Goal: Contribute content: Contribute content

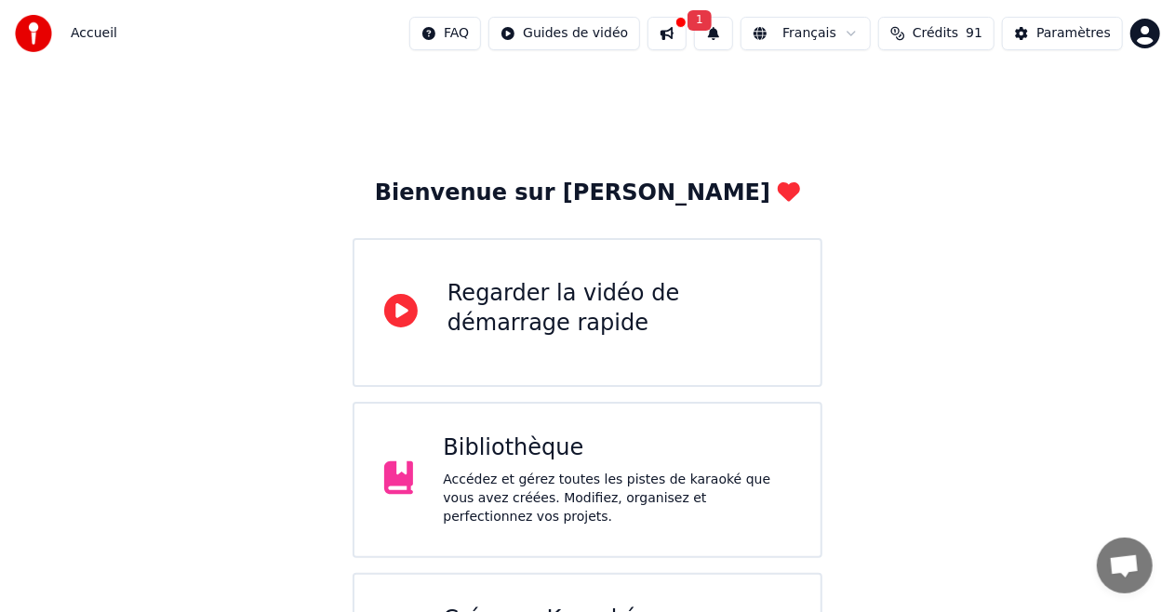
click at [454, 448] on div "Bibliothèque" at bounding box center [617, 449] width 348 height 30
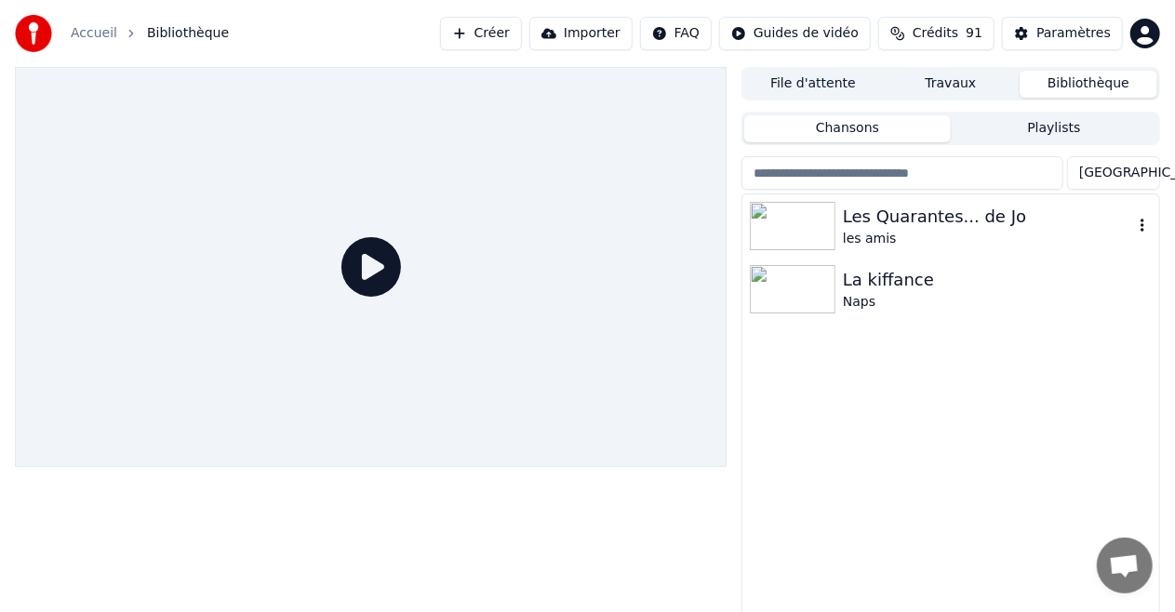
click at [778, 222] on img at bounding box center [793, 226] width 86 height 48
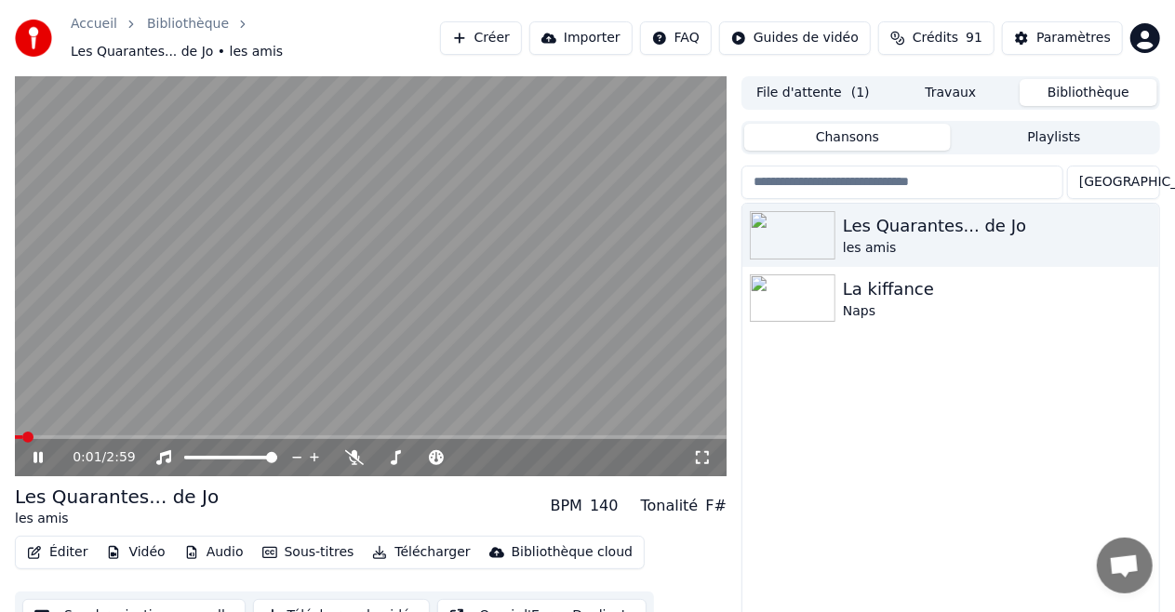
click at [703, 450] on icon at bounding box center [702, 457] width 19 height 15
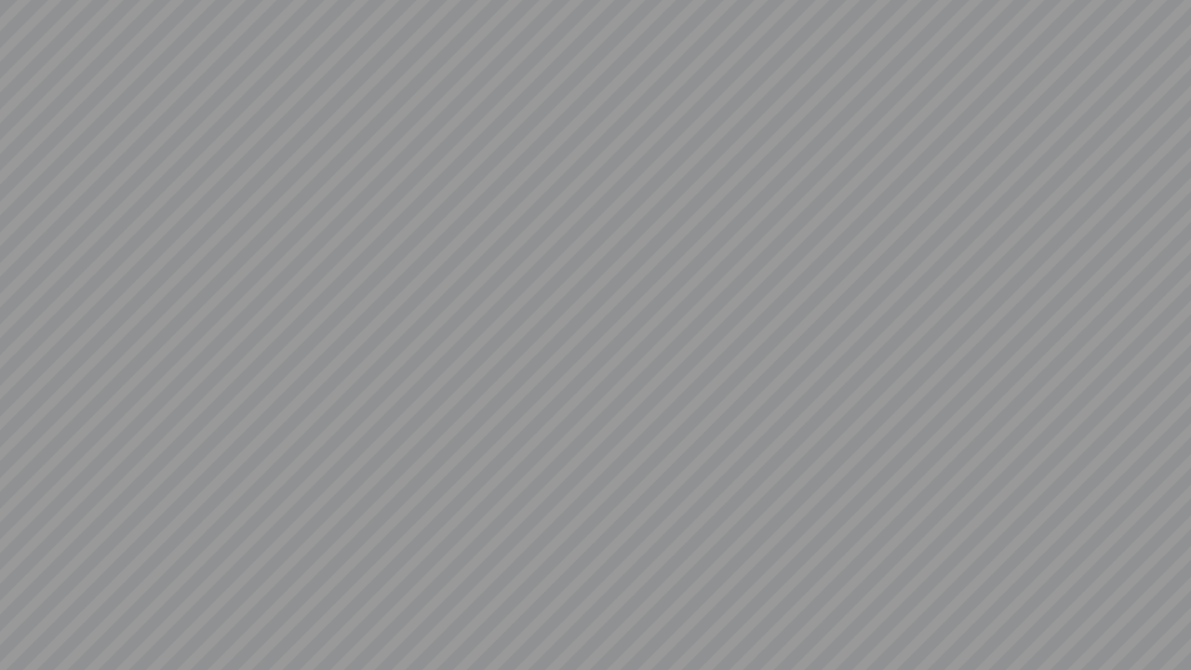
click at [441, 532] on video at bounding box center [595, 335] width 1191 height 670
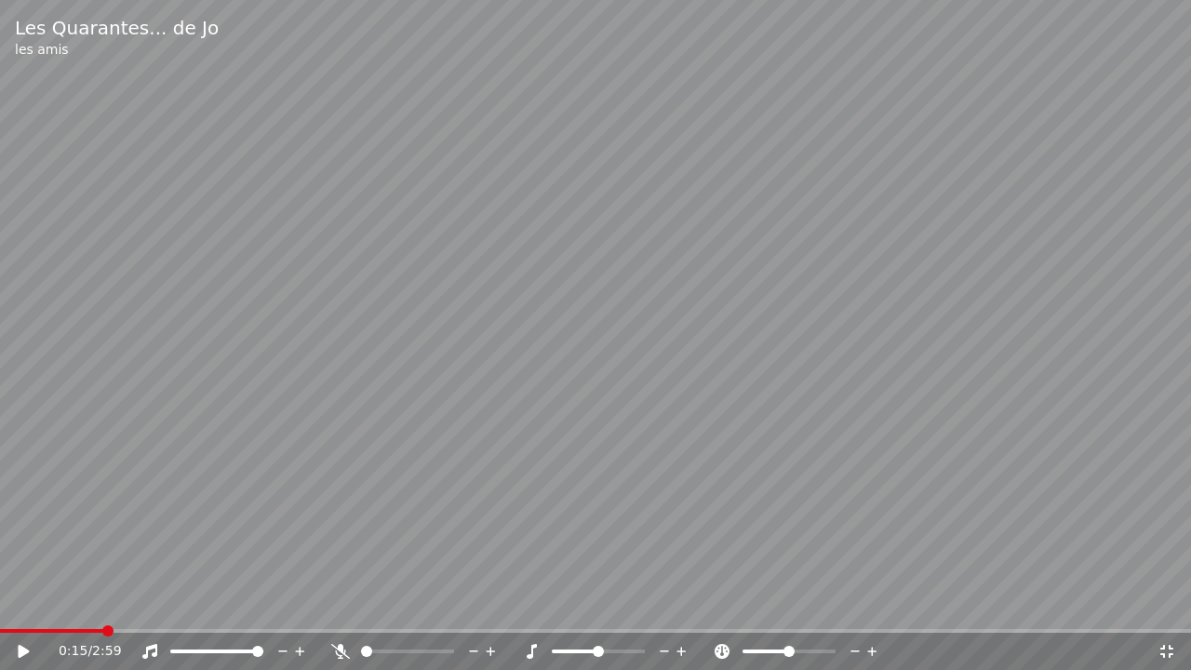
click at [441, 532] on video at bounding box center [595, 335] width 1191 height 670
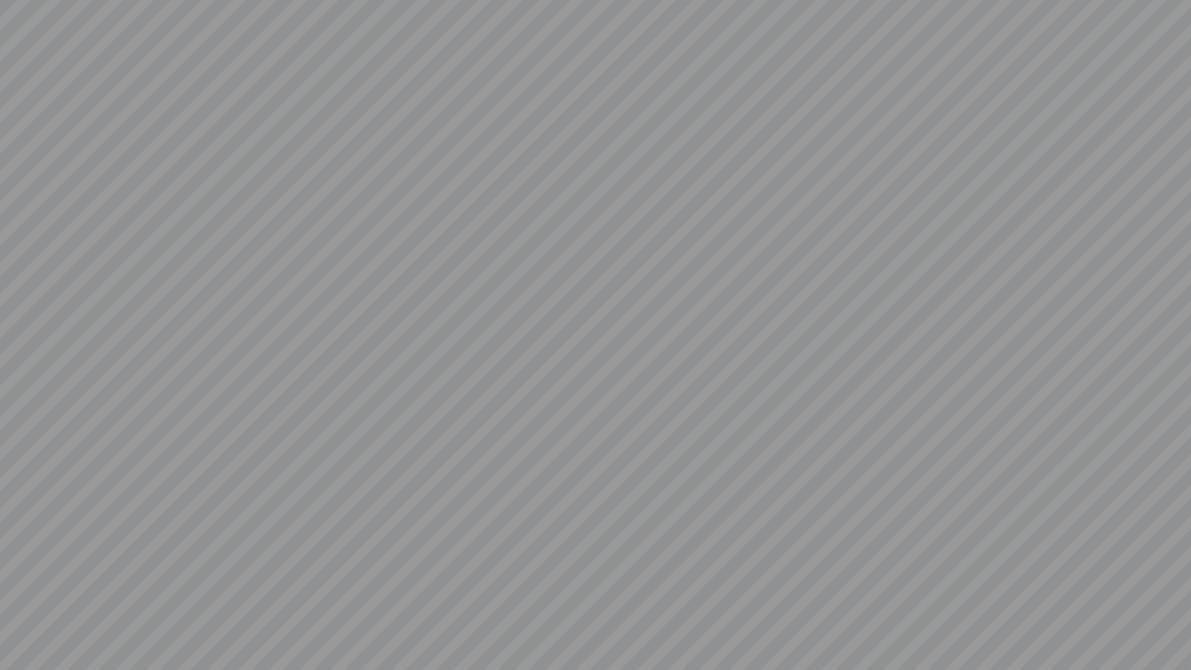
click at [370, 413] on video at bounding box center [595, 335] width 1191 height 670
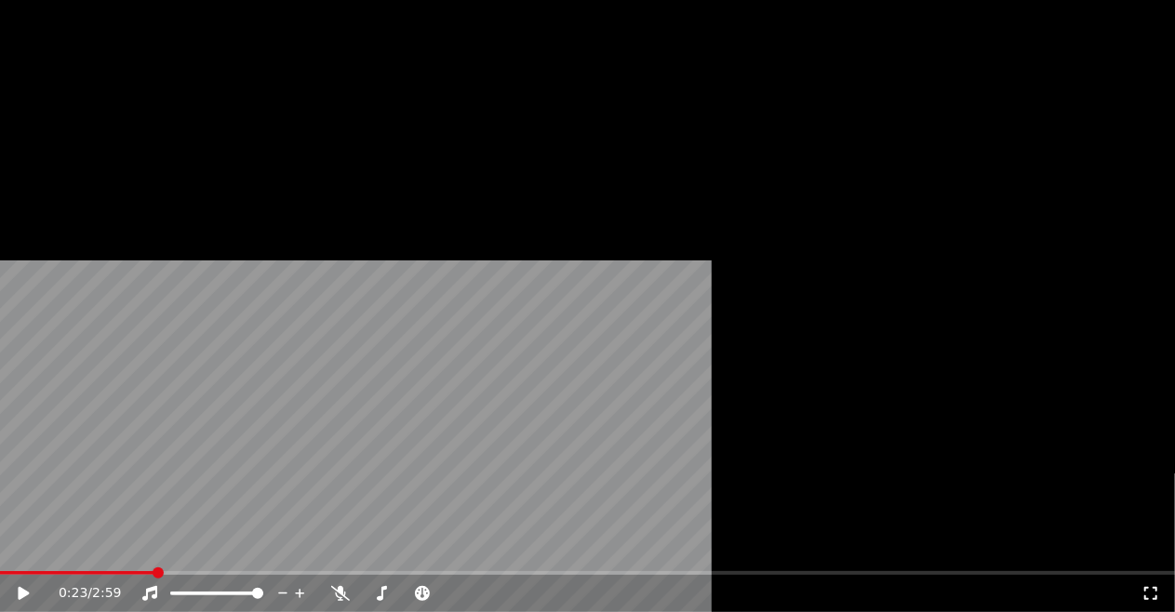
scroll to position [40, 0]
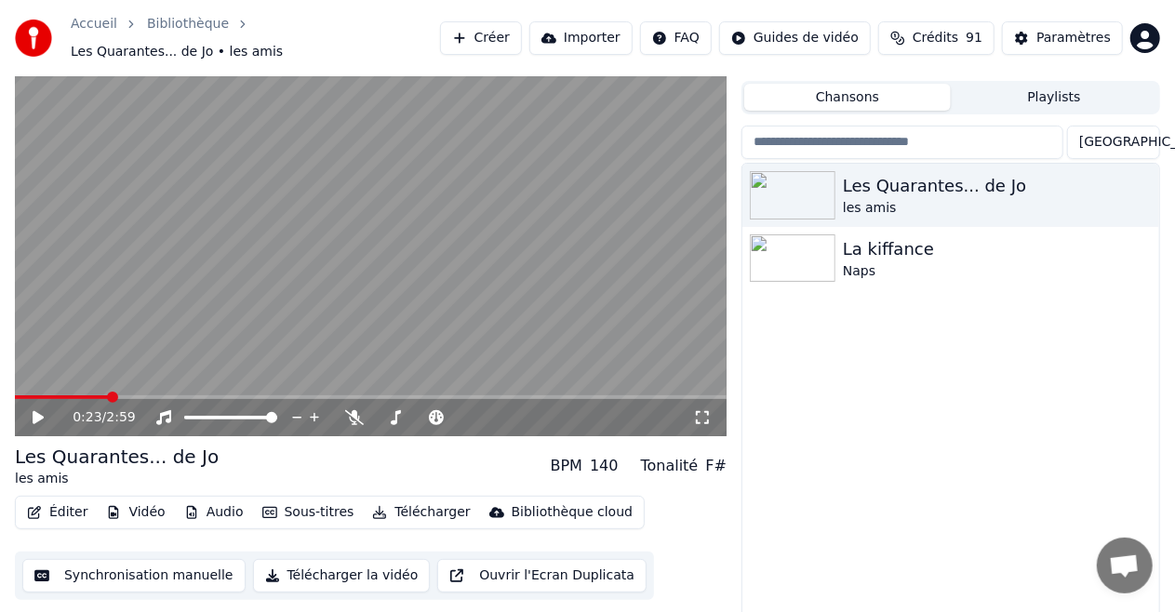
click at [65, 504] on button "Éditer" at bounding box center [57, 513] width 75 height 26
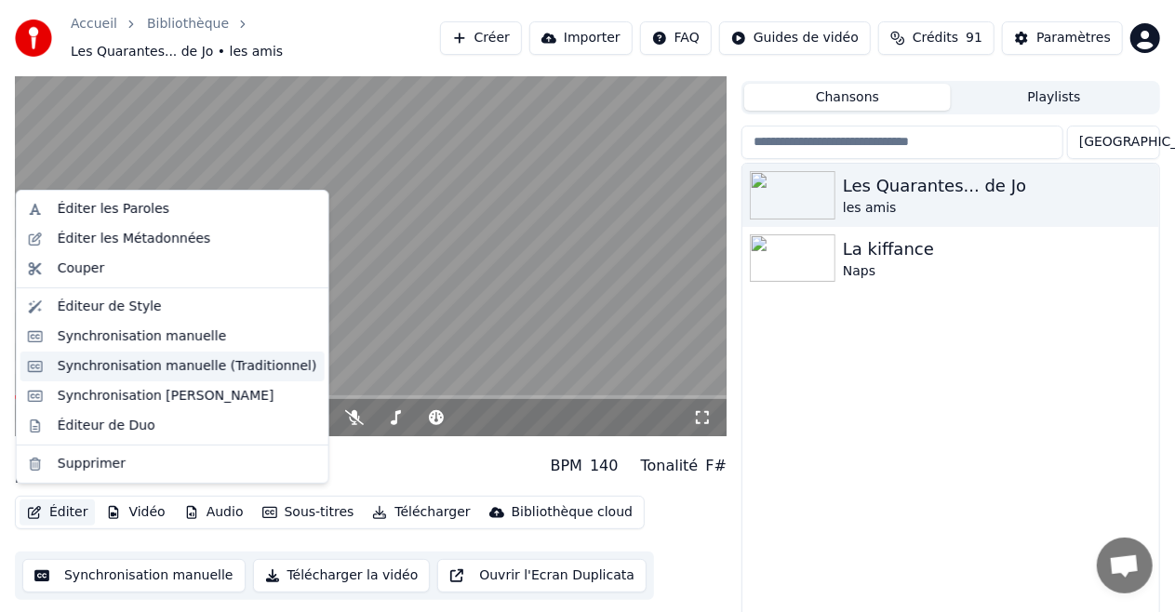
click at [86, 361] on div "Synchronisation manuelle (Traditionnel)" at bounding box center [188, 366] width 260 height 19
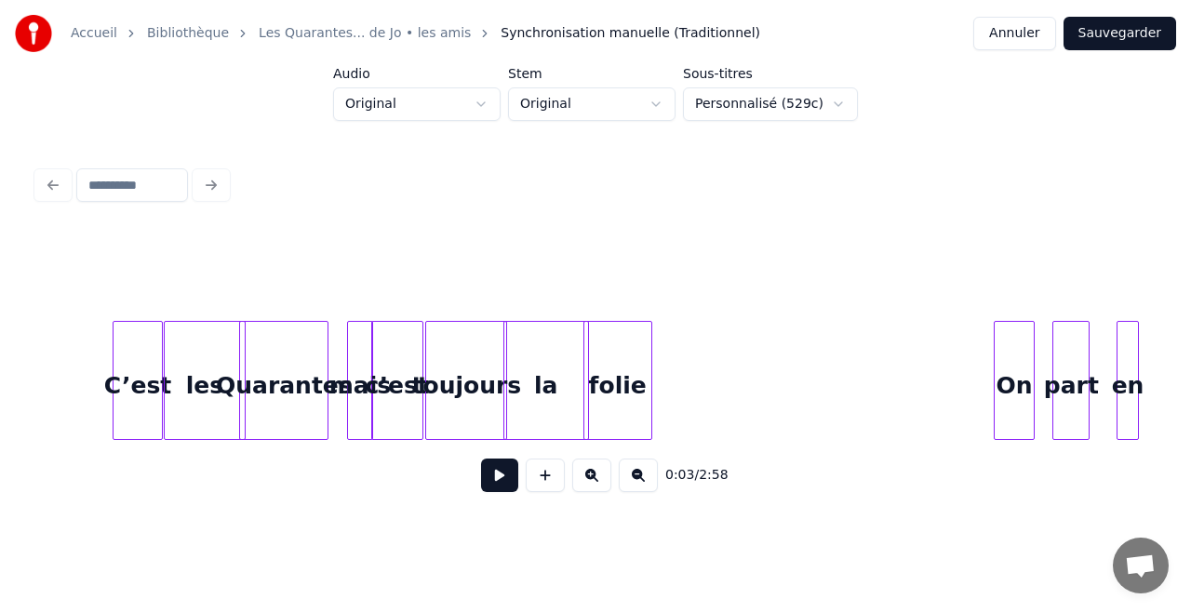
scroll to position [0, 3907]
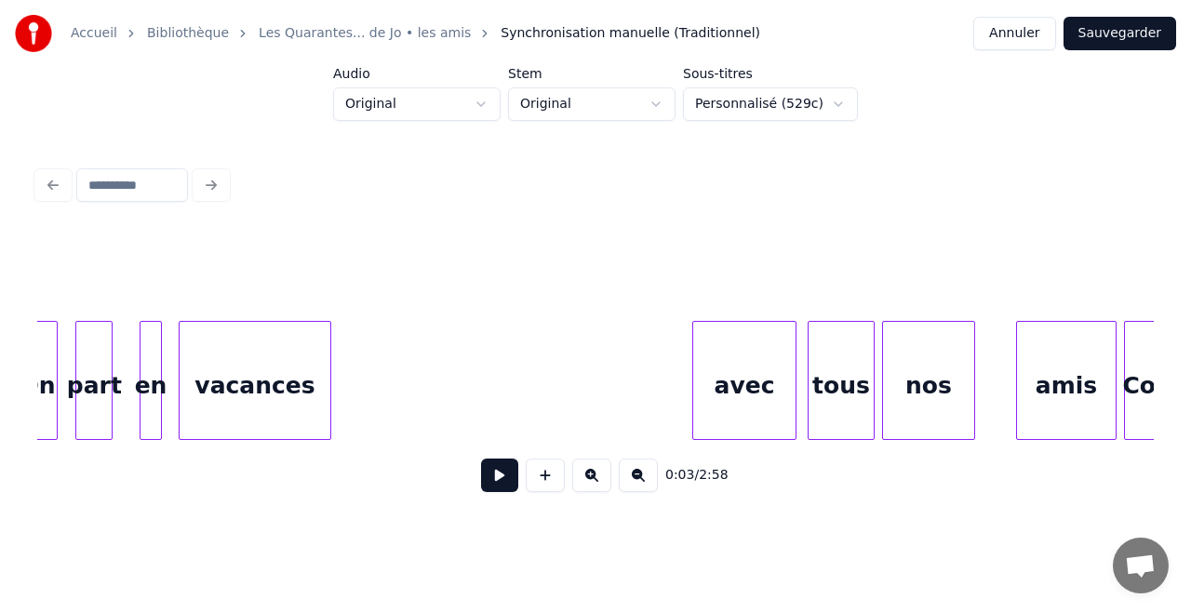
click at [82, 448] on div "0:03 / 2:58" at bounding box center [595, 475] width 1116 height 71
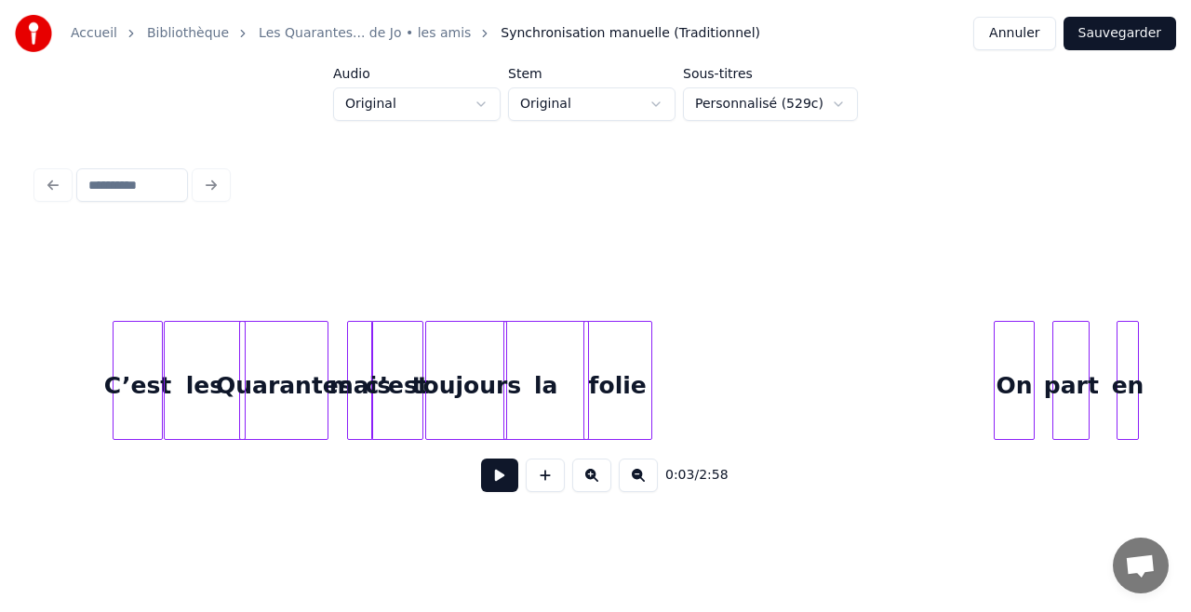
scroll to position [0, 1954]
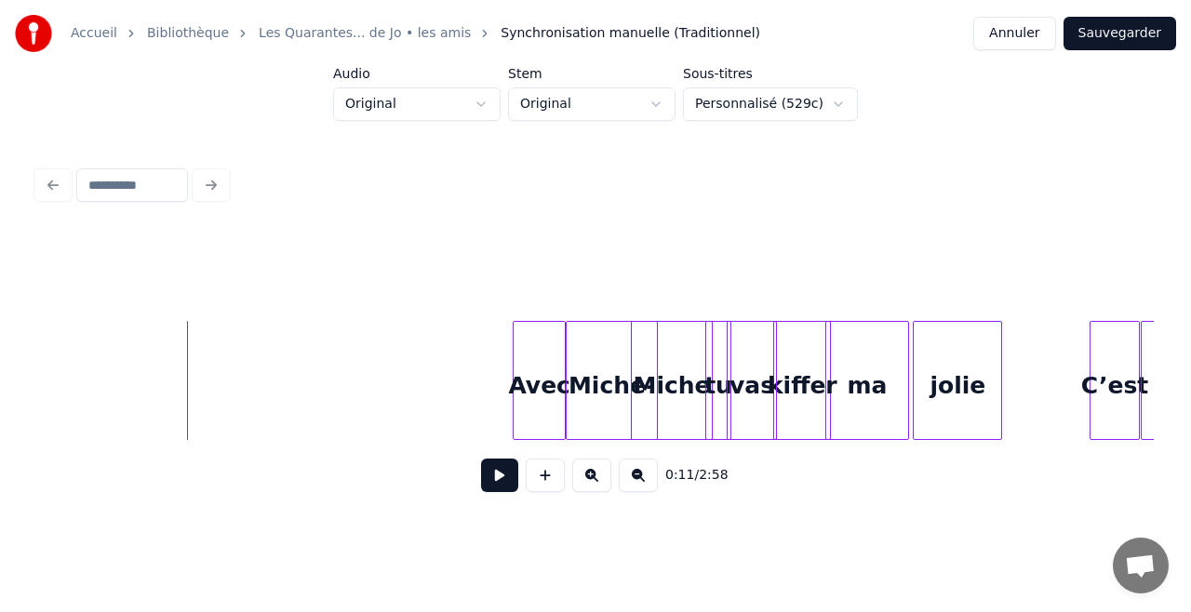
click at [499, 479] on button at bounding box center [499, 475] width 37 height 33
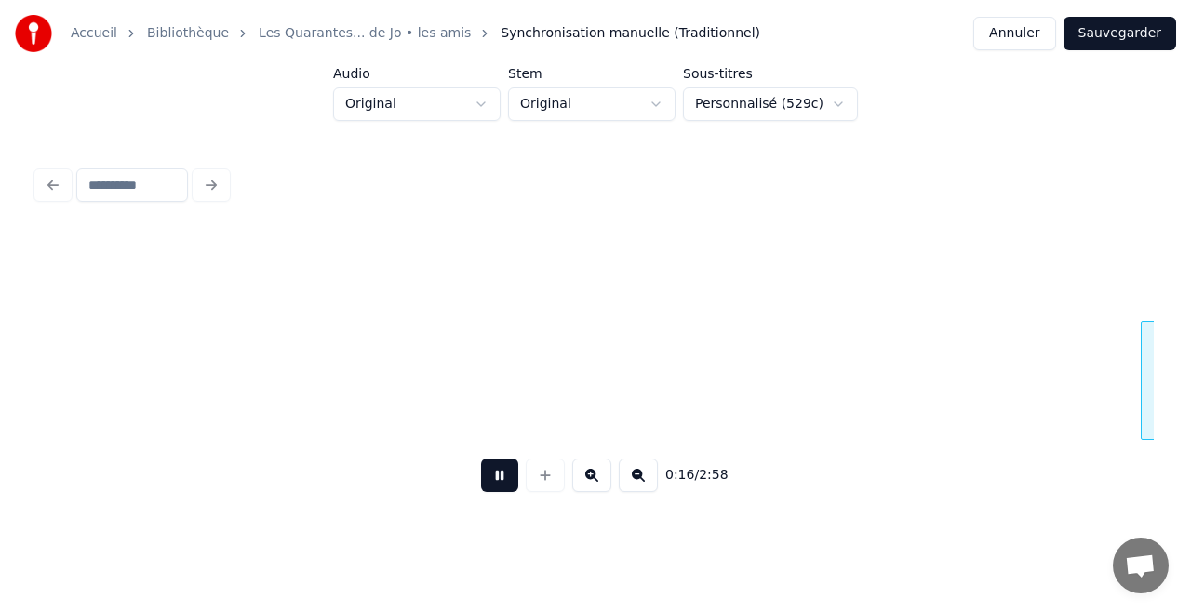
scroll to position [0, 3070]
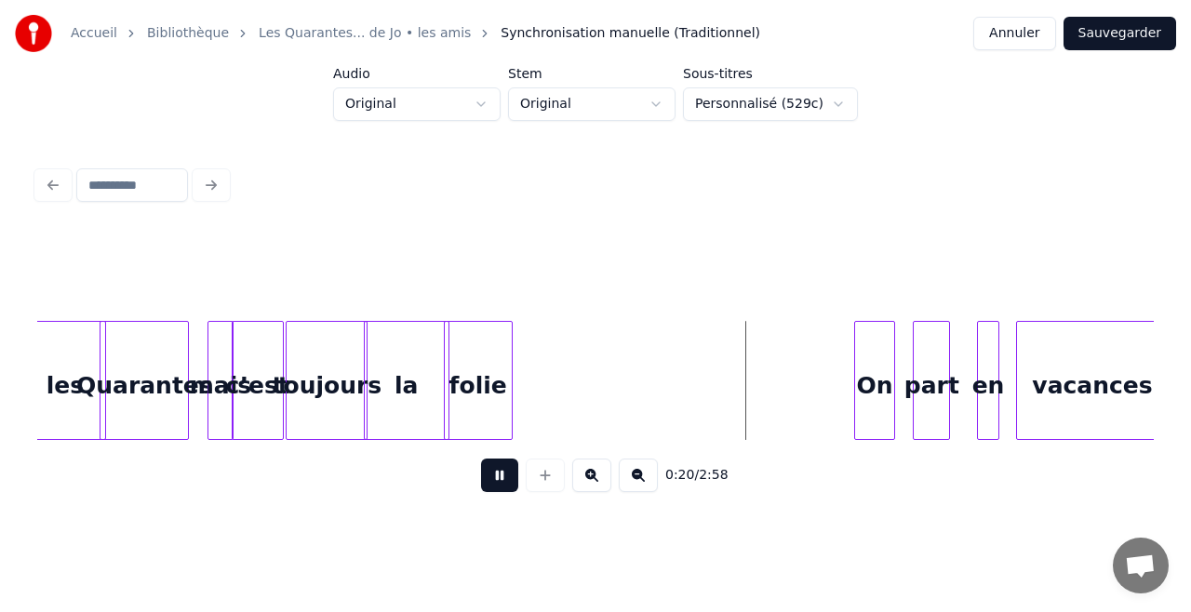
click at [499, 491] on button at bounding box center [499, 475] width 37 height 33
click at [741, 371] on div "On" at bounding box center [739, 385] width 39 height 127
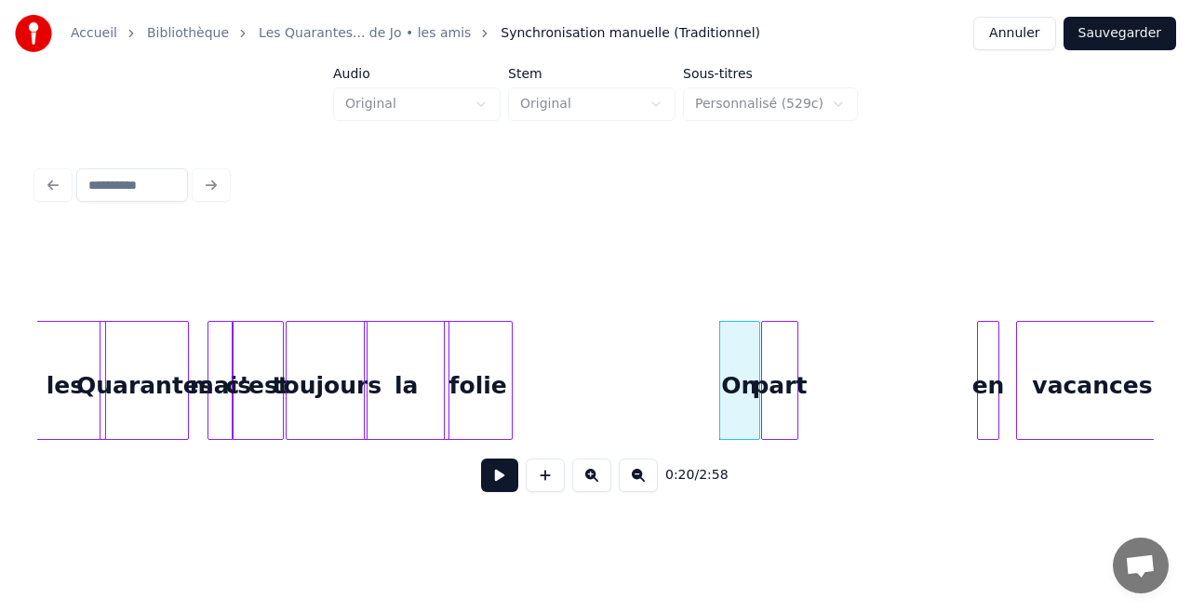
click at [776, 382] on div "part" at bounding box center [779, 385] width 35 height 127
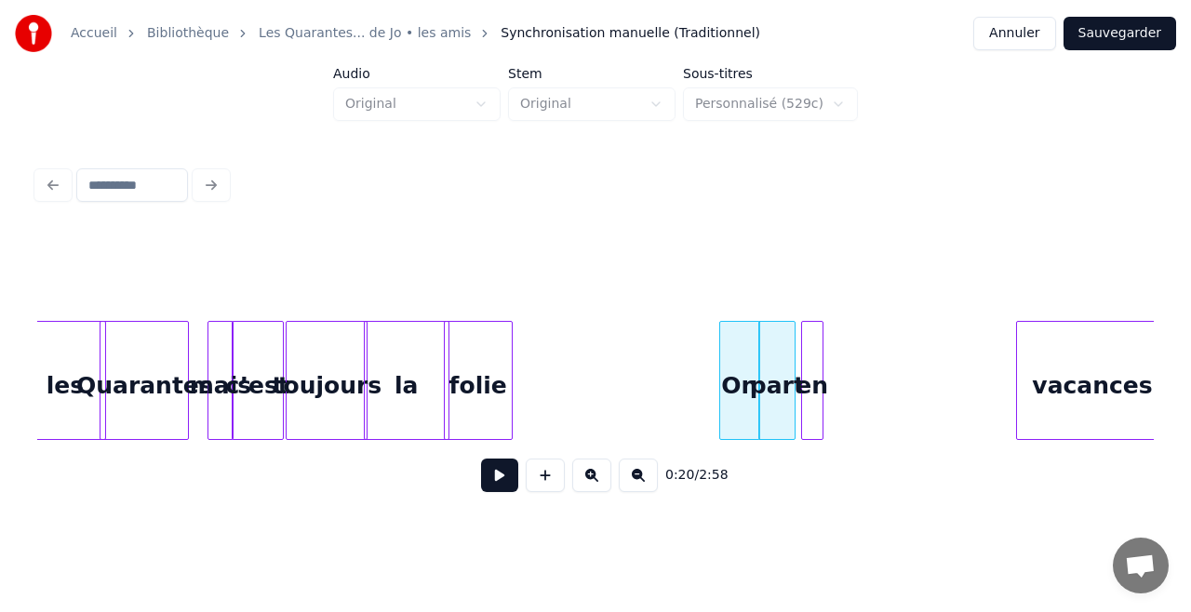
click at [813, 376] on div "en" at bounding box center [812, 385] width 20 height 127
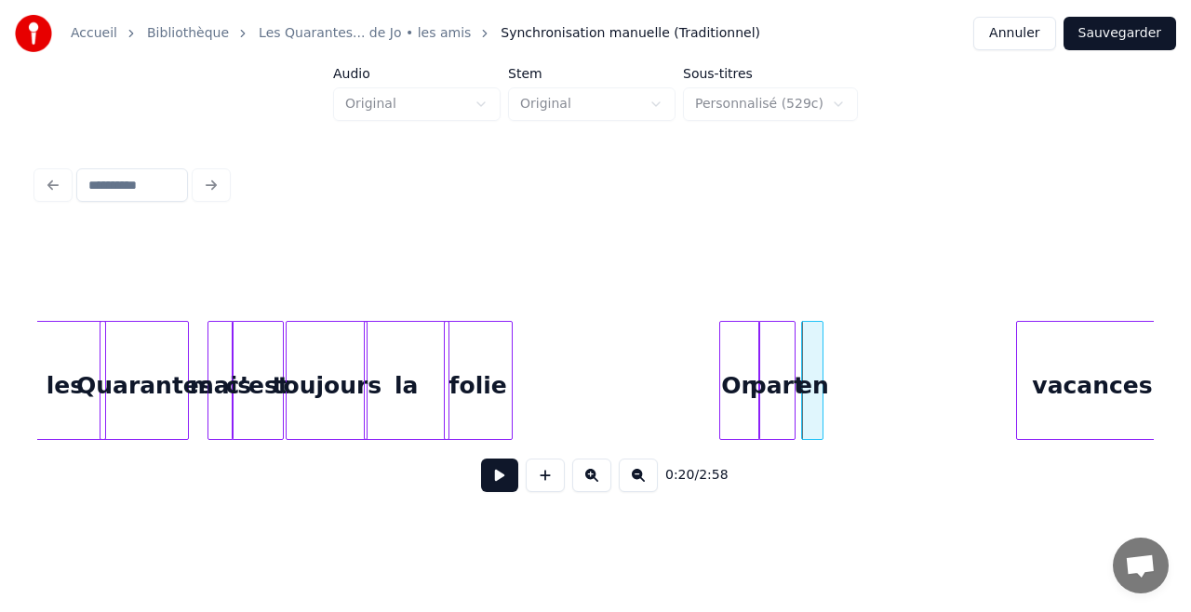
scroll to position [0, 3074]
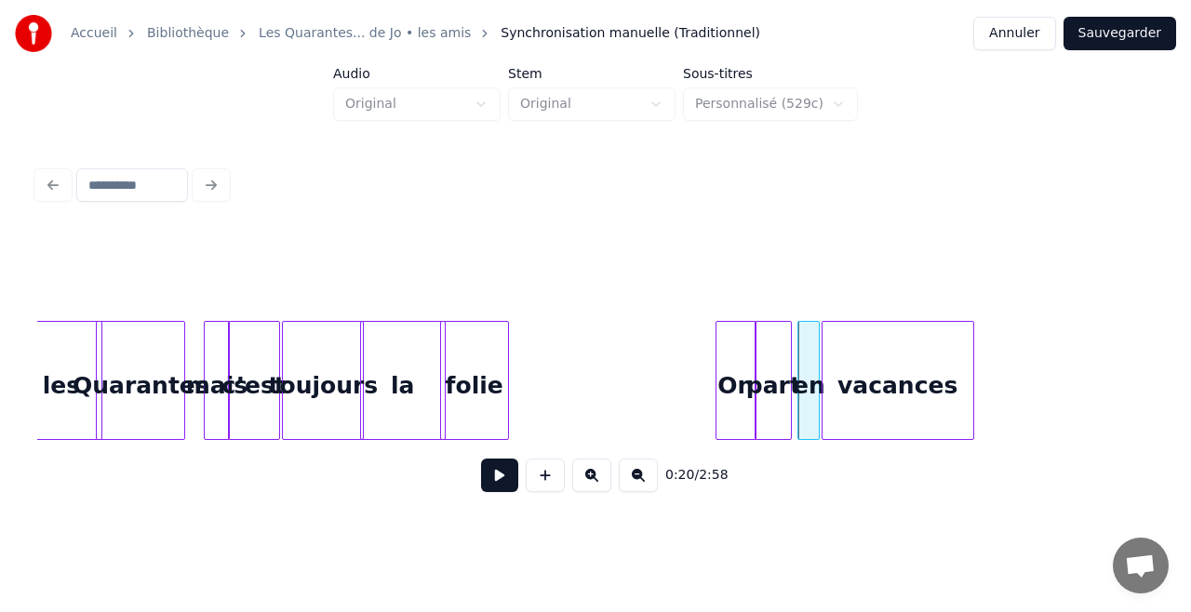
click at [859, 373] on div "vacances" at bounding box center [897, 385] width 151 height 127
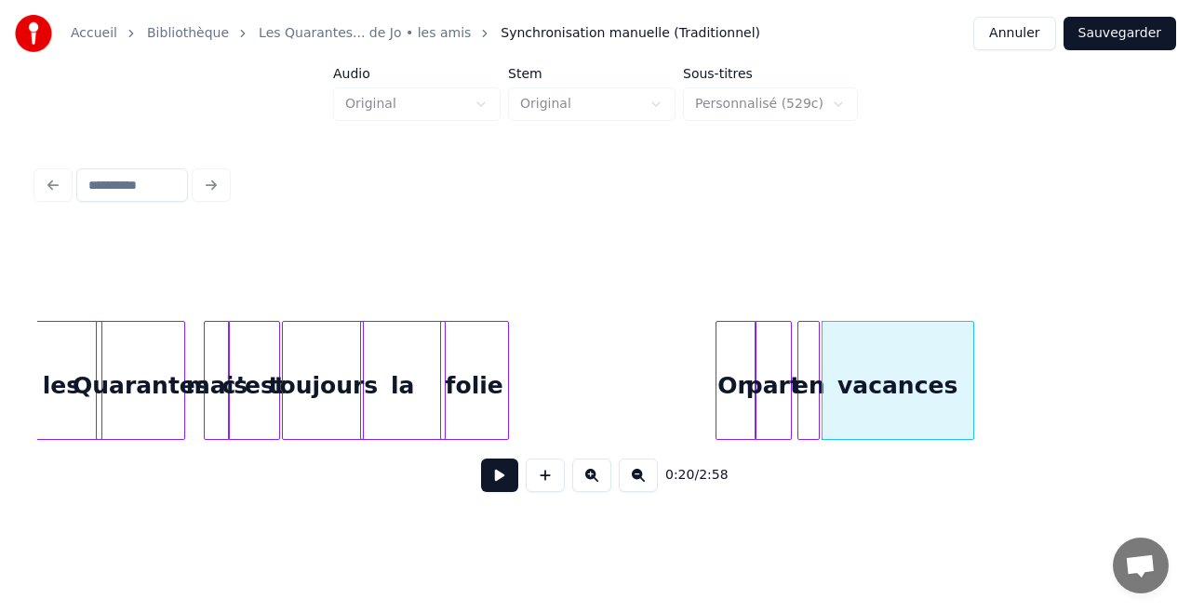
scroll to position [0, 4051]
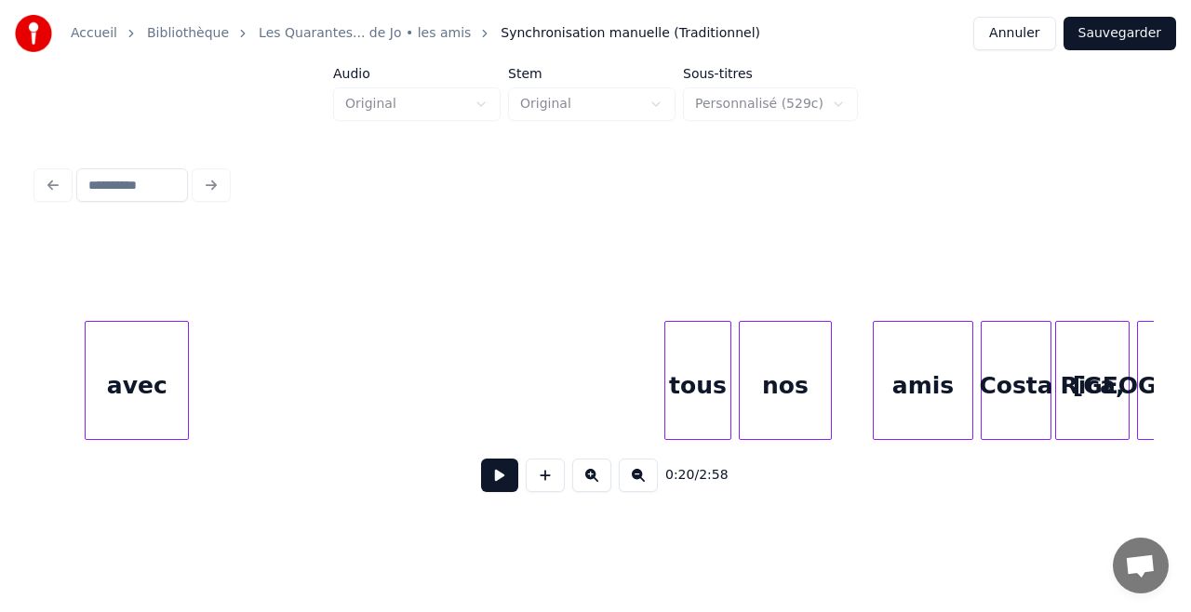
click at [149, 357] on div "avec" at bounding box center [137, 385] width 102 height 127
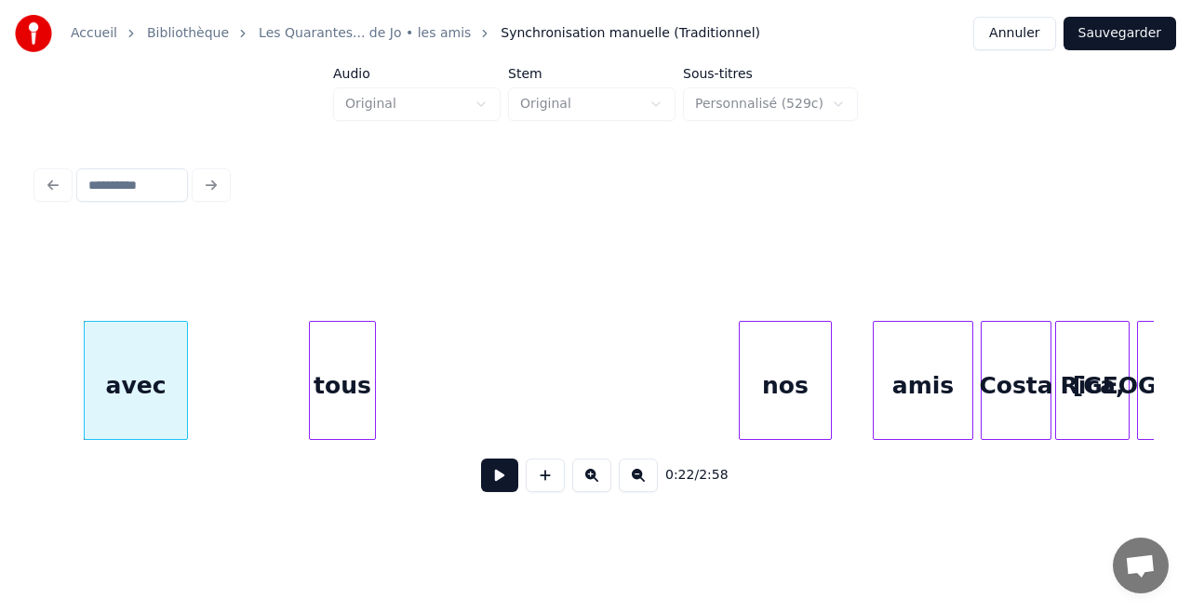
click at [310, 368] on div "tous" at bounding box center [342, 385] width 65 height 127
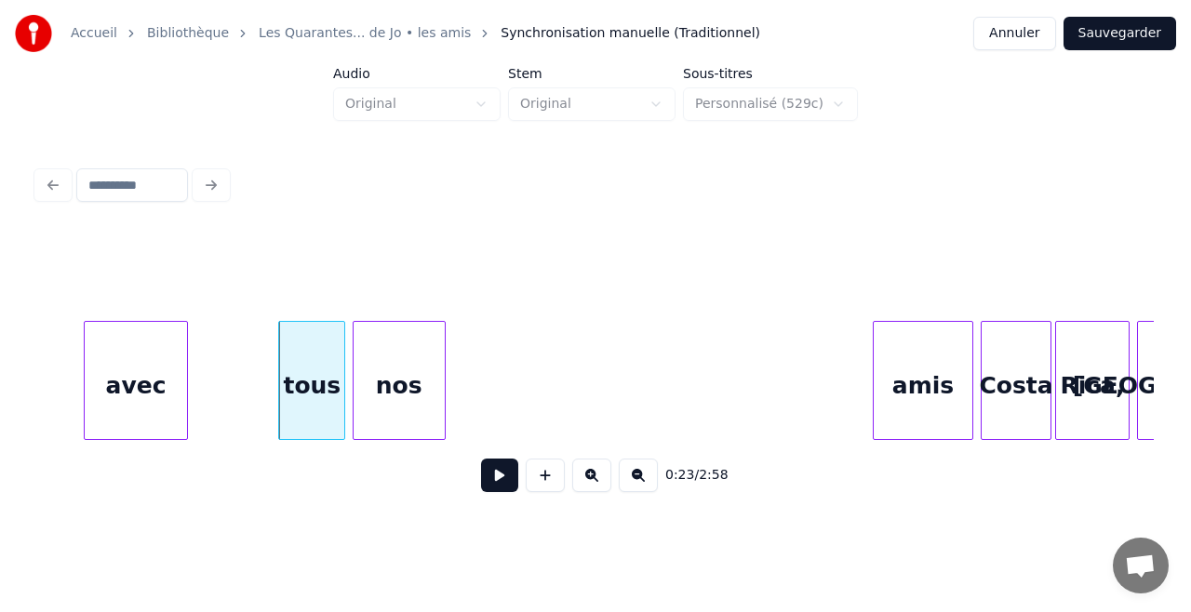
click at [394, 302] on div "0:23 / 2:58" at bounding box center [595, 369] width 1116 height 283
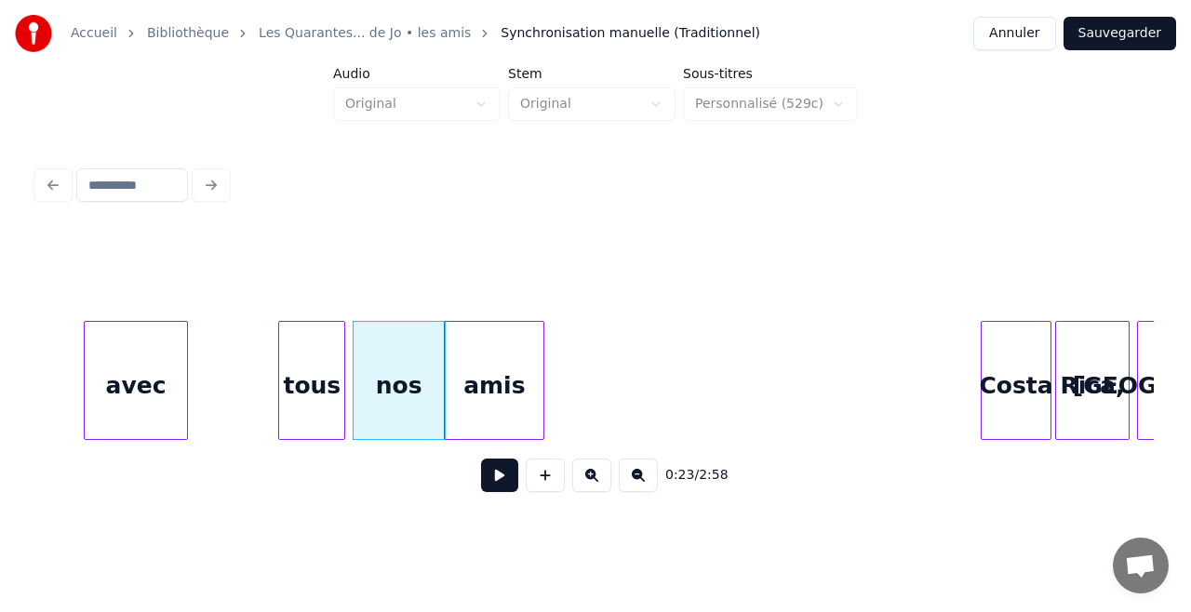
click at [454, 348] on div "amis" at bounding box center [494, 385] width 99 height 127
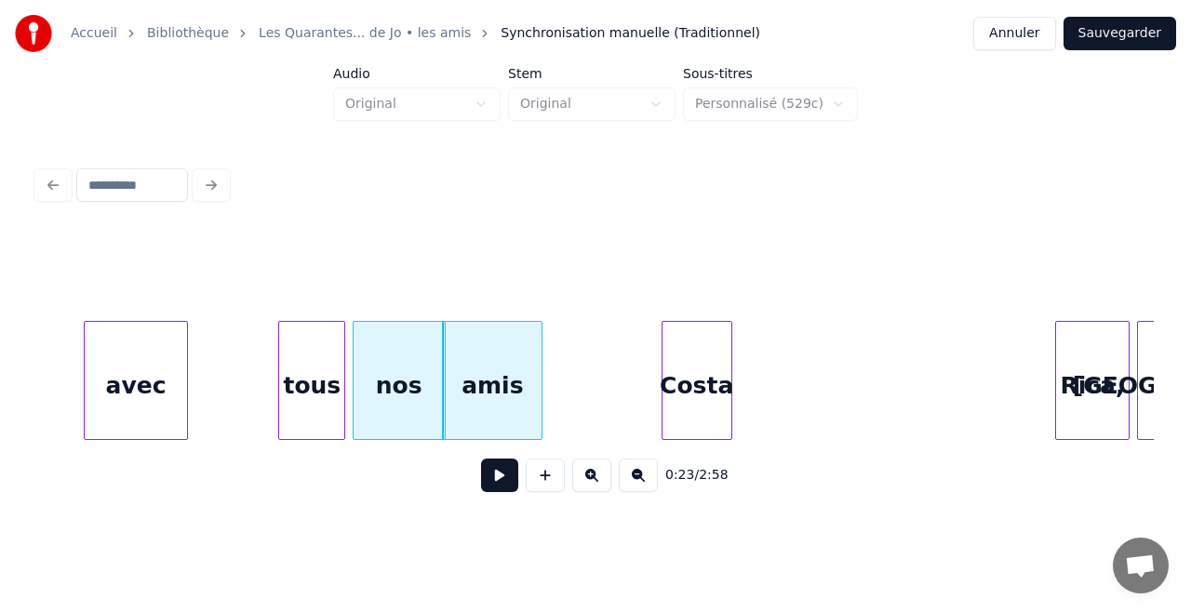
click at [683, 350] on div "Costa" at bounding box center [696, 385] width 69 height 127
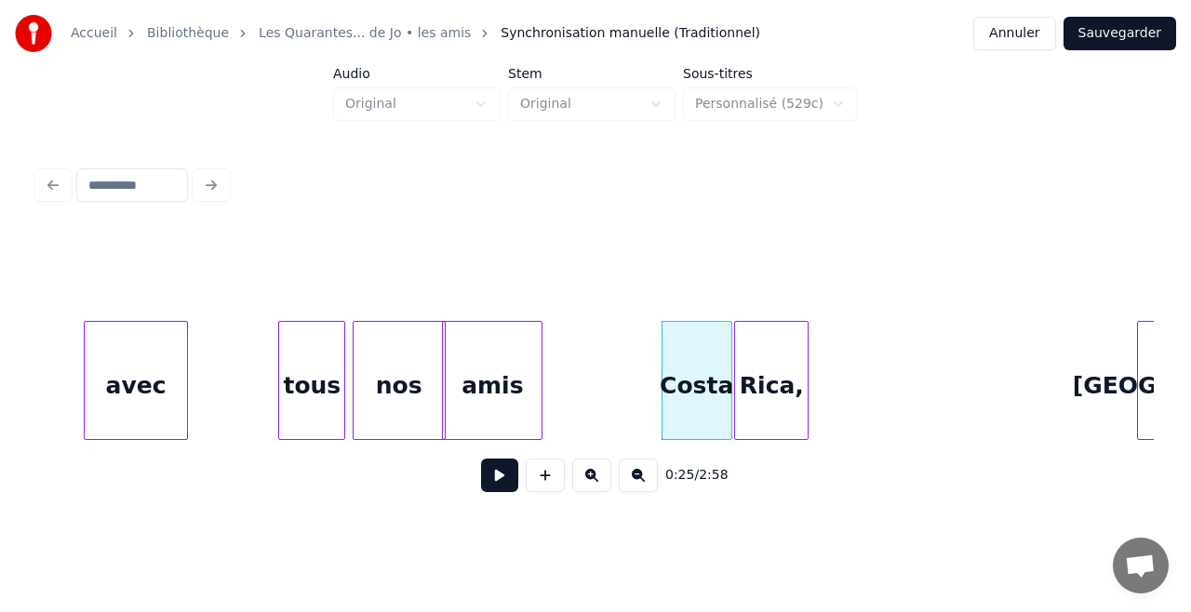
click at [751, 365] on div "Rica," at bounding box center [771, 385] width 73 height 127
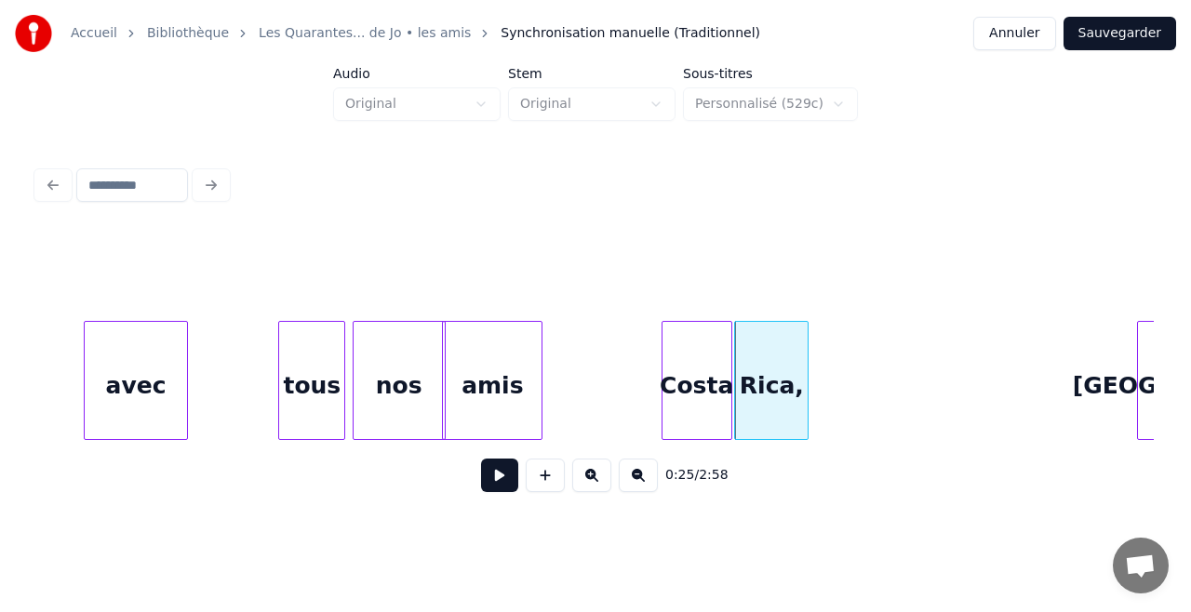
click at [751, 365] on div "Rica," at bounding box center [771, 385] width 73 height 127
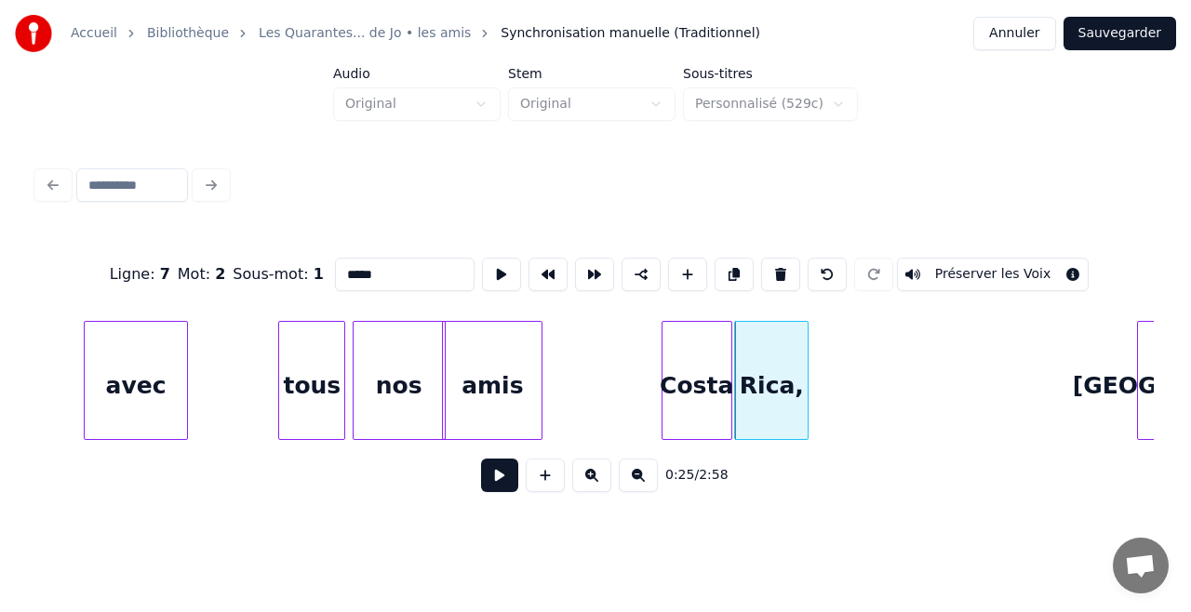
click at [751, 365] on div "Rica," at bounding box center [771, 385] width 73 height 127
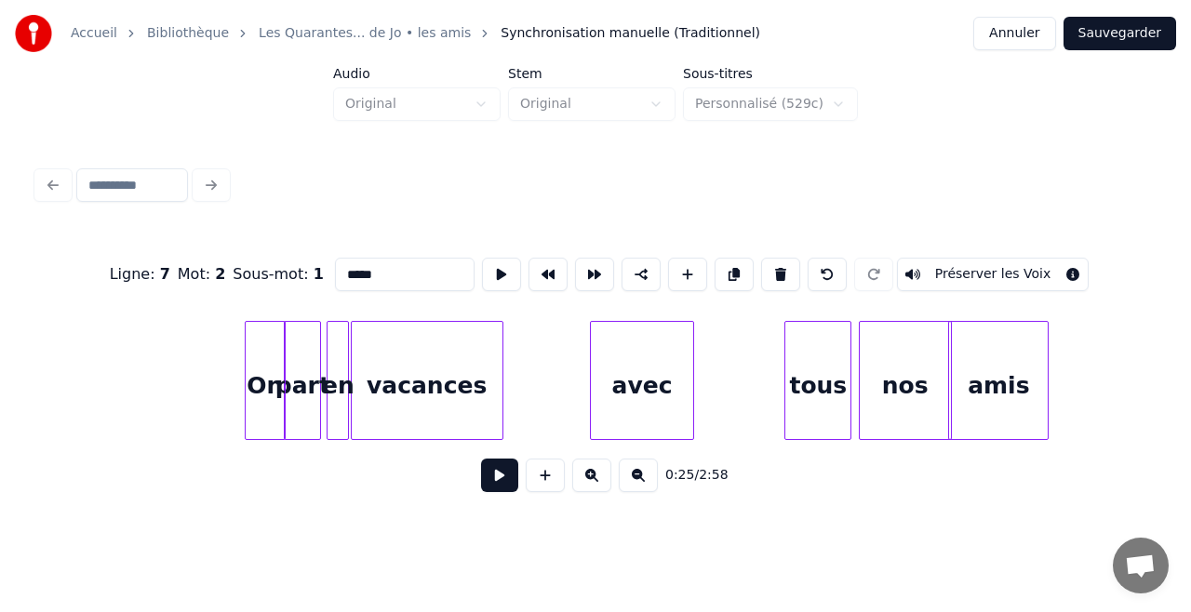
scroll to position [0, 3530]
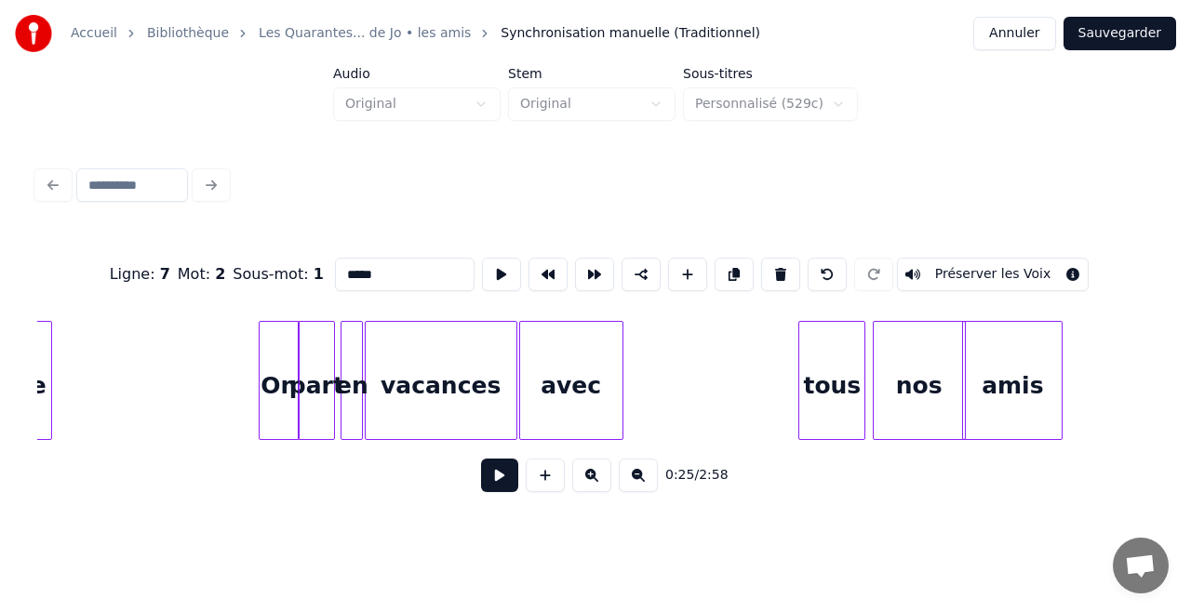
click at [556, 374] on div "avec" at bounding box center [571, 385] width 102 height 127
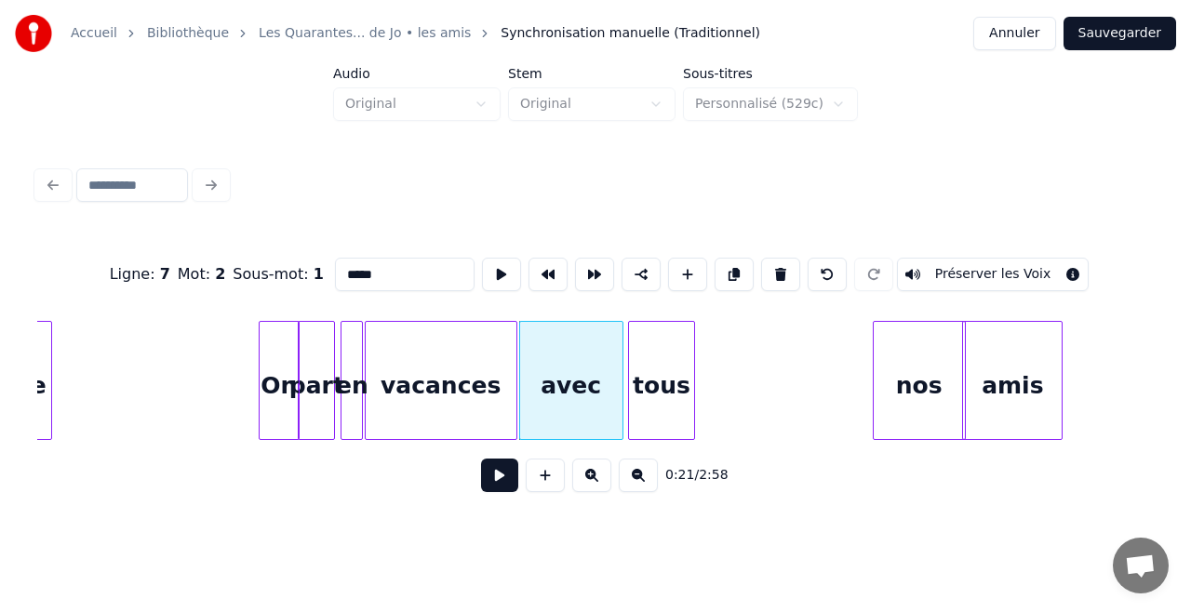
click at [652, 371] on div "tous" at bounding box center [661, 385] width 65 height 127
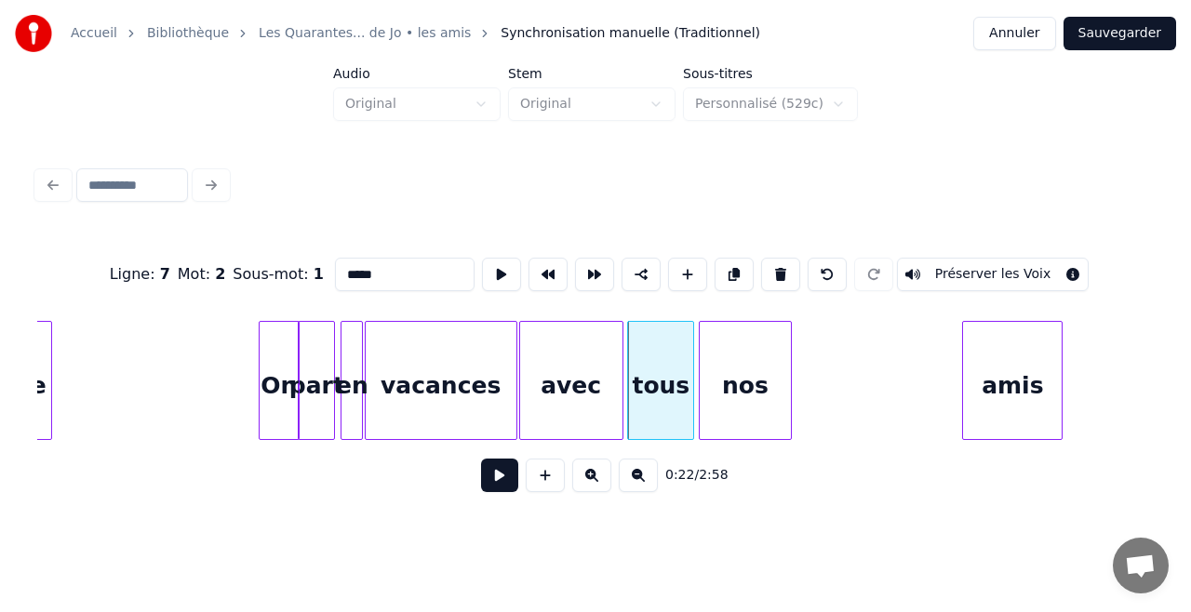
click at [759, 374] on div "nos" at bounding box center [745, 385] width 91 height 127
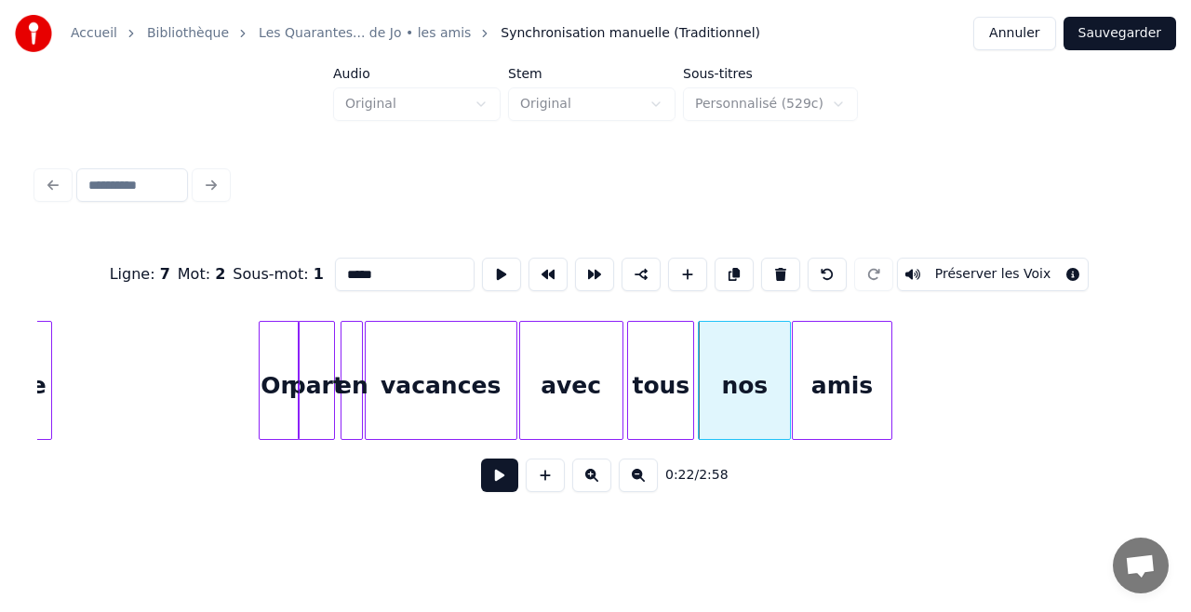
click at [855, 380] on div "amis" at bounding box center [842, 385] width 99 height 127
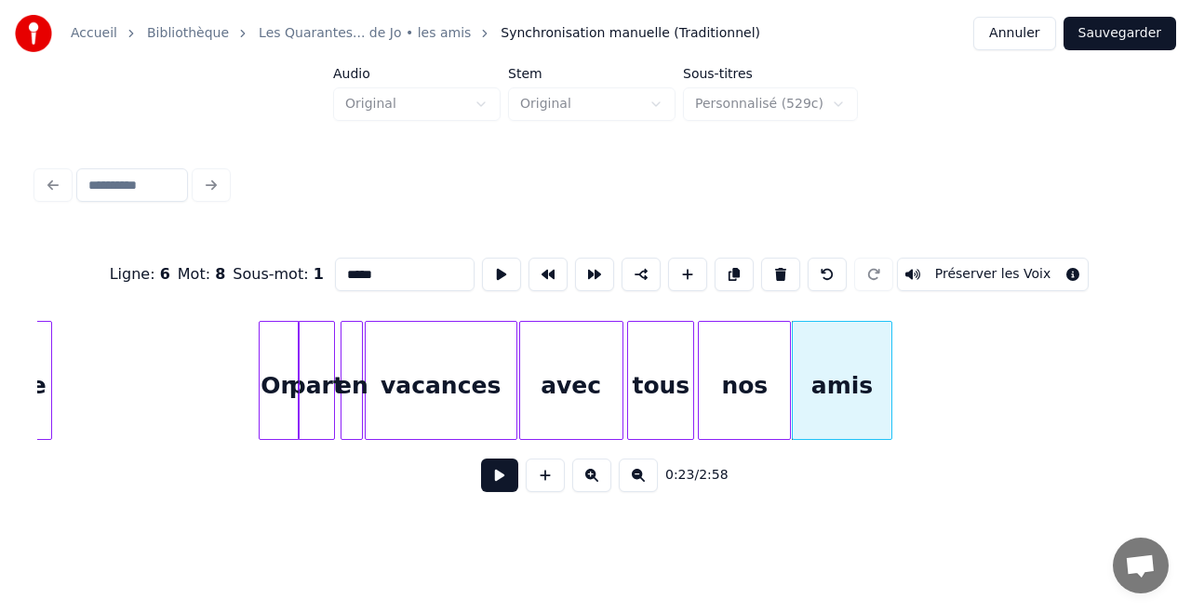
type input "****"
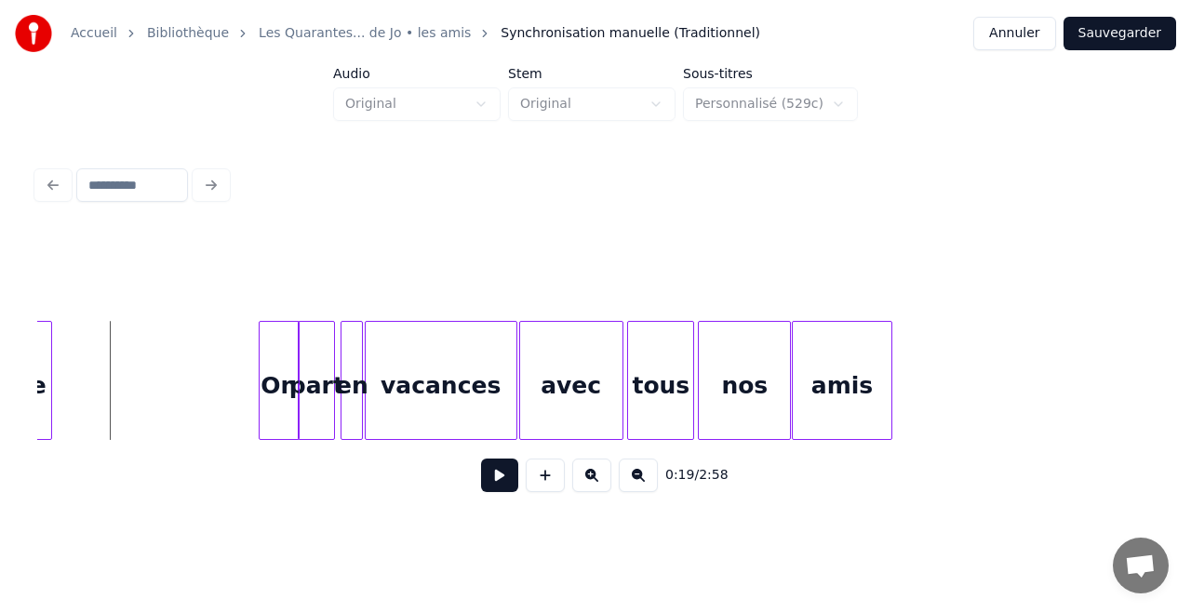
click at [495, 482] on button at bounding box center [499, 475] width 37 height 33
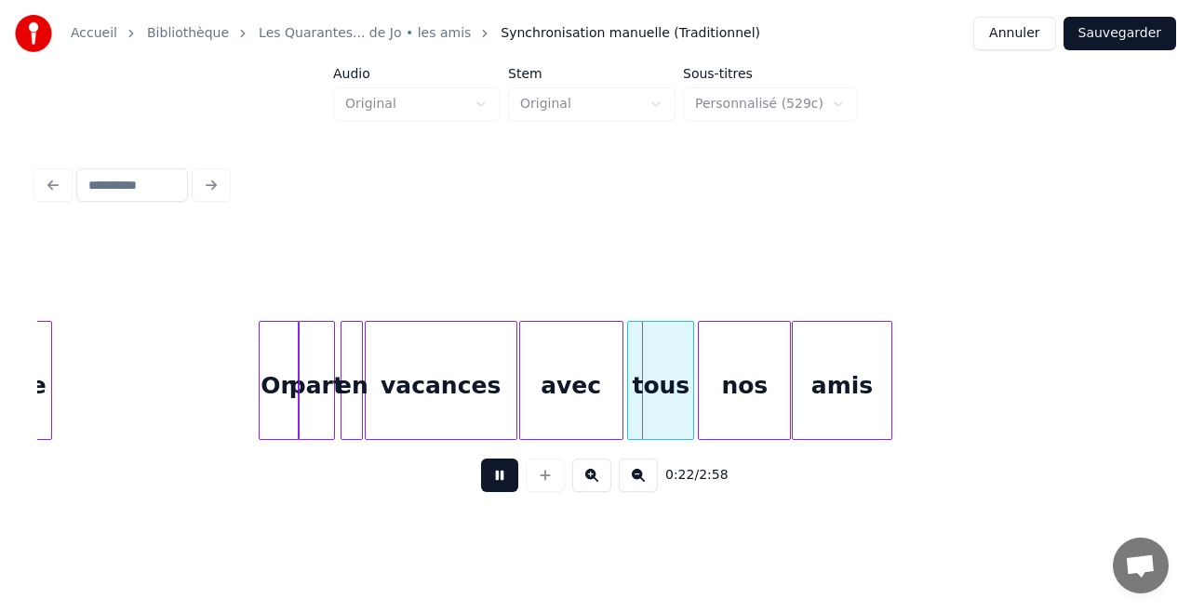
click at [495, 482] on button at bounding box center [499, 475] width 37 height 33
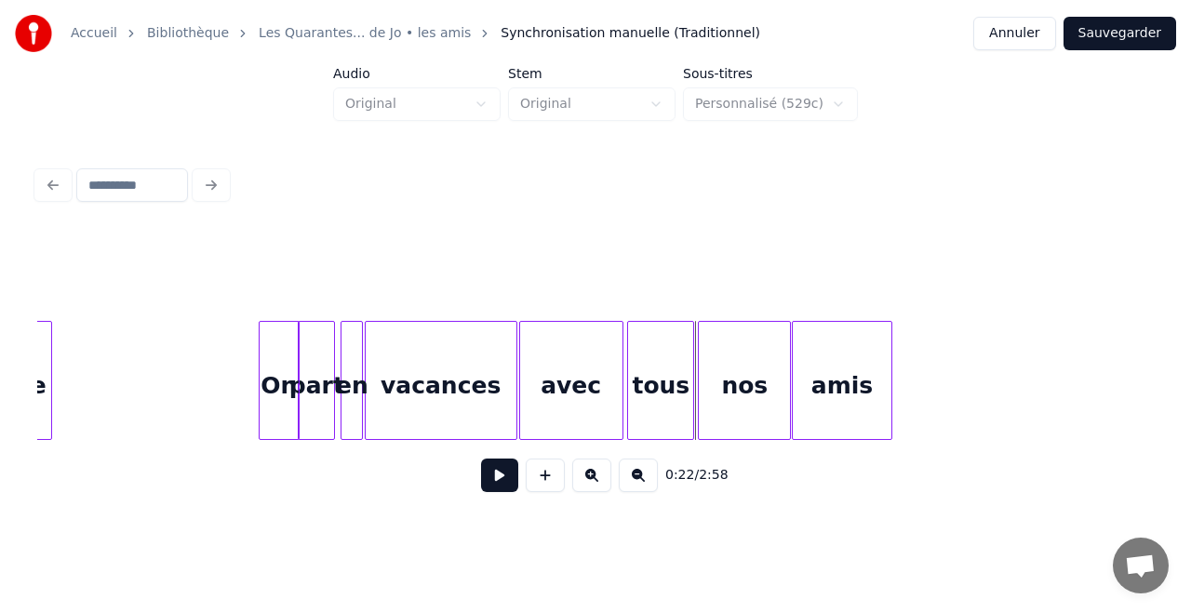
click at [452, 384] on div "vacances" at bounding box center [441, 385] width 151 height 127
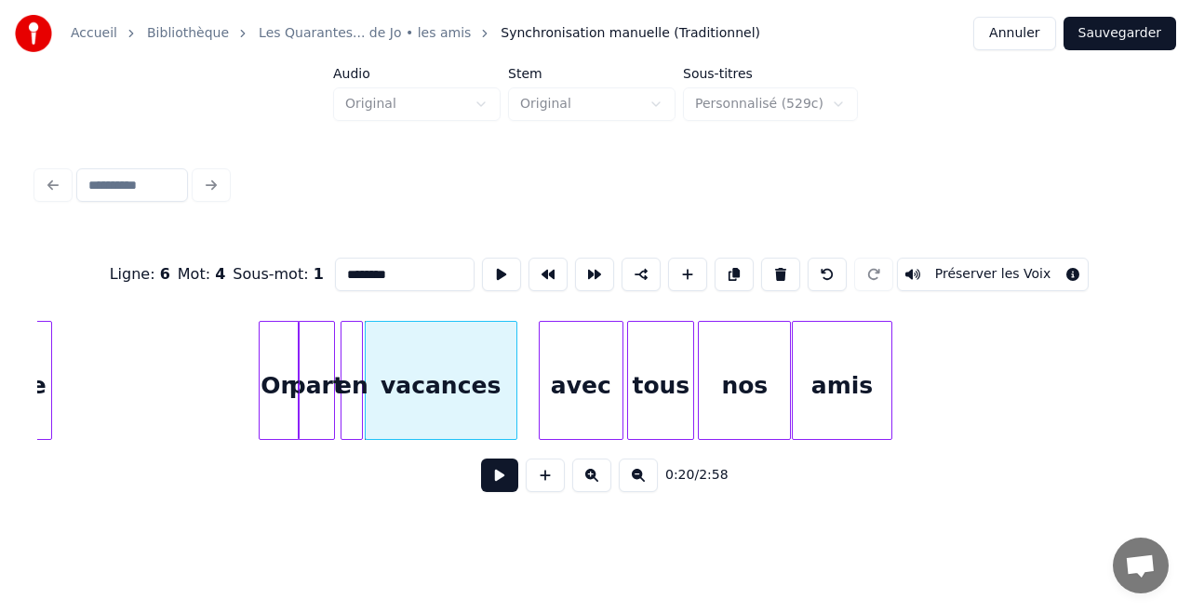
click at [540, 376] on div at bounding box center [543, 380] width 6 height 117
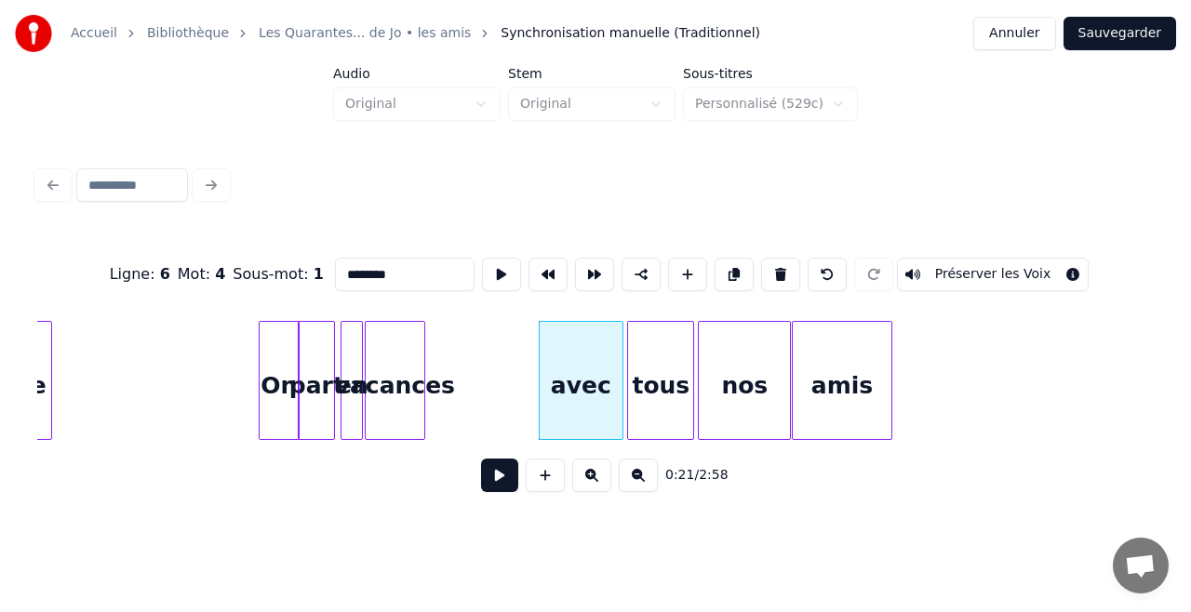
click at [423, 371] on div at bounding box center [422, 380] width 6 height 117
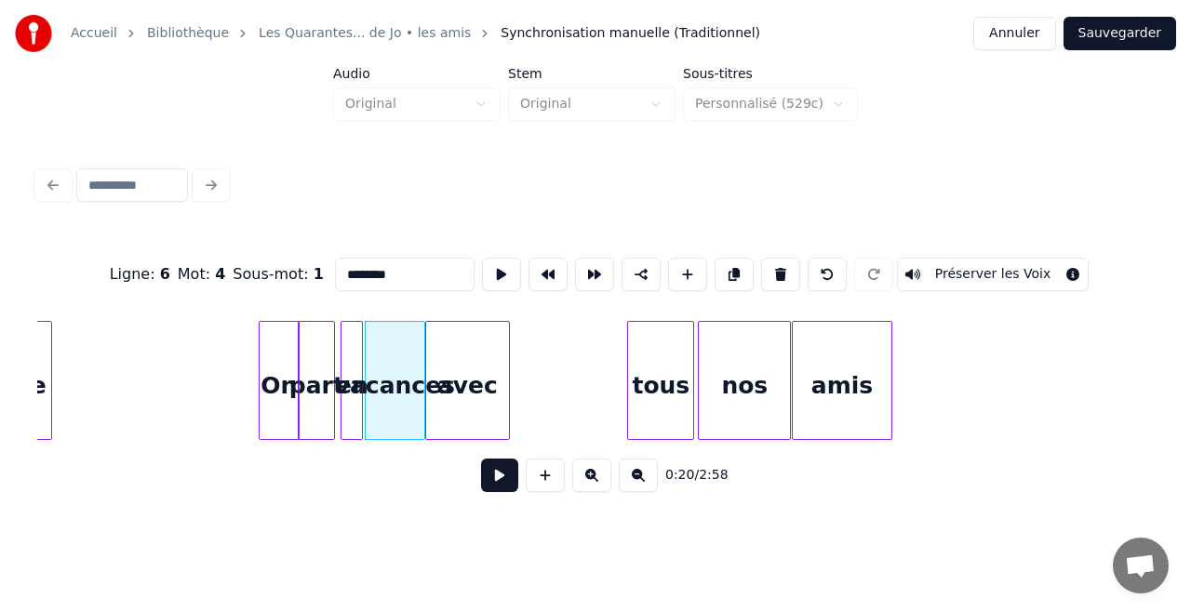
click at [475, 360] on div "avec" at bounding box center [467, 385] width 83 height 127
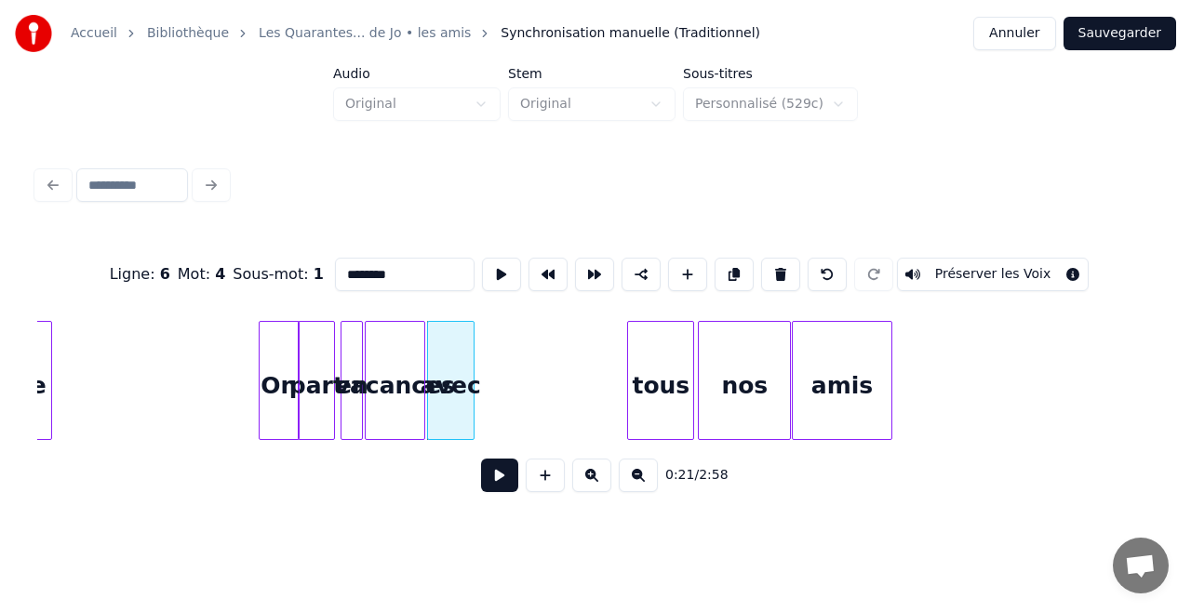
click at [473, 372] on div at bounding box center [471, 380] width 6 height 117
click at [483, 391] on div at bounding box center [485, 380] width 6 height 117
click at [428, 385] on div "vacances" at bounding box center [398, 385] width 59 height 127
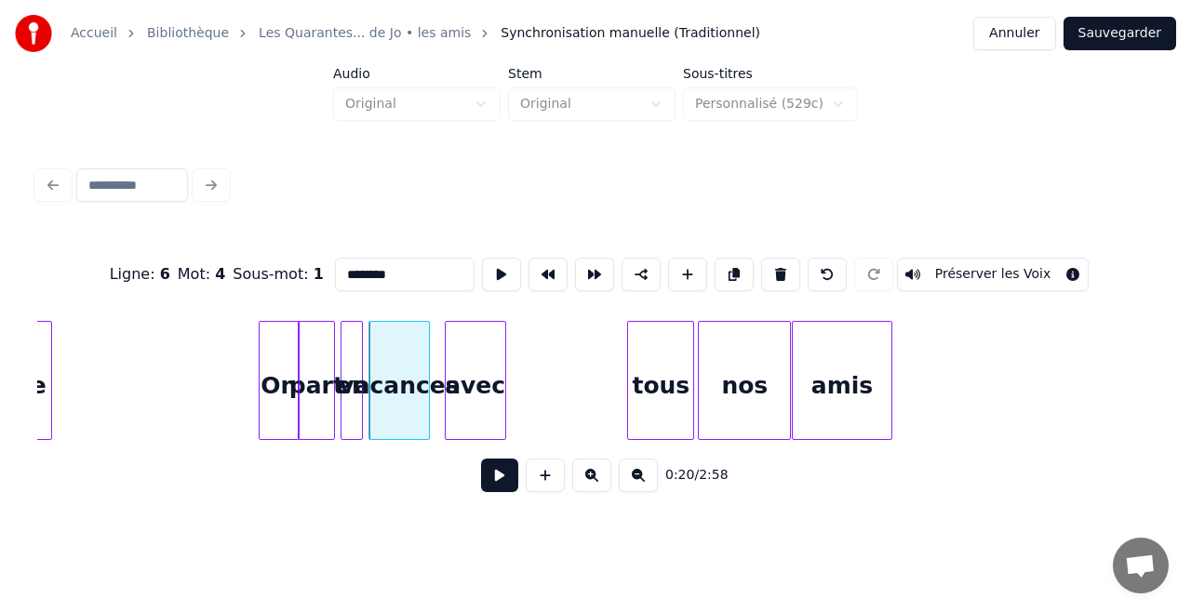
click at [487, 383] on div "avec" at bounding box center [476, 385] width 60 height 127
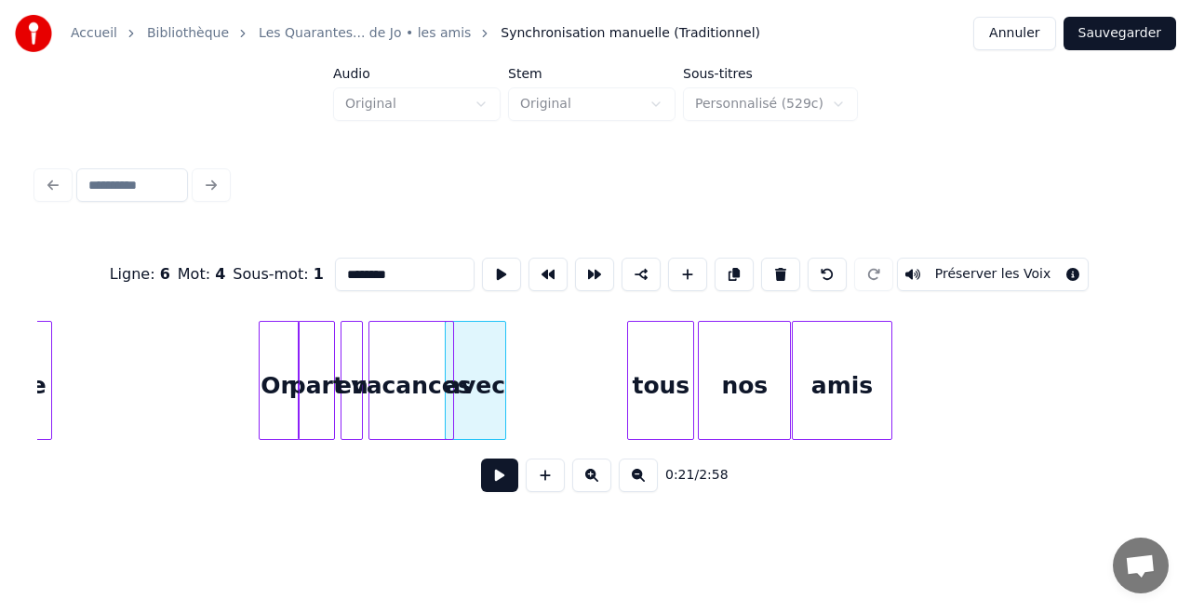
click at [451, 378] on div at bounding box center [450, 380] width 6 height 117
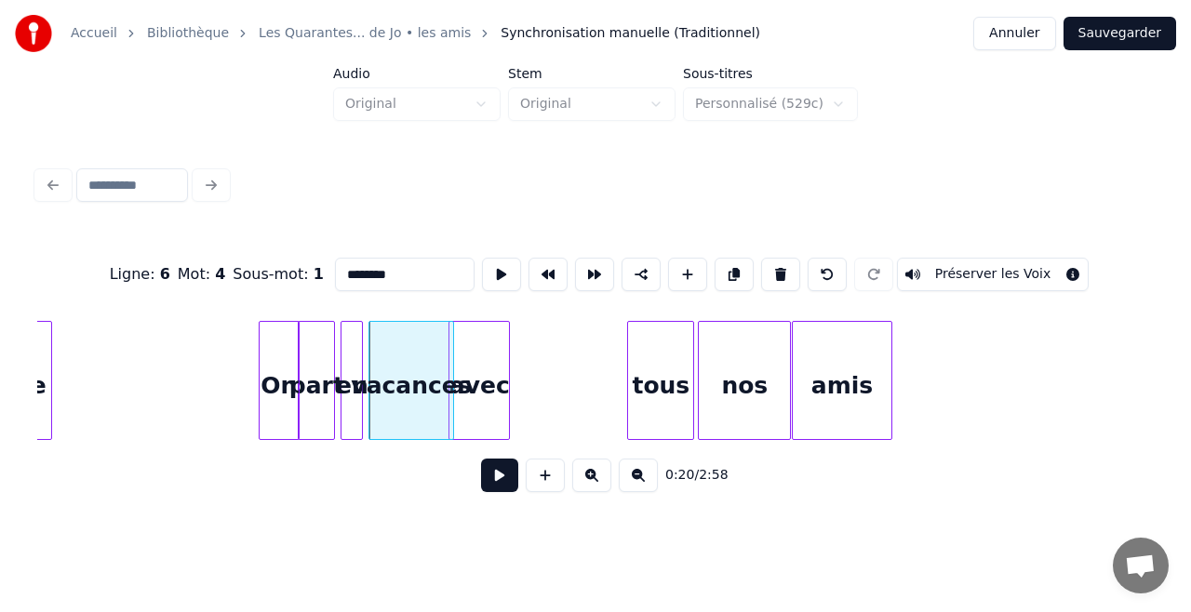
click at [489, 372] on div "avec" at bounding box center [479, 385] width 60 height 127
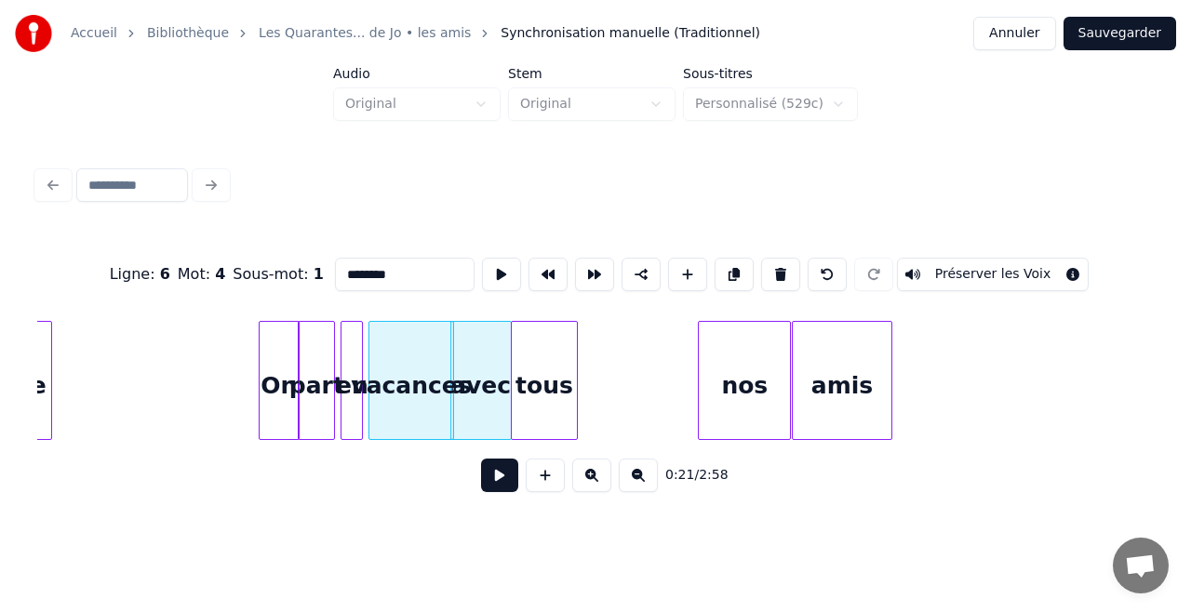
click at [531, 377] on div "tous" at bounding box center [544, 385] width 65 height 127
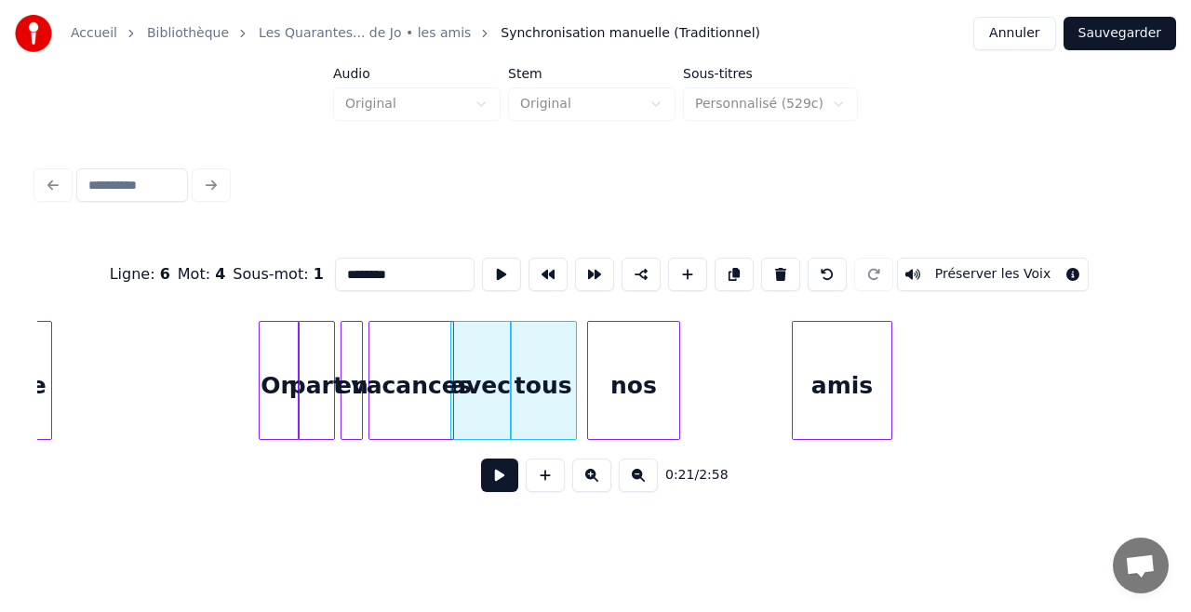
click at [613, 378] on div "nos" at bounding box center [633, 385] width 91 height 127
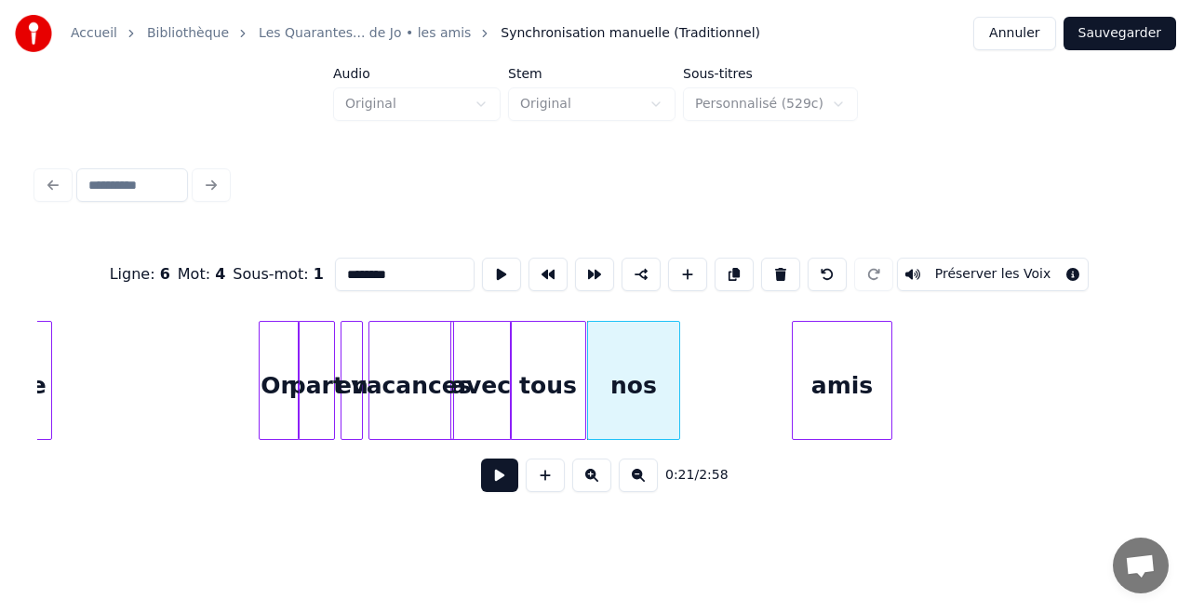
click at [584, 378] on div at bounding box center [583, 380] width 6 height 117
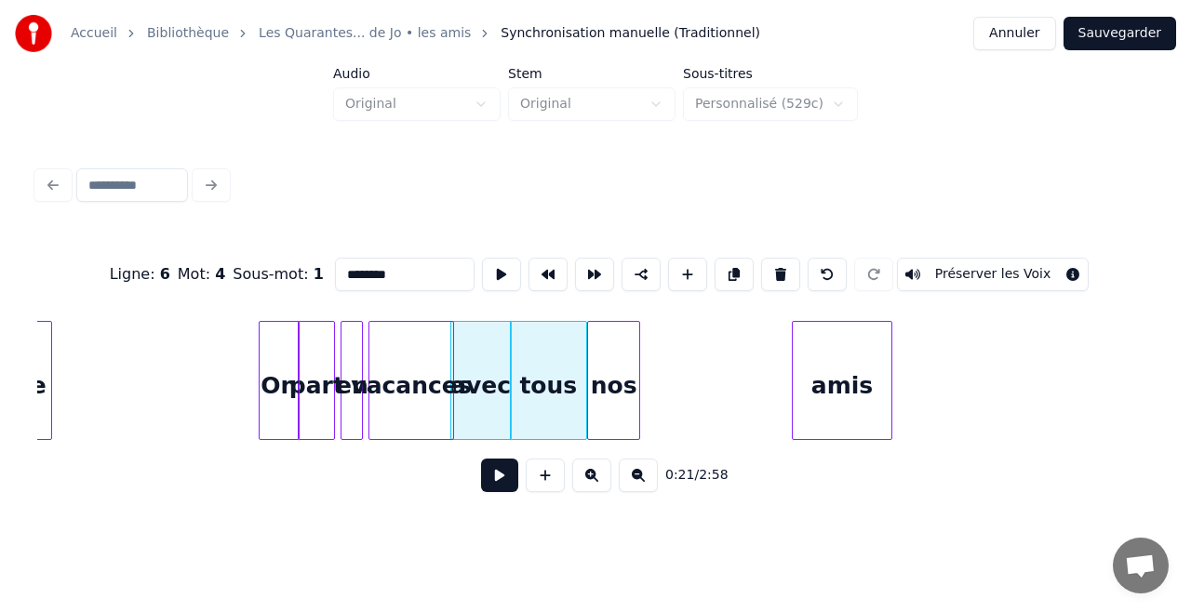
click at [634, 387] on div at bounding box center [637, 380] width 6 height 117
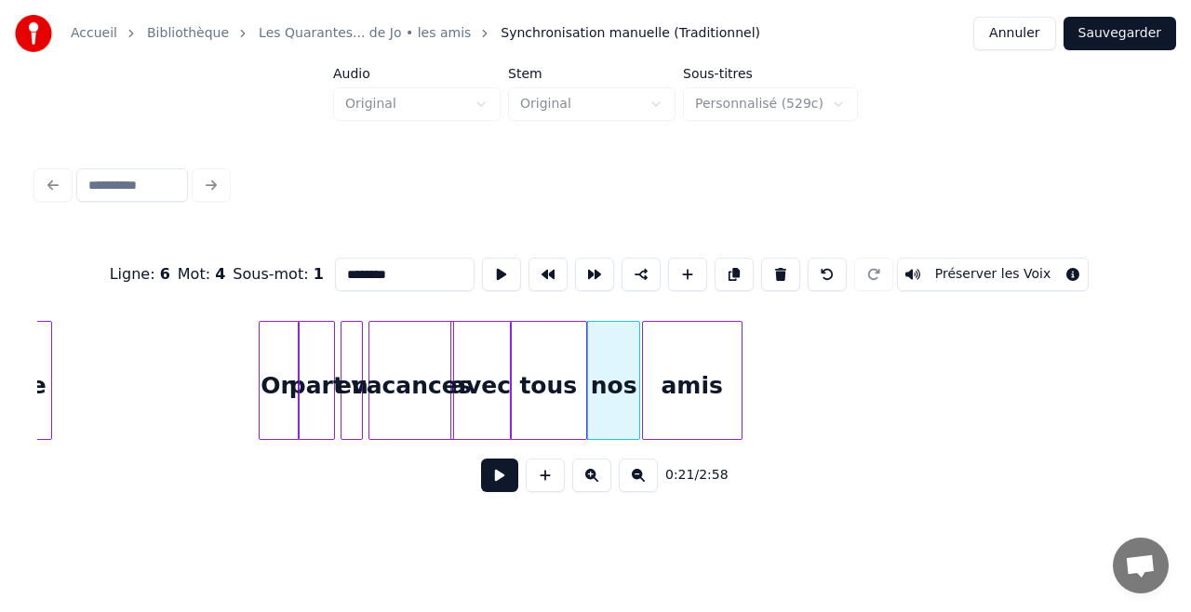
click at [677, 375] on div "amis" at bounding box center [692, 385] width 99 height 127
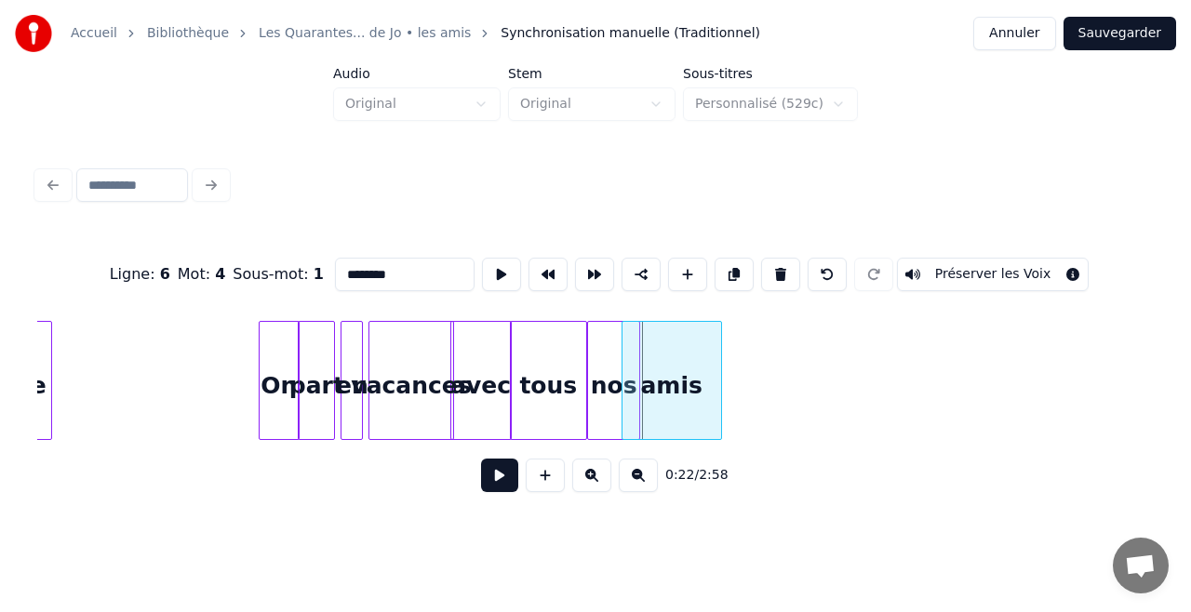
click at [714, 390] on div "amis" at bounding box center [671, 385] width 99 height 127
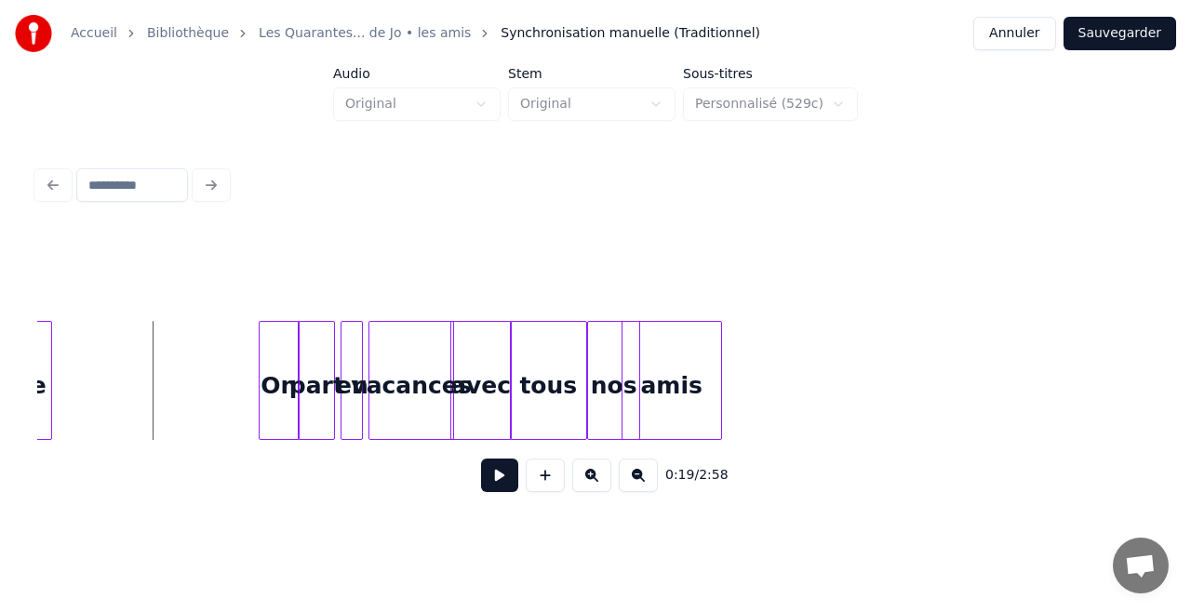
click at [501, 478] on button at bounding box center [499, 475] width 37 height 33
click at [247, 389] on div "On" at bounding box center [249, 385] width 39 height 127
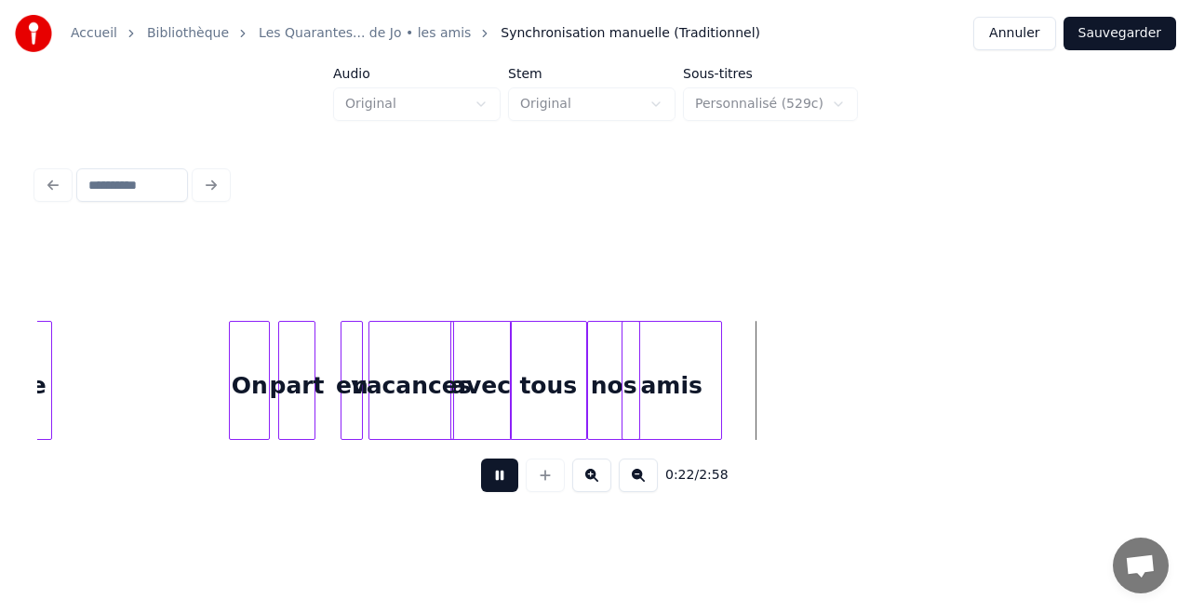
click at [285, 374] on div "part" at bounding box center [296, 385] width 35 height 127
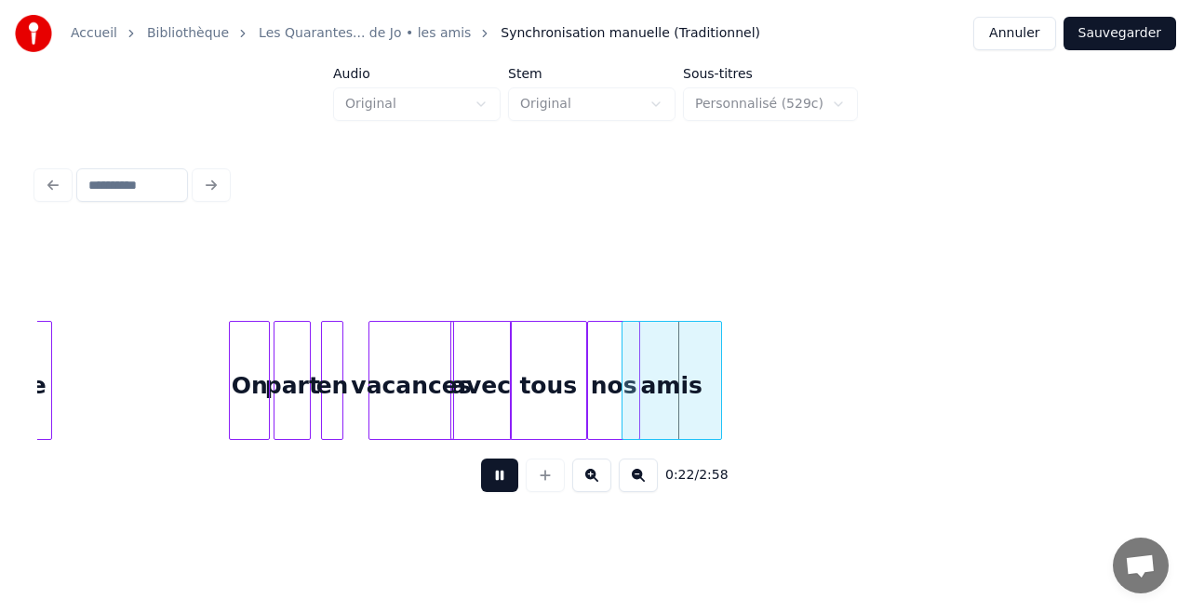
click at [334, 380] on div "en" at bounding box center [332, 385] width 20 height 127
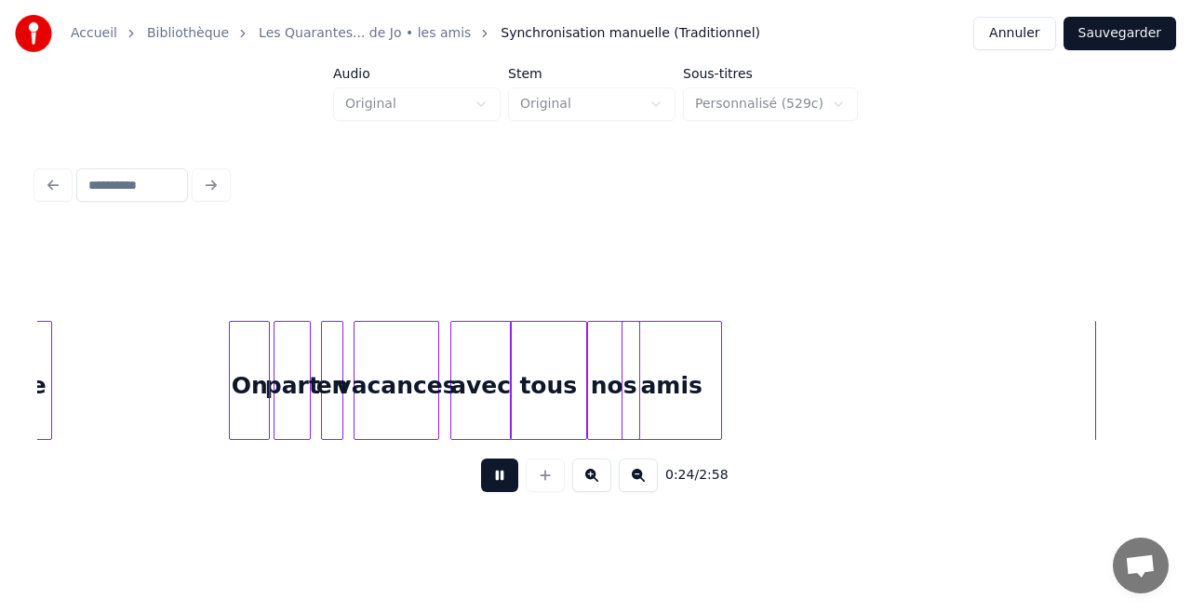
click at [391, 391] on div "vacances" at bounding box center [395, 385] width 83 height 127
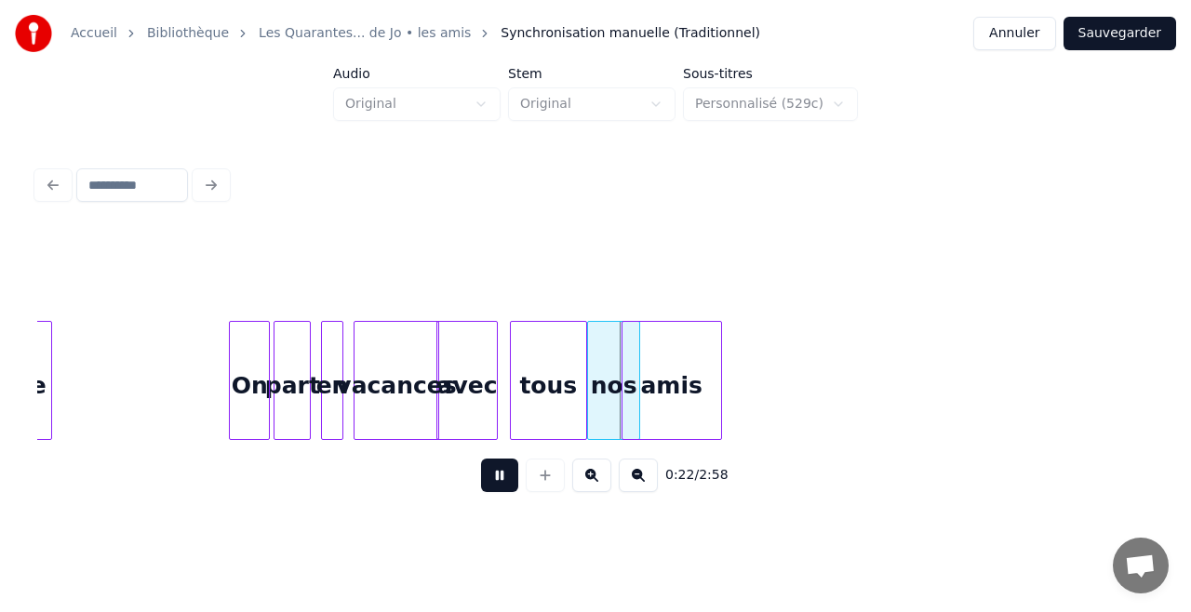
click at [456, 395] on div "avec" at bounding box center [467, 385] width 60 height 127
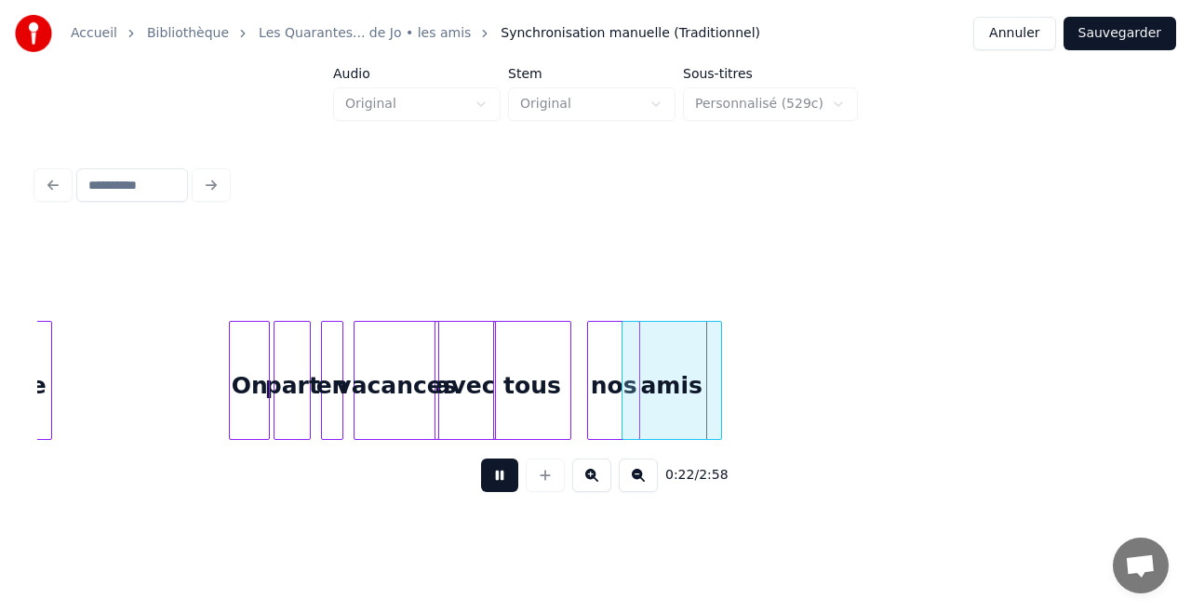
click at [542, 404] on div "tous" at bounding box center [531, 385] width 75 height 127
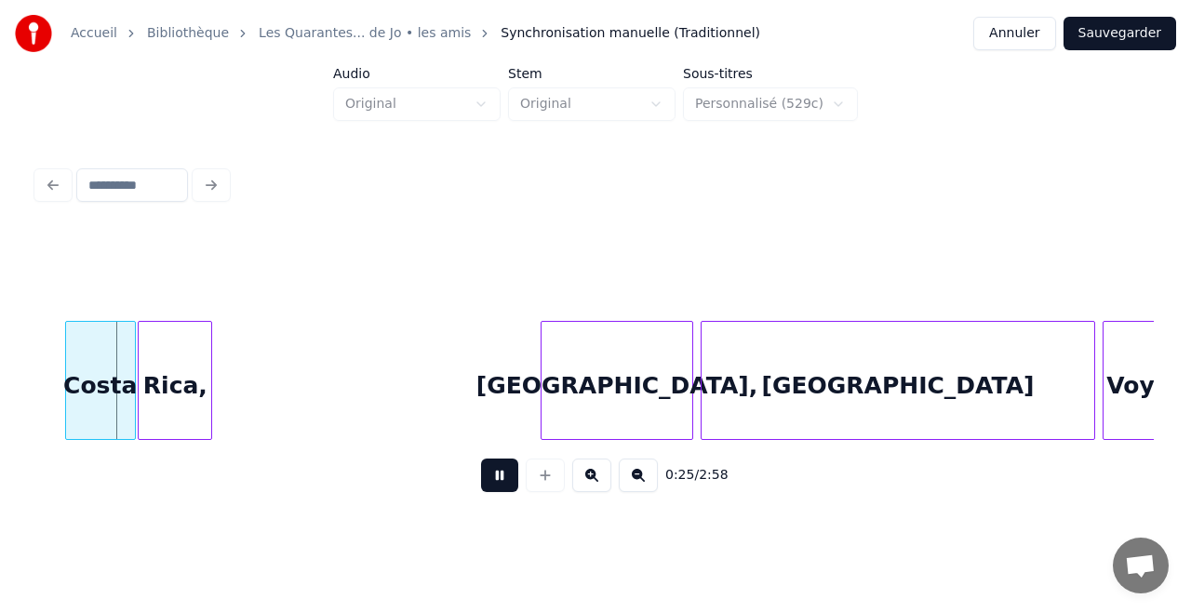
scroll to position [0, 4057]
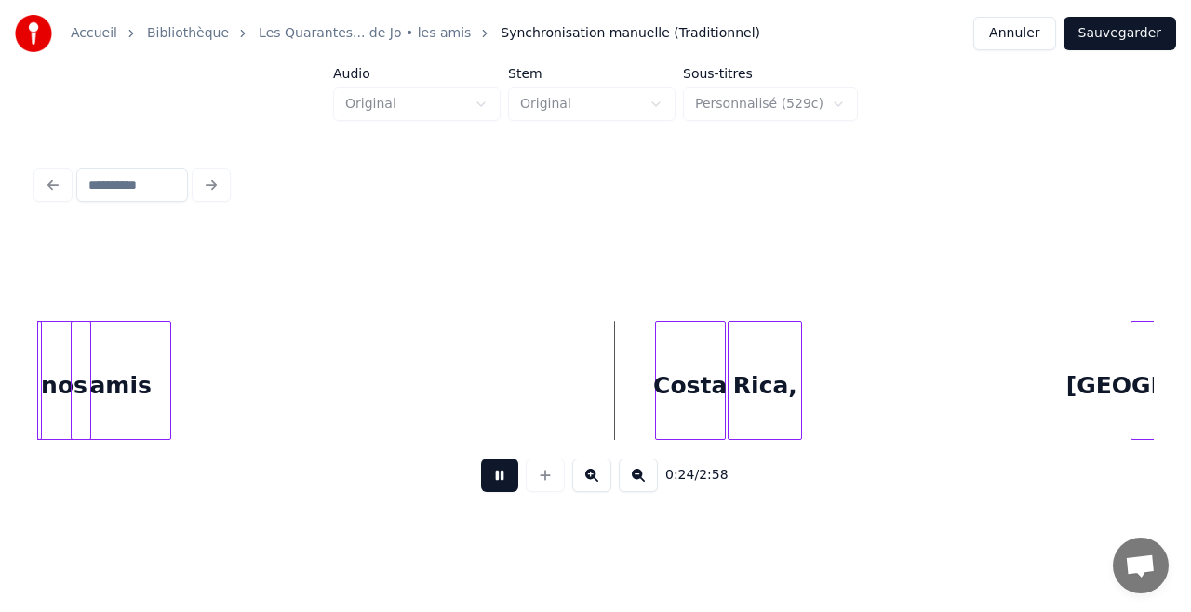
click at [128, 416] on div "amis" at bounding box center [121, 385] width 99 height 127
click at [497, 477] on button at bounding box center [499, 475] width 37 height 33
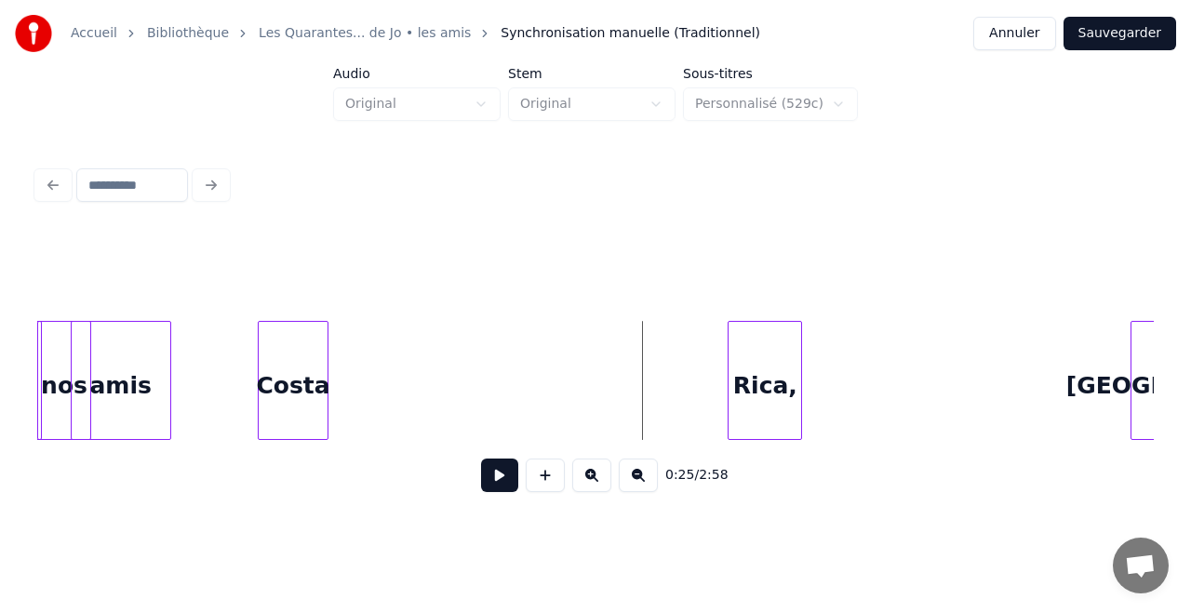
click at [308, 375] on div "Costa" at bounding box center [293, 385] width 69 height 127
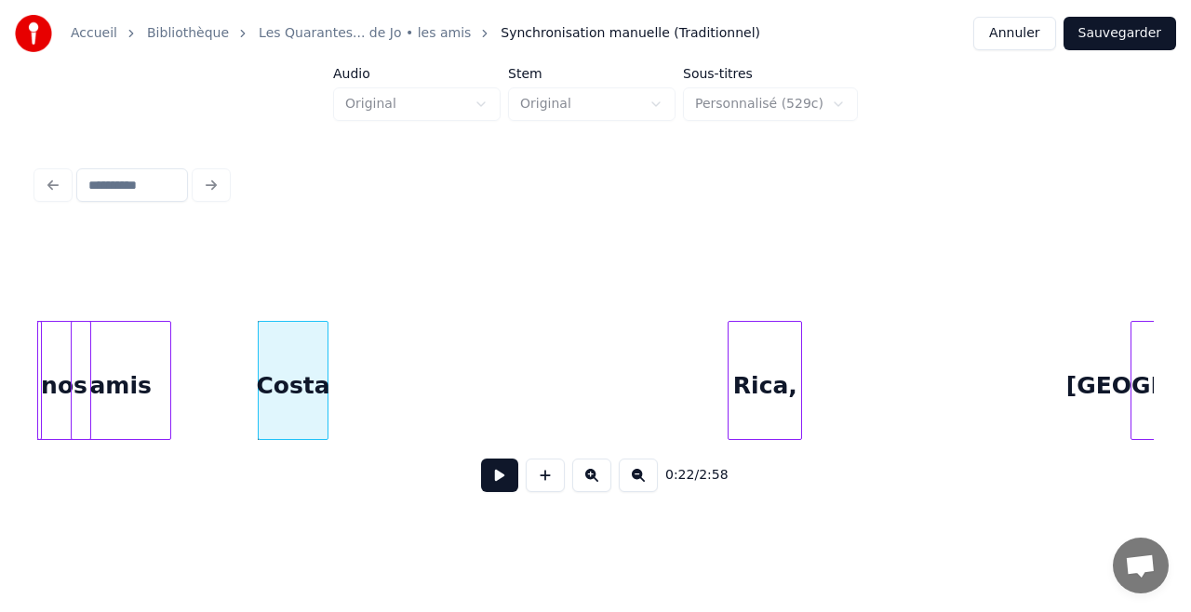
click at [134, 386] on div "amis" at bounding box center [121, 385] width 99 height 127
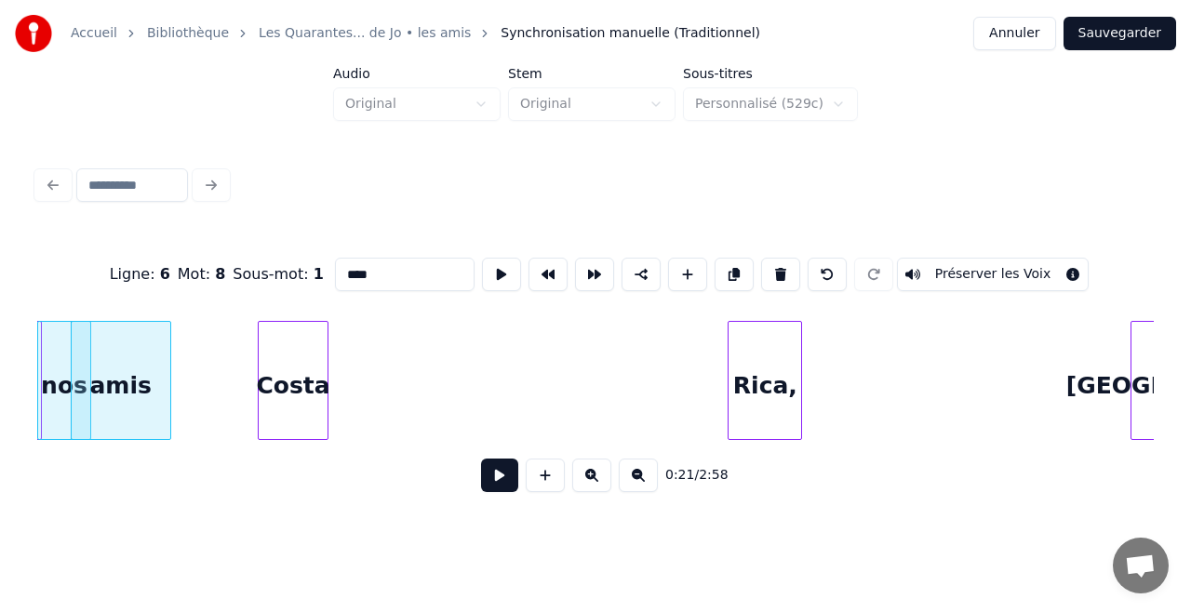
click at [498, 492] on button at bounding box center [499, 475] width 37 height 33
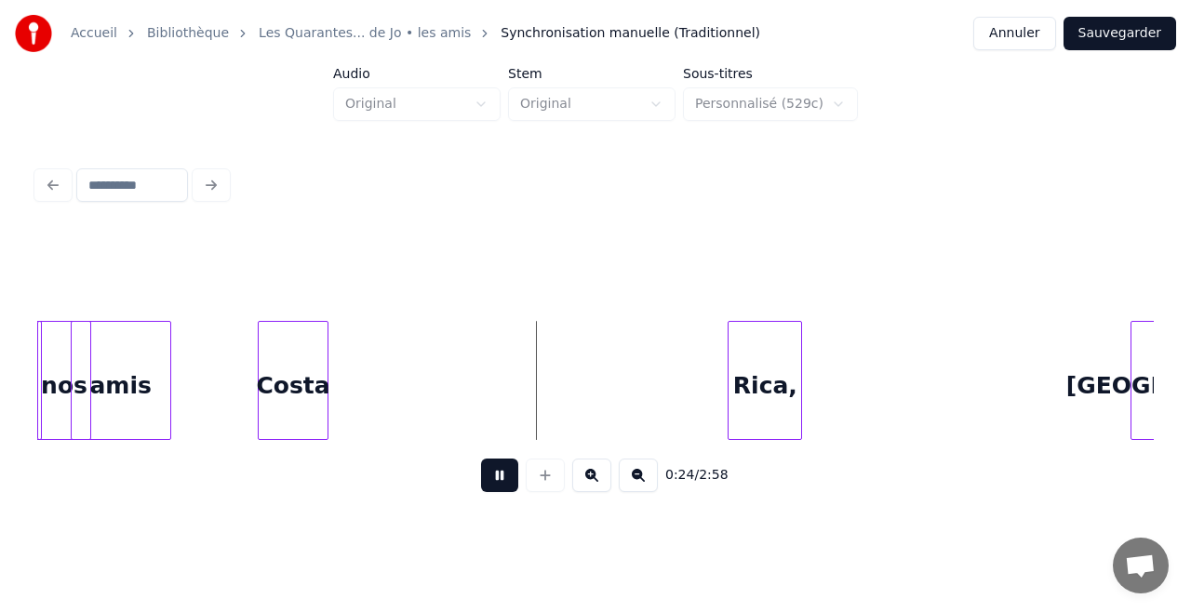
click at [498, 492] on button at bounding box center [499, 475] width 37 height 33
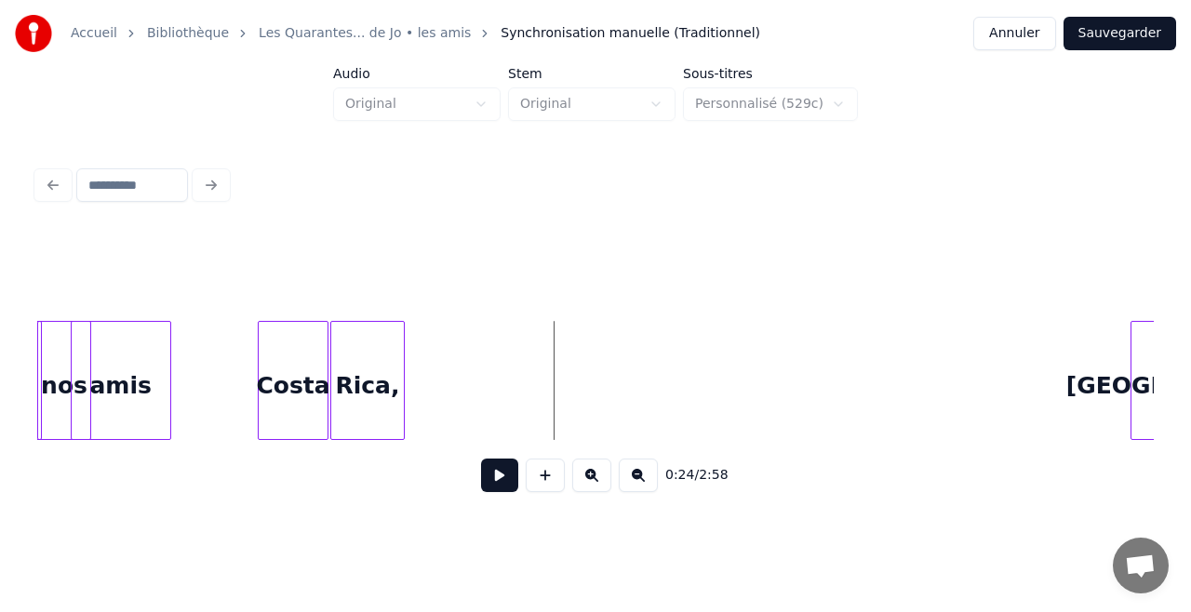
click at [361, 383] on div "Rica," at bounding box center [367, 385] width 73 height 127
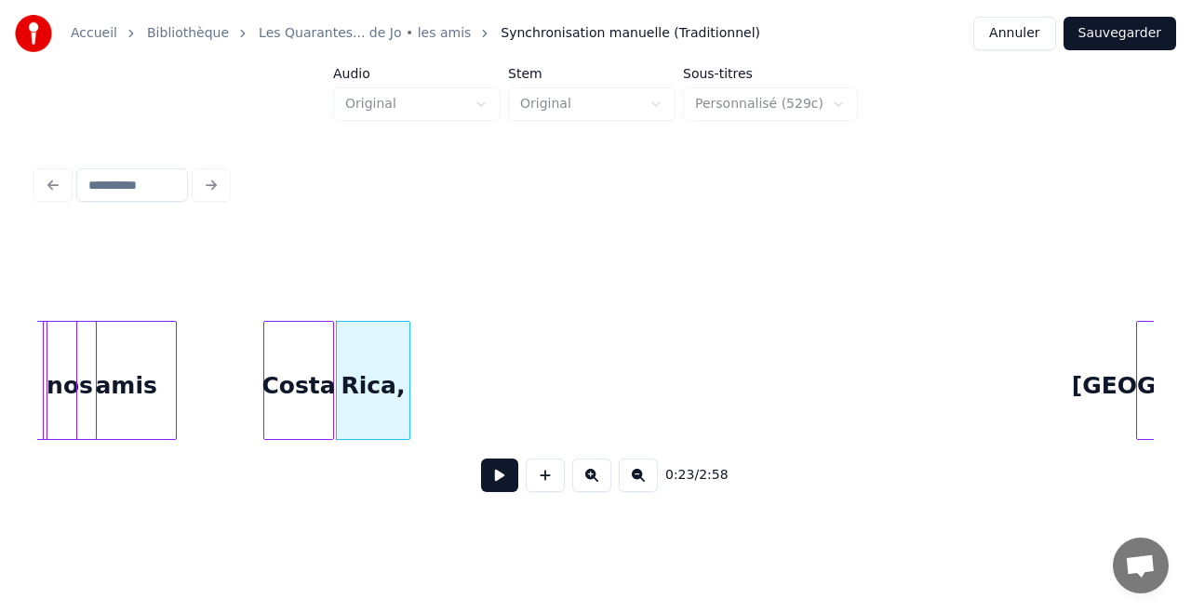
scroll to position [0, 4179]
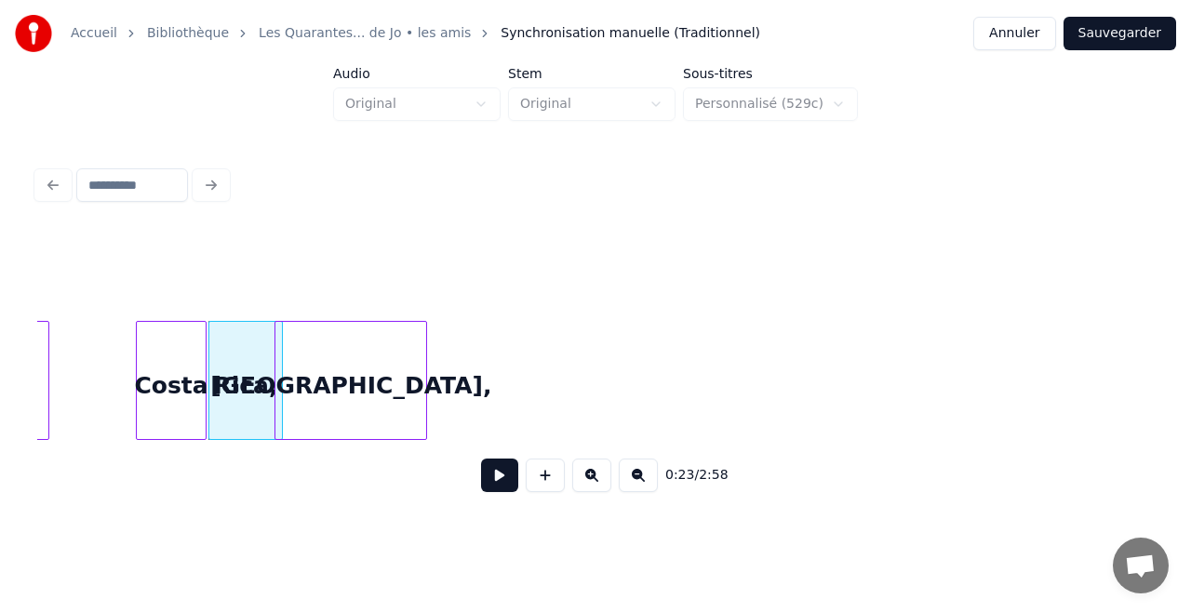
click at [413, 352] on div "[GEOGRAPHIC_DATA]," at bounding box center [350, 385] width 151 height 127
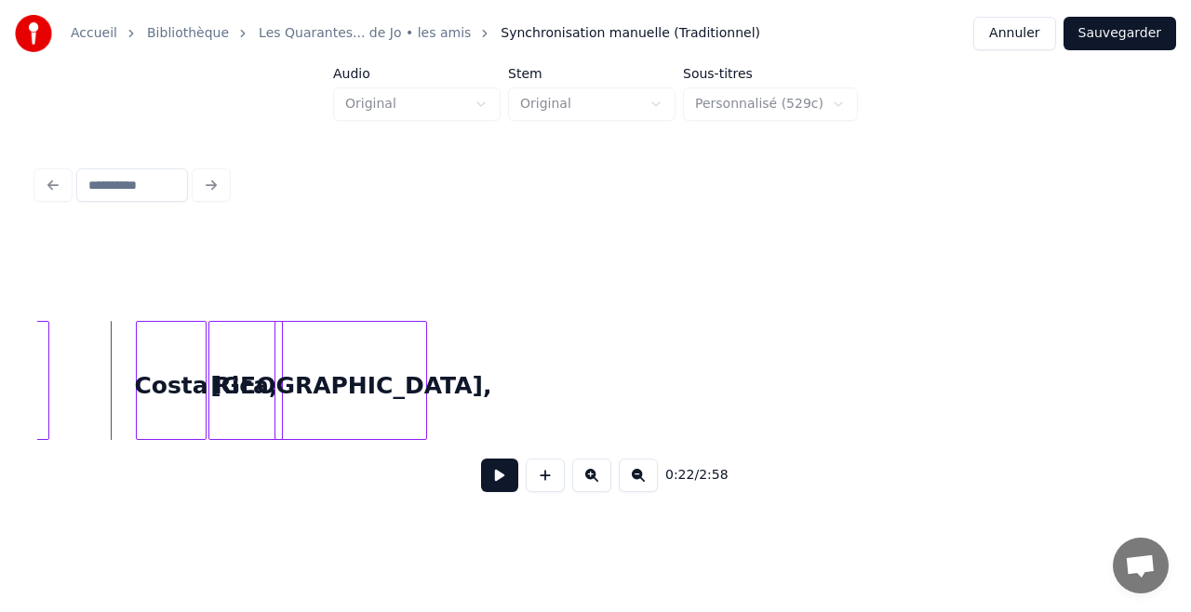
click at [497, 487] on button at bounding box center [499, 475] width 37 height 33
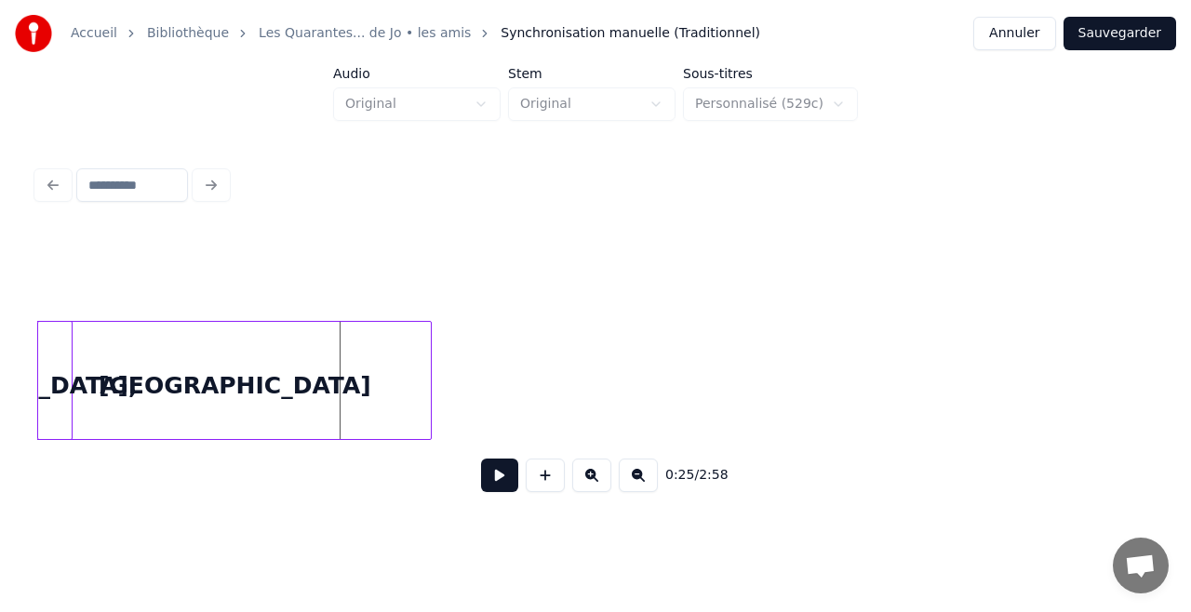
scroll to position [0, 4531]
click at [283, 274] on div "0:25 / 2:58" at bounding box center [595, 369] width 1116 height 283
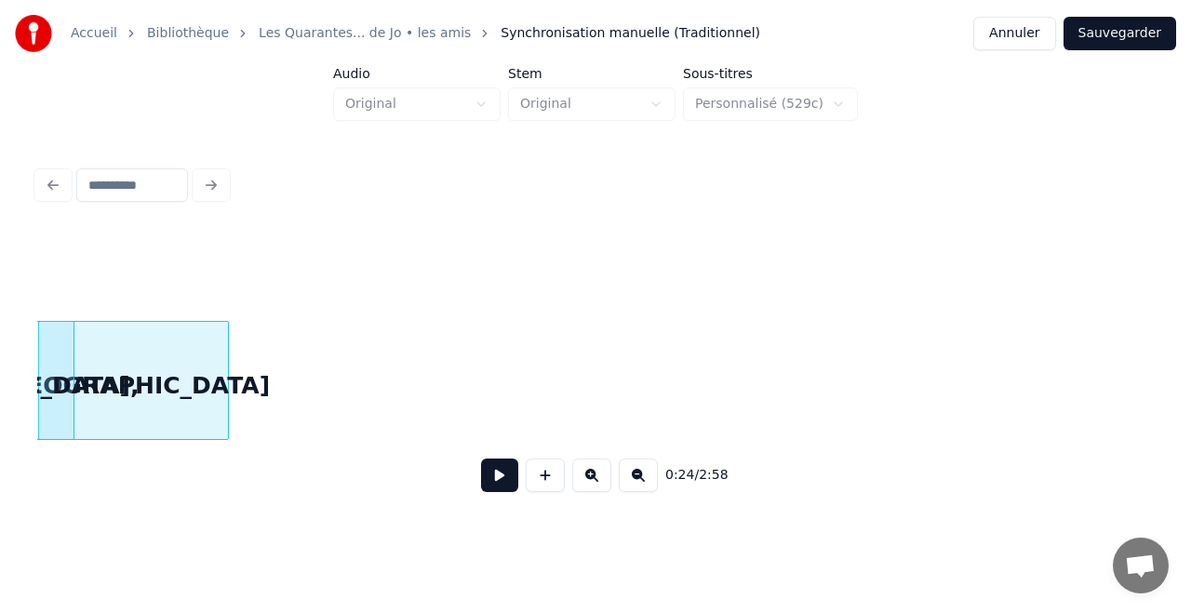
click at [227, 380] on div at bounding box center [225, 380] width 6 height 117
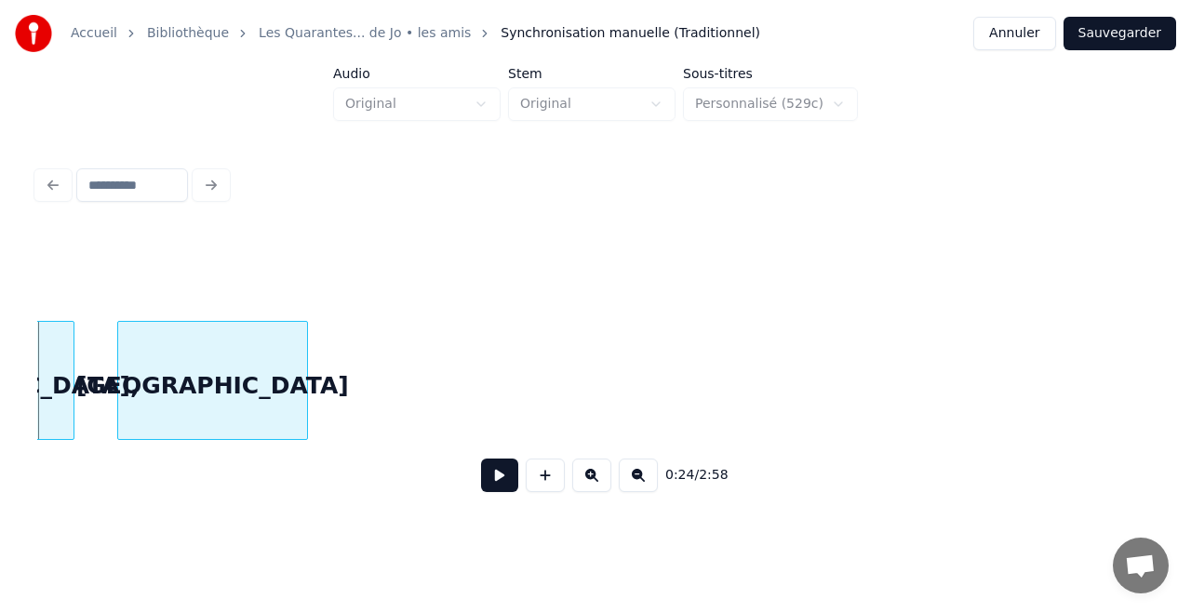
click at [245, 386] on div "[GEOGRAPHIC_DATA]" at bounding box center [212, 385] width 189 height 127
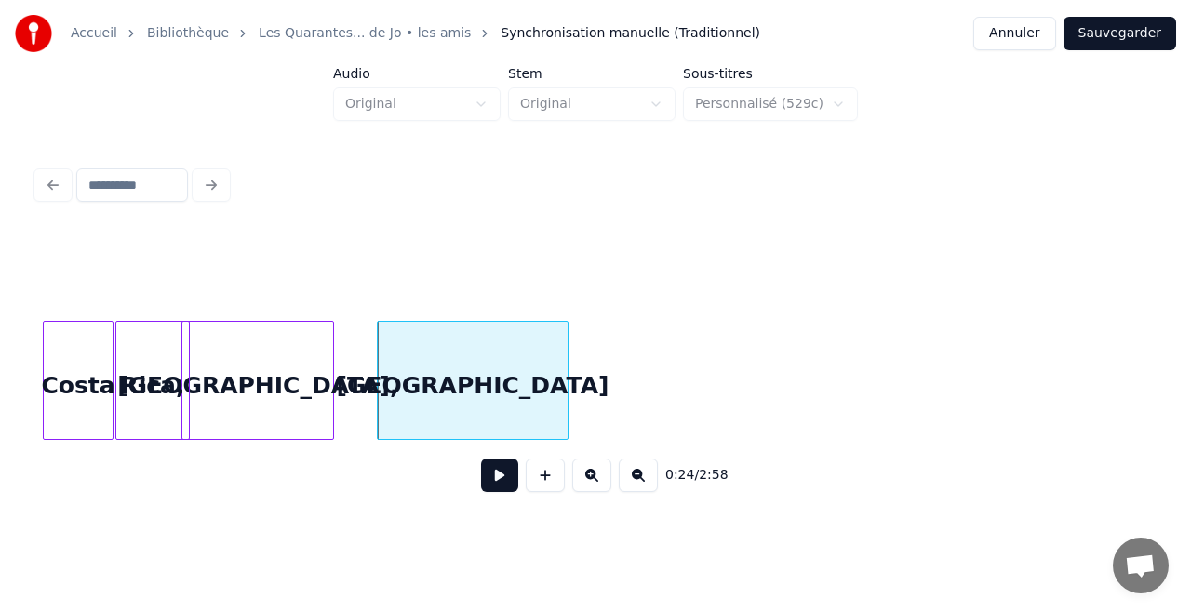
scroll to position [0, 4185]
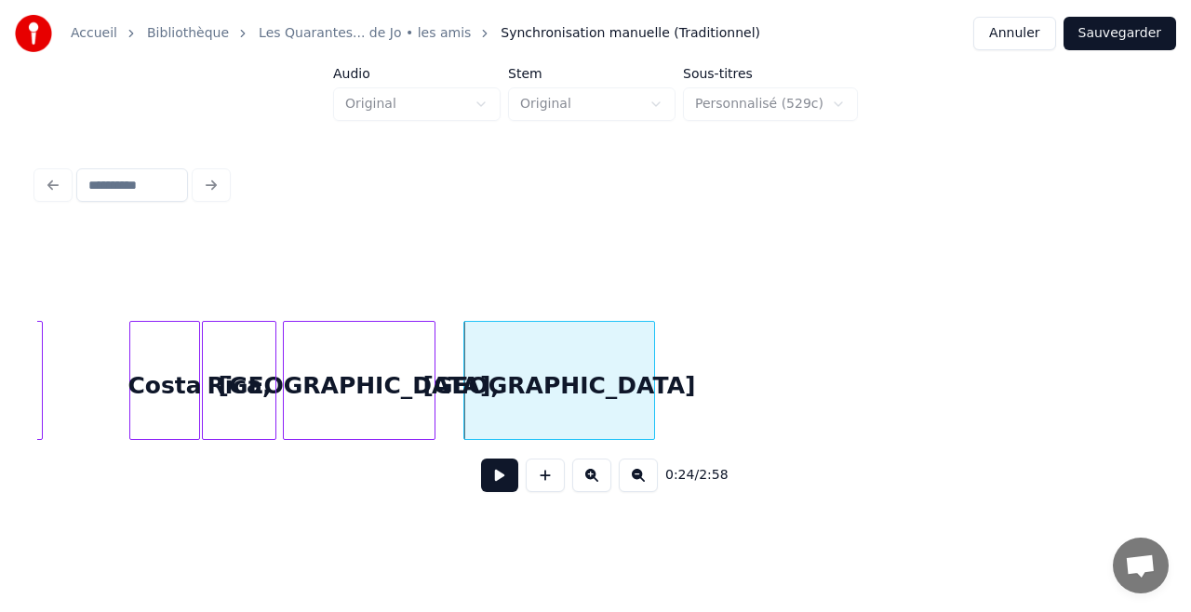
click at [347, 369] on div "[GEOGRAPHIC_DATA]," at bounding box center [359, 385] width 151 height 127
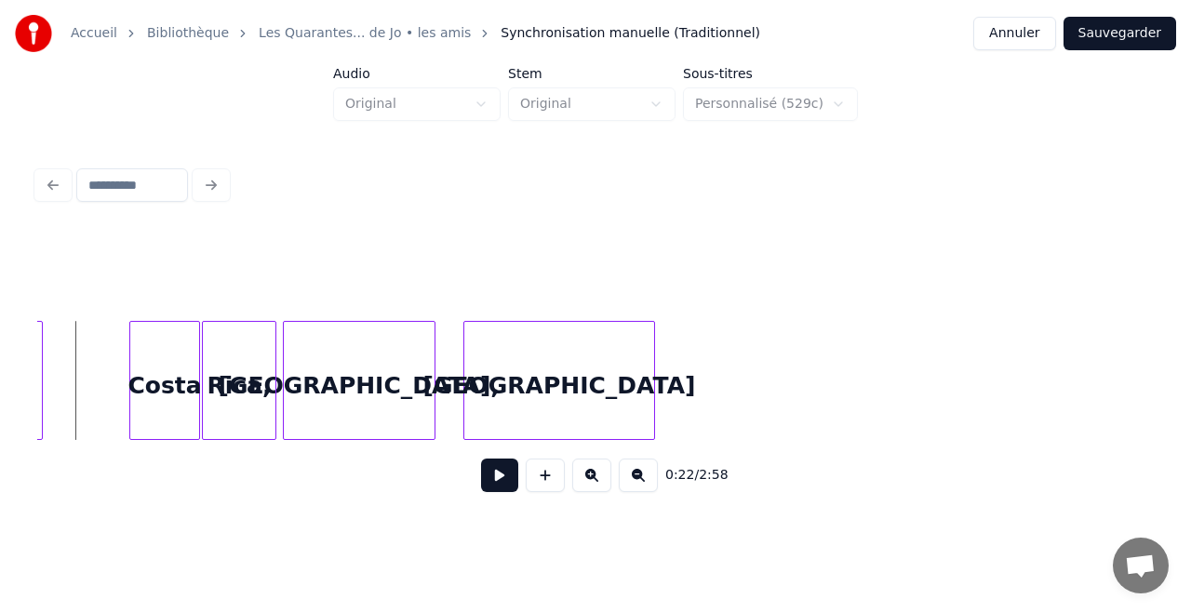
click at [493, 481] on button at bounding box center [499, 475] width 37 height 33
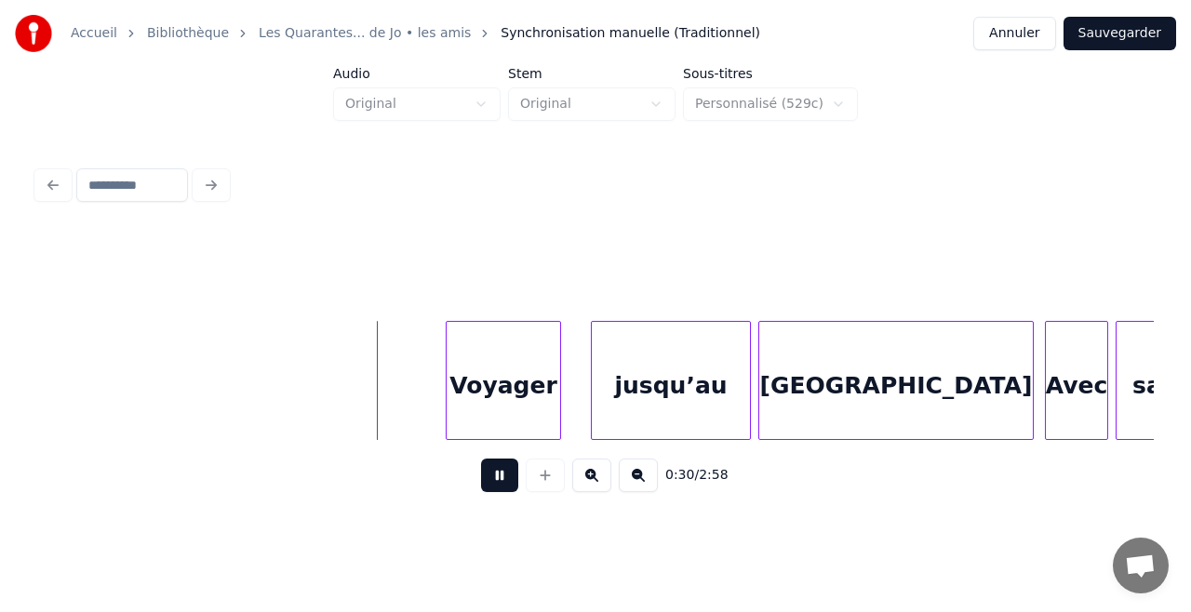
scroll to position [0, 5584]
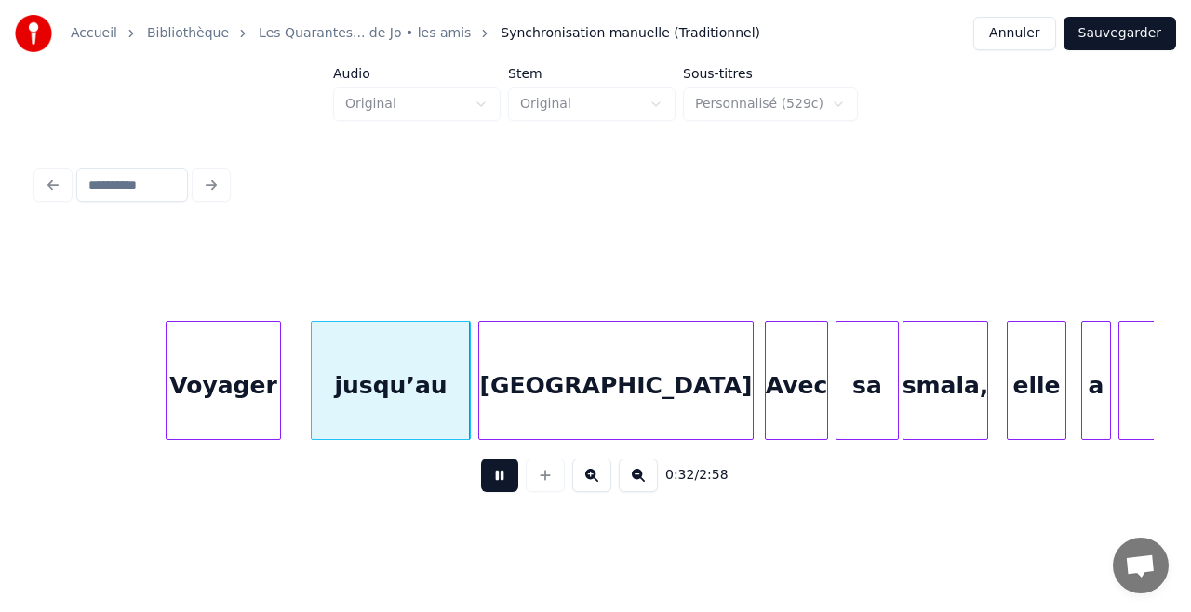
click at [501, 483] on button at bounding box center [499, 475] width 37 height 33
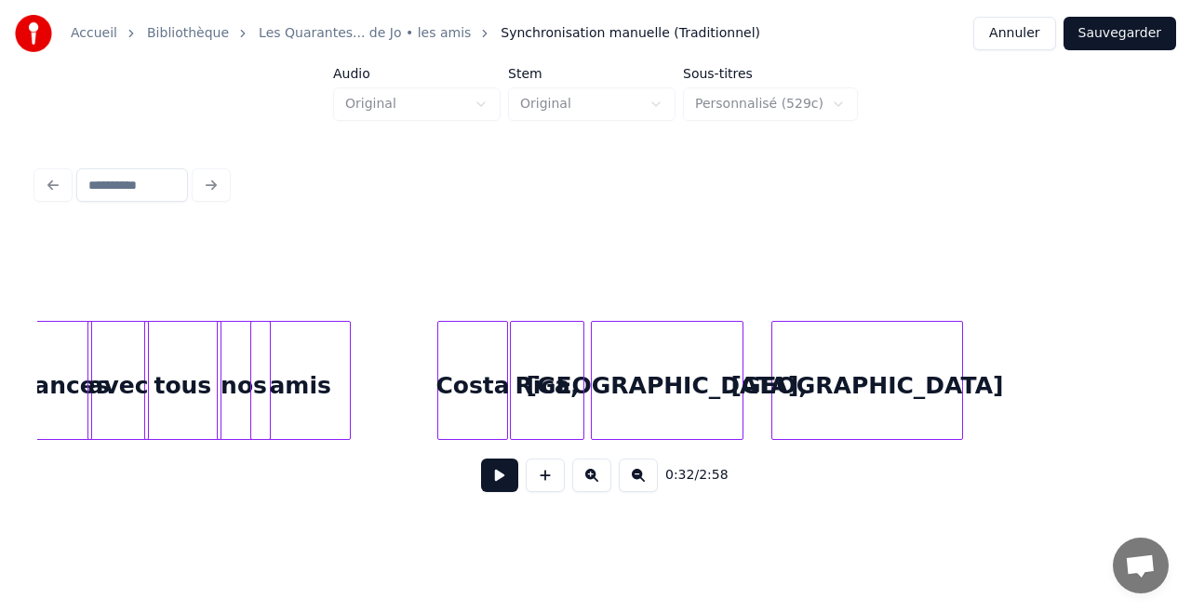
scroll to position [0, 3915]
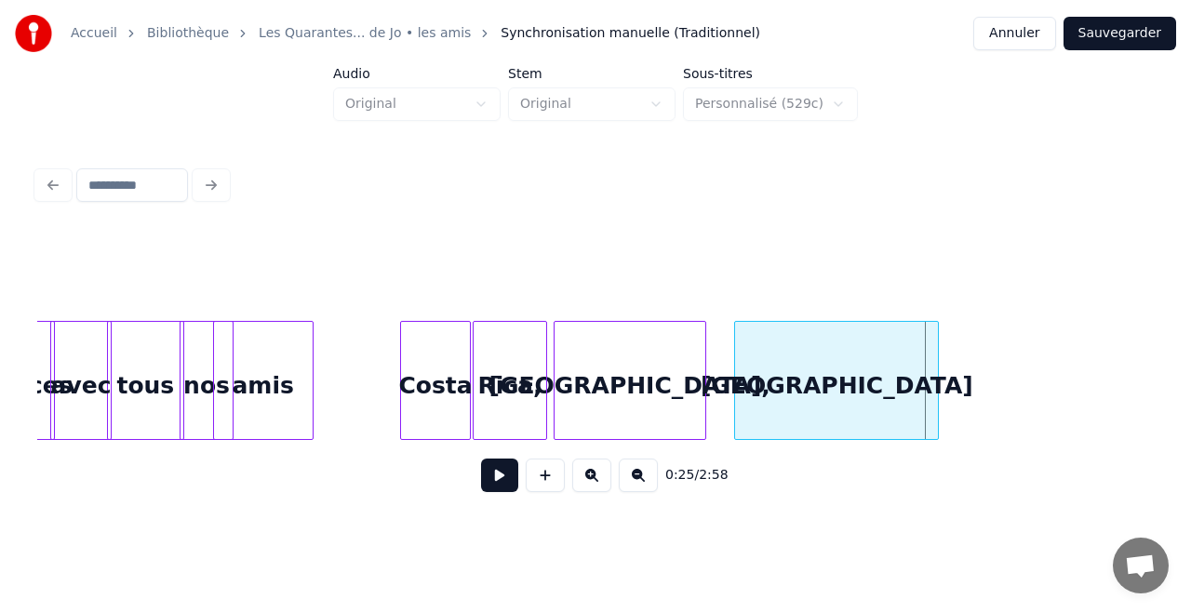
click at [932, 394] on div at bounding box center [935, 380] width 6 height 117
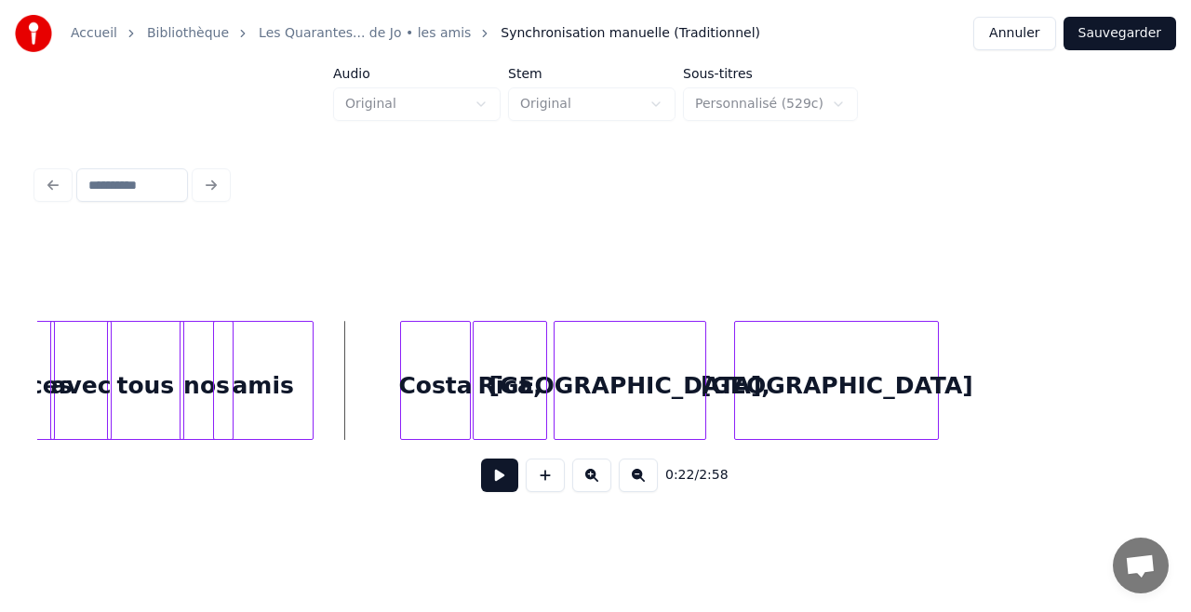
click at [491, 478] on button at bounding box center [499, 475] width 37 height 33
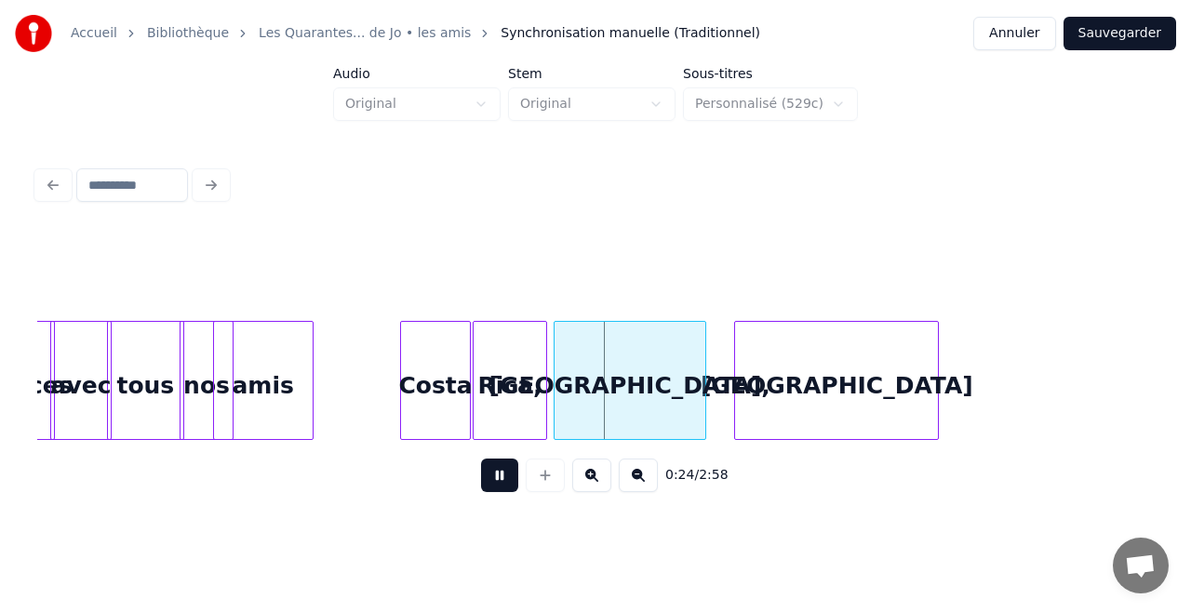
click at [491, 478] on button at bounding box center [499, 475] width 37 height 33
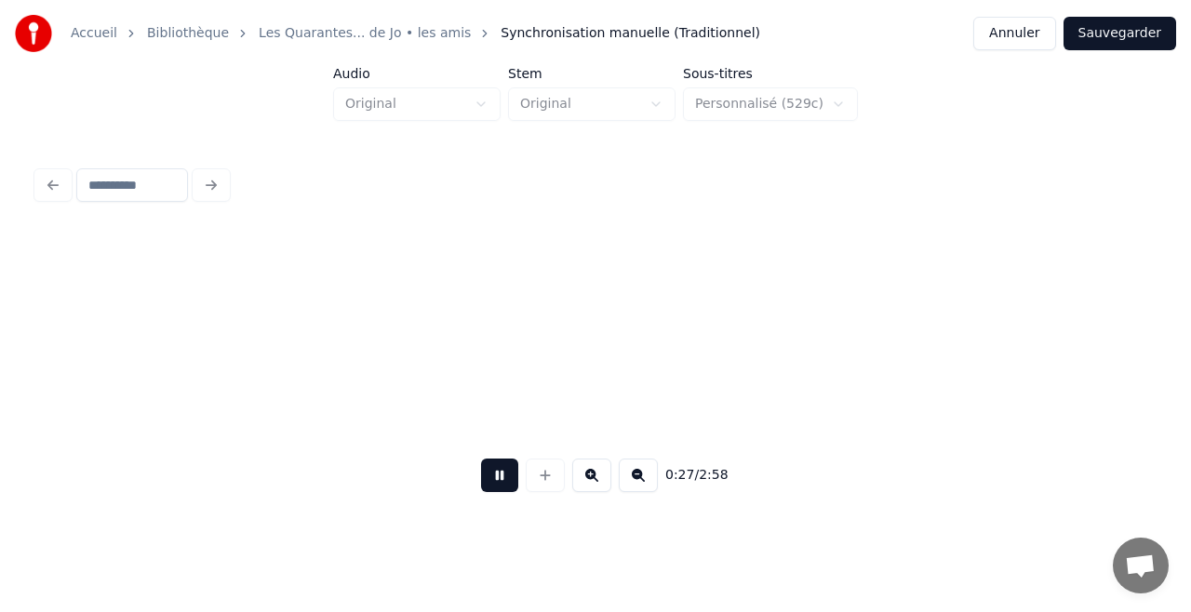
scroll to position [0, 5031]
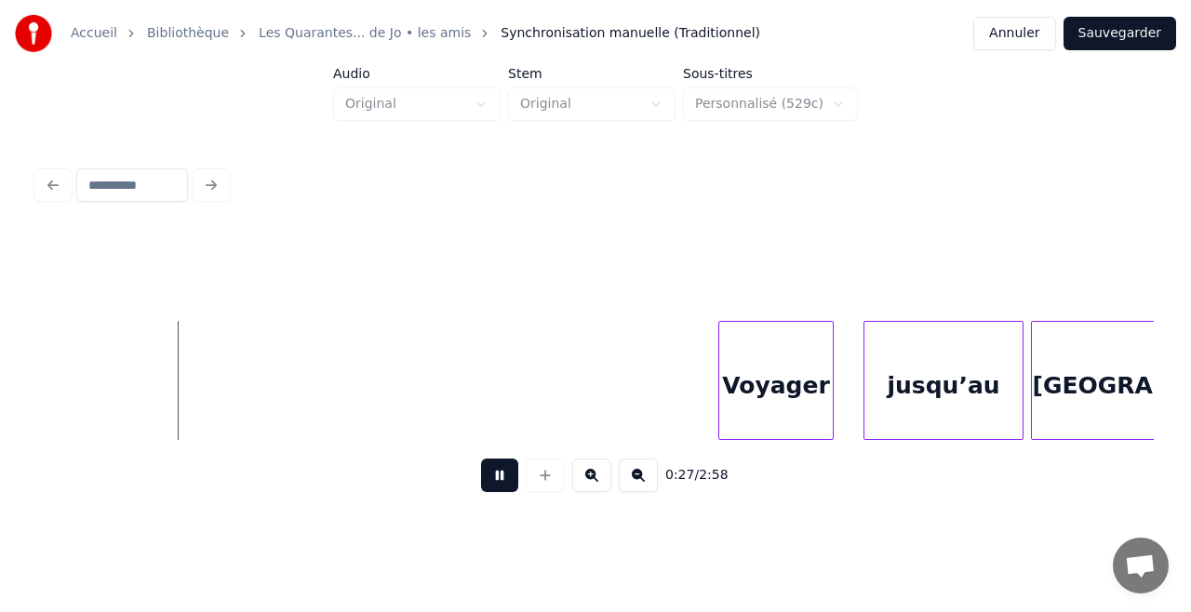
click at [491, 478] on button at bounding box center [499, 475] width 37 height 33
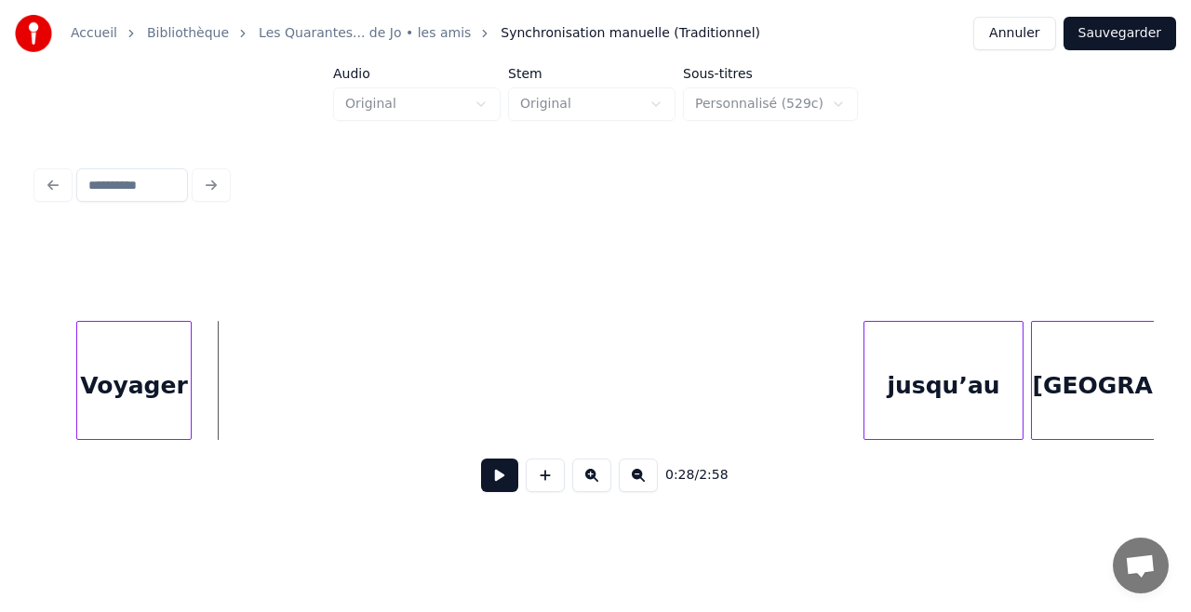
click at [123, 383] on div "Voyager" at bounding box center [133, 385] width 113 height 127
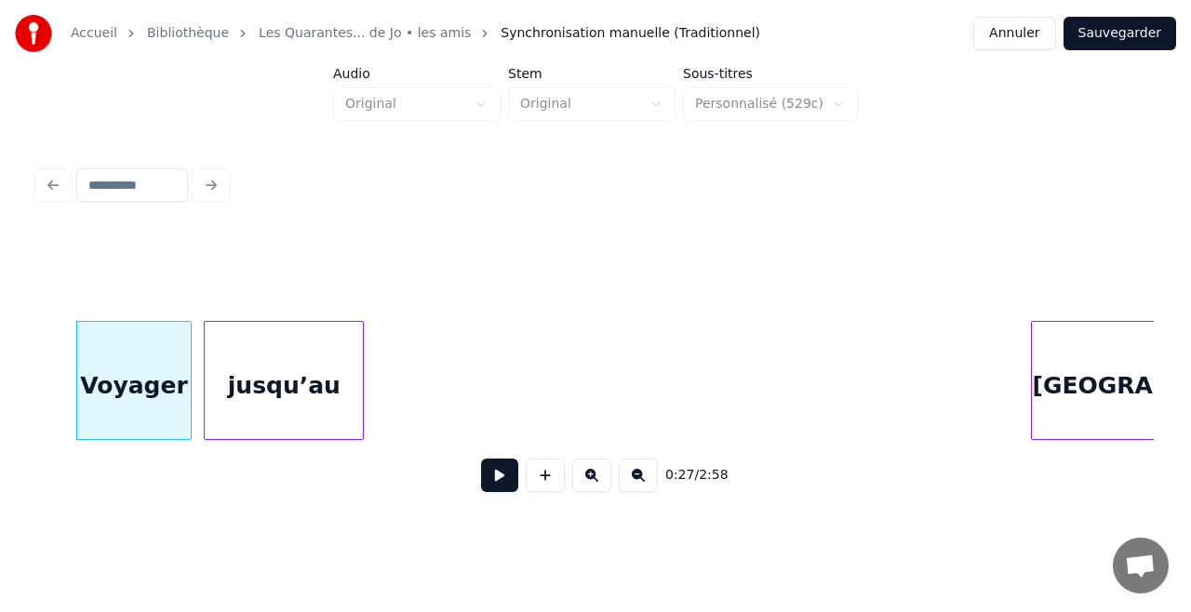
click at [264, 391] on div "jusqu’au" at bounding box center [284, 385] width 158 height 127
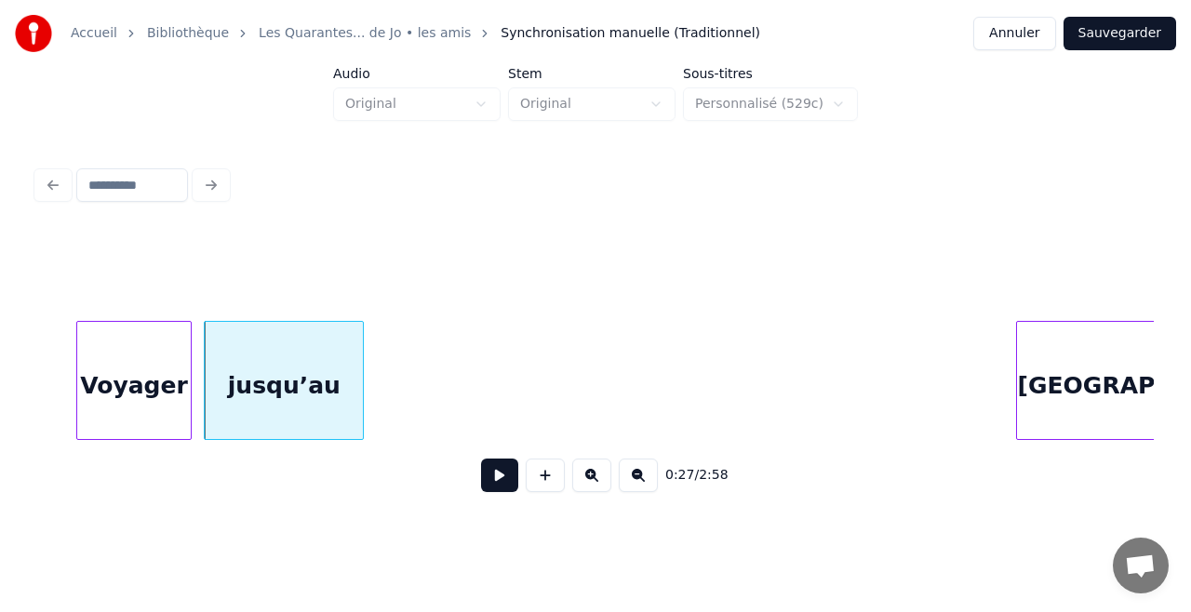
scroll to position [0, 5179]
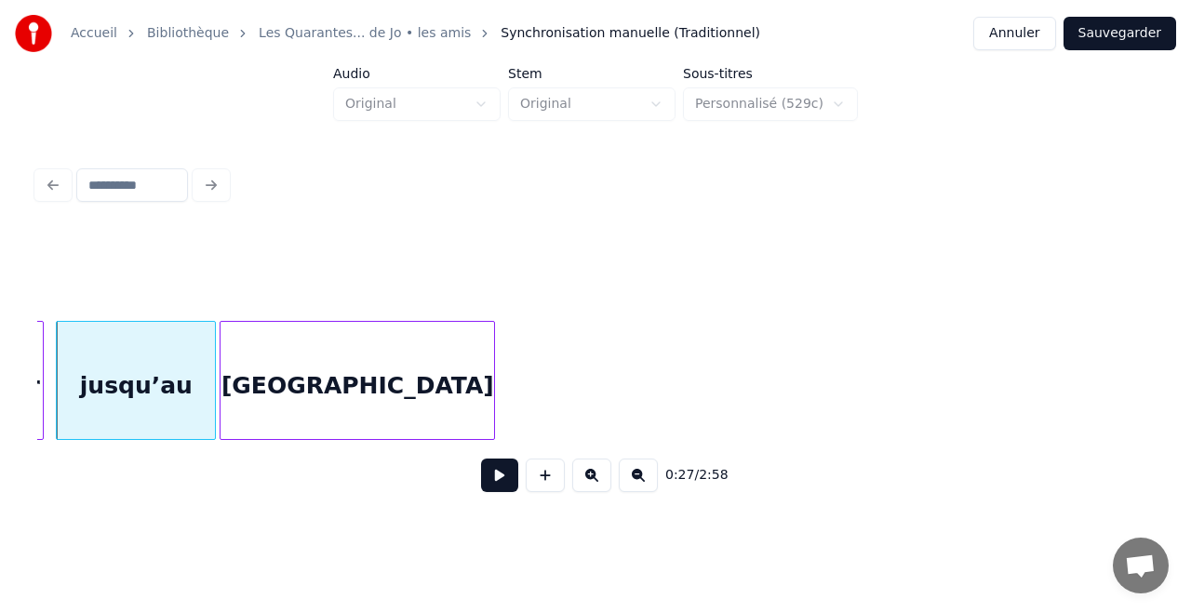
click at [413, 388] on div "[GEOGRAPHIC_DATA]" at bounding box center [357, 385] width 274 height 127
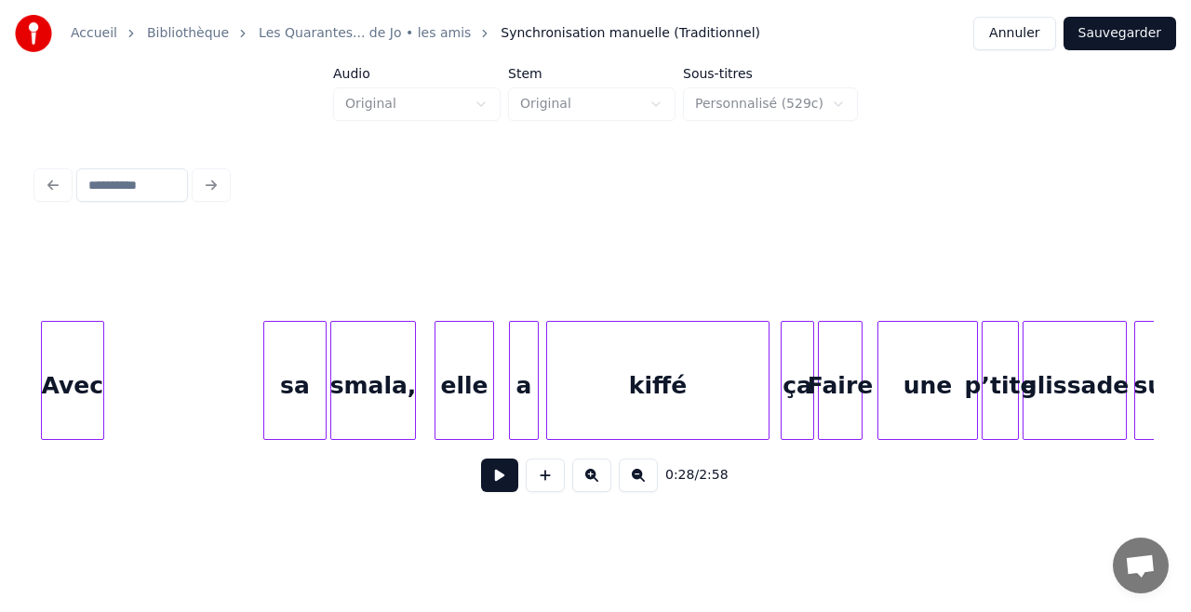
scroll to position [0, 6118]
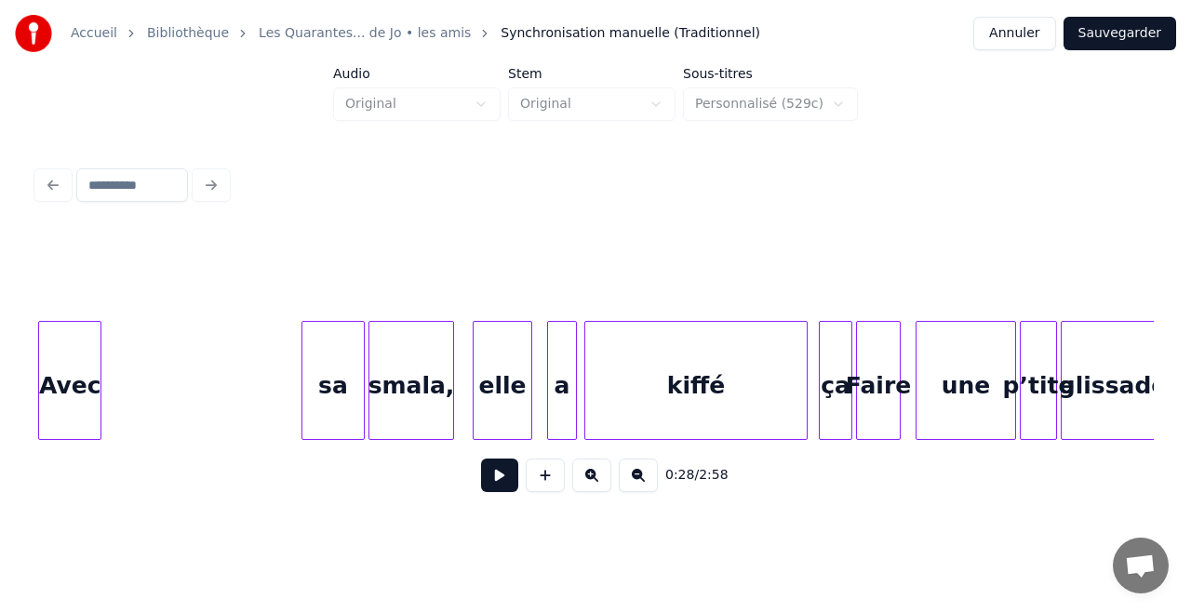
click at [33, 392] on div "0:28 / 2:58" at bounding box center [595, 334] width 1131 height 368
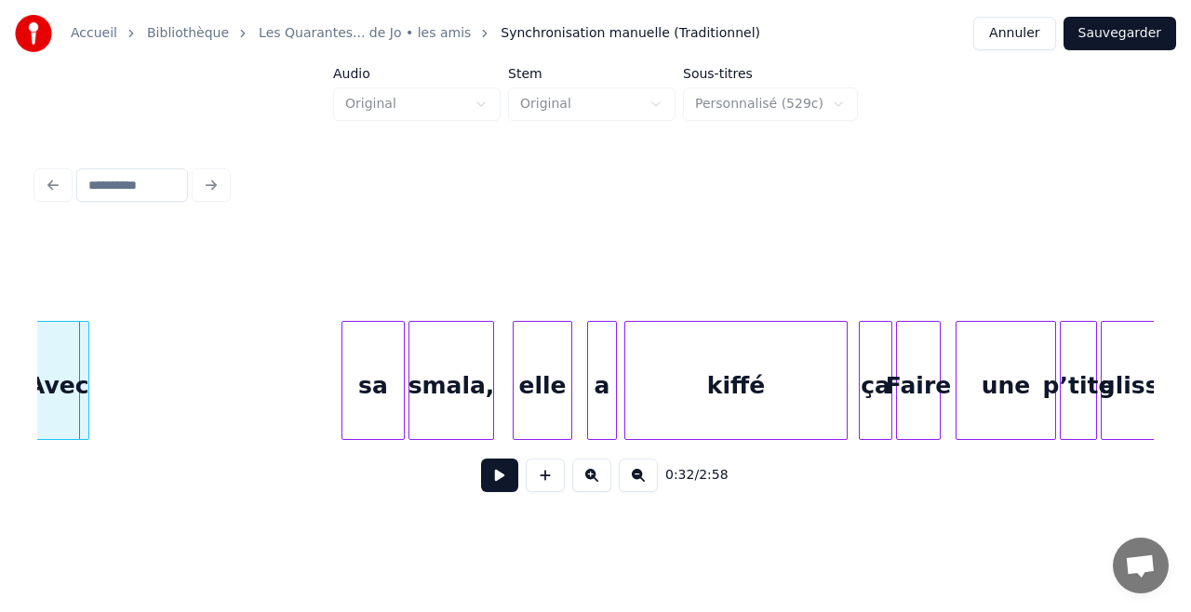
scroll to position [0, 6061]
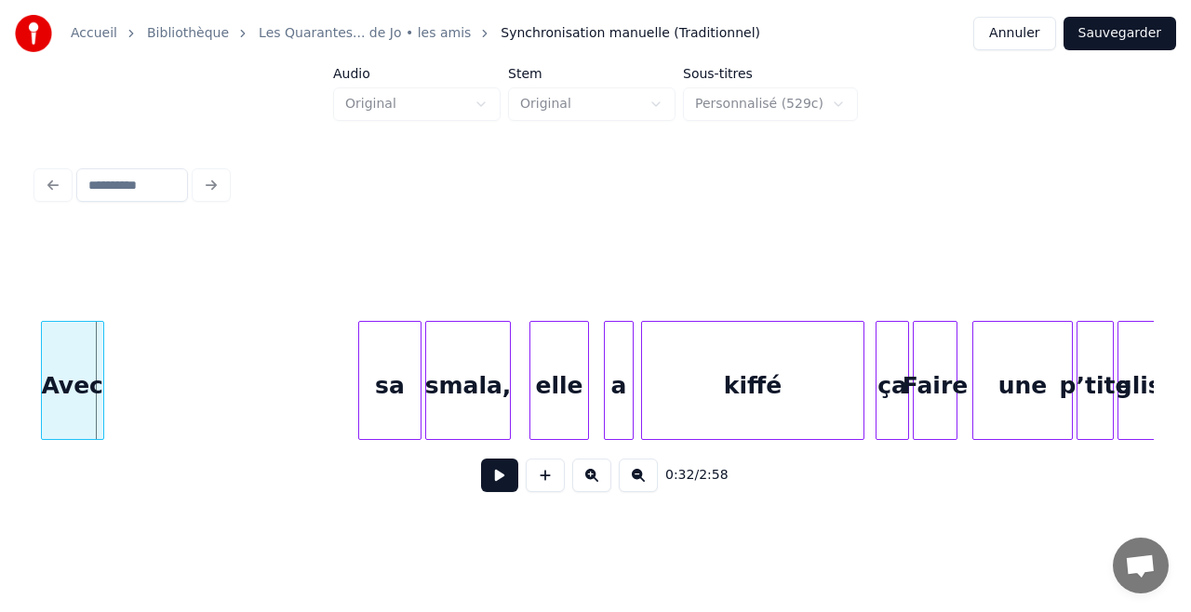
click at [15, 372] on div "Accueil Bibliothèque Les Quarantes... de Jo • les amis Synchronisation manuelle…" at bounding box center [595, 259] width 1191 height 518
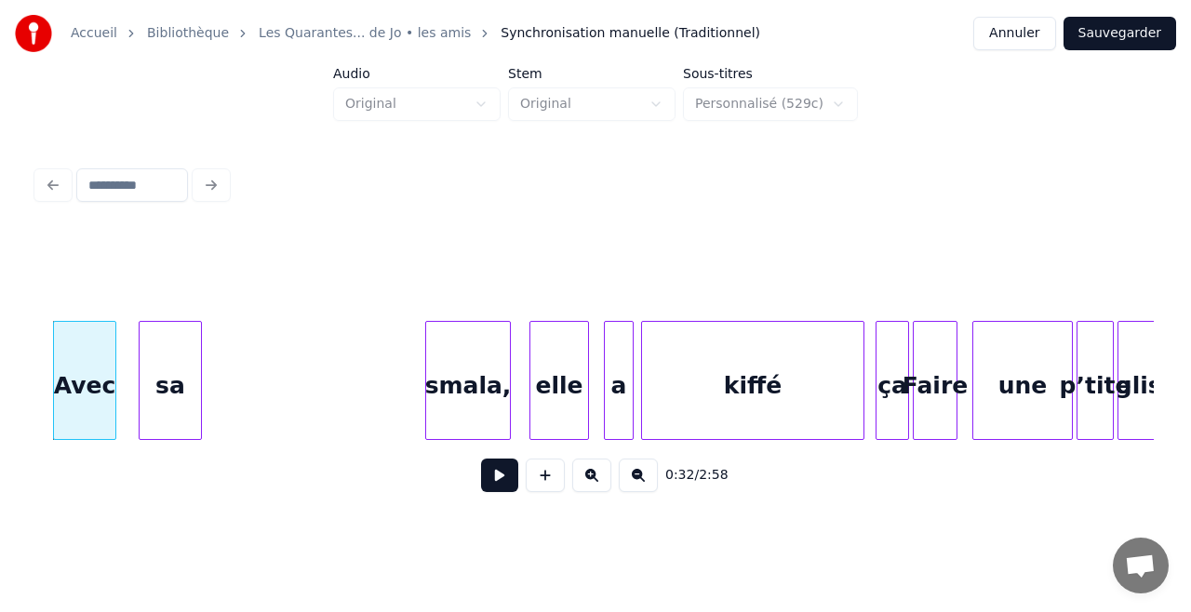
click at [142, 373] on div "sa" at bounding box center [170, 385] width 61 height 127
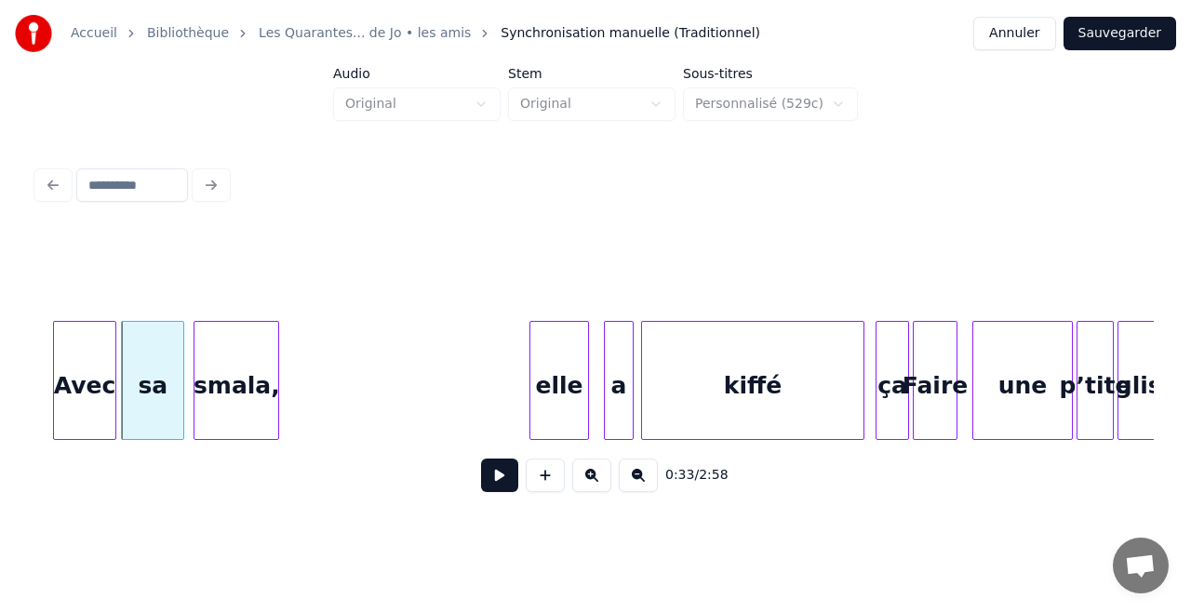
click at [221, 369] on div "smala," at bounding box center [236, 385] width 84 height 127
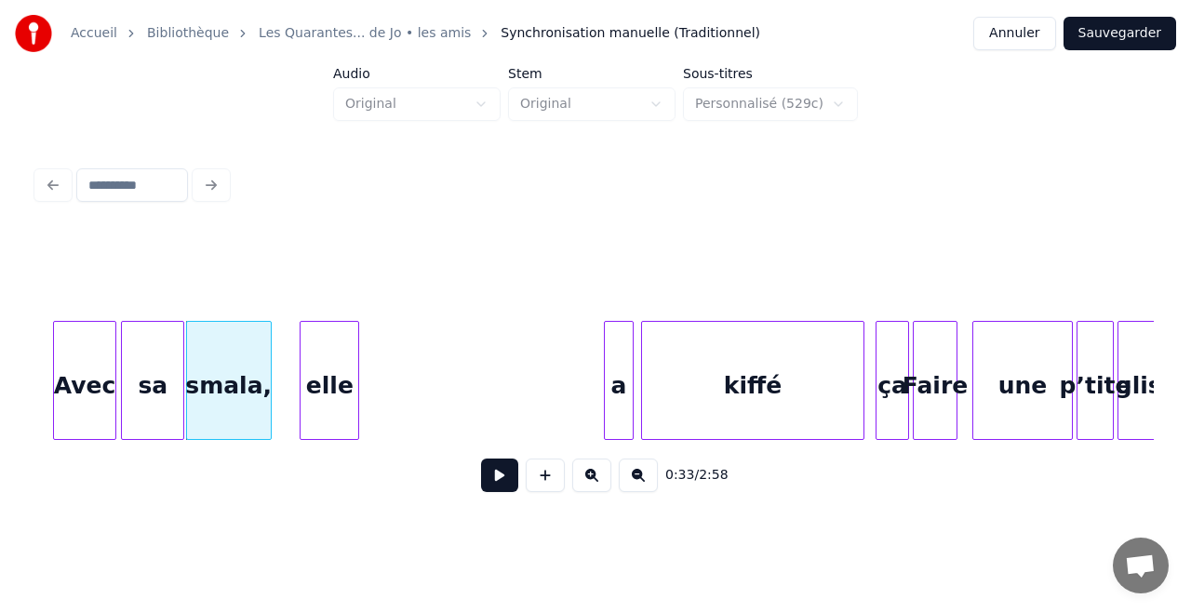
click at [337, 374] on div "elle" at bounding box center [329, 385] width 58 height 127
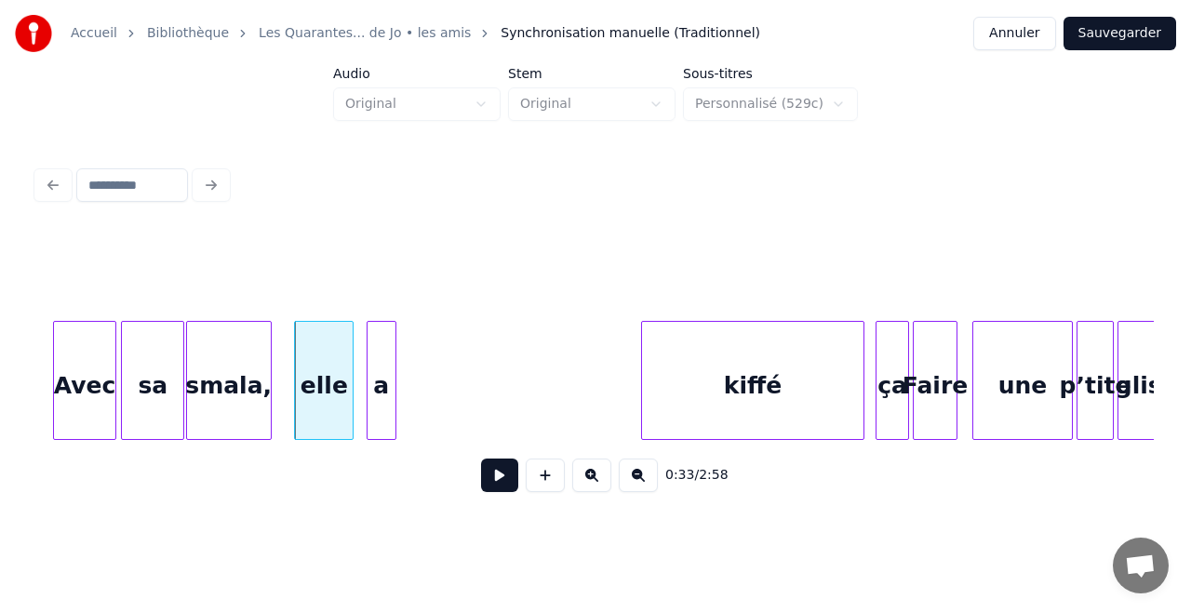
click at [375, 396] on div "a" at bounding box center [381, 385] width 28 height 127
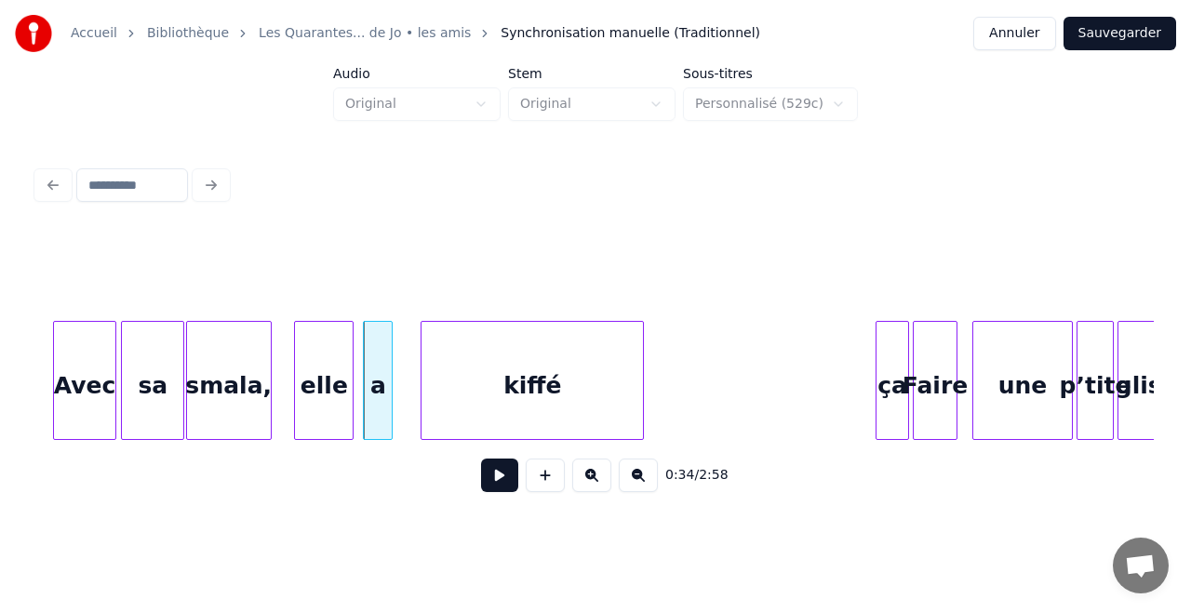
click at [593, 383] on div "kiffé" at bounding box center [531, 385] width 221 height 127
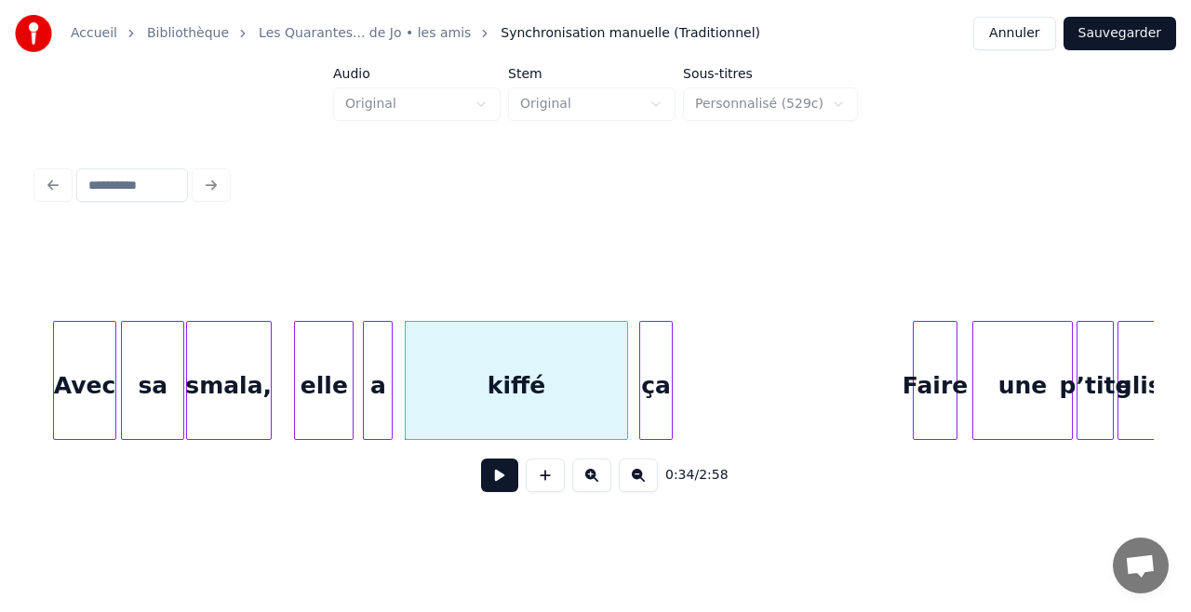
click at [652, 389] on div "ça" at bounding box center [656, 385] width 32 height 127
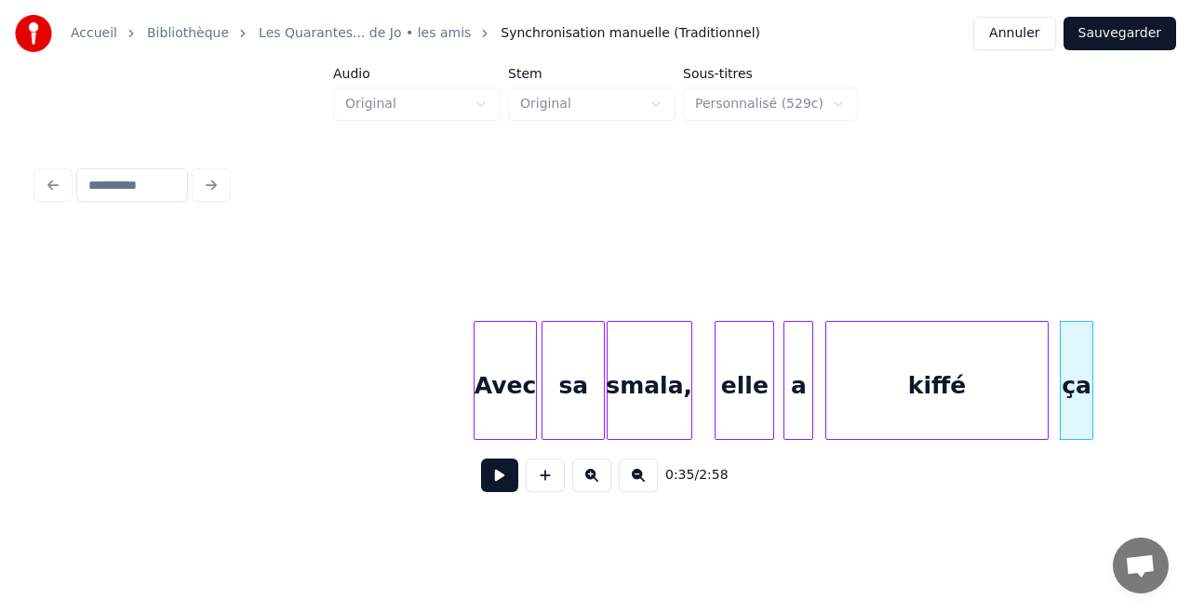
scroll to position [0, 5492]
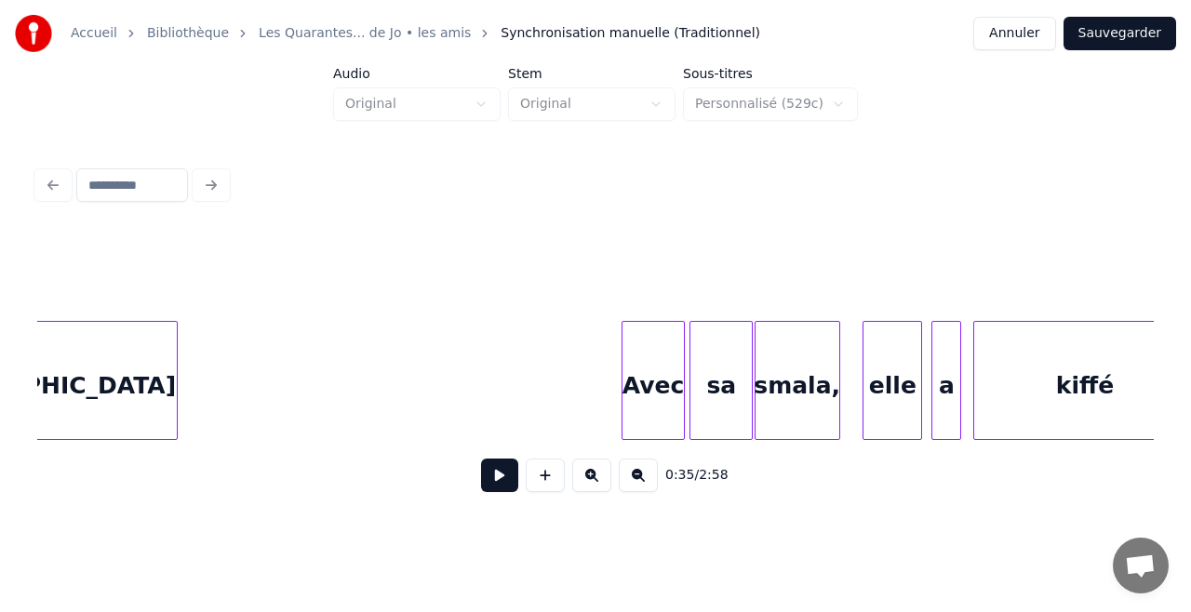
click at [137, 384] on div "[GEOGRAPHIC_DATA]" at bounding box center [40, 385] width 274 height 127
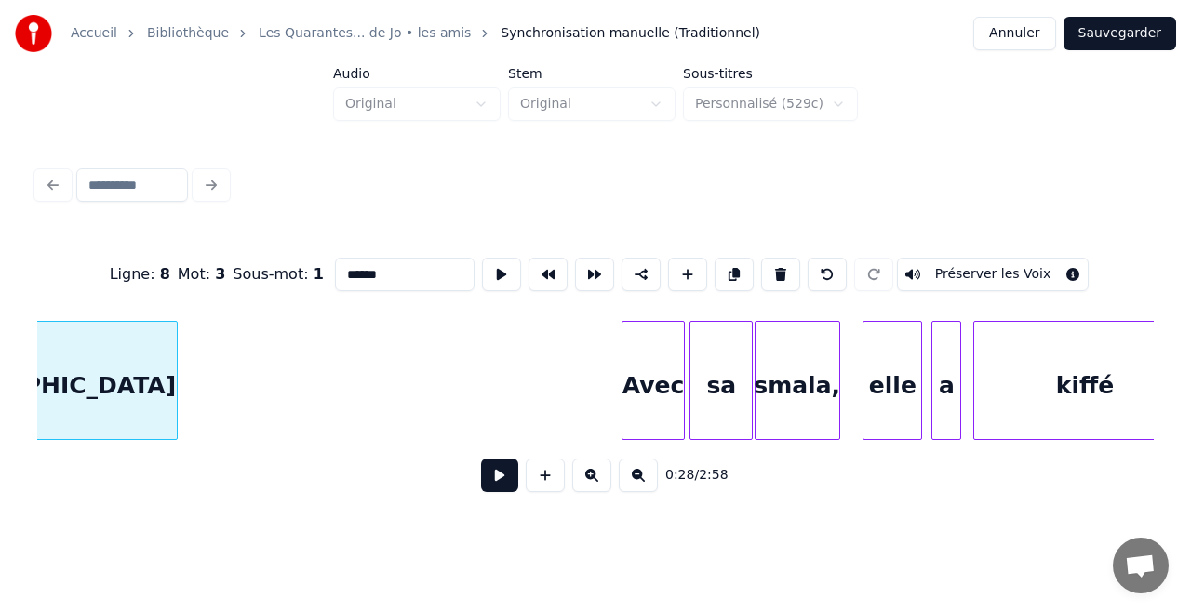
scroll to position [0, 5357]
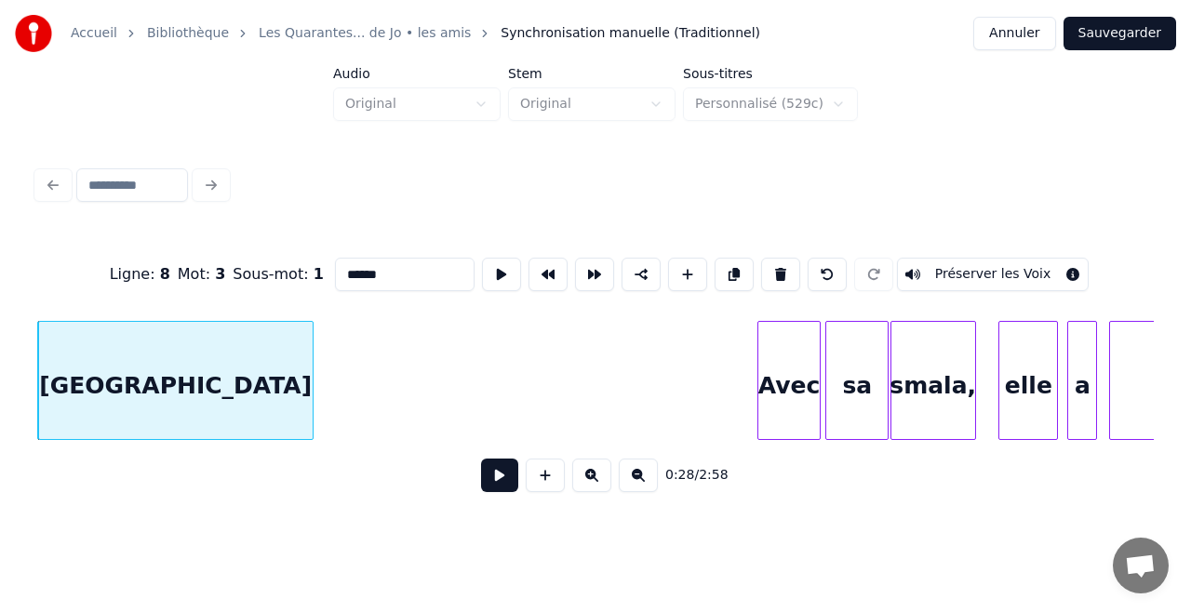
click at [511, 476] on button at bounding box center [499, 475] width 37 height 33
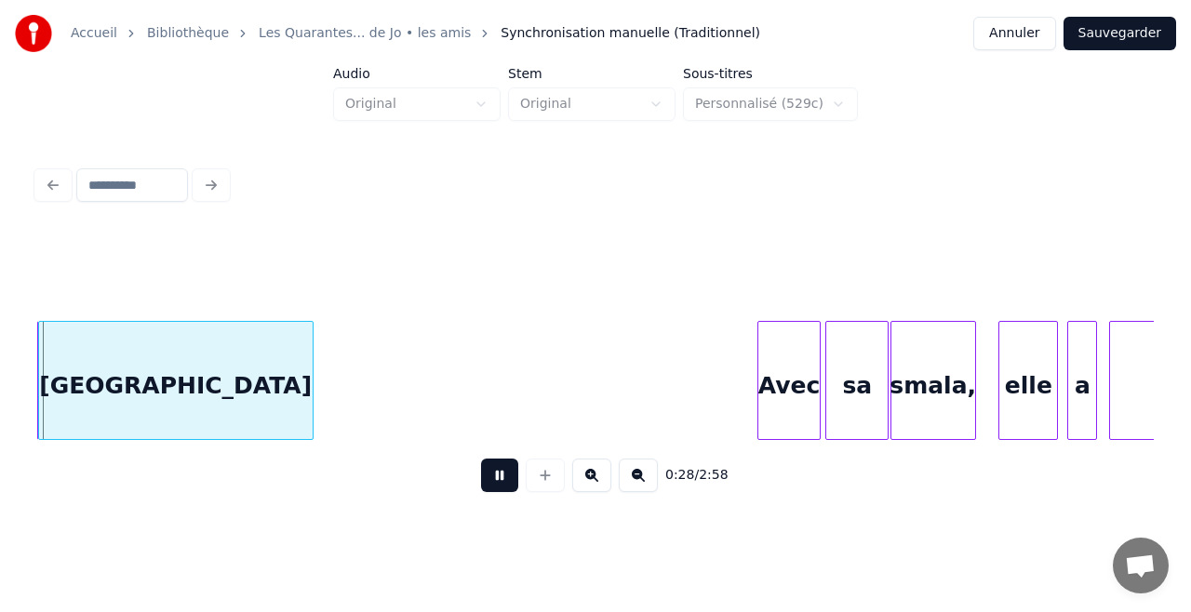
click at [511, 476] on button at bounding box center [499, 475] width 37 height 33
click at [497, 482] on button at bounding box center [499, 475] width 37 height 33
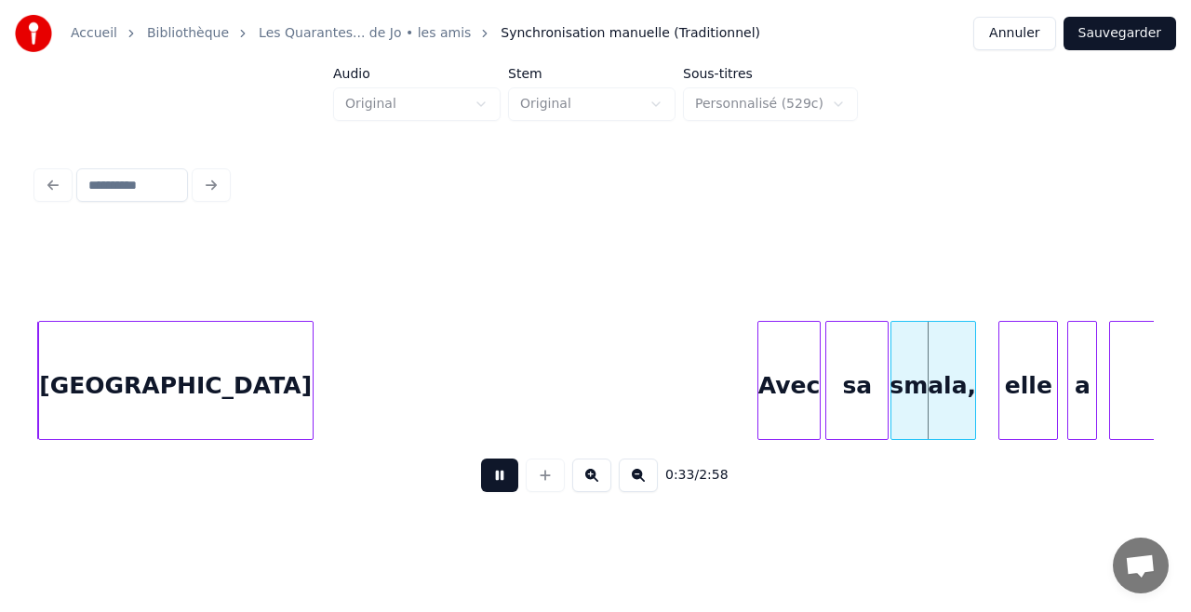
click at [512, 484] on button at bounding box center [499, 475] width 37 height 33
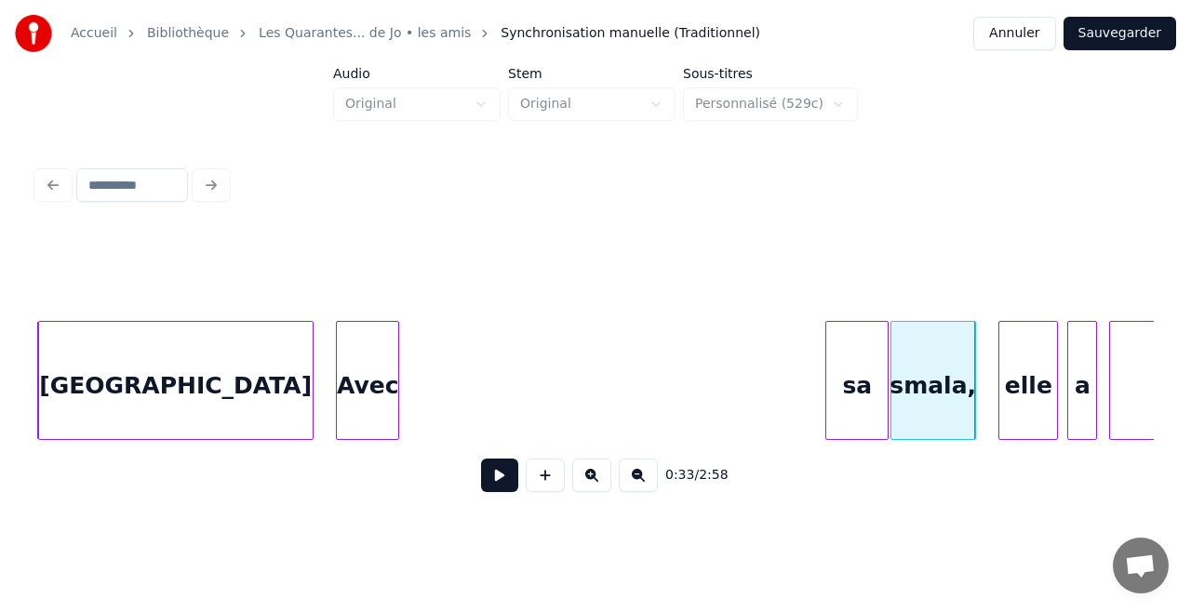
click at [382, 352] on div "Avec" at bounding box center [367, 385] width 61 height 127
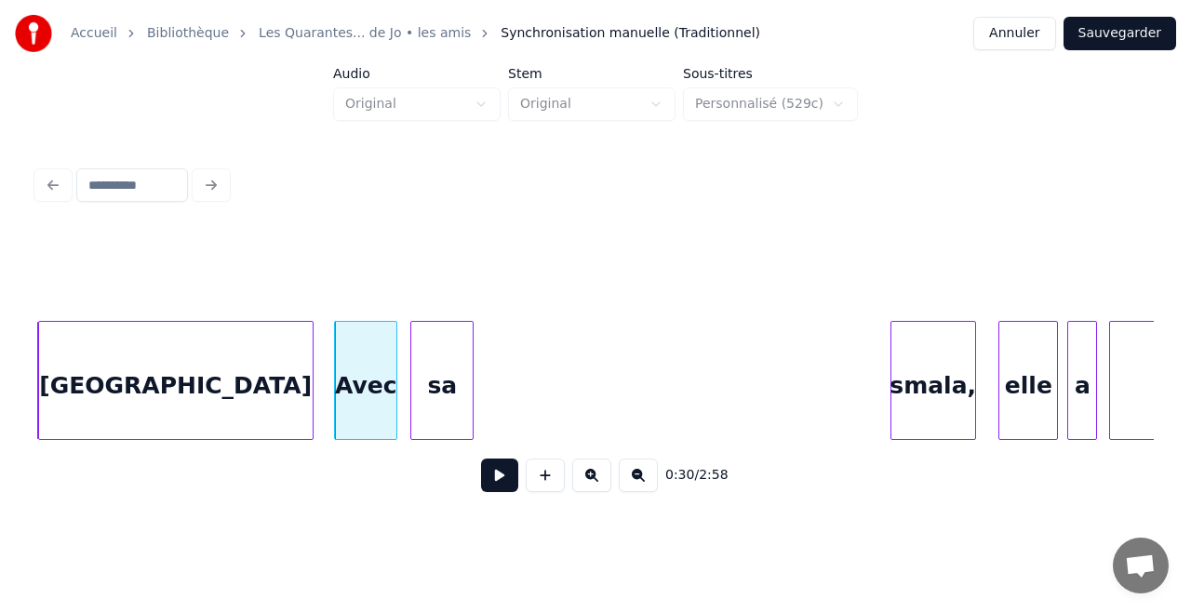
click at [463, 339] on div "sa" at bounding box center [441, 385] width 61 height 127
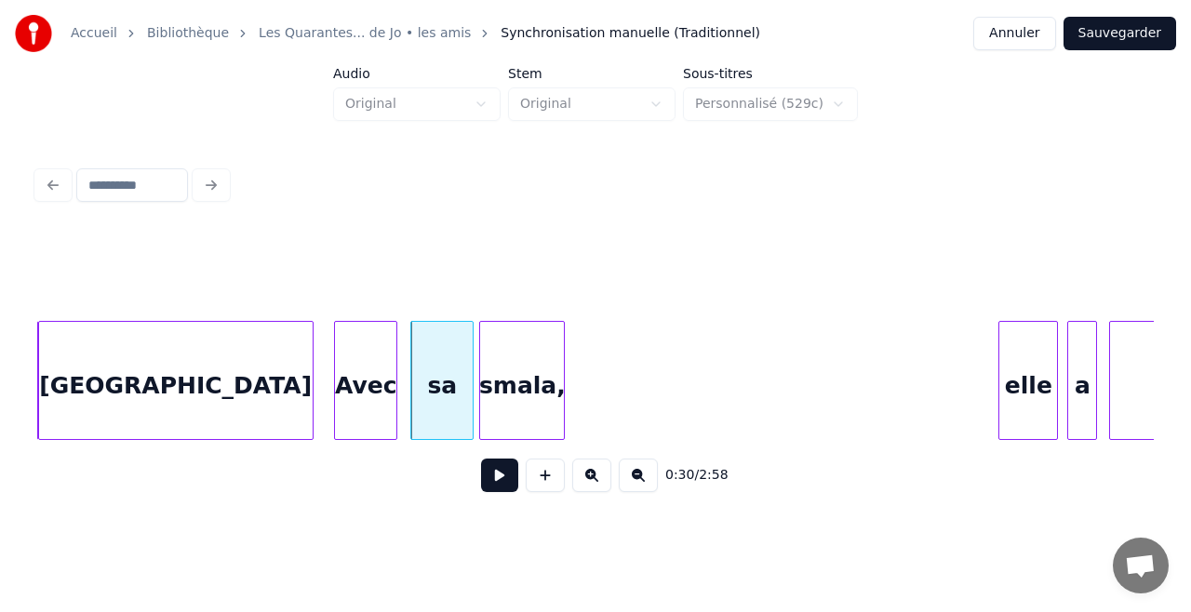
click at [525, 334] on div "smala," at bounding box center [522, 385] width 84 height 127
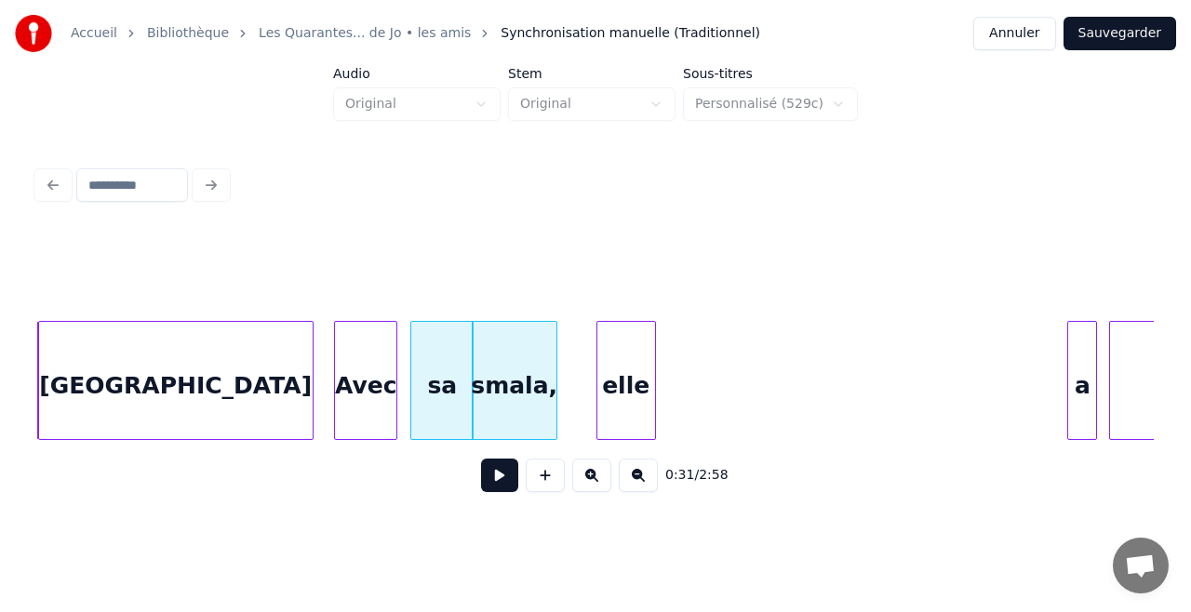
click at [620, 347] on div "elle" at bounding box center [626, 385] width 58 height 127
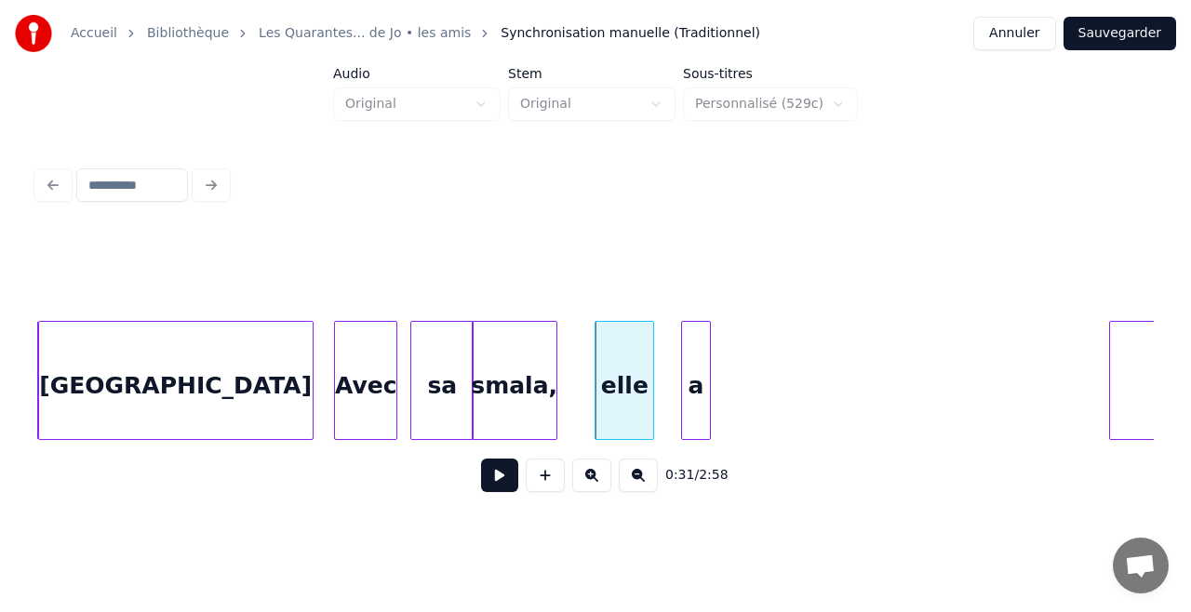
click at [694, 344] on div "a" at bounding box center [696, 385] width 28 height 127
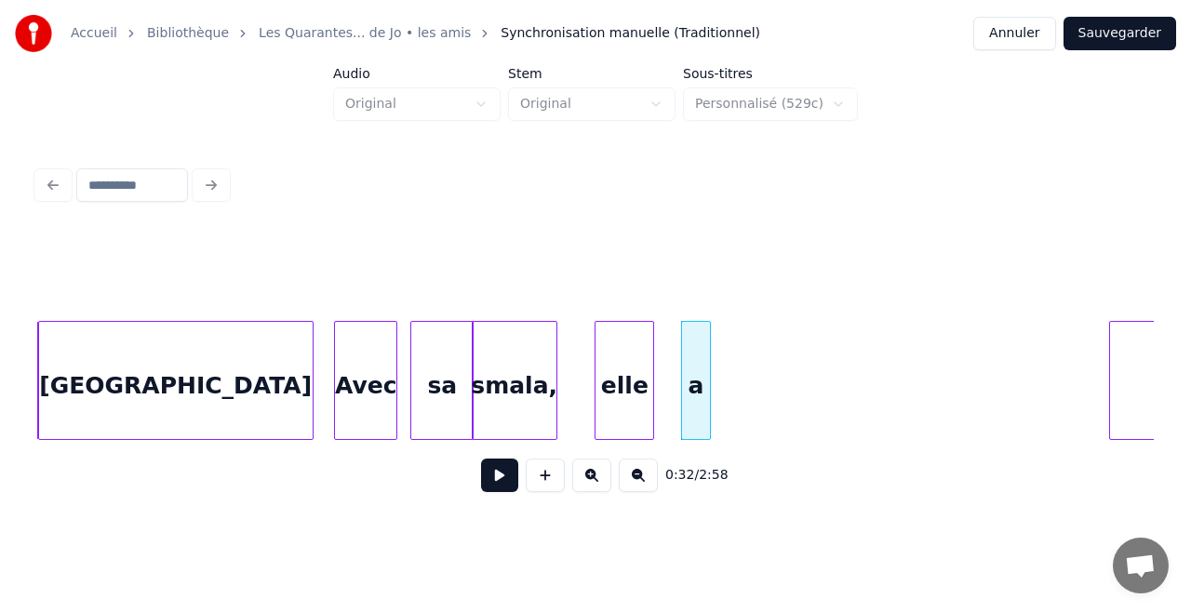
scroll to position [0, 5526]
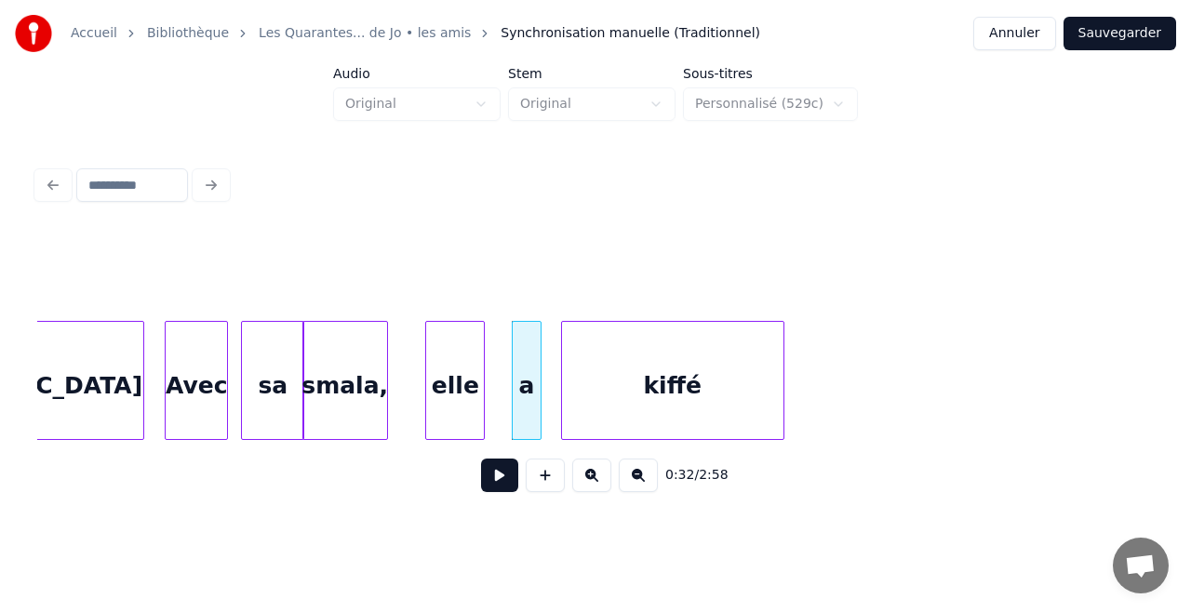
click at [768, 353] on div "kiffé" at bounding box center [672, 385] width 221 height 127
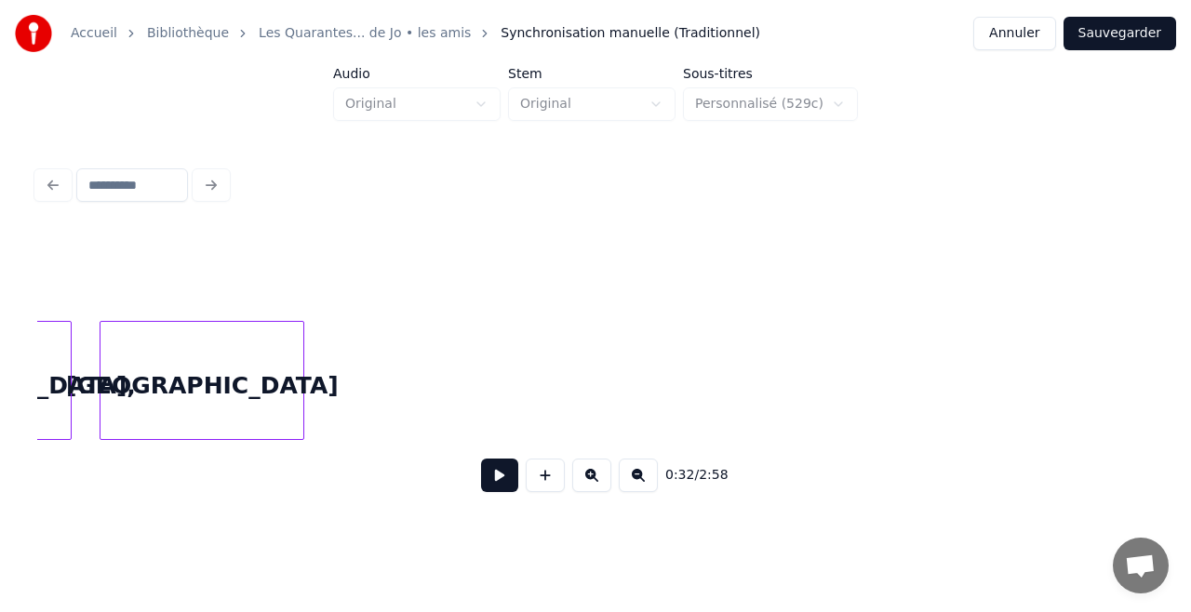
scroll to position [0, 3572]
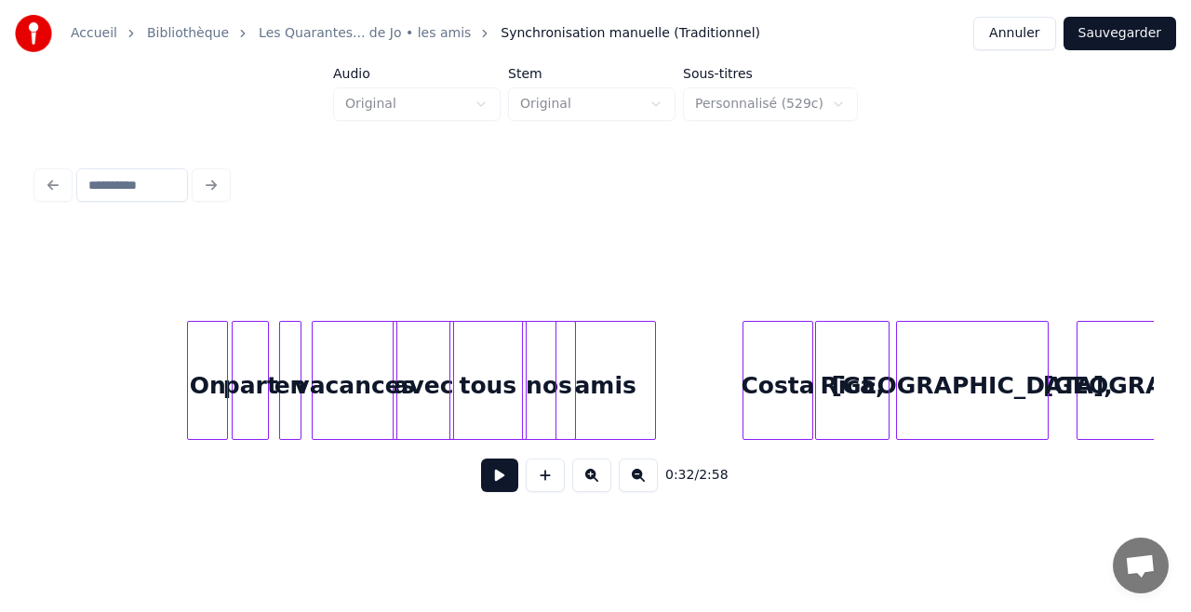
click at [497, 473] on button at bounding box center [499, 475] width 37 height 33
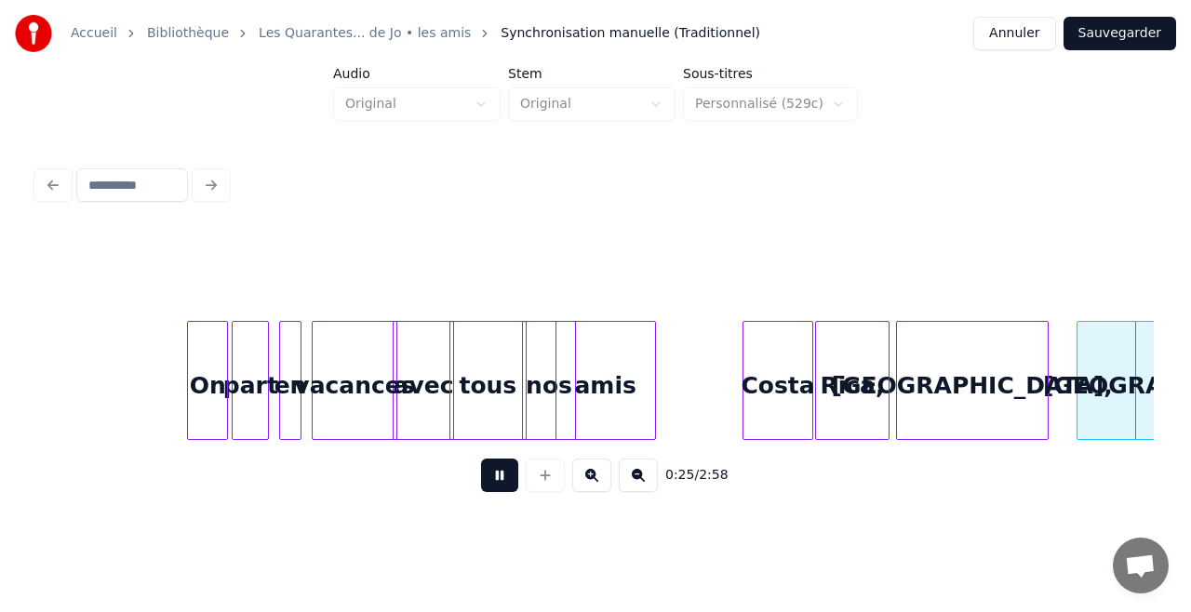
scroll to position [0, 4689]
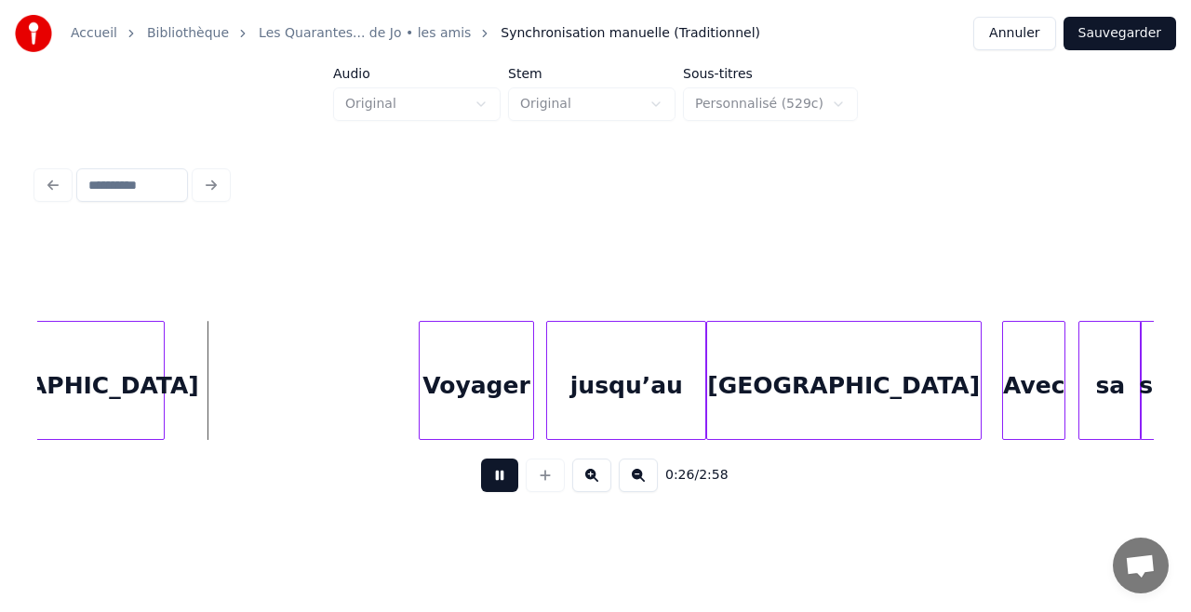
click at [497, 473] on button at bounding box center [499, 475] width 37 height 33
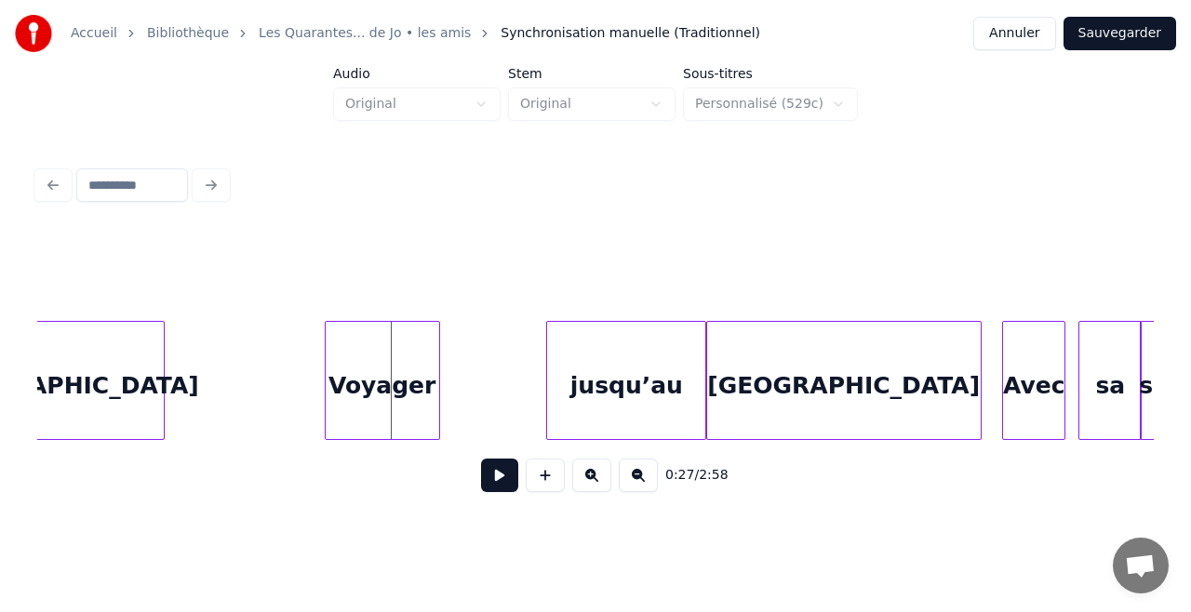
click at [380, 374] on div "Voyager" at bounding box center [382, 385] width 113 height 127
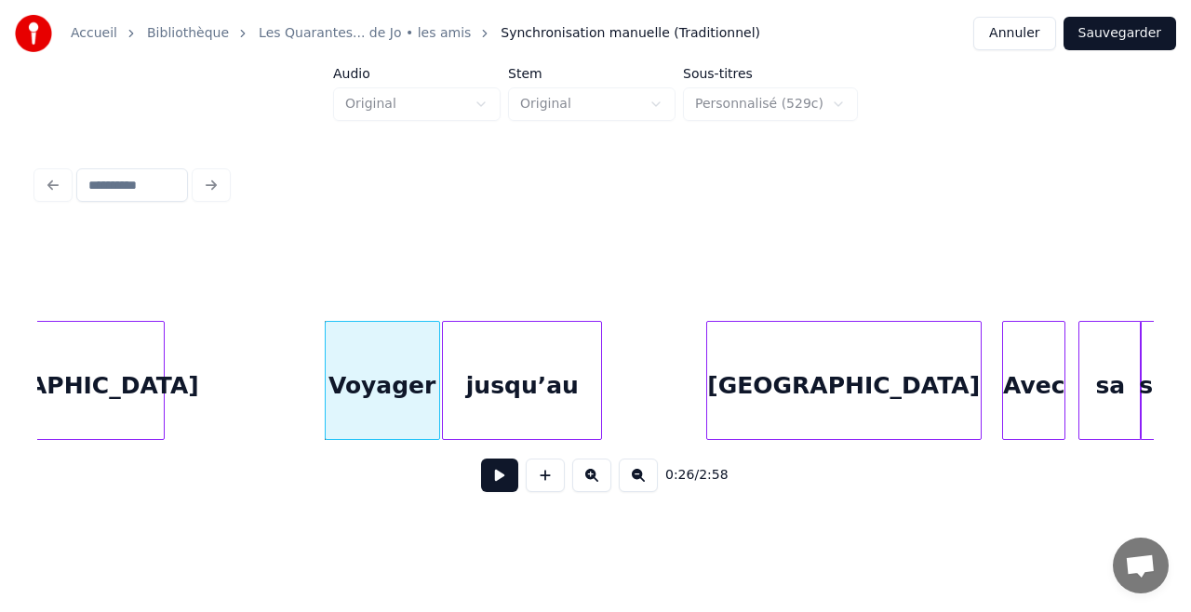
click at [515, 367] on div "jusqu’au" at bounding box center [522, 385] width 158 height 127
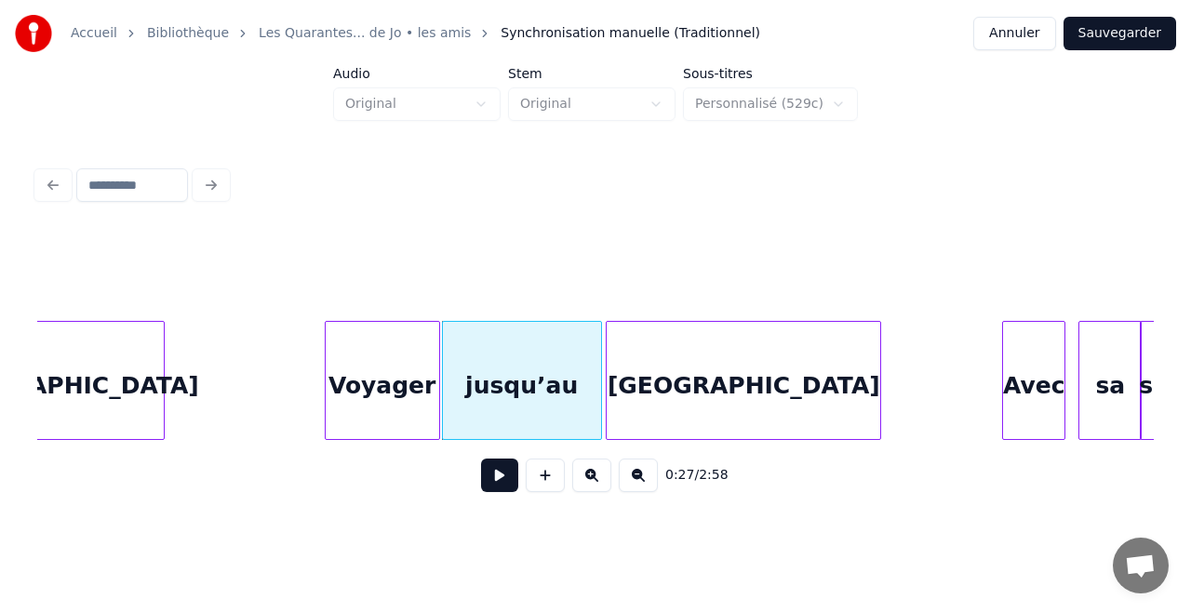
click at [658, 391] on div "[GEOGRAPHIC_DATA]" at bounding box center [744, 385] width 274 height 127
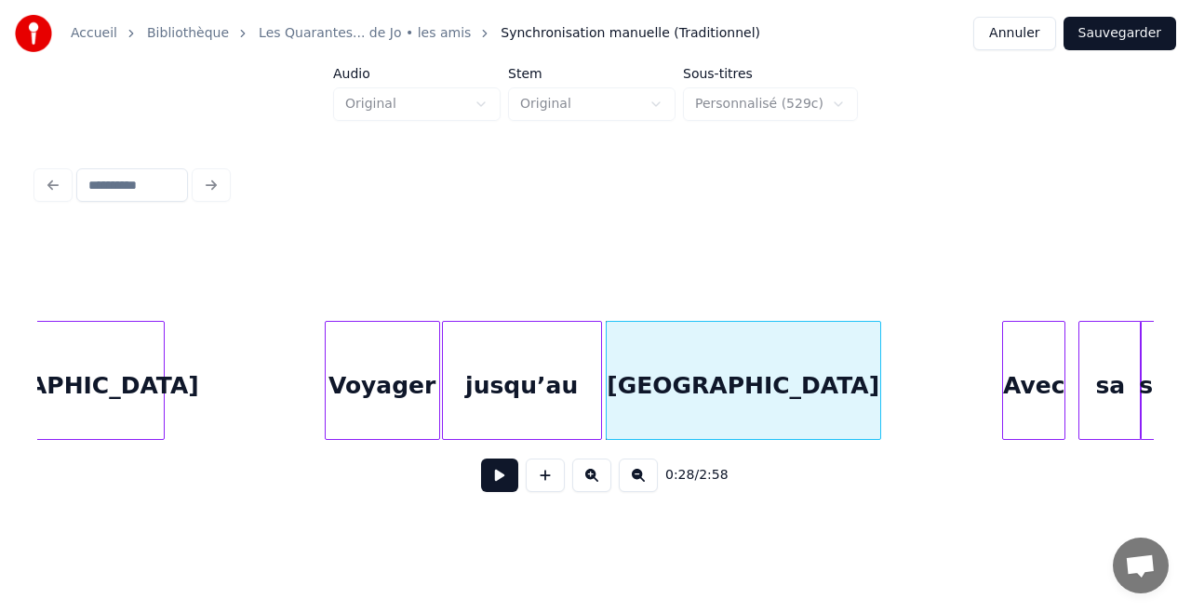
click at [501, 476] on button at bounding box center [499, 475] width 37 height 33
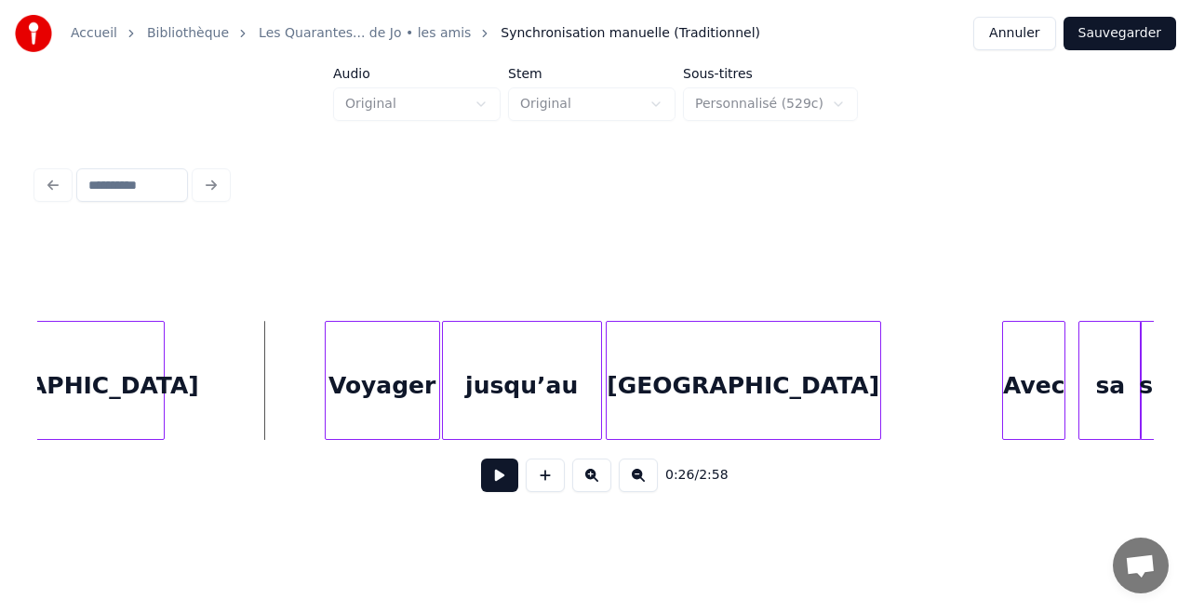
click at [501, 476] on button at bounding box center [499, 475] width 37 height 33
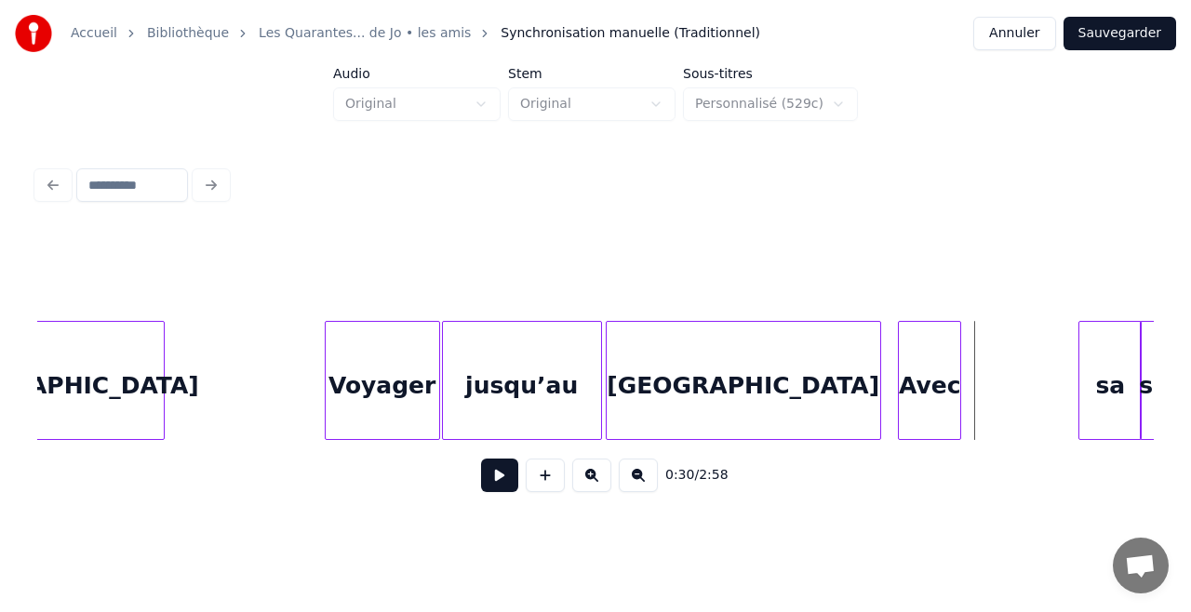
click at [912, 369] on div "Avec" at bounding box center [929, 385] width 61 height 127
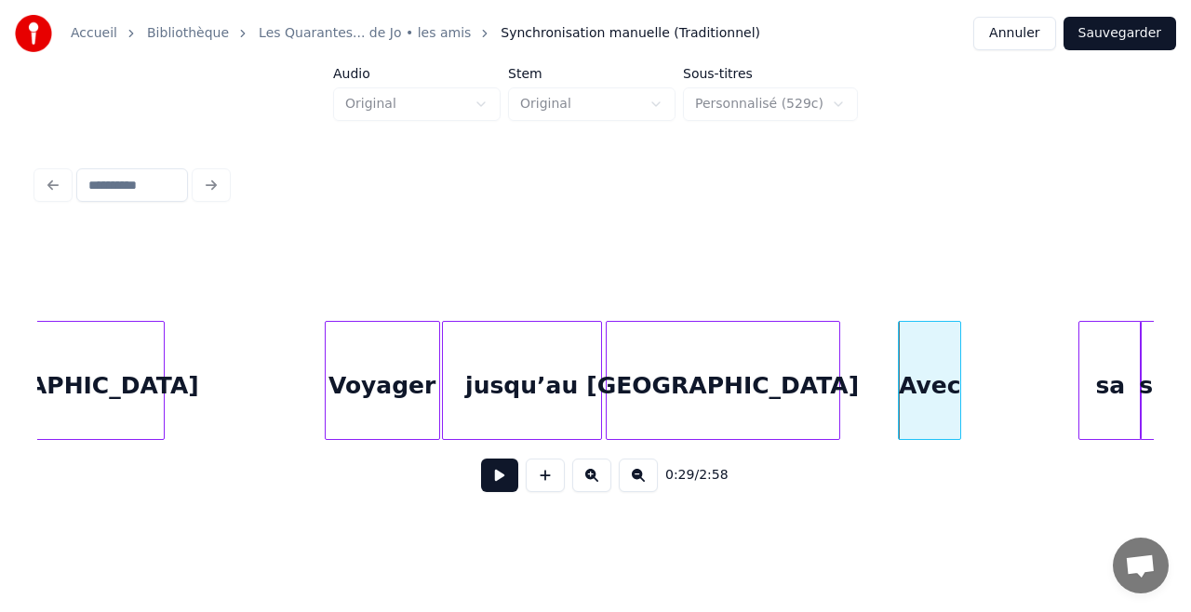
click at [835, 383] on div at bounding box center [837, 380] width 6 height 117
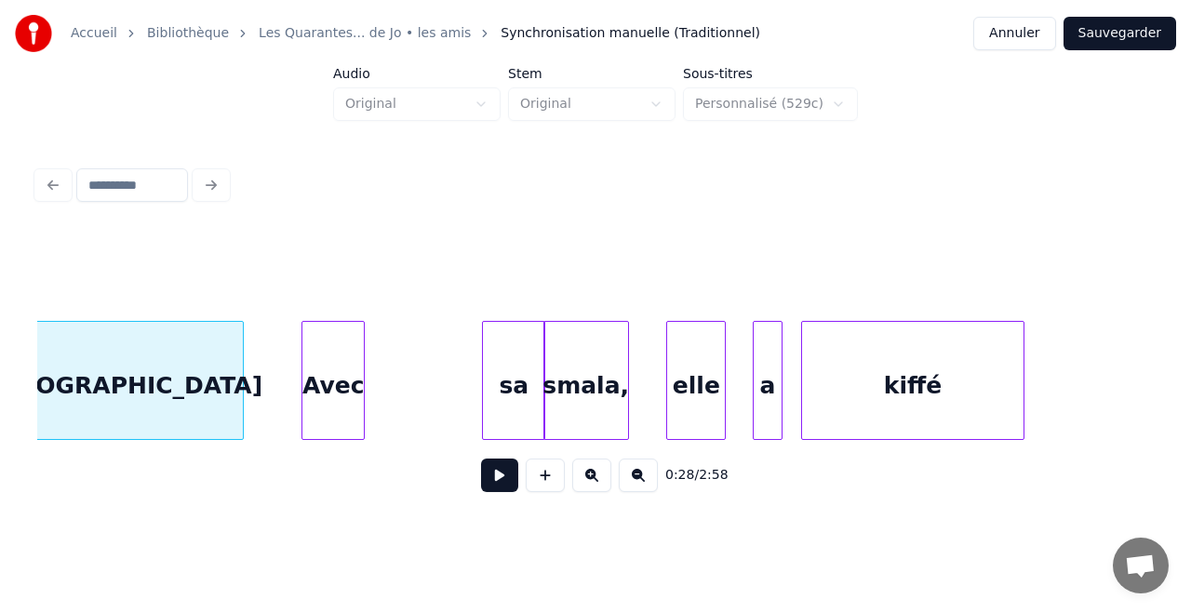
scroll to position [0, 5344]
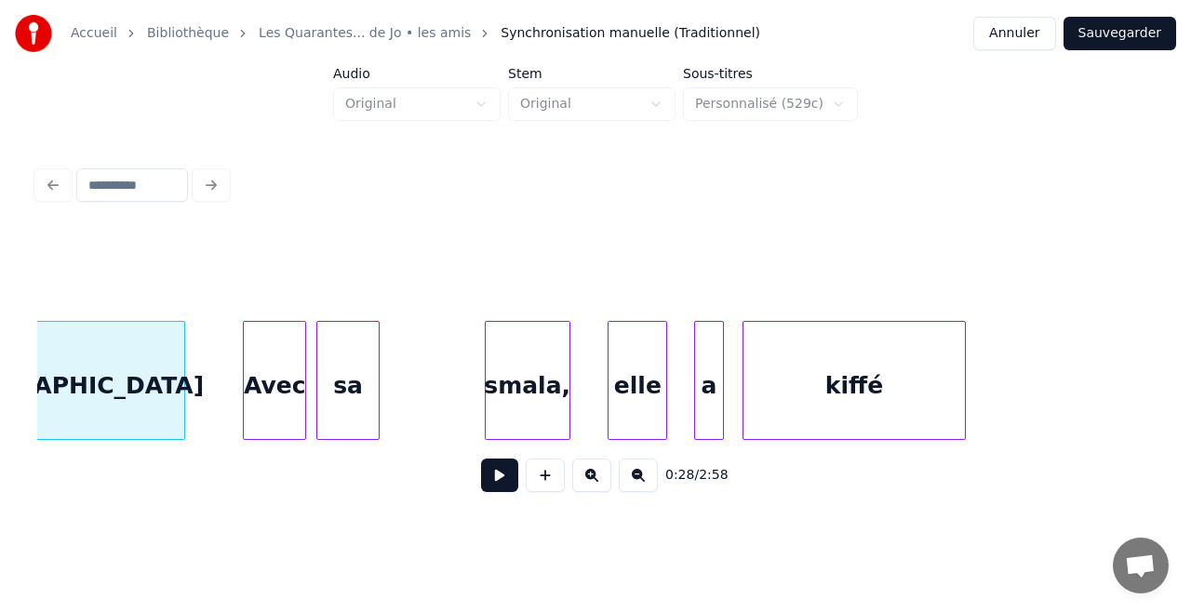
click at [355, 364] on div "sa" at bounding box center [347, 385] width 61 height 127
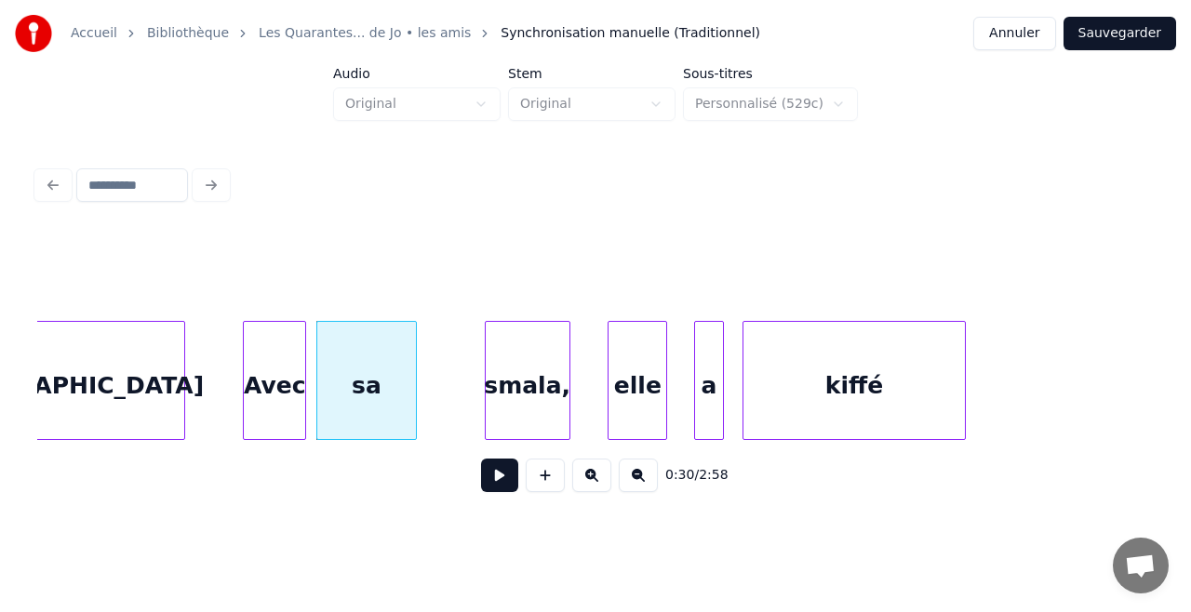
click at [415, 374] on div at bounding box center [413, 380] width 6 height 117
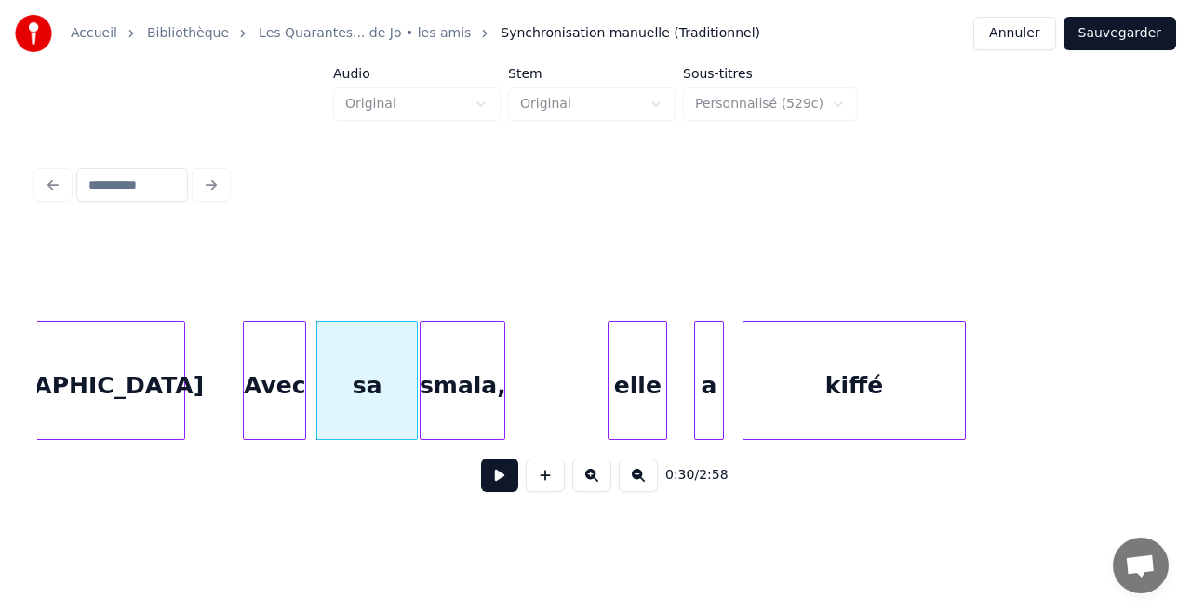
click at [445, 379] on div "smala," at bounding box center [462, 385] width 84 height 127
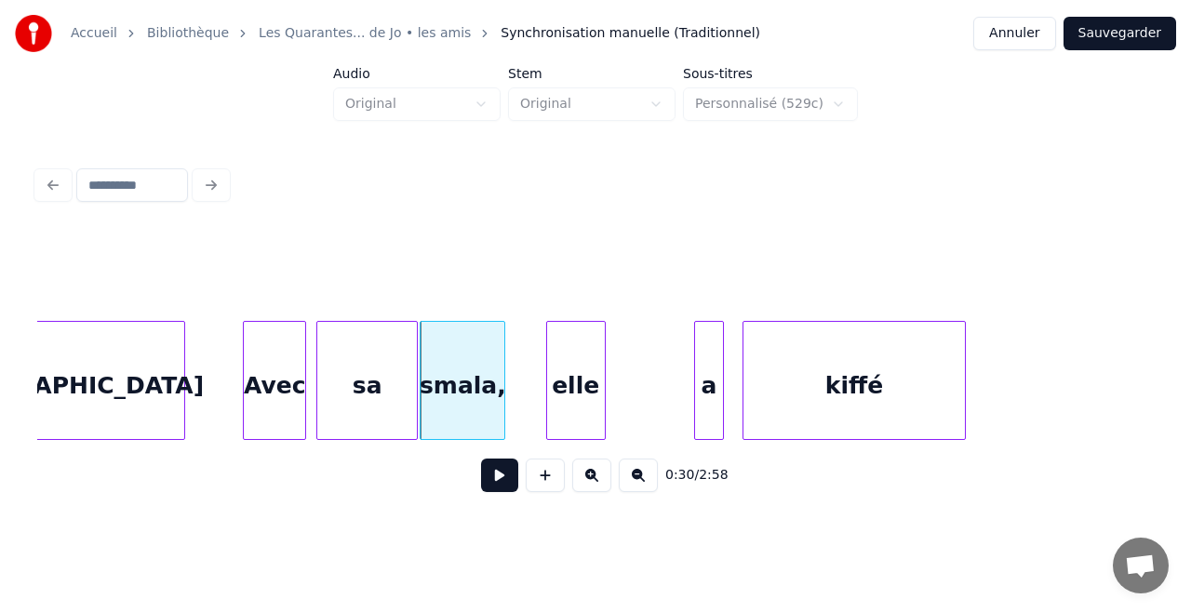
click at [577, 383] on div "elle" at bounding box center [576, 385] width 58 height 127
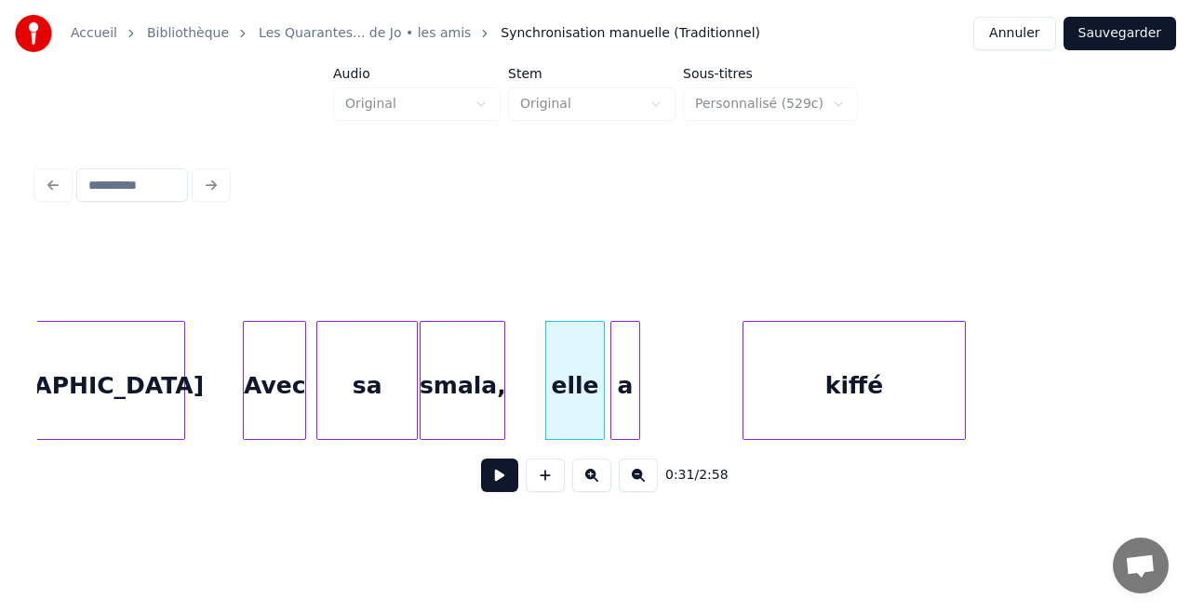
click at [621, 383] on div "a" at bounding box center [625, 385] width 28 height 127
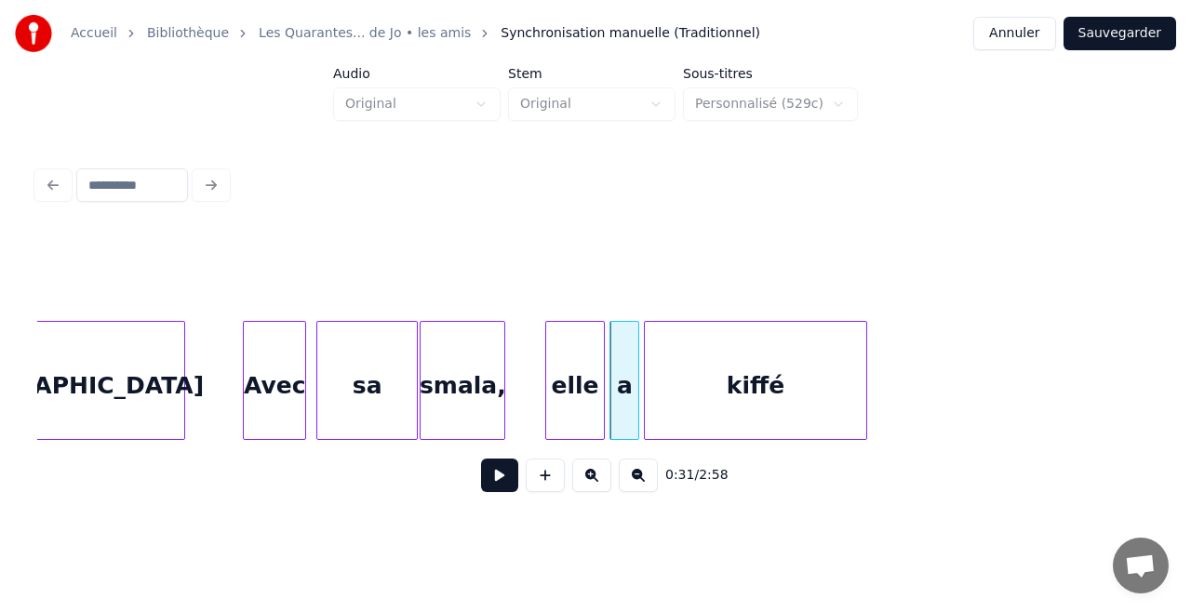
click at [692, 384] on div "kiffé" at bounding box center [755, 385] width 221 height 127
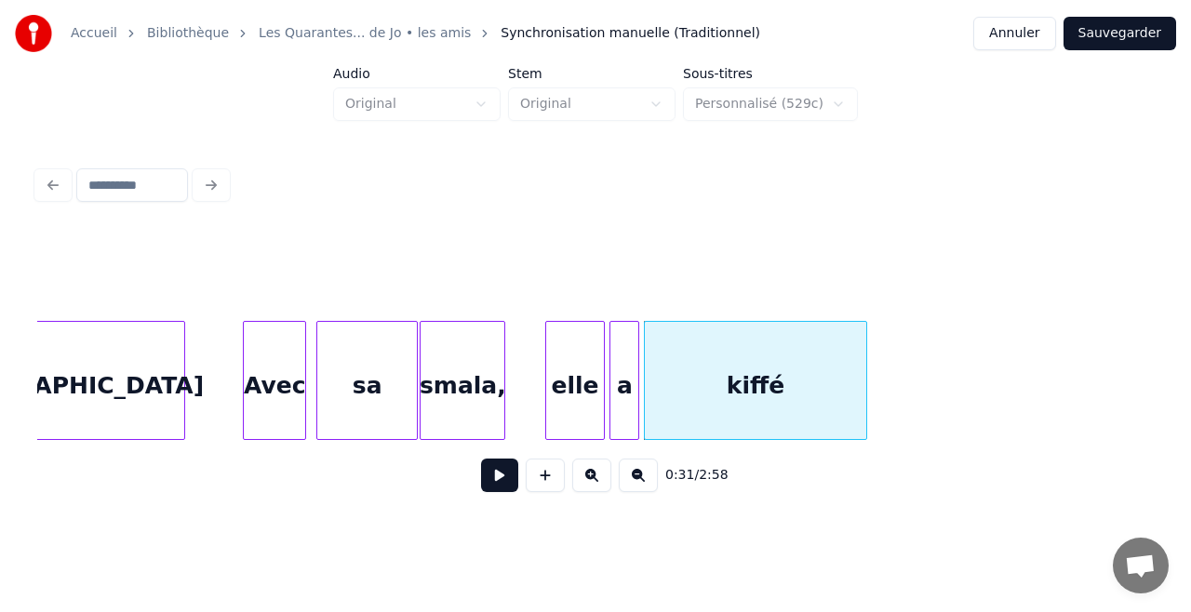
click at [507, 486] on button at bounding box center [499, 475] width 37 height 33
click at [132, 375] on div "[GEOGRAPHIC_DATA]" at bounding box center [68, 385] width 233 height 127
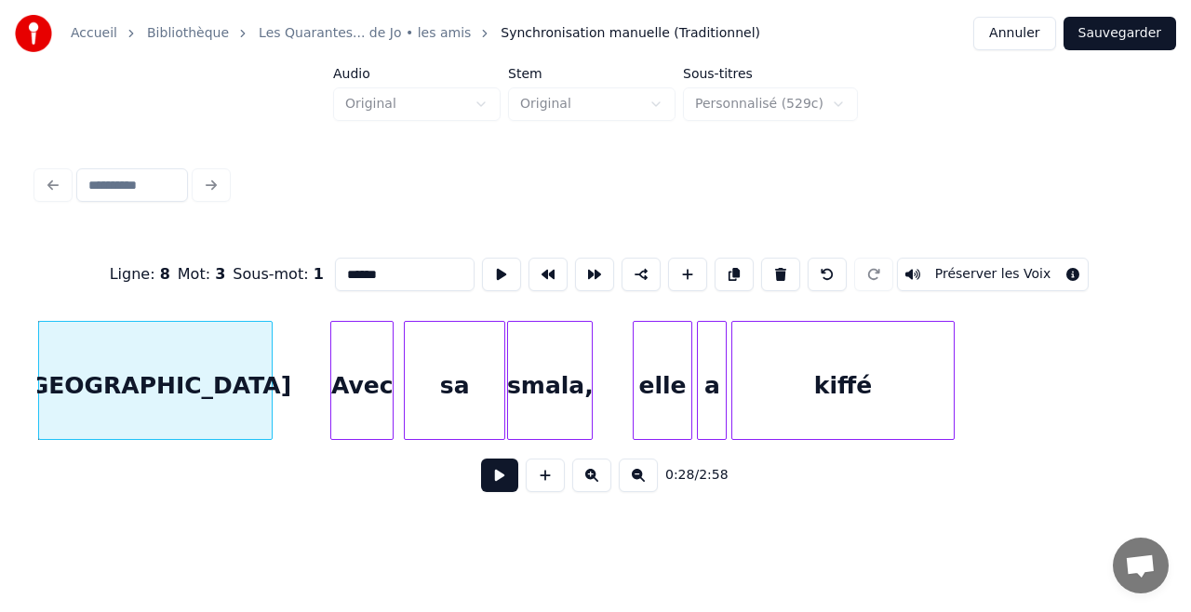
click at [493, 474] on button at bounding box center [499, 475] width 37 height 33
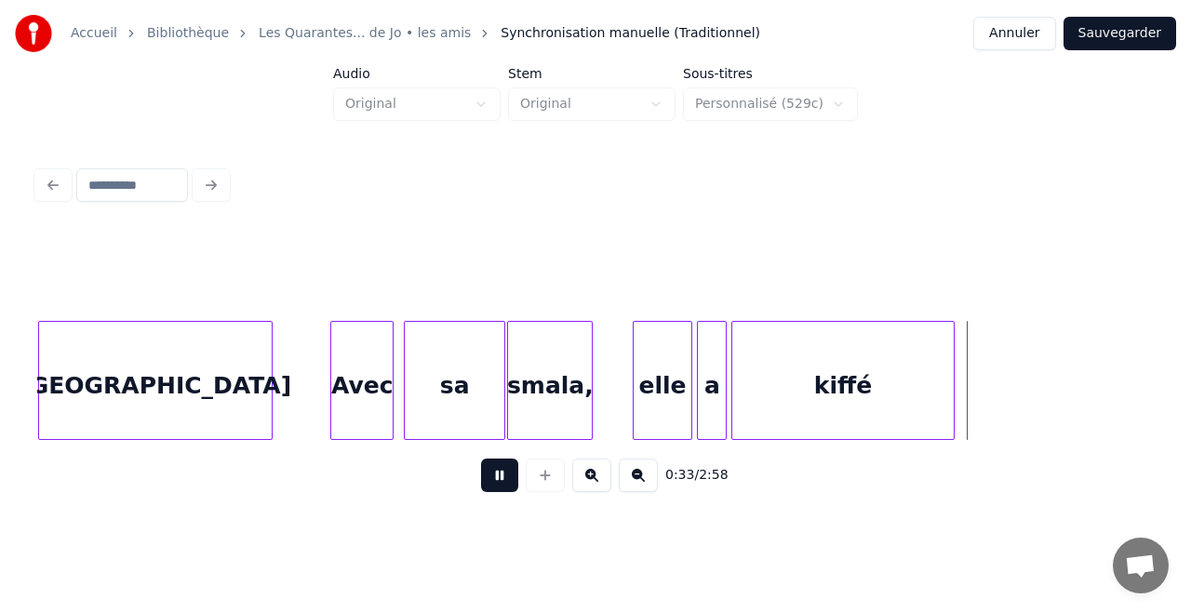
click at [493, 474] on button at bounding box center [499, 475] width 37 height 33
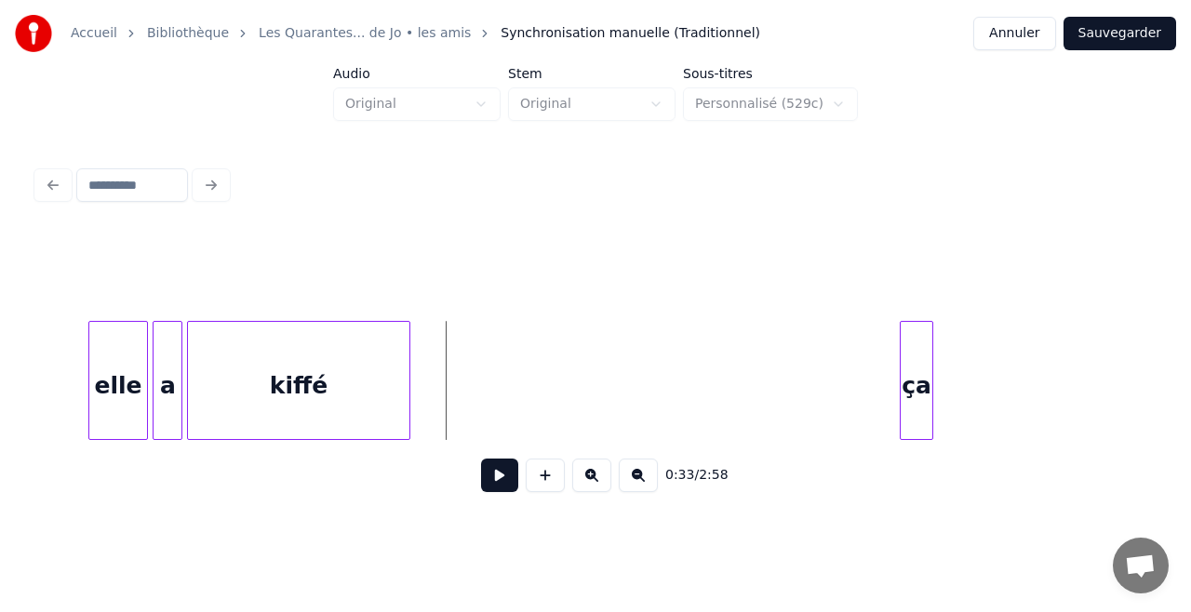
scroll to position [0, 5875]
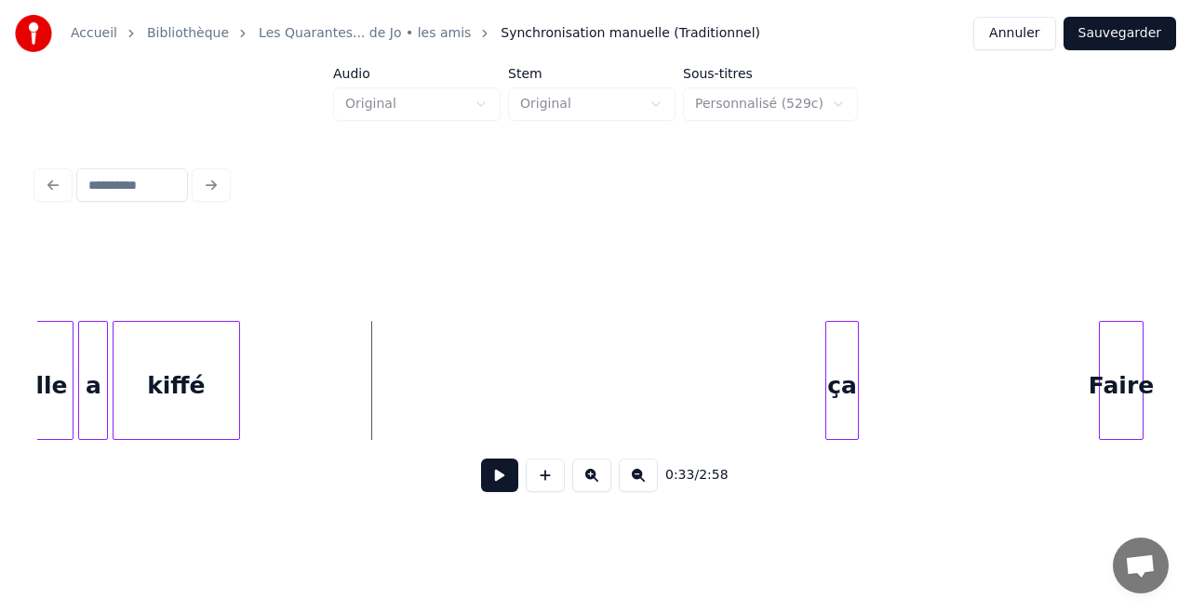
click at [234, 386] on div at bounding box center [237, 380] width 6 height 117
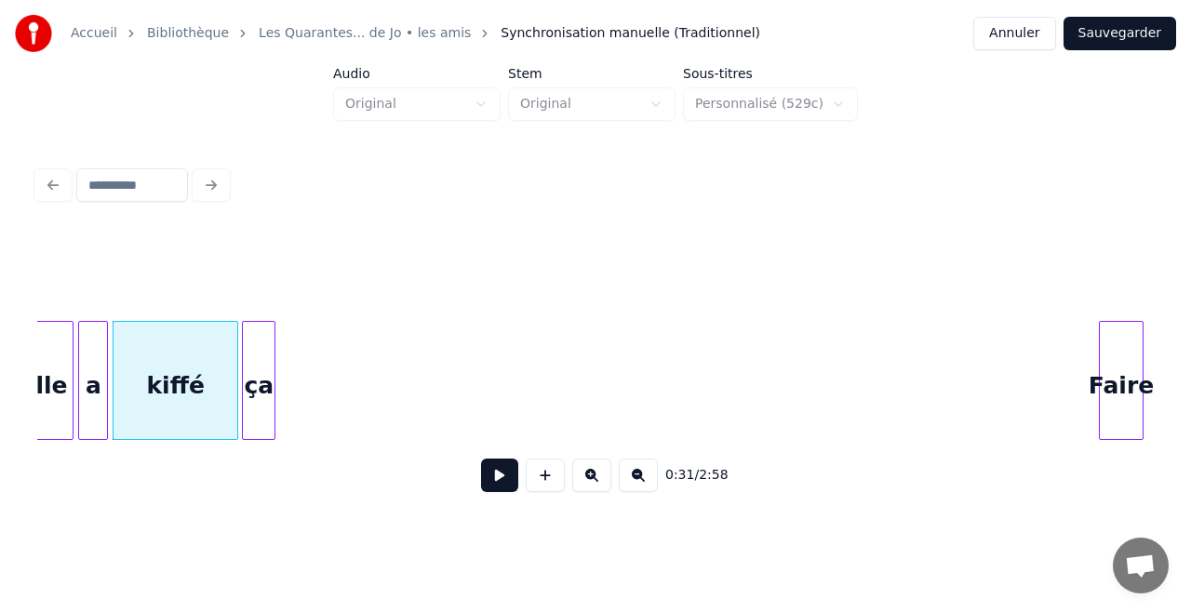
click at [259, 387] on div "ça" at bounding box center [259, 385] width 32 height 127
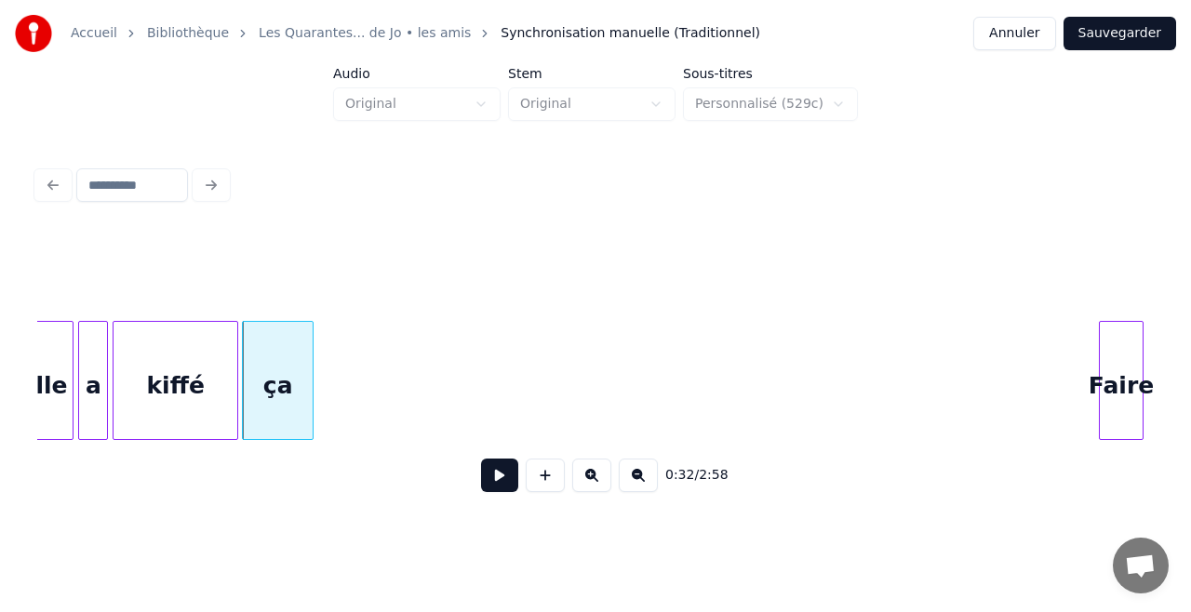
click at [311, 382] on div at bounding box center [310, 380] width 6 height 117
click at [501, 475] on button at bounding box center [499, 475] width 37 height 33
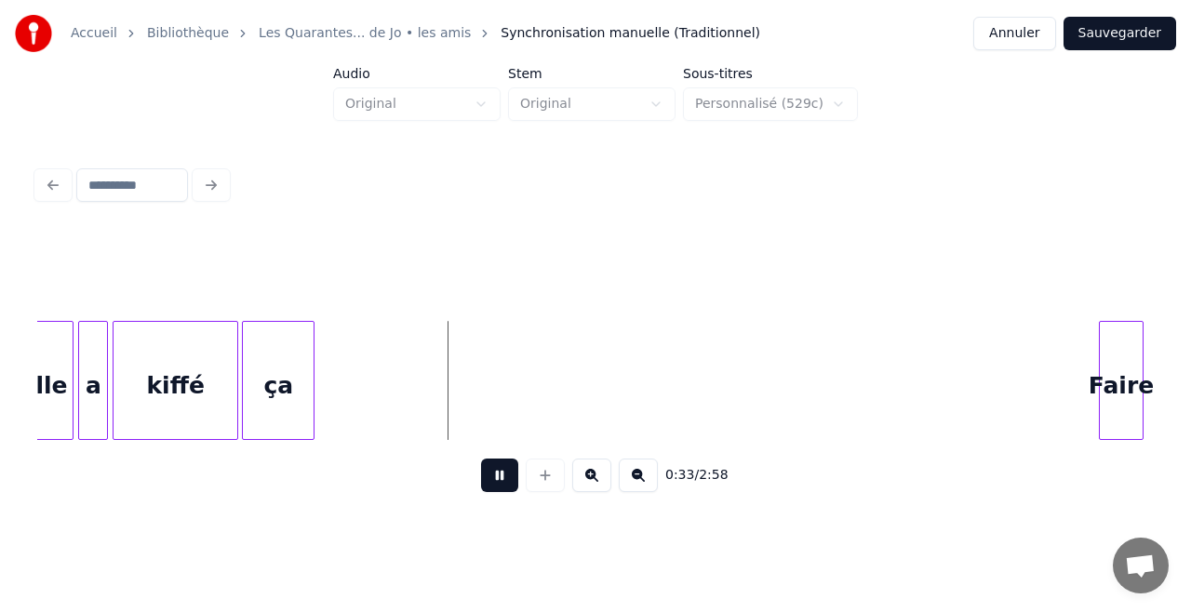
click at [501, 475] on button at bounding box center [499, 475] width 37 height 33
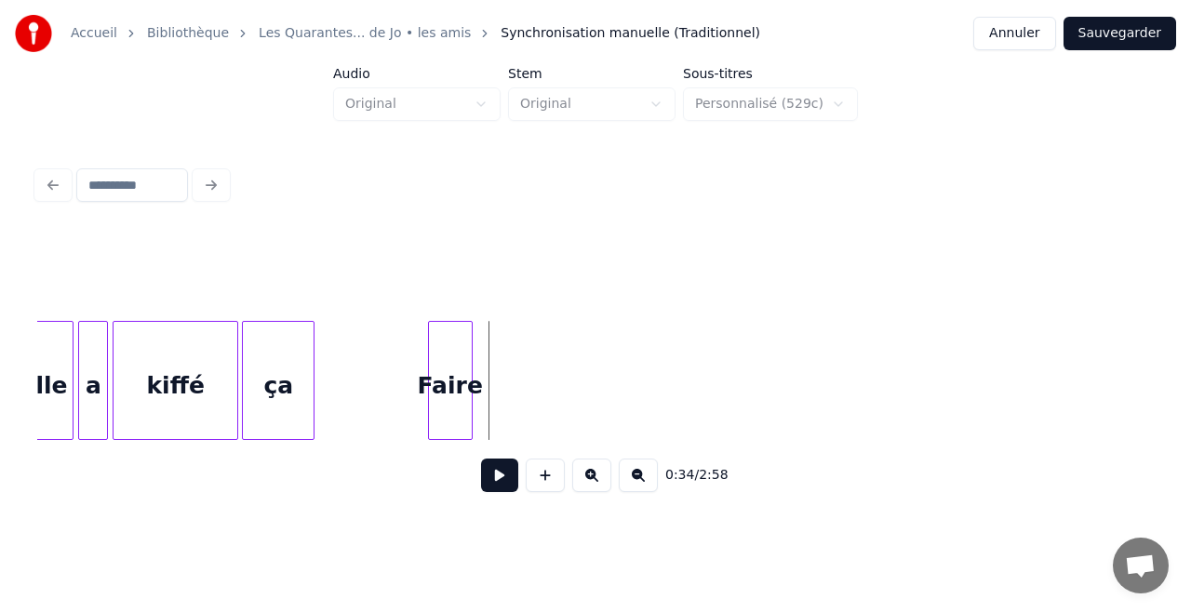
click at [450, 426] on div "Faire" at bounding box center [450, 385] width 43 height 127
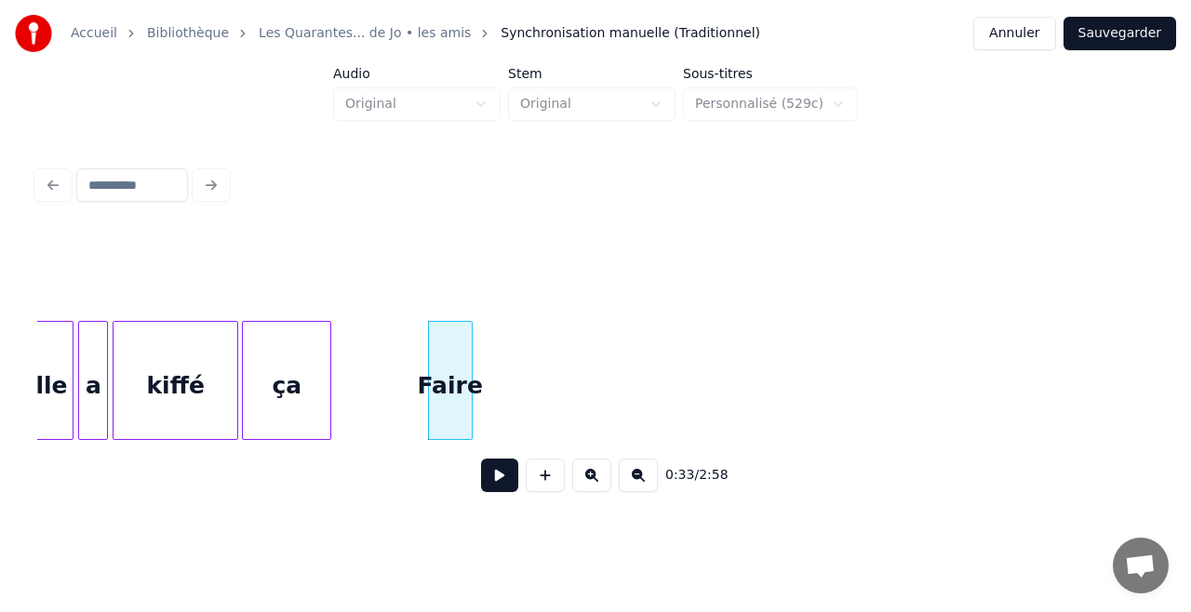
click at [327, 373] on div at bounding box center [328, 380] width 6 height 117
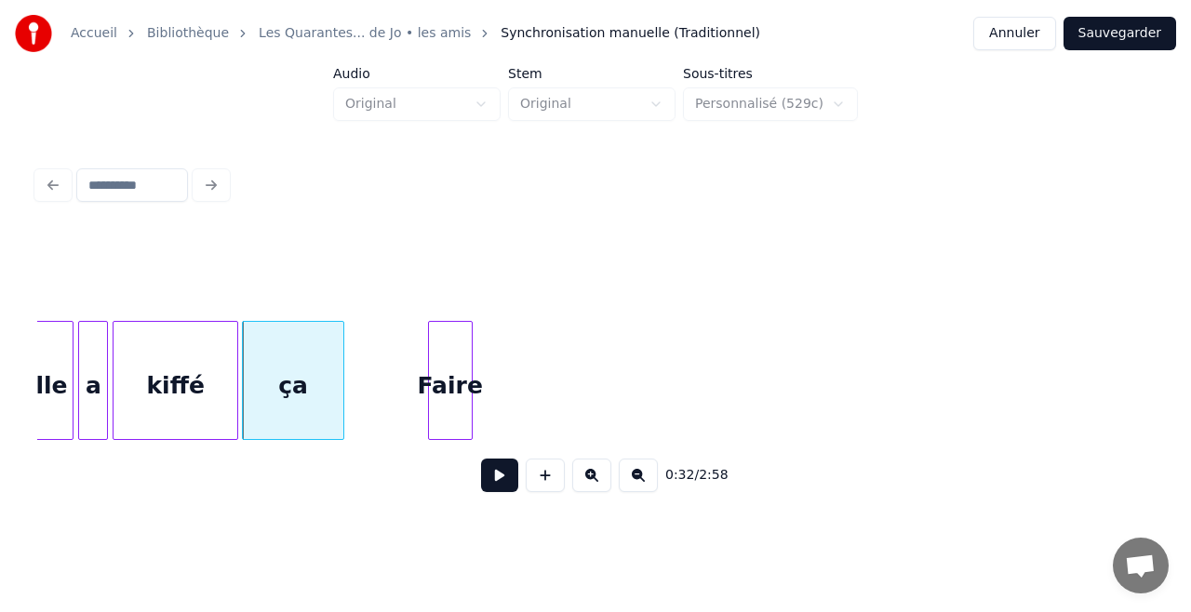
click at [340, 367] on div at bounding box center [341, 380] width 6 height 117
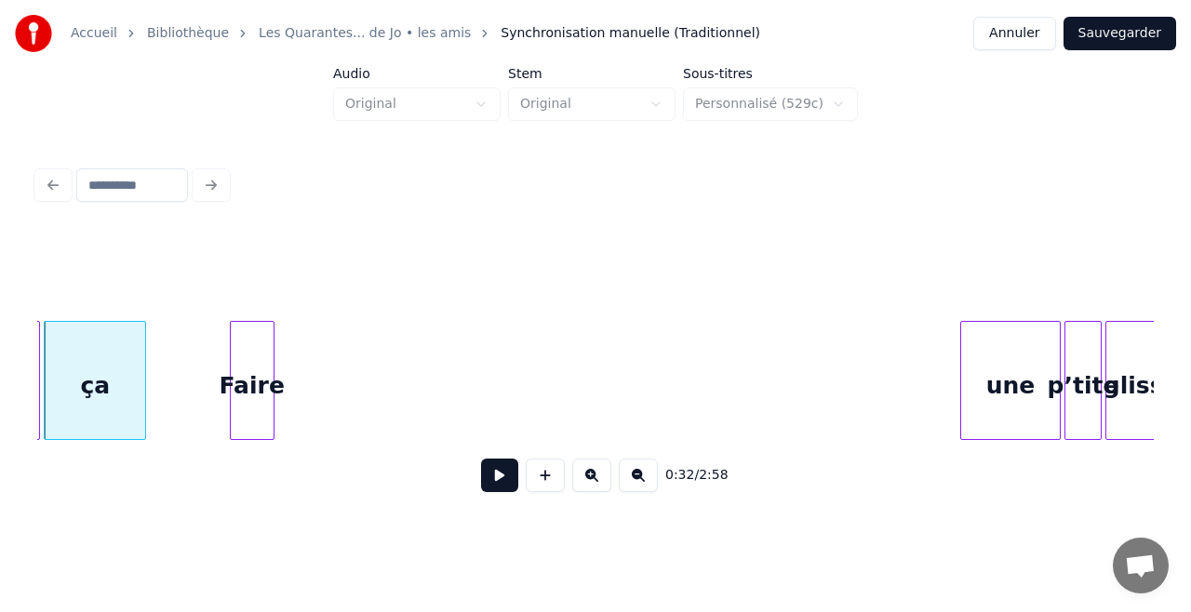
scroll to position [0, 6134]
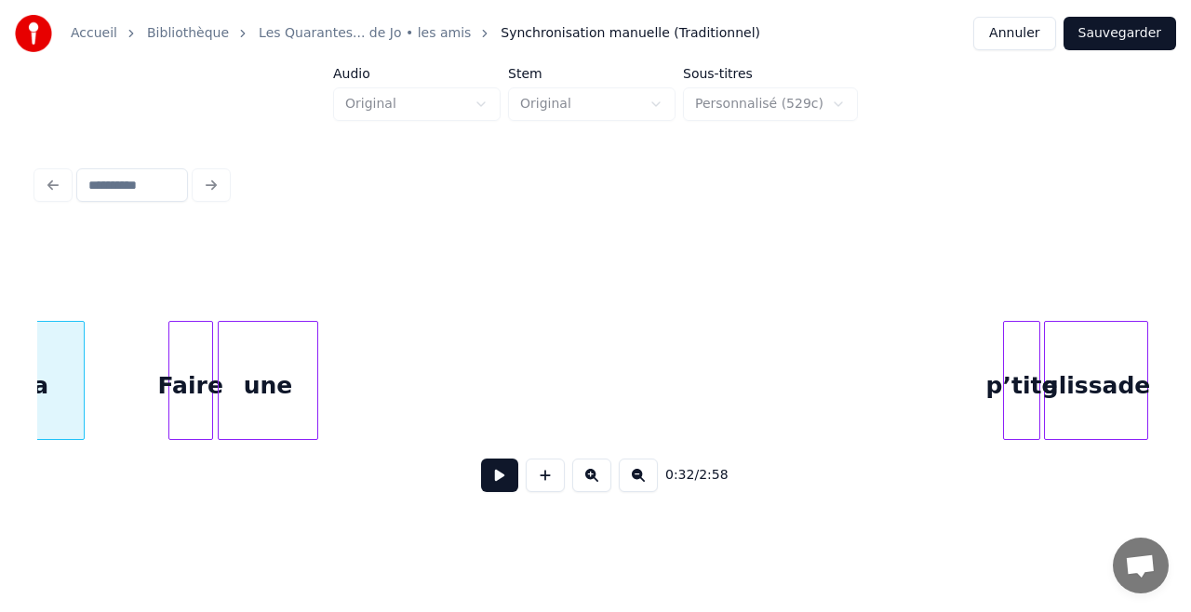
click at [279, 378] on div "une" at bounding box center [268, 385] width 99 height 127
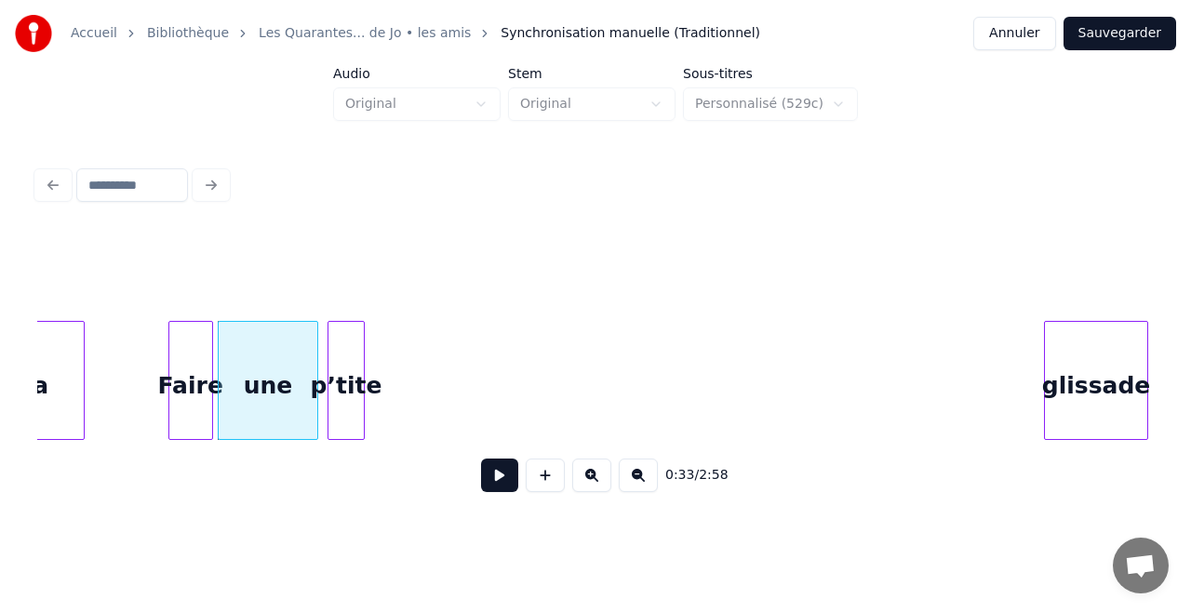
click at [338, 343] on div "p’tite" at bounding box center [345, 385] width 35 height 127
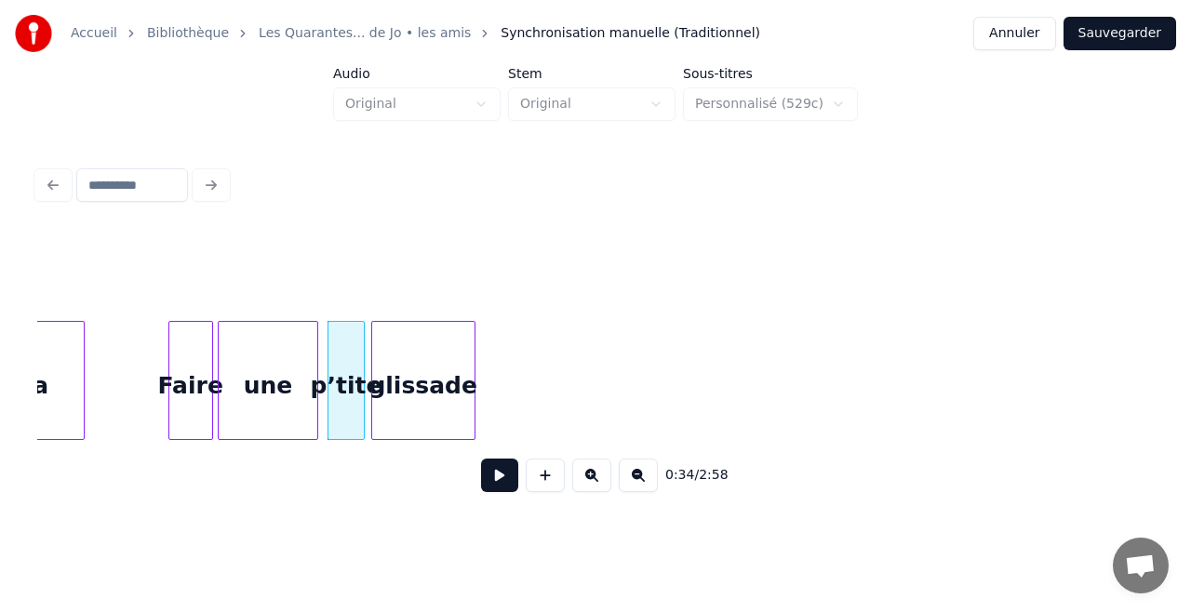
click at [438, 340] on div "glissade" at bounding box center [423, 385] width 102 height 127
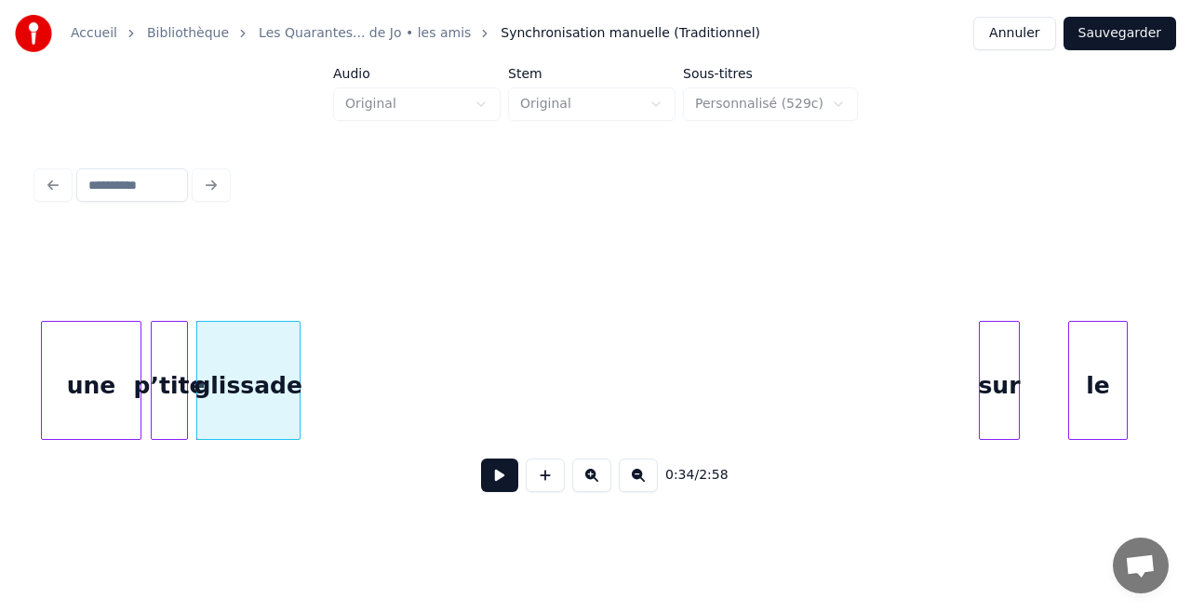
scroll to position [0, 6320]
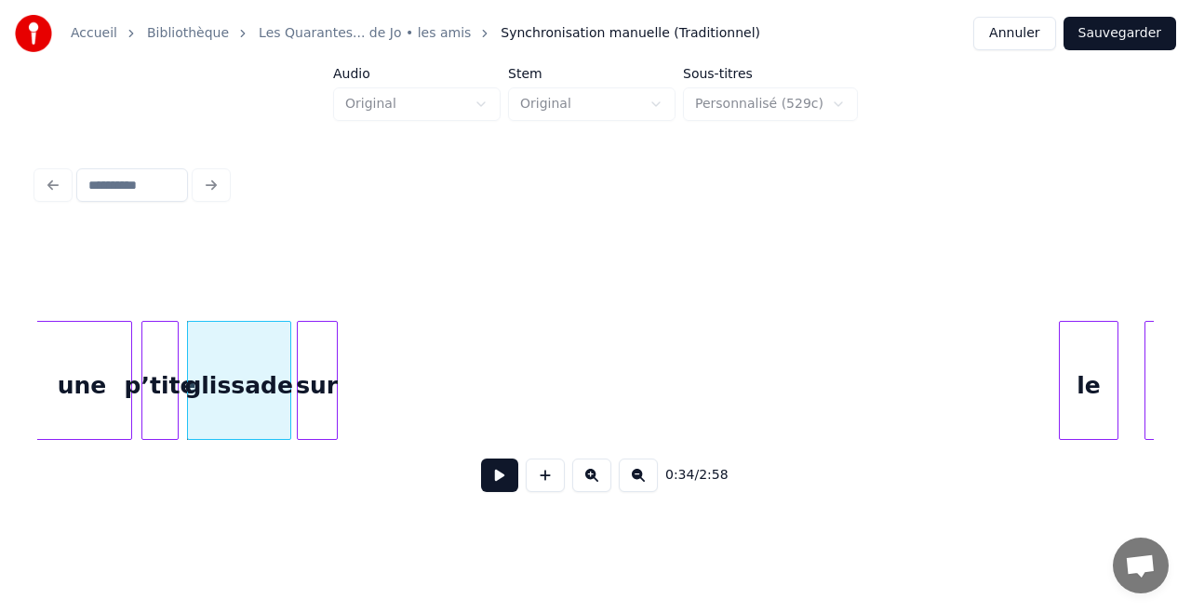
click at [317, 342] on div "sur" at bounding box center [317, 385] width 39 height 127
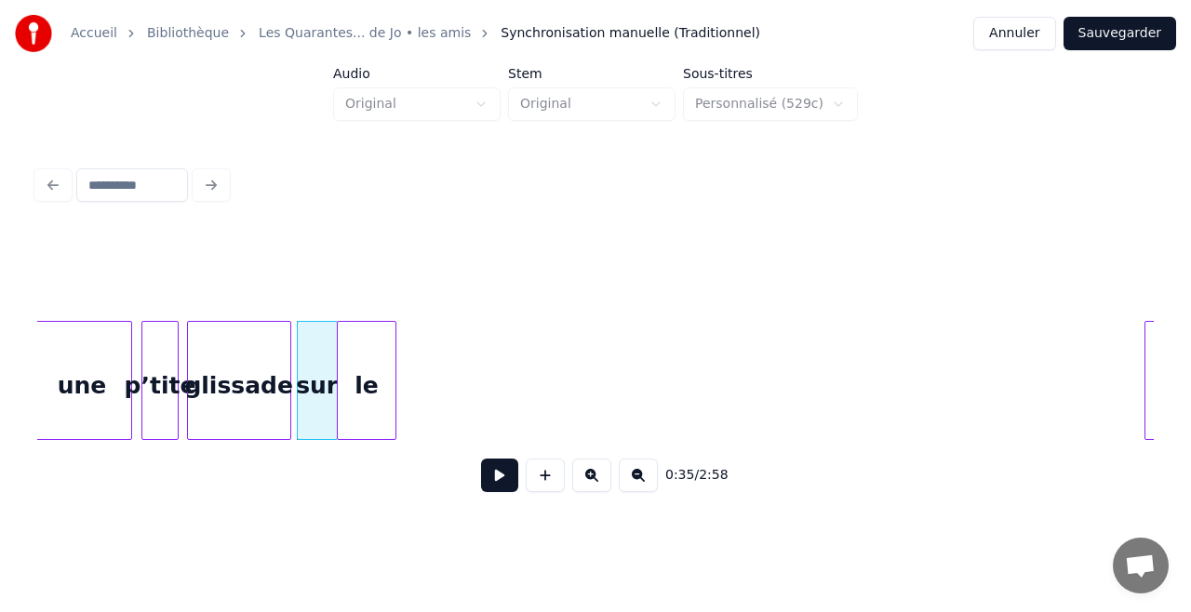
click at [367, 322] on div "le" at bounding box center [367, 385] width 58 height 127
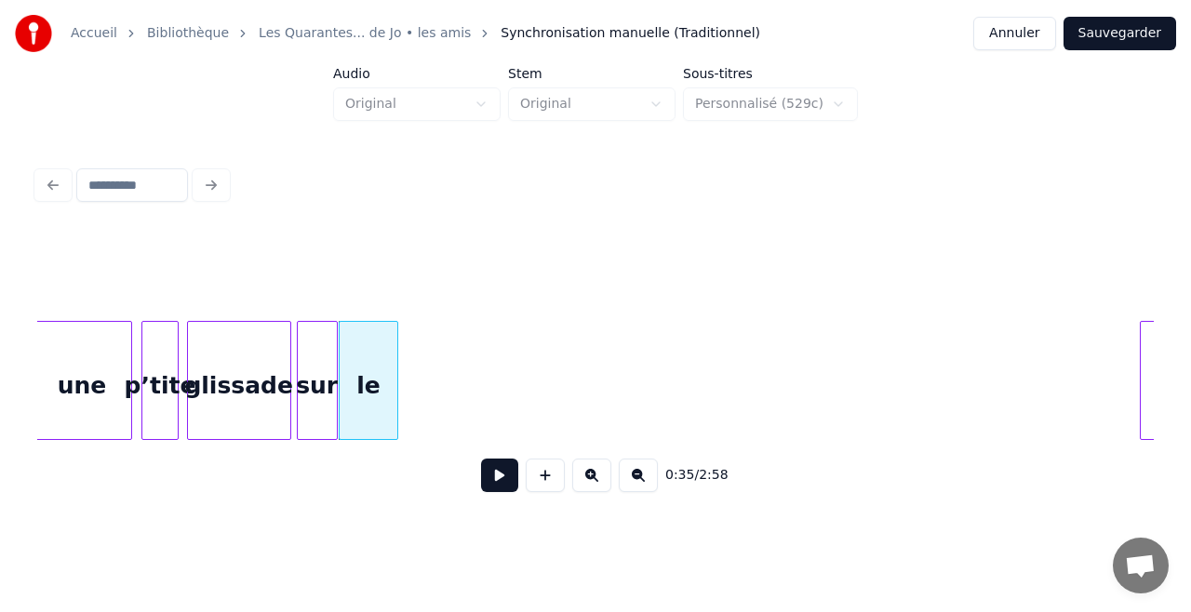
scroll to position [0, 6411]
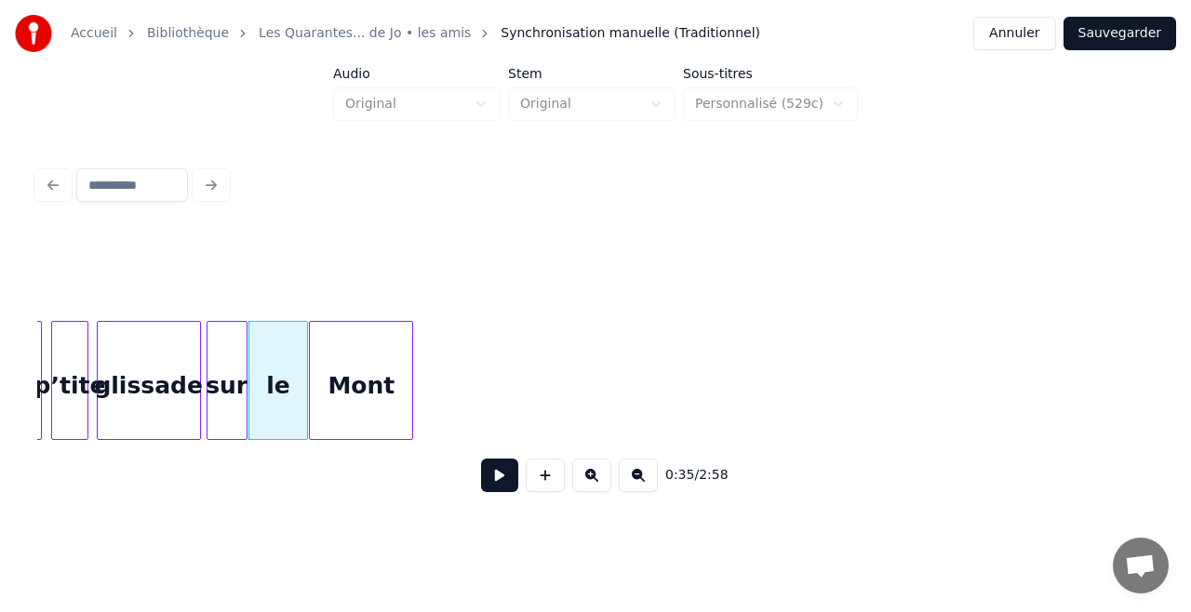
click at [406, 354] on div "Mont" at bounding box center [361, 385] width 102 height 127
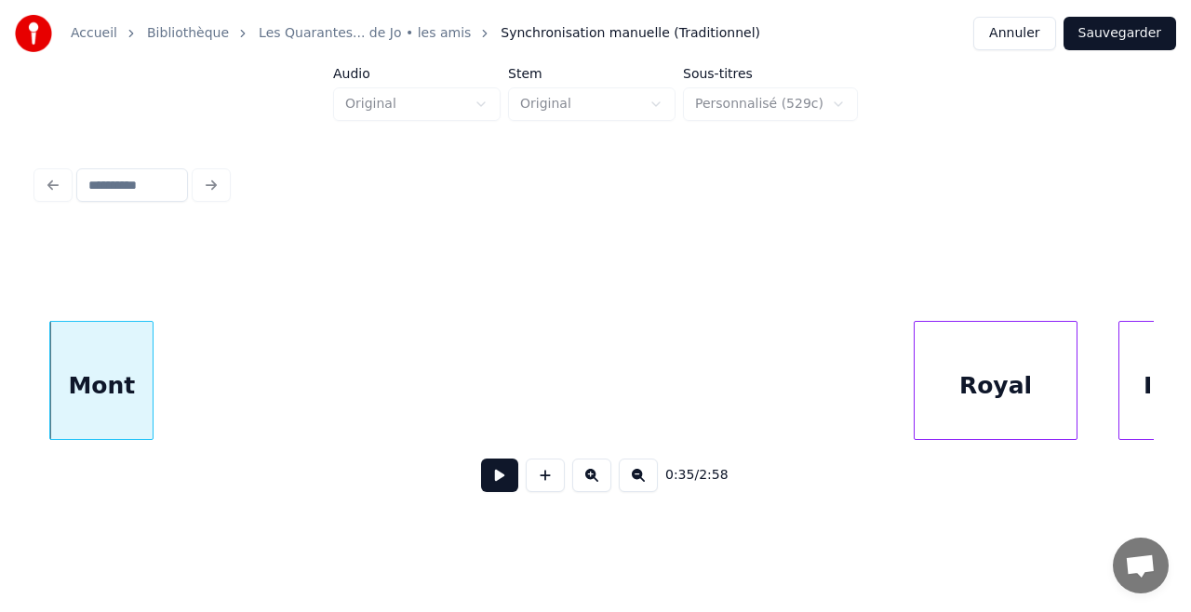
scroll to position [0, 6683]
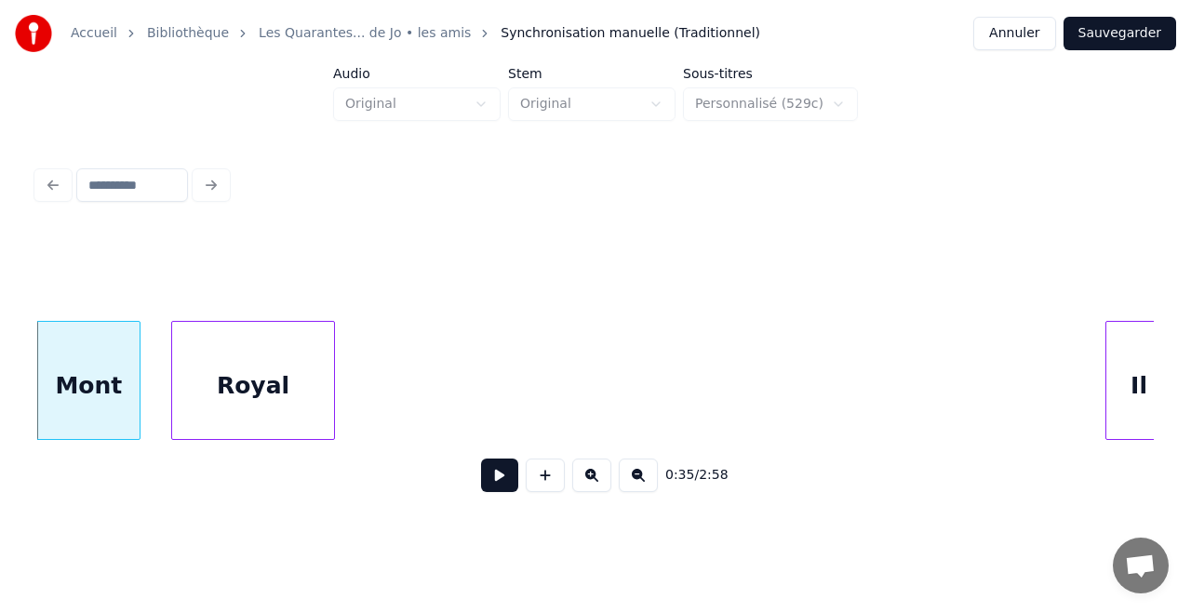
click at [277, 340] on div "Royal" at bounding box center [253, 385] width 162 height 127
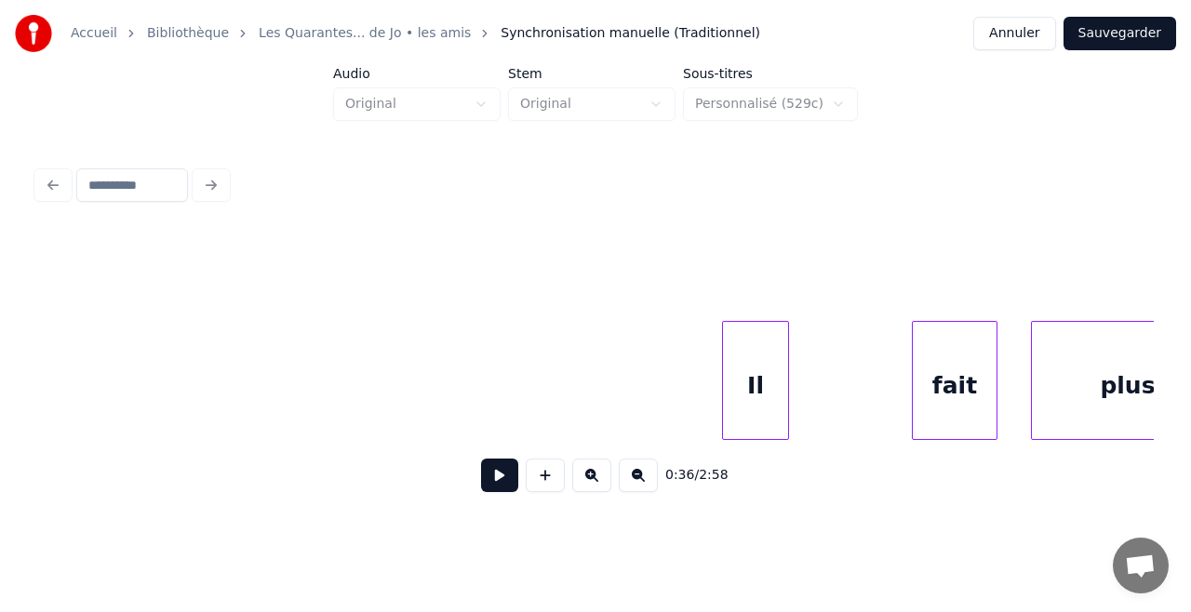
scroll to position [0, 7103]
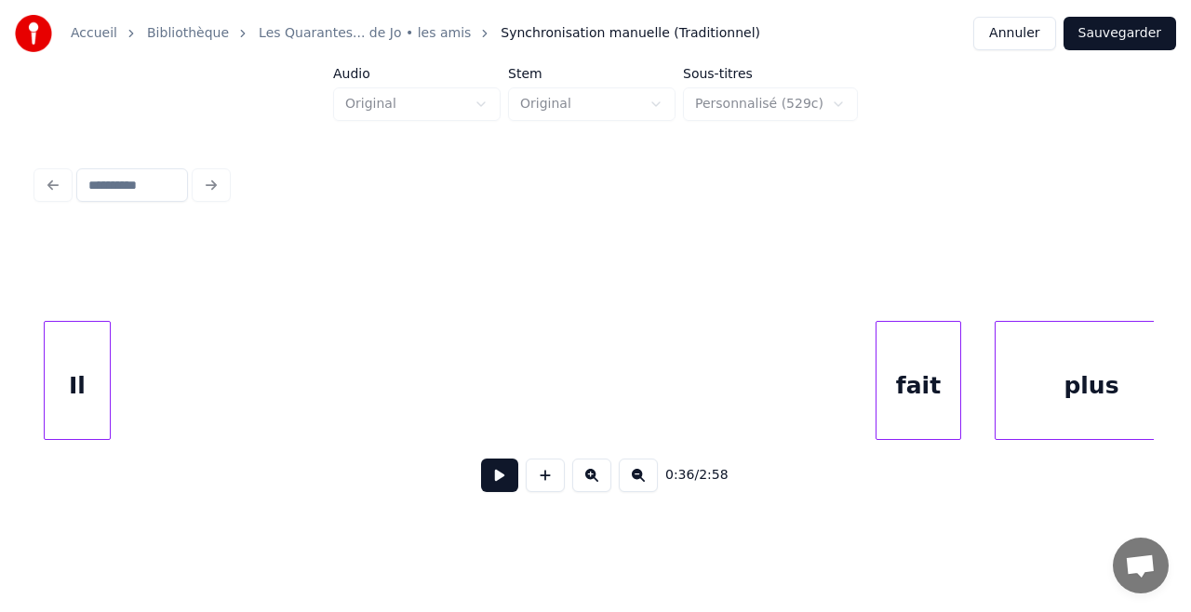
click at [86, 322] on div "Il" at bounding box center [77, 385] width 65 height 127
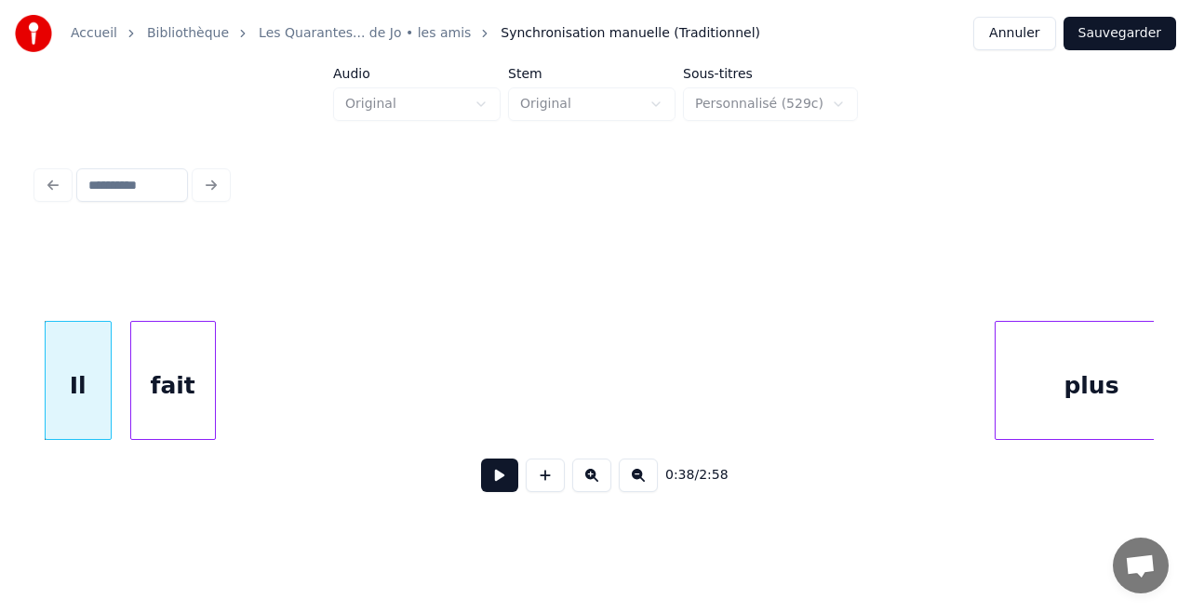
click at [147, 322] on div "fait" at bounding box center [173, 385] width 84 height 127
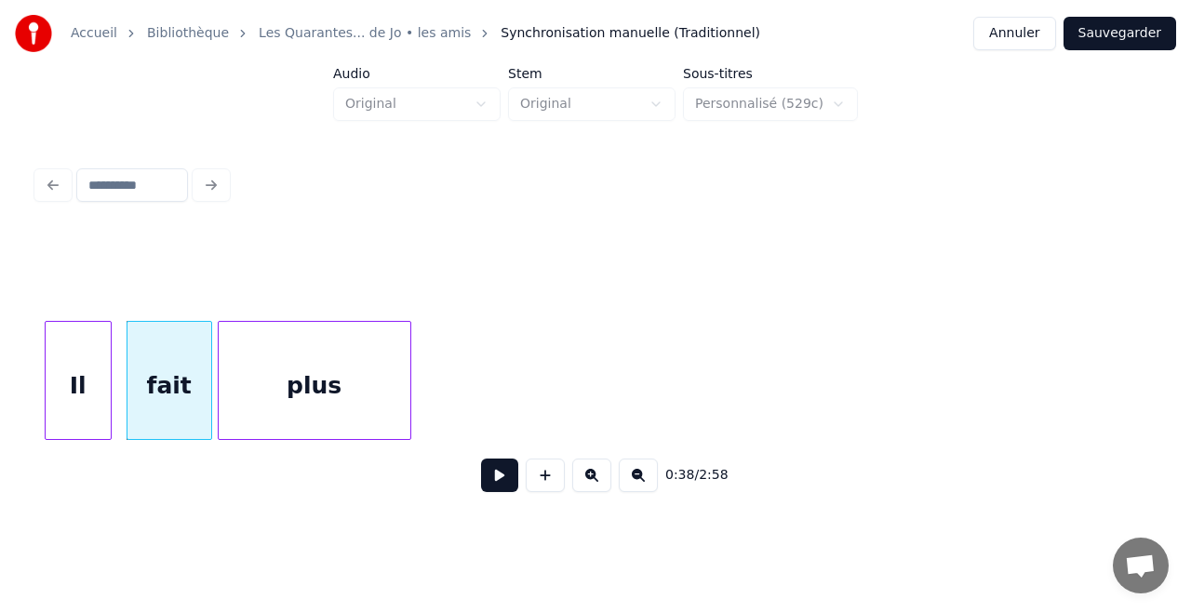
click at [303, 339] on div "plus" at bounding box center [315, 385] width 192 height 127
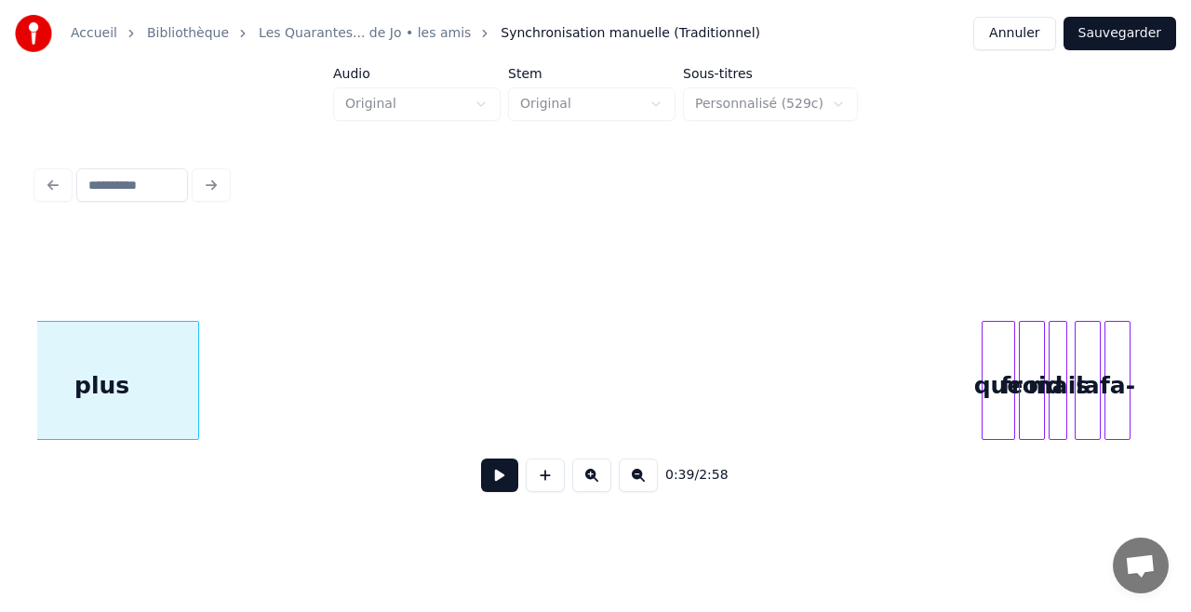
scroll to position [0, 7350]
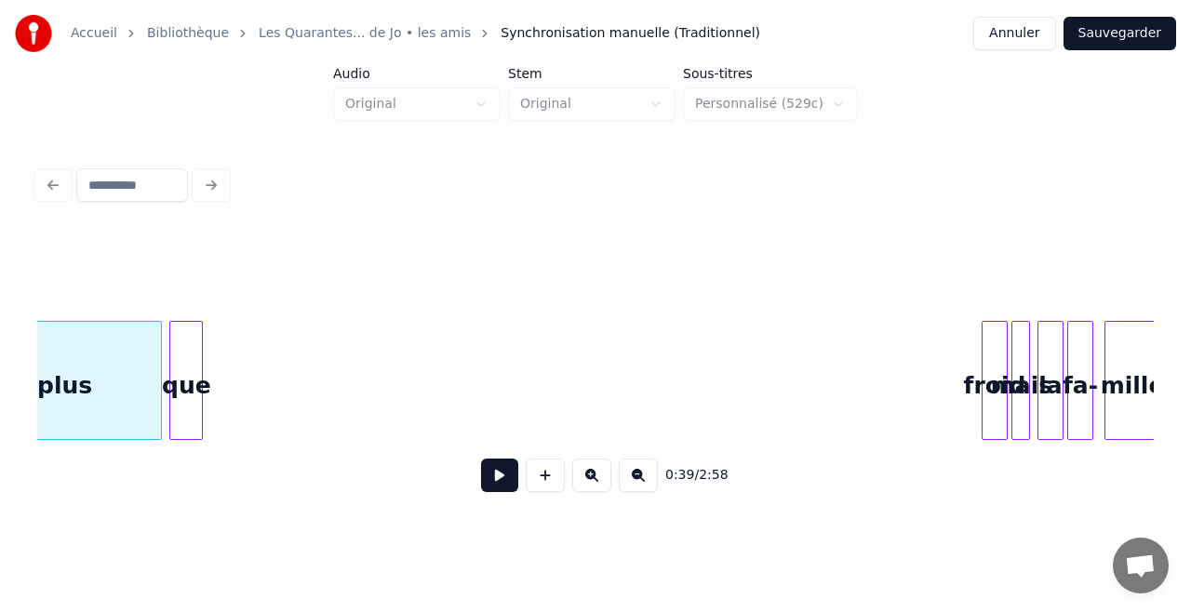
click at [189, 381] on div "que" at bounding box center [186, 385] width 32 height 127
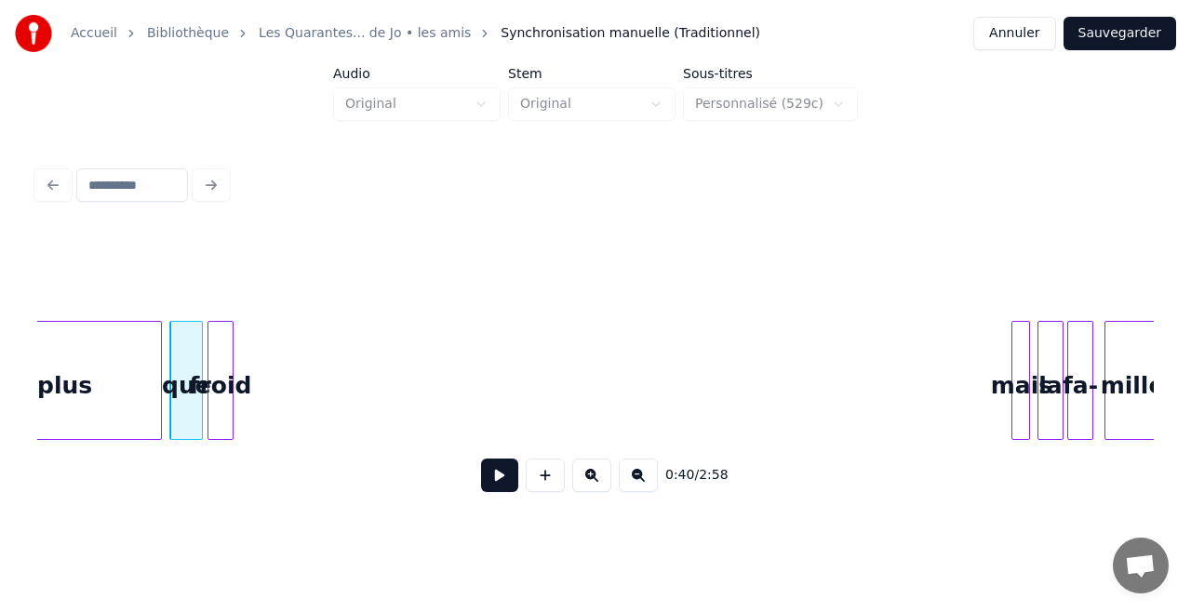
click at [219, 415] on div "froid" at bounding box center [220, 385] width 24 height 127
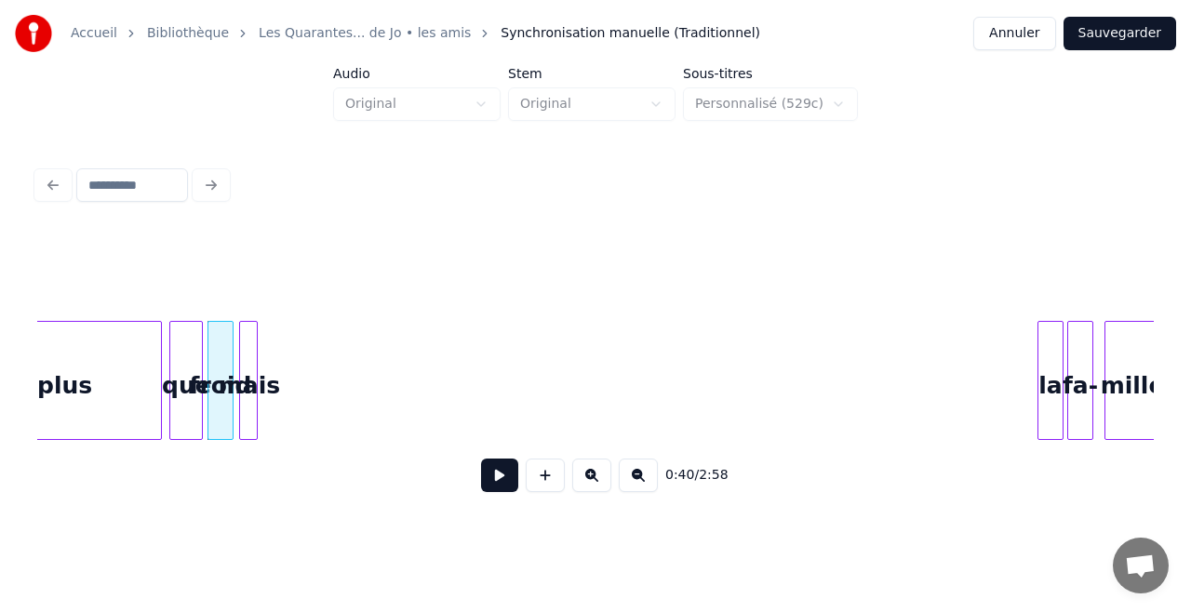
click at [249, 389] on div "mais" at bounding box center [249, 385] width 19 height 127
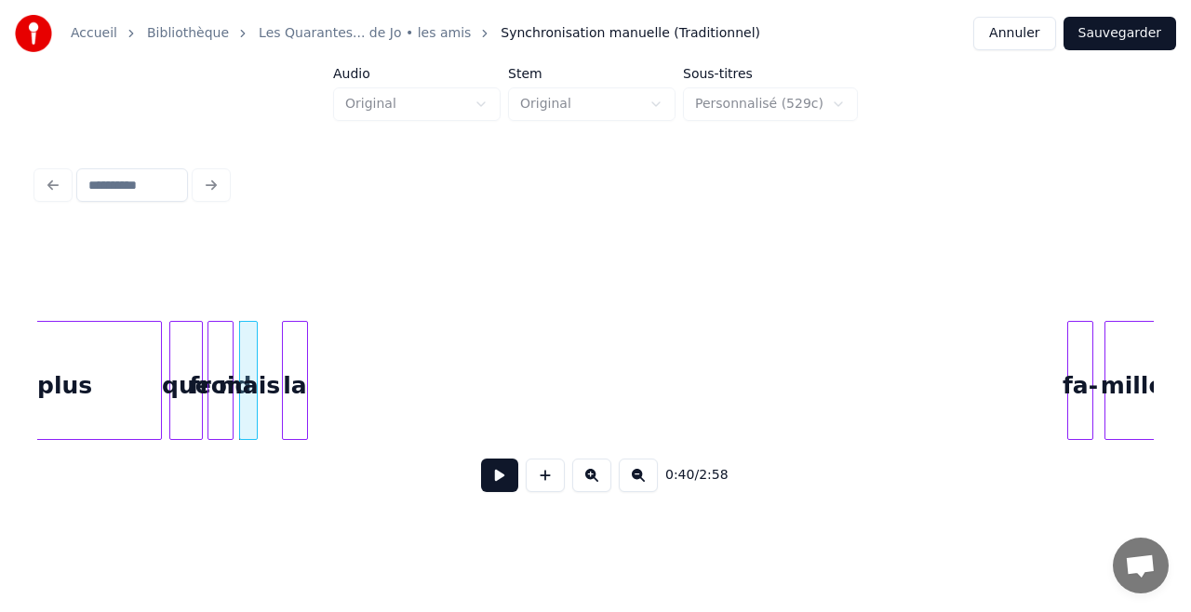
click at [293, 454] on div "0:40 / 2:58" at bounding box center [595, 369] width 1116 height 283
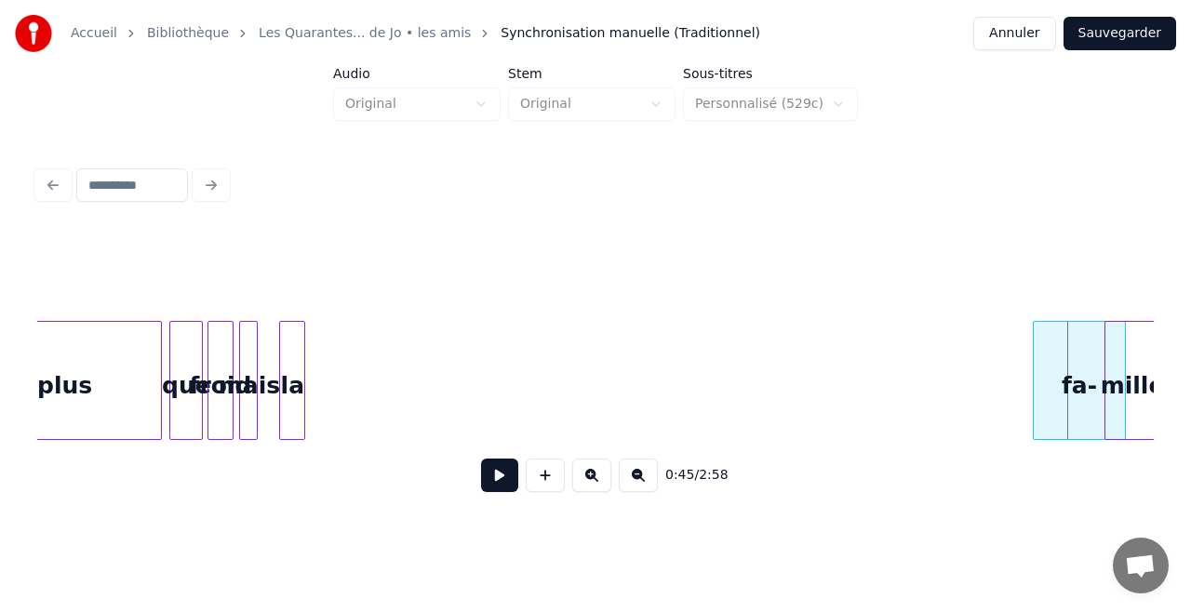
scroll to position [0, 7351]
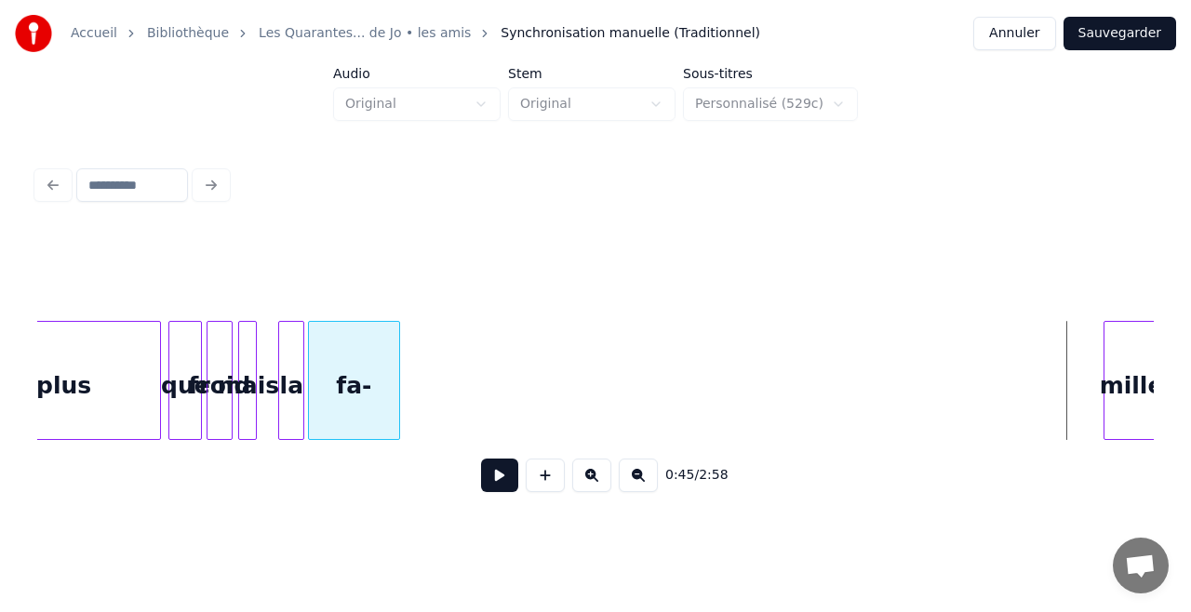
click at [320, 344] on div "fa-" at bounding box center [354, 385] width 90 height 127
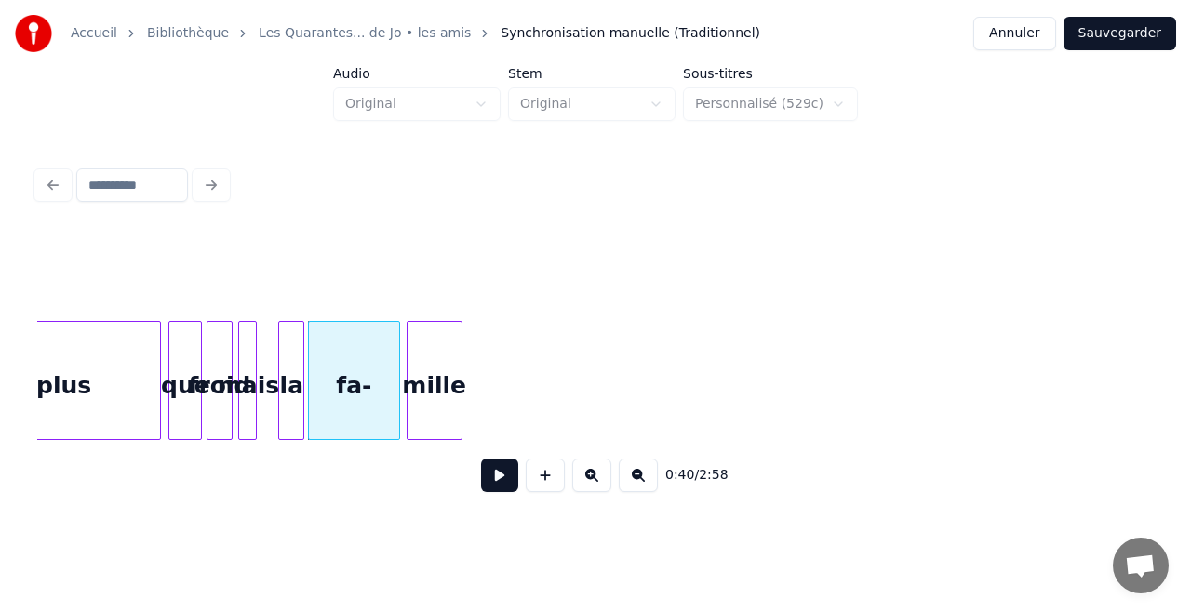
click at [423, 399] on div "mille" at bounding box center [434, 385] width 54 height 127
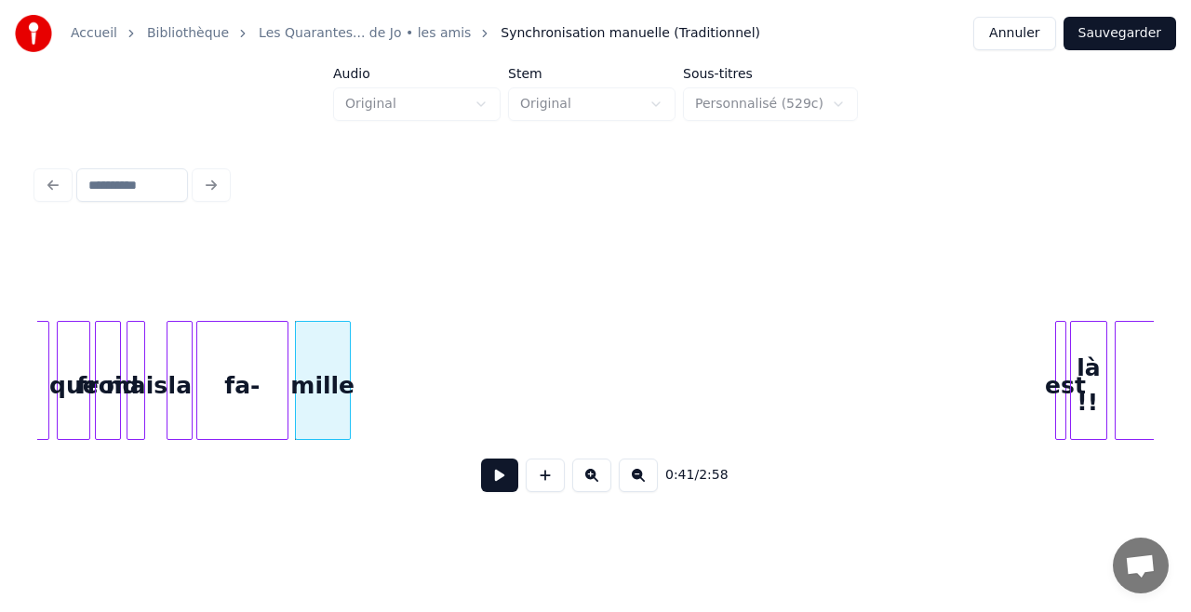
scroll to position [0, 7500]
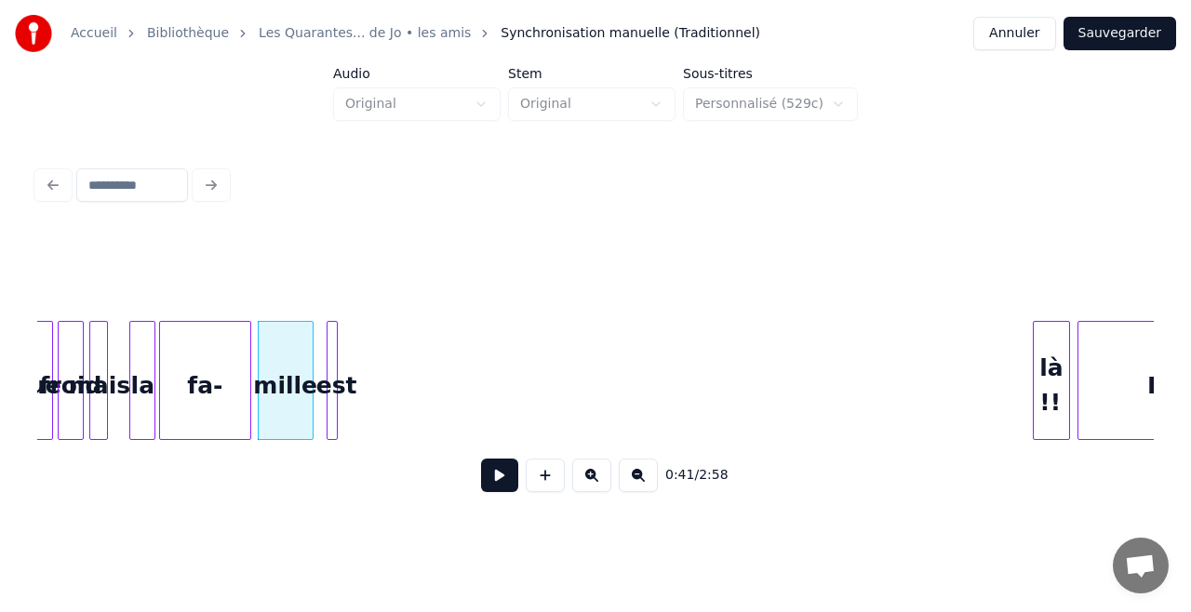
click at [333, 368] on div "est" at bounding box center [336, 385] width 19 height 127
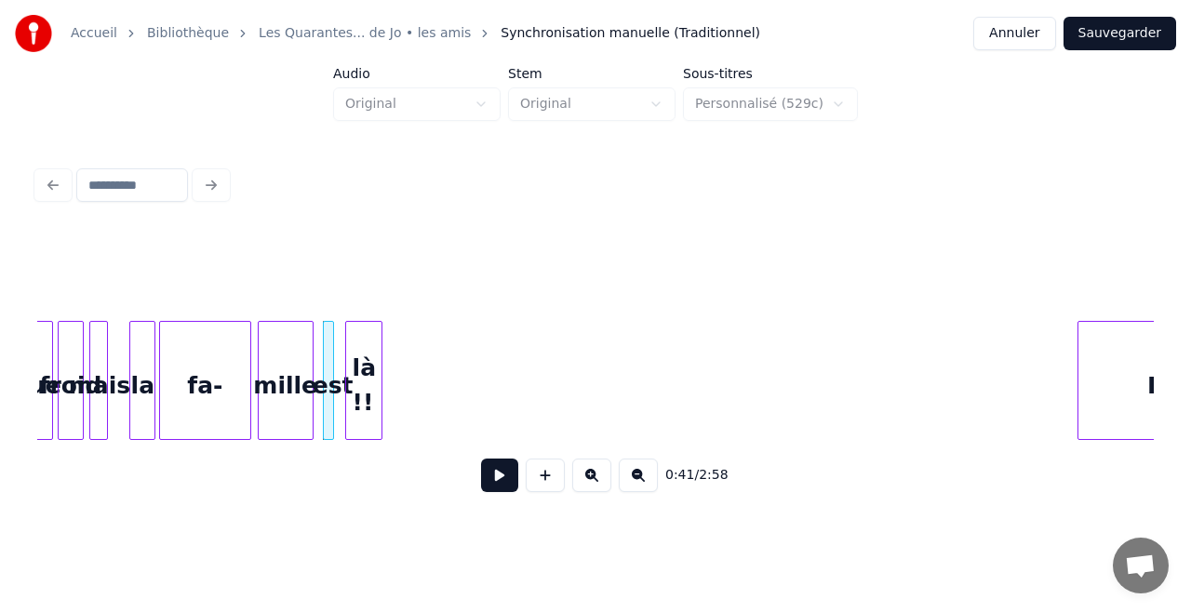
click at [364, 390] on div "là !!" at bounding box center [363, 385] width 35 height 127
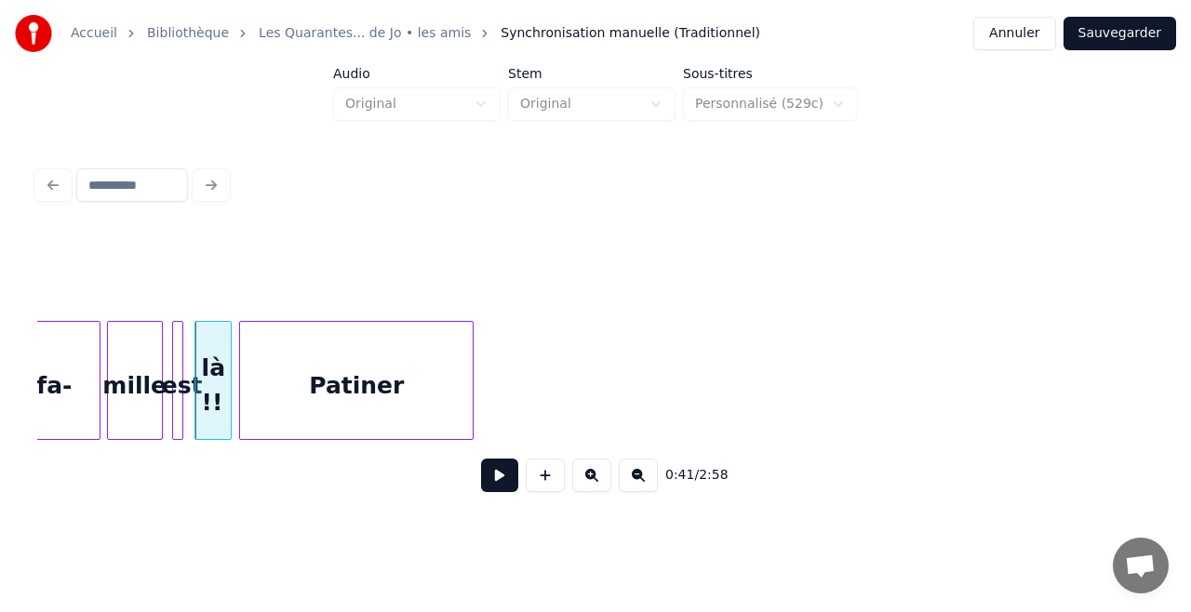
click at [437, 346] on div "Patiner" at bounding box center [356, 385] width 233 height 127
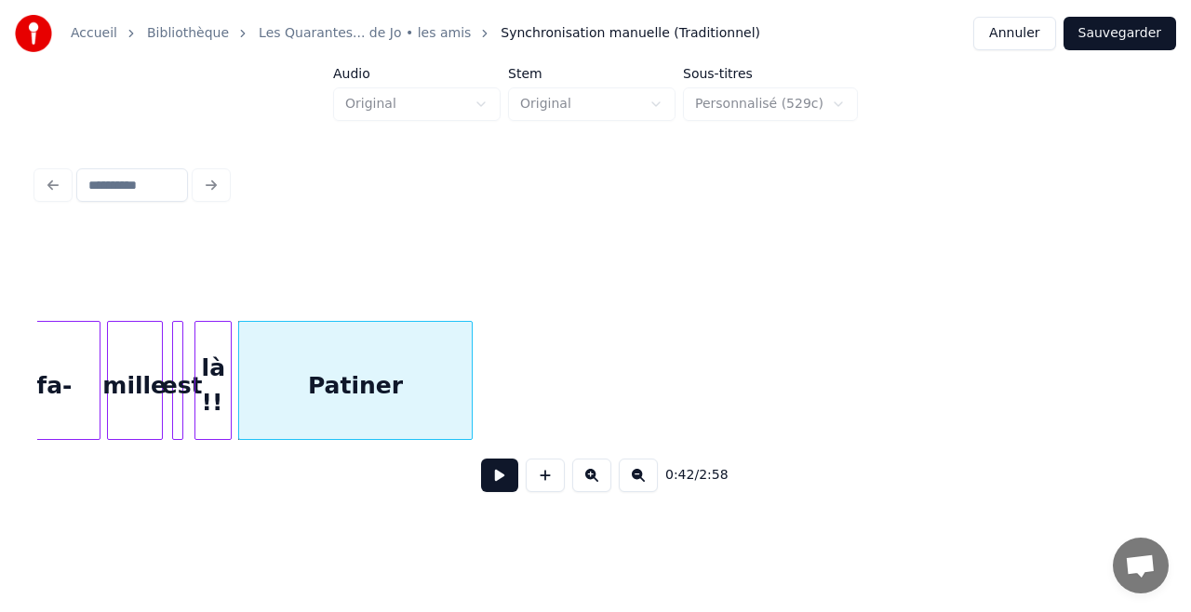
click at [437, 346] on div "Patiner" at bounding box center [355, 385] width 233 height 127
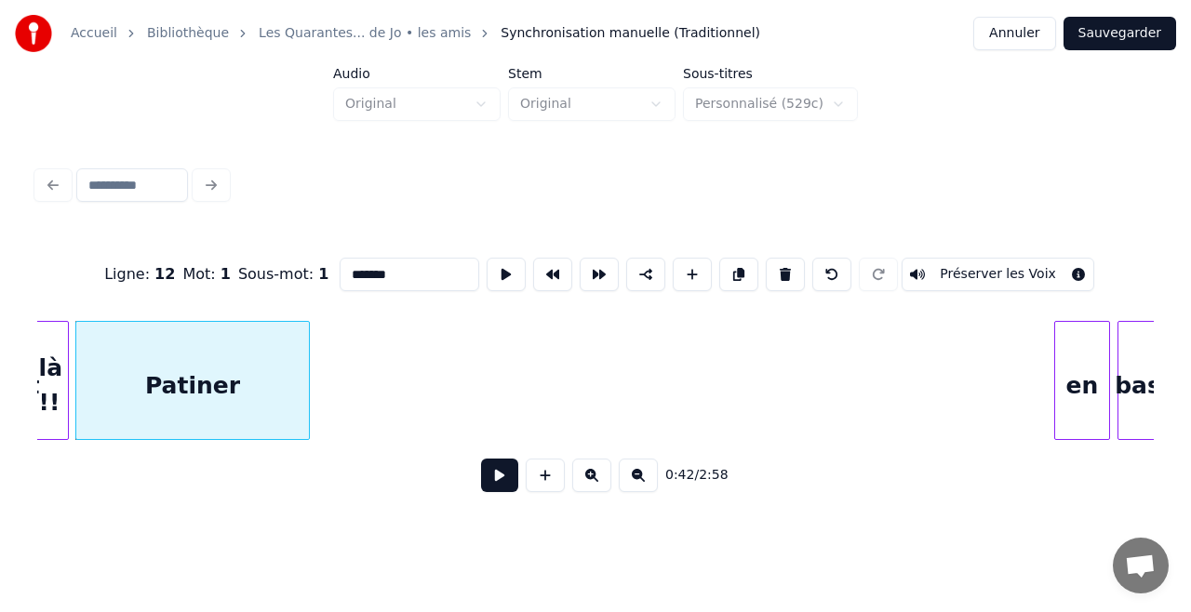
scroll to position [0, 7837]
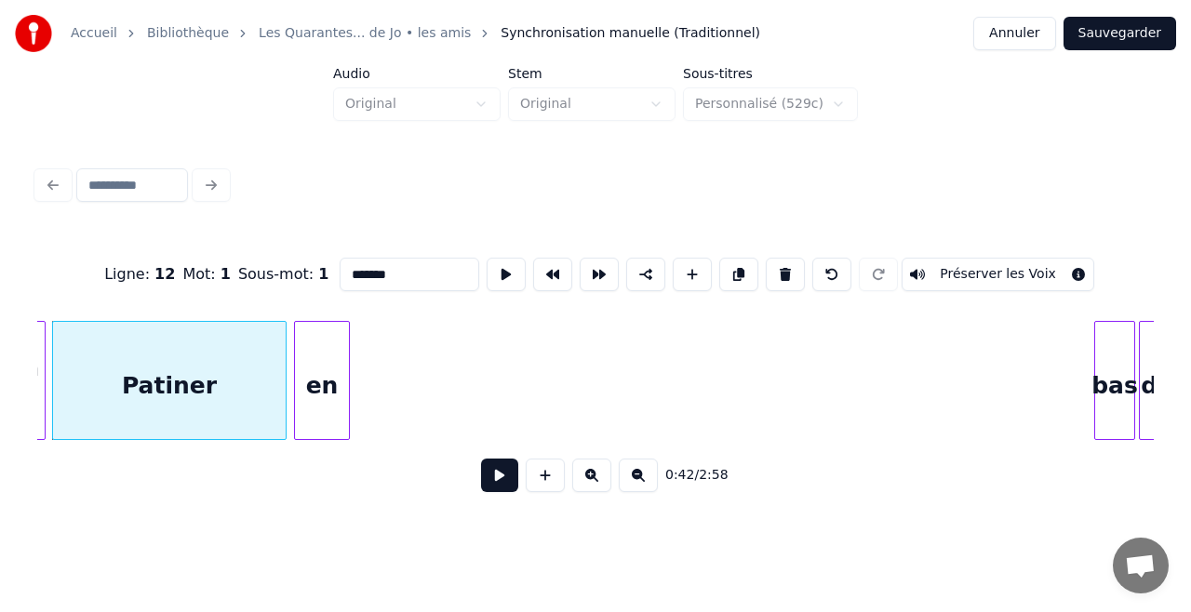
click at [326, 395] on div "en" at bounding box center [322, 385] width 54 height 127
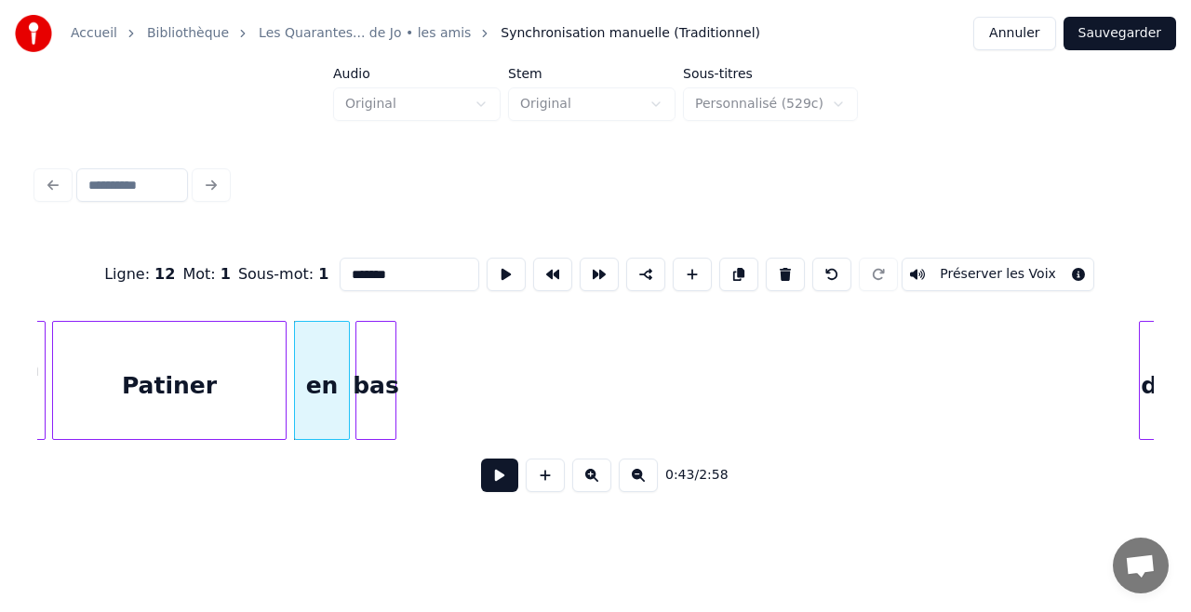
click at [374, 391] on div "bas" at bounding box center [375, 385] width 39 height 127
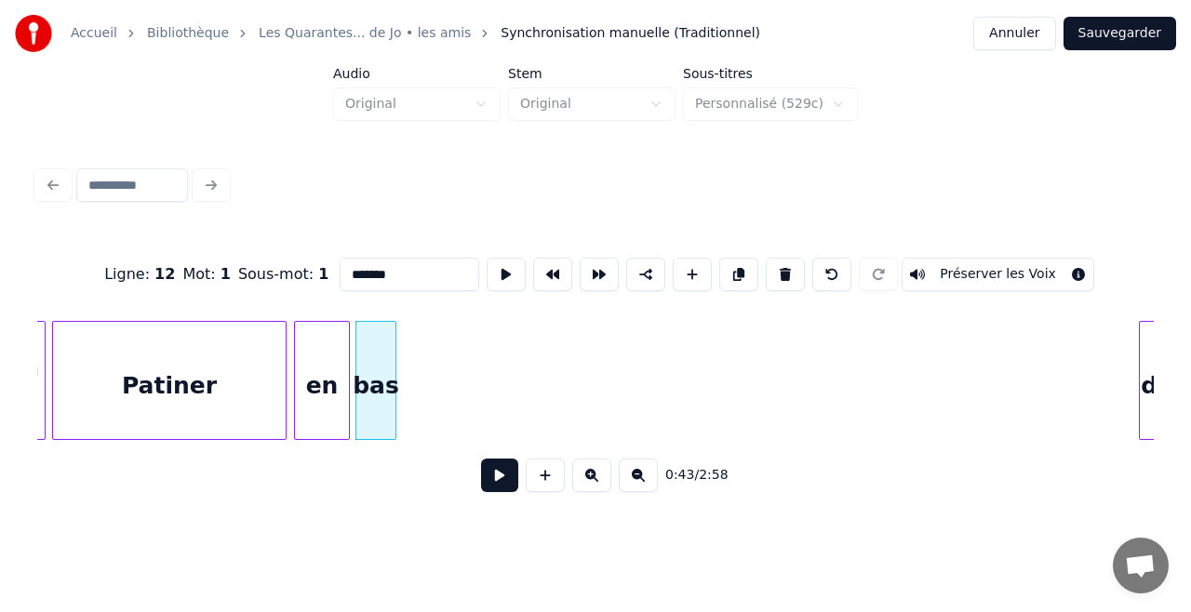
scroll to position [0, 7850]
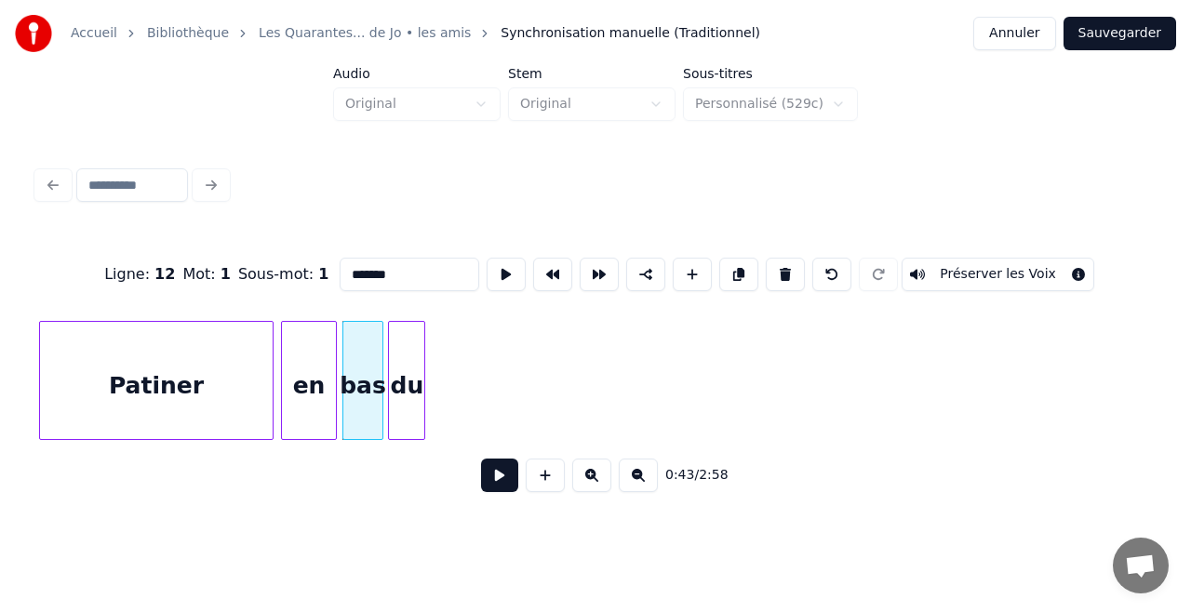
click at [411, 386] on div "du" at bounding box center [406, 385] width 35 height 127
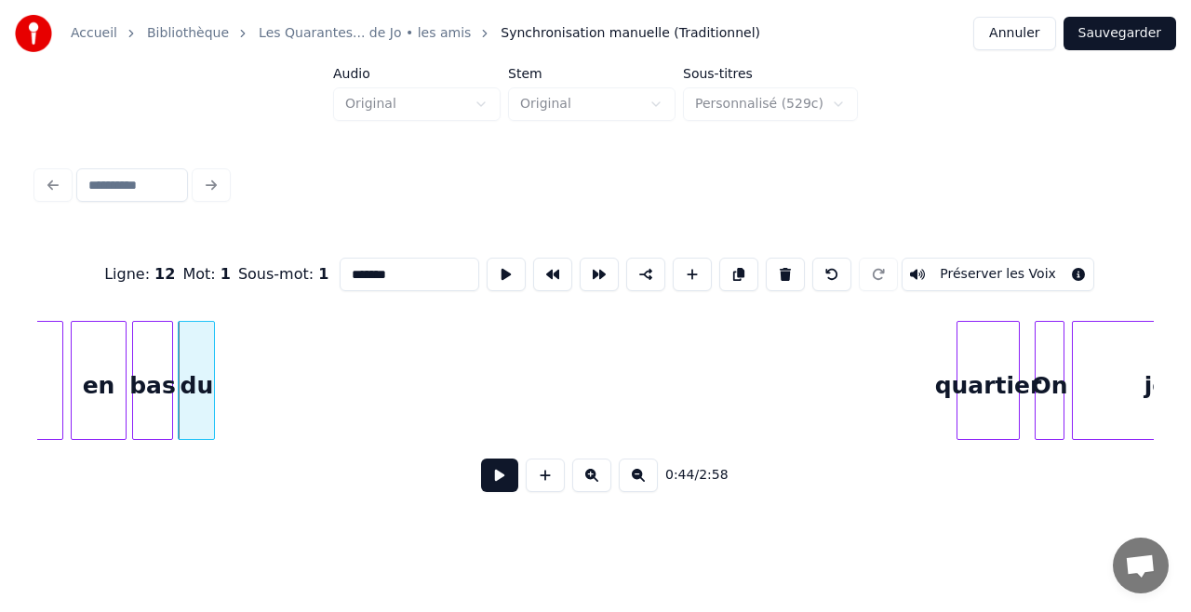
scroll to position [0, 8109]
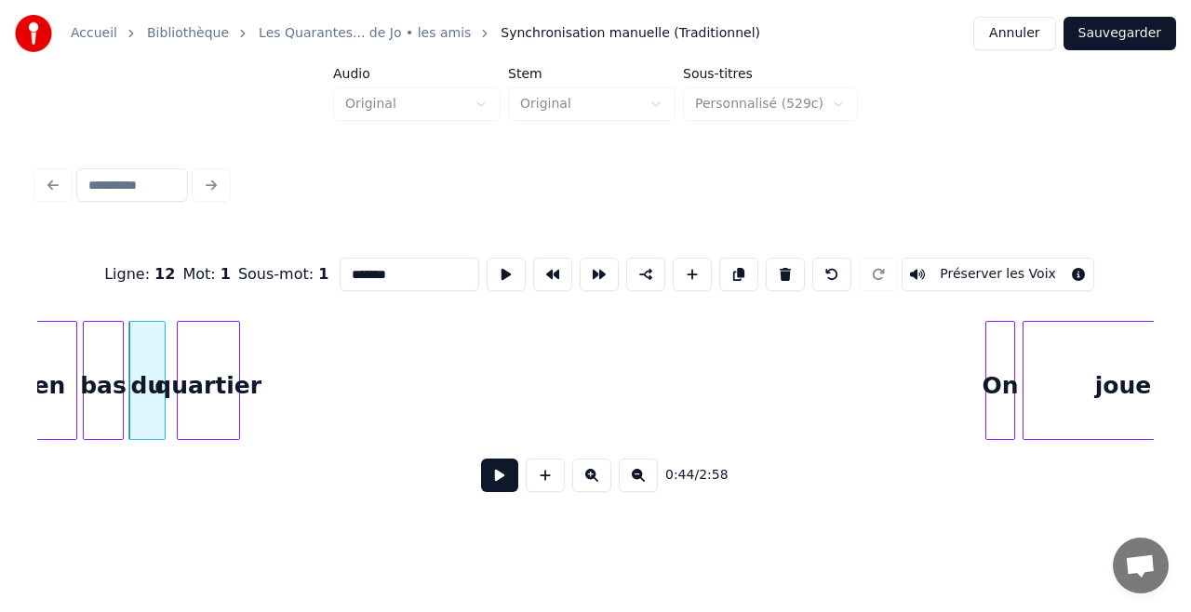
click at [208, 396] on div "quartier" at bounding box center [208, 385] width 61 height 127
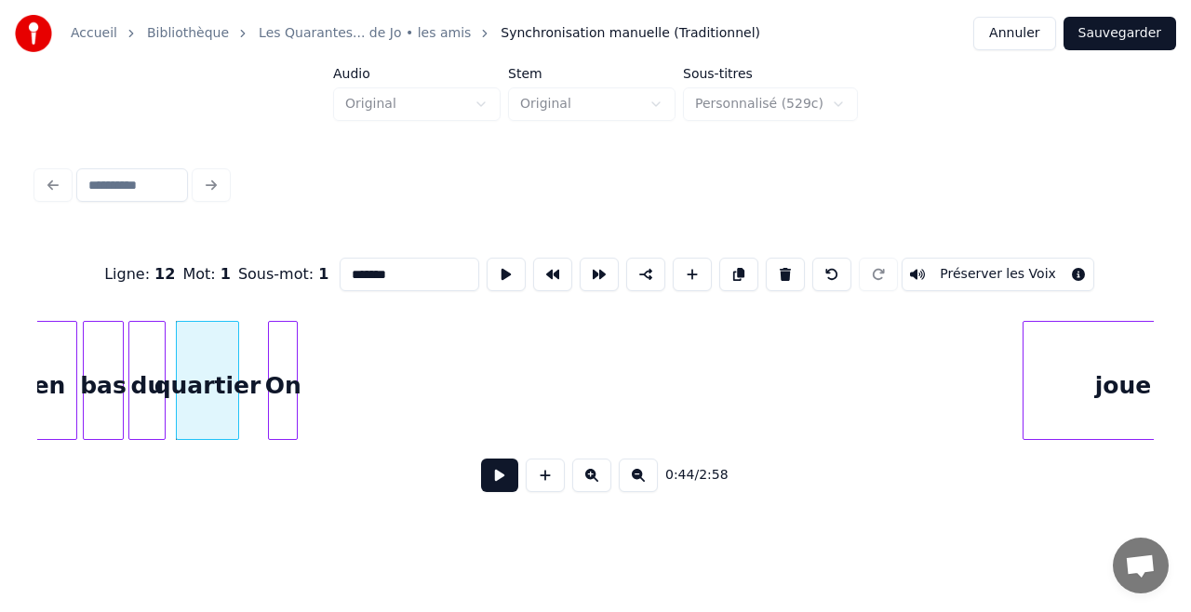
click at [288, 437] on div "en bas du quartier On joue" at bounding box center [595, 380] width 1116 height 119
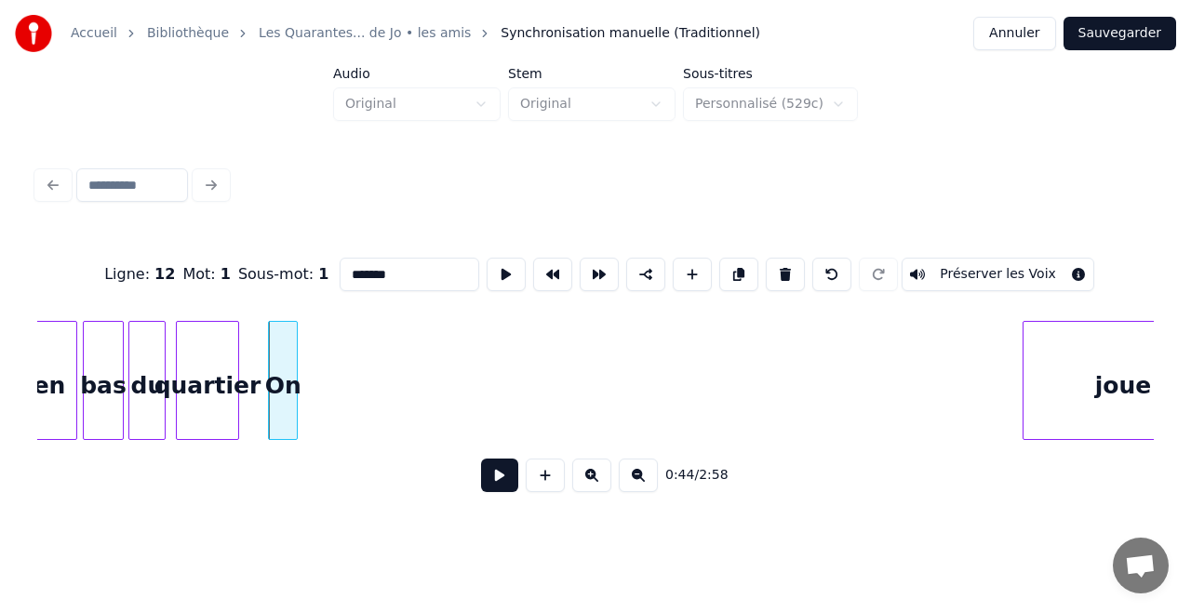
scroll to position [0, 8167]
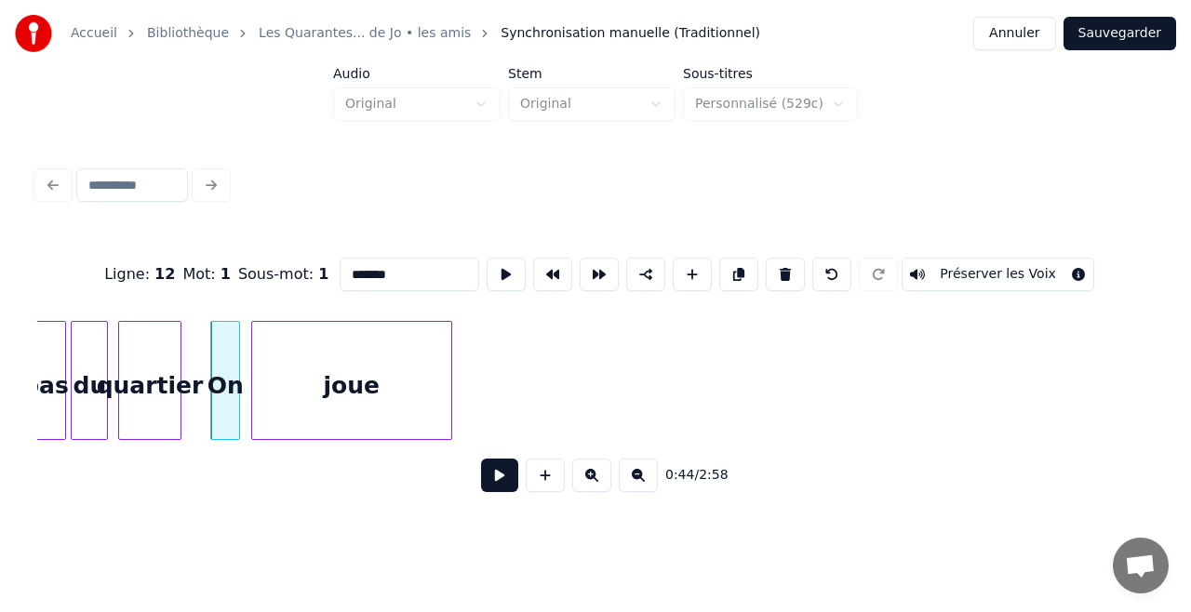
click at [359, 367] on div "joue" at bounding box center [351, 385] width 199 height 127
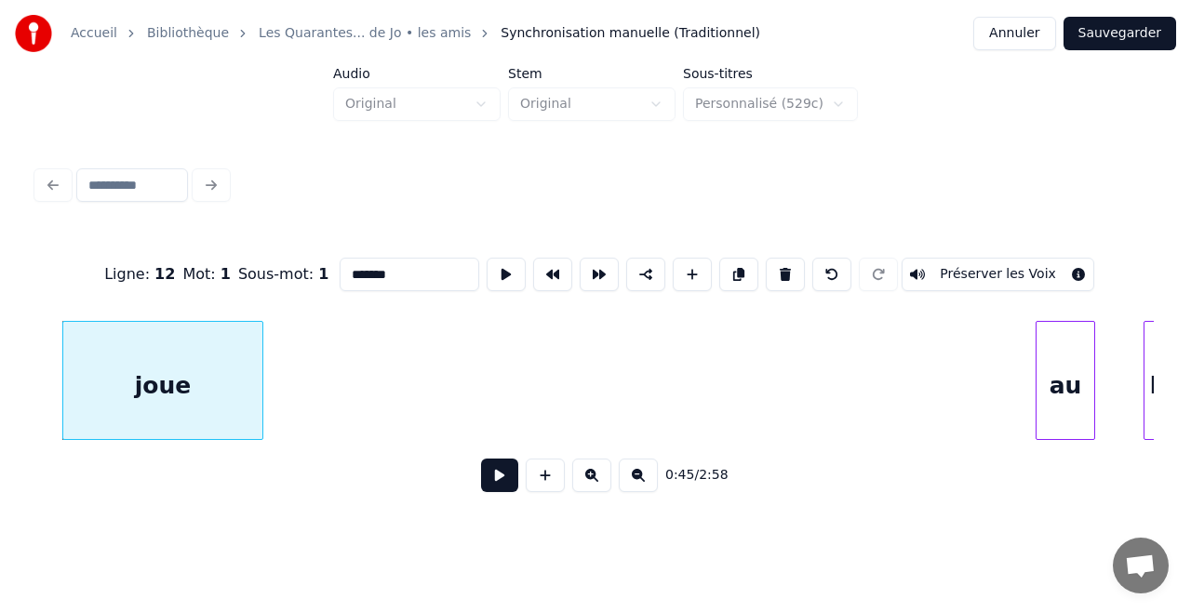
scroll to position [0, 8452]
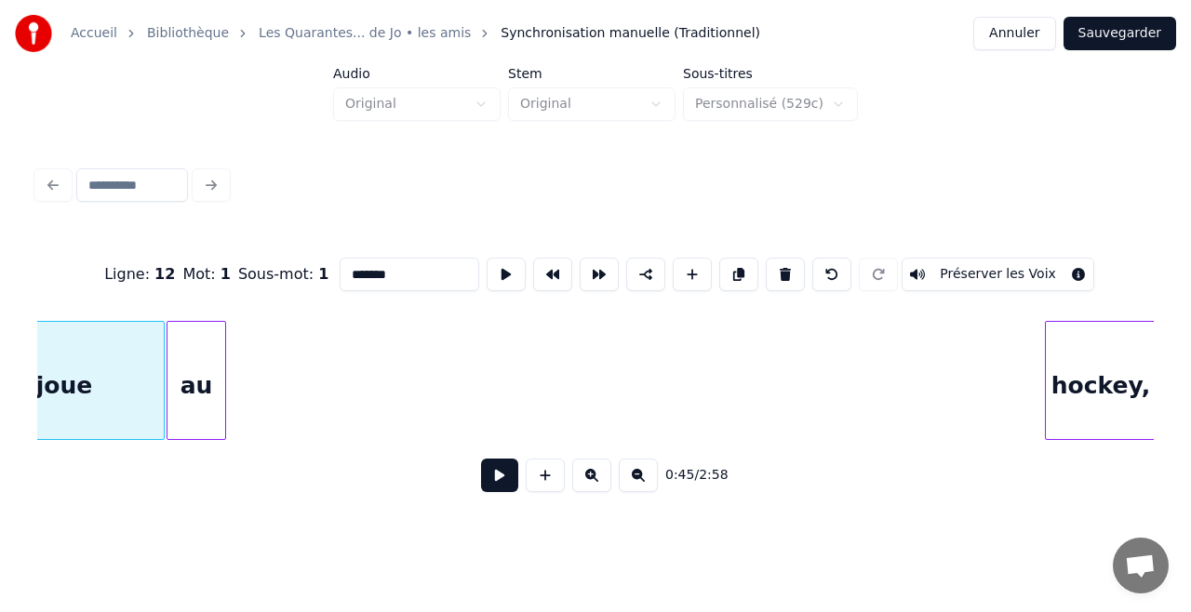
click at [205, 378] on div "au" at bounding box center [196, 385] width 58 height 127
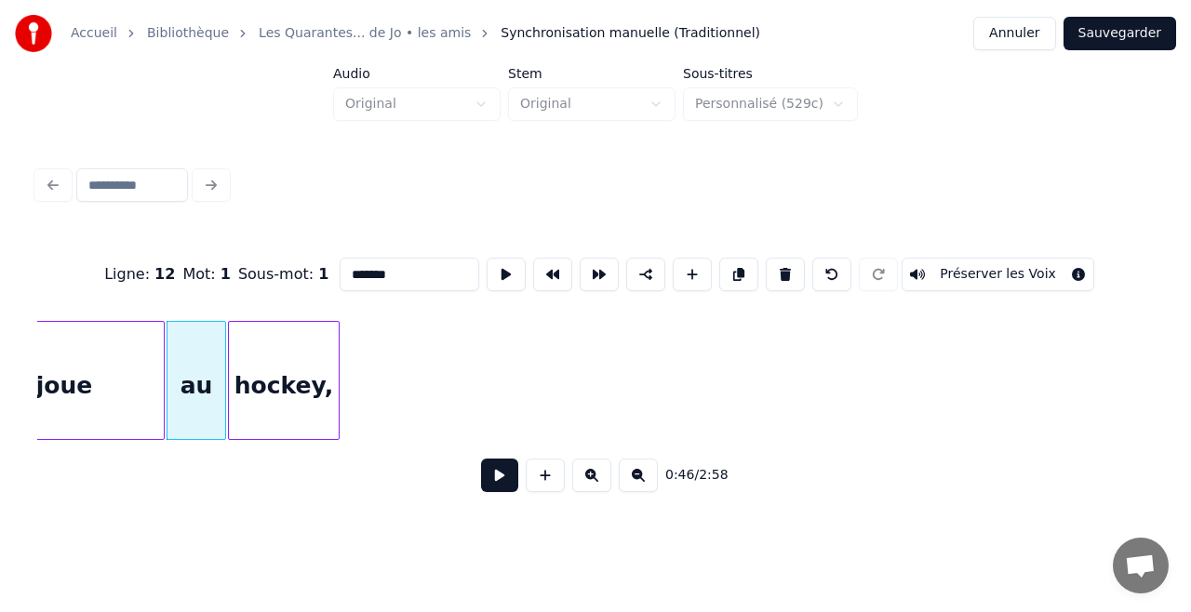
click at [260, 356] on div "hockey," at bounding box center [284, 385] width 110 height 127
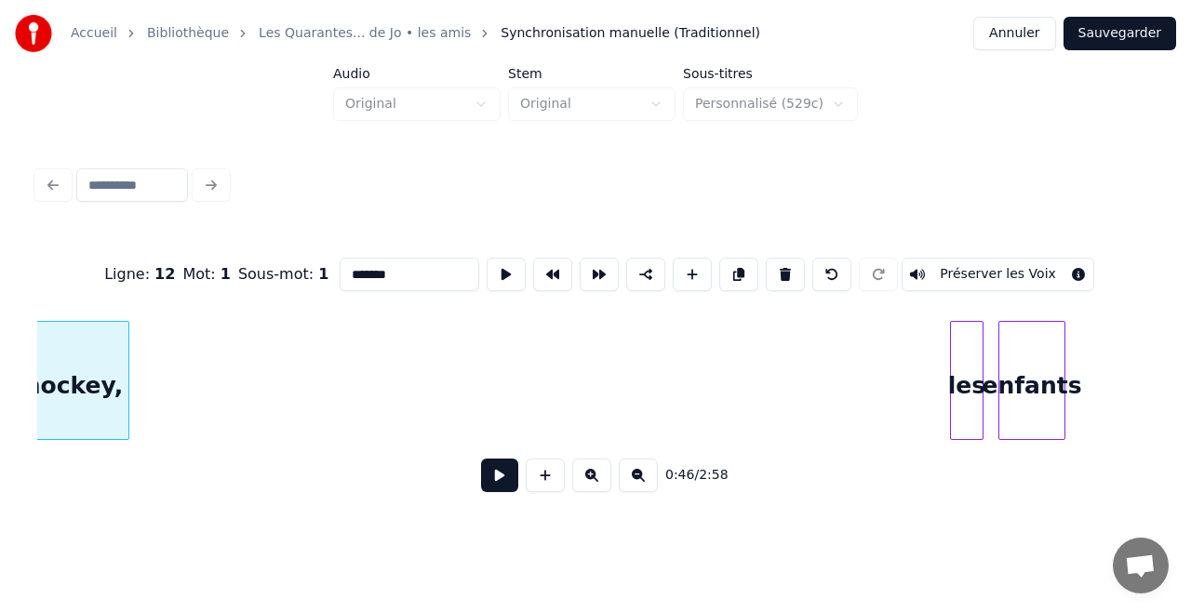
scroll to position [0, 8674]
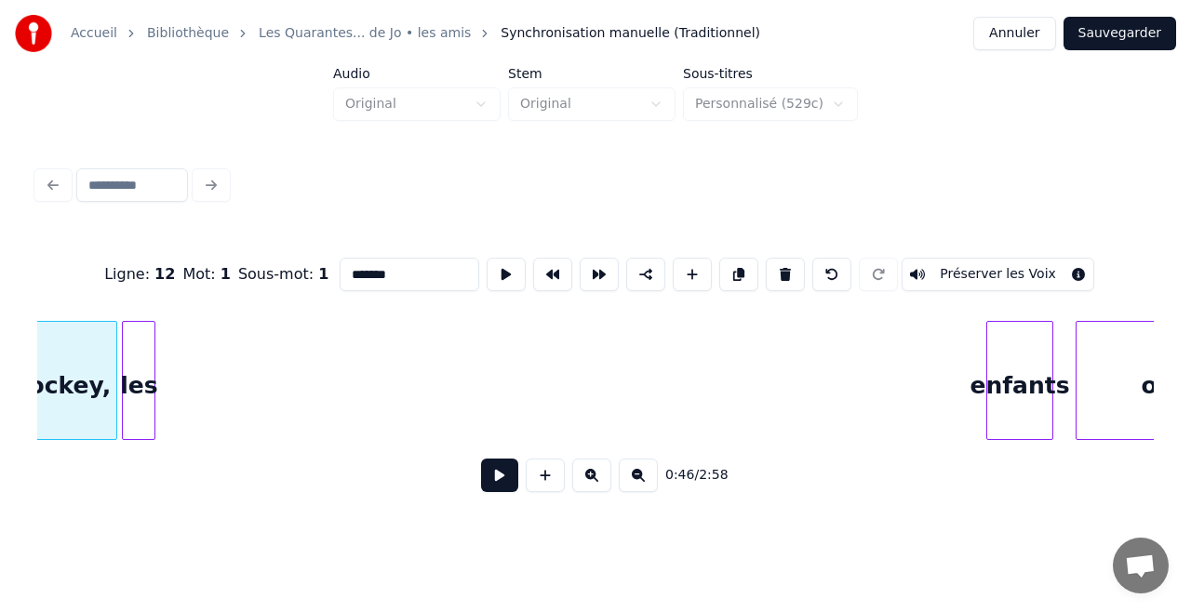
click at [136, 376] on div "les" at bounding box center [139, 385] width 32 height 127
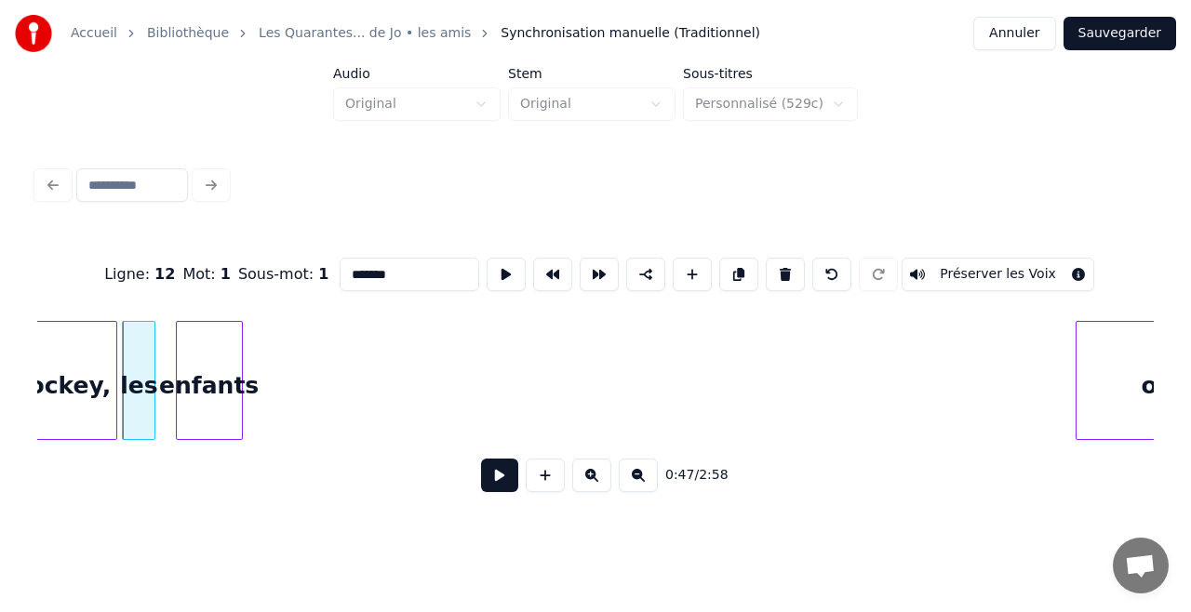
click at [194, 380] on div "enfants" at bounding box center [209, 385] width 65 height 127
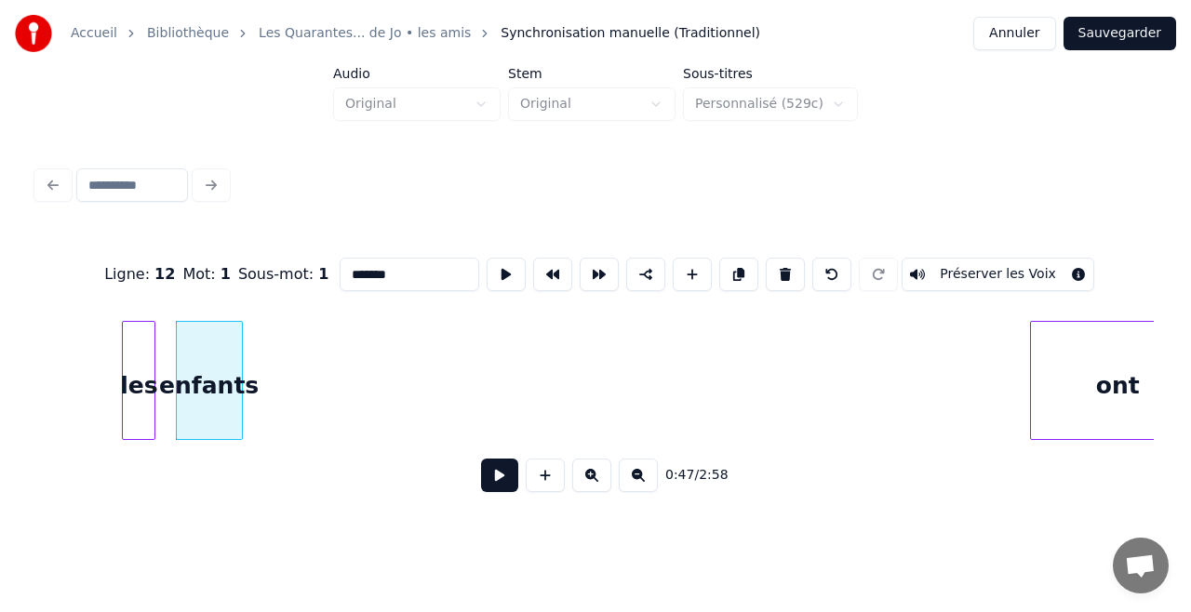
scroll to position [0, 8765]
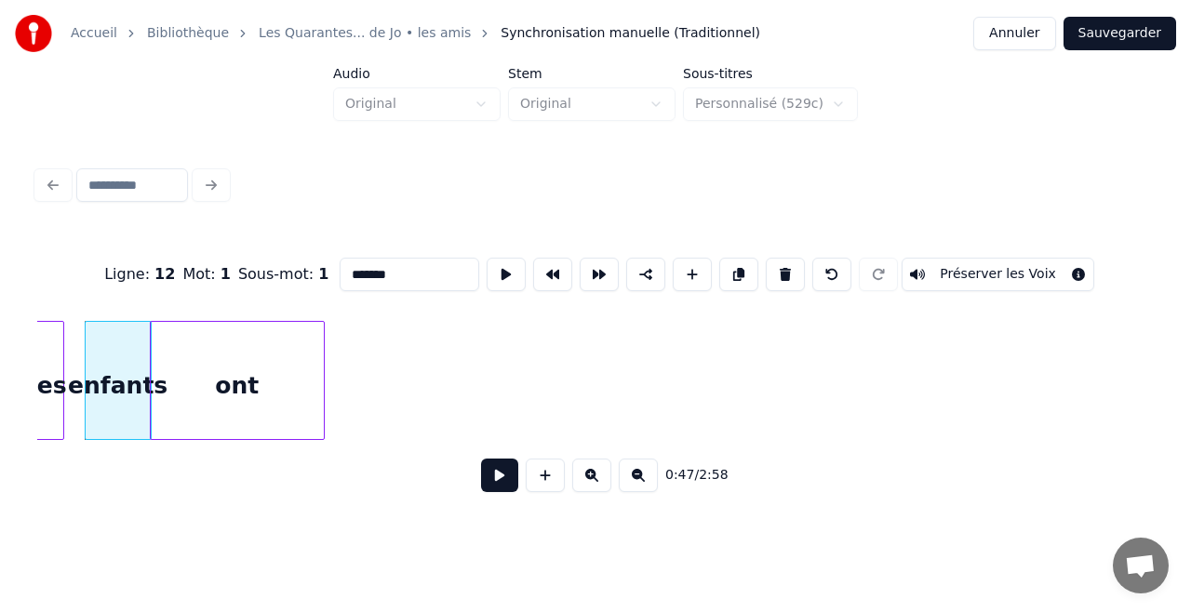
click at [277, 337] on div "ont" at bounding box center [237, 385] width 173 height 127
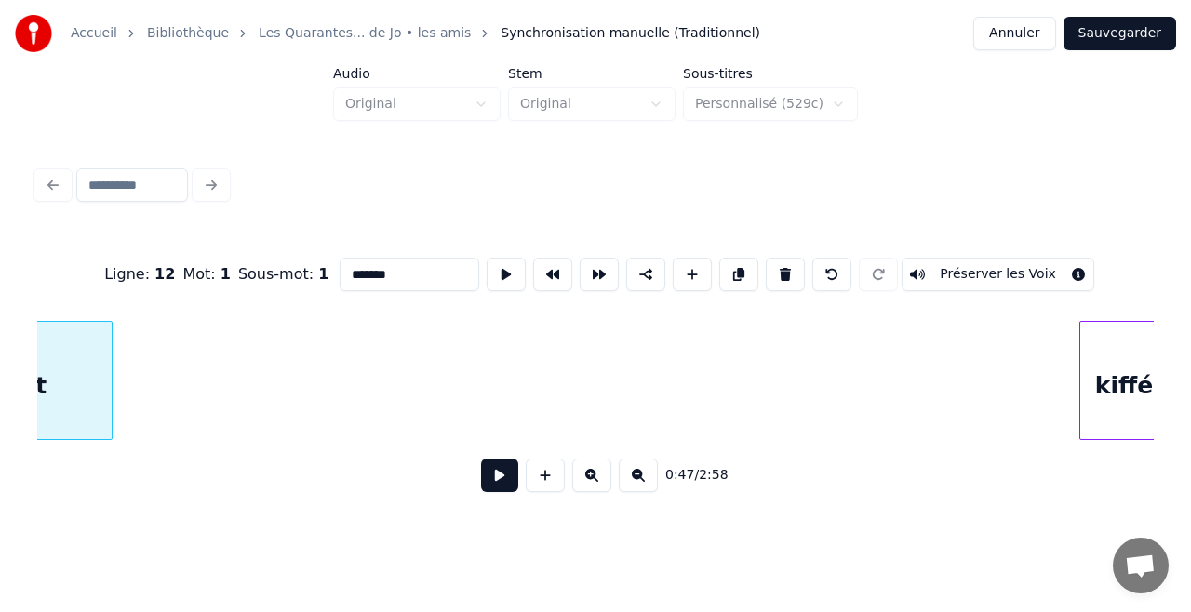
scroll to position [0, 8985]
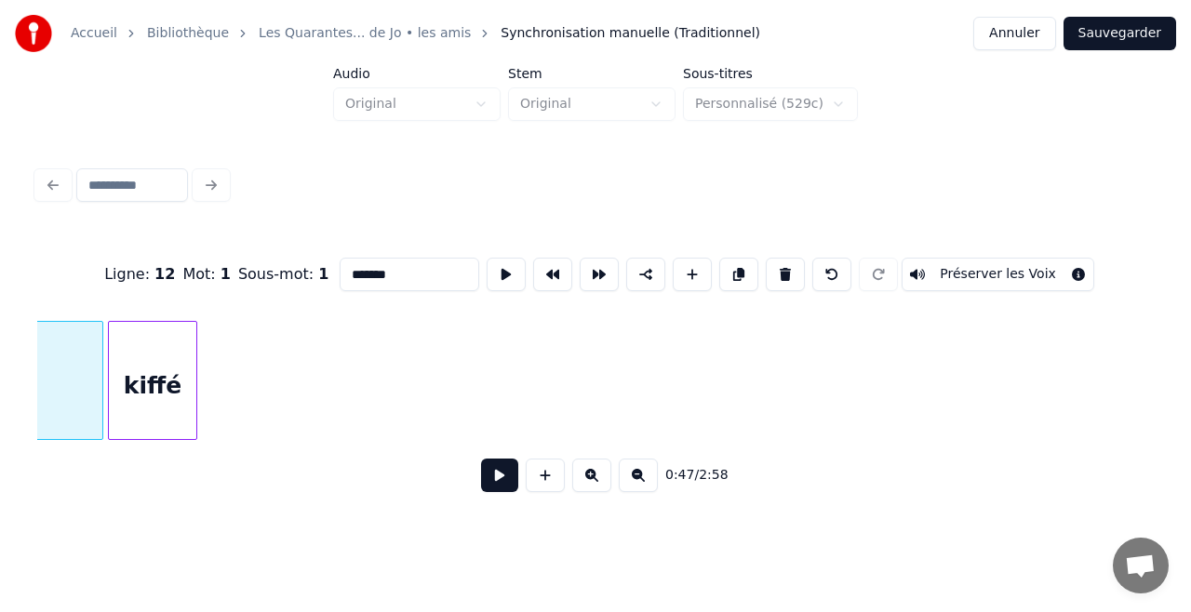
click at [151, 346] on div "kiffé" at bounding box center [152, 385] width 87 height 127
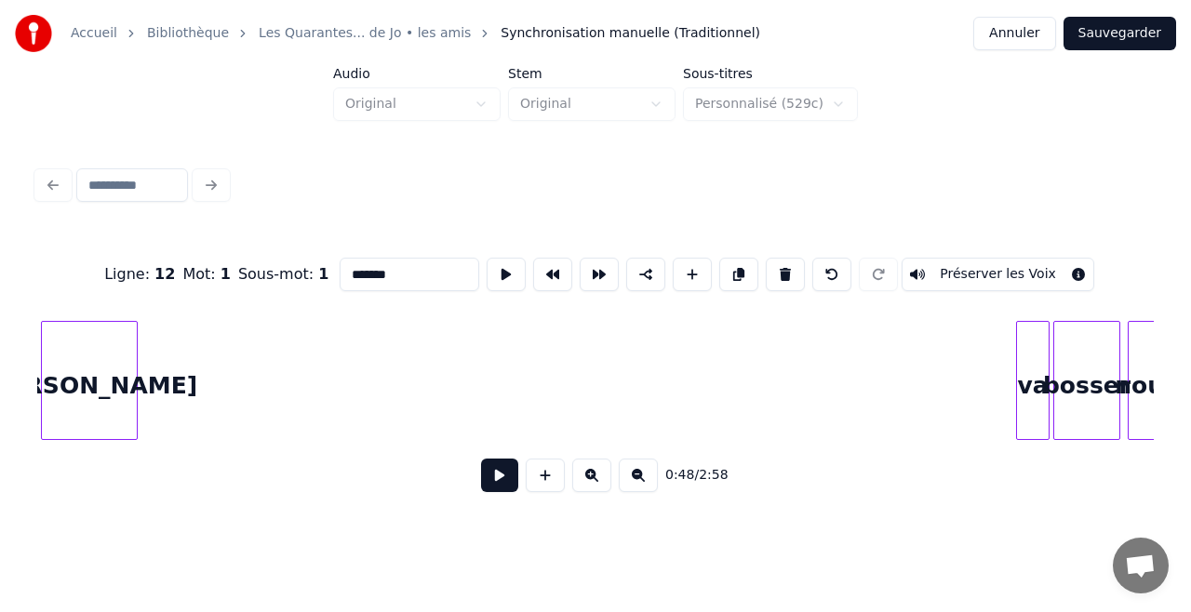
scroll to position [0, 9240]
click at [99, 351] on div "[PERSON_NAME]" at bounding box center [86, 385] width 95 height 127
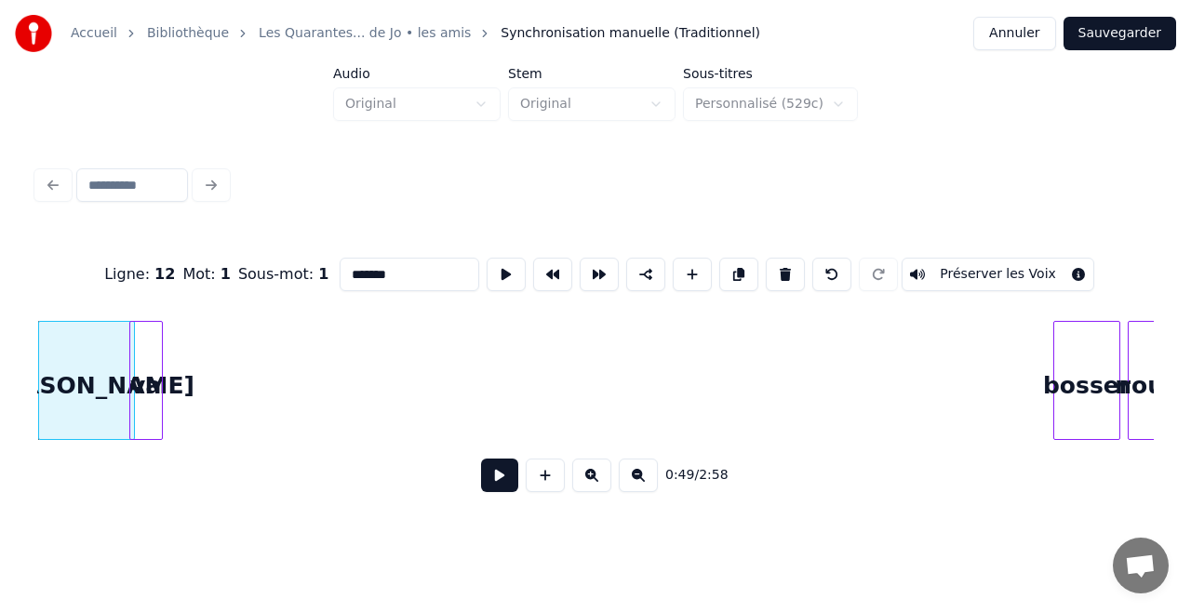
click at [147, 335] on div "va" at bounding box center [146, 385] width 32 height 127
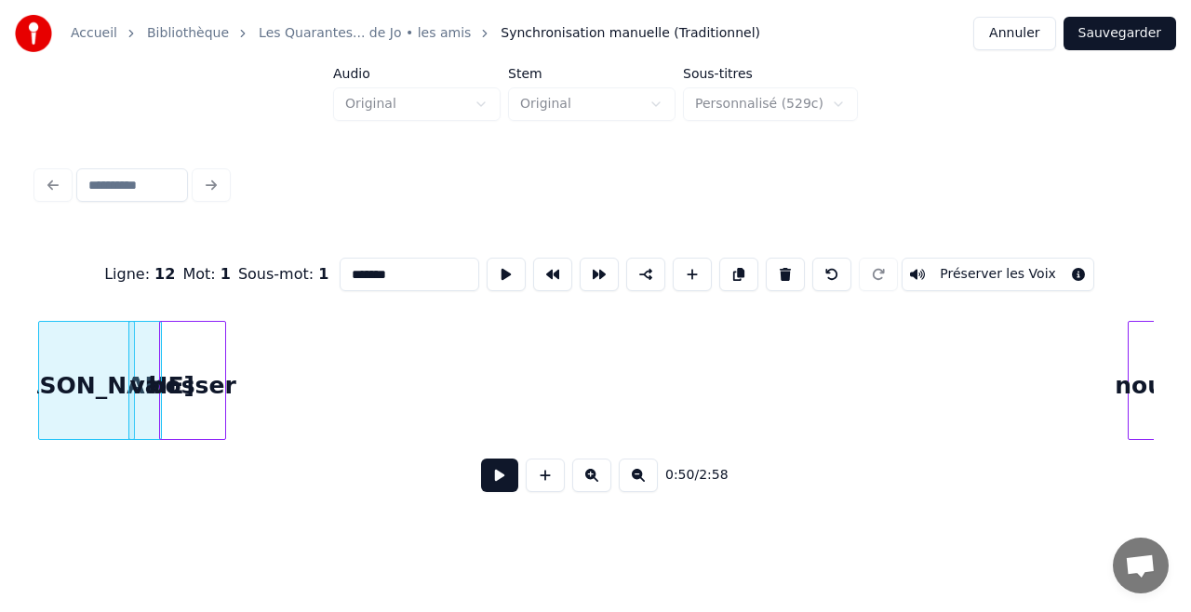
click at [182, 344] on div "bosser" at bounding box center [192, 385] width 65 height 127
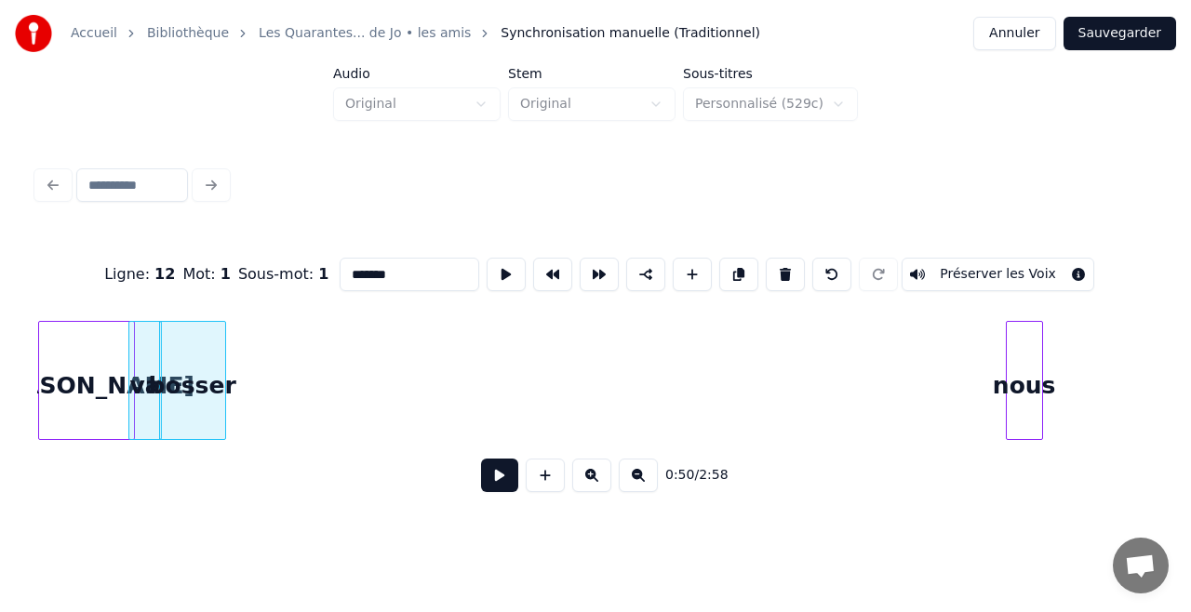
scroll to position [0, 9243]
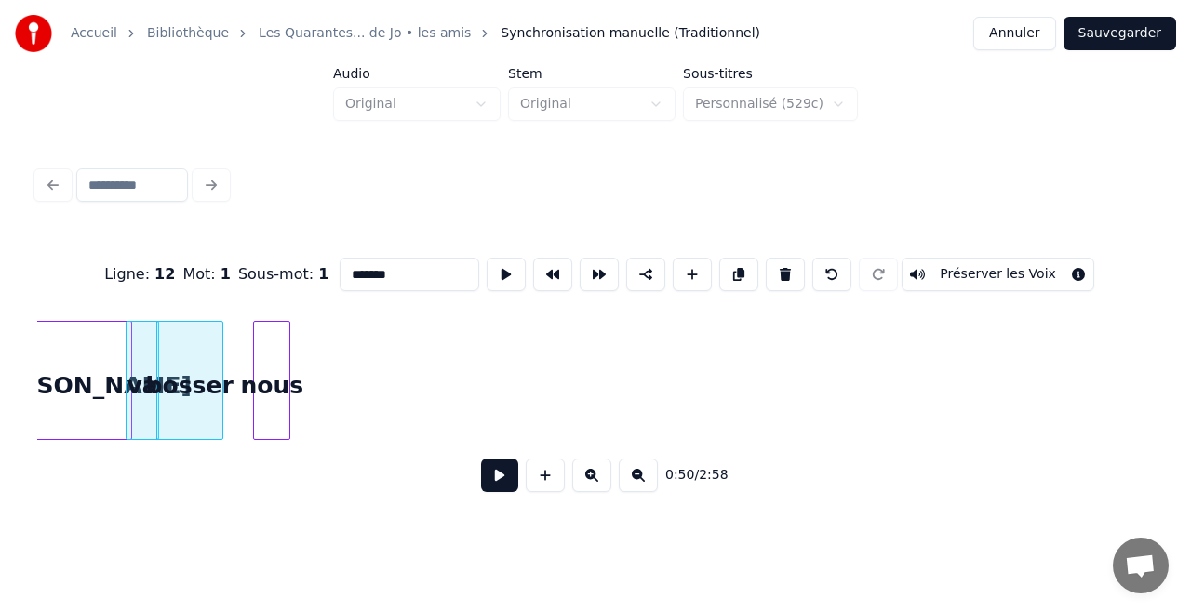
click at [272, 339] on div "nous" at bounding box center [271, 385] width 35 height 127
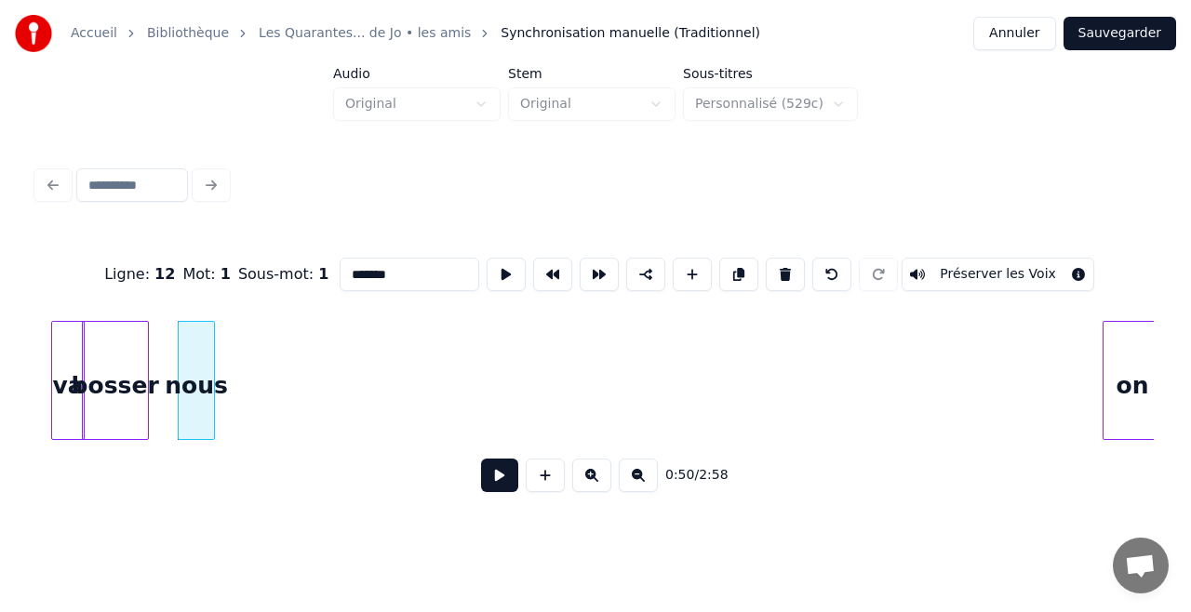
scroll to position [0, 9416]
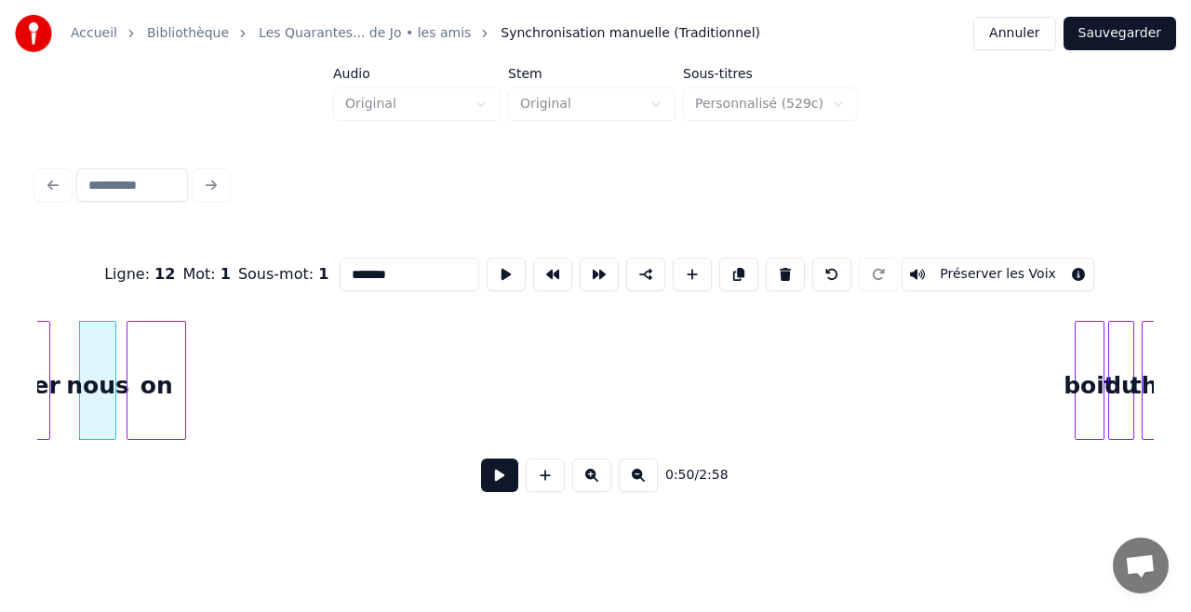
click at [164, 324] on div "on" at bounding box center [156, 385] width 58 height 127
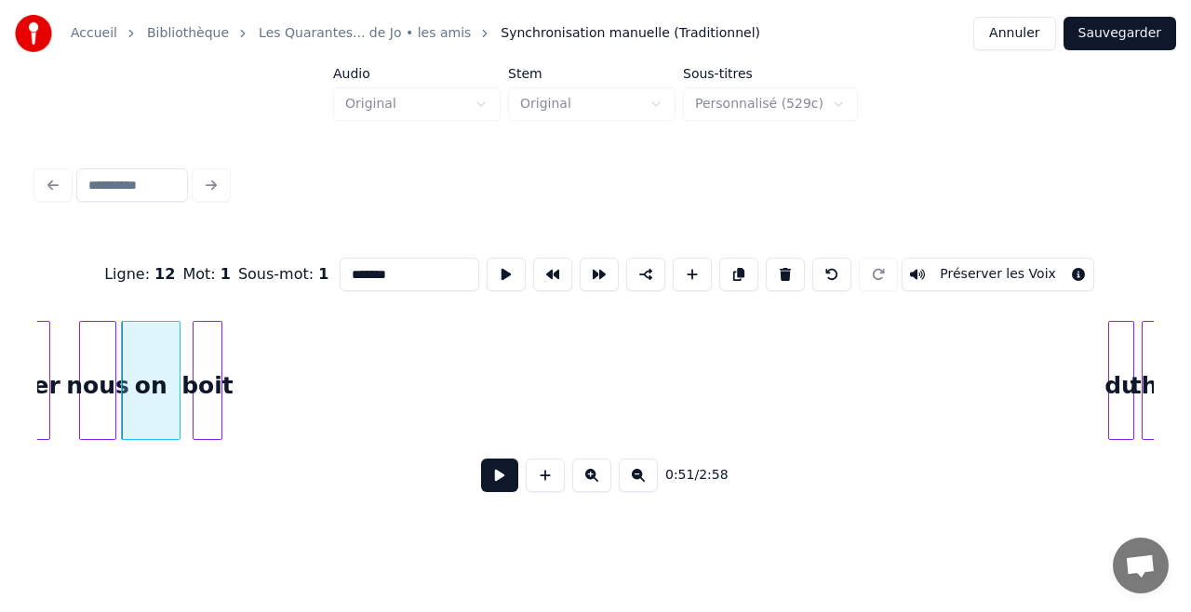
click at [205, 321] on div "boit" at bounding box center [208, 380] width 30 height 119
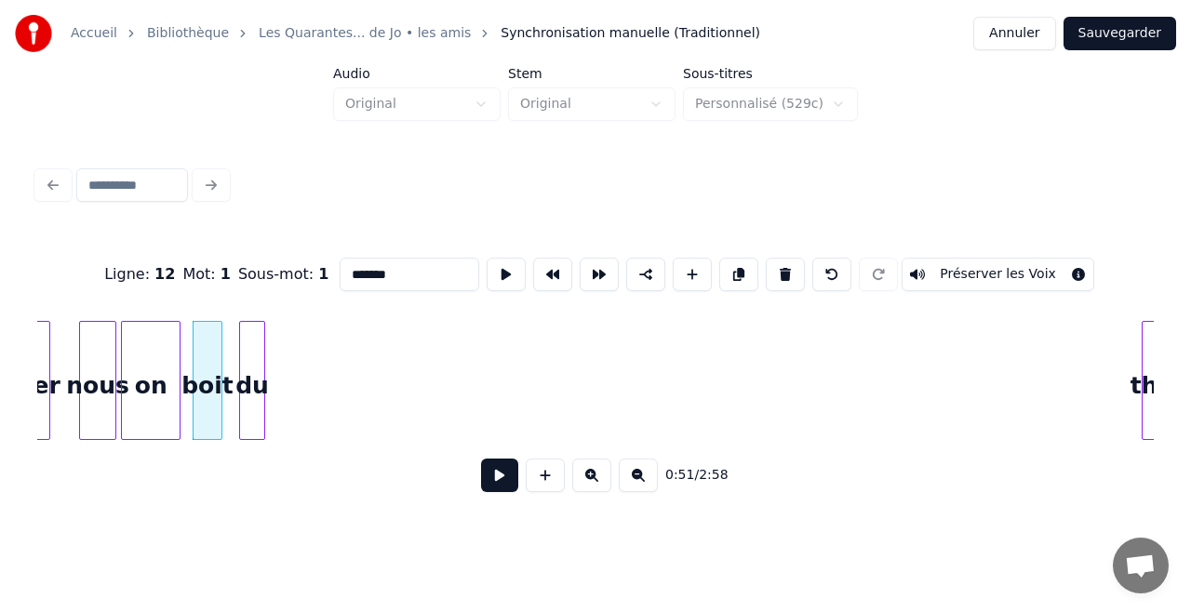
click at [250, 325] on div "du" at bounding box center [252, 385] width 24 height 127
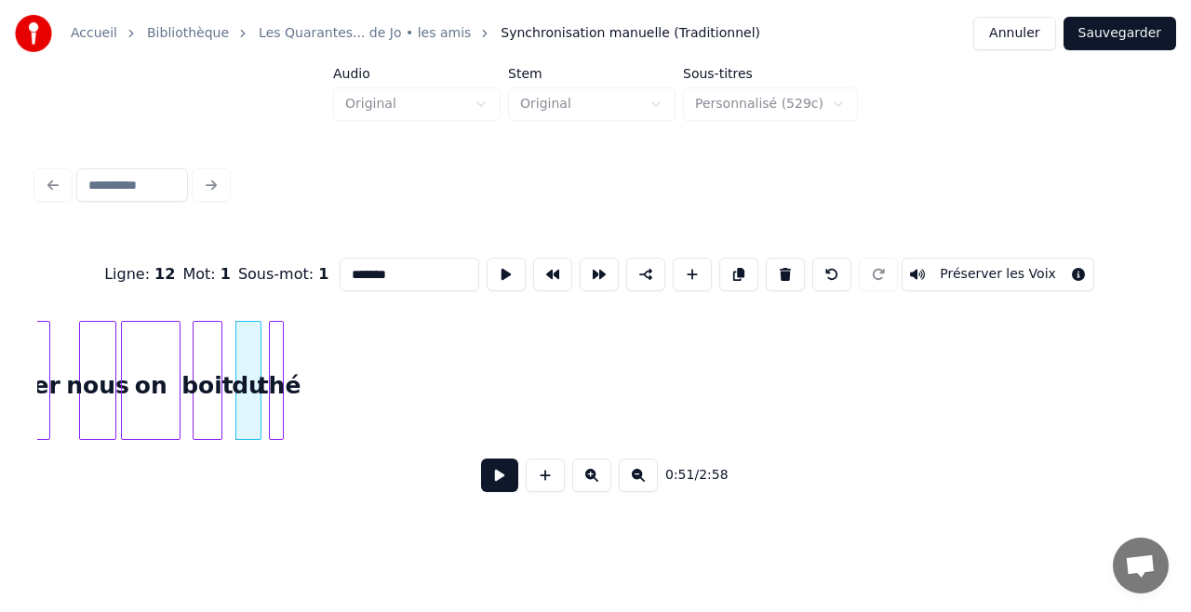
click at [275, 385] on div "thé" at bounding box center [279, 385] width 19 height 127
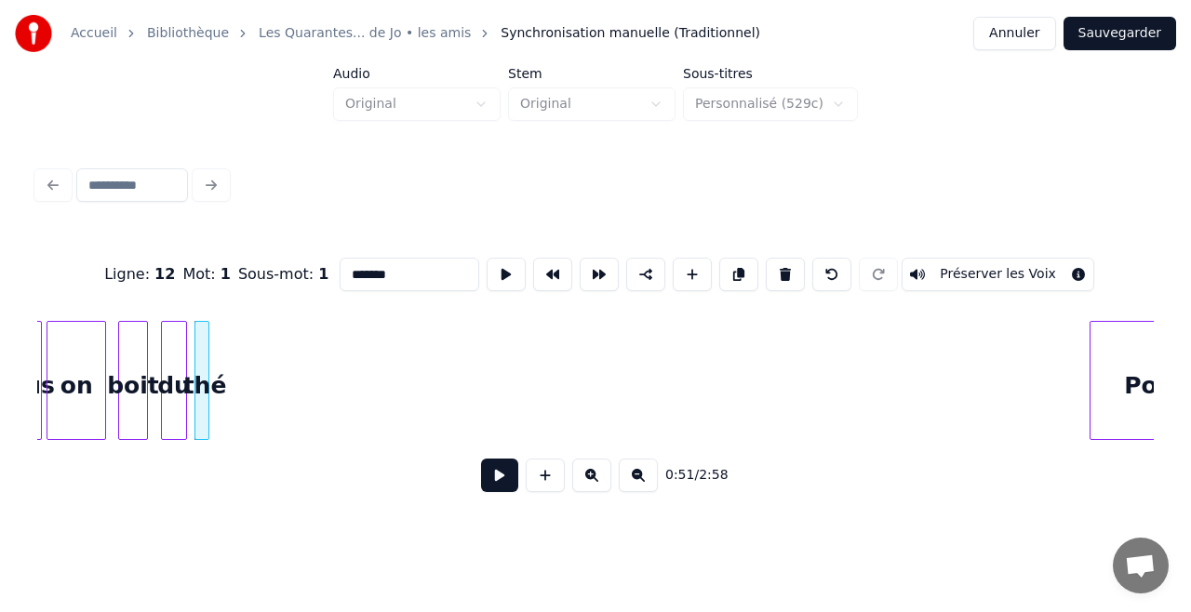
scroll to position [0, 9539]
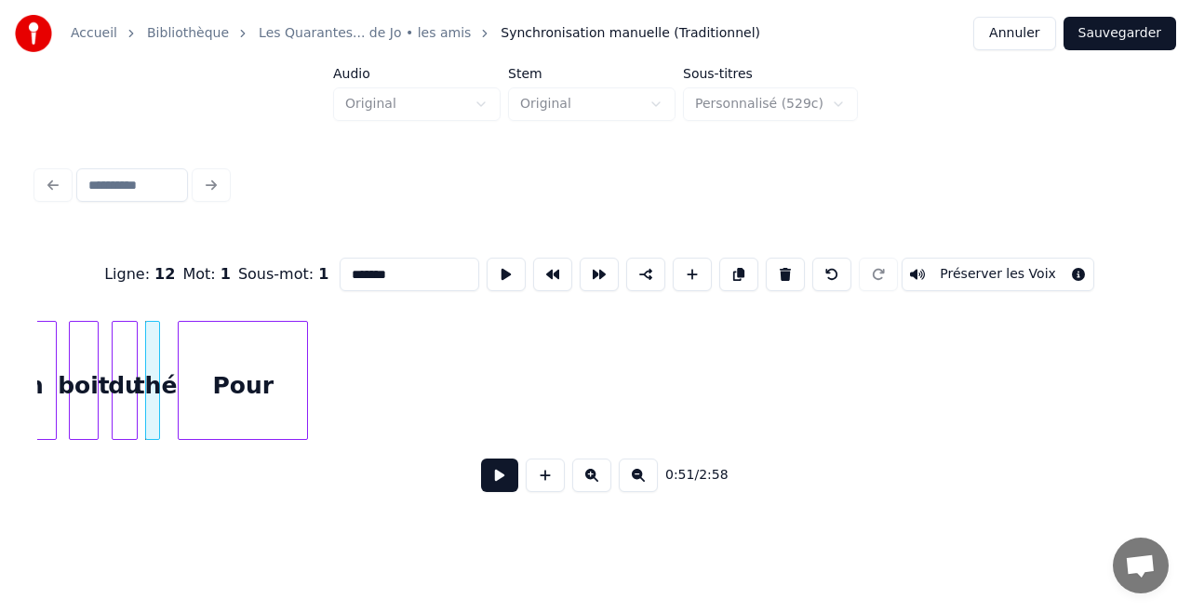
click at [262, 355] on div "Pour" at bounding box center [243, 385] width 128 height 127
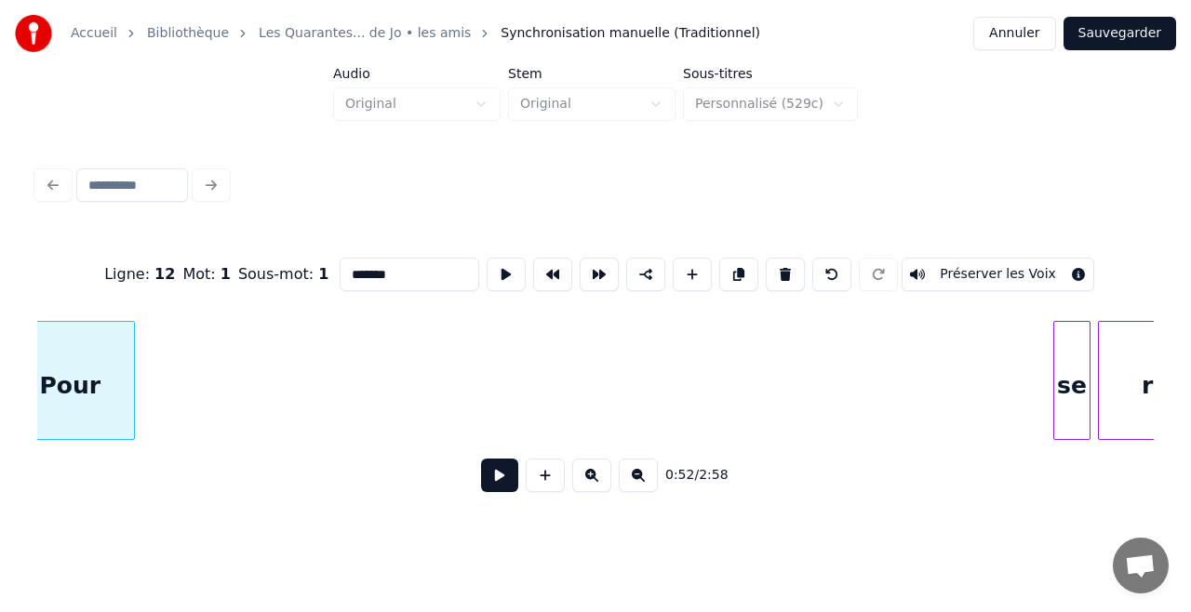
scroll to position [0, 9725]
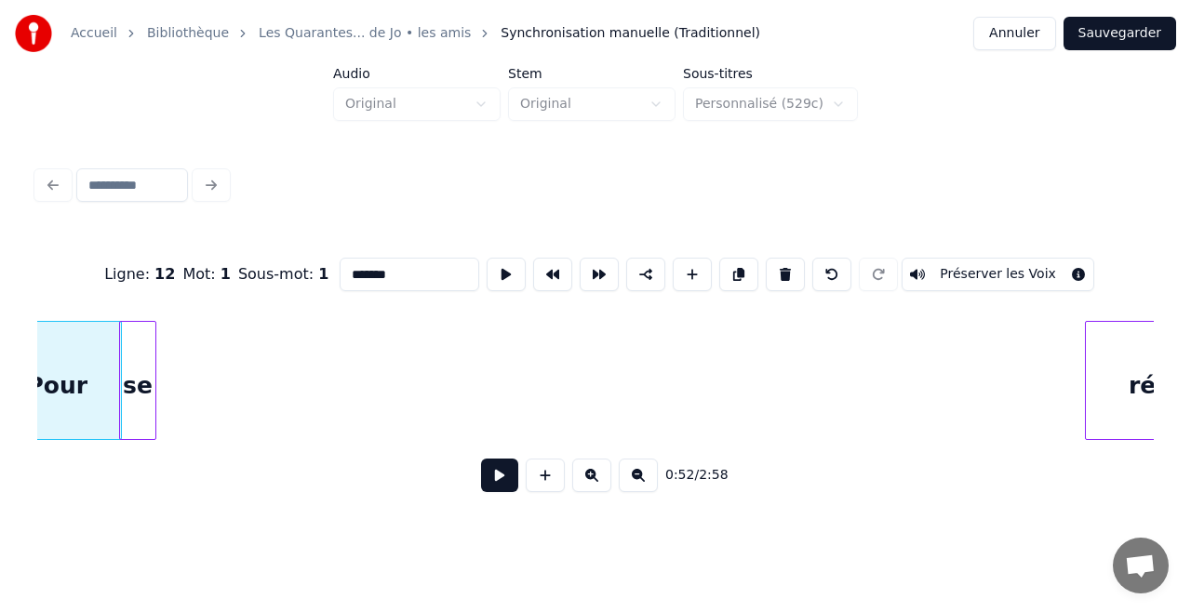
click at [147, 340] on div "se" at bounding box center [137, 385] width 35 height 127
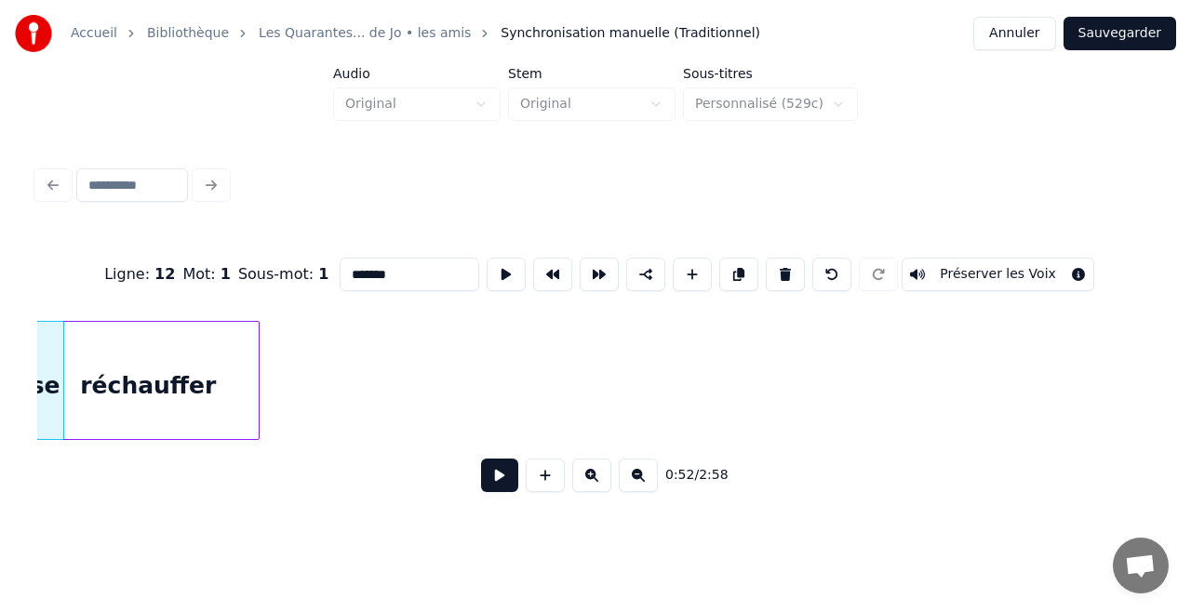
scroll to position [0, 9817]
click at [176, 288] on div "Ligne : 12 Mot : 1 Sous-mot : 1 ******* Préserver les Voix 0:52 / 2:58" at bounding box center [595, 369] width 1116 height 283
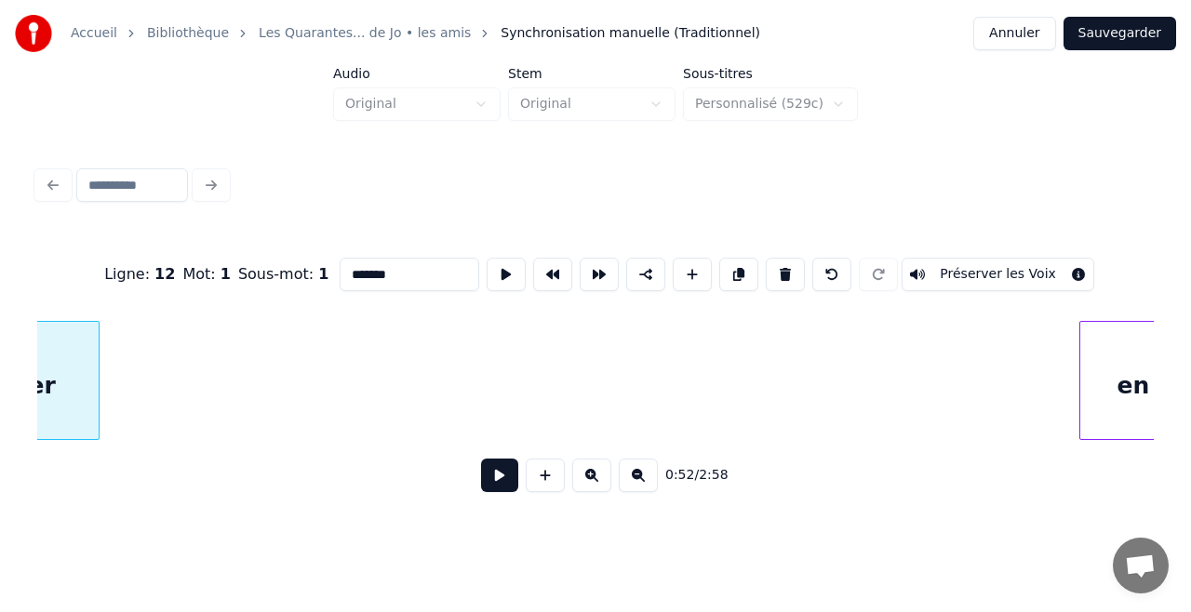
scroll to position [0, 10051]
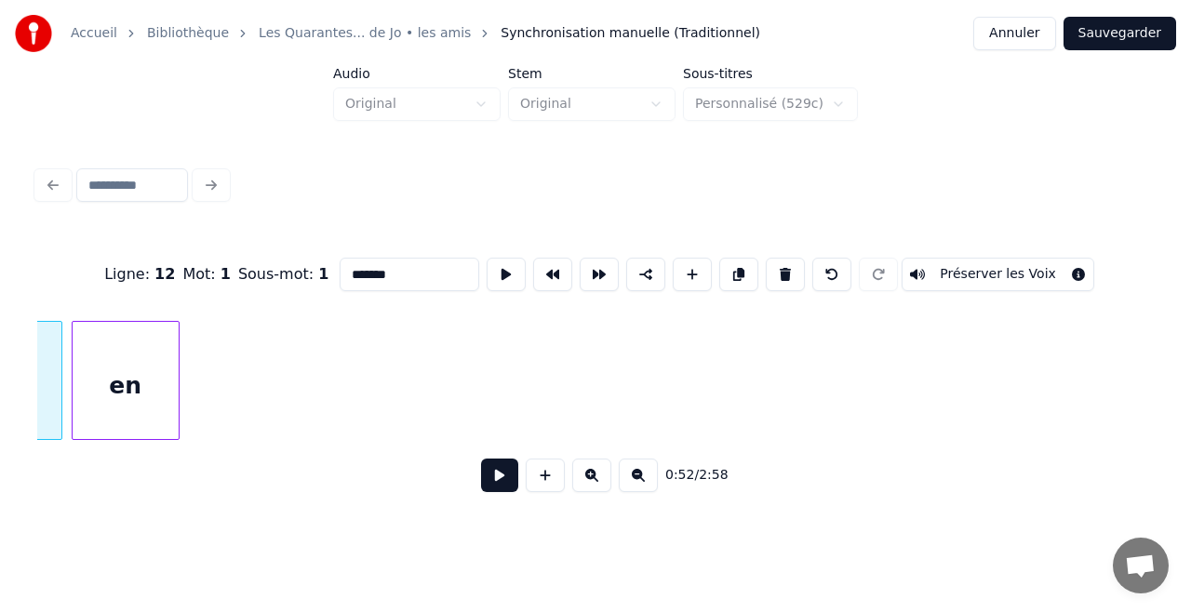
click at [145, 305] on div "Ligne : 12 Mot : 1 Sous-mot : 1 ******* Préserver les Voix 0:52 / 2:58" at bounding box center [595, 369] width 1116 height 283
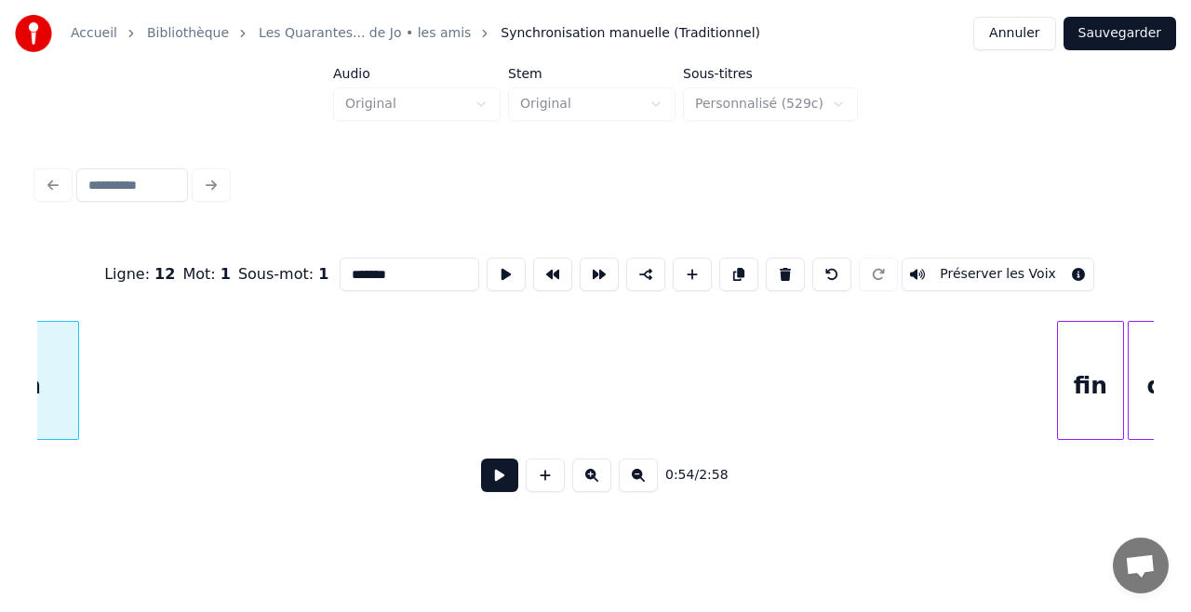
scroll to position [0, 10163]
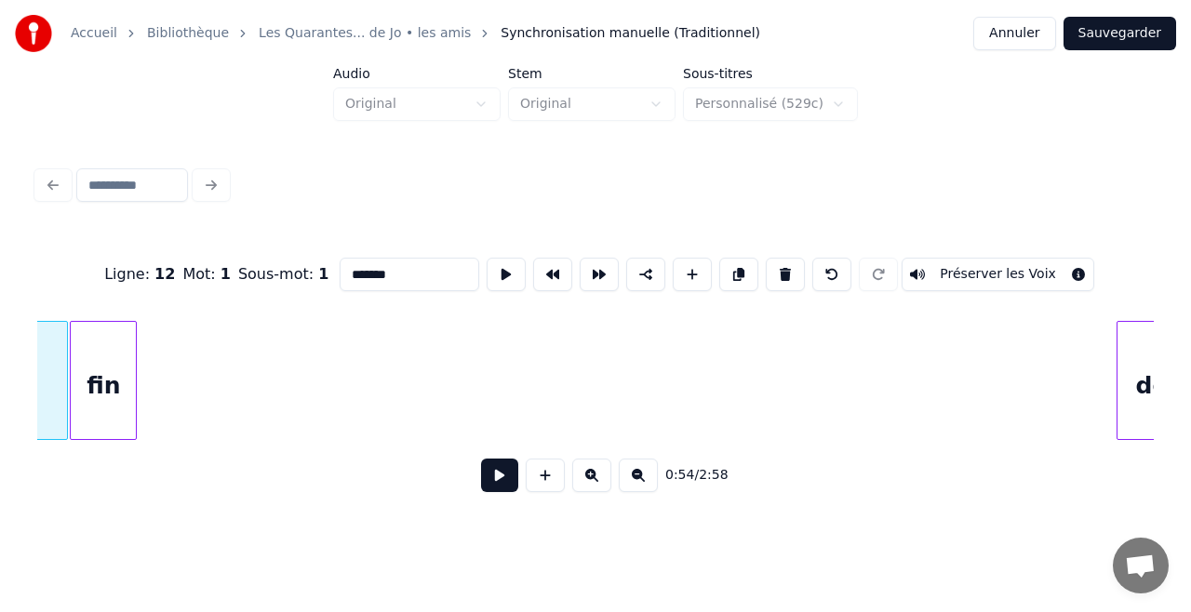
click at [119, 340] on div "fin" at bounding box center [103, 385] width 65 height 127
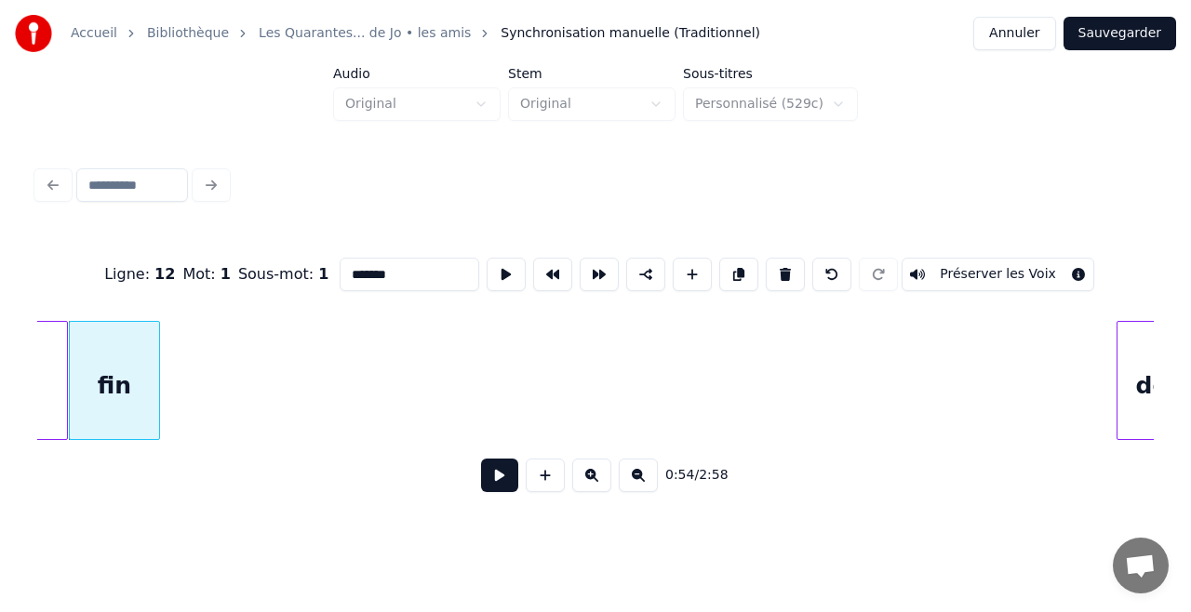
click at [155, 342] on div at bounding box center [156, 380] width 6 height 117
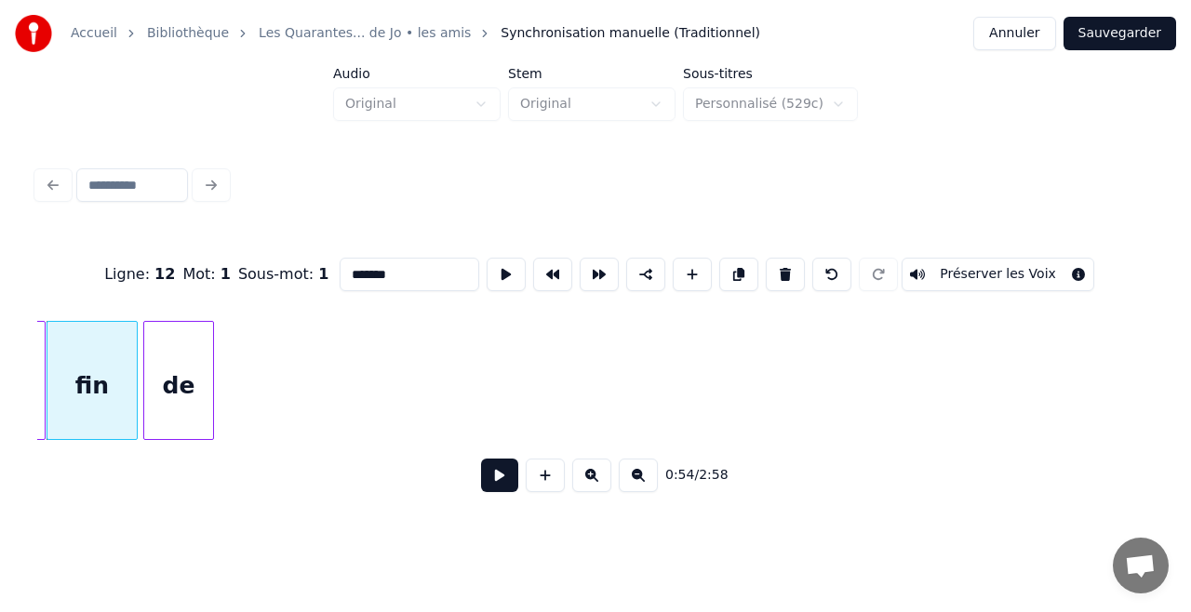
click at [184, 344] on div "de" at bounding box center [178, 385] width 69 height 127
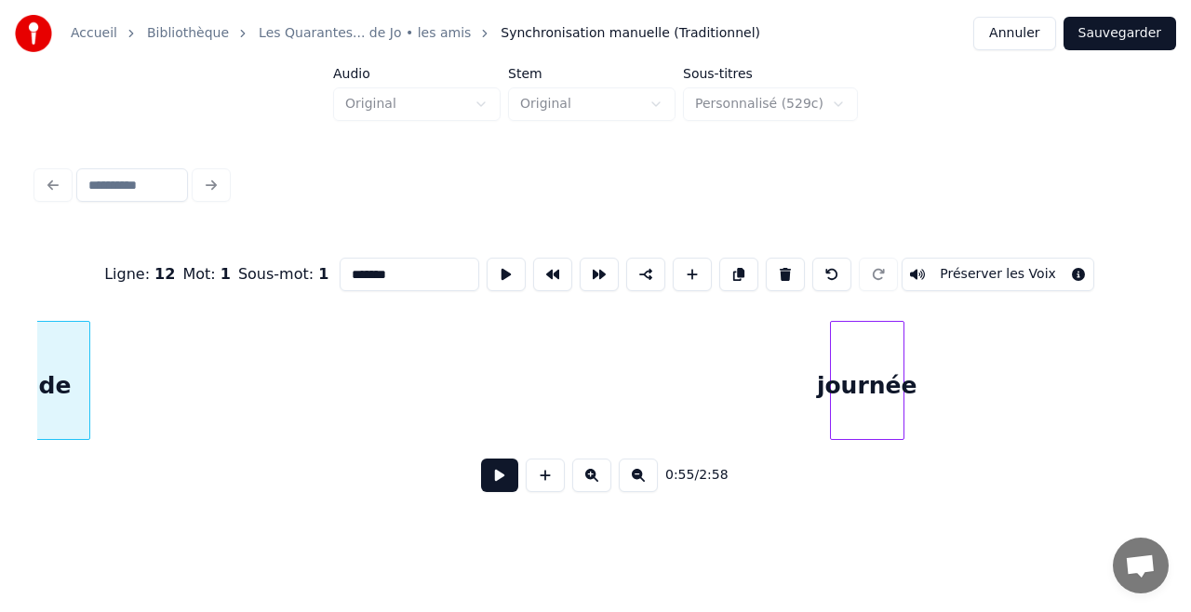
scroll to position [0, 10311]
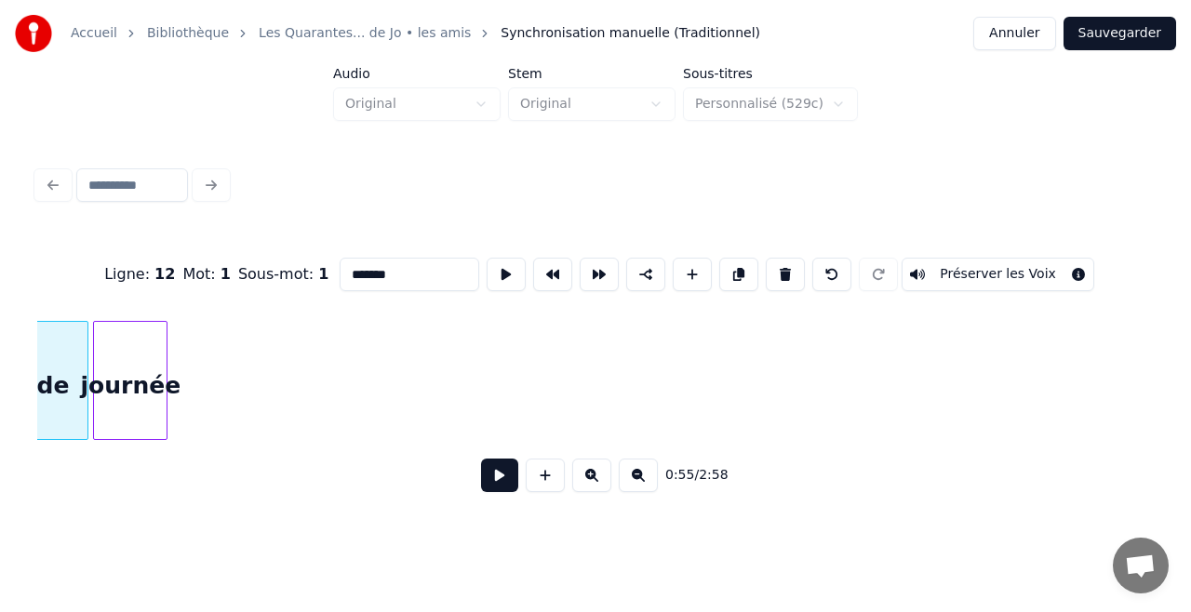
click at [115, 298] on div "Ligne : 12 Mot : 1 Sous-mot : 1 ******* Préserver les Voix 0:55 / 2:58" at bounding box center [595, 369] width 1116 height 283
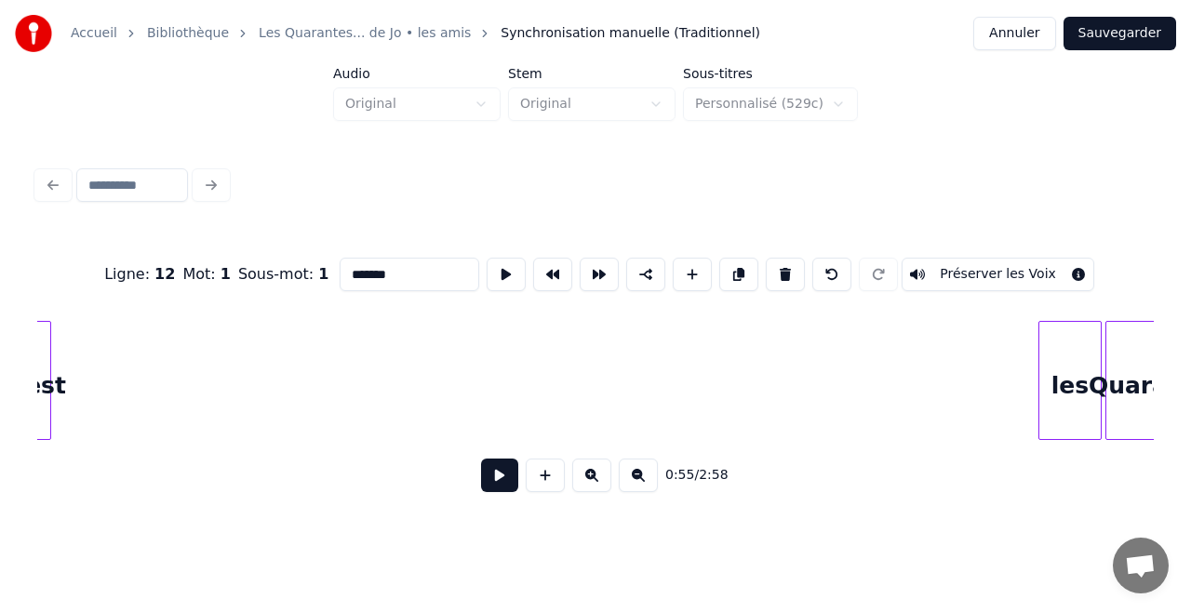
scroll to position [0, 10471]
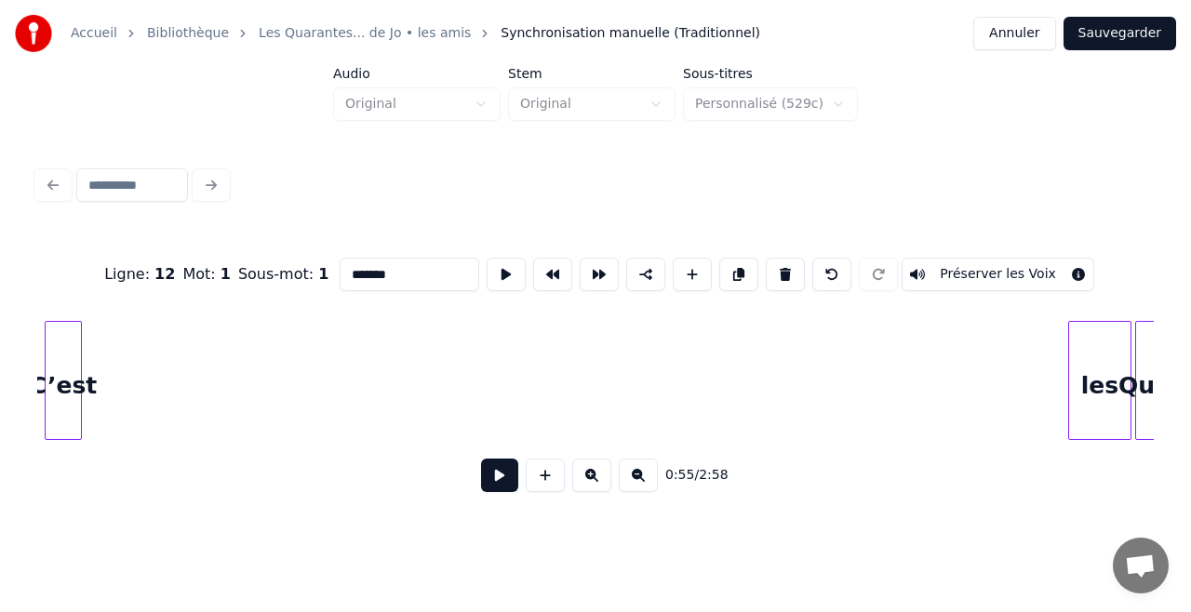
click at [7, 300] on div "Accueil Bibliothèque Les Quarantes... de Jo • les amis Synchronisation manuelle…" at bounding box center [595, 259] width 1191 height 518
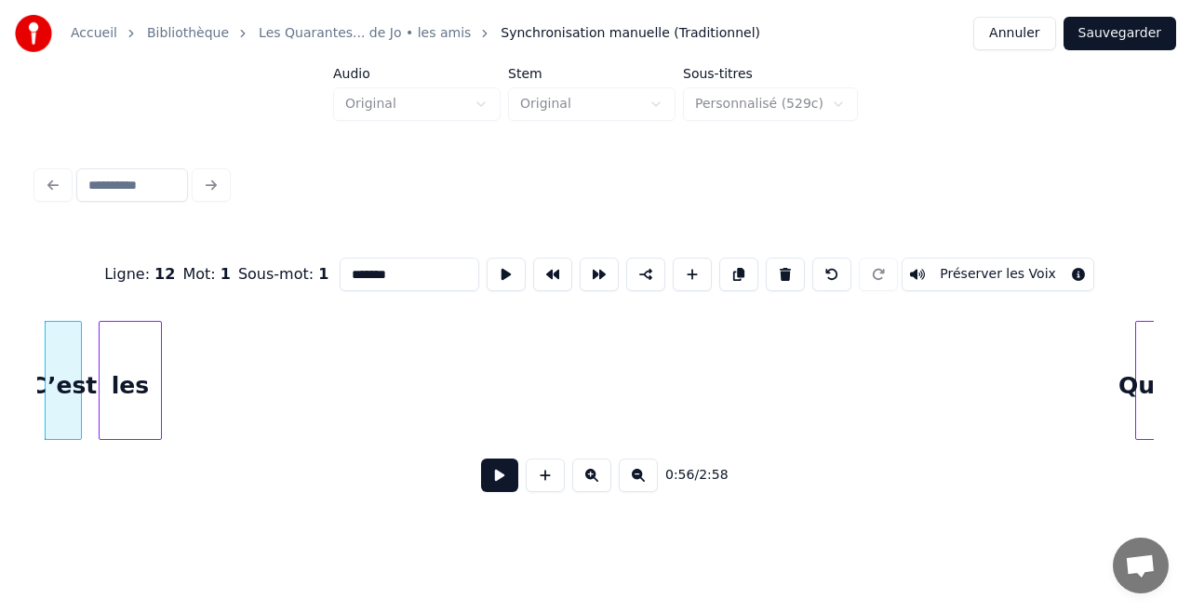
click at [112, 325] on div "les" at bounding box center [130, 385] width 61 height 127
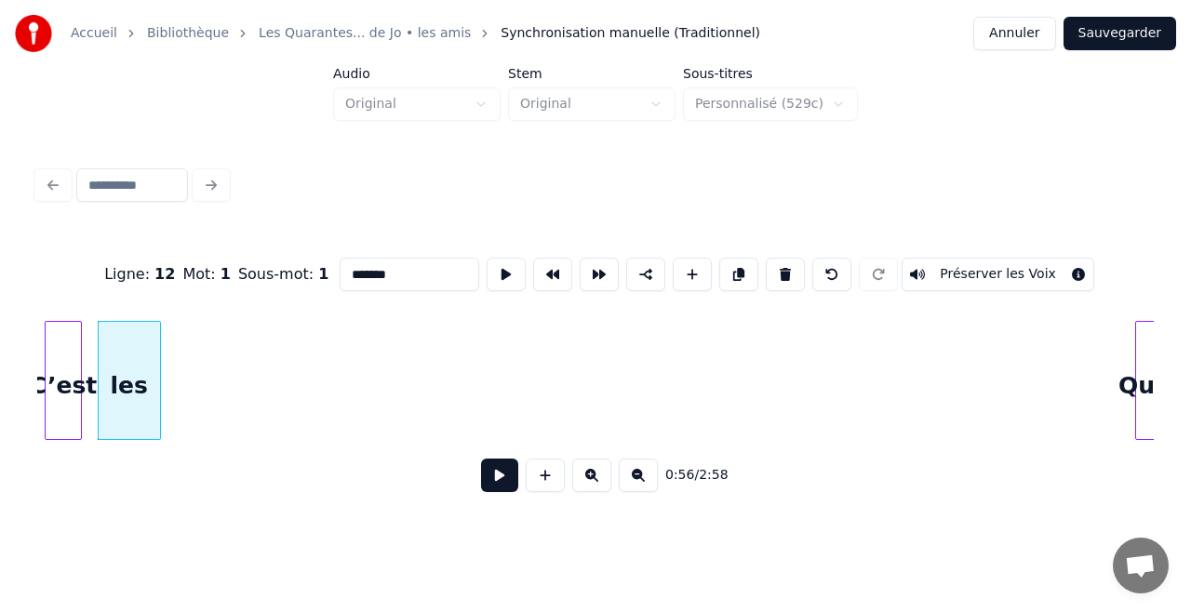
scroll to position [0, 10555]
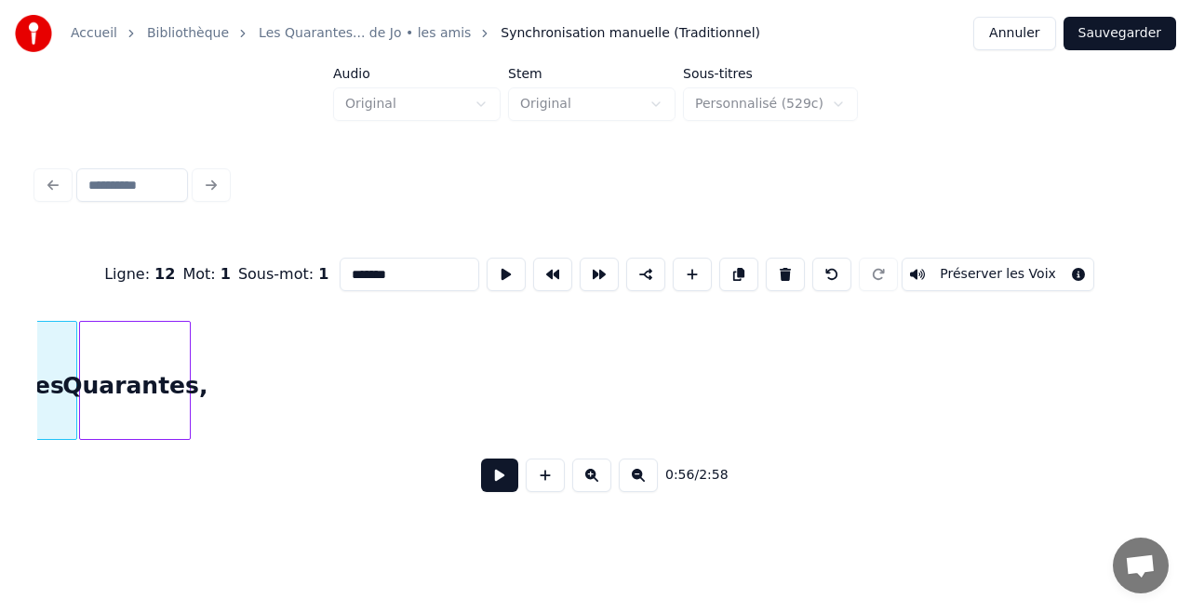
click at [178, 322] on div "Quarantes," at bounding box center [135, 385] width 110 height 127
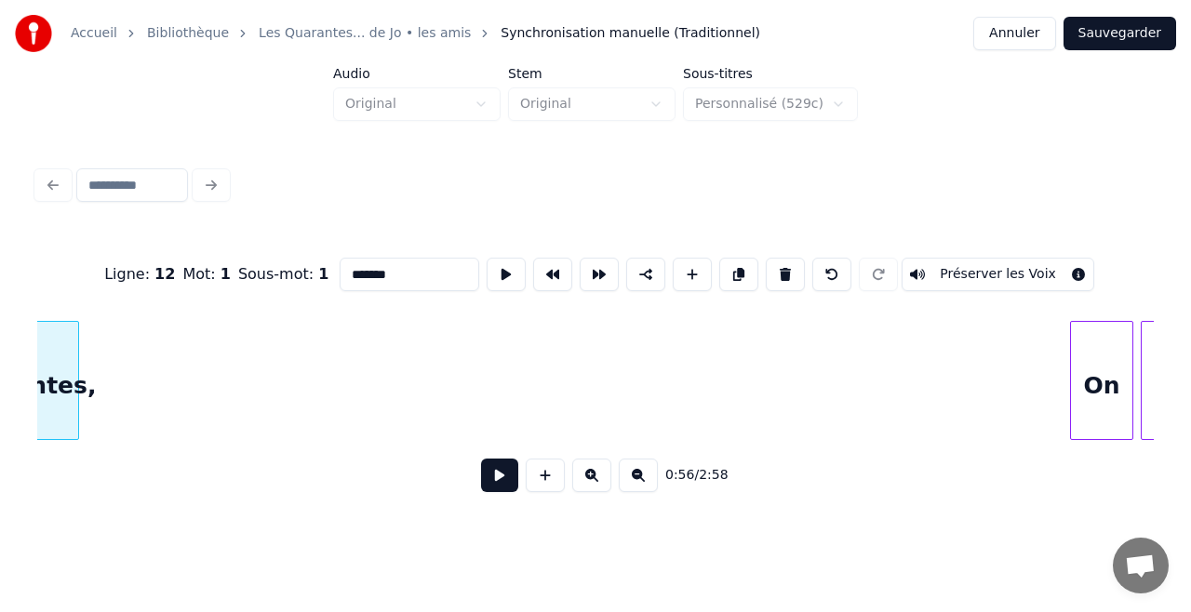
scroll to position [0, 10704]
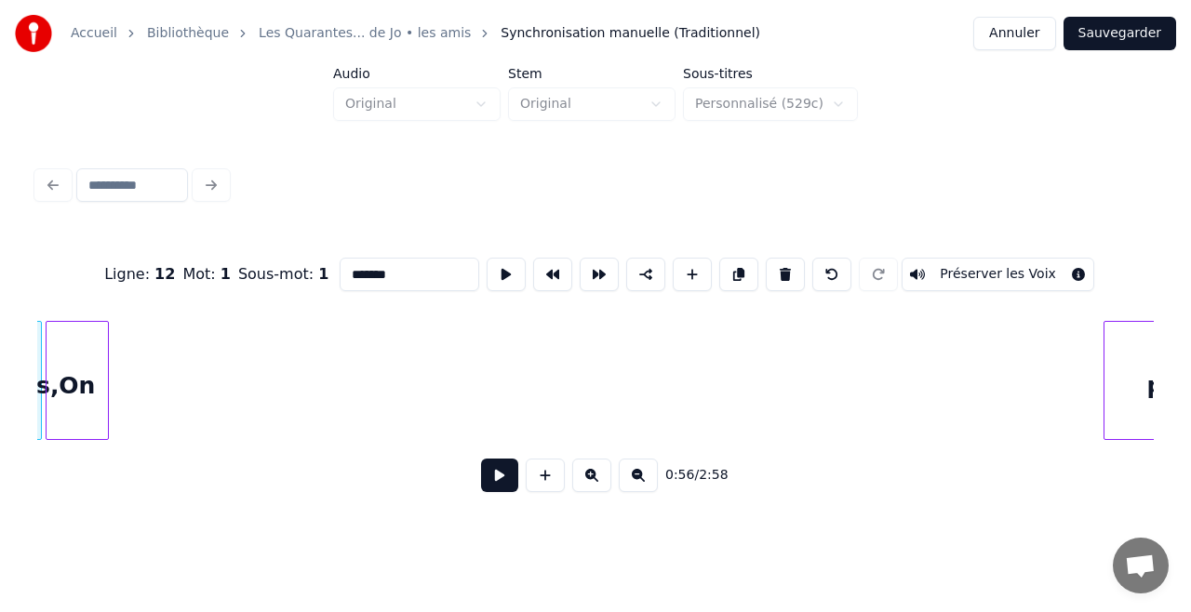
click at [77, 309] on div "Ligne : 12 Mot : 1 Sous-mot : 1 ******* Préserver les Voix 0:56 / 2:58" at bounding box center [595, 369] width 1116 height 283
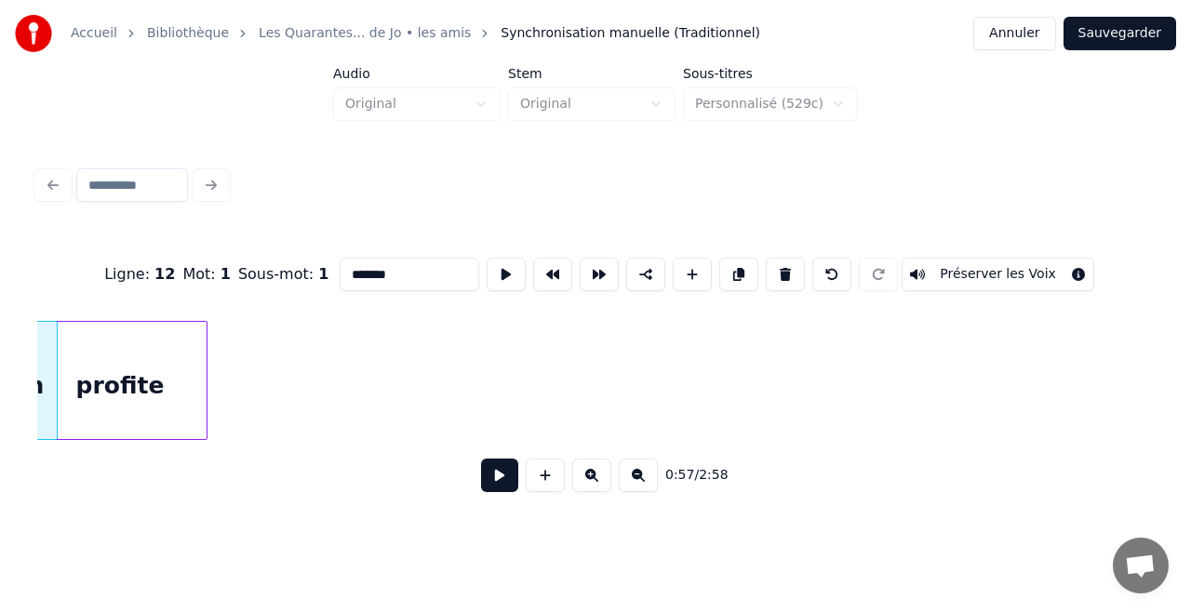
scroll to position [0, 10751]
click at [140, 374] on div "profite" at bounding box center [149, 385] width 173 height 127
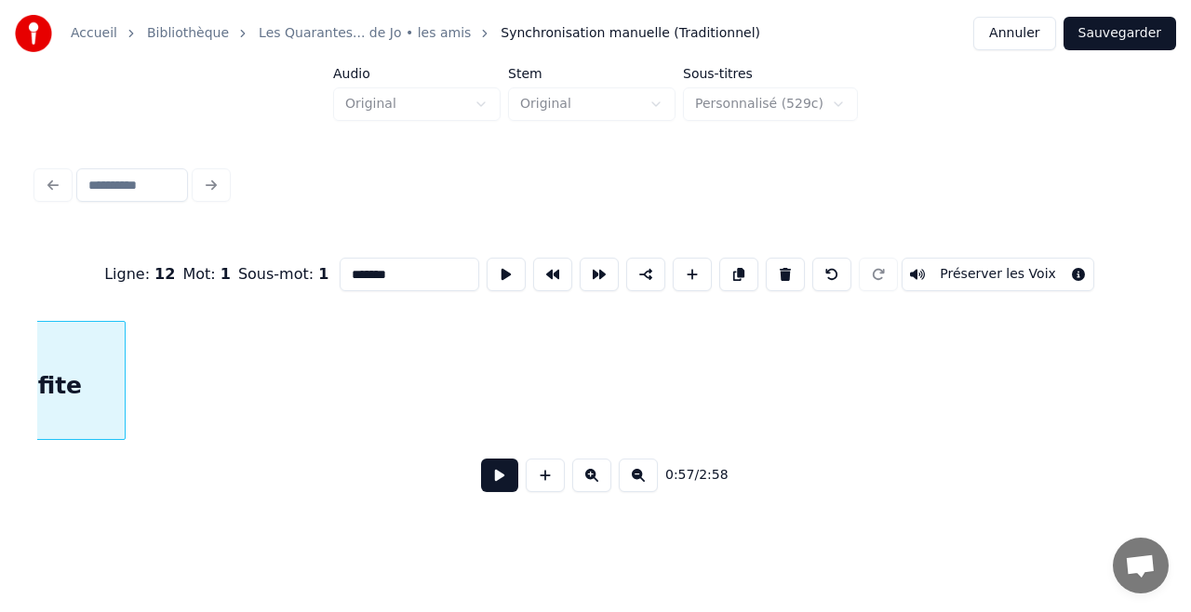
scroll to position [0, 10899]
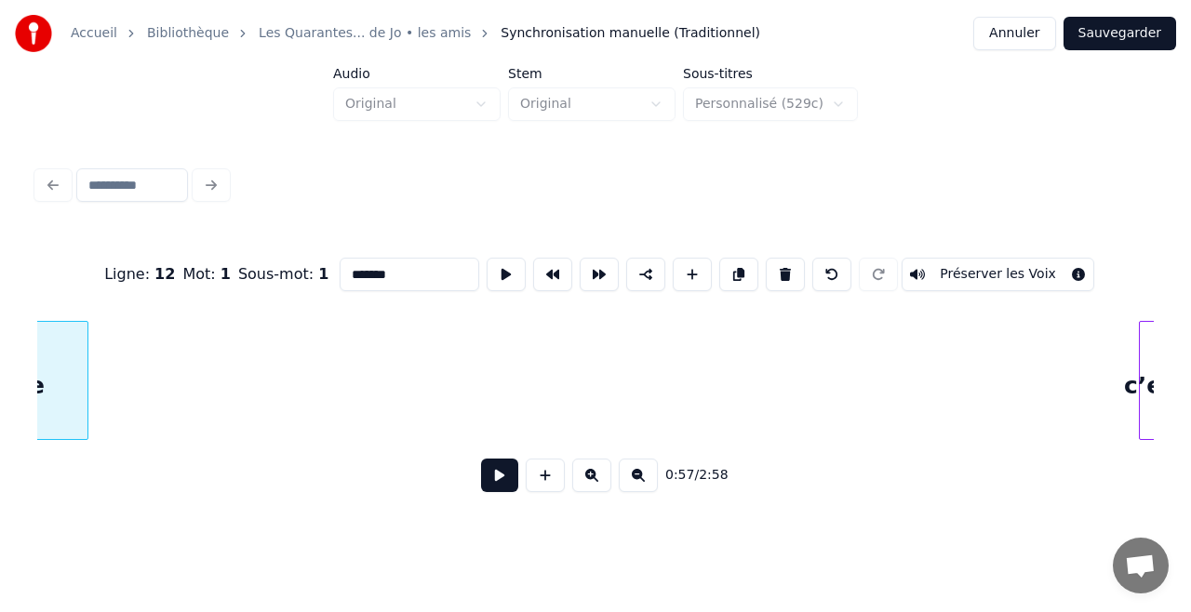
click at [1142, 409] on div at bounding box center [1143, 380] width 6 height 117
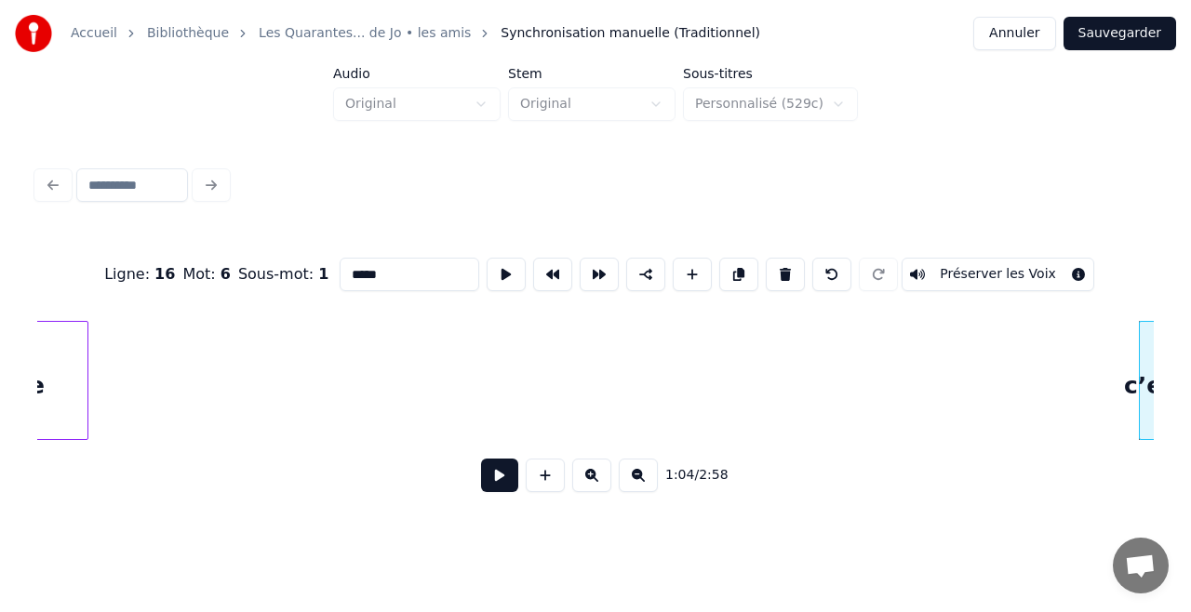
scroll to position [0, 10914]
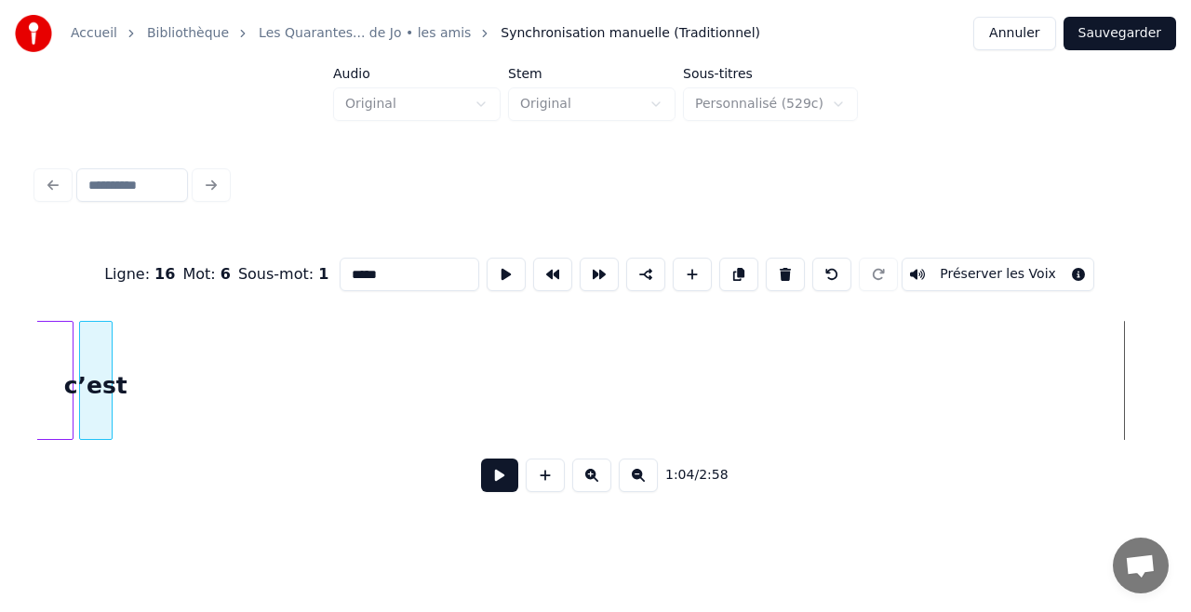
click at [100, 355] on div "c’est" at bounding box center [96, 385] width 32 height 127
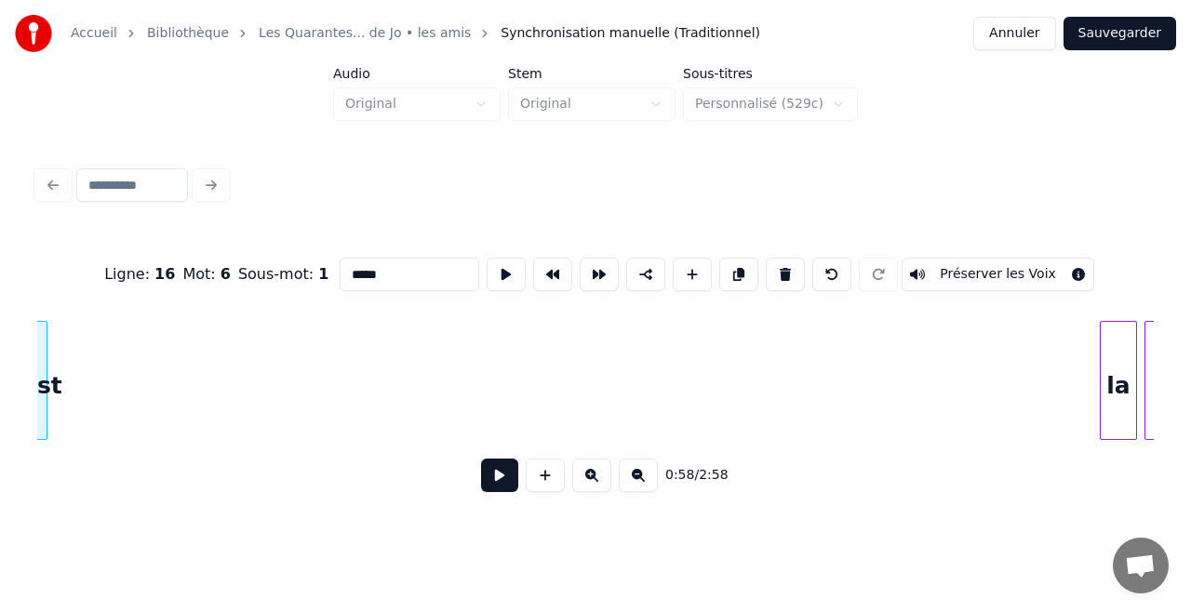
scroll to position [0, 10989]
click at [65, 381] on div "la" at bounding box center [59, 385] width 35 height 127
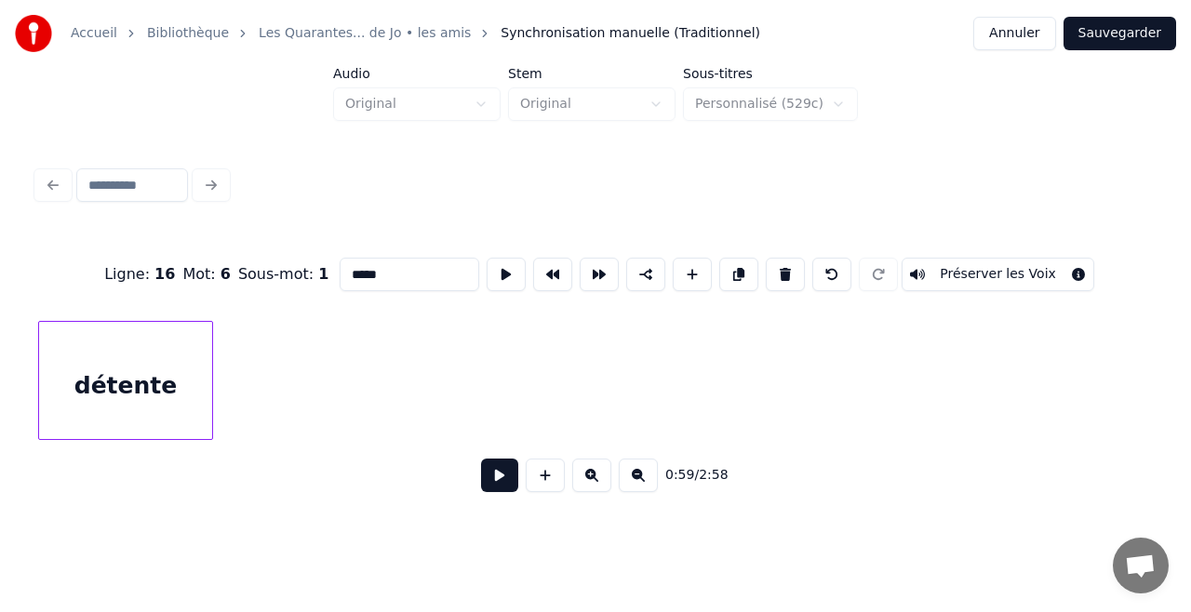
scroll to position [0, 10939]
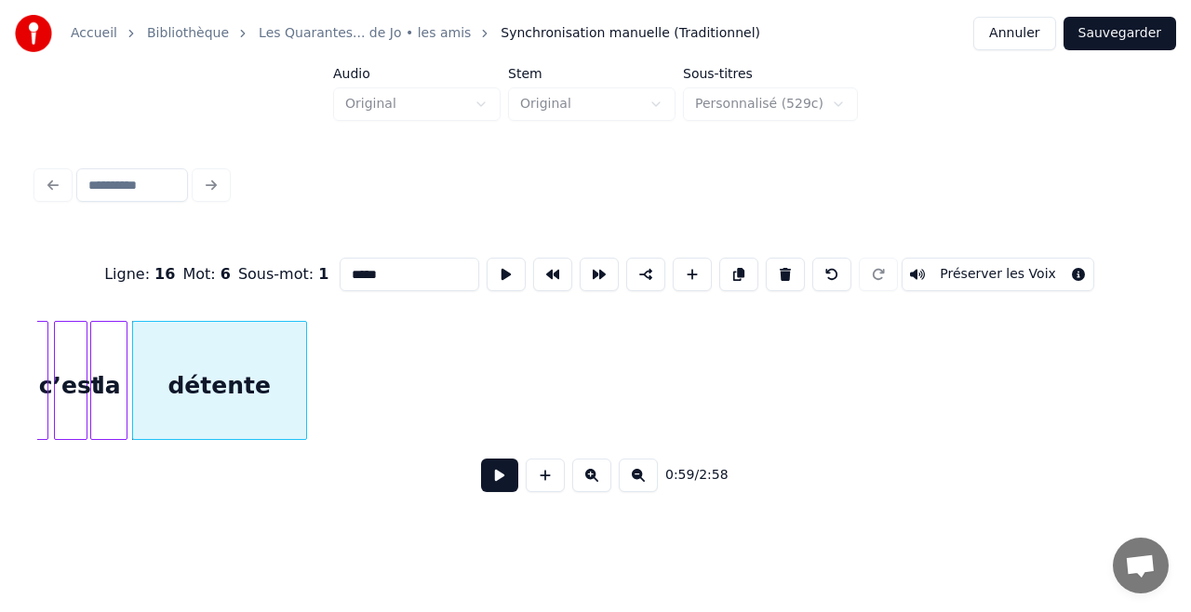
click at [93, 394] on div at bounding box center [94, 380] width 6 height 117
type input "**"
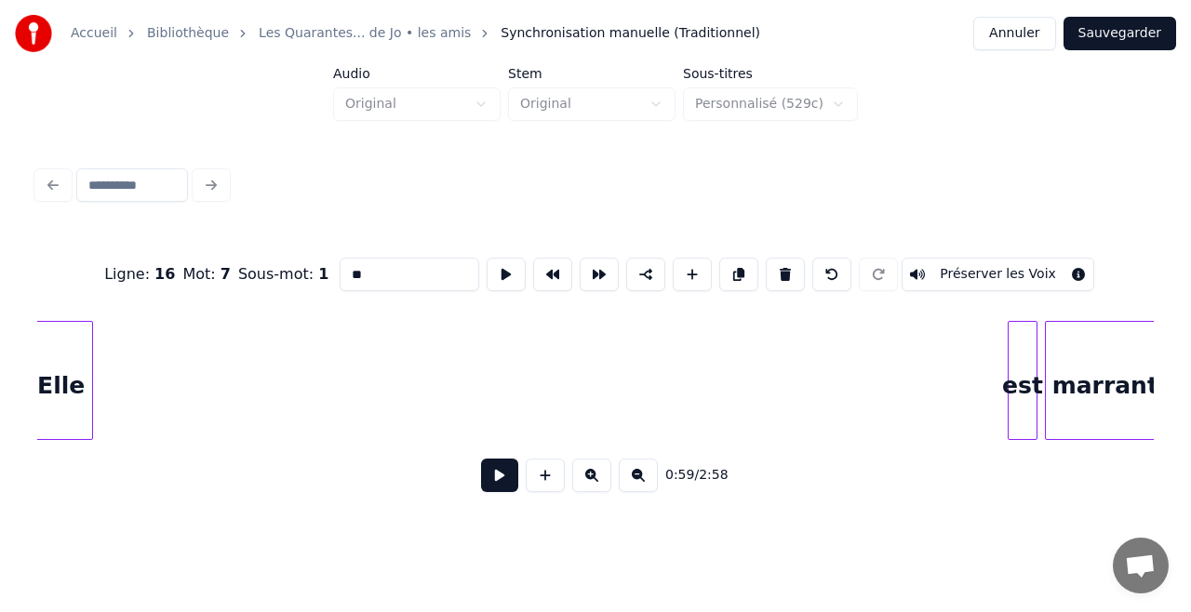
scroll to position [0, 11432]
click at [0, 311] on div "Accueil Bibliothèque Les Quarantes... de Jo • les amis Synchronisation manuelle…" at bounding box center [595, 259] width 1191 height 518
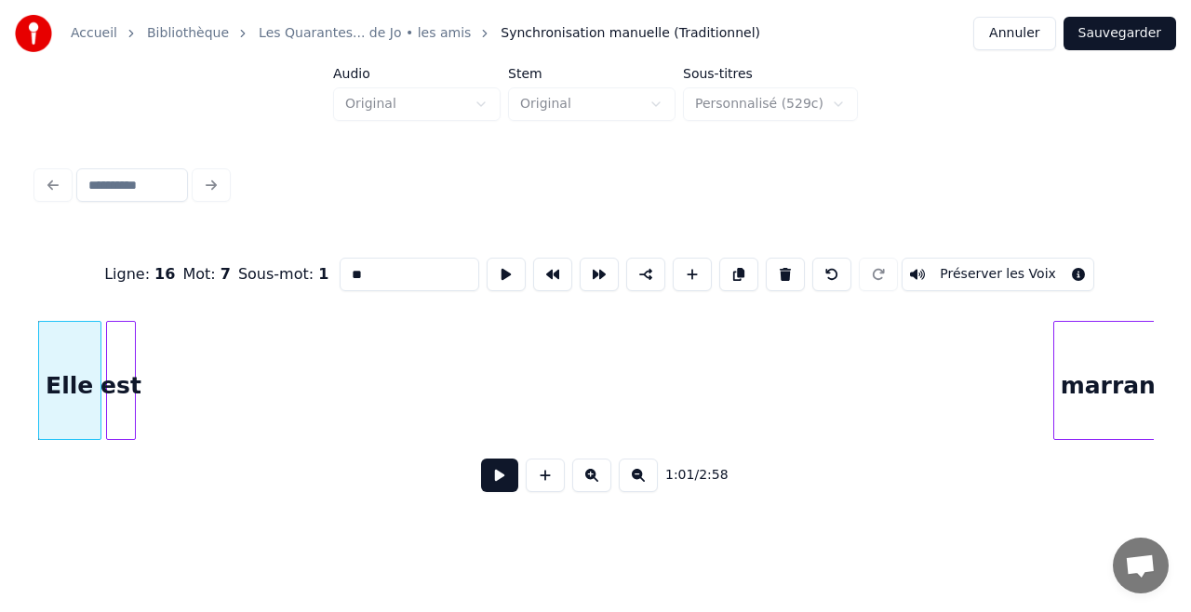
click at [117, 411] on div "est" at bounding box center [121, 385] width 28 height 127
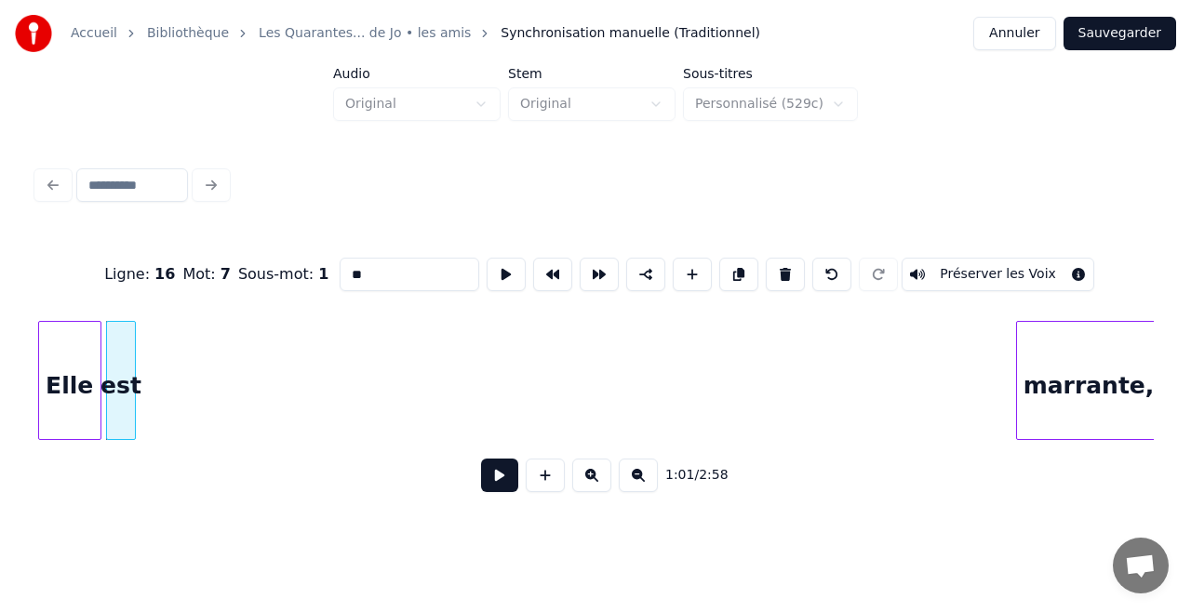
scroll to position [0, 11468]
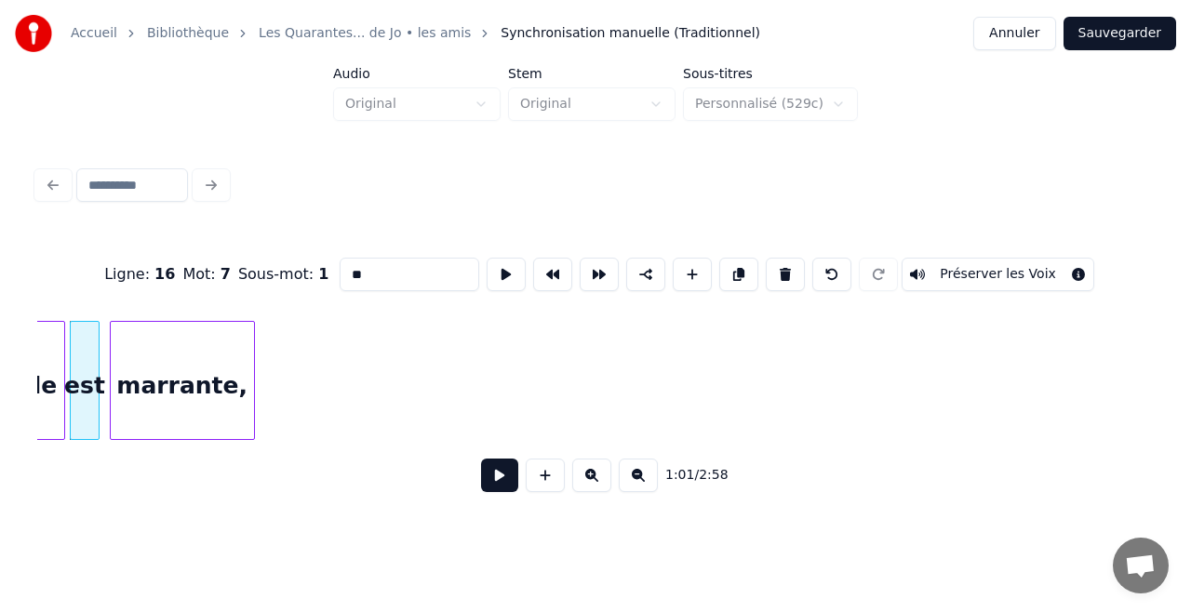
click at [172, 350] on div "marrante," at bounding box center [182, 385] width 143 height 127
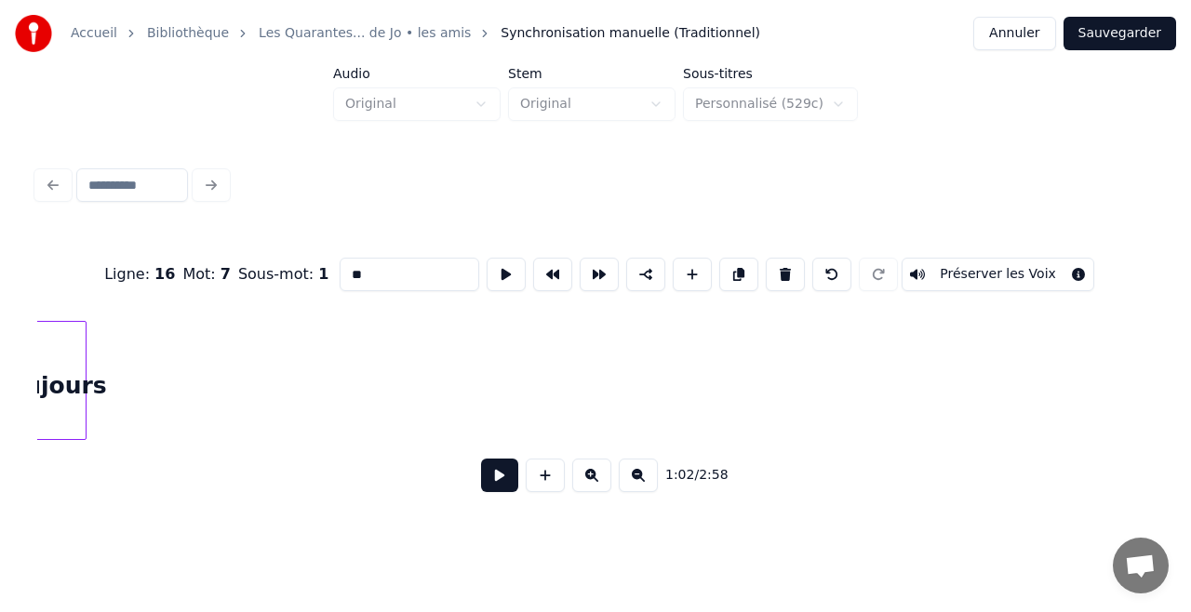
scroll to position [0, 11699]
click at [8, 413] on div "Accueil Bibliothèque Les Quarantes... de Jo • les amis Synchronisation manuelle…" at bounding box center [595, 259] width 1191 height 518
click at [4, 312] on div "Accueil Bibliothèque Les Quarantes... de Jo • les amis Synchronisation manuelle…" at bounding box center [595, 259] width 1191 height 518
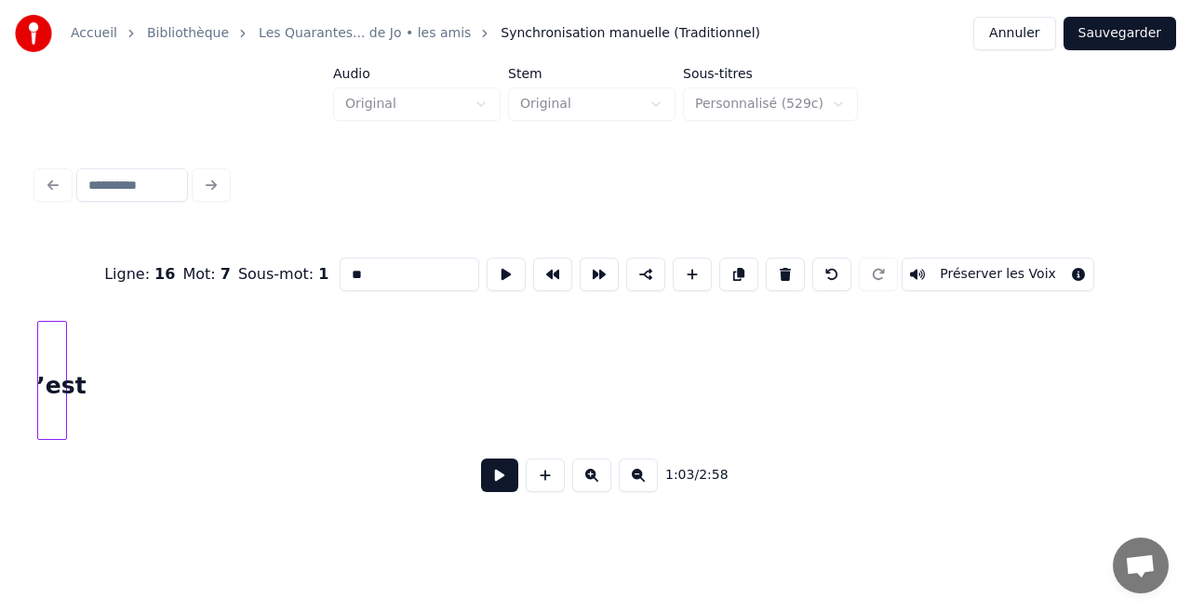
click at [0, 325] on div "Accueil Bibliothèque Les Quarantes... de Jo • les amis Synchronisation manuelle…" at bounding box center [595, 259] width 1191 height 518
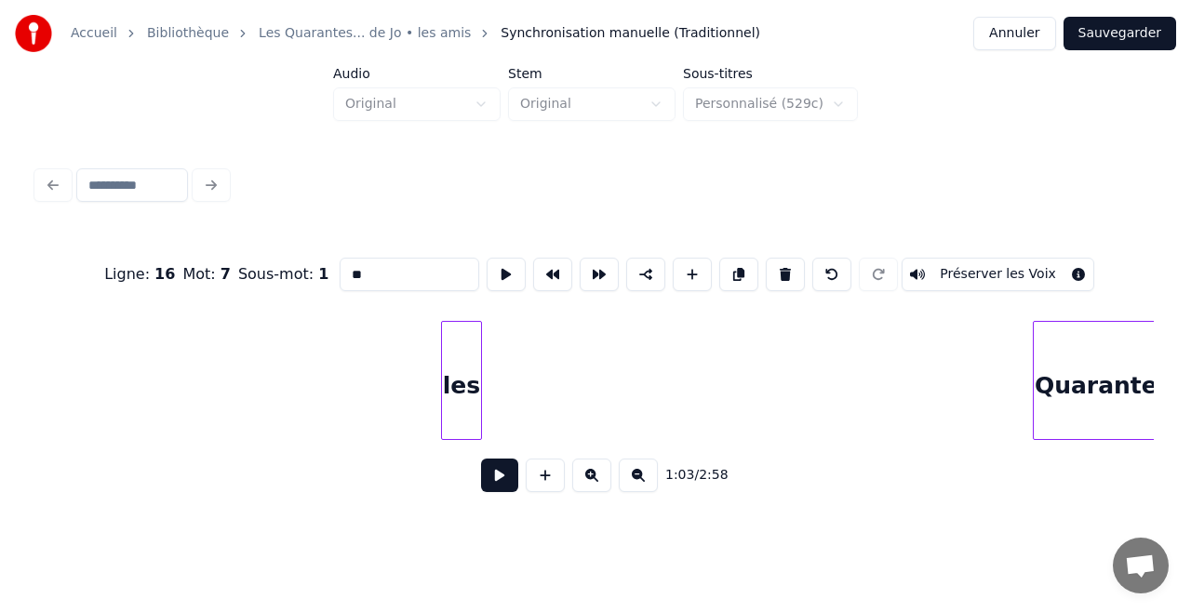
scroll to position [0, 12030]
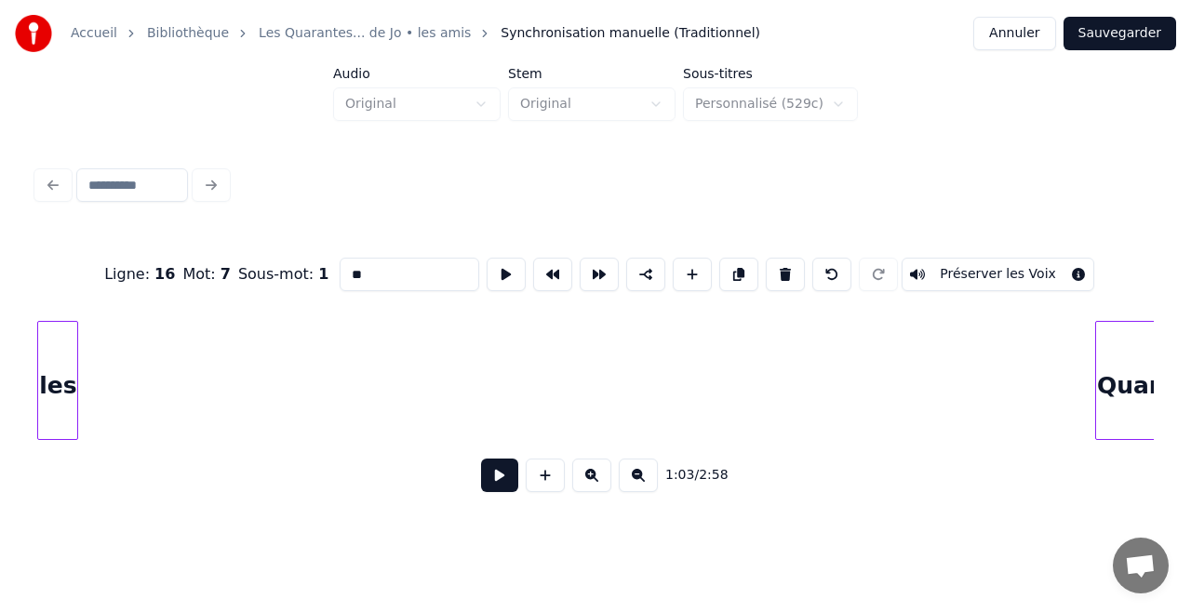
click at [0, 362] on div "Accueil Bibliothèque Les Quarantes... de Jo • les amis Synchronisation manuelle…" at bounding box center [595, 259] width 1191 height 518
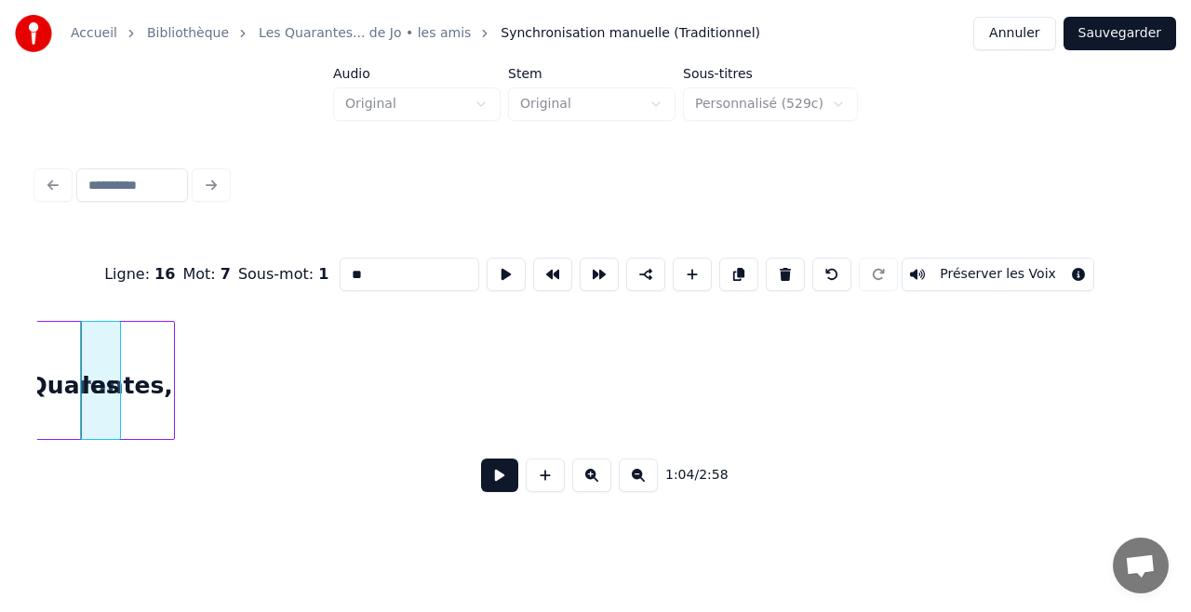
scroll to position [0, 11975]
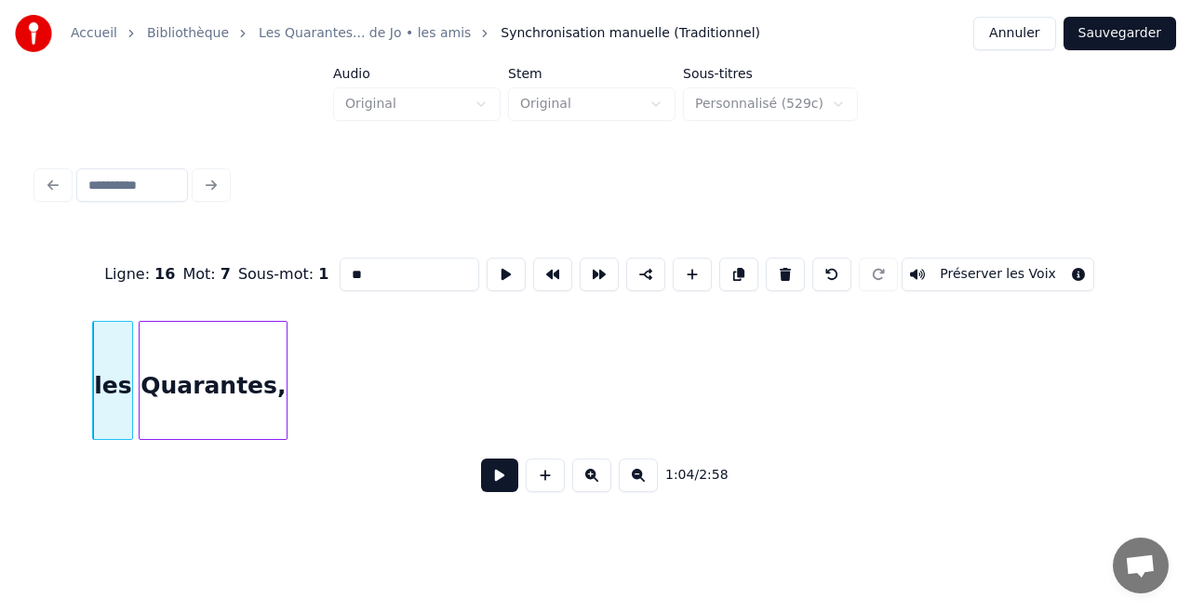
click at [100, 261] on div "Ligne : 16 Mot : 7 Sous-mot : 1 ** Préserver les Voix 1:04 / 2:58" at bounding box center [595, 369] width 1116 height 283
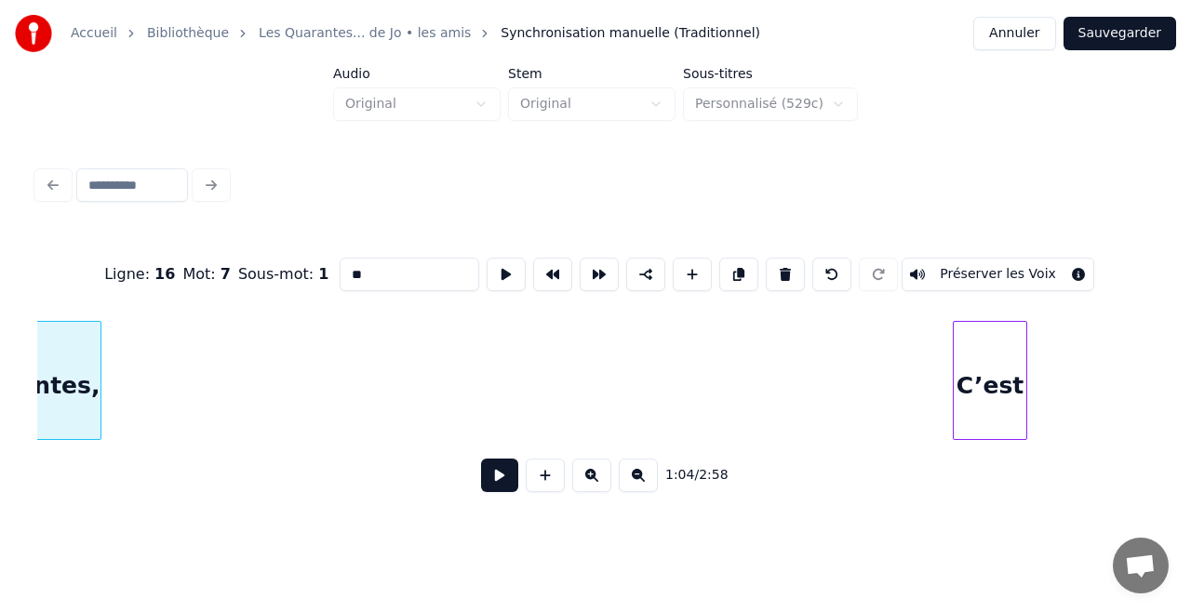
scroll to position [0, 12179]
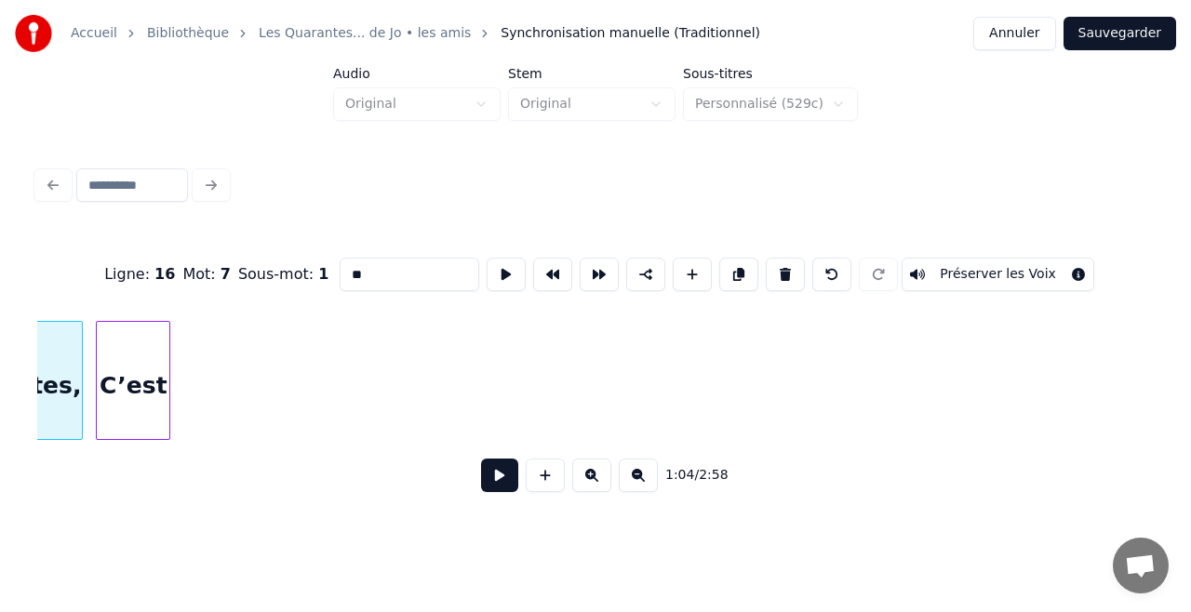
click at [139, 400] on div "C’est" at bounding box center [133, 385] width 73 height 127
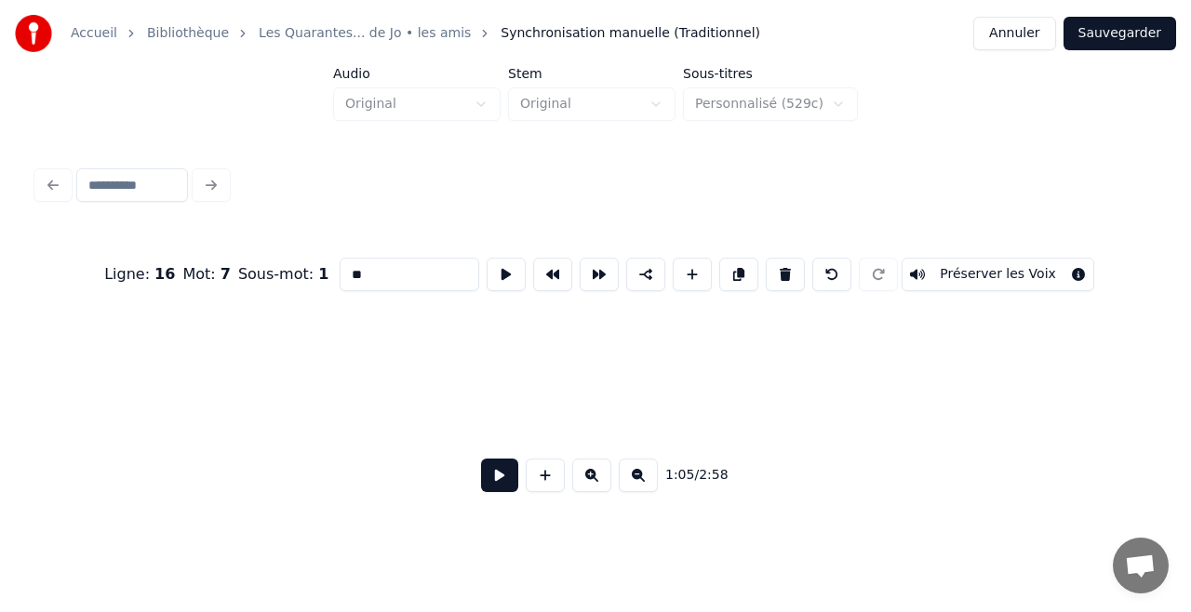
scroll to position [0, 12292]
click at [22, 364] on div "Accueil Bibliothèque Les Quarantes... de Jo • les amis Synchronisation manuelle…" at bounding box center [595, 259] width 1191 height 518
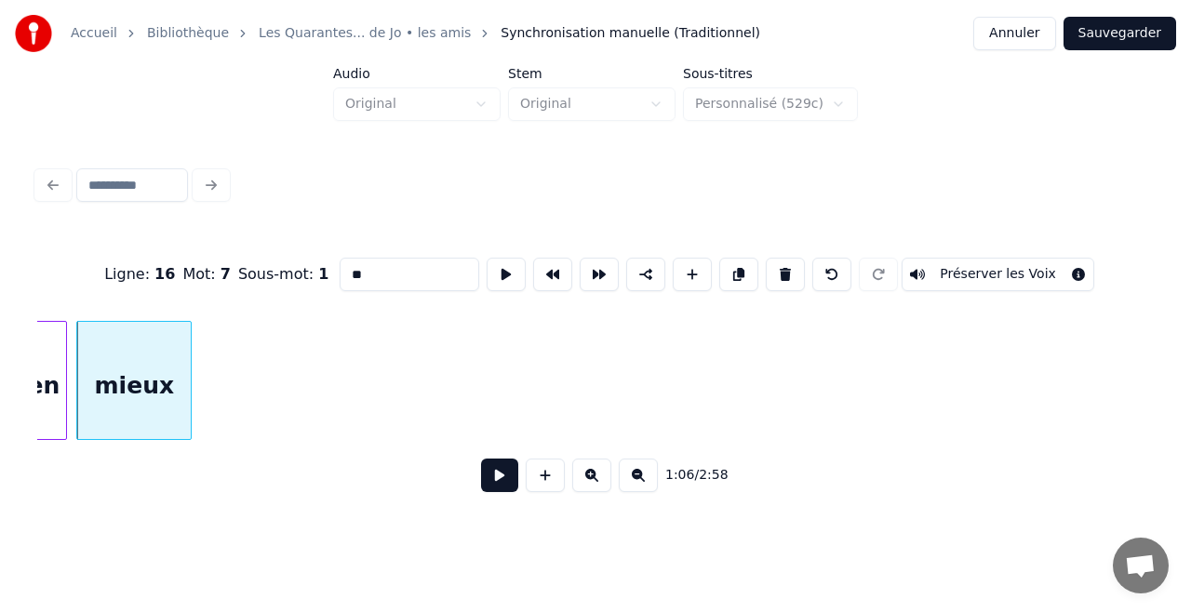
click at [1126, 474] on div "1:06 / 2:58" at bounding box center [595, 475] width 1087 height 41
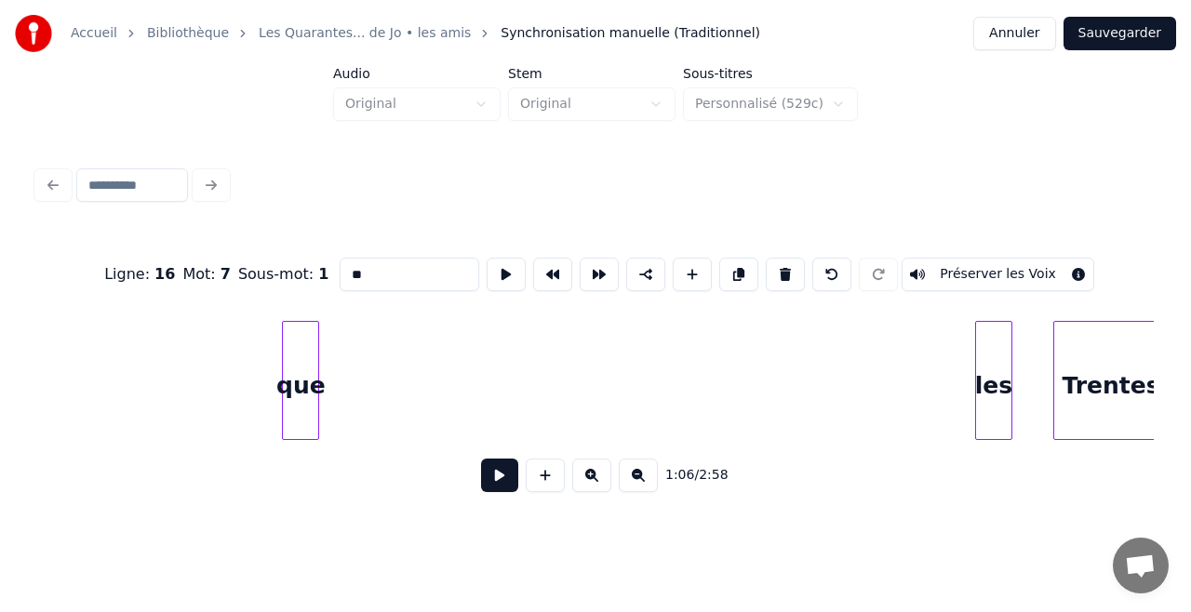
scroll to position [0, 12655]
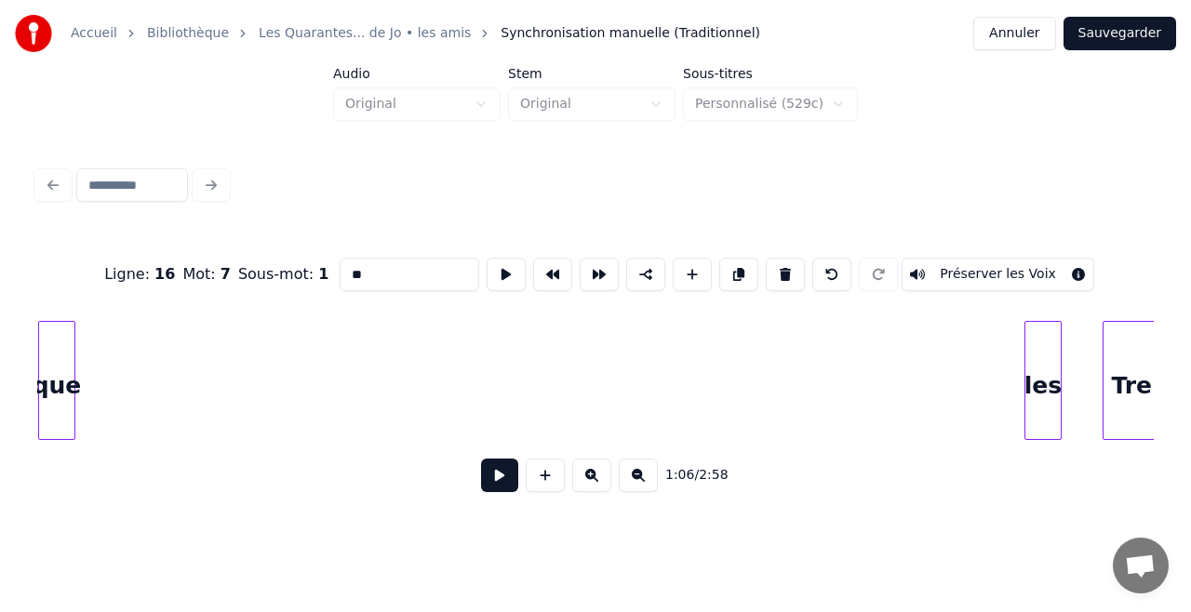
click at [0, 173] on div "Accueil Bibliothèque Les Quarantes... de Jo • les amis Synchronisation manuelle…" at bounding box center [595, 259] width 1191 height 518
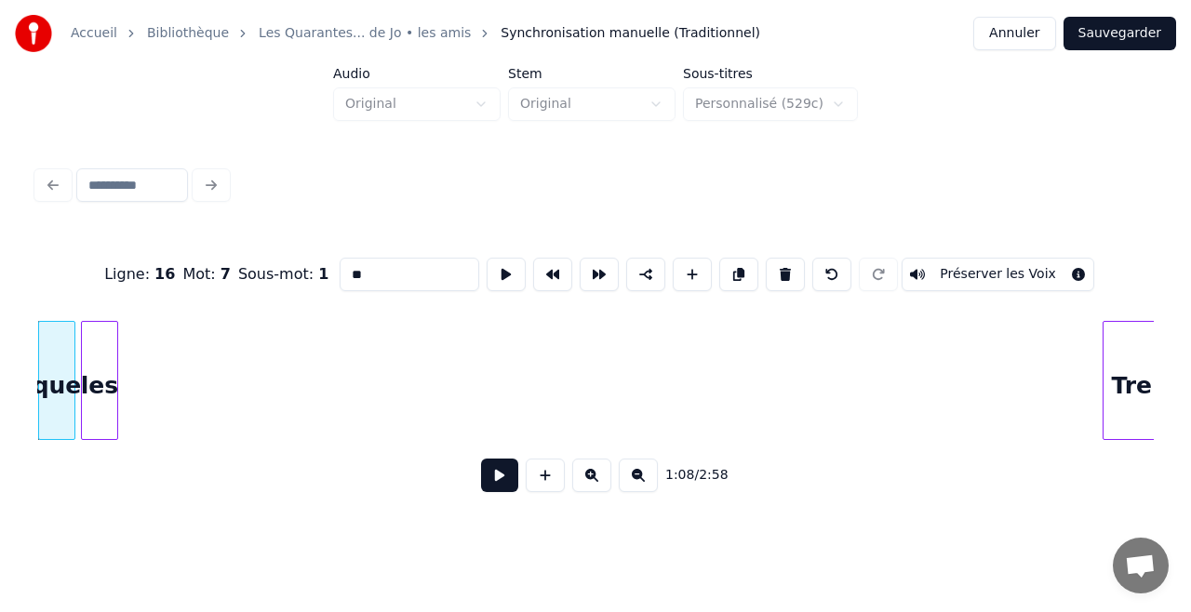
click at [108, 357] on div "les" at bounding box center [99, 385] width 35 height 127
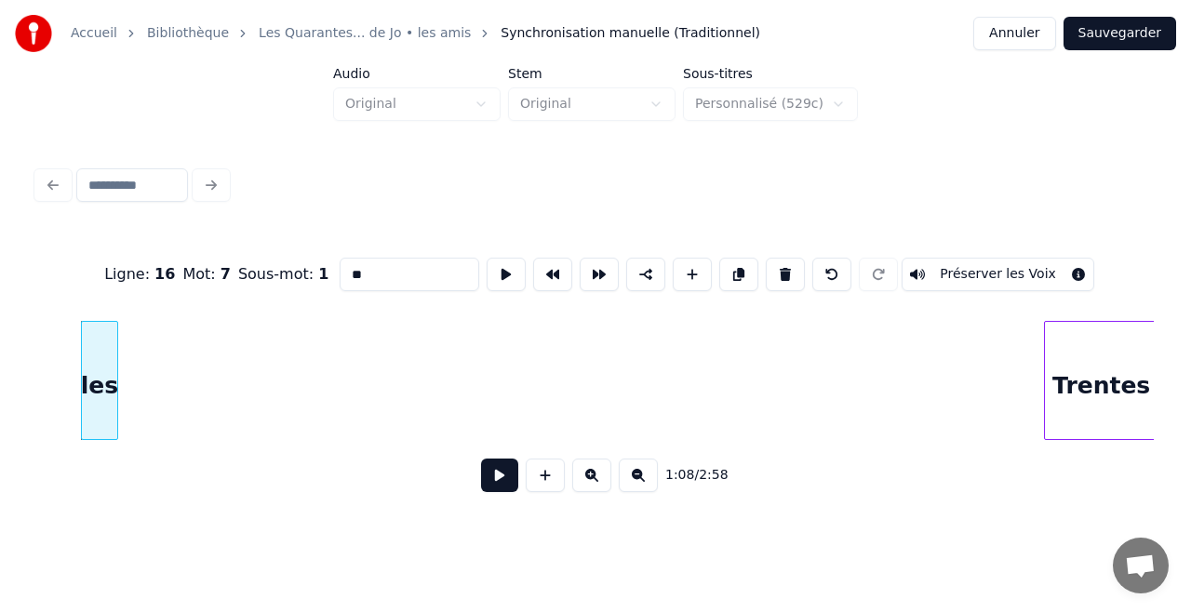
scroll to position [0, 12711]
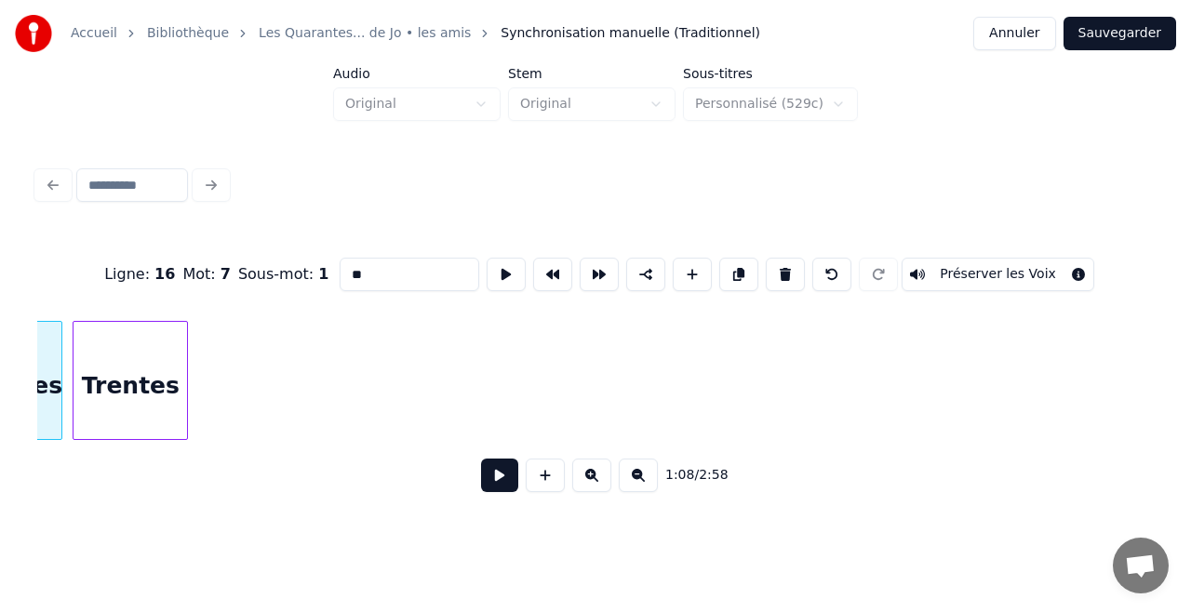
click at [156, 302] on div "Ligne : 16 Mot : 7 Sous-mot : 1 ** Préserver les Voix 1:08 / 2:58" at bounding box center [595, 369] width 1116 height 283
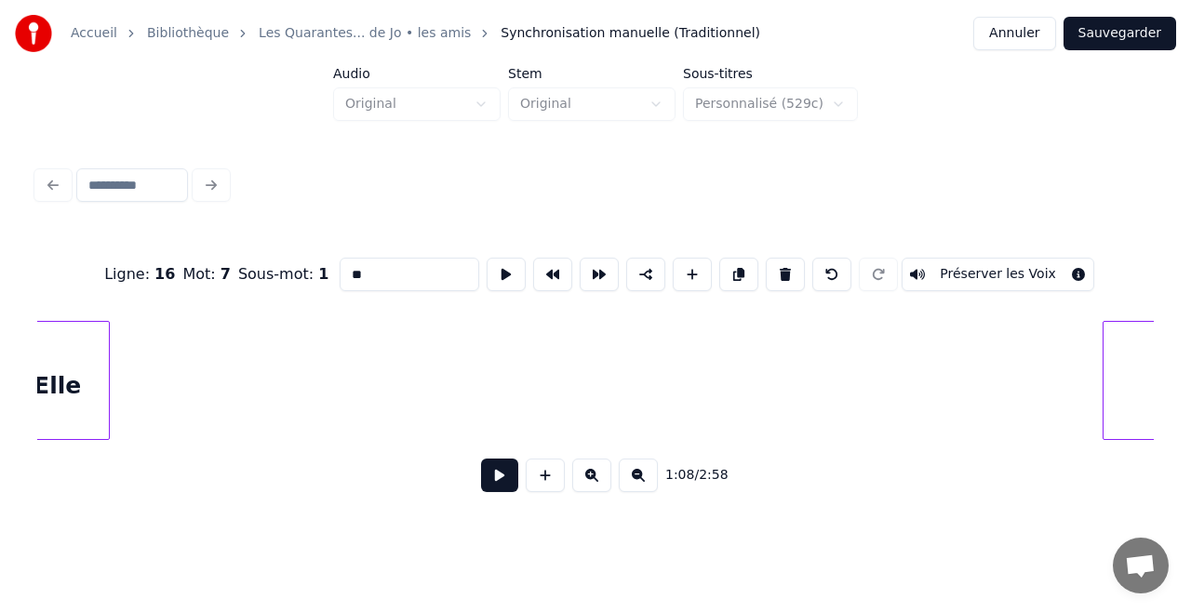
scroll to position [0, 12786]
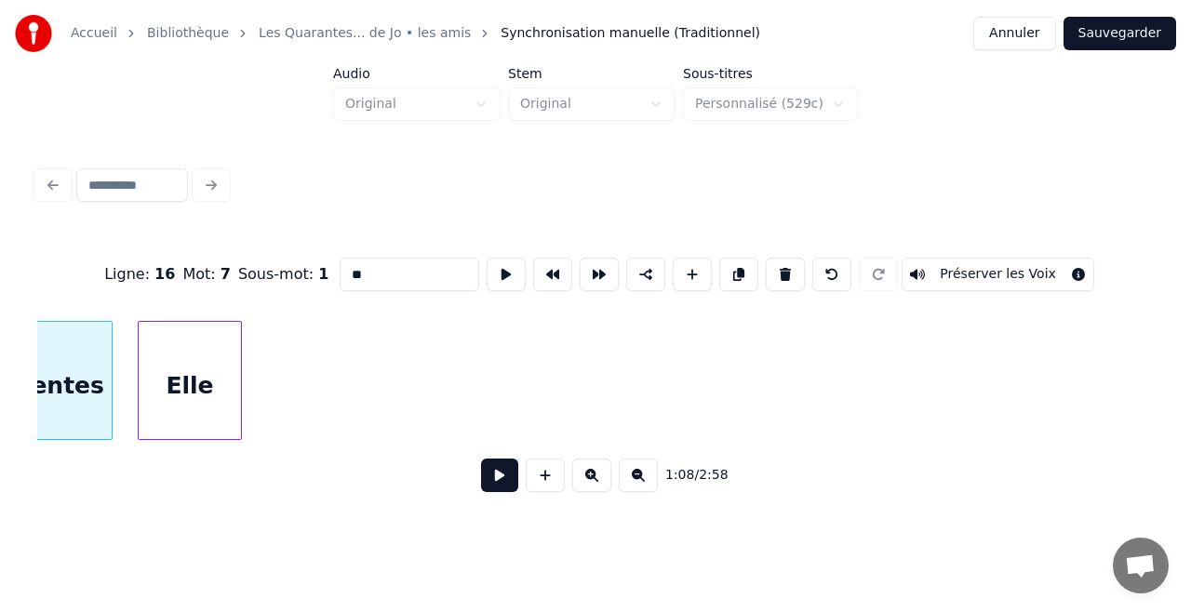
click at [100, 292] on div "Ligne : 16 Mot : 7 Sous-mot : 1 ** Préserver les Voix 1:08 / 2:58" at bounding box center [595, 369] width 1116 height 283
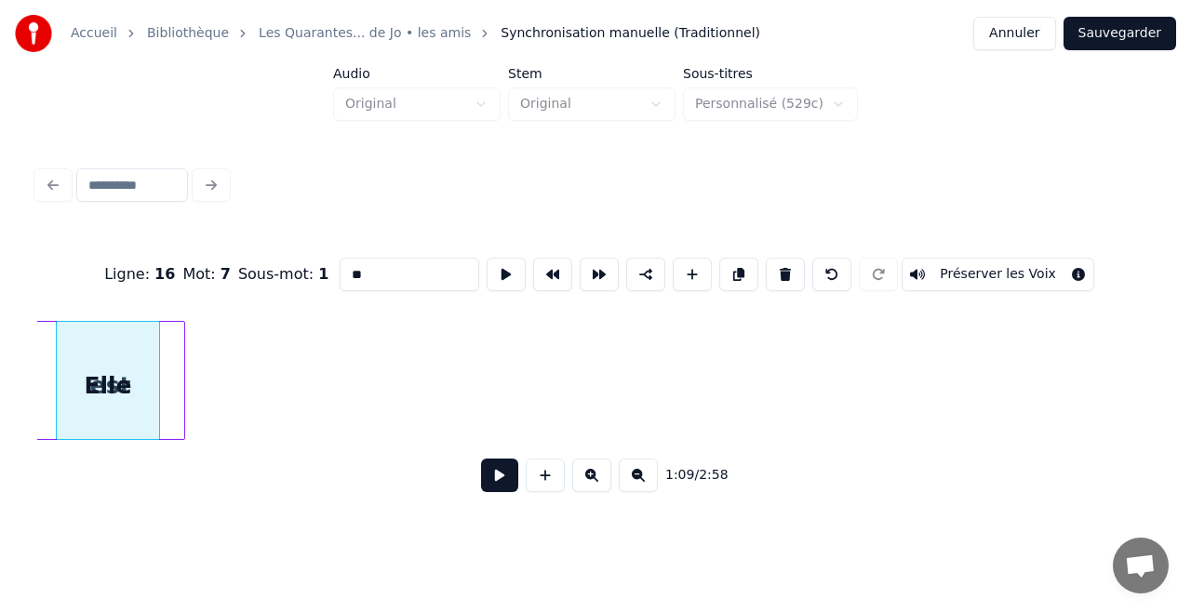
scroll to position [0, 12866]
click at [149, 309] on div "Ligne : 16 Mot : 7 Sous-mot : 1 ** Préserver les Voix 1:09 / 2:58" at bounding box center [595, 369] width 1116 height 283
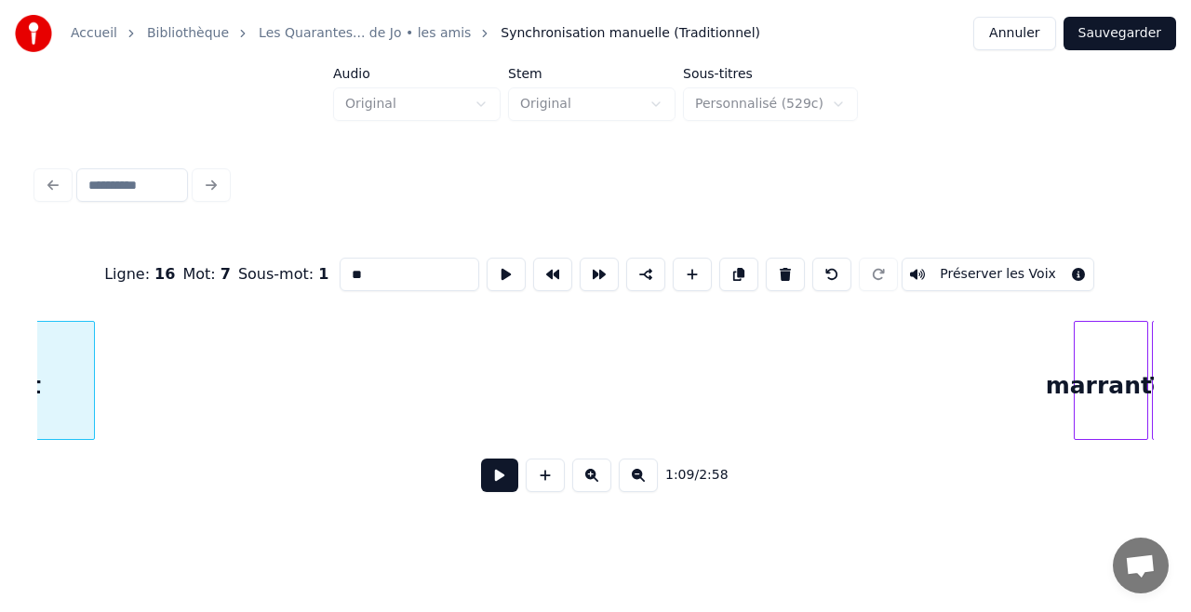
scroll to position [0, 13127]
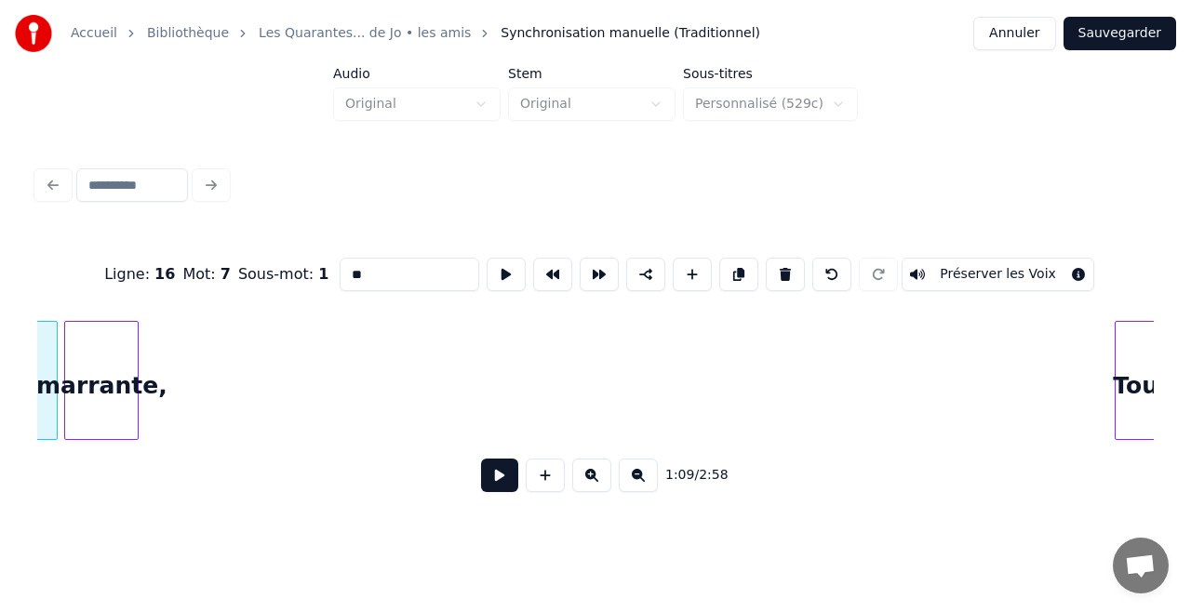
click at [107, 329] on div "marrante," at bounding box center [101, 385] width 73 height 127
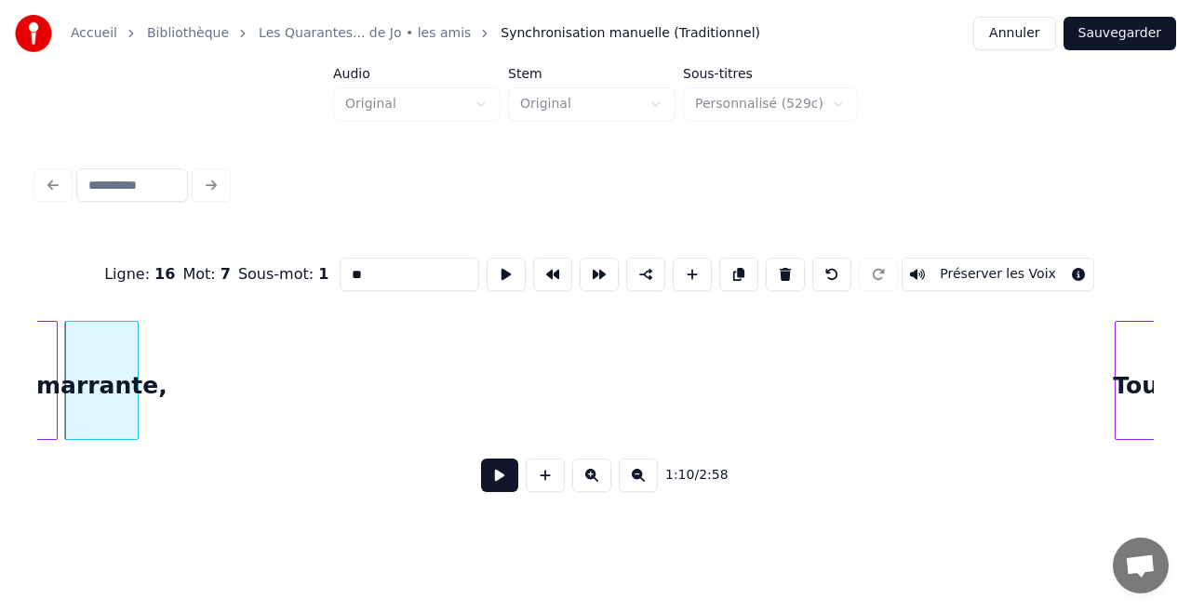
scroll to position [0, 13189]
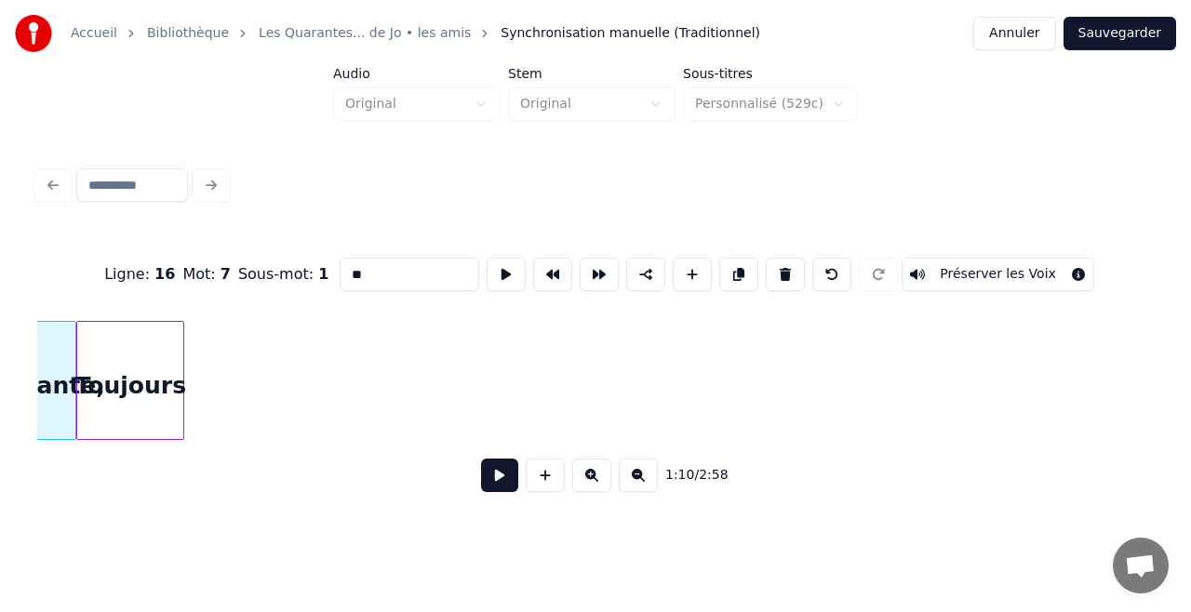
click at [165, 359] on div "Toujours" at bounding box center [130, 385] width 106 height 127
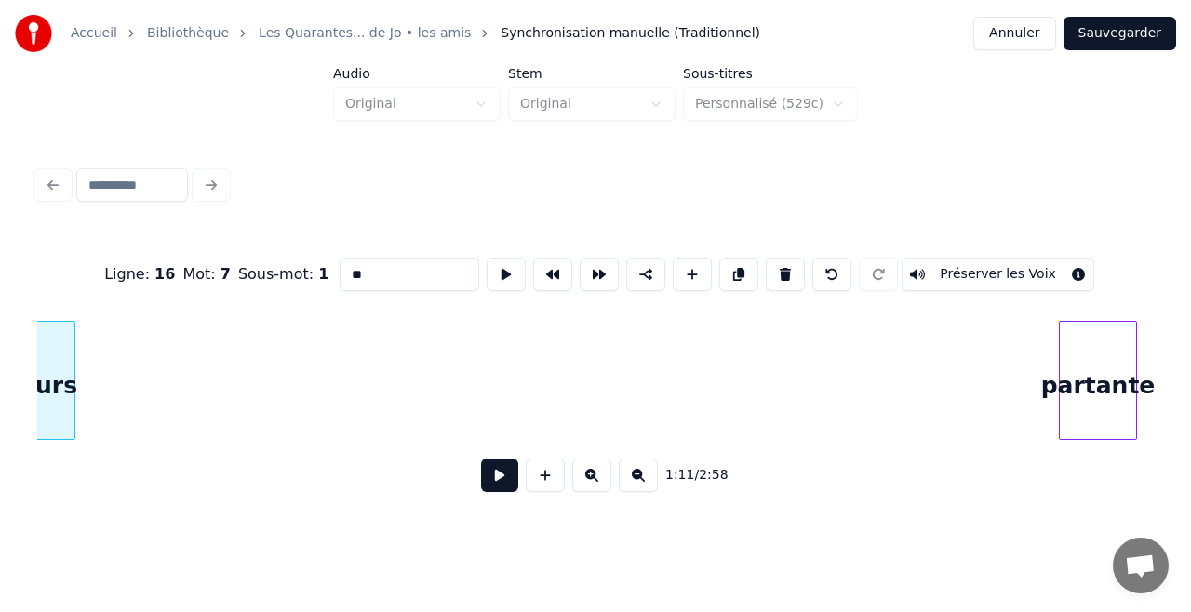
scroll to position [0, 13300]
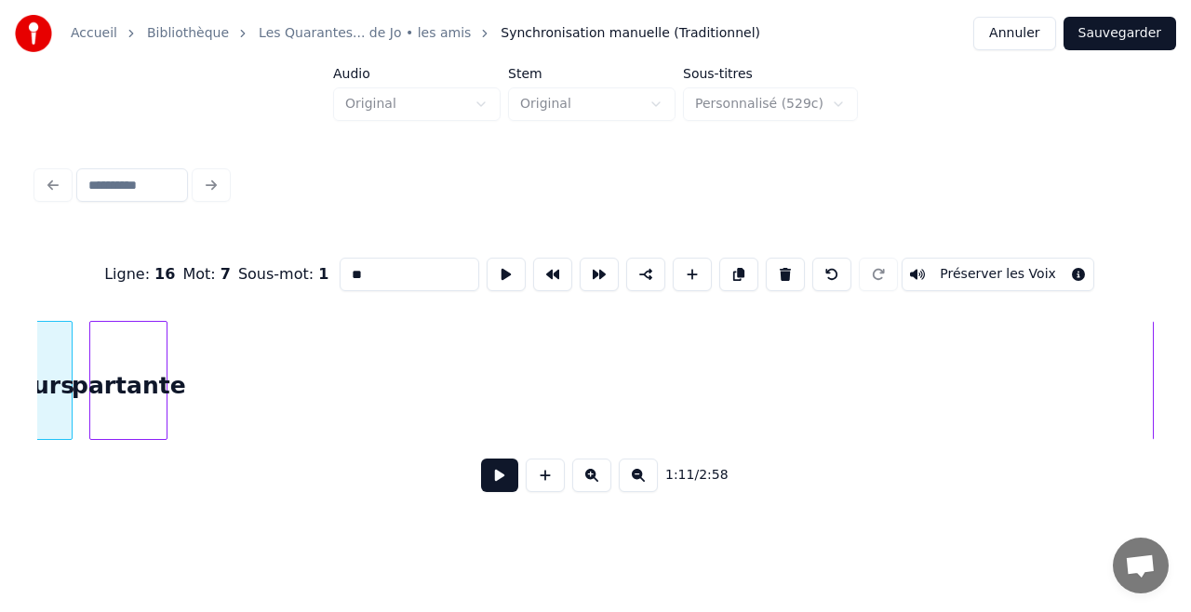
click at [114, 350] on div "partante" at bounding box center [128, 385] width 76 height 127
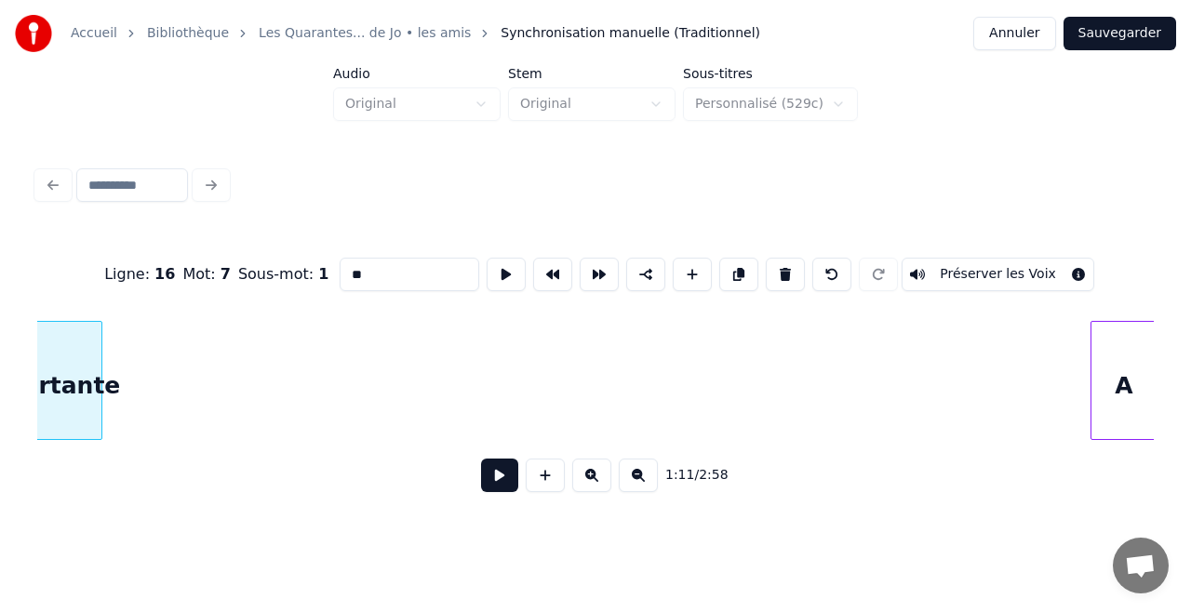
scroll to position [0, 13375]
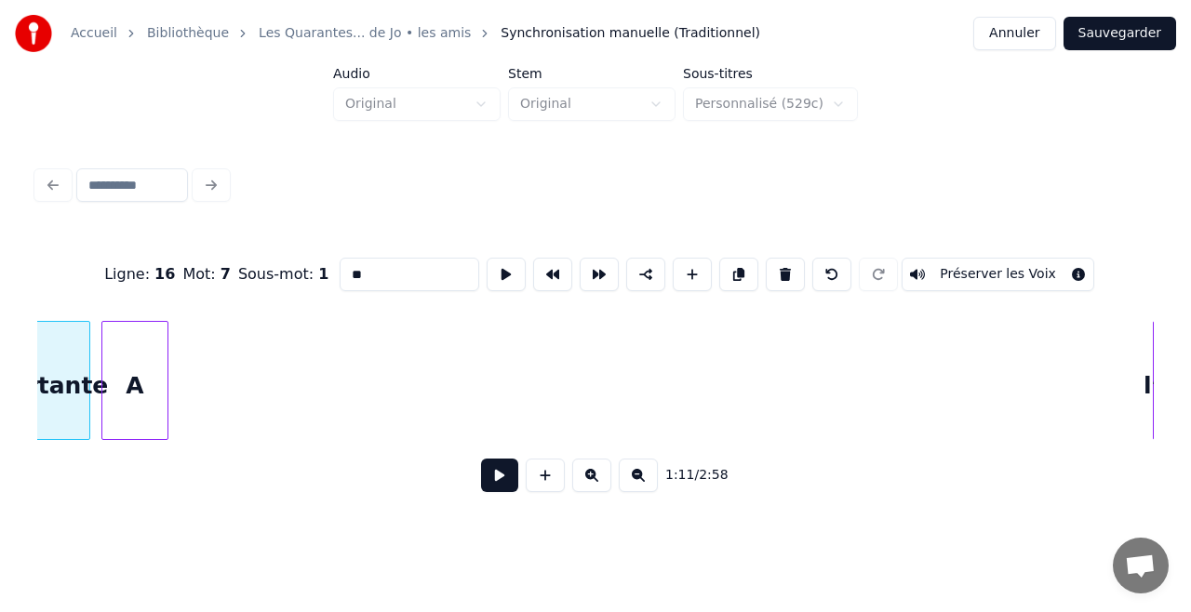
click at [148, 406] on div "A" at bounding box center [134, 385] width 65 height 127
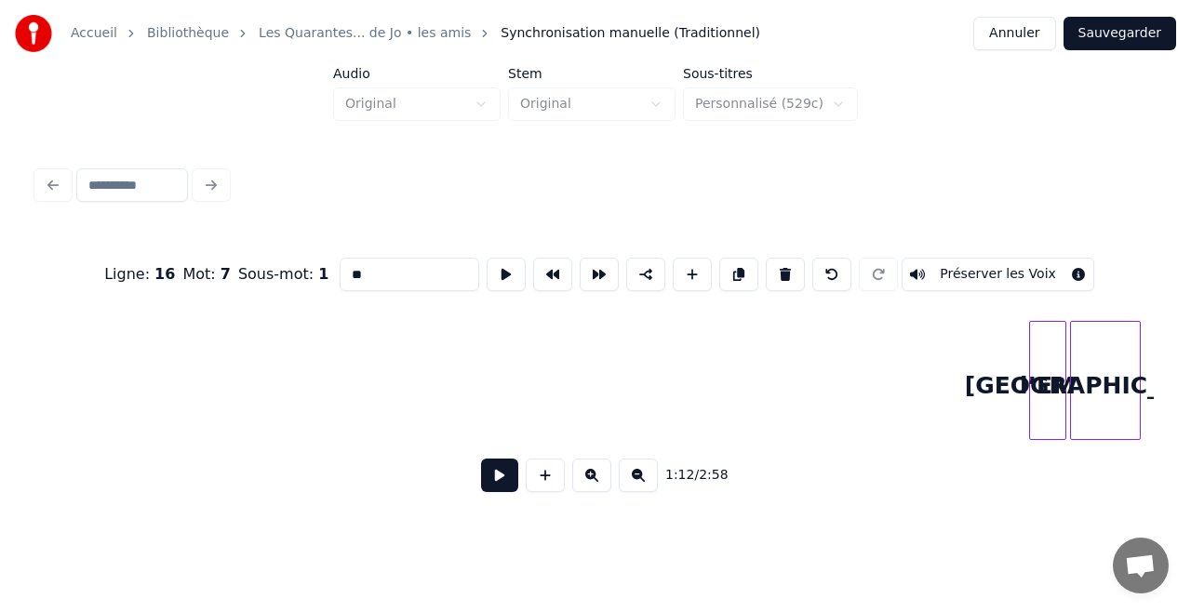
scroll to position [0, 13549]
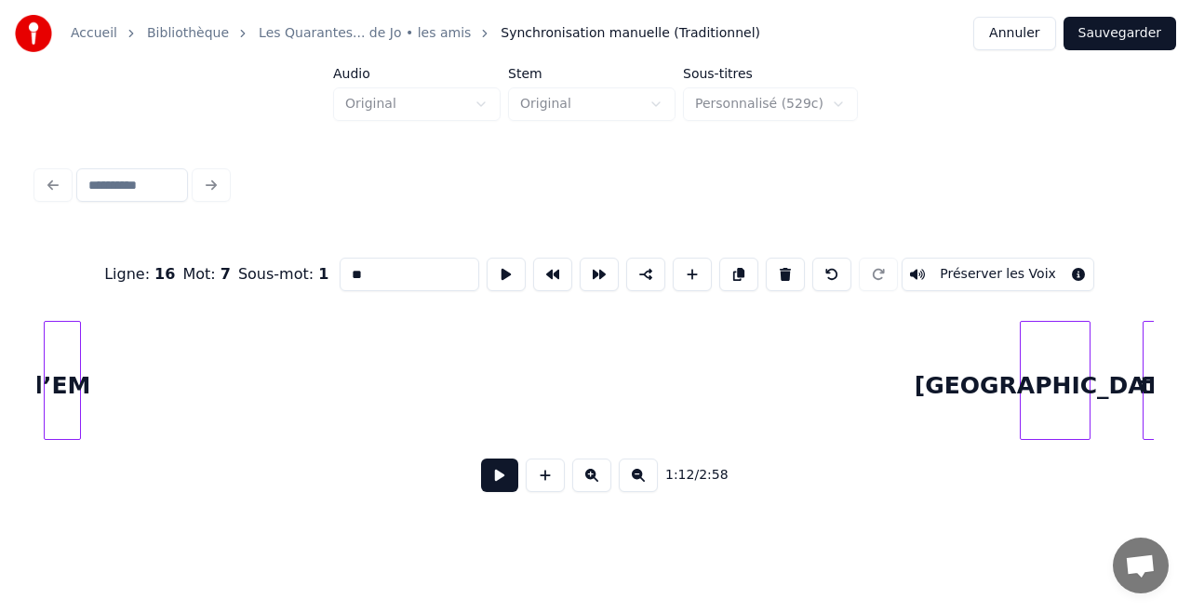
click at [71, 362] on div "l’EM" at bounding box center [62, 385] width 35 height 127
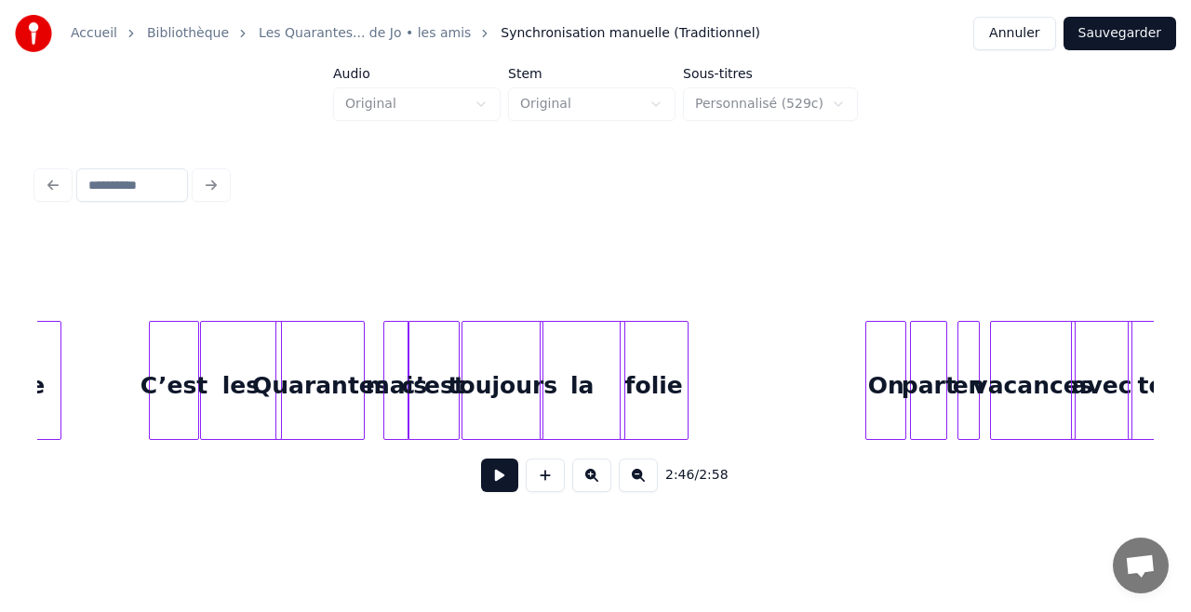
scroll to position [0, 1917]
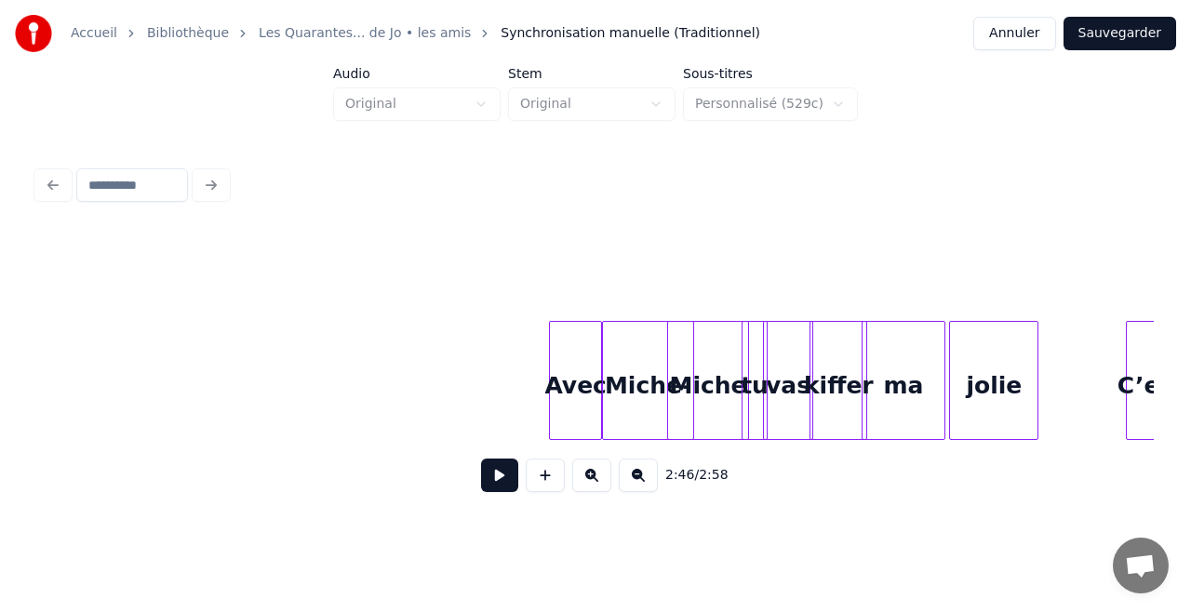
click at [501, 482] on button at bounding box center [499, 475] width 37 height 33
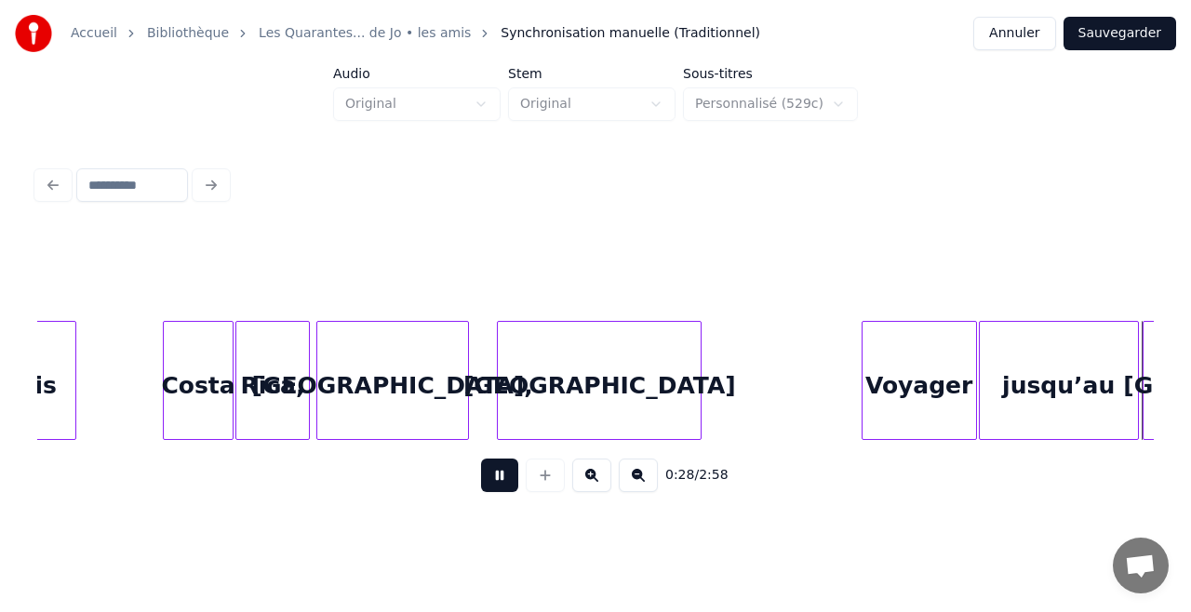
scroll to position [0, 5271]
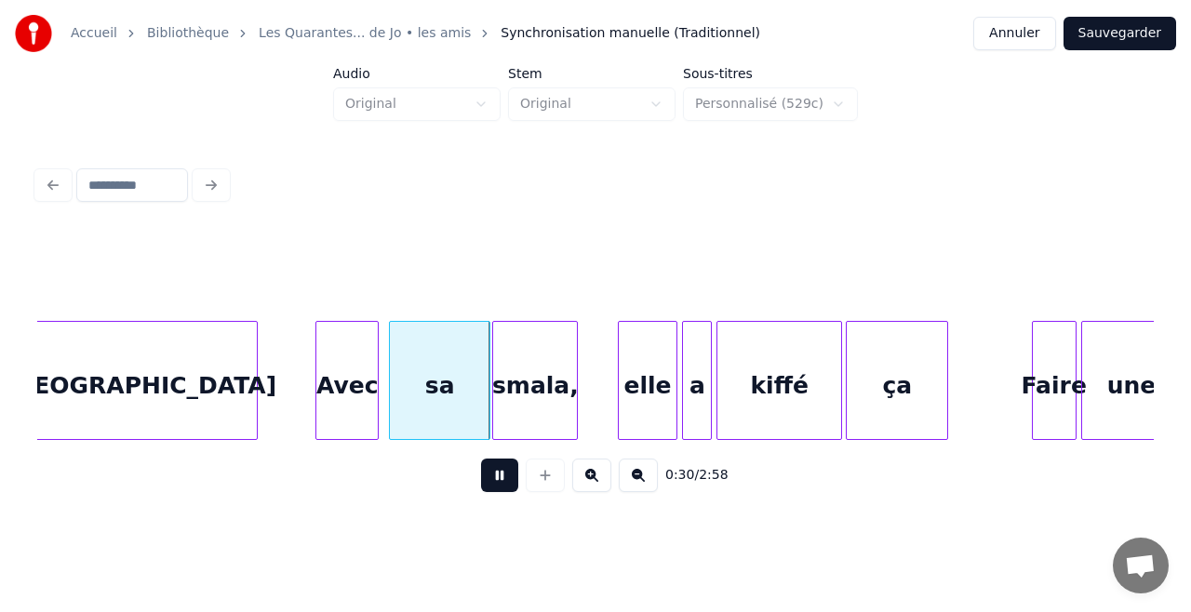
click at [499, 475] on button at bounding box center [499, 475] width 37 height 33
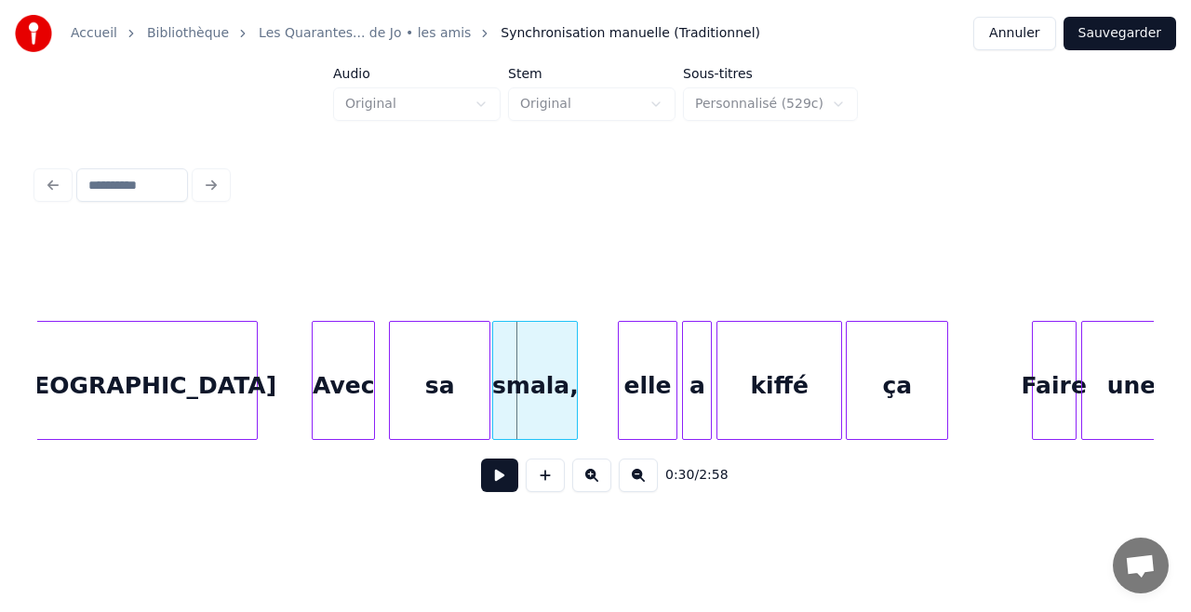
click at [346, 394] on div "Avec" at bounding box center [343, 385] width 61 height 127
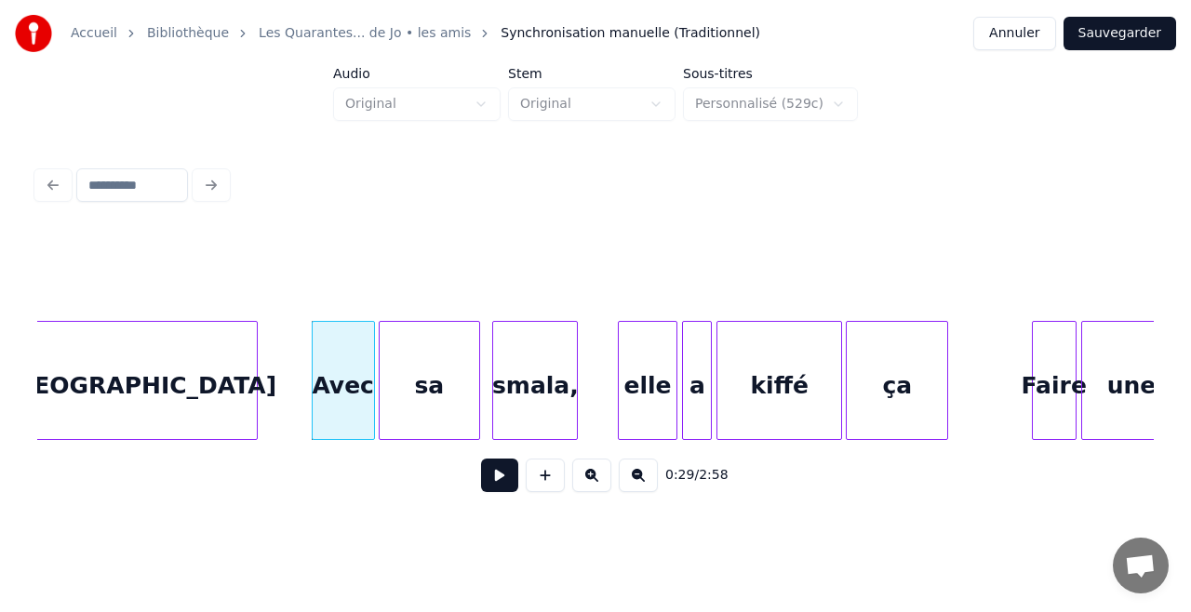
click at [409, 399] on div "sa" at bounding box center [430, 385] width 100 height 127
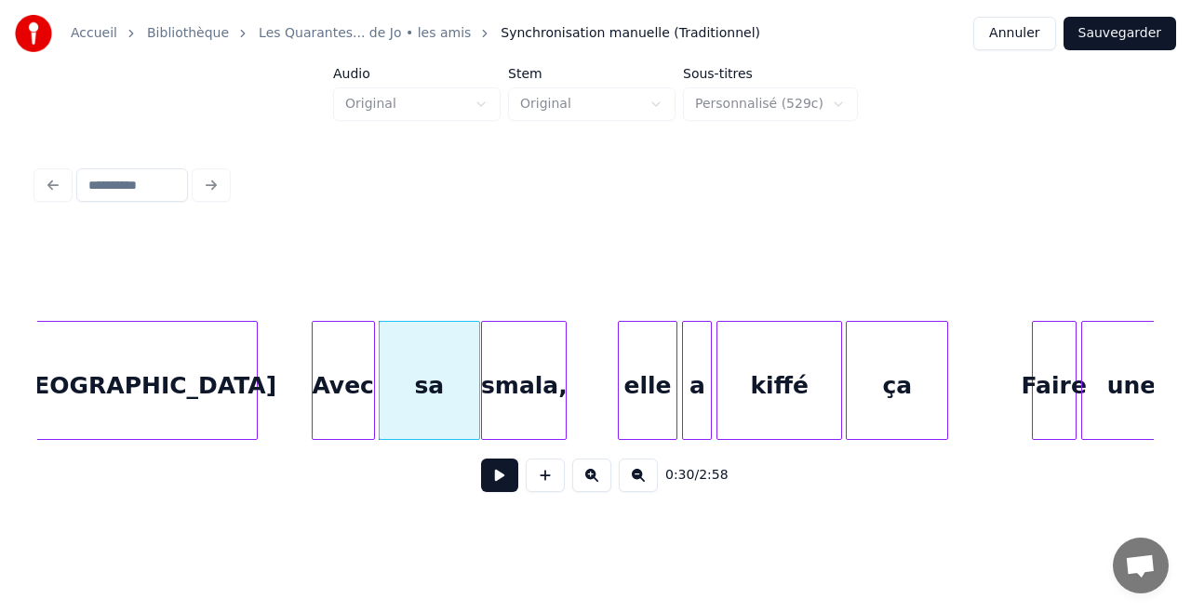
click at [502, 405] on div "smala," at bounding box center [524, 385] width 84 height 127
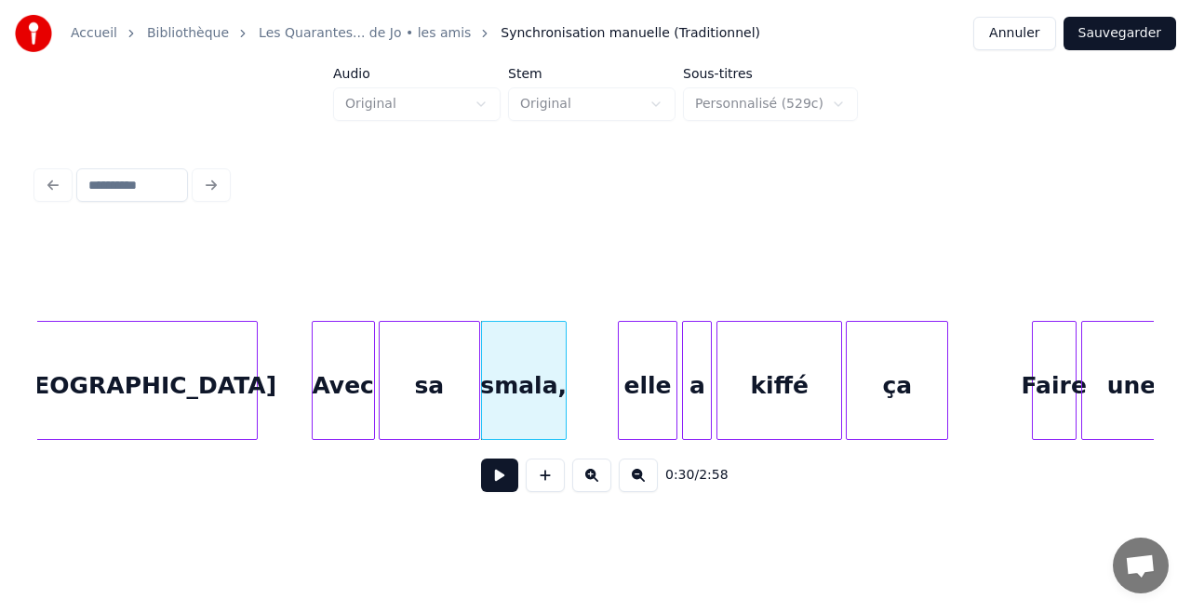
click at [506, 478] on button at bounding box center [499, 475] width 37 height 33
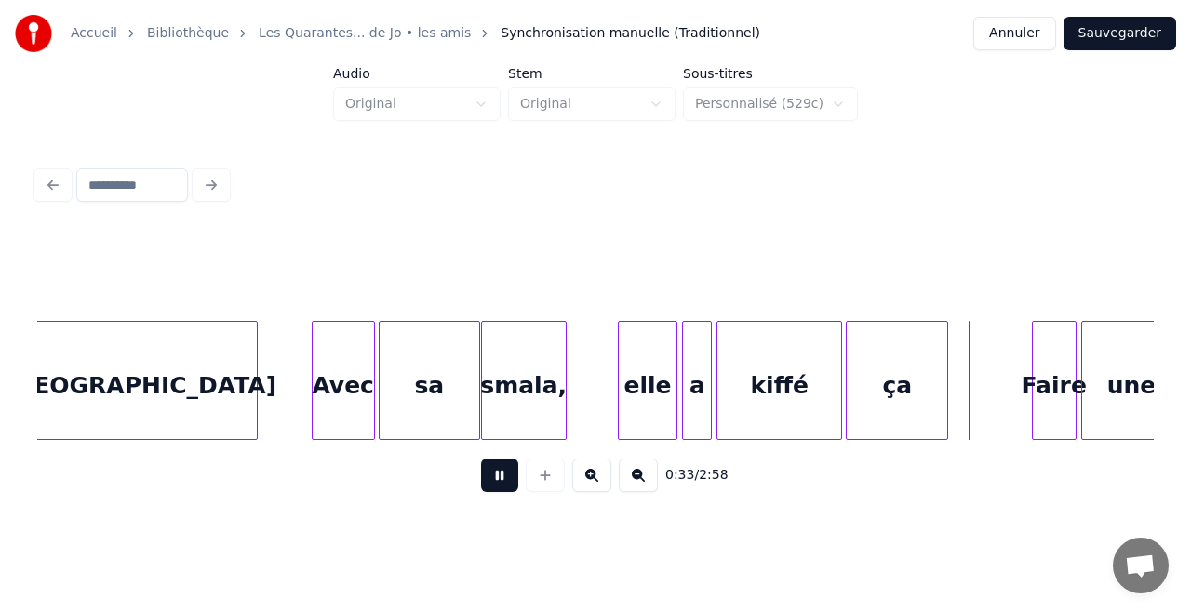
click at [506, 478] on button at bounding box center [499, 475] width 37 height 33
click at [895, 400] on div at bounding box center [898, 380] width 6 height 117
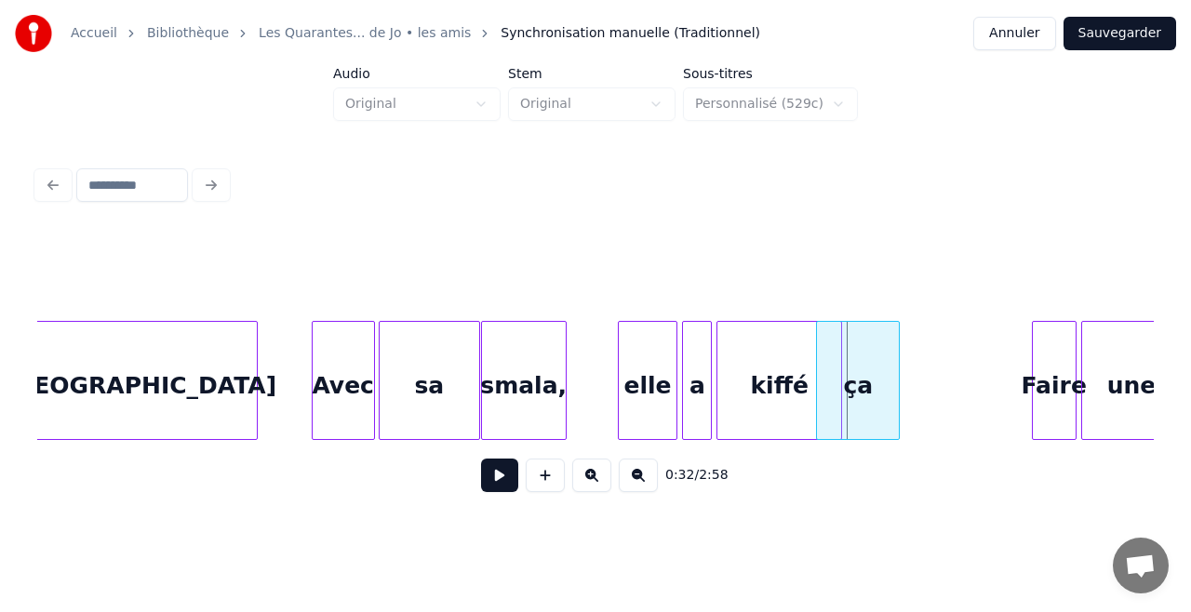
click at [817, 393] on div at bounding box center [820, 380] width 6 height 117
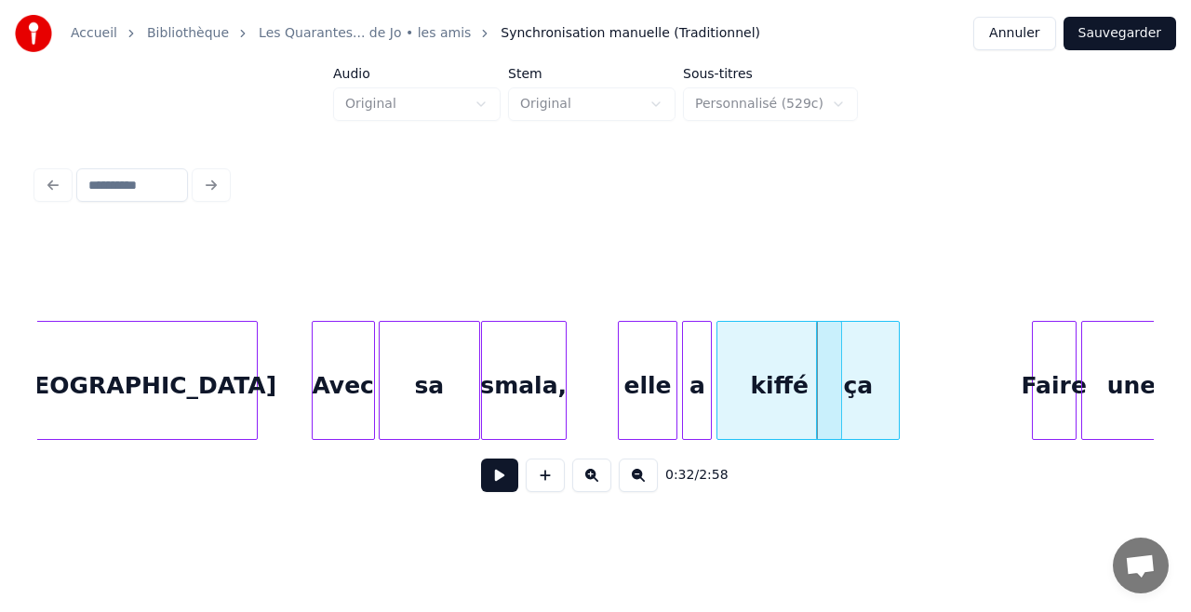
click at [495, 472] on button at bounding box center [499, 475] width 37 height 33
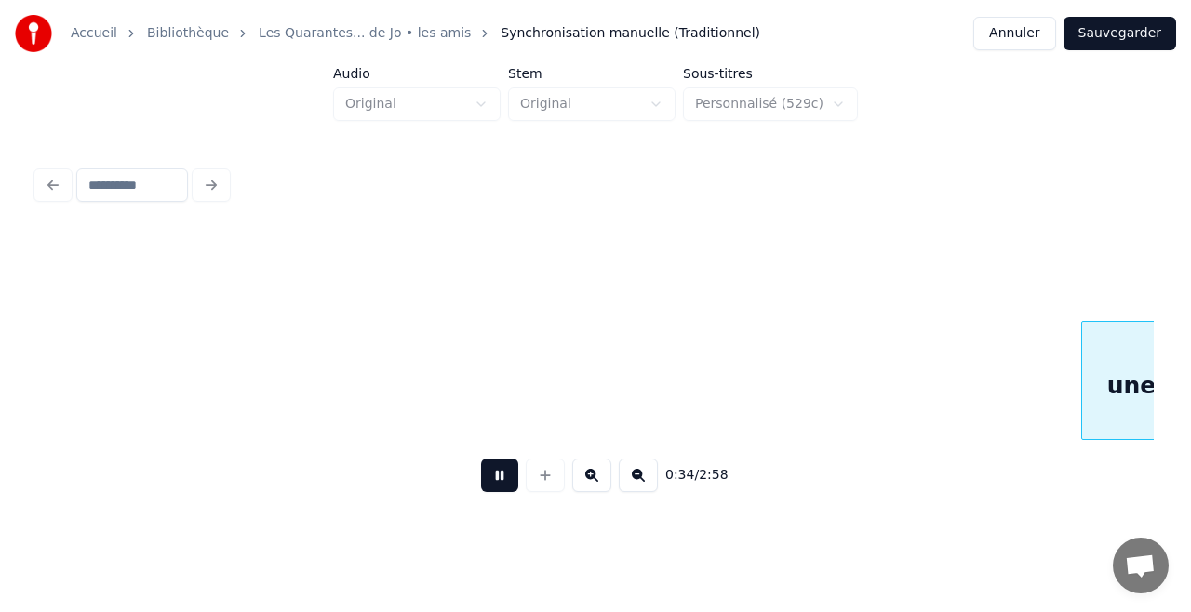
scroll to position [0, 6388]
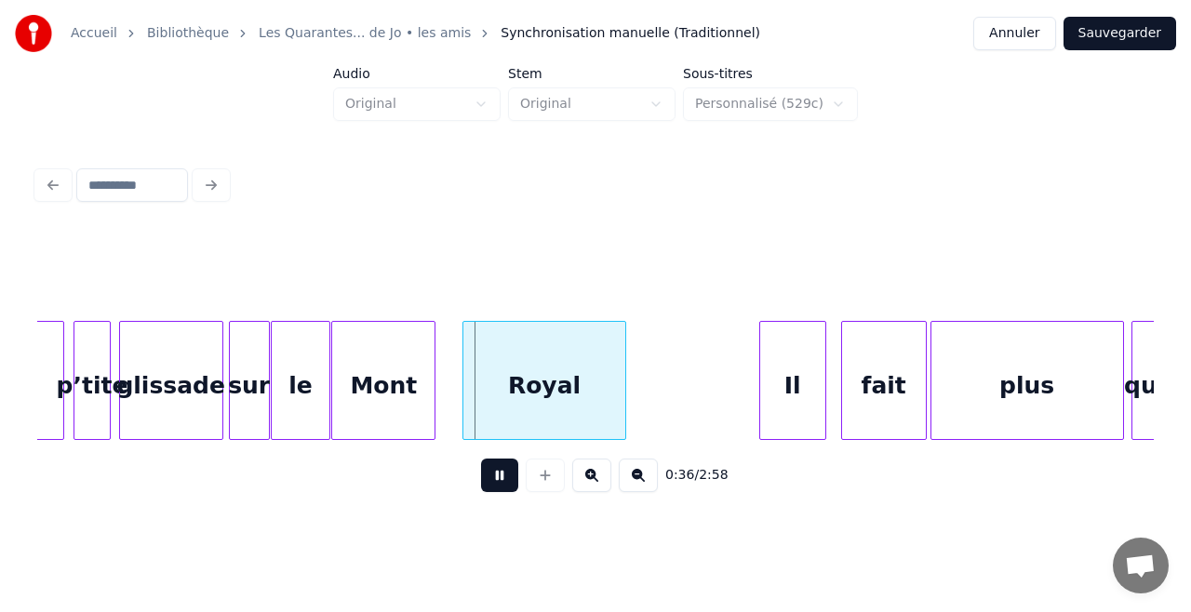
click at [495, 472] on button at bounding box center [499, 475] width 37 height 33
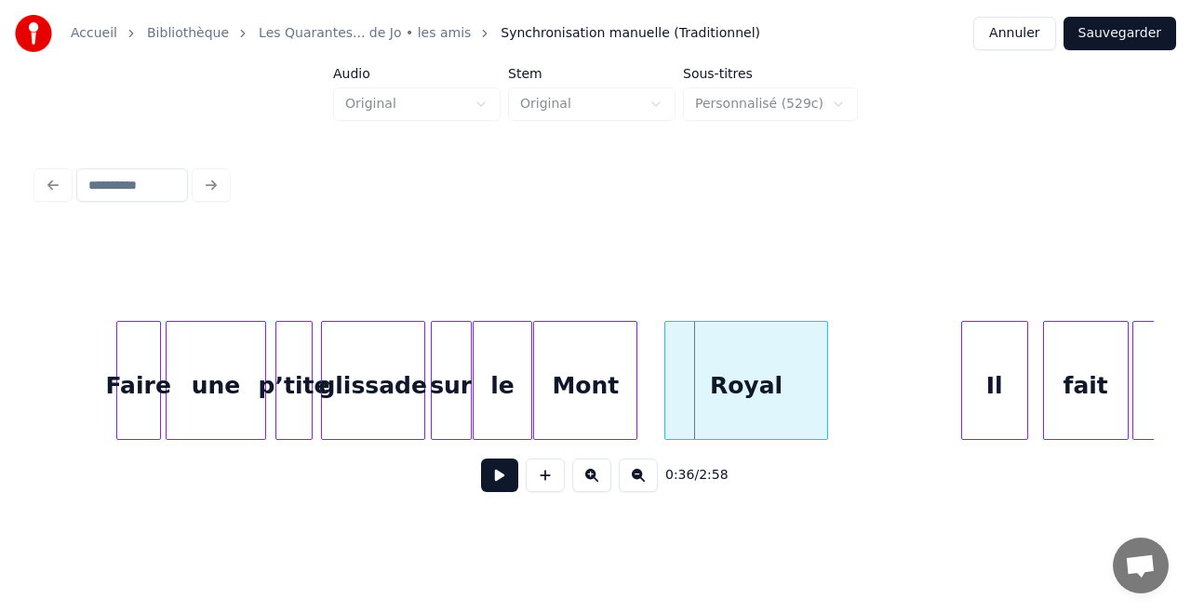
scroll to position [0, 6165]
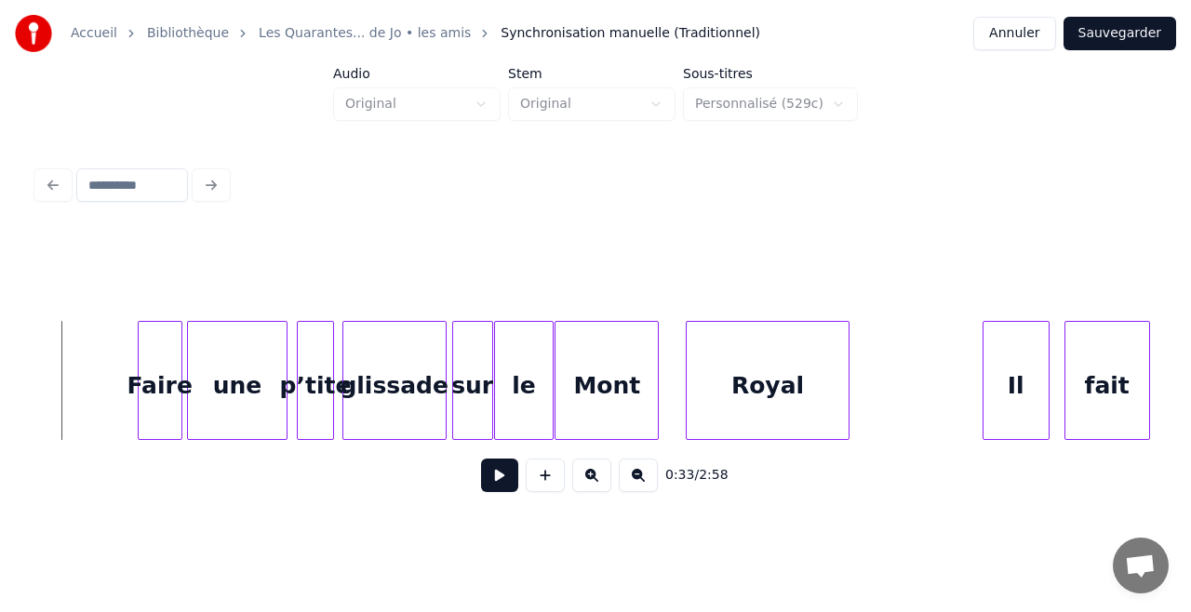
click at [490, 475] on button at bounding box center [499, 475] width 37 height 33
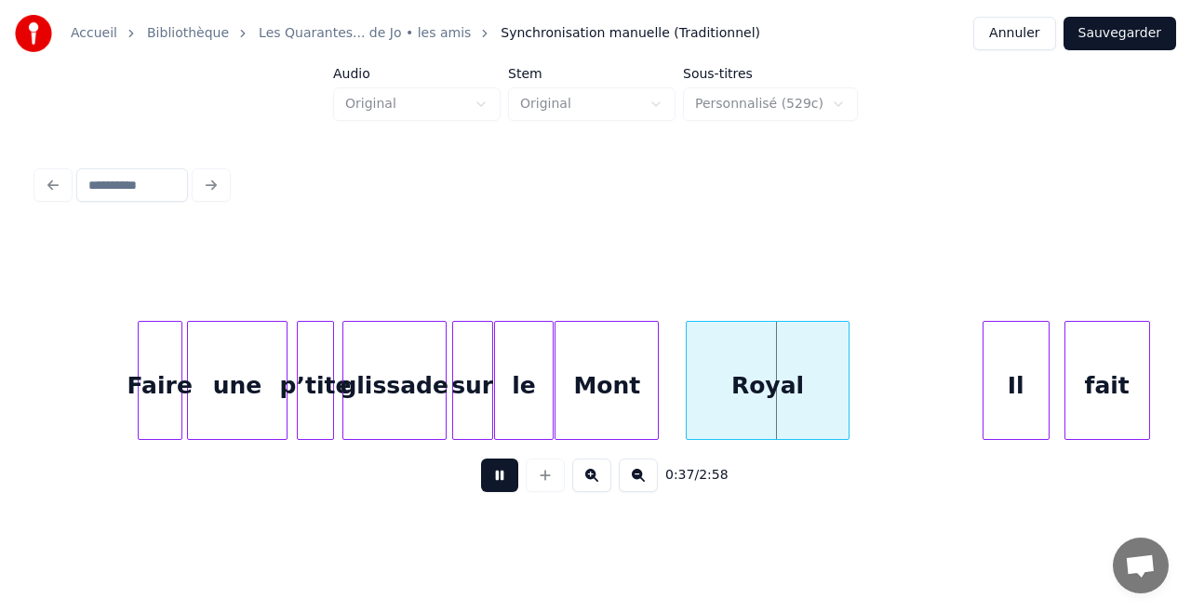
click at [297, 429] on div "p’tite" at bounding box center [315, 380] width 37 height 119
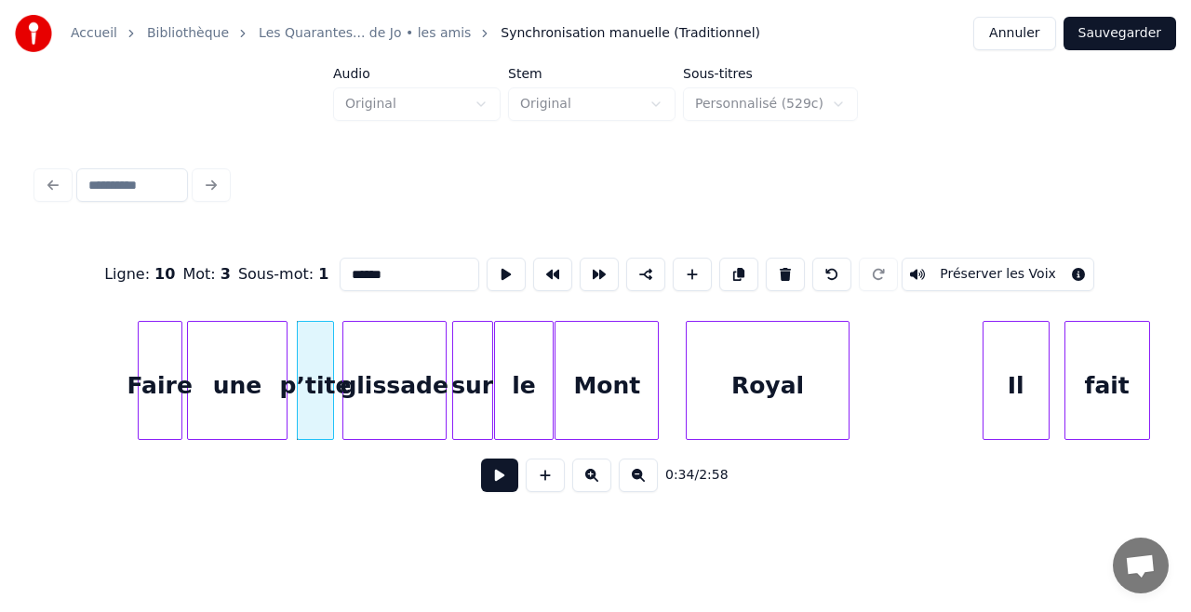
click at [495, 482] on button at bounding box center [499, 475] width 37 height 33
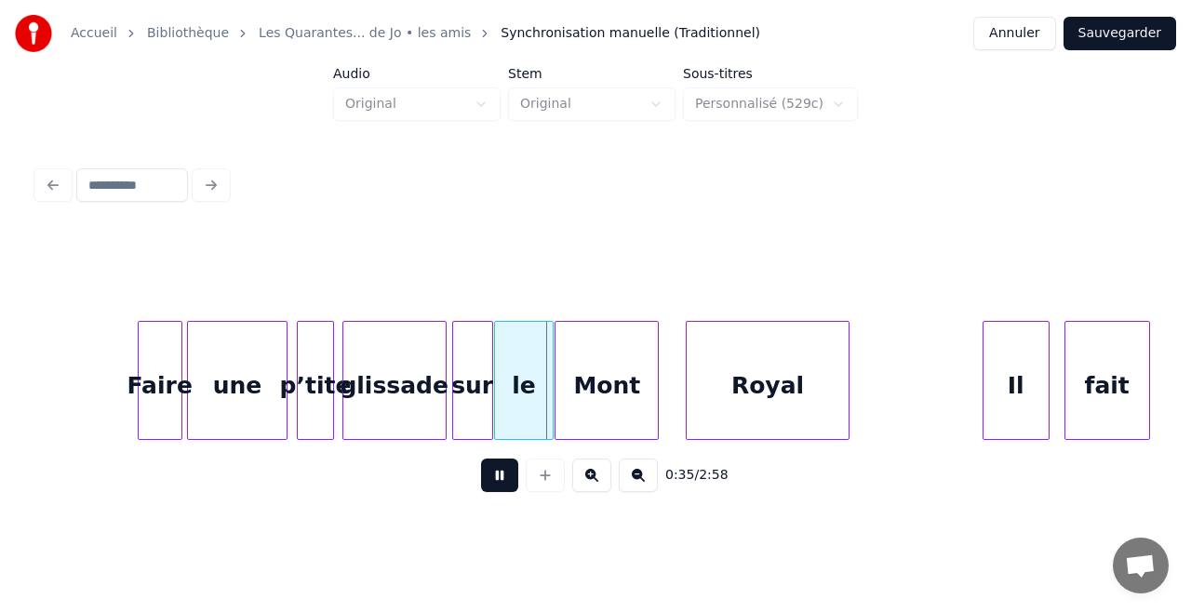
click at [495, 482] on button at bounding box center [499, 475] width 37 height 33
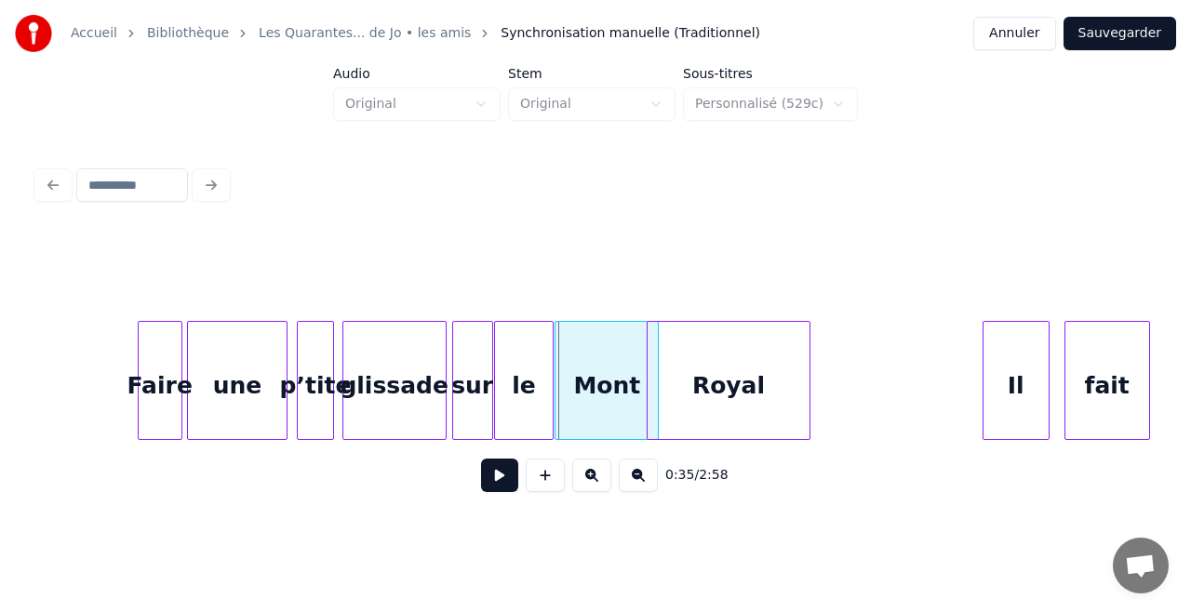
click at [674, 382] on div "Royal" at bounding box center [728, 385] width 162 height 127
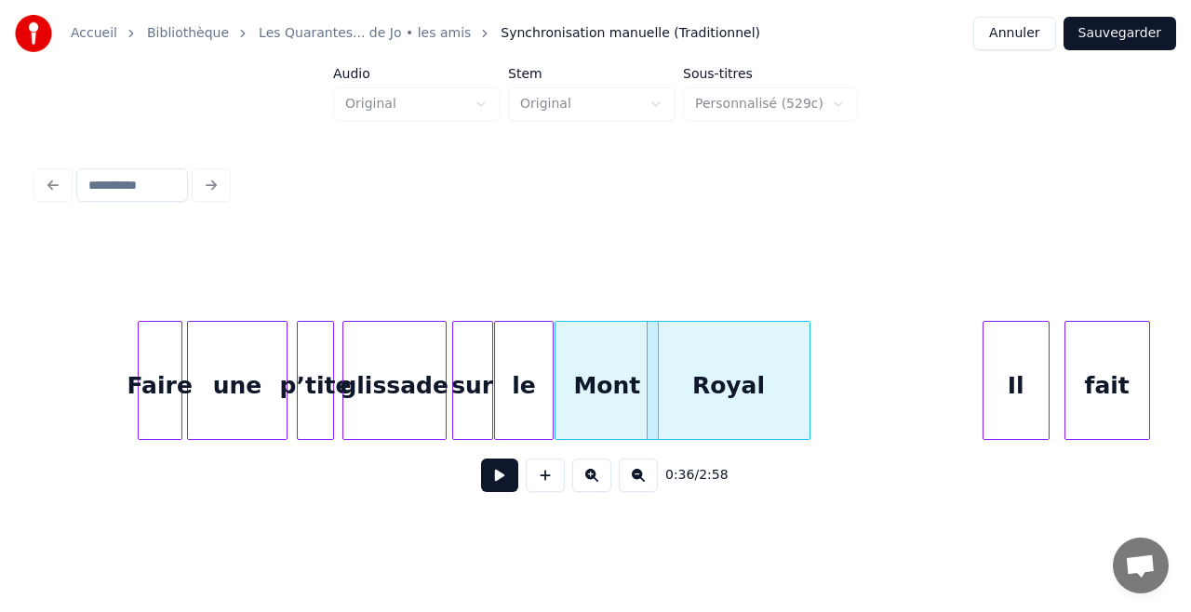
click at [349, 353] on div "glissade" at bounding box center [394, 385] width 102 height 127
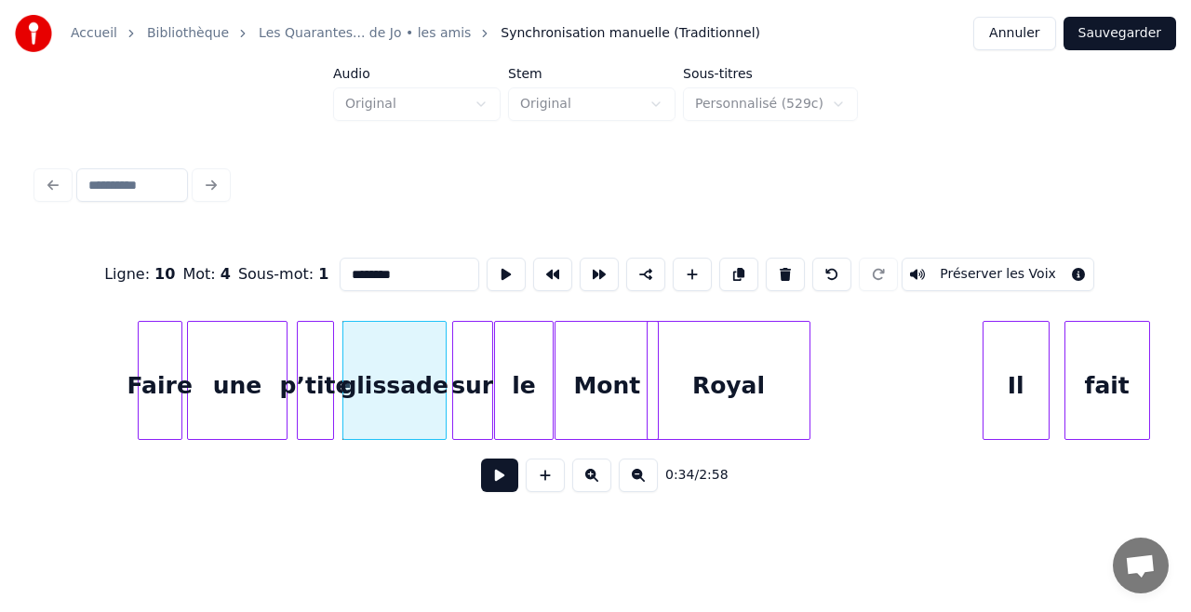
click at [237, 353] on div "une" at bounding box center [237, 385] width 99 height 127
type input "***"
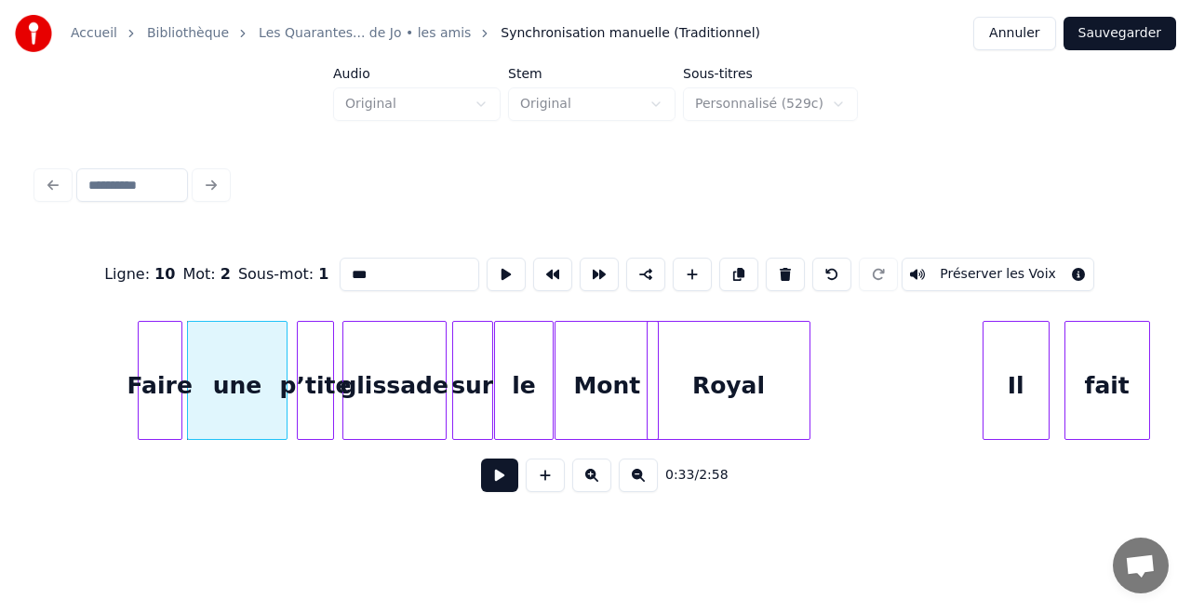
click at [249, 369] on div "une" at bounding box center [237, 385] width 99 height 127
click at [268, 409] on div at bounding box center [268, 380] width 6 height 117
click at [289, 419] on div "p’tite" at bounding box center [290, 385] width 35 height 127
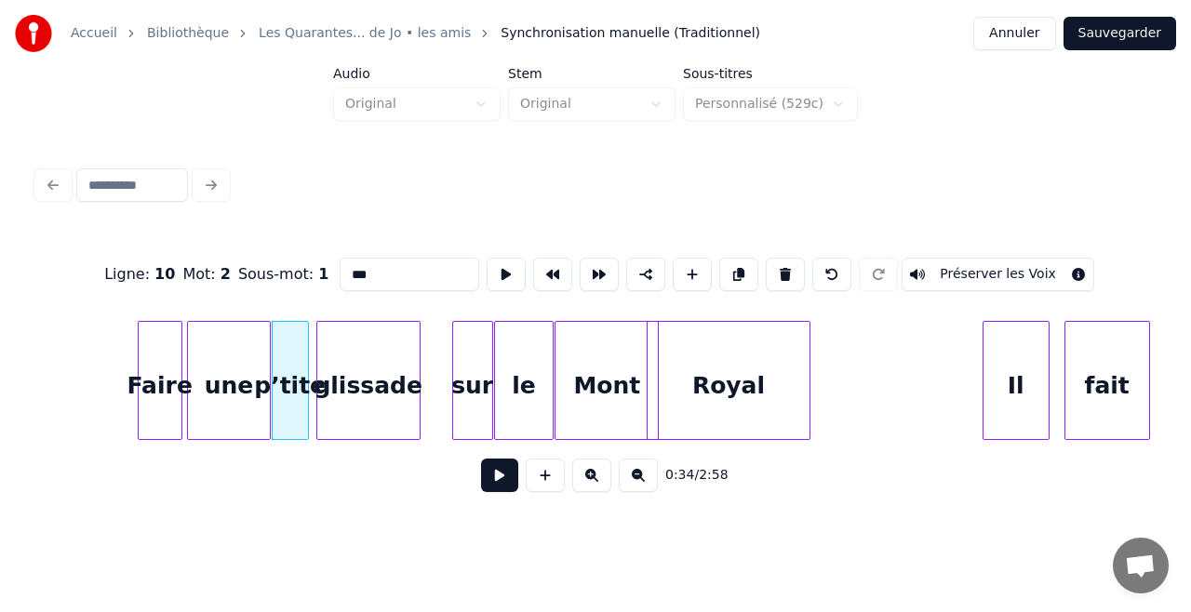
click at [362, 419] on div "glissade" at bounding box center [368, 385] width 102 height 127
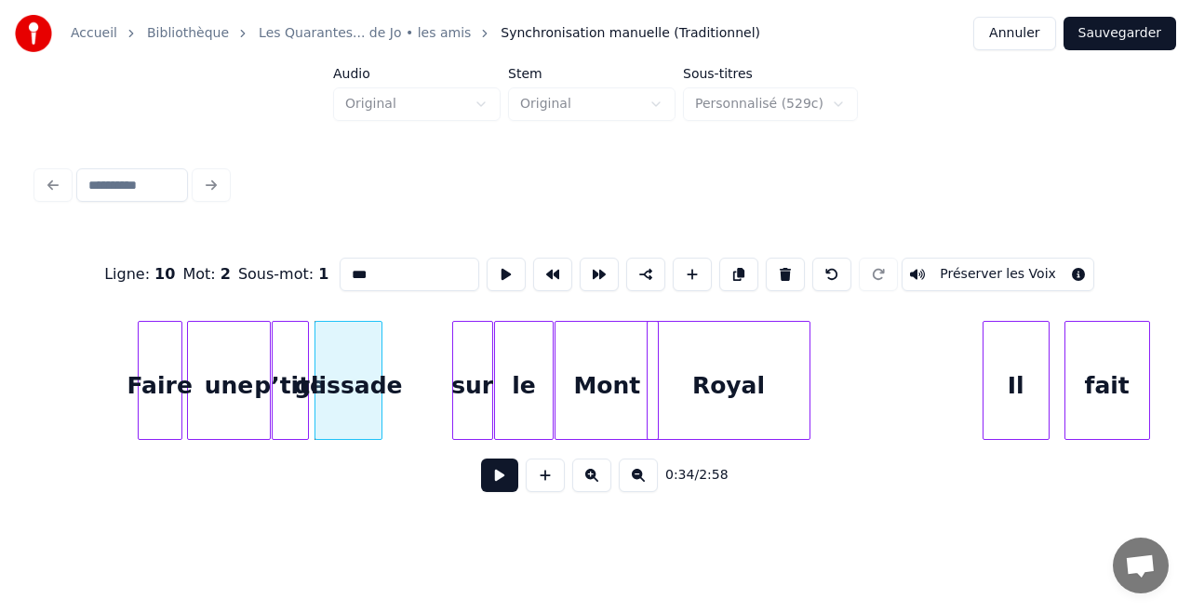
click at [377, 407] on div at bounding box center [379, 380] width 6 height 117
click at [420, 402] on div "sur" at bounding box center [427, 385] width 39 height 127
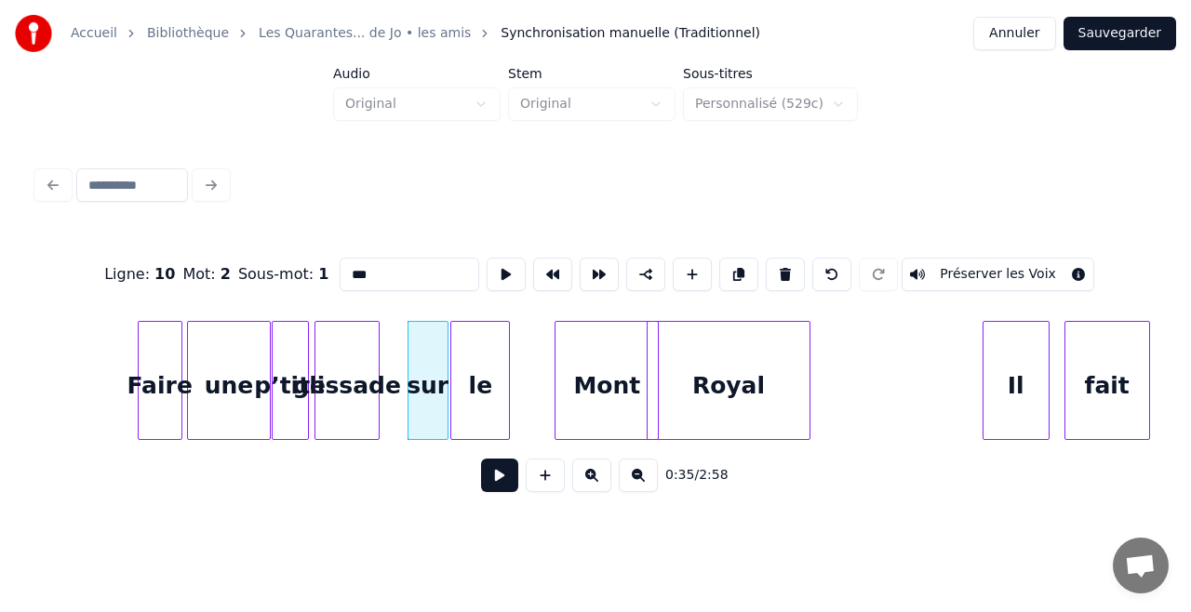
click at [476, 405] on div "le" at bounding box center [480, 385] width 58 height 127
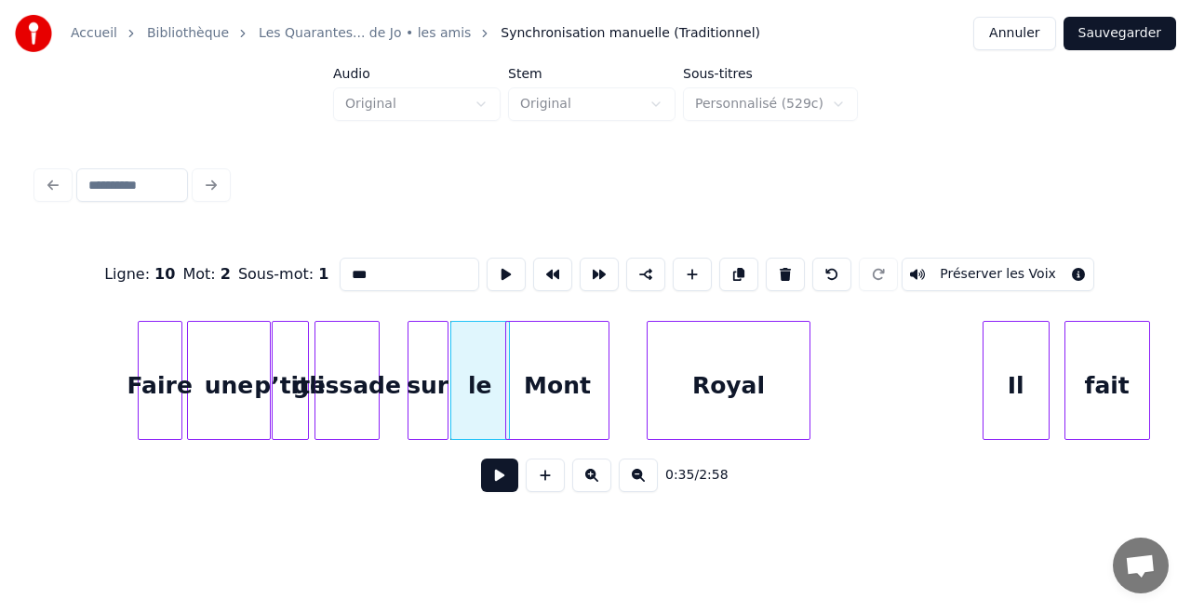
click at [528, 404] on div "Mont" at bounding box center [557, 385] width 102 height 127
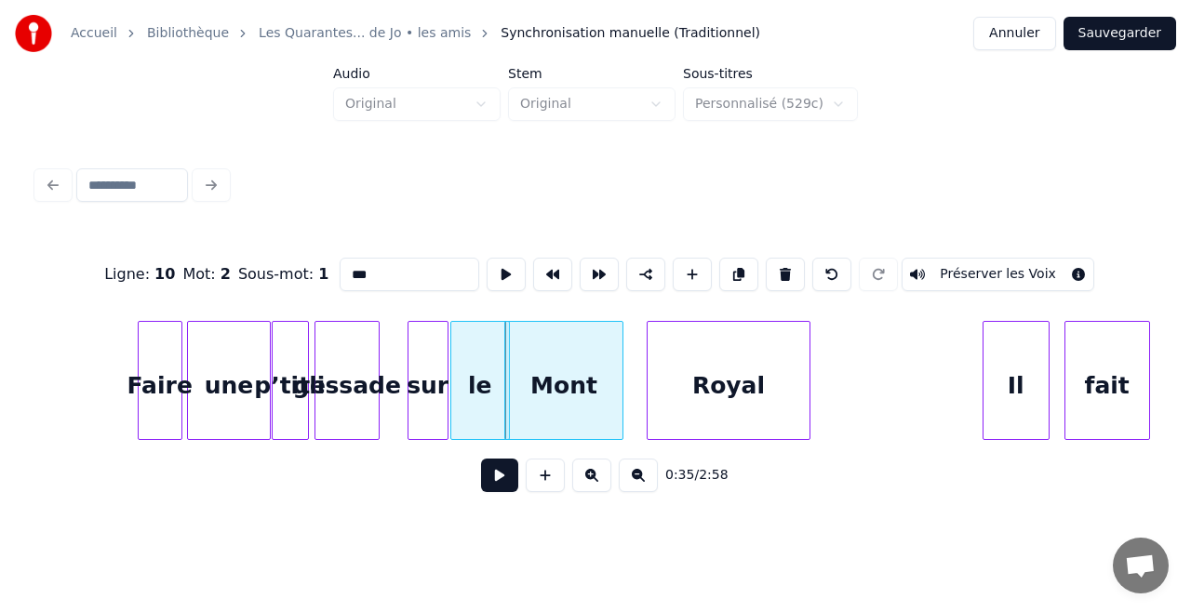
click at [620, 388] on div at bounding box center [620, 380] width 6 height 117
click at [646, 396] on div "Royal" at bounding box center [682, 385] width 162 height 127
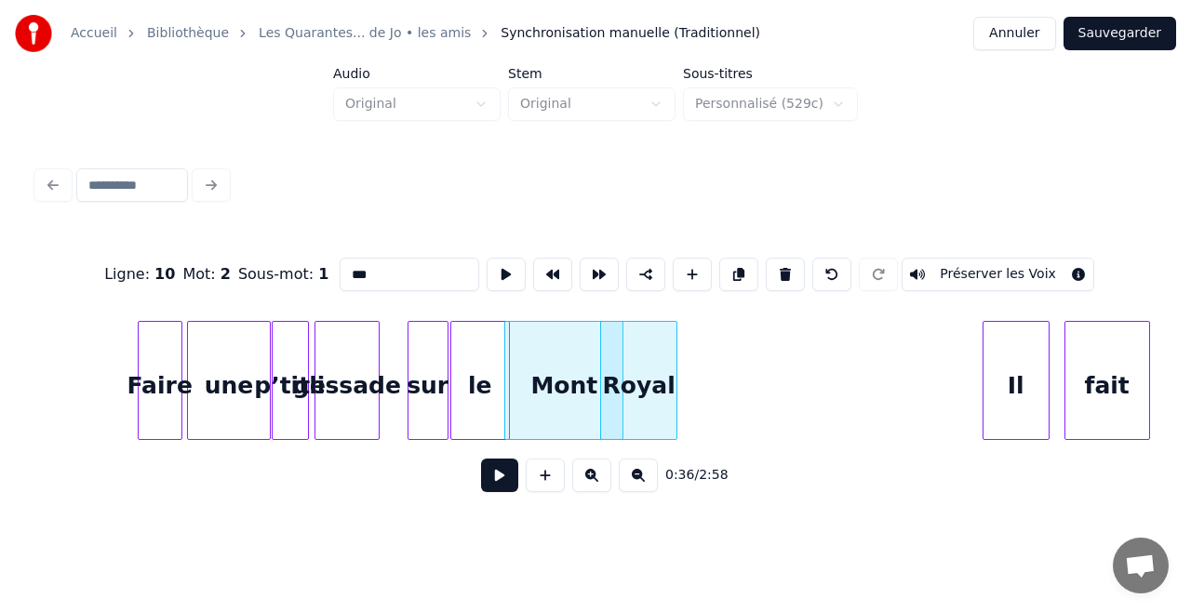
click at [672, 388] on div at bounding box center [674, 380] width 6 height 117
click at [670, 394] on div "Royal" at bounding box center [655, 385] width 73 height 127
click at [503, 489] on button at bounding box center [499, 475] width 37 height 33
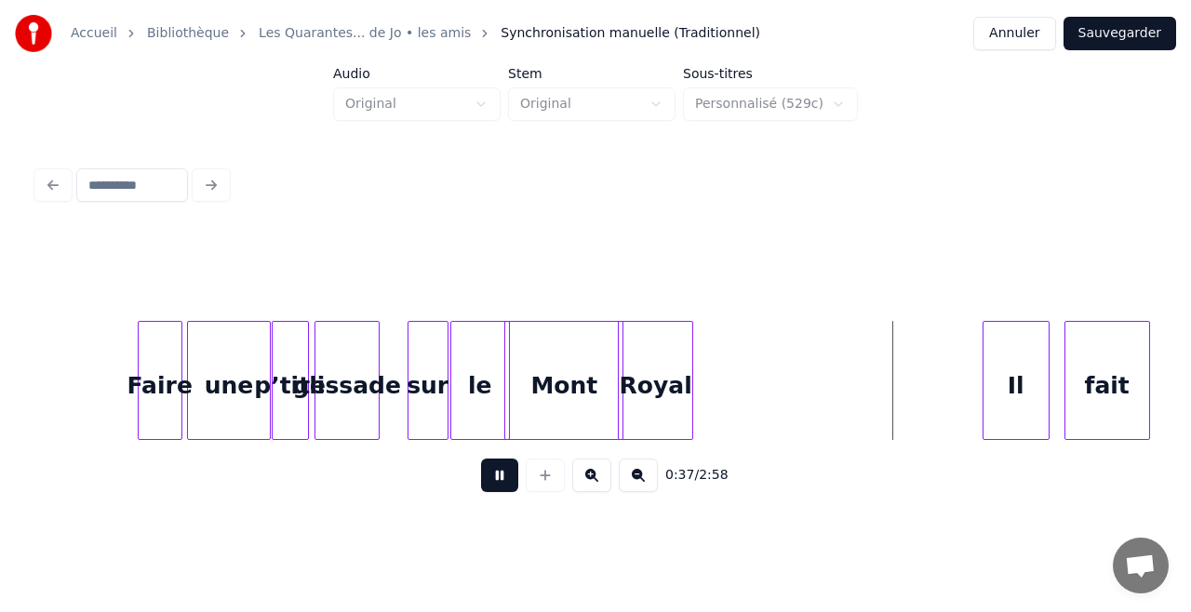
click at [507, 492] on button at bounding box center [499, 475] width 37 height 33
click at [997, 385] on div "Il" at bounding box center [992, 385] width 19 height 127
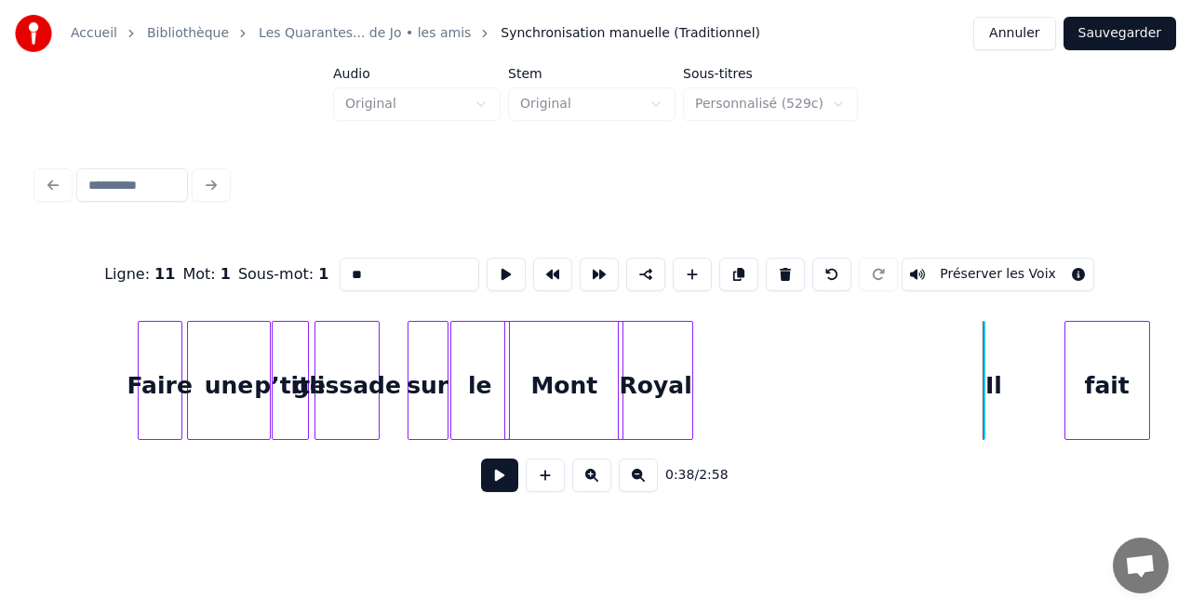
click at [935, 399] on div at bounding box center [938, 380] width 6 height 117
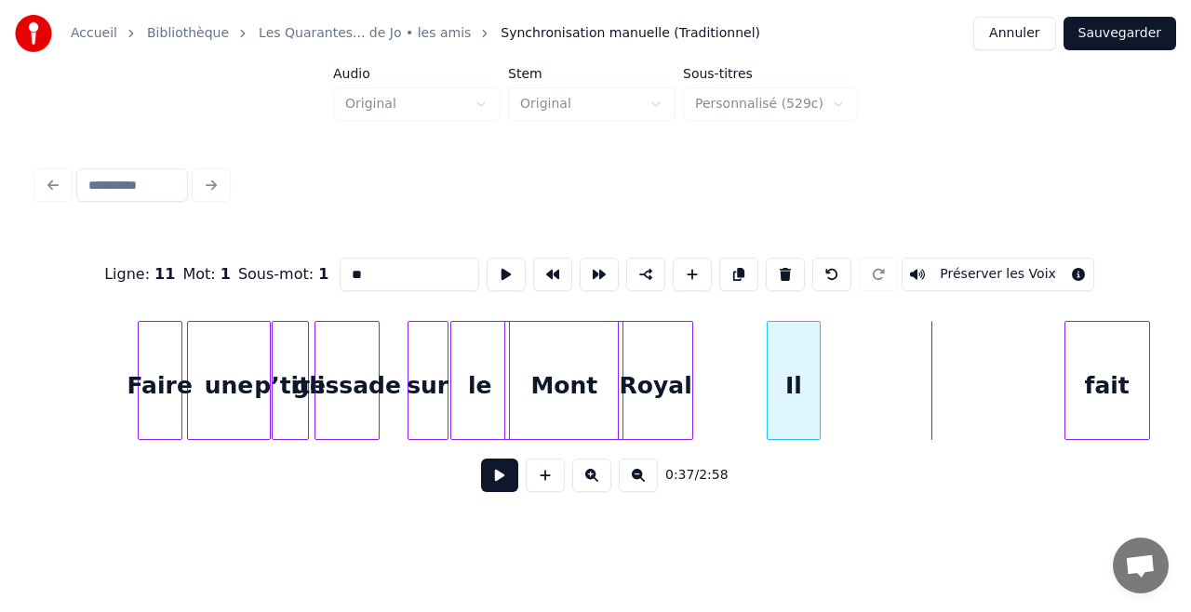
click at [797, 399] on div "Il" at bounding box center [792, 385] width 51 height 127
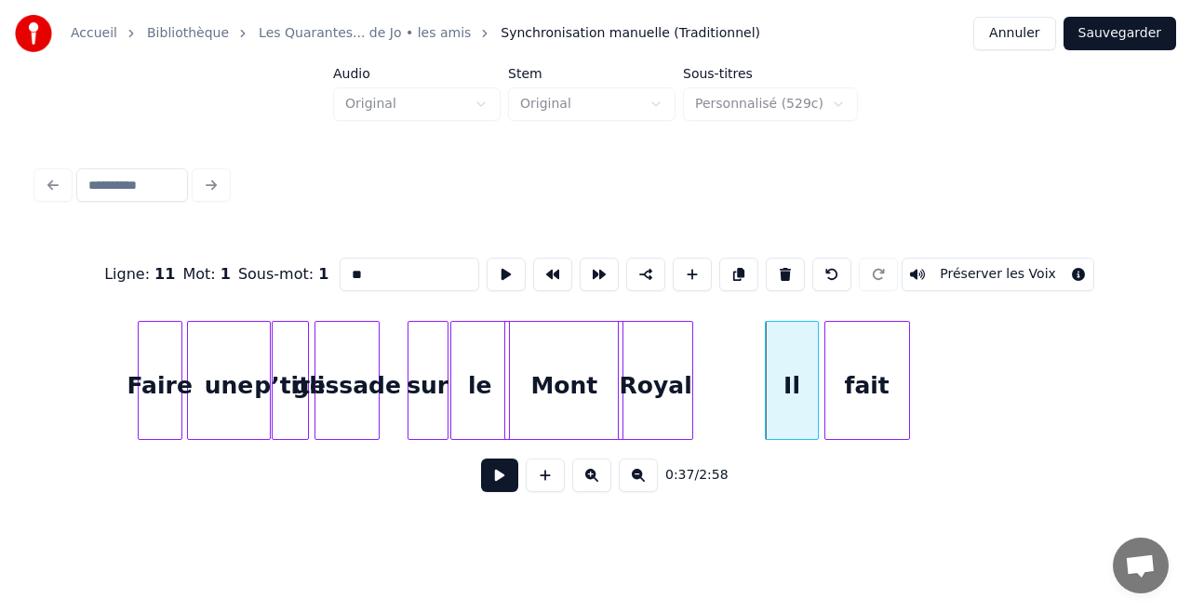
click at [874, 385] on div "fait" at bounding box center [867, 385] width 84 height 127
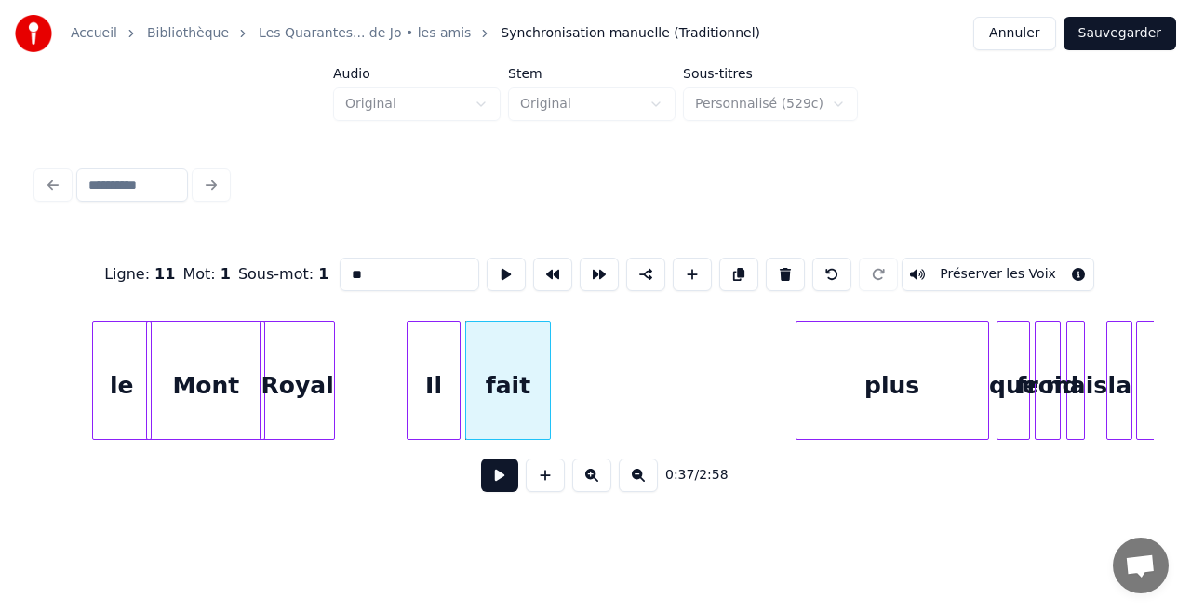
scroll to position [0, 6611]
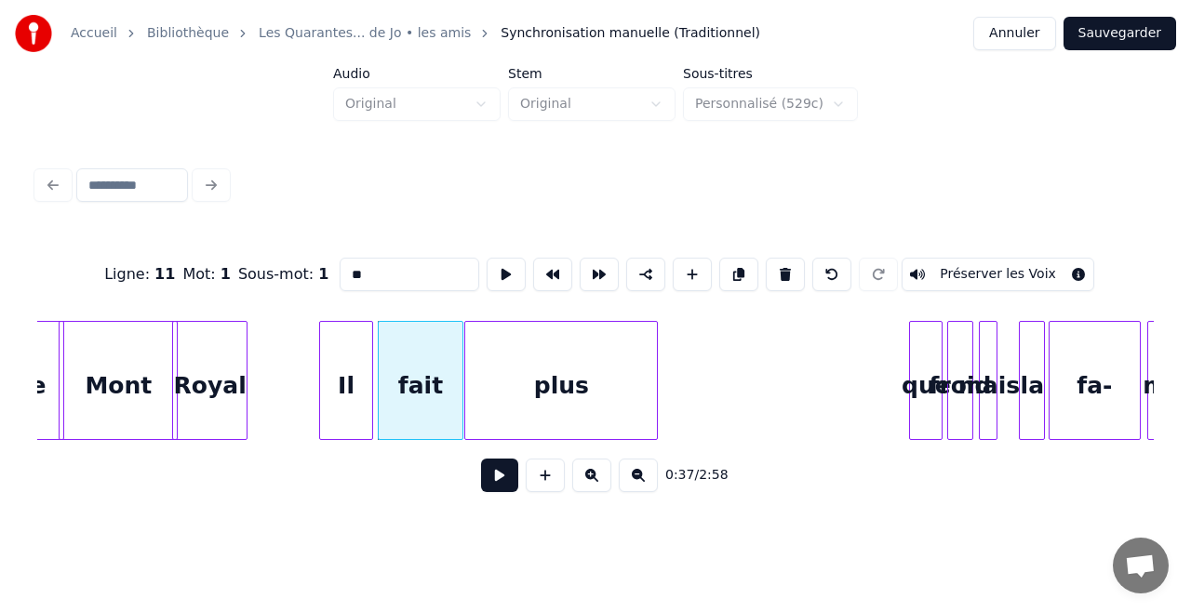
click at [619, 368] on div "plus" at bounding box center [561, 385] width 192 height 127
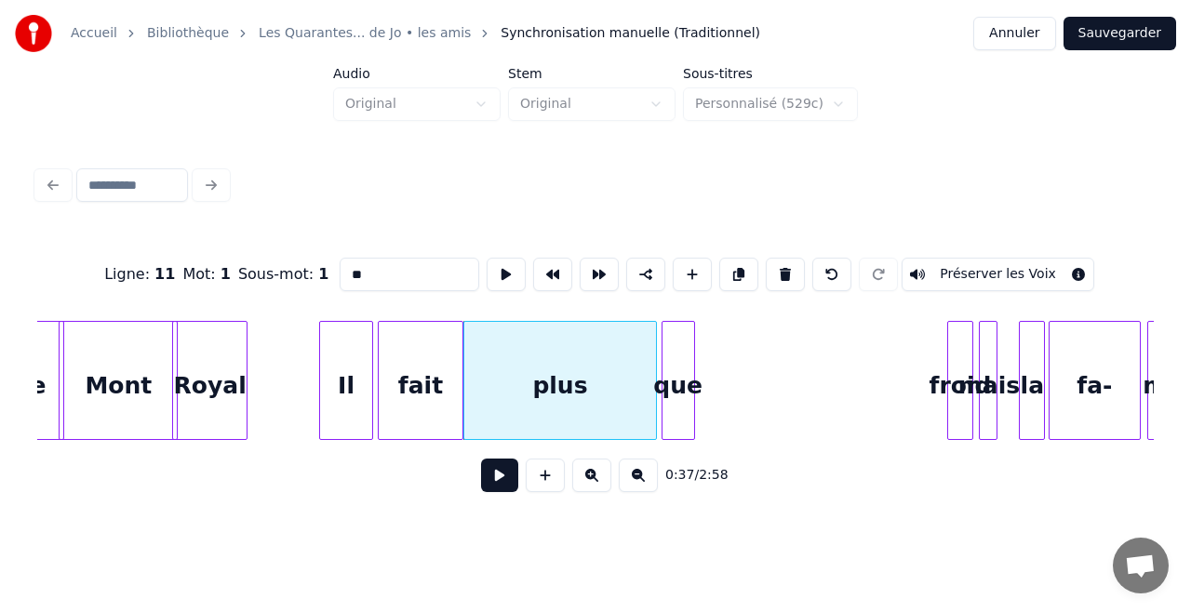
click at [672, 380] on div "que" at bounding box center [678, 385] width 32 height 127
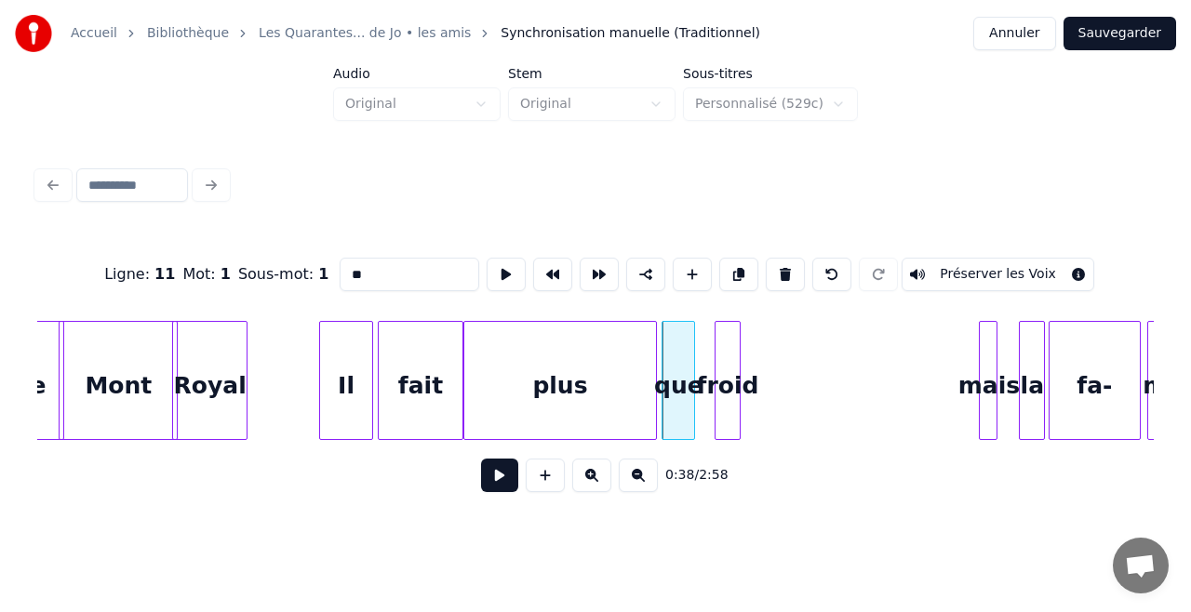
click at [721, 387] on div "froid" at bounding box center [727, 385] width 24 height 127
click at [493, 474] on button at bounding box center [499, 475] width 37 height 33
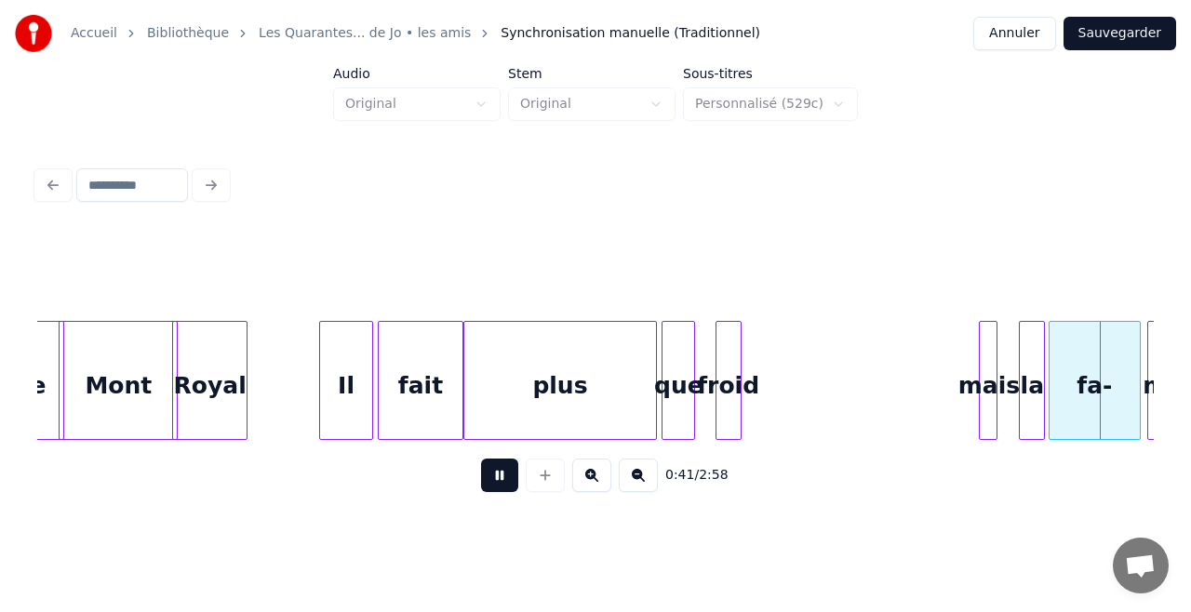
click at [238, 380] on div "Royal" at bounding box center [209, 385] width 73 height 127
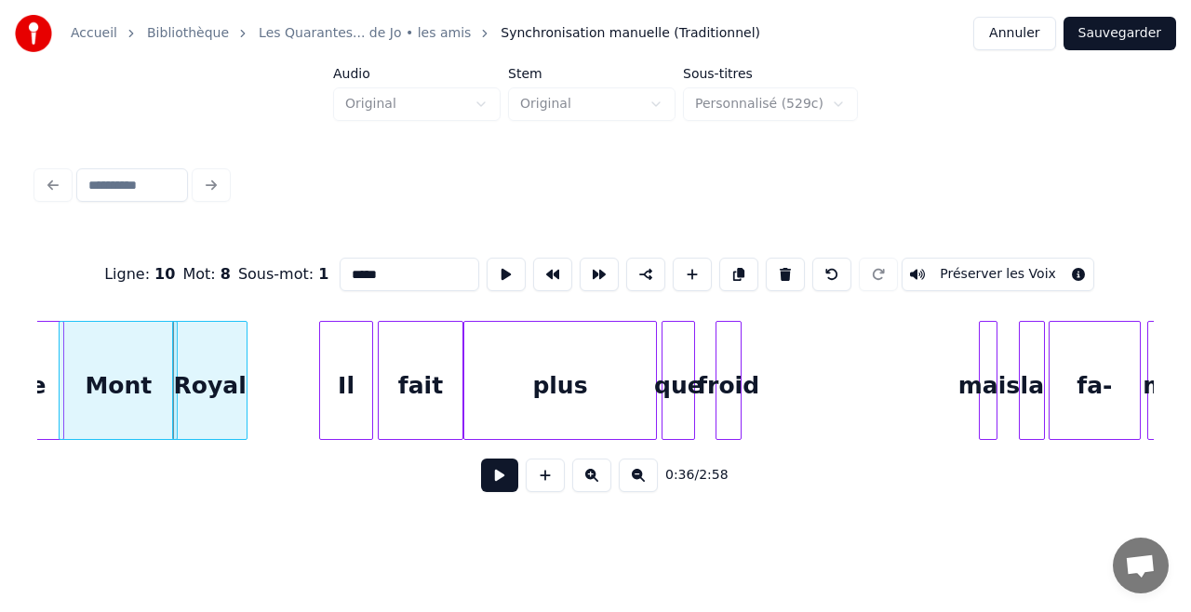
click at [238, 380] on div "Royal" at bounding box center [209, 385] width 73 height 127
click at [495, 476] on button at bounding box center [499, 475] width 37 height 33
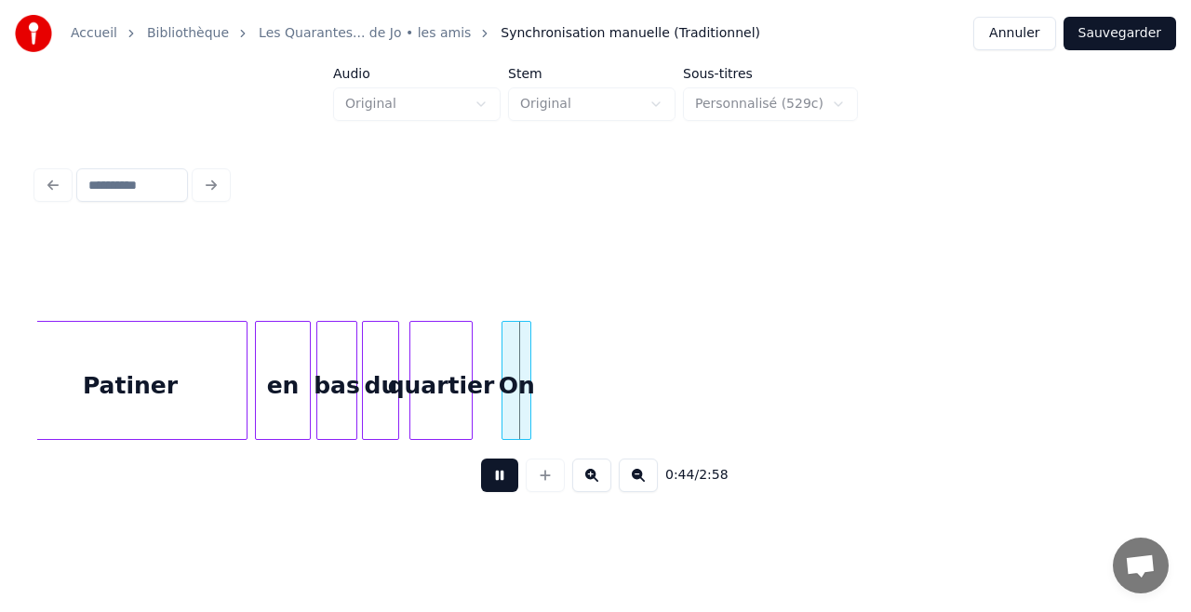
scroll to position [0, 8266]
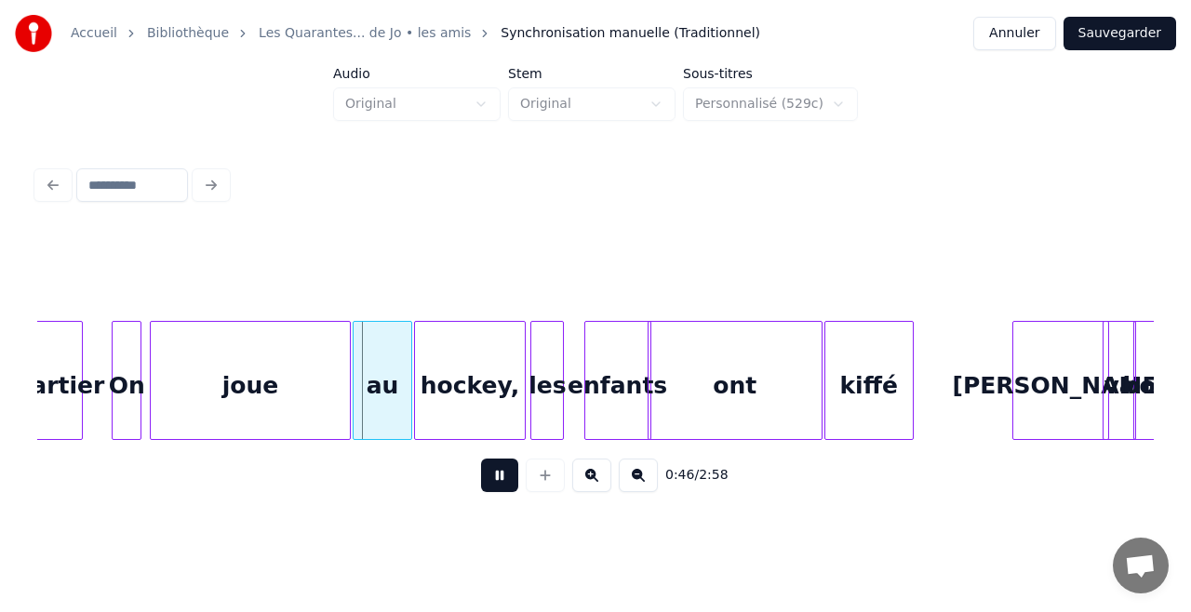
click at [495, 486] on button at bounding box center [499, 475] width 37 height 33
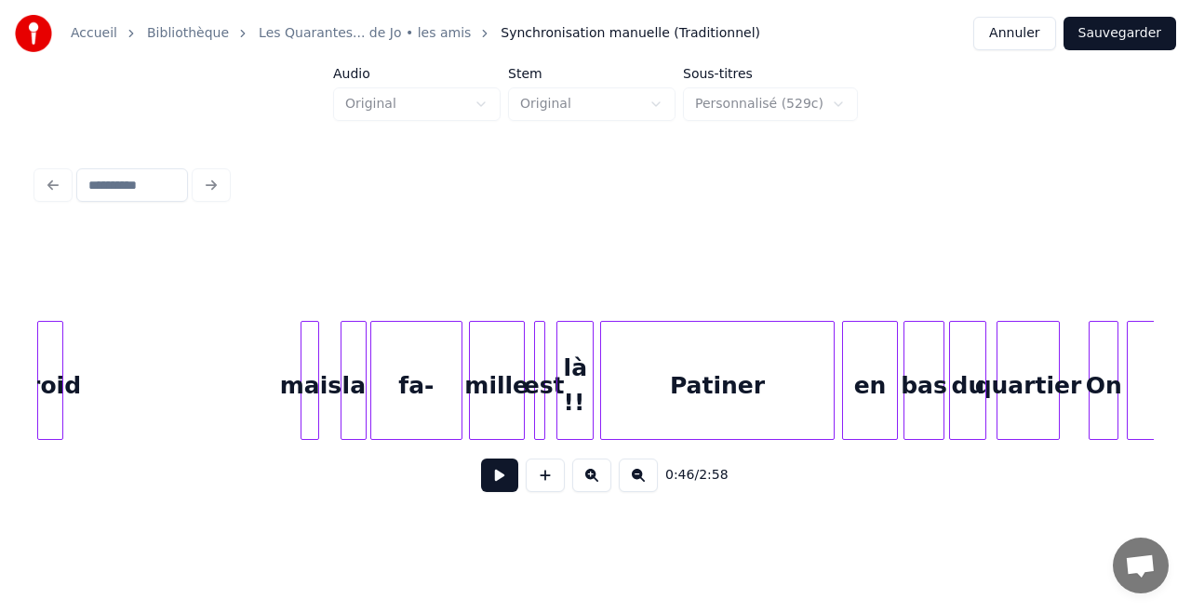
scroll to position [0, 6312]
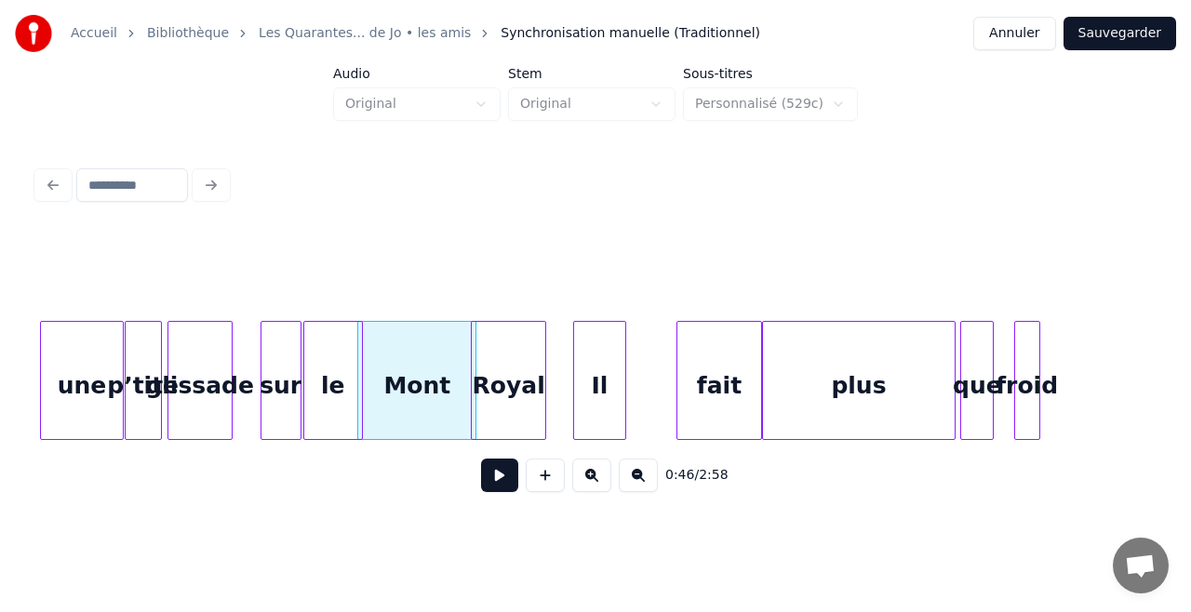
click at [592, 402] on div "Il" at bounding box center [599, 385] width 51 height 127
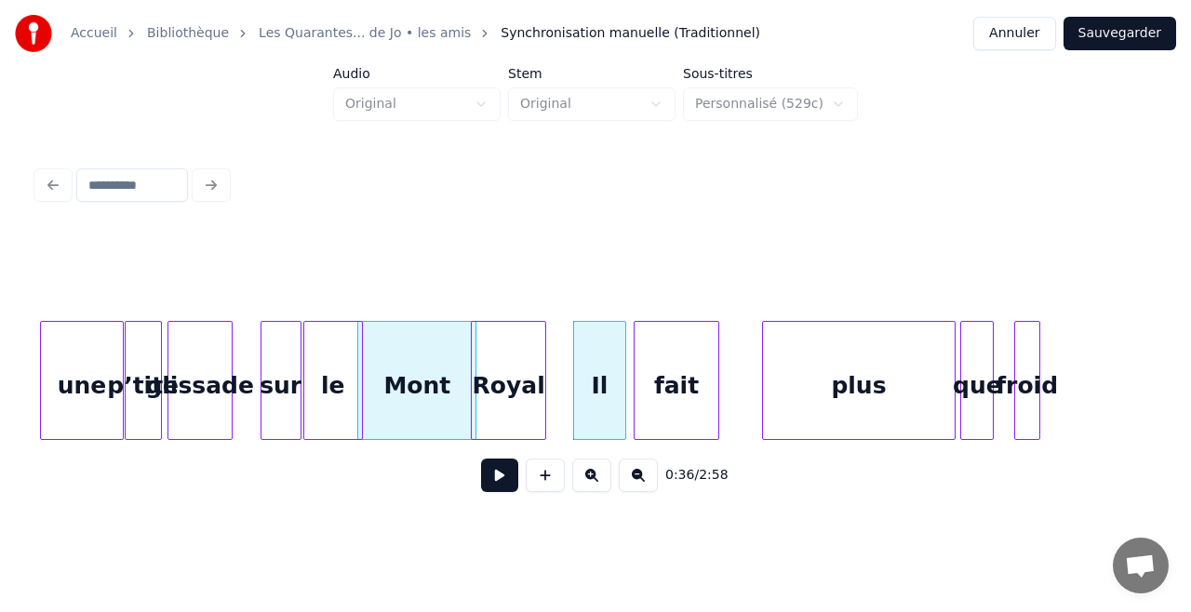
click at [672, 407] on div "fait" at bounding box center [676, 385] width 84 height 127
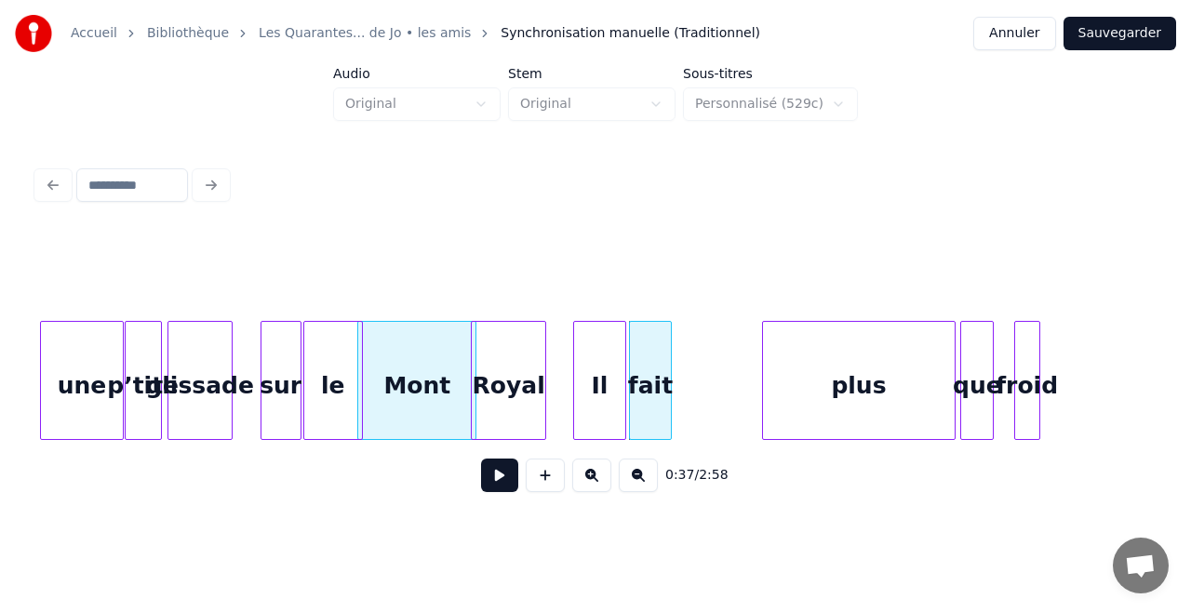
click at [670, 402] on div at bounding box center [668, 380] width 6 height 117
click at [655, 404] on div "fait" at bounding box center [644, 385] width 42 height 127
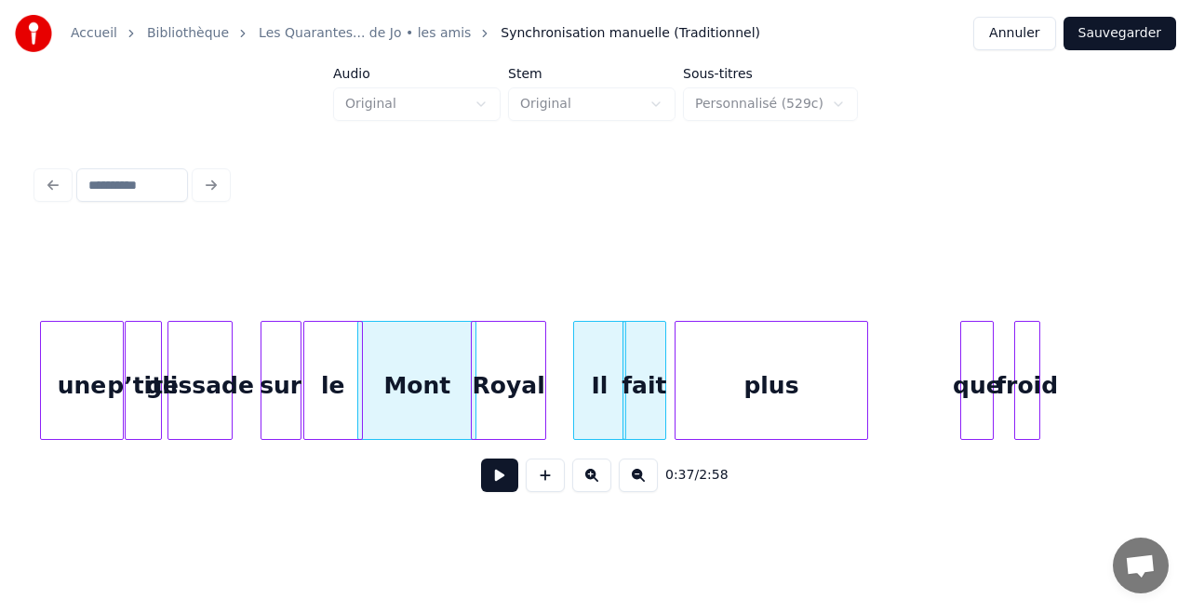
click at [711, 411] on div "plus" at bounding box center [771, 385] width 192 height 127
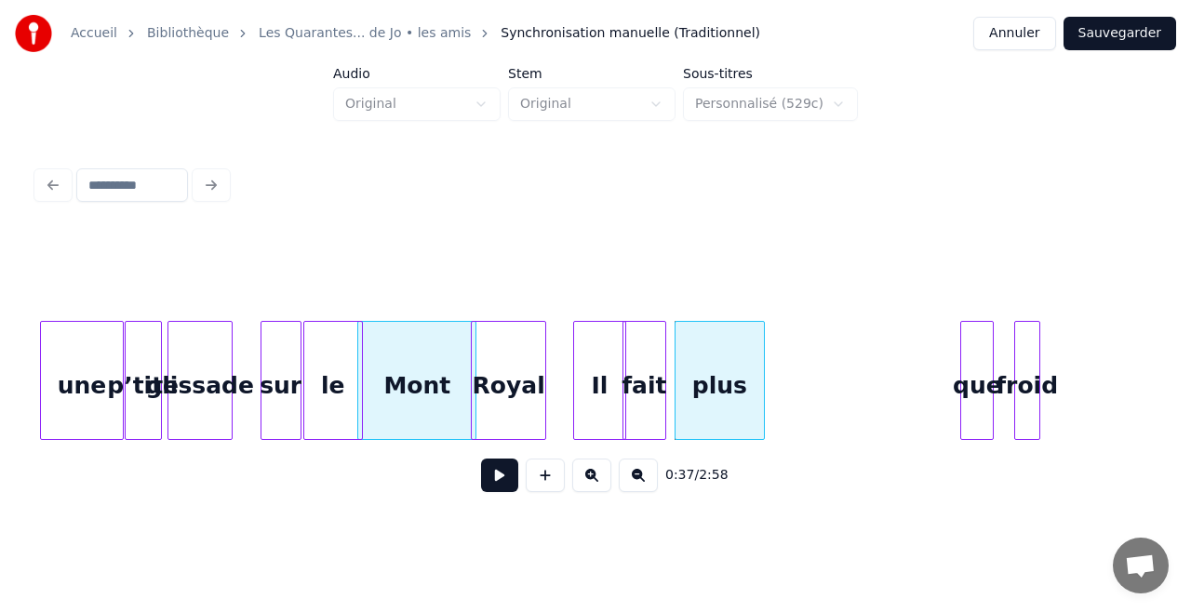
click at [761, 393] on div at bounding box center [761, 380] width 6 height 117
click at [777, 389] on div "que" at bounding box center [786, 385] width 32 height 127
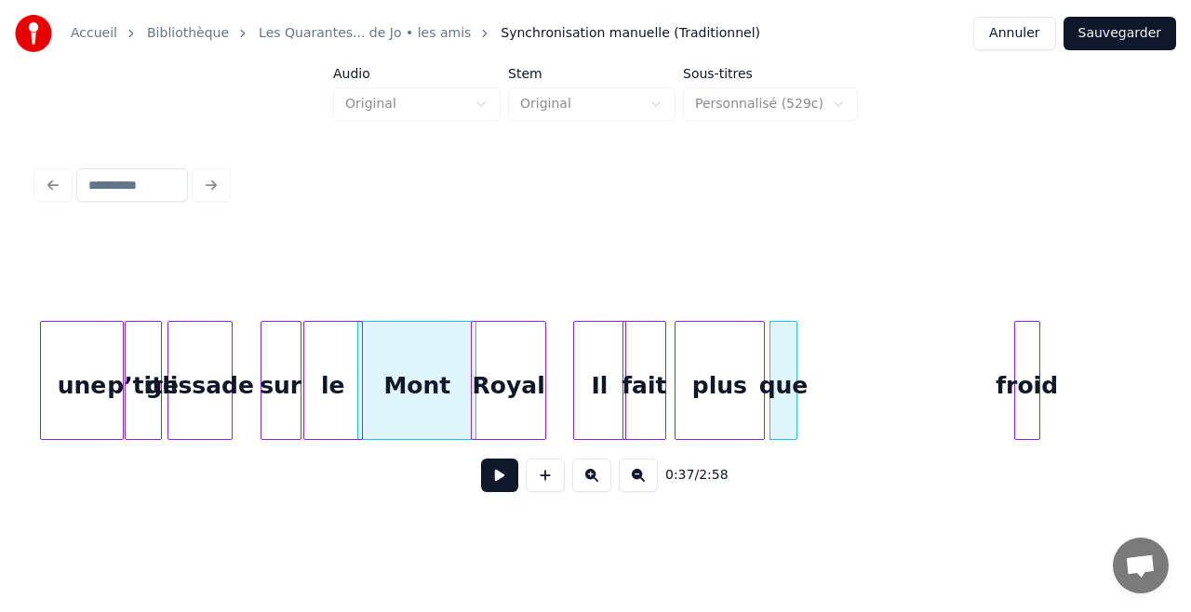
click at [794, 389] on div at bounding box center [794, 380] width 6 height 117
click at [770, 400] on div "que" at bounding box center [772, 385] width 29 height 127
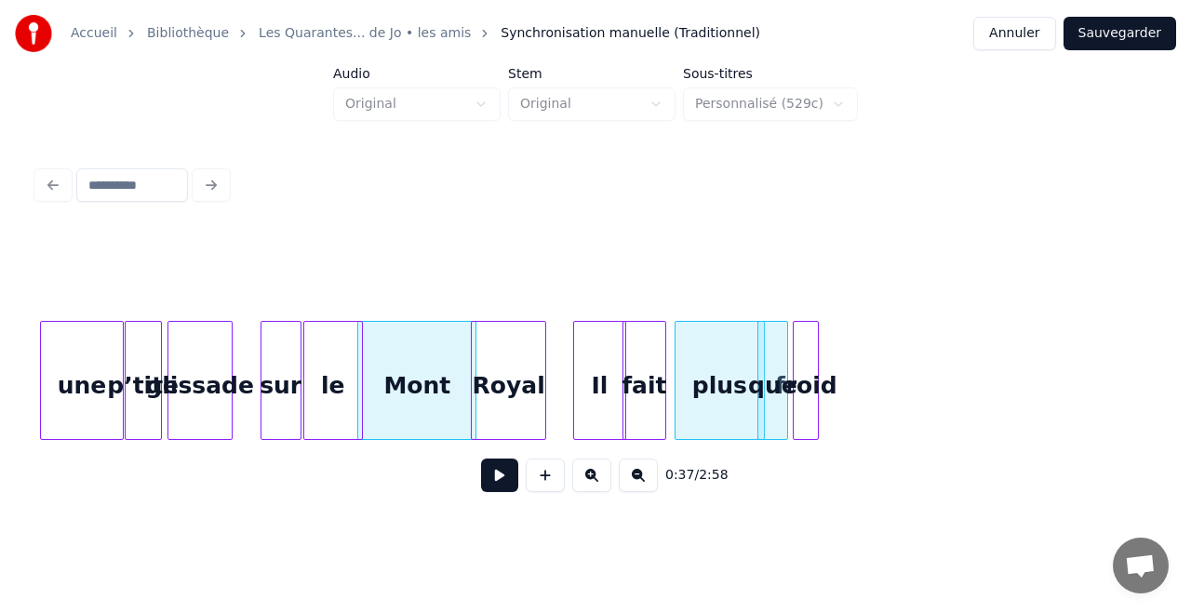
click at [807, 404] on div "froid" at bounding box center [806, 385] width 24 height 127
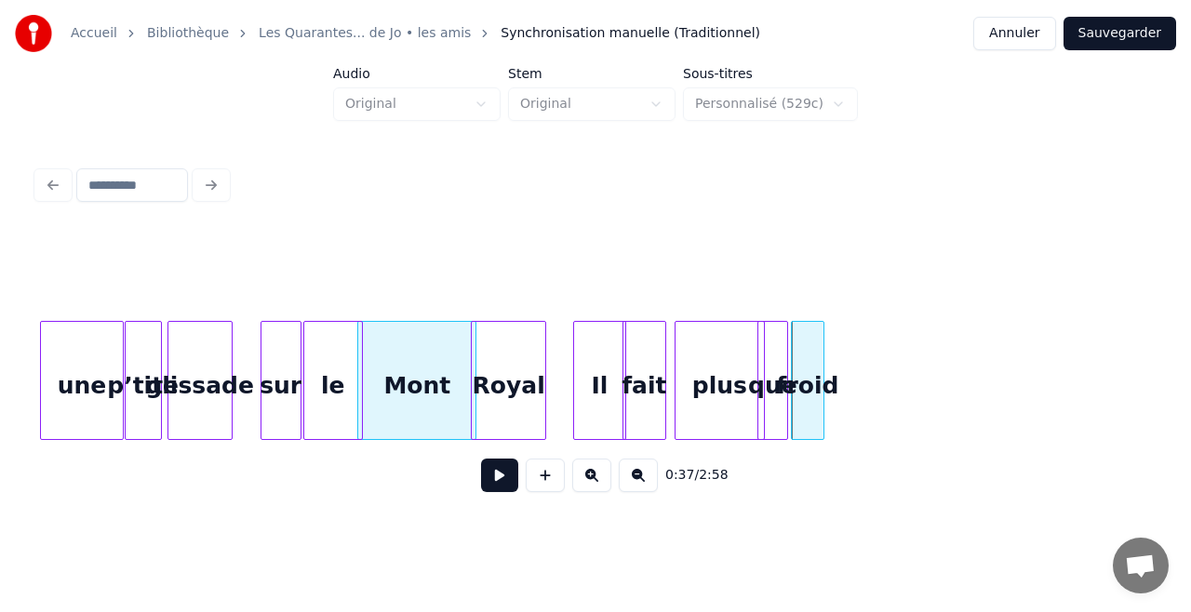
click at [822, 402] on div at bounding box center [821, 380] width 6 height 117
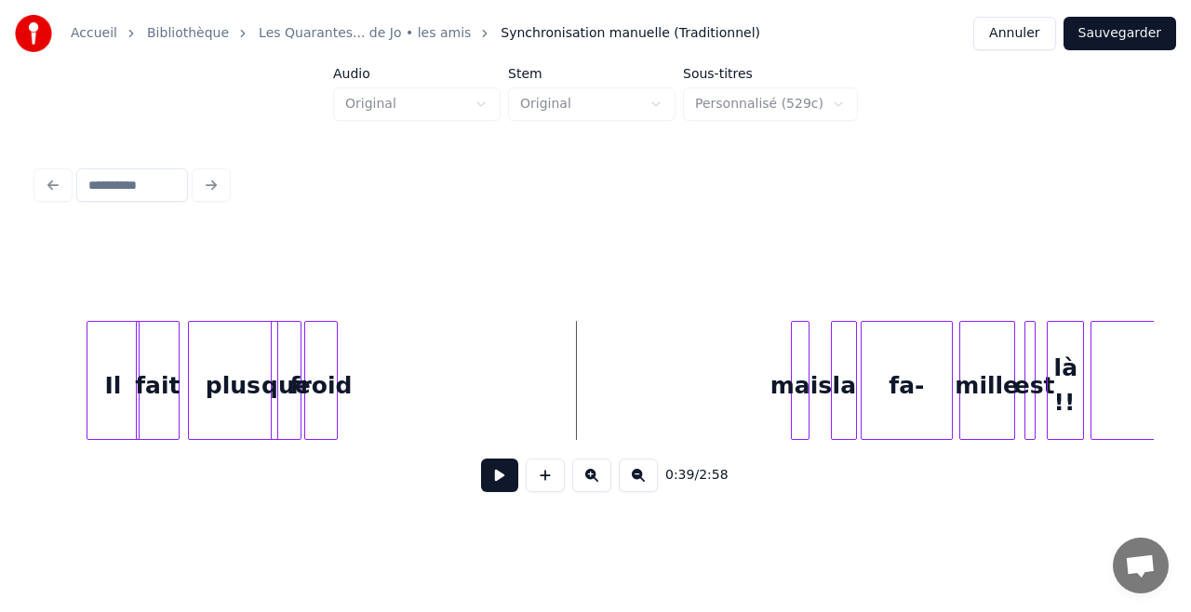
scroll to position [0, 6833]
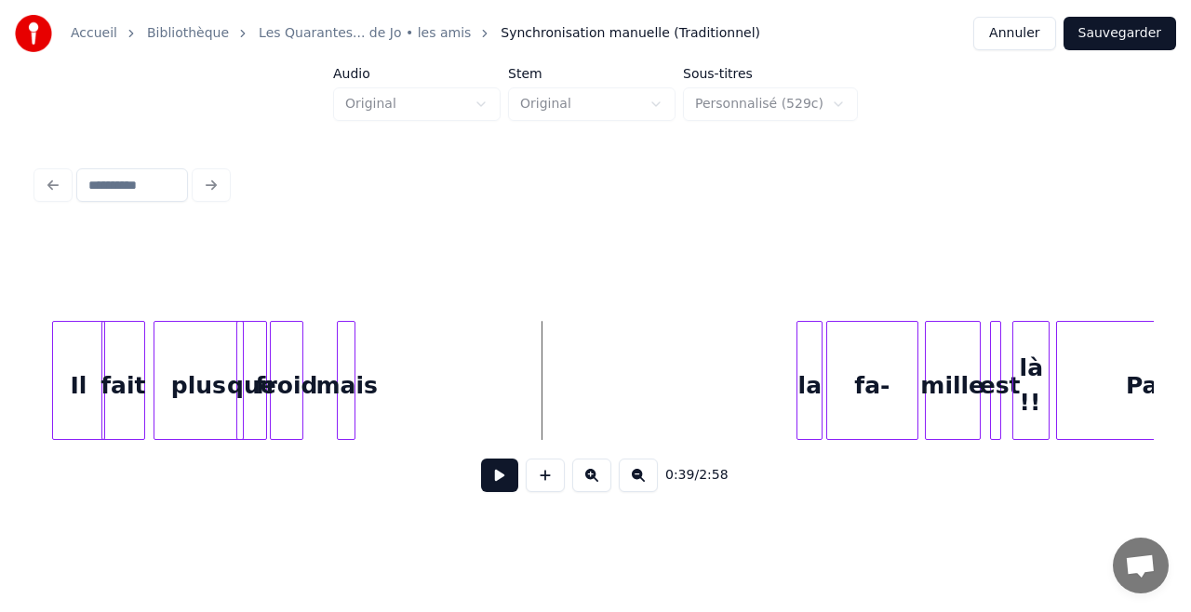
click at [344, 349] on div "mais" at bounding box center [347, 385] width 19 height 127
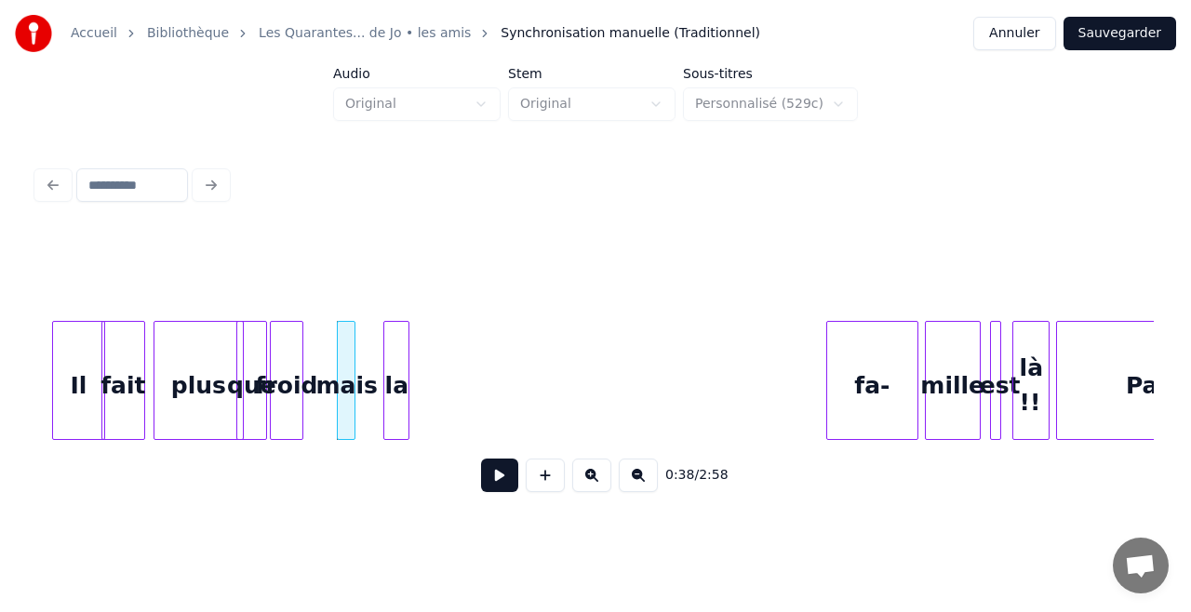
click at [397, 349] on div "la" at bounding box center [396, 385] width 24 height 127
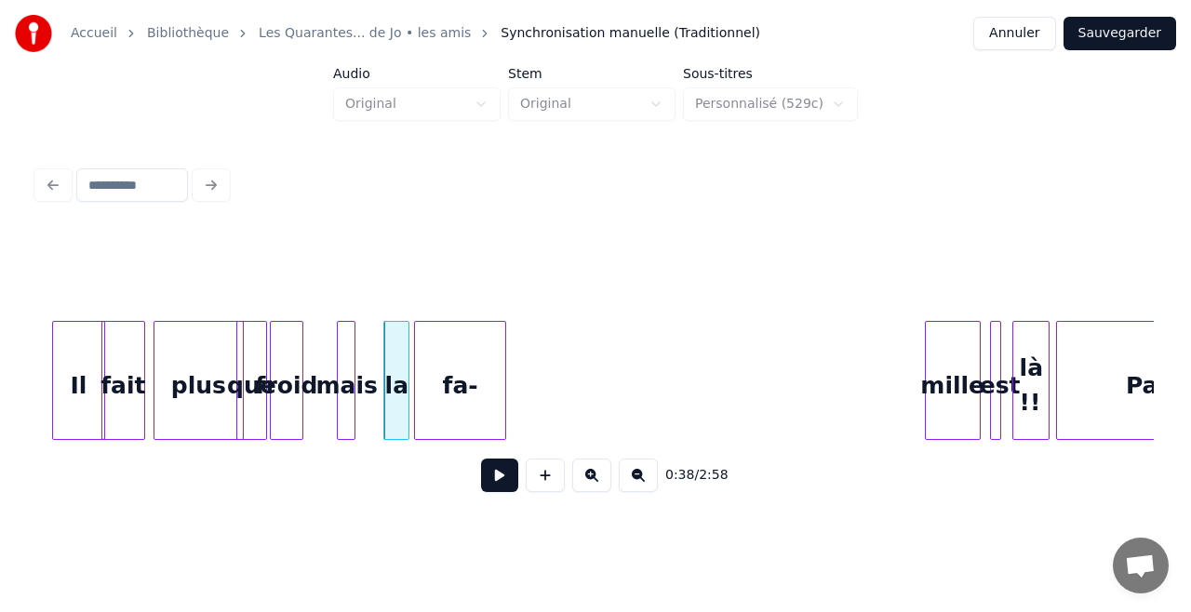
click at [466, 347] on div "fa-" at bounding box center [460, 385] width 90 height 127
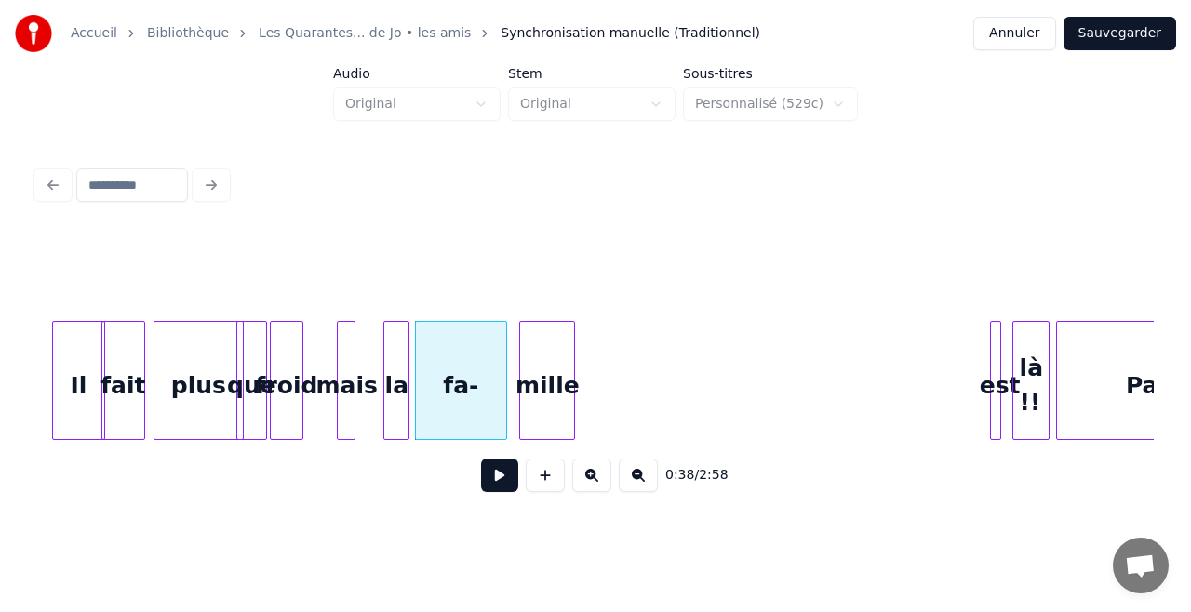
click at [544, 337] on div "mille" at bounding box center [547, 385] width 54 height 127
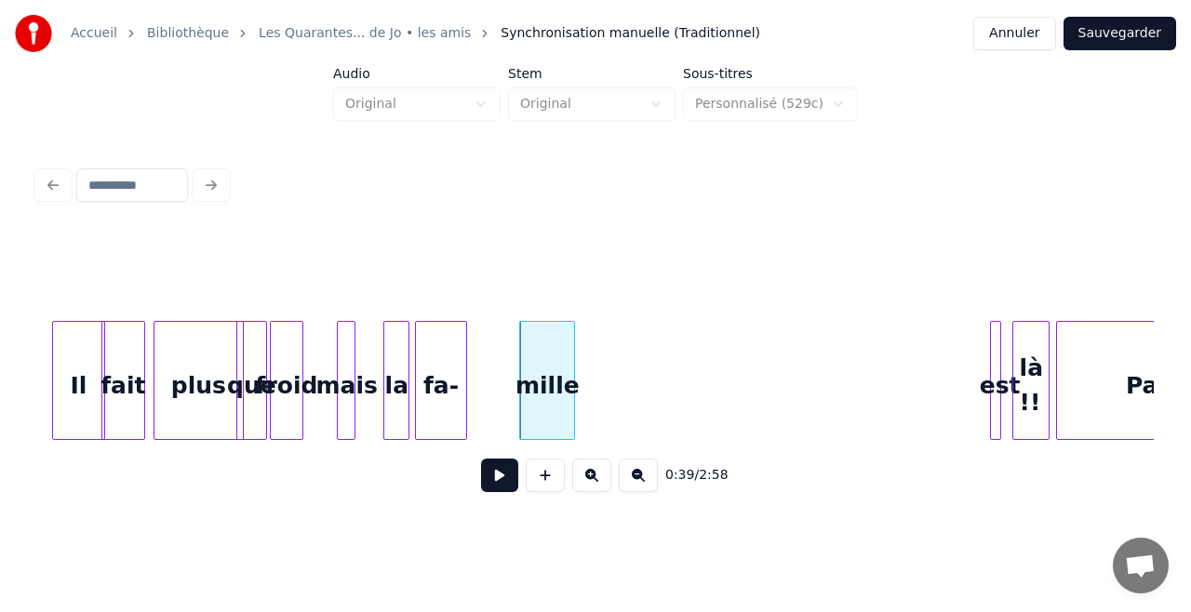
click at [463, 355] on div at bounding box center [463, 380] width 6 height 117
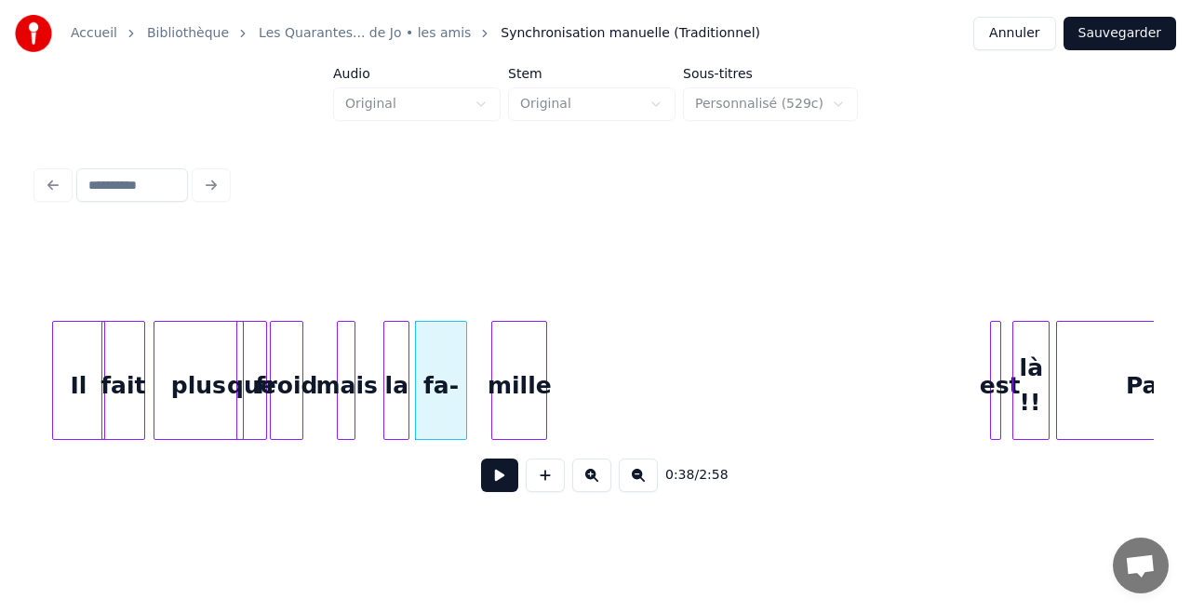
click at [515, 371] on div "mille" at bounding box center [519, 385] width 54 height 127
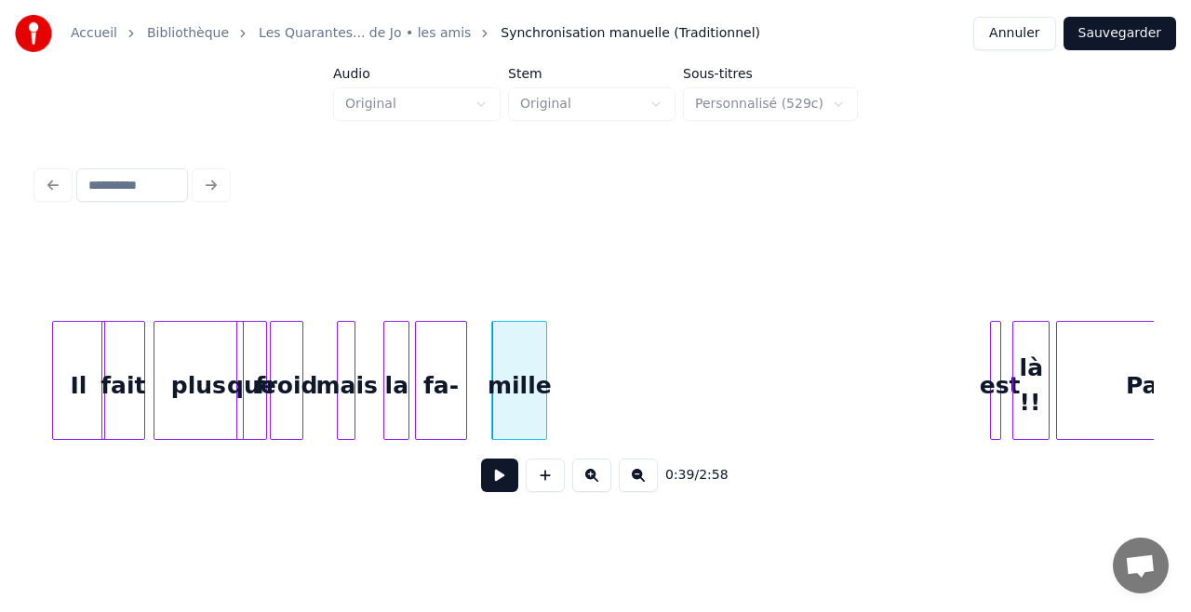
click at [998, 383] on div at bounding box center [997, 380] width 6 height 117
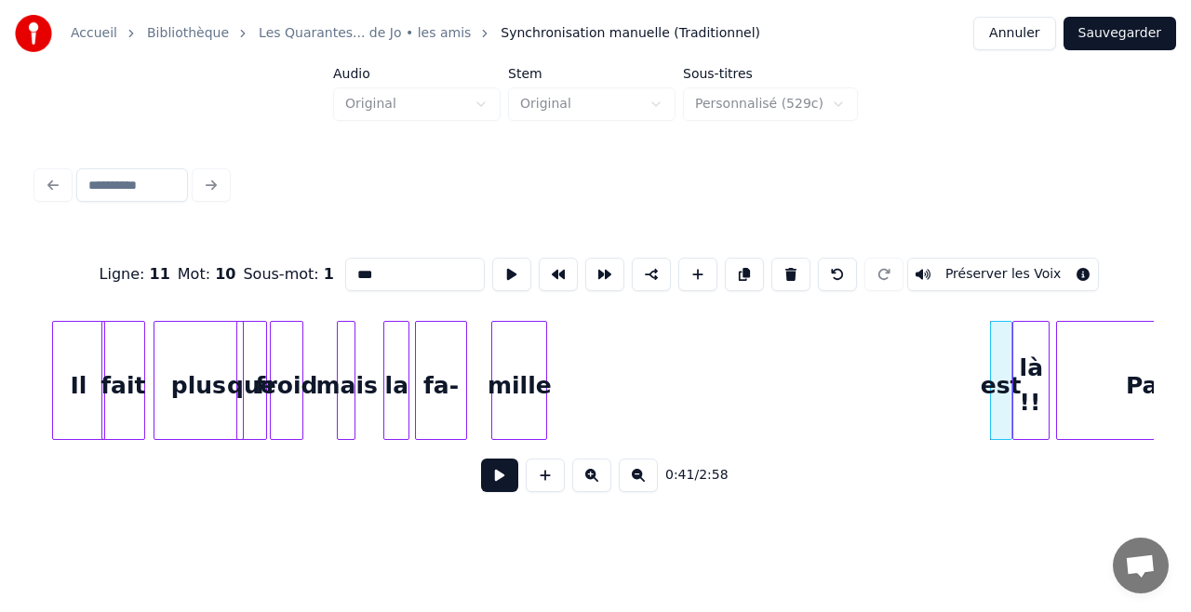
click at [1006, 365] on div at bounding box center [1009, 380] width 6 height 117
click at [555, 334] on div "est" at bounding box center [559, 385] width 20 height 127
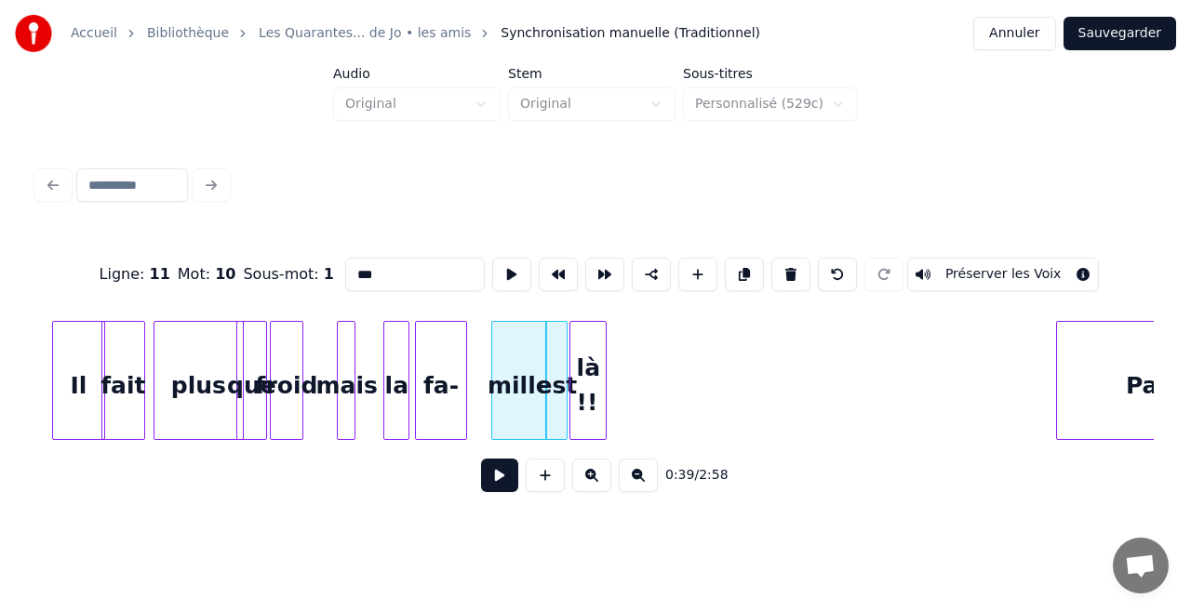
click at [596, 367] on div "là !!" at bounding box center [587, 385] width 35 height 127
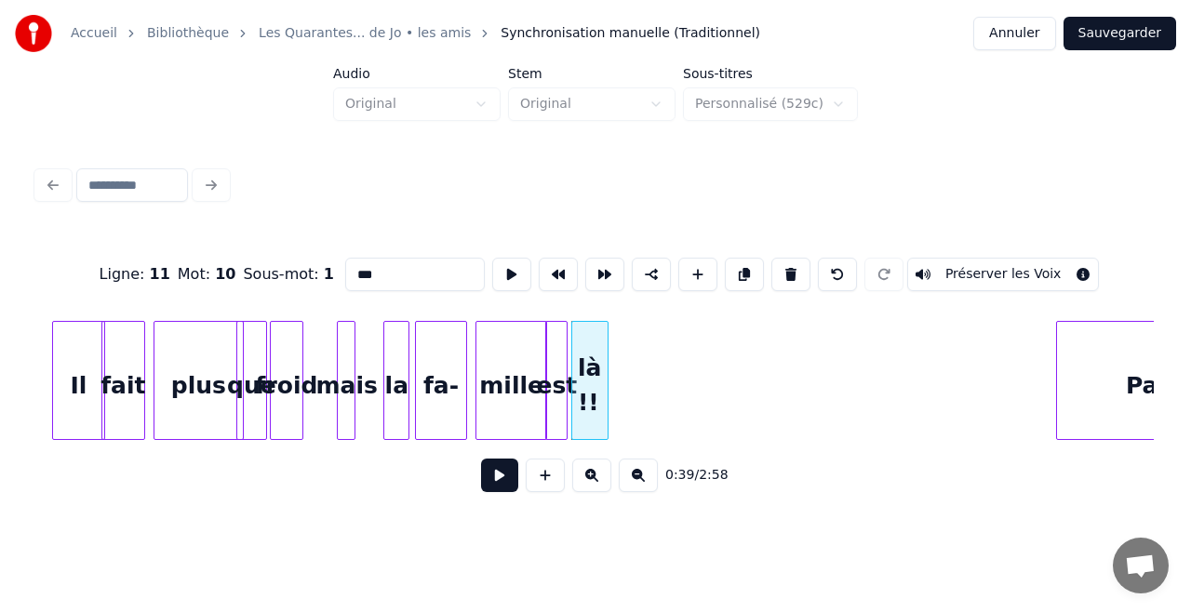
click at [477, 387] on div at bounding box center [479, 380] width 6 height 117
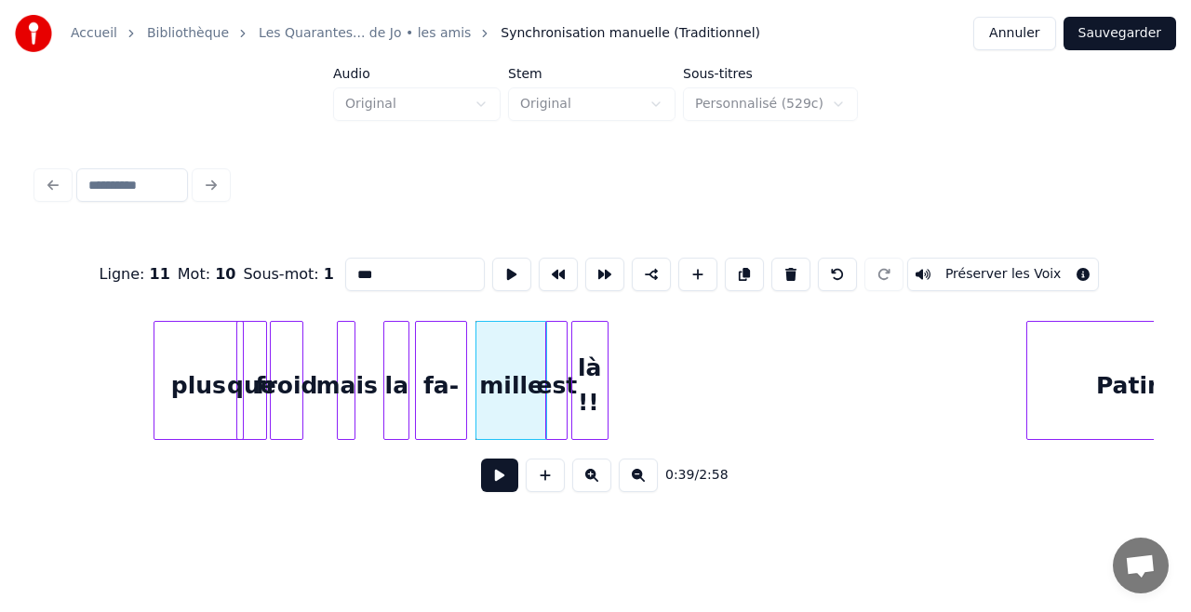
scroll to position [0, 6962]
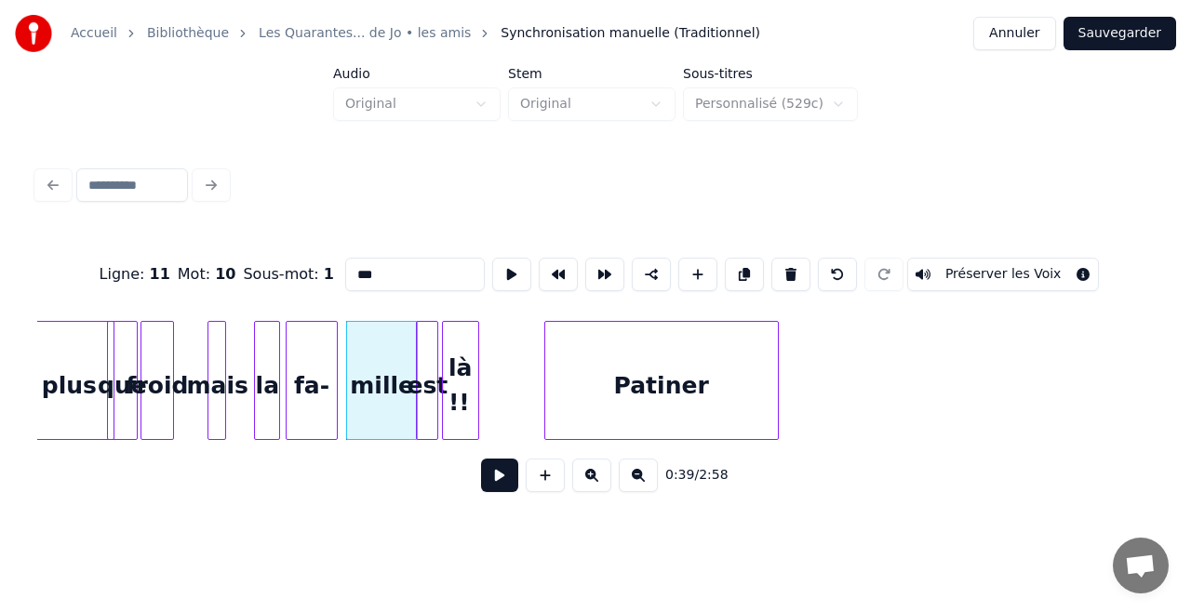
click at [690, 379] on div "Patiner" at bounding box center [661, 385] width 233 height 127
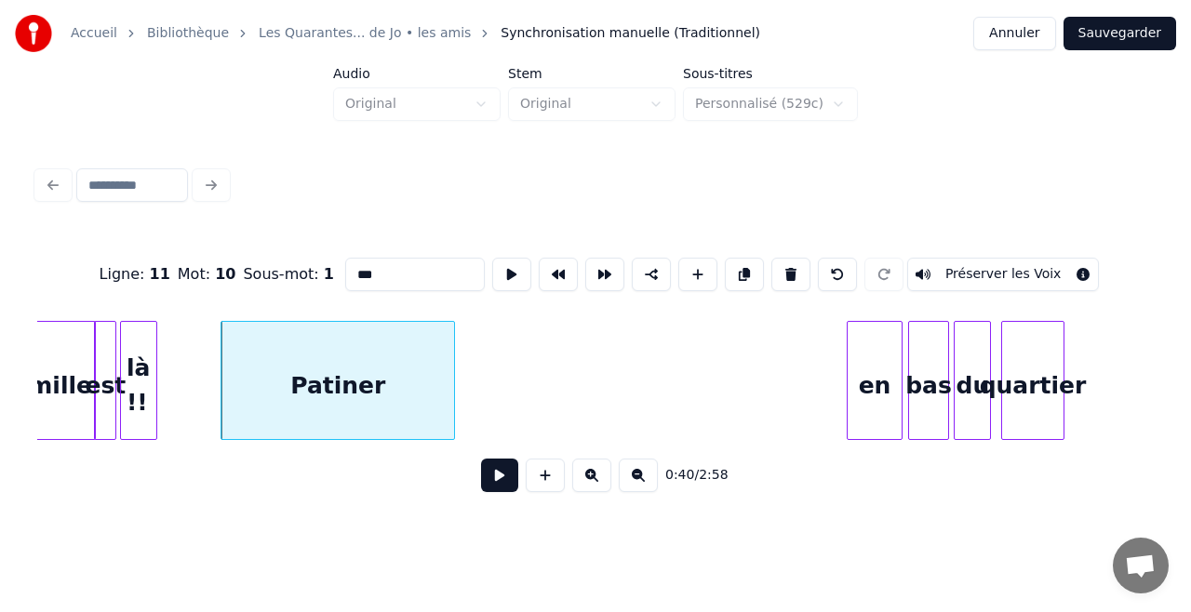
scroll to position [0, 7321]
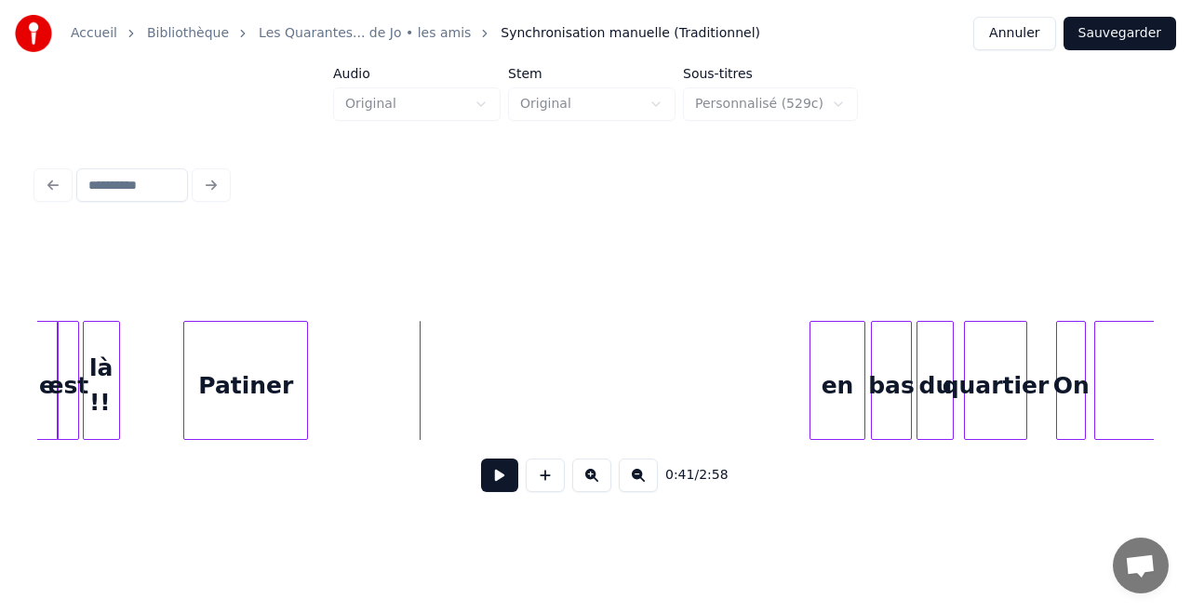
click at [301, 381] on div at bounding box center [304, 380] width 6 height 117
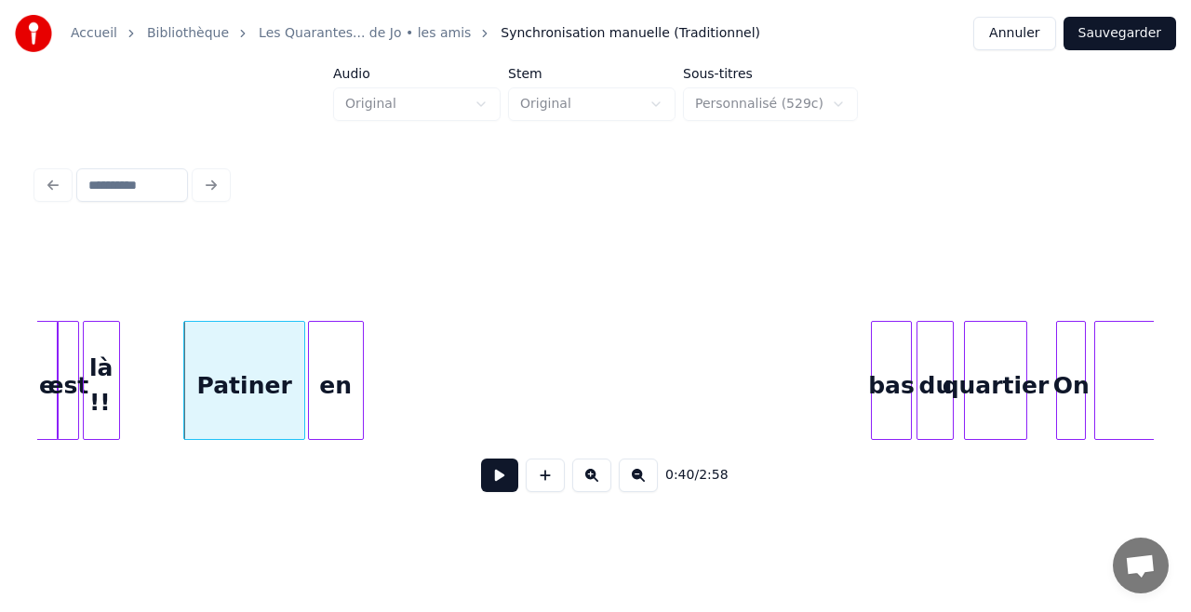
click at [324, 348] on div "en" at bounding box center [336, 385] width 54 height 127
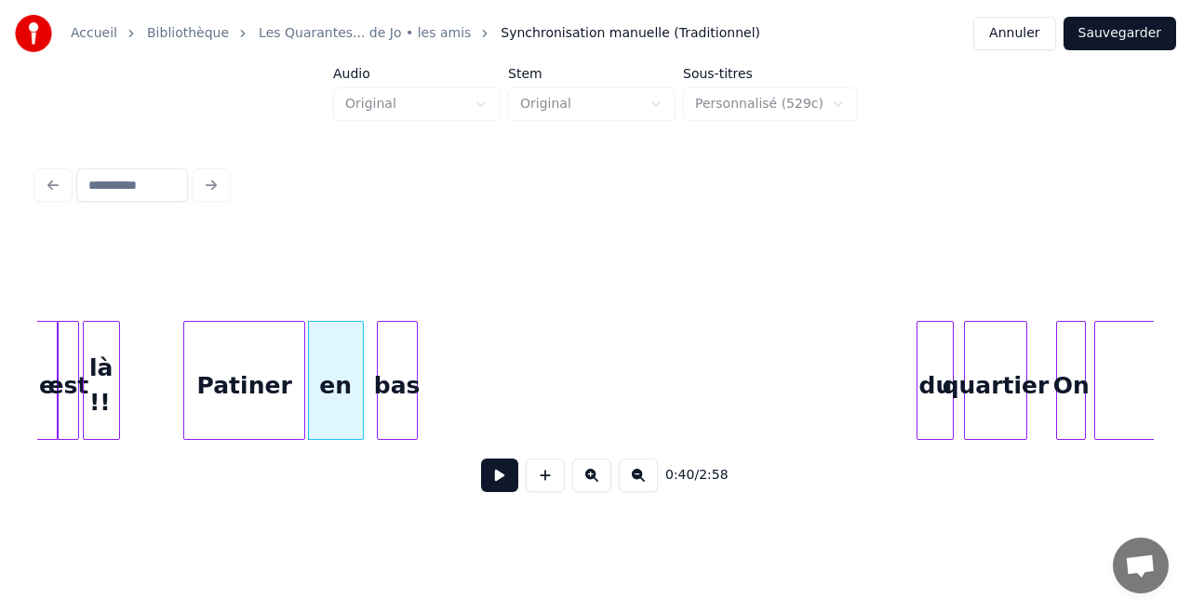
click at [384, 365] on div "bas" at bounding box center [397, 385] width 39 height 127
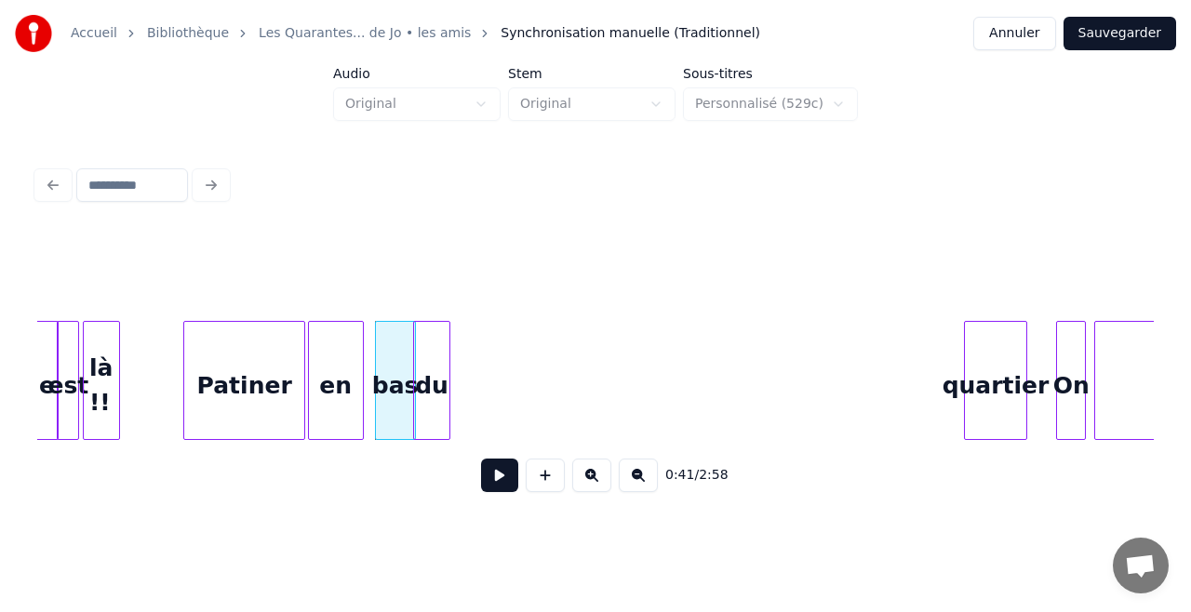
click at [430, 400] on div "du" at bounding box center [431, 385] width 35 height 127
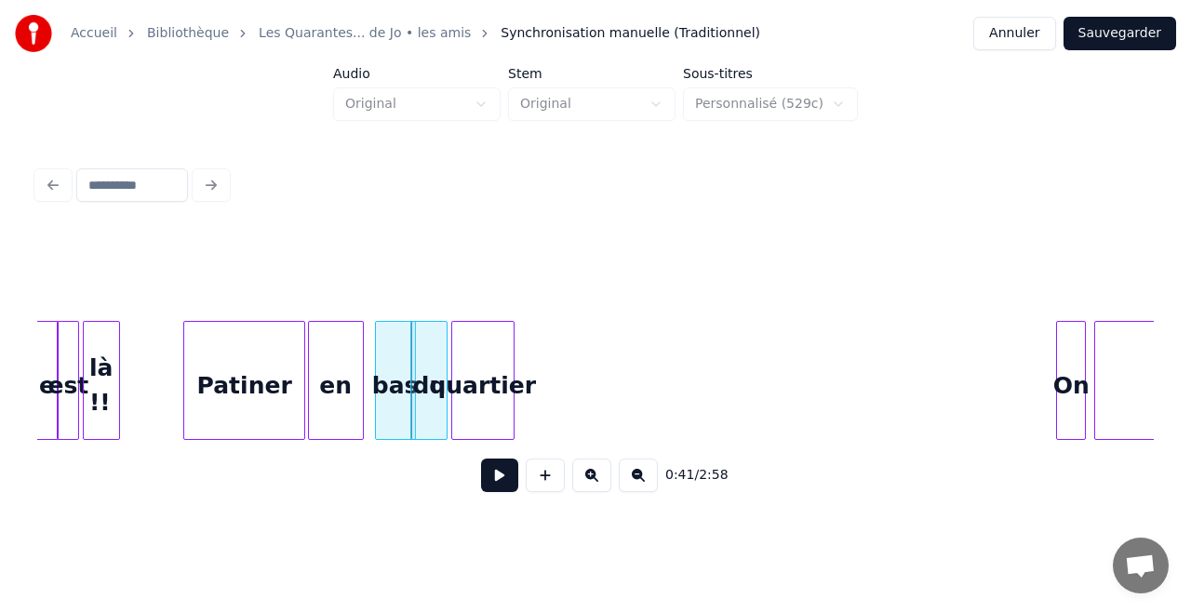
click at [473, 376] on div "quartier" at bounding box center [482, 385] width 61 height 127
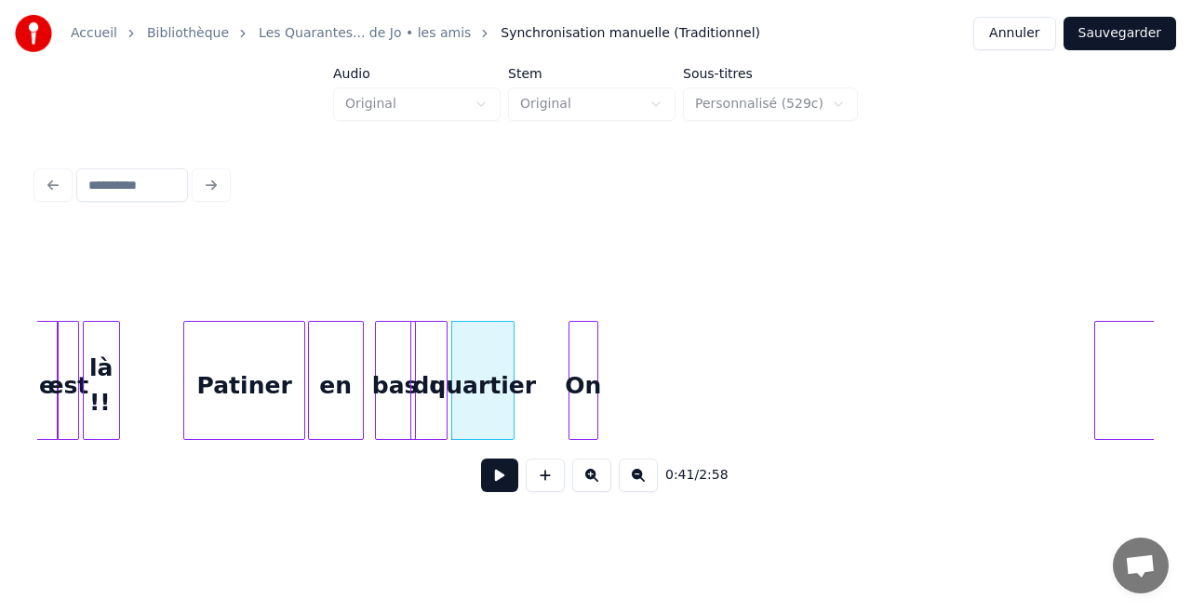
click at [577, 357] on div "On" at bounding box center [583, 385] width 28 height 127
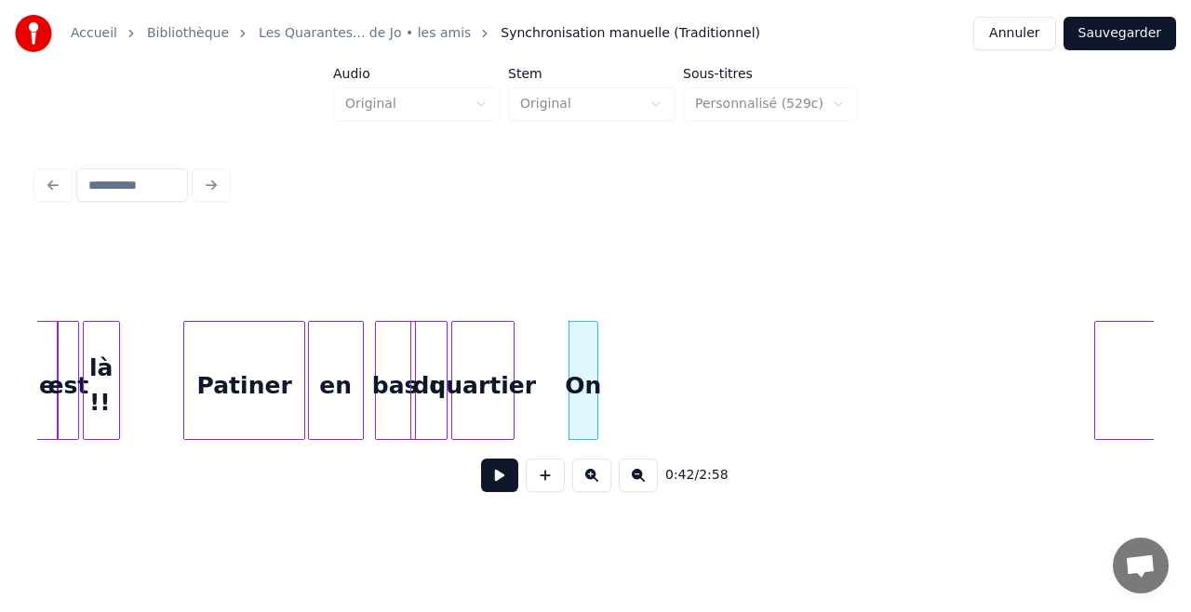
scroll to position [0, 7455]
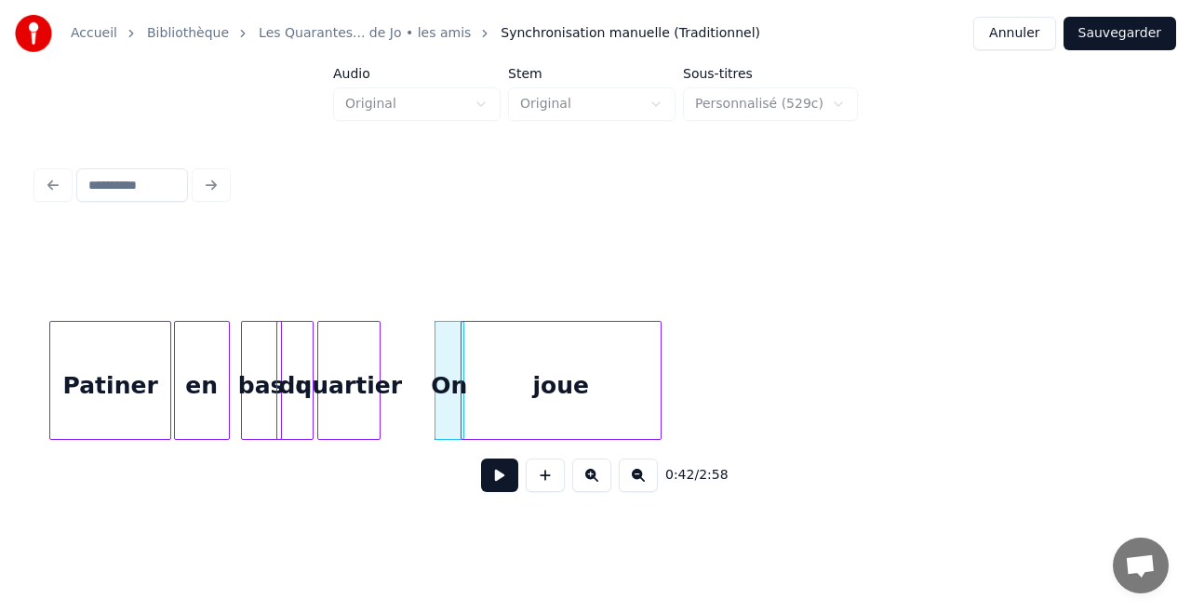
click at [631, 440] on div "Patiner en bas du quartier On joue" at bounding box center [595, 380] width 1116 height 119
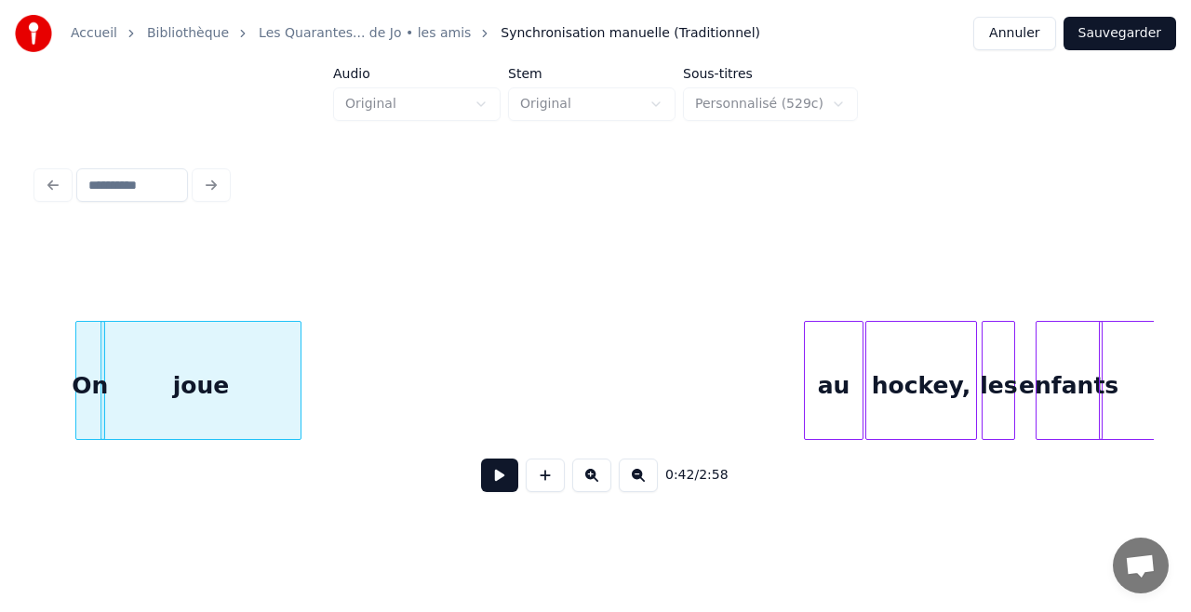
scroll to position [0, 7752]
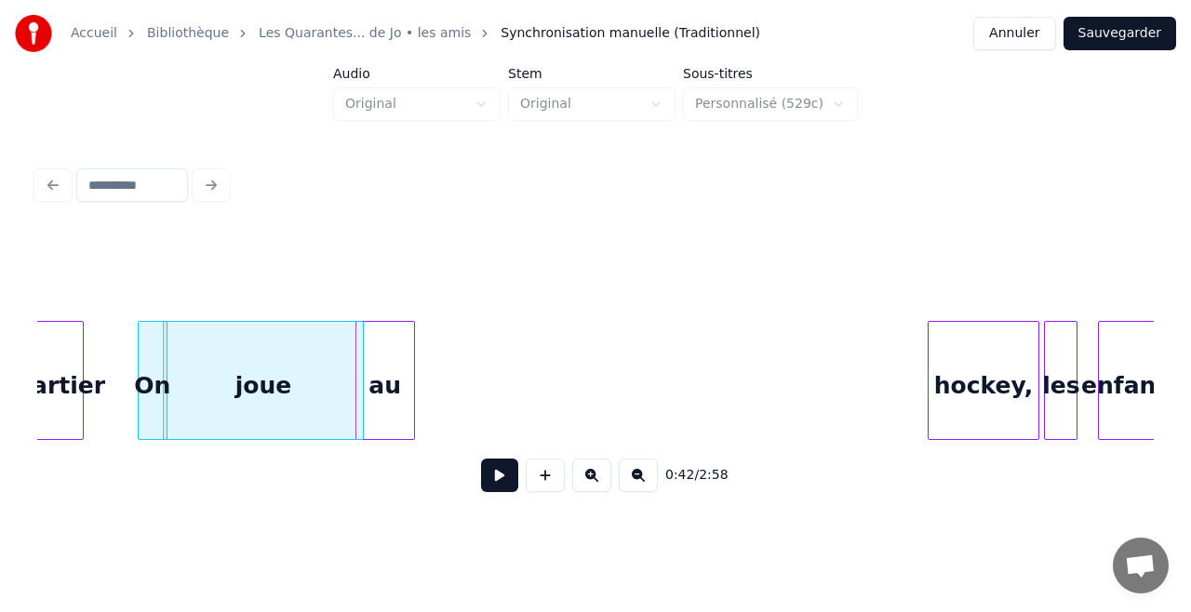
click at [389, 389] on div "au" at bounding box center [385, 385] width 58 height 127
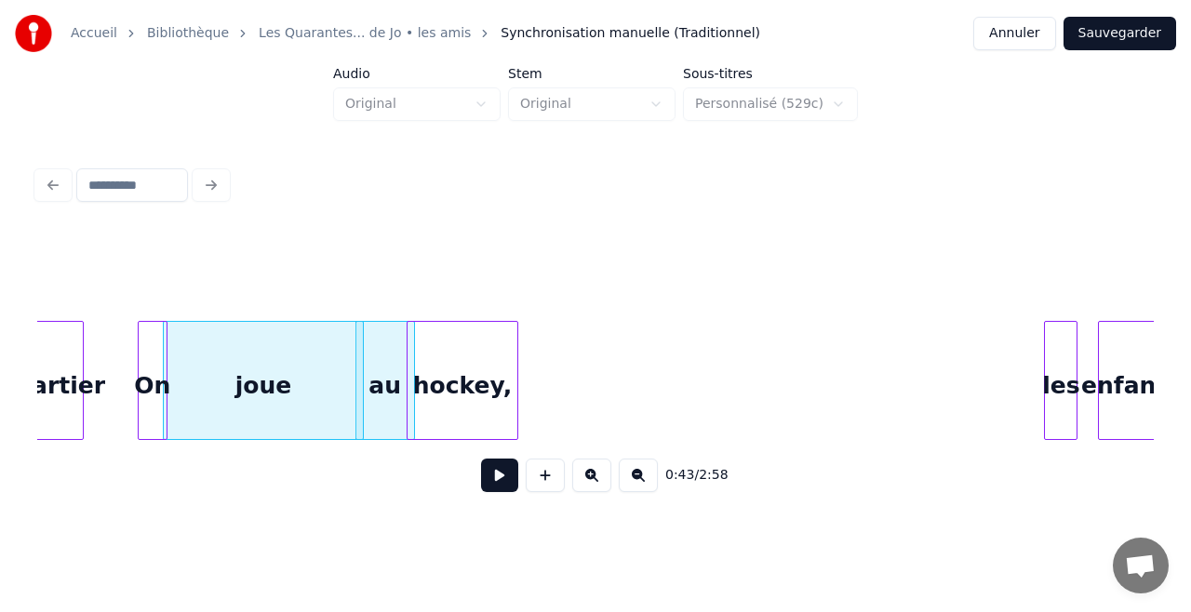
click at [472, 381] on div "hockey," at bounding box center [462, 385] width 110 height 127
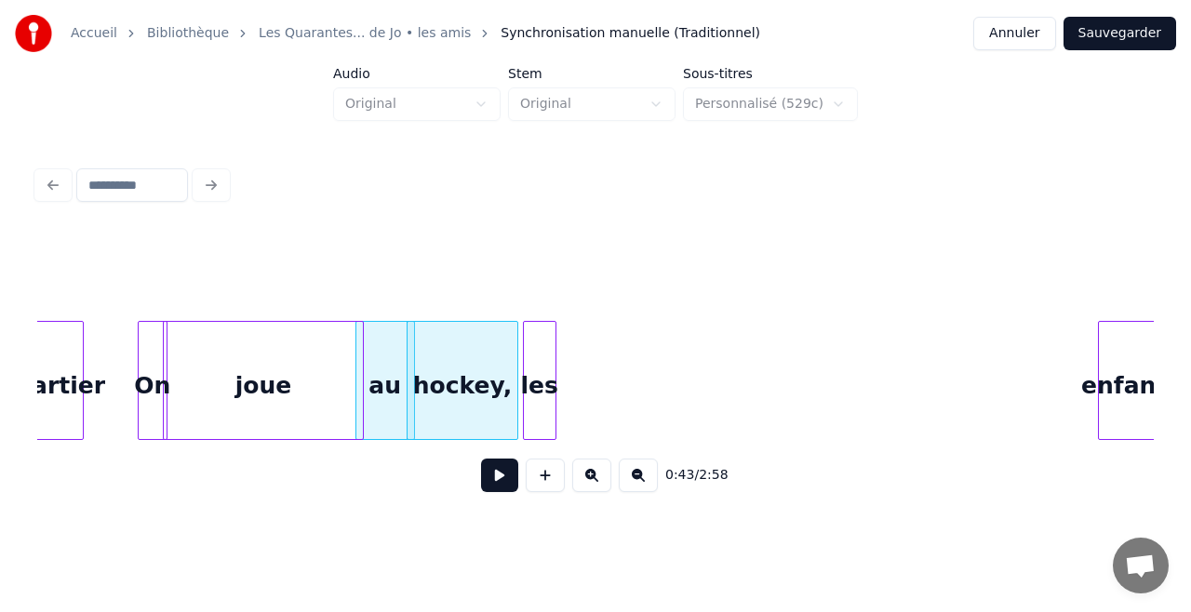
click at [539, 394] on div "les" at bounding box center [540, 385] width 32 height 127
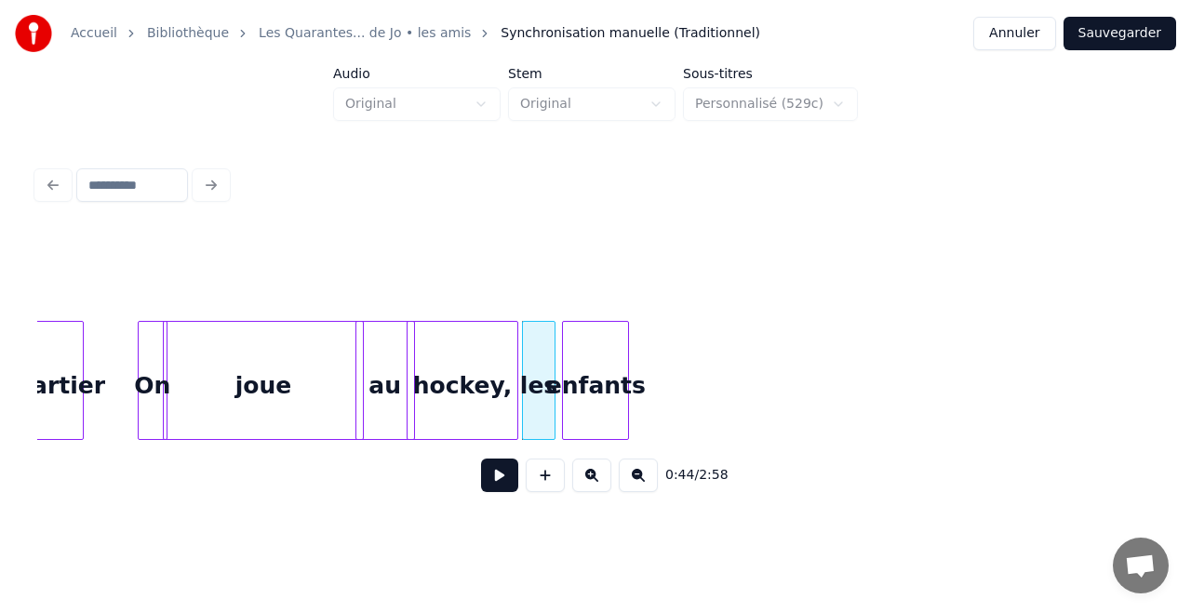
click at [600, 418] on div "enfants" at bounding box center [595, 385] width 65 height 127
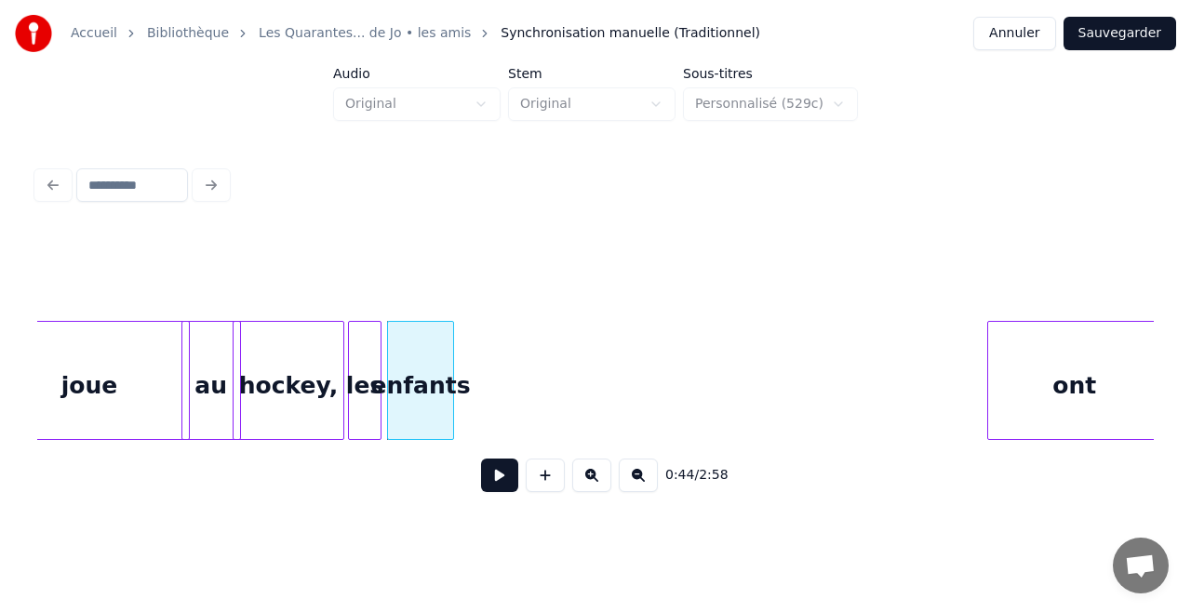
scroll to position [0, 7963]
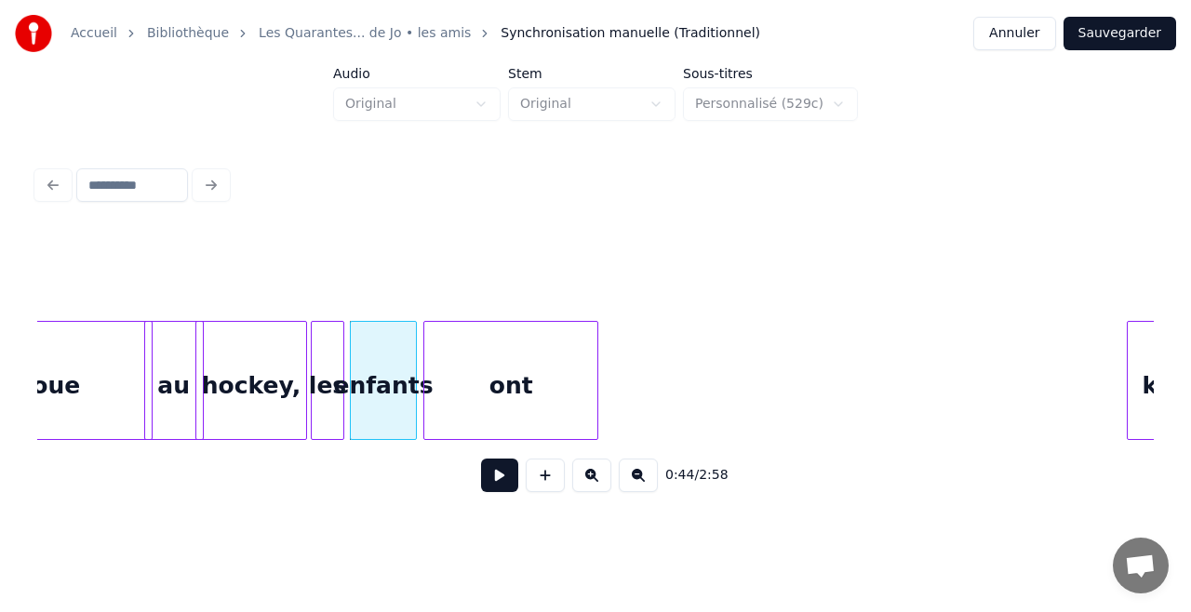
click at [546, 372] on div "ont" at bounding box center [510, 385] width 173 height 127
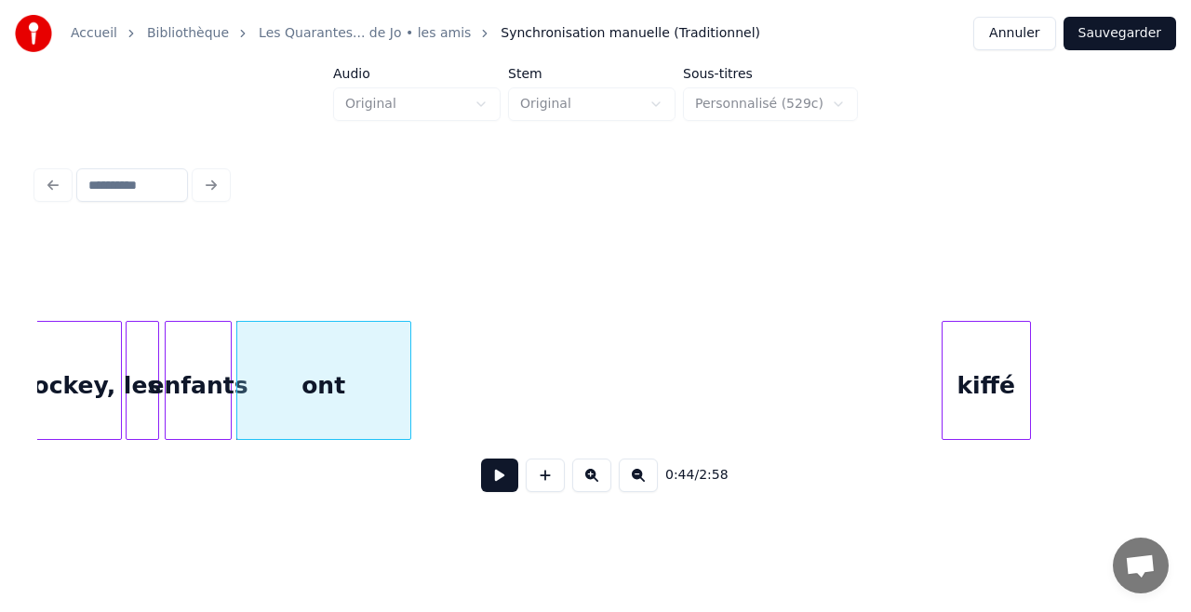
scroll to position [0, 8161]
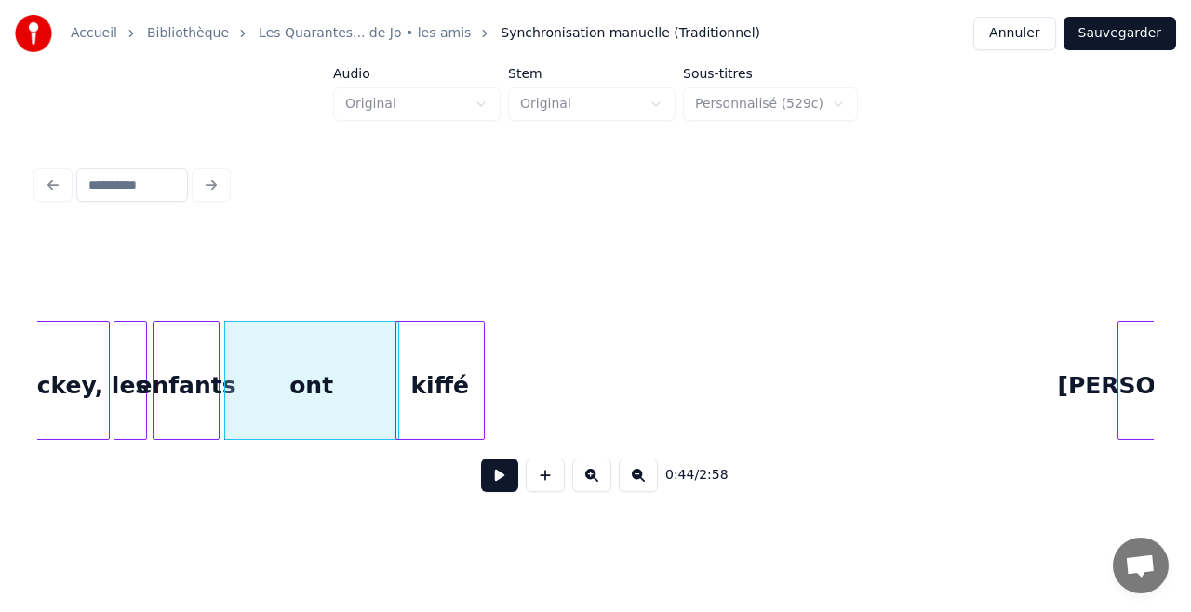
click at [426, 365] on div "kiffé" at bounding box center [439, 385] width 87 height 127
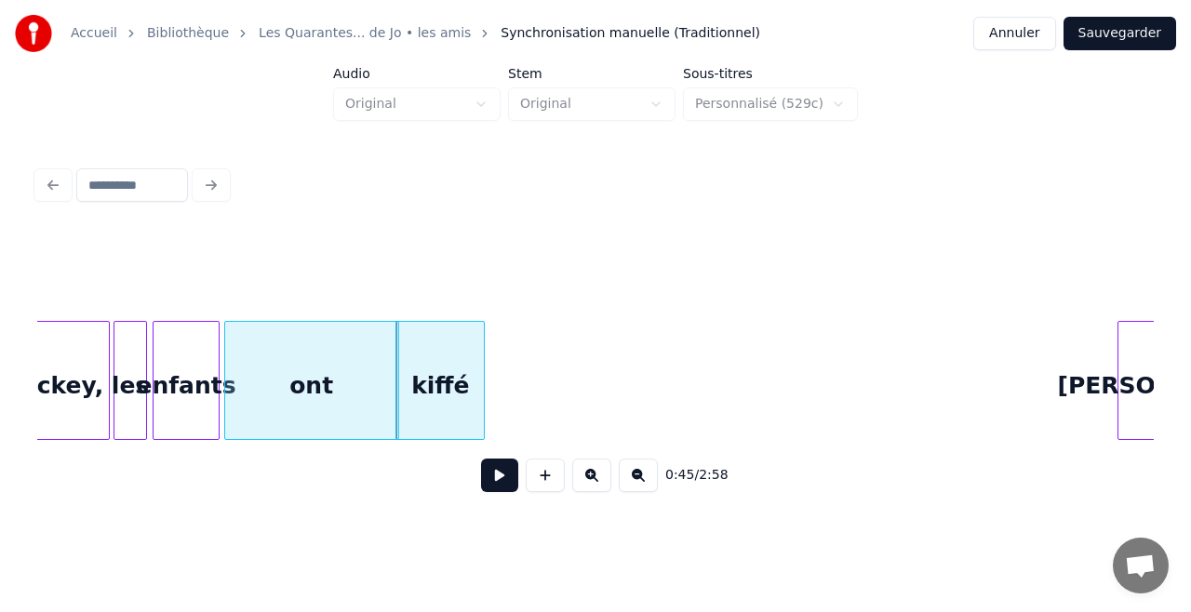
scroll to position [0, 8207]
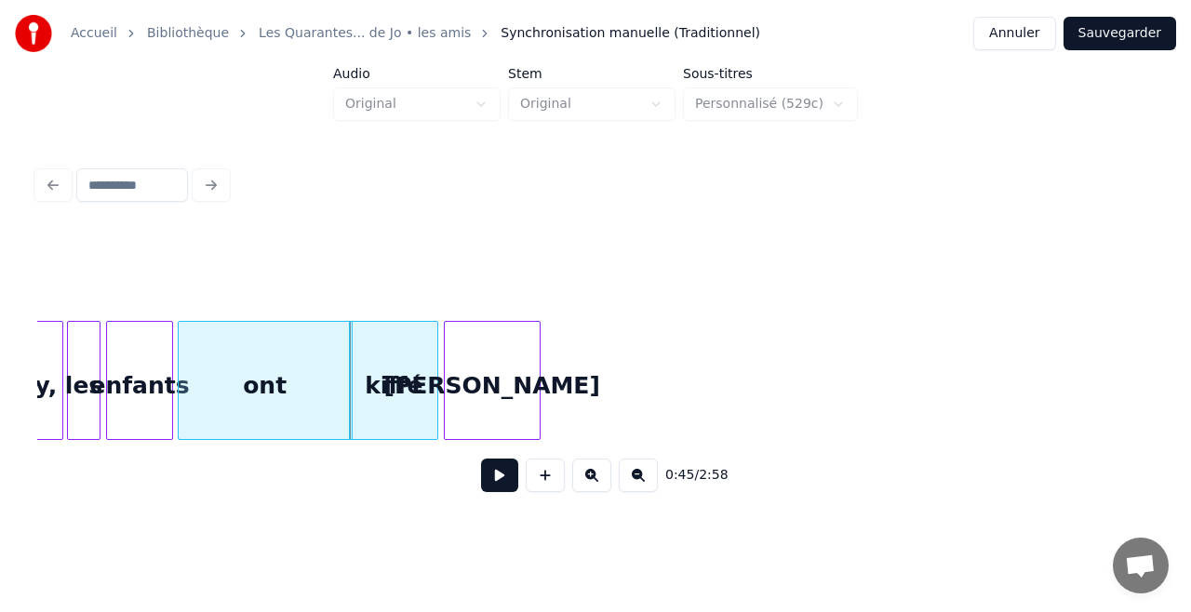
click at [502, 410] on div "[PERSON_NAME]" at bounding box center [492, 385] width 95 height 127
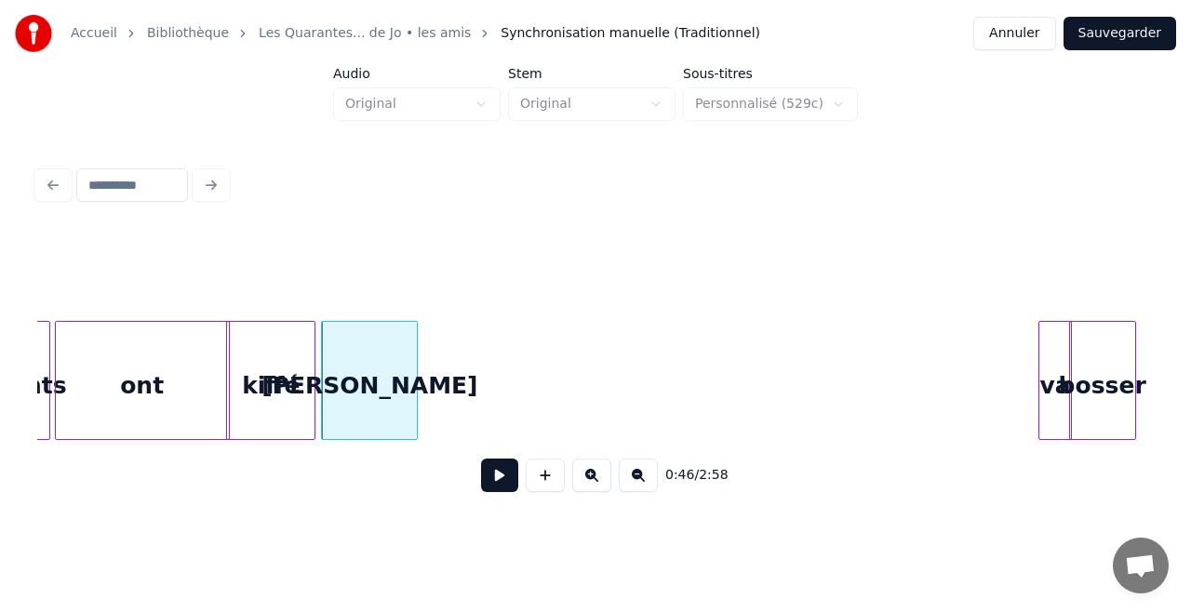
scroll to position [0, 8454]
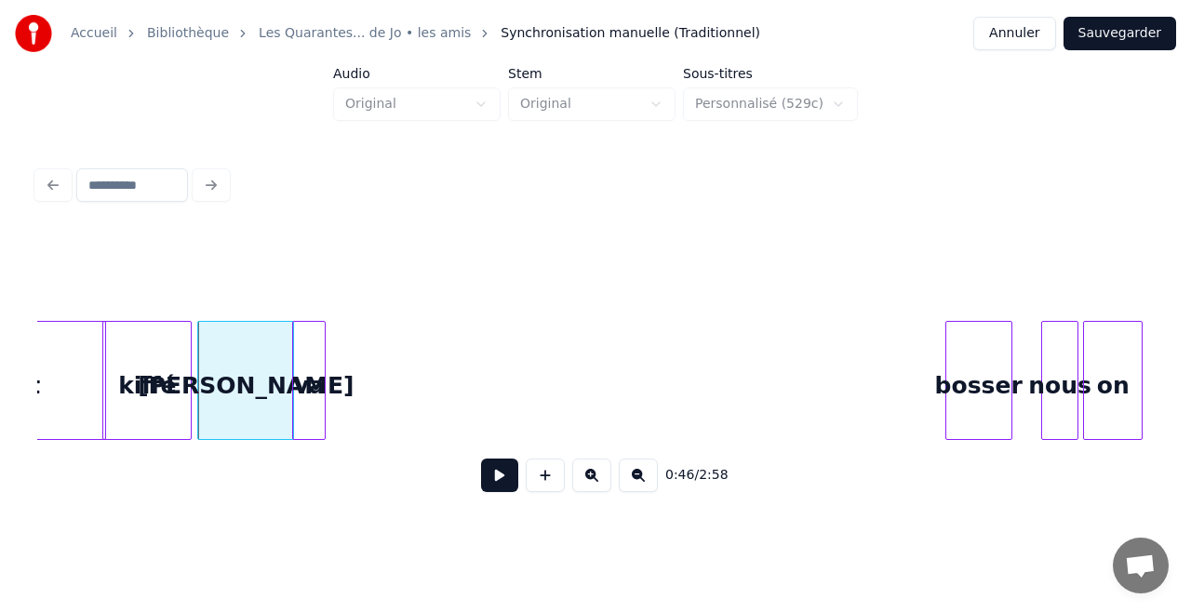
click at [311, 322] on div "va" at bounding box center [309, 385] width 32 height 127
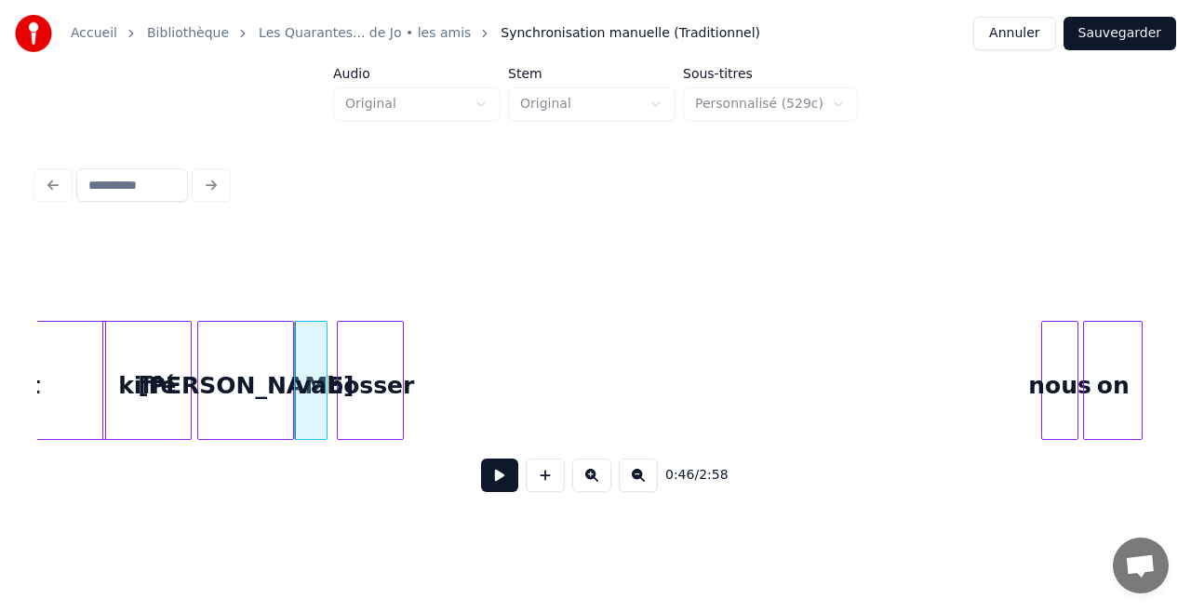
click at [346, 283] on div "0:46 / 2:58" at bounding box center [595, 369] width 1116 height 283
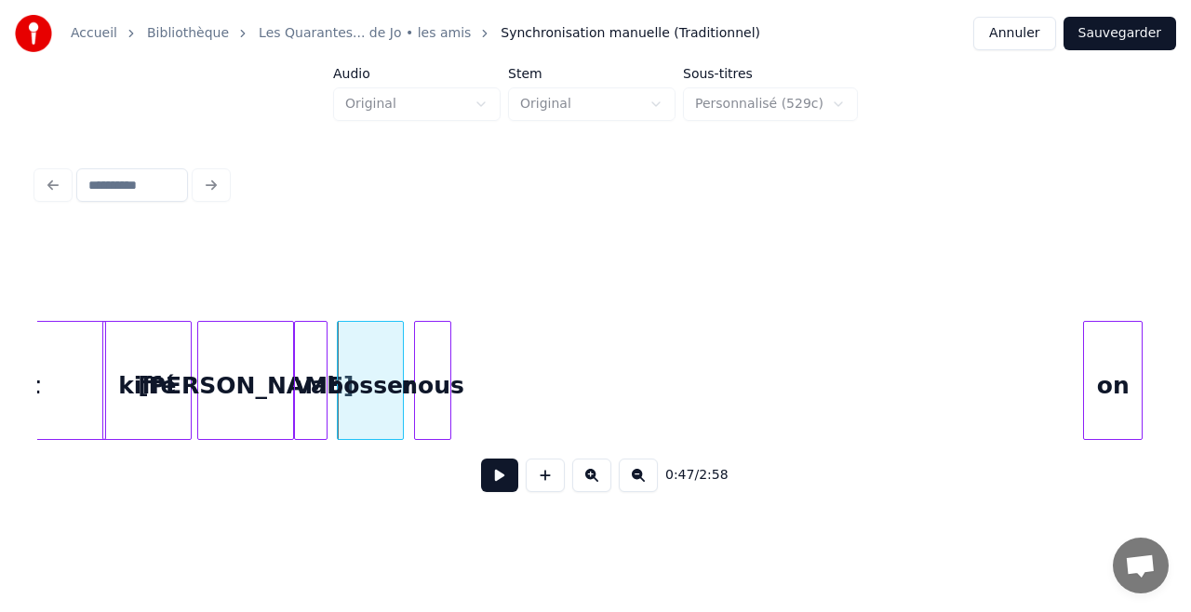
click at [434, 303] on div "0:47 / 2:58" at bounding box center [595, 369] width 1116 height 283
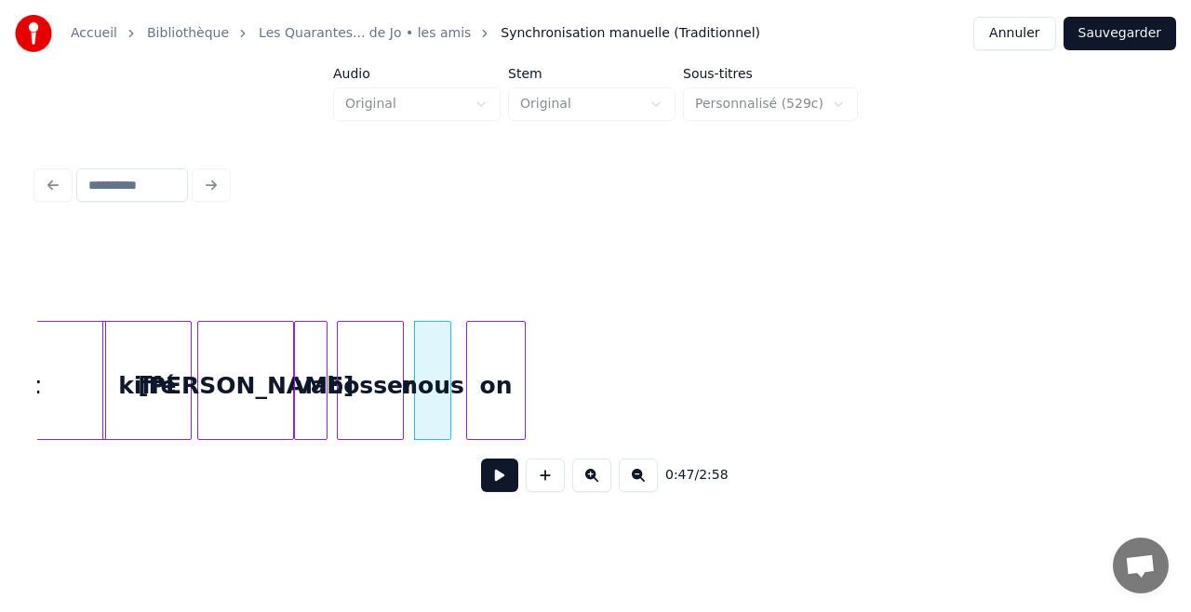
click at [471, 300] on div "0:47 / 2:58" at bounding box center [595, 369] width 1116 height 283
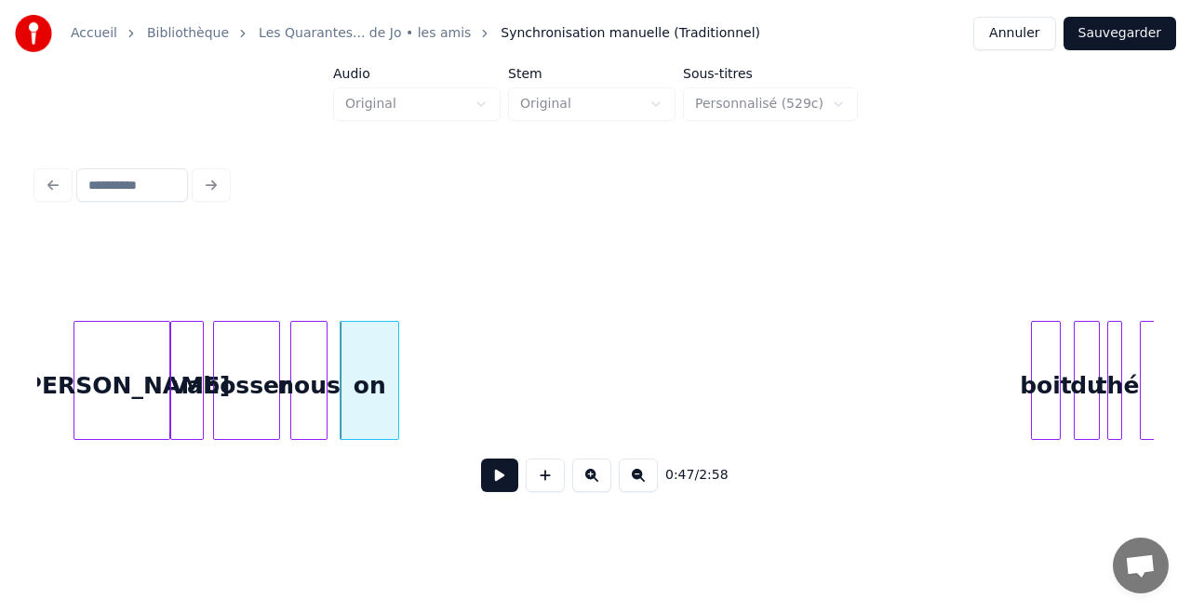
scroll to position [0, 8664]
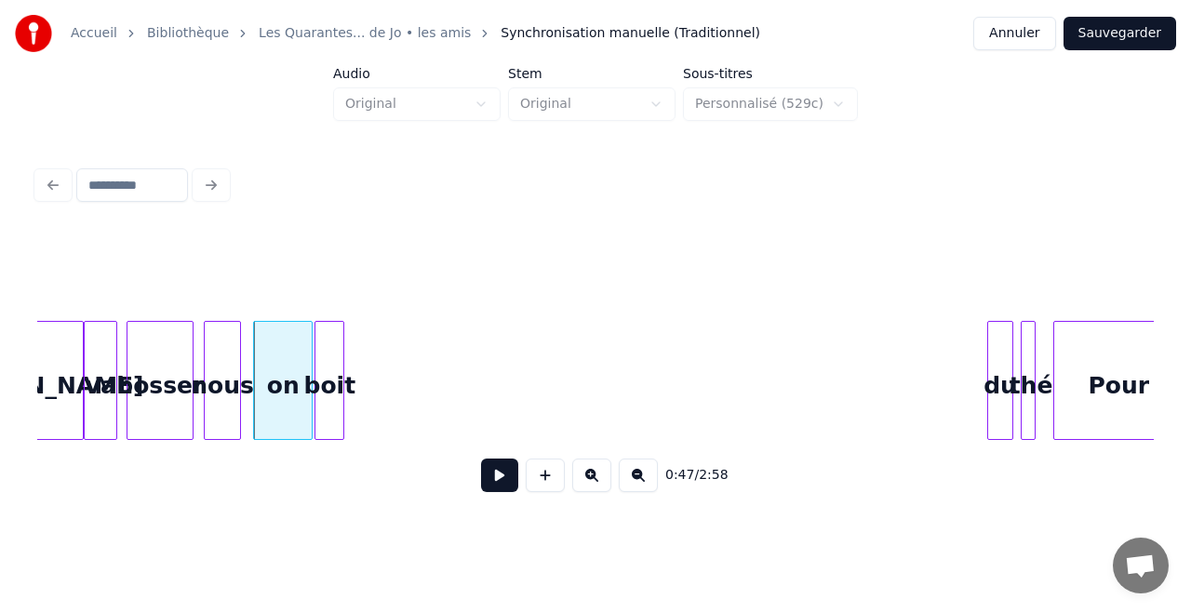
click at [327, 378] on div "boit" at bounding box center [329, 385] width 28 height 127
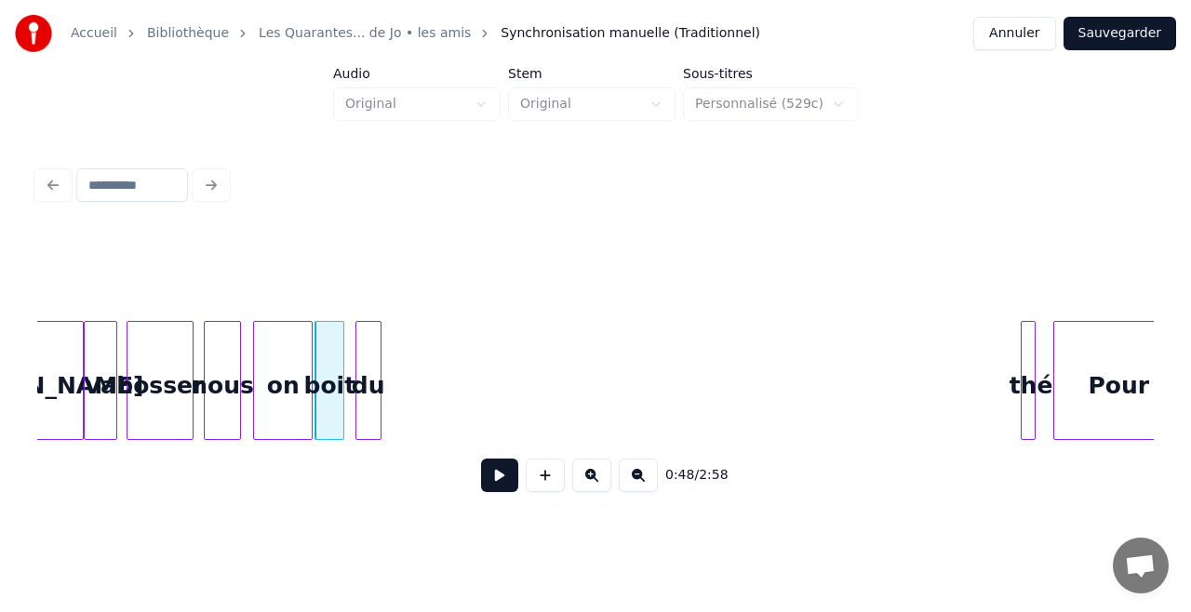
click at [359, 340] on div "du" at bounding box center [368, 385] width 24 height 127
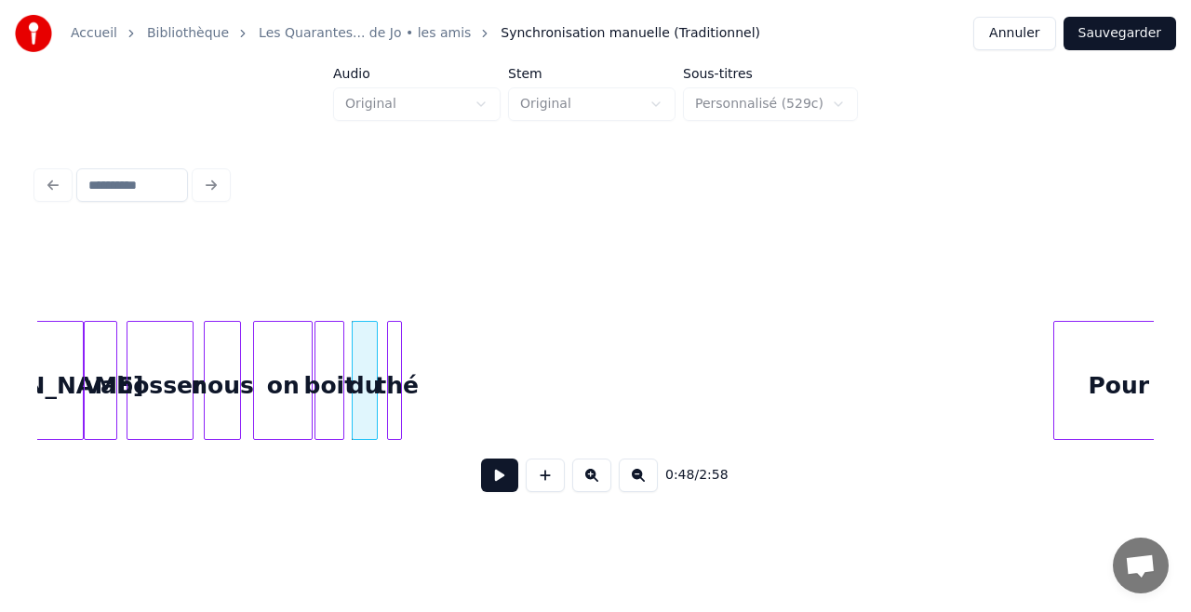
click at [402, 310] on div "0:48 / 2:58" at bounding box center [595, 369] width 1116 height 283
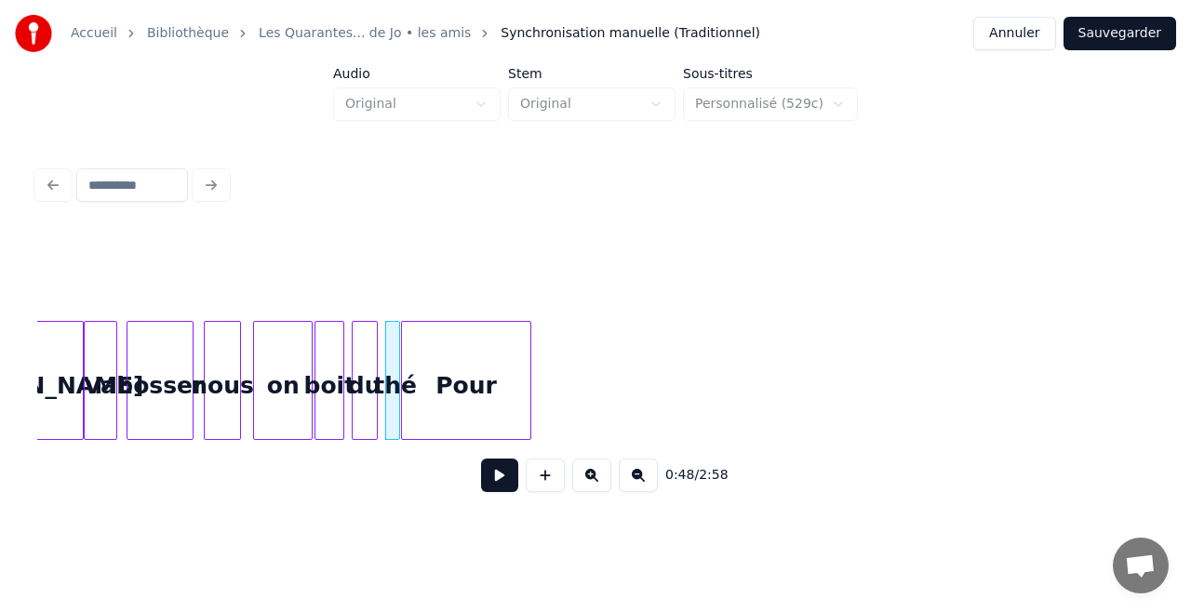
click at [422, 322] on div "Pour" at bounding box center [466, 385] width 128 height 127
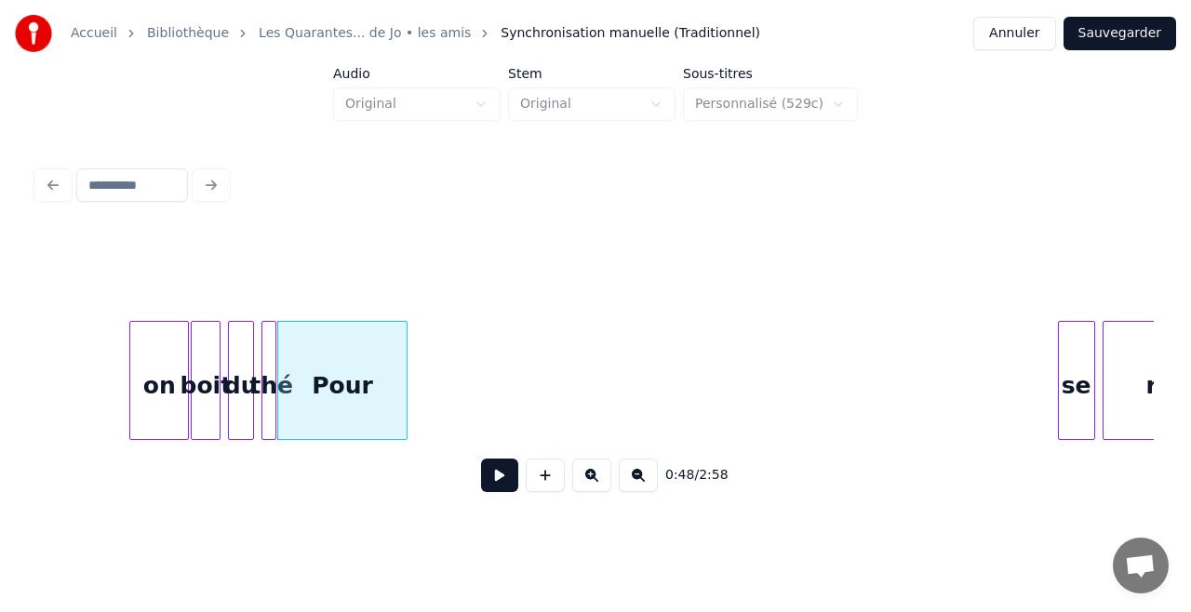
scroll to position [0, 8874]
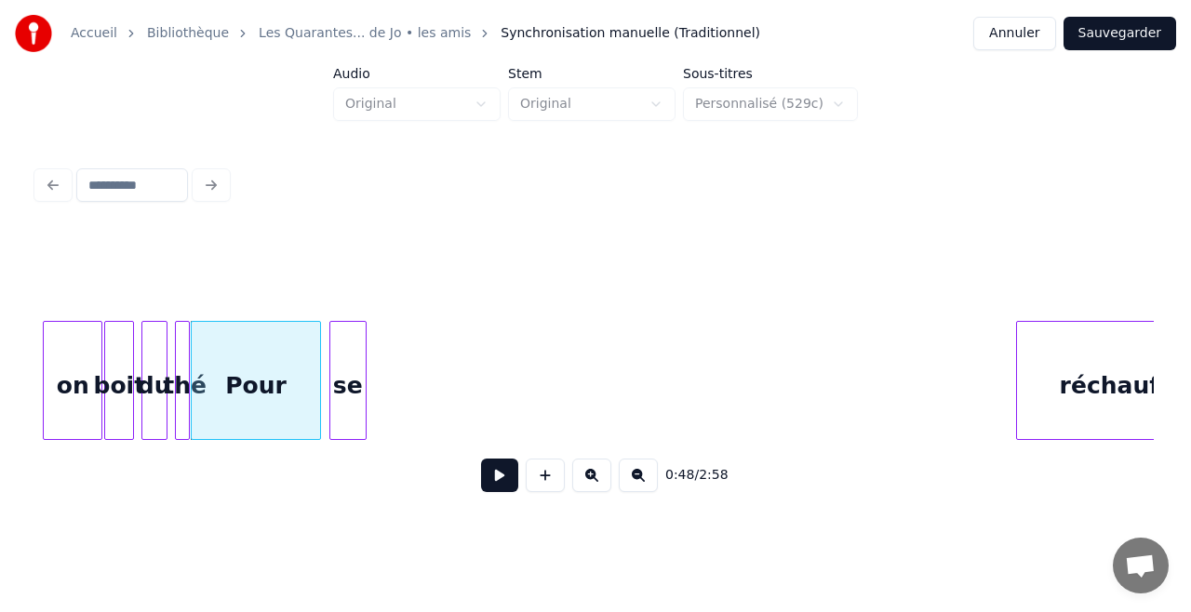
click at [350, 368] on div "se" at bounding box center [347, 385] width 35 height 127
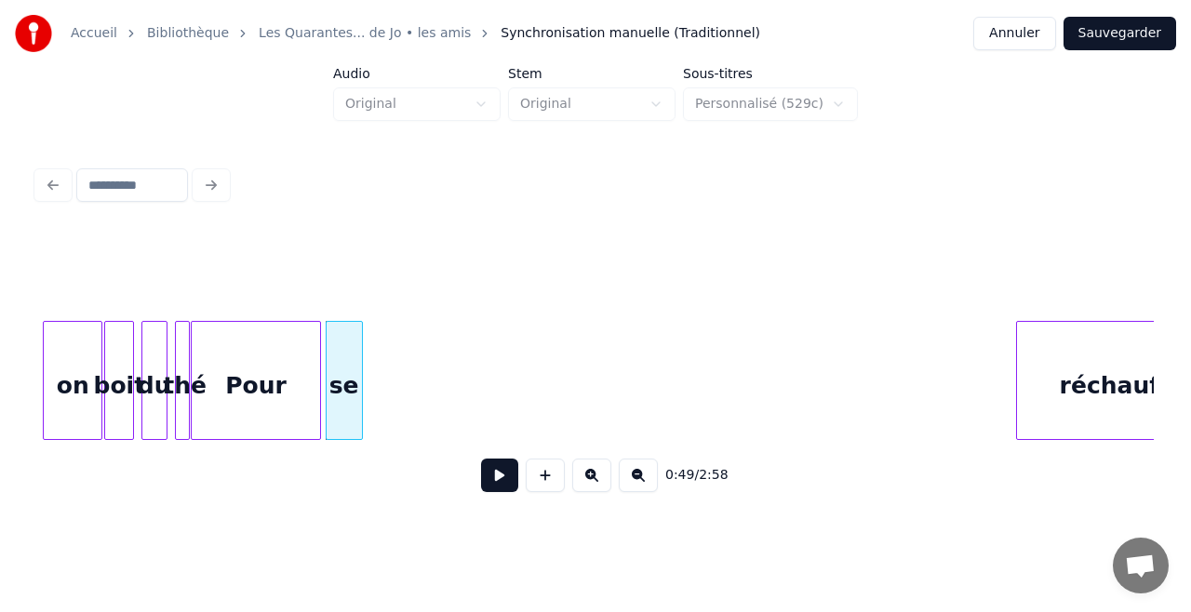
scroll to position [0, 8949]
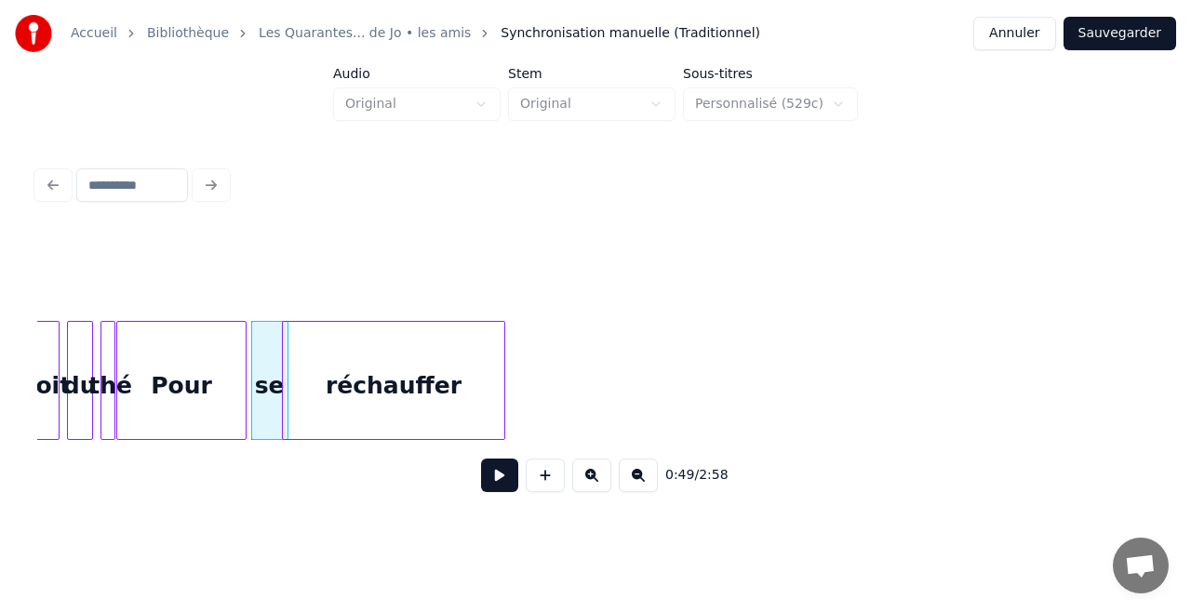
click at [398, 354] on div "réchauffer" at bounding box center [393, 385] width 221 height 127
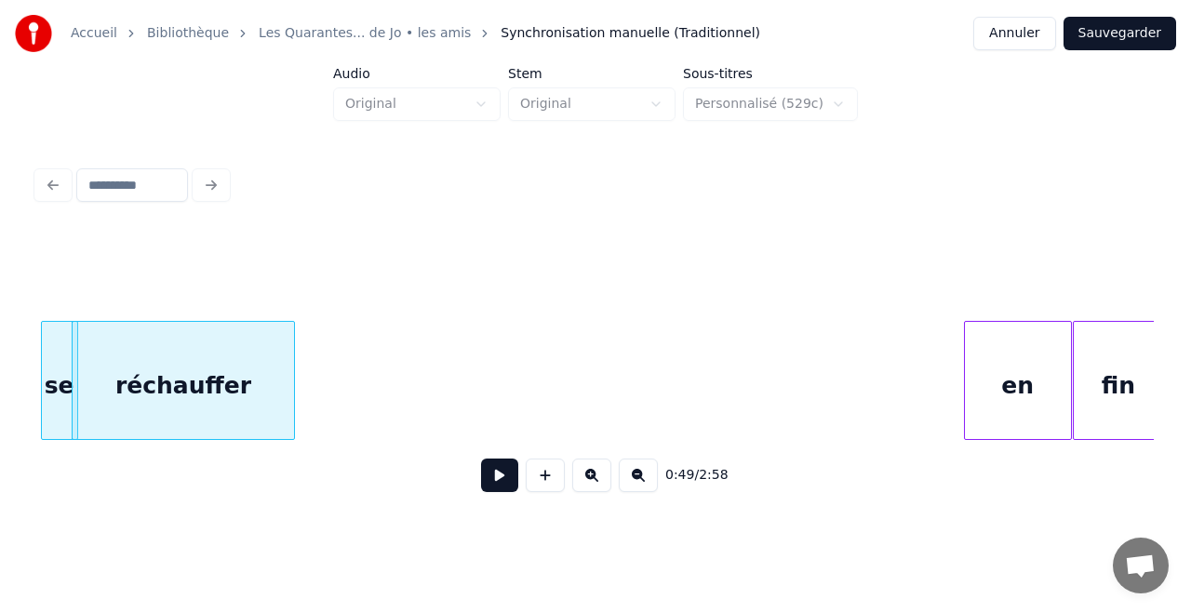
scroll to position [0, 9171]
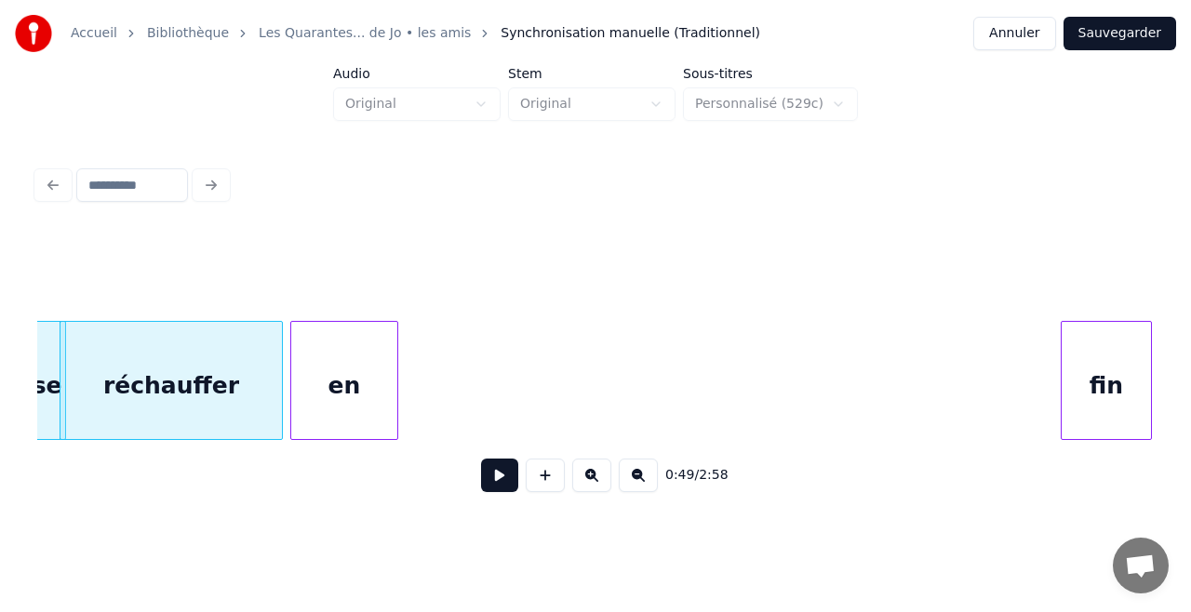
click at [334, 322] on div "en" at bounding box center [344, 385] width 106 height 127
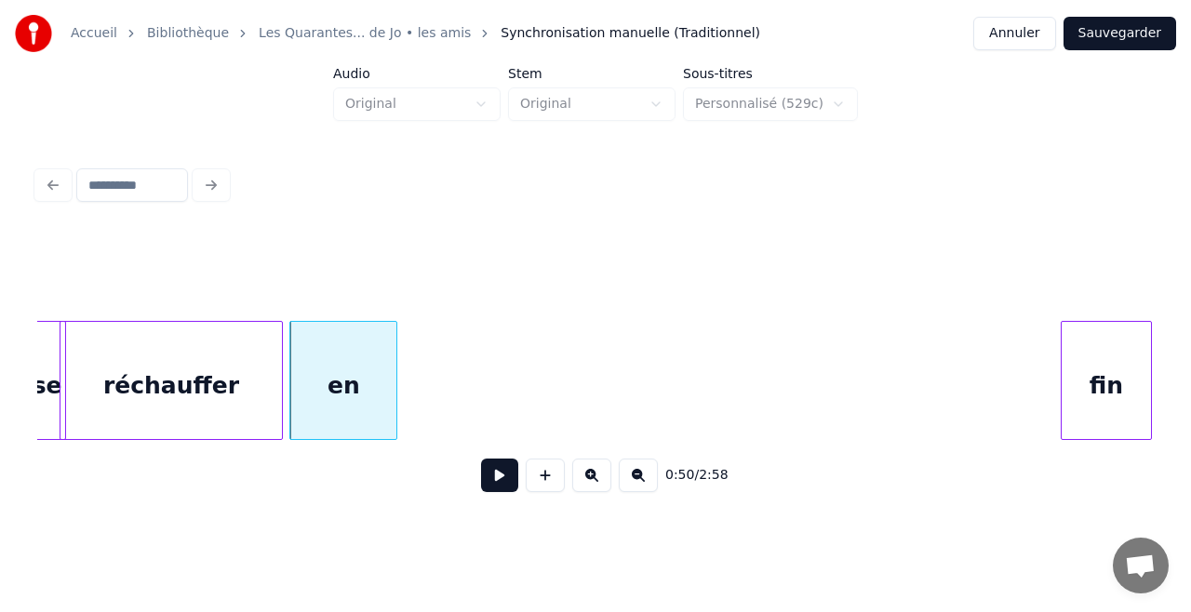
click at [334, 322] on div "en" at bounding box center [343, 385] width 106 height 127
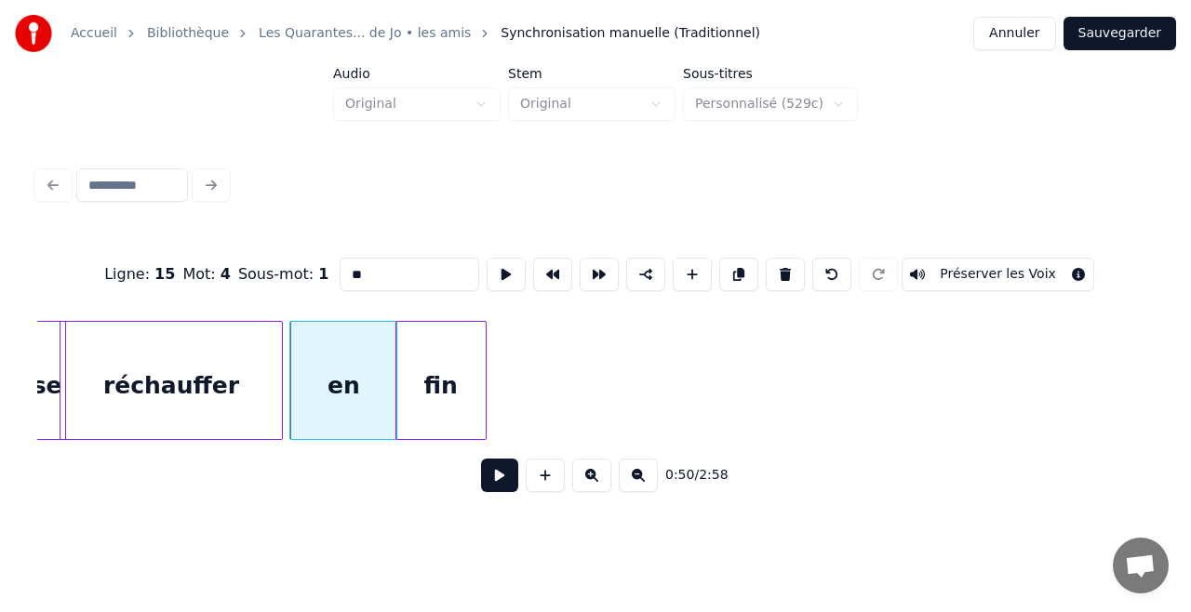
click at [438, 289] on div "Ligne : 15 Mot : 4 Sous-mot : 1 ** Préserver les Voix 0:50 / 2:58" at bounding box center [595, 369] width 1116 height 283
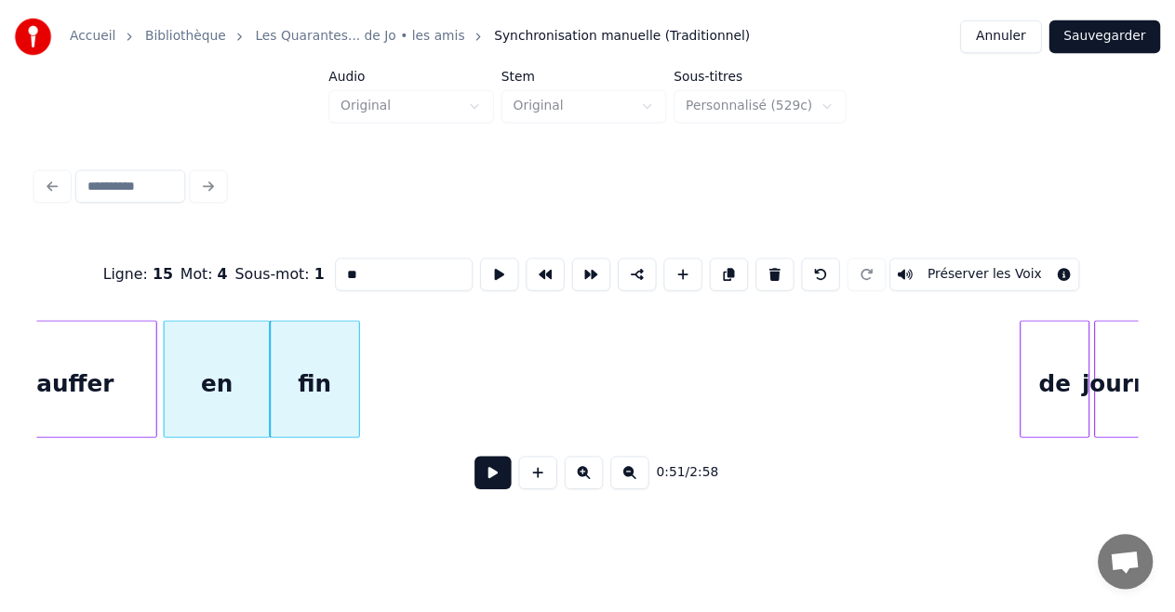
scroll to position [0, 9332]
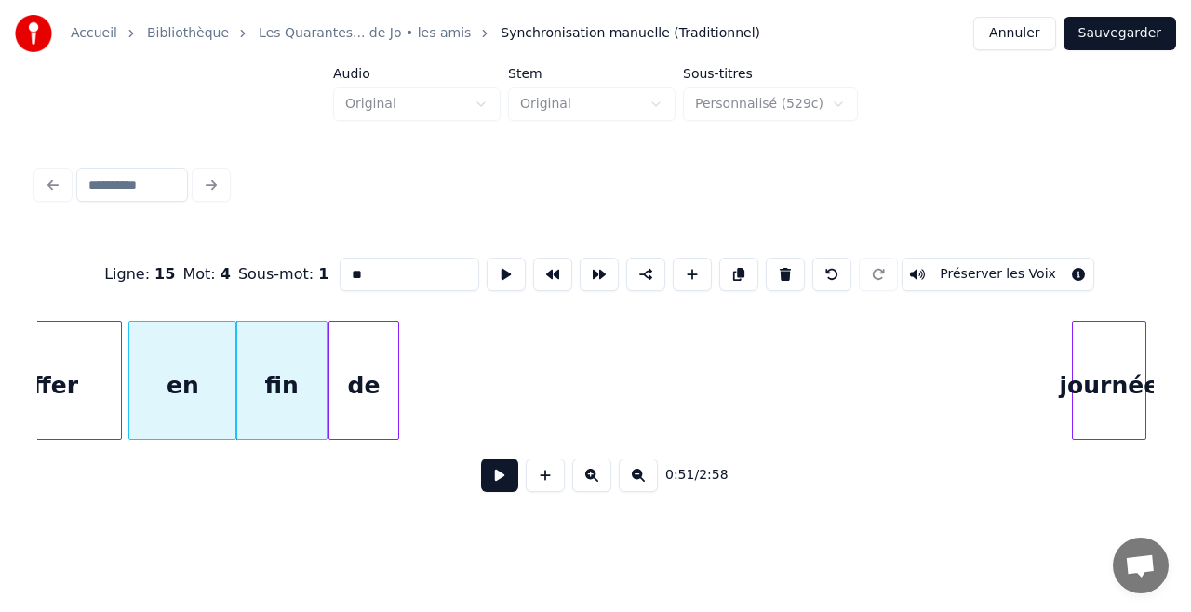
click at [367, 387] on div "de" at bounding box center [363, 385] width 69 height 127
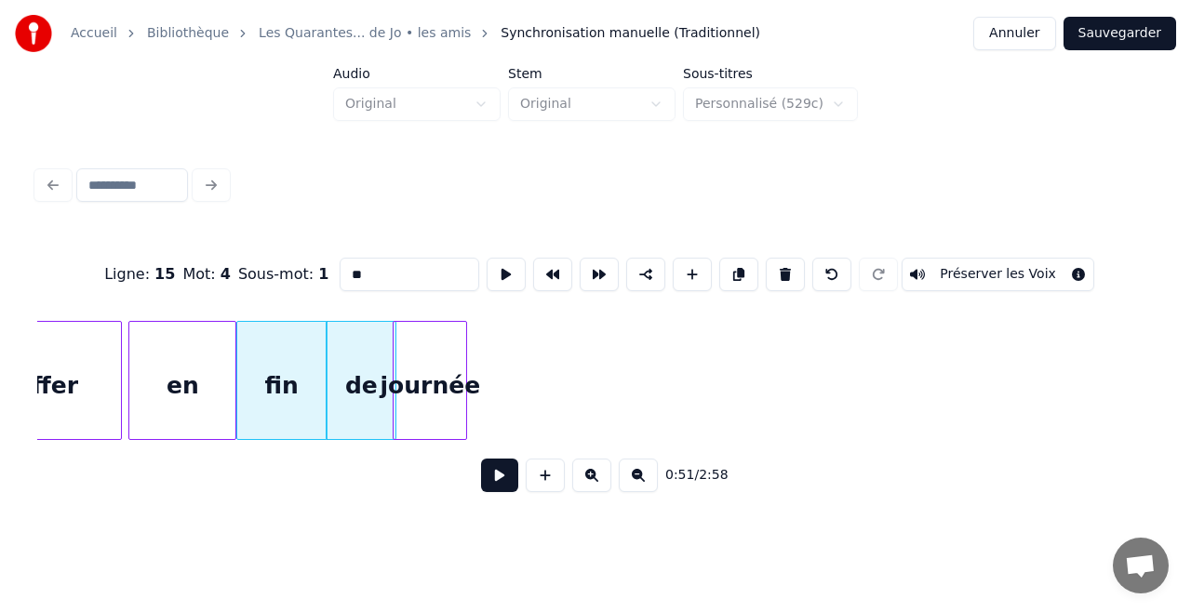
click at [413, 327] on div "journée" at bounding box center [430, 385] width 73 height 127
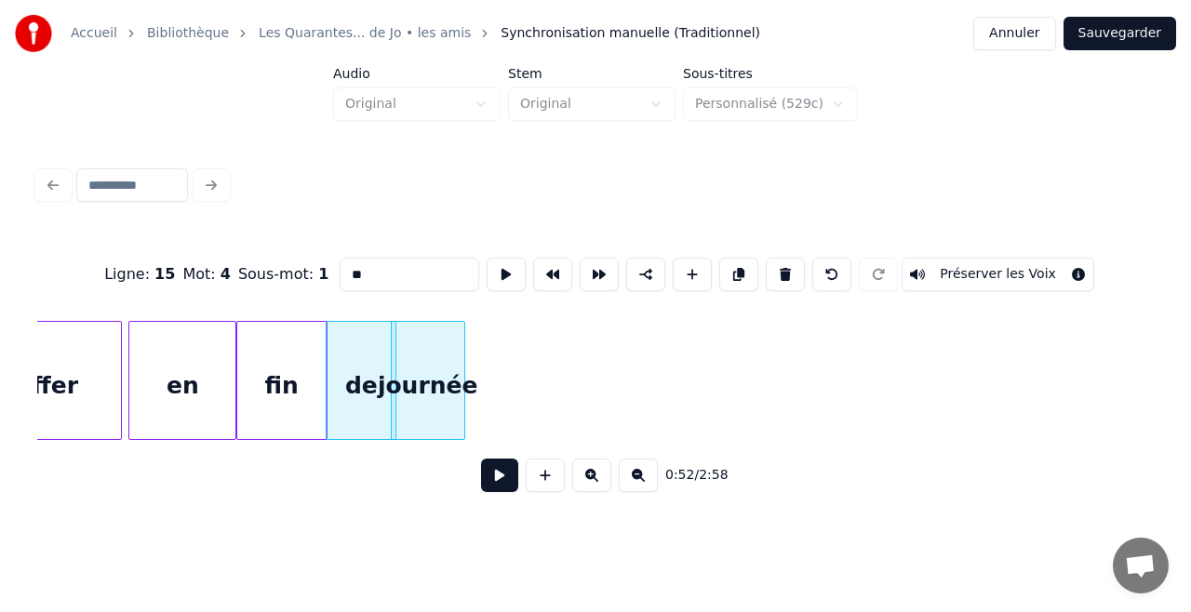
click at [1083, 13] on div "Accueil Bibliothèque Les Quarantes... de Jo • les amis Synchronisation manuelle…" at bounding box center [595, 33] width 1191 height 67
click at [1097, 32] on button "Sauvegarder" at bounding box center [1119, 33] width 113 height 33
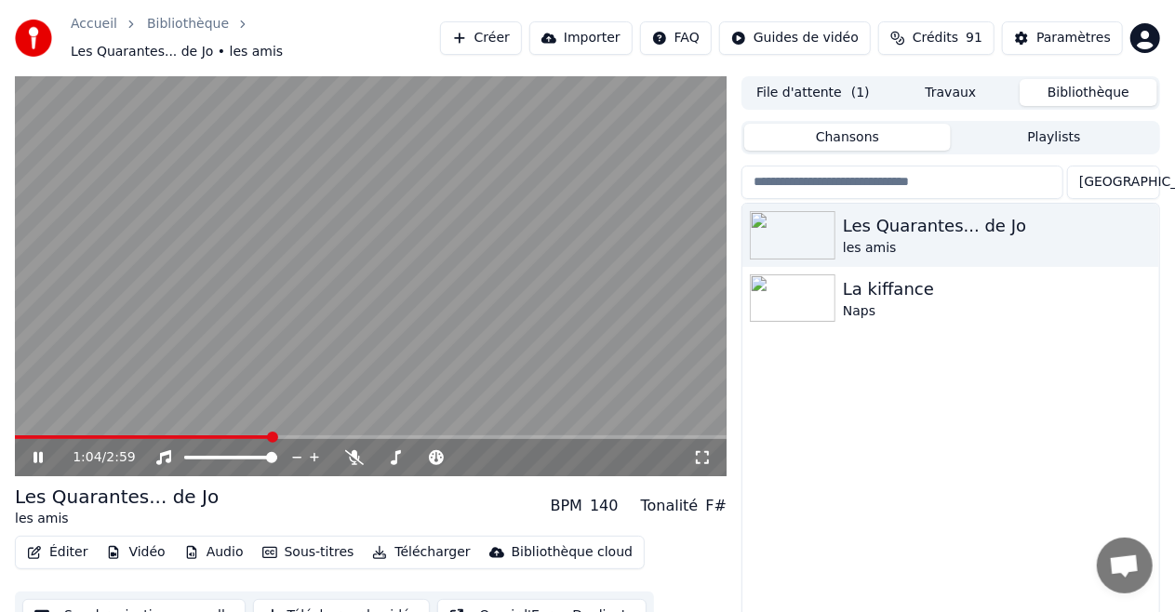
click at [42, 452] on icon at bounding box center [37, 457] width 9 height 11
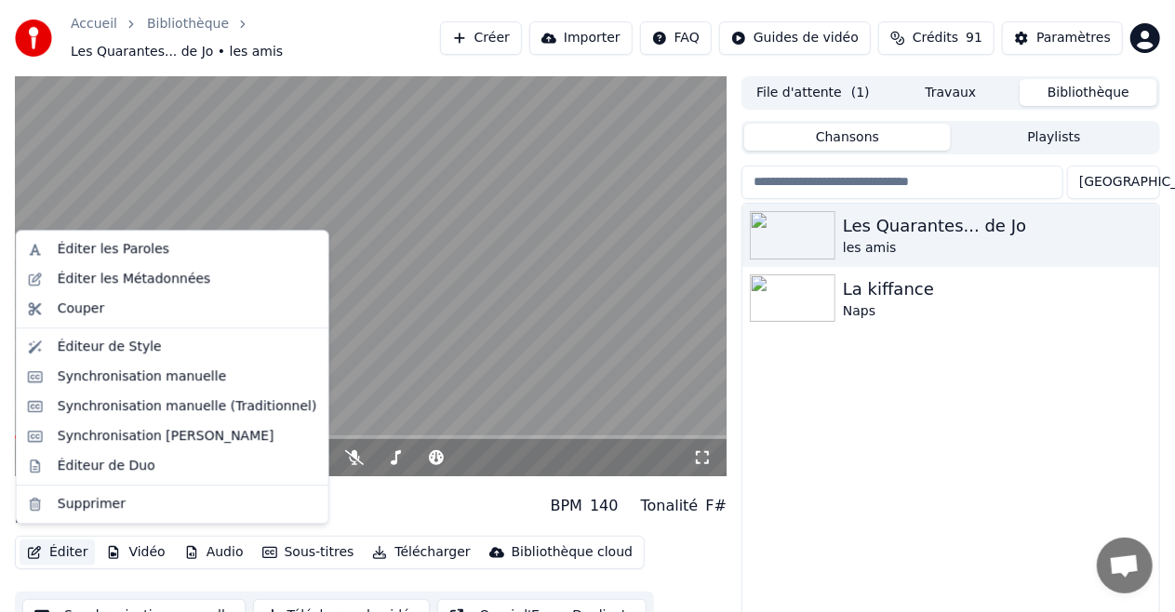
click at [62, 541] on button "Éditer" at bounding box center [57, 553] width 75 height 26
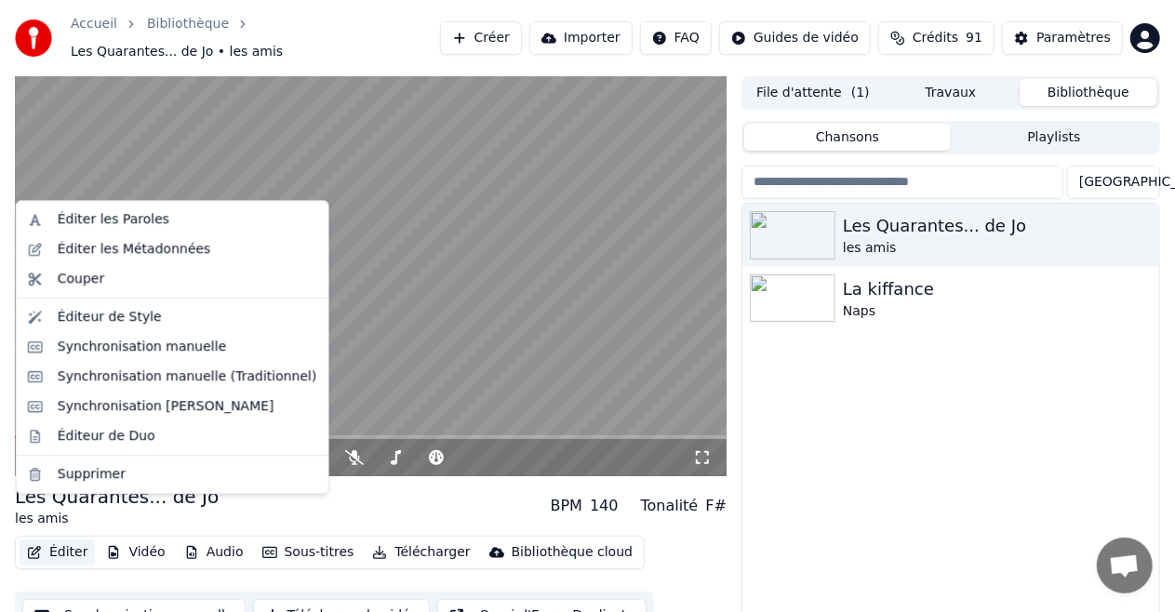
scroll to position [40, 0]
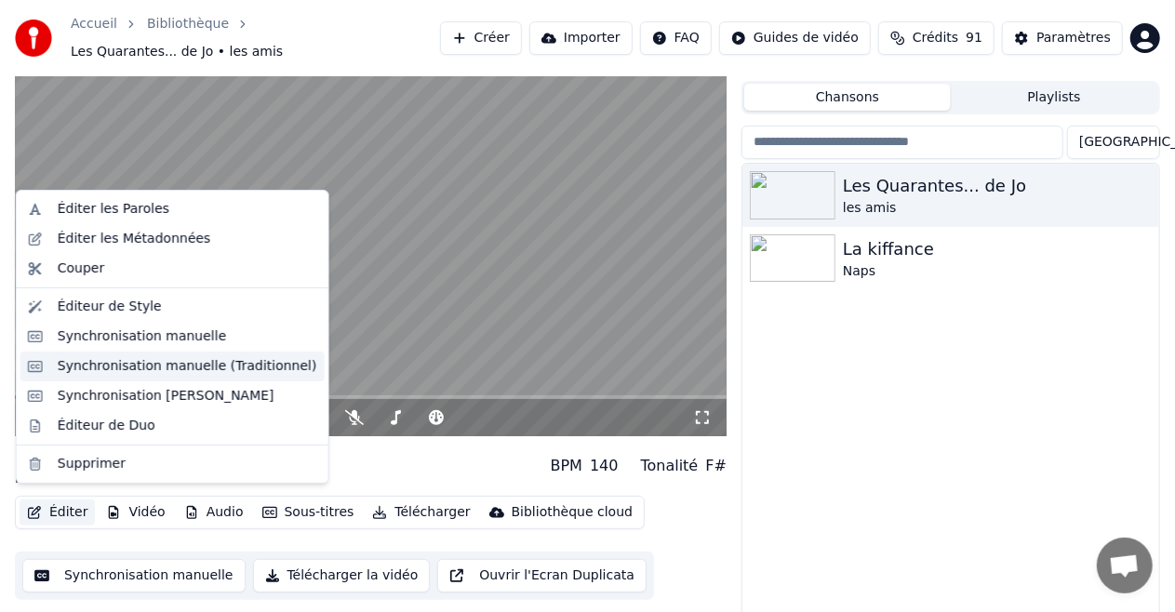
click at [133, 366] on div "Synchronisation manuelle (Traditionnel)" at bounding box center [188, 366] width 260 height 19
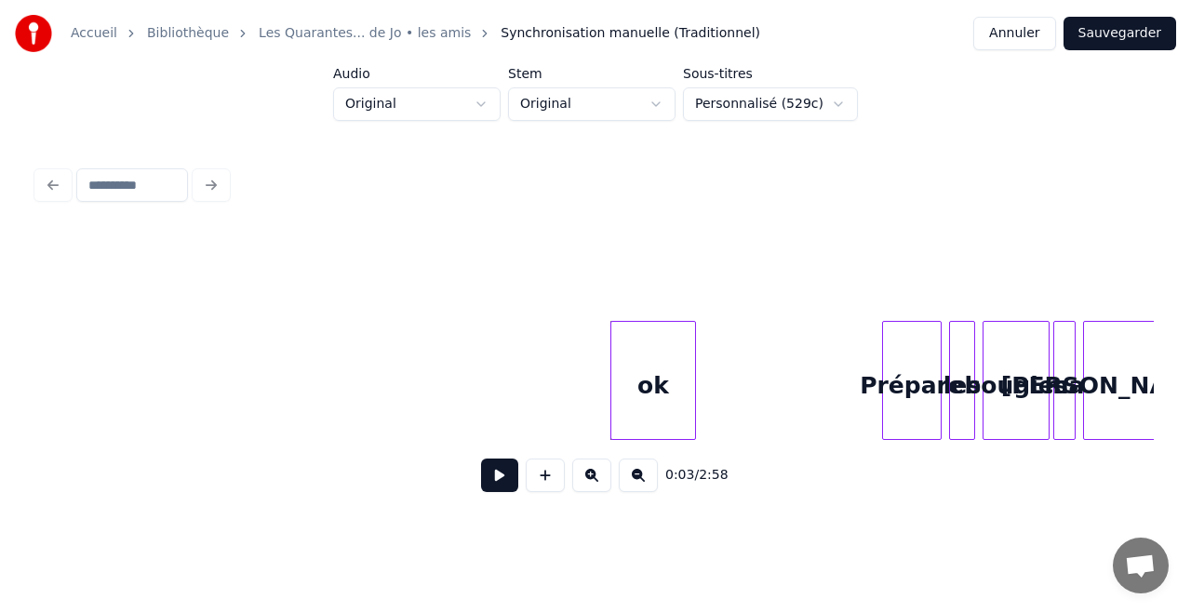
click at [504, 472] on button at bounding box center [499, 475] width 37 height 33
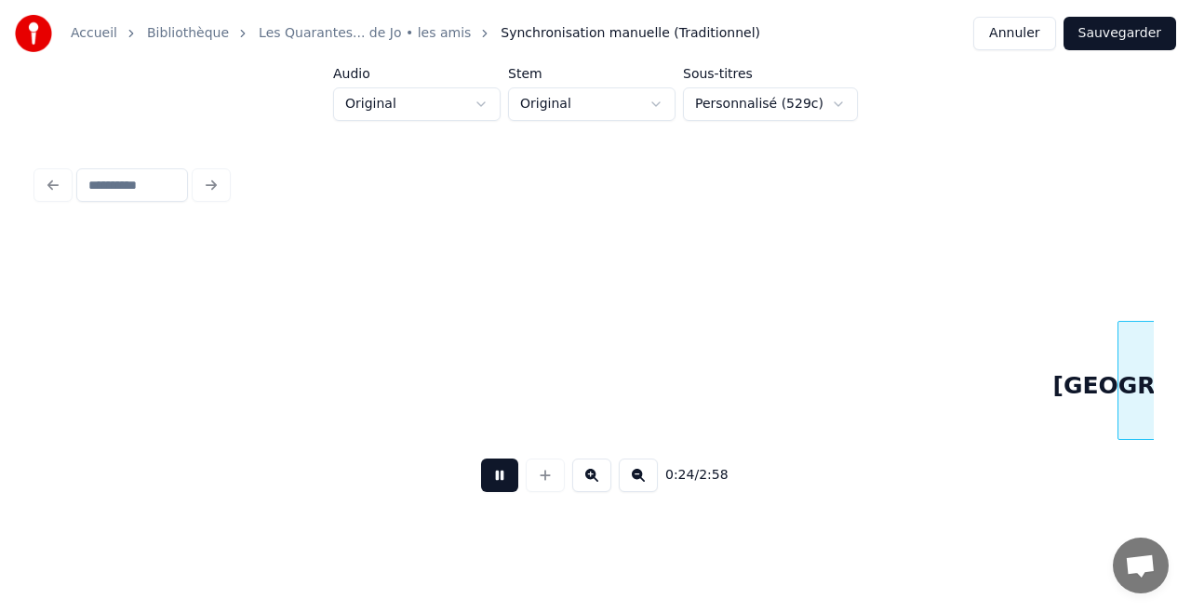
scroll to position [0, 4469]
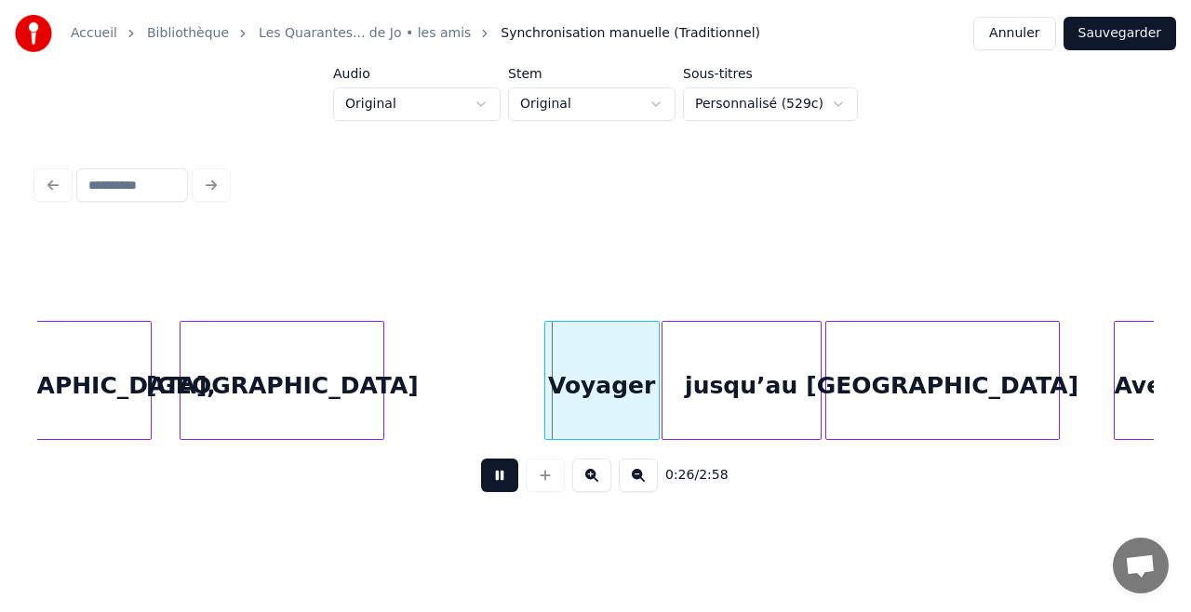
click at [494, 492] on button at bounding box center [499, 475] width 37 height 33
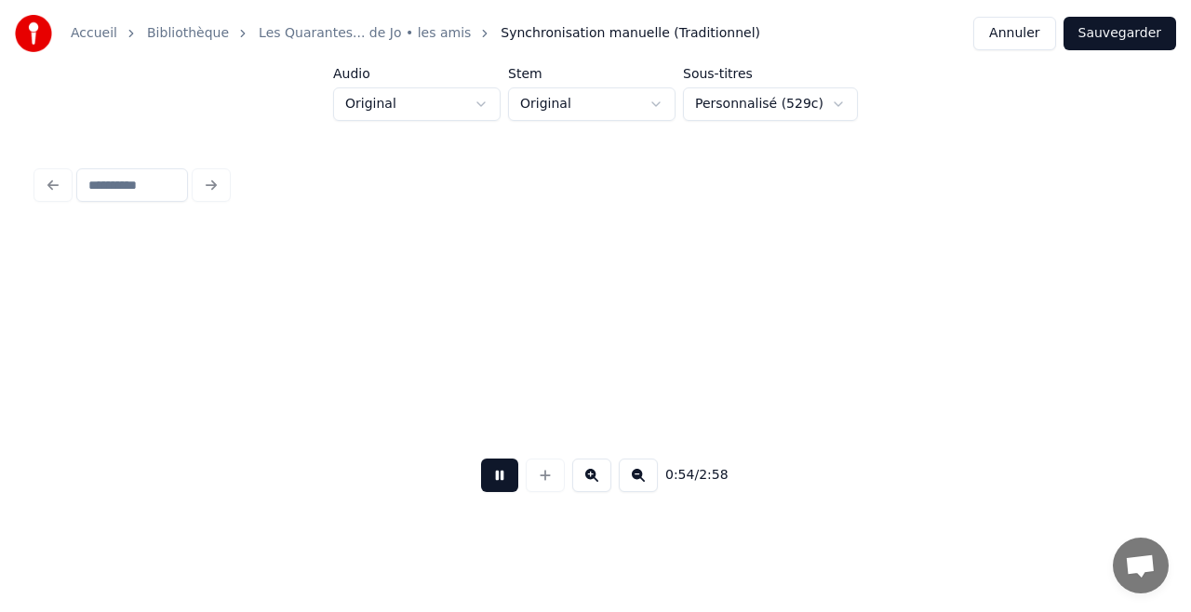
scroll to position [0, 10058]
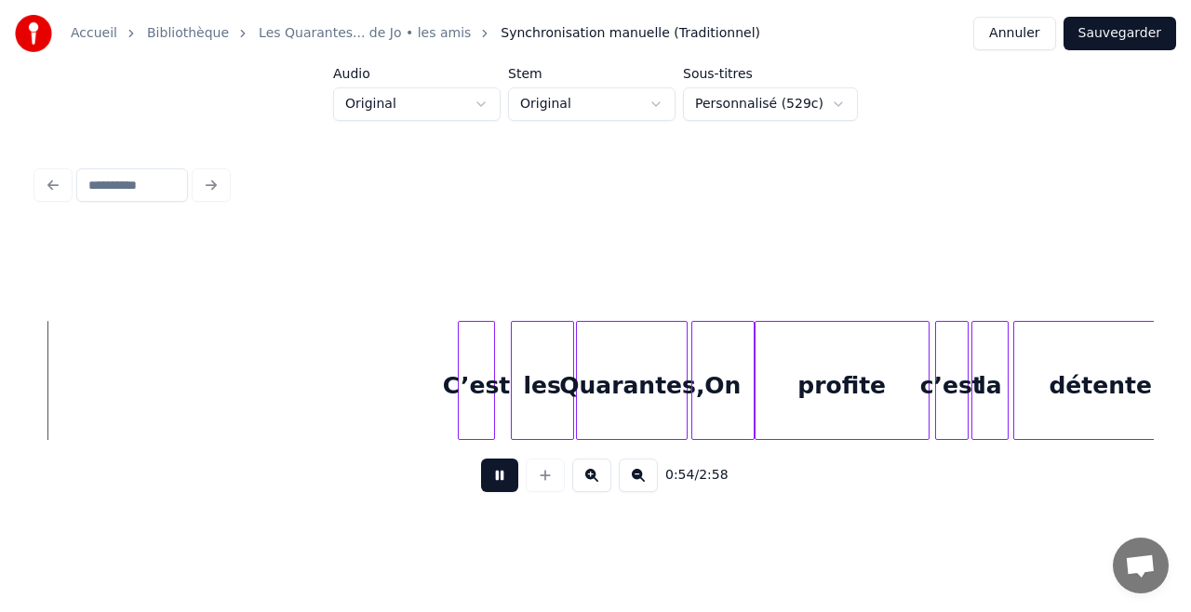
click at [494, 492] on button at bounding box center [499, 475] width 37 height 33
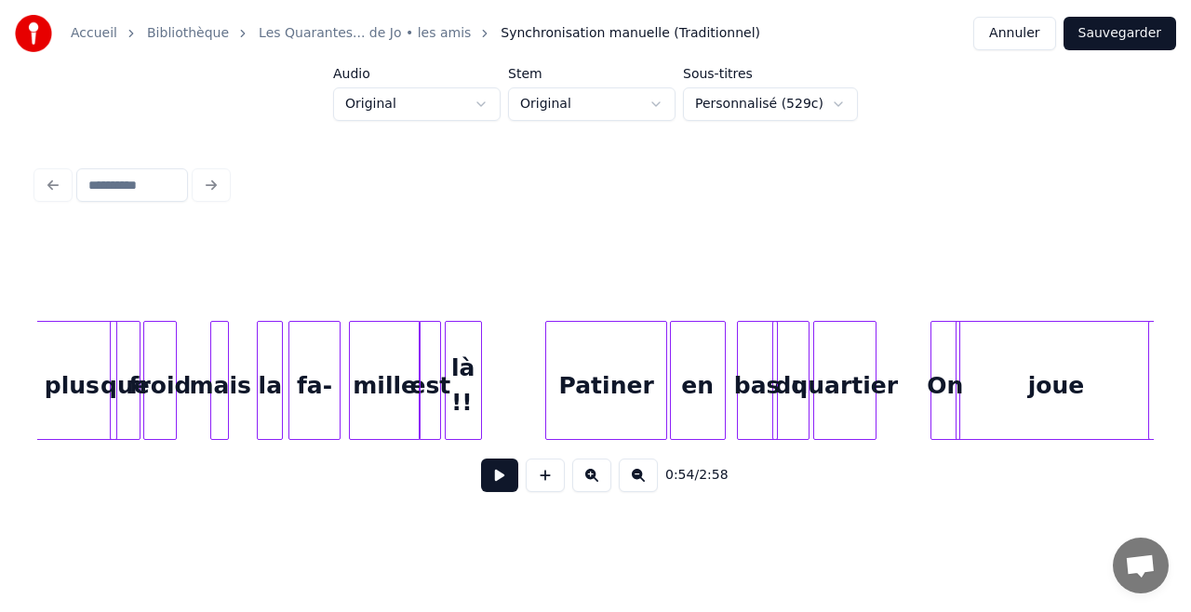
scroll to position [0, 6959]
click at [140, 382] on div "que" at bounding box center [126, 385] width 29 height 127
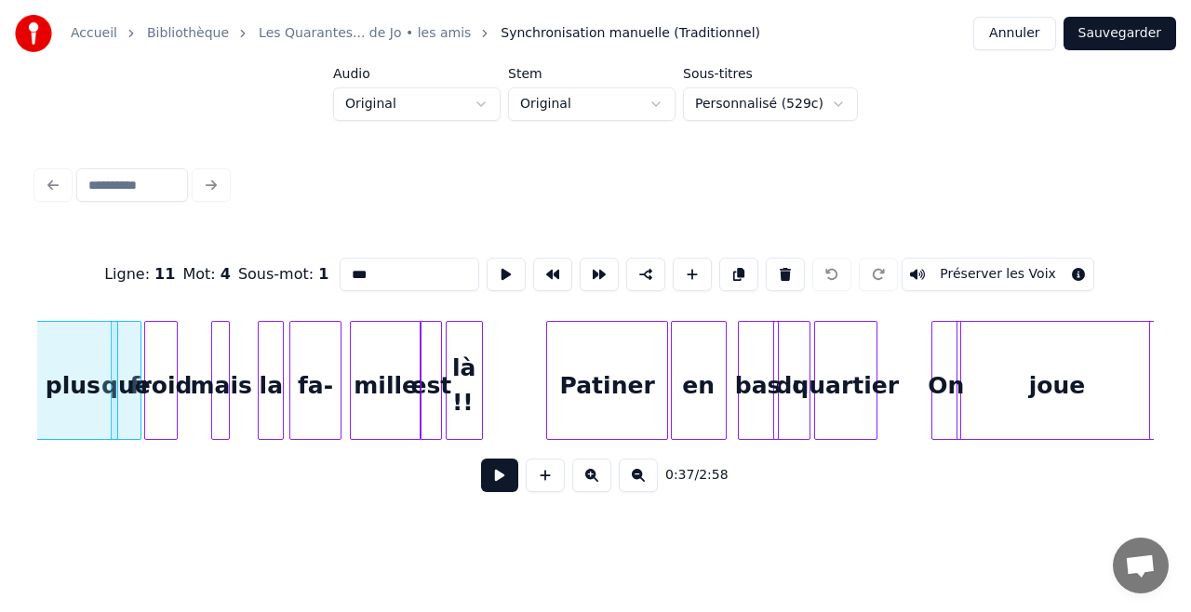
click at [489, 482] on button at bounding box center [499, 475] width 37 height 33
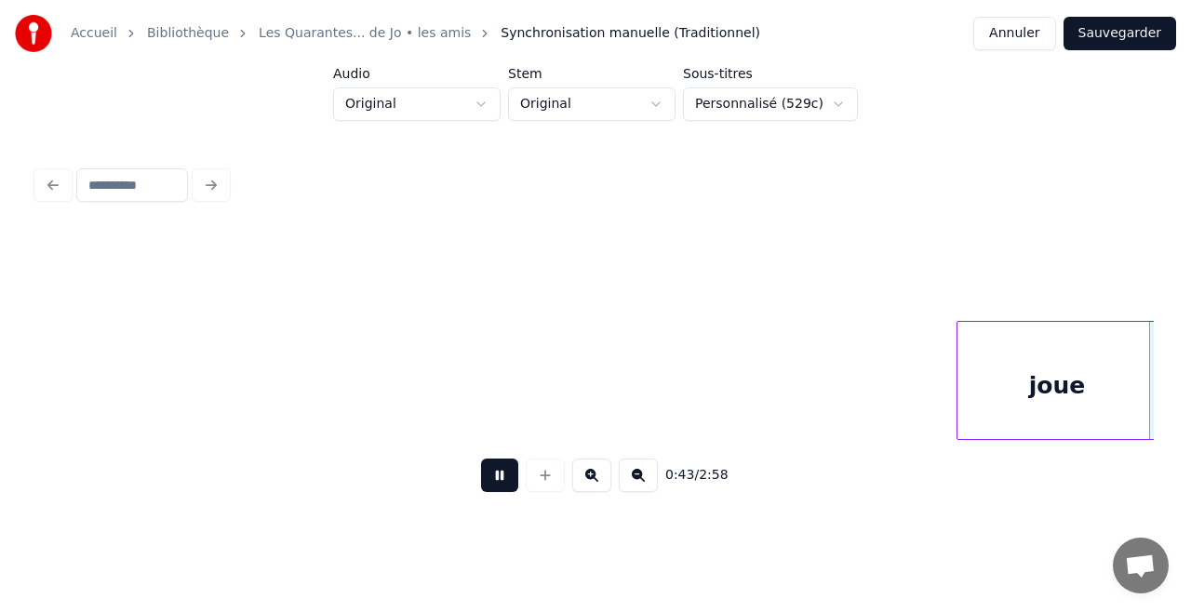
scroll to position [0, 8077]
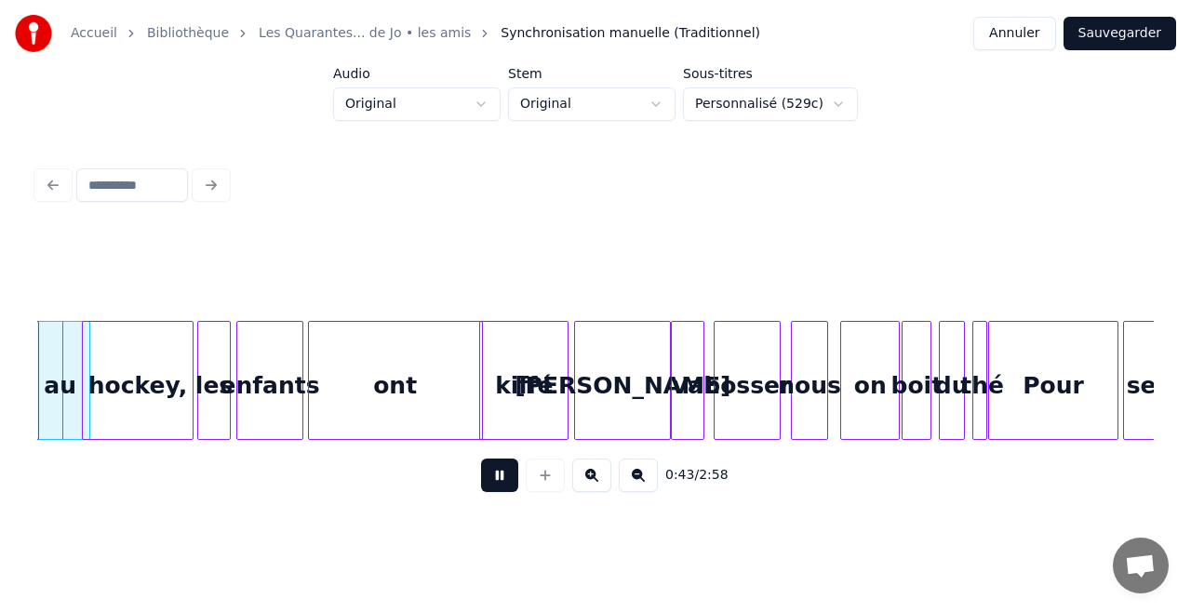
click at [497, 478] on button at bounding box center [499, 475] width 37 height 33
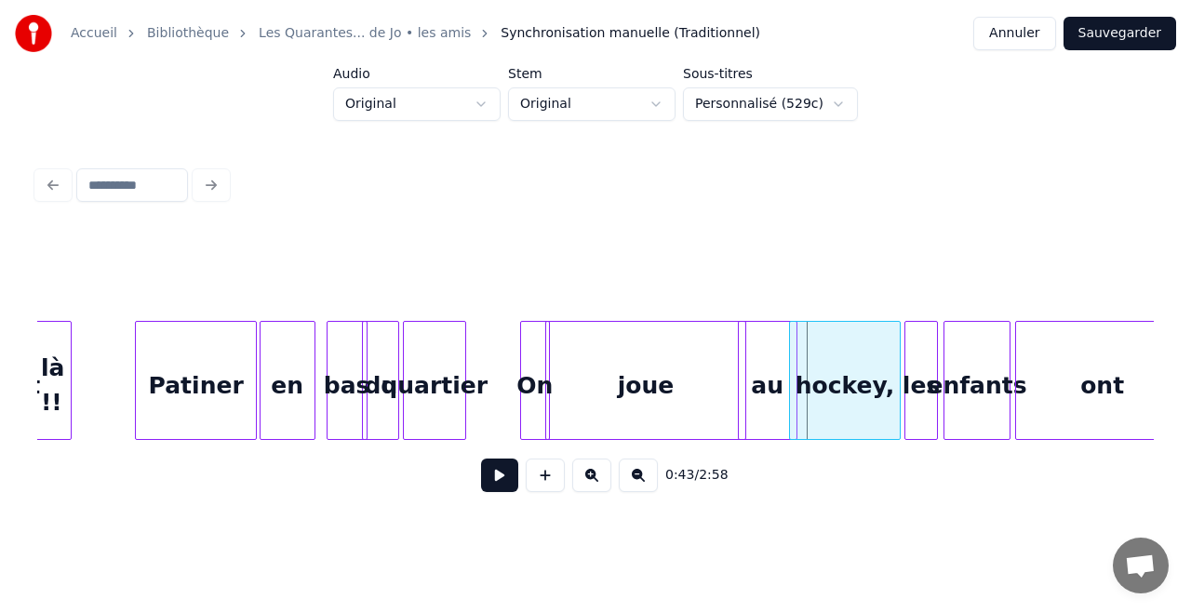
scroll to position [0, 7295]
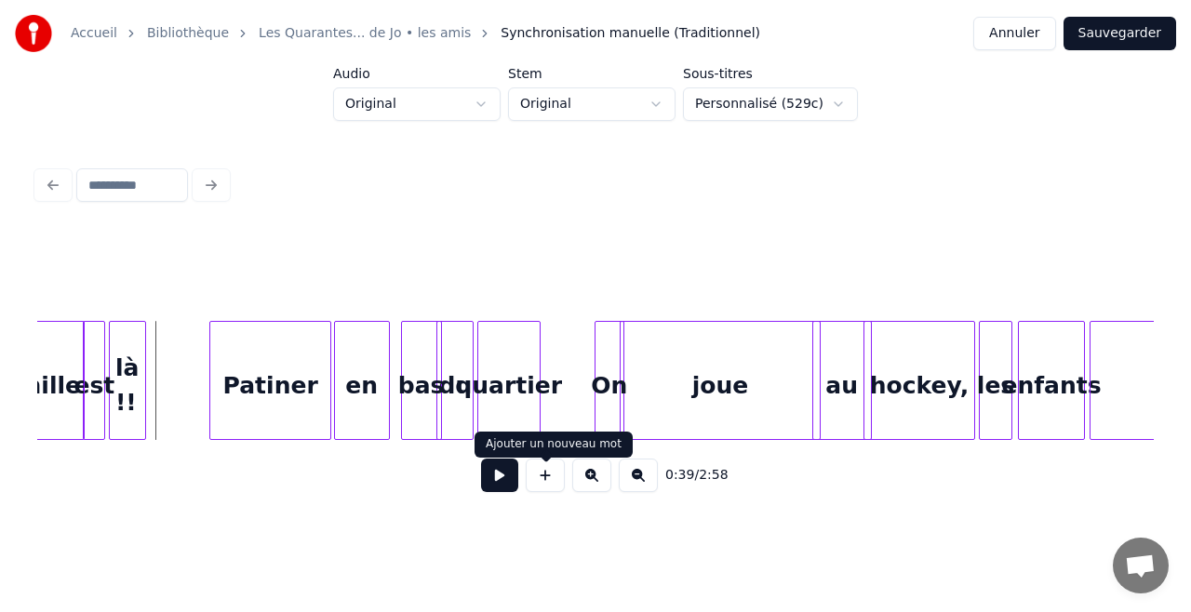
click at [507, 474] on button at bounding box center [499, 475] width 37 height 33
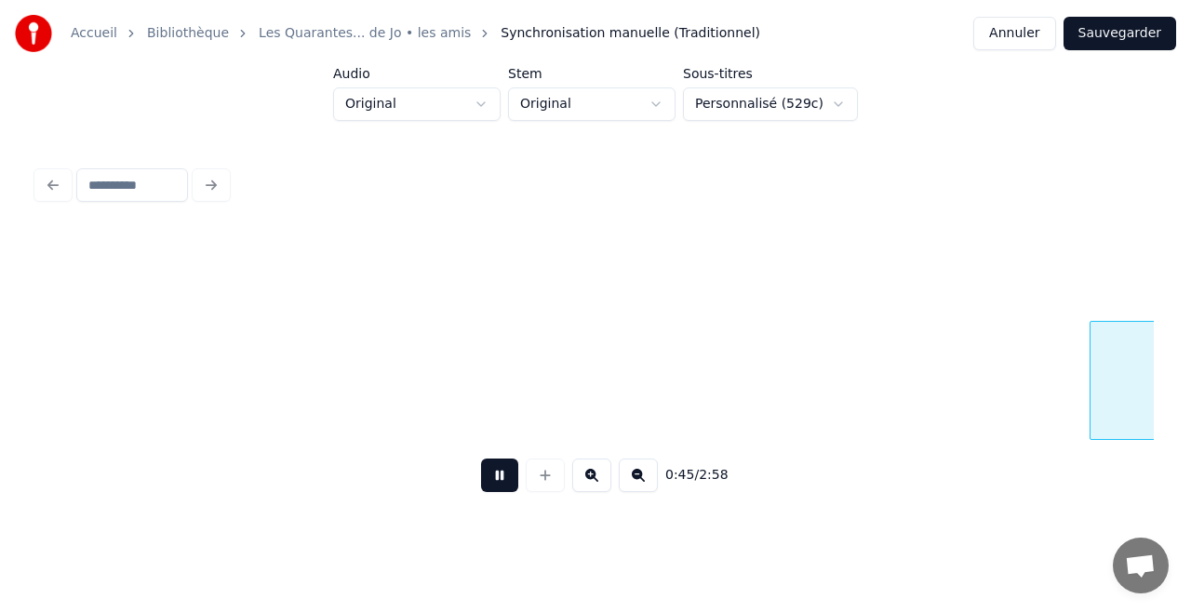
scroll to position [0, 8413]
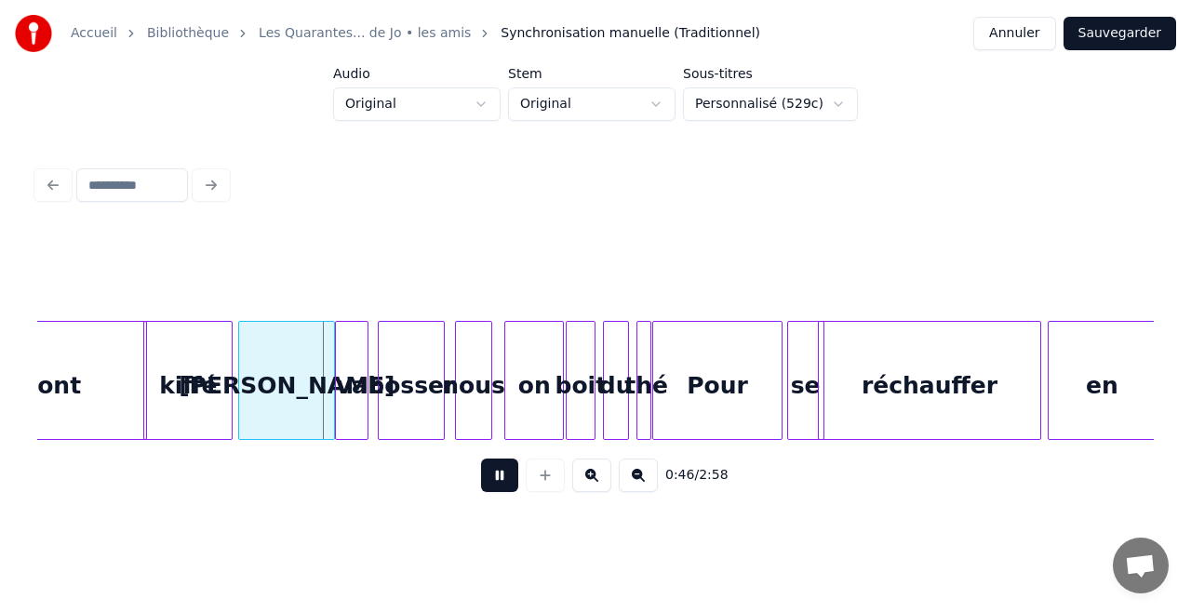
click at [507, 474] on button at bounding box center [499, 475] width 37 height 33
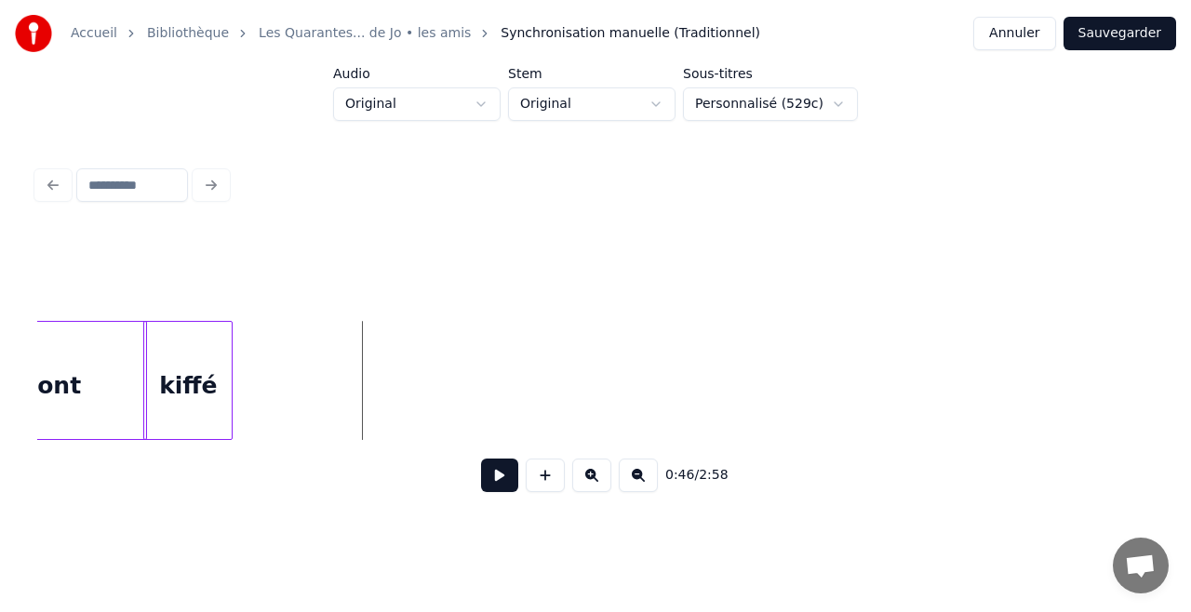
scroll to position [0, 7436]
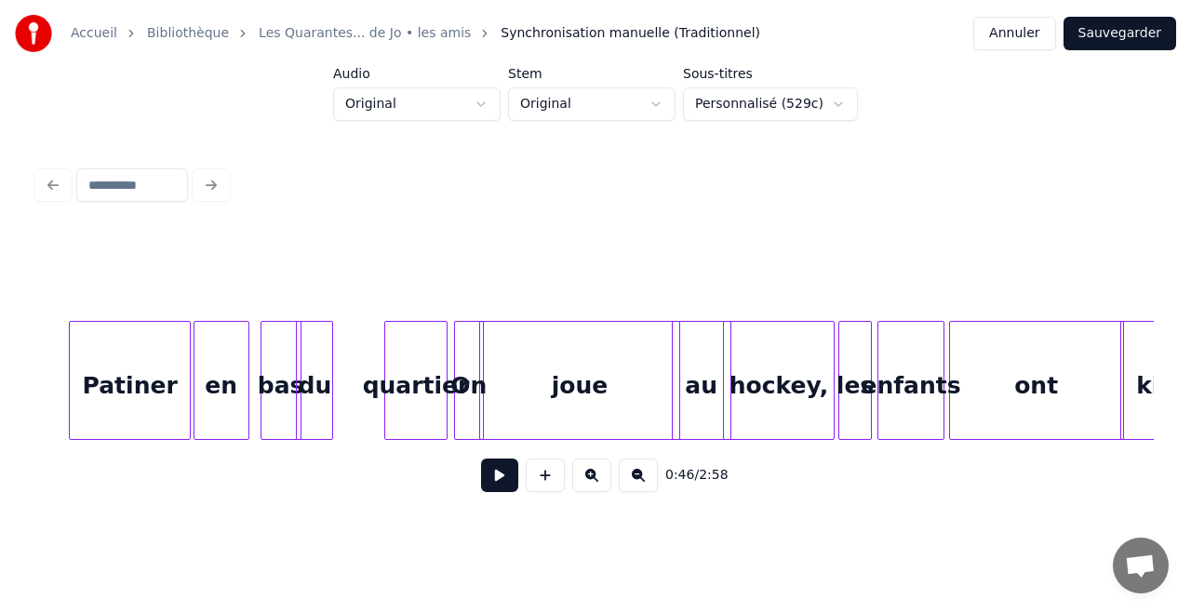
click at [413, 360] on div "quartier" at bounding box center [415, 385] width 61 height 127
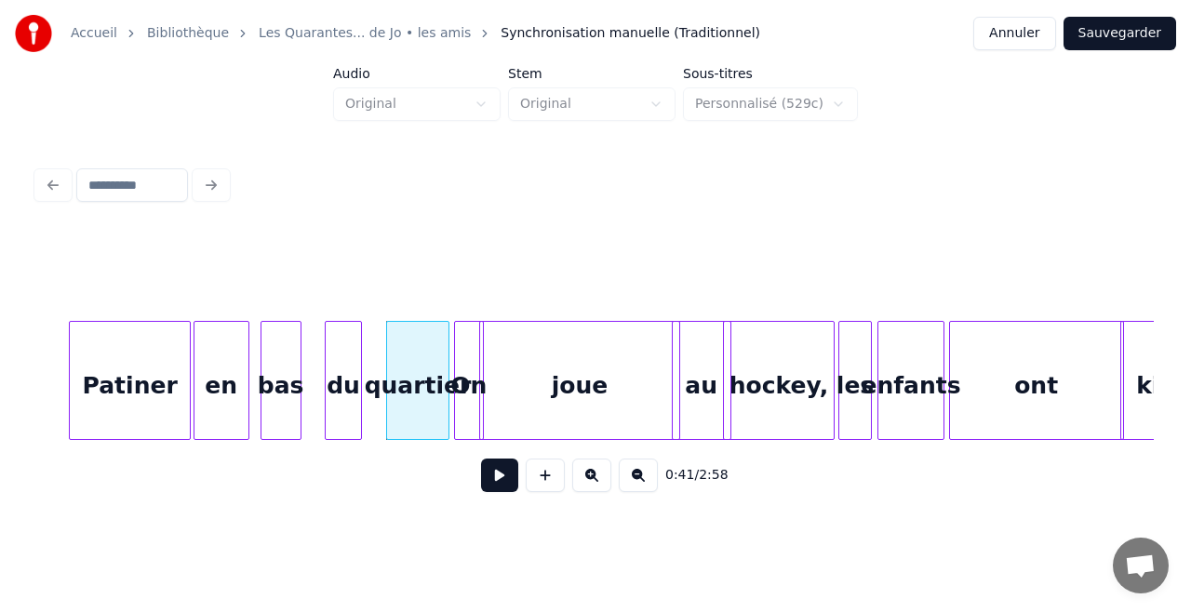
click at [354, 383] on div "du" at bounding box center [343, 385] width 35 height 127
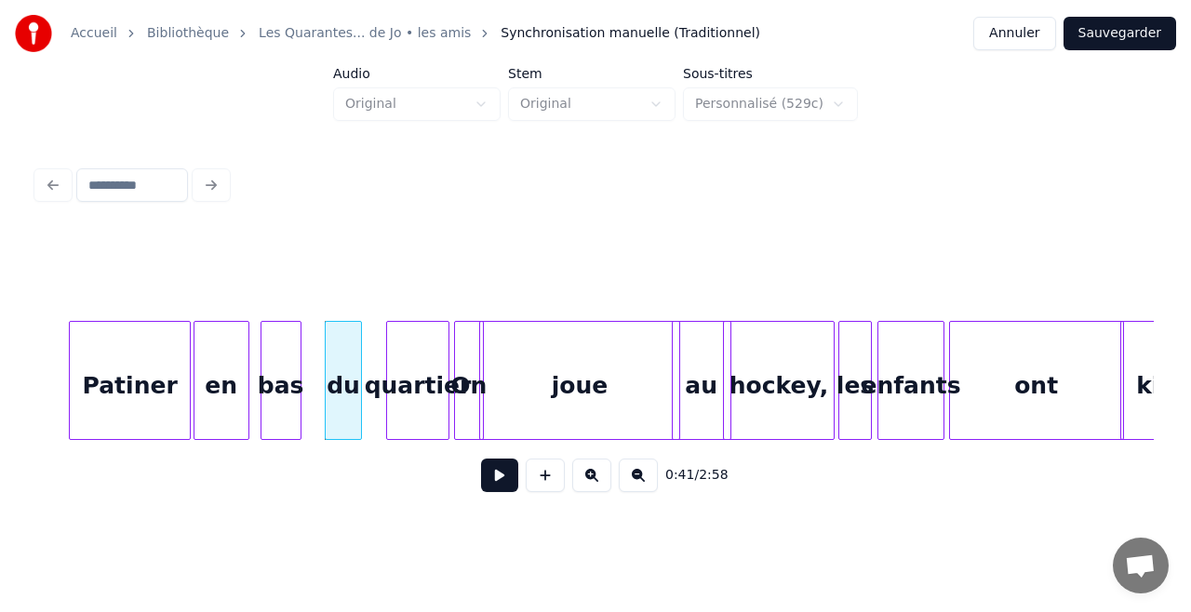
click at [114, 387] on div "Patiner" at bounding box center [130, 385] width 120 height 127
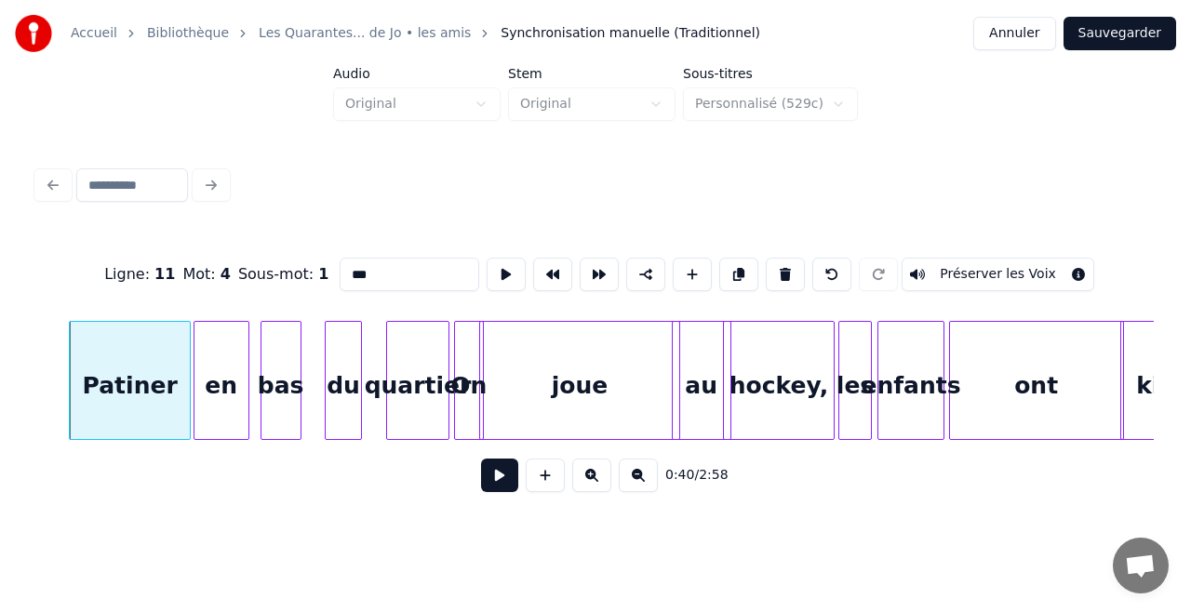
type input "*******"
click at [502, 489] on button at bounding box center [499, 475] width 37 height 33
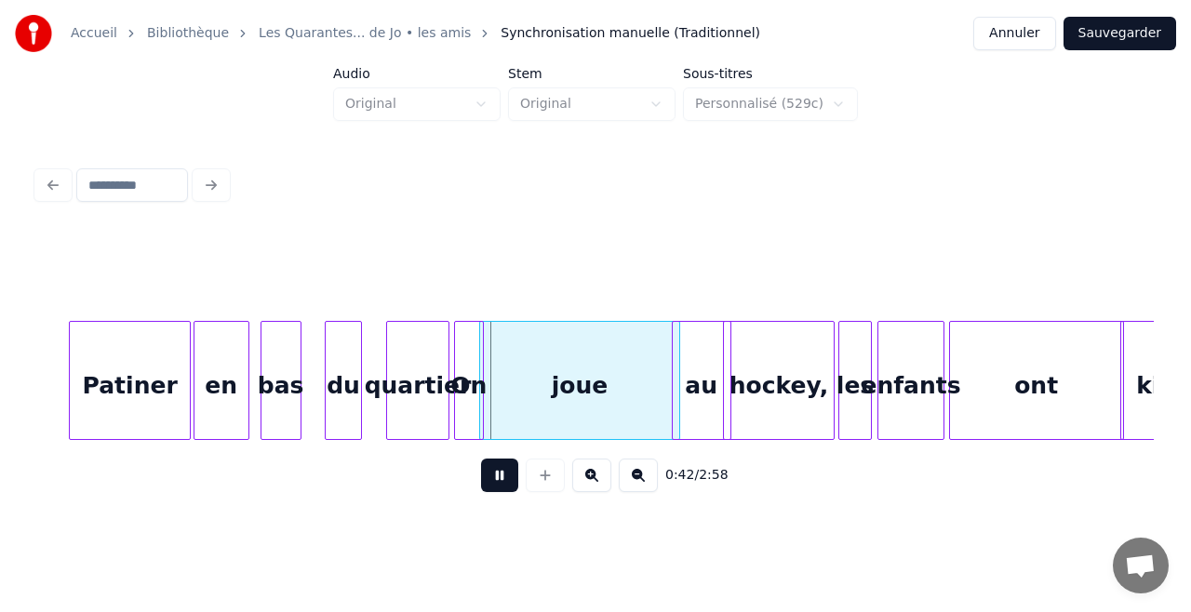
click at [502, 489] on button at bounding box center [499, 475] width 37 height 33
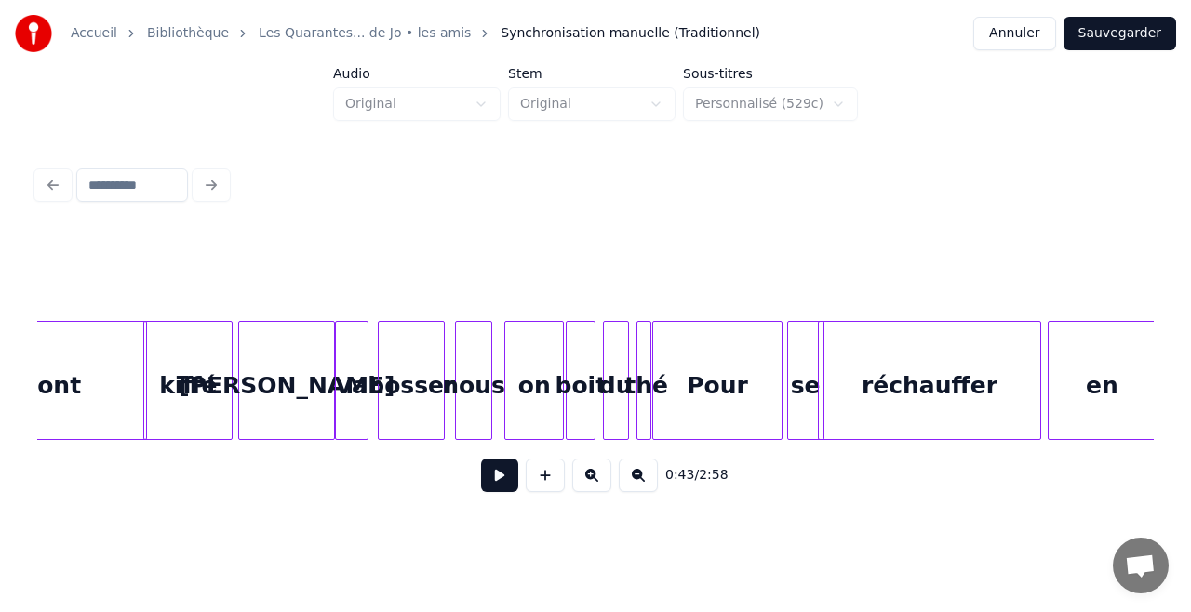
scroll to position [0, 9390]
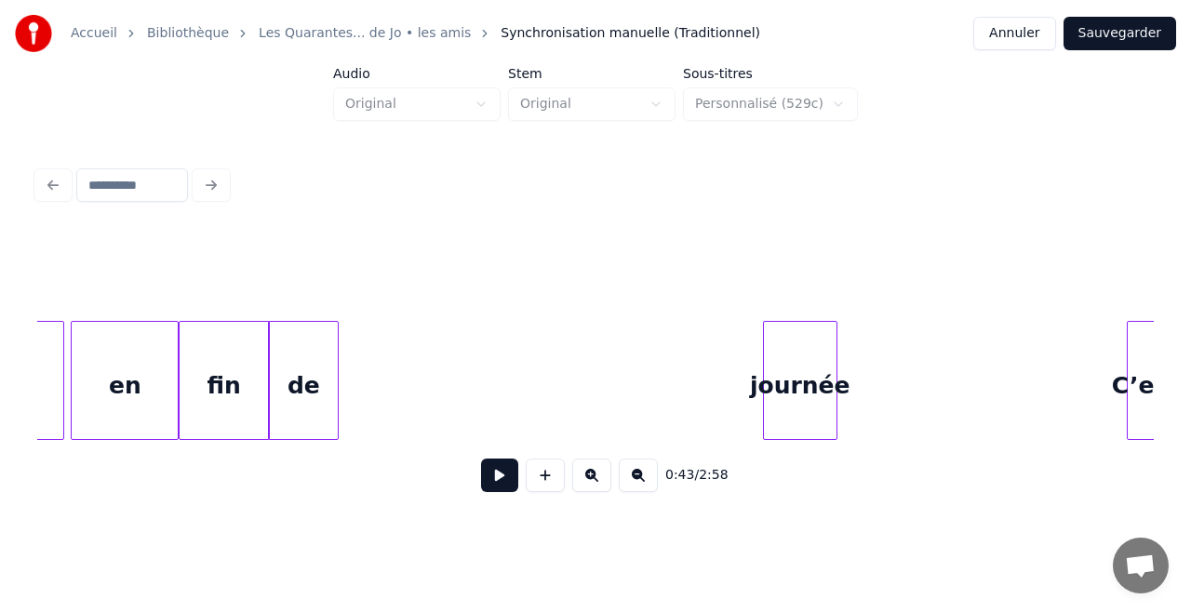
click at [830, 397] on div "journée" at bounding box center [800, 385] width 73 height 127
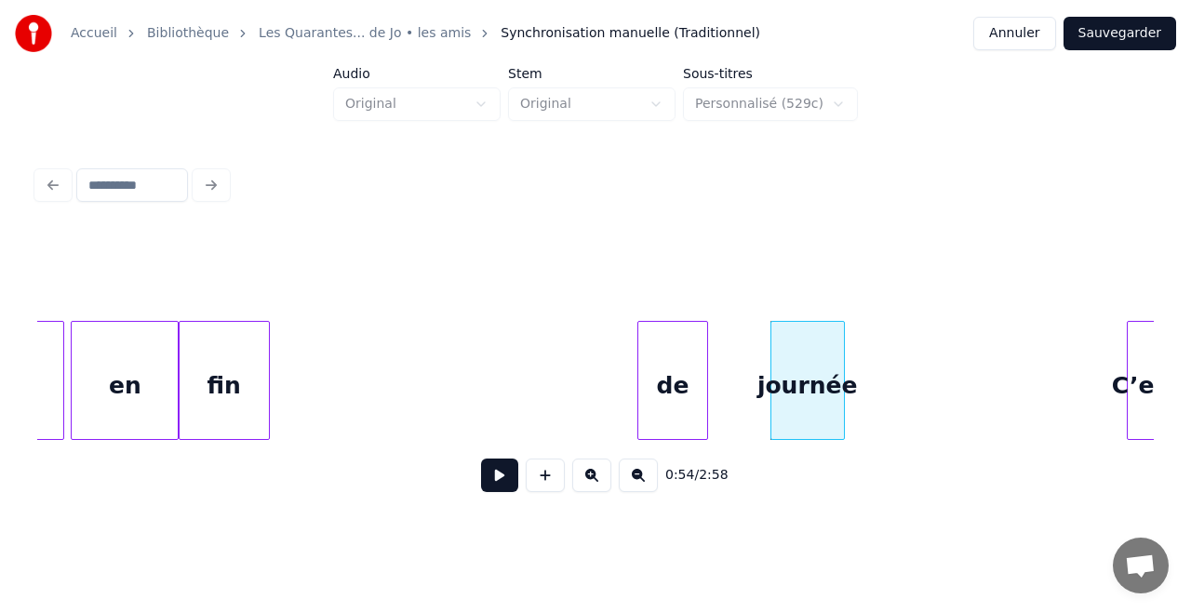
click at [696, 372] on div "de" at bounding box center [672, 385] width 69 height 127
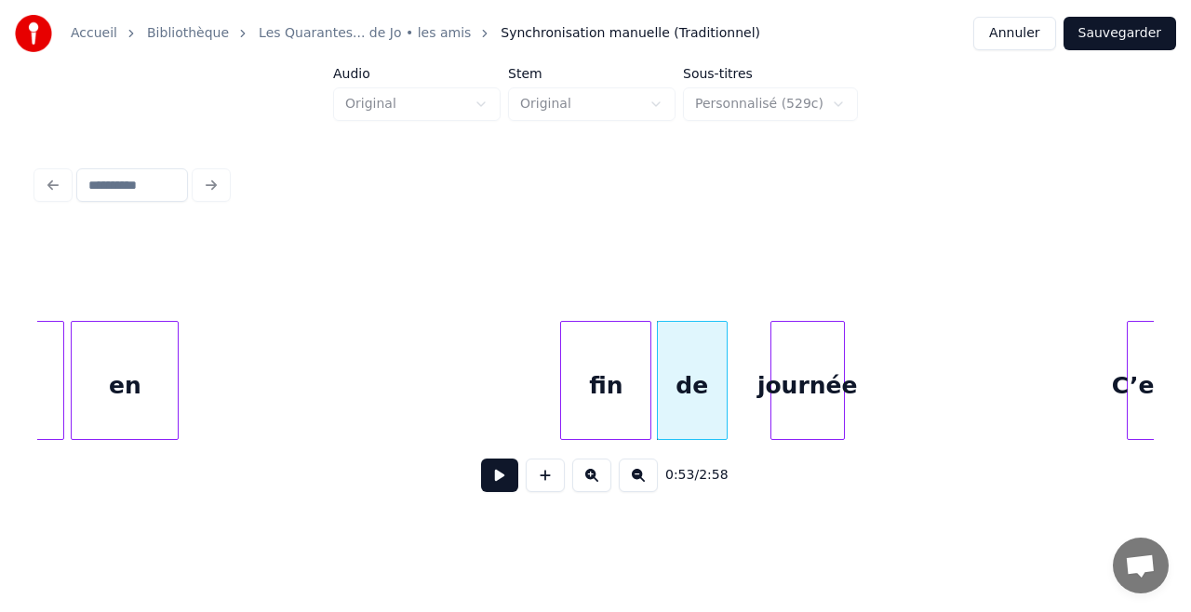
click at [630, 384] on div "fin" at bounding box center [605, 385] width 89 height 127
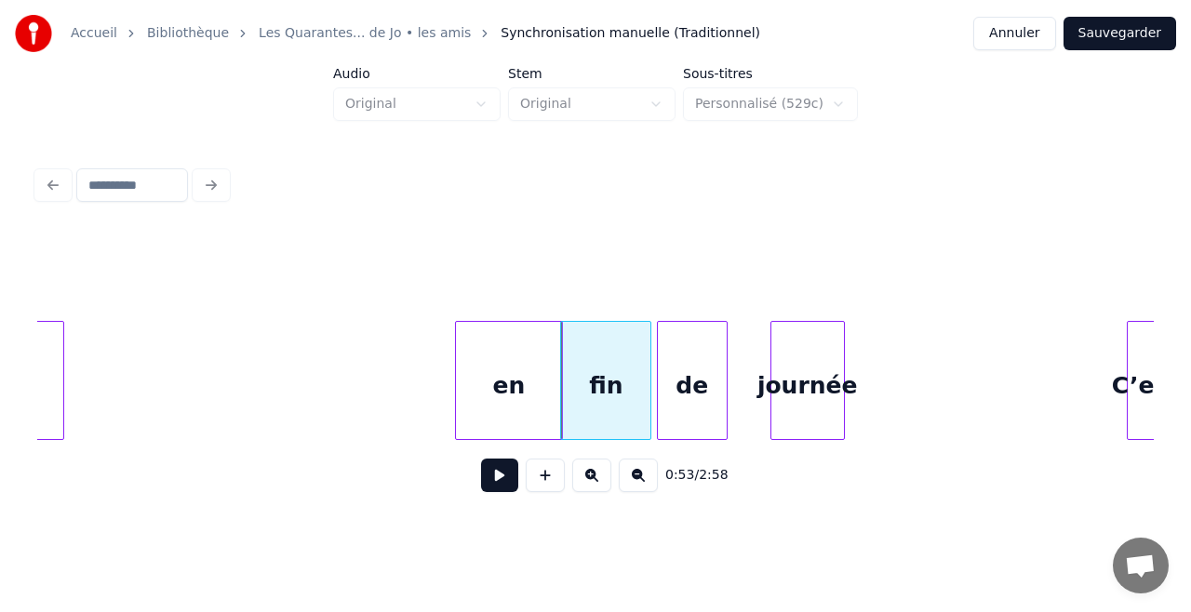
click at [529, 332] on div "en" at bounding box center [509, 385] width 106 height 127
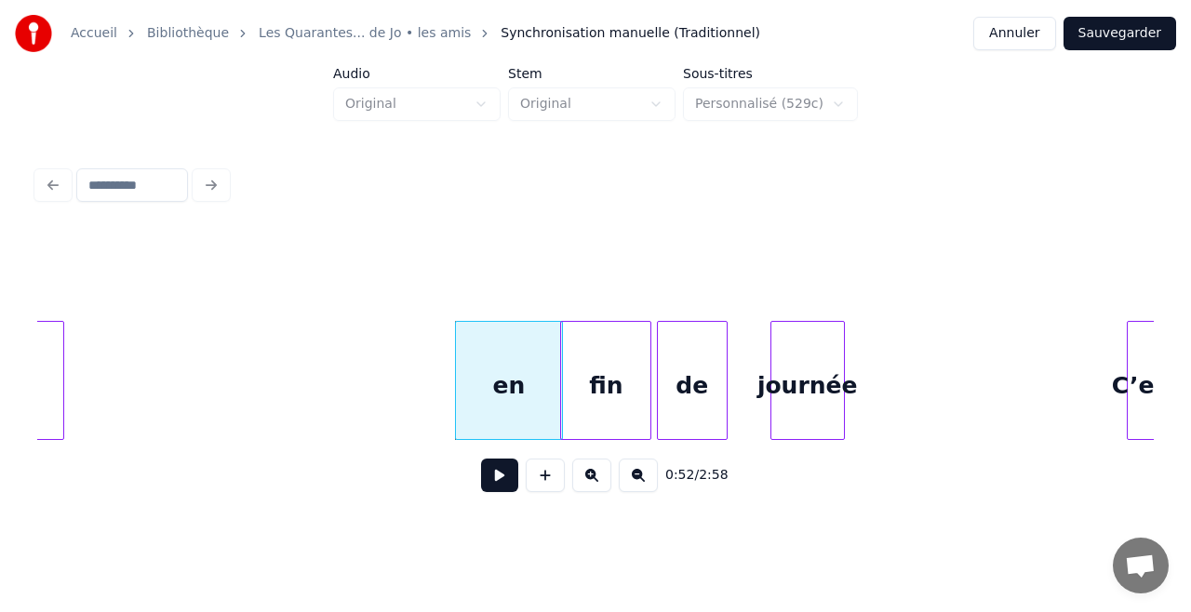
scroll to position [0, 9200]
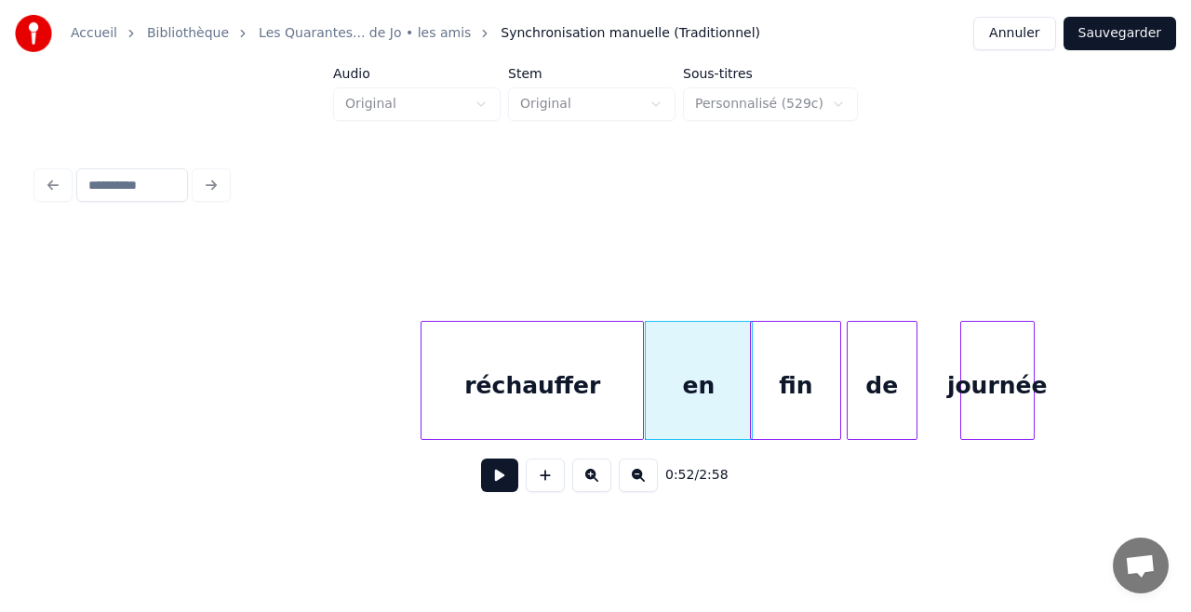
click at [441, 373] on div "réchauffer" at bounding box center [531, 385] width 221 height 127
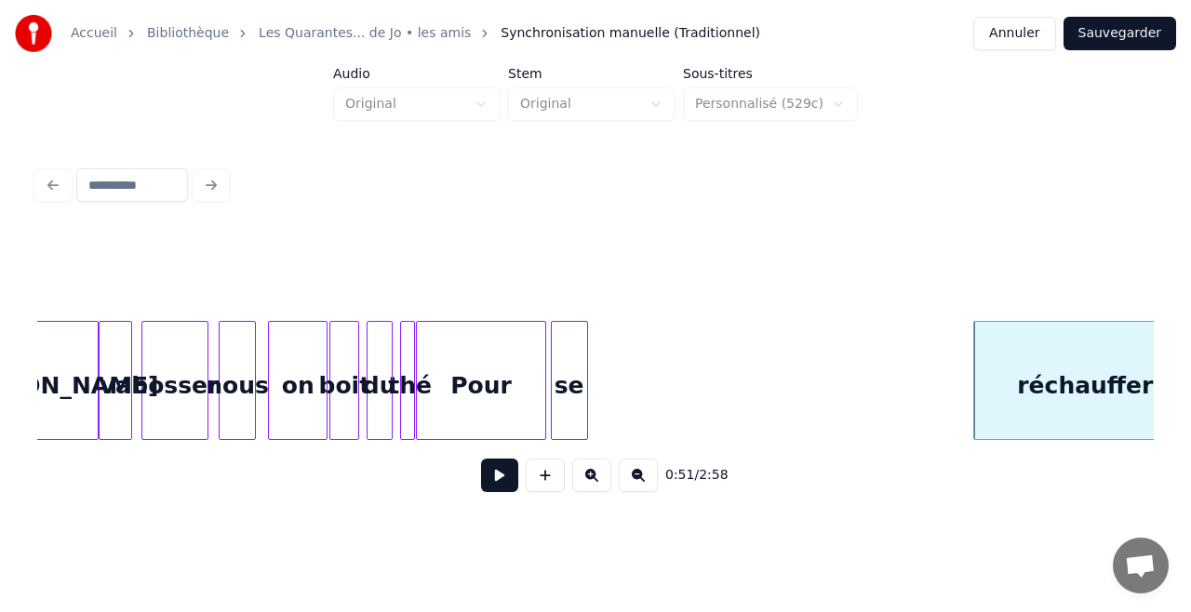
scroll to position [0, 8617]
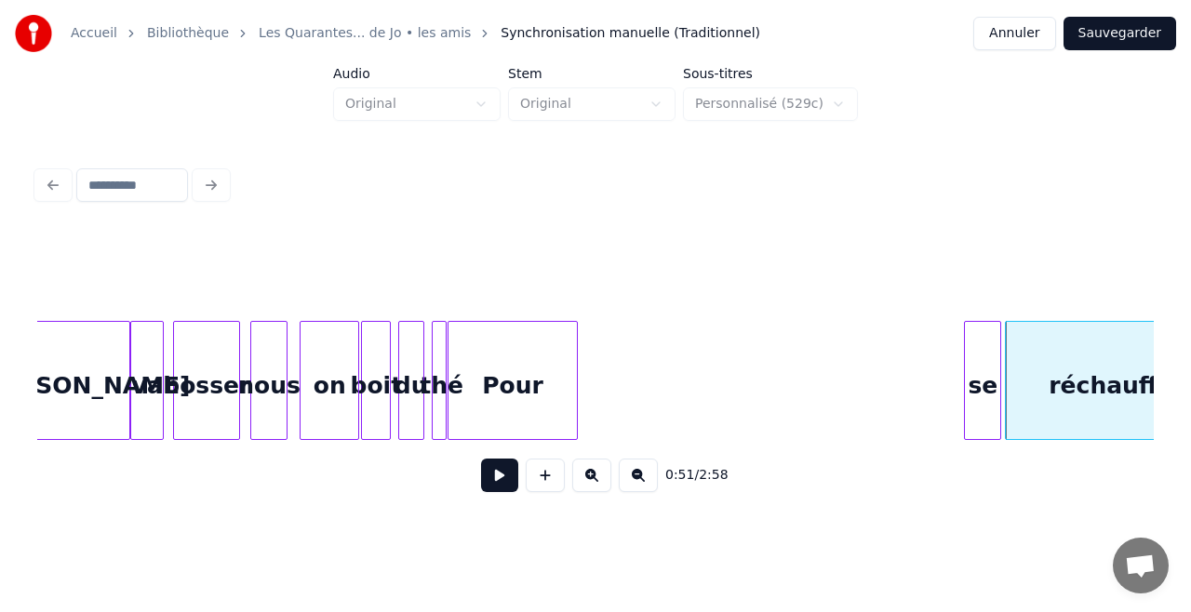
click at [986, 332] on div "se" at bounding box center [982, 385] width 35 height 127
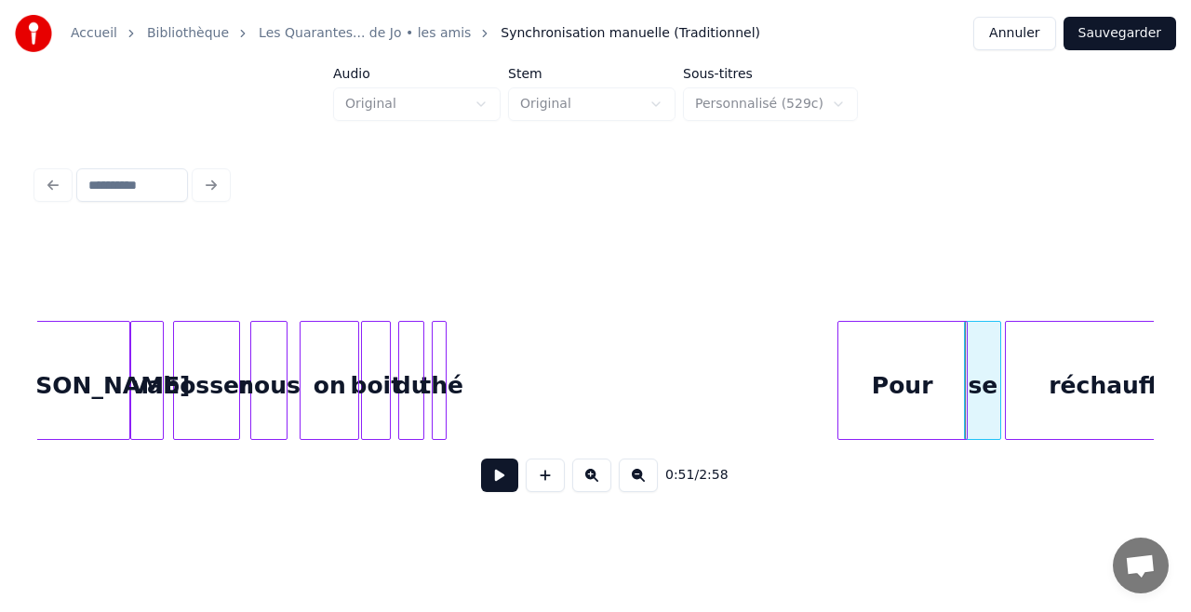
click at [921, 372] on div "Pour" at bounding box center [902, 385] width 128 height 127
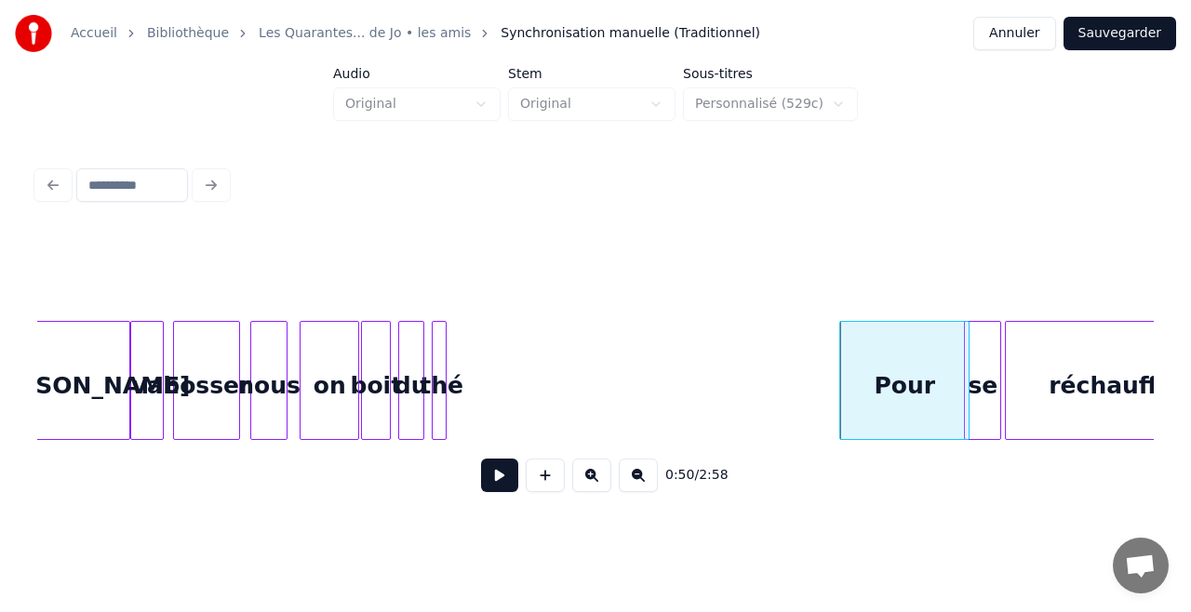
click at [440, 327] on div at bounding box center [443, 380] width 6 height 117
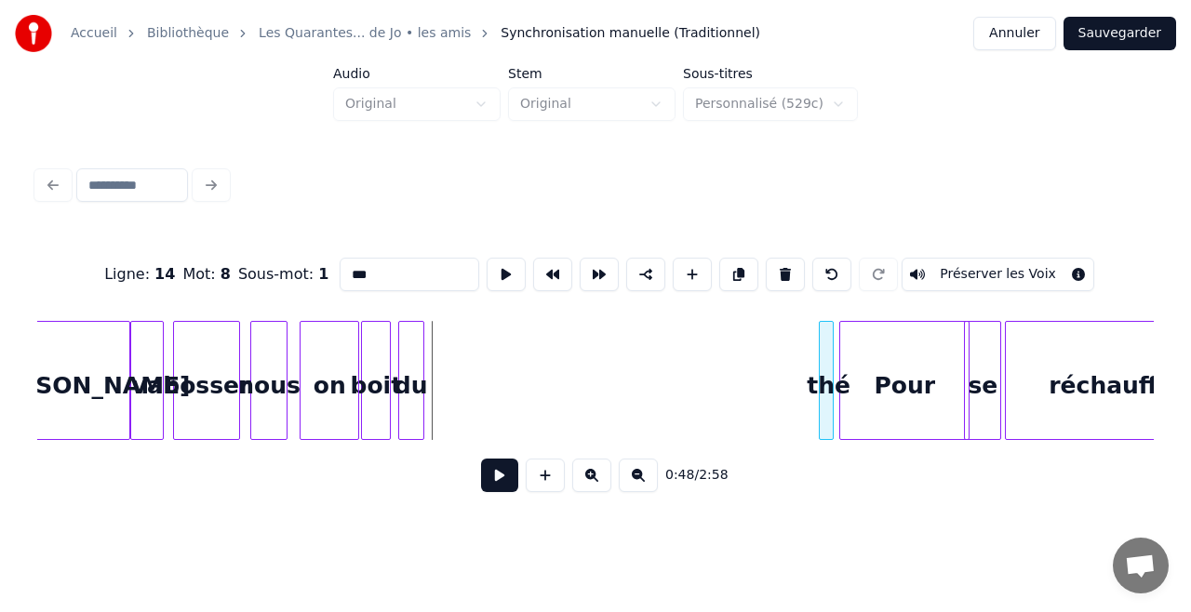
click at [825, 339] on div "thé" at bounding box center [829, 385] width 19 height 127
click at [803, 376] on div "du" at bounding box center [803, 385] width 24 height 127
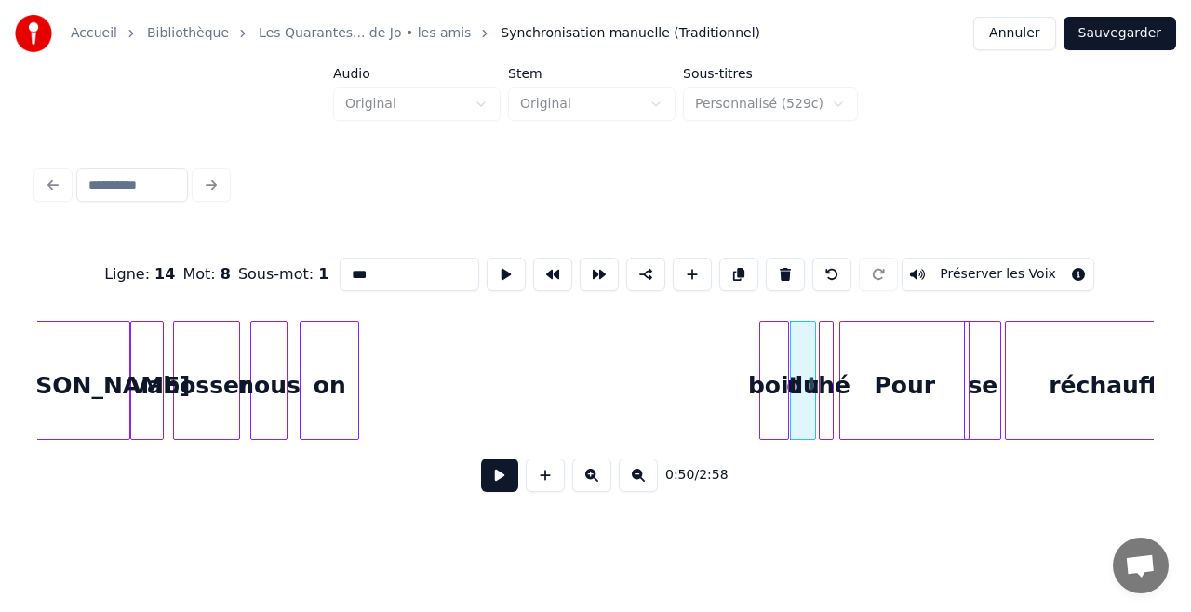
click at [769, 355] on div "boit" at bounding box center [774, 385] width 28 height 127
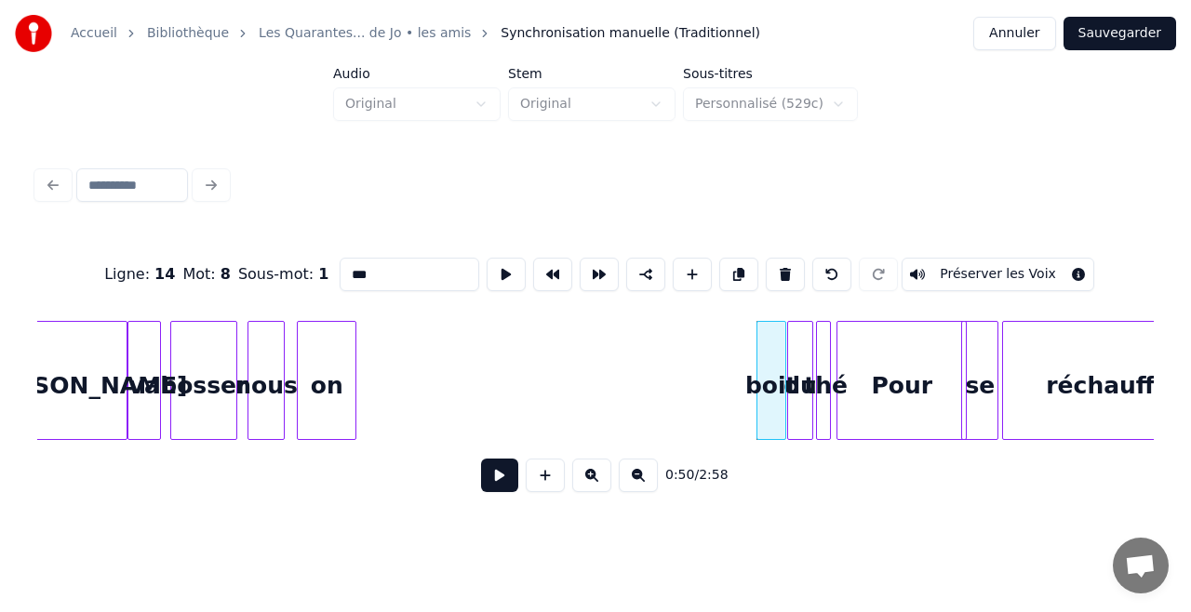
scroll to position [0, 8619]
click at [727, 349] on div "on" at bounding box center [719, 385] width 58 height 127
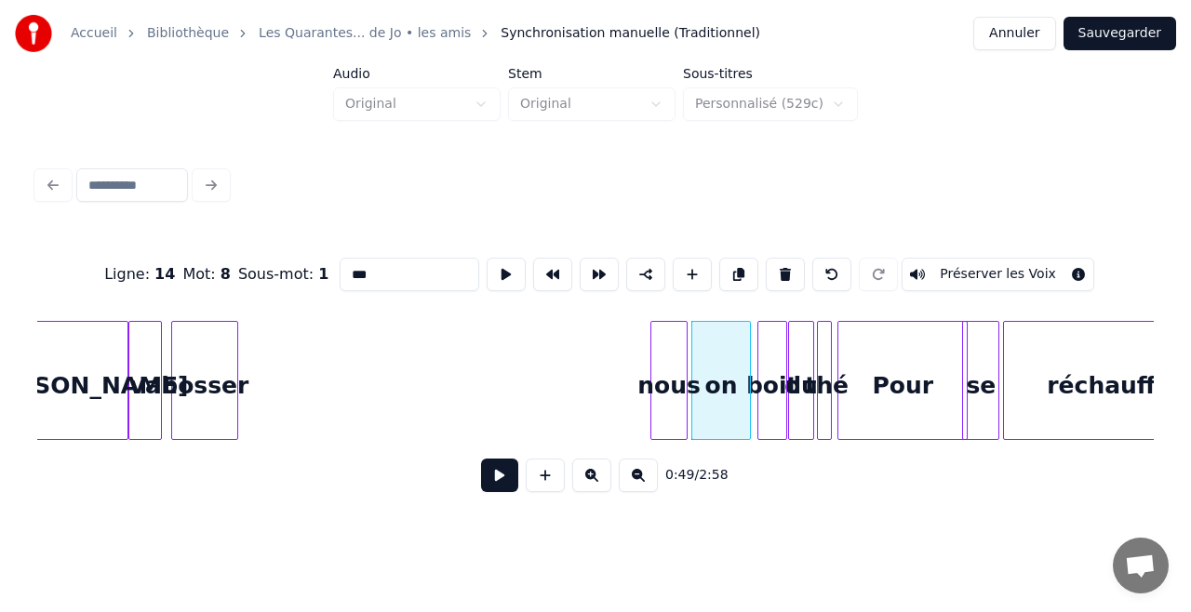
click at [666, 305] on div "Ligne : 14 Mot : 8 Sous-mot : 1 *** Préserver les Voix 0:49 / 2:58" at bounding box center [595, 369] width 1116 height 283
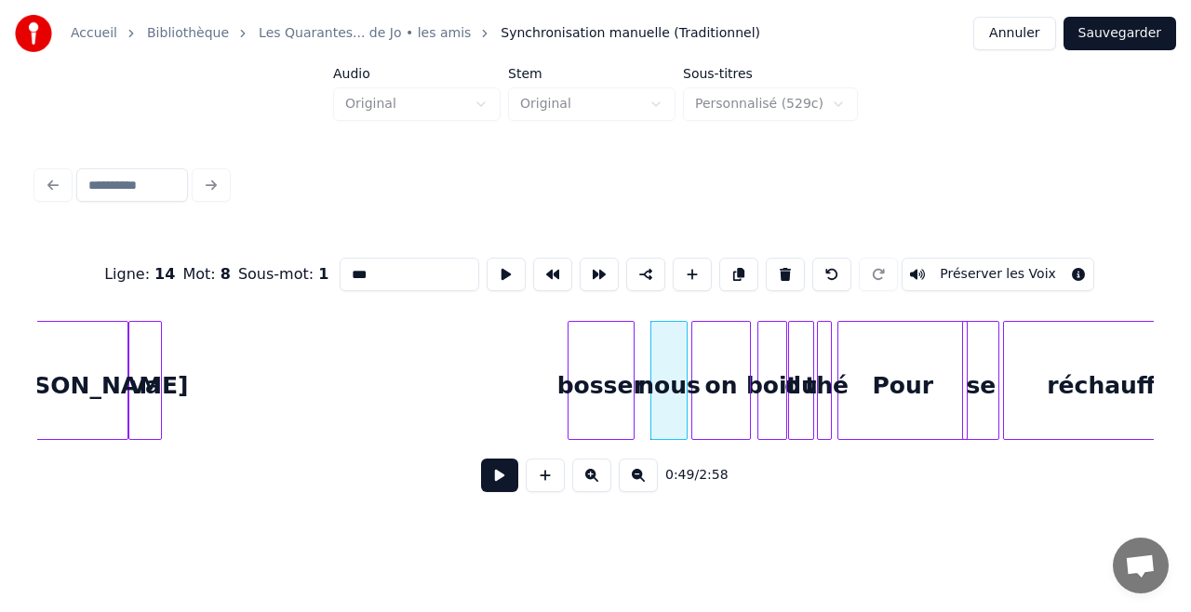
click at [610, 332] on div "bosser" at bounding box center [600, 385] width 65 height 127
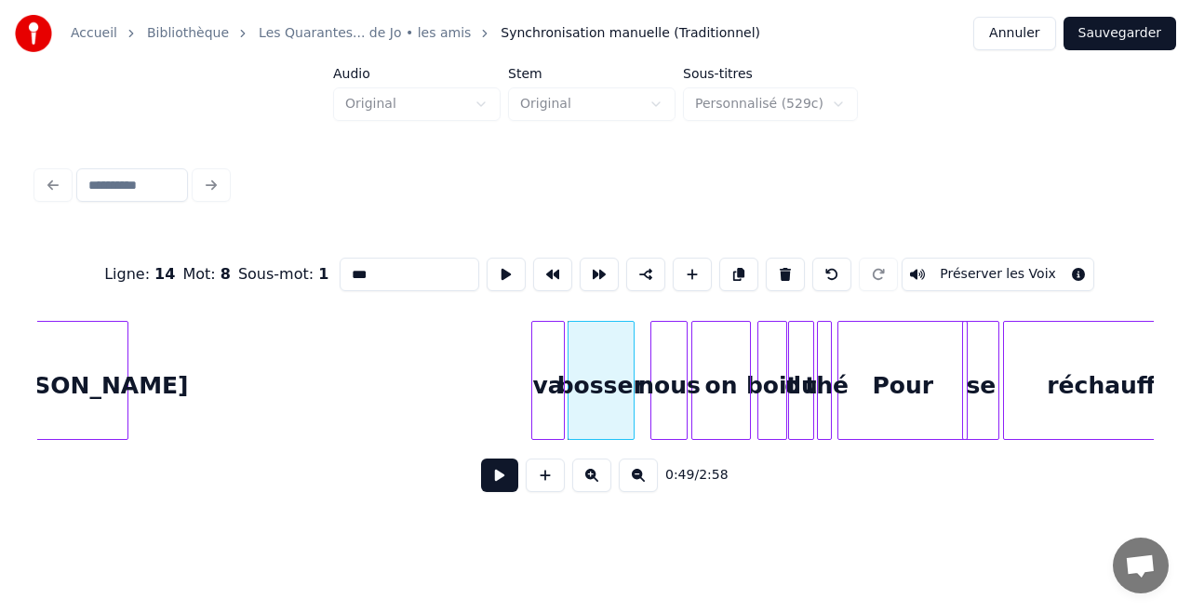
click at [544, 365] on div "va" at bounding box center [548, 385] width 32 height 127
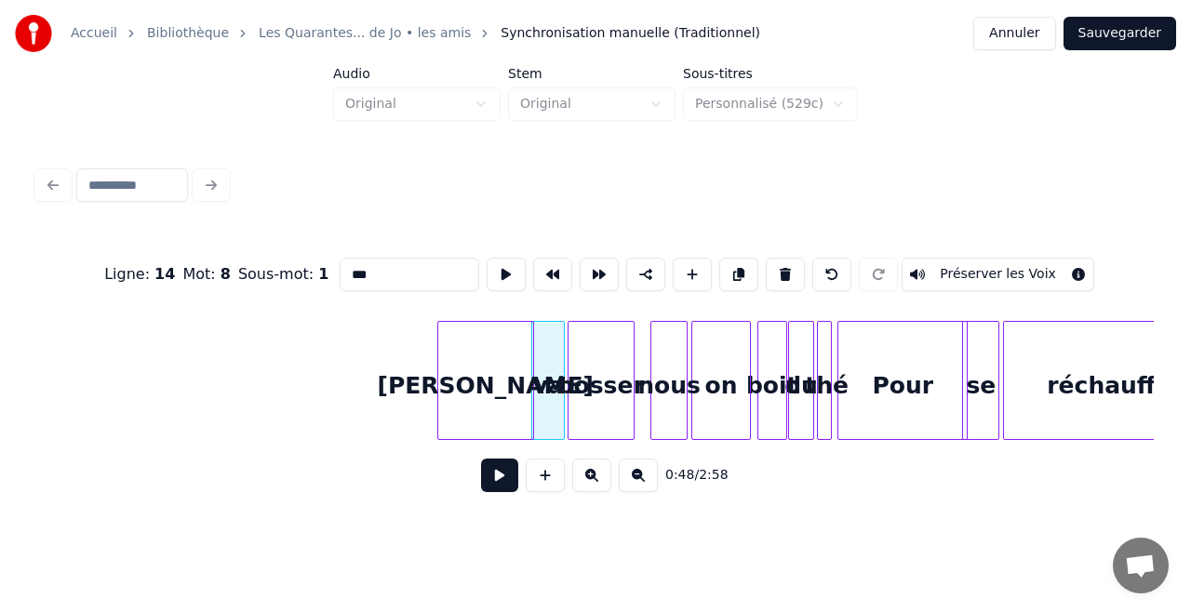
click at [494, 354] on div "[PERSON_NAME]" at bounding box center [485, 385] width 95 height 127
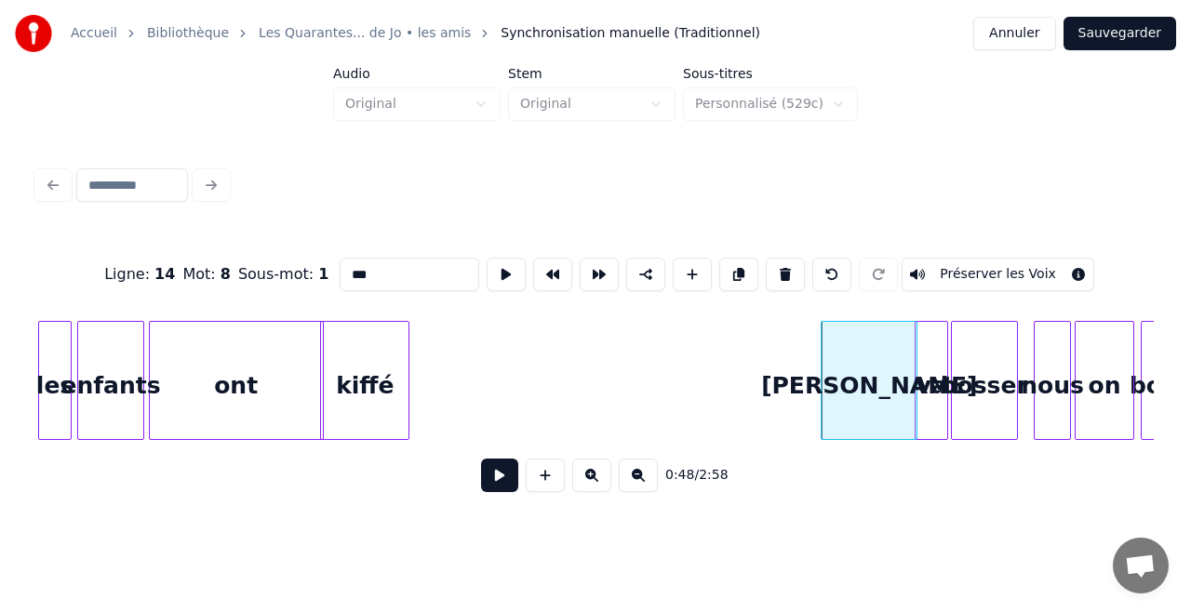
scroll to position [0, 8187]
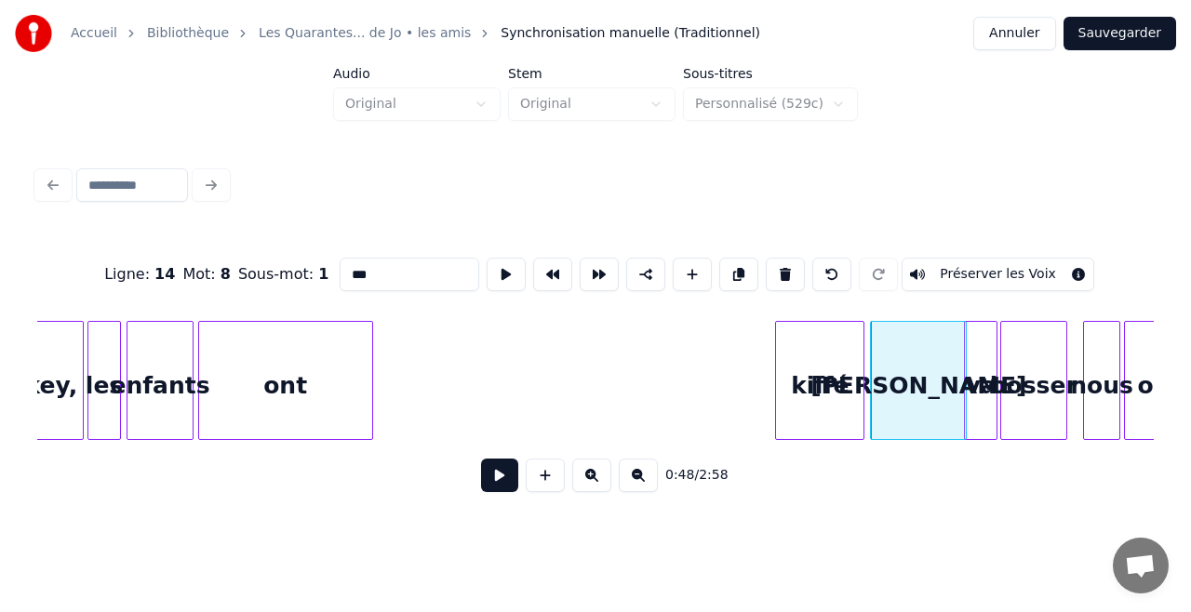
click at [815, 340] on div "kiffé" at bounding box center [819, 385] width 87 height 127
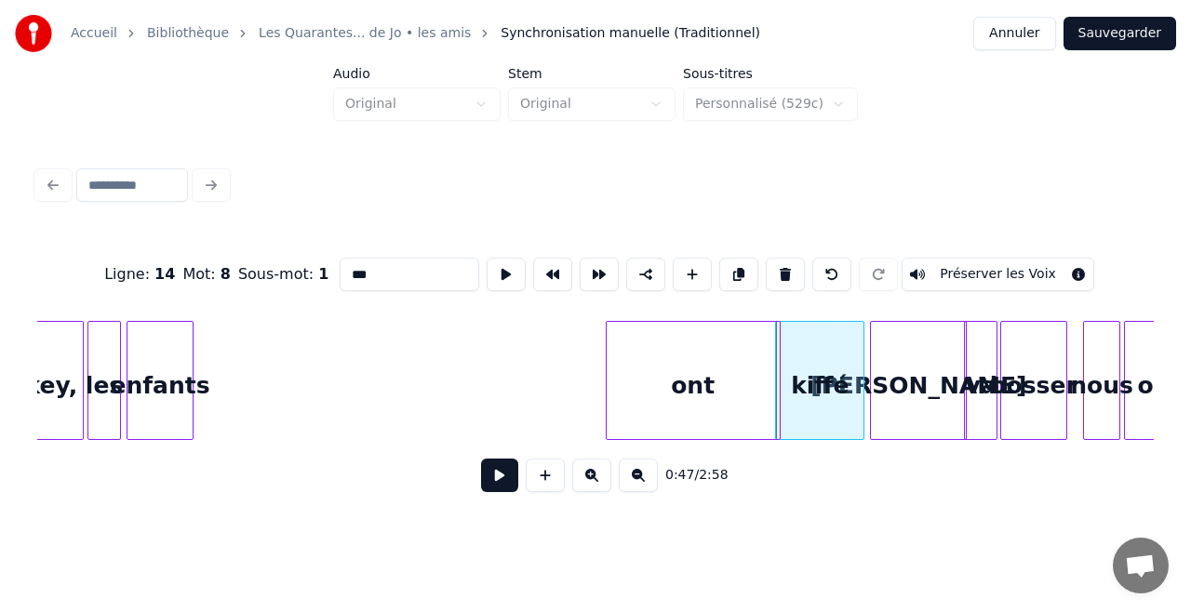
click at [705, 384] on div "ont" at bounding box center [693, 385] width 173 height 127
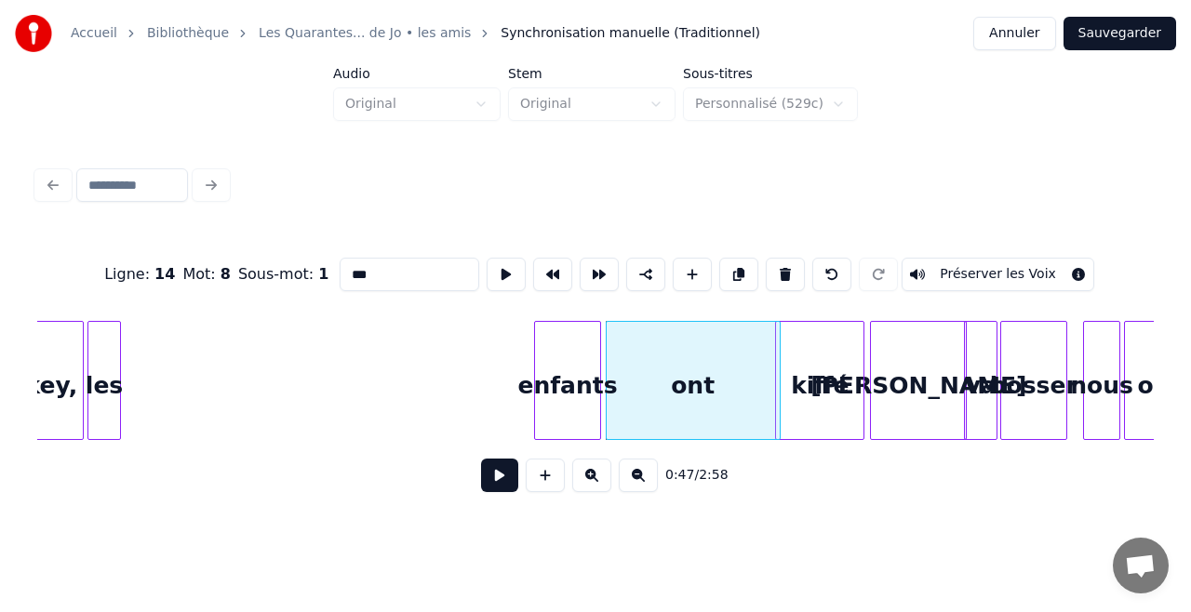
click at [567, 357] on div "enfants" at bounding box center [567, 385] width 65 height 127
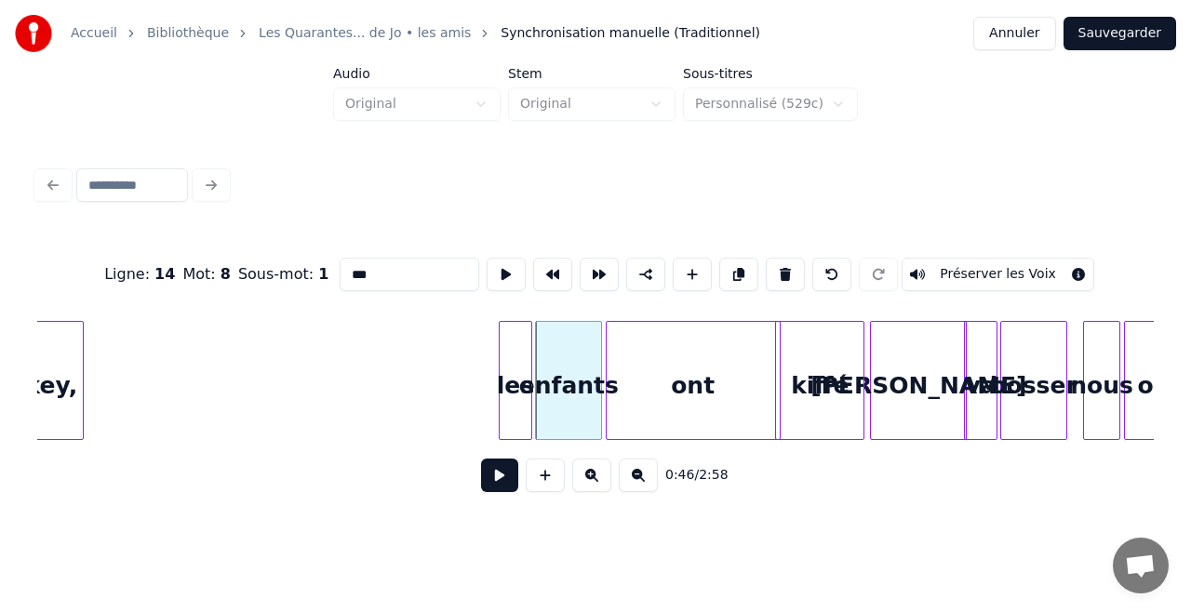
click at [509, 365] on div "les" at bounding box center [516, 385] width 32 height 127
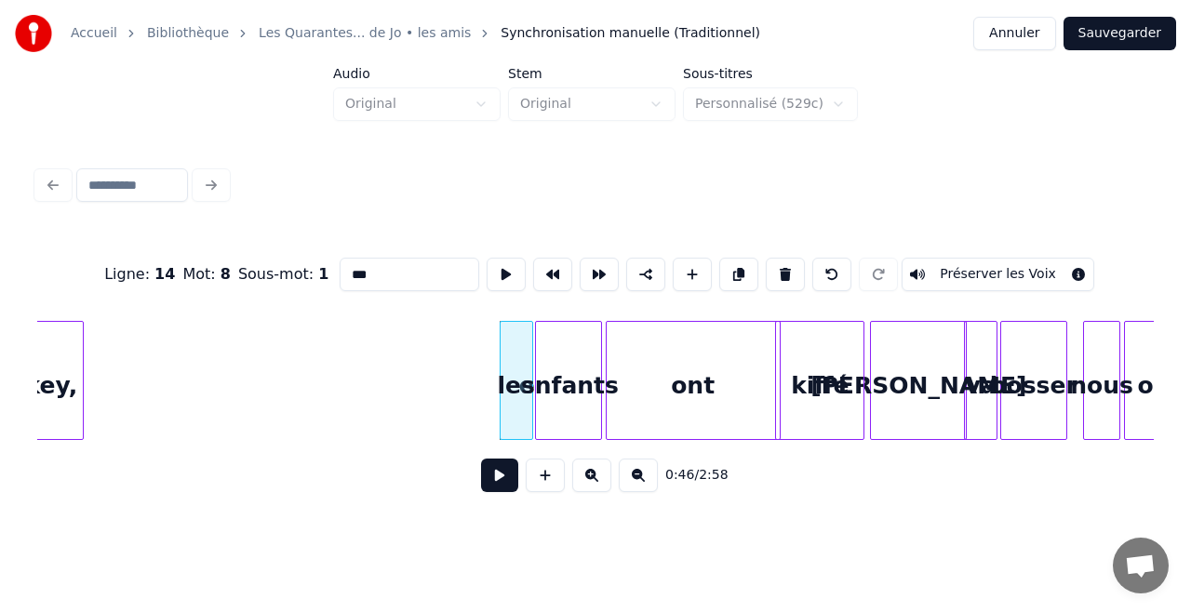
scroll to position [0, 8125]
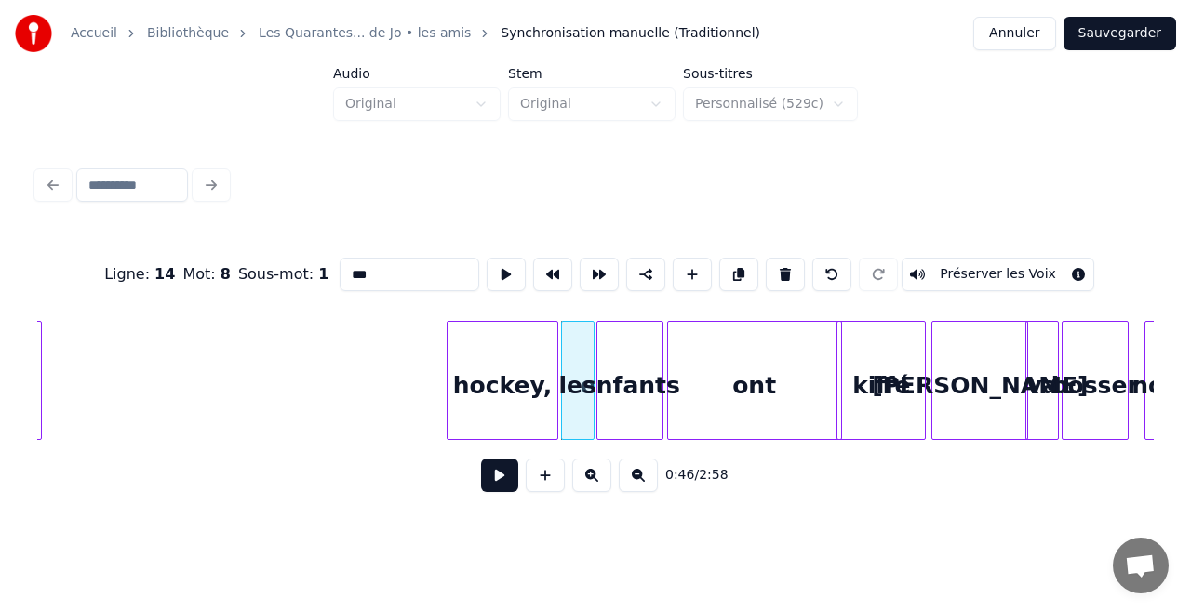
click at [480, 372] on div "hockey," at bounding box center [502, 385] width 110 height 127
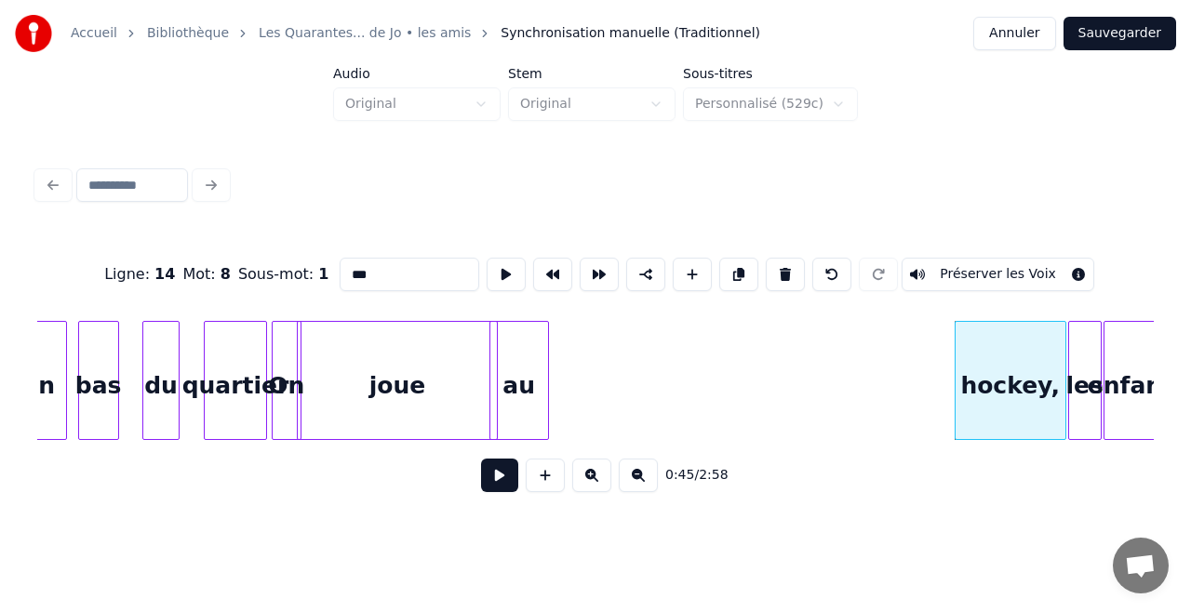
scroll to position [0, 7569]
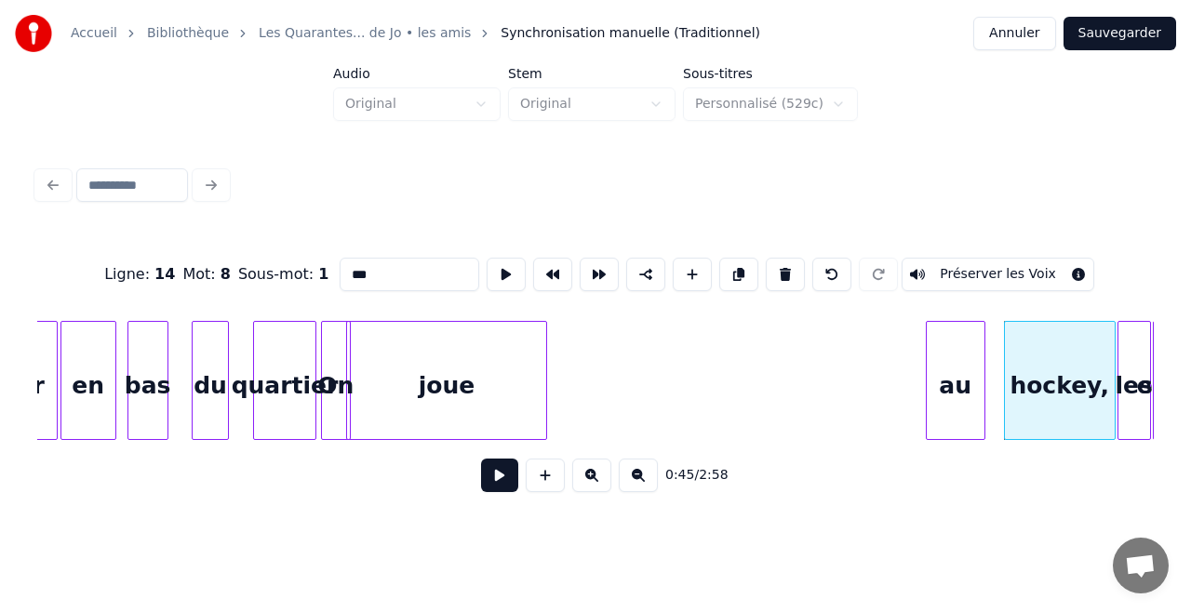
click at [966, 401] on div "au" at bounding box center [956, 385] width 58 height 127
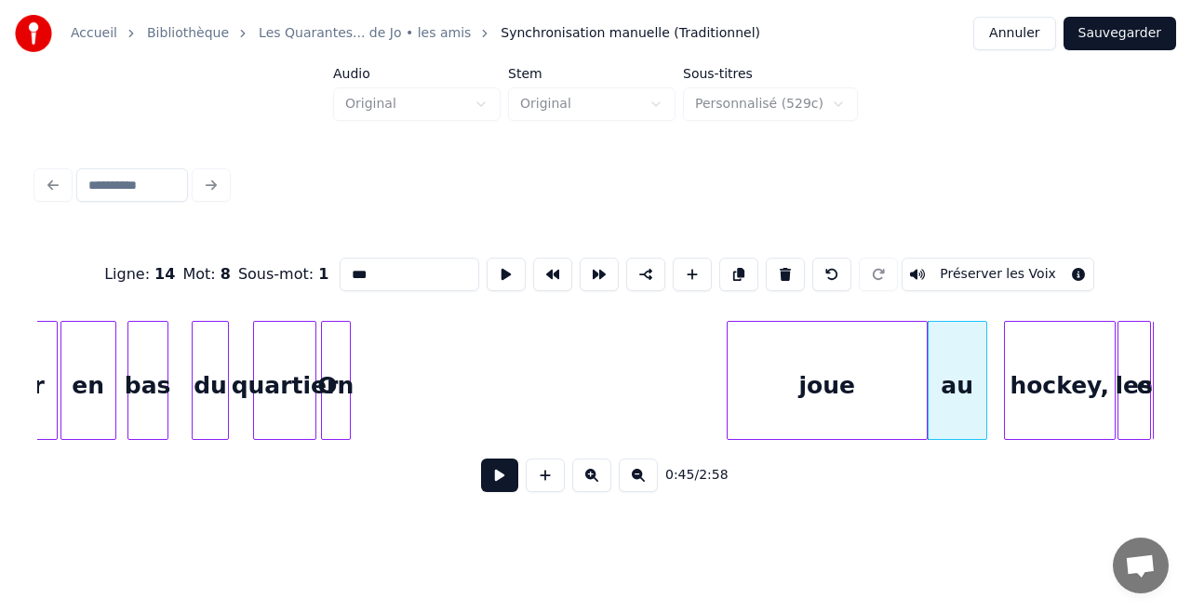
click at [887, 335] on div "joue" at bounding box center [826, 385] width 199 height 127
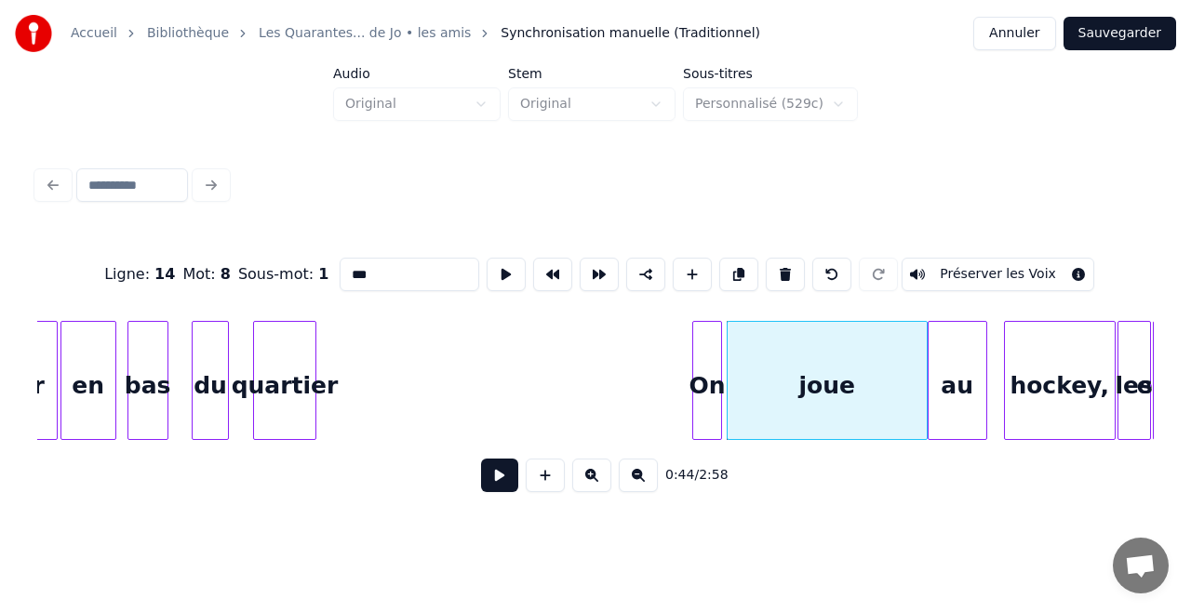
click at [714, 344] on div "On" at bounding box center [707, 385] width 28 height 127
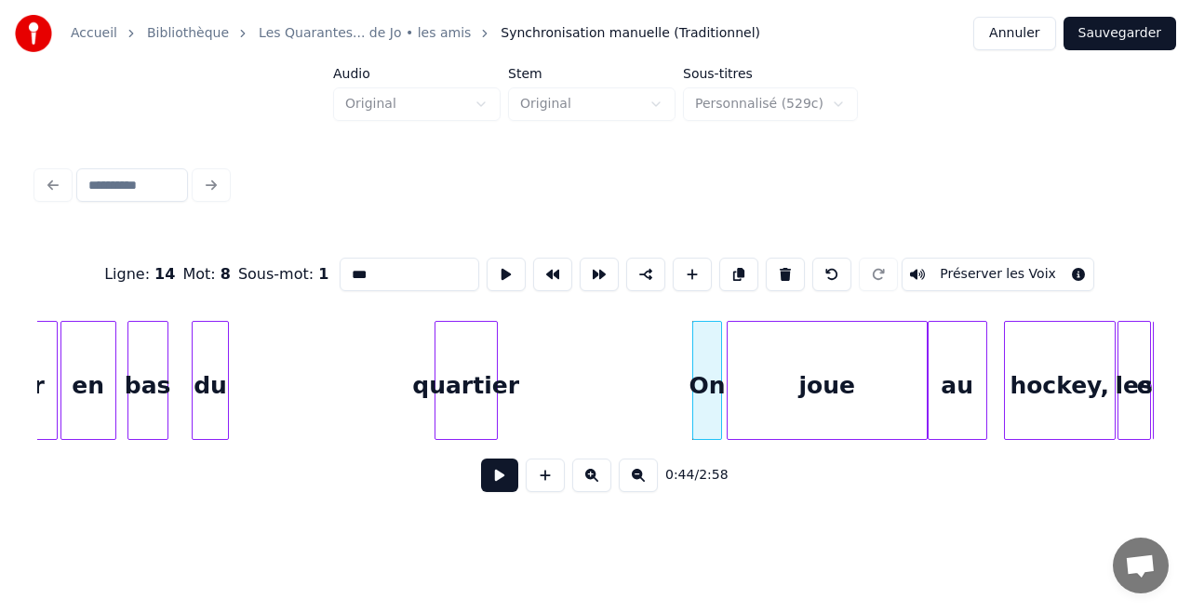
click at [479, 322] on div "quartier" at bounding box center [465, 385] width 61 height 127
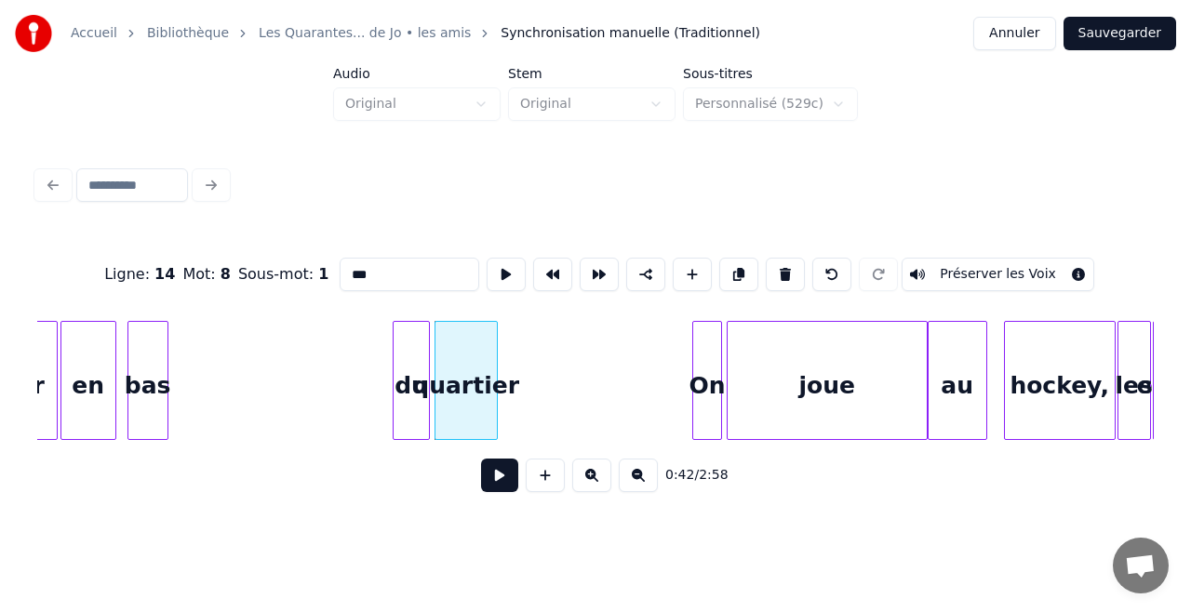
click at [407, 340] on div "du" at bounding box center [411, 385] width 35 height 127
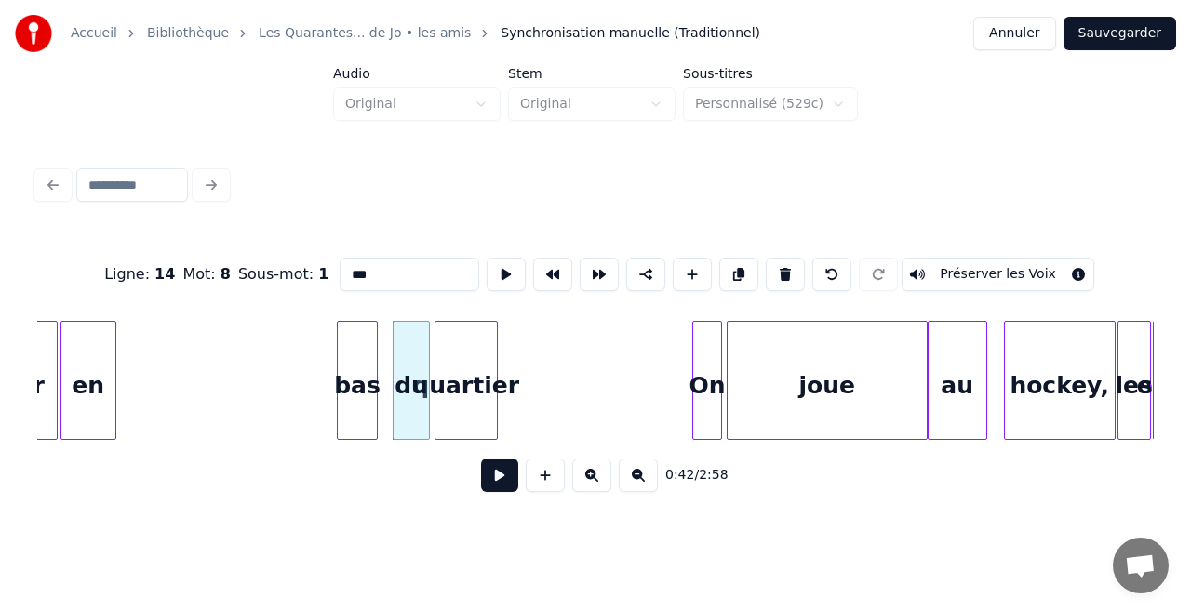
click at [360, 354] on div "bas" at bounding box center [357, 385] width 39 height 127
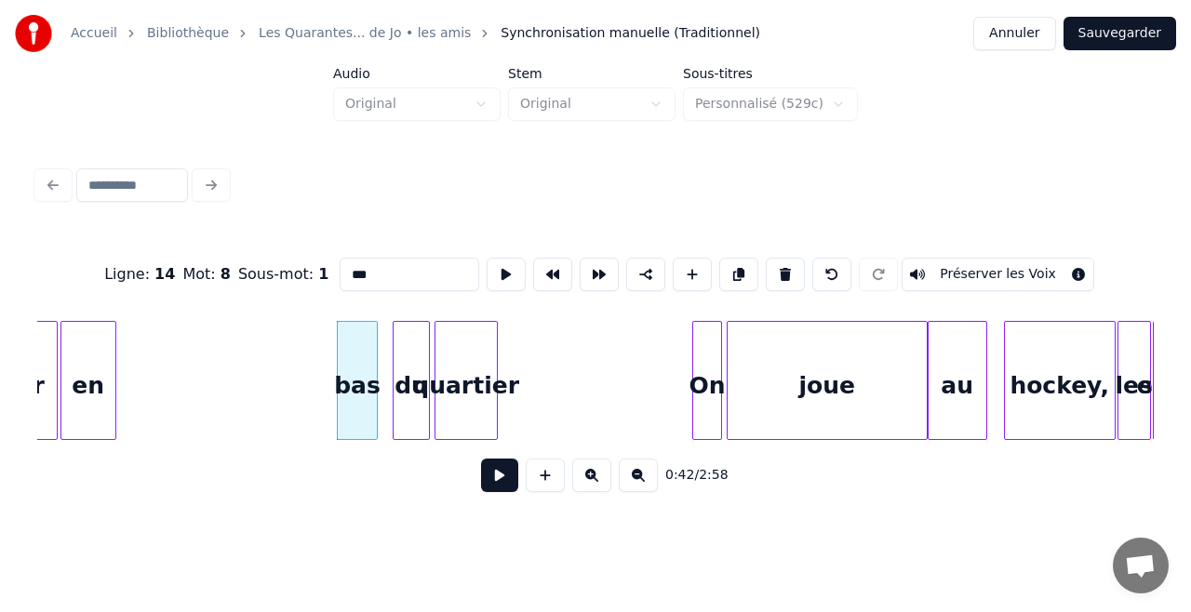
click at [361, 352] on div "bas" at bounding box center [357, 385] width 39 height 127
click at [361, 353] on div "bas" at bounding box center [357, 385] width 39 height 127
click at [368, 407] on div "bas" at bounding box center [363, 385] width 39 height 127
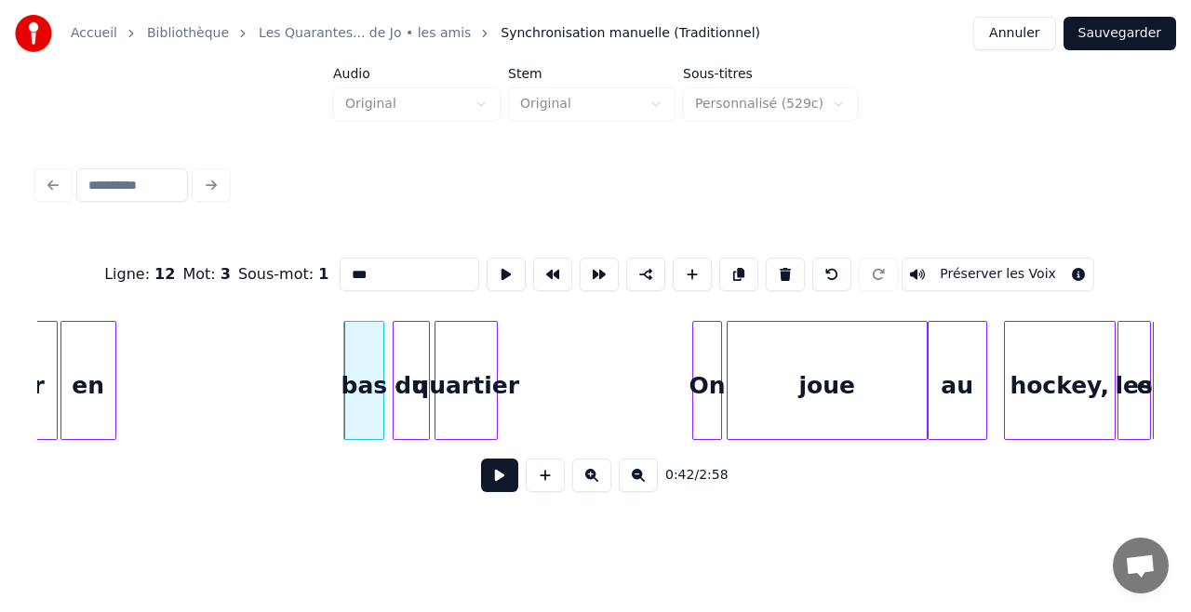
click at [368, 407] on div "bas" at bounding box center [363, 385] width 39 height 127
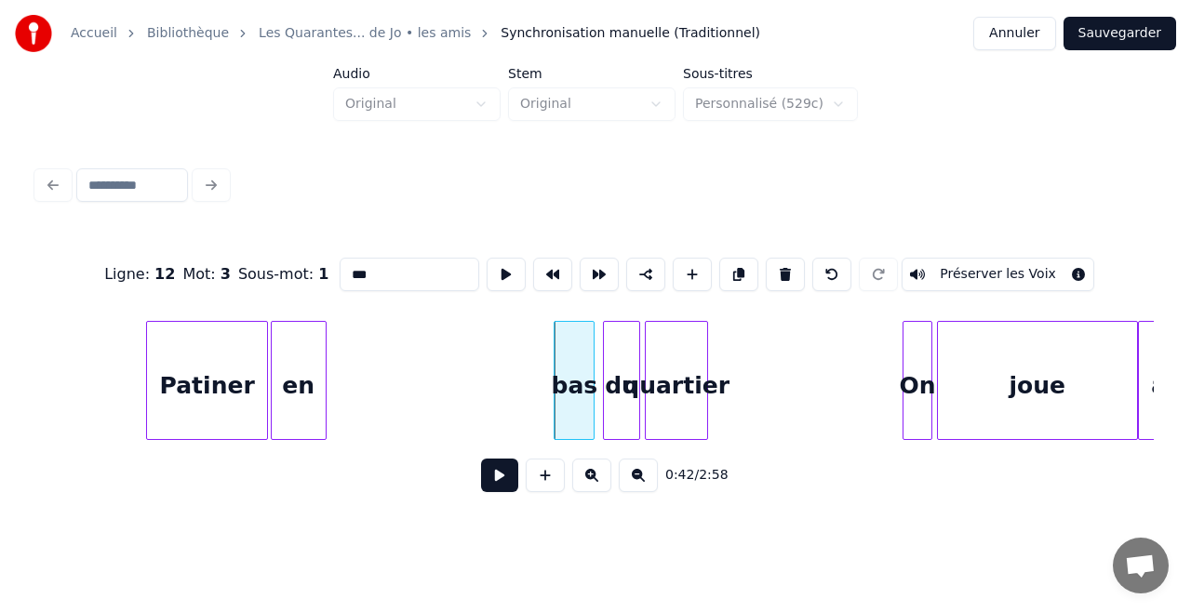
scroll to position [0, 7284]
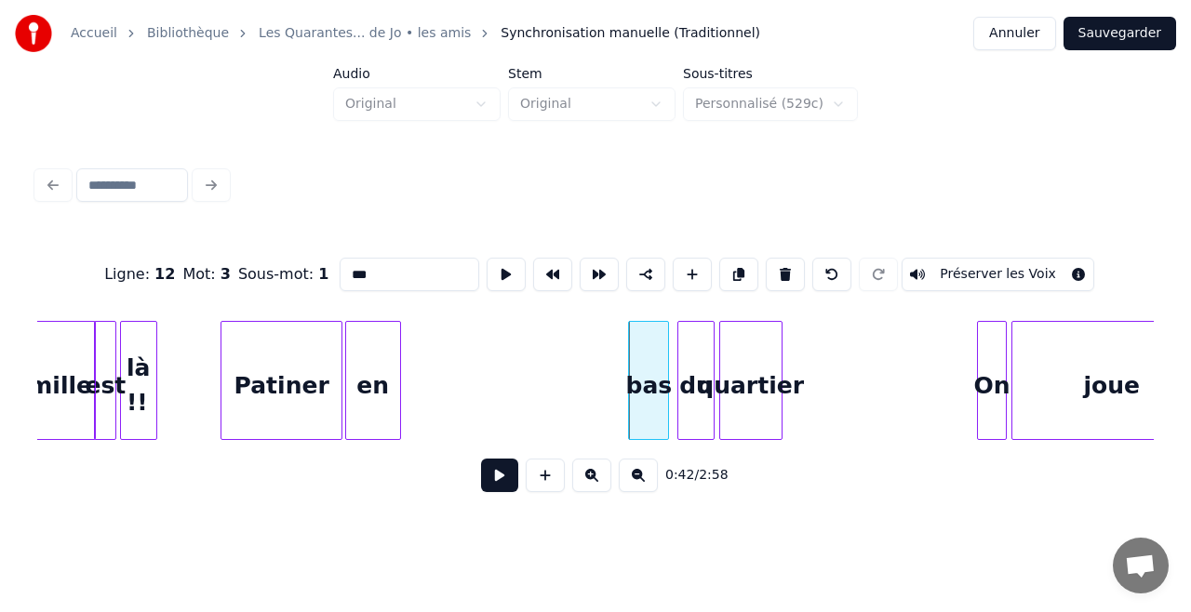
click at [137, 372] on div "là !!" at bounding box center [138, 385] width 35 height 127
type input "*****"
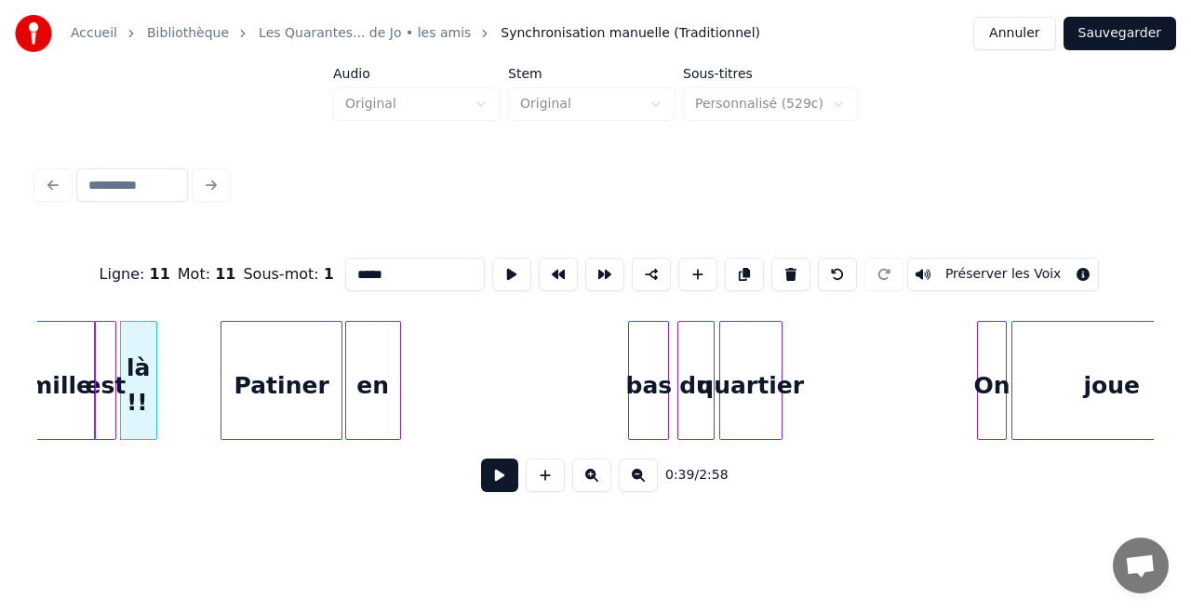
click at [499, 475] on button at bounding box center [499, 475] width 37 height 33
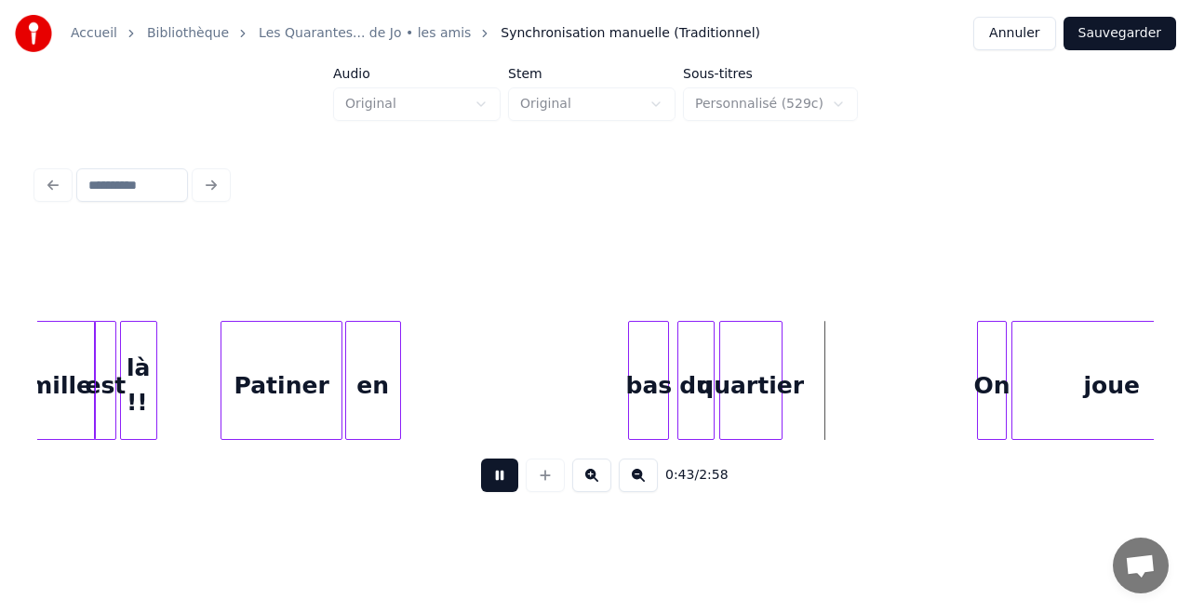
click at [497, 474] on button at bounding box center [499, 475] width 37 height 33
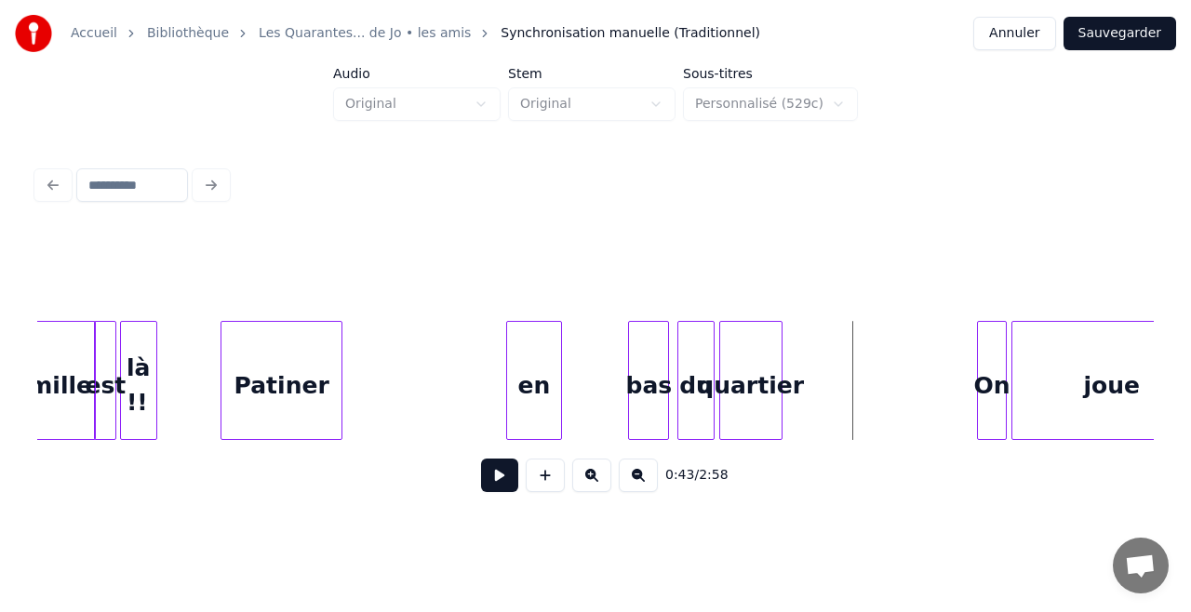
click at [538, 371] on div "en" at bounding box center [534, 385] width 54 height 127
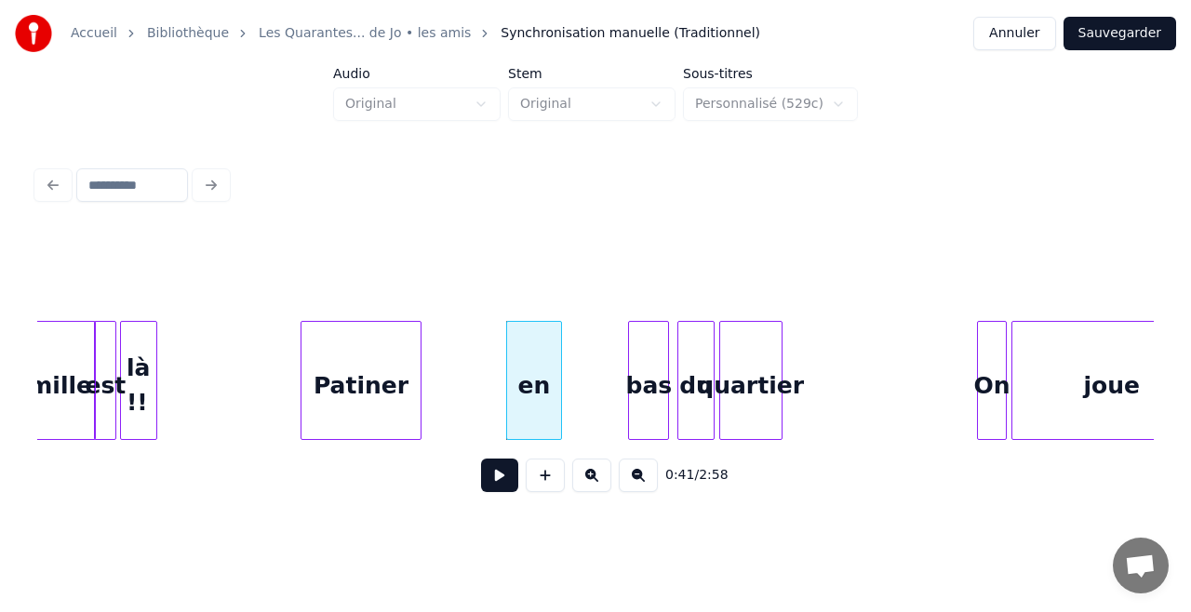
click at [384, 352] on div "Patiner" at bounding box center [361, 385] width 120 height 127
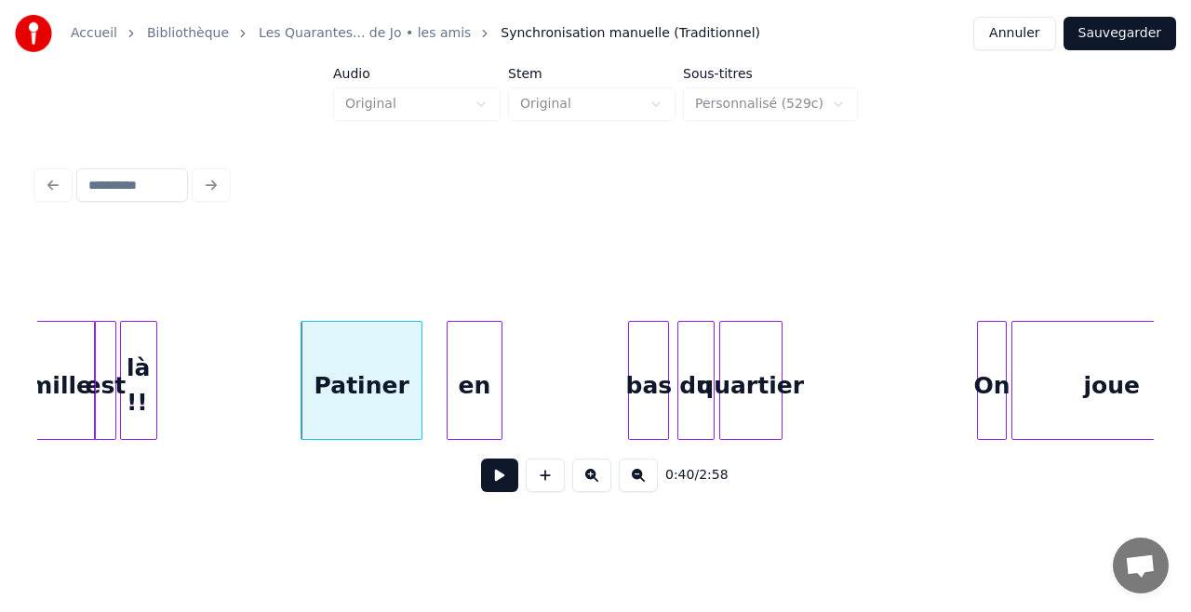
click at [481, 363] on div "en" at bounding box center [474, 385] width 54 height 127
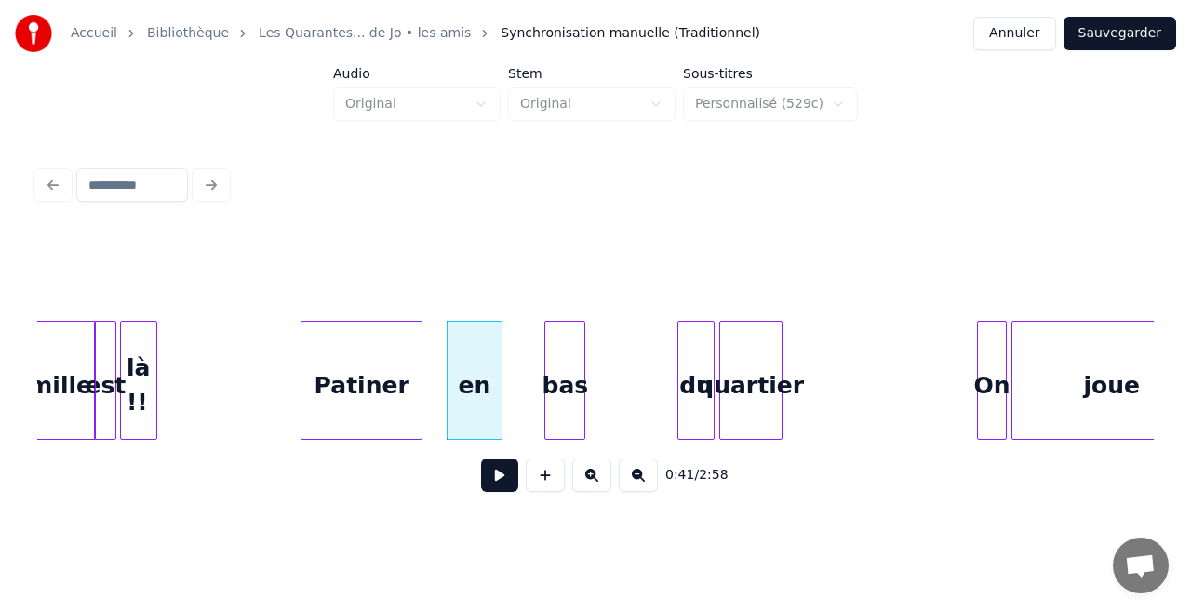
click at [555, 357] on div "bas" at bounding box center [564, 385] width 39 height 127
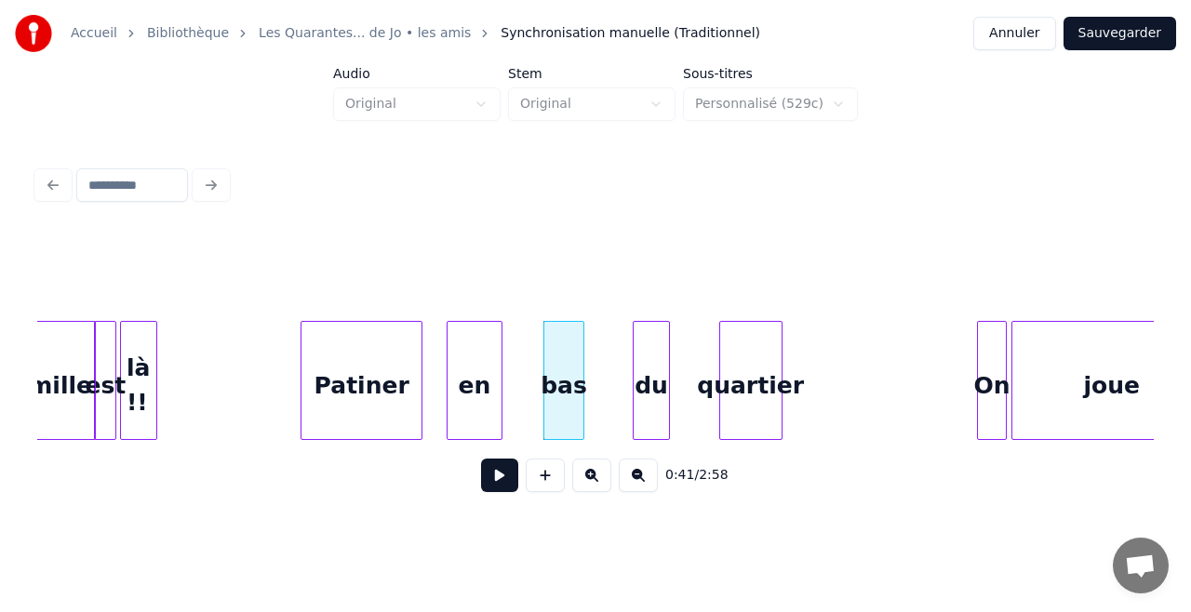
click at [662, 359] on div "du" at bounding box center [651, 385] width 35 height 127
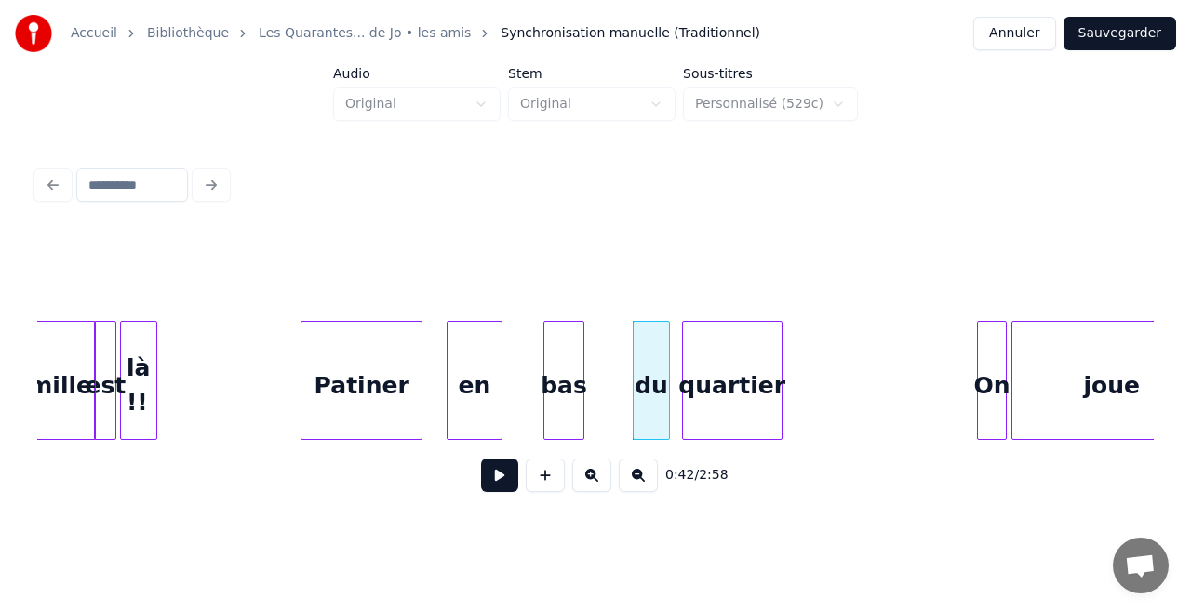
click at [687, 379] on div at bounding box center [686, 380] width 6 height 117
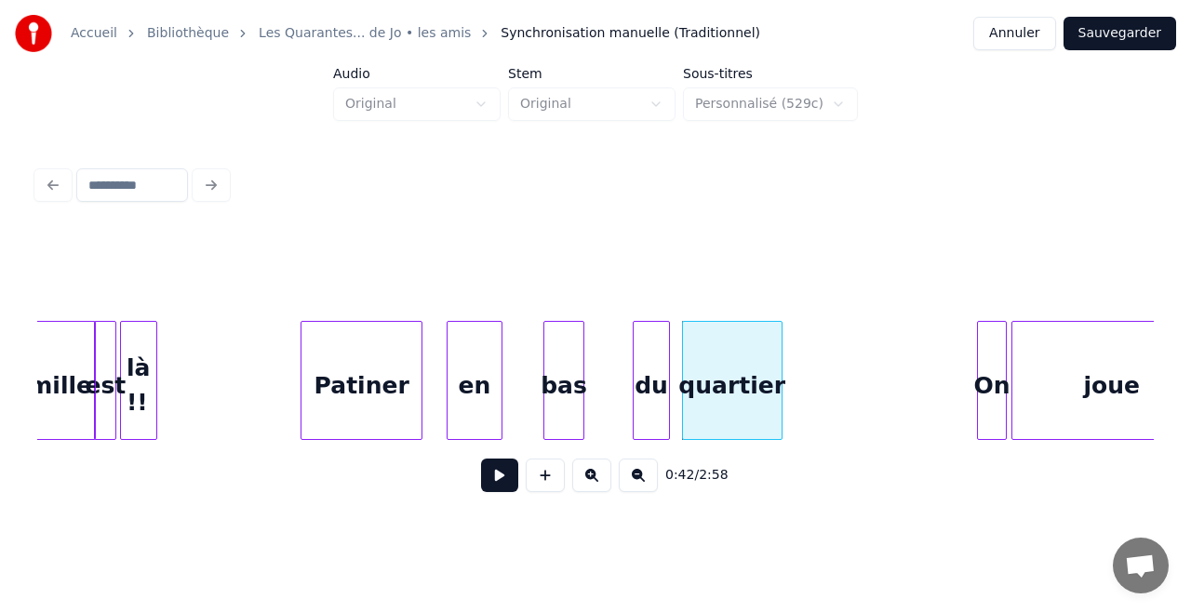
click at [495, 476] on button at bounding box center [499, 475] width 37 height 33
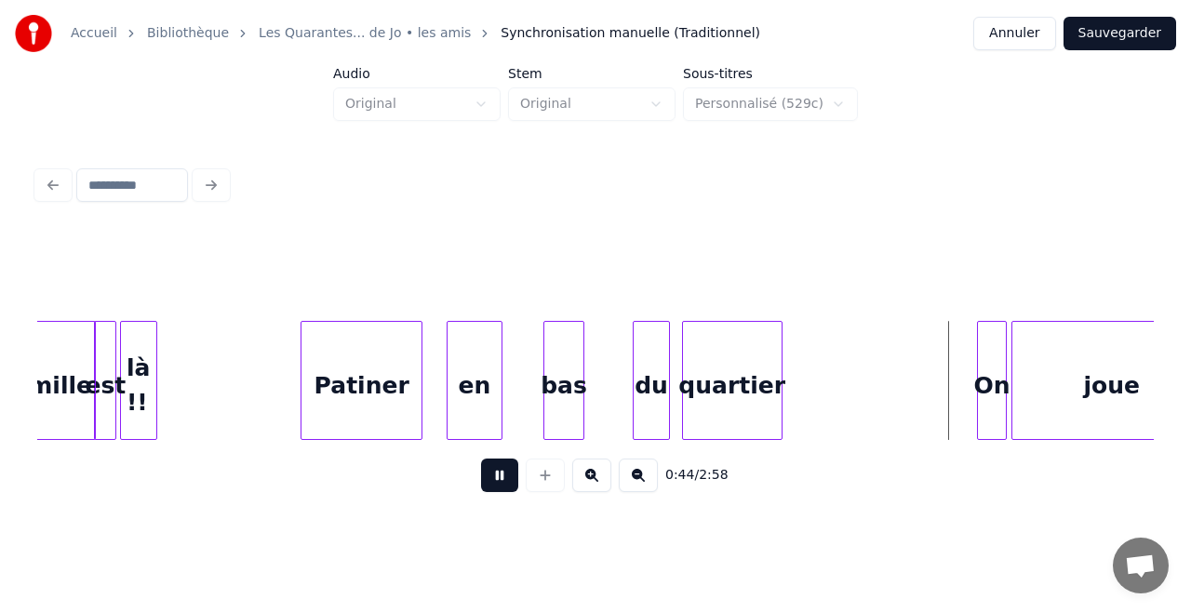
click at [495, 476] on button at bounding box center [499, 475] width 37 height 33
click at [871, 365] on div "On" at bounding box center [864, 385] width 28 height 127
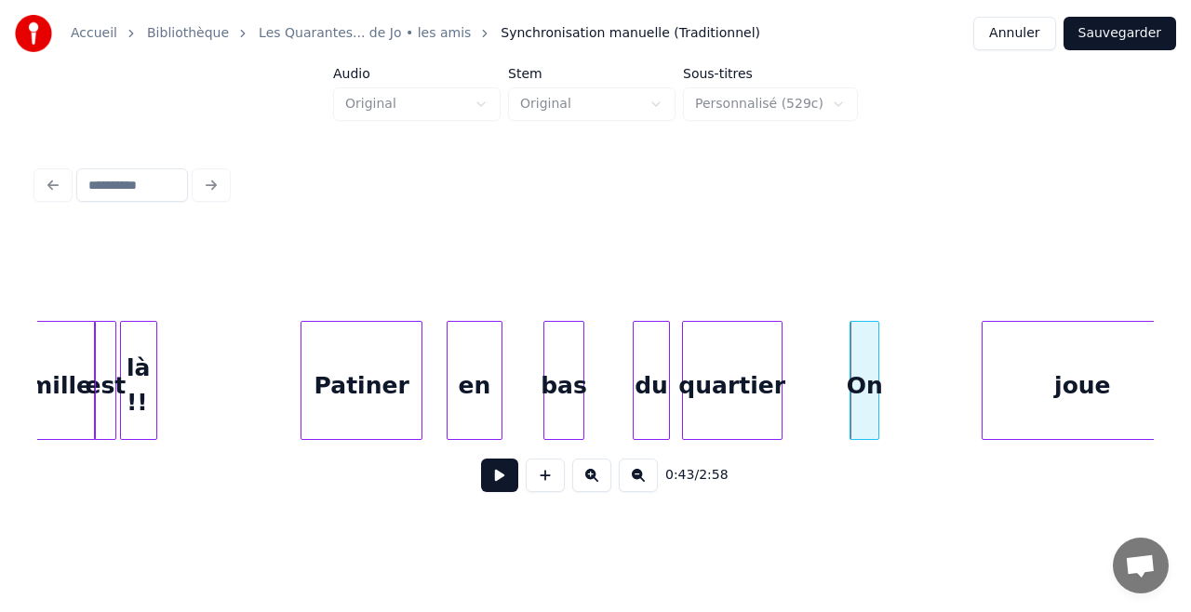
scroll to position [0, 7334]
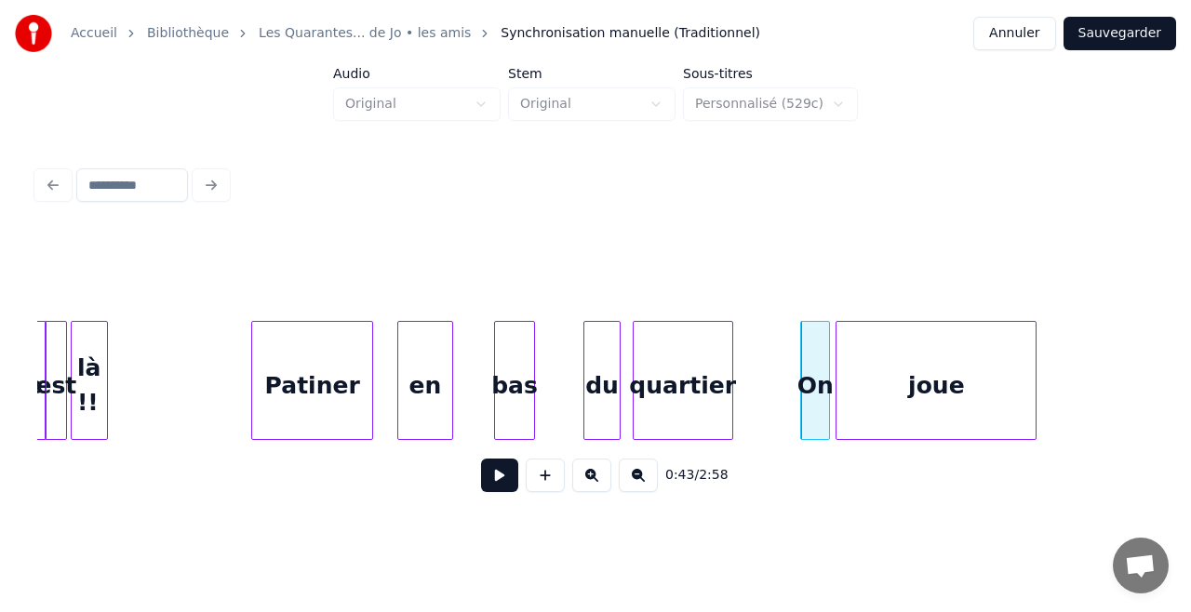
click at [946, 344] on div "joue" at bounding box center [935, 385] width 199 height 127
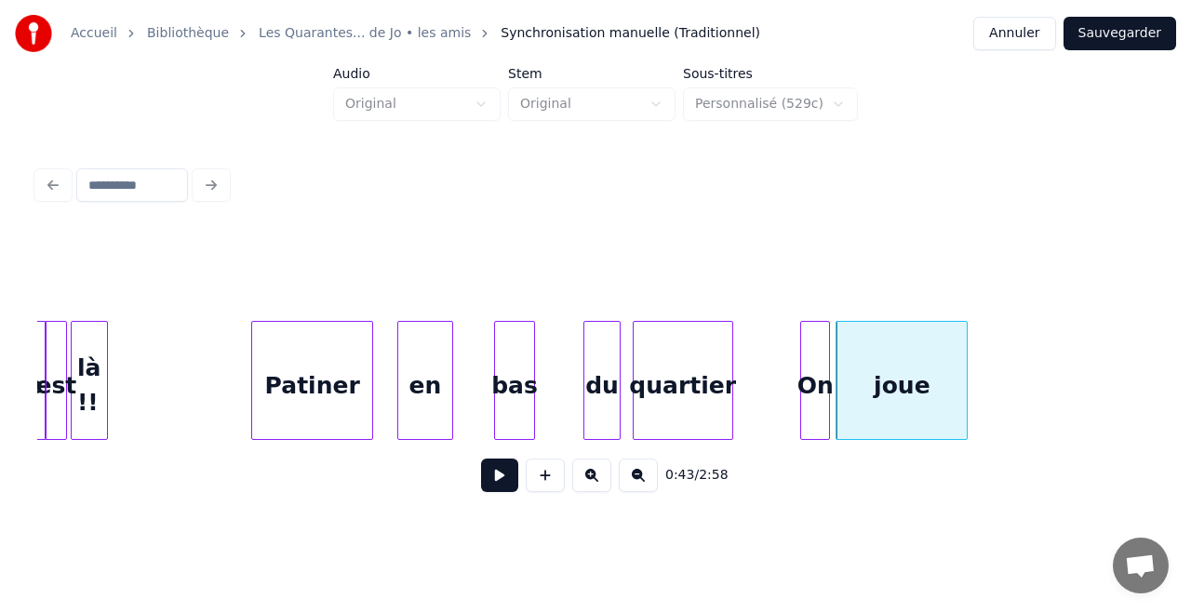
click at [966, 378] on div "joue" at bounding box center [901, 380] width 132 height 119
click at [952, 372] on div "joue" at bounding box center [918, 385] width 129 height 127
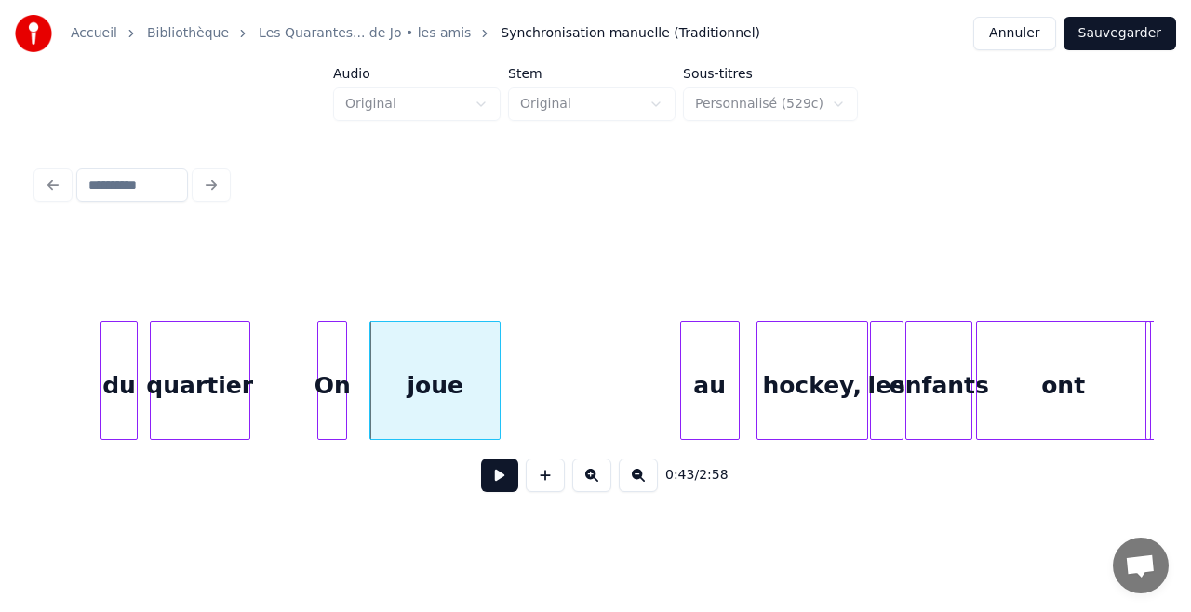
scroll to position [0, 7854]
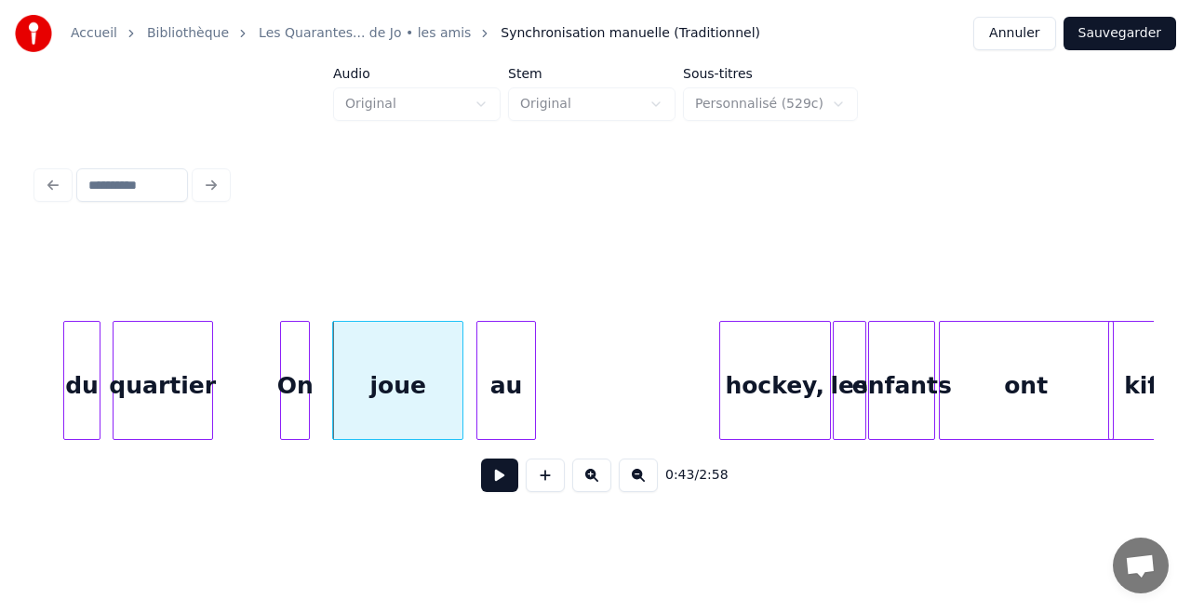
click at [514, 372] on div "au" at bounding box center [506, 385] width 58 height 127
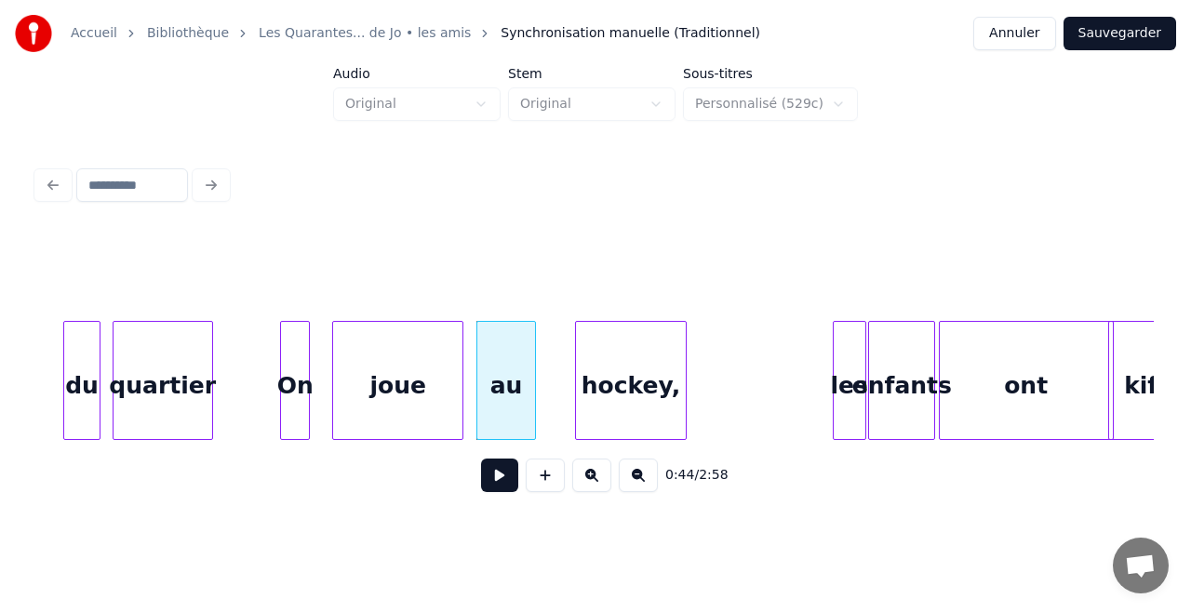
click at [633, 361] on div "hockey," at bounding box center [631, 385] width 110 height 127
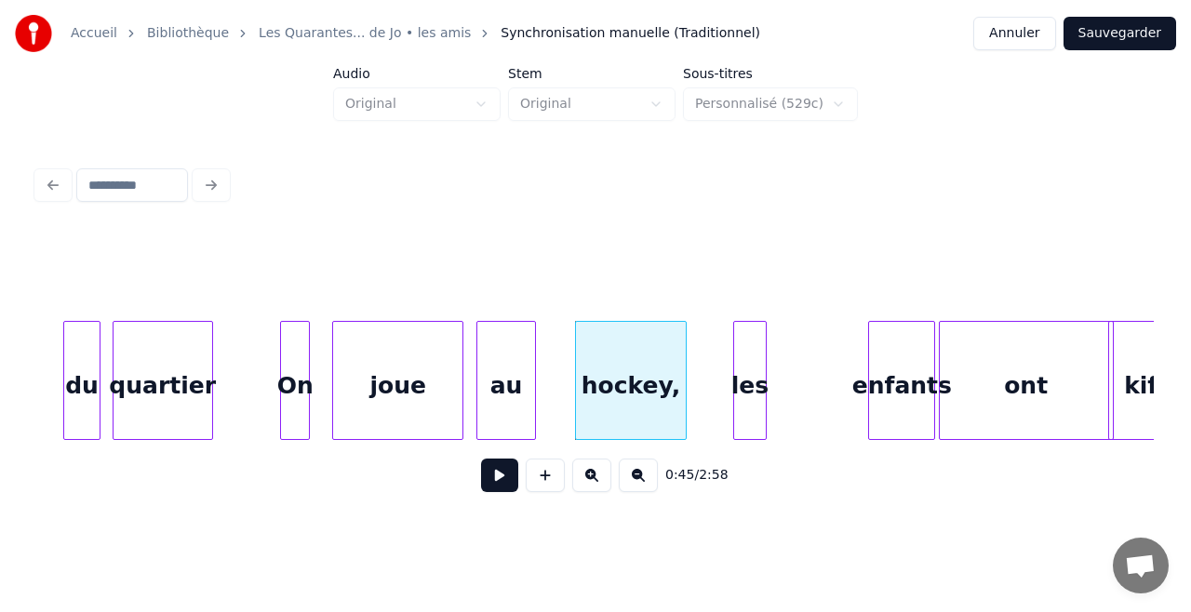
click at [740, 376] on div "les" at bounding box center [750, 385] width 32 height 127
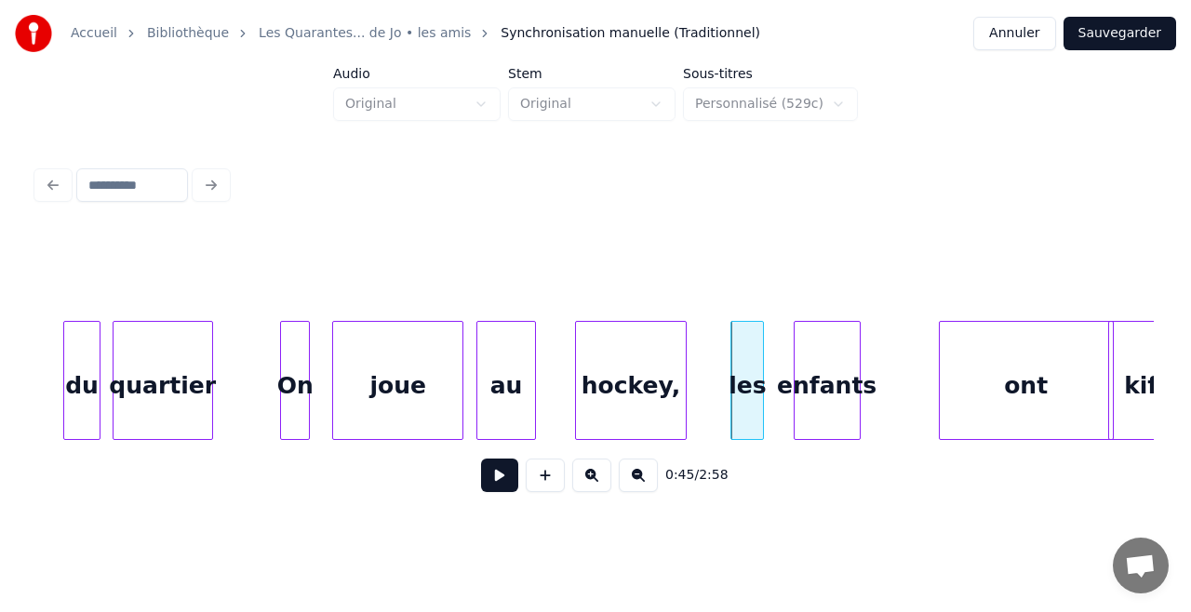
click at [834, 363] on div "enfants" at bounding box center [826, 385] width 65 height 127
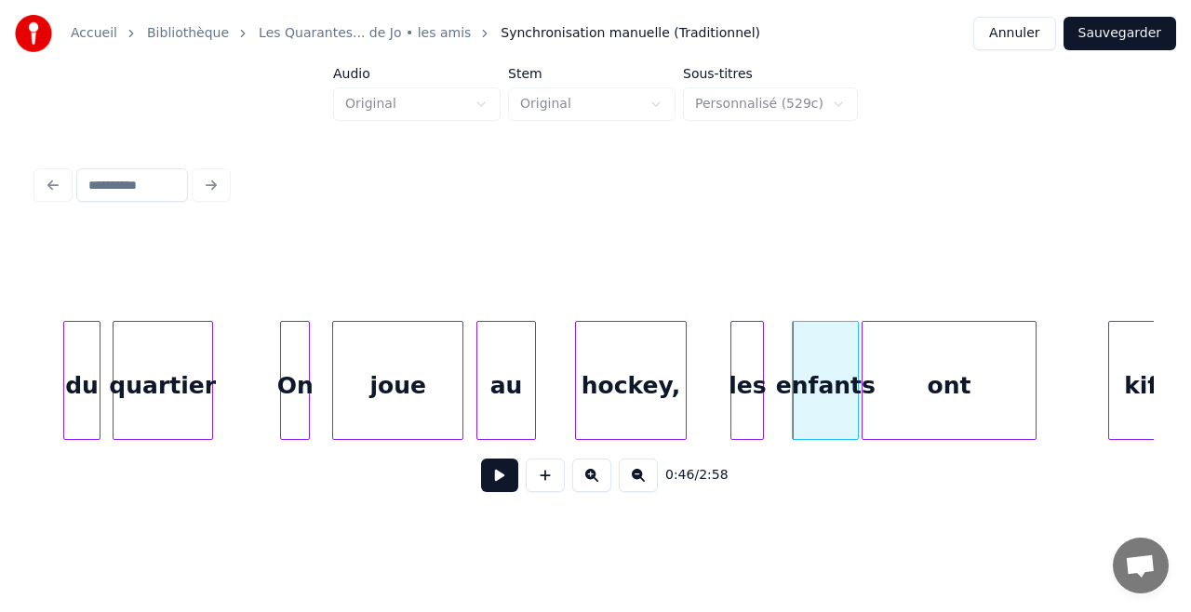
click at [929, 378] on div "ont" at bounding box center [948, 385] width 173 height 127
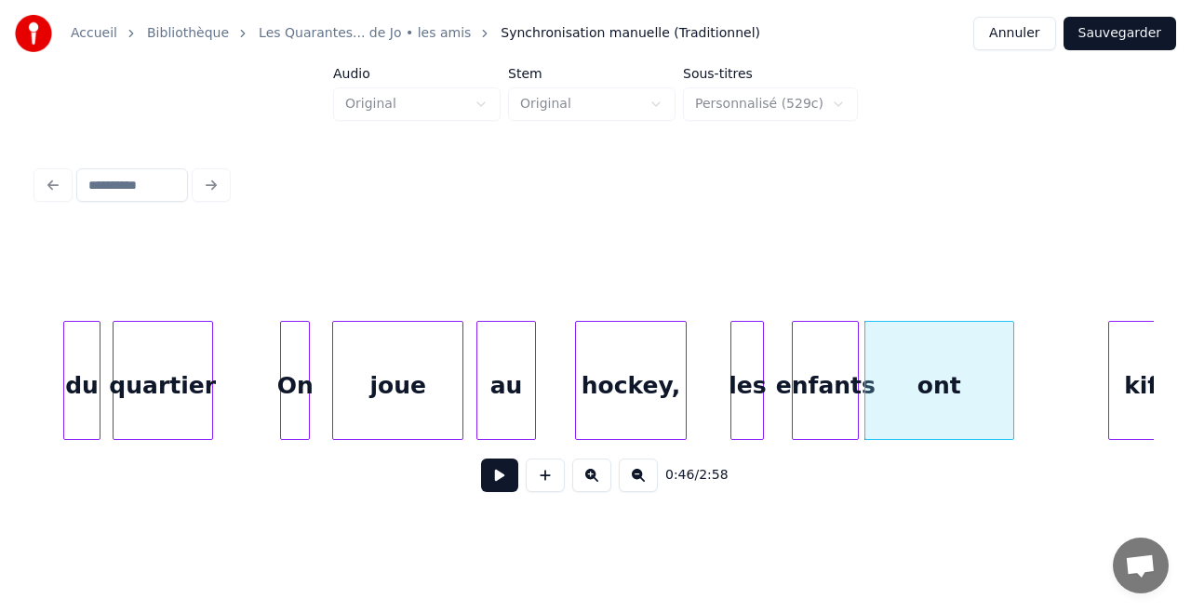
click at [1008, 389] on div at bounding box center [1011, 380] width 6 height 117
click at [96, 385] on div at bounding box center [97, 380] width 6 height 117
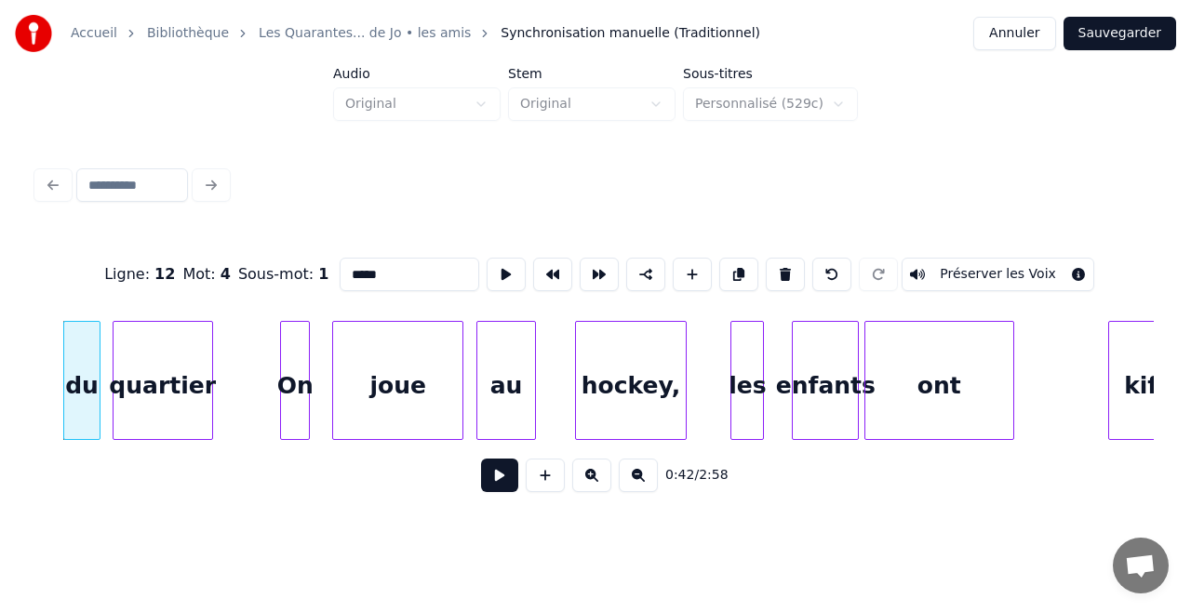
type input "**"
click at [501, 486] on button at bounding box center [499, 475] width 37 height 33
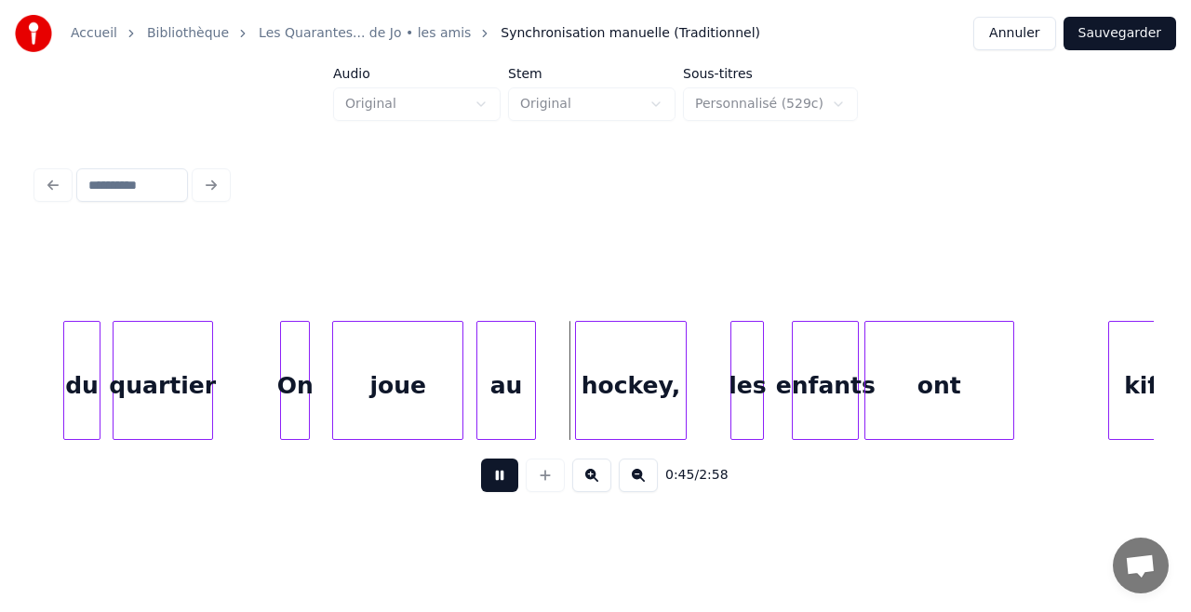
click at [501, 486] on button at bounding box center [499, 475] width 37 height 33
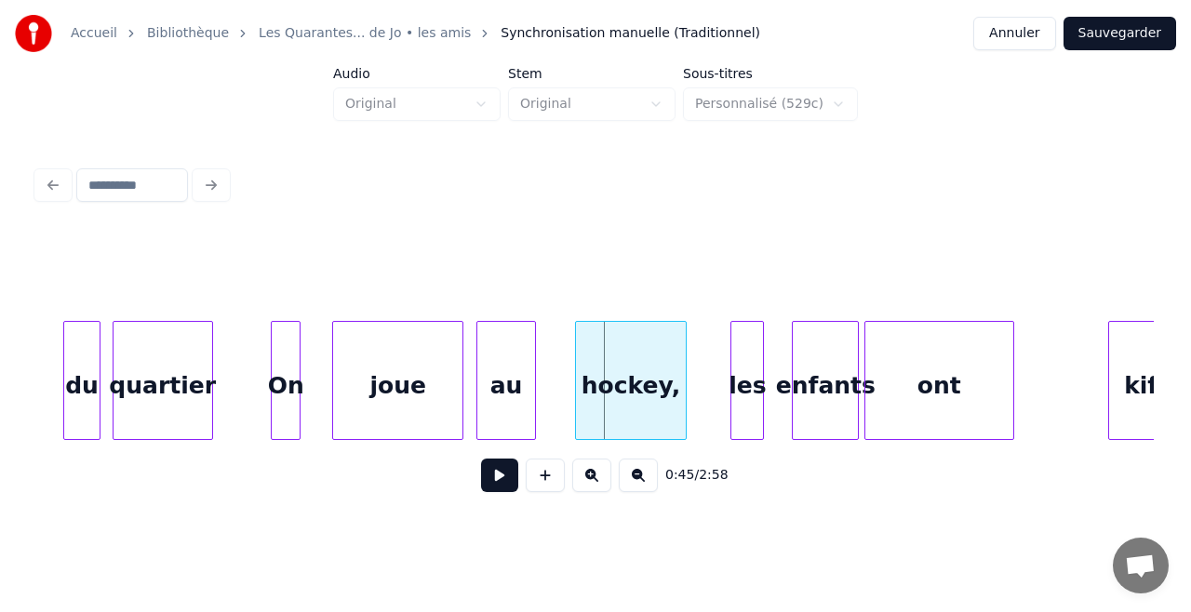
click at [281, 392] on div "On" at bounding box center [286, 385] width 28 height 127
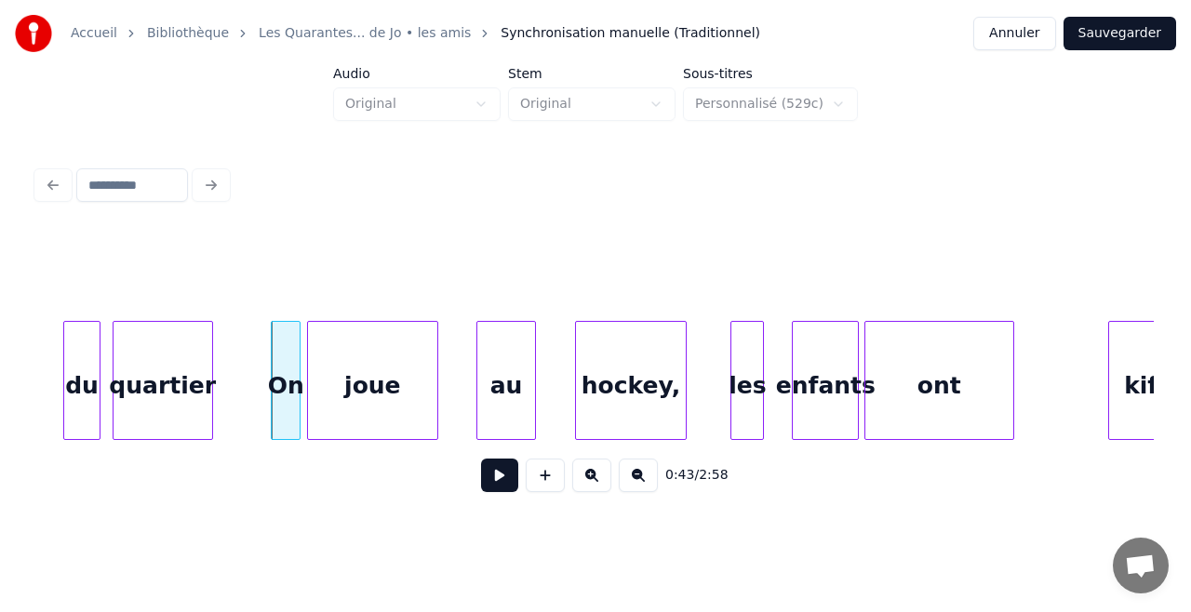
click at [355, 394] on div "joue" at bounding box center [372, 385] width 129 height 127
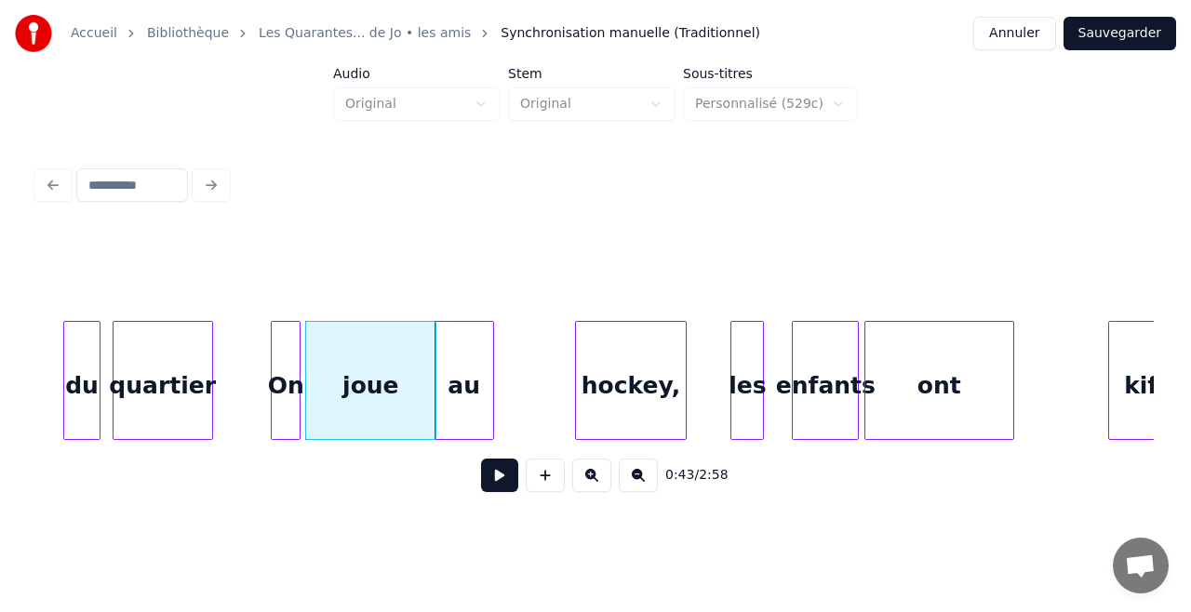
click at [454, 414] on div "au" at bounding box center [464, 385] width 58 height 127
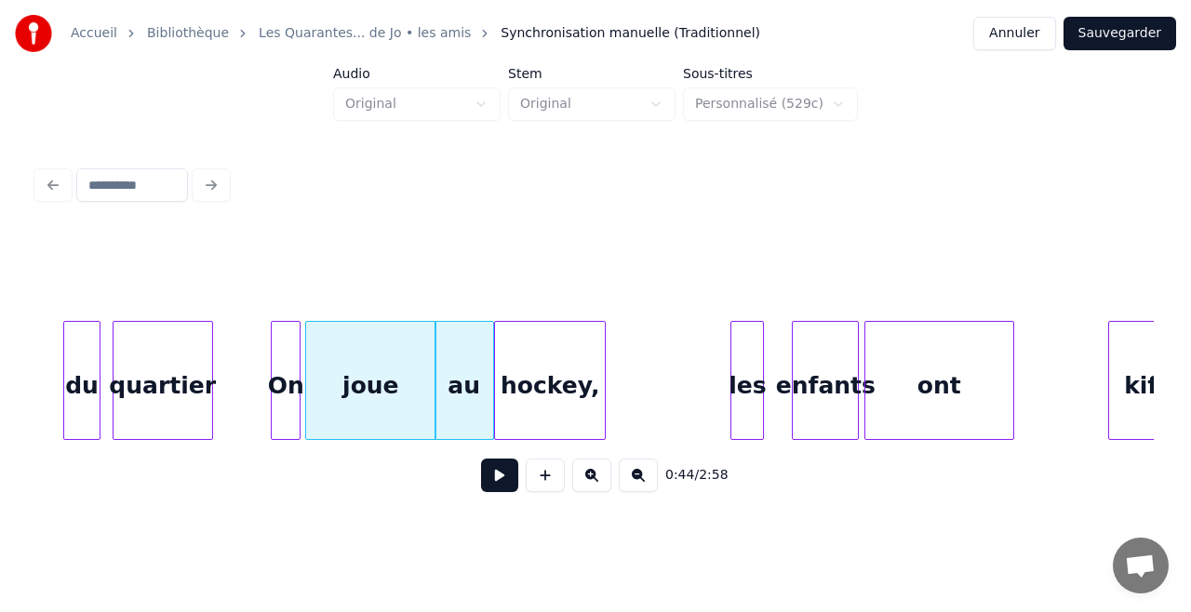
click at [541, 415] on div "hockey," at bounding box center [550, 385] width 110 height 127
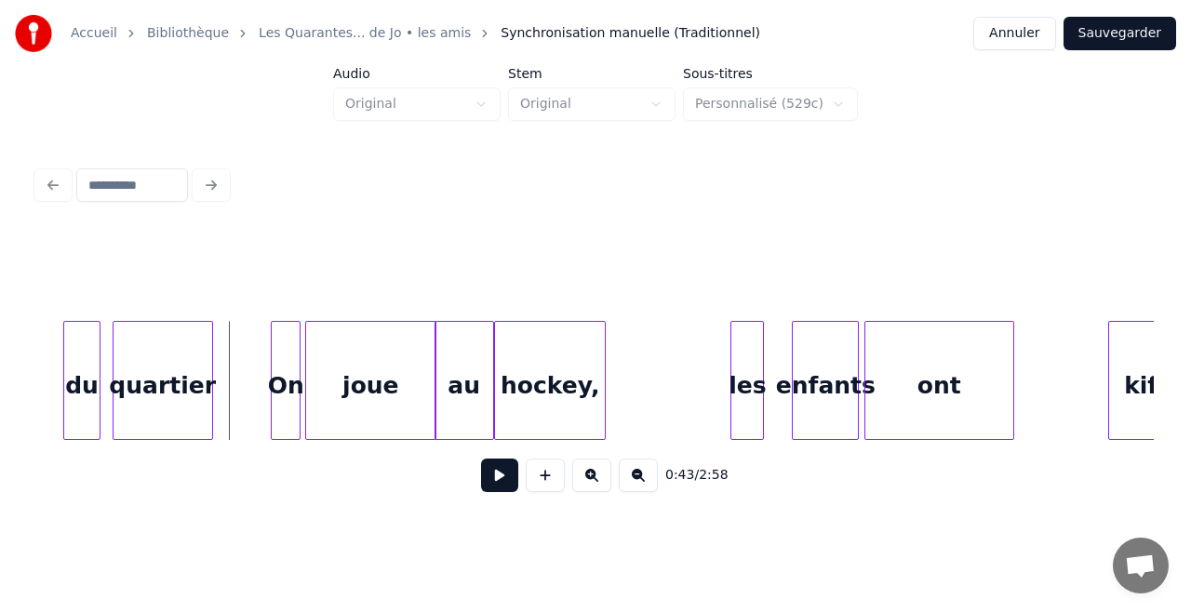
click at [498, 473] on button at bounding box center [499, 475] width 37 height 33
click at [589, 380] on div at bounding box center [589, 380] width 6 height 117
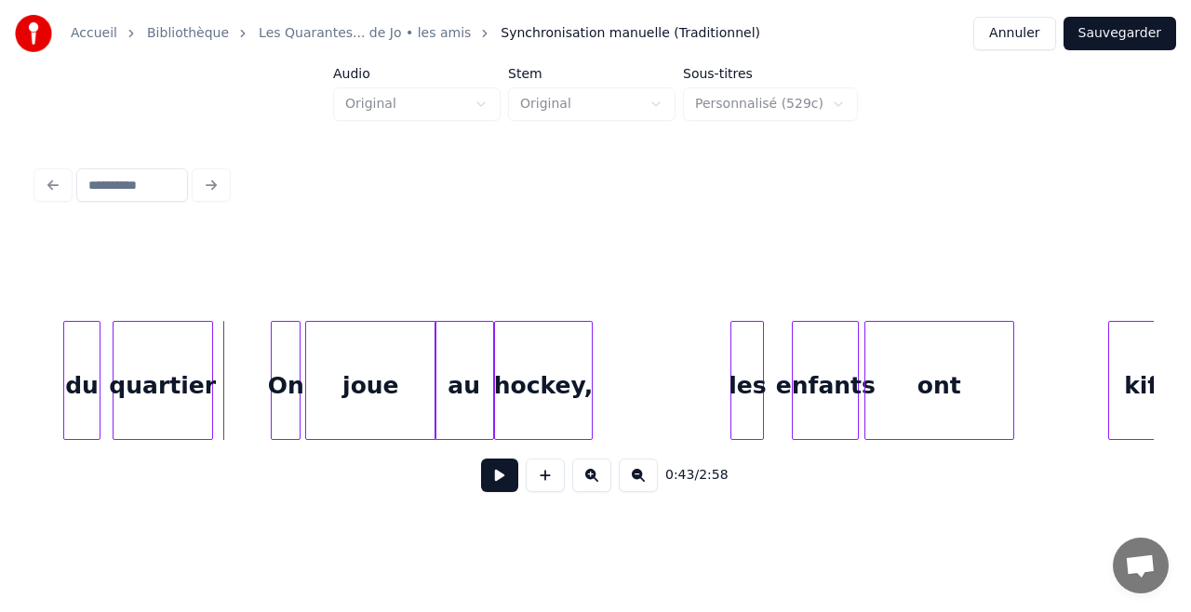
click at [507, 482] on button at bounding box center [499, 475] width 37 height 33
click at [284, 391] on div "On" at bounding box center [276, 385] width 28 height 127
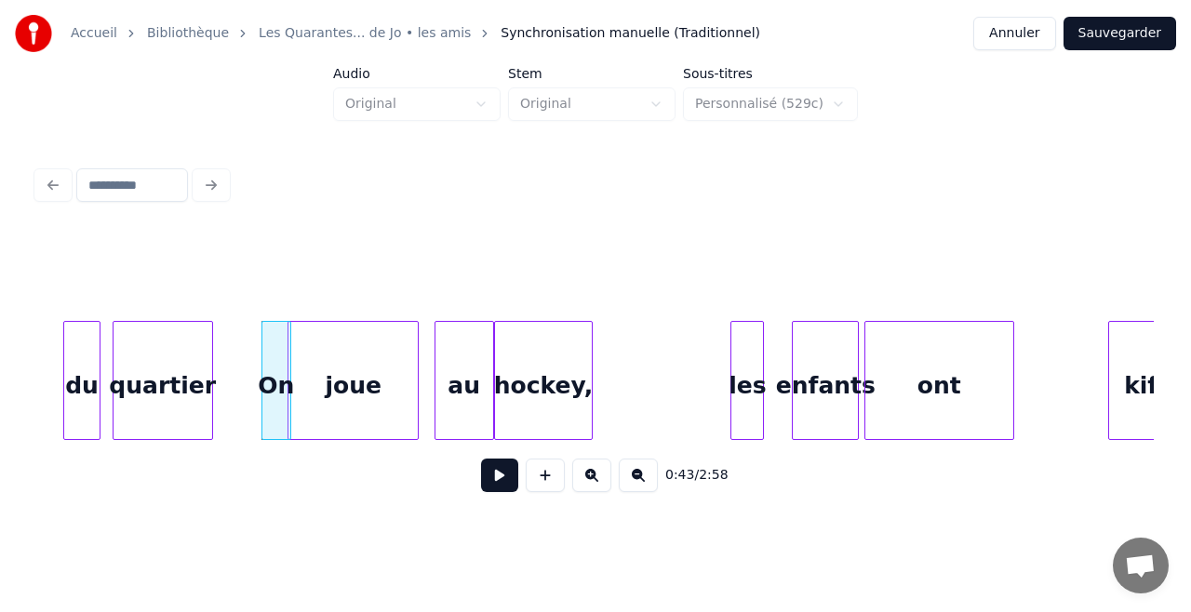
click at [369, 389] on div "joue" at bounding box center [352, 385] width 129 height 127
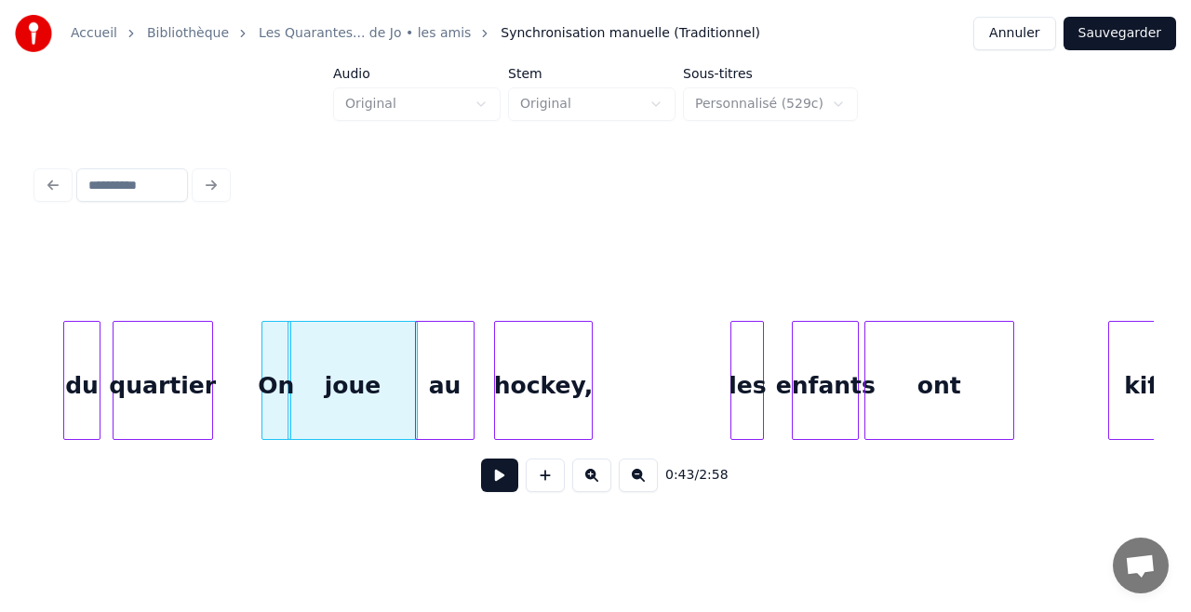
click at [437, 399] on div "au" at bounding box center [445, 385] width 58 height 127
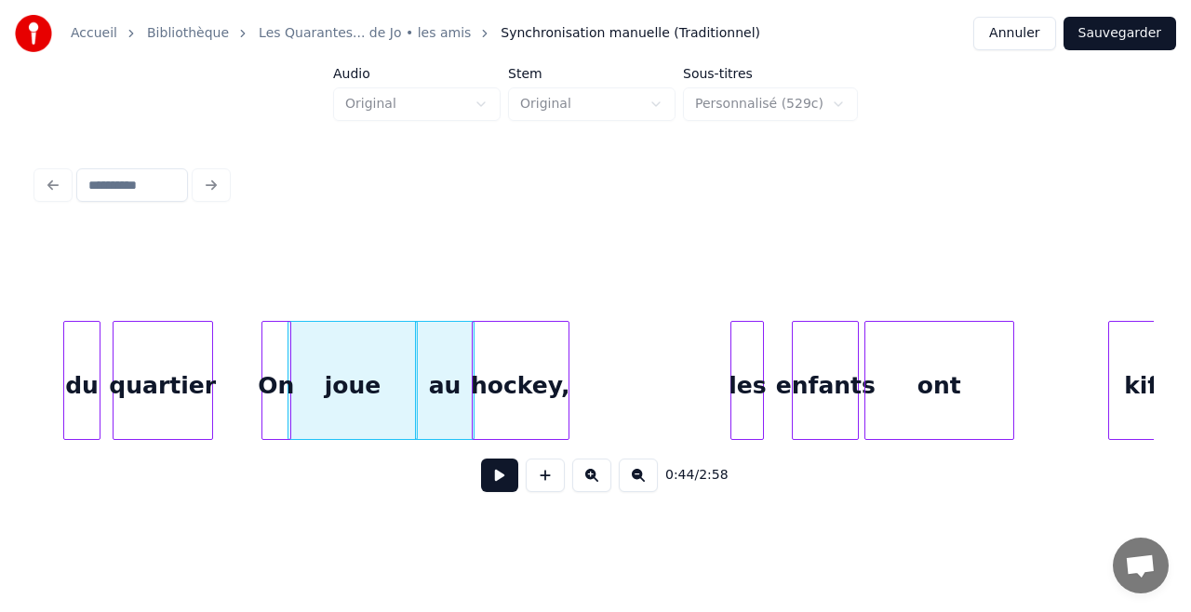
click at [520, 415] on div "hockey," at bounding box center [521, 385] width 96 height 127
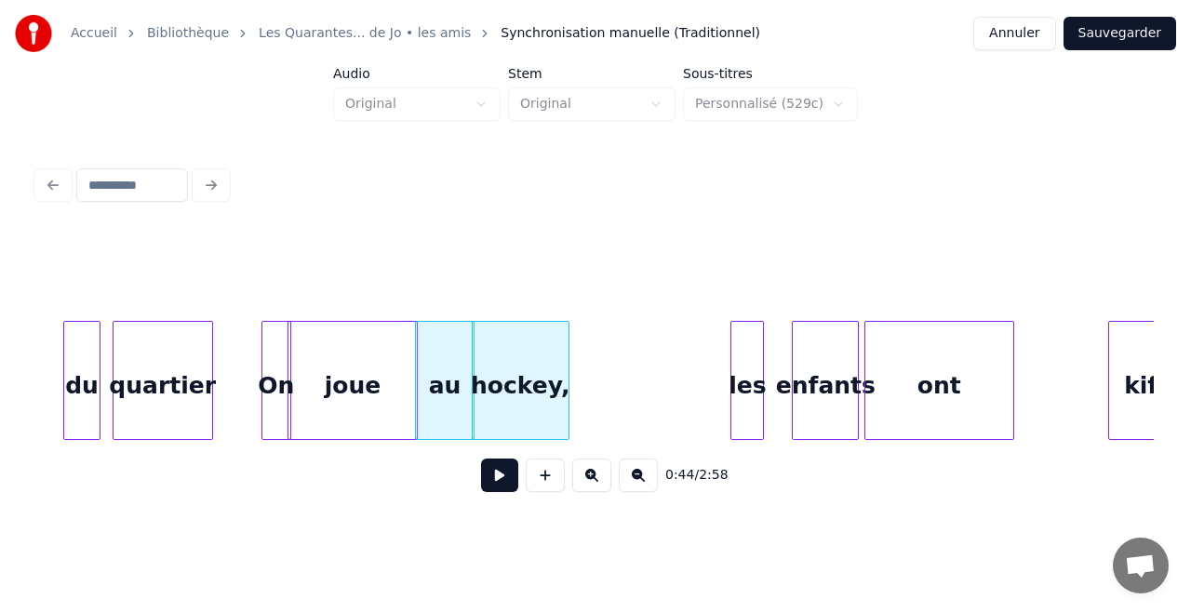
click at [360, 400] on div "joue" at bounding box center [352, 385] width 129 height 127
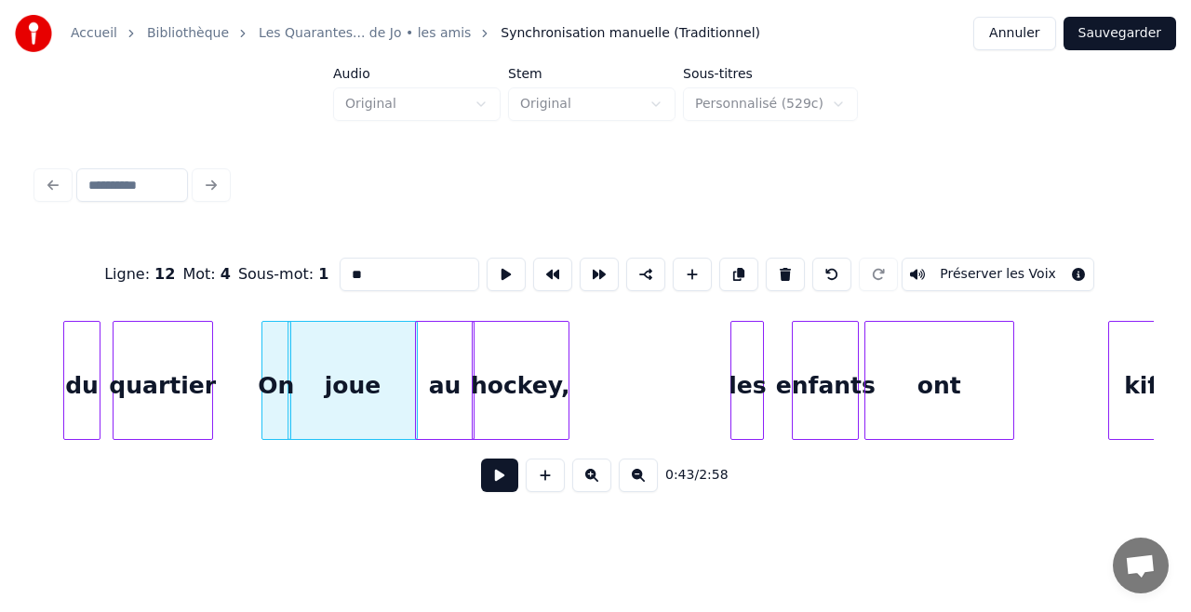
type input "****"
click at [632, 388] on div "les" at bounding box center [634, 385] width 32 height 127
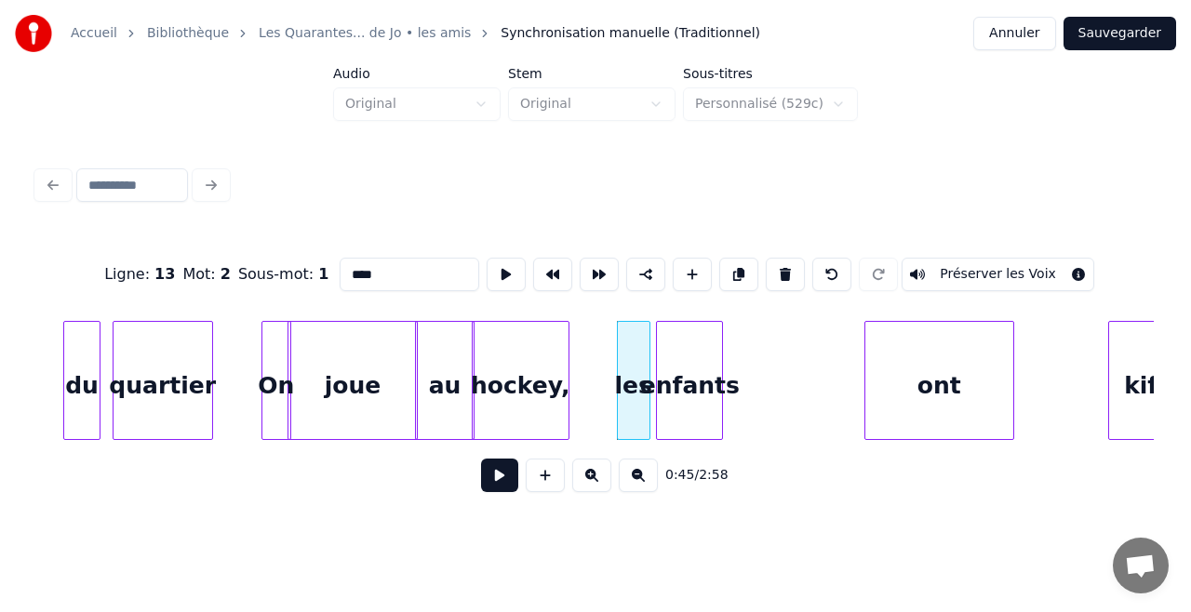
click at [704, 404] on div "enfants" at bounding box center [689, 385] width 65 height 127
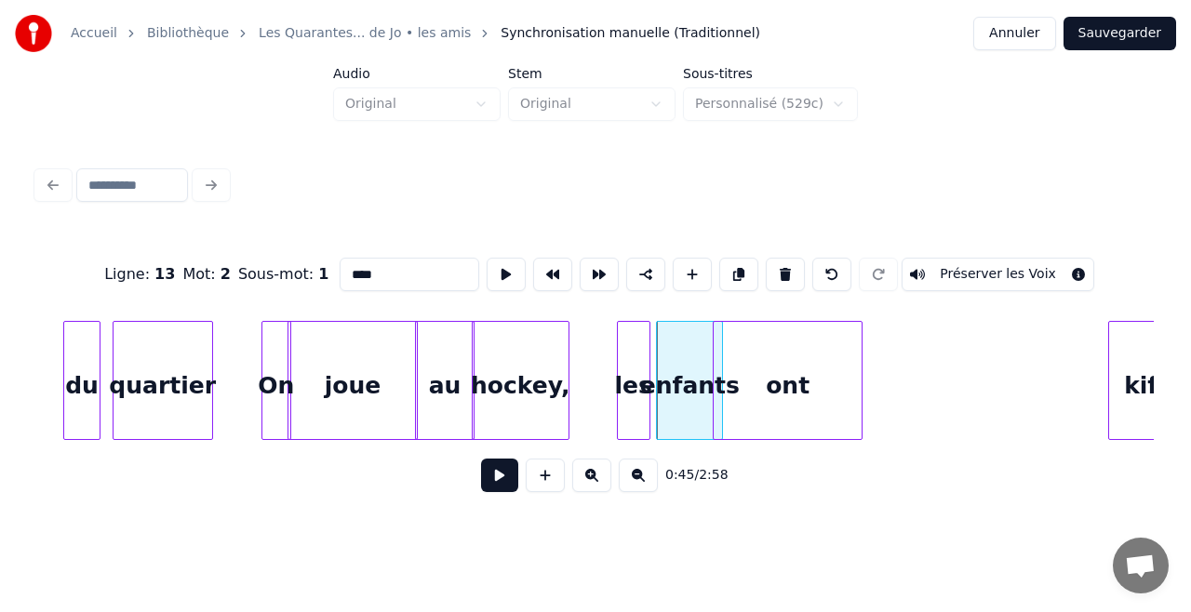
click at [765, 380] on div "ont" at bounding box center [788, 385] width 148 height 127
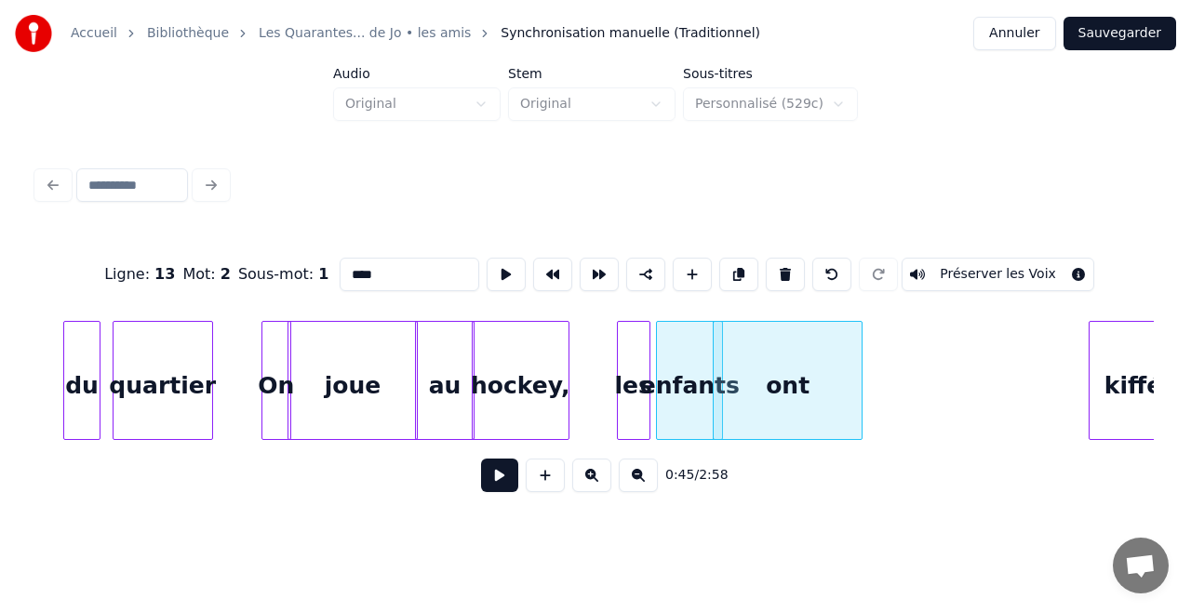
scroll to position [0, 7890]
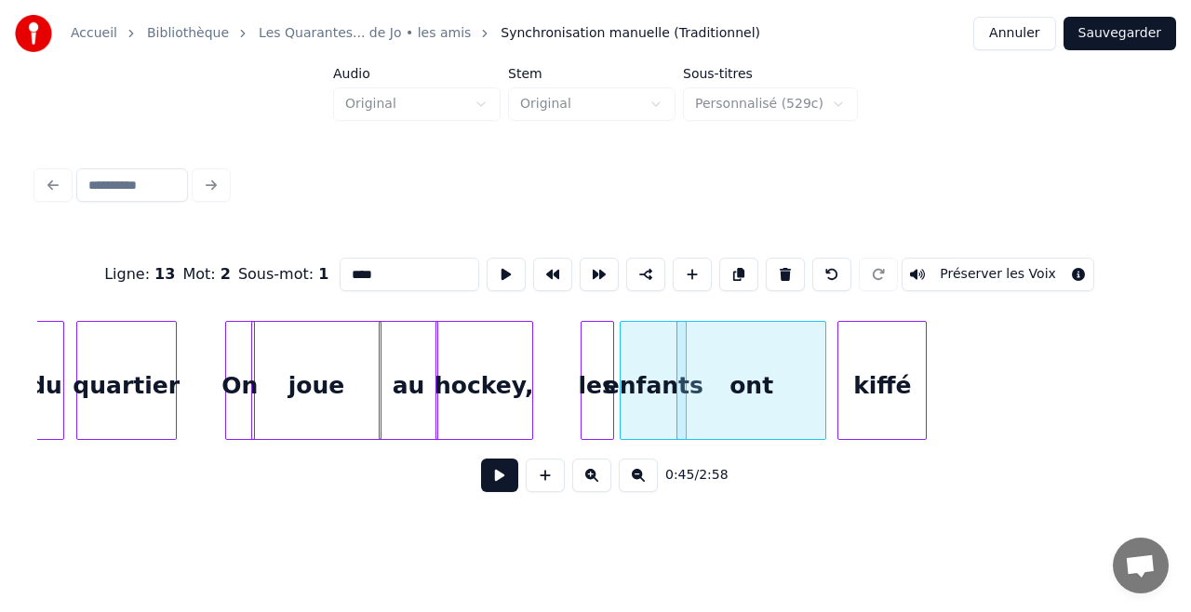
click at [902, 390] on div "kiffé" at bounding box center [881, 385] width 87 height 127
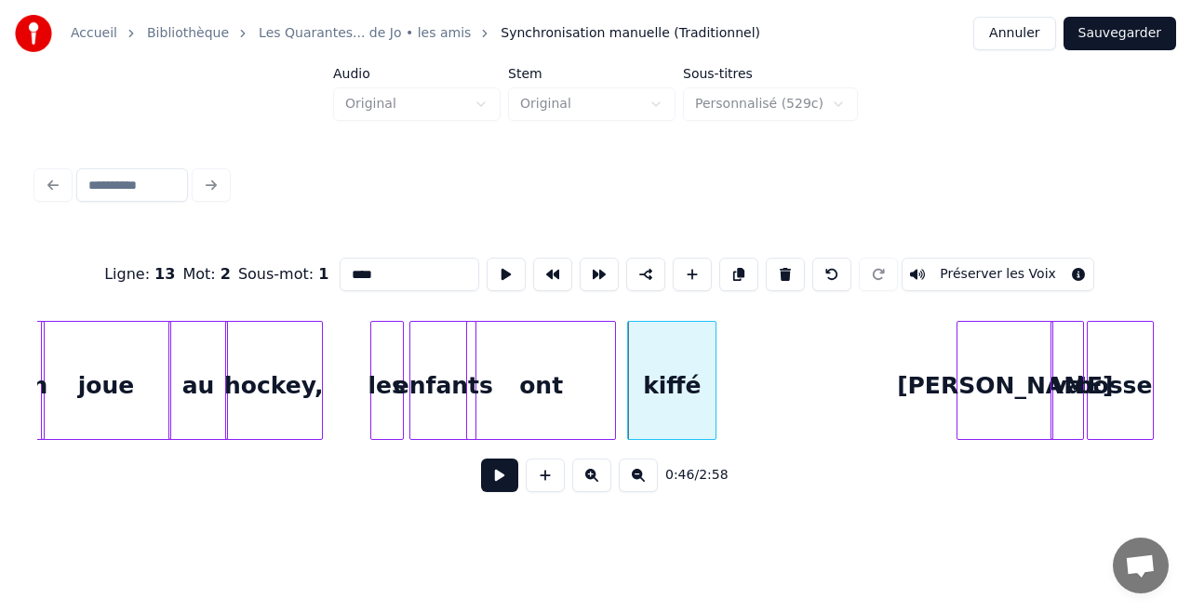
scroll to position [0, 8211]
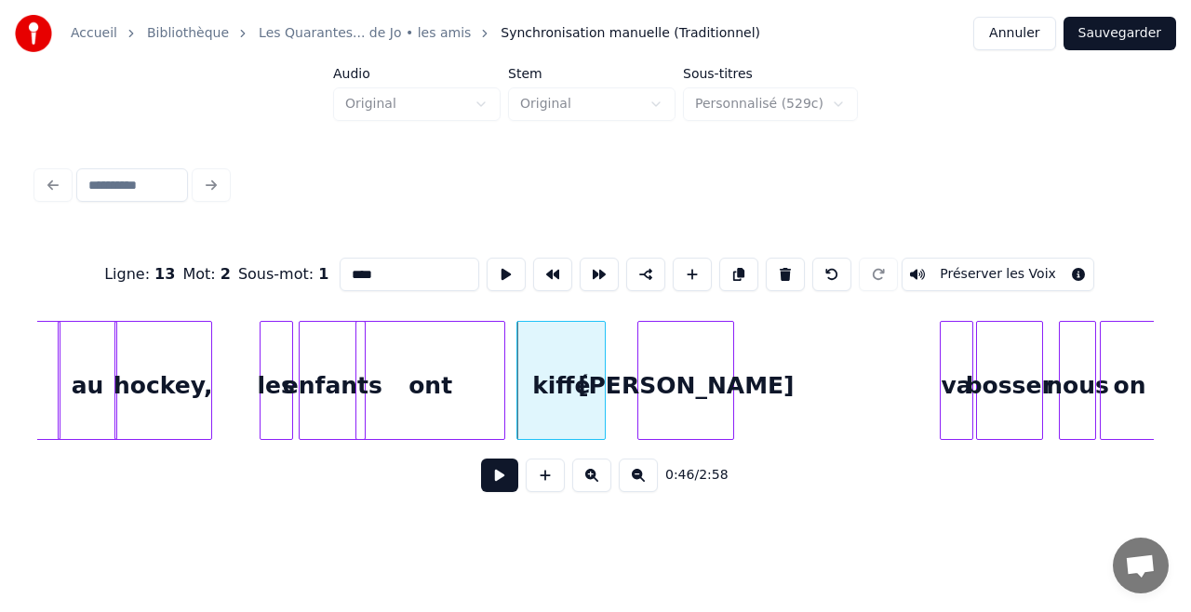
click at [702, 369] on div "[PERSON_NAME]" at bounding box center [685, 385] width 95 height 127
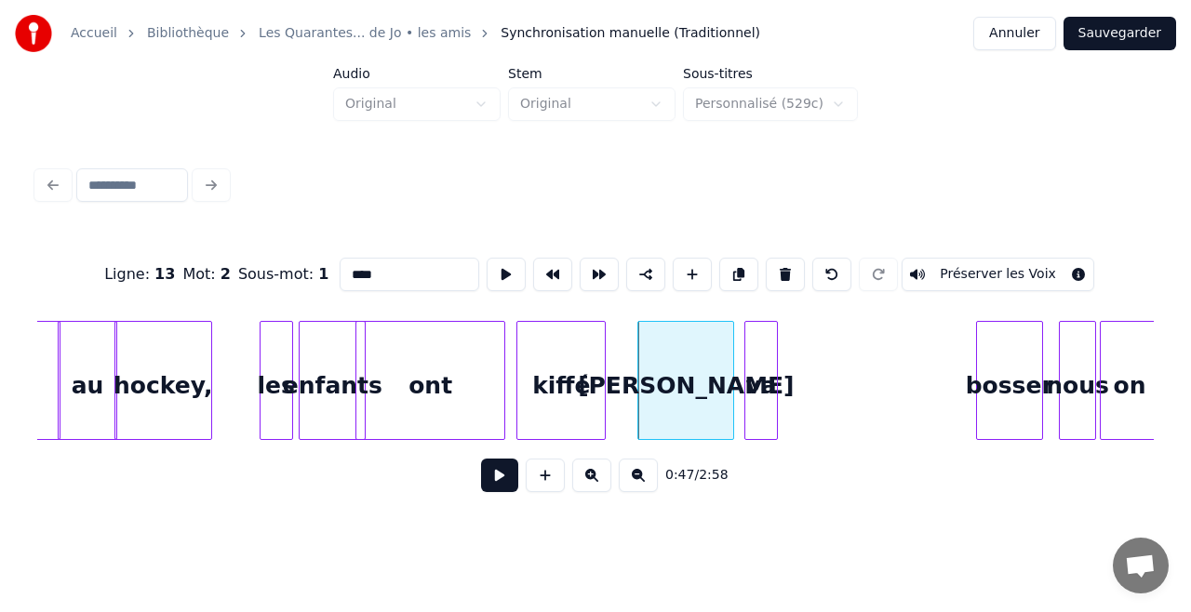
click at [765, 363] on div "va" at bounding box center [761, 385] width 32 height 127
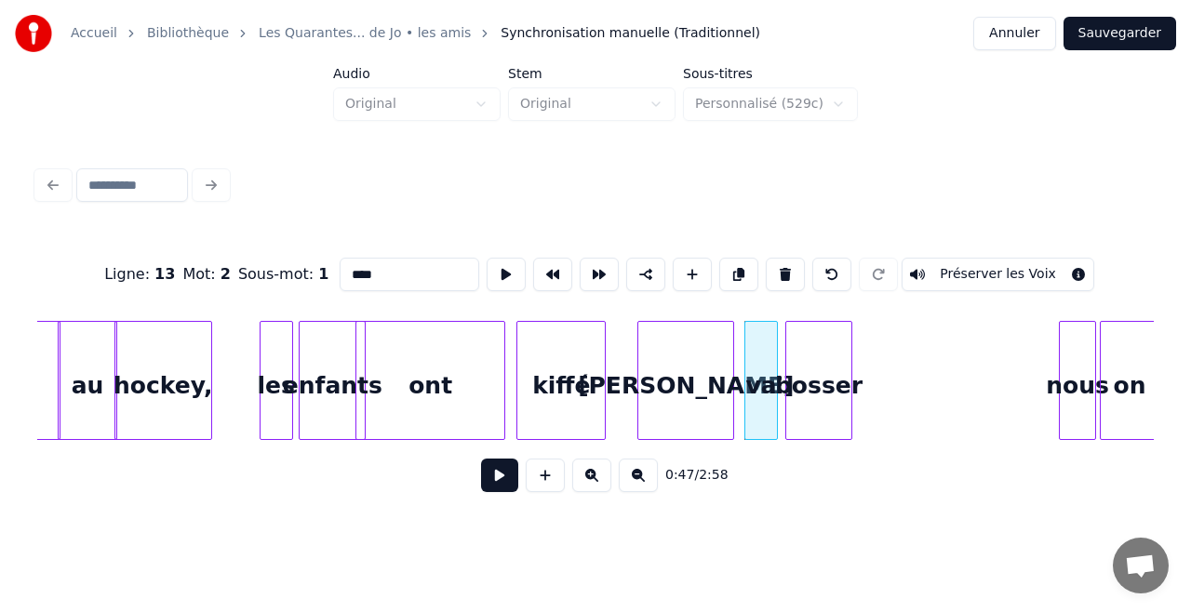
click at [811, 362] on div "bosser" at bounding box center [818, 385] width 65 height 127
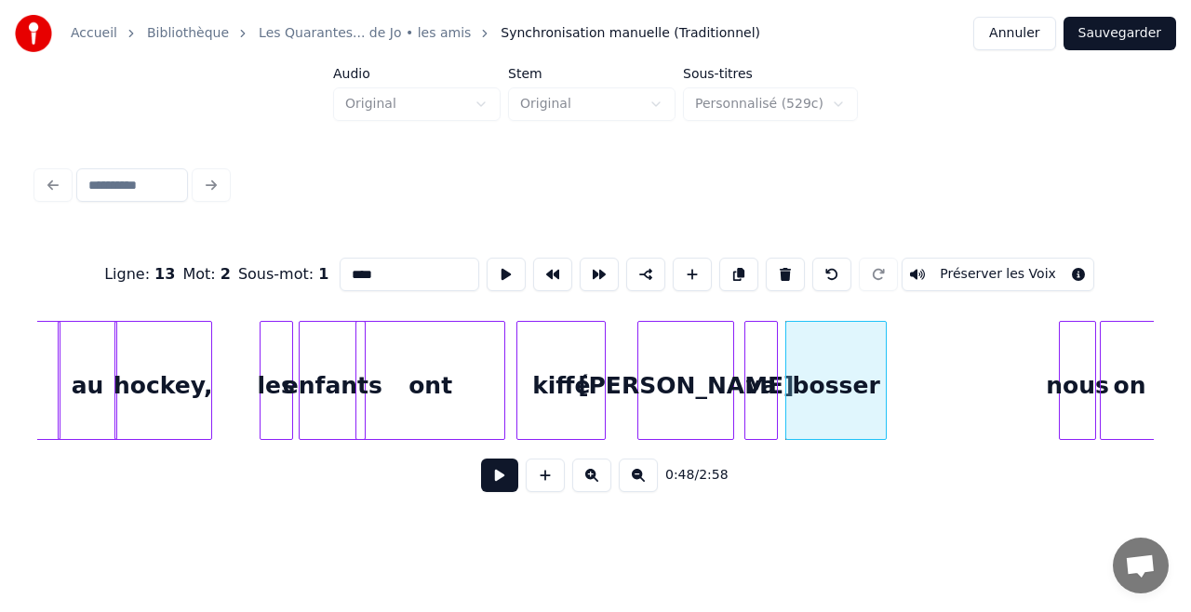
click at [882, 354] on div at bounding box center [883, 380] width 6 height 117
click at [933, 354] on div "nous" at bounding box center [937, 385] width 35 height 127
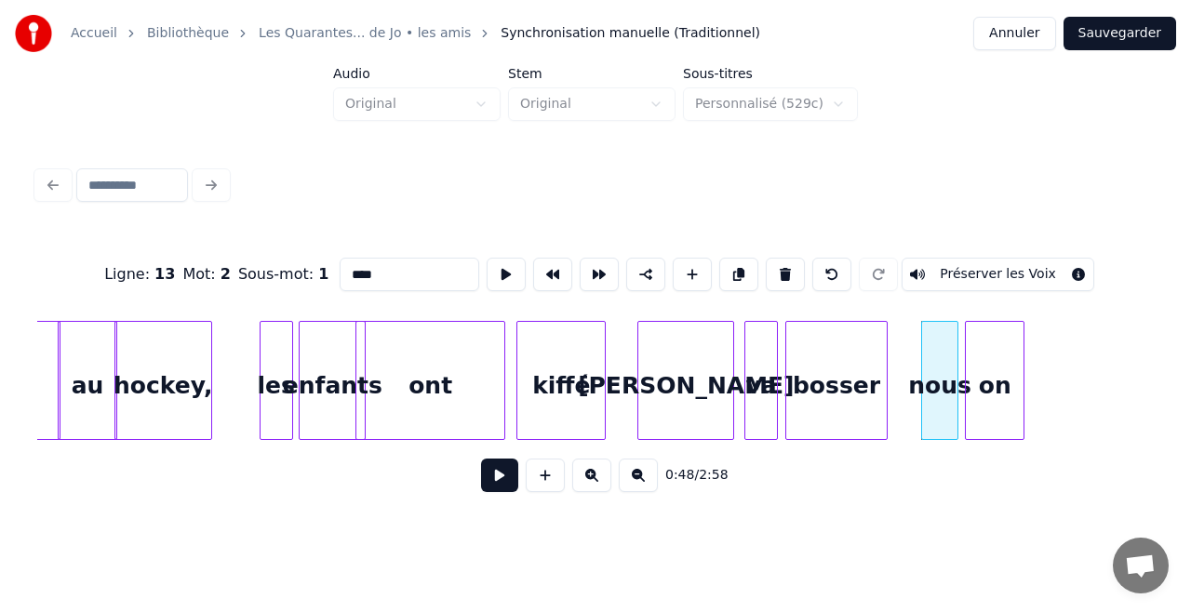
click at [986, 346] on div "on" at bounding box center [995, 385] width 58 height 127
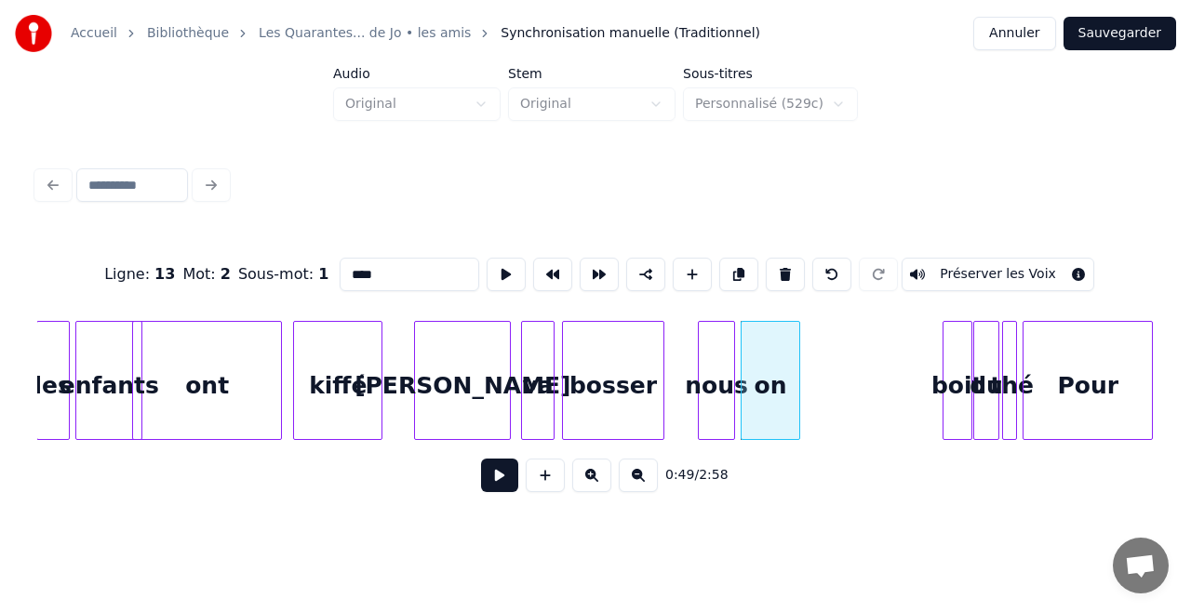
scroll to position [0, 8521]
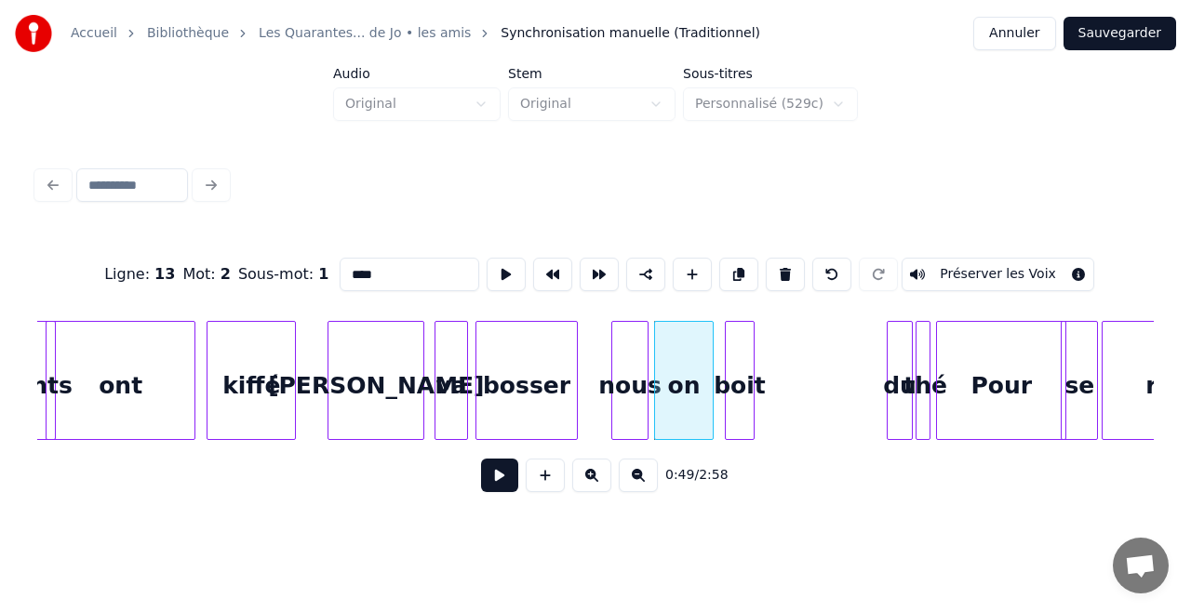
click at [743, 337] on div "boit" at bounding box center [740, 385] width 28 height 127
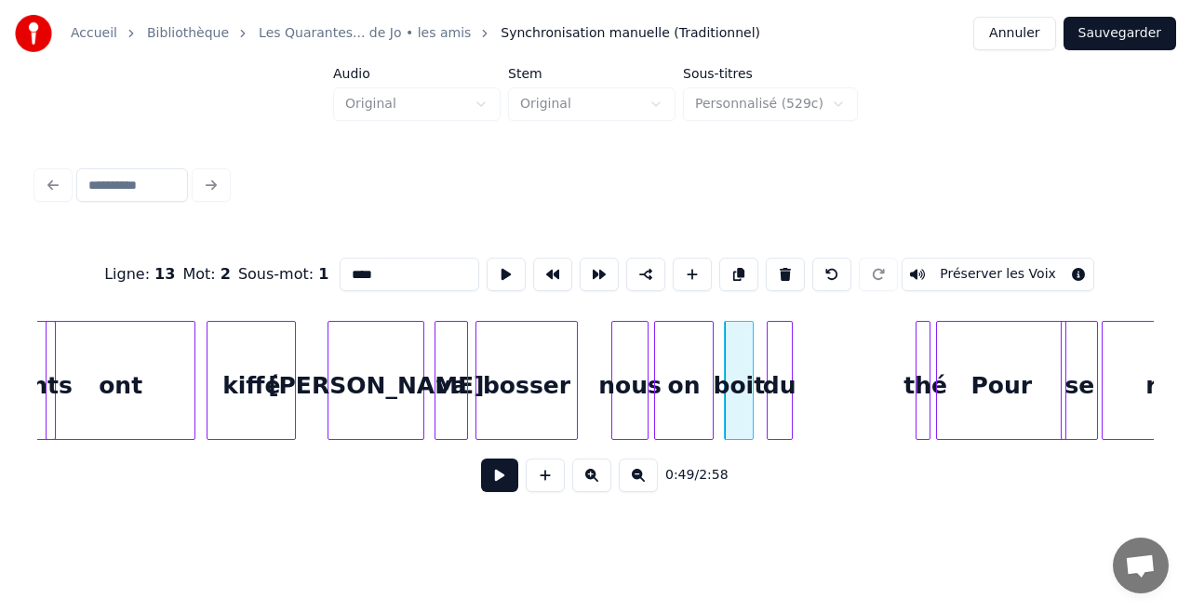
click at [778, 350] on div "du" at bounding box center [779, 385] width 24 height 127
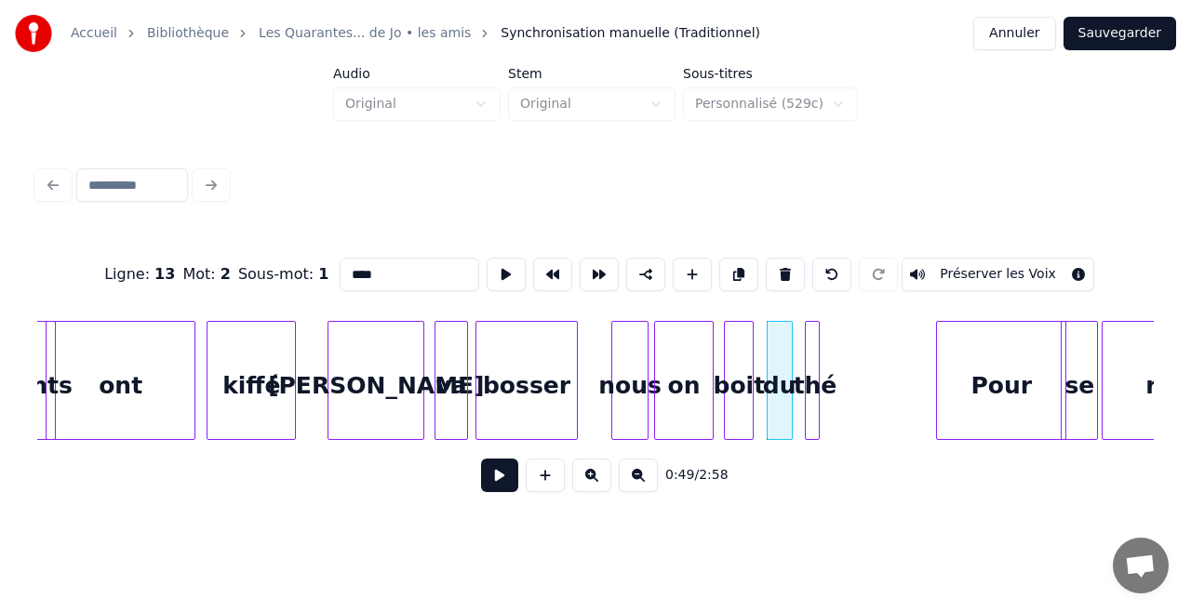
click at [810, 335] on div "thé" at bounding box center [815, 385] width 19 height 127
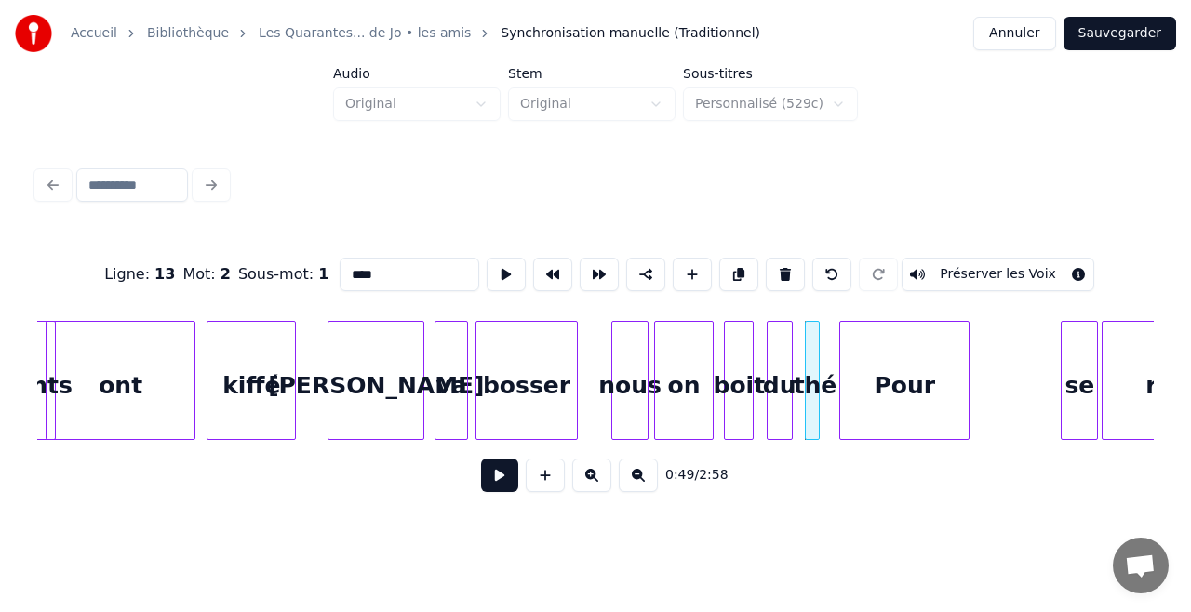
click at [891, 334] on div "Pour" at bounding box center [904, 385] width 128 height 127
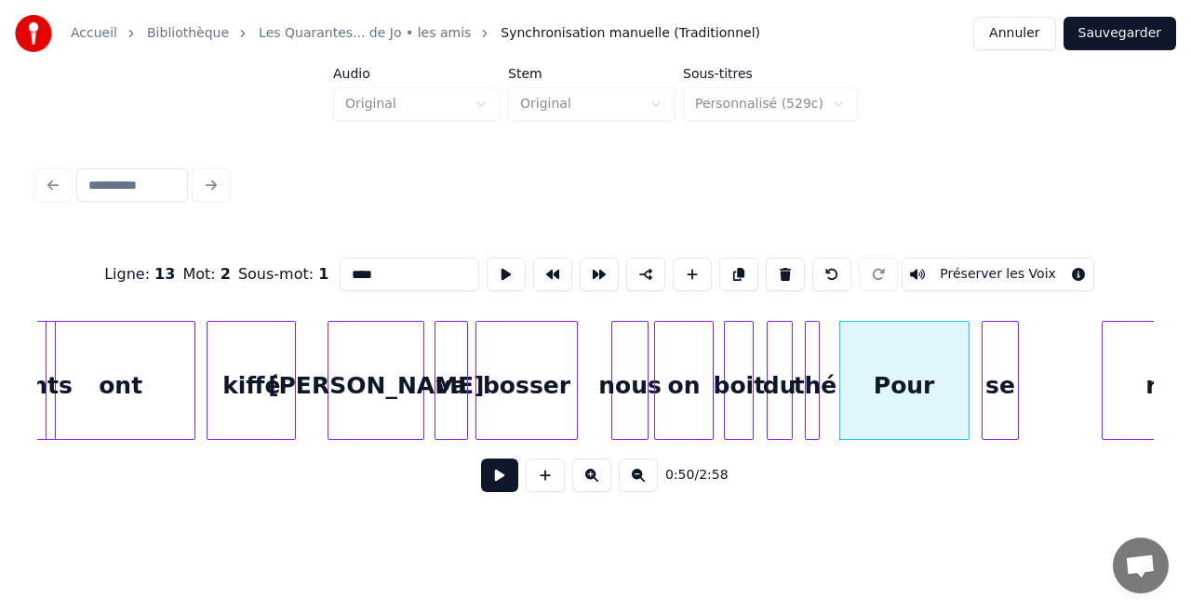
click at [995, 352] on div "se" at bounding box center [999, 385] width 35 height 127
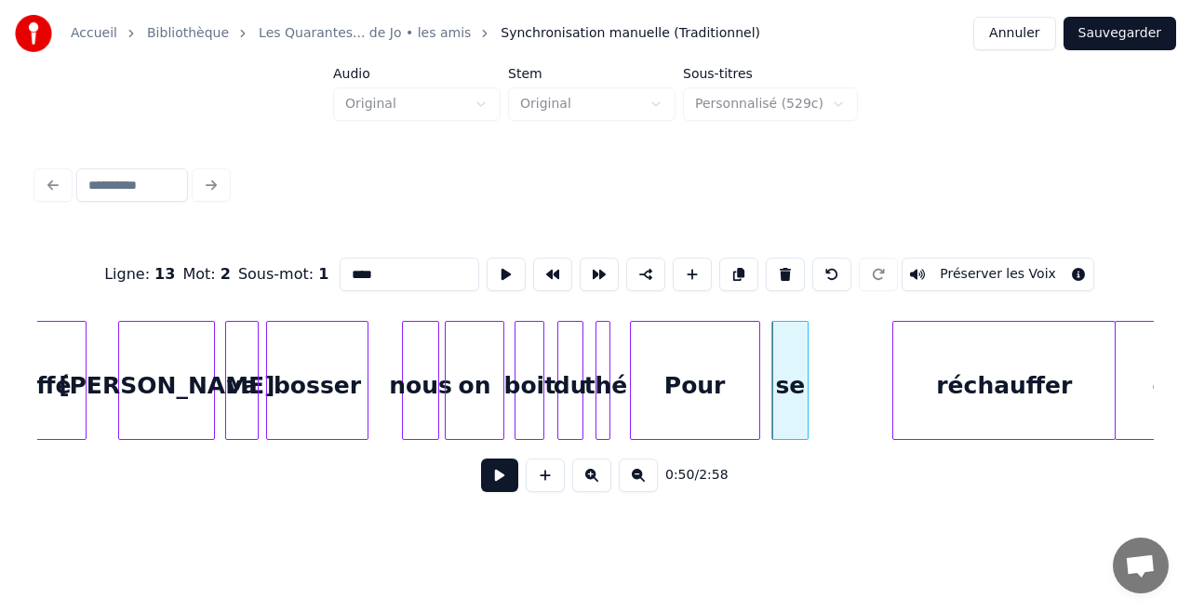
scroll to position [0, 8767]
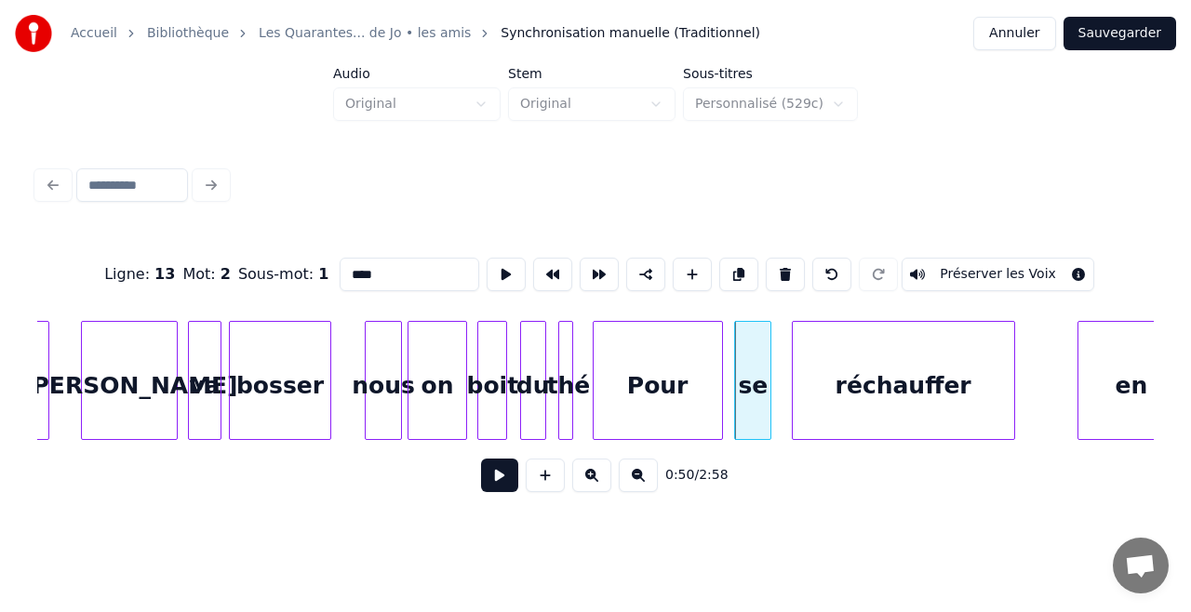
click at [923, 380] on div "réchauffer" at bounding box center [903, 385] width 221 height 127
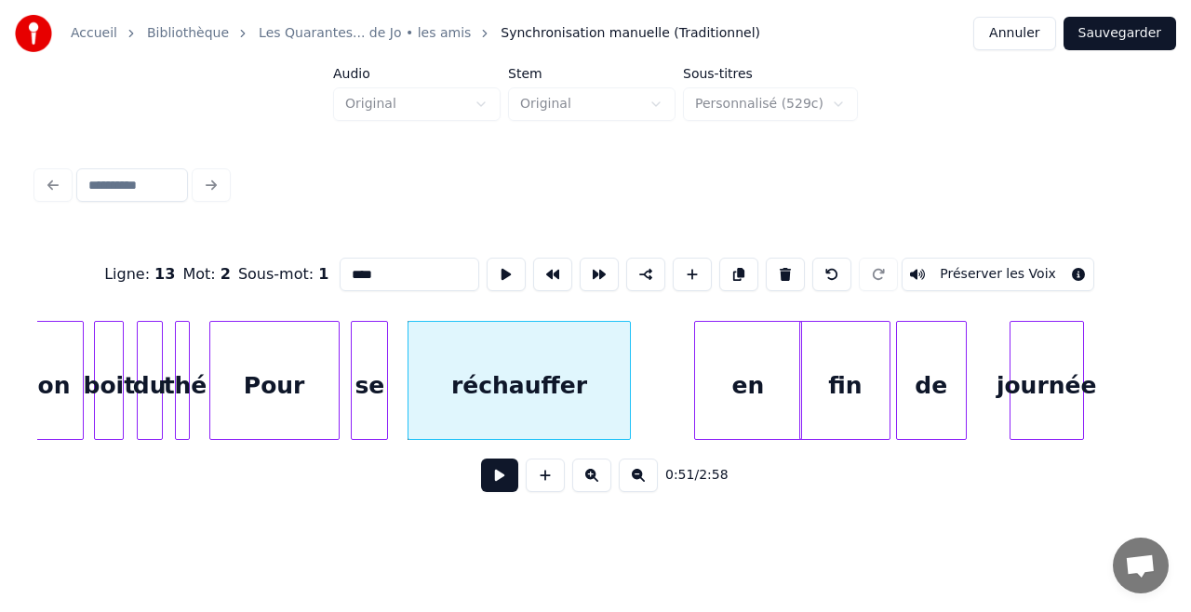
scroll to position [0, 9201]
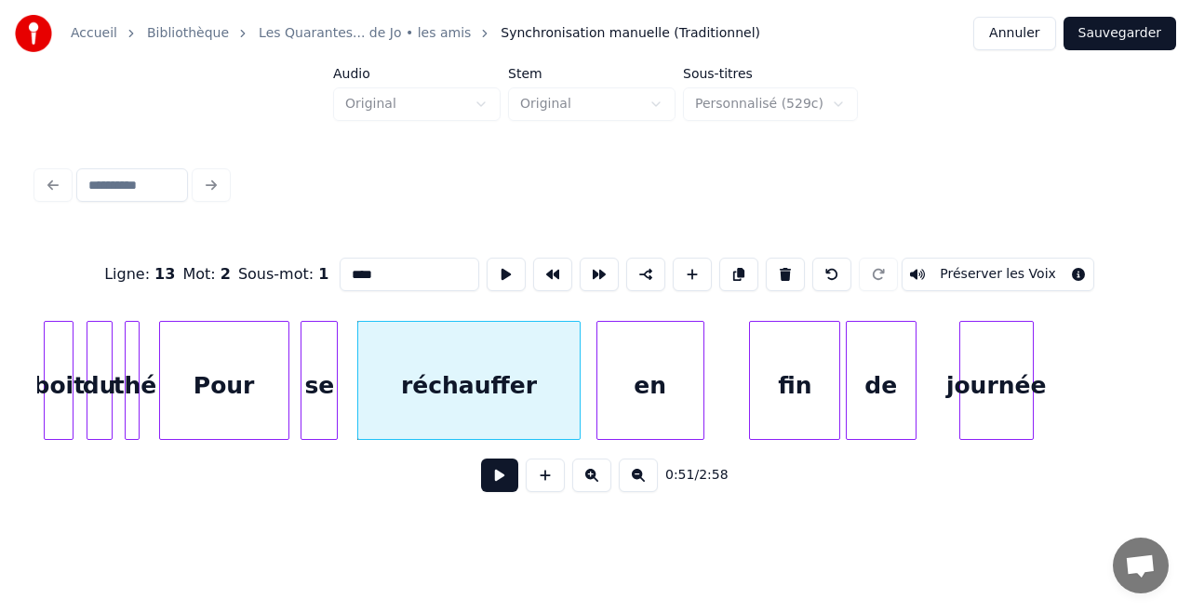
click at [673, 370] on div "en" at bounding box center [650, 385] width 106 height 127
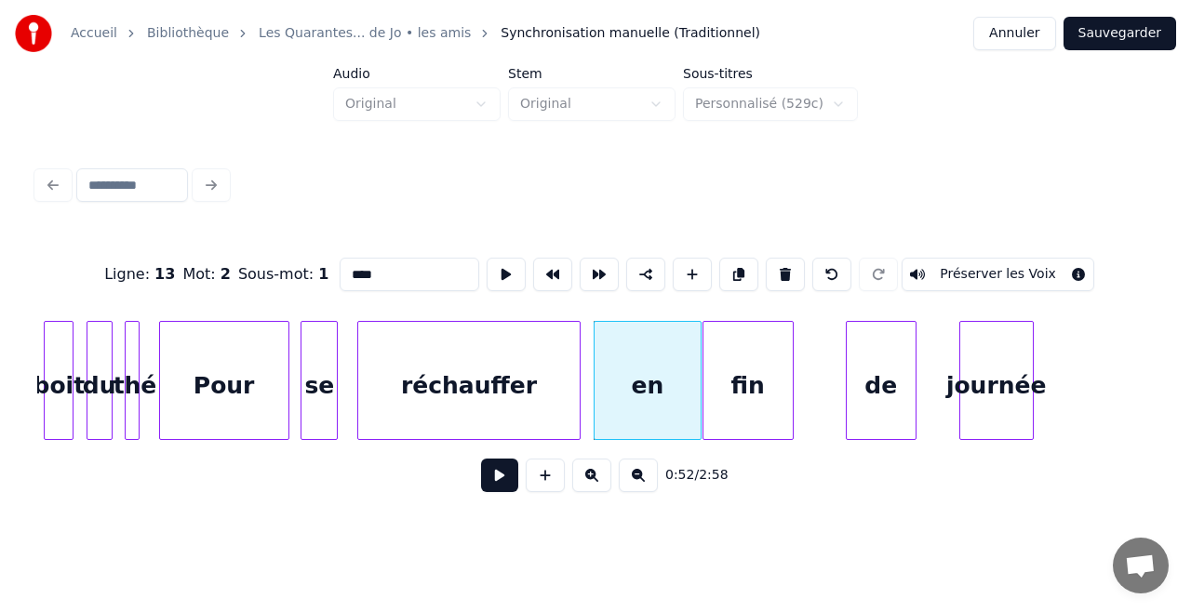
click at [737, 405] on div "fin" at bounding box center [747, 385] width 89 height 127
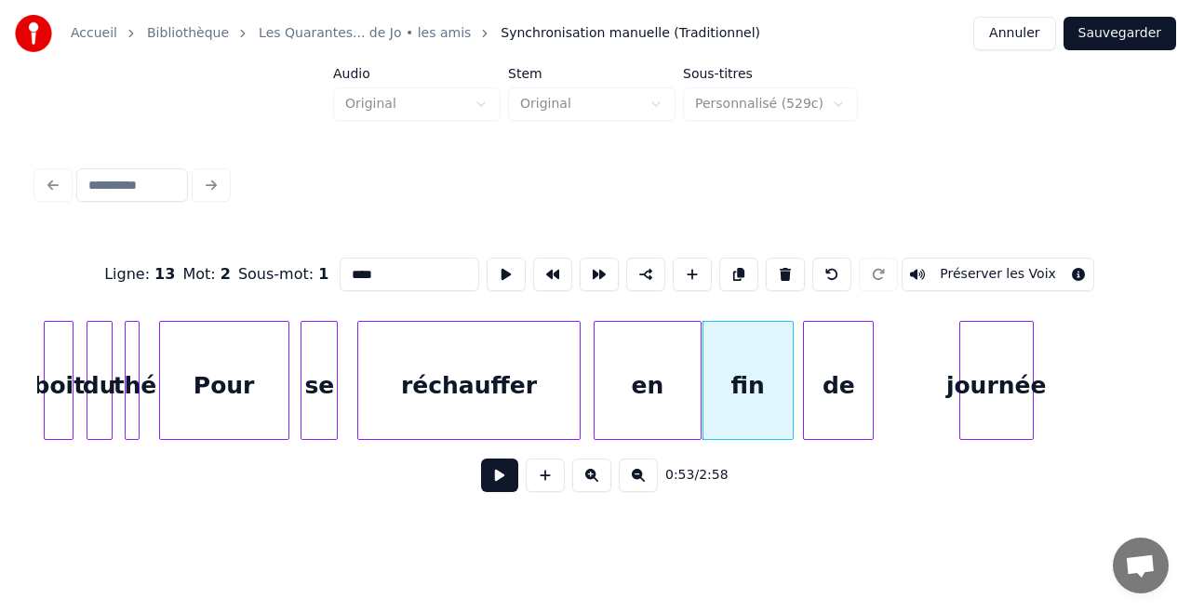
click at [825, 403] on div "de" at bounding box center [838, 385] width 69 height 127
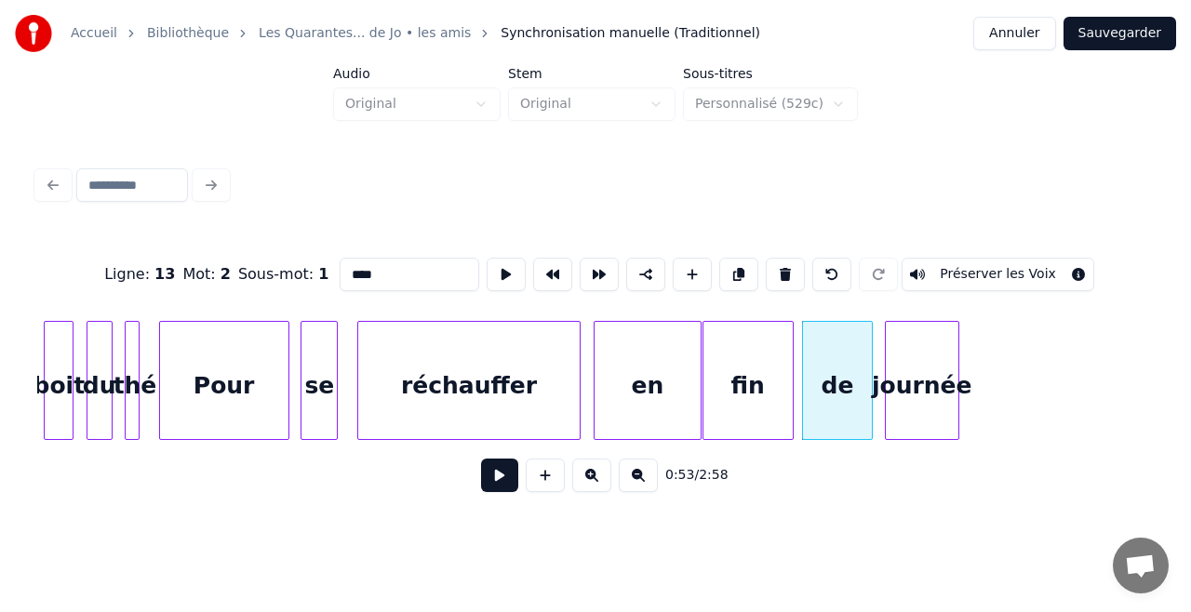
click at [907, 398] on div "journée" at bounding box center [922, 385] width 73 height 127
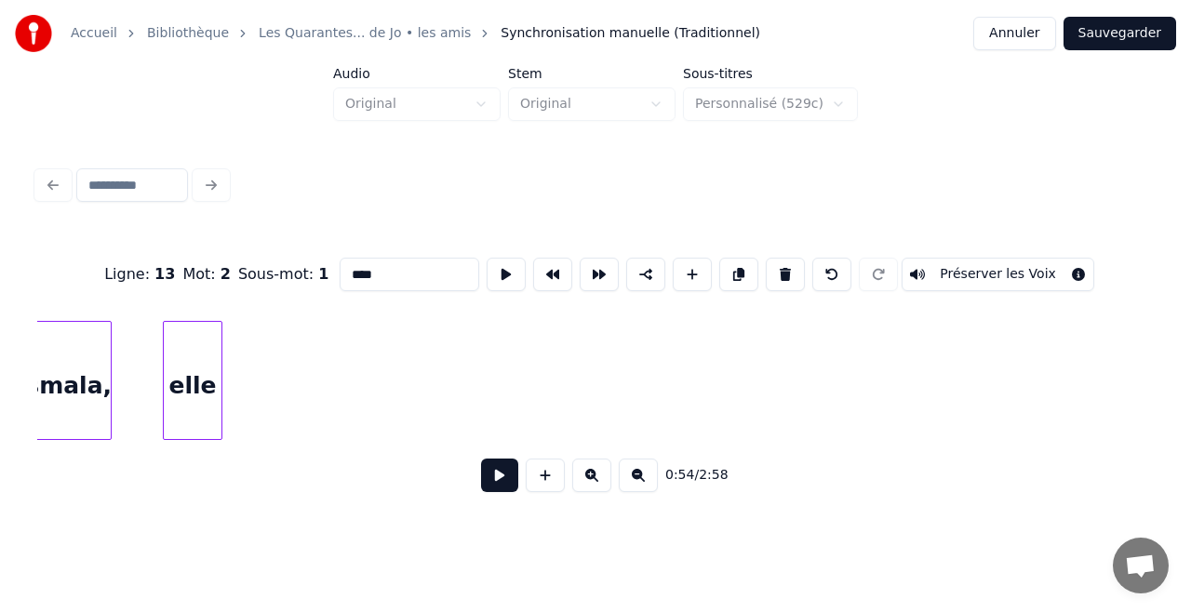
scroll to position [0, 4749]
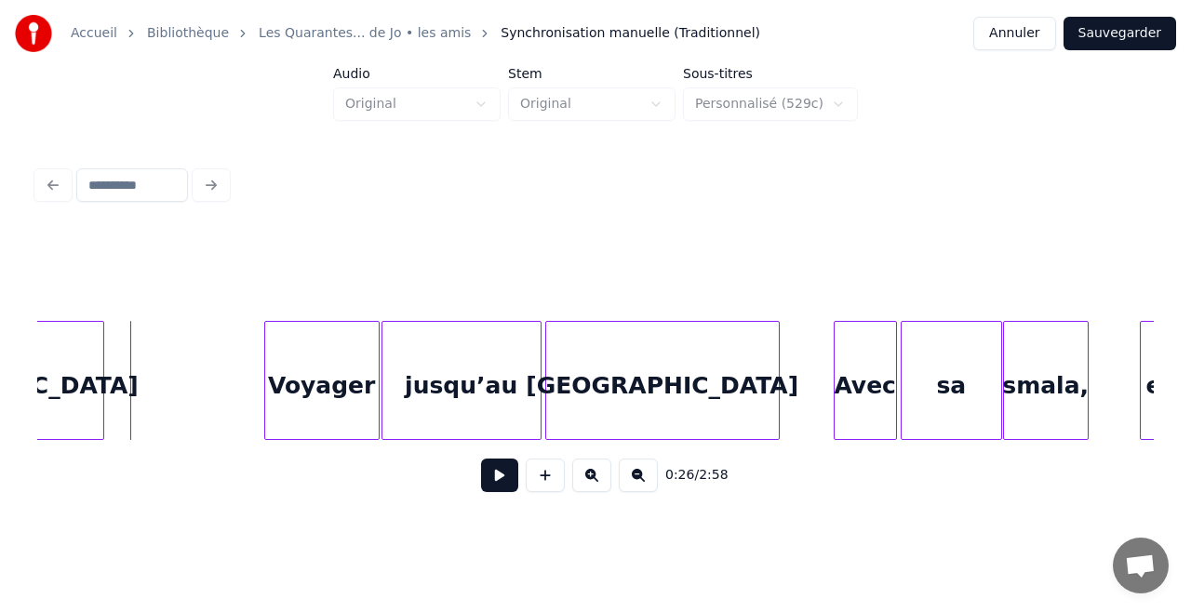
click at [500, 474] on button at bounding box center [499, 475] width 37 height 33
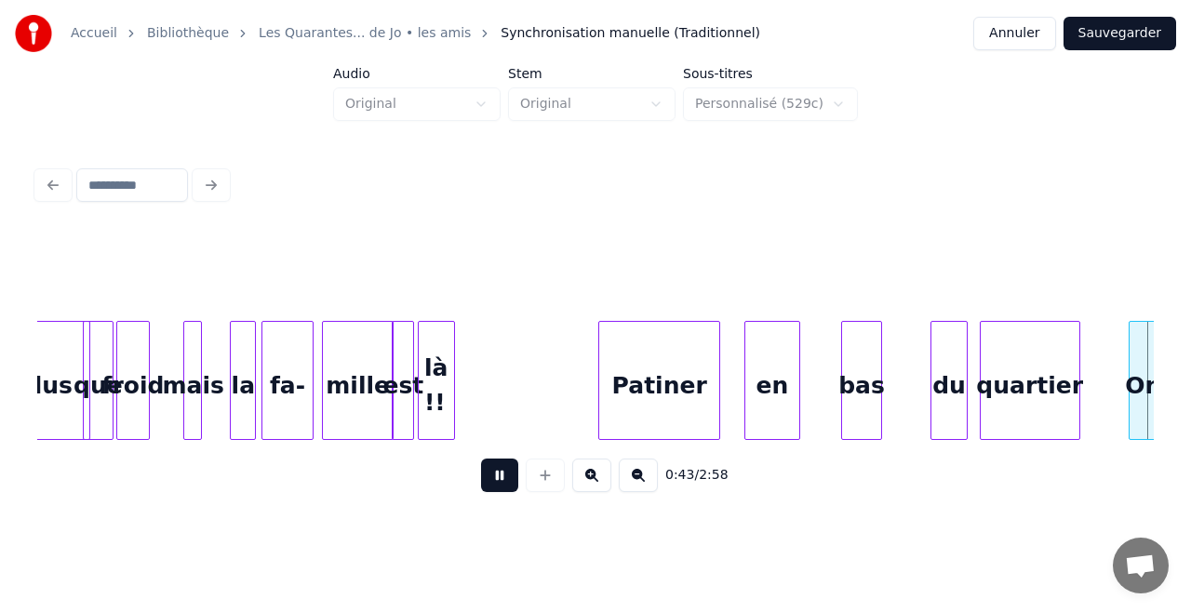
scroll to position [0, 8105]
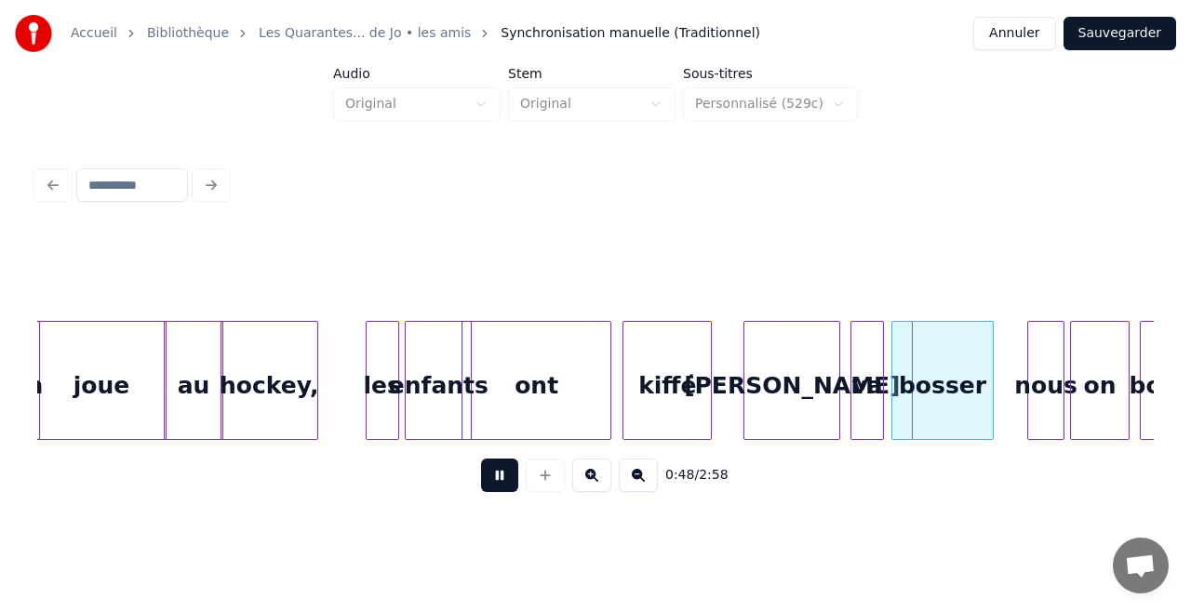
click at [512, 478] on button at bounding box center [499, 475] width 37 height 33
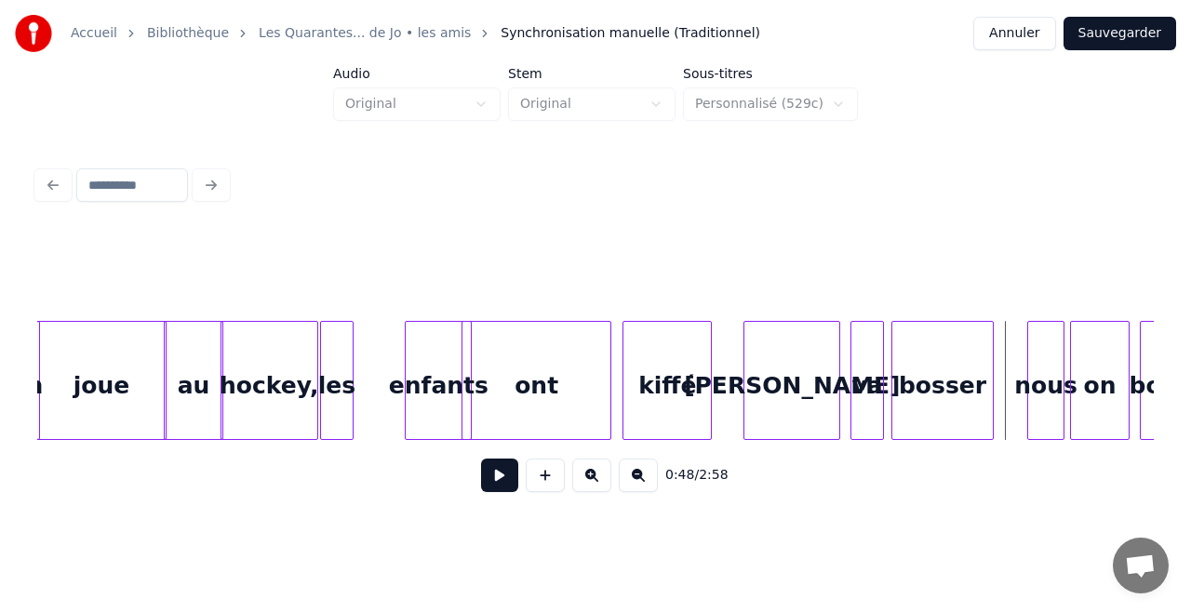
click at [340, 385] on div "les" at bounding box center [337, 385] width 32 height 127
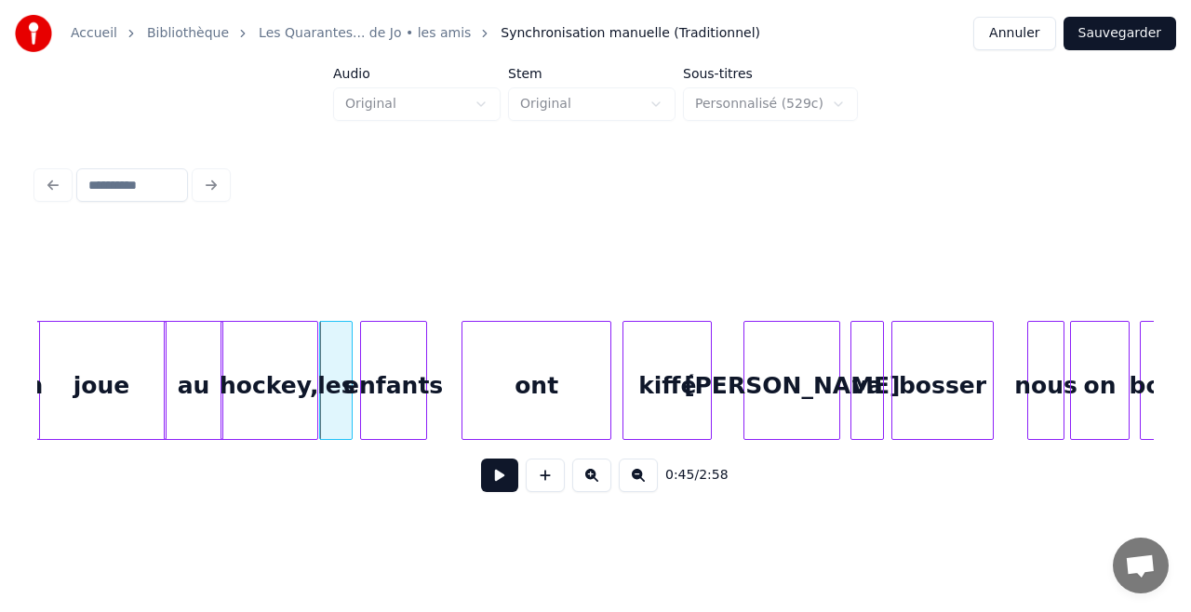
click at [383, 385] on div "enfants" at bounding box center [393, 385] width 65 height 127
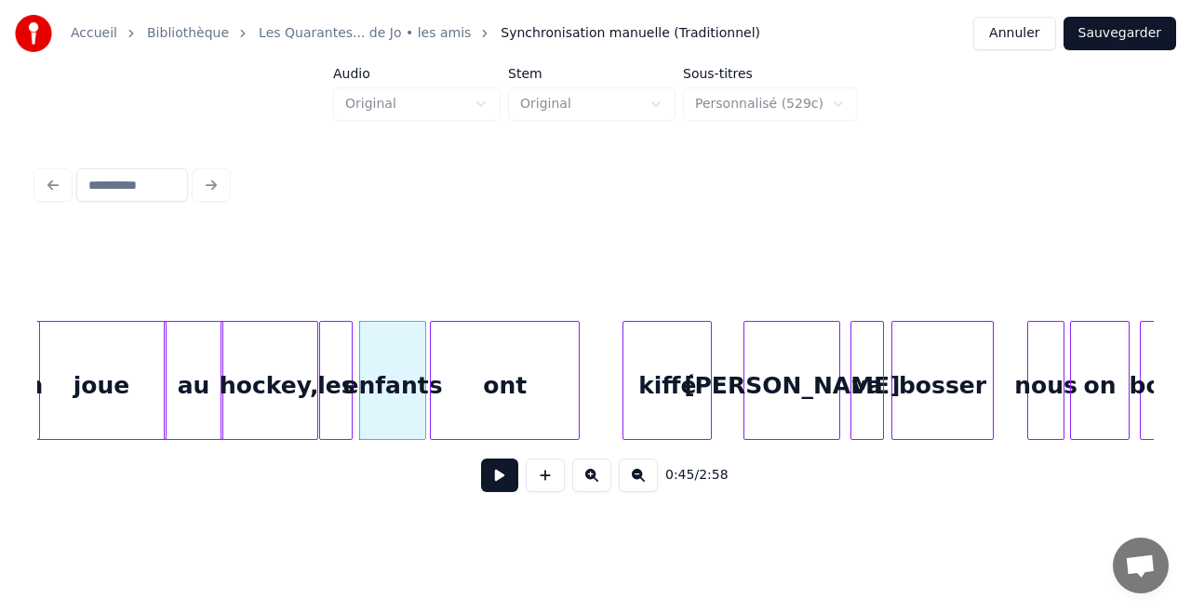
click at [479, 398] on div "ont" at bounding box center [505, 385] width 148 height 127
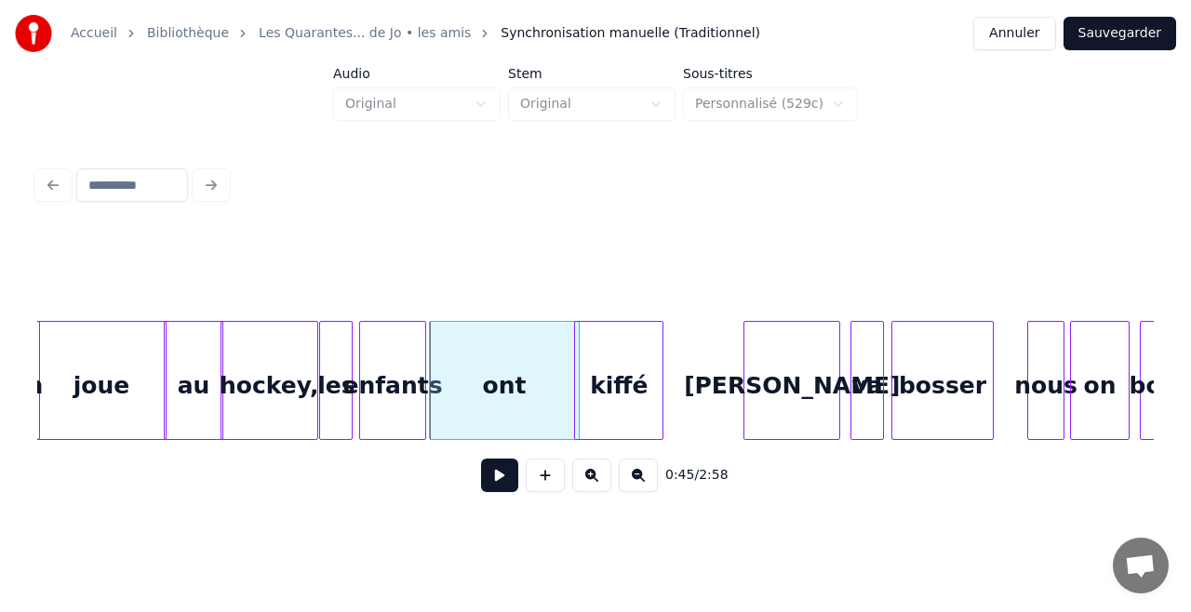
click at [636, 409] on div "kiffé" at bounding box center [618, 385] width 87 height 127
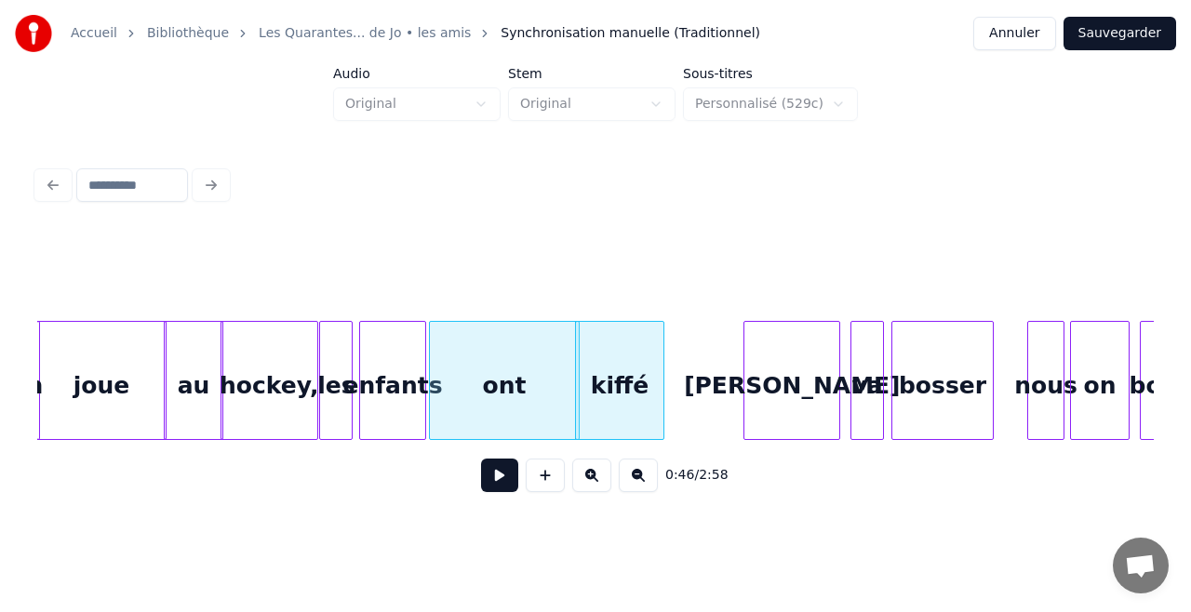
click at [102, 413] on div "joue" at bounding box center [101, 385] width 129 height 127
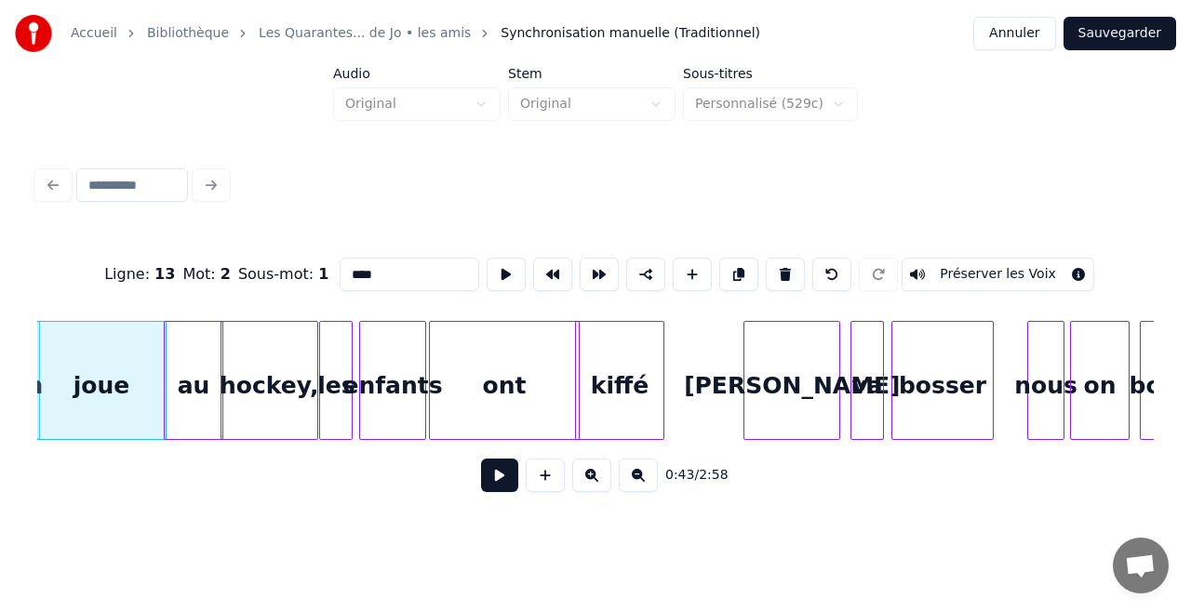
scroll to position [0, 8103]
click at [497, 486] on button at bounding box center [499, 475] width 37 height 33
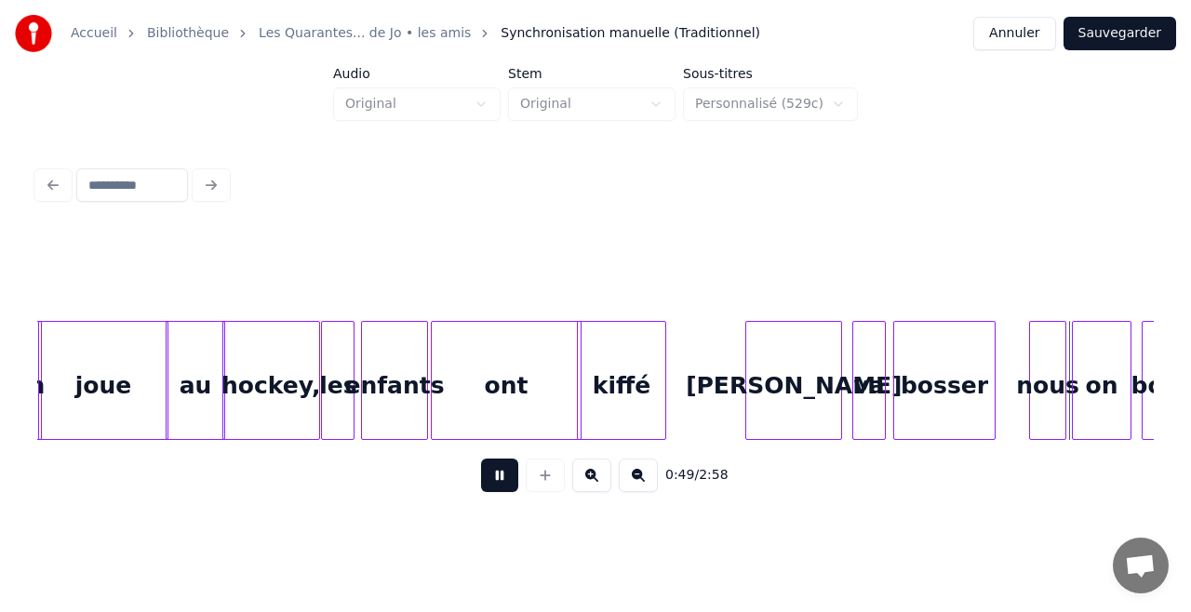
click at [497, 486] on button at bounding box center [499, 475] width 37 height 33
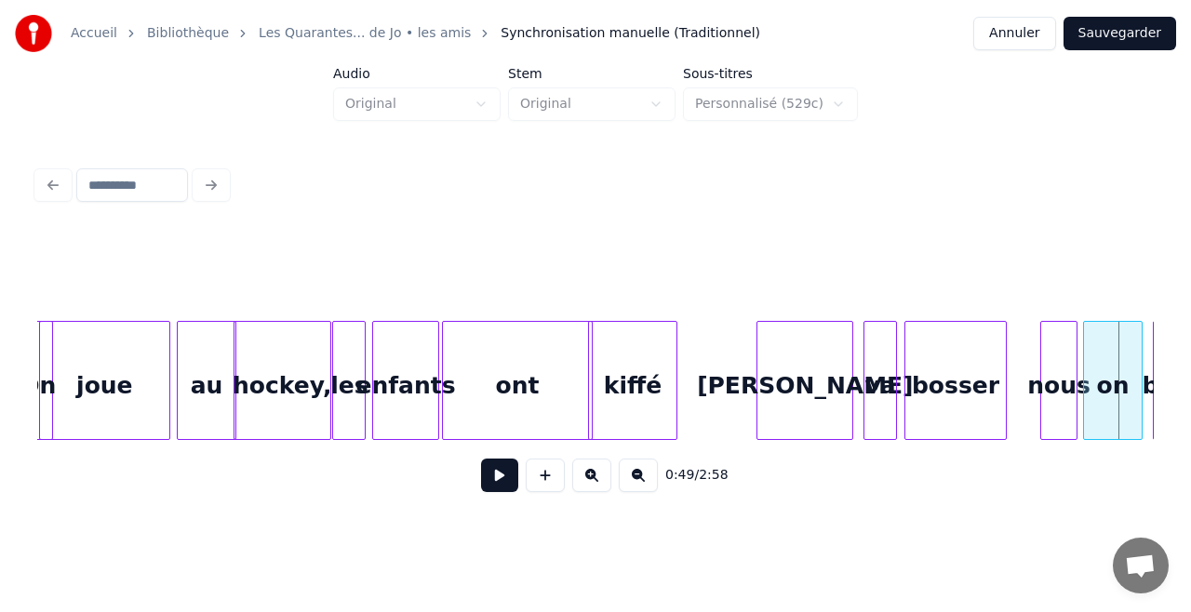
click at [96, 416] on div "joue" at bounding box center [104, 385] width 129 height 127
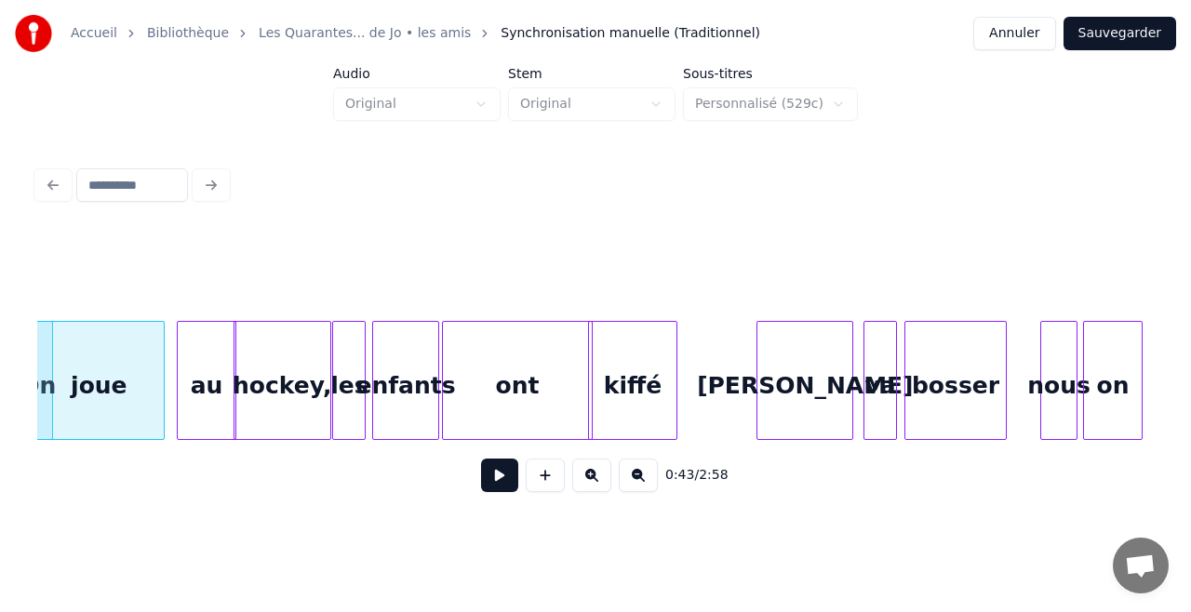
scroll to position [0, 8088]
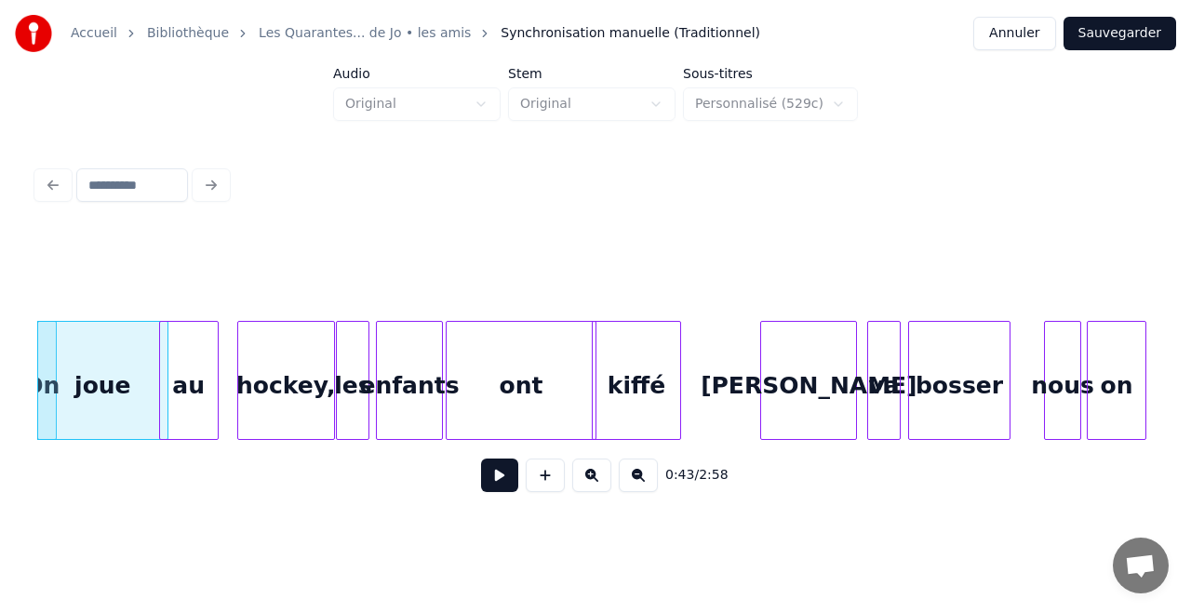
click at [171, 403] on div "au" at bounding box center [189, 385] width 58 height 127
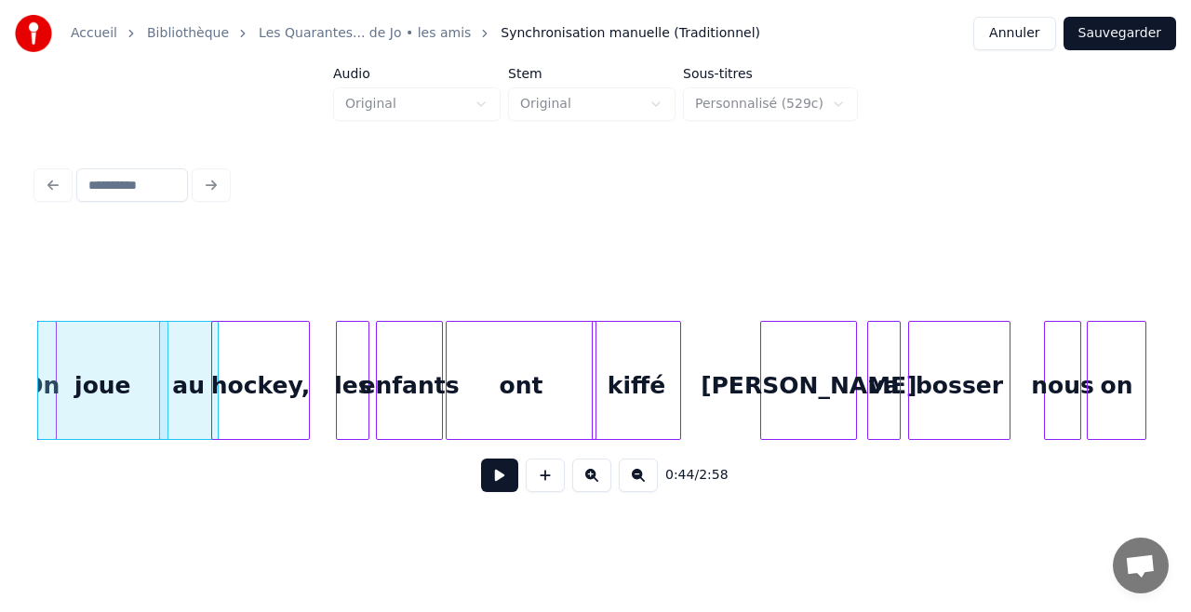
click at [255, 404] on div "hockey," at bounding box center [260, 385] width 96 height 127
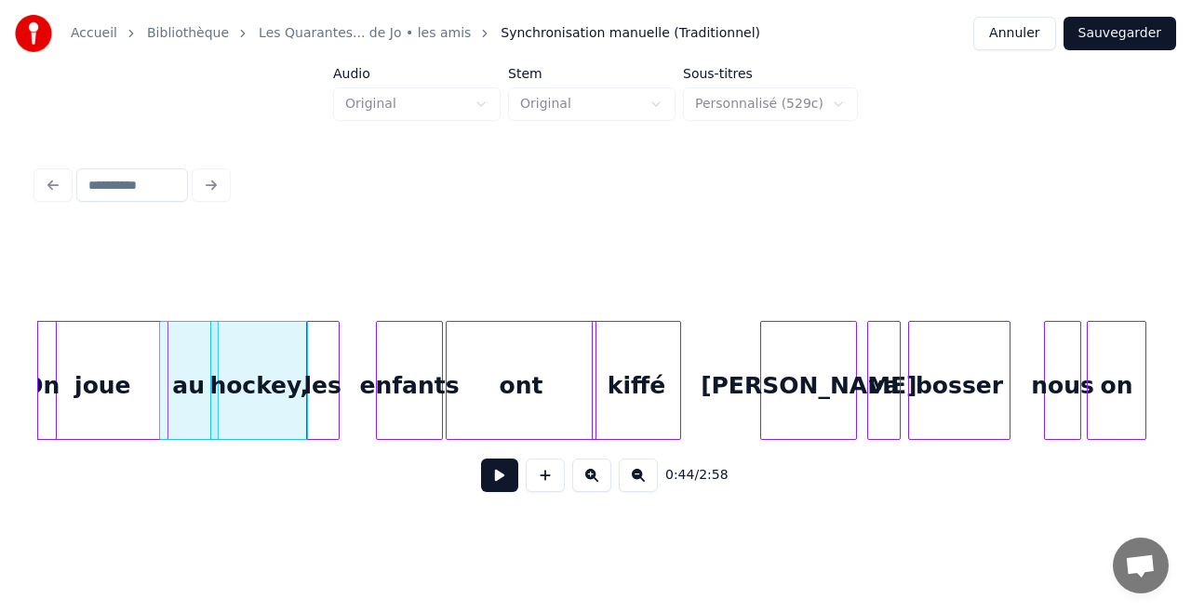
click at [315, 402] on div "les" at bounding box center [323, 385] width 32 height 127
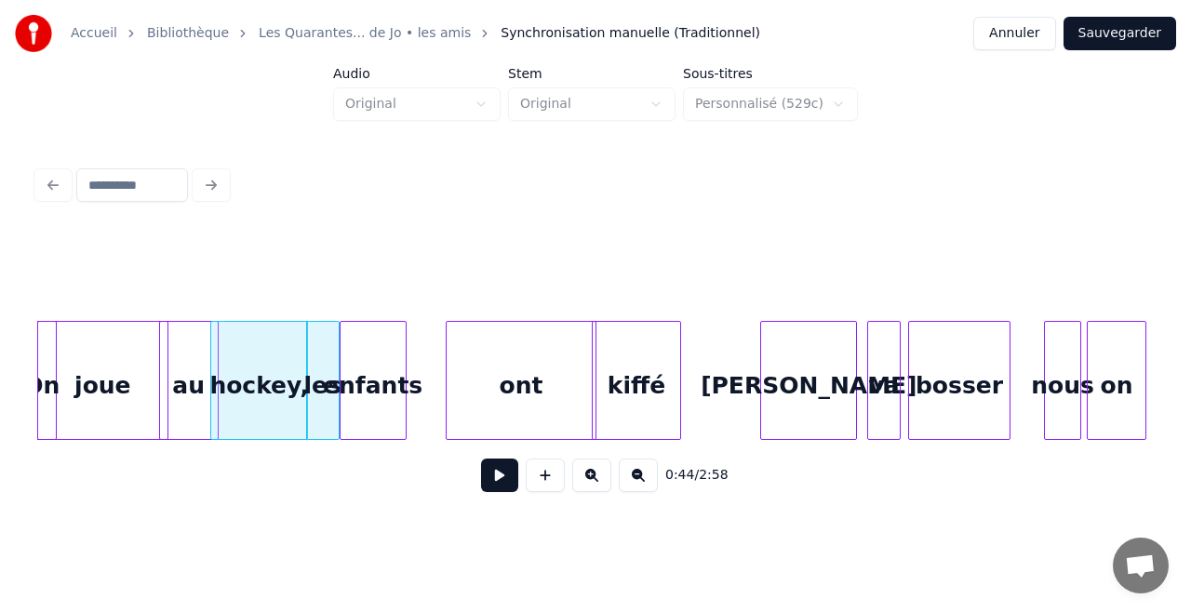
click at [357, 414] on div "enfants" at bounding box center [372, 385] width 65 height 127
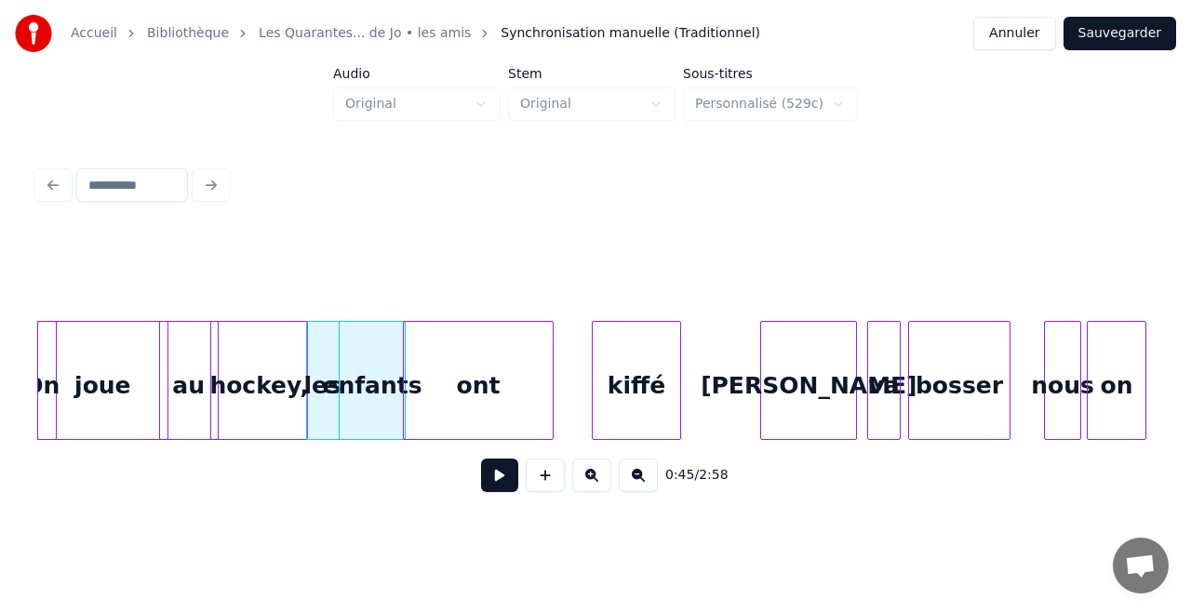
click at [472, 407] on div "ont" at bounding box center [478, 385] width 148 height 127
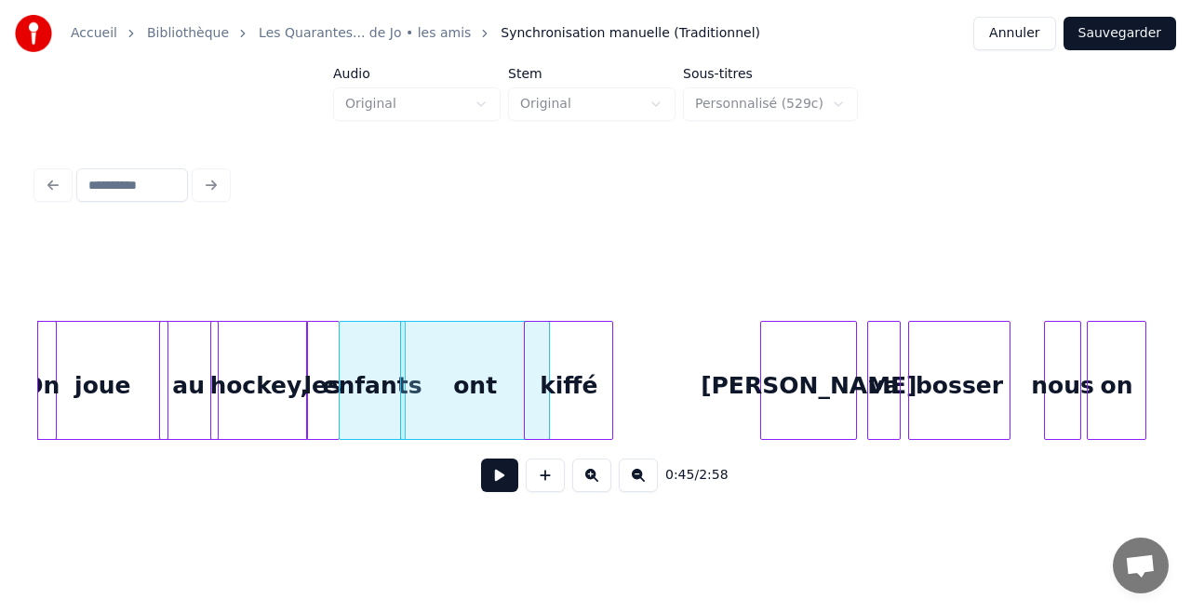
click at [597, 428] on div "kiffé" at bounding box center [568, 385] width 87 height 127
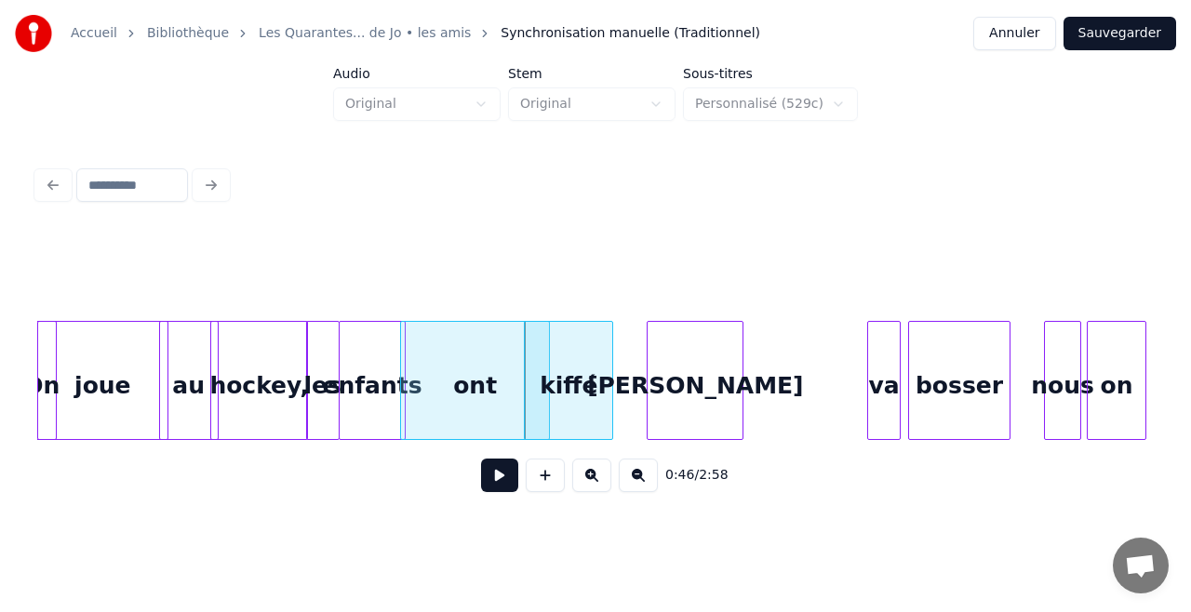
click at [688, 419] on div "[PERSON_NAME]" at bounding box center [694, 385] width 95 height 127
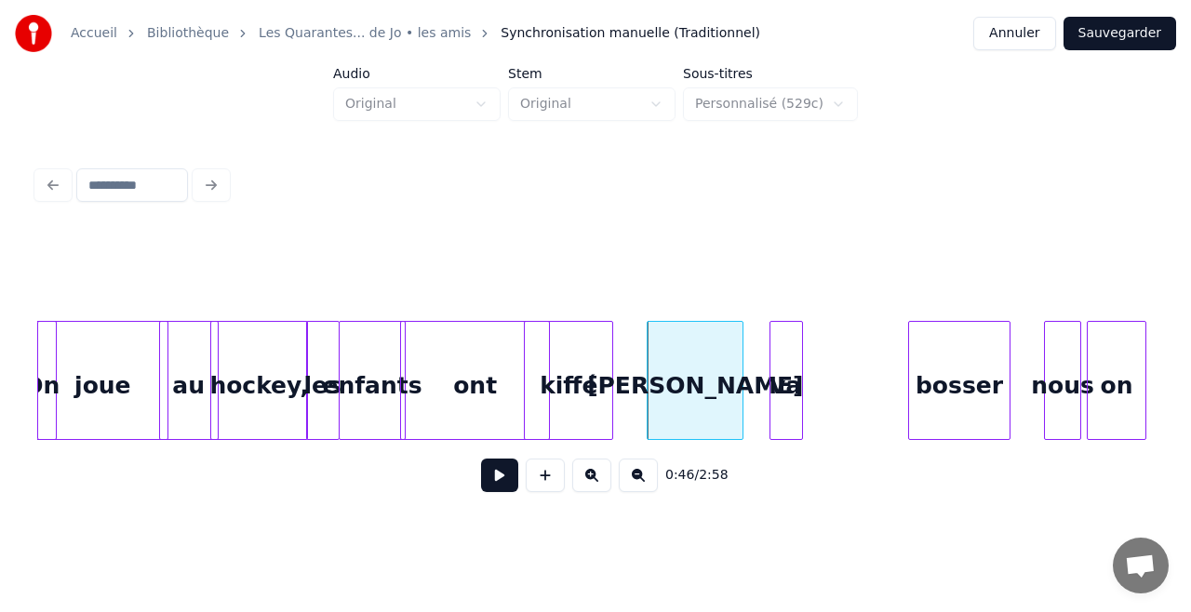
click at [779, 409] on div "va" at bounding box center [786, 385] width 32 height 127
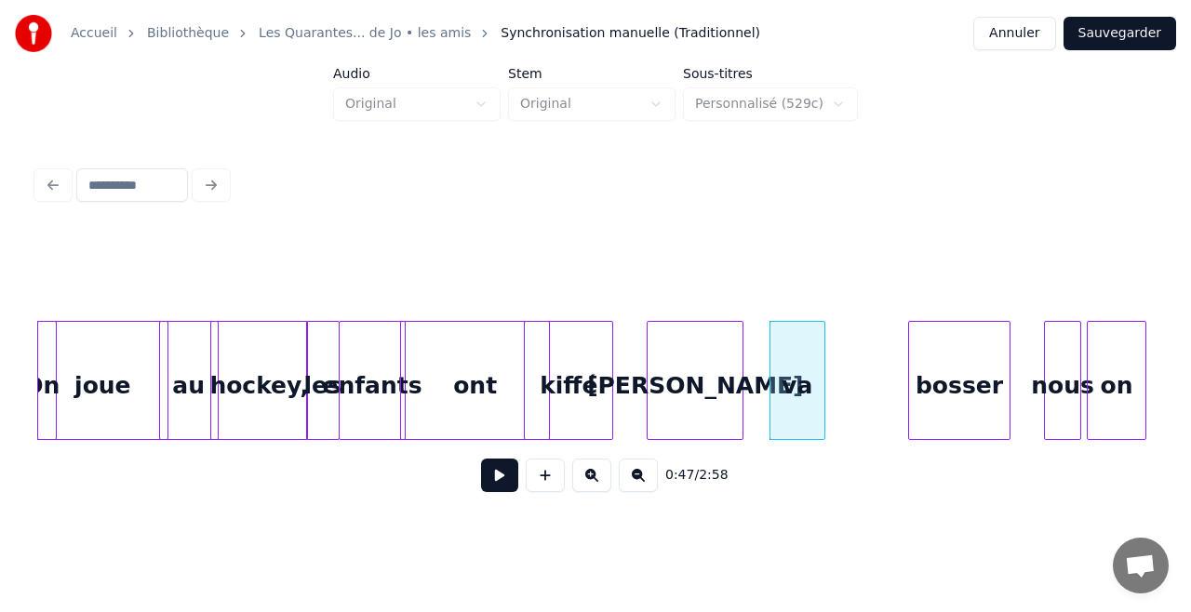
click at [822, 400] on div at bounding box center [822, 380] width 6 height 117
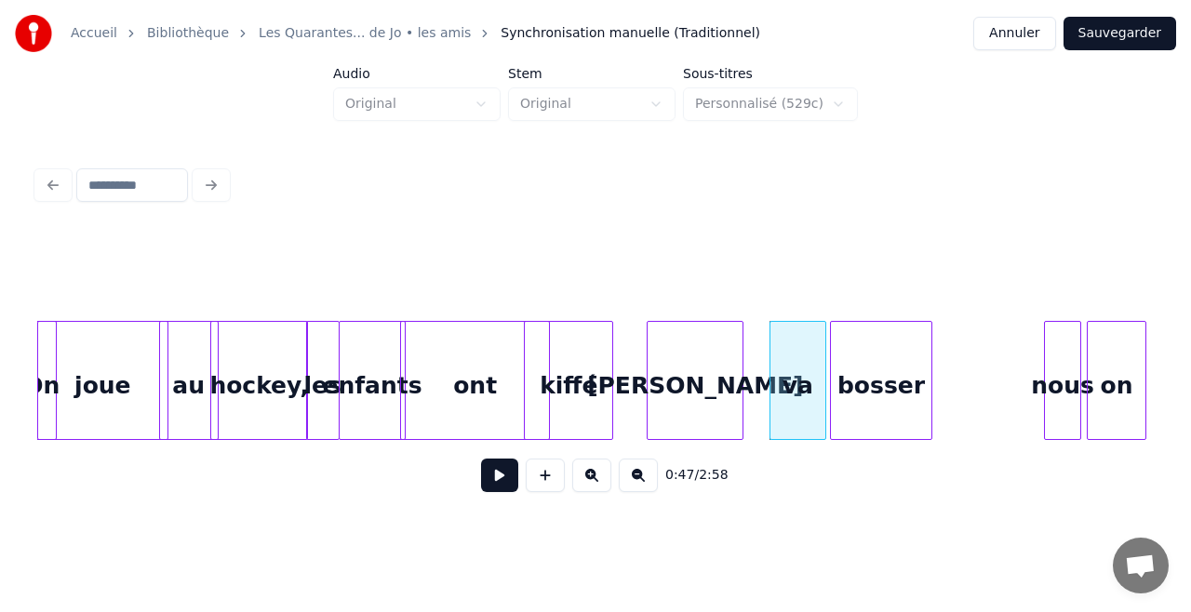
click at [878, 391] on div "bosser" at bounding box center [881, 385] width 100 height 127
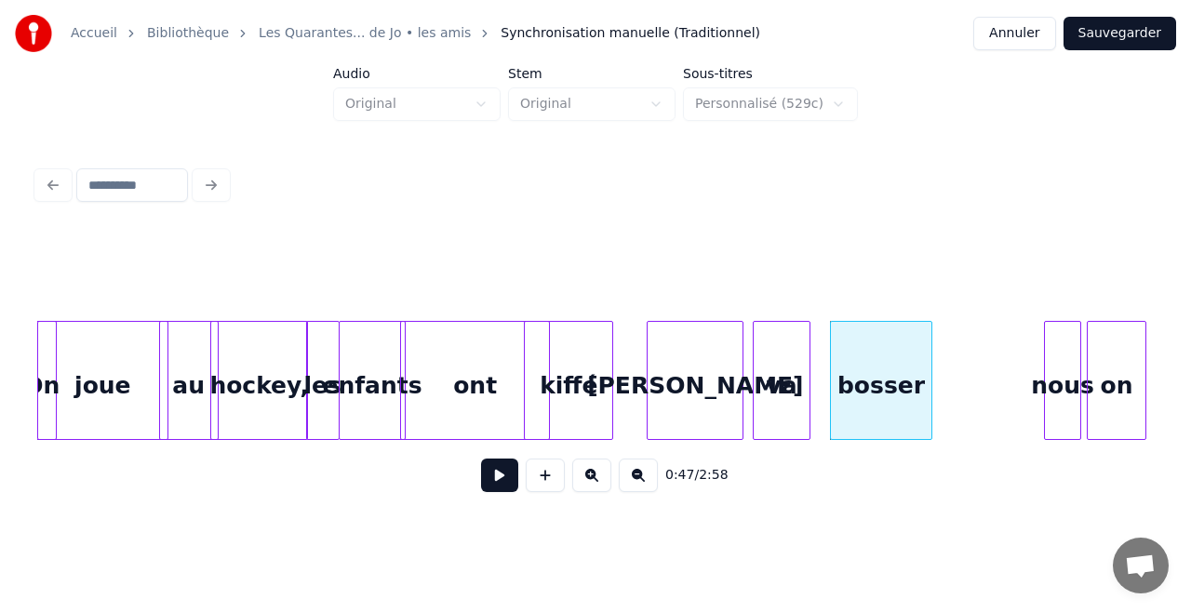
click at [796, 398] on div "va" at bounding box center [781, 385] width 55 height 127
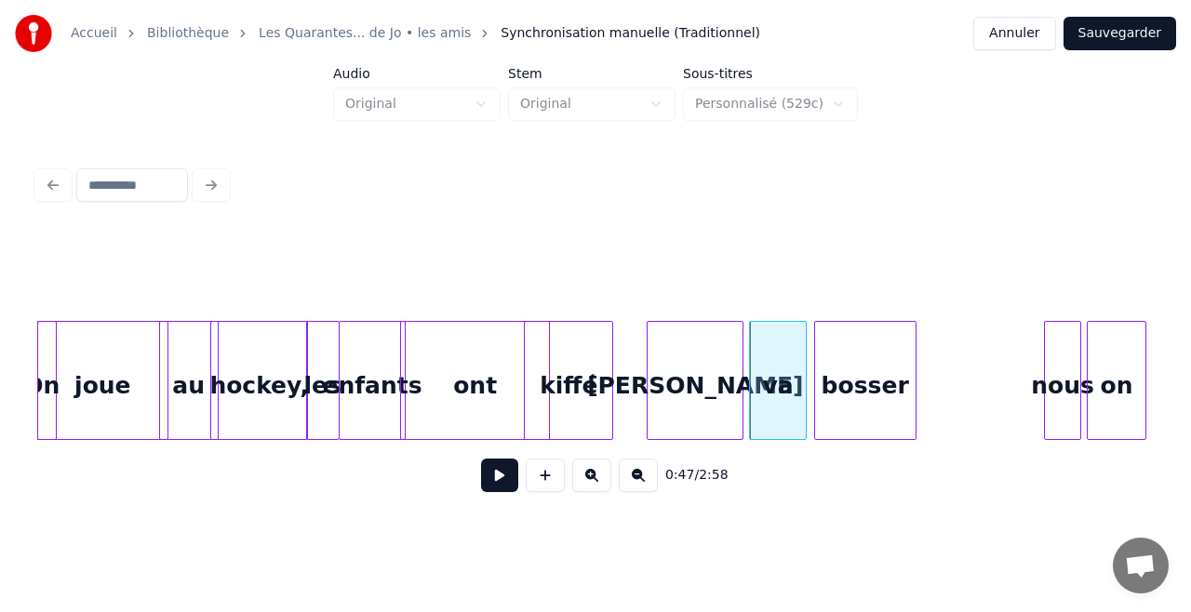
click at [884, 388] on div "bosser" at bounding box center [865, 385] width 100 height 127
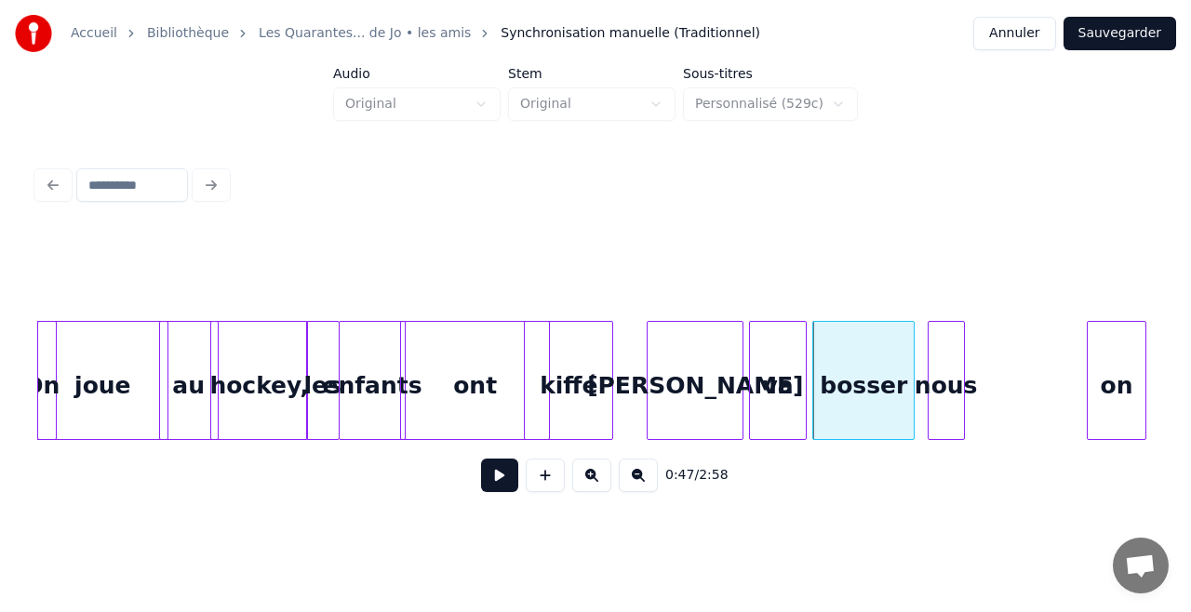
click at [945, 389] on div "nous" at bounding box center [945, 385] width 35 height 127
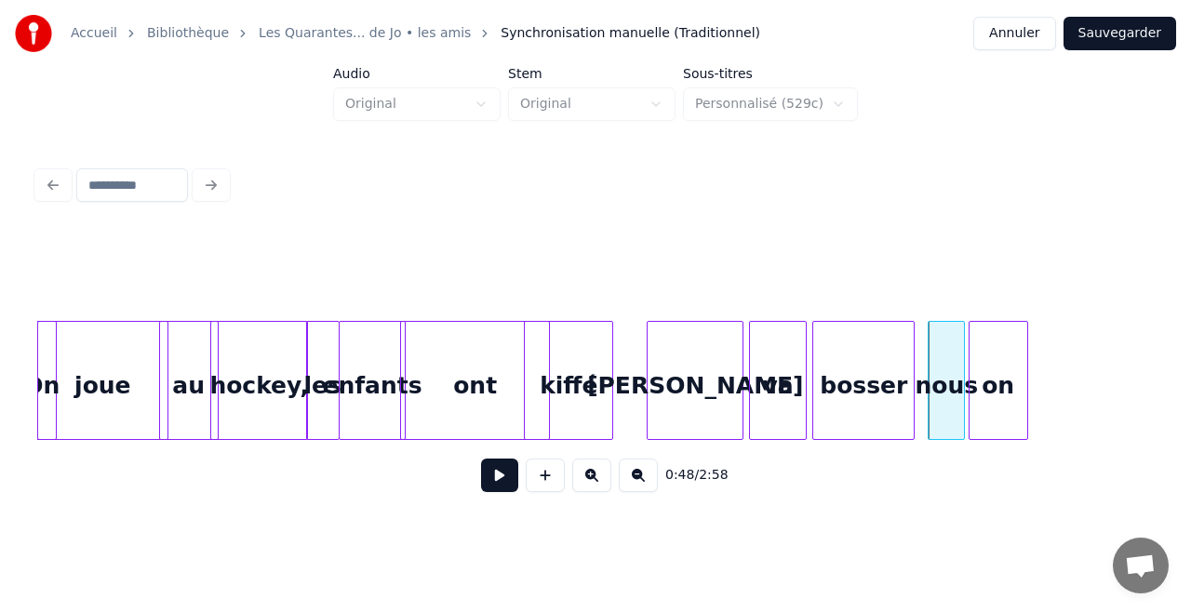
click at [993, 391] on div "on" at bounding box center [998, 385] width 58 height 127
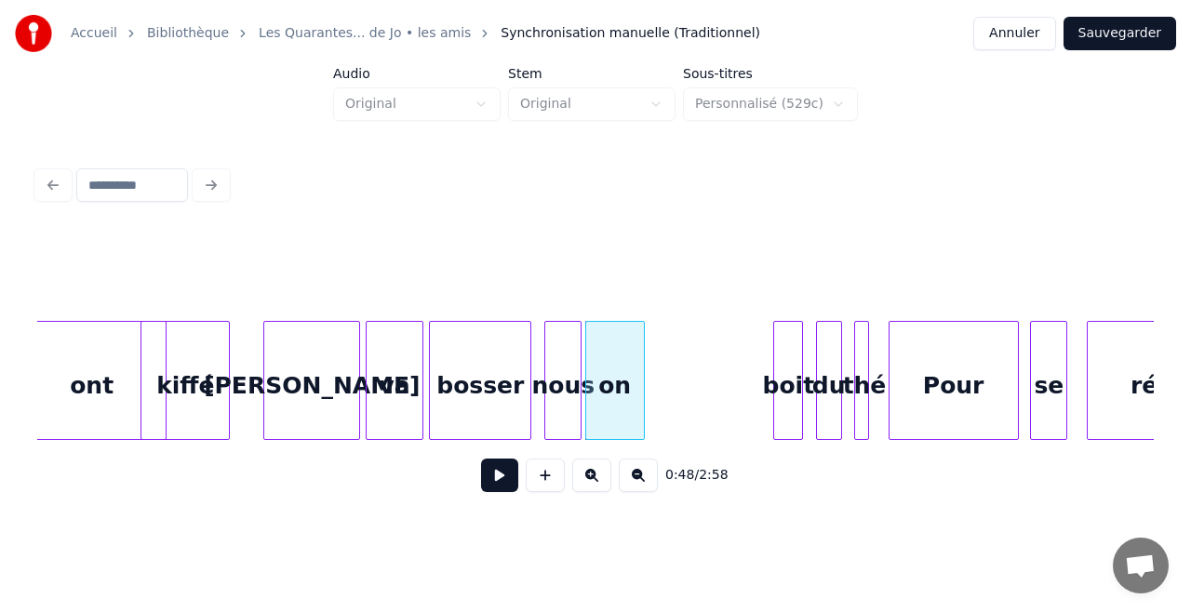
scroll to position [0, 8607]
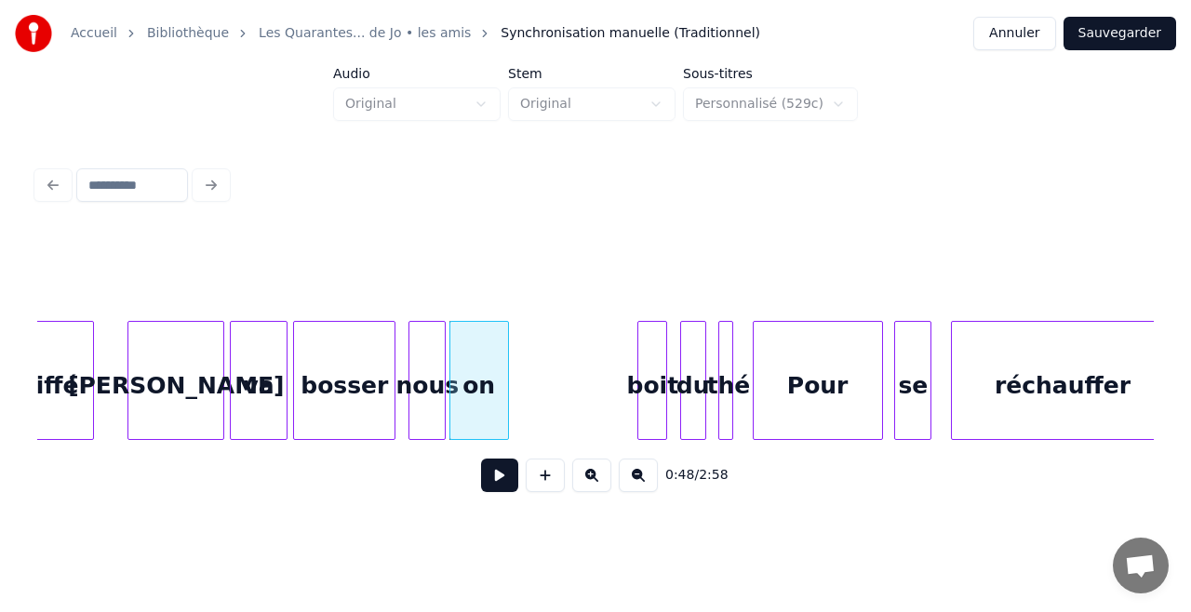
click at [661, 353] on div "boit" at bounding box center [652, 385] width 28 height 127
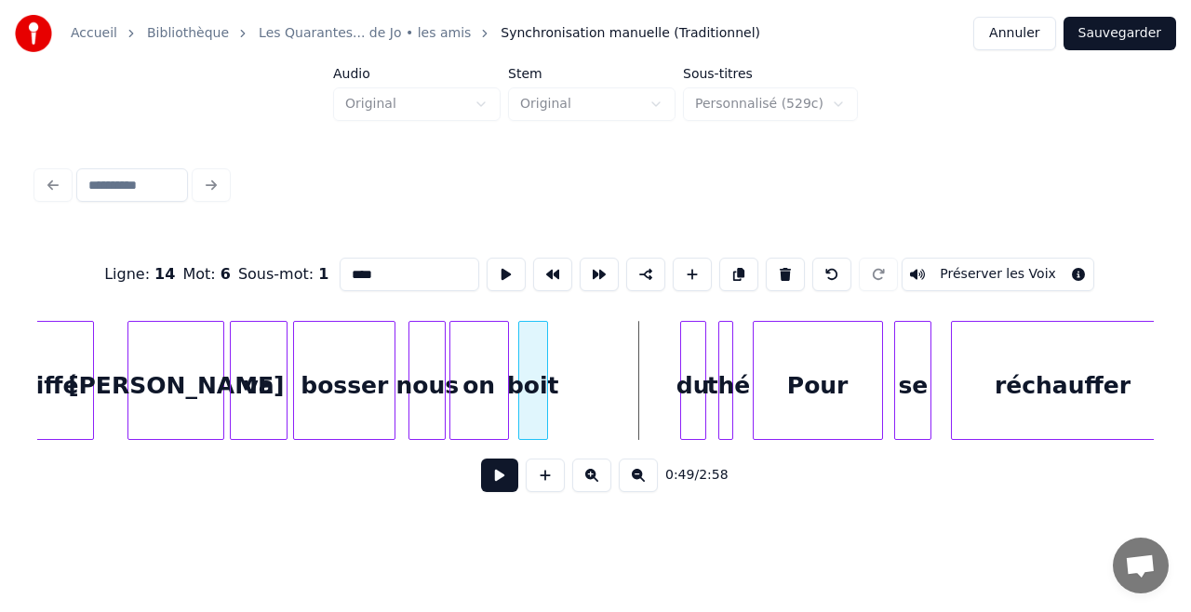
click at [541, 338] on div "boit" at bounding box center [533, 385] width 28 height 127
click at [573, 333] on div "du" at bounding box center [571, 385] width 24 height 127
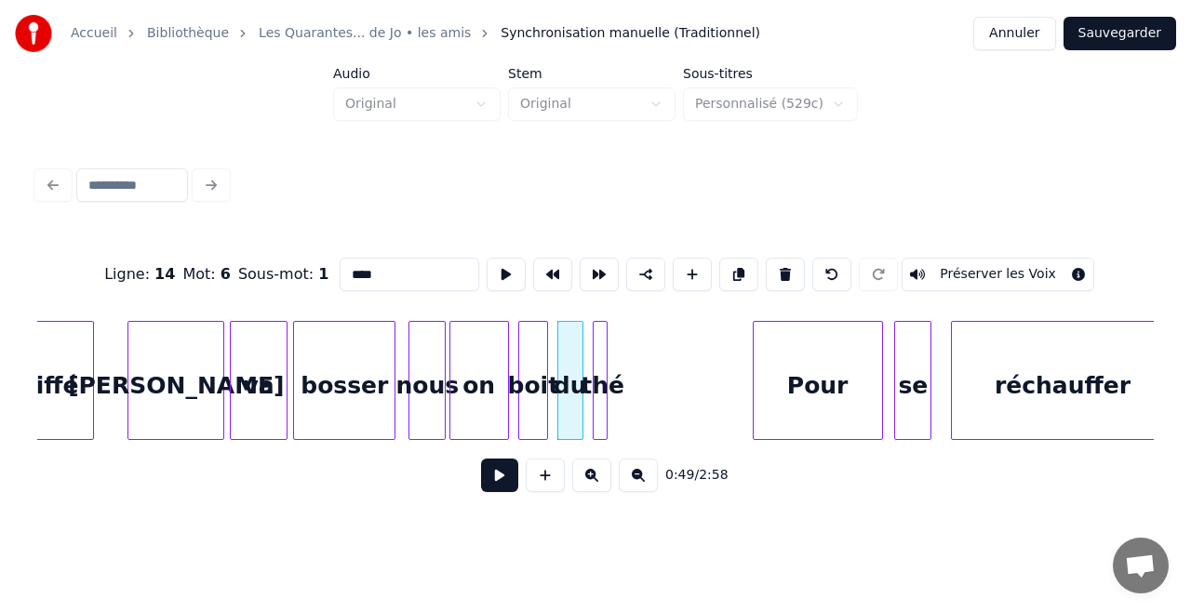
click at [600, 344] on div "thé" at bounding box center [603, 385] width 19 height 127
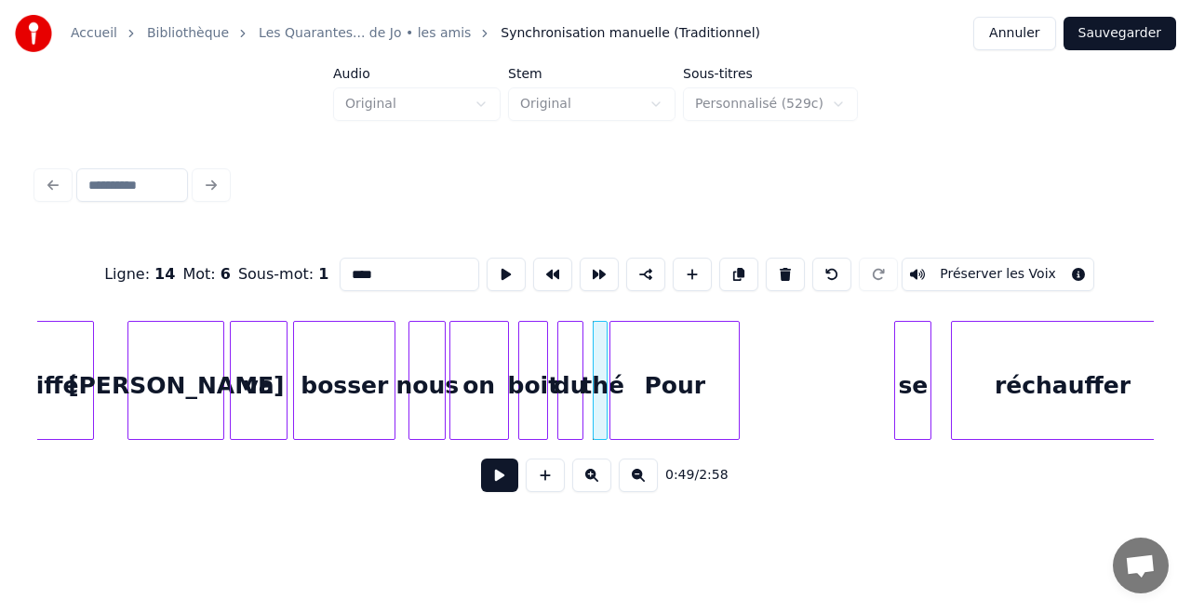
click at [714, 342] on div "Pour" at bounding box center [674, 385] width 128 height 127
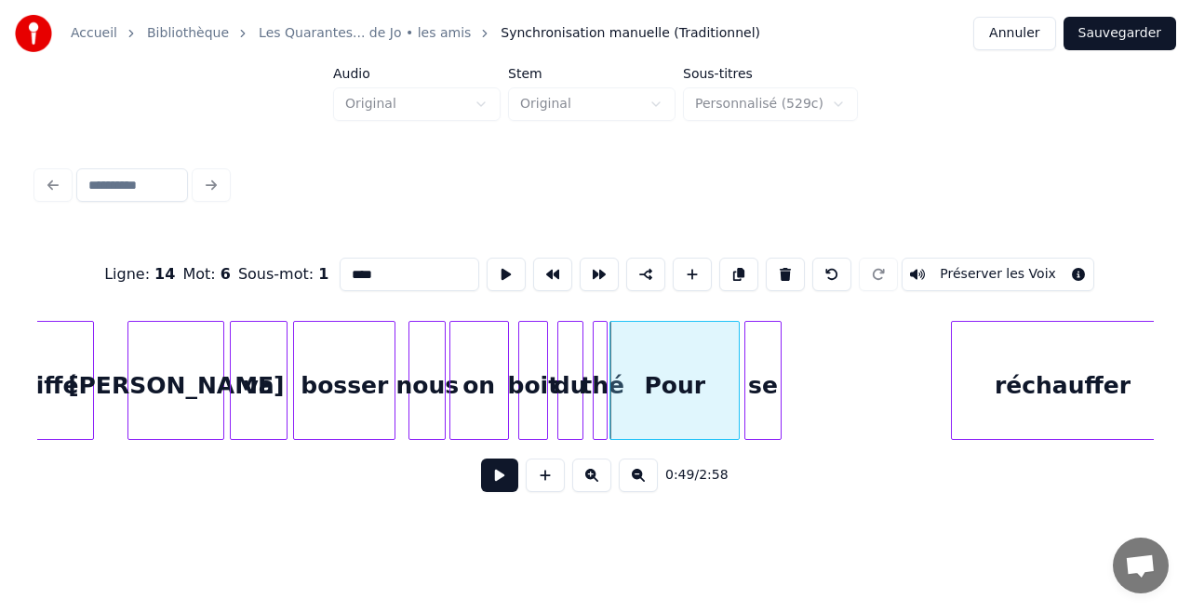
click at [767, 339] on div "se" at bounding box center [762, 385] width 35 height 127
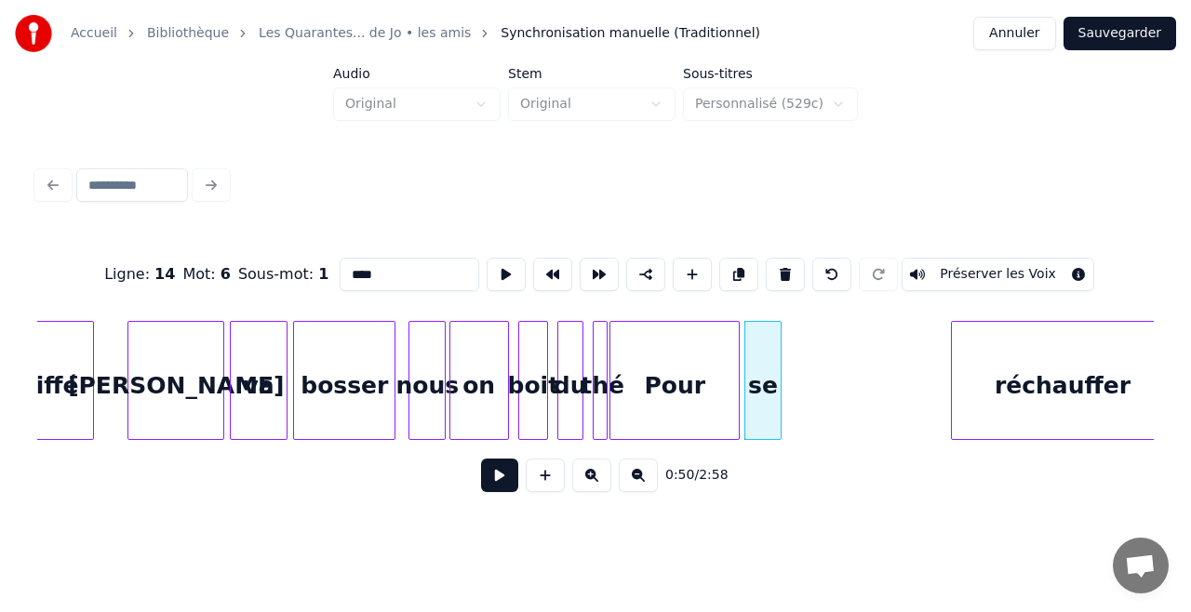
scroll to position [0, 8620]
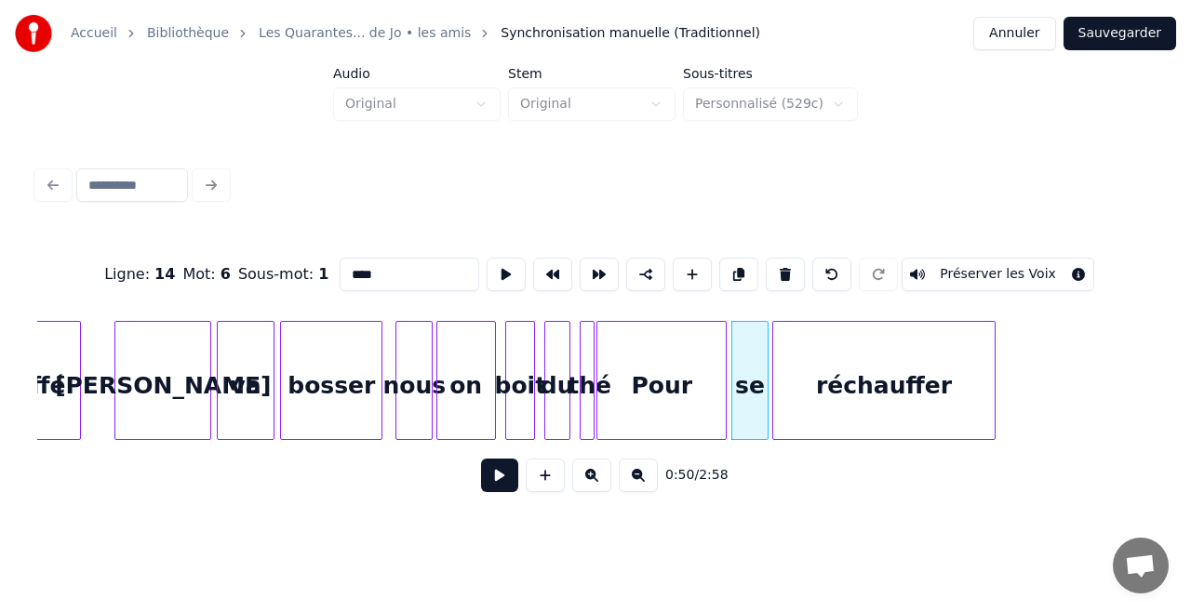
click at [819, 341] on div "réchauffer" at bounding box center [883, 385] width 221 height 127
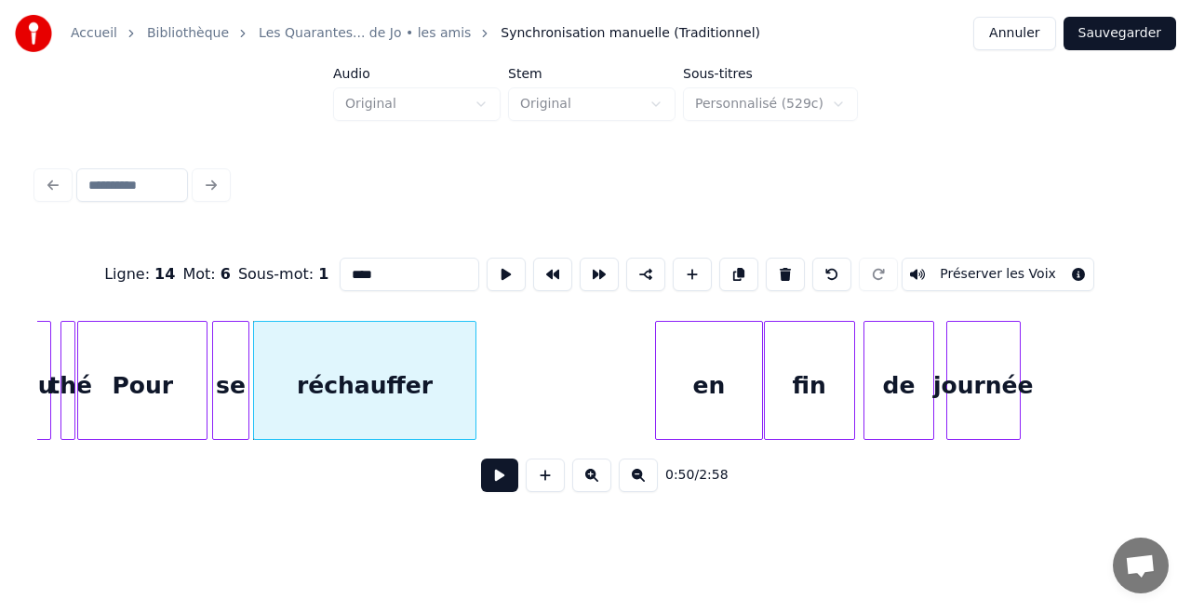
scroll to position [0, 9164]
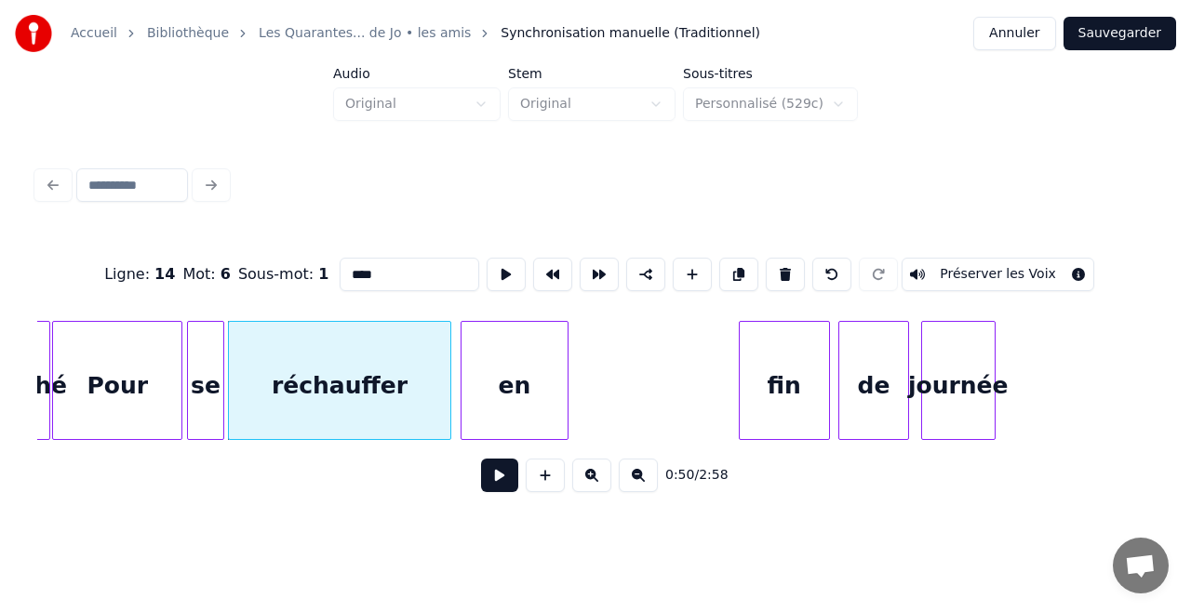
click at [501, 372] on div "en" at bounding box center [514, 385] width 106 height 127
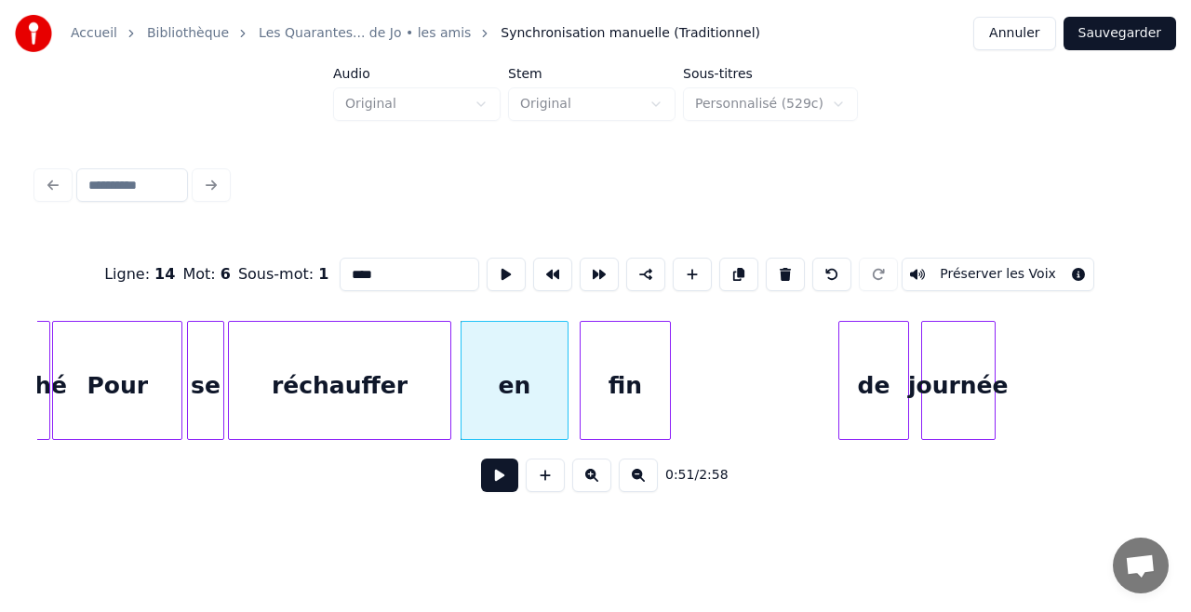
click at [607, 362] on div "fin" at bounding box center [625, 385] width 89 height 127
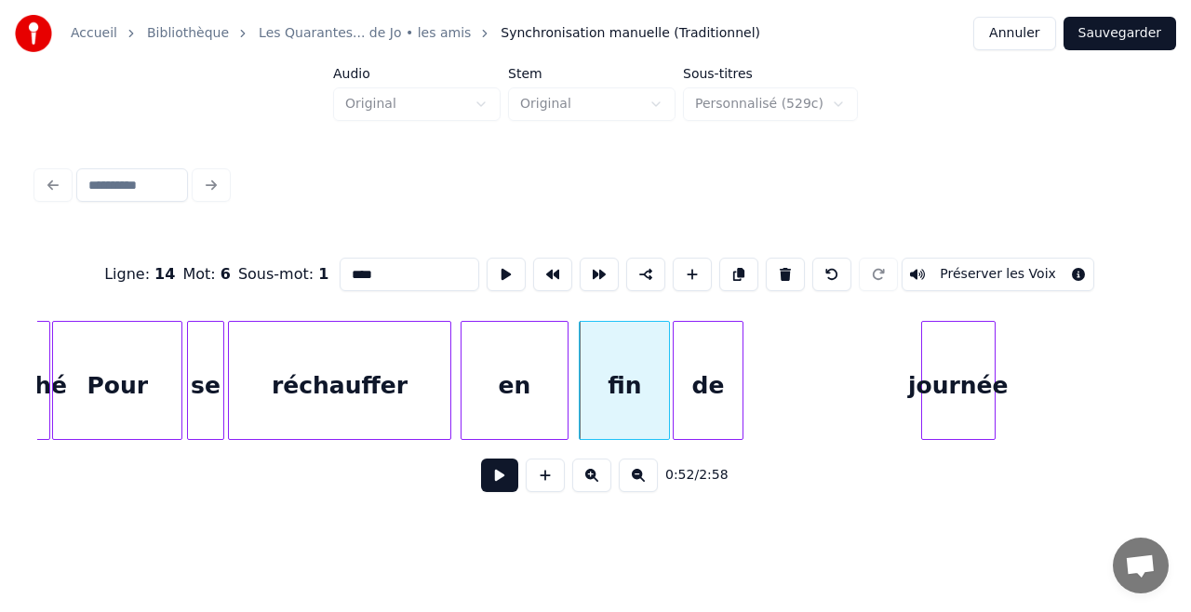
click at [700, 330] on div "de" at bounding box center [708, 385] width 69 height 127
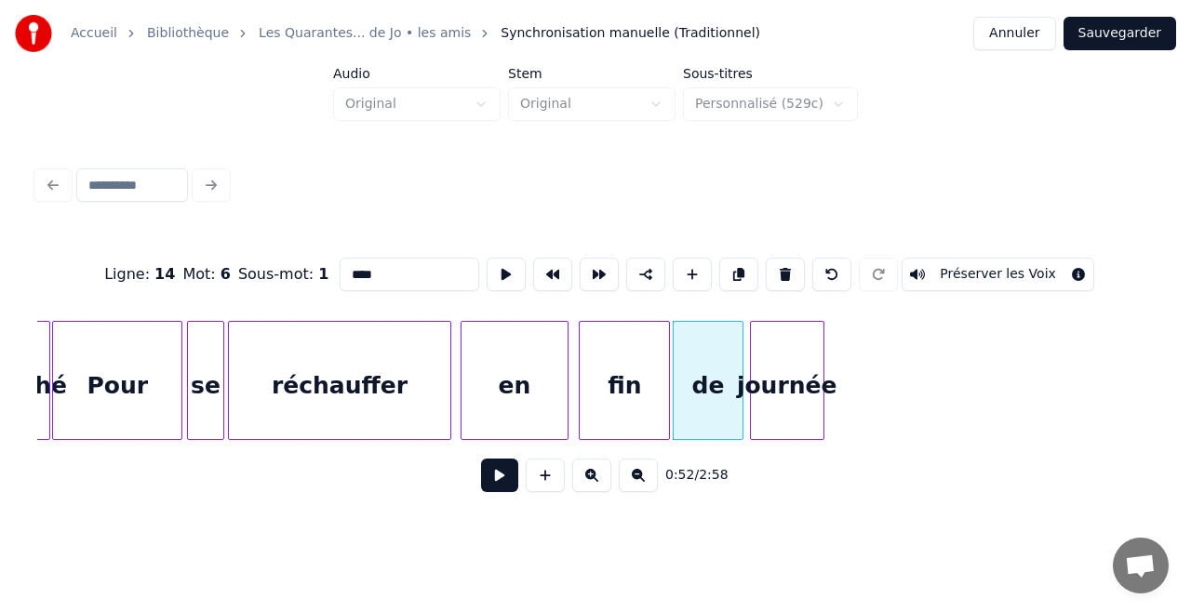
click at [785, 361] on div "journée" at bounding box center [787, 385] width 73 height 127
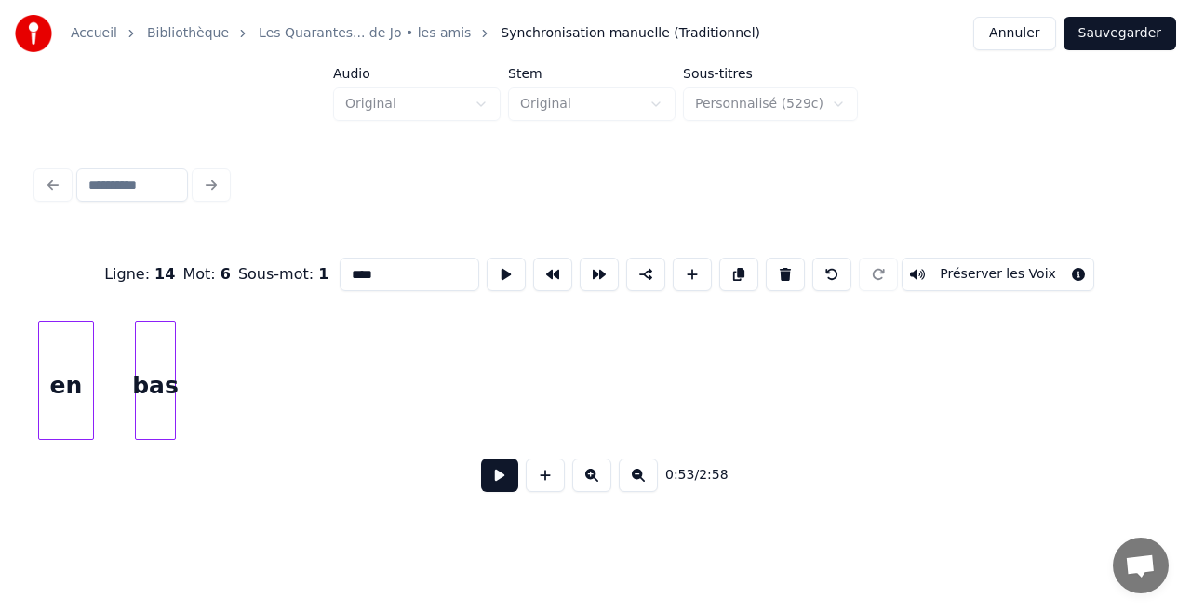
scroll to position [0, 6716]
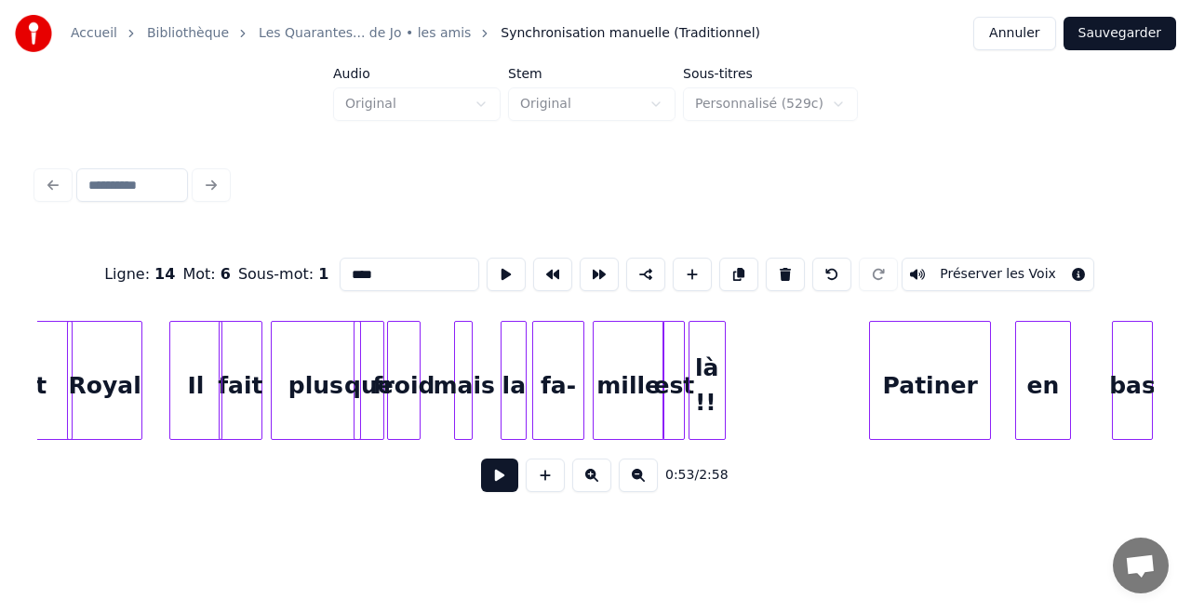
click at [124, 394] on div "Royal" at bounding box center [104, 385] width 73 height 127
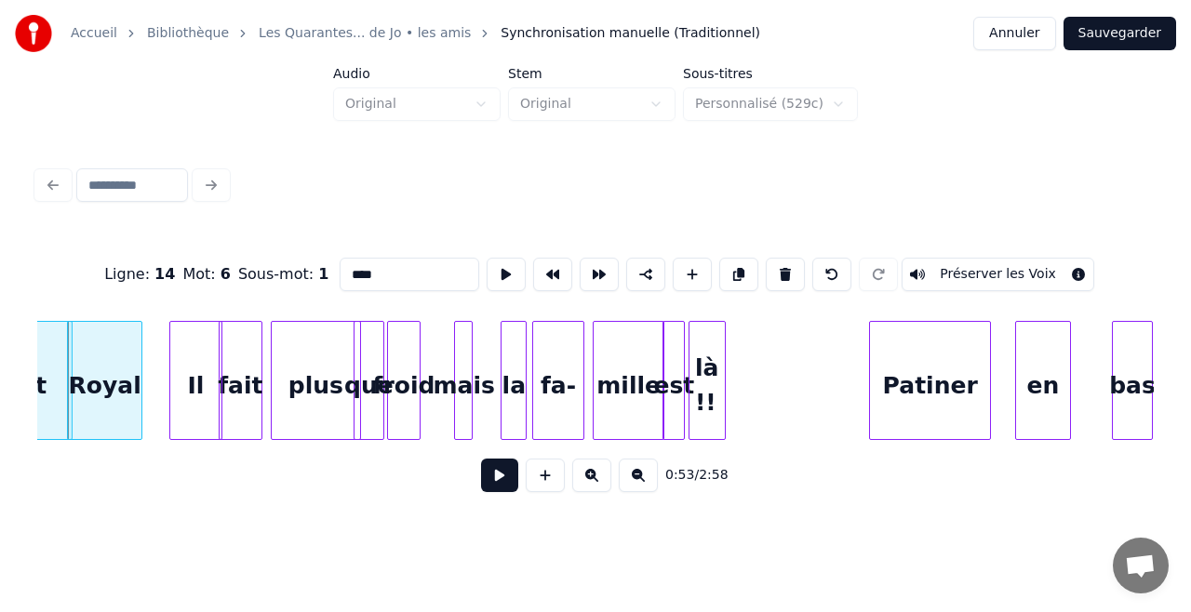
type input "*****"
click at [510, 484] on button at bounding box center [499, 475] width 37 height 33
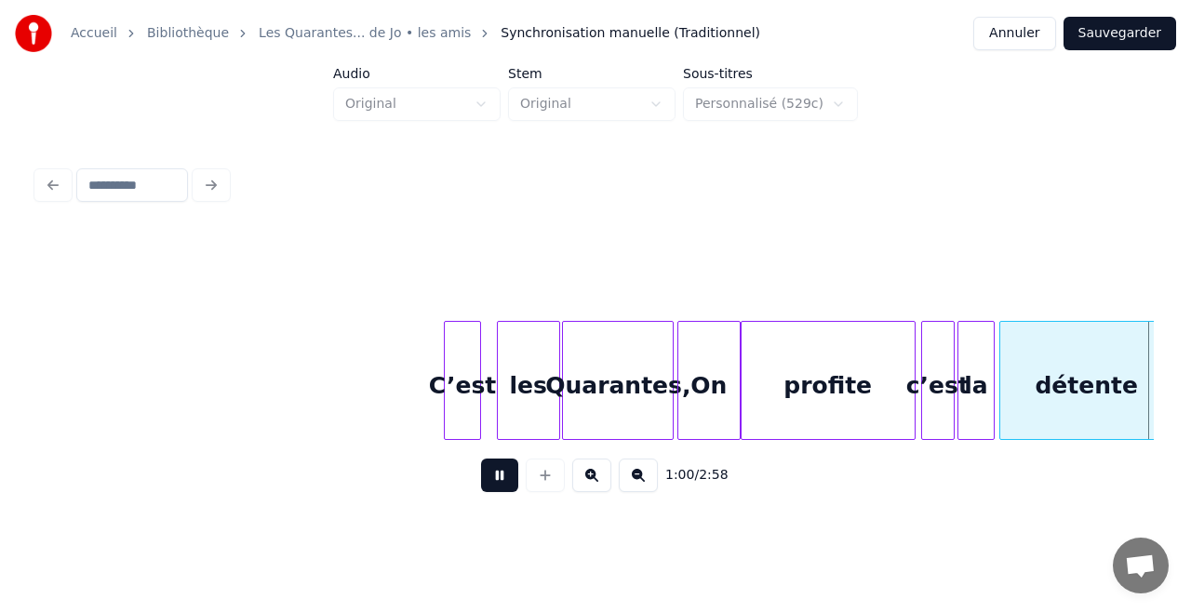
scroll to position [0, 11192]
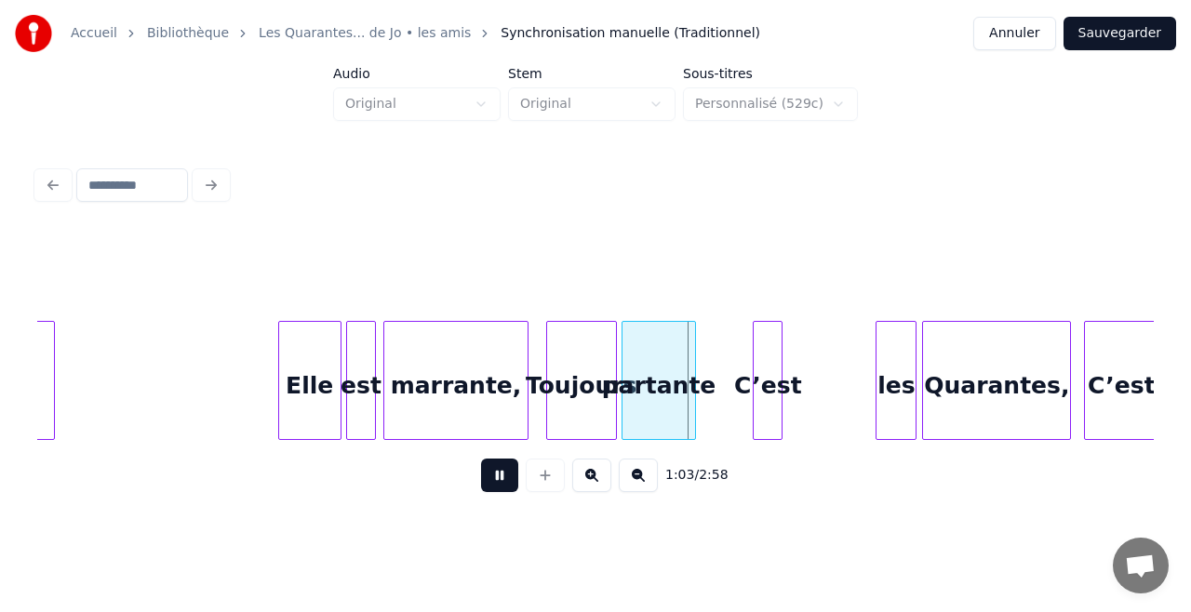
click at [512, 491] on button at bounding box center [499, 475] width 37 height 33
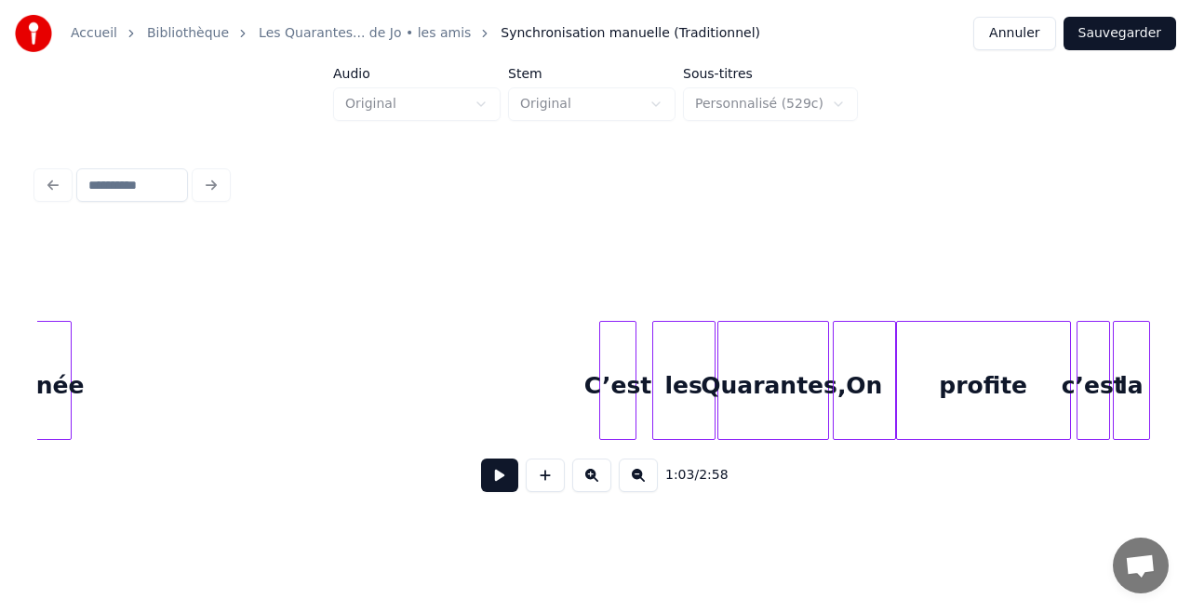
scroll to position [0, 9880]
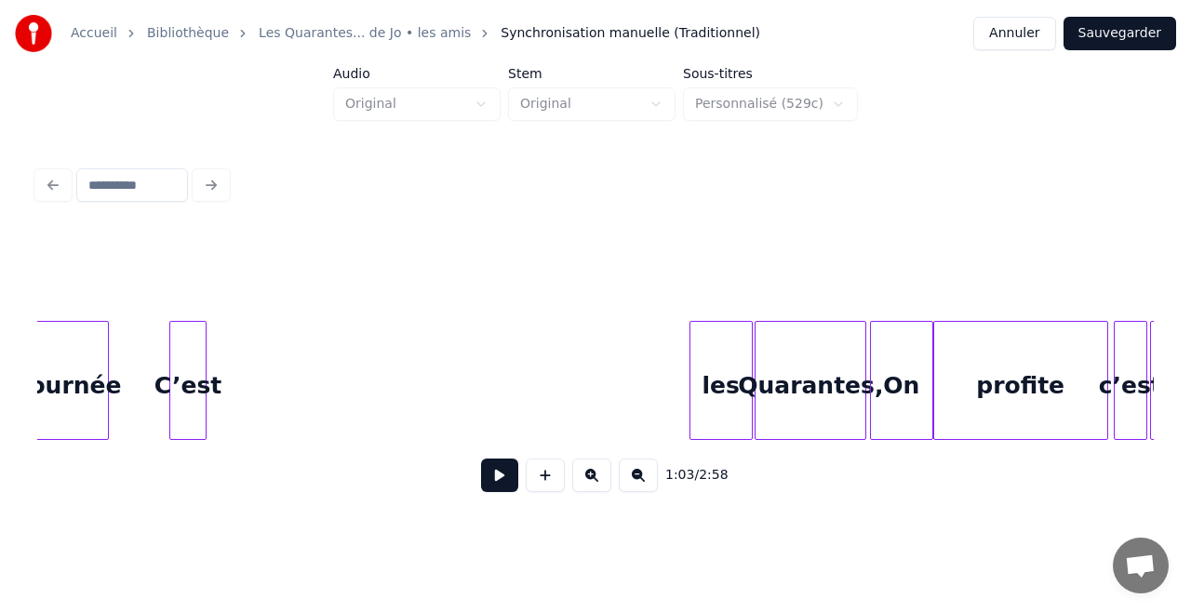
click at [181, 327] on div "C’est" at bounding box center [187, 385] width 35 height 127
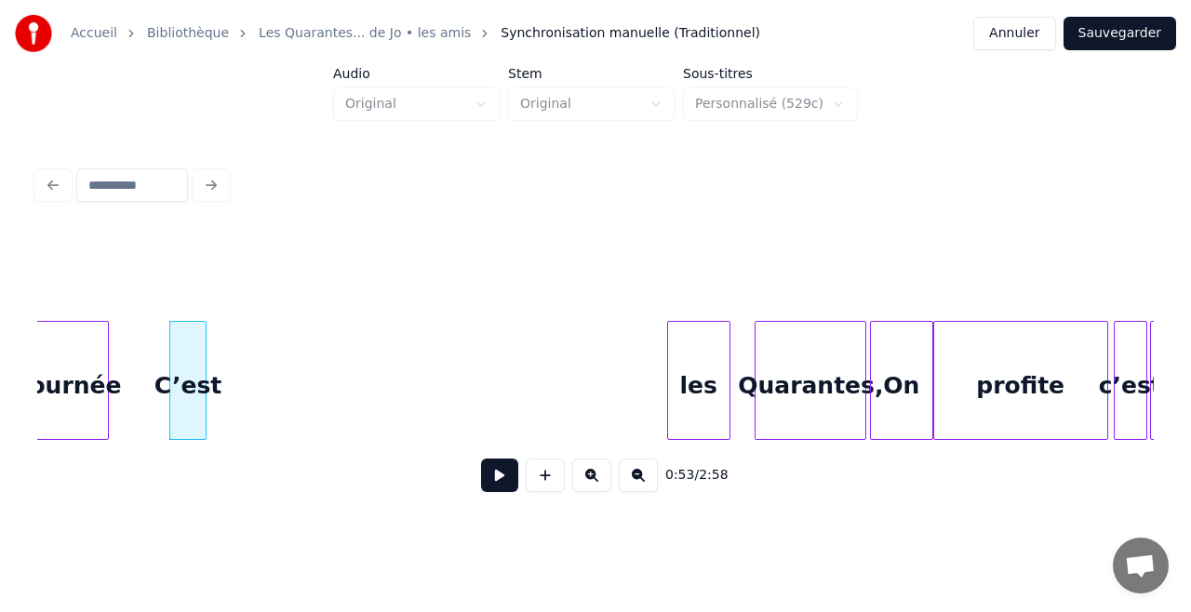
click at [688, 392] on div "les" at bounding box center [698, 385] width 61 height 127
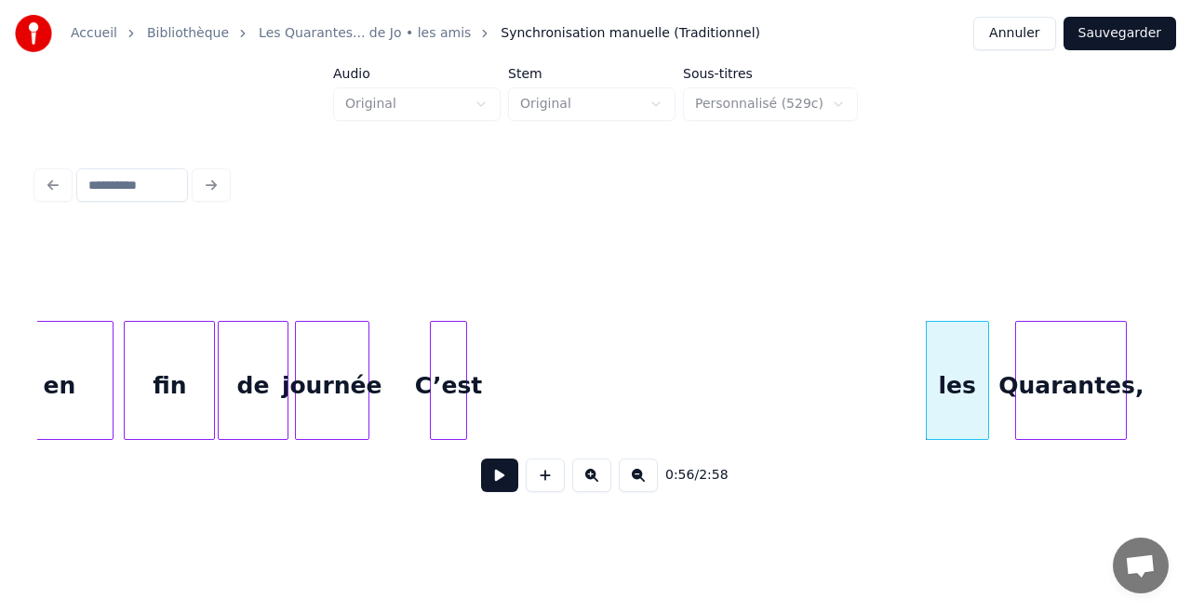
scroll to position [0, 9446]
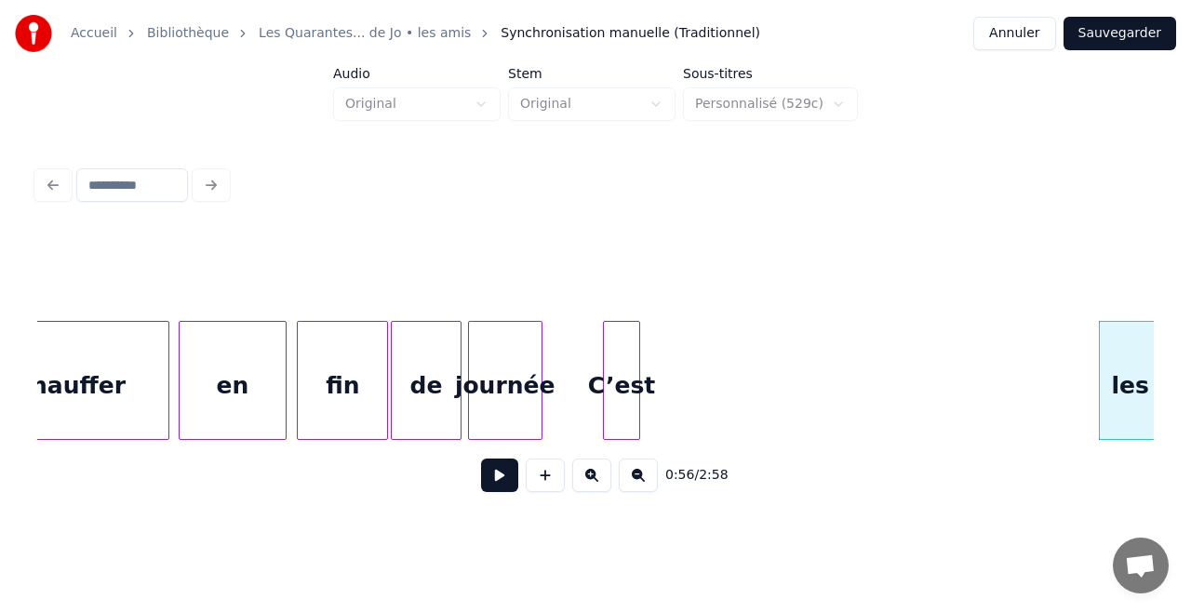
click at [90, 357] on div "réchauffer" at bounding box center [57, 385] width 221 height 127
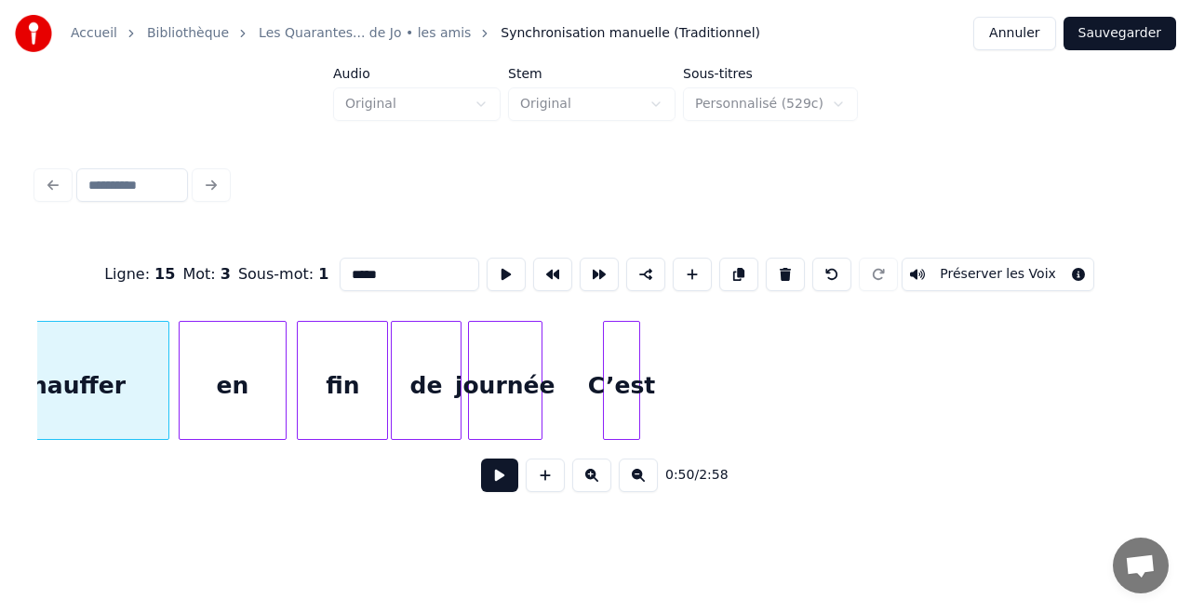
type input "**********"
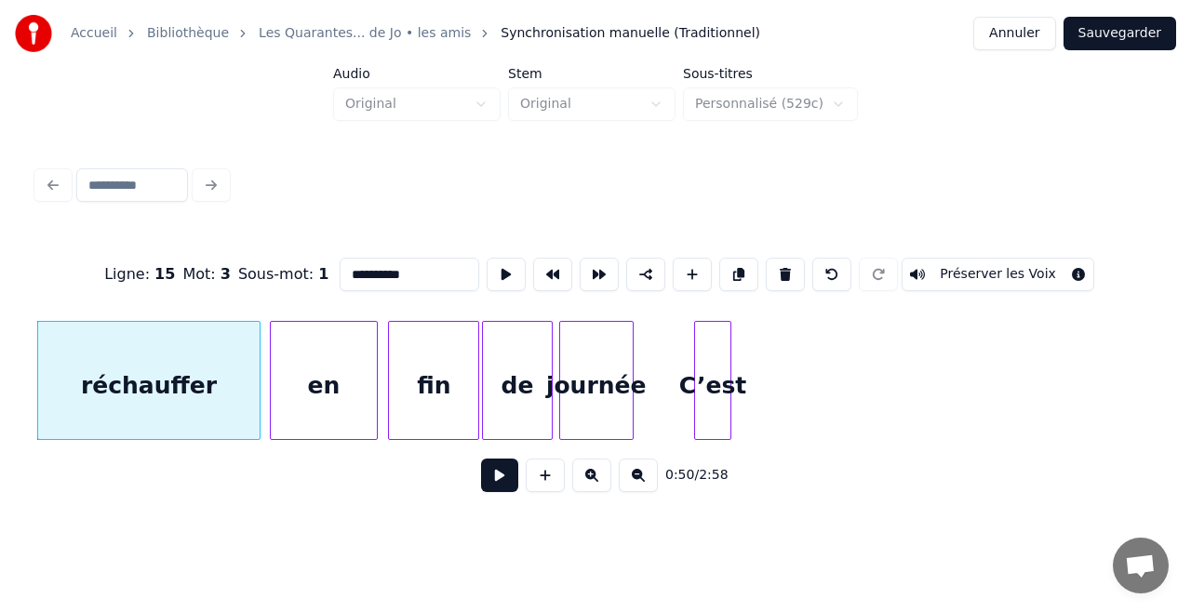
click at [515, 489] on button at bounding box center [499, 475] width 37 height 33
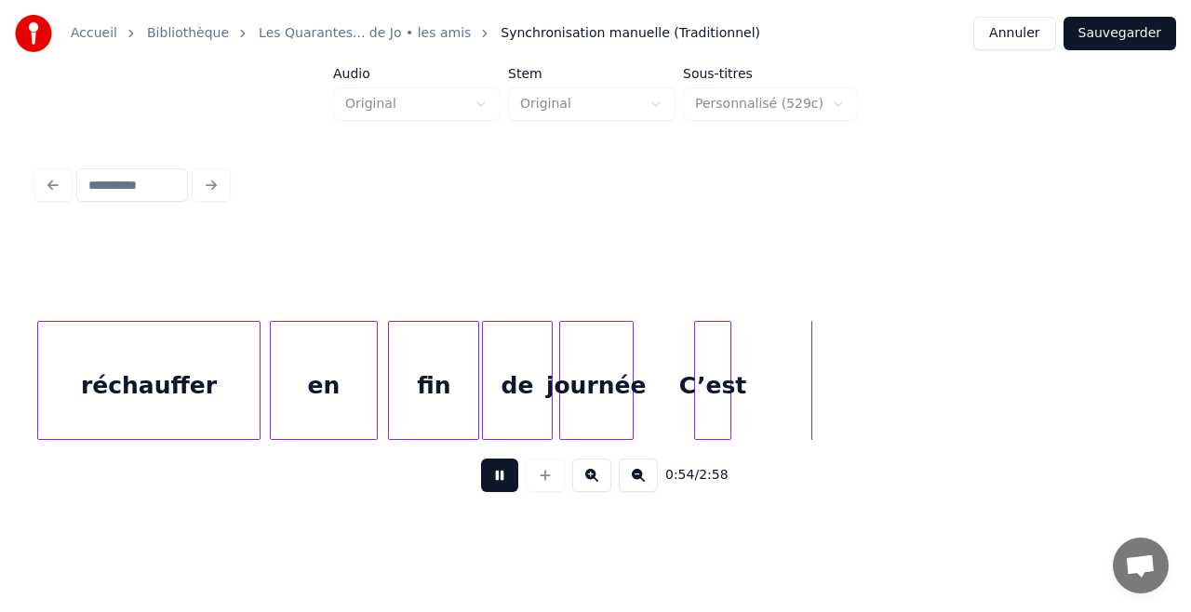
click at [515, 489] on button at bounding box center [499, 475] width 37 height 33
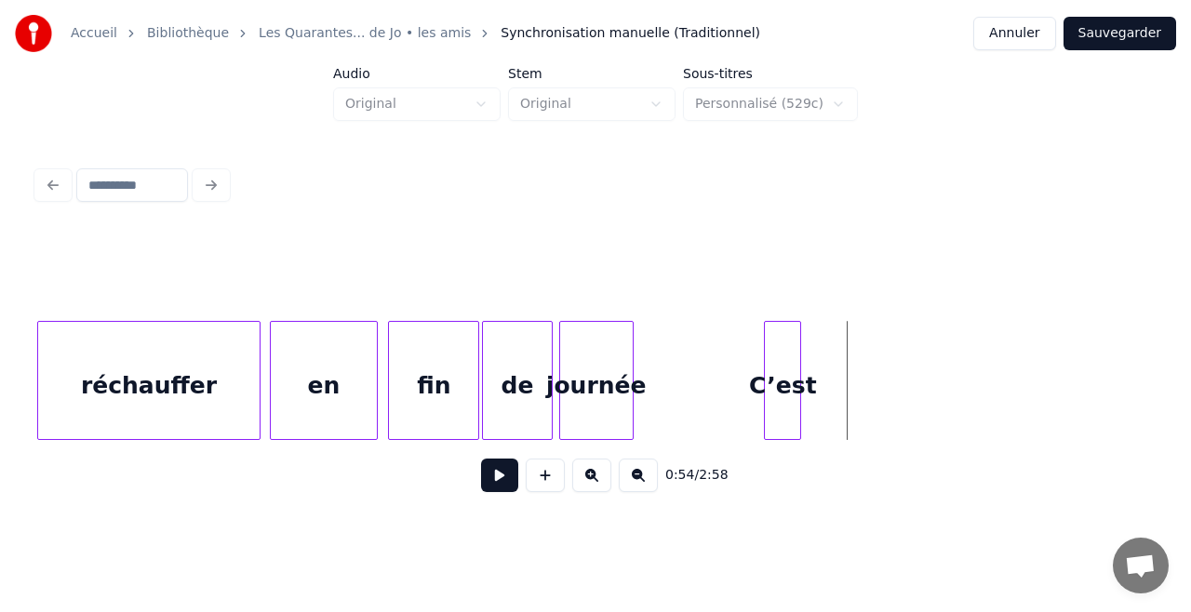
click at [794, 380] on div "C’est" at bounding box center [782, 385] width 35 height 127
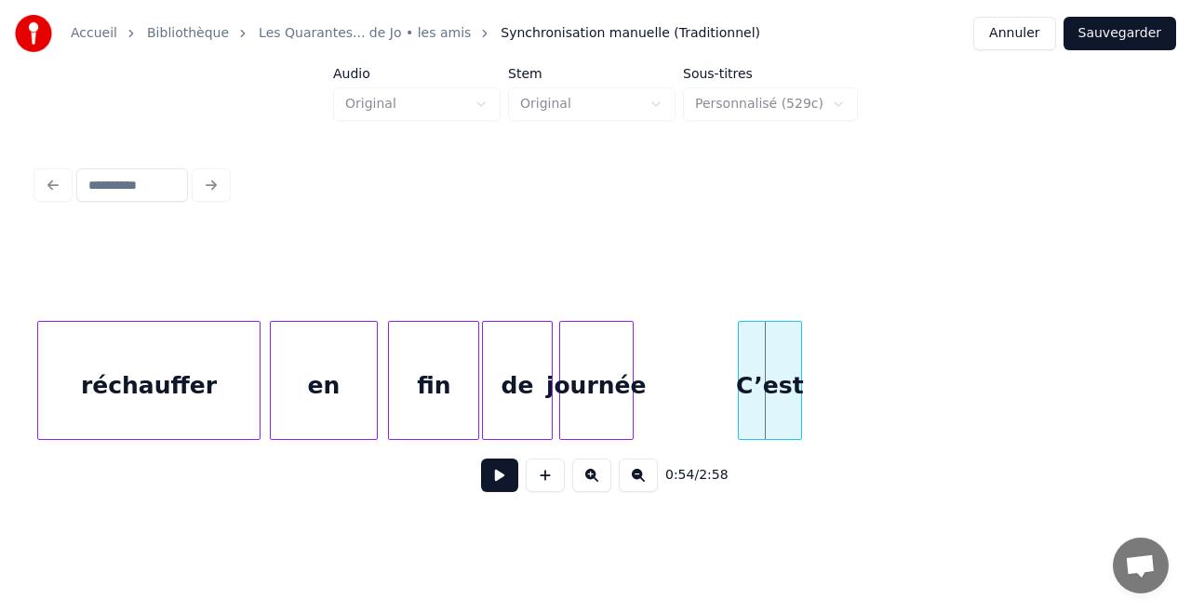
click at [739, 426] on div at bounding box center [742, 380] width 6 height 117
click at [800, 400] on div "C’est" at bounding box center [784, 385] width 62 height 127
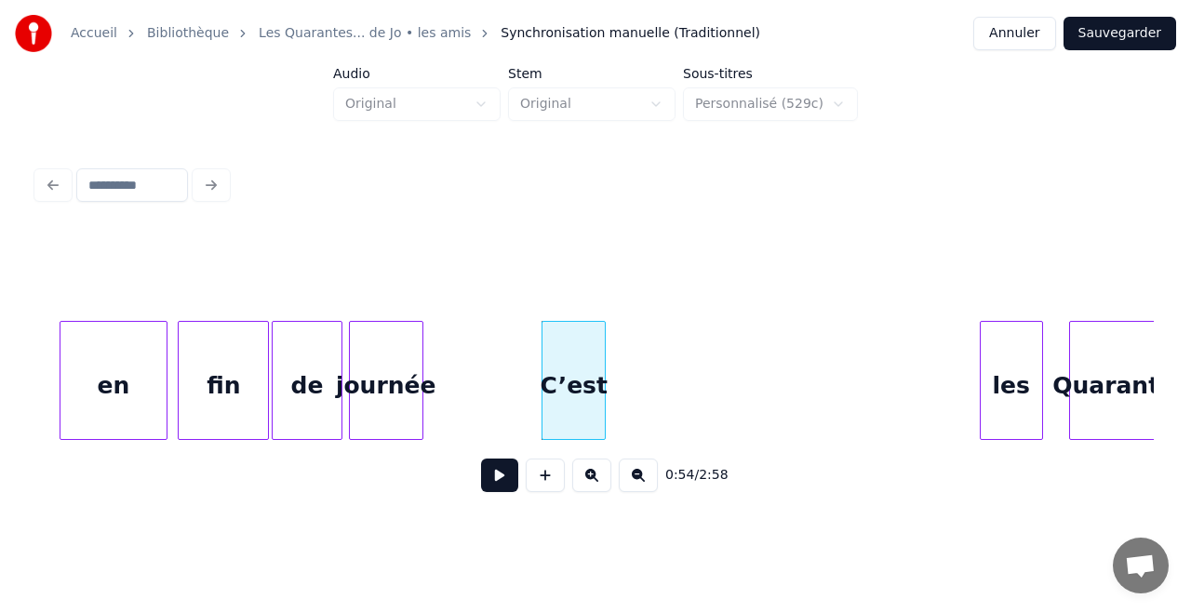
scroll to position [0, 9713]
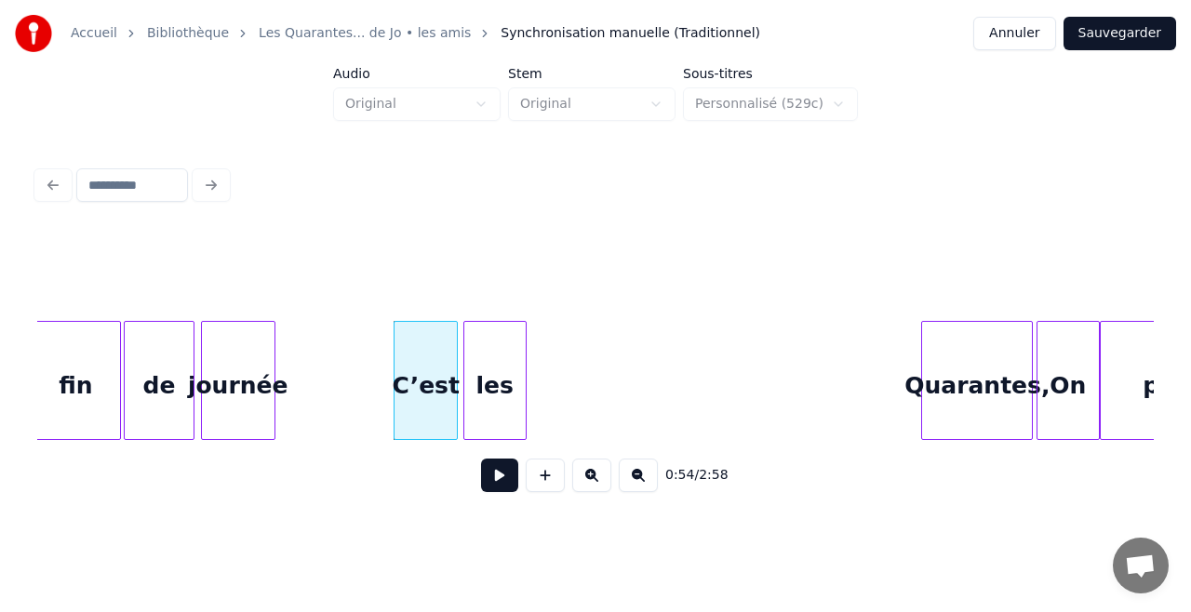
click at [504, 384] on div "les" at bounding box center [494, 385] width 61 height 127
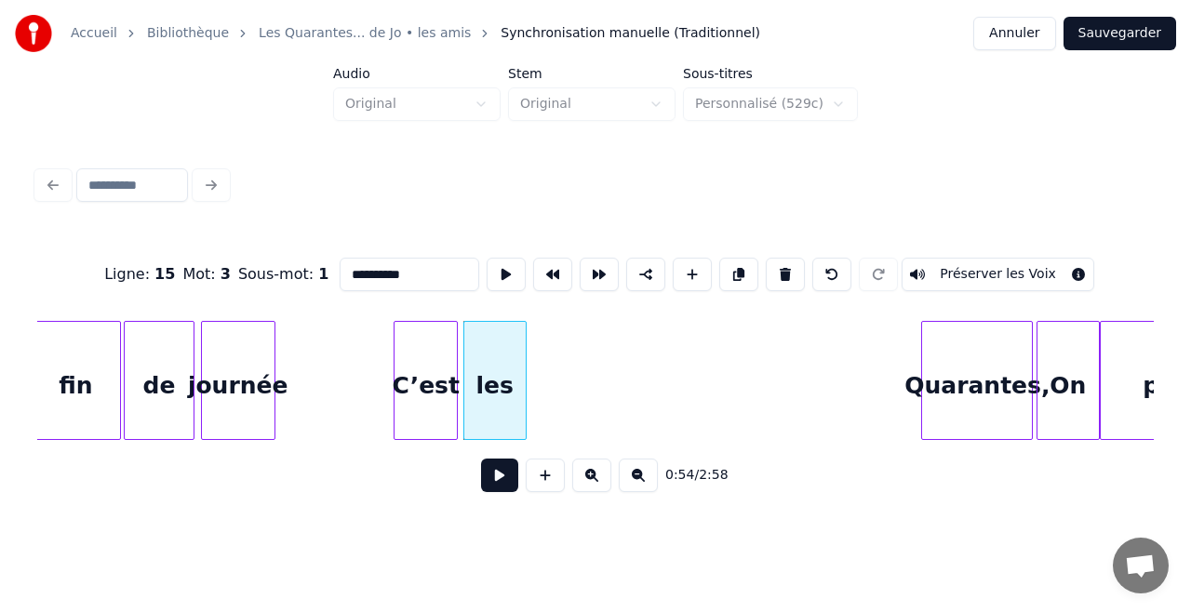
type input "***"
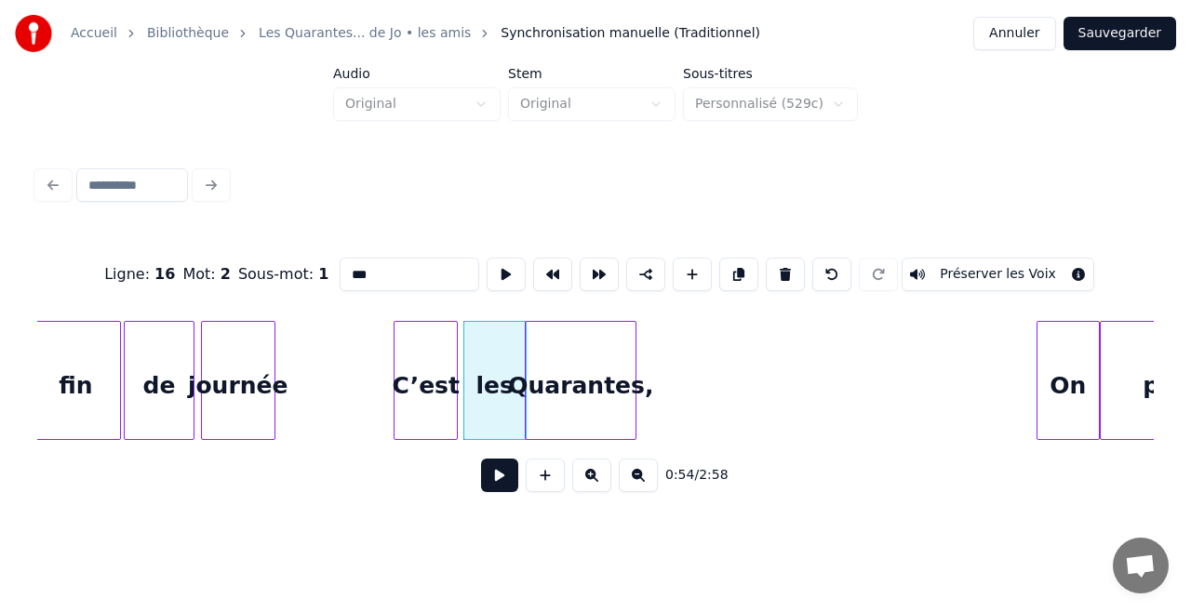
click at [585, 391] on div "Quarantes," at bounding box center [581, 385] width 110 height 127
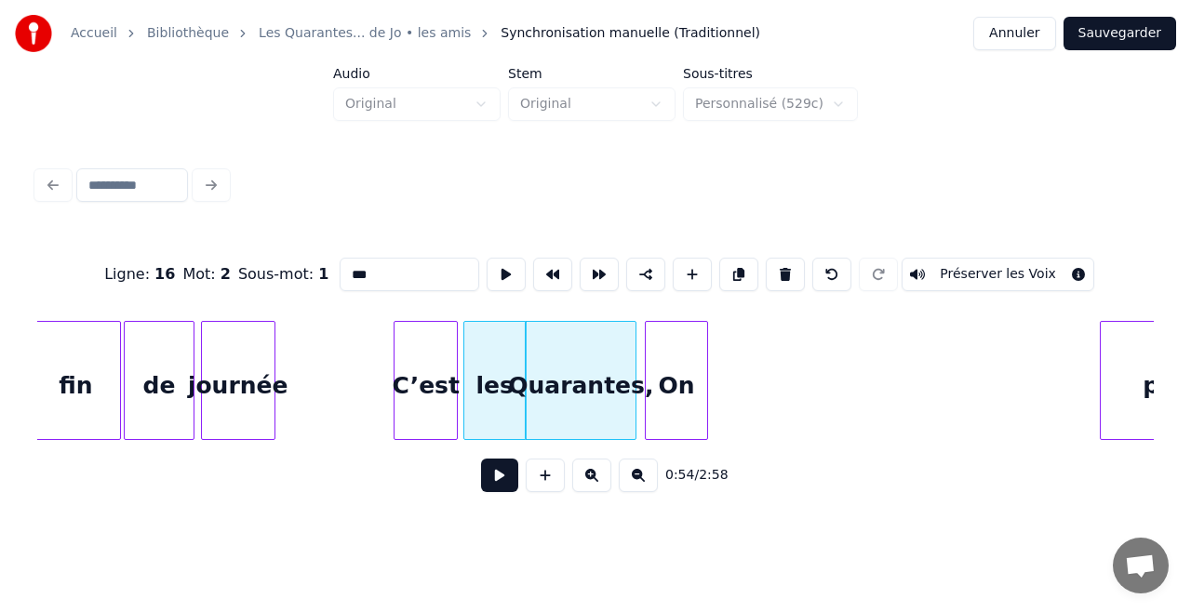
click at [670, 393] on div "On" at bounding box center [676, 385] width 61 height 127
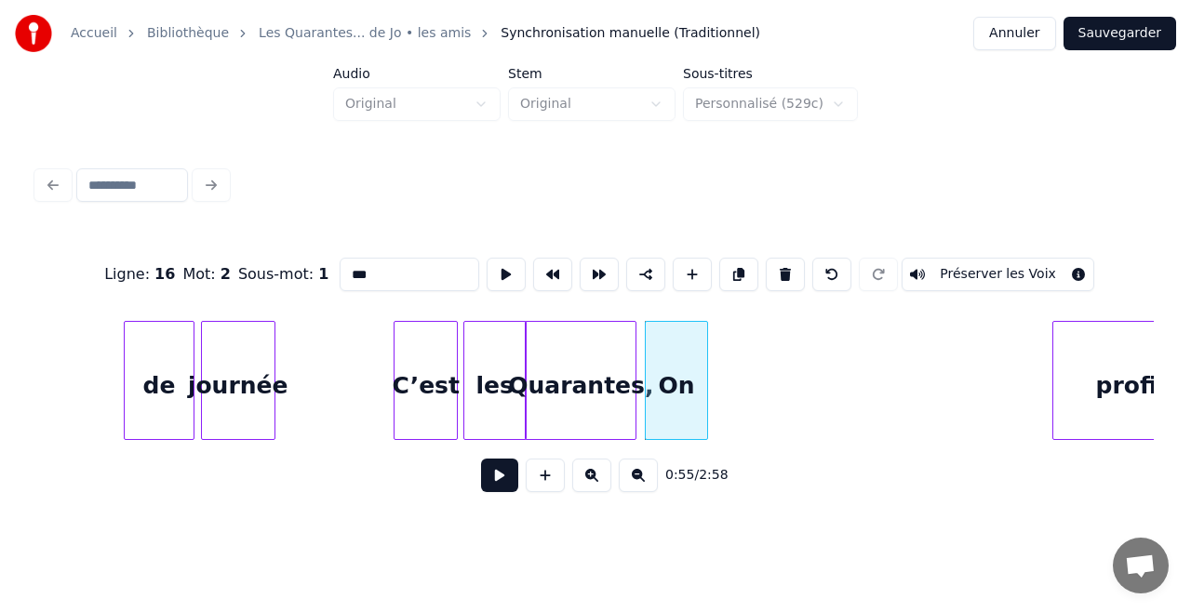
scroll to position [0, 9820]
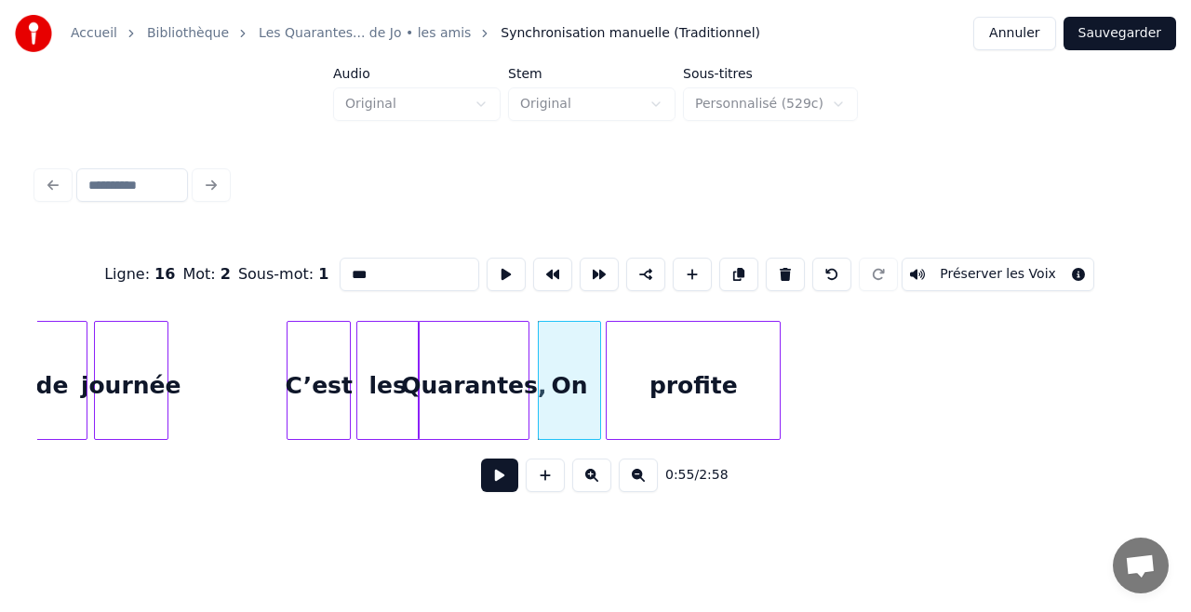
click at [742, 390] on div "profite" at bounding box center [693, 385] width 173 height 127
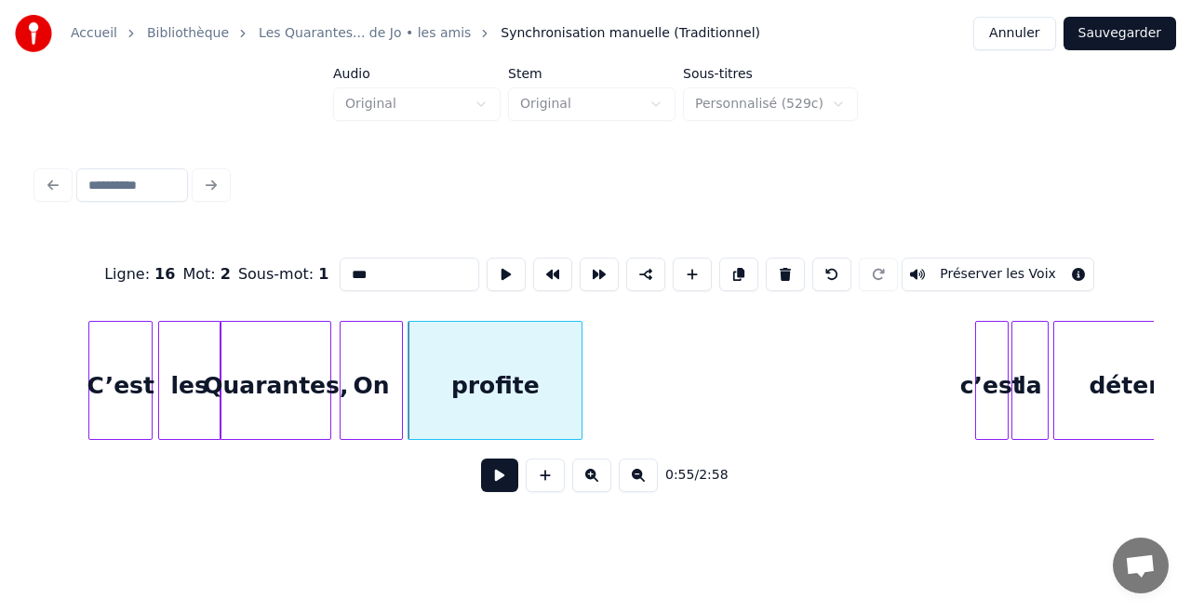
scroll to position [0, 10055]
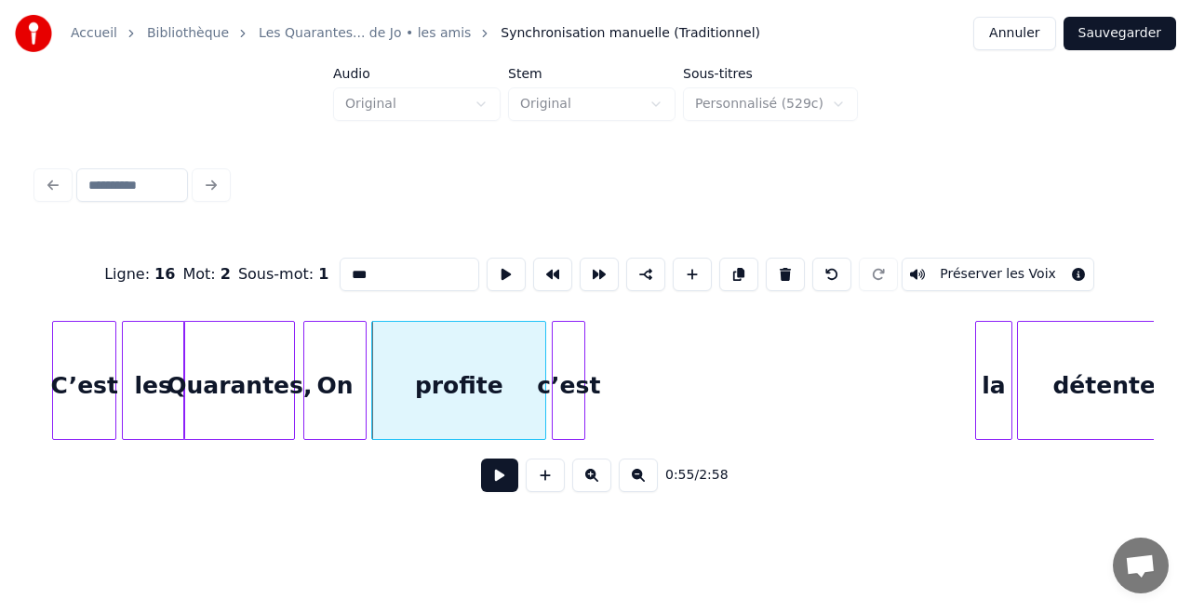
click at [569, 374] on div "c’est" at bounding box center [569, 385] width 32 height 127
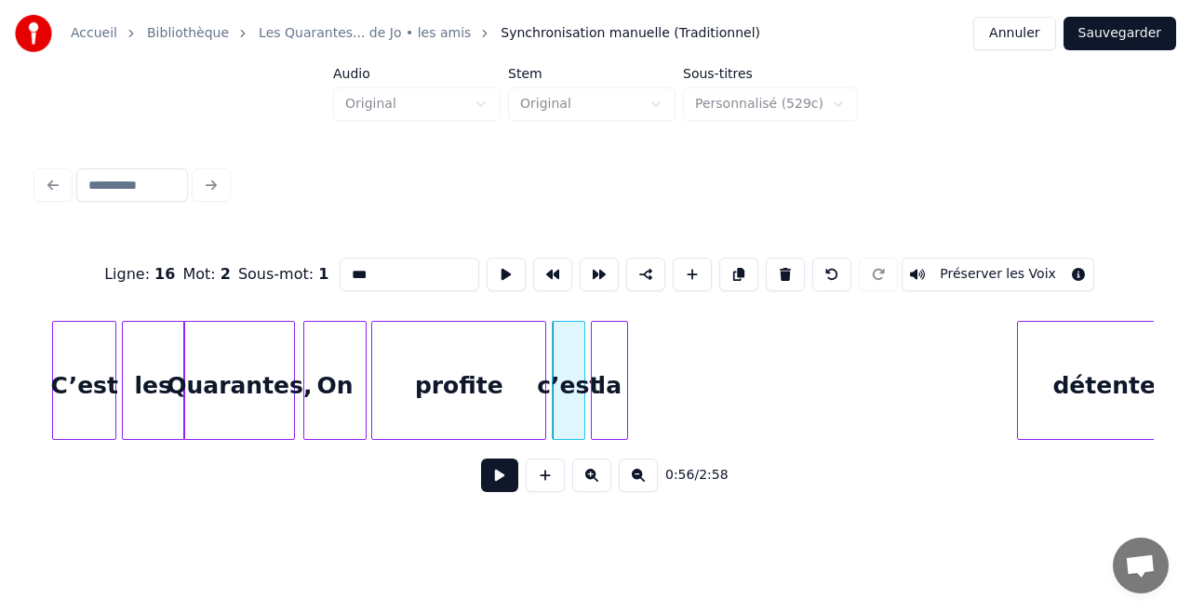
click at [614, 350] on div "la" at bounding box center [609, 385] width 35 height 127
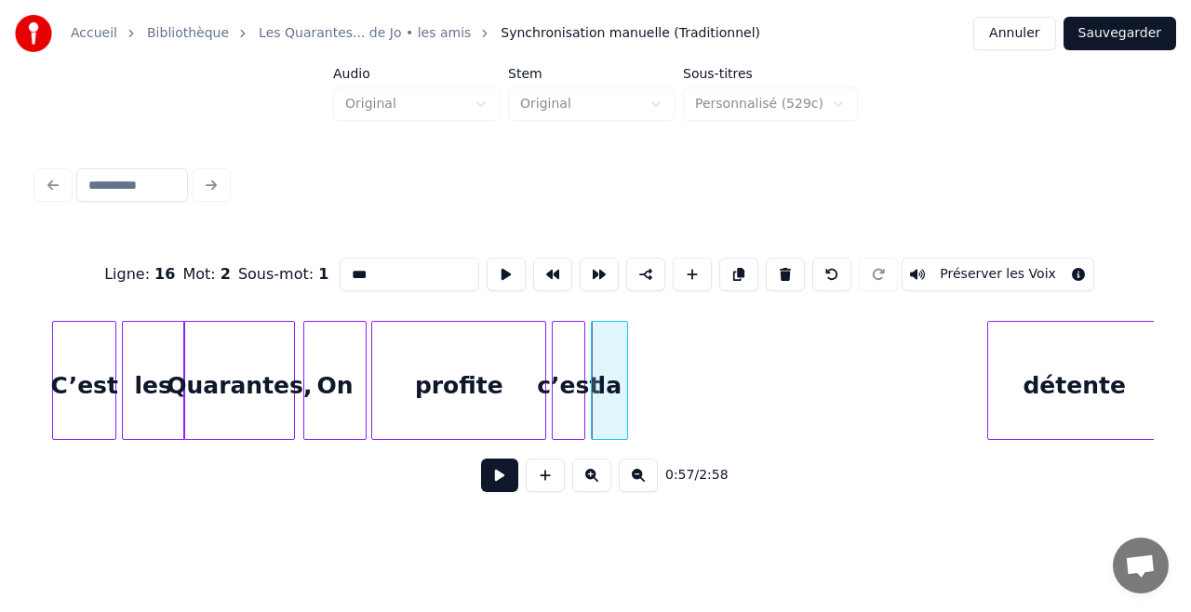
scroll to position [0, 10084]
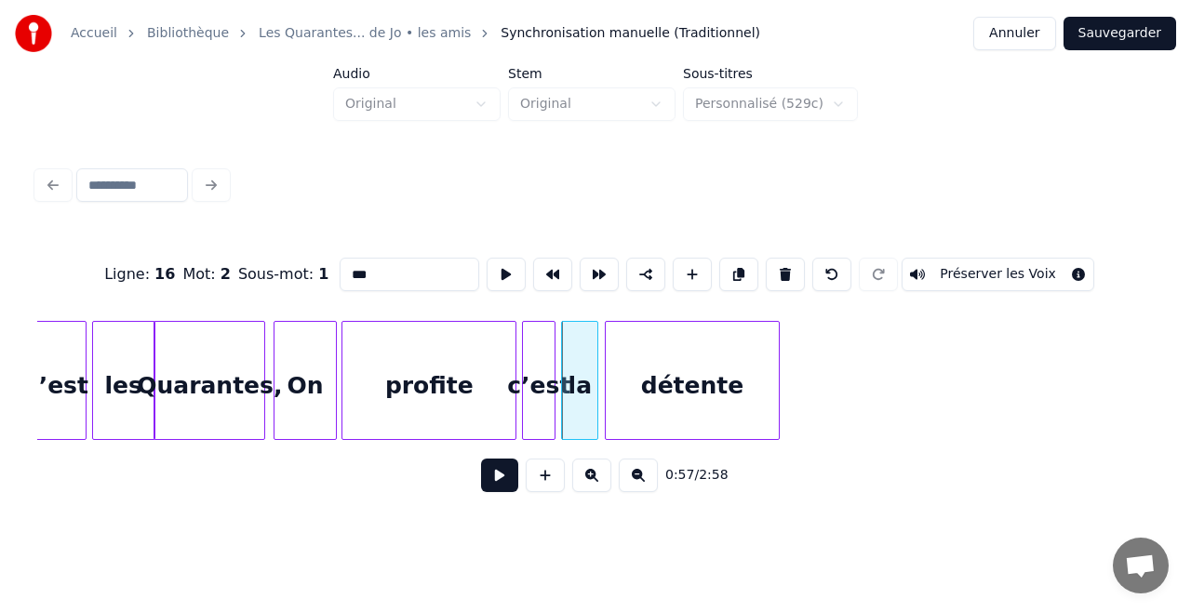
click at [654, 363] on div "détente" at bounding box center [692, 385] width 173 height 127
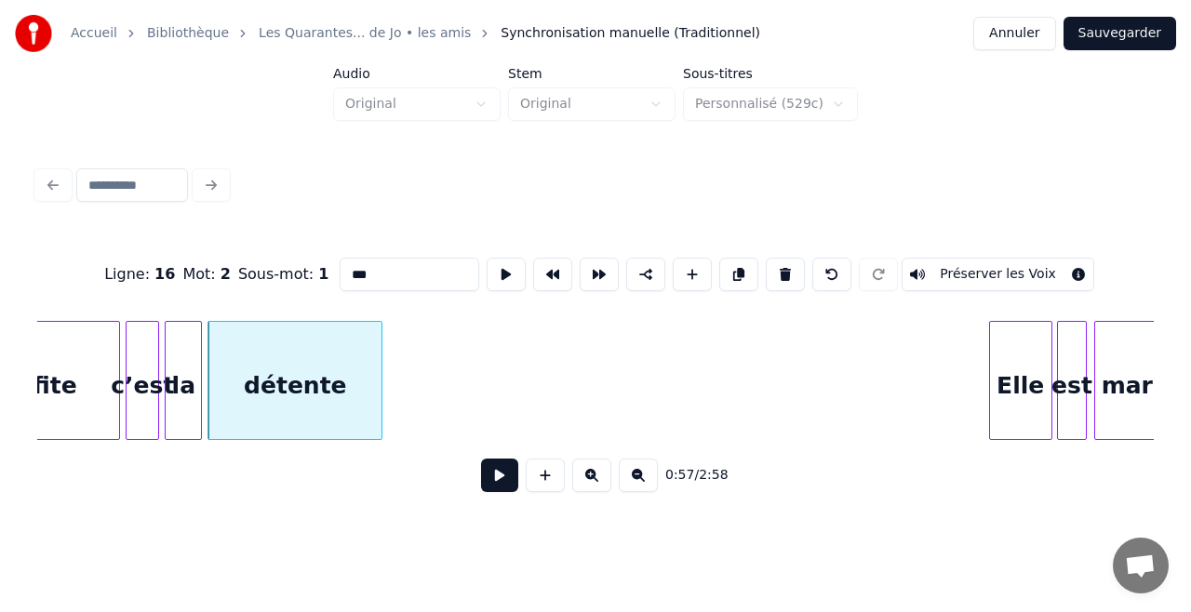
scroll to position [0, 10494]
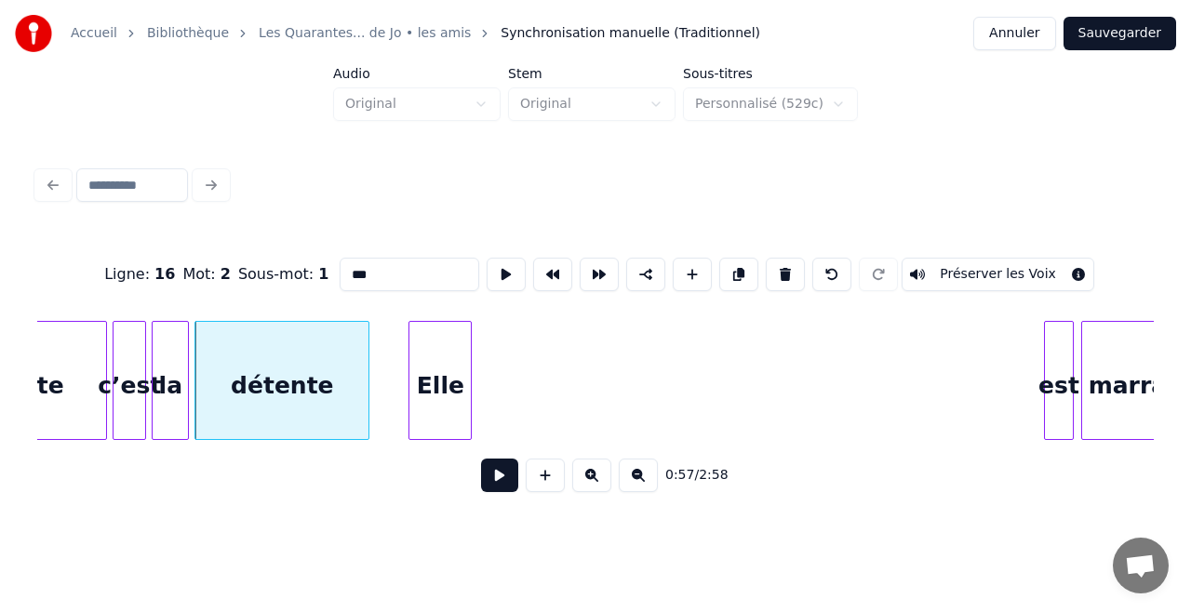
click at [447, 341] on div "Elle" at bounding box center [439, 385] width 61 height 127
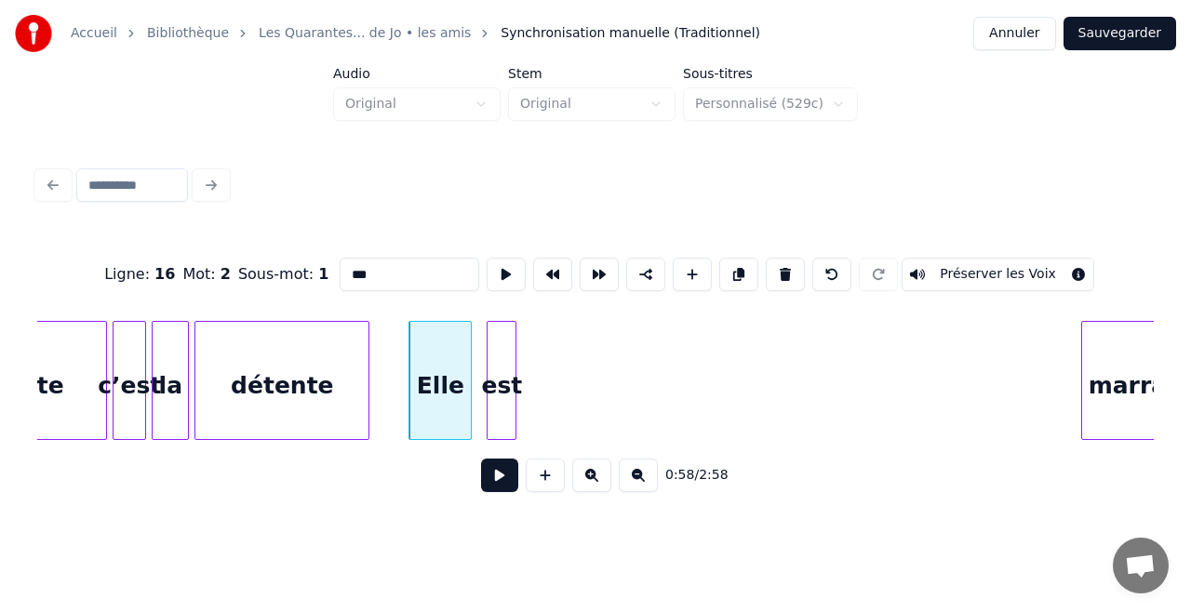
click at [493, 355] on div "est" at bounding box center [501, 385] width 28 height 127
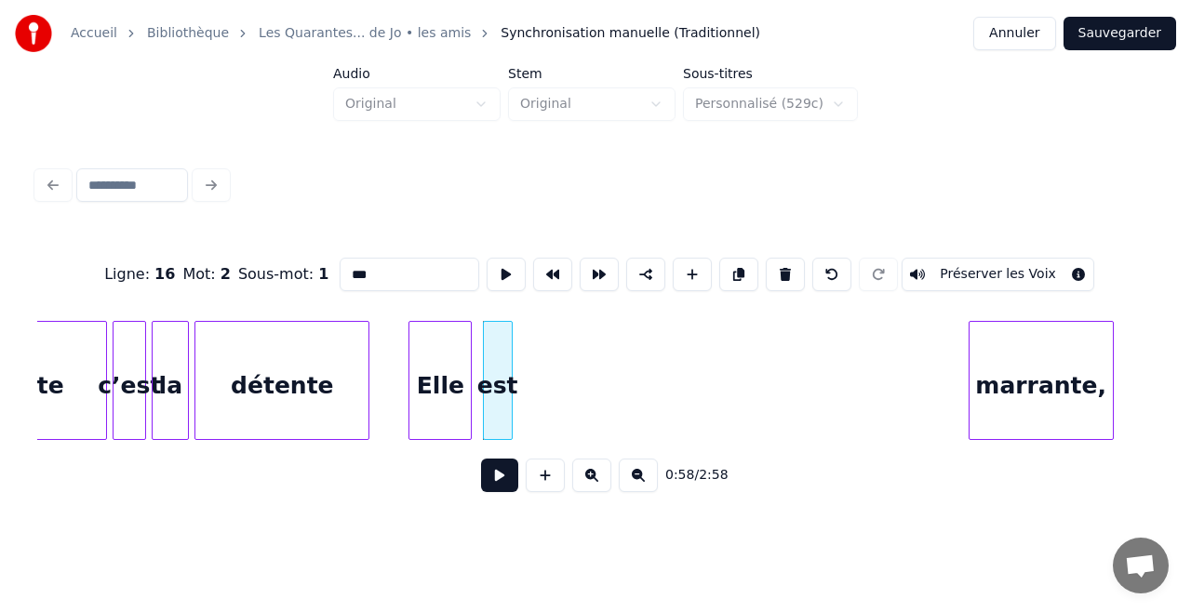
scroll to position [0, 10556]
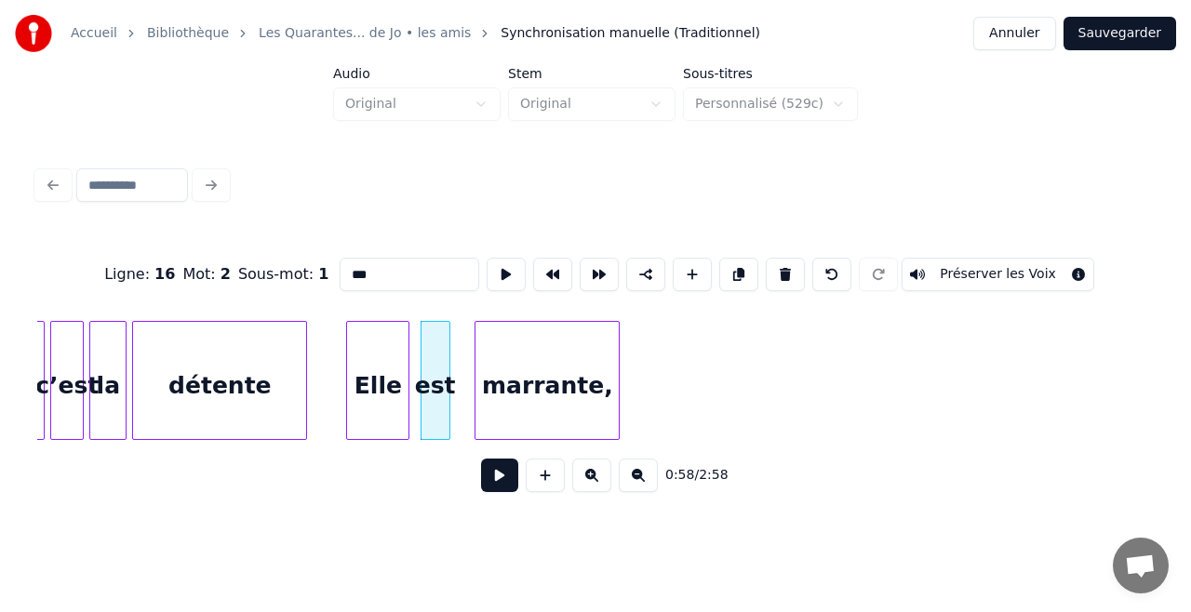
click at [566, 350] on div "marrante," at bounding box center [546, 385] width 143 height 127
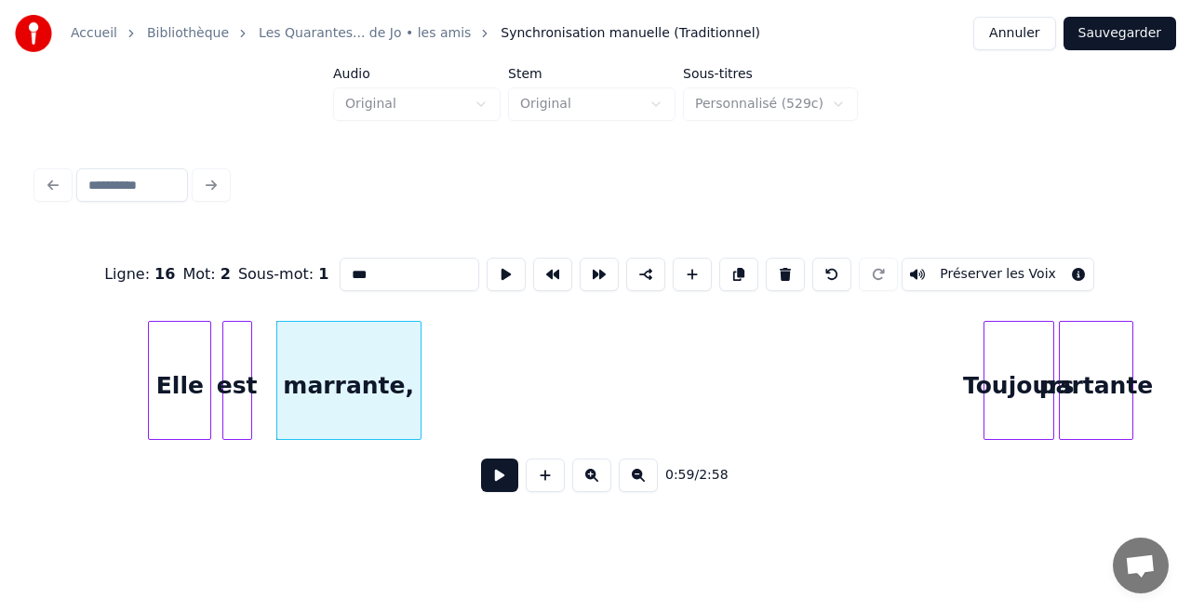
scroll to position [0, 10877]
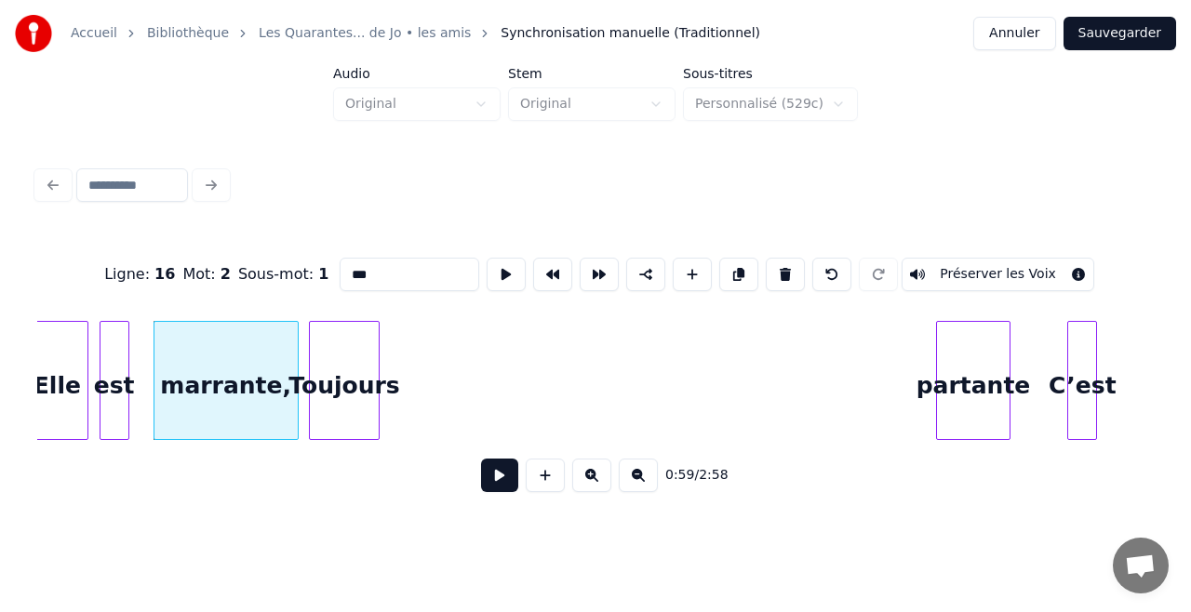
click at [343, 340] on div "Toujours" at bounding box center [344, 385] width 69 height 127
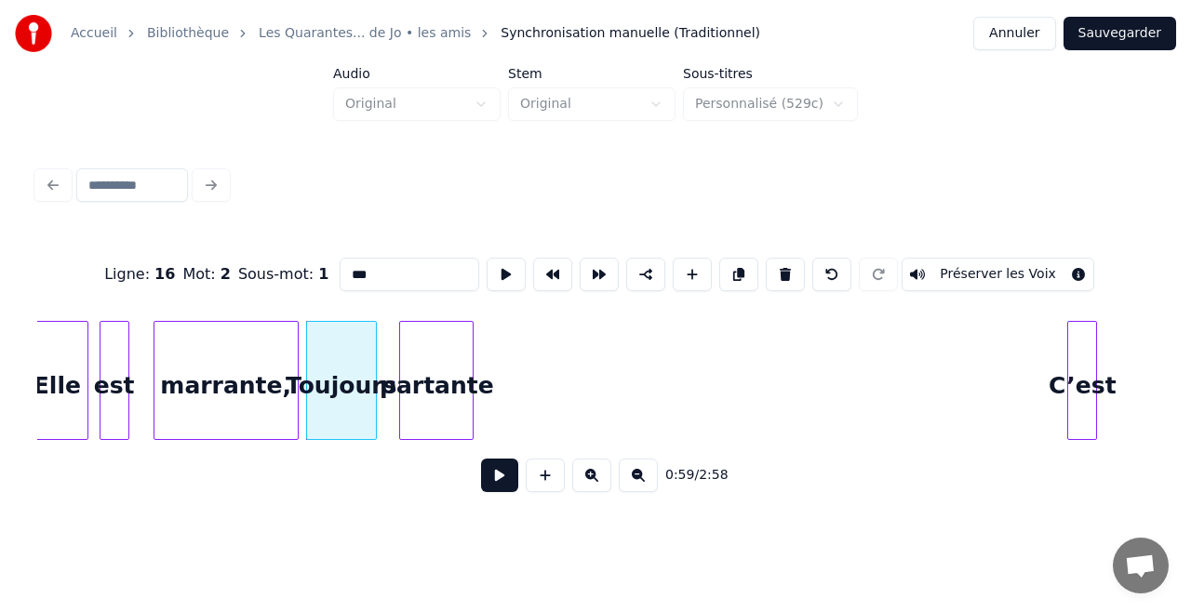
click at [438, 337] on div "partante" at bounding box center [436, 385] width 73 height 127
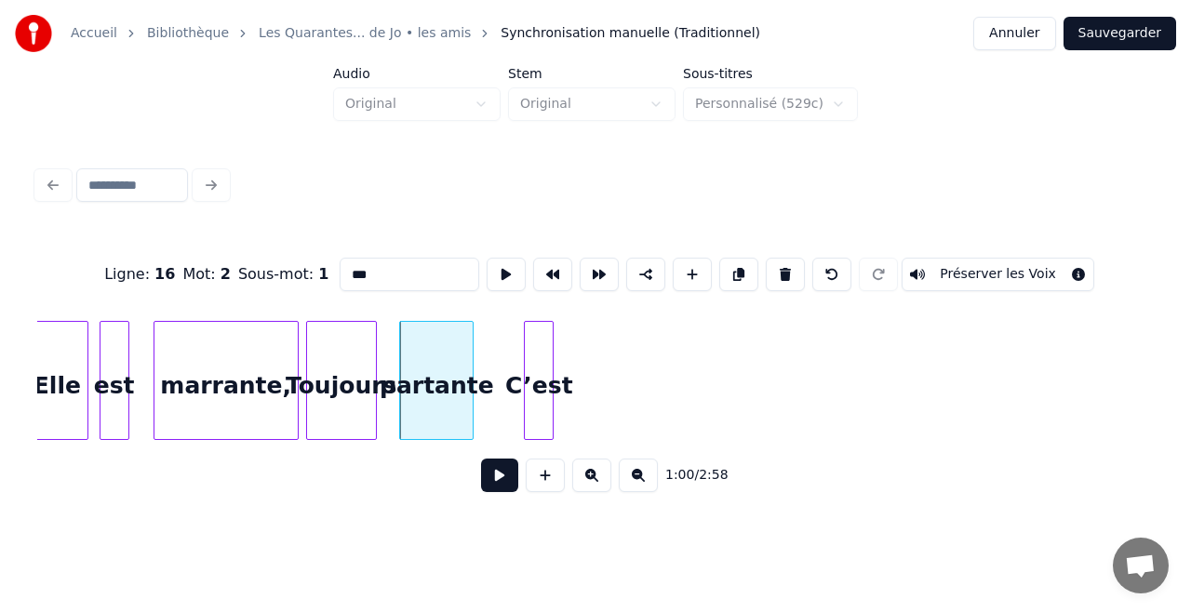
click at [542, 336] on div "C’est" at bounding box center [539, 385] width 28 height 127
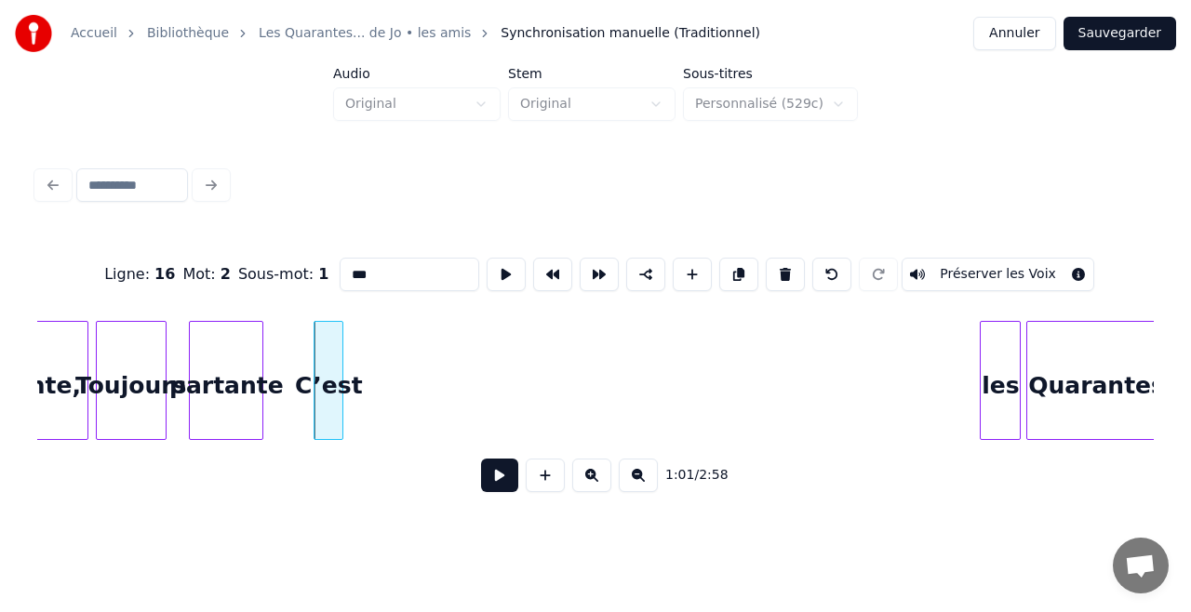
scroll to position [0, 11162]
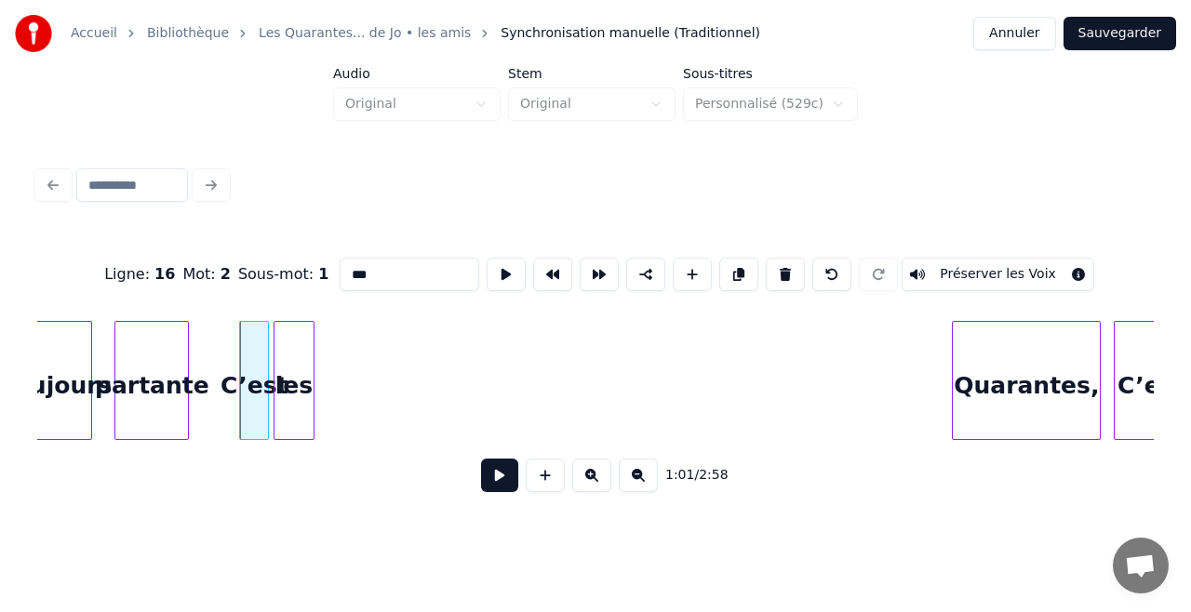
click at [305, 327] on div "les" at bounding box center [293, 385] width 39 height 127
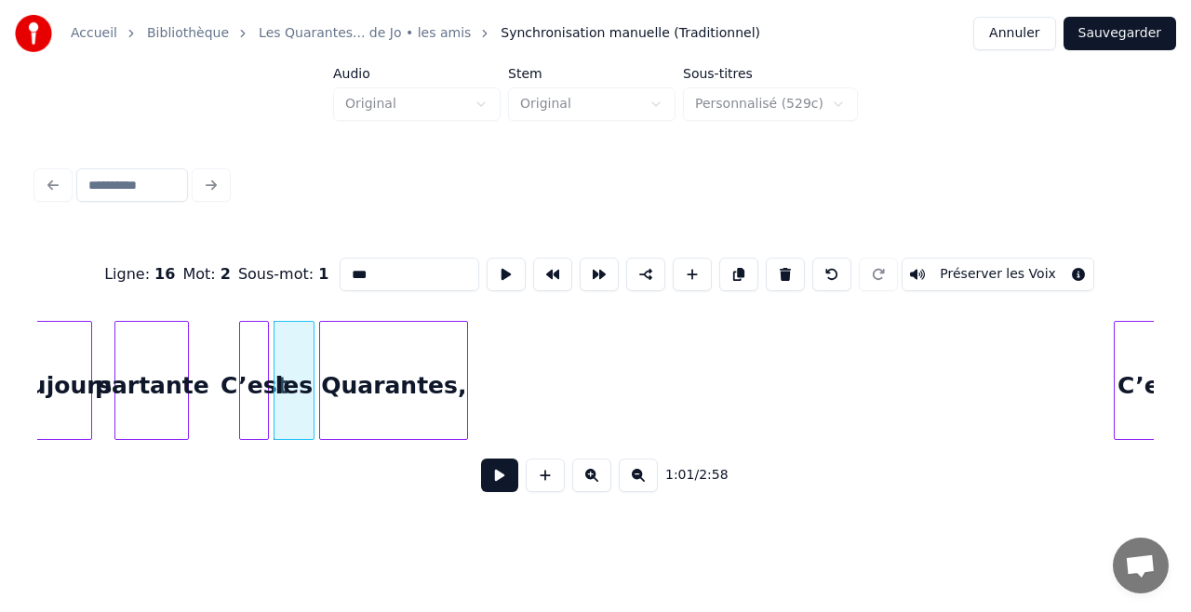
click at [387, 322] on div "Quarantes," at bounding box center [393, 385] width 147 height 127
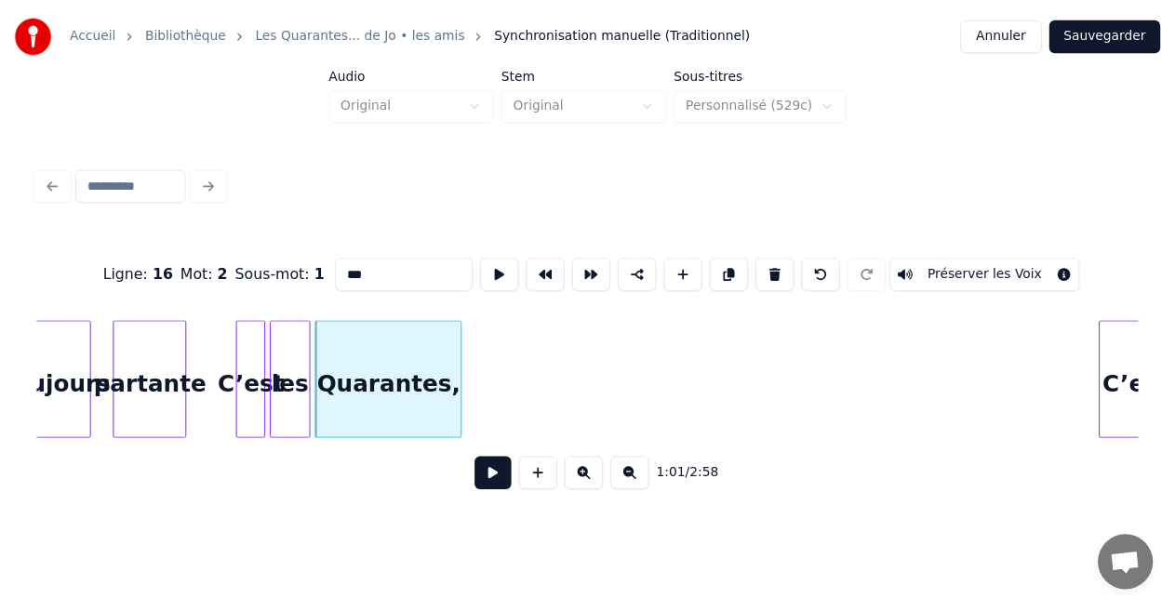
scroll to position [0, 11175]
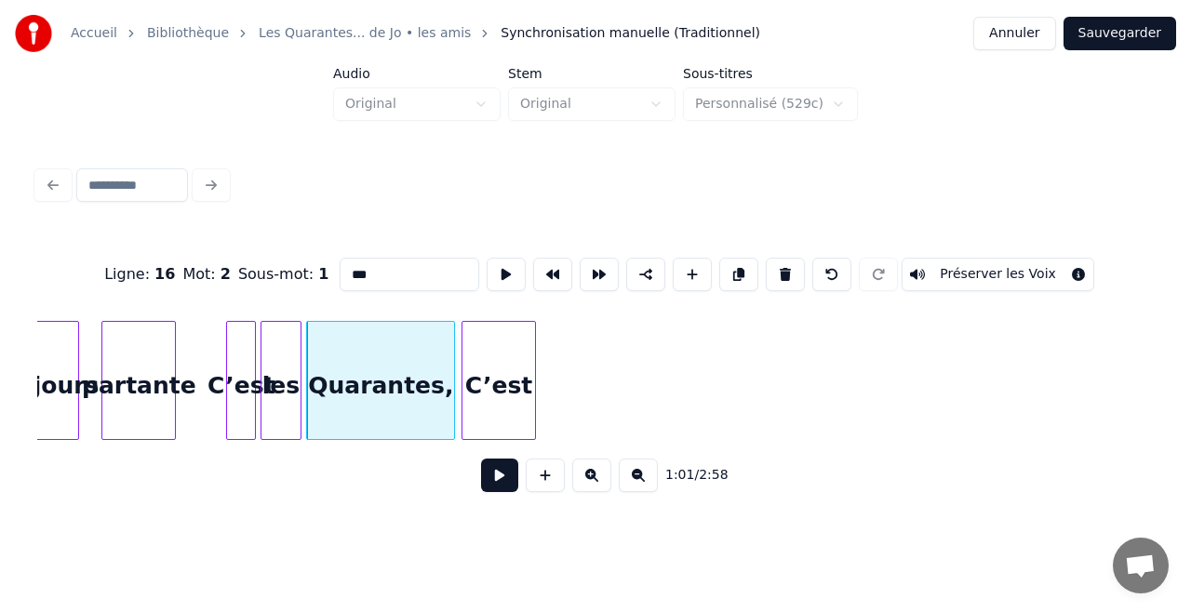
click at [506, 397] on div "C’est" at bounding box center [498, 385] width 73 height 127
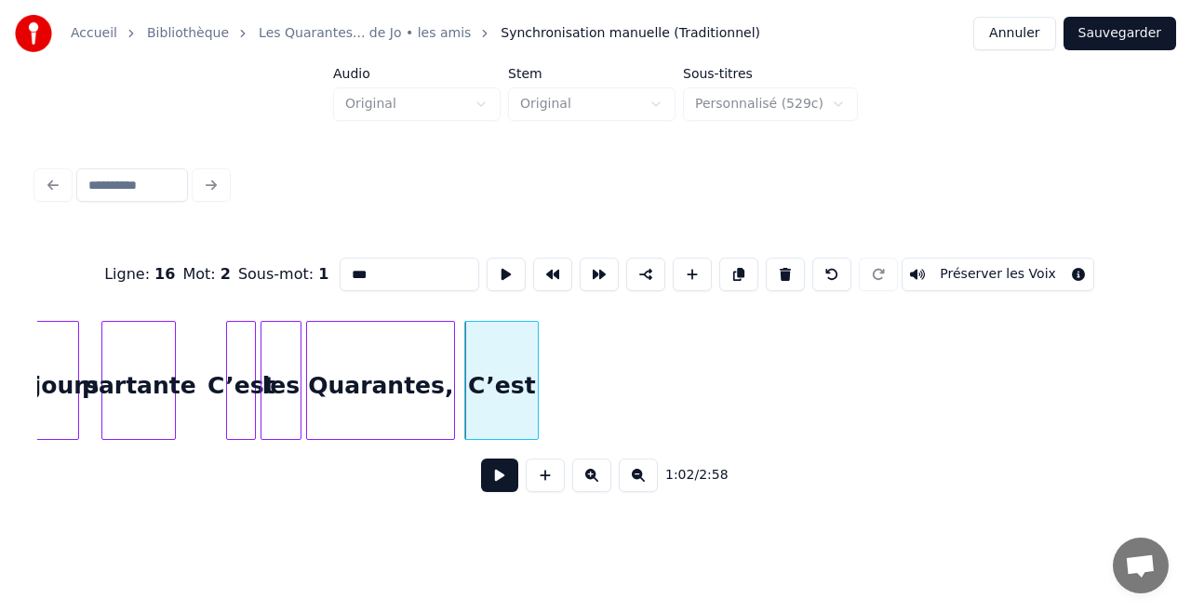
click at [1092, 27] on button "Sauvegarder" at bounding box center [1119, 33] width 113 height 33
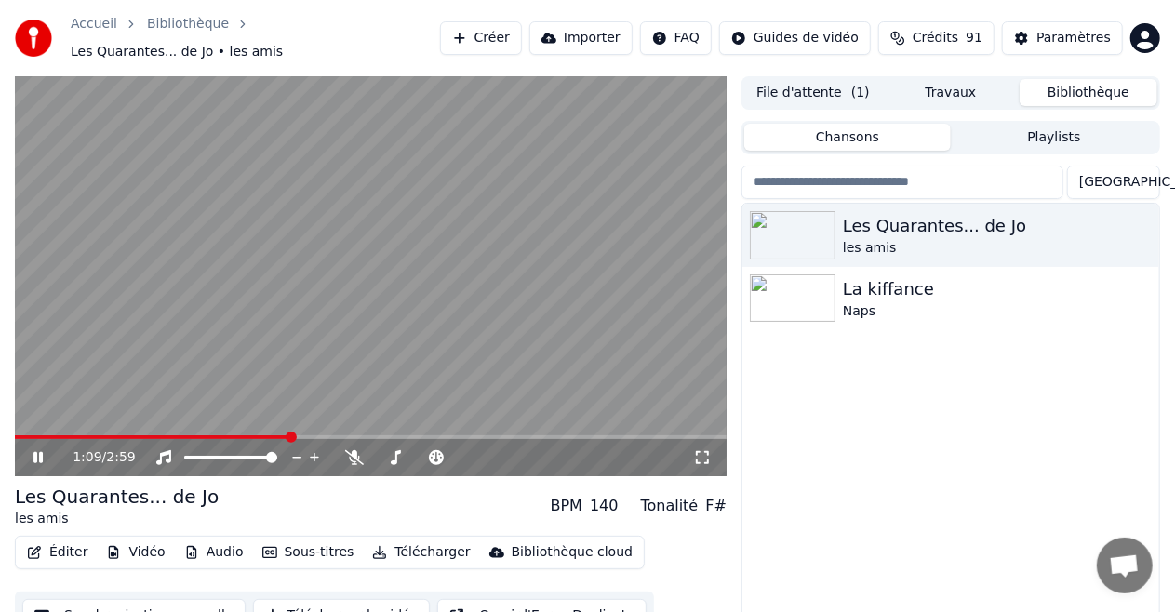
click at [40, 452] on icon at bounding box center [37, 457] width 9 height 11
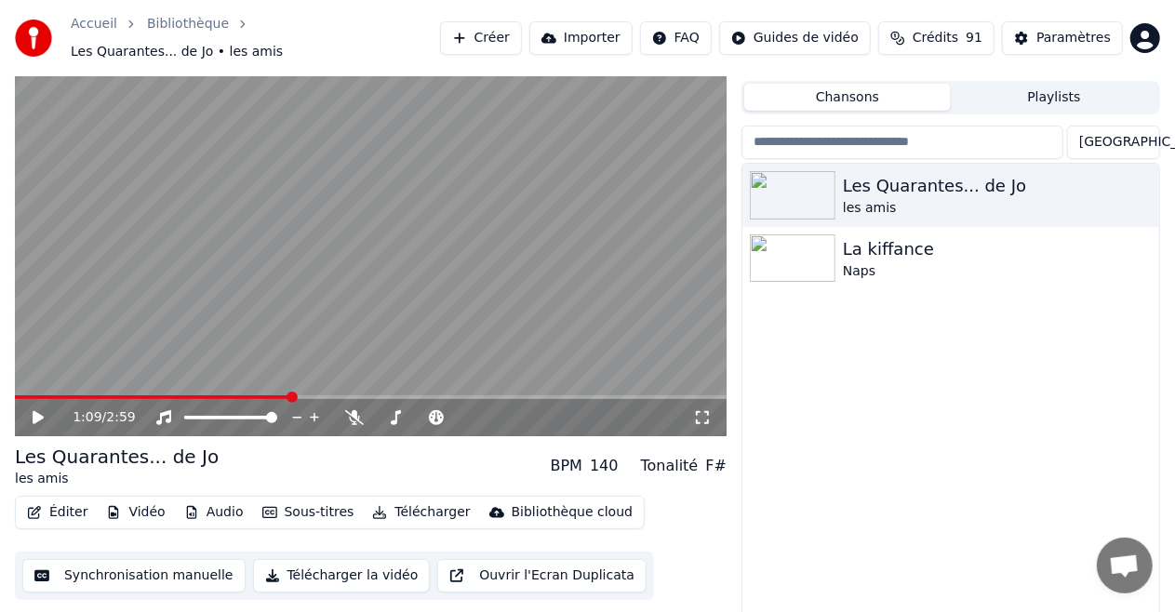
scroll to position [39, 0]
click at [61, 502] on button "Éditer" at bounding box center [57, 514] width 75 height 26
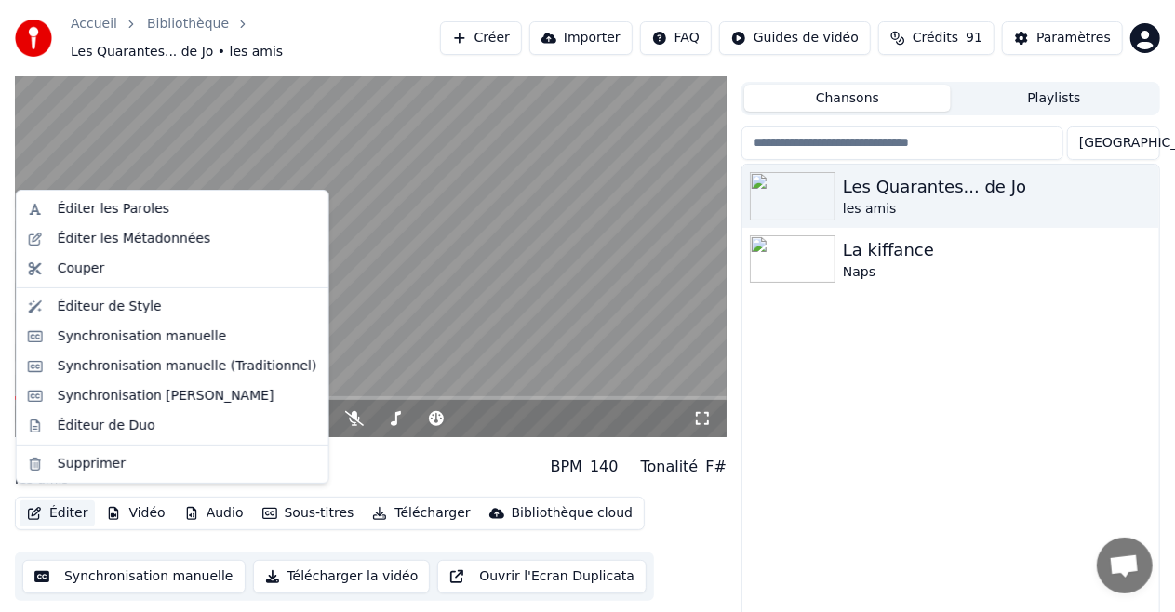
scroll to position [40, 0]
click at [95, 365] on div "Synchronisation manuelle (Traditionnel)" at bounding box center [188, 366] width 260 height 19
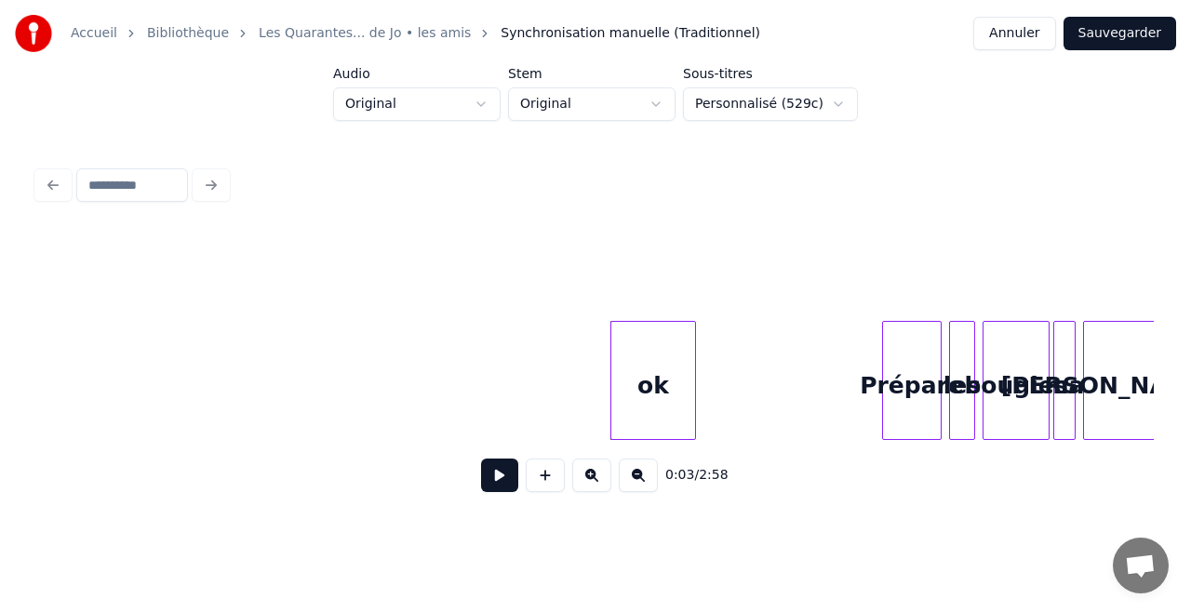
click at [506, 482] on button at bounding box center [499, 475] width 37 height 33
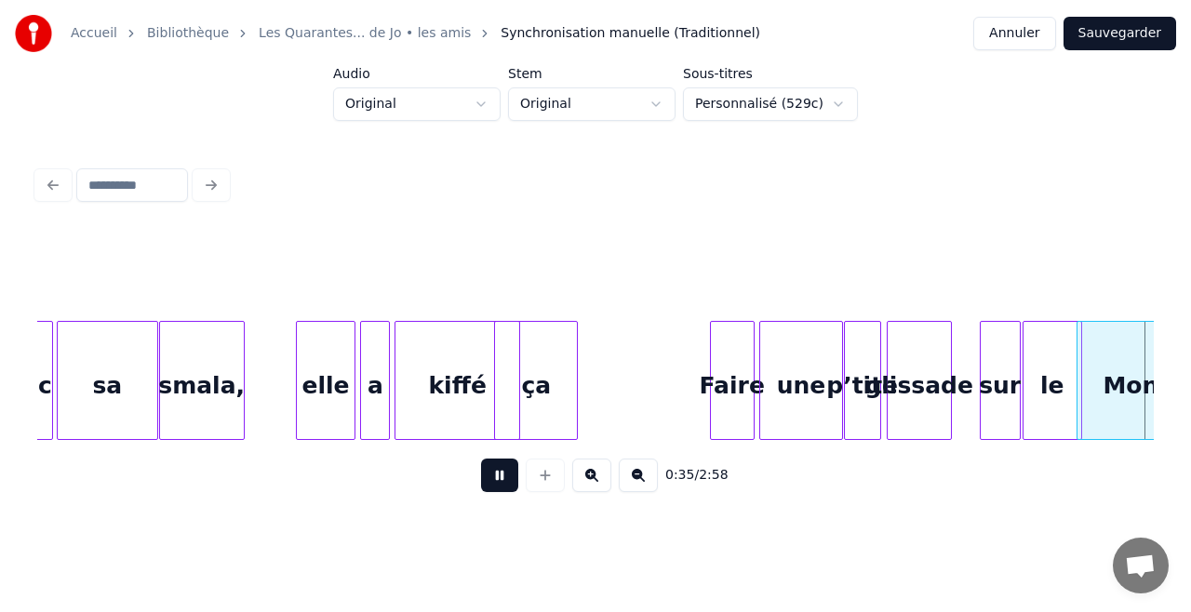
scroll to position [0, 6711]
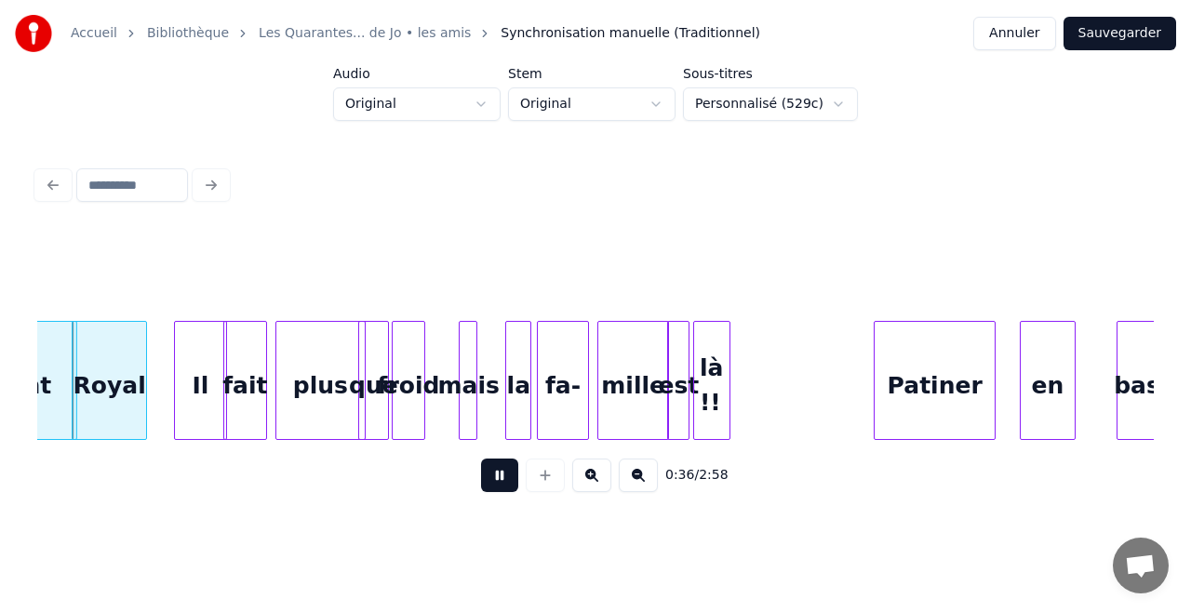
click at [501, 486] on button at bounding box center [499, 475] width 37 height 33
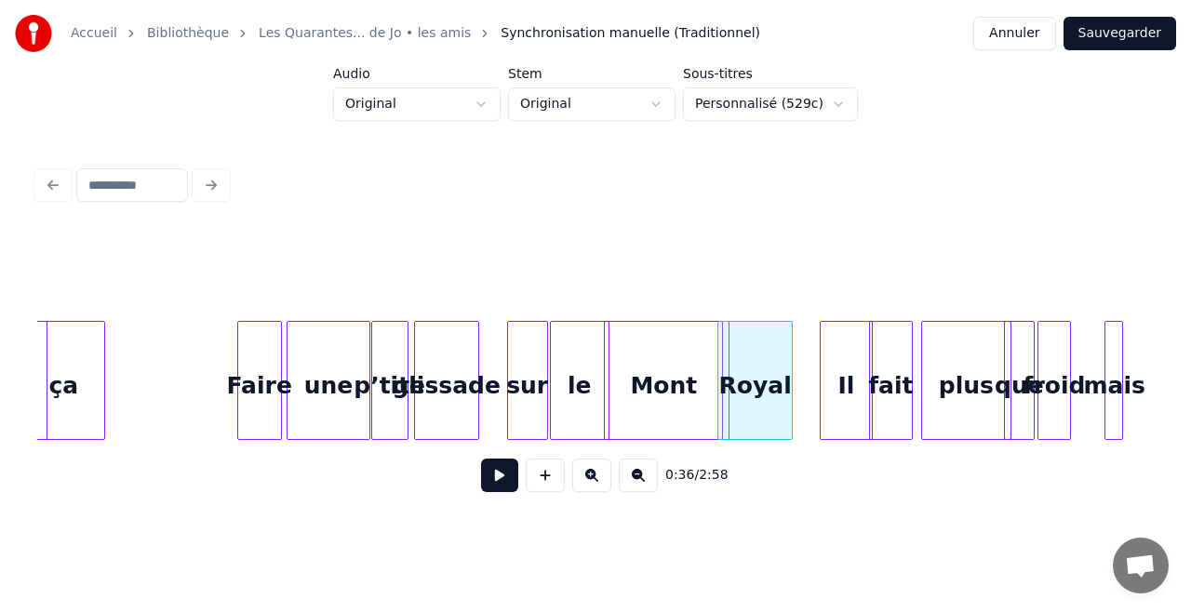
scroll to position [0, 6041]
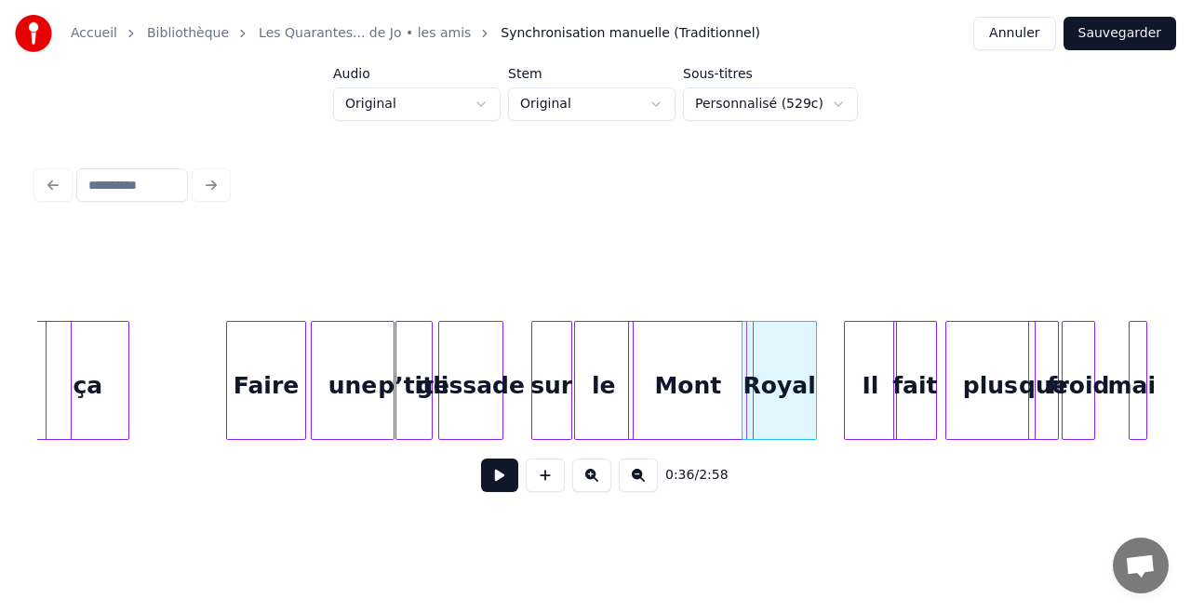
click at [227, 354] on div at bounding box center [230, 380] width 6 height 117
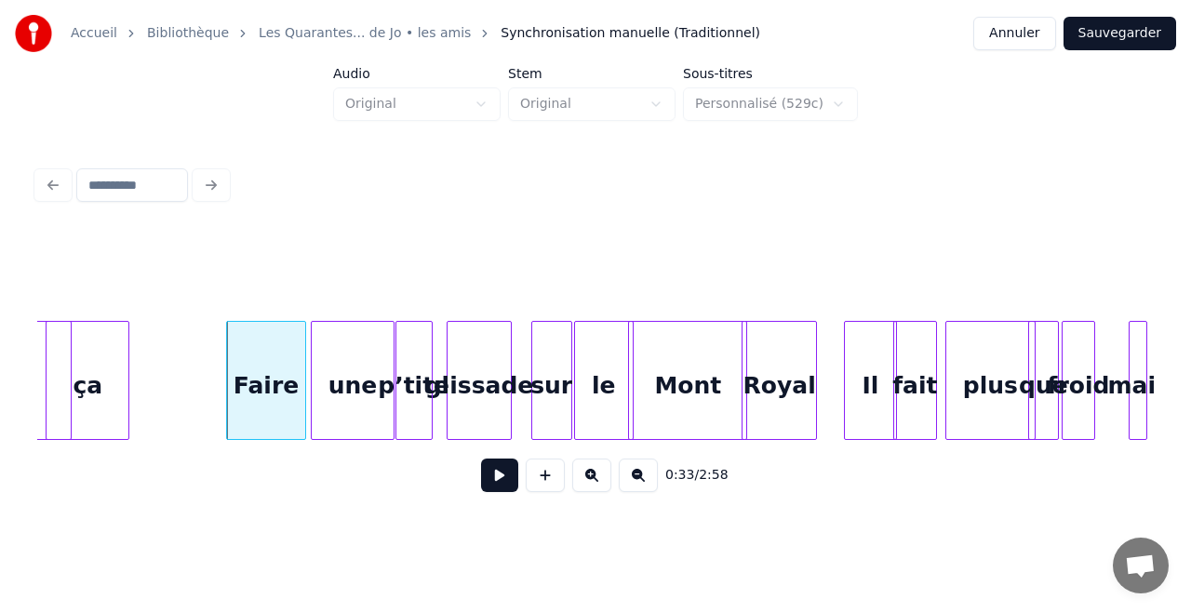
click at [484, 404] on div "glissade" at bounding box center [478, 385] width 63 height 127
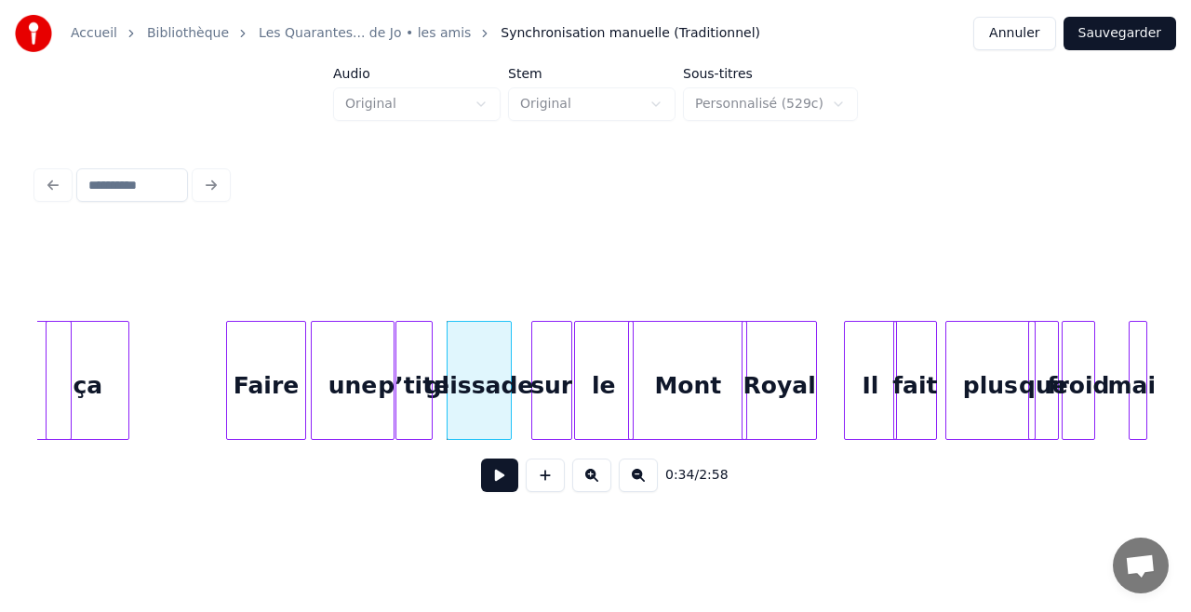
click at [501, 482] on button at bounding box center [499, 475] width 37 height 33
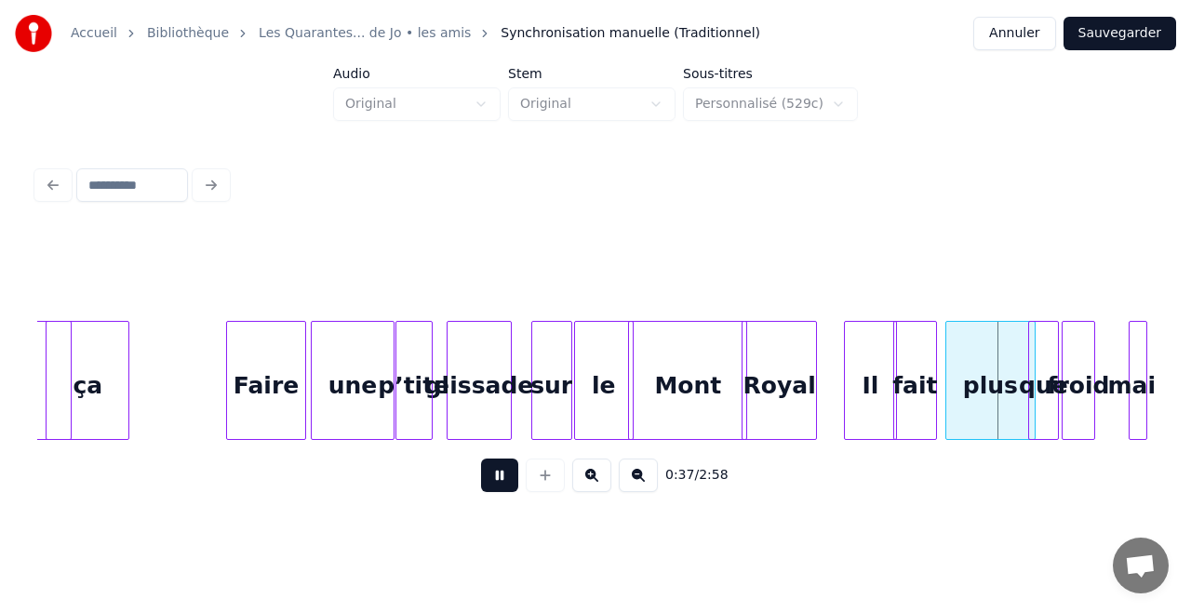
click at [501, 482] on button at bounding box center [499, 475] width 37 height 33
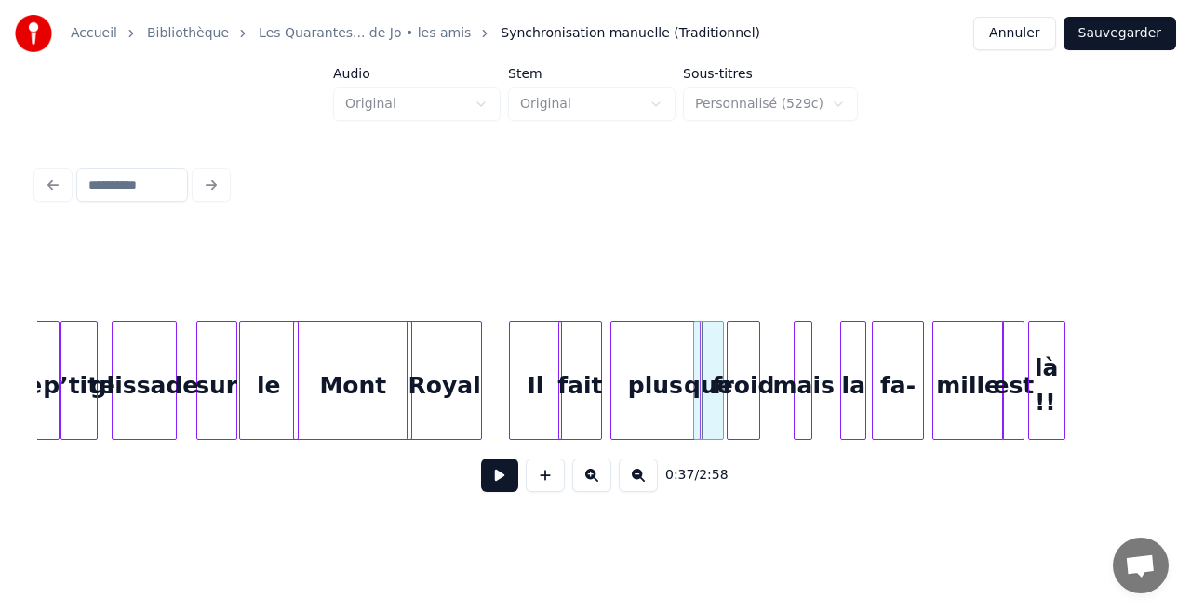
scroll to position [0, 6388]
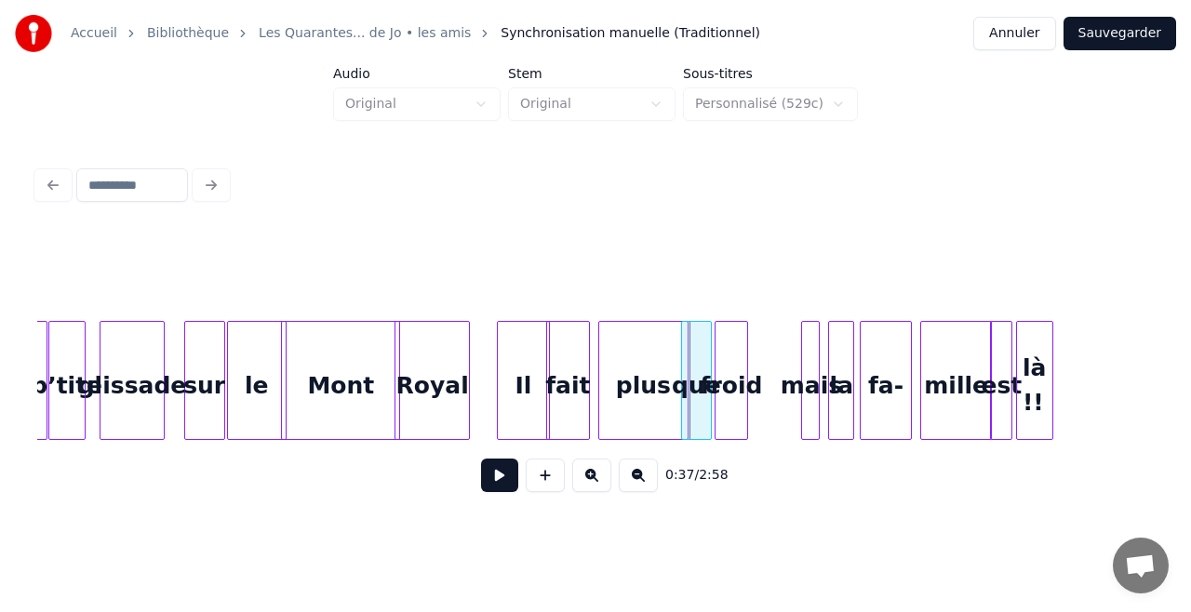
click at [810, 363] on div "mais" at bounding box center [811, 385] width 19 height 127
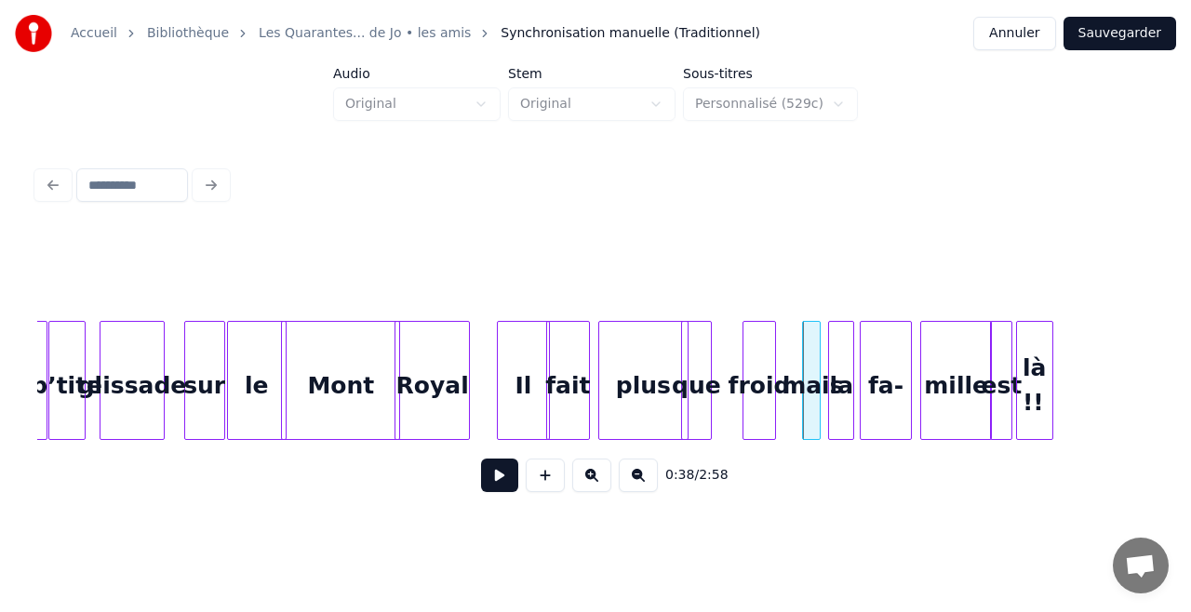
click at [765, 360] on div "froid" at bounding box center [758, 385] width 31 height 127
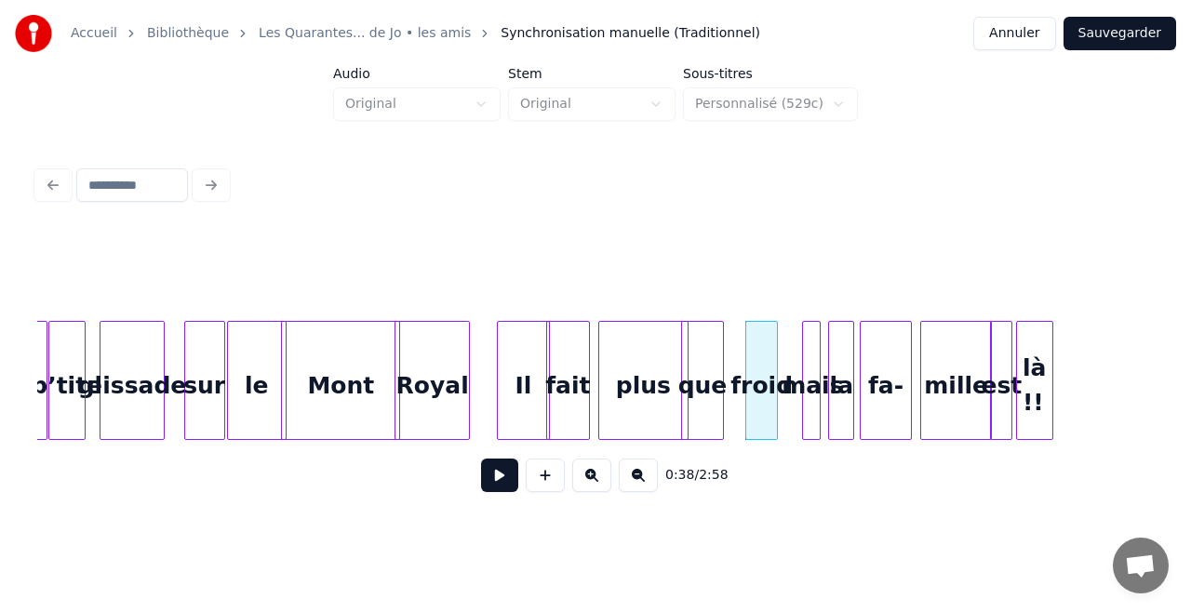
click at [720, 372] on div at bounding box center [720, 380] width 6 height 117
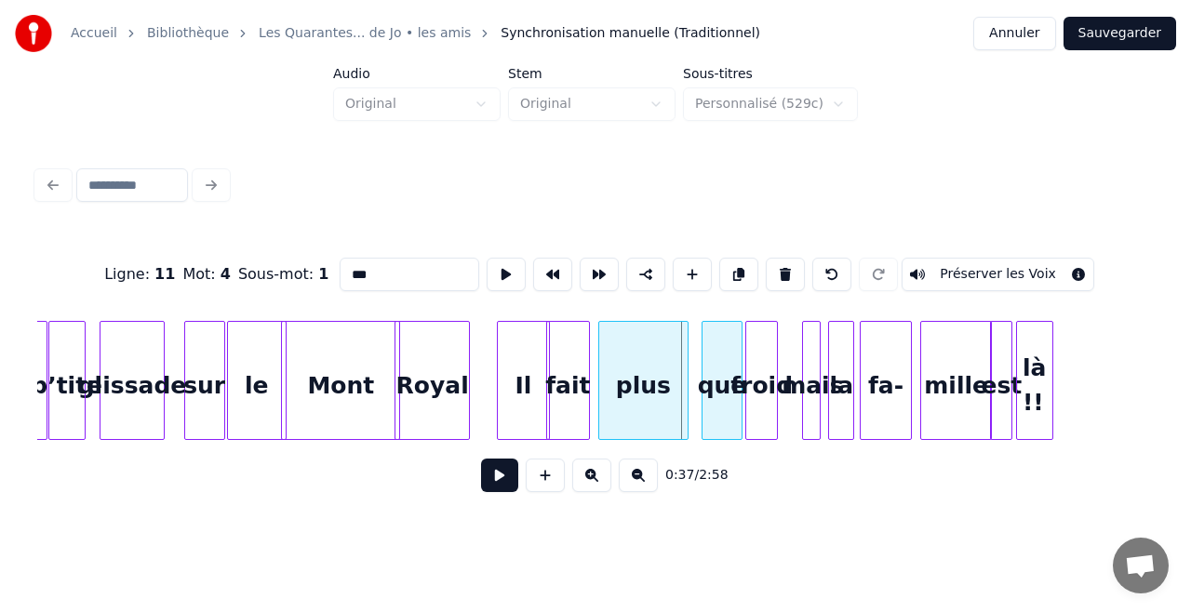
click at [727, 374] on div "que" at bounding box center [722, 385] width 40 height 127
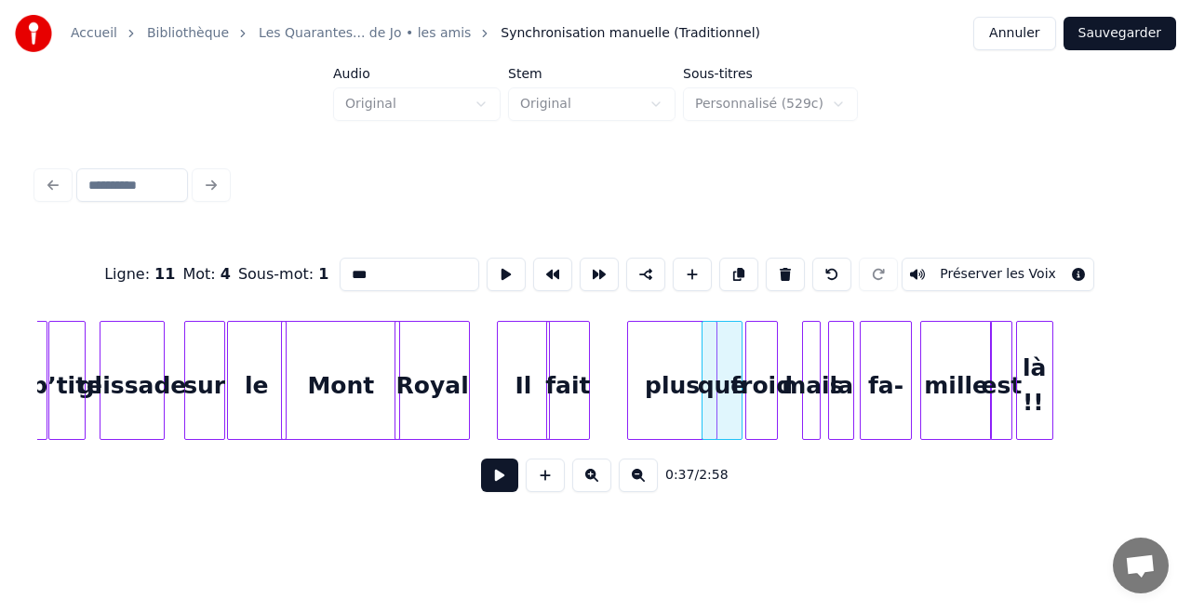
click at [672, 378] on div "plus" at bounding box center [672, 385] width 88 height 127
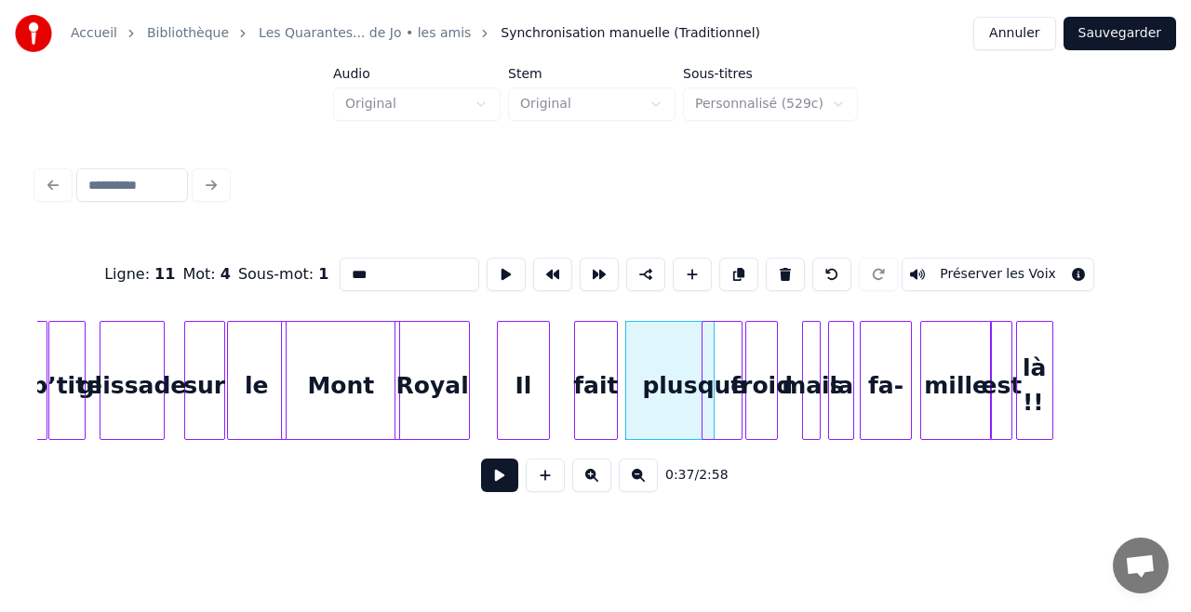
click at [607, 382] on div "fait" at bounding box center [596, 385] width 42 height 127
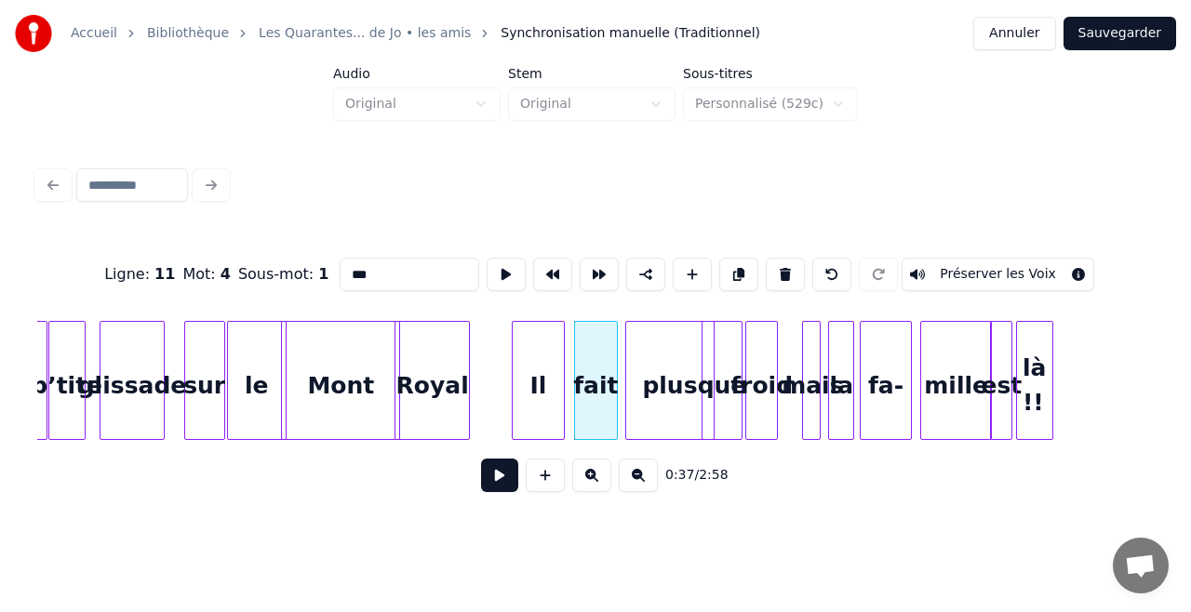
click at [546, 384] on div "Il" at bounding box center [538, 385] width 51 height 127
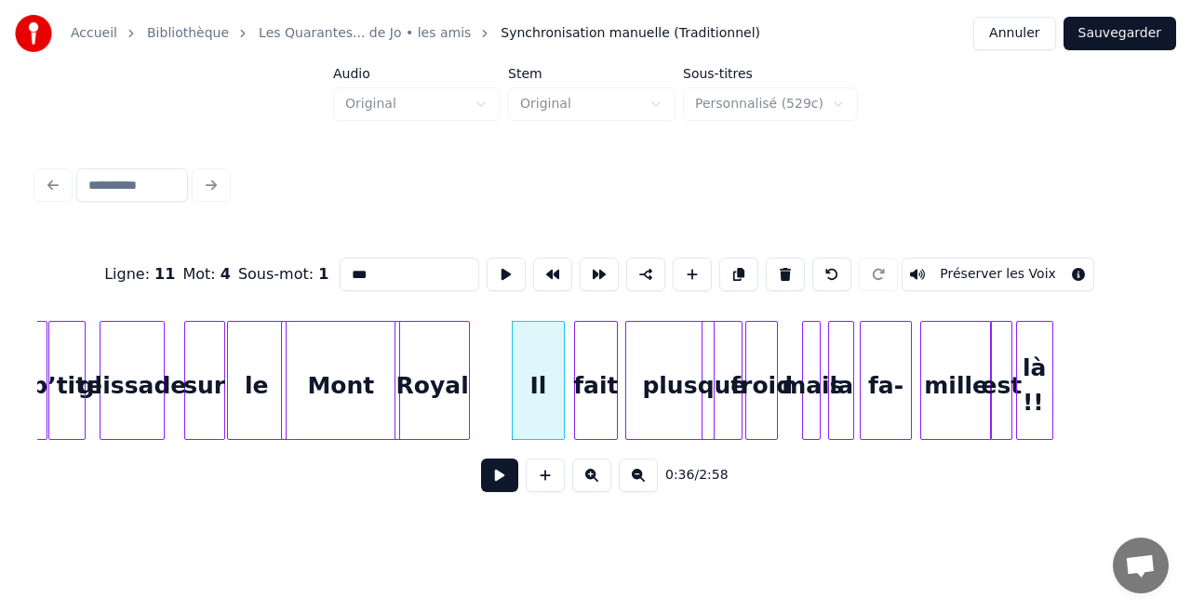
click at [323, 392] on div "Mont" at bounding box center [340, 385] width 117 height 127
type input "****"
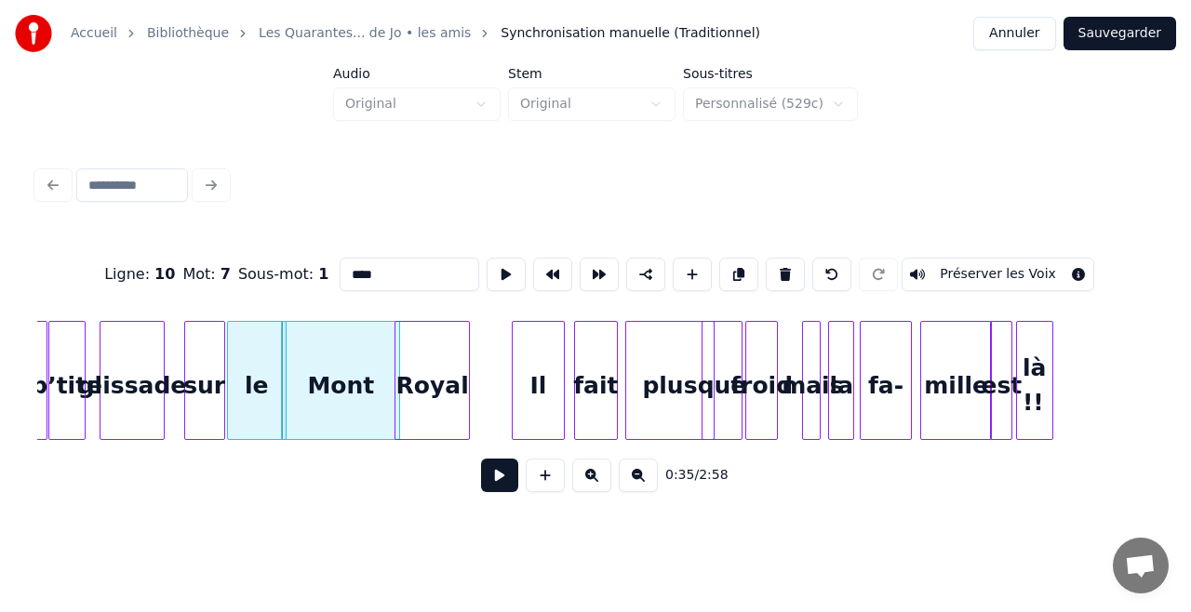
click at [499, 474] on button at bounding box center [499, 475] width 37 height 33
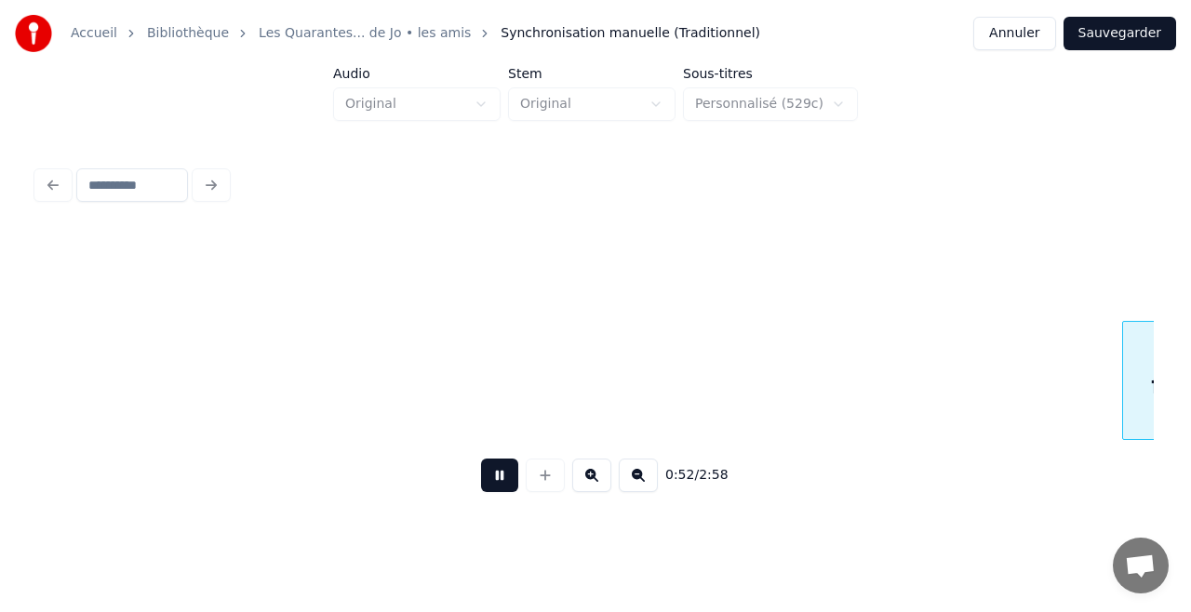
scroll to position [0, 9738]
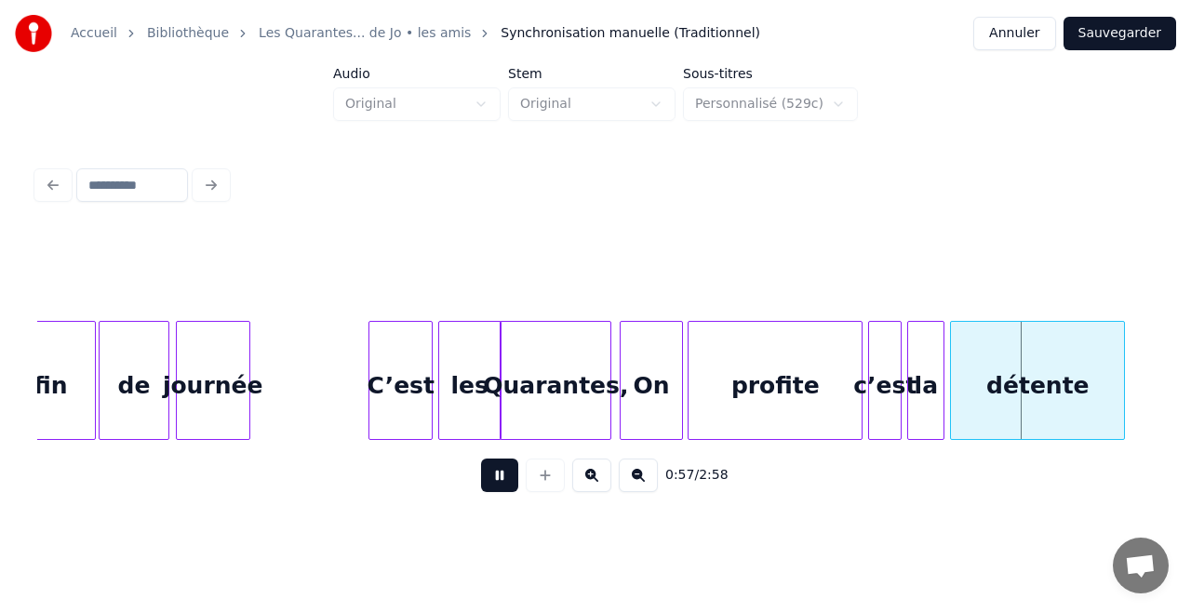
click at [499, 474] on button at bounding box center [499, 475] width 37 height 33
click at [633, 393] on div "On" at bounding box center [642, 385] width 61 height 127
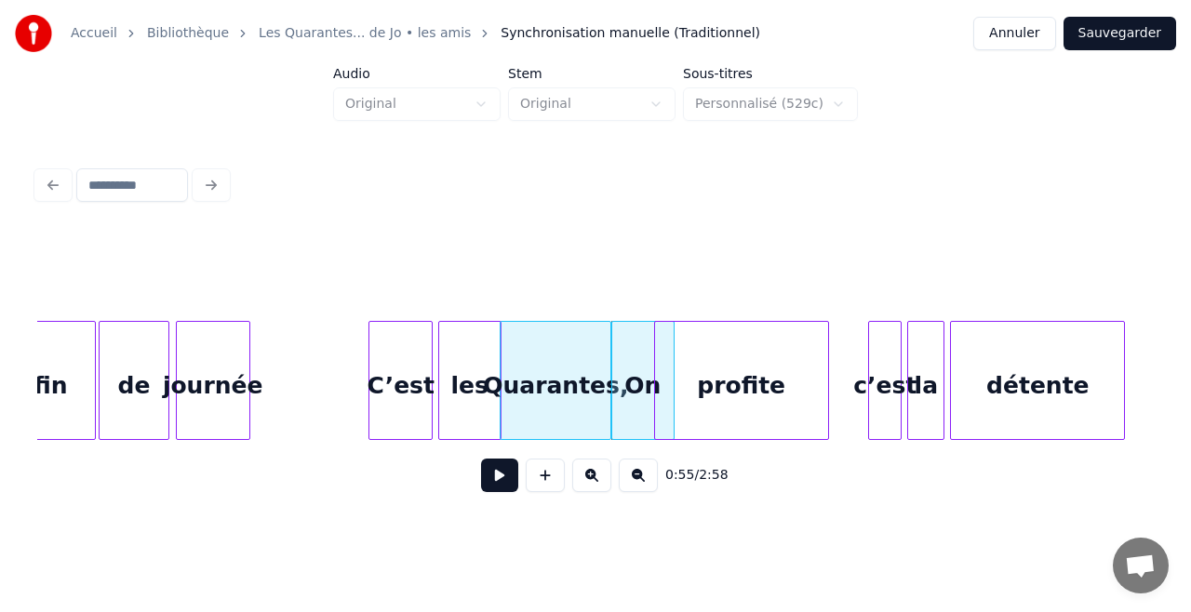
click at [718, 359] on div "profite" at bounding box center [741, 385] width 173 height 127
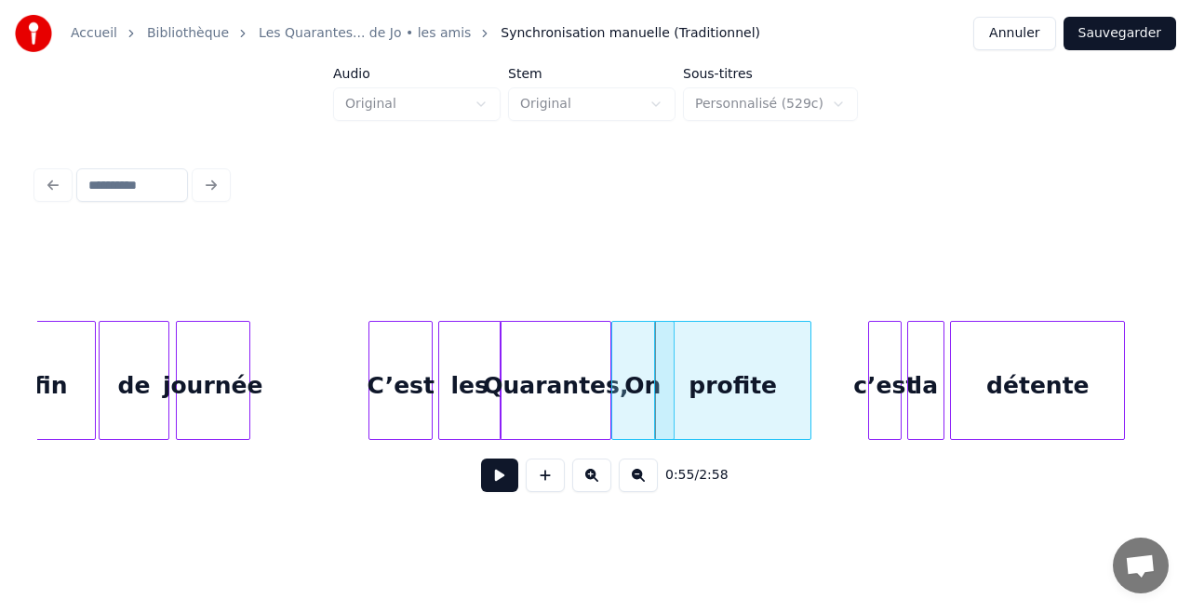
click at [809, 395] on div at bounding box center [808, 380] width 6 height 117
click at [824, 393] on div "c’est" at bounding box center [827, 385] width 32 height 127
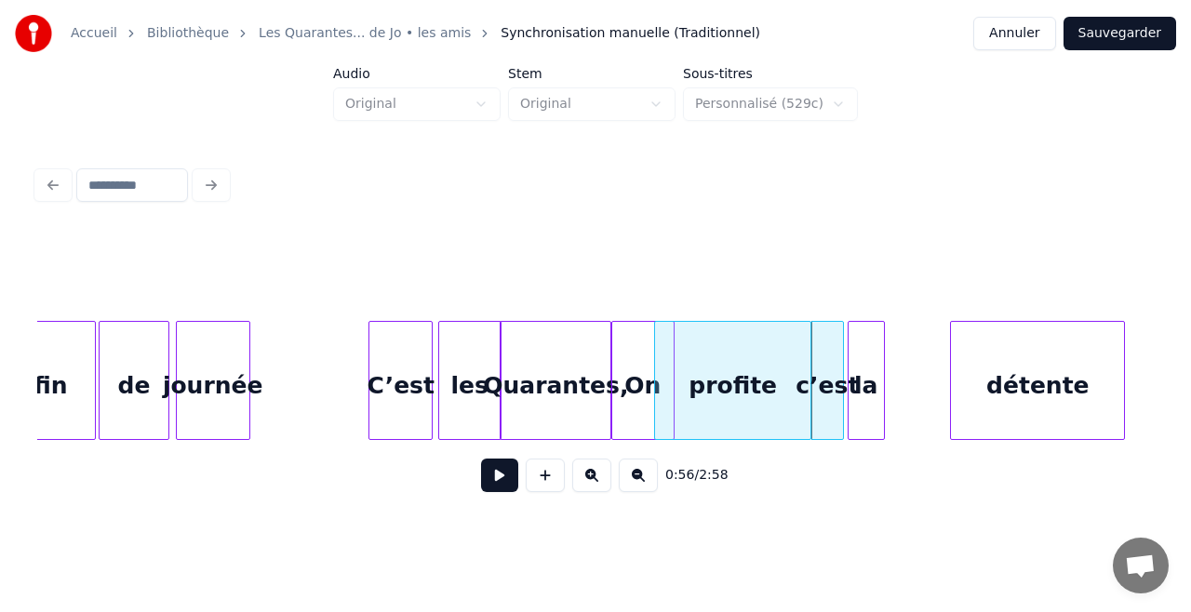
click at [869, 374] on div "la" at bounding box center [865, 385] width 35 height 127
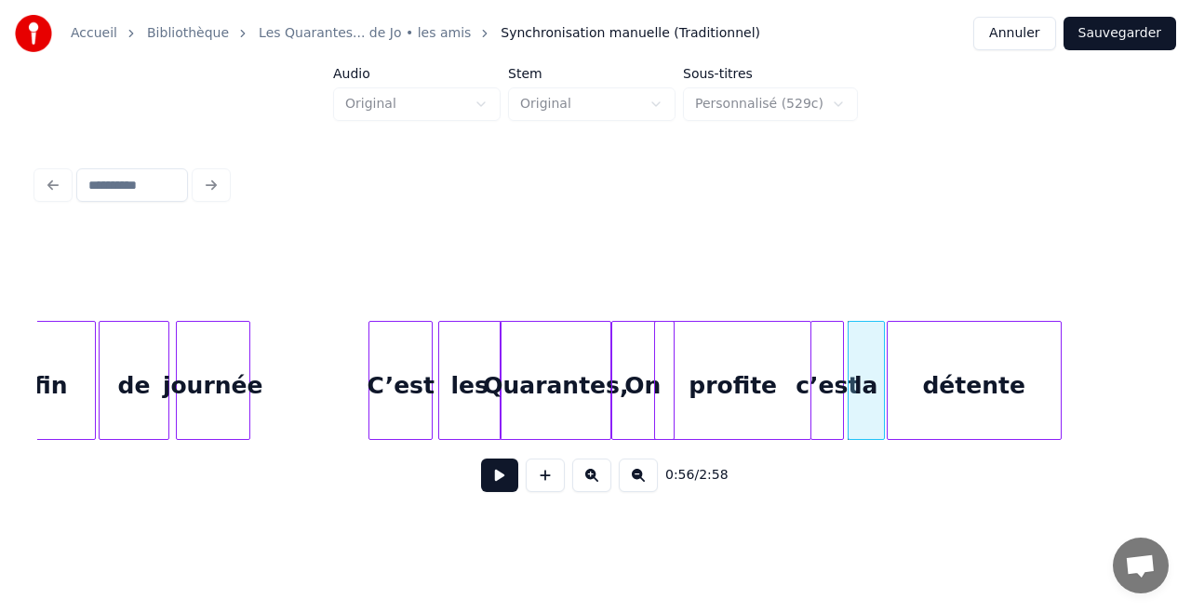
click at [960, 375] on div "détente" at bounding box center [974, 385] width 173 height 127
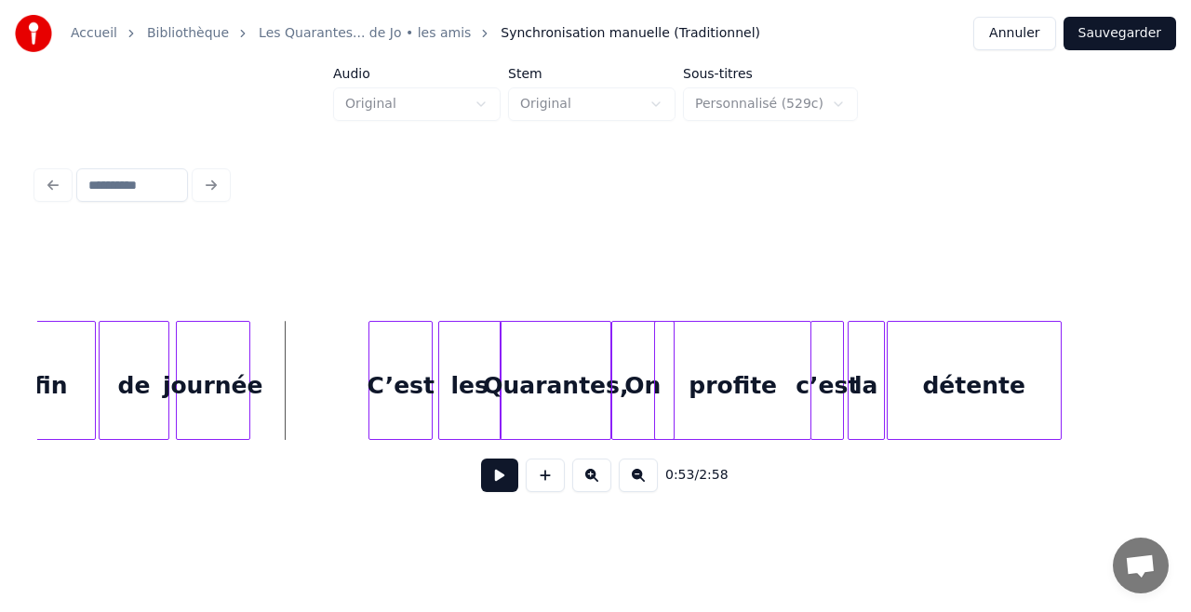
click at [496, 484] on button at bounding box center [499, 475] width 37 height 33
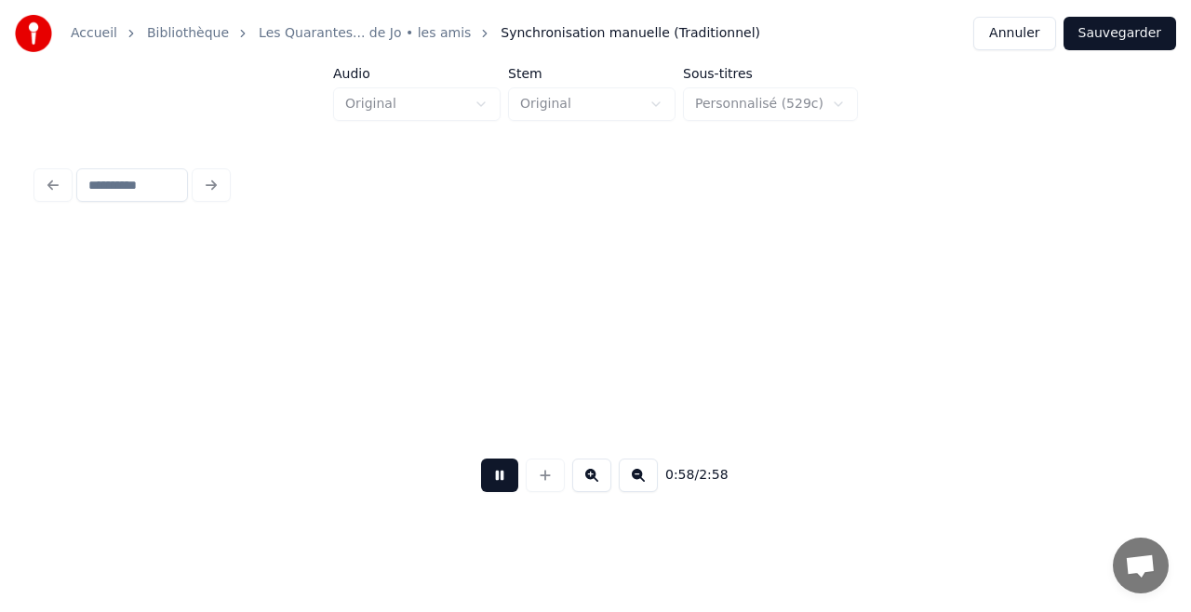
click at [496, 484] on button at bounding box center [499, 475] width 37 height 33
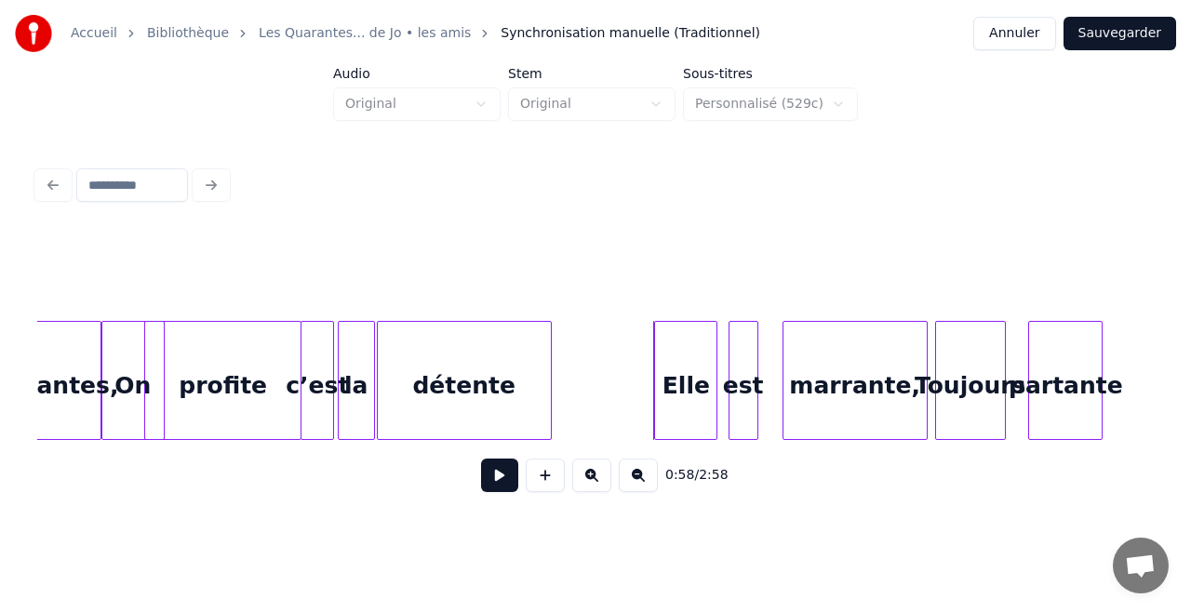
scroll to position [0, 10149]
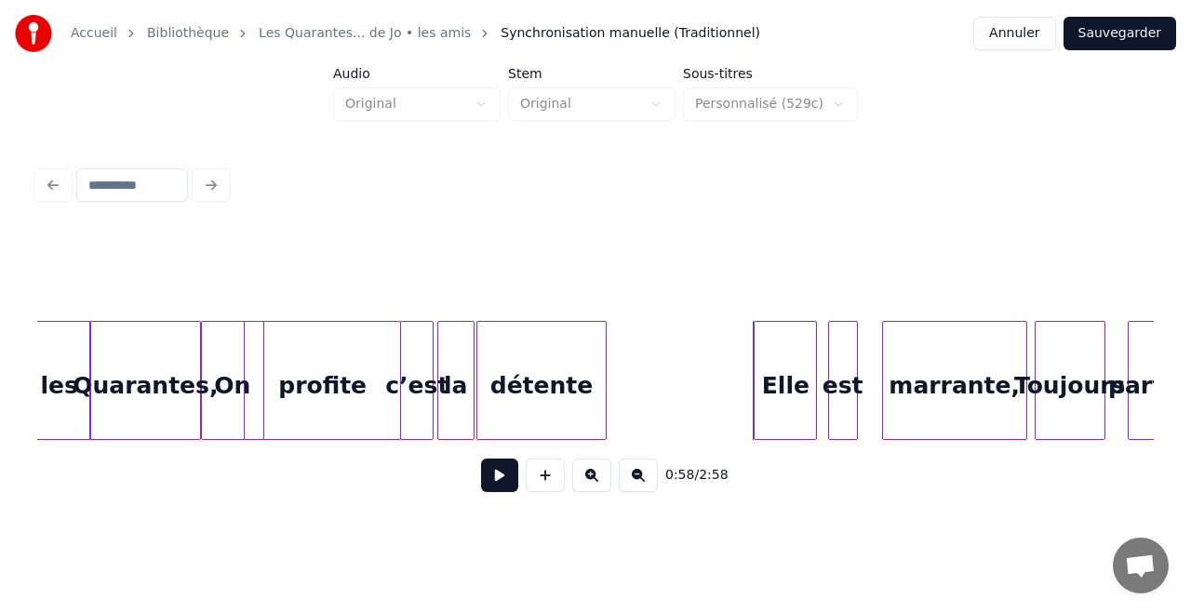
click at [605, 393] on div at bounding box center [603, 380] width 6 height 117
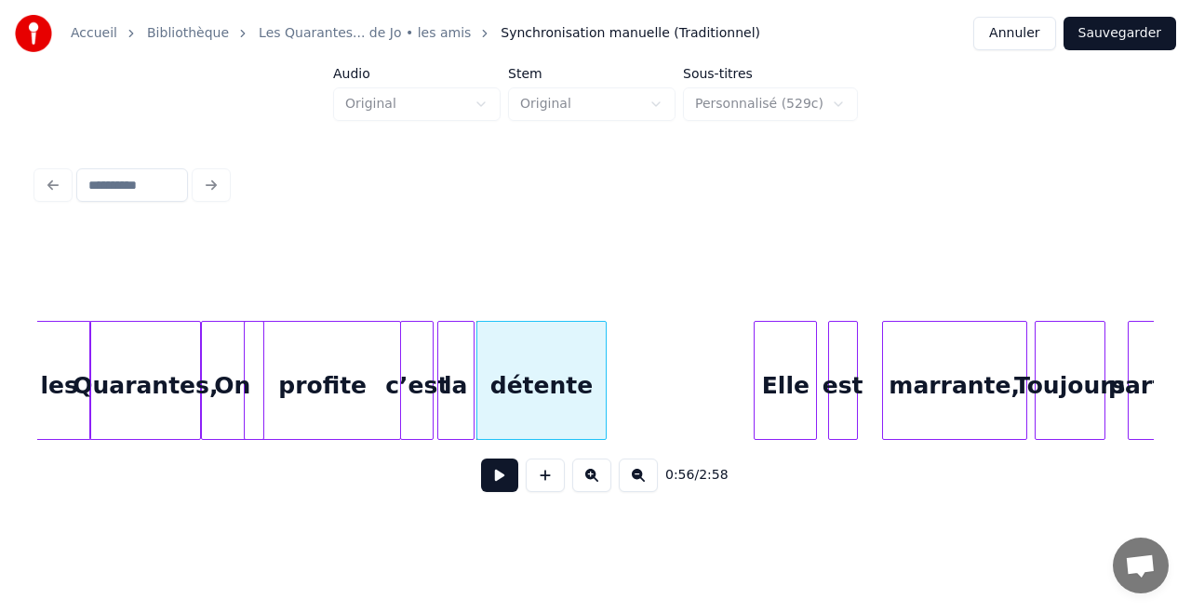
click at [509, 476] on button at bounding box center [499, 475] width 37 height 33
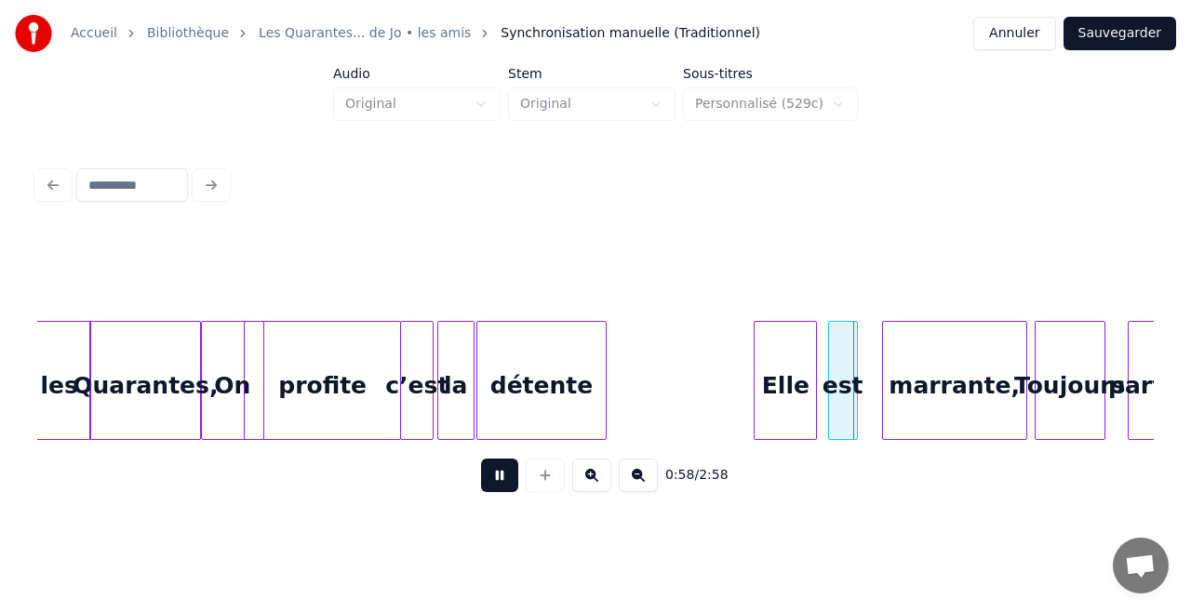
click at [509, 476] on button at bounding box center [499, 475] width 37 height 33
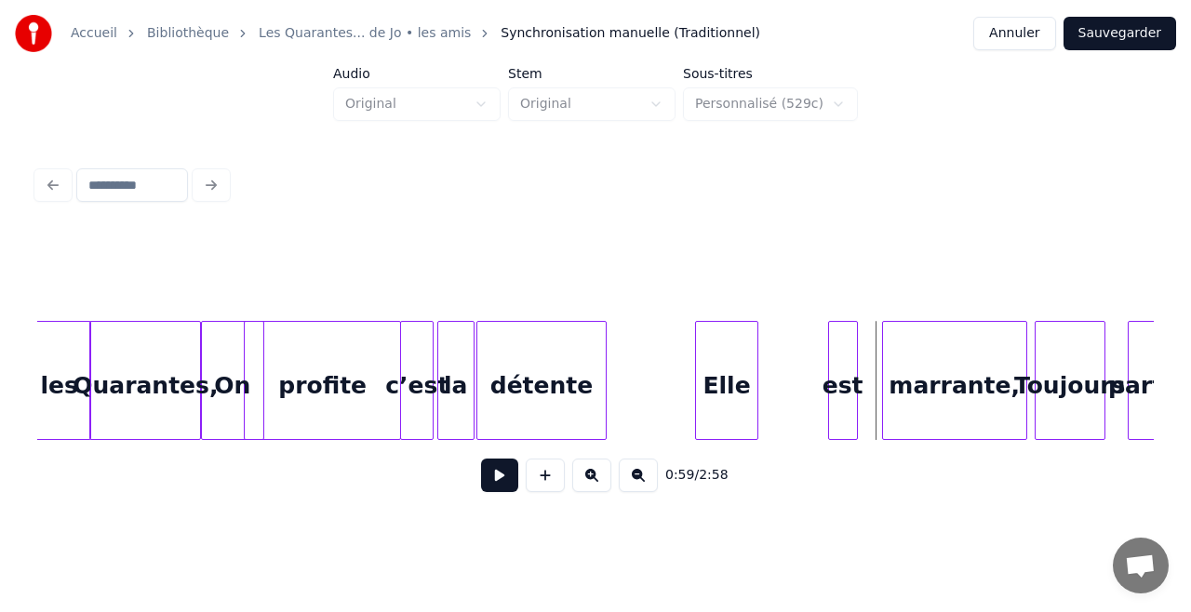
click at [720, 371] on div "Elle" at bounding box center [726, 385] width 61 height 127
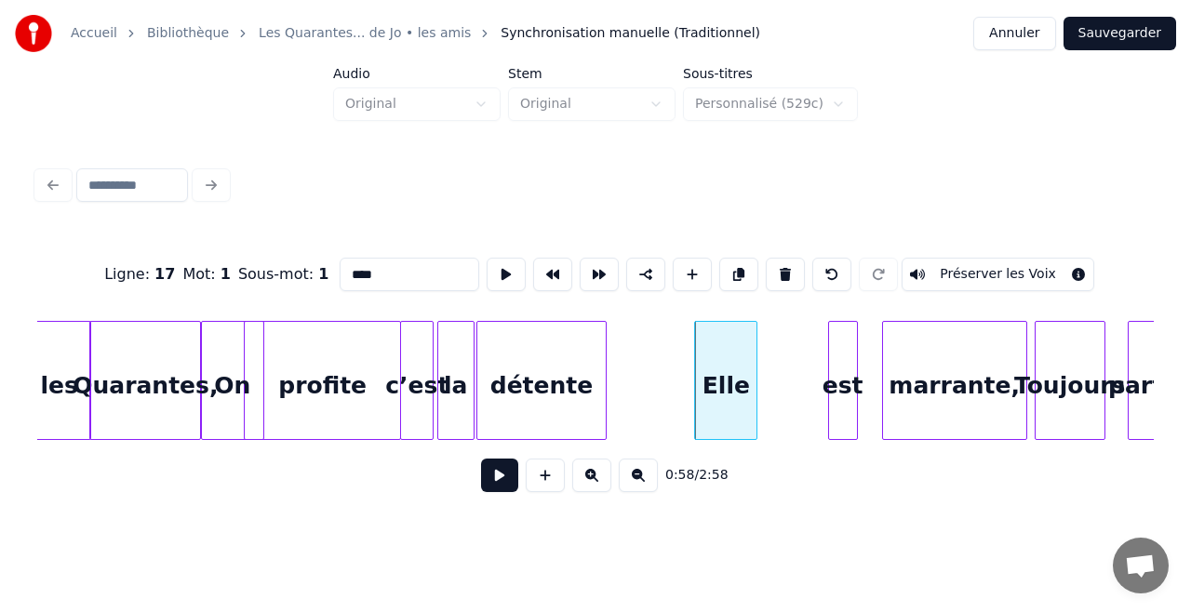
click at [230, 367] on div "On" at bounding box center [232, 385] width 61 height 127
type input "**"
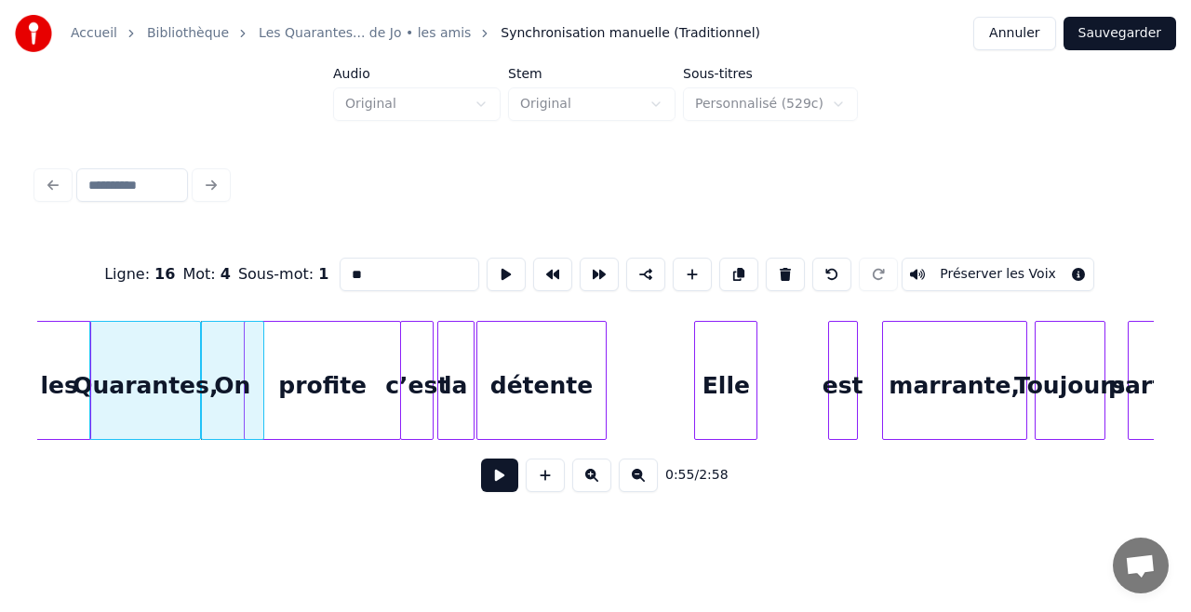
click at [490, 474] on button at bounding box center [499, 475] width 37 height 33
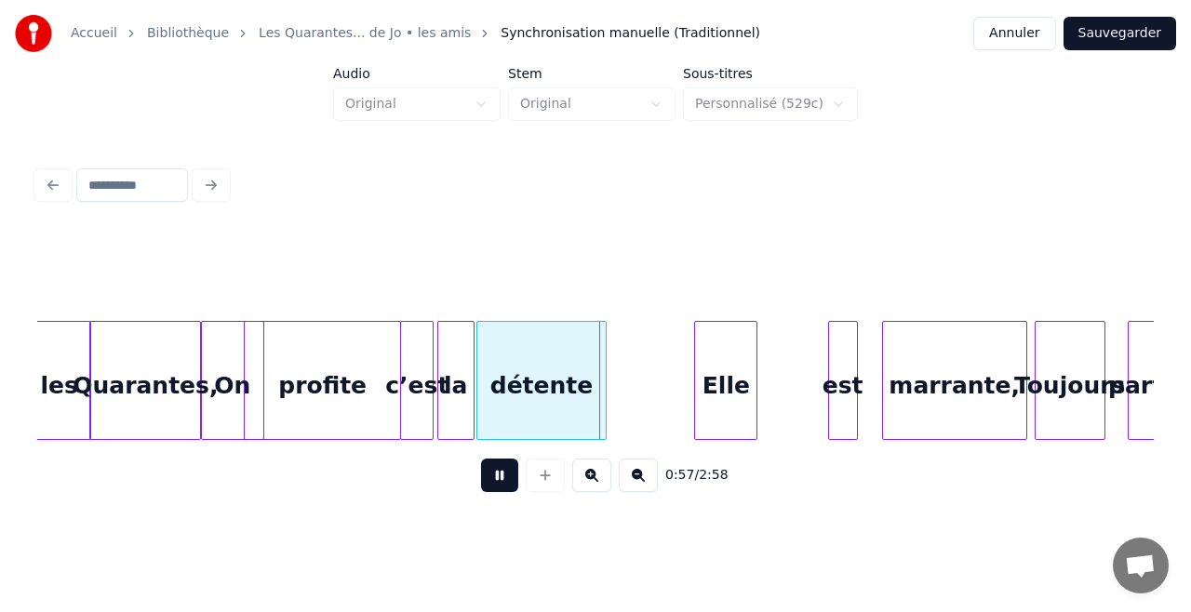
click at [490, 474] on button at bounding box center [499, 475] width 37 height 33
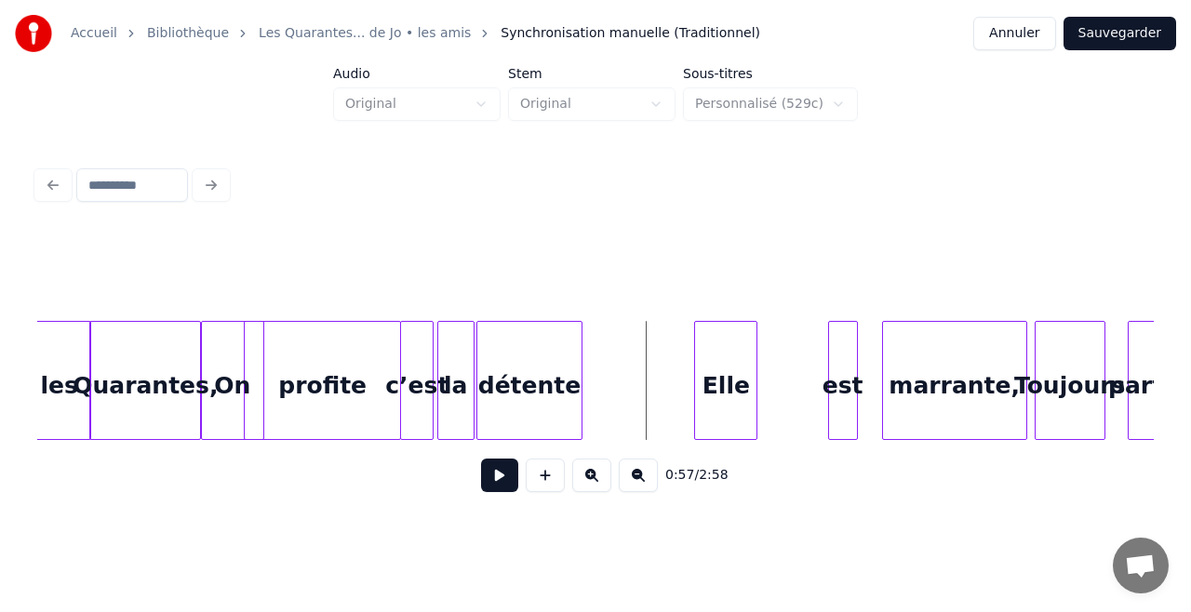
click at [581, 395] on div at bounding box center [579, 380] width 6 height 117
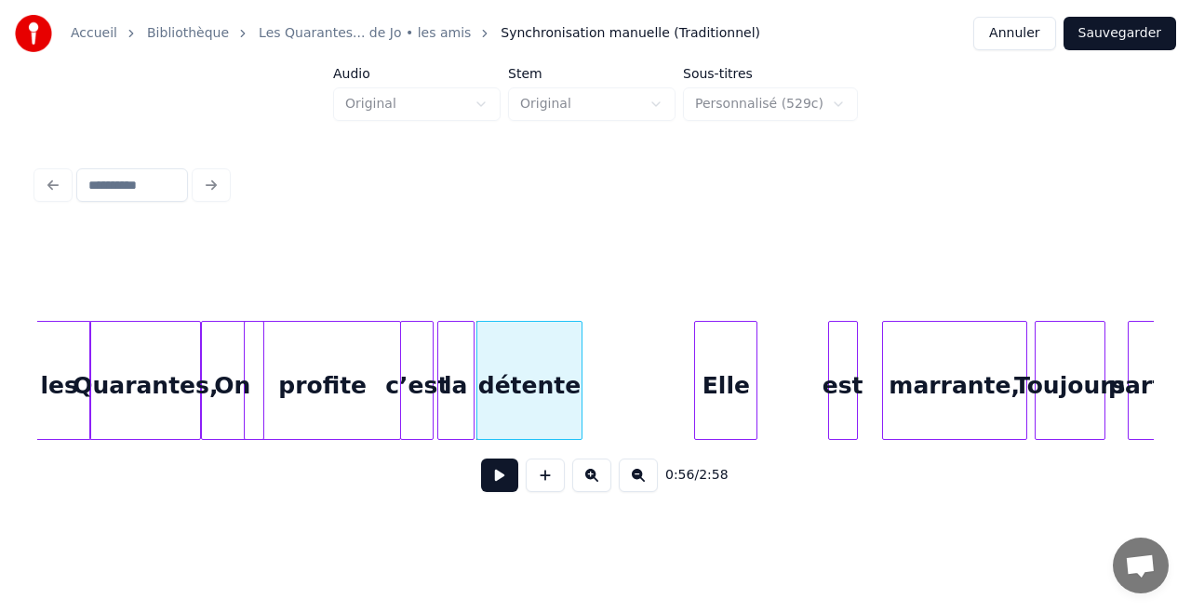
click at [502, 487] on button at bounding box center [499, 475] width 37 height 33
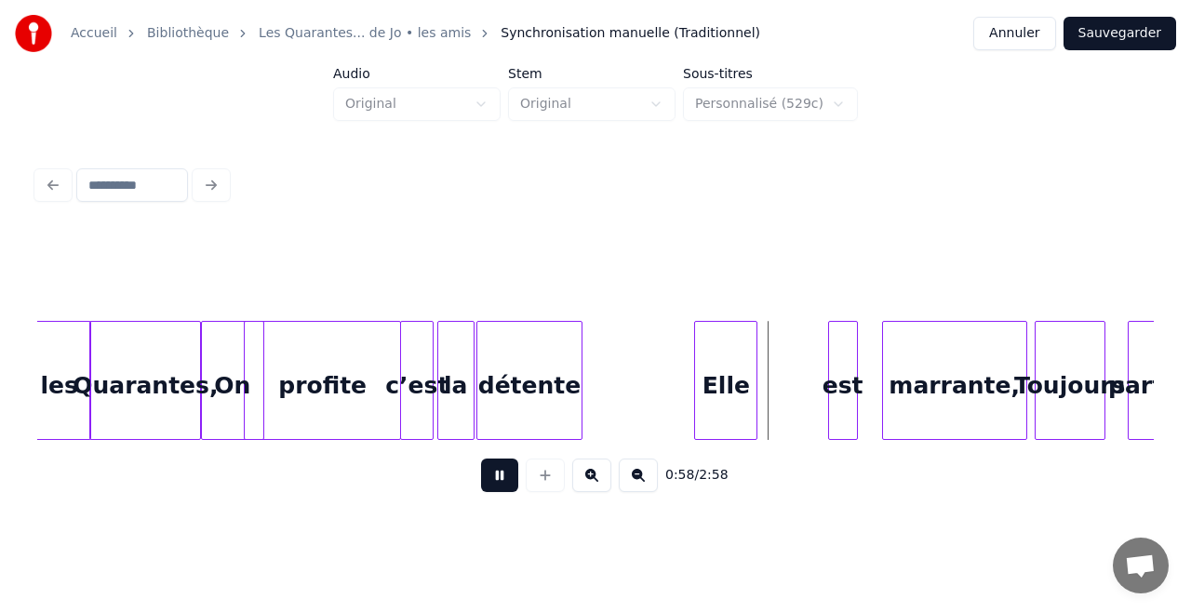
click at [502, 487] on button at bounding box center [499, 475] width 37 height 33
click at [168, 387] on div "Quarantes," at bounding box center [145, 385] width 110 height 127
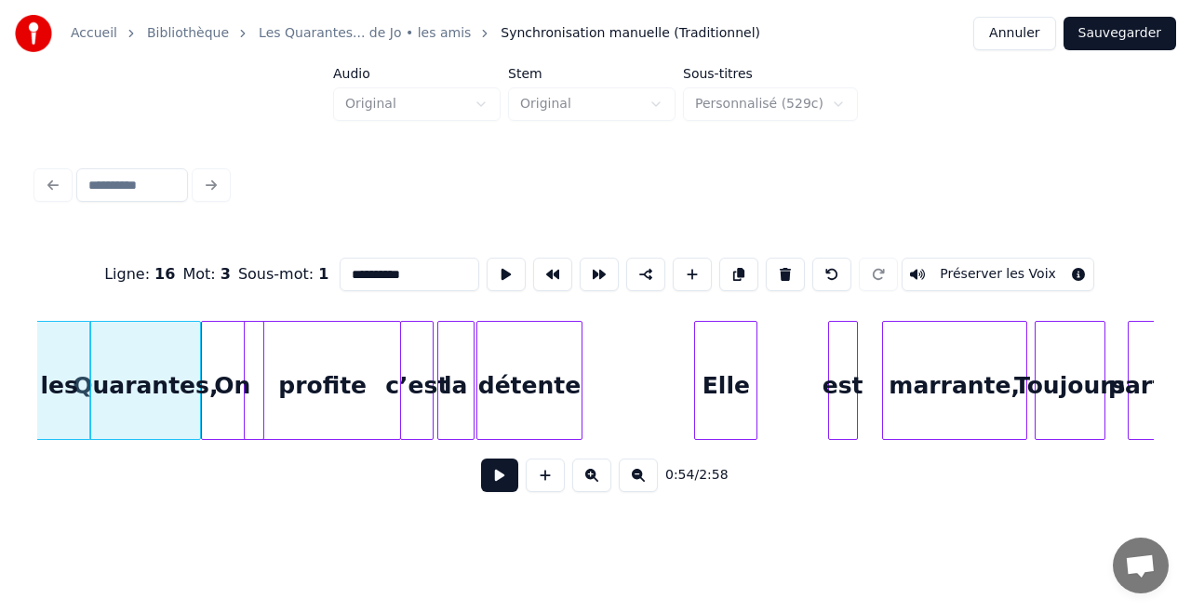
click at [502, 489] on button at bounding box center [499, 475] width 37 height 33
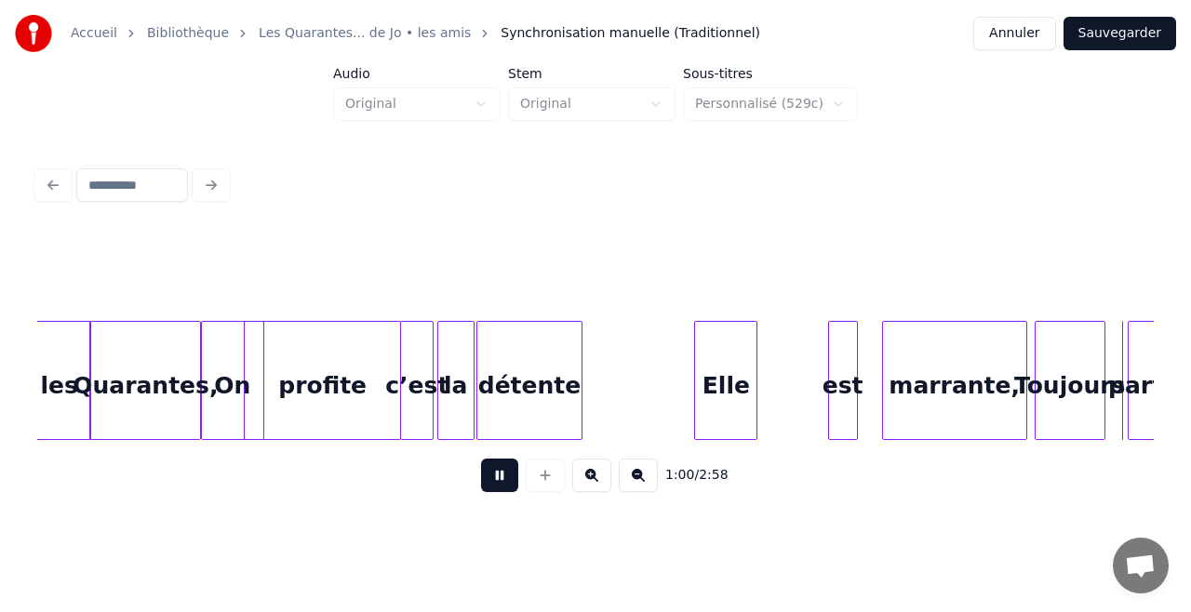
click at [502, 489] on button at bounding box center [499, 475] width 37 height 33
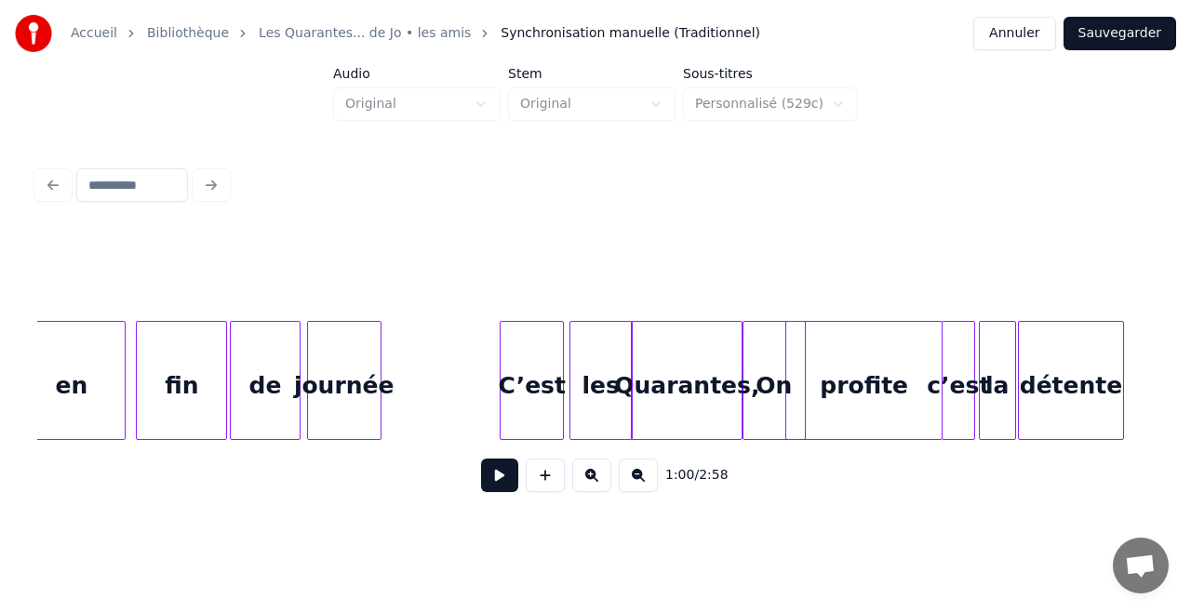
scroll to position [0, 9612]
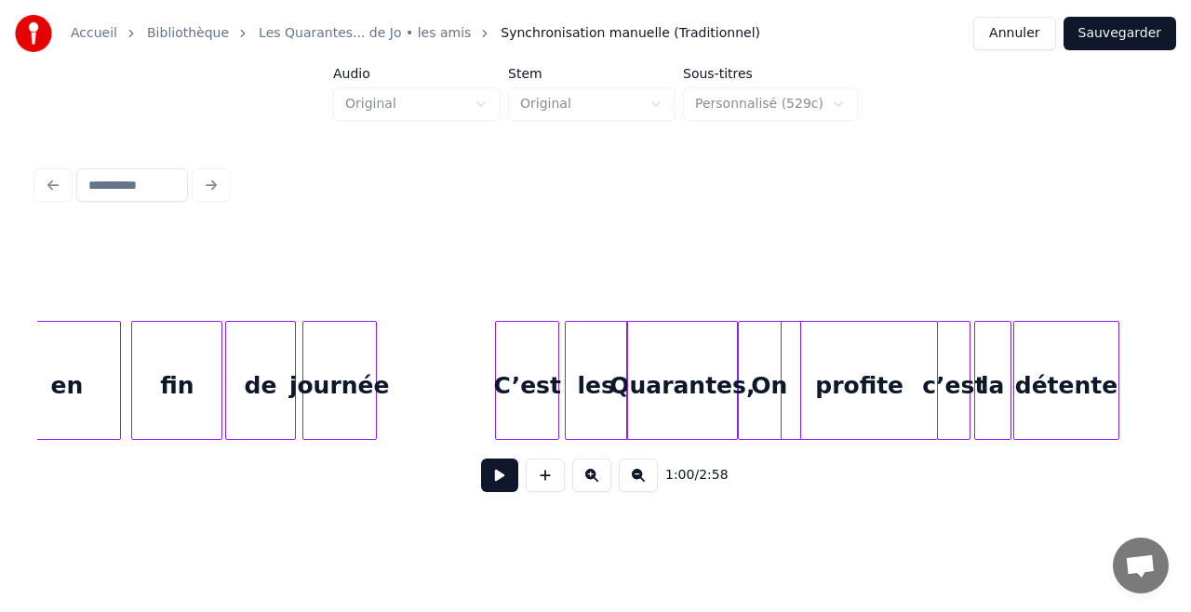
click at [688, 401] on div "Quarantes," at bounding box center [682, 385] width 110 height 127
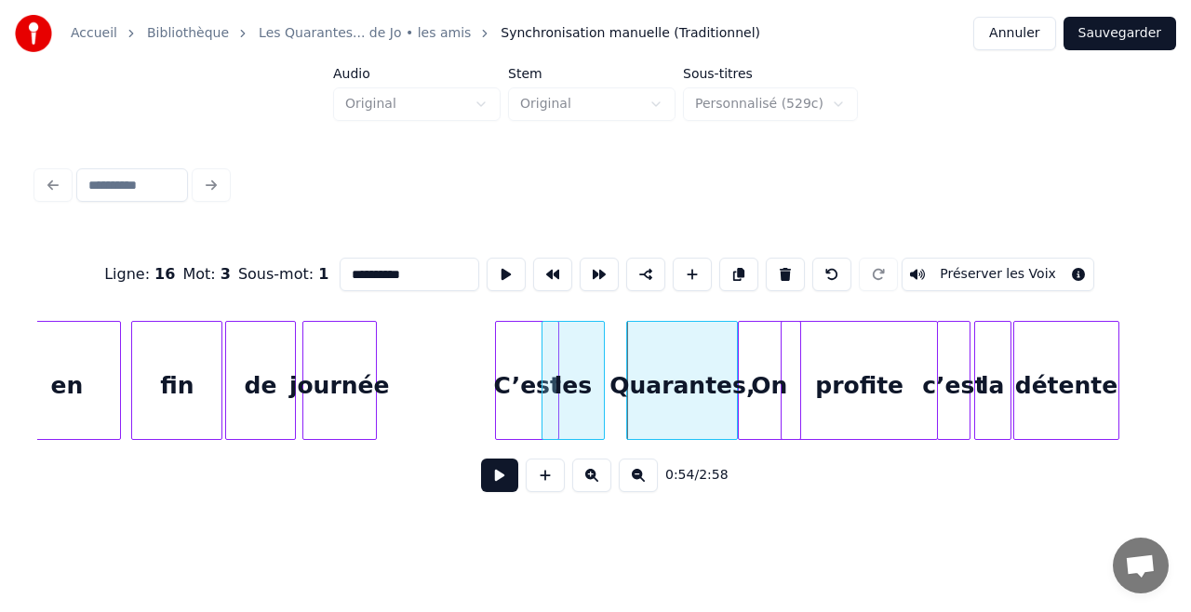
click at [564, 363] on div "les" at bounding box center [572, 385] width 61 height 127
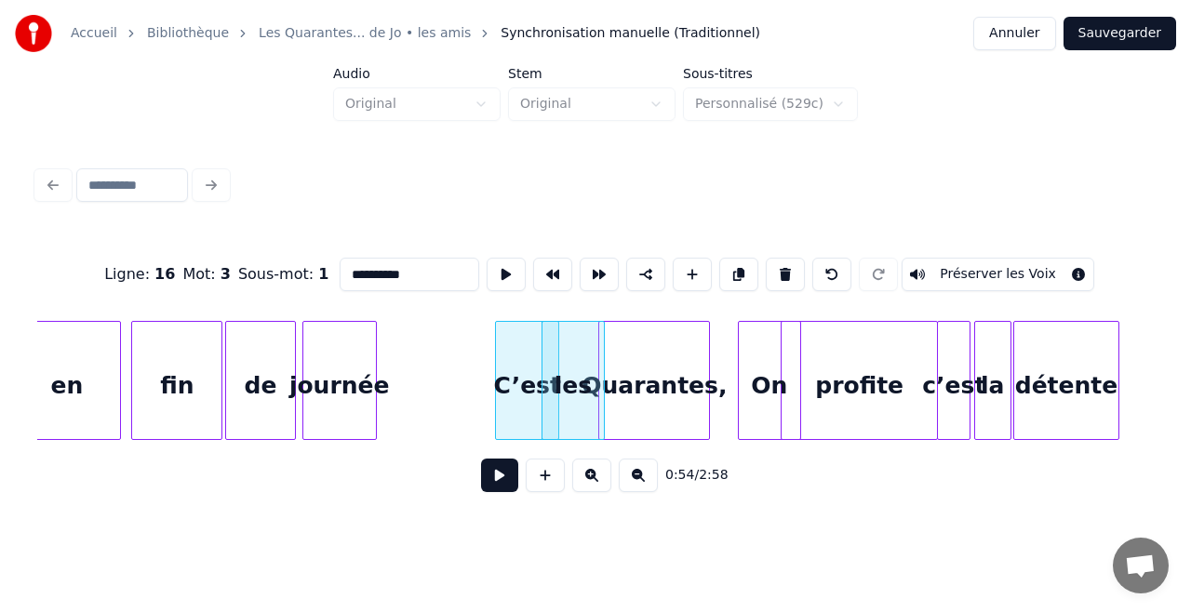
click at [650, 386] on div "Quarantes," at bounding box center [654, 385] width 110 height 127
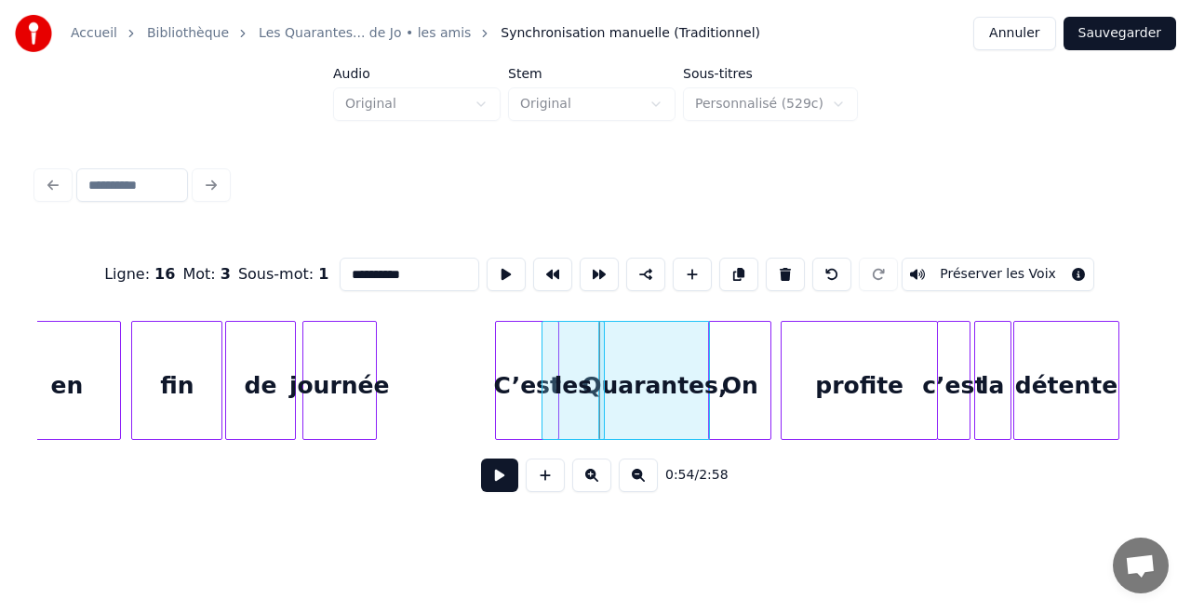
click at [739, 408] on div "On" at bounding box center [739, 385] width 61 height 127
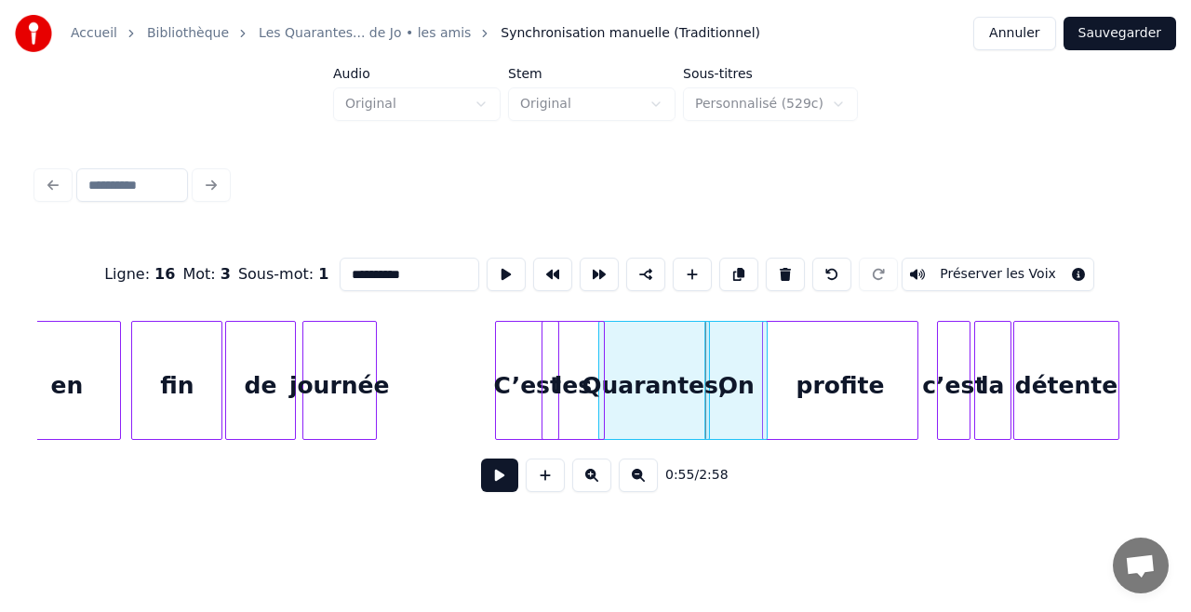
click at [807, 409] on div "profite" at bounding box center [840, 385] width 155 height 127
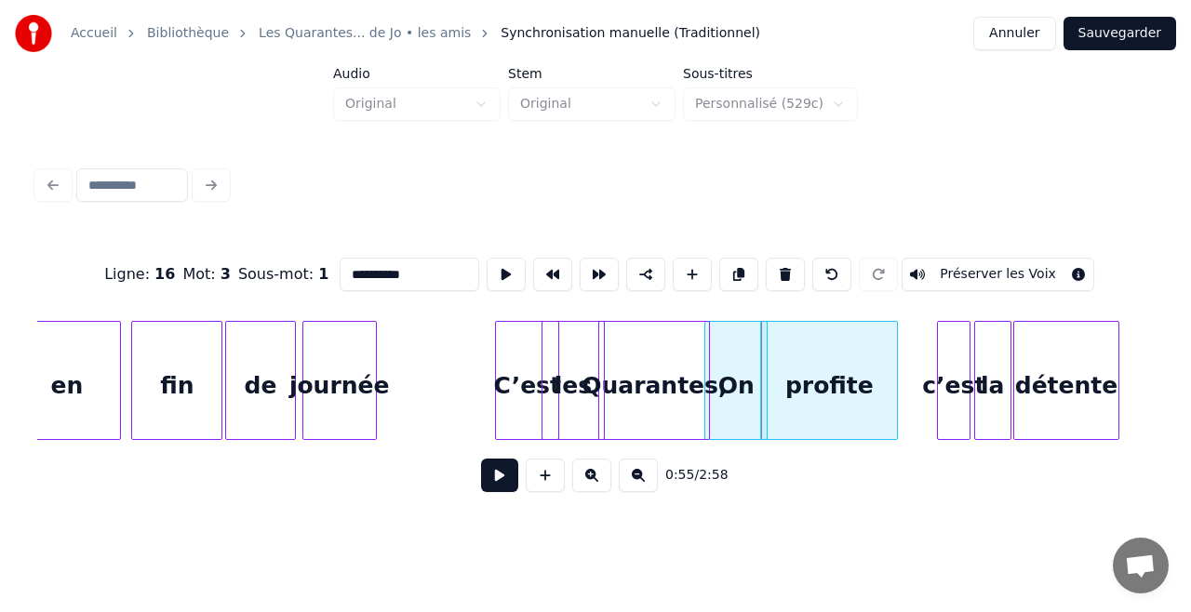
click at [893, 394] on div at bounding box center [894, 380] width 6 height 117
click at [914, 392] on div "c’est" at bounding box center [907, 385] width 32 height 127
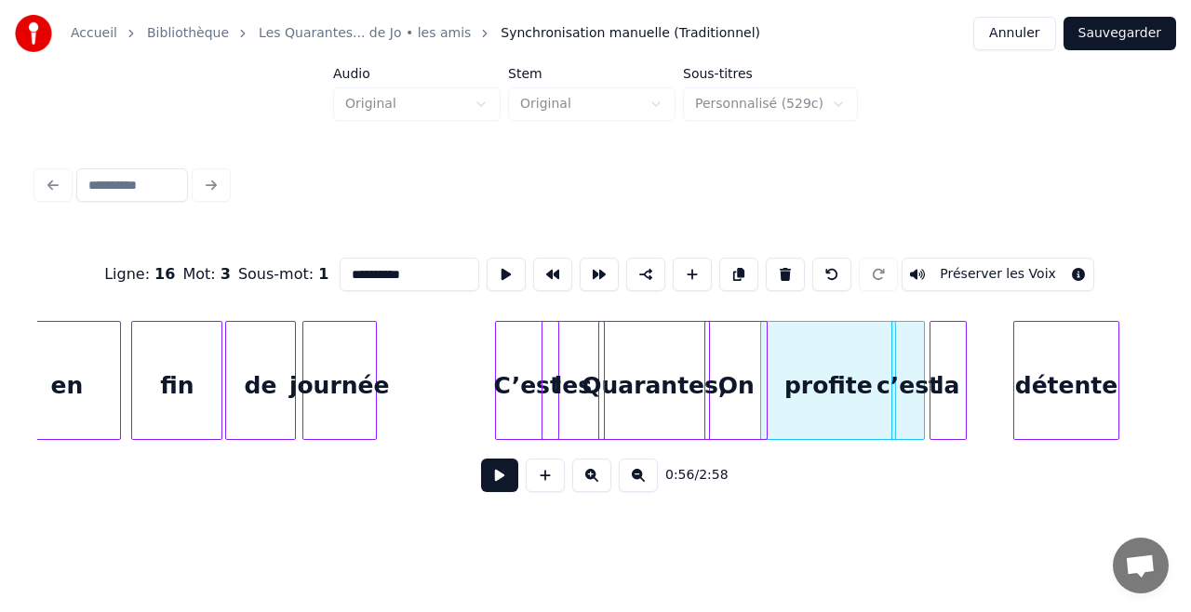
click at [945, 400] on div "la" at bounding box center [947, 385] width 35 height 127
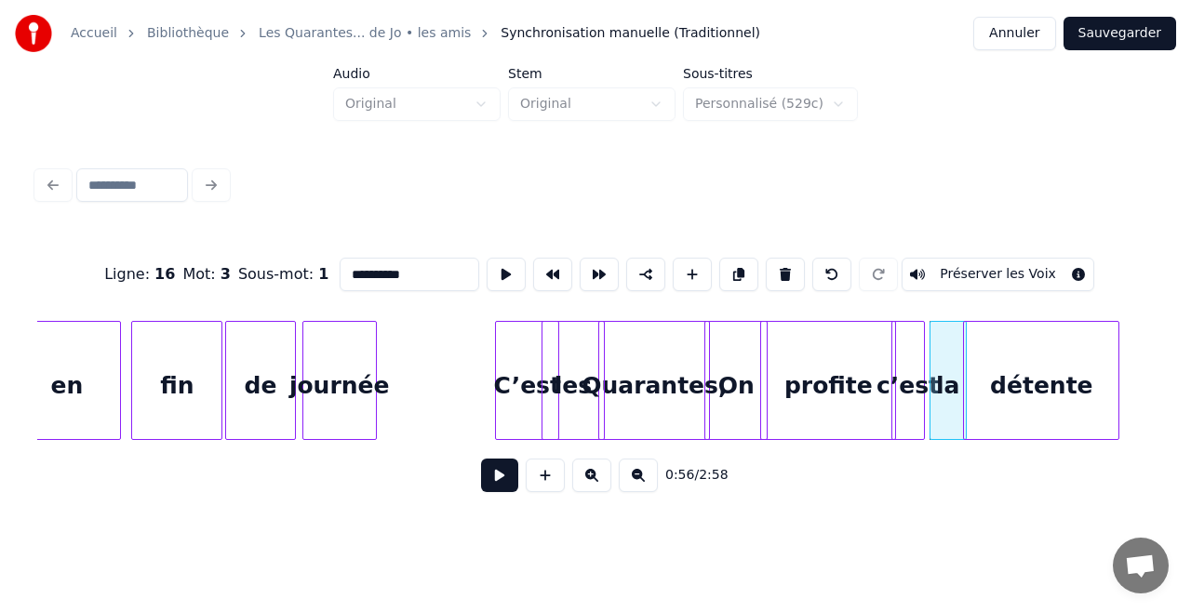
click at [968, 404] on div at bounding box center [967, 380] width 6 height 117
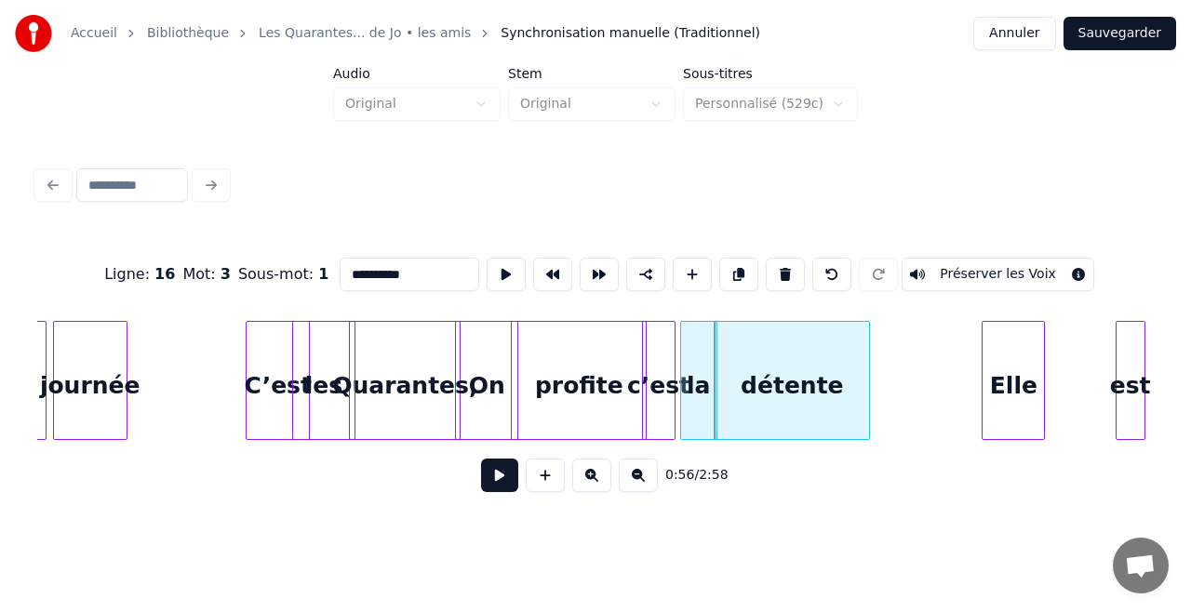
scroll to position [0, 9872]
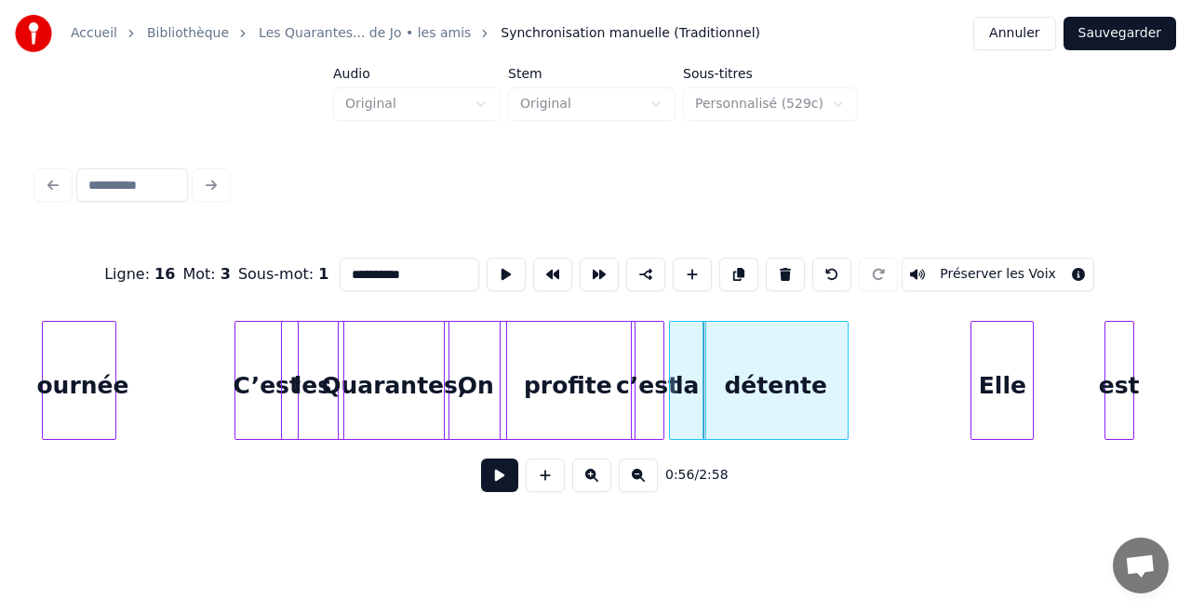
click at [847, 387] on div at bounding box center [845, 380] width 6 height 117
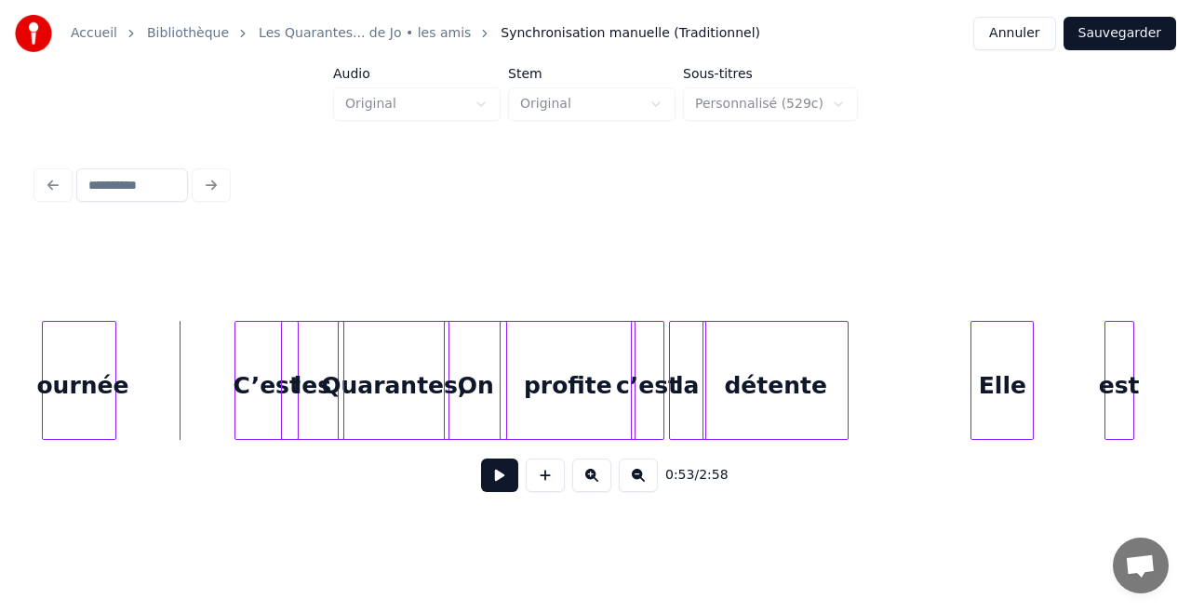
click at [488, 474] on button at bounding box center [499, 475] width 37 height 33
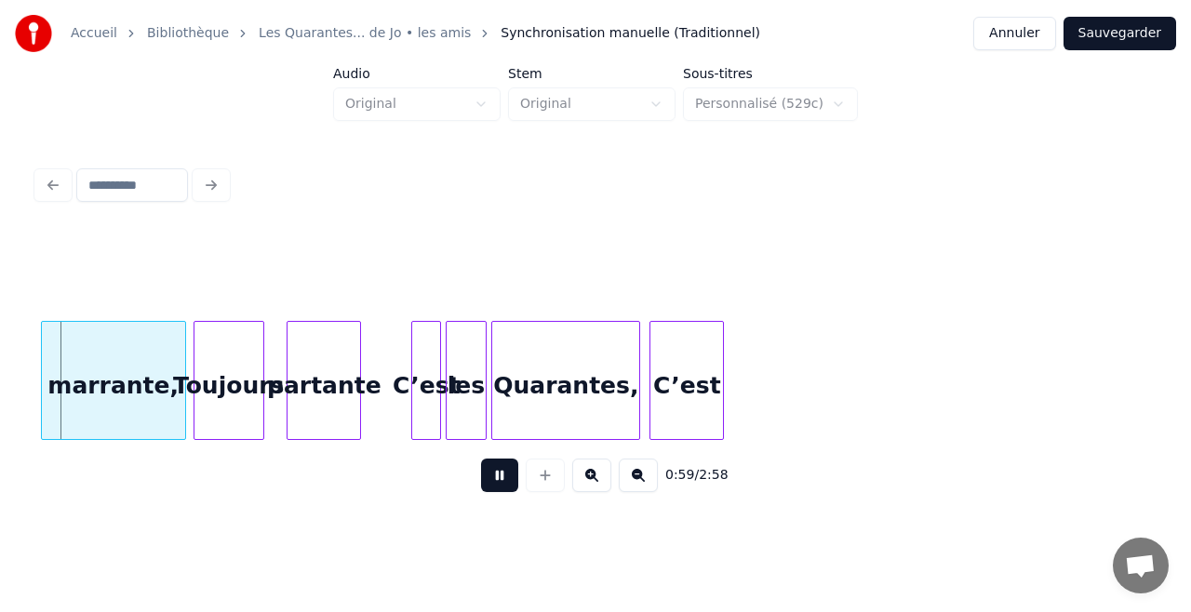
click at [487, 466] on button at bounding box center [499, 475] width 37 height 33
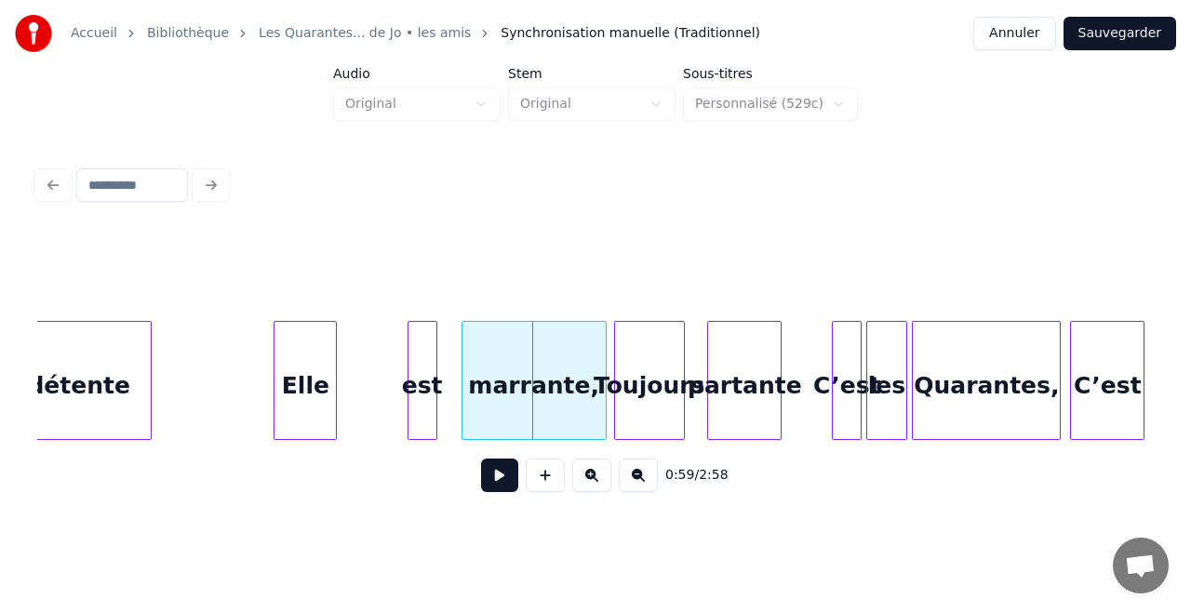
scroll to position [0, 10520]
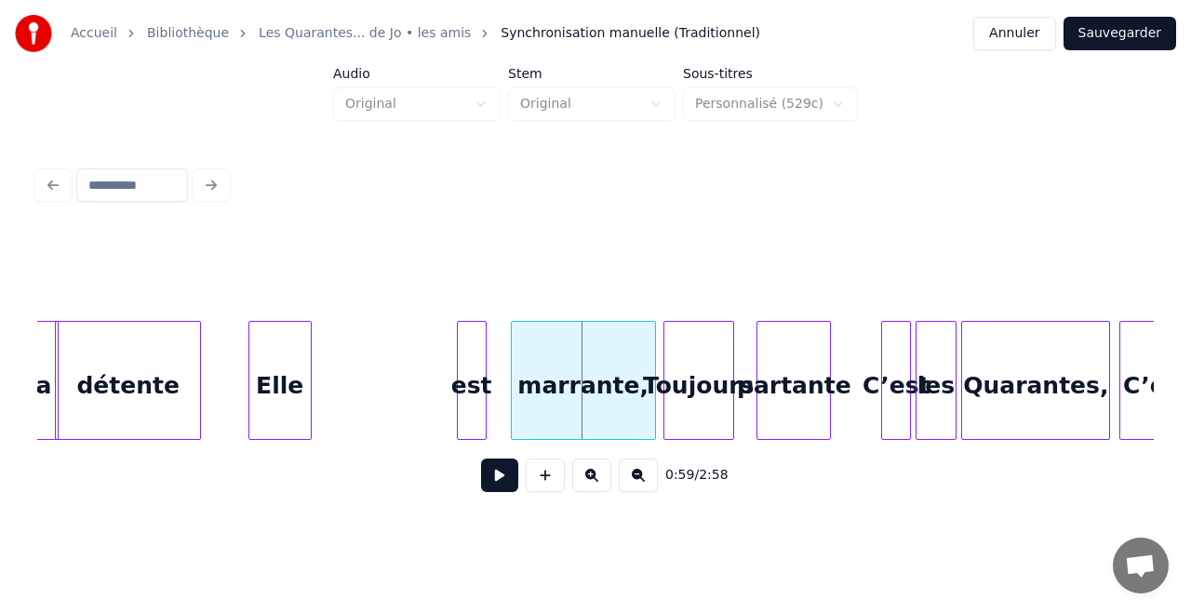
click at [288, 385] on div "Elle" at bounding box center [279, 385] width 61 height 127
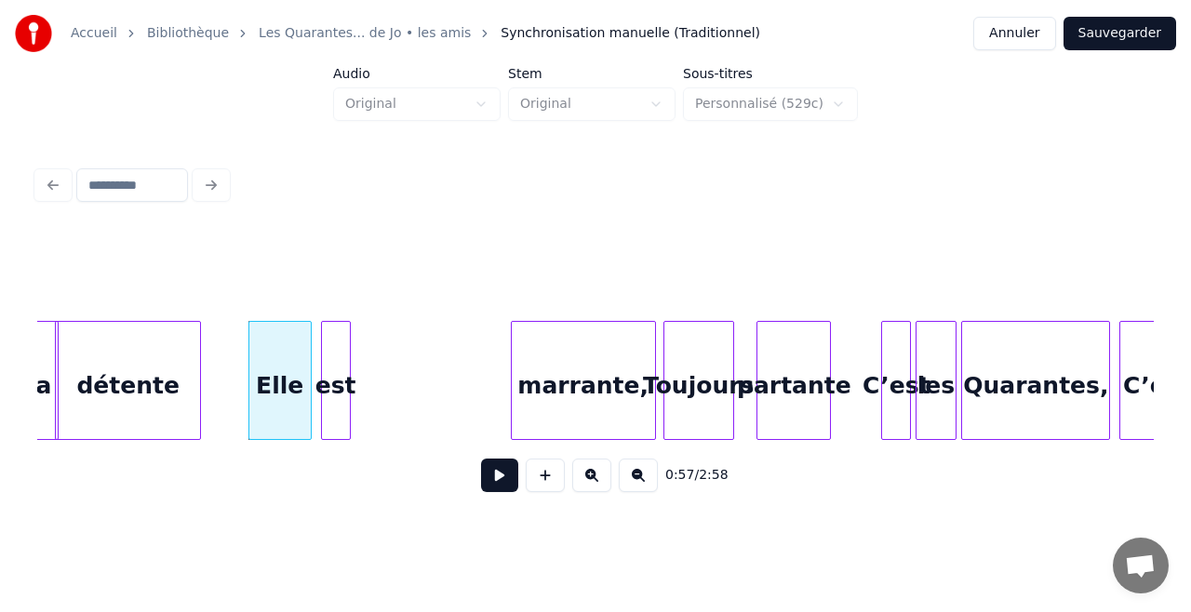
click at [333, 385] on div "est" at bounding box center [336, 385] width 28 height 127
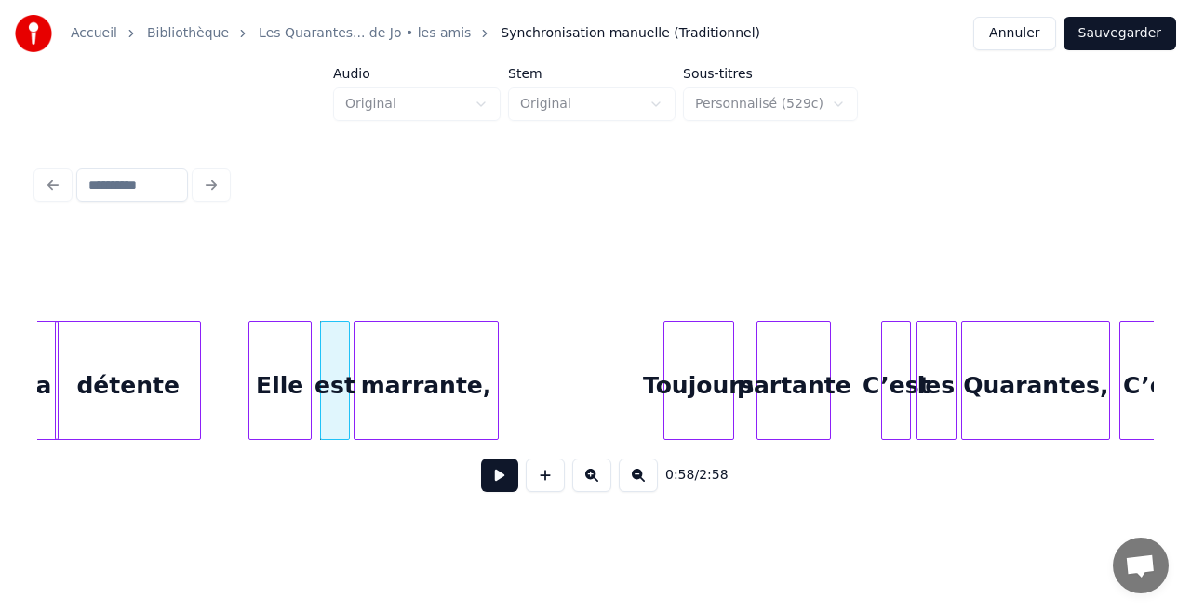
click at [452, 389] on div "marrante," at bounding box center [425, 385] width 143 height 127
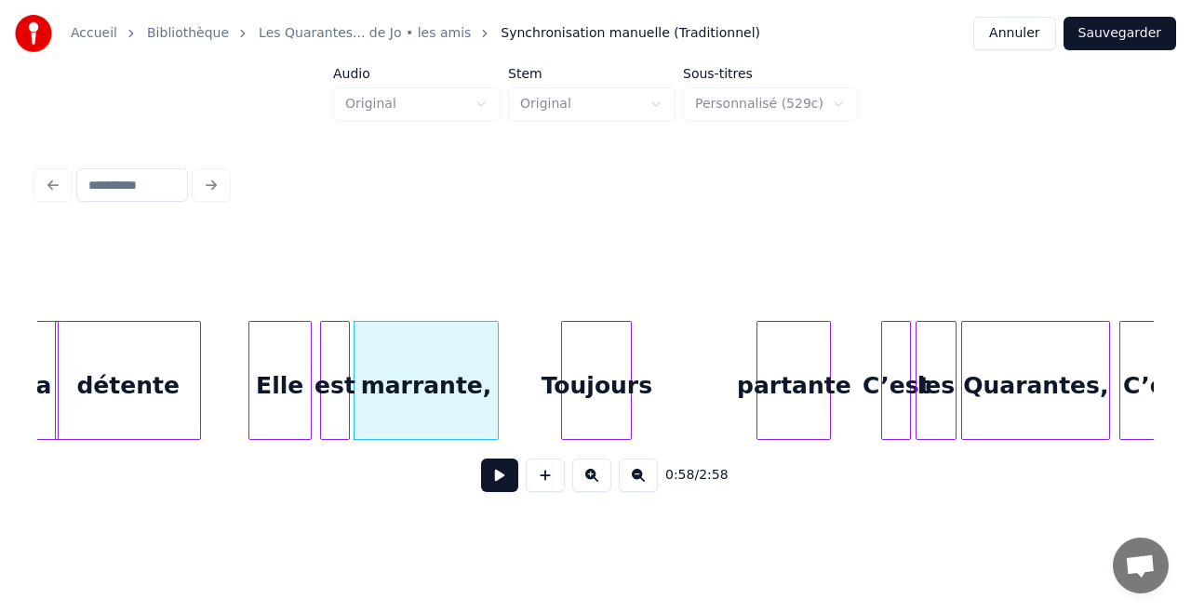
click at [594, 372] on div "Toujours" at bounding box center [596, 385] width 69 height 127
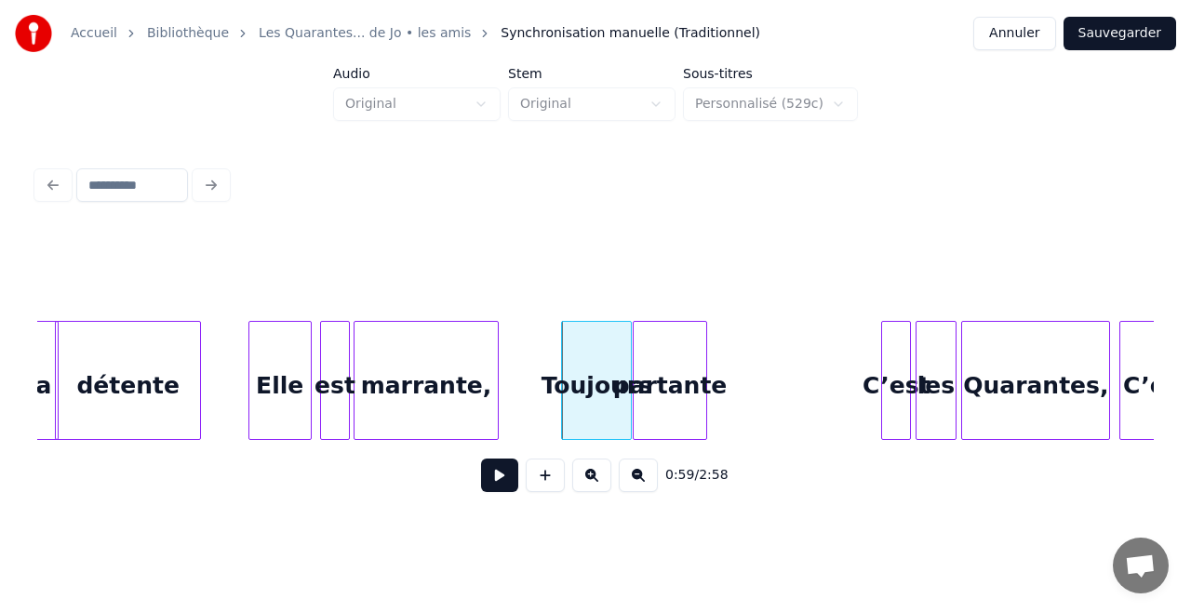
click at [696, 409] on div "partante" at bounding box center [670, 385] width 73 height 127
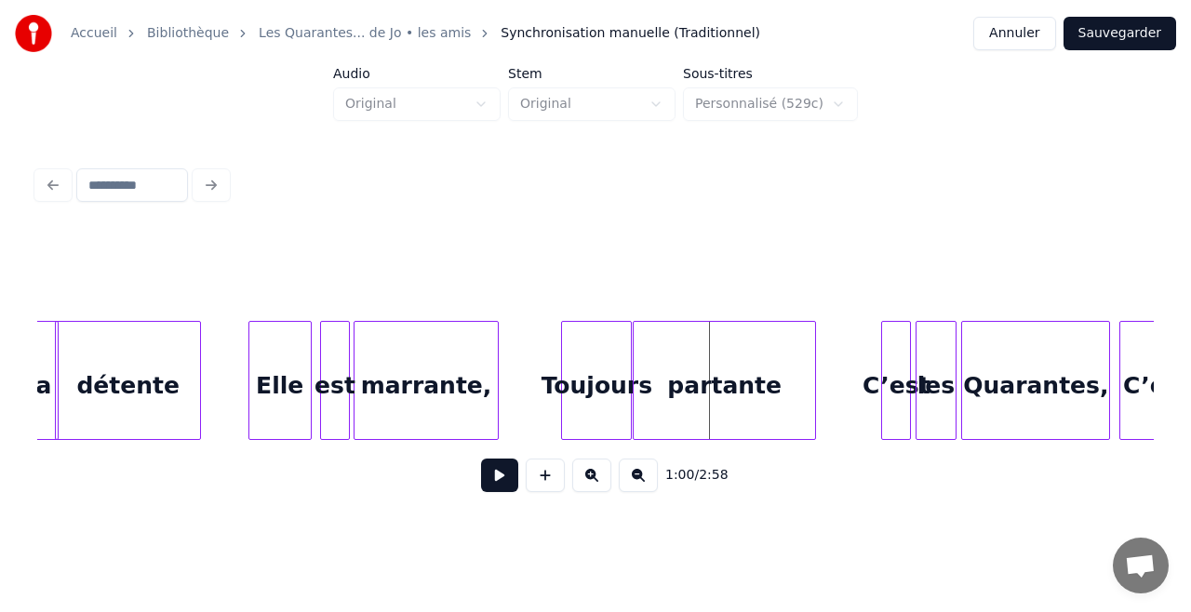
click at [811, 401] on div at bounding box center [812, 380] width 6 height 117
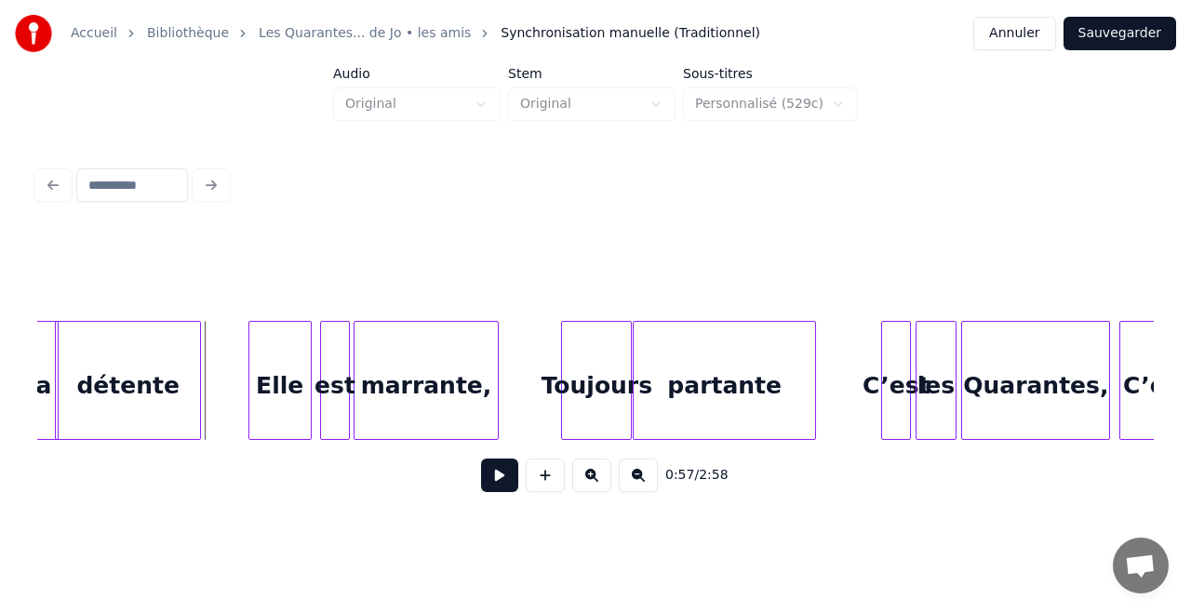
click at [489, 480] on button at bounding box center [499, 475] width 37 height 33
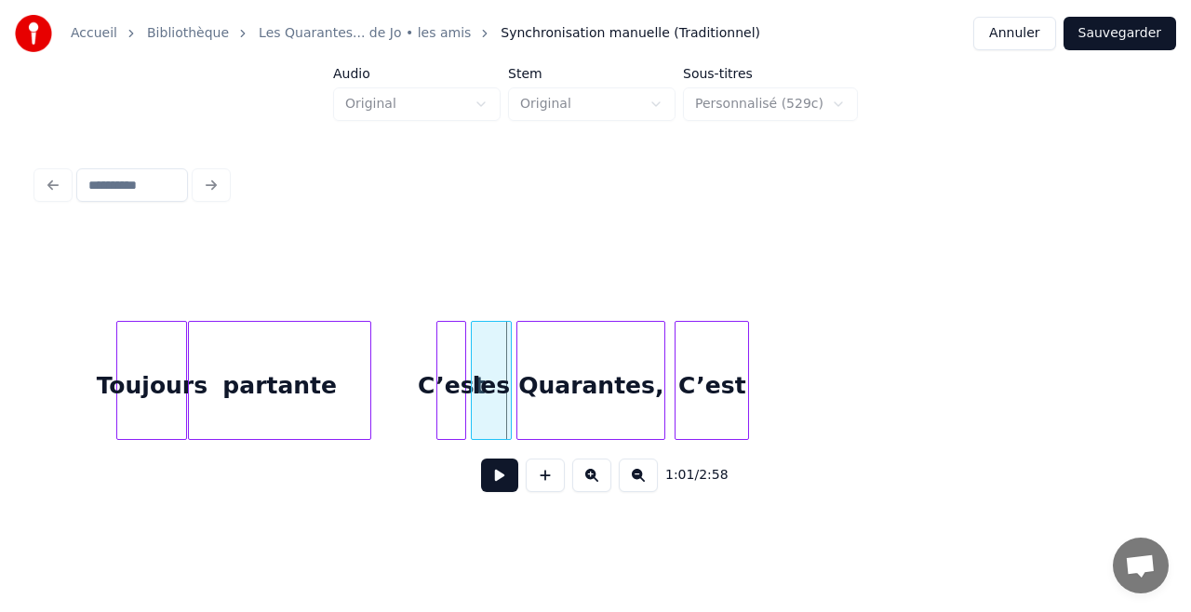
scroll to position [0, 11039]
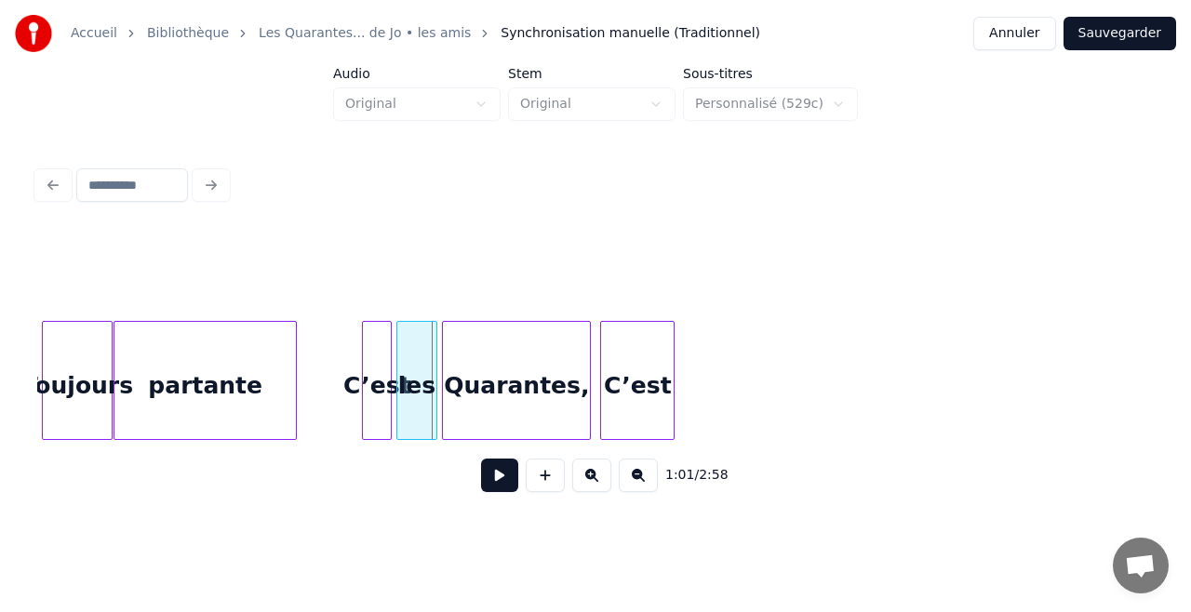
click at [494, 474] on button at bounding box center [499, 475] width 37 height 33
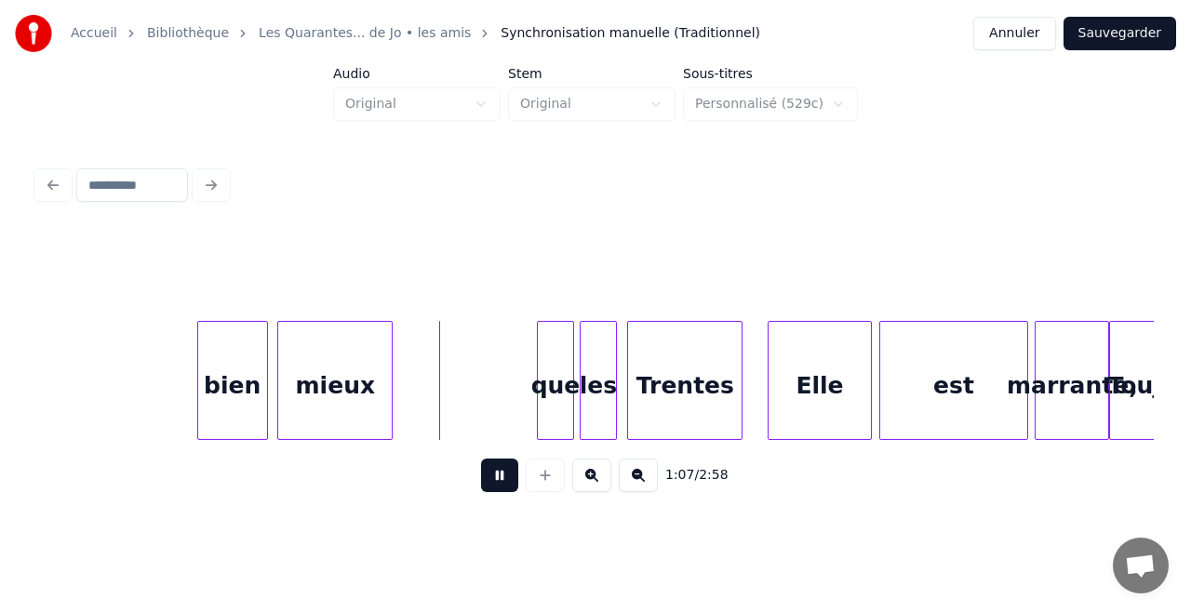
click at [494, 474] on button at bounding box center [499, 475] width 37 height 33
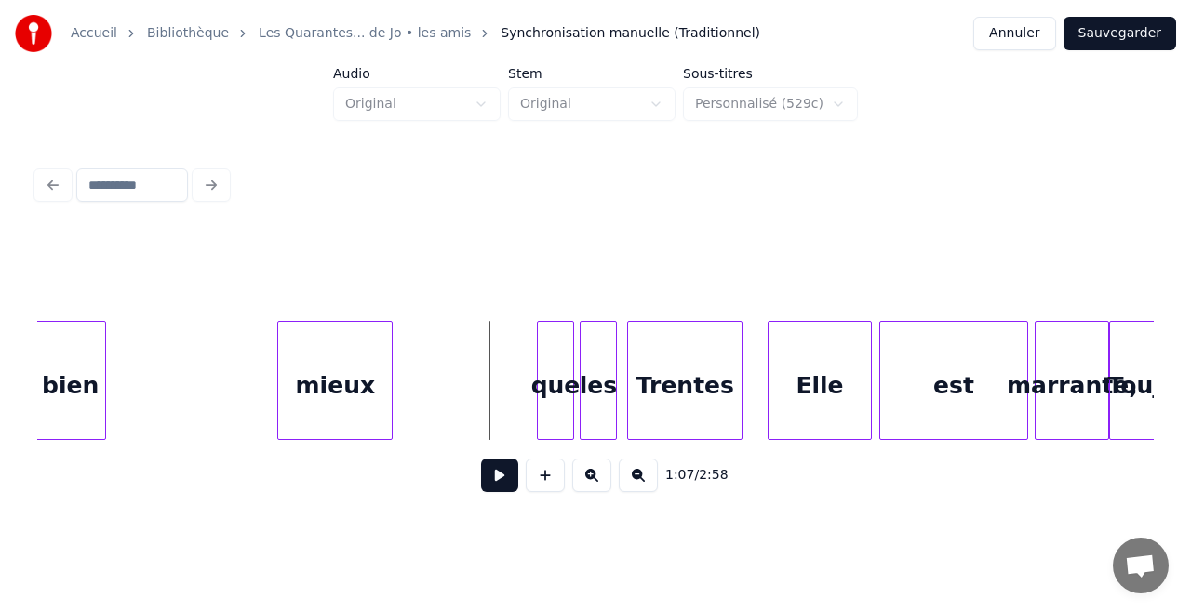
scroll to position [0, 12148]
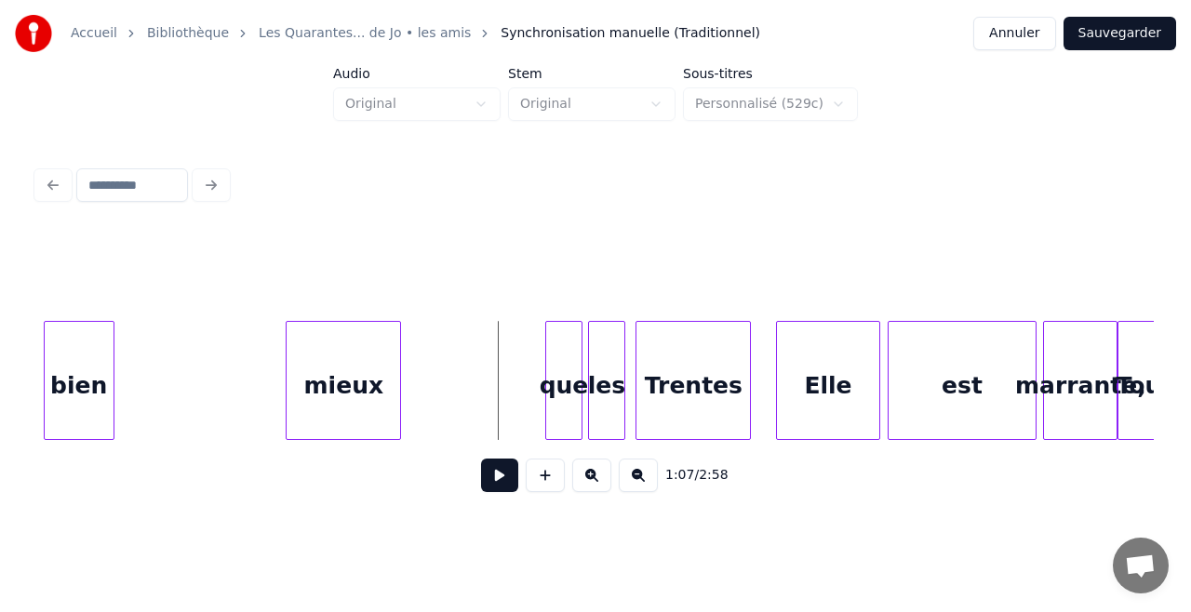
click at [66, 371] on div "bien" at bounding box center [79, 385] width 69 height 127
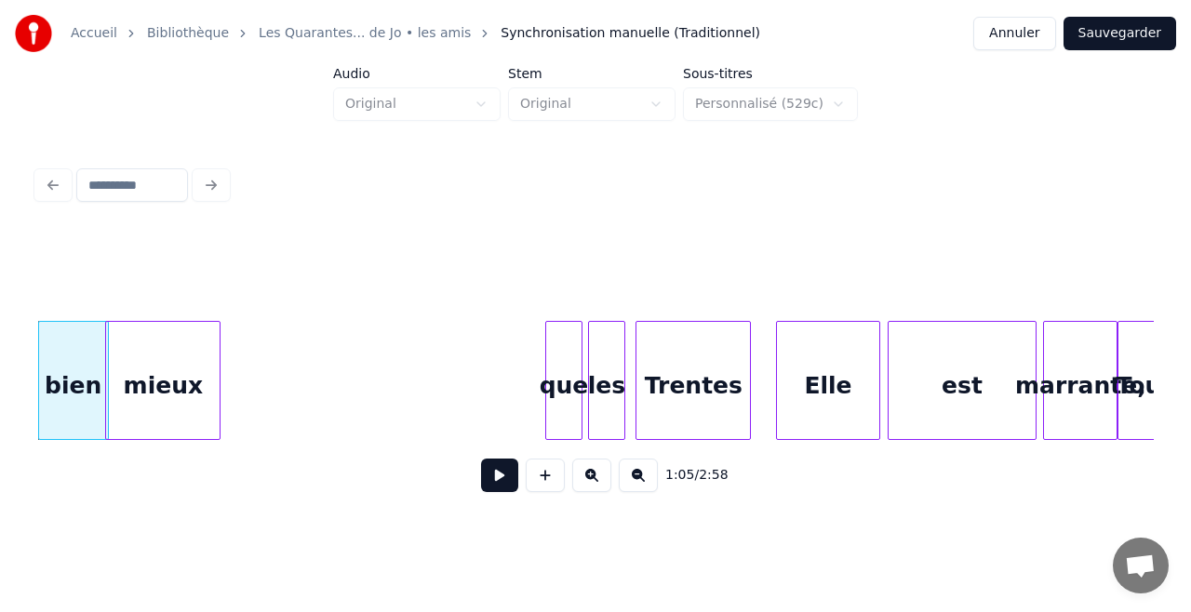
click at [147, 388] on div "mieux" at bounding box center [162, 385] width 113 height 127
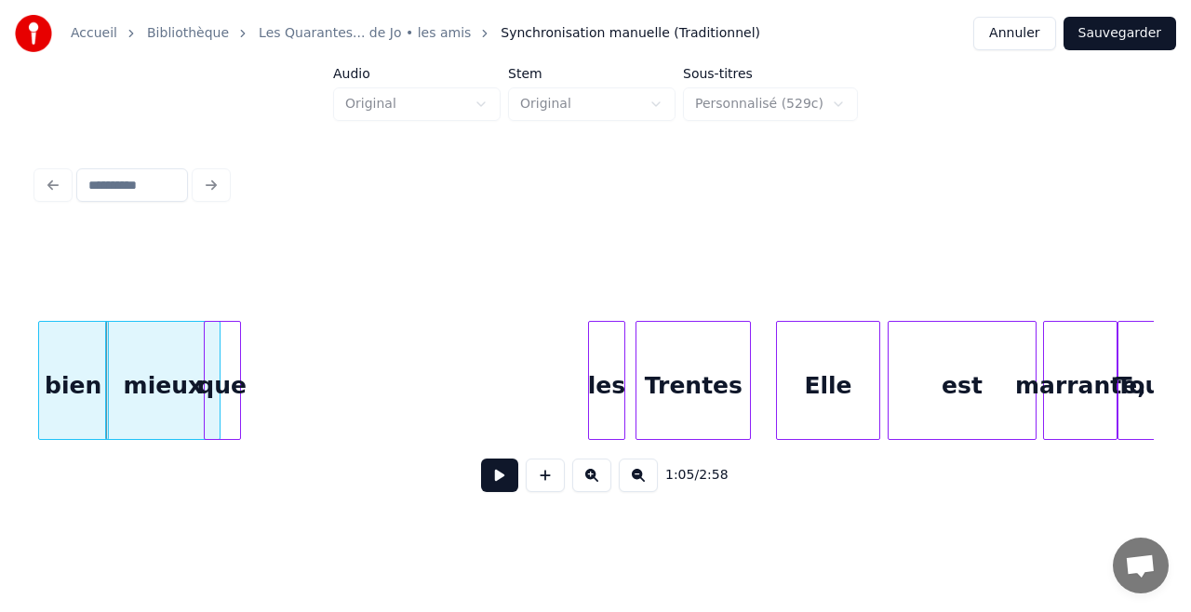
click at [223, 400] on div "que" at bounding box center [222, 385] width 35 height 127
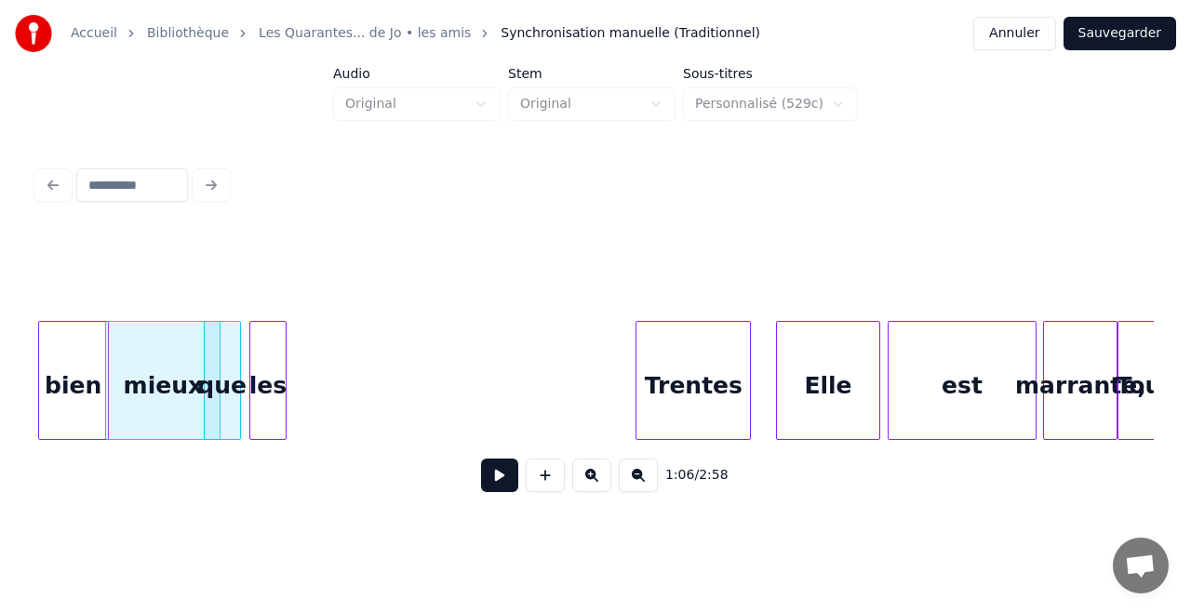
click at [274, 384] on div "les" at bounding box center [267, 385] width 35 height 127
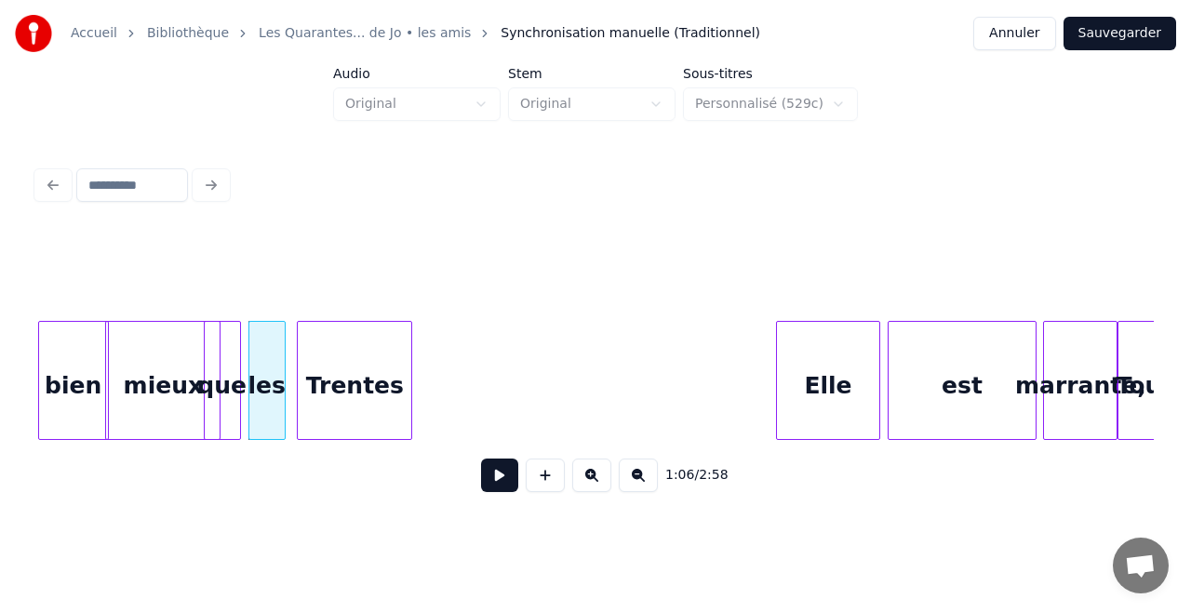
click at [388, 383] on div "Trentes" at bounding box center [354, 385] width 113 height 127
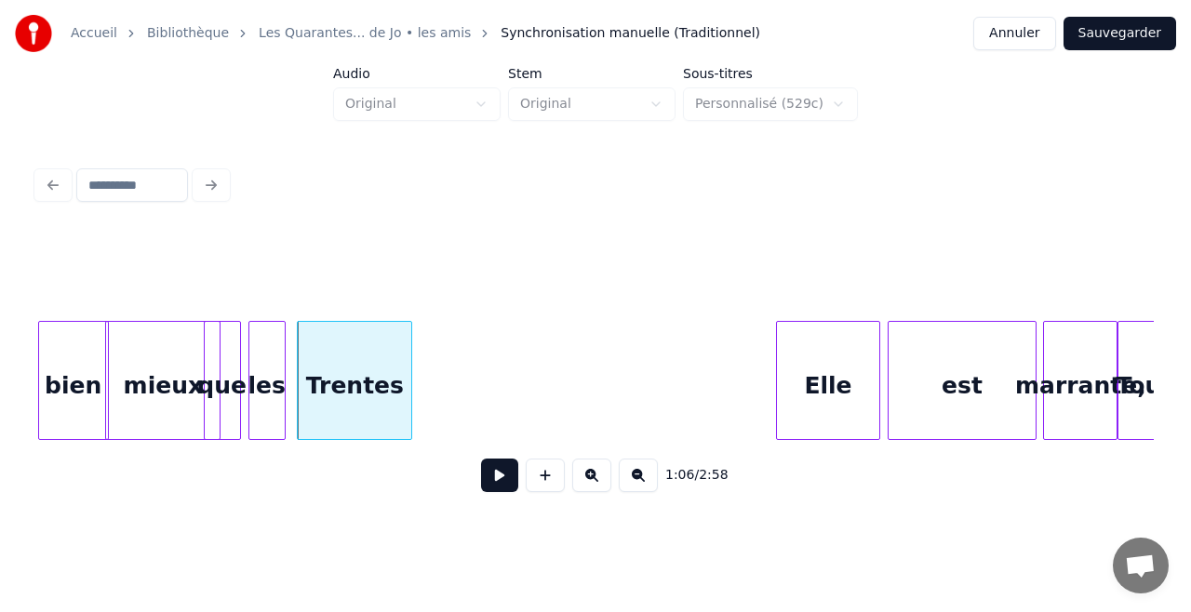
click at [832, 401] on div "Elle" at bounding box center [828, 385] width 102 height 127
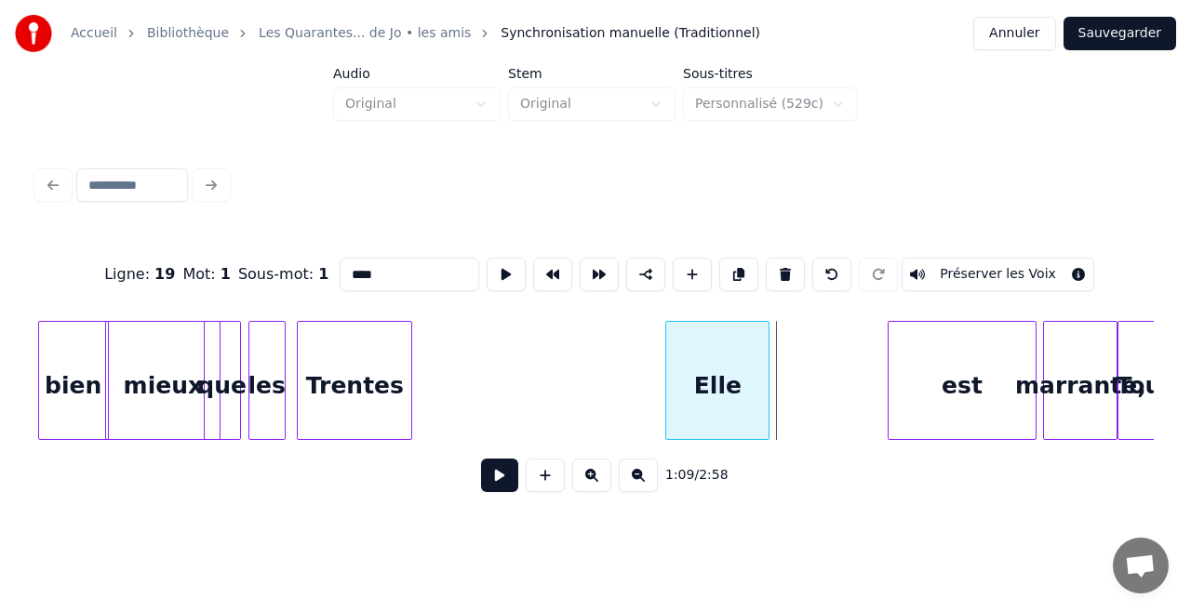
click at [722, 402] on div "Elle" at bounding box center [717, 385] width 102 height 127
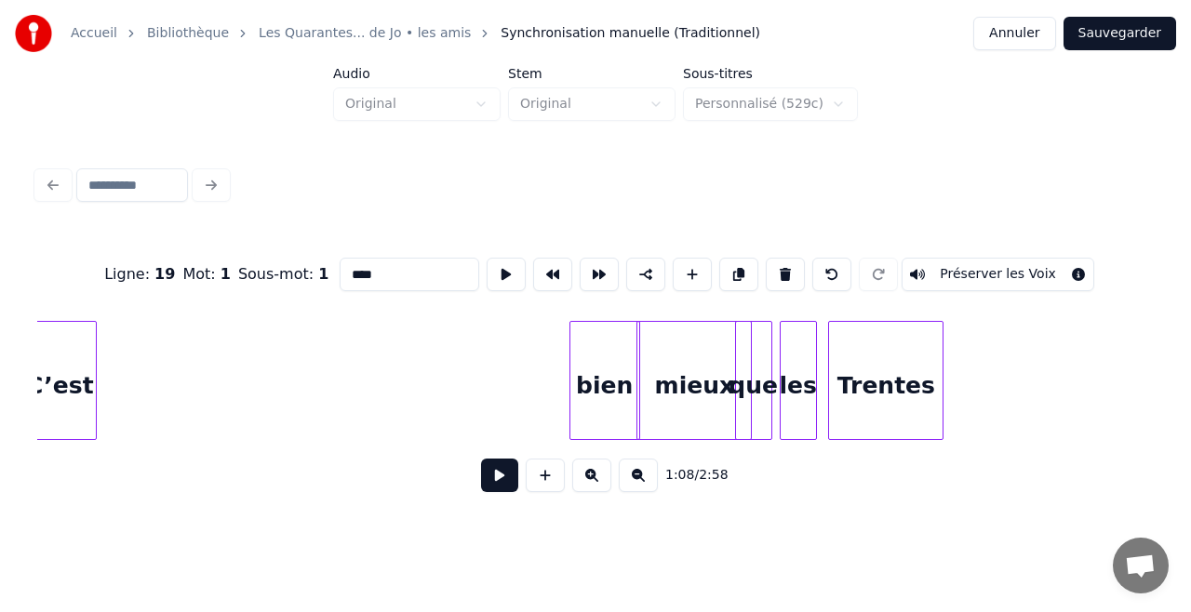
scroll to position [0, 11592]
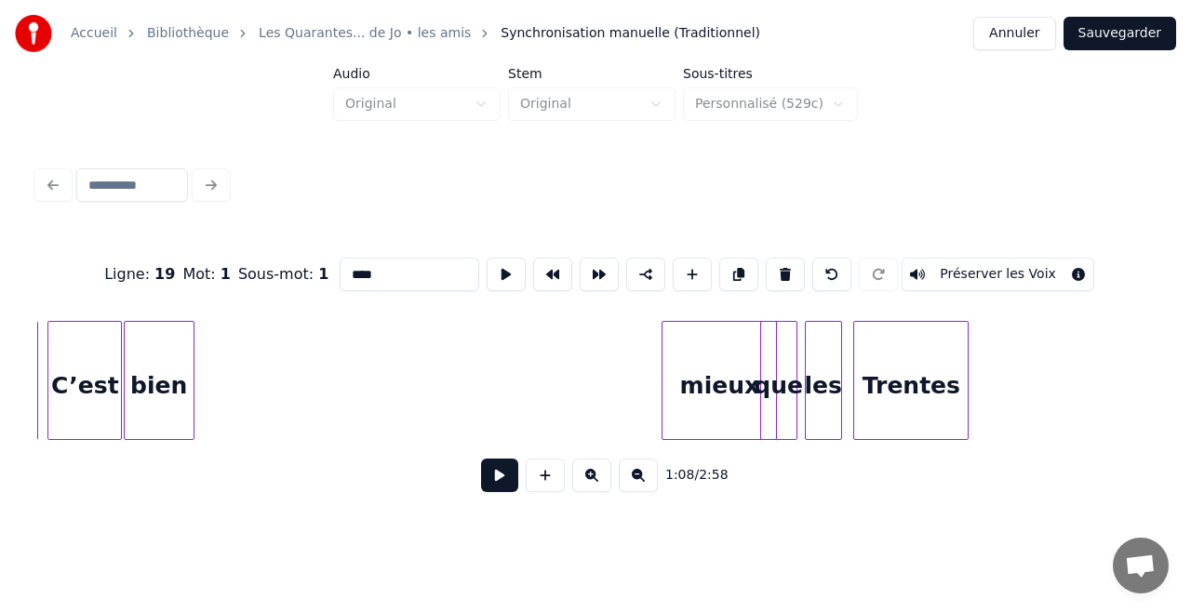
click at [149, 407] on div "bien" at bounding box center [159, 385] width 69 height 127
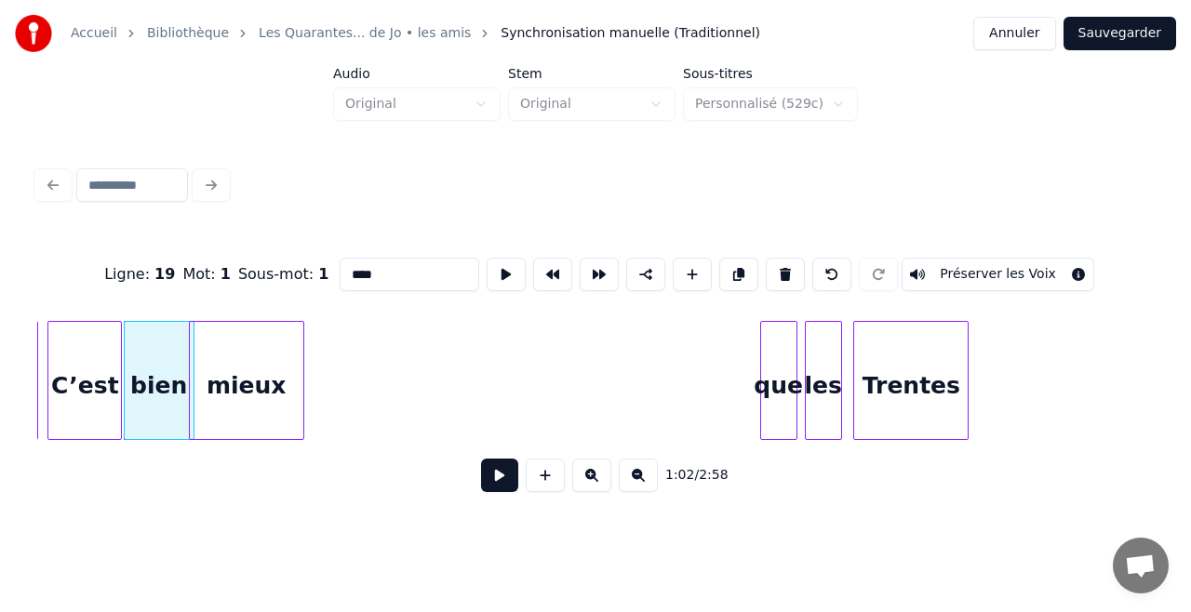
click at [277, 409] on div "mieux" at bounding box center [246, 385] width 113 height 127
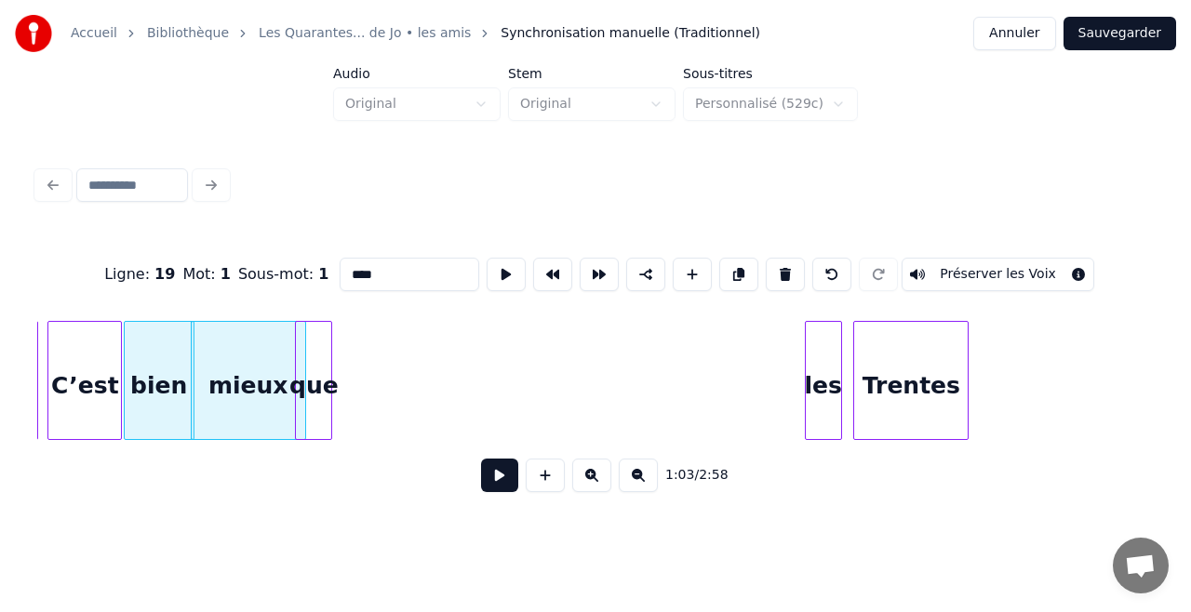
click at [320, 416] on div "que" at bounding box center [313, 385] width 35 height 127
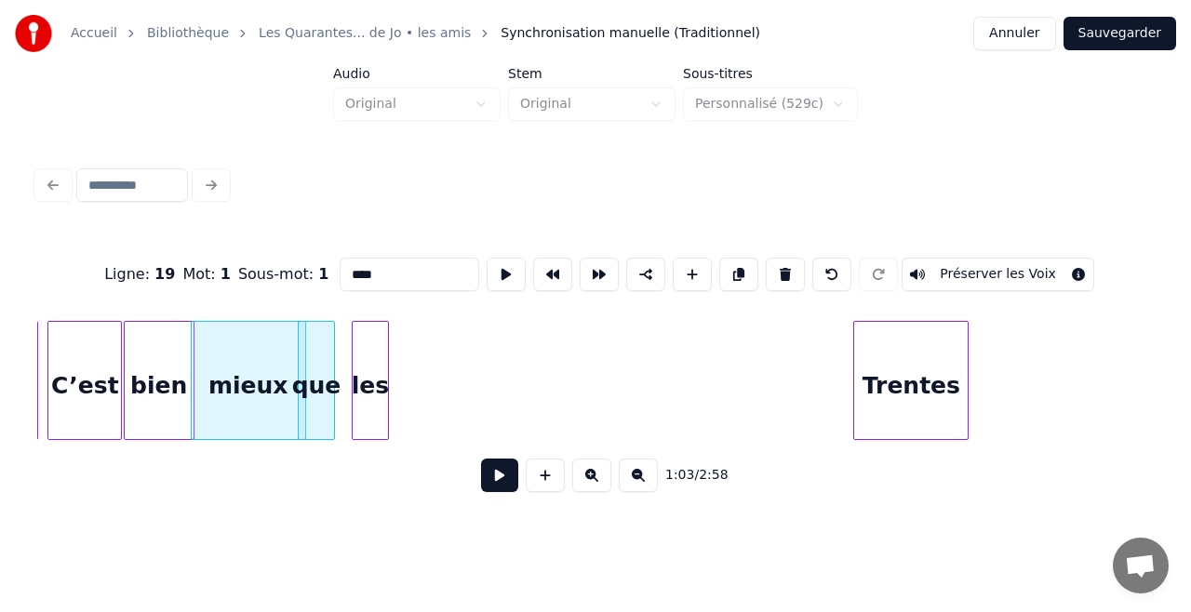
click at [368, 387] on div "les" at bounding box center [370, 385] width 35 height 127
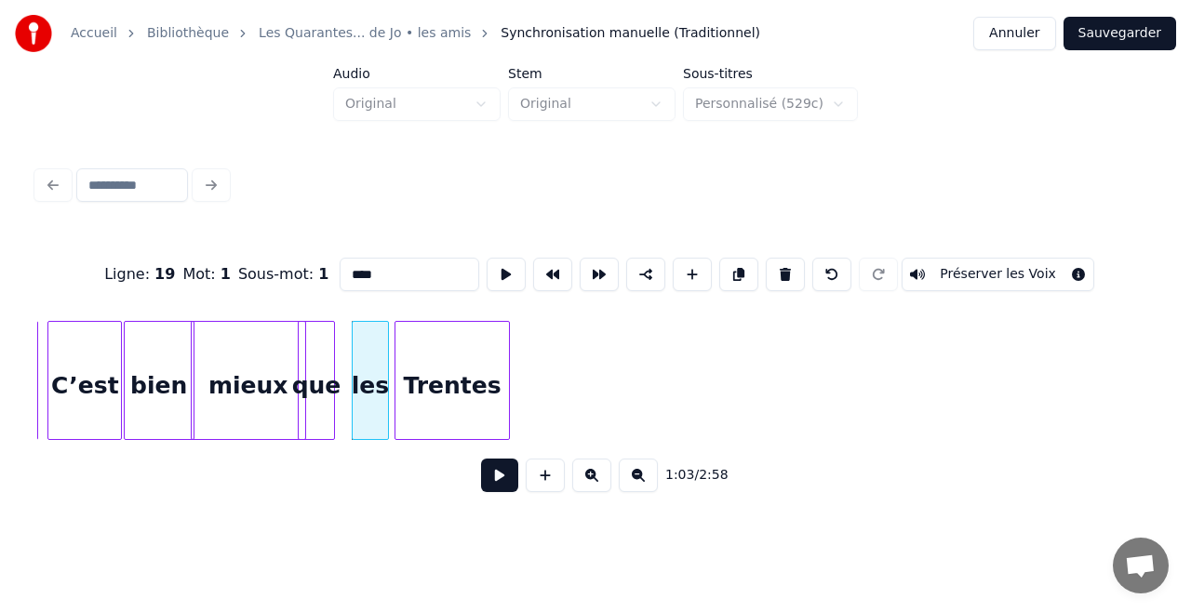
click at [428, 385] on div "Trentes" at bounding box center [451, 385] width 113 height 127
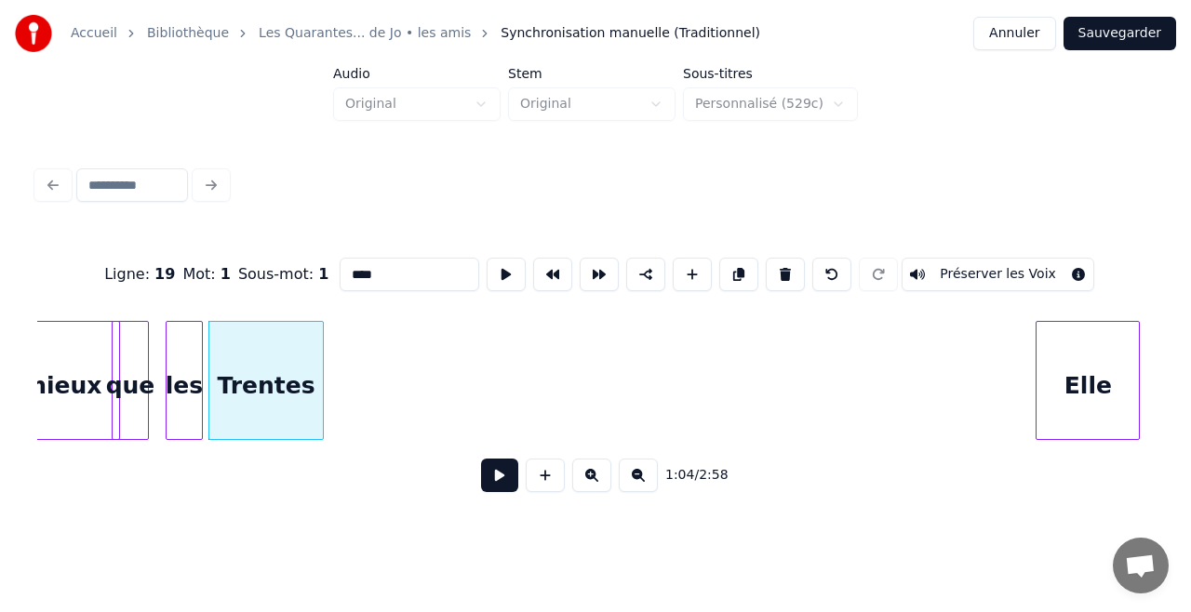
scroll to position [0, 11901]
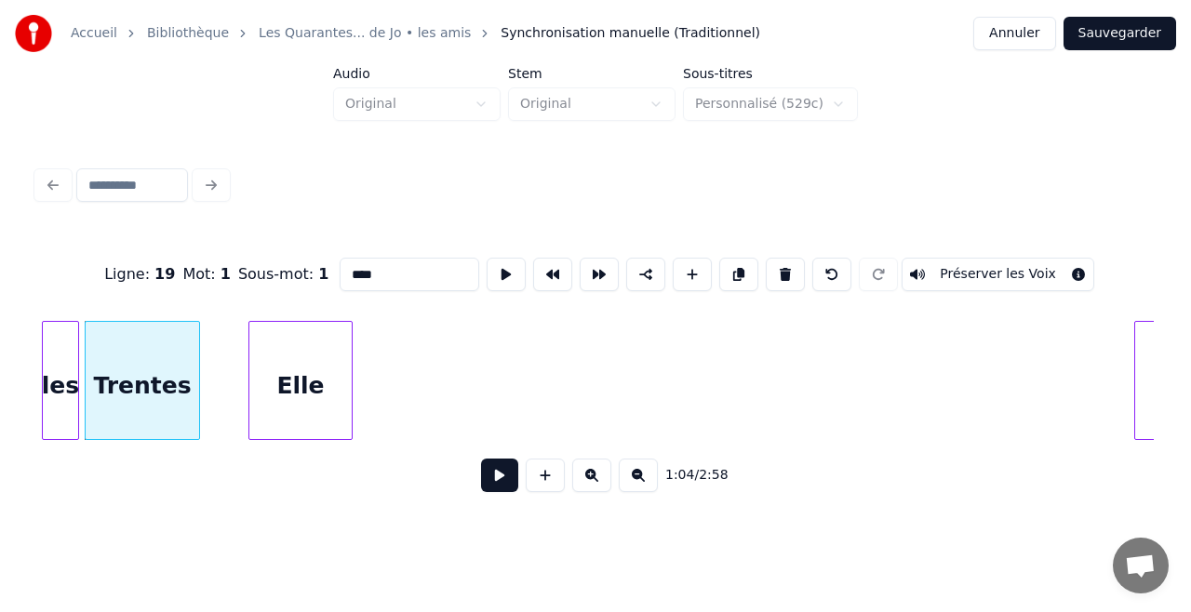
click at [334, 385] on div "Elle" at bounding box center [300, 385] width 102 height 127
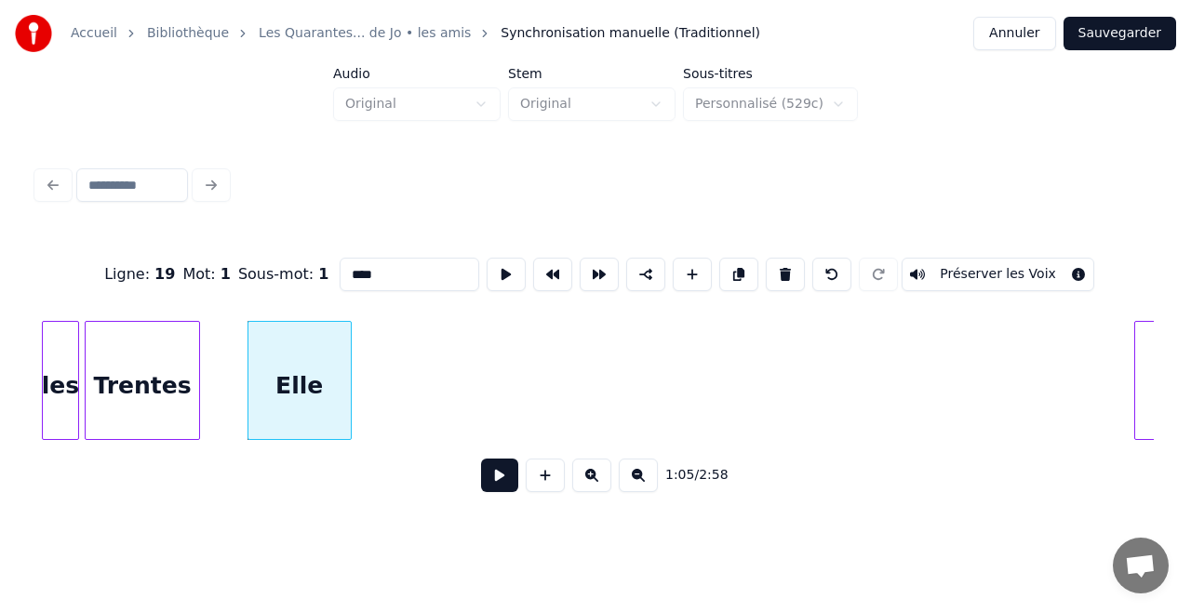
scroll to position [0, 11984]
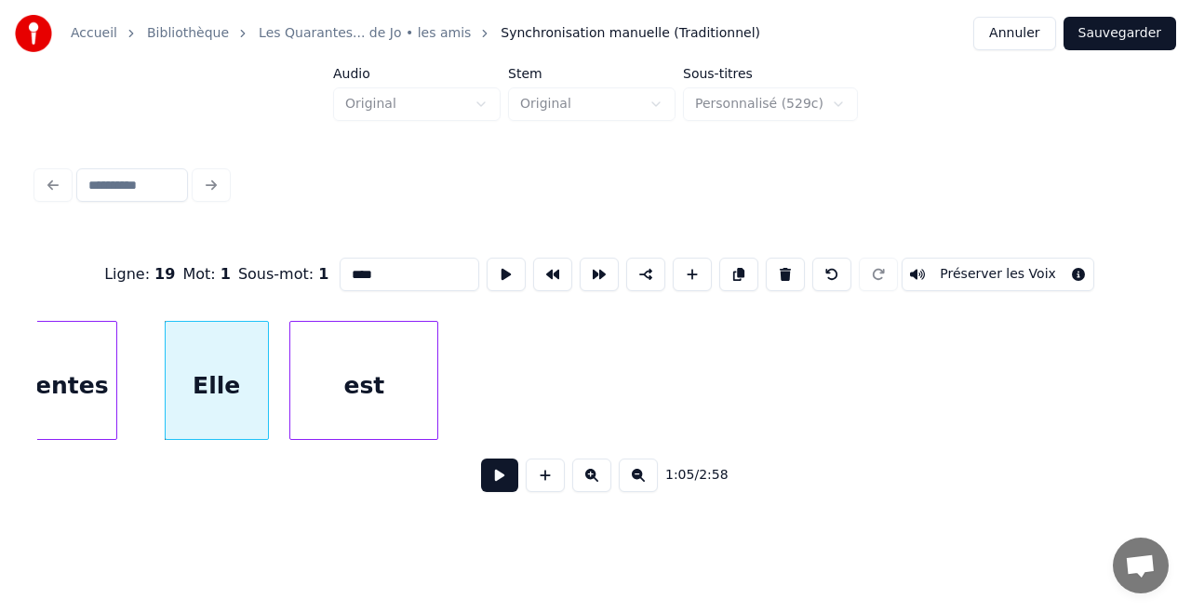
click at [381, 355] on div "est" at bounding box center [363, 385] width 147 height 127
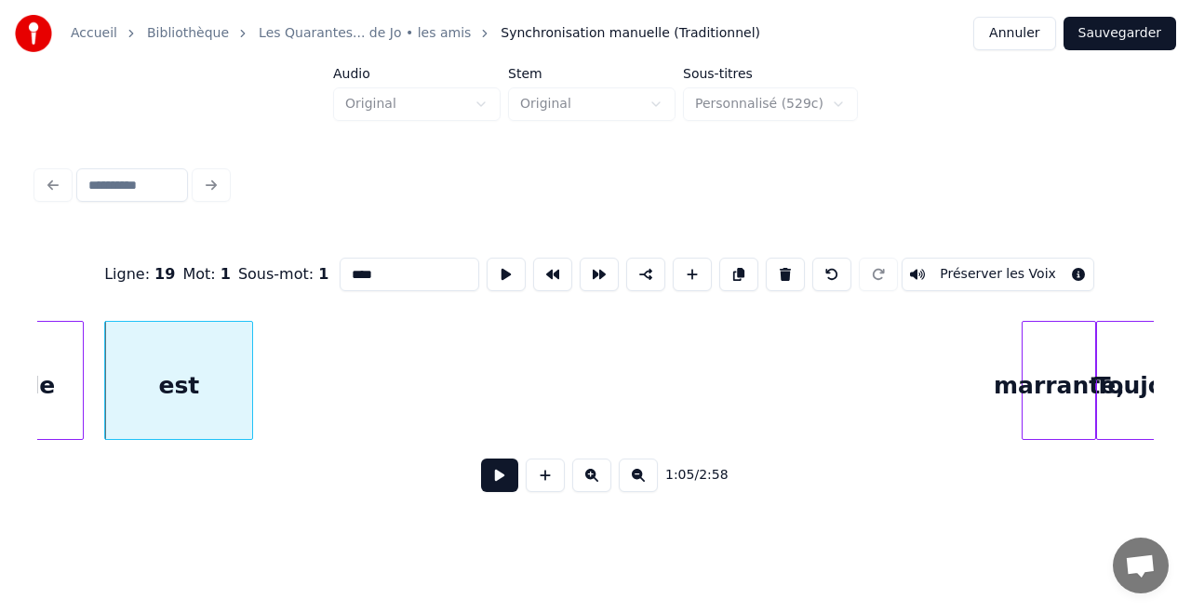
scroll to position [0, 12256]
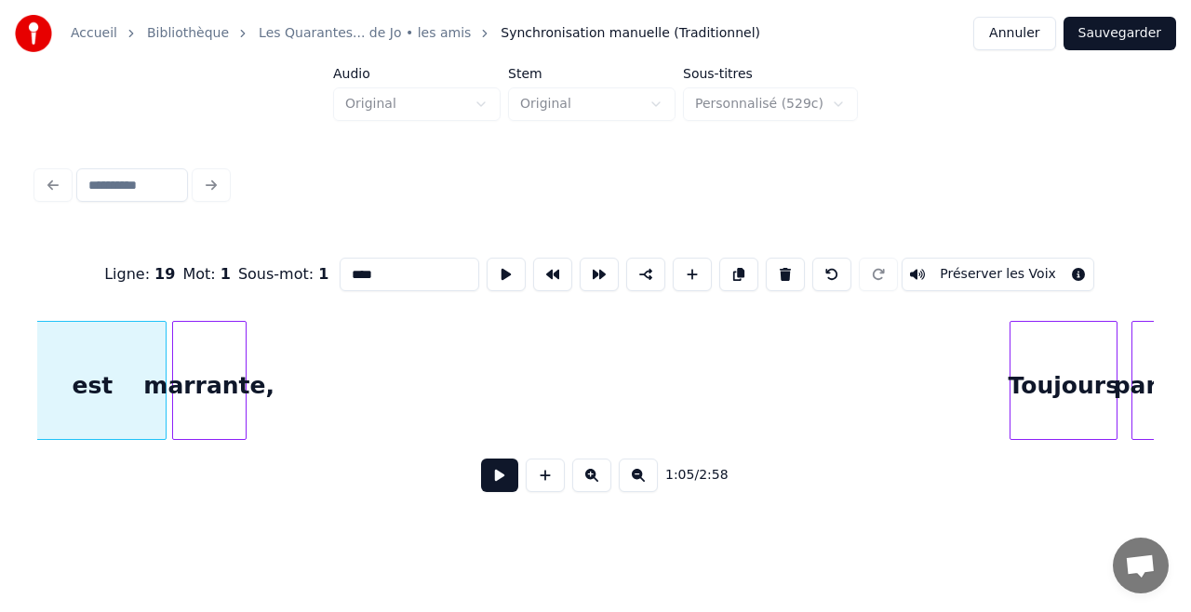
click at [228, 393] on div "marrante," at bounding box center [209, 385] width 73 height 127
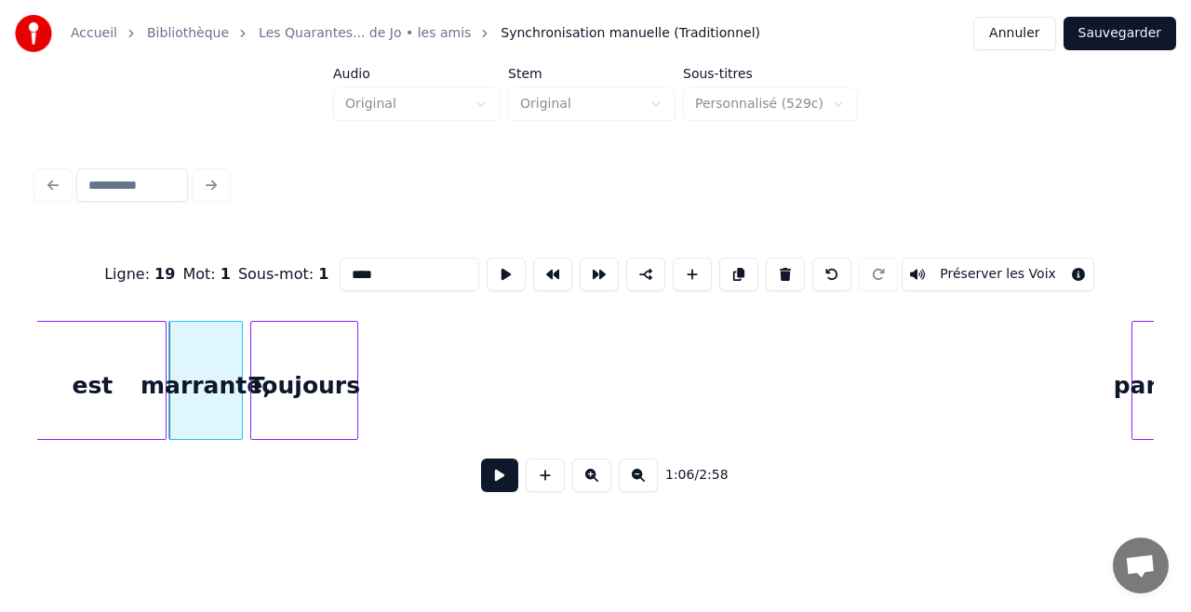
click at [273, 334] on div "Toujours" at bounding box center [304, 385] width 106 height 127
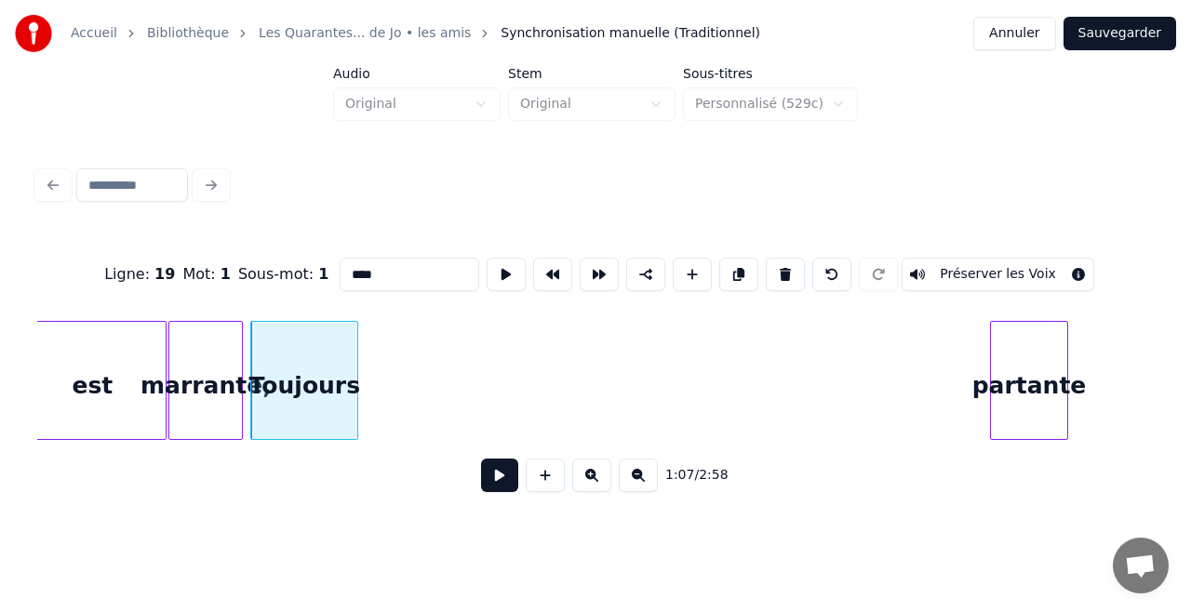
scroll to position [0, 12301]
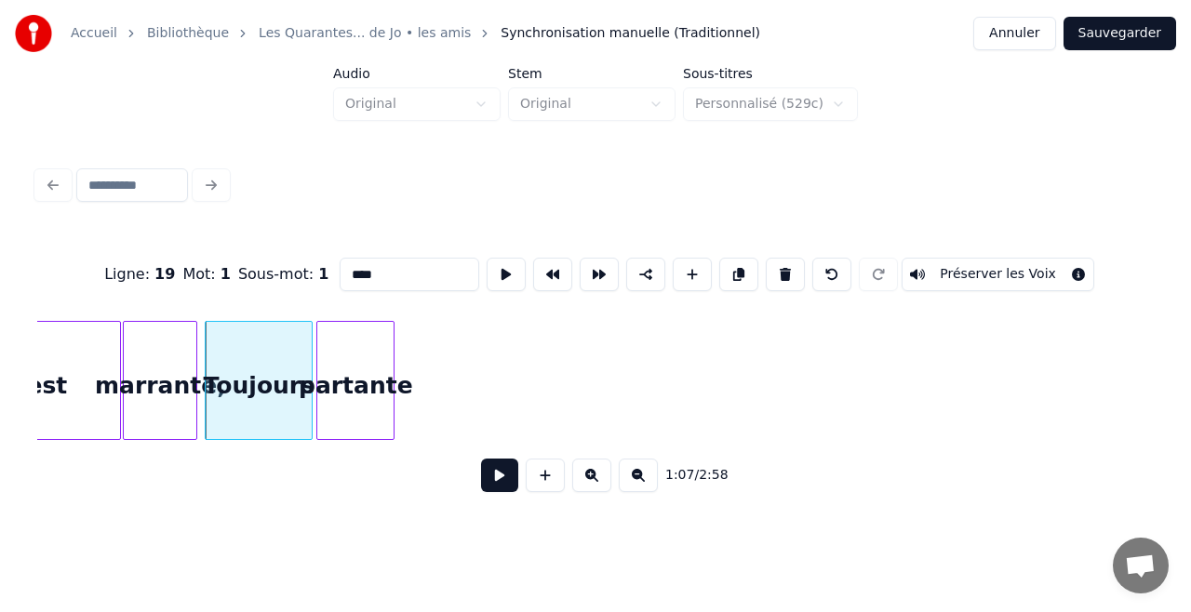
click at [376, 356] on div "partante" at bounding box center [355, 385] width 76 height 127
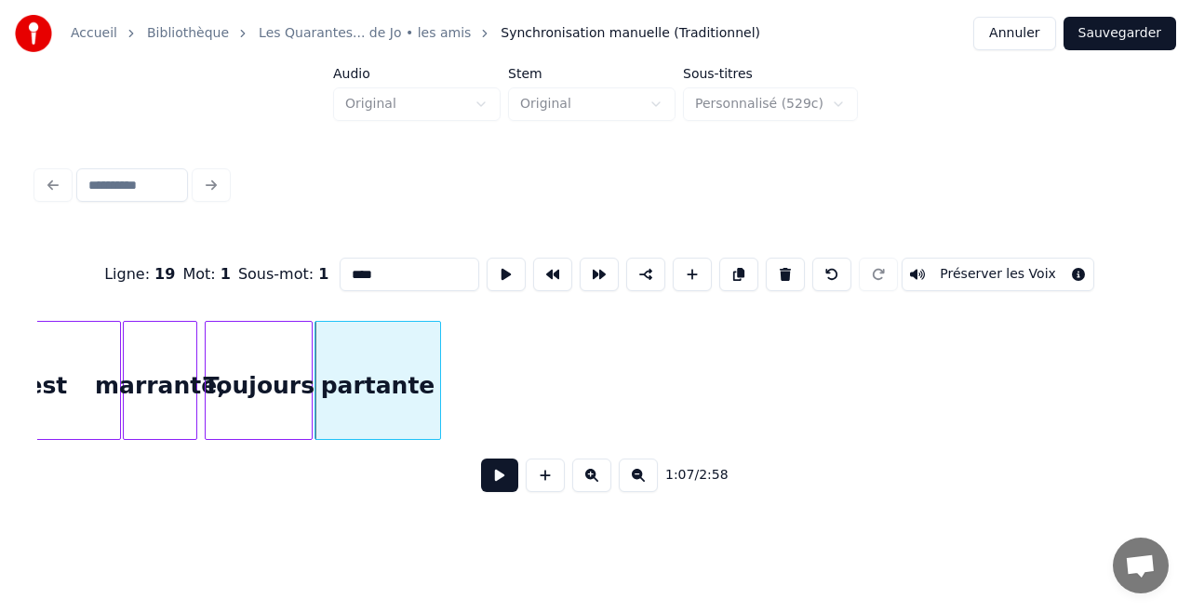
click at [439, 354] on div at bounding box center [437, 380] width 6 height 117
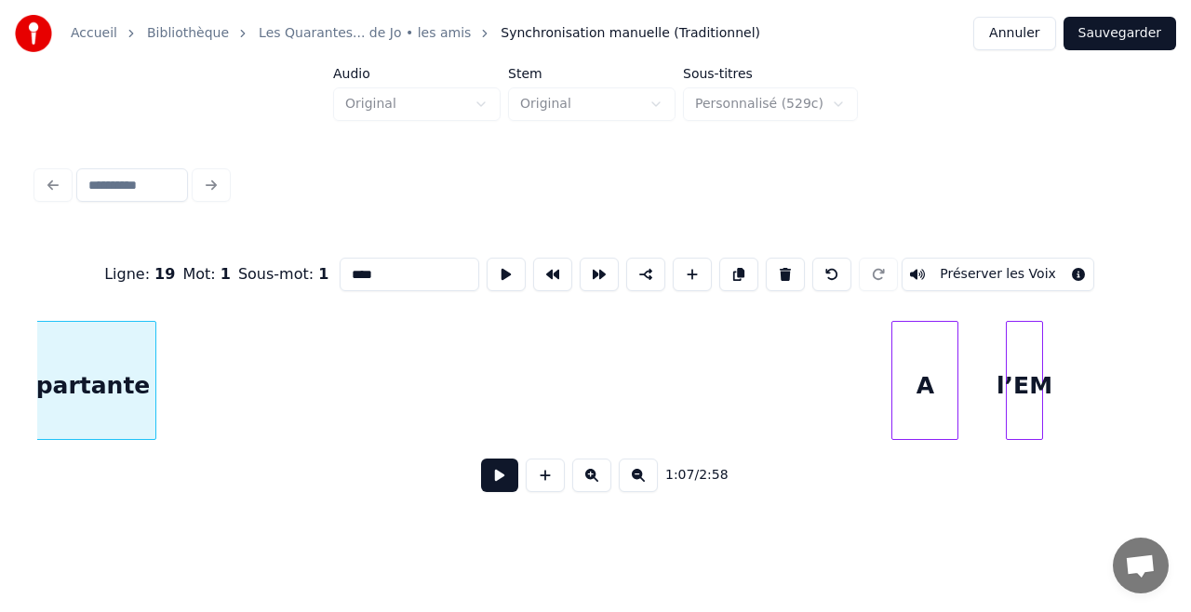
scroll to position [0, 12747]
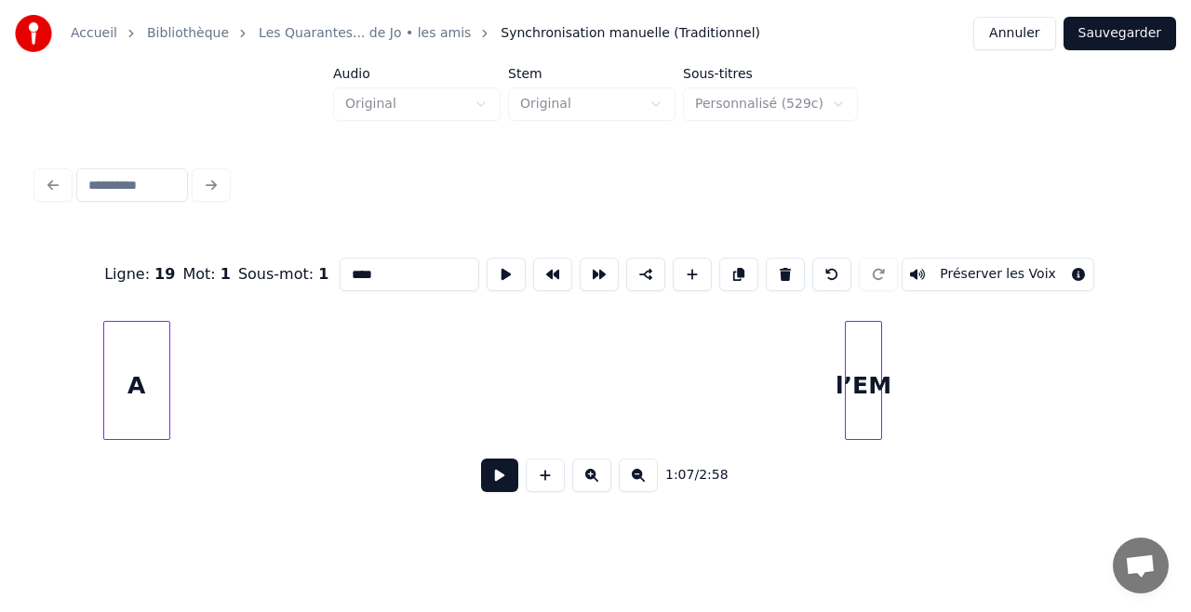
click at [131, 368] on div "A" at bounding box center [136, 385] width 65 height 127
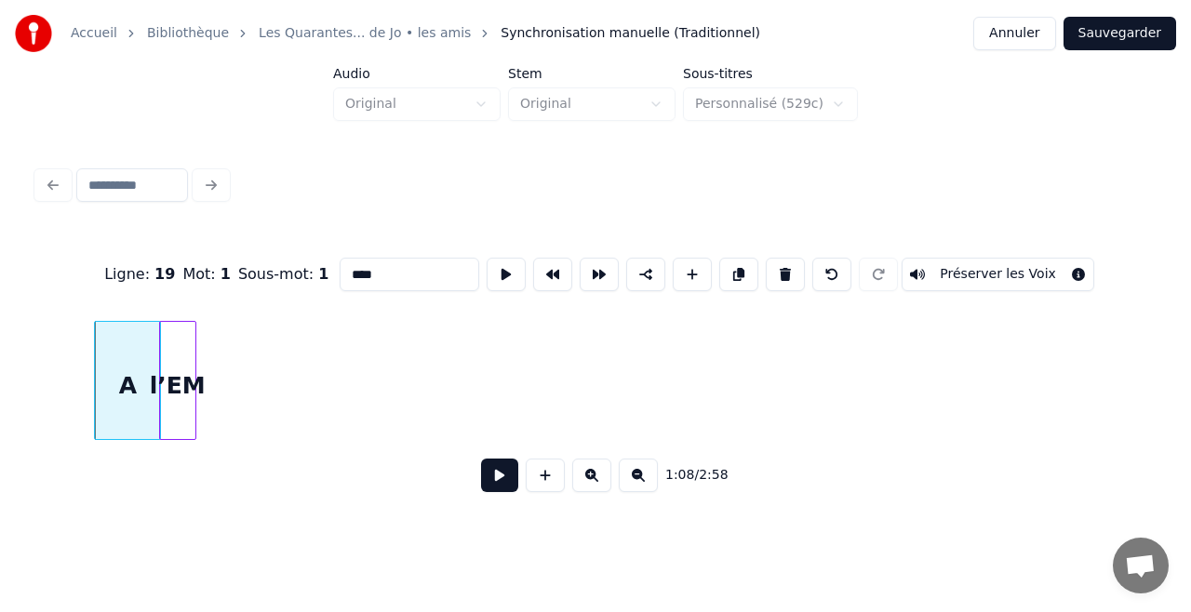
click at [179, 352] on div "l’EM" at bounding box center [177, 385] width 35 height 127
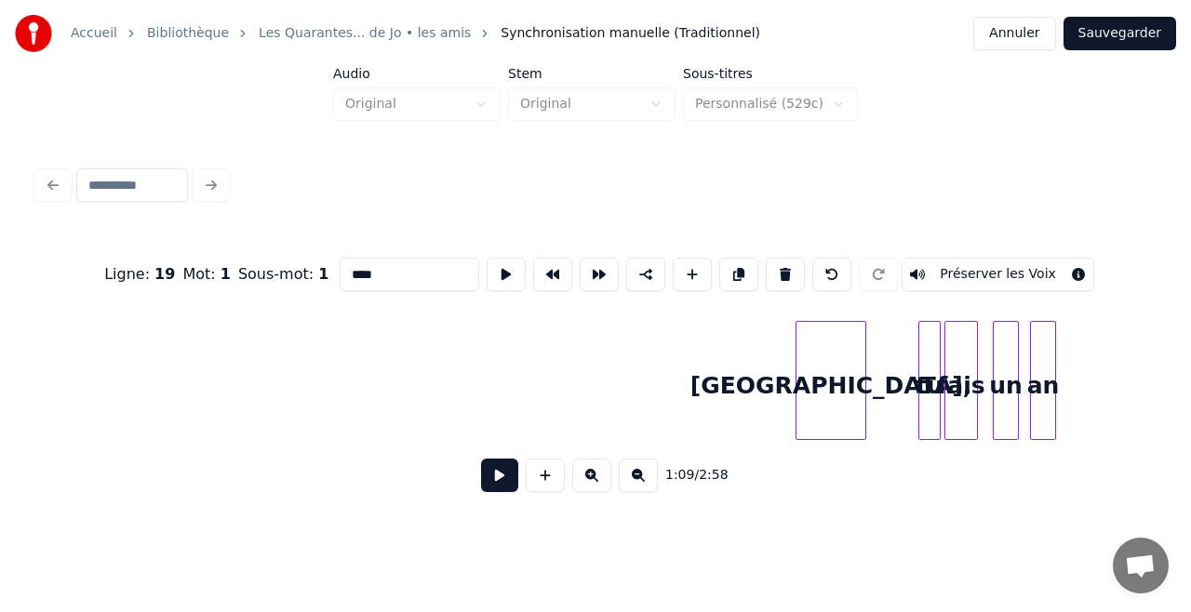
scroll to position [0, 13810]
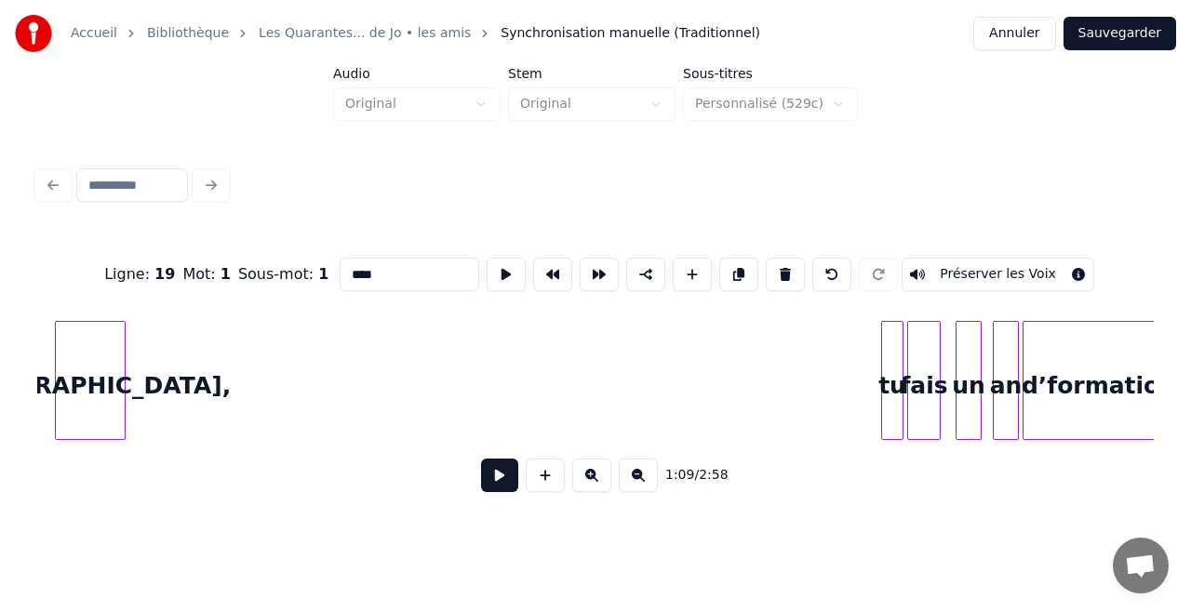
click at [67, 355] on div "[GEOGRAPHIC_DATA]," at bounding box center [90, 385] width 69 height 127
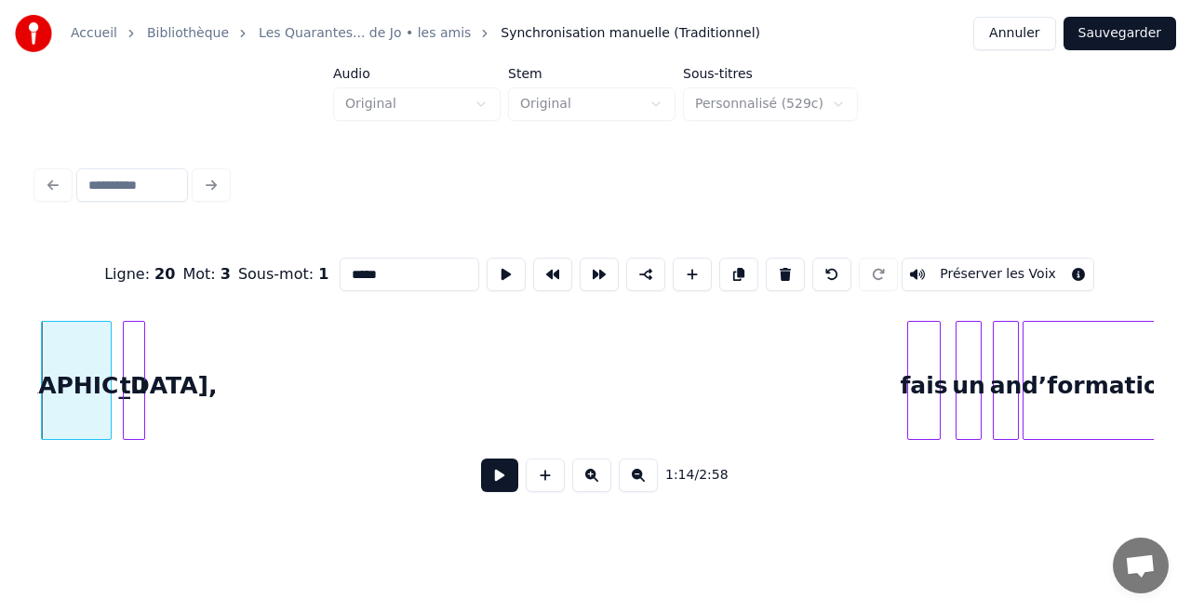
click at [127, 333] on div "tu" at bounding box center [134, 385] width 20 height 127
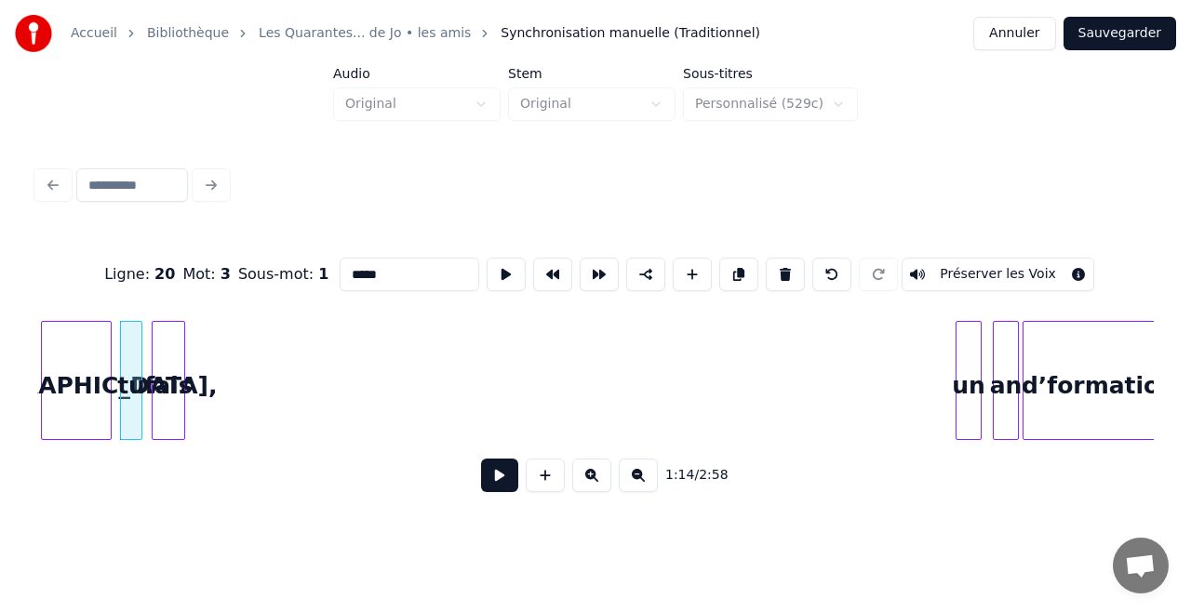
click at [166, 367] on div "fais" at bounding box center [169, 385] width 32 height 127
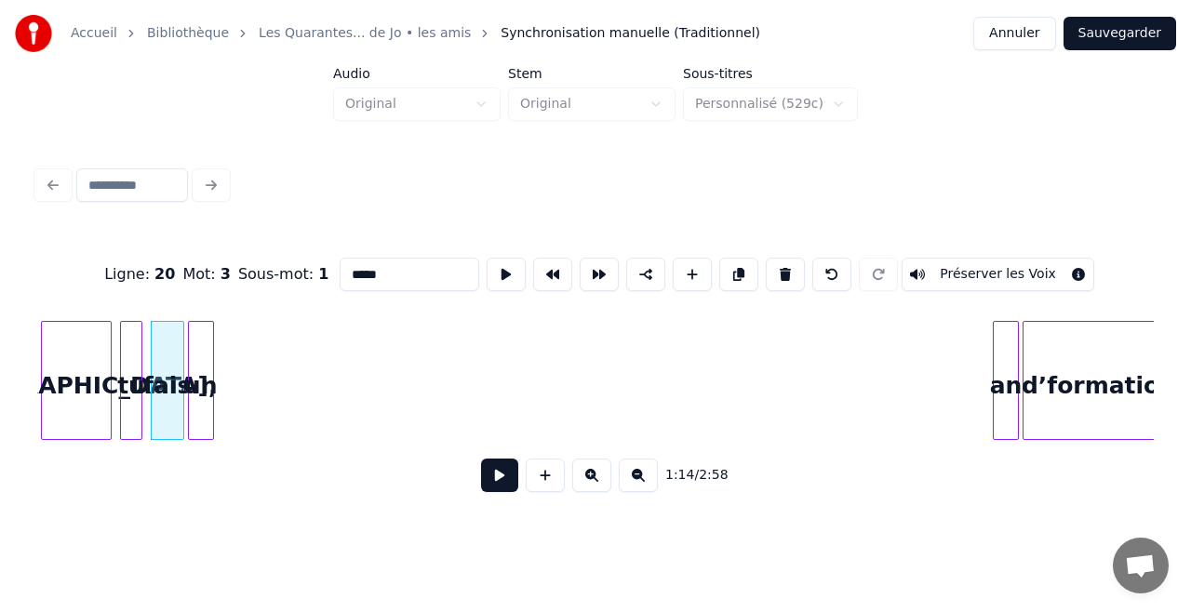
click at [201, 354] on div "un" at bounding box center [201, 385] width 24 height 127
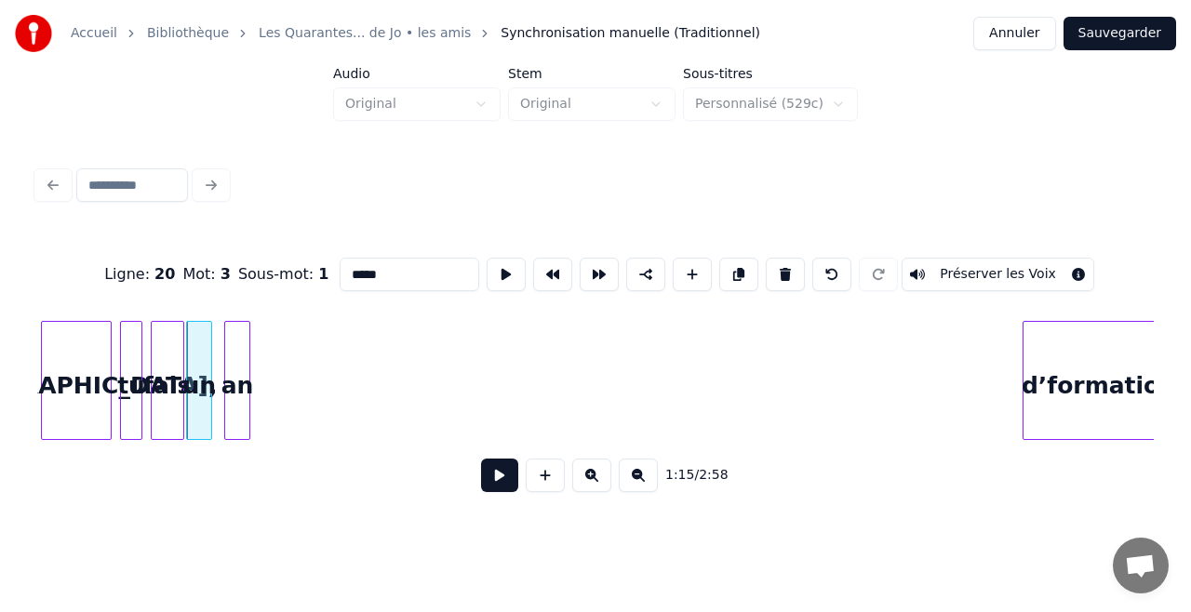
click at [235, 340] on div "an" at bounding box center [237, 385] width 24 height 127
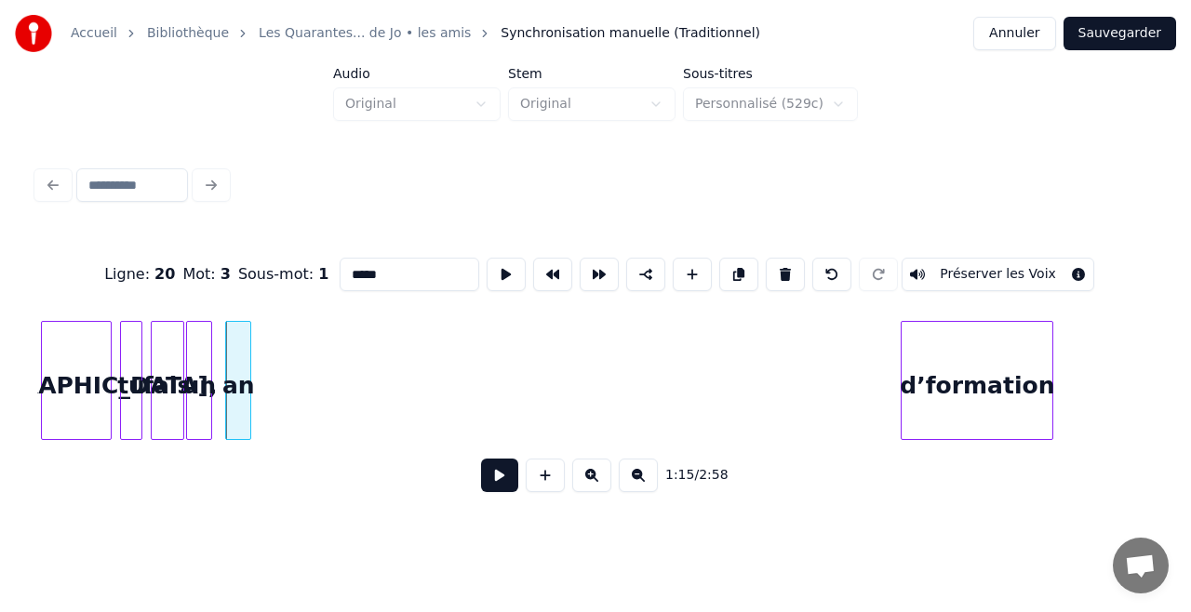
scroll to position [0, 13823]
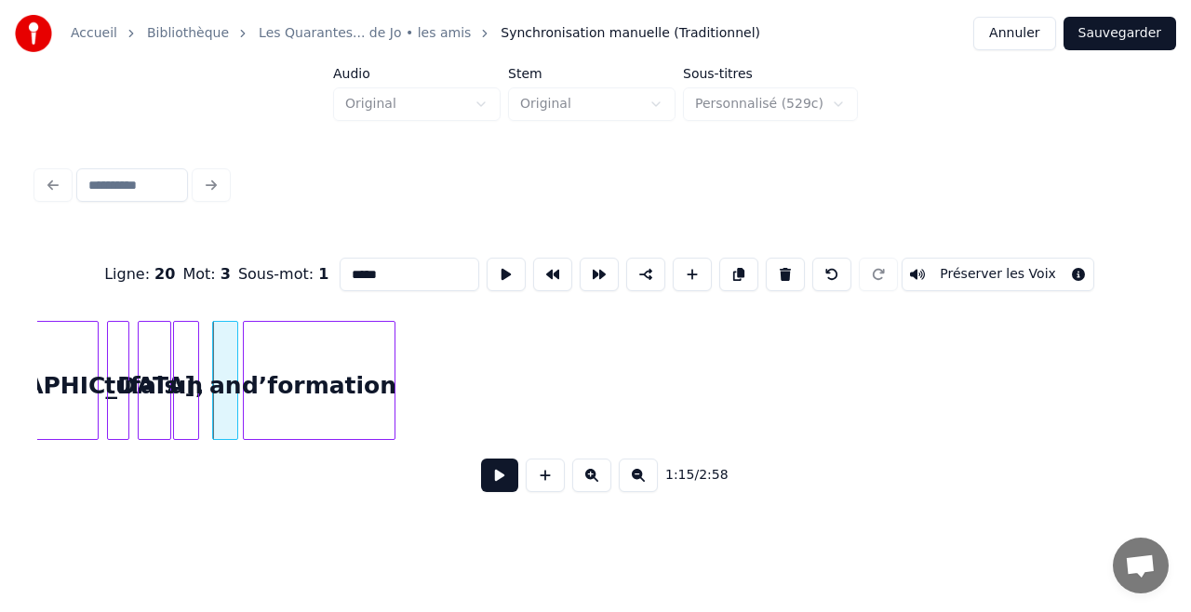
click at [294, 327] on div "d’formation" at bounding box center [319, 385] width 151 height 127
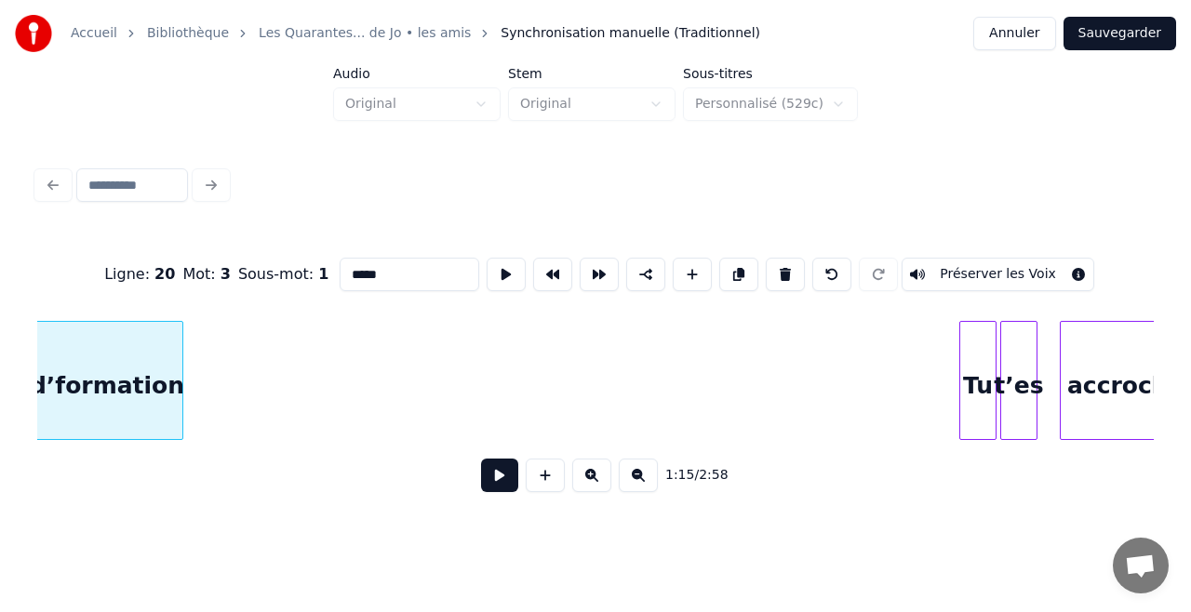
scroll to position [0, 14132]
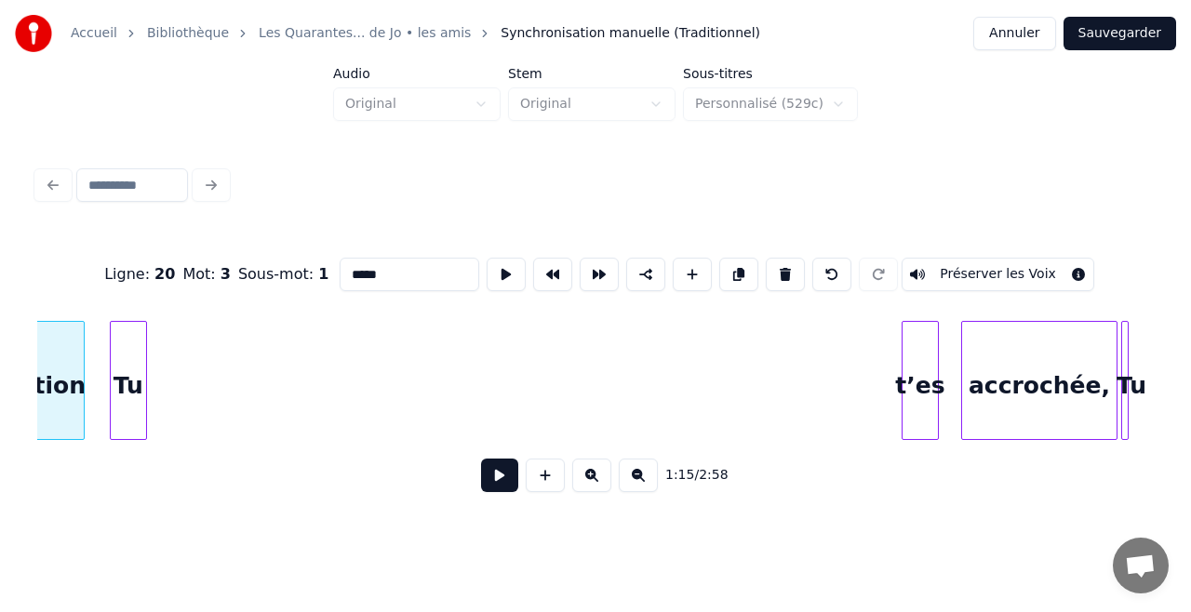
click at [134, 359] on div "Tu" at bounding box center [128, 385] width 35 height 127
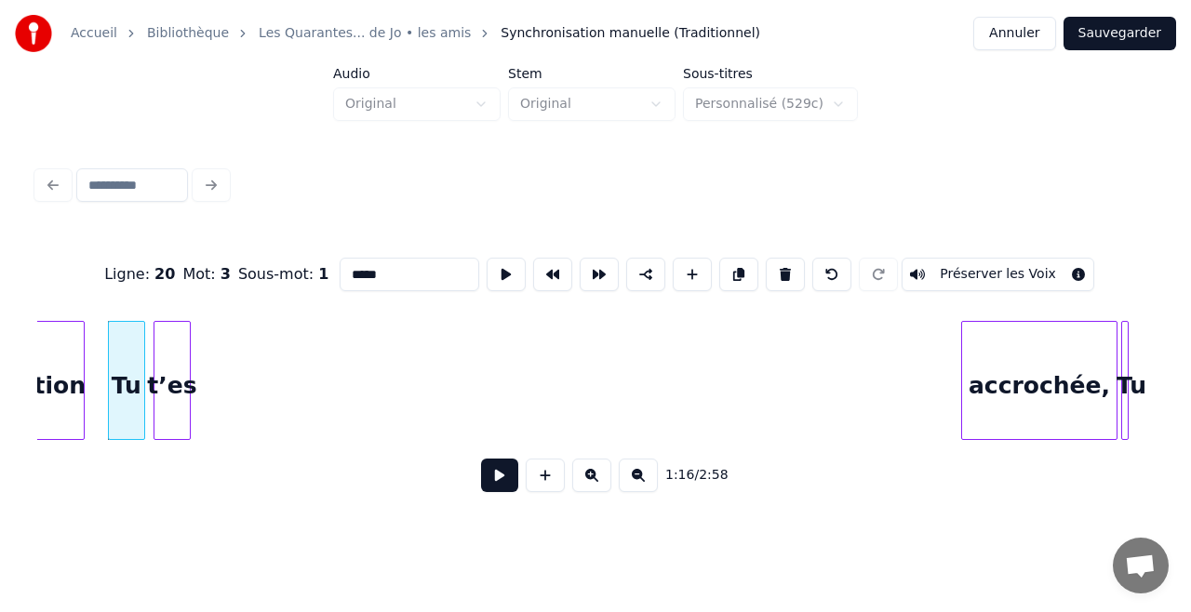
click at [170, 357] on div "t’es" at bounding box center [171, 385] width 35 height 127
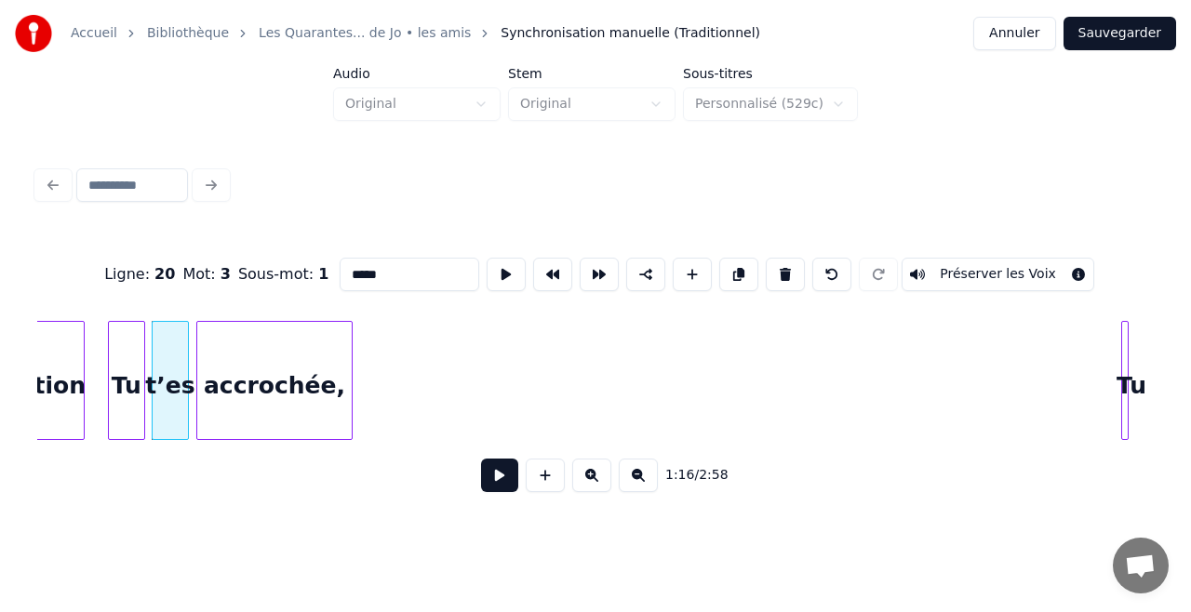
click at [243, 340] on div "accrochée," at bounding box center [274, 385] width 154 height 127
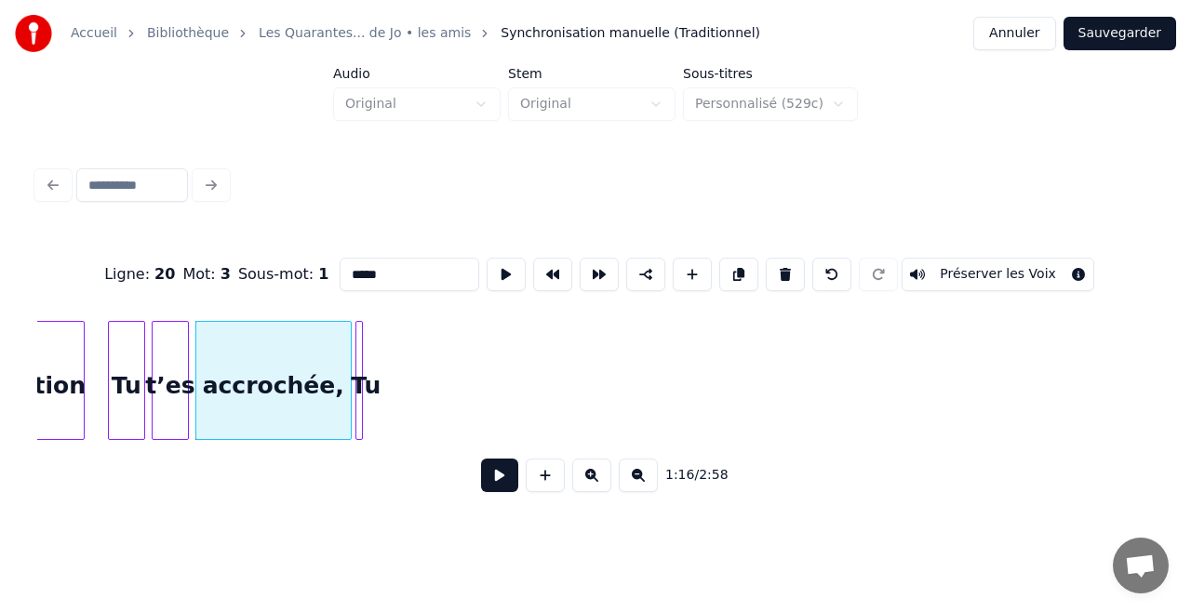
click at [362, 398] on div "Tu" at bounding box center [365, 385] width 19 height 127
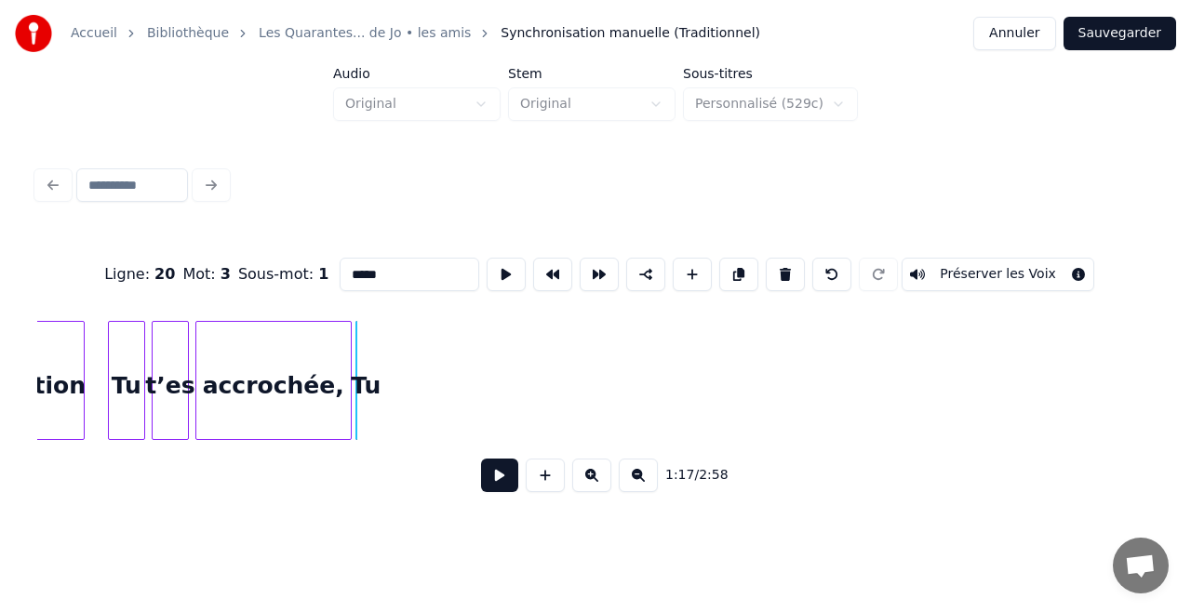
click at [367, 400] on div "Tu" at bounding box center [365, 385] width 19 height 127
type input "**"
click at [411, 400] on div at bounding box center [410, 380] width 6 height 117
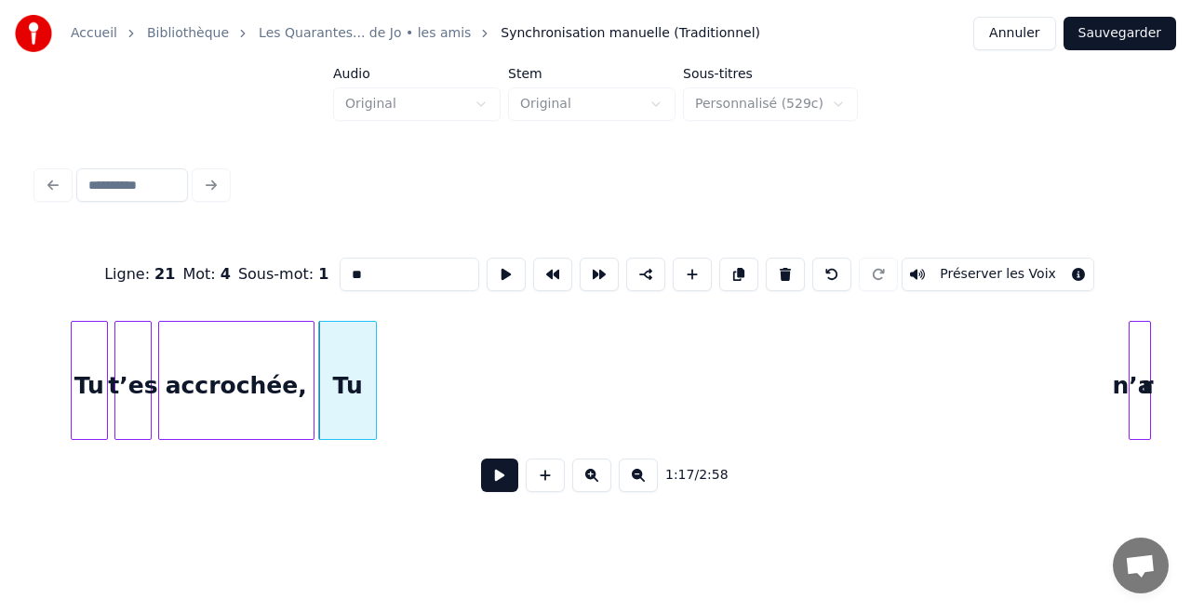
scroll to position [0, 14330]
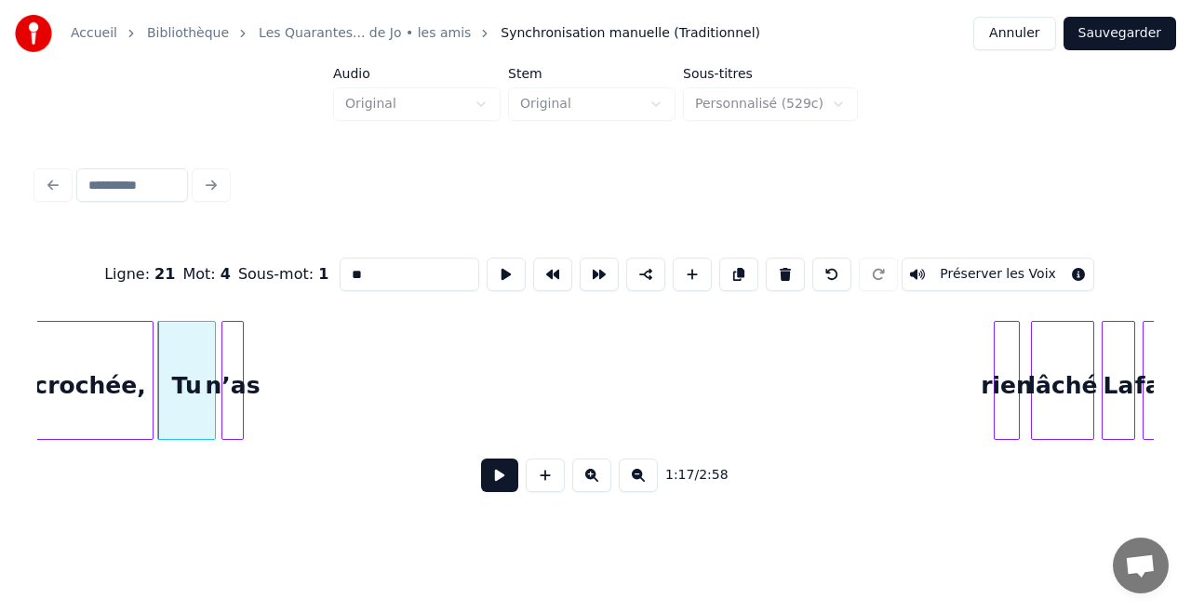
click at [232, 336] on div "n’as" at bounding box center [232, 385] width 20 height 127
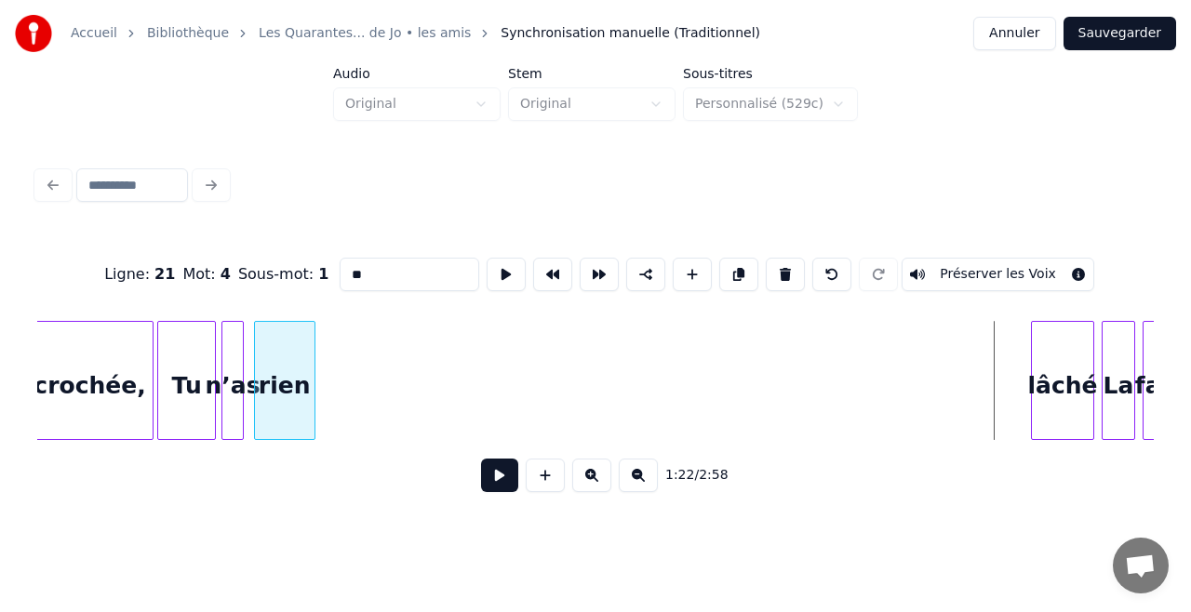
click at [272, 330] on div "rien" at bounding box center [285, 385] width 60 height 127
click at [247, 335] on div at bounding box center [247, 380] width 6 height 117
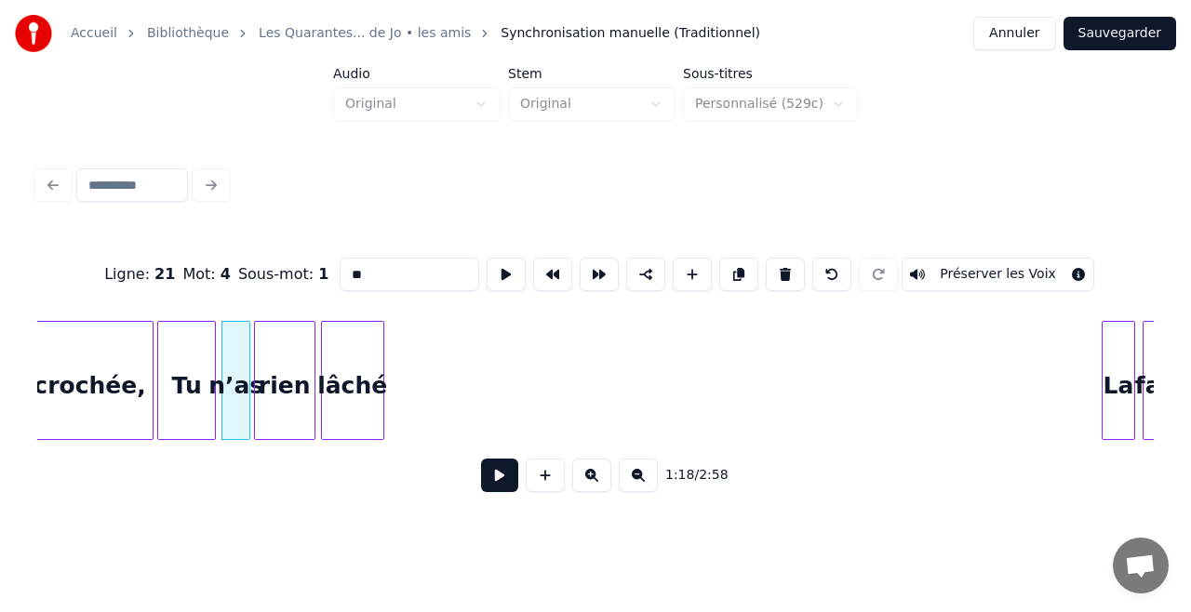
click at [361, 343] on div "lâché" at bounding box center [352, 385] width 61 height 127
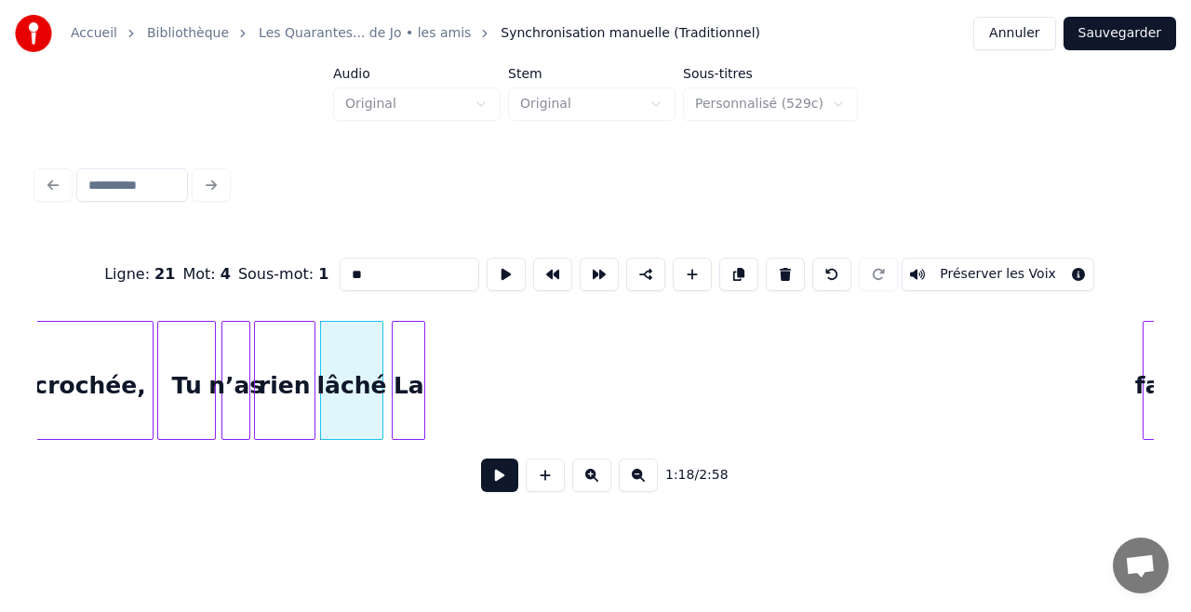
click at [404, 354] on div "La" at bounding box center [409, 385] width 32 height 127
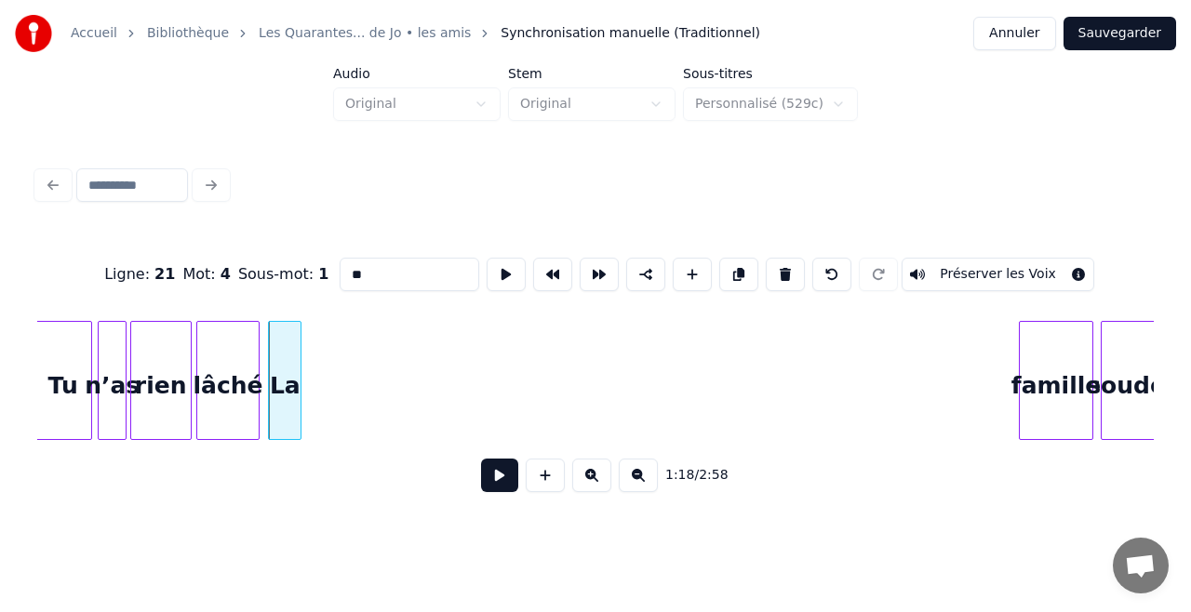
scroll to position [0, 14503]
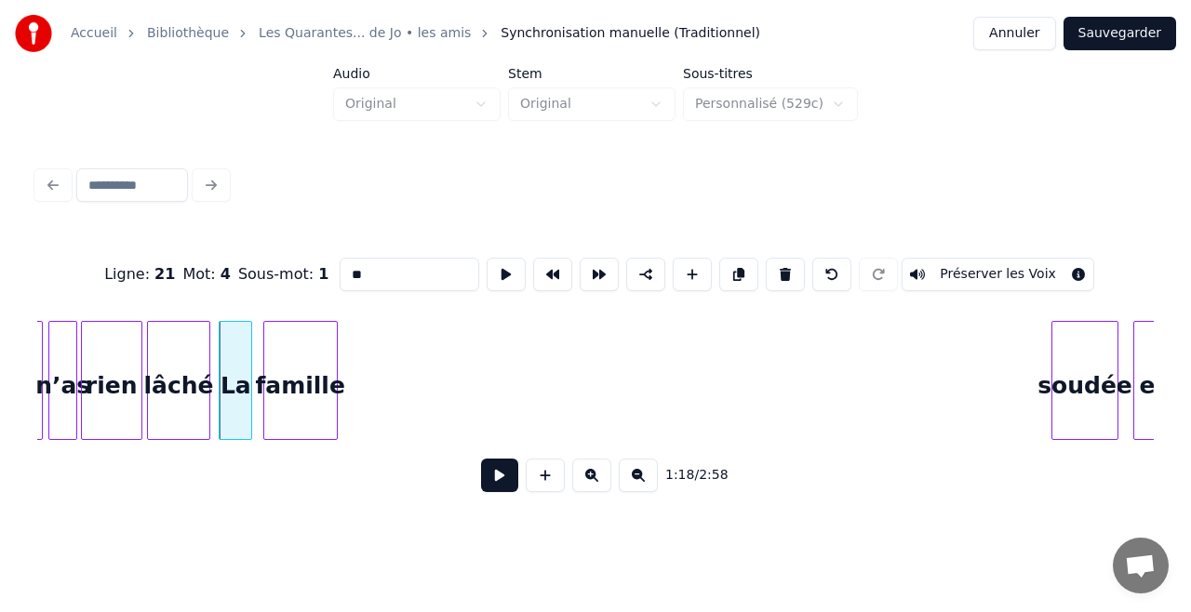
click at [321, 294] on div "Ligne : 21 Mot : 4 Sous-mot : 1 ** Préserver les Voix 1:18 / 2:58" at bounding box center [595, 369] width 1116 height 283
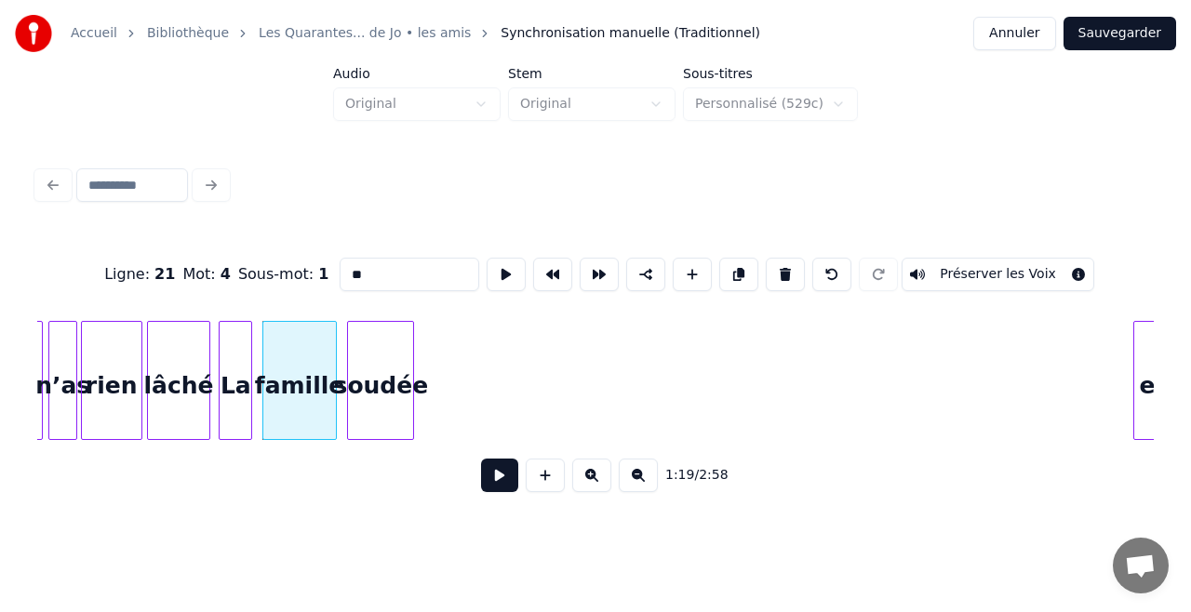
click at [366, 287] on div "Ligne : 21 Mot : 4 Sous-mot : 1 ** Préserver les Voix 1:19 / 2:58" at bounding box center [595, 369] width 1116 height 283
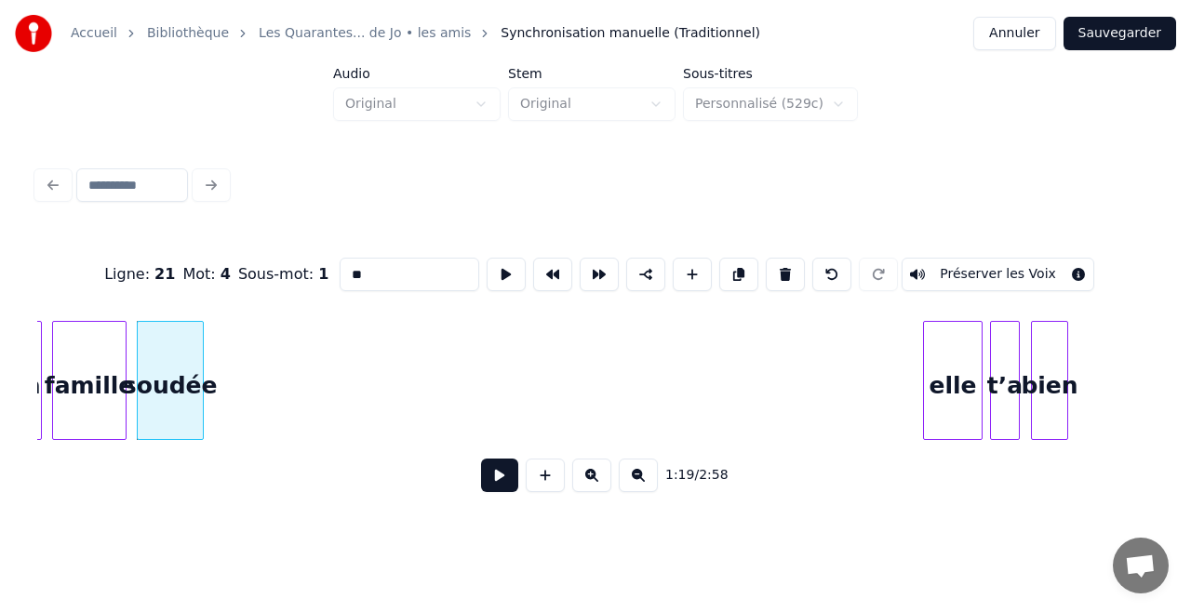
scroll to position [0, 14727]
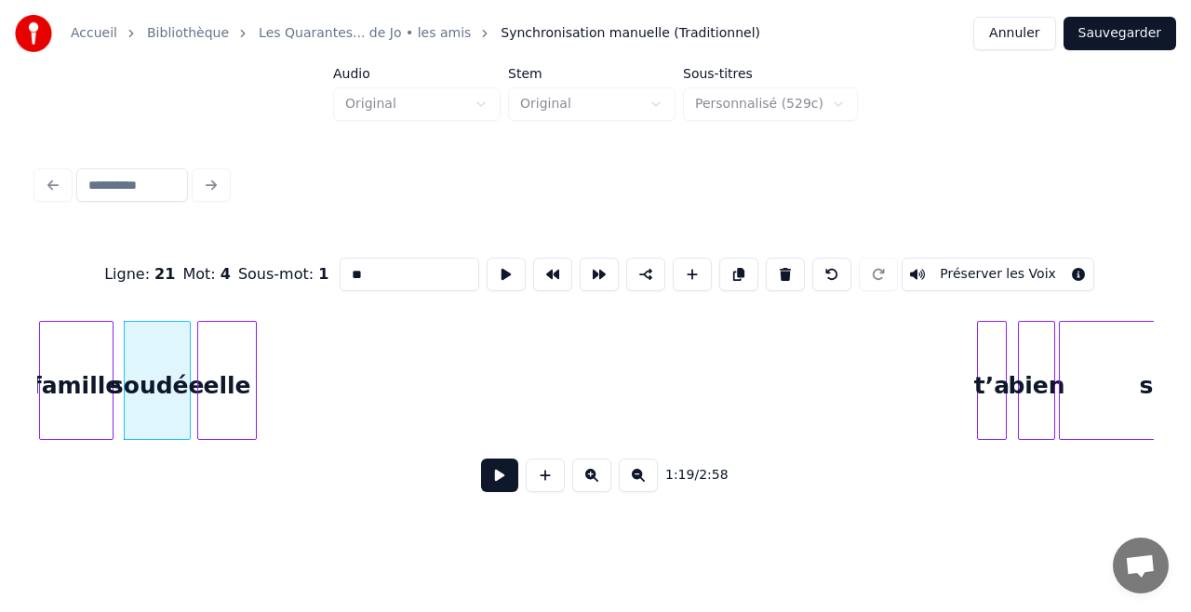
click at [222, 308] on div "Ligne : 21 Mot : 4 Sous-mot : 1 ** Préserver les Voix 1:19 / 2:58" at bounding box center [595, 369] width 1116 height 283
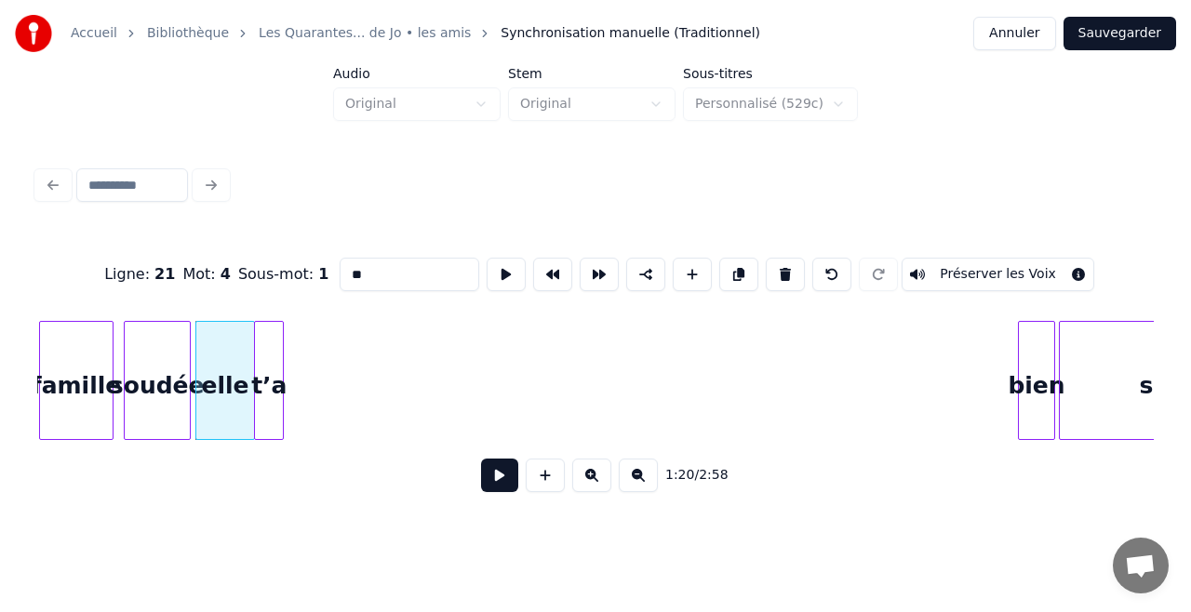
click at [272, 253] on div "Ligne : 21 Mot : 4 Sous-mot : 1 ** Préserver les Voix 1:20 / 2:58" at bounding box center [595, 369] width 1116 height 283
drag, startPoint x: 994, startPoint y: 344, endPoint x: 272, endPoint y: 253, distance: 727.6
click at [272, 253] on div "Ligne : 21 Mot : 4 Sous-mot : 1 ** Préserver les Voix" at bounding box center [595, 274] width 1116 height 93
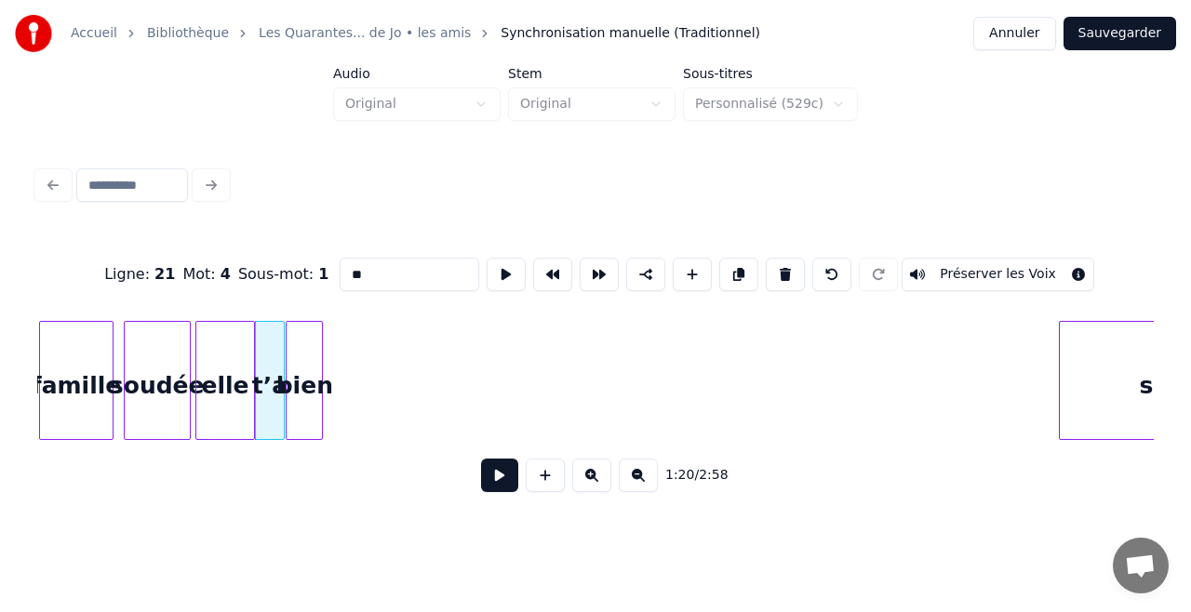
click at [310, 337] on div "bien" at bounding box center [304, 385] width 35 height 127
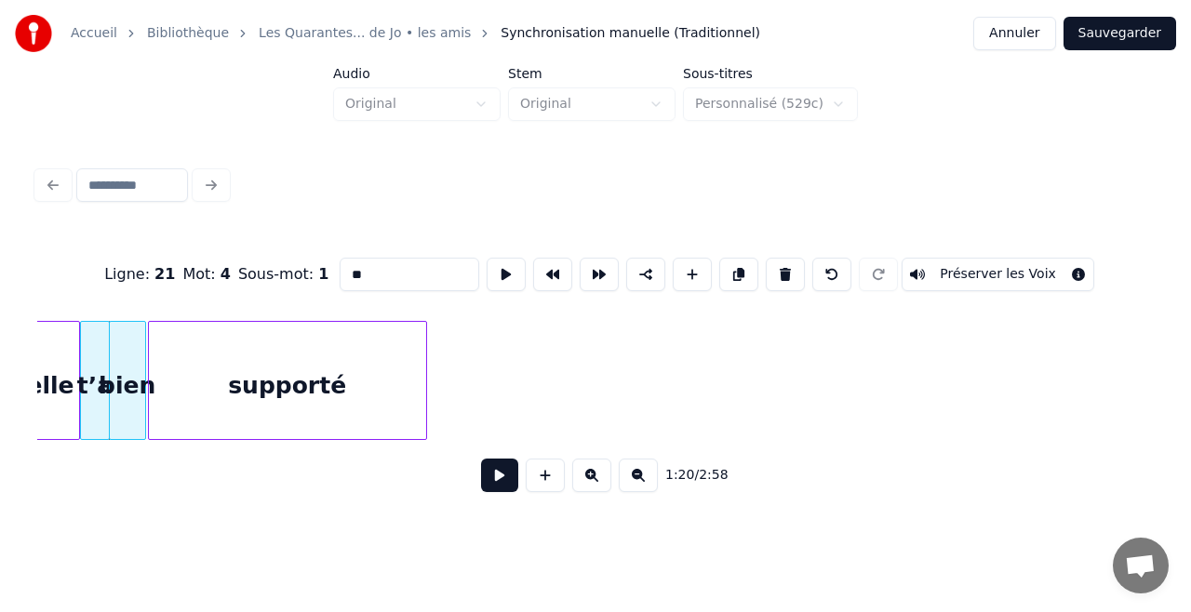
click at [381, 312] on div "Ligne : 21 Mot : 4 Sous-mot : 1 ** Préserver les Voix 1:20 / 2:58" at bounding box center [595, 369] width 1116 height 283
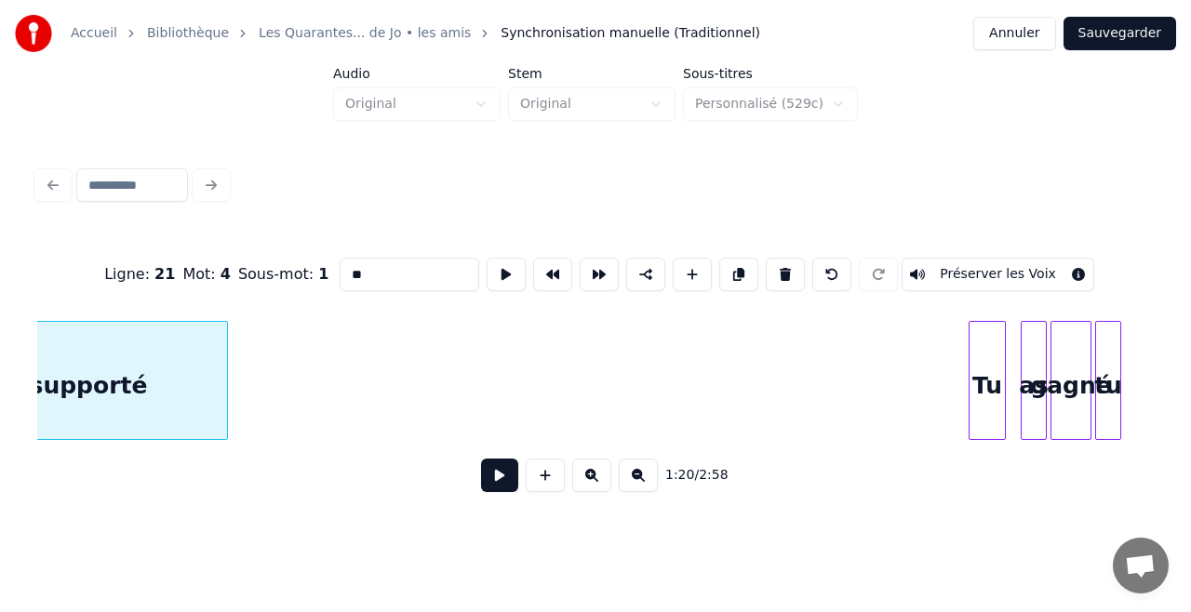
scroll to position [0, 15162]
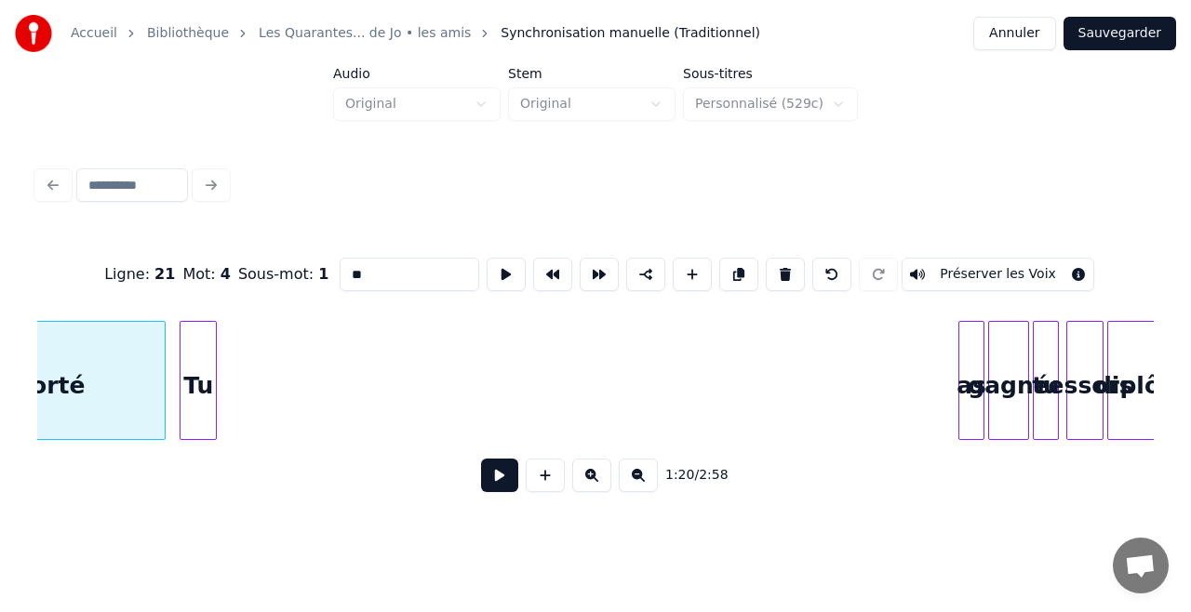
click at [203, 344] on div "Tu" at bounding box center [197, 385] width 35 height 127
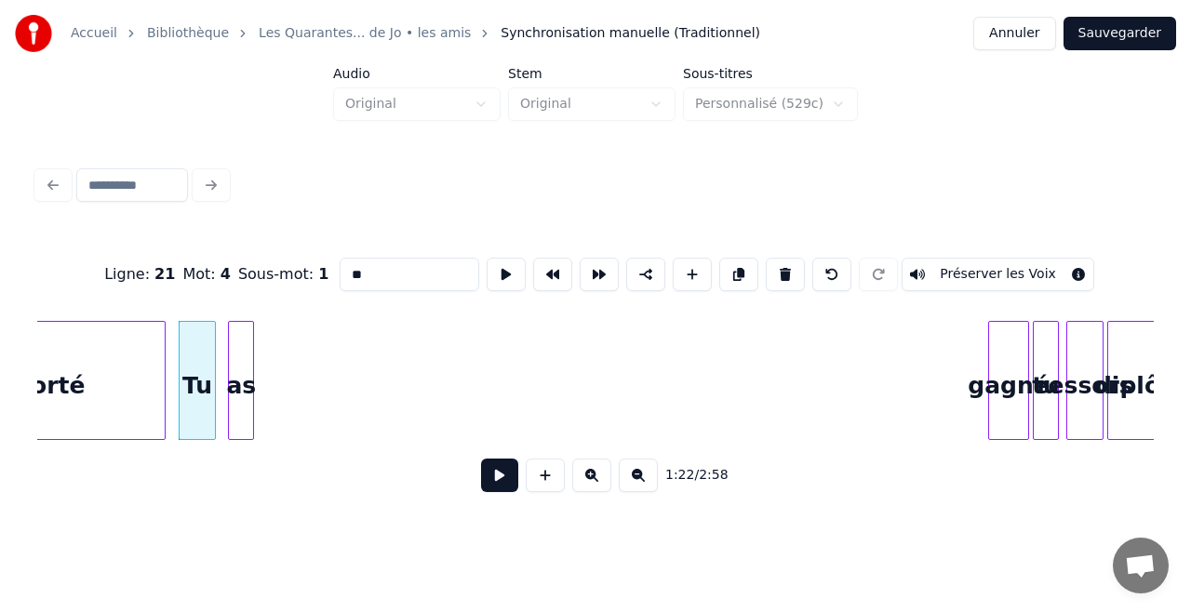
click at [246, 328] on div "as" at bounding box center [241, 385] width 24 height 127
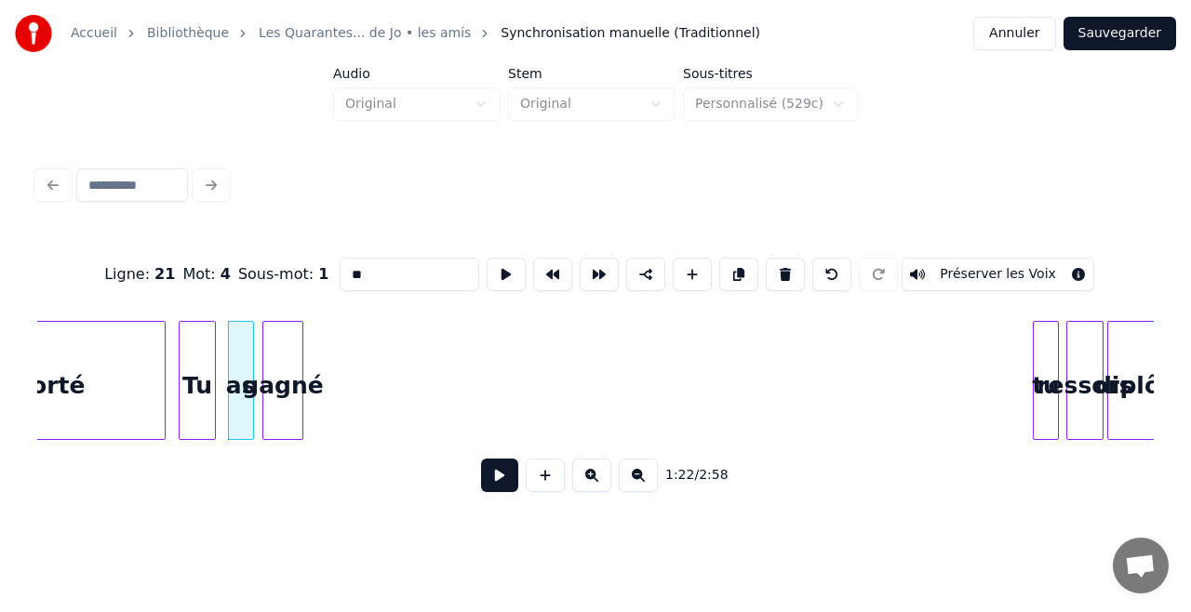
click at [277, 326] on div "gagné" at bounding box center [282, 385] width 39 height 127
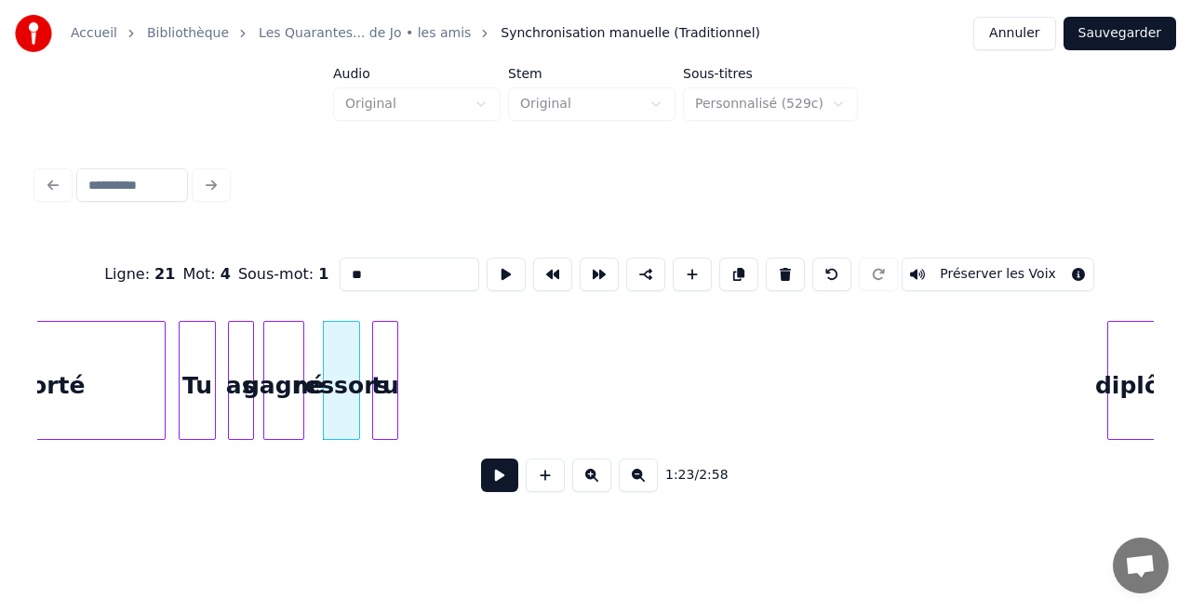
click at [385, 370] on div "tu" at bounding box center [385, 385] width 24 height 127
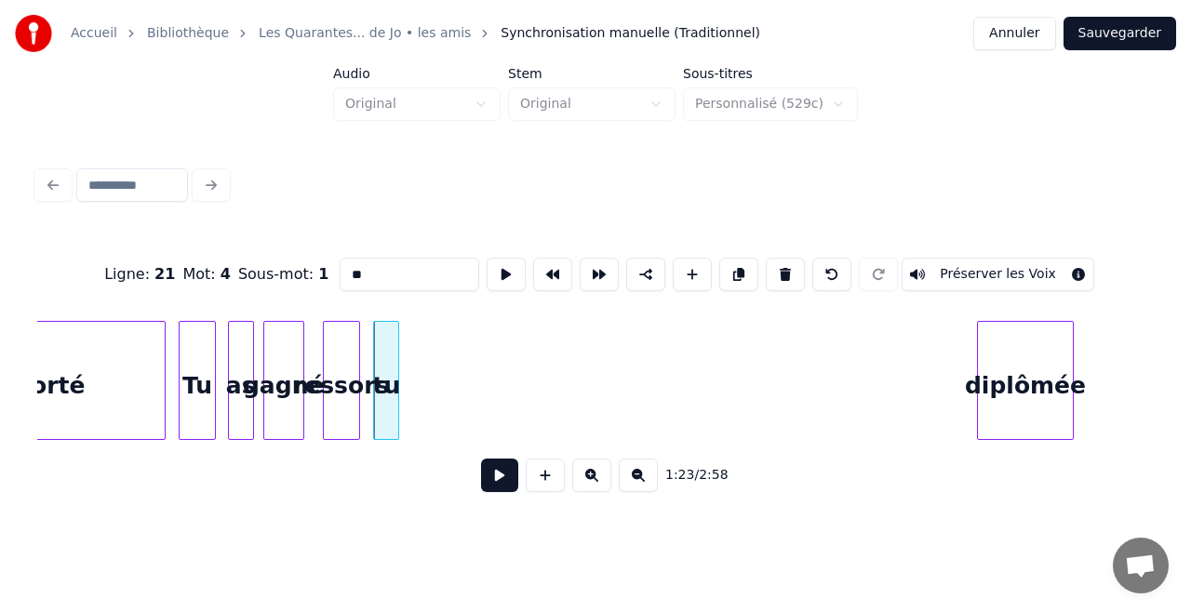
scroll to position [0, 15164]
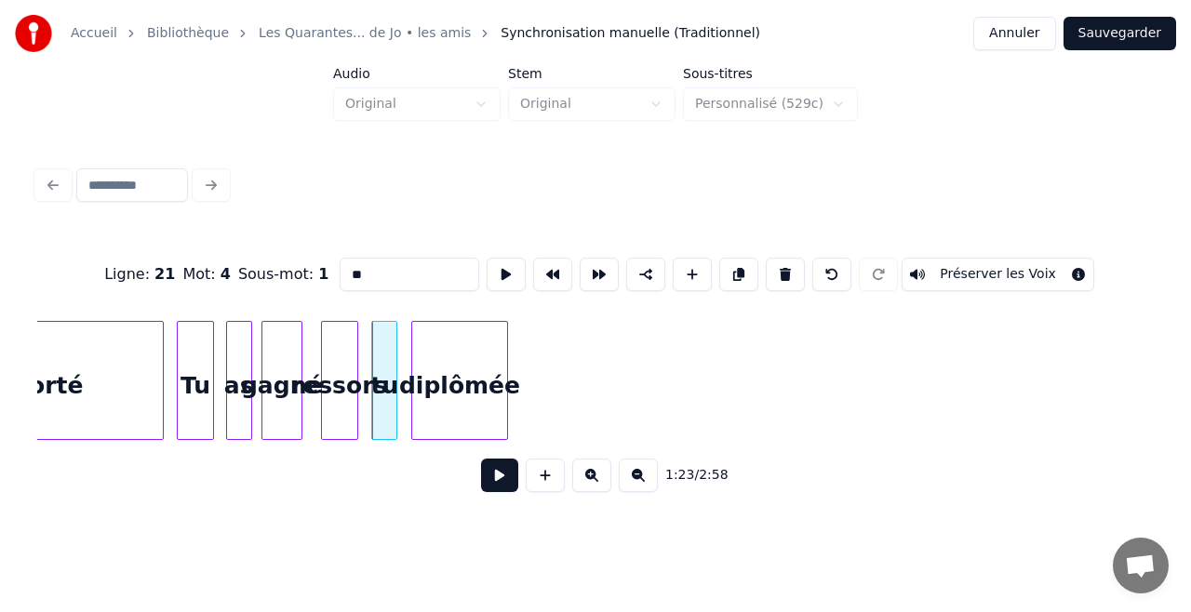
click at [432, 322] on div "diplômée" at bounding box center [459, 385] width 95 height 127
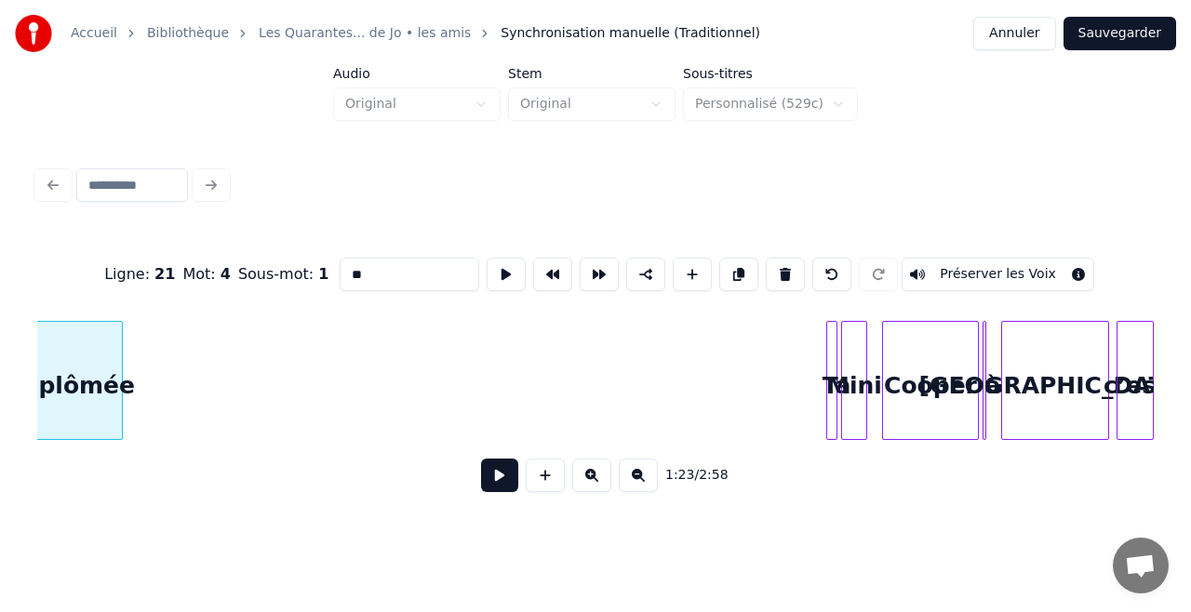
scroll to position [0, 15560]
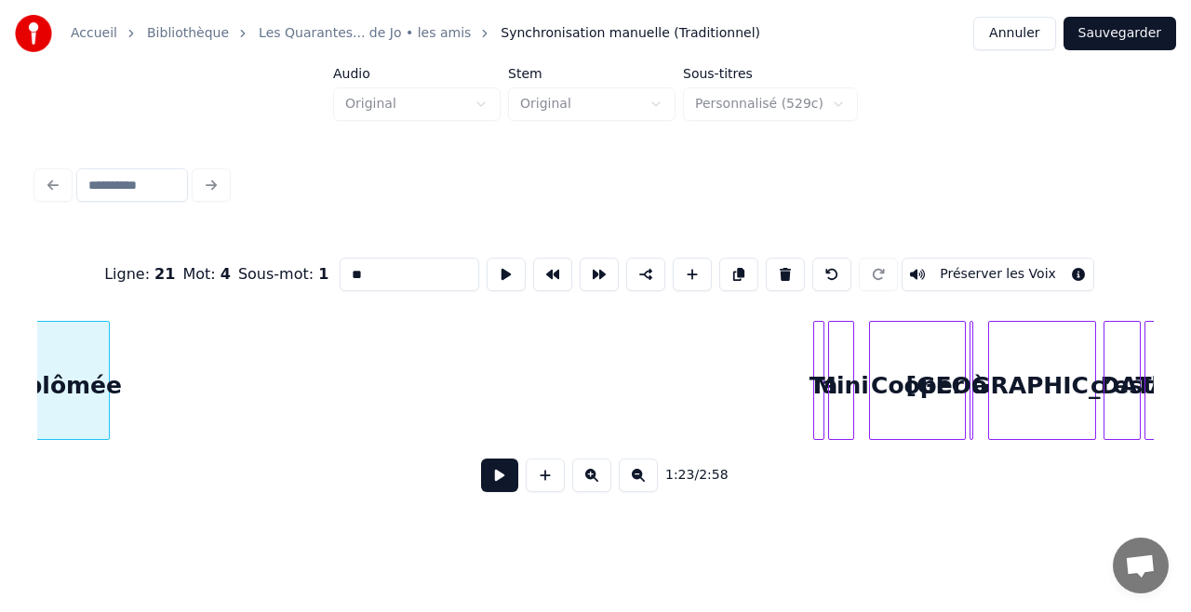
click at [145, 449] on div "1:23 / 2:58" at bounding box center [595, 475] width 1116 height 71
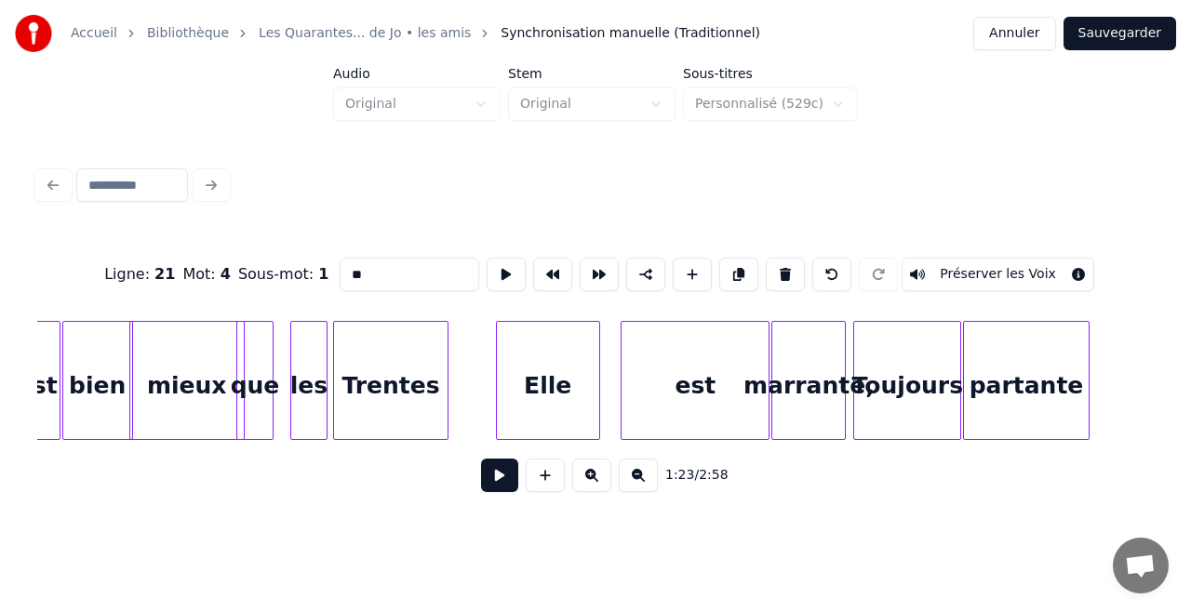
scroll to position [0, 10676]
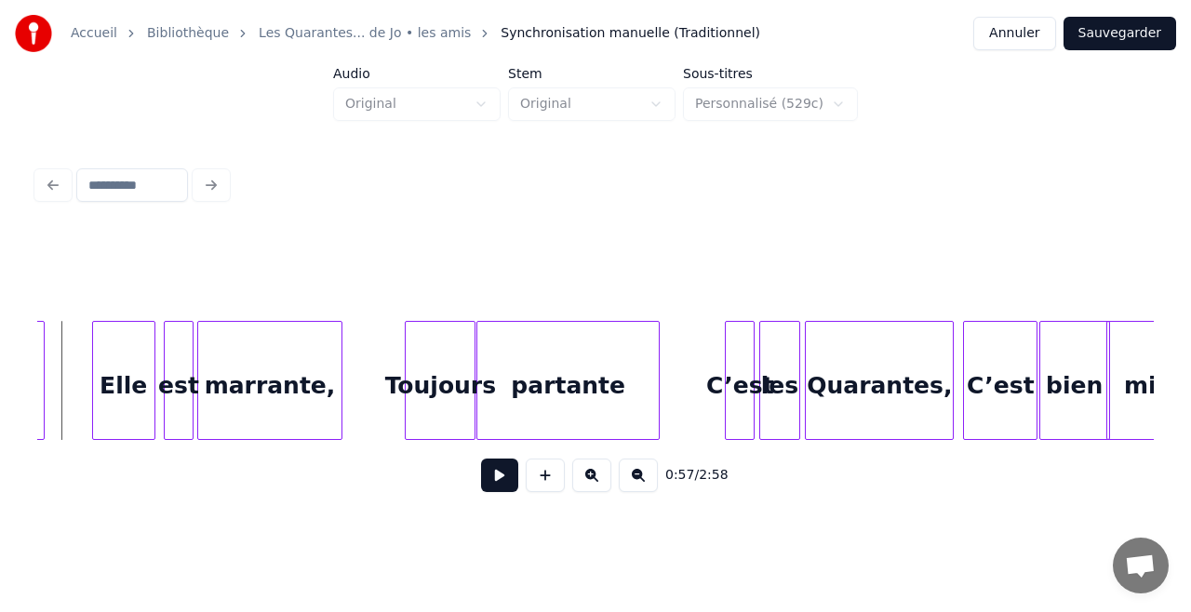
click at [495, 478] on button at bounding box center [499, 475] width 37 height 33
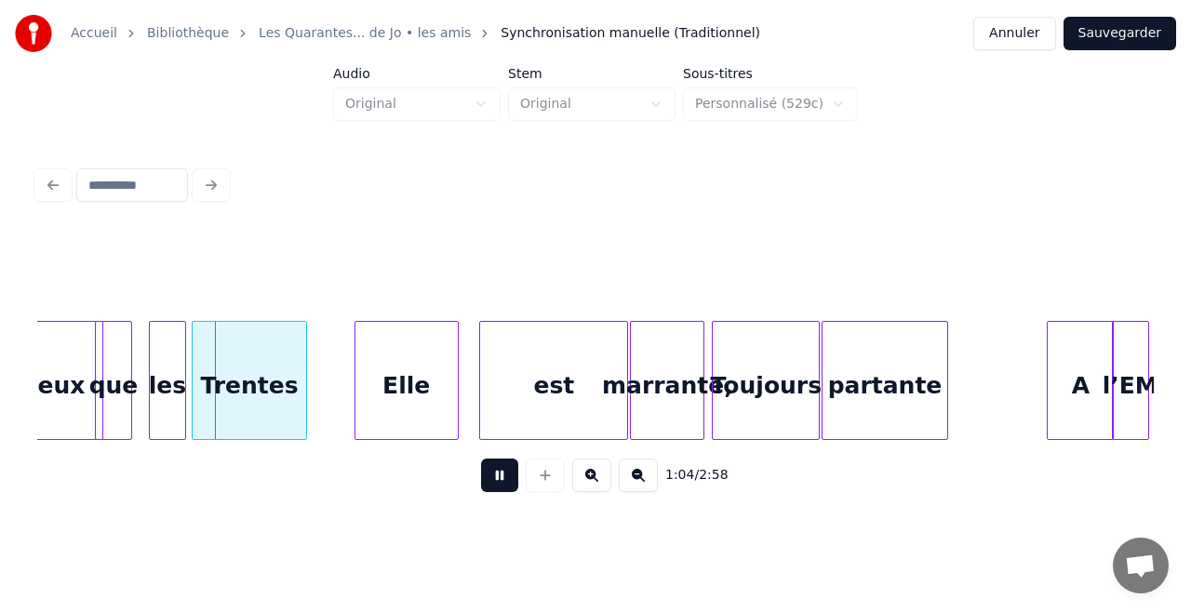
click at [495, 478] on button at bounding box center [499, 475] width 37 height 33
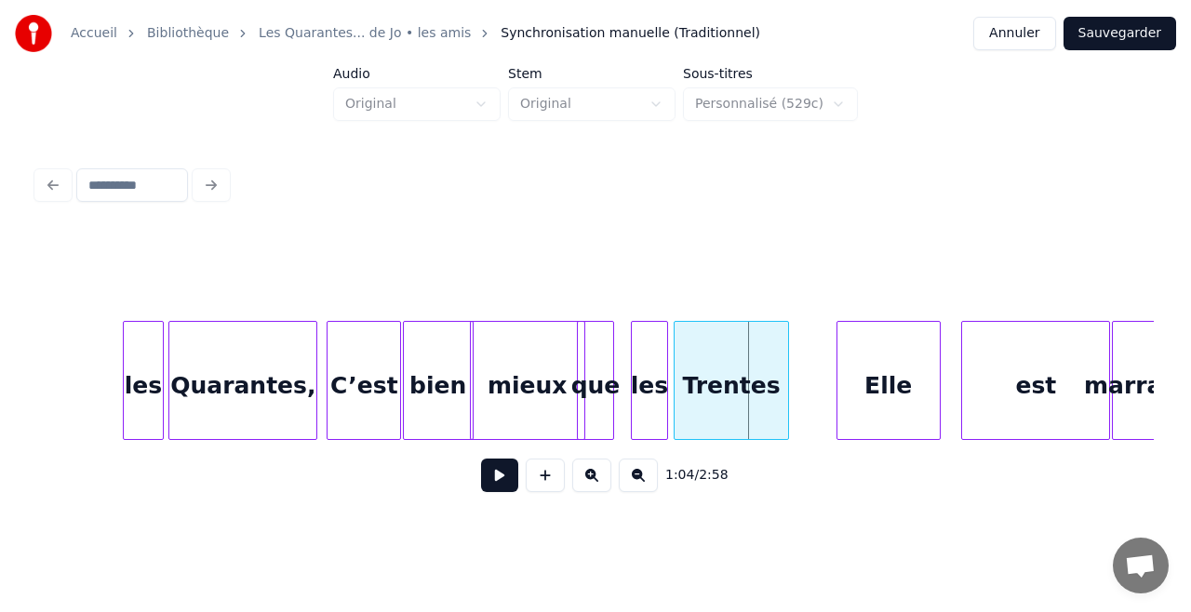
scroll to position [0, 11287]
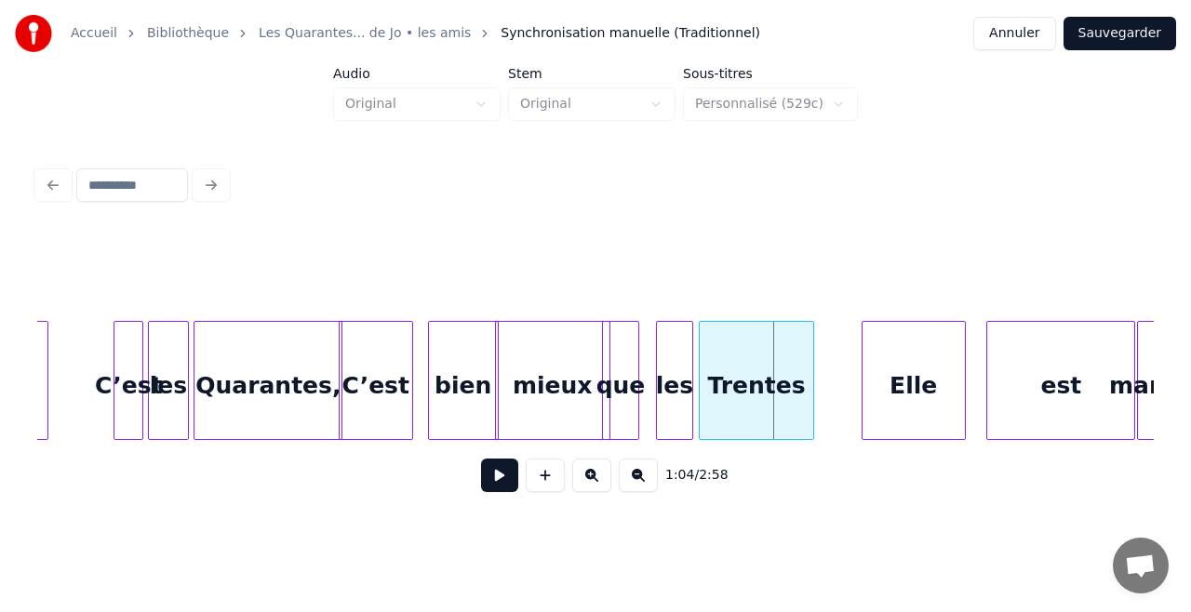
click at [402, 403] on div "C’est" at bounding box center [376, 385] width 73 height 127
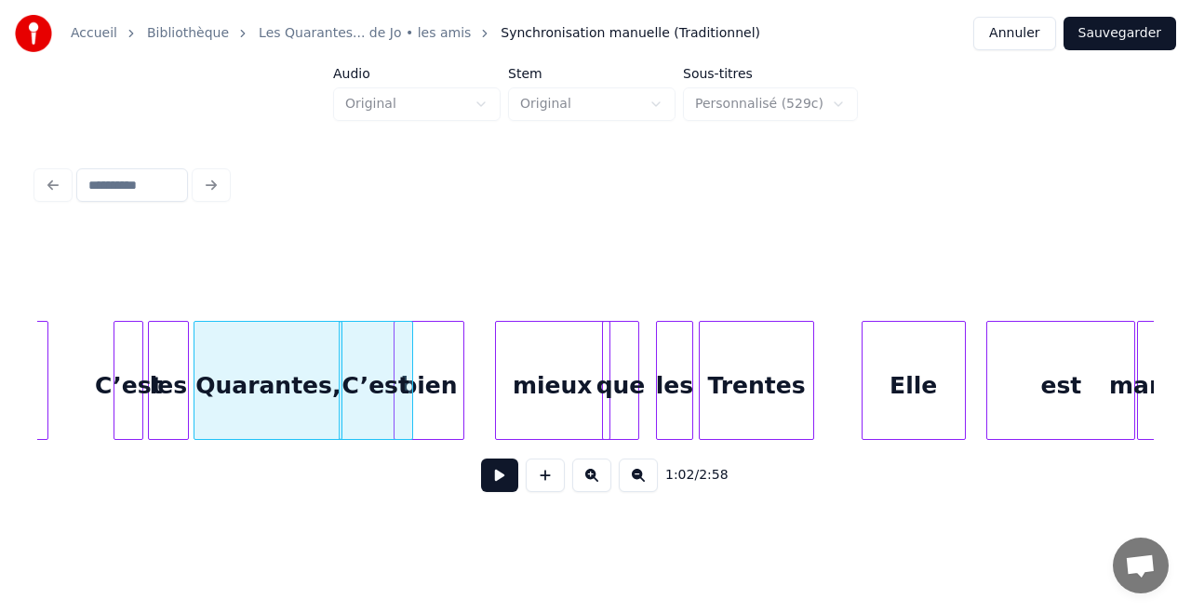
click at [429, 400] on div "bien" at bounding box center [428, 385] width 69 height 127
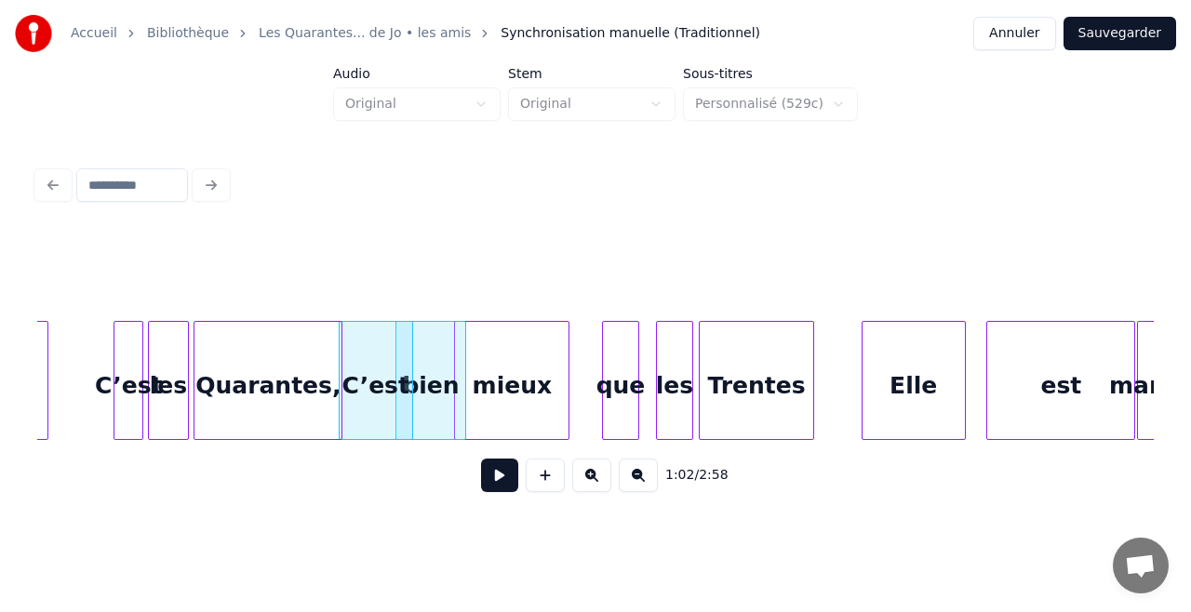
click at [509, 407] on div "mieux" at bounding box center [511, 385] width 113 height 127
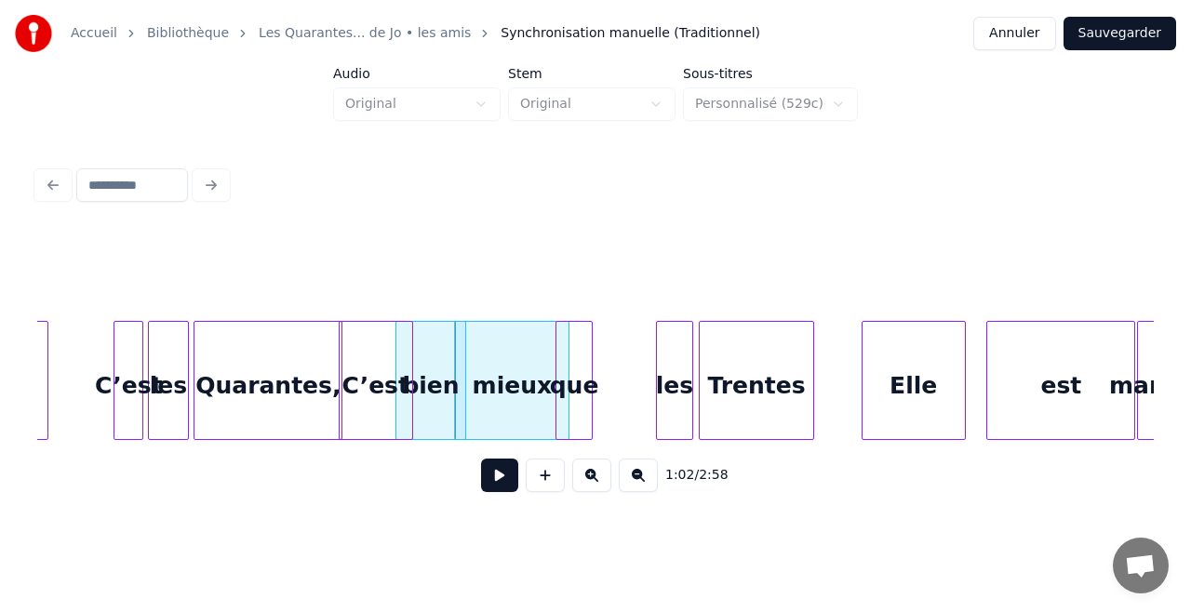
click at [581, 412] on div "que" at bounding box center [573, 385] width 35 height 127
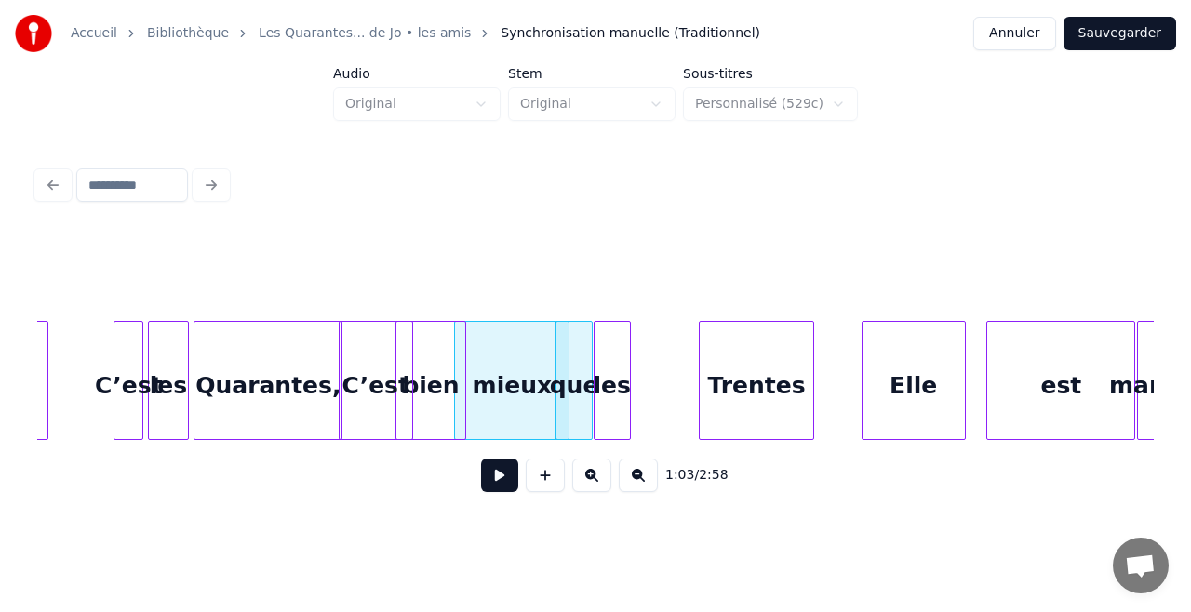
click at [607, 407] on div "les" at bounding box center [611, 385] width 35 height 127
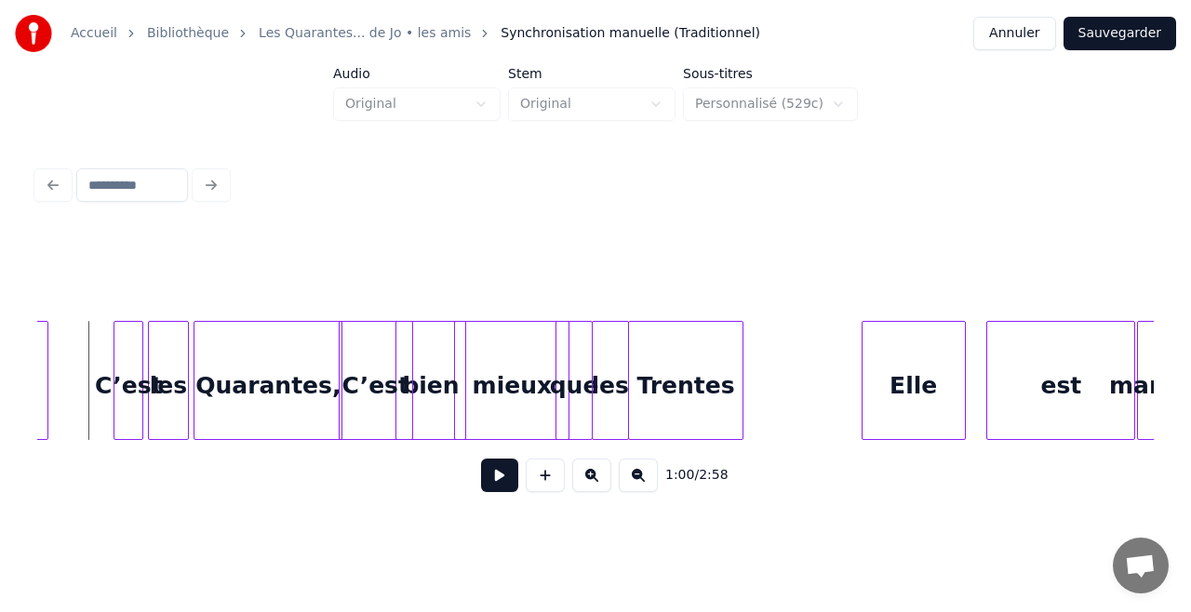
click at [487, 488] on button at bounding box center [499, 475] width 37 height 33
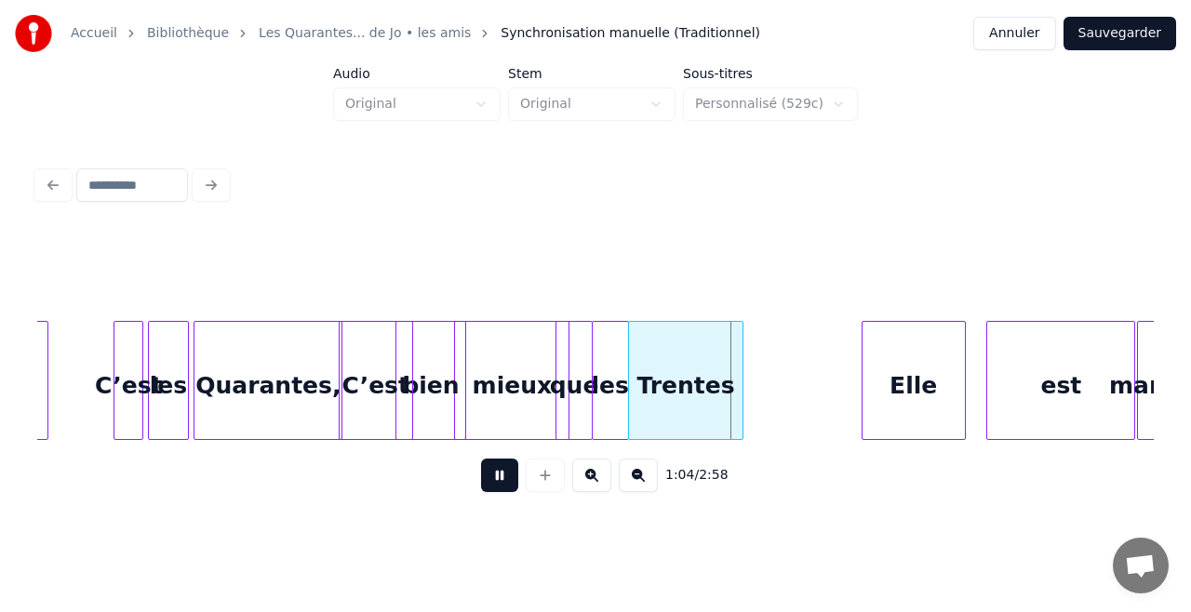
click at [487, 488] on button at bounding box center [499, 475] width 37 height 33
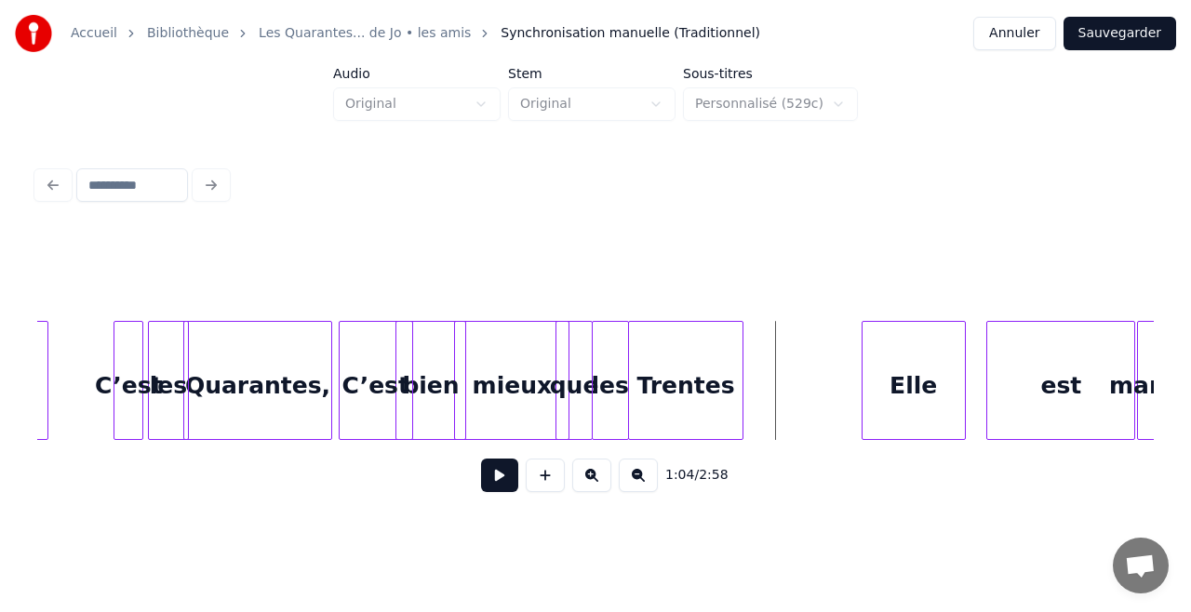
click at [279, 398] on div "Quarantes," at bounding box center [257, 385] width 147 height 127
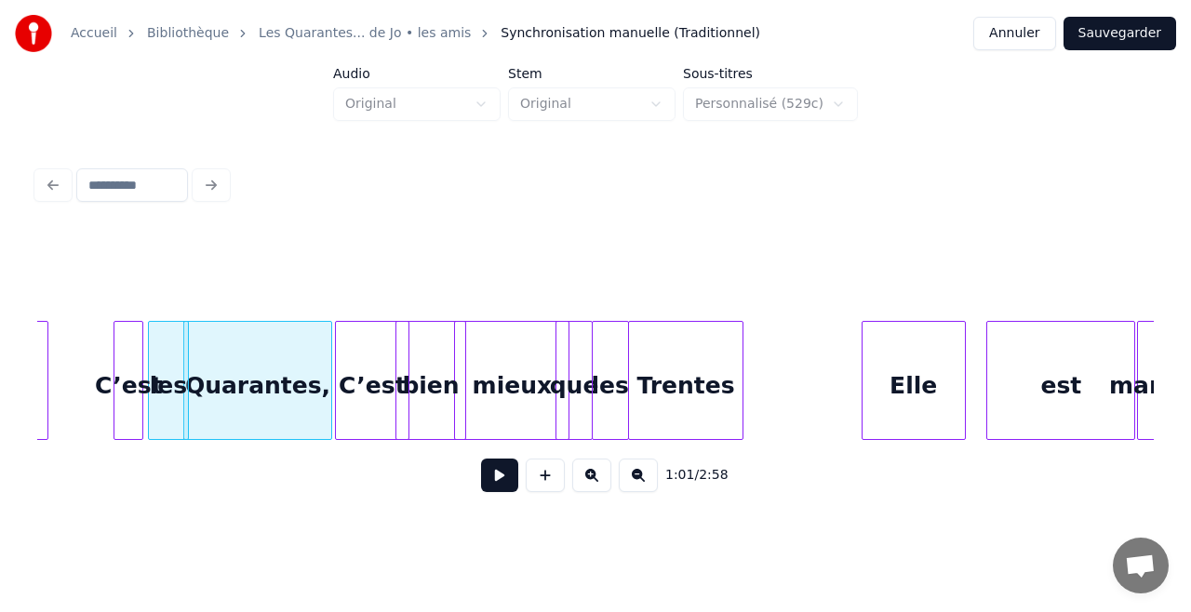
click at [367, 403] on div "C’est" at bounding box center [372, 385] width 73 height 127
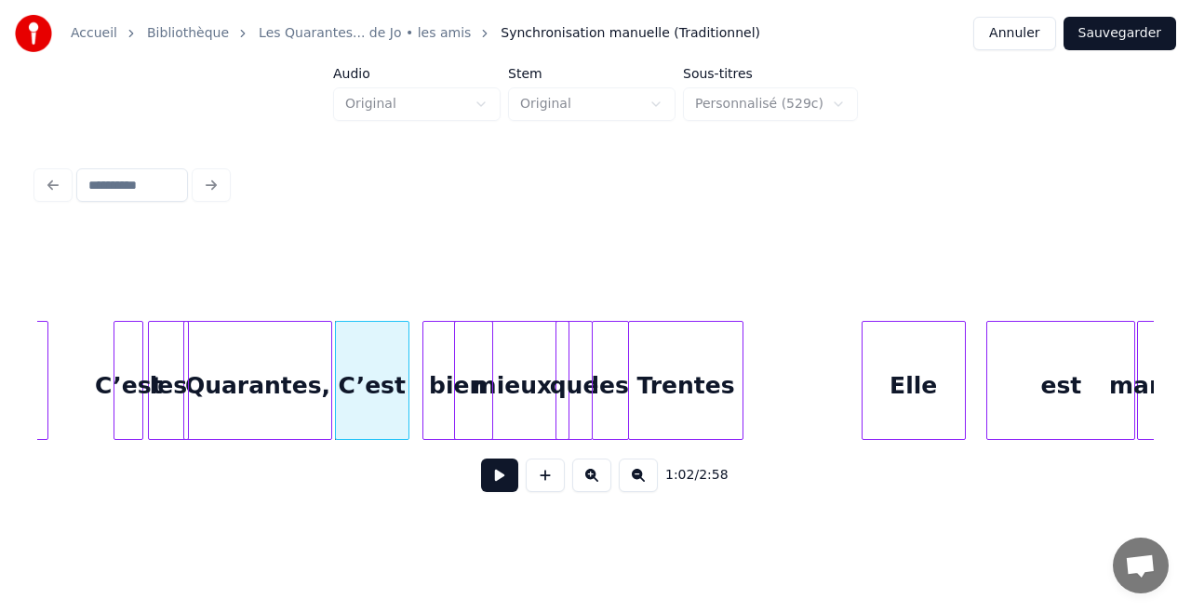
click at [440, 361] on div "bien" at bounding box center [457, 385] width 69 height 127
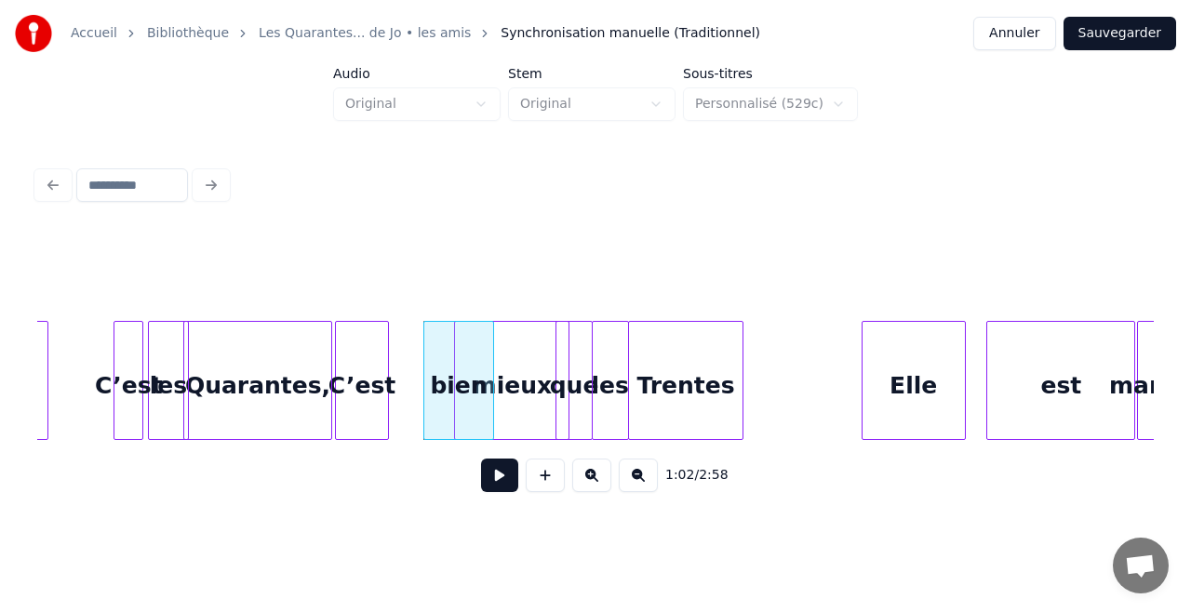
click at [383, 366] on div at bounding box center [385, 380] width 6 height 117
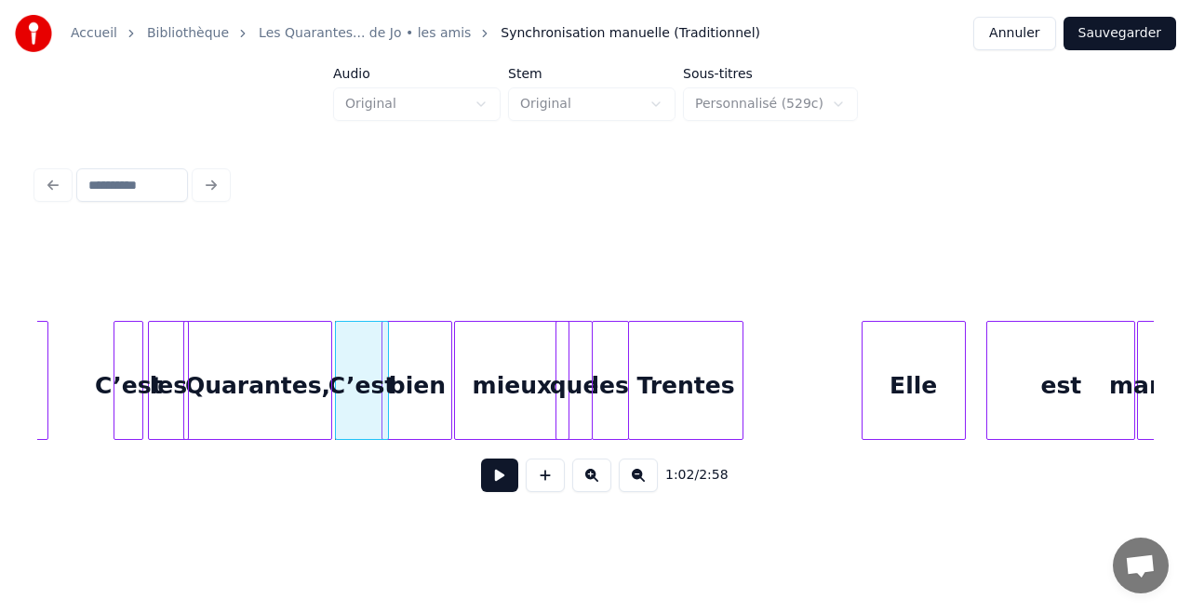
click at [401, 367] on div "bien" at bounding box center [416, 385] width 69 height 127
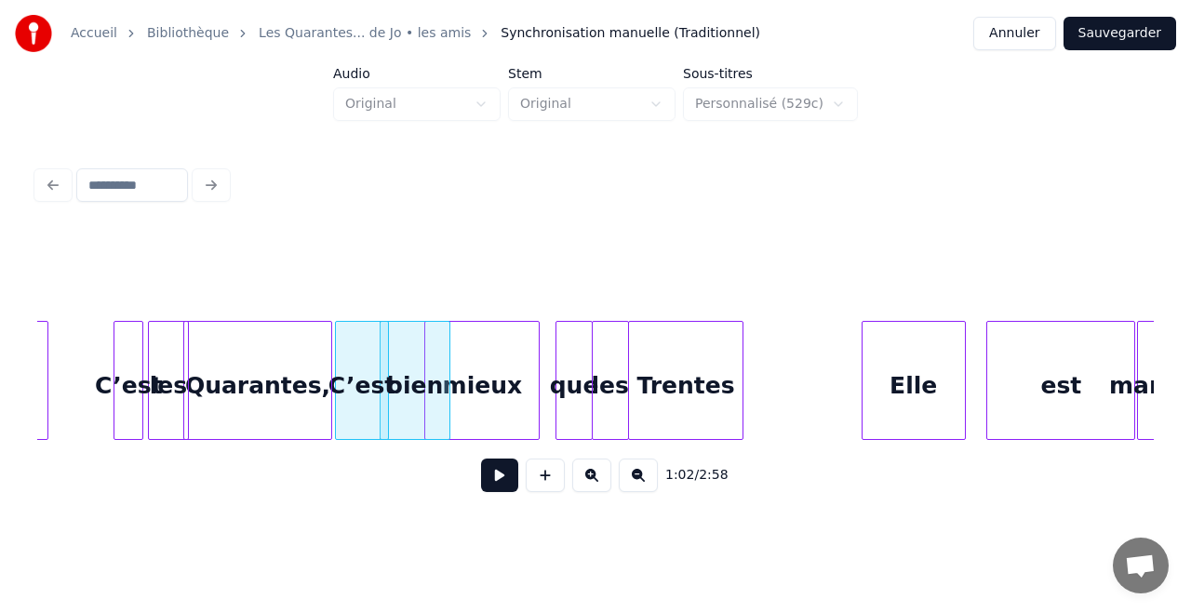
click at [469, 381] on div "mieux" at bounding box center [481, 385] width 113 height 127
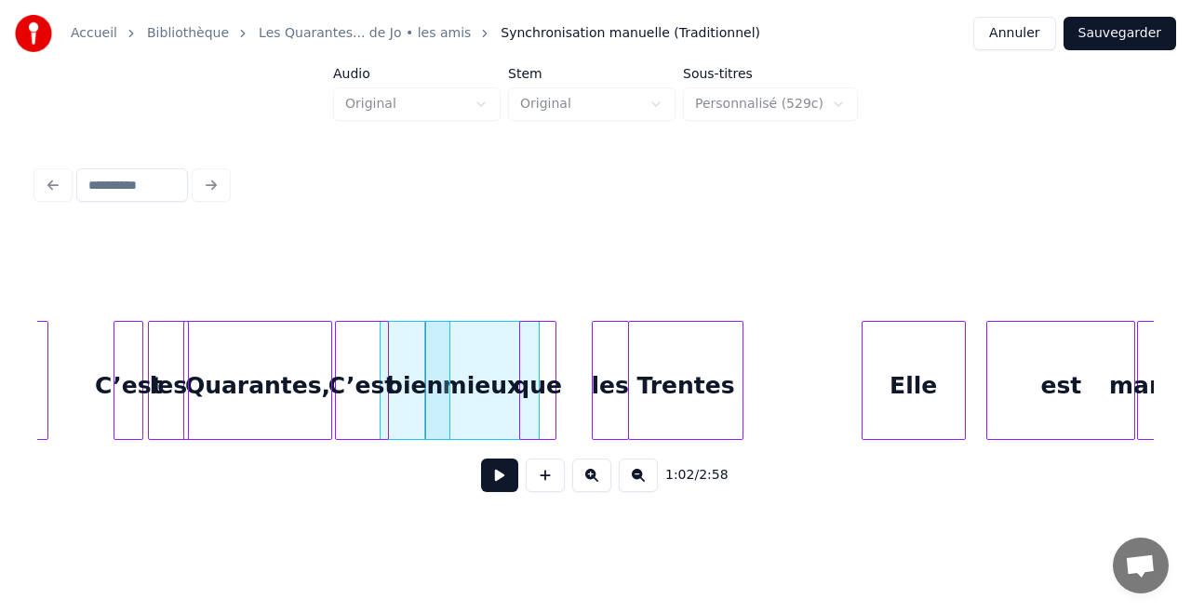
click at [531, 420] on div "que" at bounding box center [537, 385] width 35 height 127
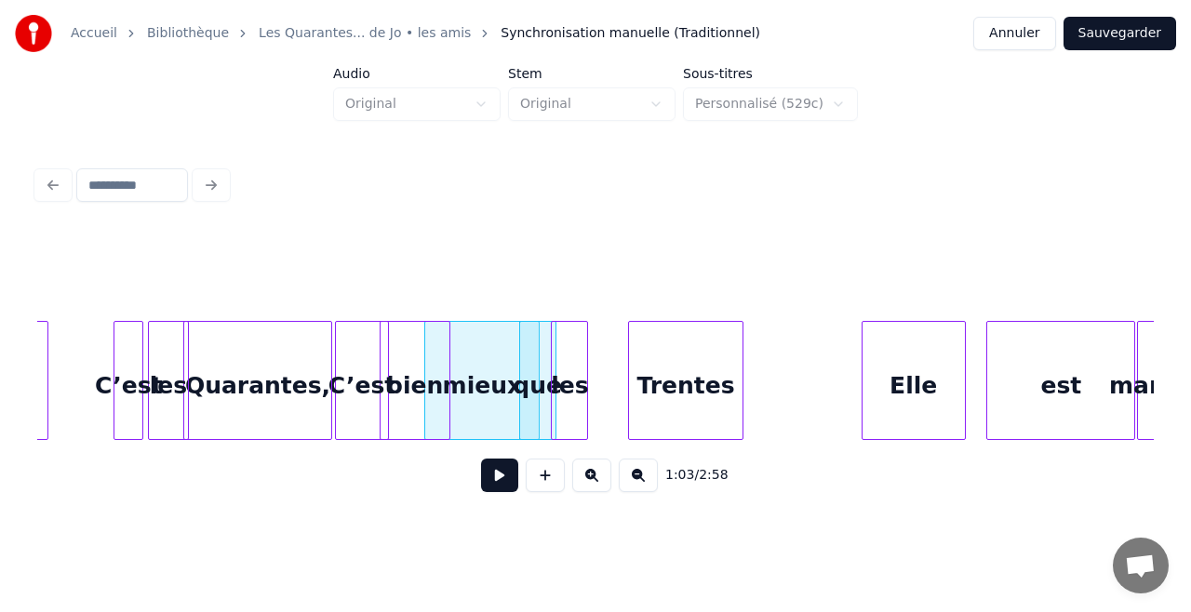
click at [576, 407] on div "les" at bounding box center [569, 385] width 35 height 127
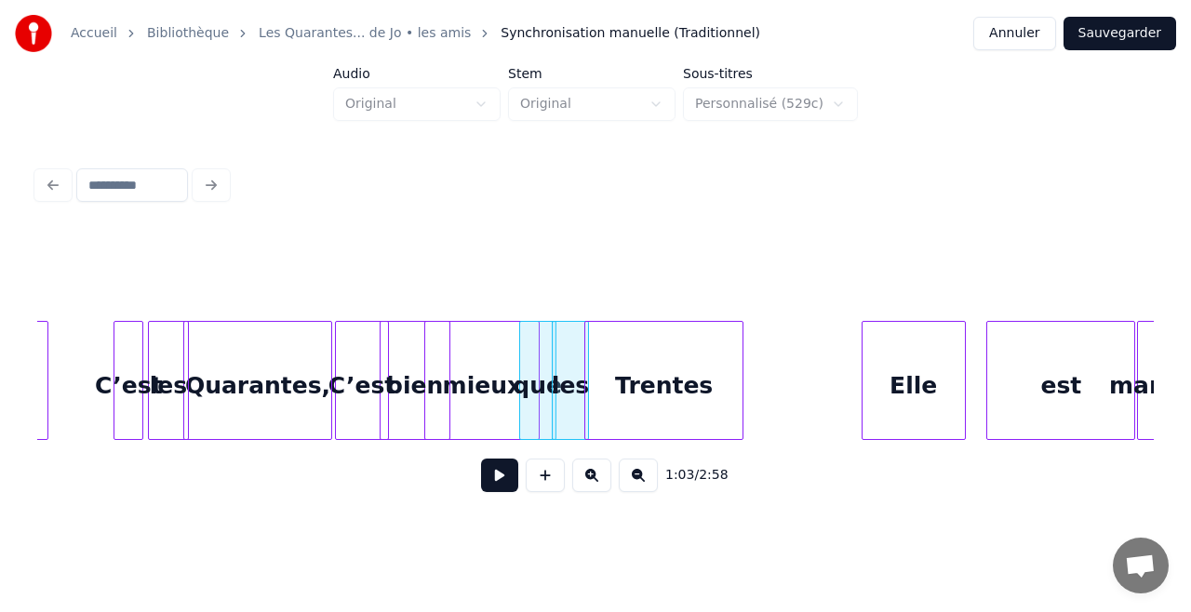
click at [586, 420] on div at bounding box center [588, 380] width 6 height 117
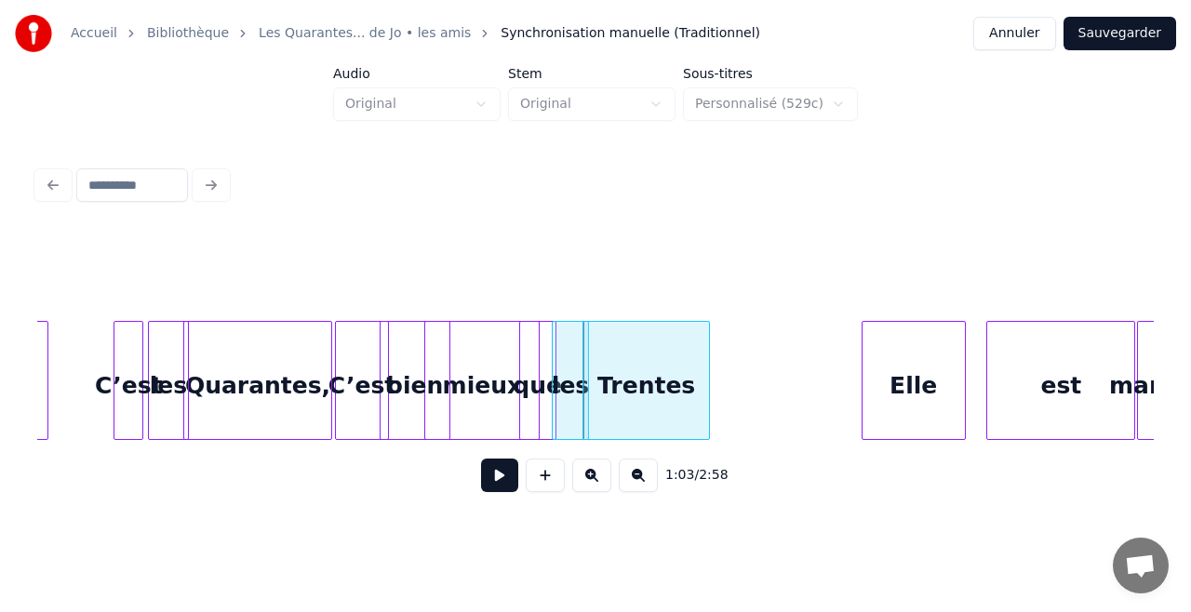
click at [705, 407] on div at bounding box center [706, 380] width 6 height 117
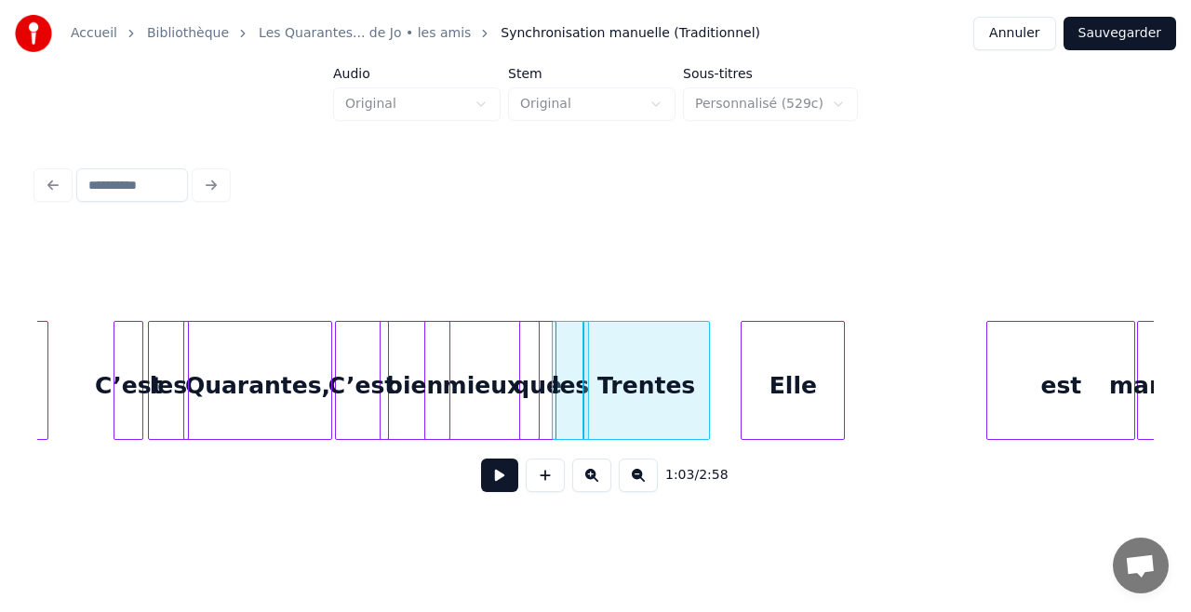
click at [780, 404] on div "Elle" at bounding box center [792, 385] width 102 height 127
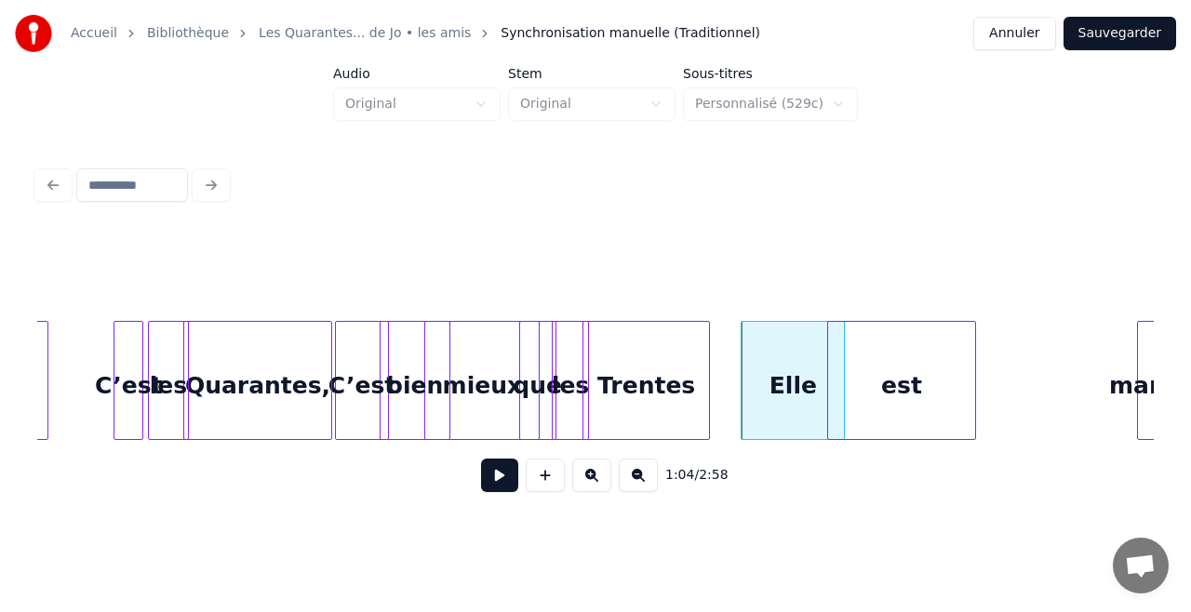
click at [932, 368] on div "est" at bounding box center [901, 385] width 147 height 127
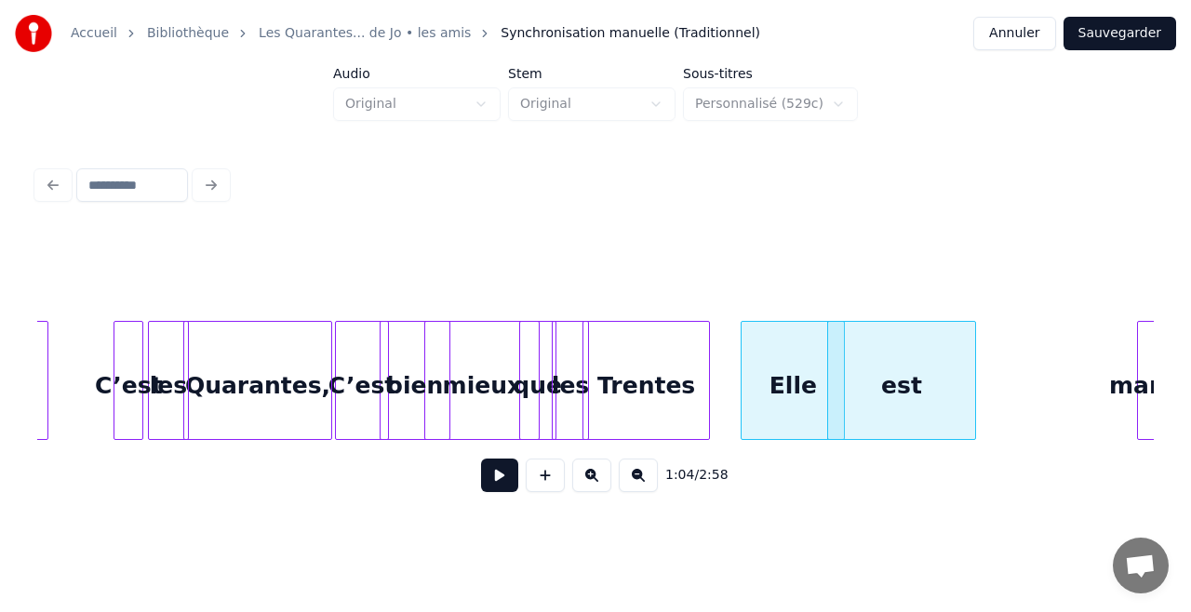
scroll to position [0, 11332]
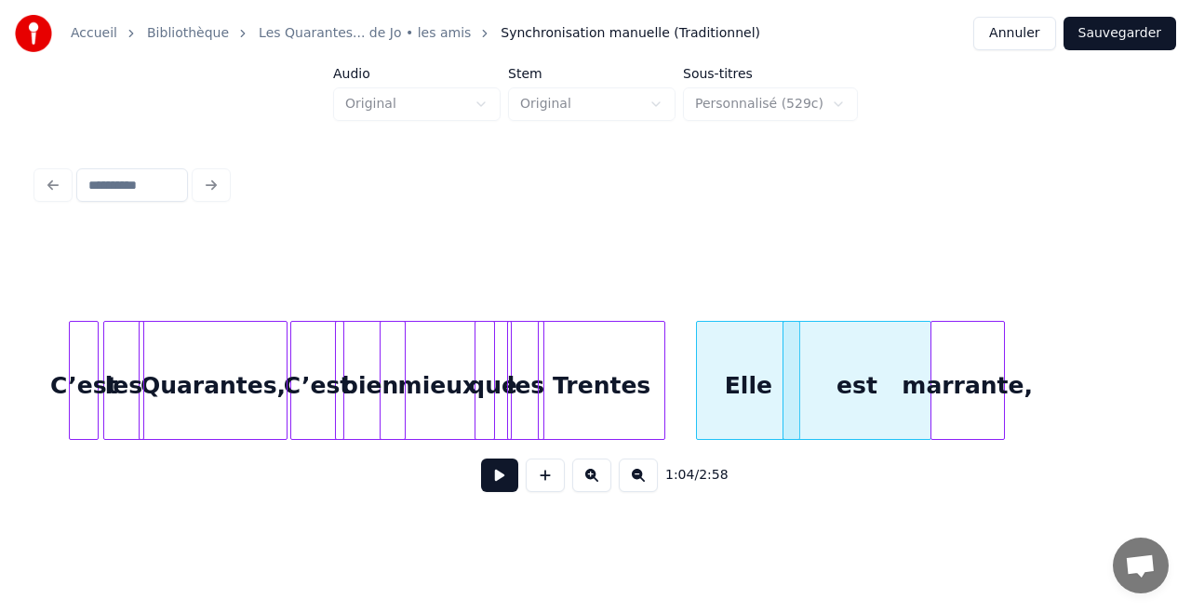
click at [981, 353] on div "marrante," at bounding box center [967, 385] width 73 height 127
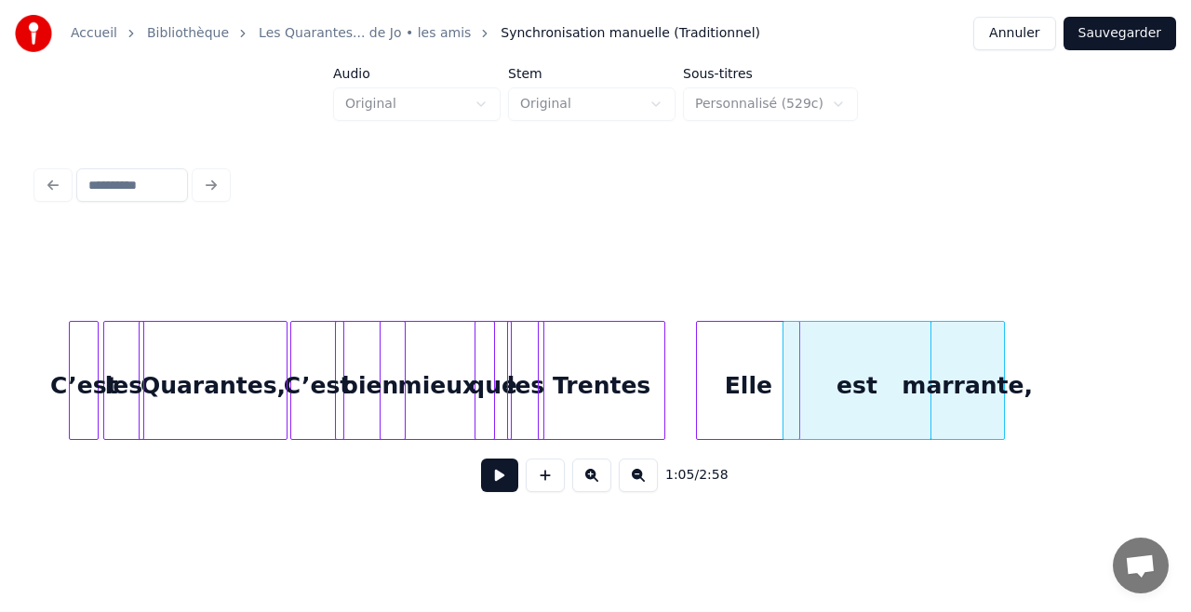
click at [892, 372] on div "est" at bounding box center [856, 385] width 147 height 127
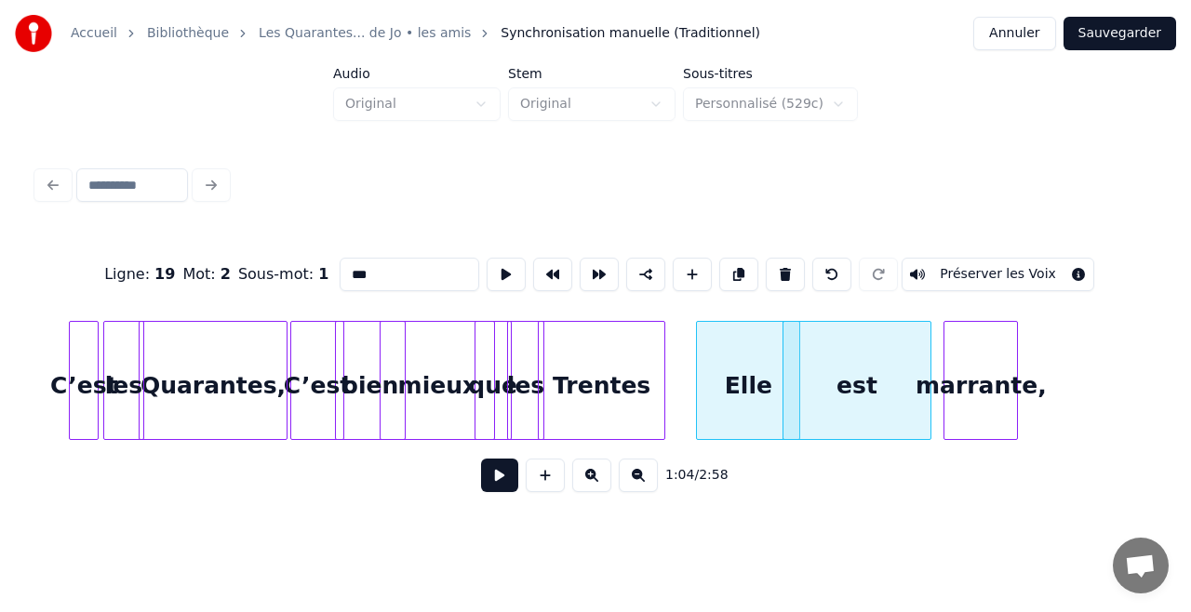
click at [944, 373] on div "marrante," at bounding box center [980, 385] width 73 height 127
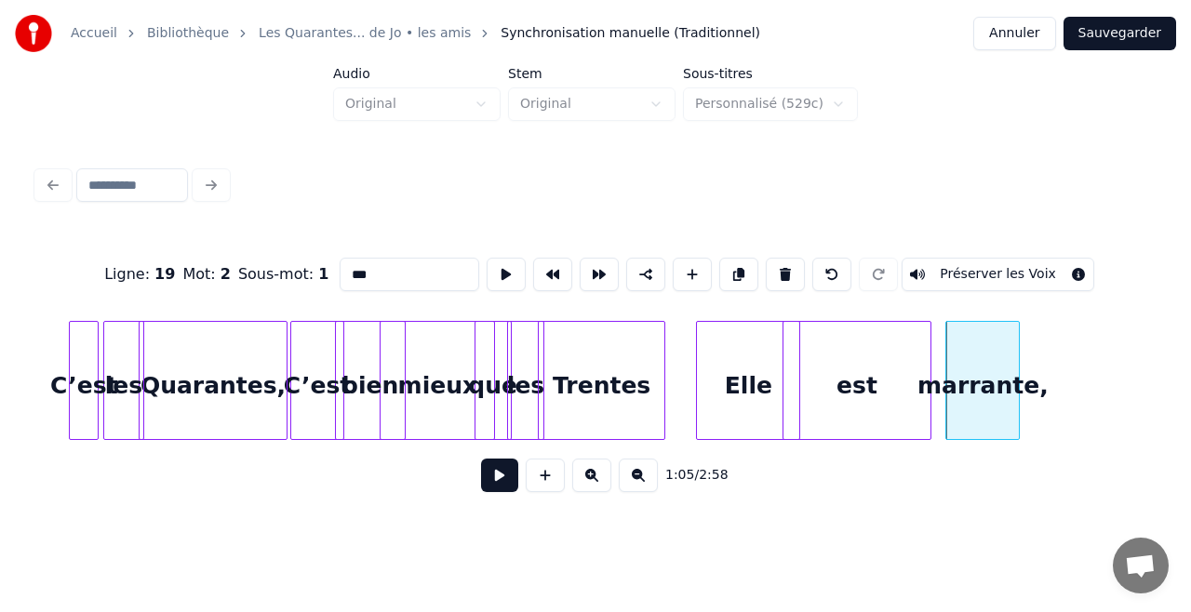
click at [914, 380] on div "est" at bounding box center [856, 385] width 147 height 127
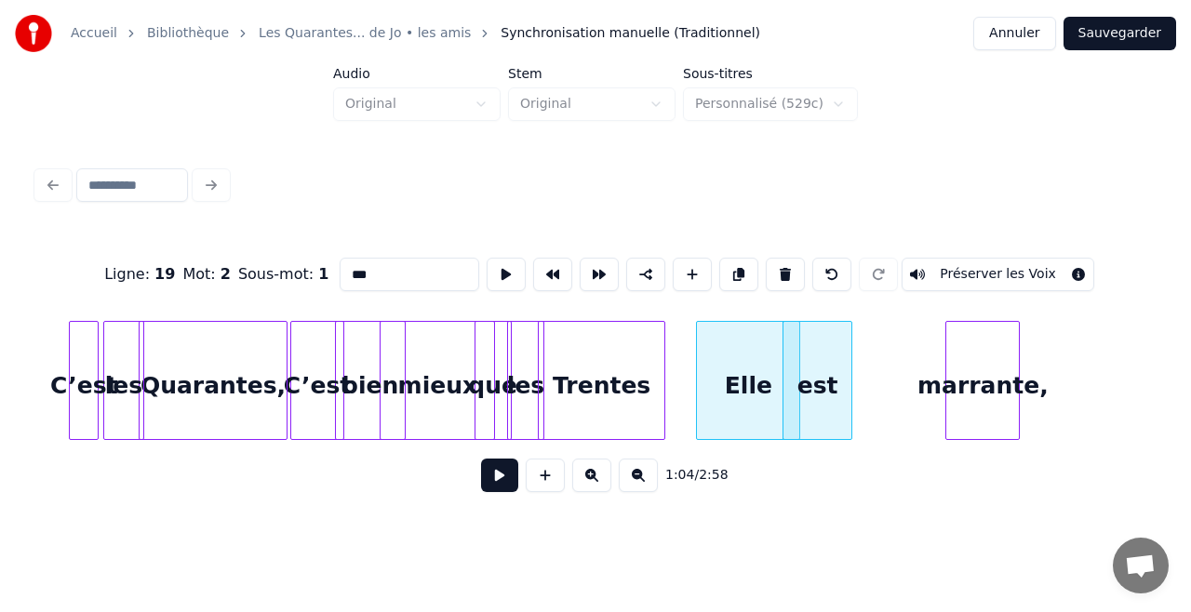
click at [849, 387] on div at bounding box center [849, 380] width 6 height 117
click at [853, 368] on div at bounding box center [855, 380] width 6 height 117
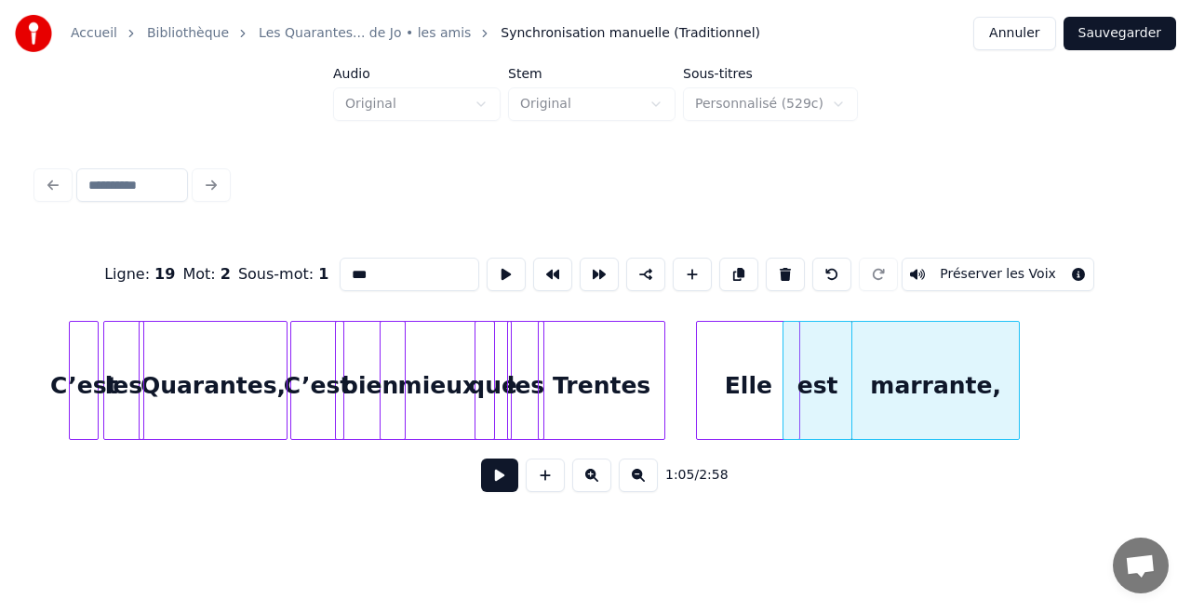
click at [194, 380] on div "Quarantes," at bounding box center [213, 385] width 147 height 127
type input "**********"
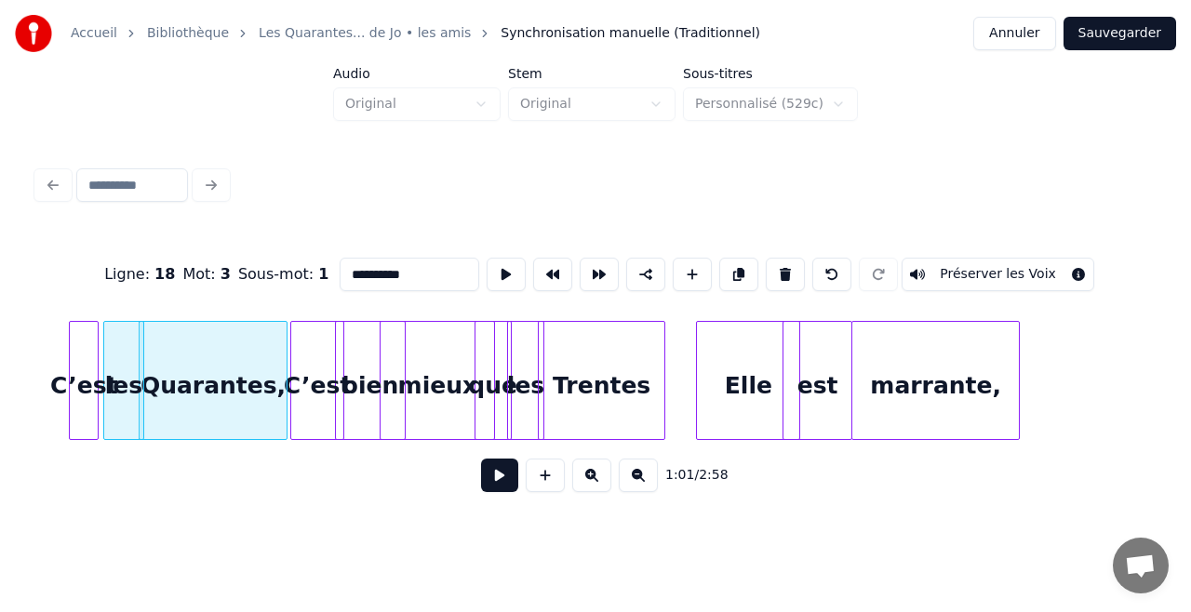
click at [497, 486] on button at bounding box center [499, 475] width 37 height 33
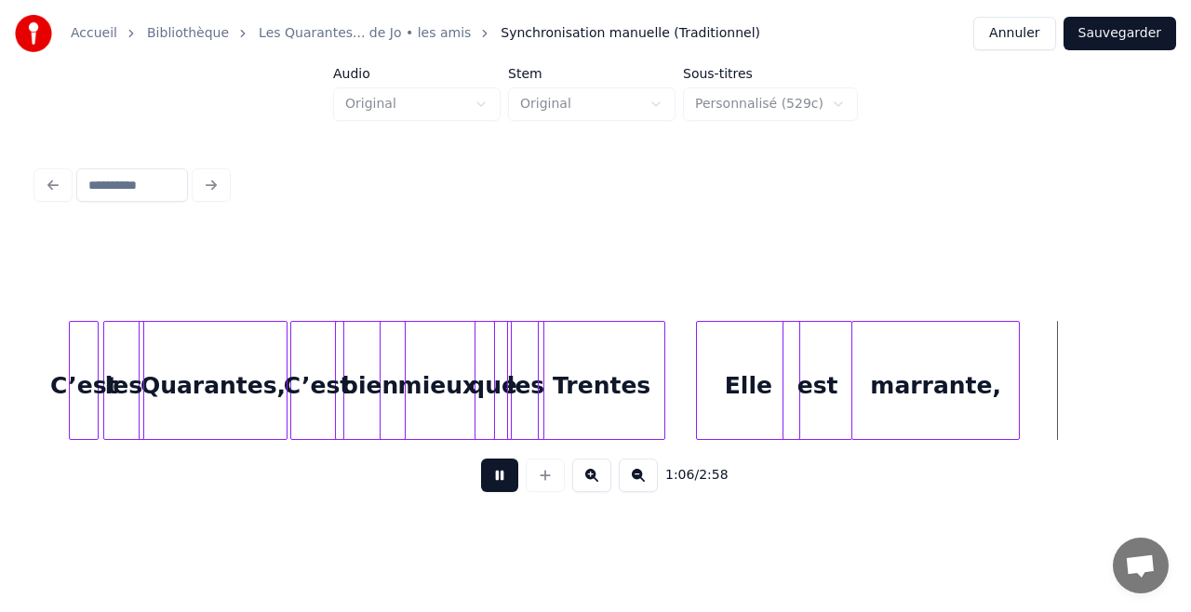
click at [497, 486] on button at bounding box center [499, 475] width 37 height 33
click at [764, 393] on div at bounding box center [762, 380] width 6 height 117
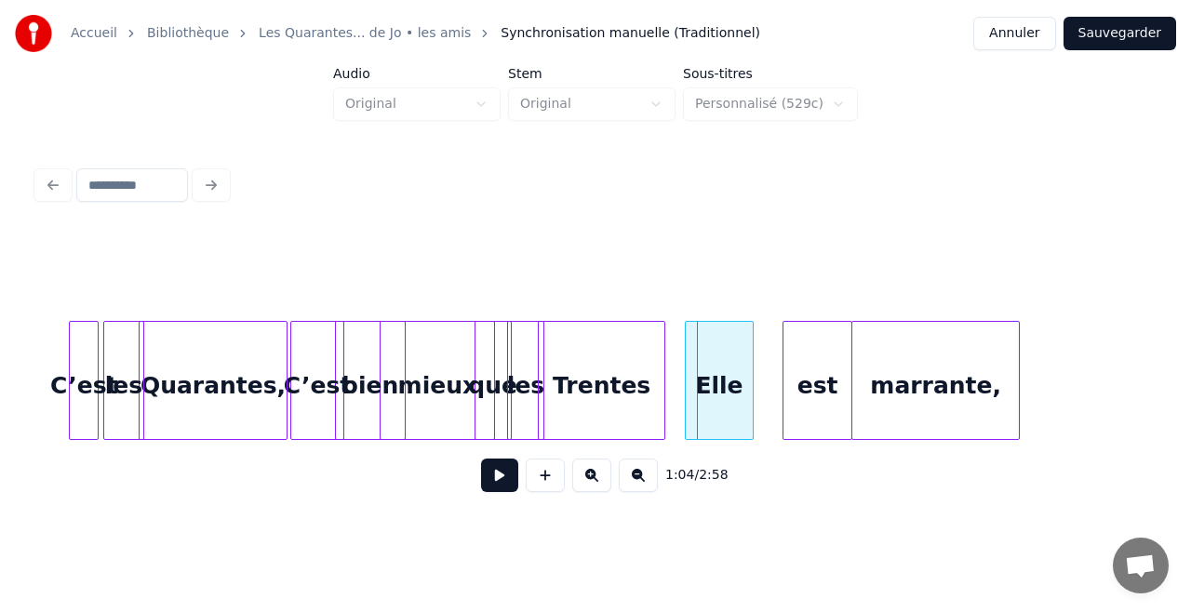
click at [735, 407] on div "Elle" at bounding box center [720, 385] width 68 height 127
click at [796, 406] on div "est" at bounding box center [787, 385] width 68 height 127
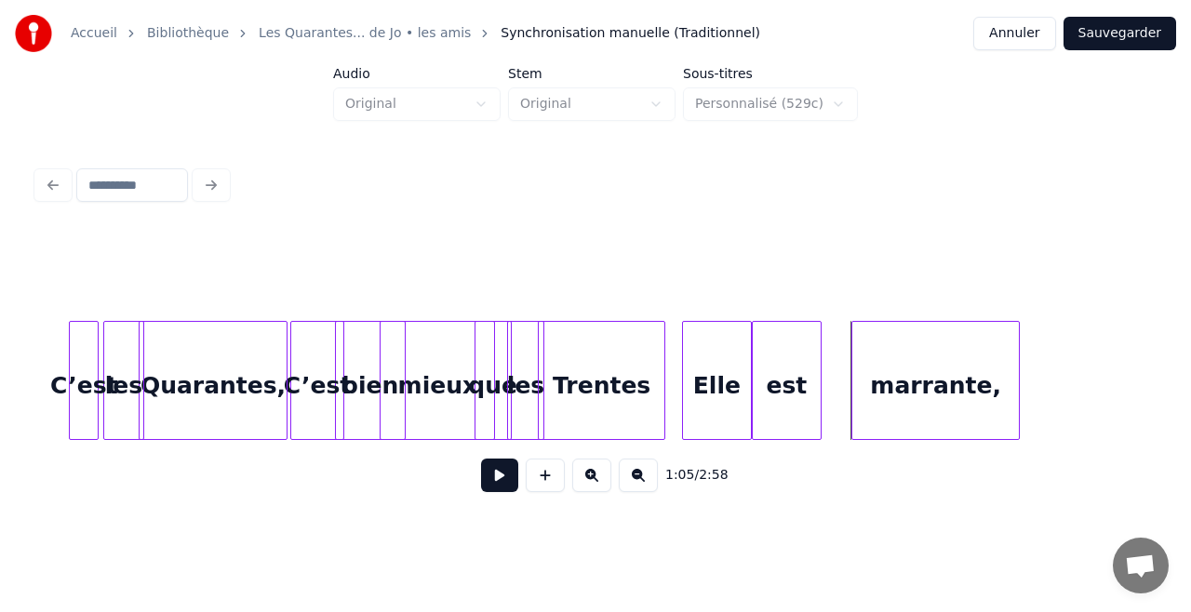
click at [917, 385] on div "marrante," at bounding box center [935, 385] width 167 height 127
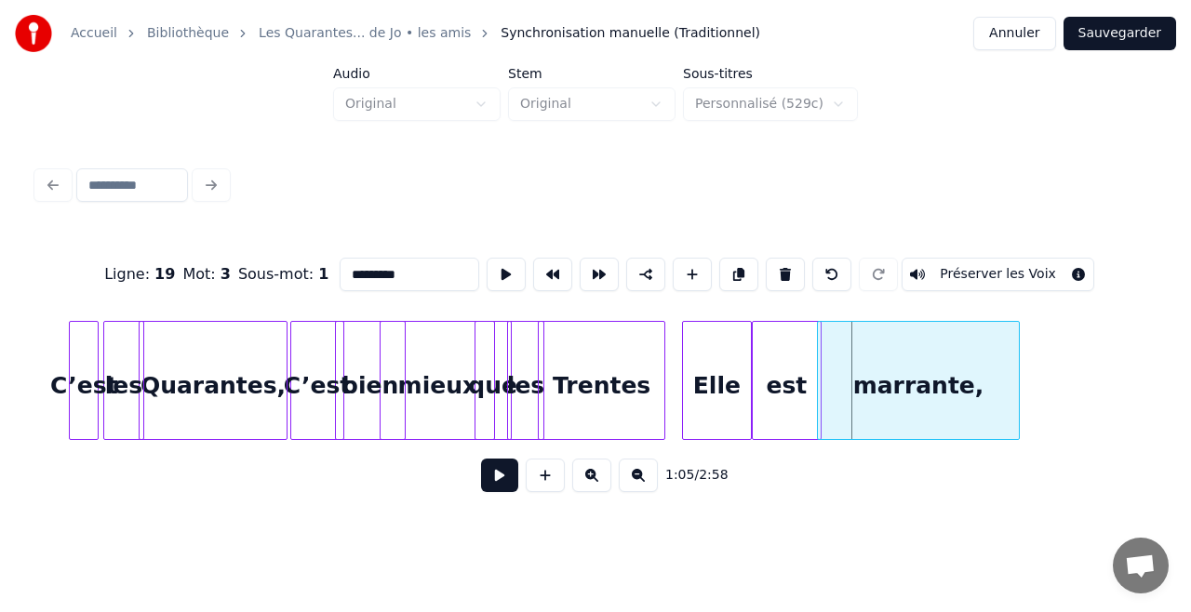
click at [819, 409] on div at bounding box center [821, 380] width 6 height 117
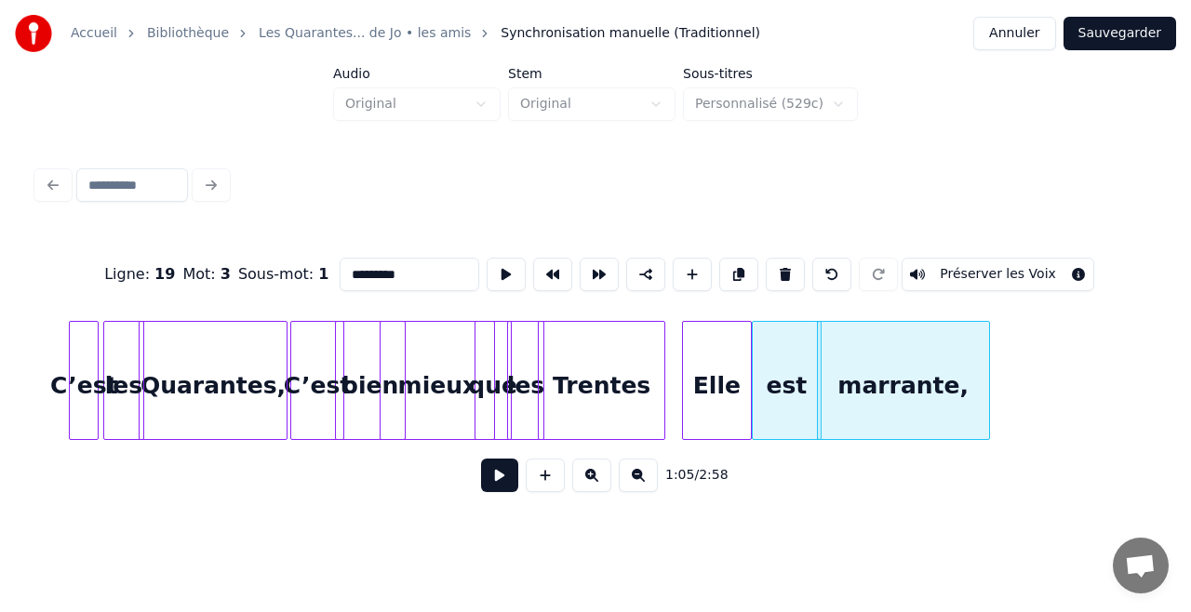
click at [988, 401] on div at bounding box center [986, 380] width 6 height 117
click at [192, 347] on div "Quarantes," at bounding box center [213, 385] width 147 height 127
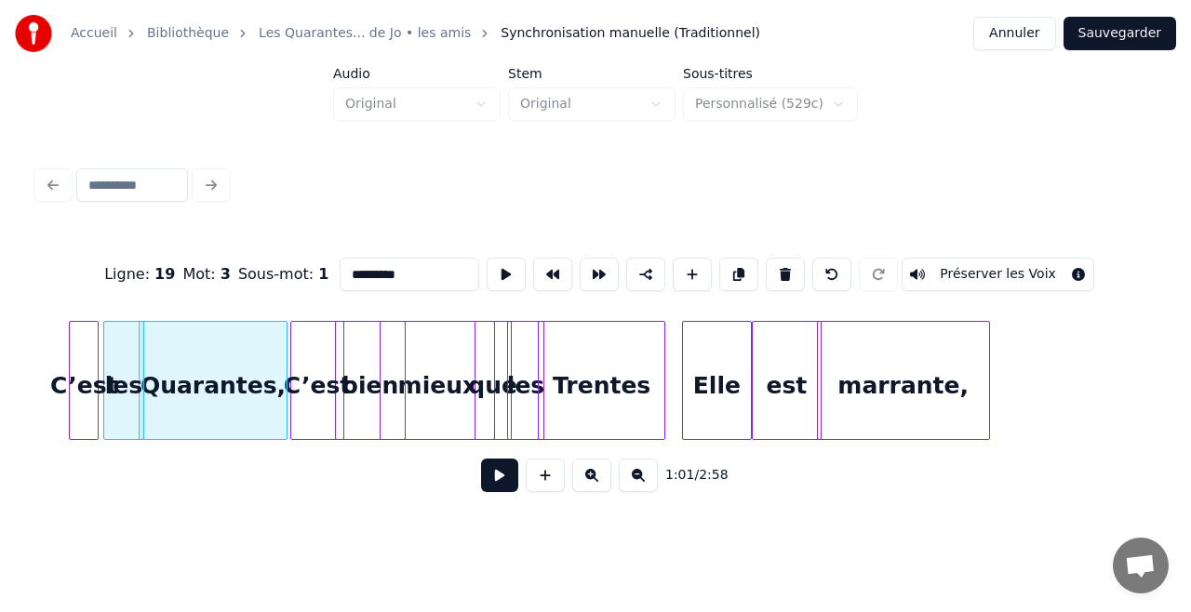
type input "**********"
click at [501, 484] on button at bounding box center [499, 475] width 37 height 33
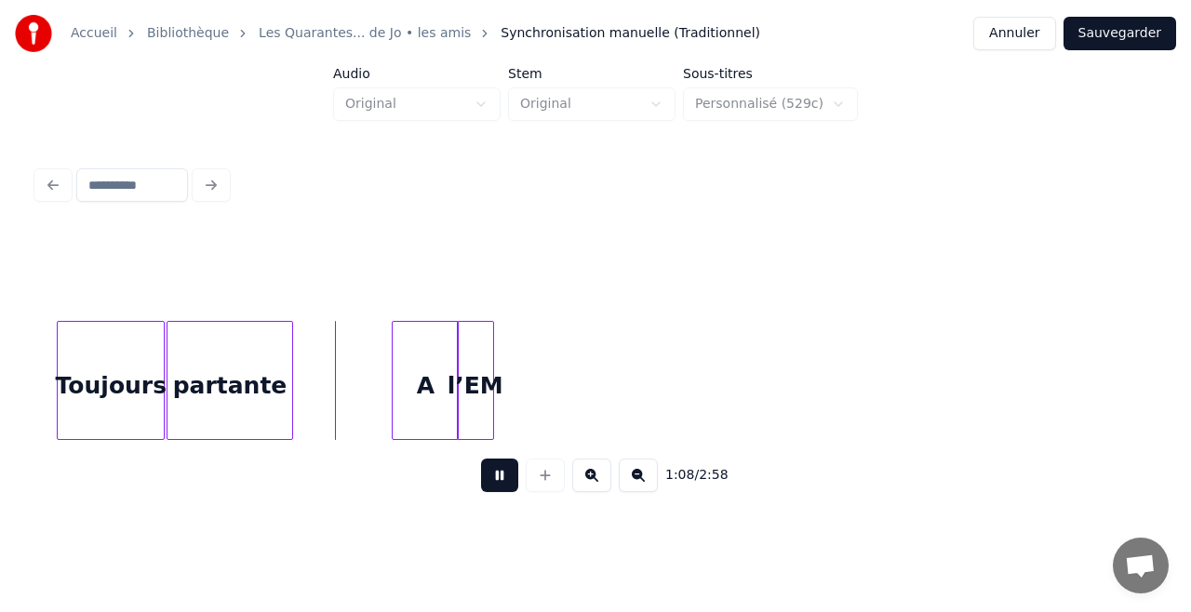
scroll to position [0, 12669]
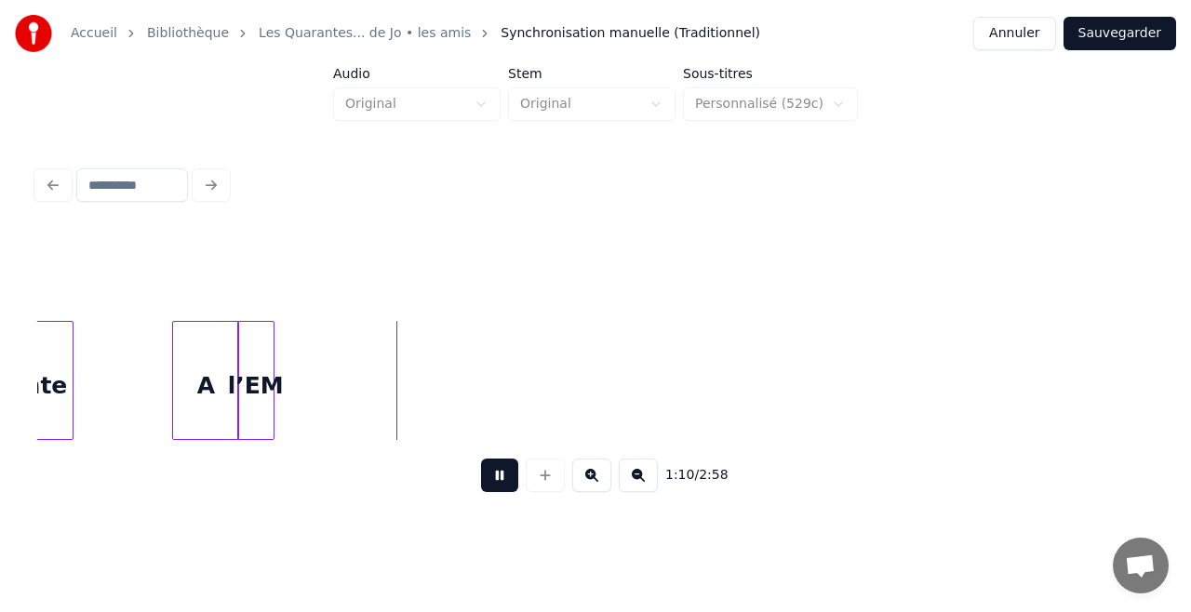
click at [504, 487] on button at bounding box center [499, 475] width 37 height 33
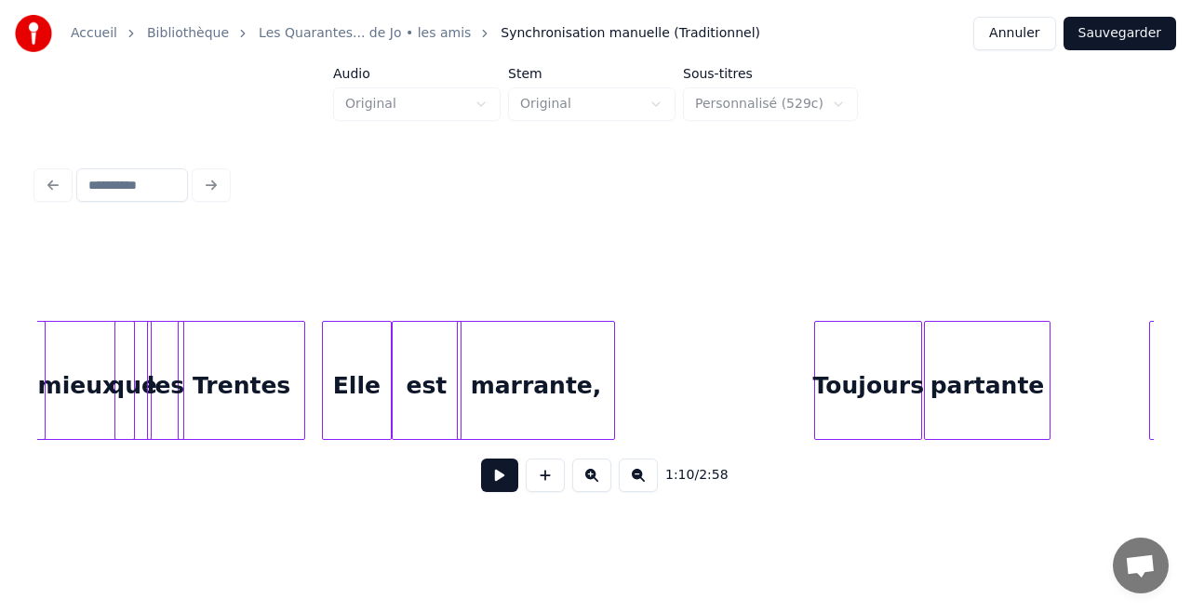
click at [612, 374] on div at bounding box center [611, 380] width 6 height 117
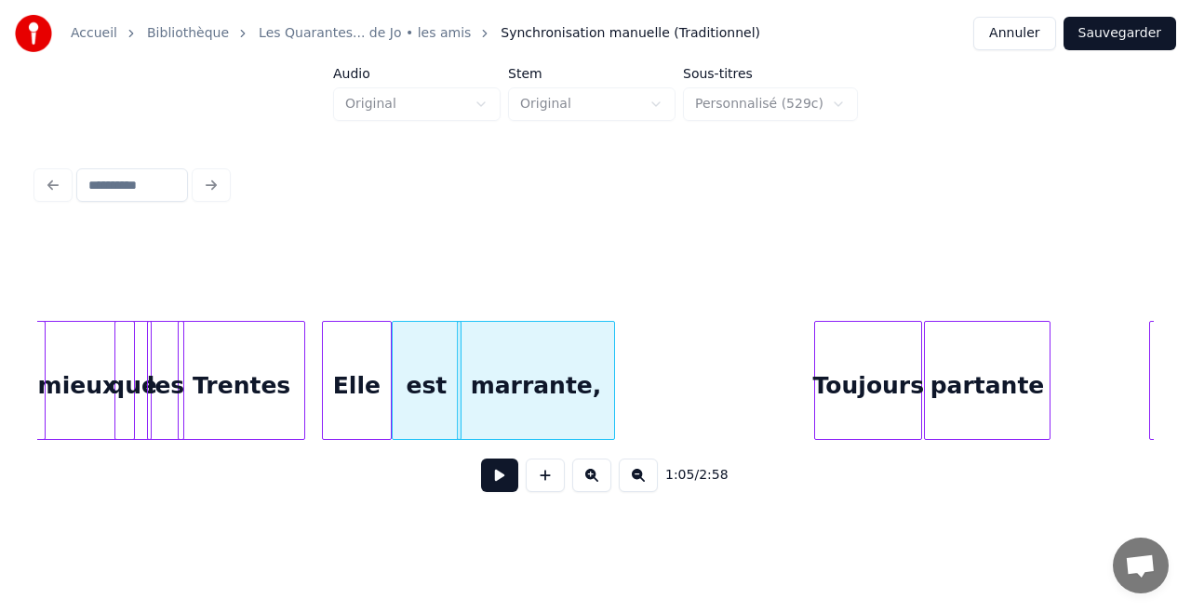
click at [84, 372] on div "mieux" at bounding box center [76, 385] width 113 height 127
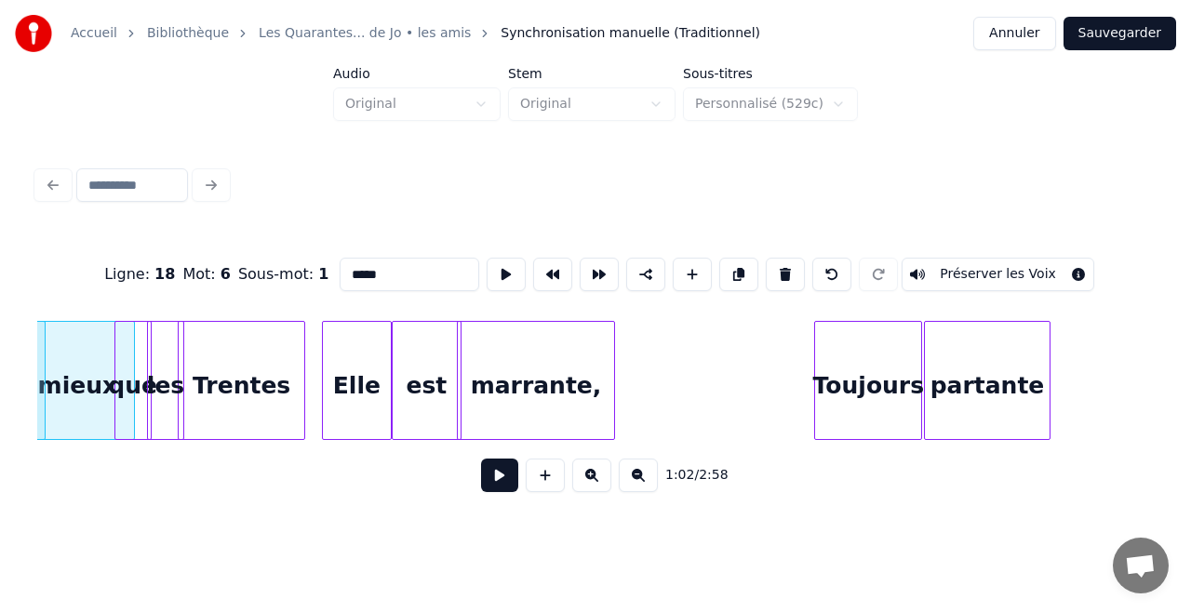
scroll to position [0, 11674]
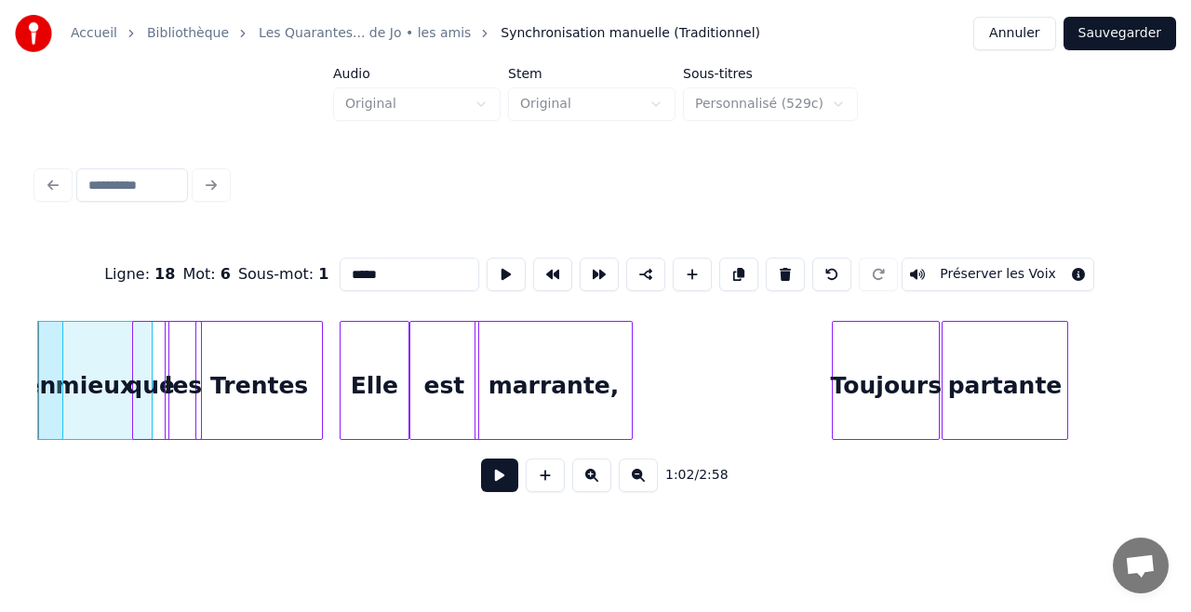
click at [496, 487] on button at bounding box center [499, 475] width 37 height 33
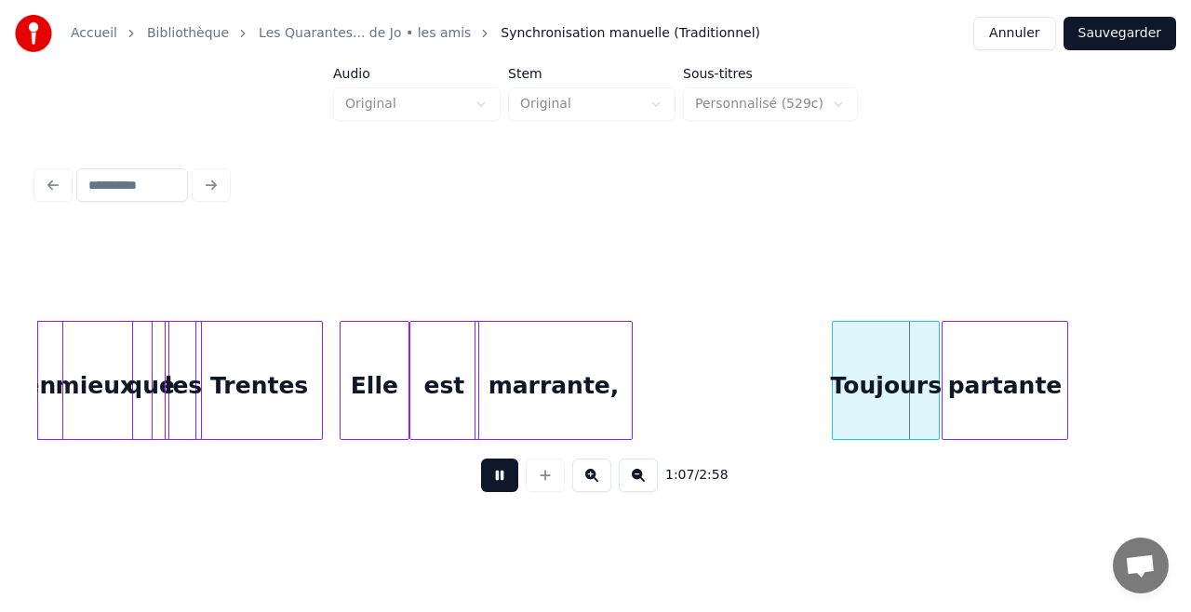
click at [496, 487] on button at bounding box center [499, 475] width 37 height 33
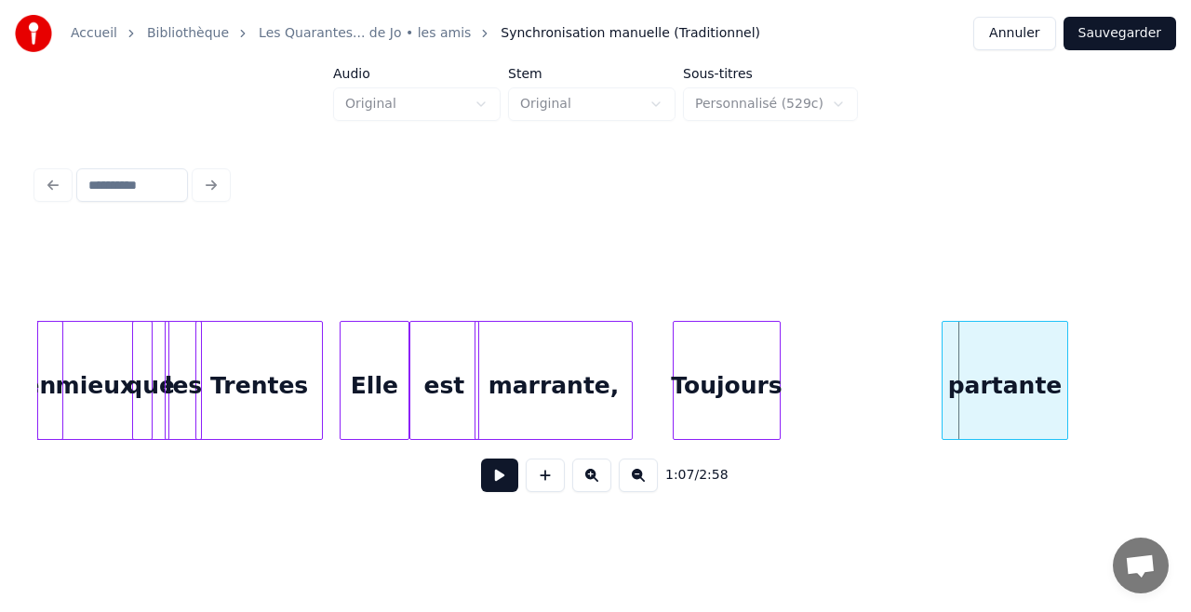
click at [735, 373] on div "Toujours" at bounding box center [727, 385] width 106 height 127
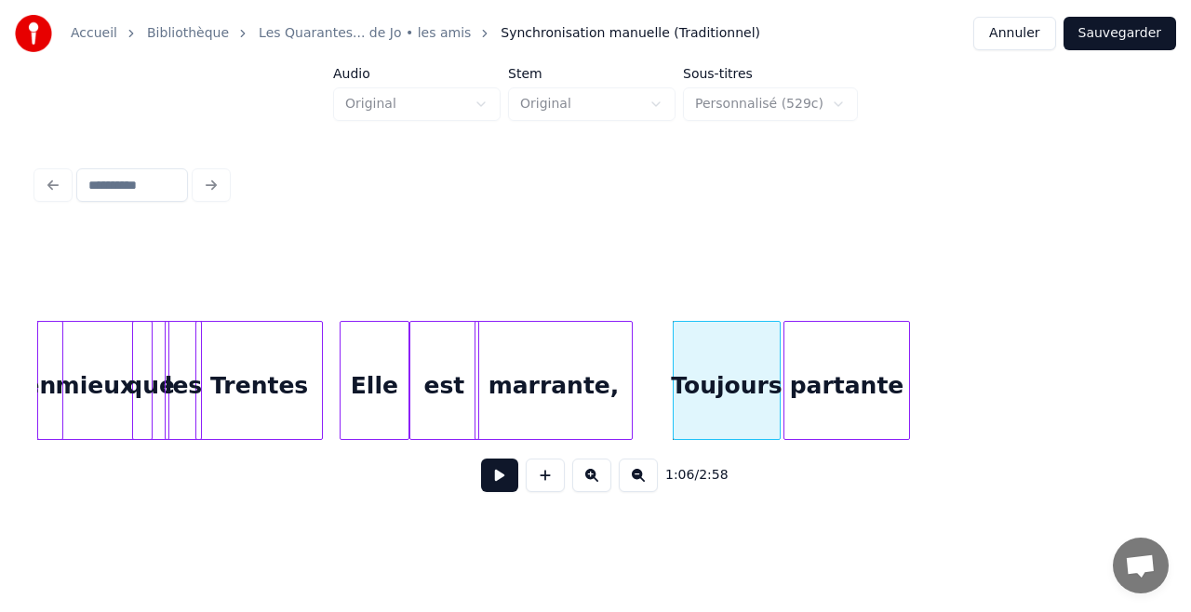
click at [867, 368] on div "partante" at bounding box center [846, 385] width 124 height 127
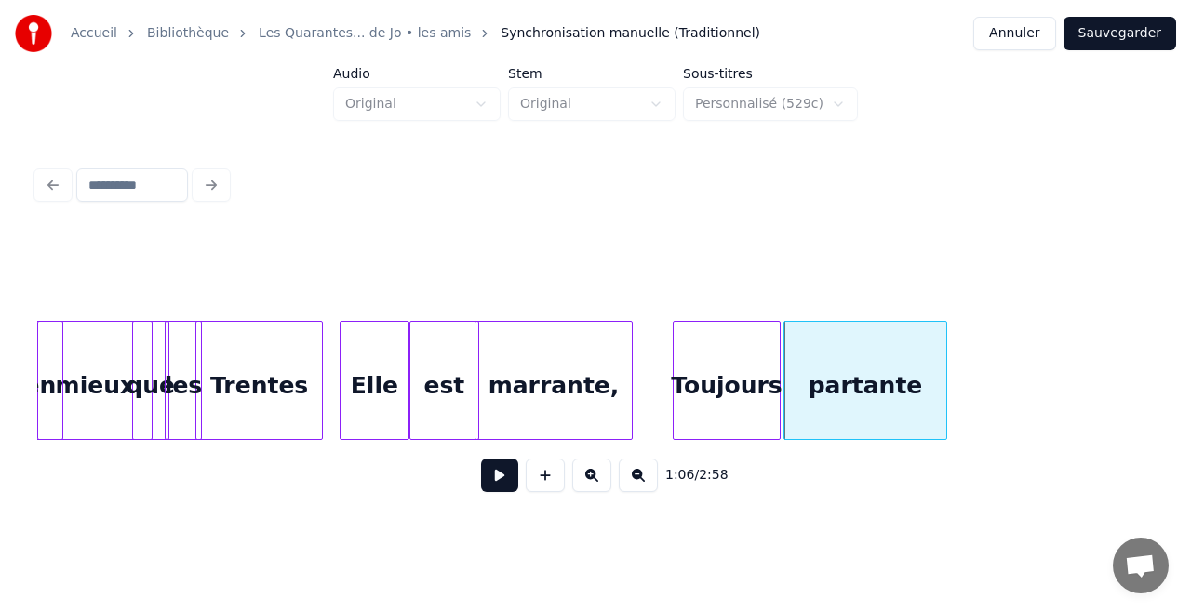
click at [943, 370] on div at bounding box center [944, 380] width 6 height 117
click at [606, 401] on div "marrante," at bounding box center [553, 385] width 157 height 127
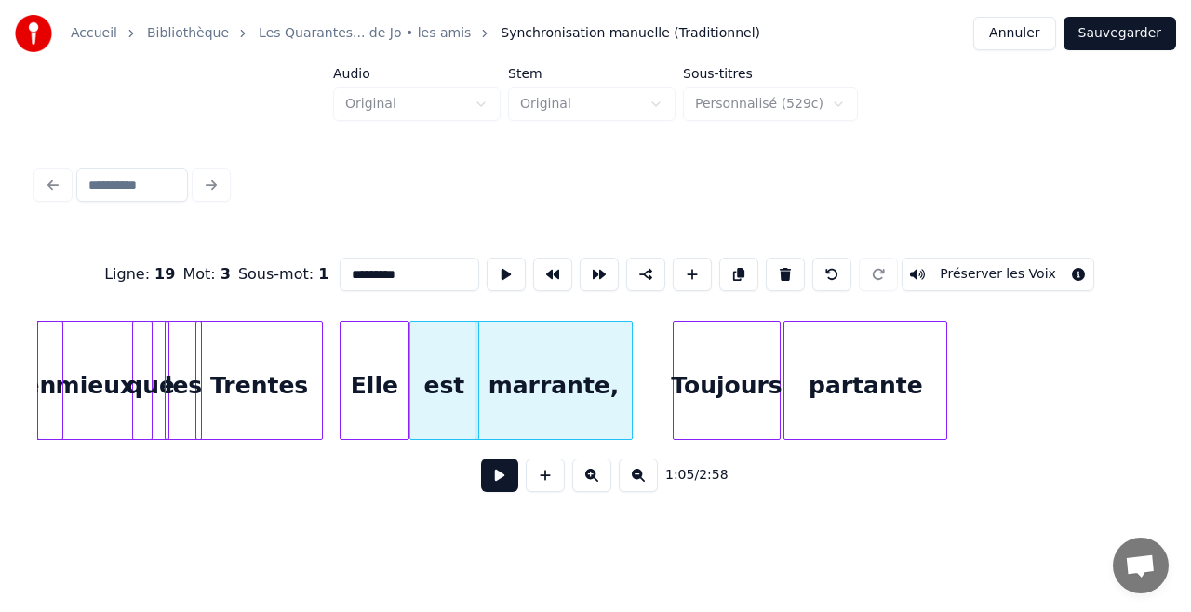
click at [501, 486] on button at bounding box center [499, 475] width 37 height 33
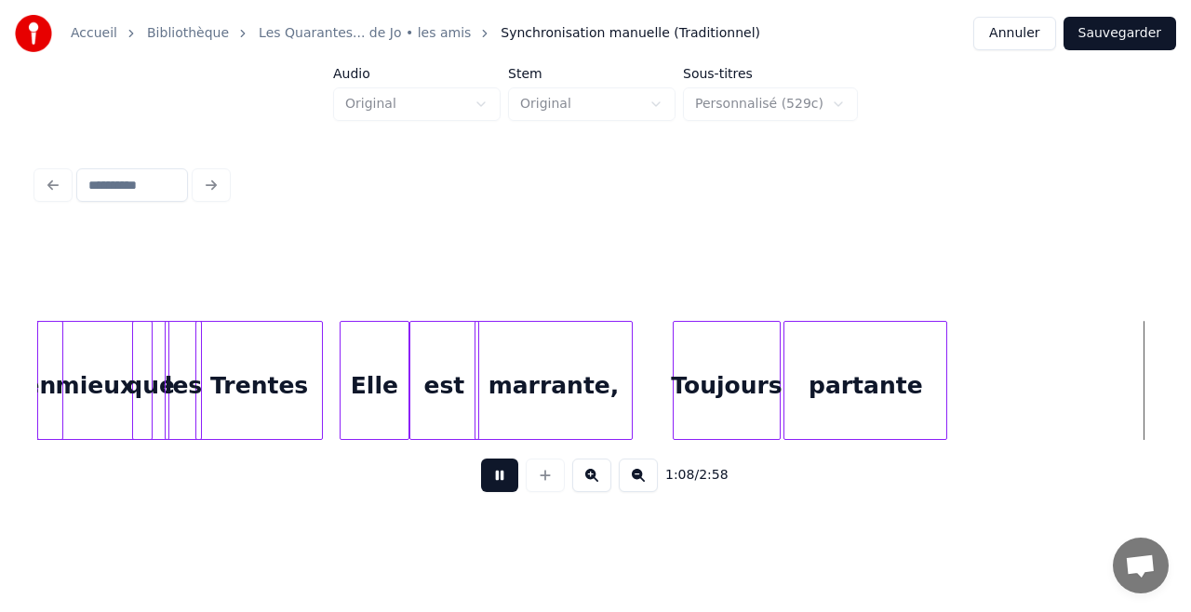
scroll to position [0, 12791]
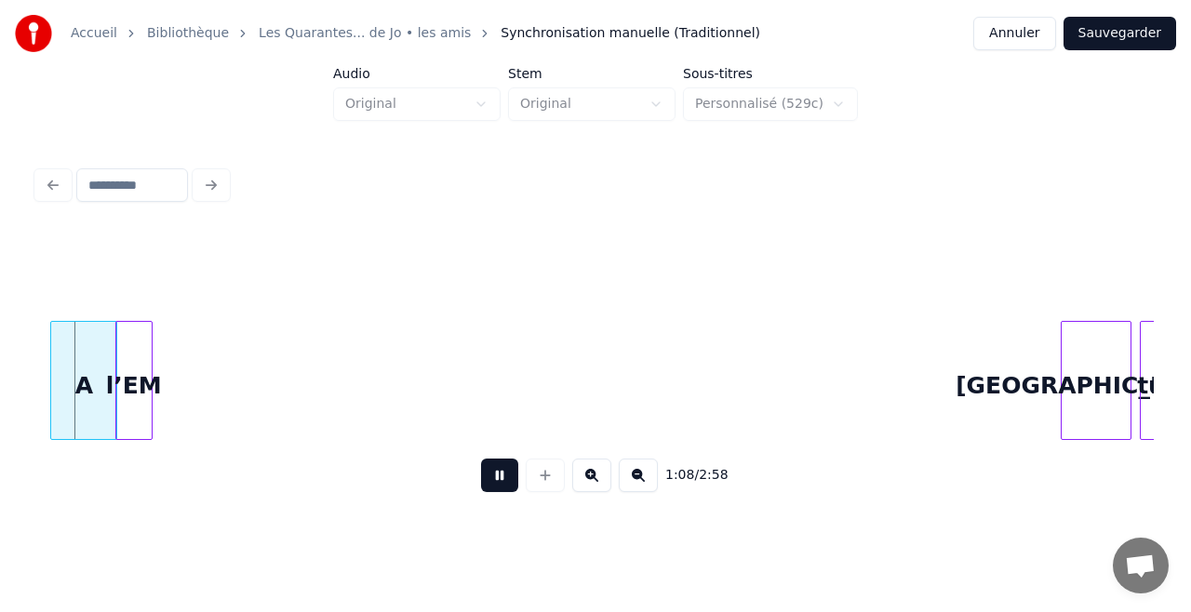
click at [501, 486] on button at bounding box center [499, 475] width 37 height 33
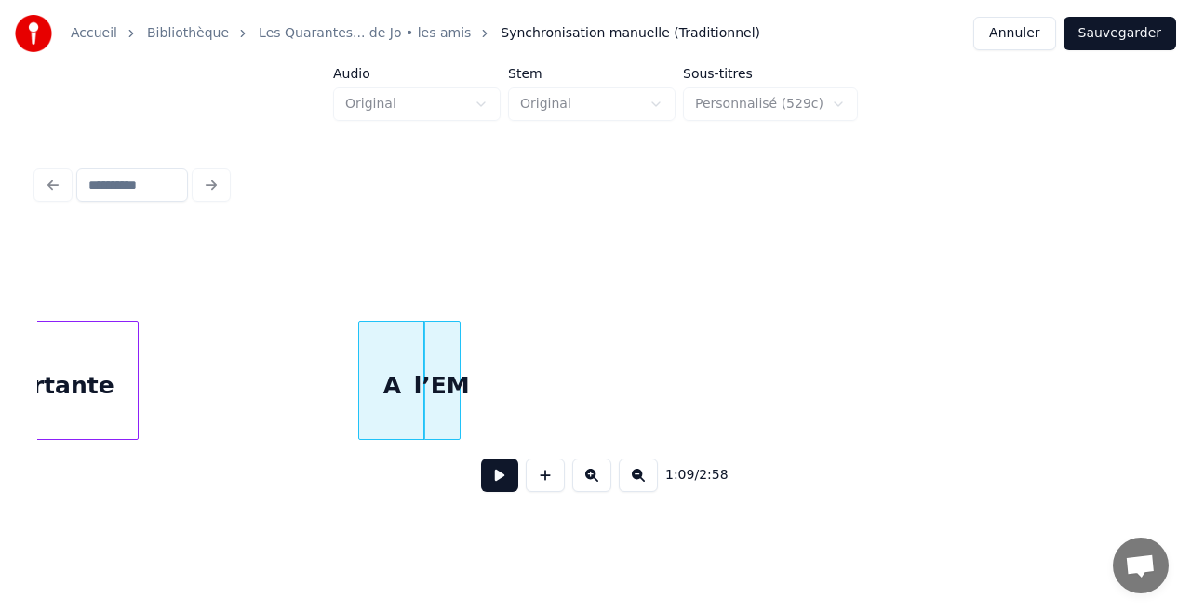
scroll to position [0, 12456]
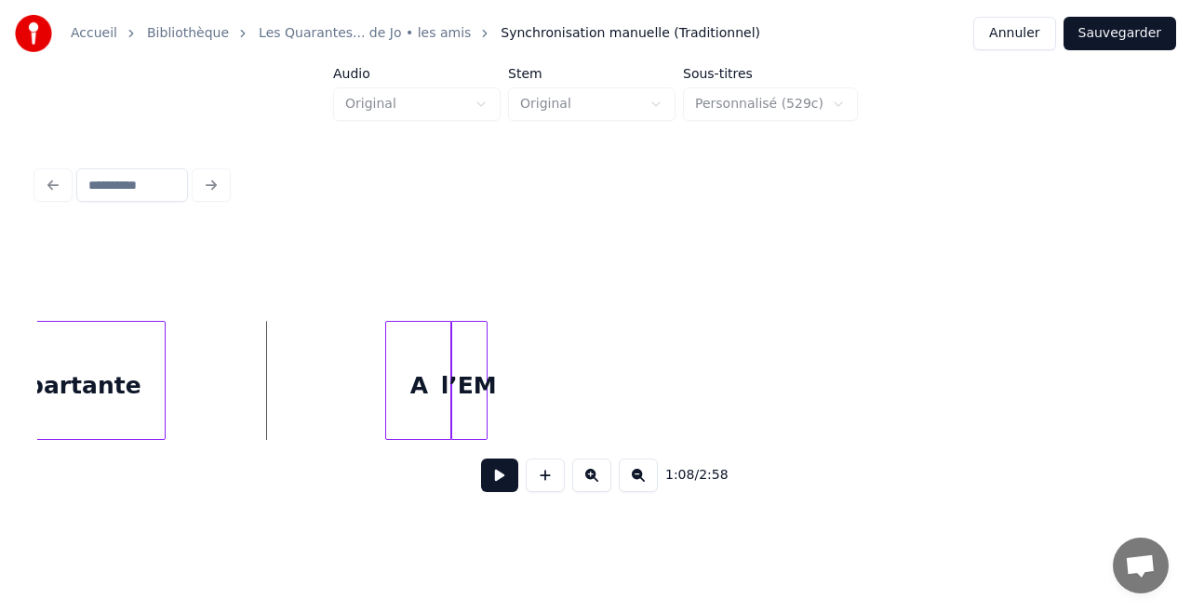
click at [86, 350] on div "partante" at bounding box center [84, 385] width 162 height 127
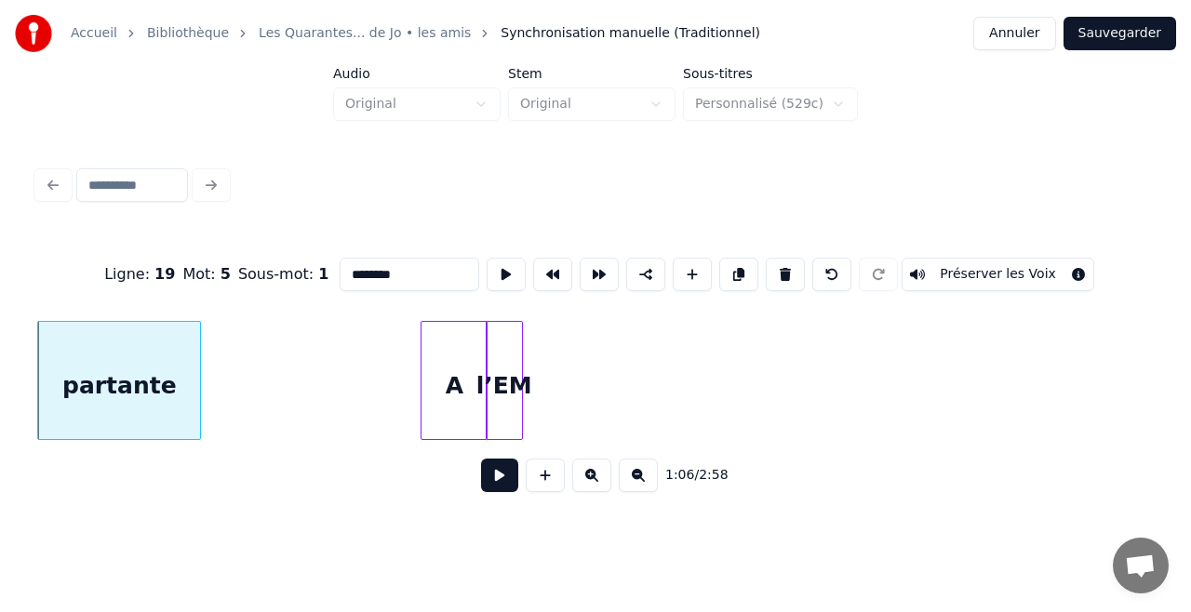
click at [495, 487] on button at bounding box center [499, 475] width 37 height 33
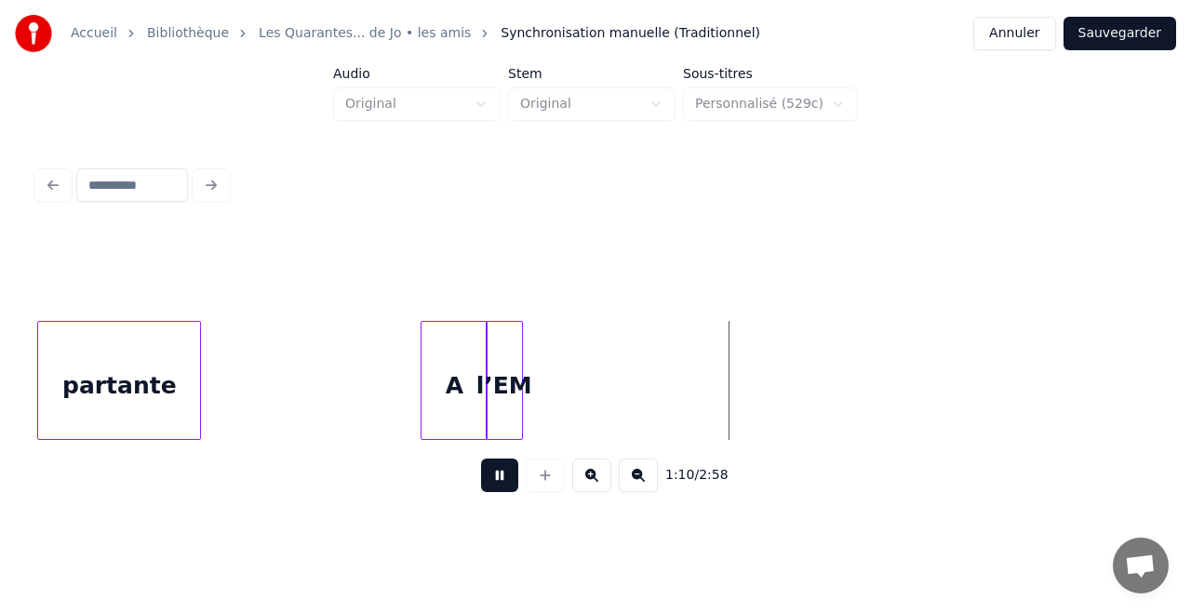
click at [495, 487] on button at bounding box center [499, 475] width 37 height 33
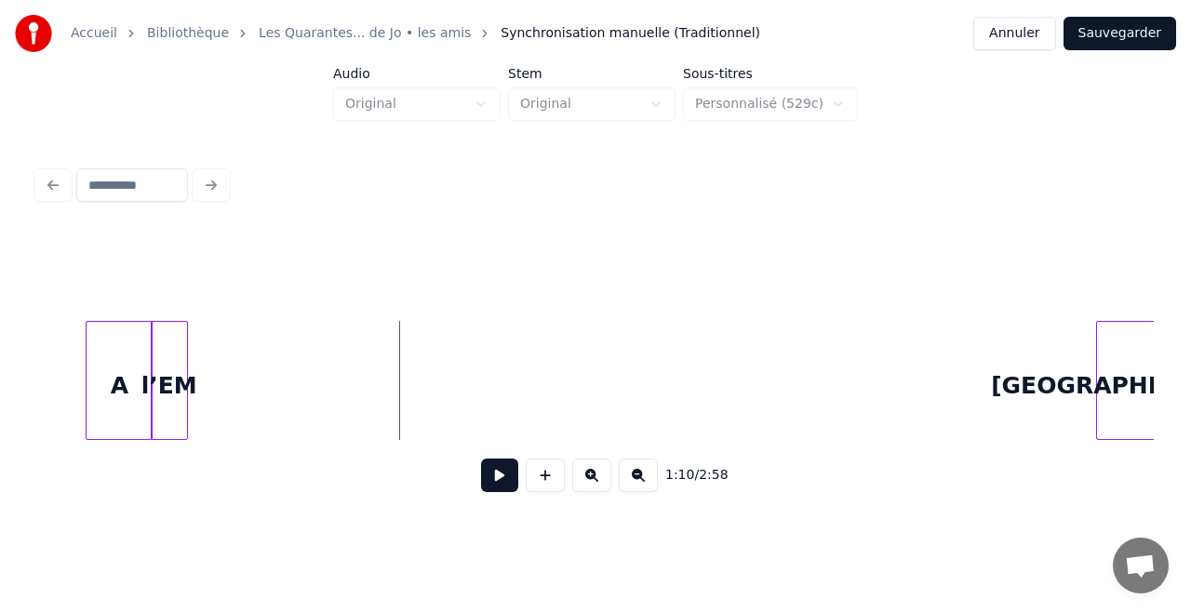
scroll to position [0, 12792]
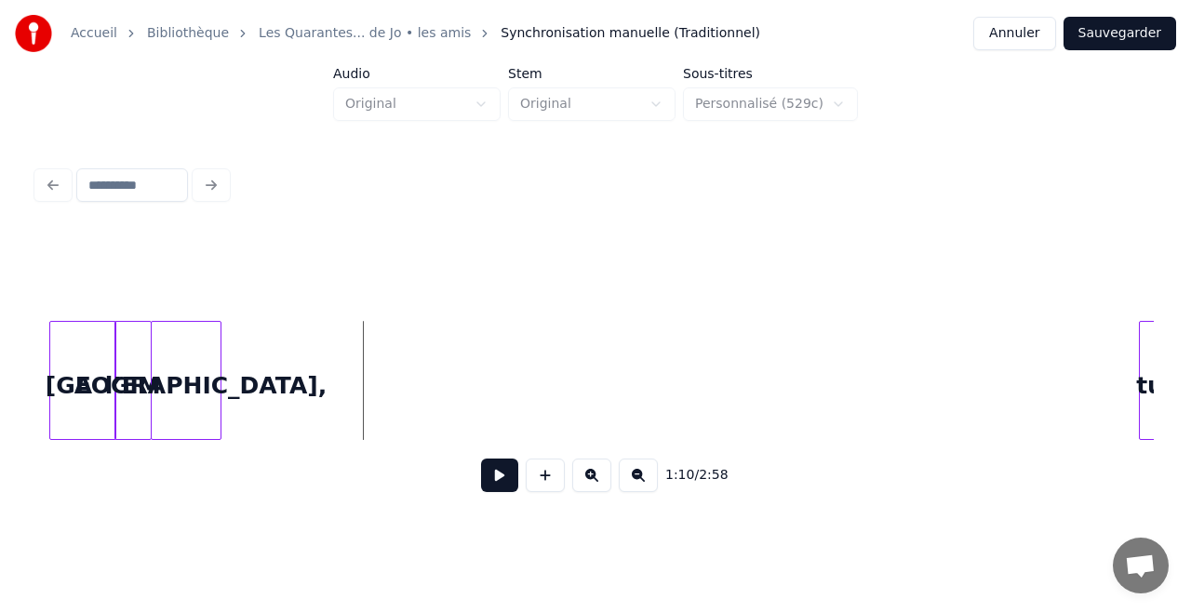
click at [184, 307] on div "1:10 / 2:58" at bounding box center [595, 369] width 1116 height 283
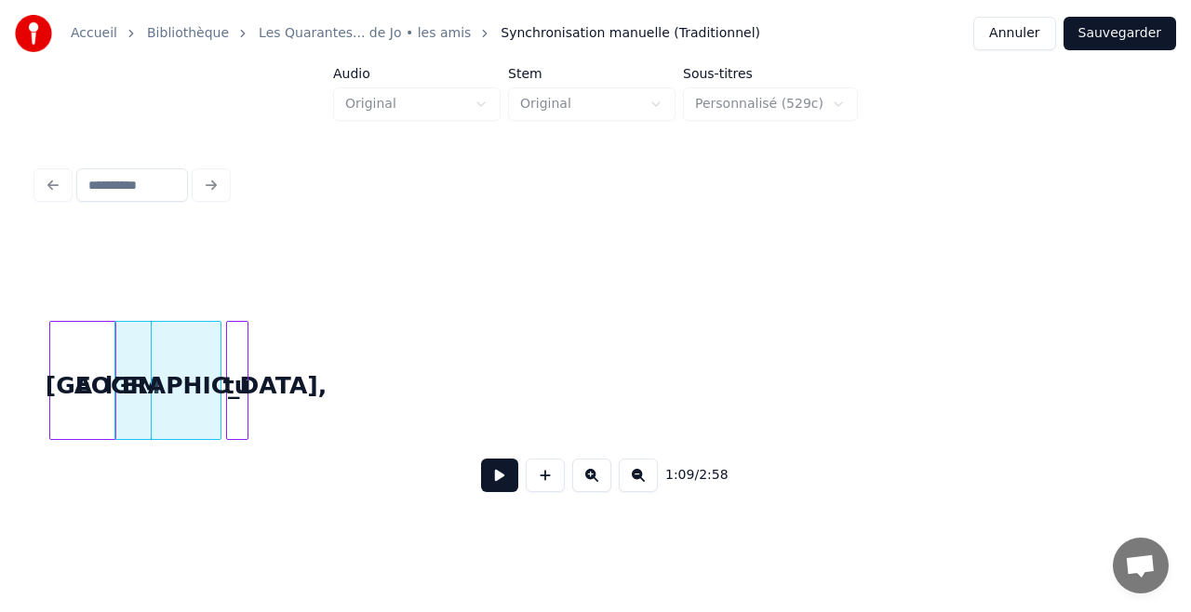
click at [234, 389] on div "tu" at bounding box center [237, 385] width 20 height 127
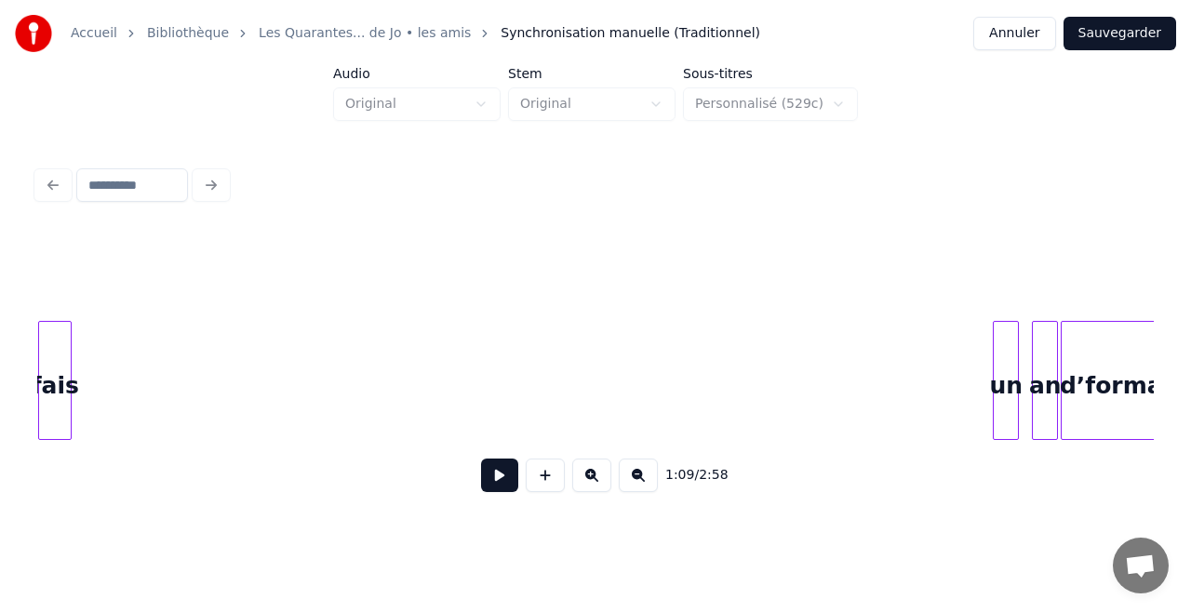
scroll to position [0, 13002]
click at [9, 314] on div "Accueil Bibliothèque Les Quarantes... de Jo • les amis Synchronisation manuelle…" at bounding box center [595, 259] width 1191 height 518
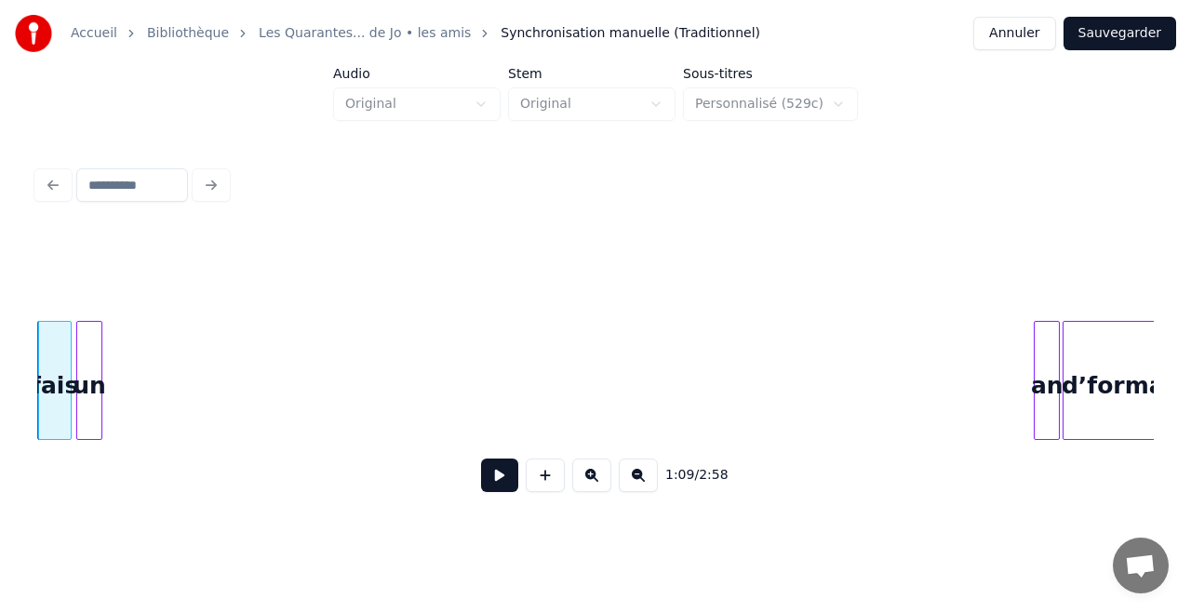
click at [85, 342] on div "un" at bounding box center [89, 385] width 24 height 127
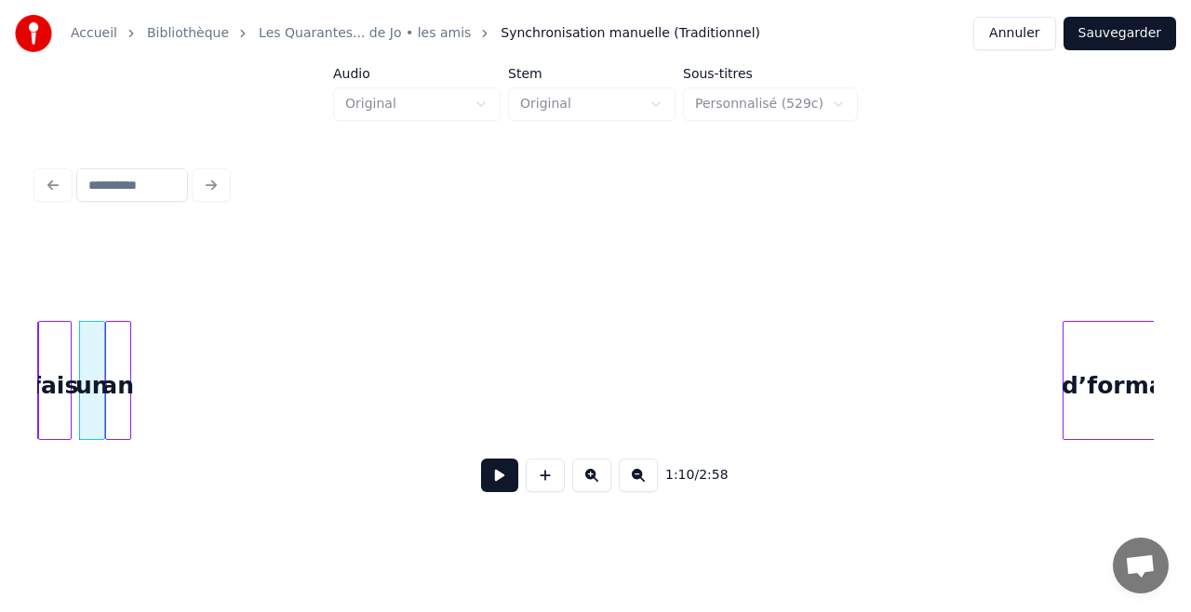
click at [115, 326] on div "an" at bounding box center [118, 385] width 24 height 127
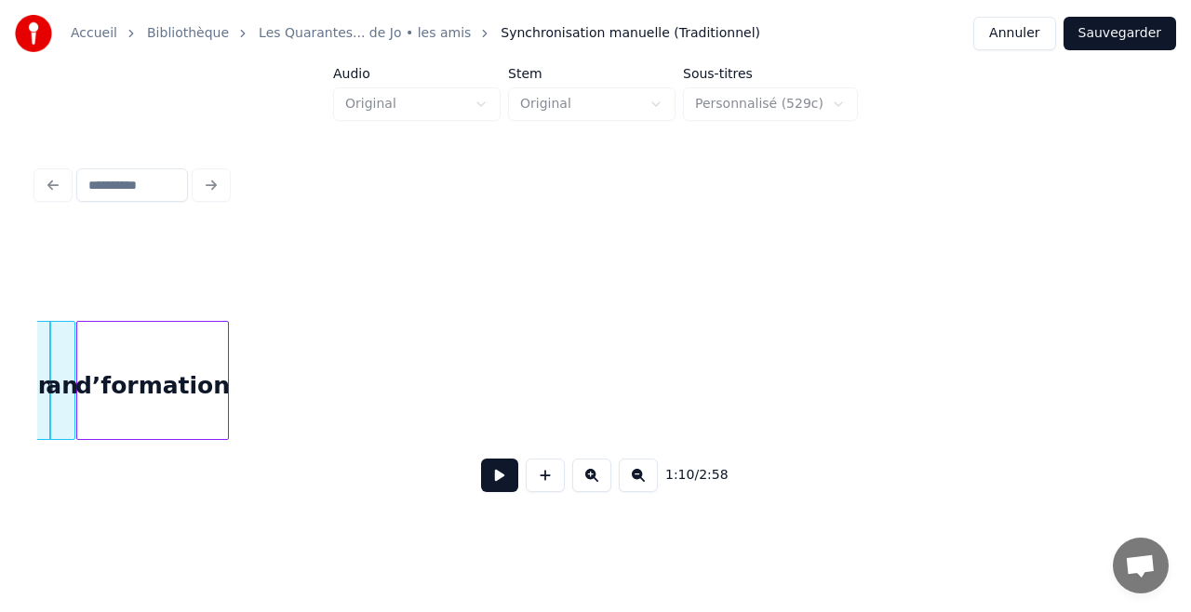
click at [156, 349] on div "d’formation" at bounding box center [152, 385] width 151 height 127
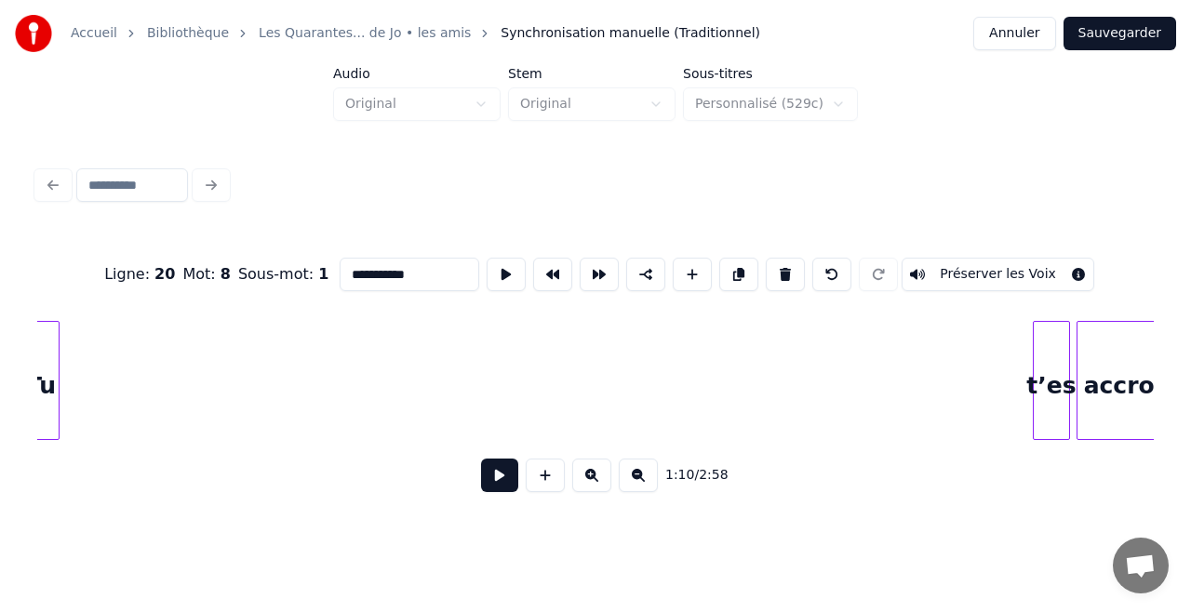
scroll to position [0, 13234]
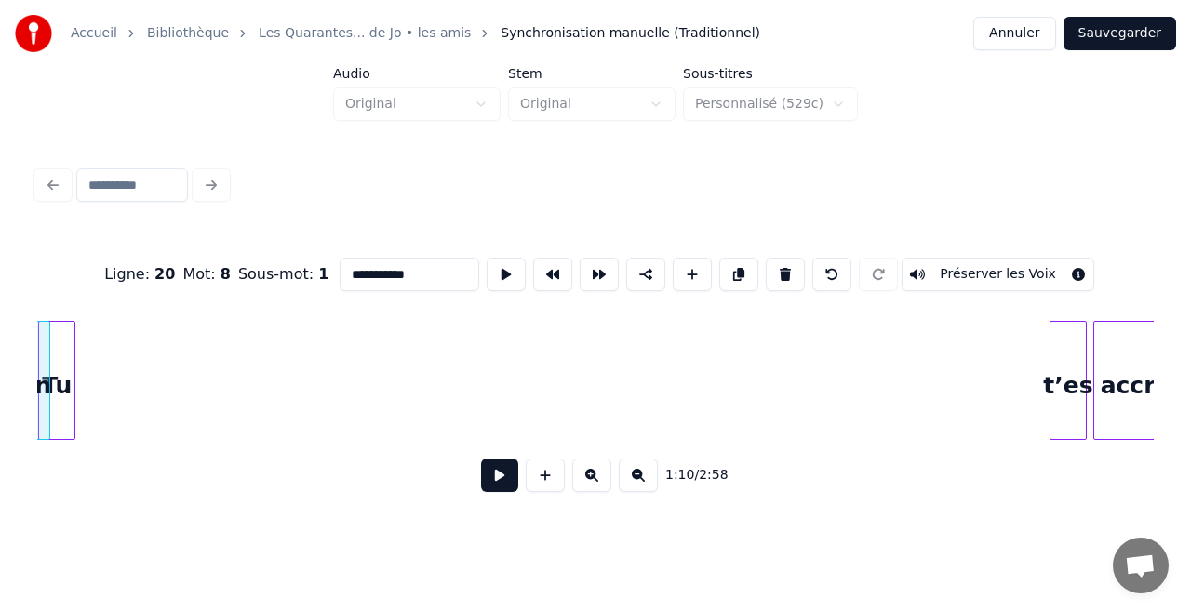
click at [0, 322] on div "**********" at bounding box center [595, 259] width 1191 height 518
click at [87, 337] on div "**********" at bounding box center [595, 259] width 1191 height 518
click at [88, 337] on div "Tu" at bounding box center [84, 385] width 35 height 127
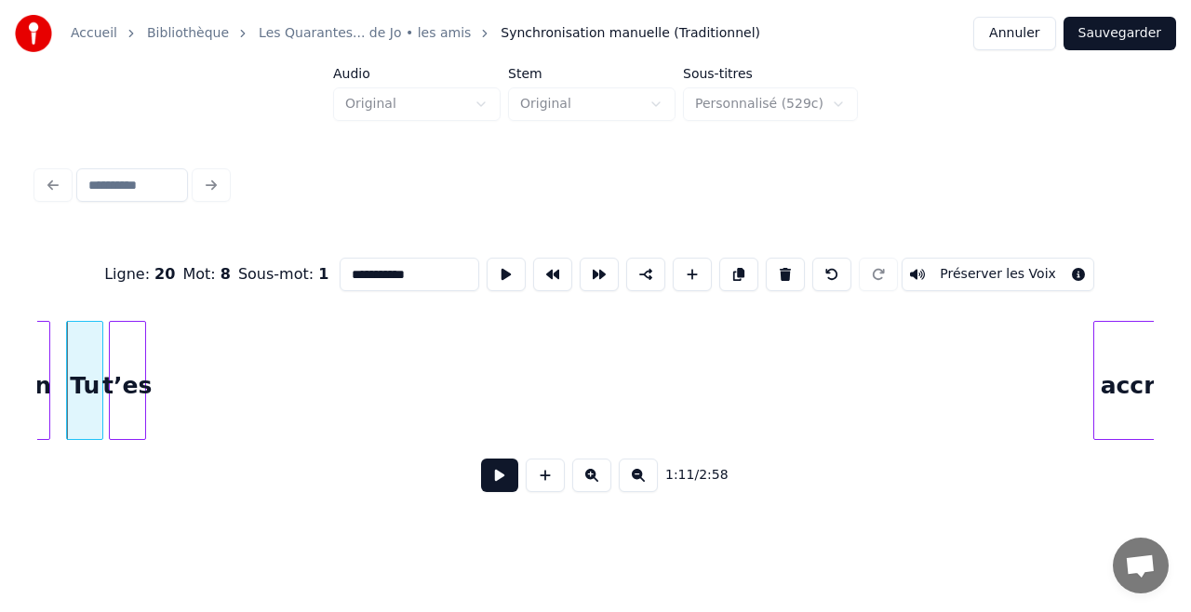
click at [131, 328] on div "t’es" at bounding box center [127, 385] width 35 height 127
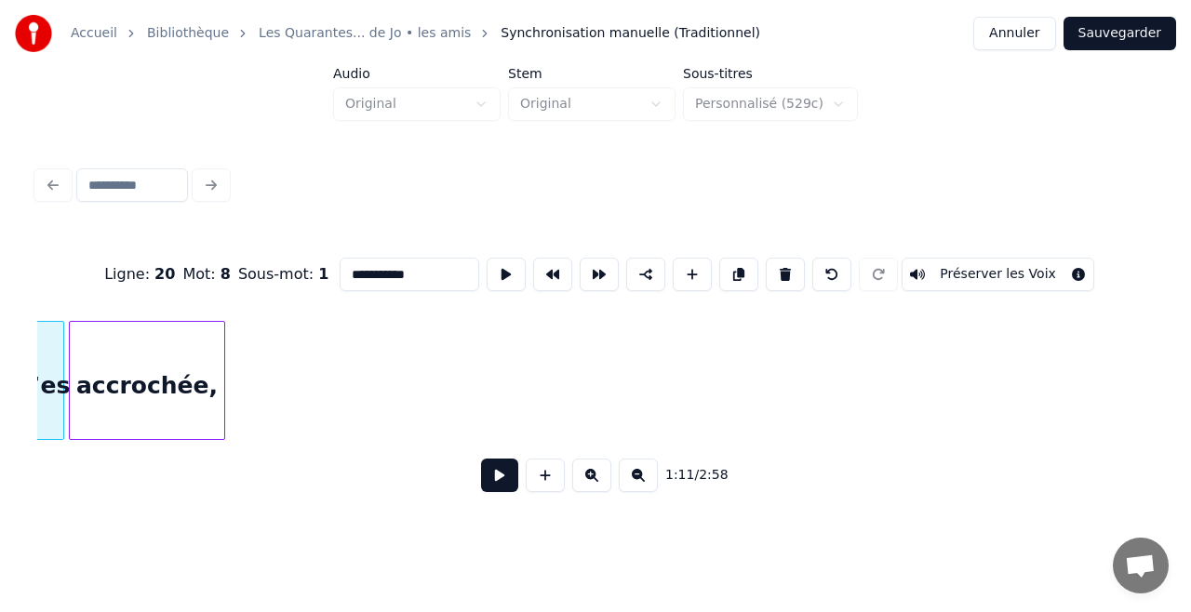
click at [182, 322] on div "accrochée," at bounding box center [147, 385] width 154 height 127
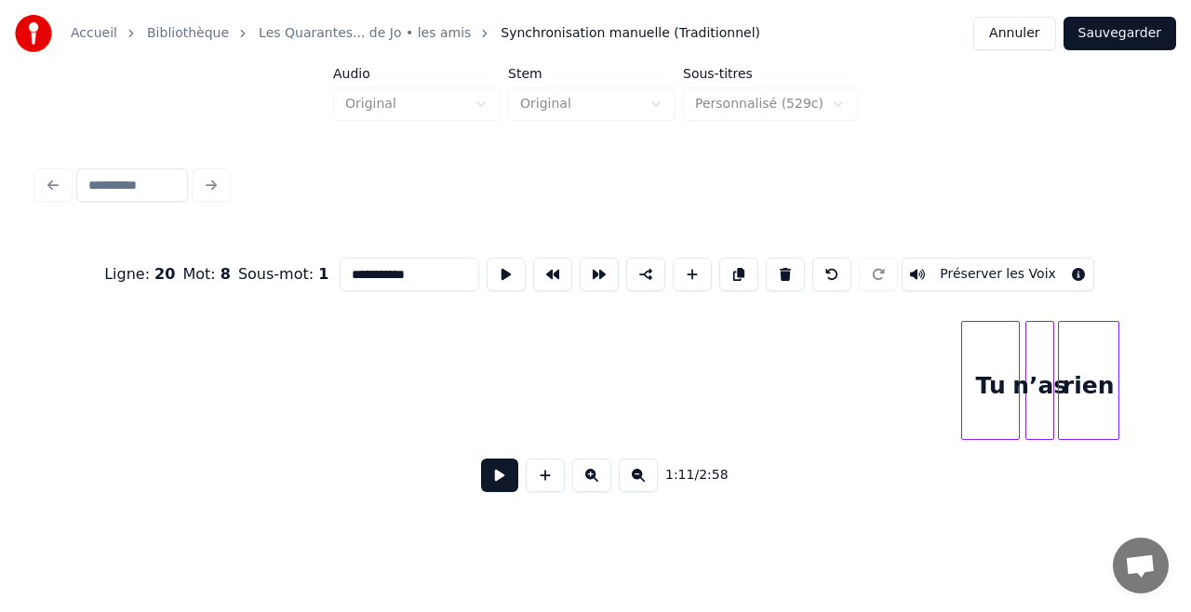
scroll to position [0, 13552]
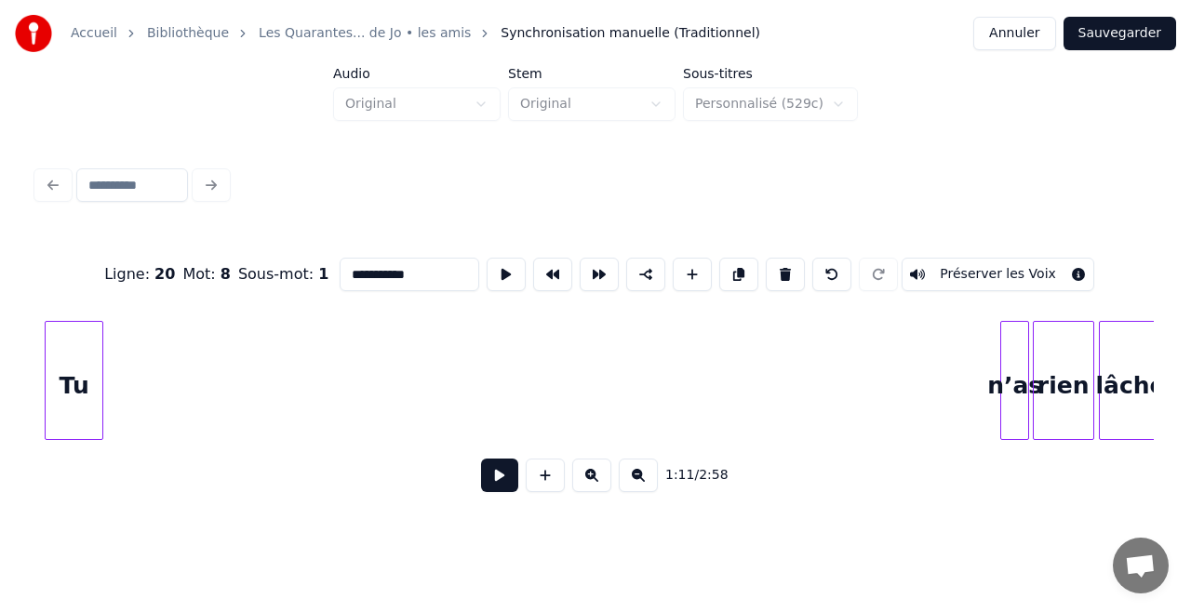
click at [61, 391] on div "Tu" at bounding box center [74, 385] width 57 height 127
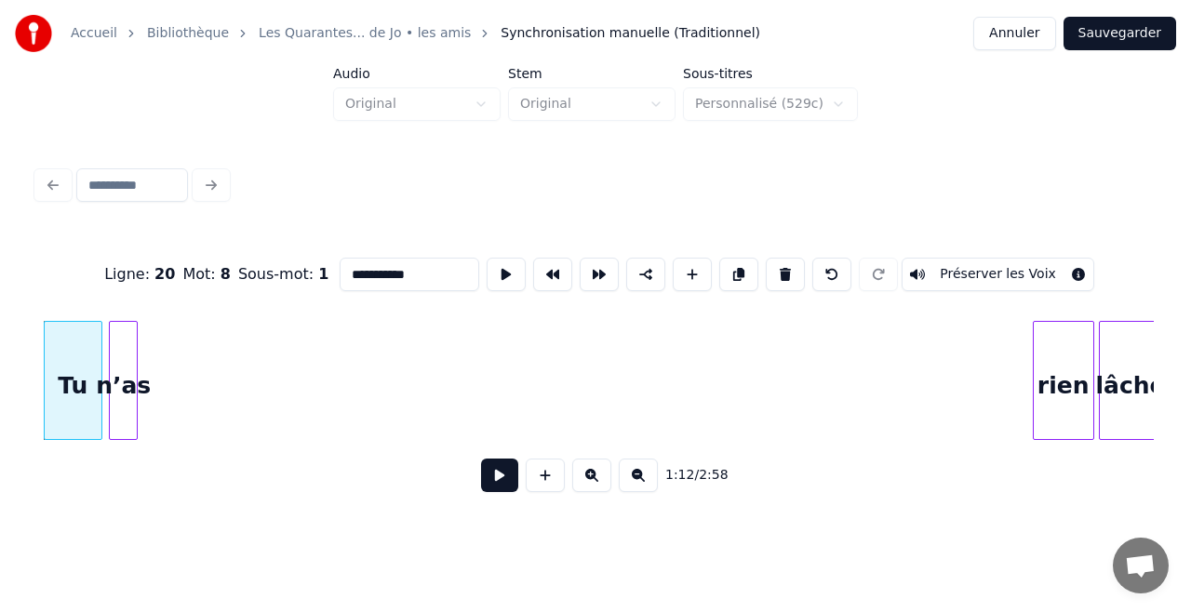
click at [121, 365] on div "n’as" at bounding box center [123, 385] width 27 height 127
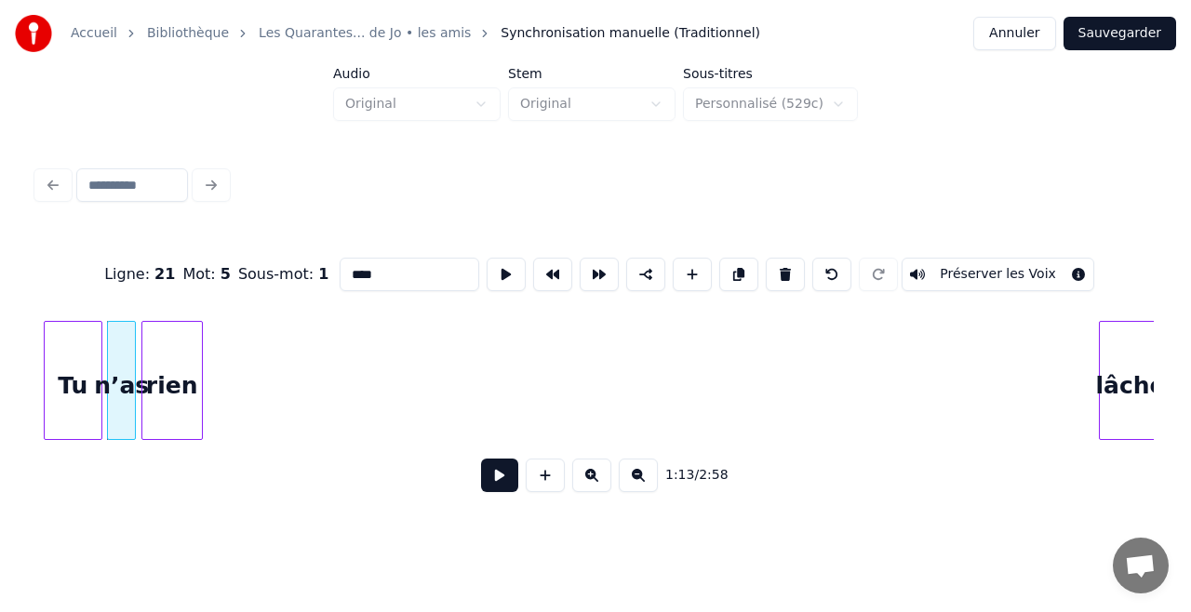
click at [178, 324] on div "rien" at bounding box center [172, 385] width 60 height 127
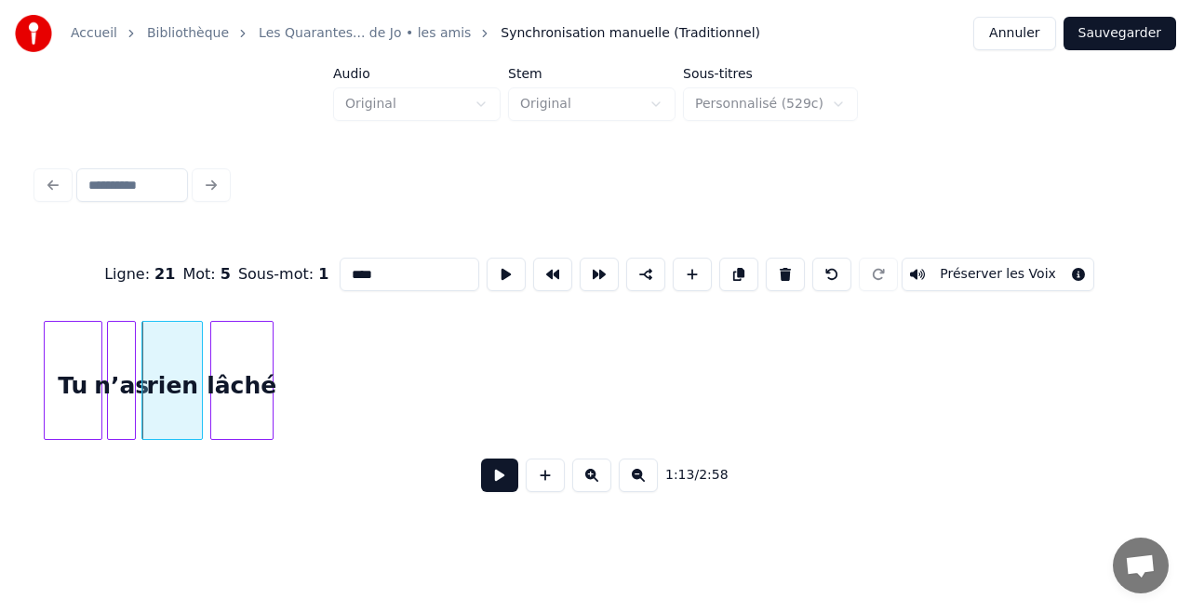
click at [253, 312] on div "Ligne : 21 Mot : 5 Sous-mot : 1 **** Préserver les Voix 1:13 / 2:58" at bounding box center [595, 369] width 1116 height 283
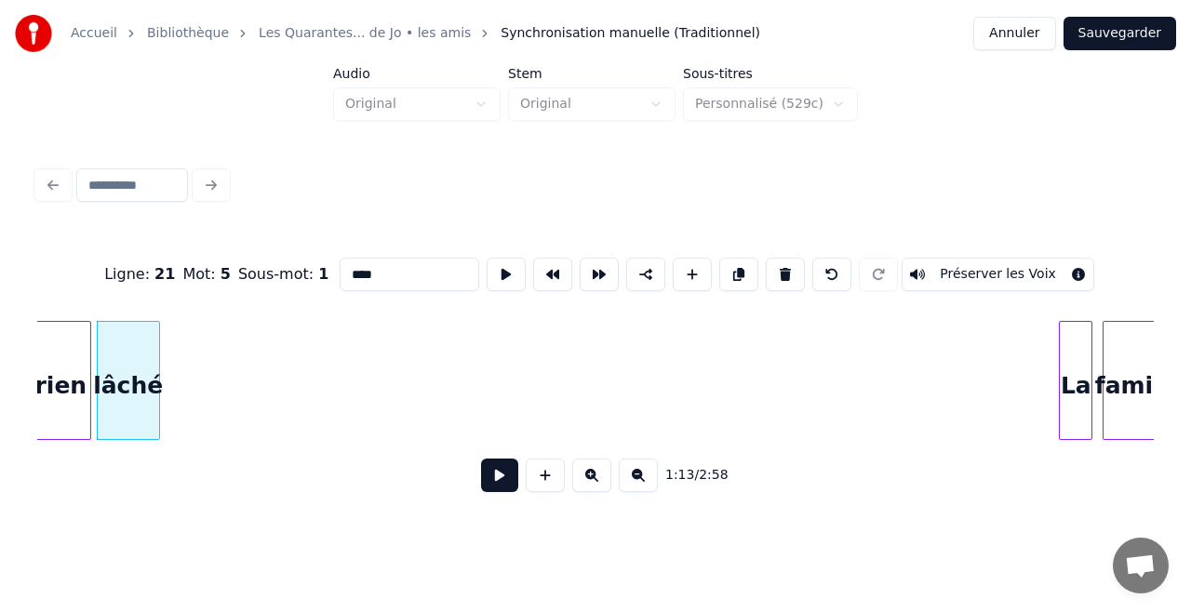
scroll to position [0, 13701]
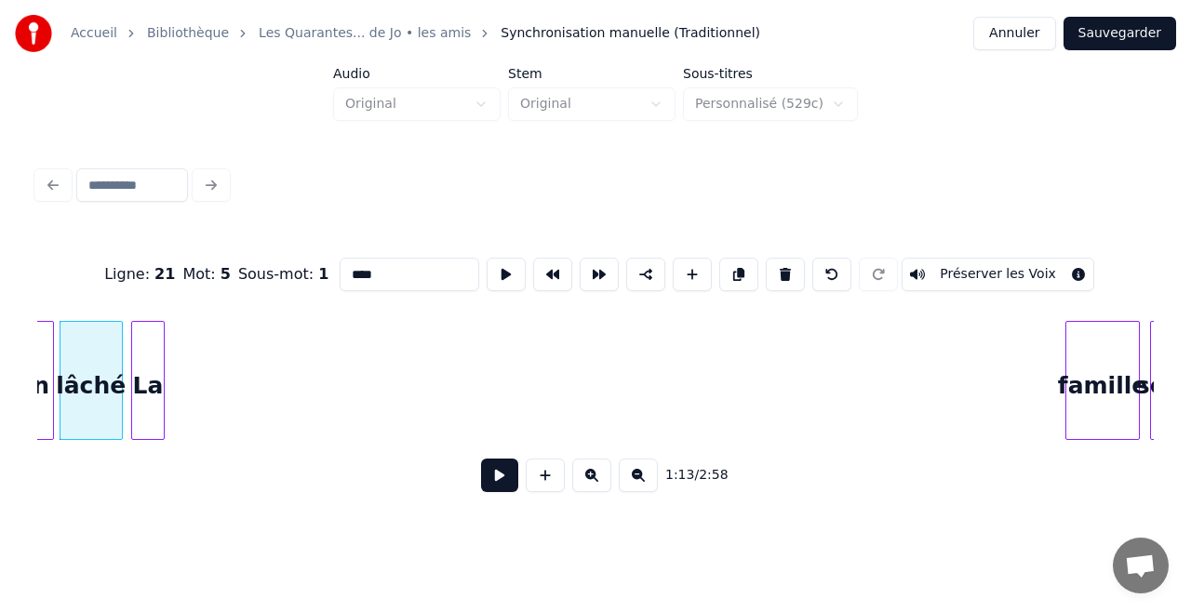
click at [143, 309] on div "Ligne : 21 Mot : 5 Sous-mot : 1 **** Préserver les Voix 1:13 / 2:58" at bounding box center [595, 369] width 1116 height 283
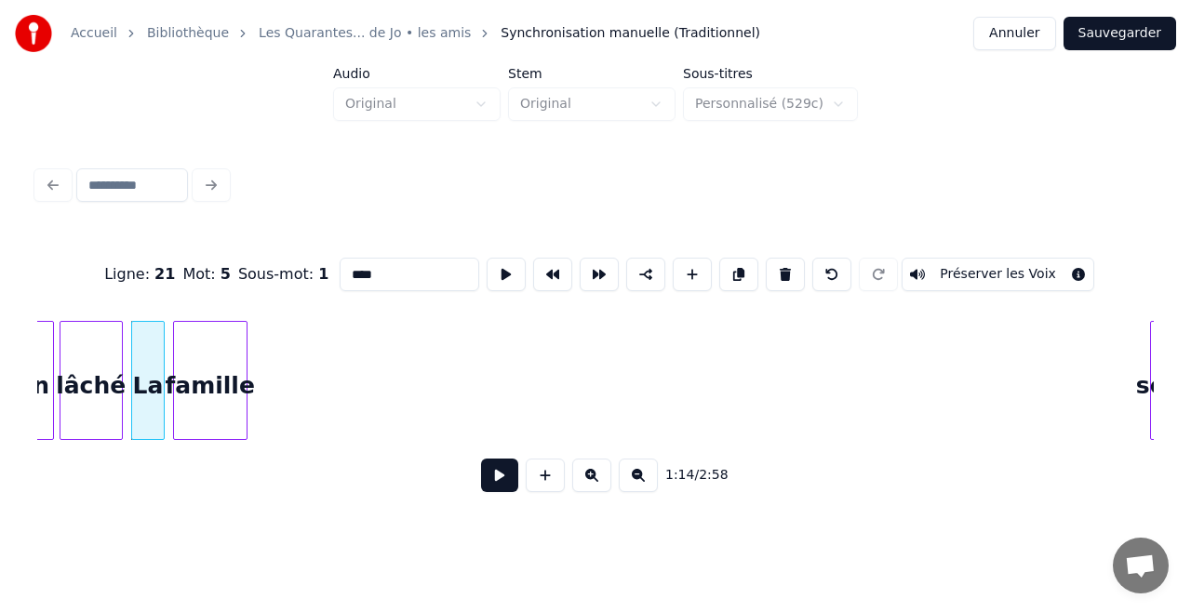
click at [220, 360] on div "famille" at bounding box center [210, 385] width 73 height 127
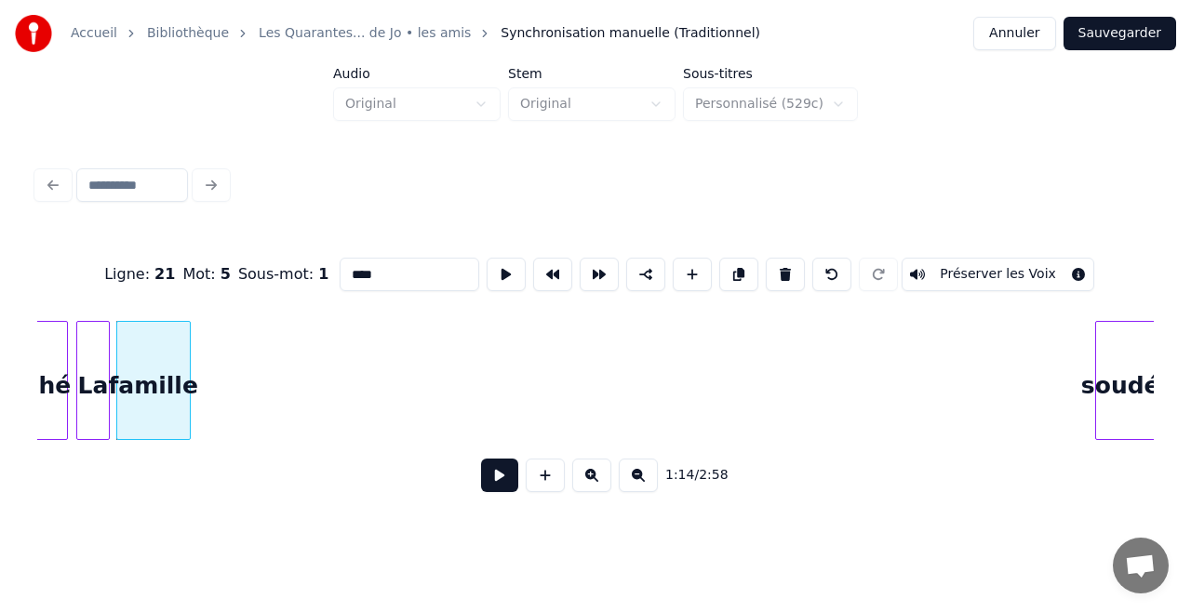
scroll to position [0, 13775]
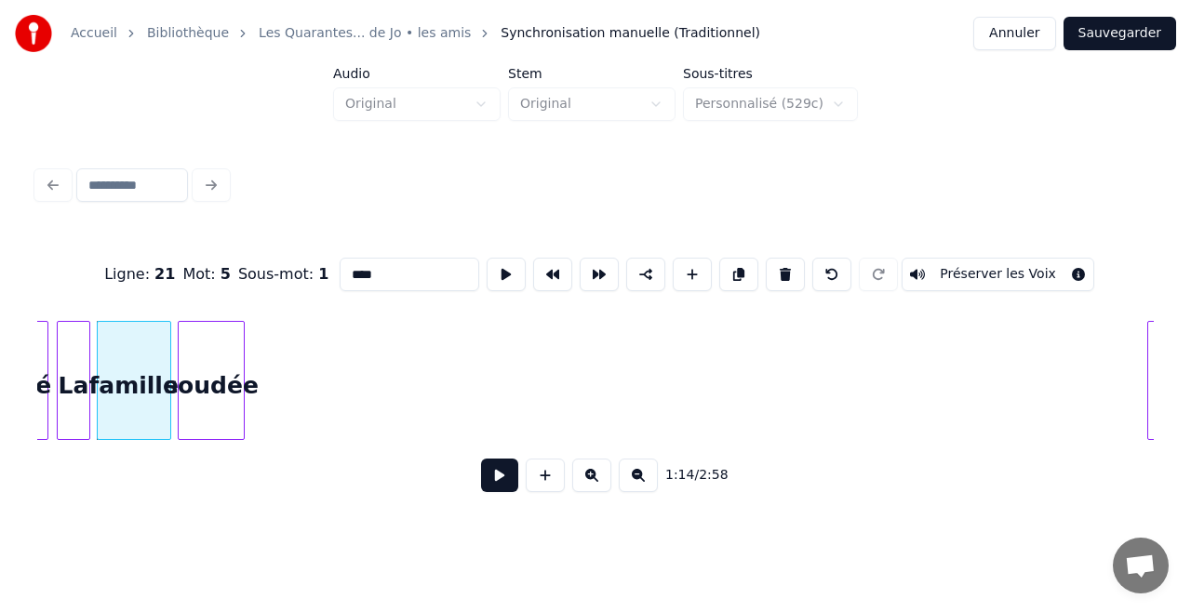
click at [227, 352] on div "soudée" at bounding box center [211, 385] width 65 height 127
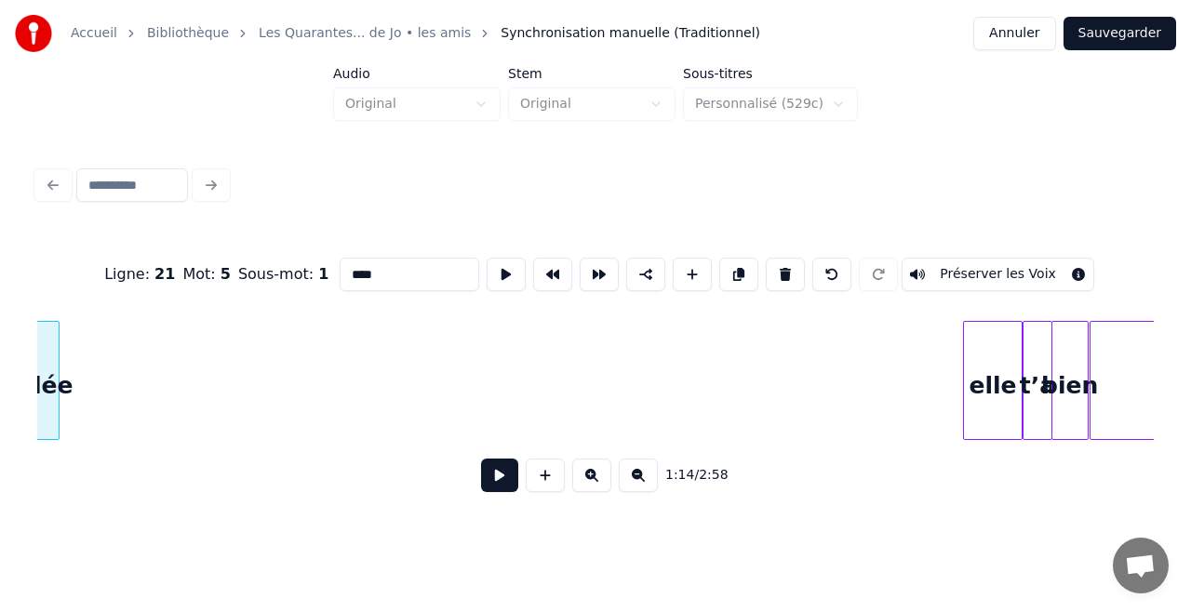
scroll to position [0, 13961]
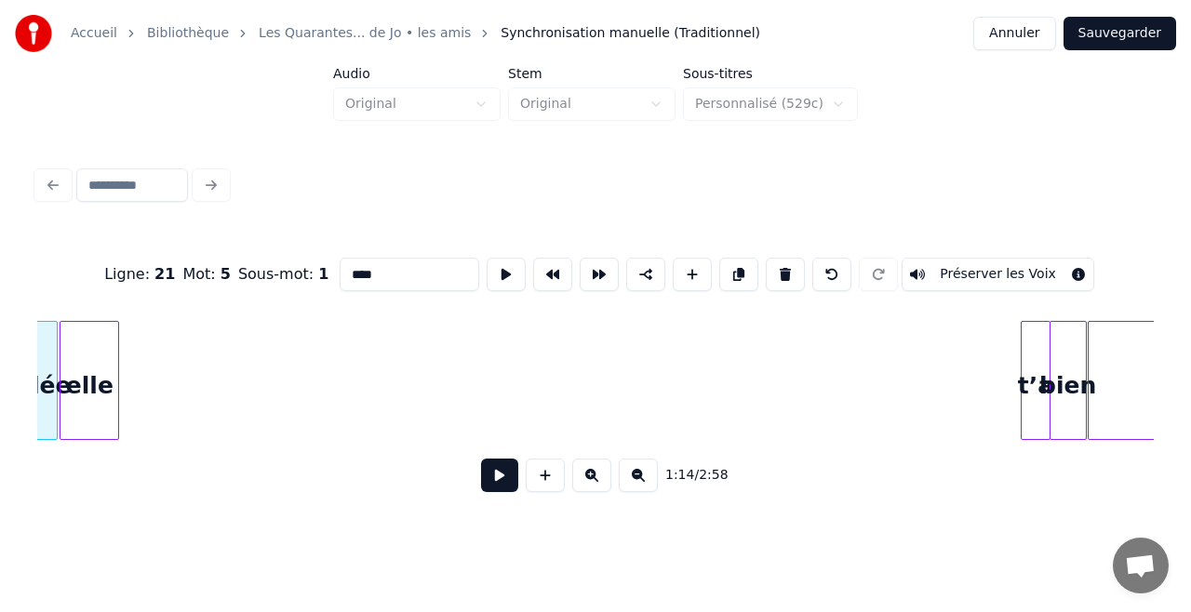
click at [100, 377] on div "elle" at bounding box center [89, 385] width 58 height 127
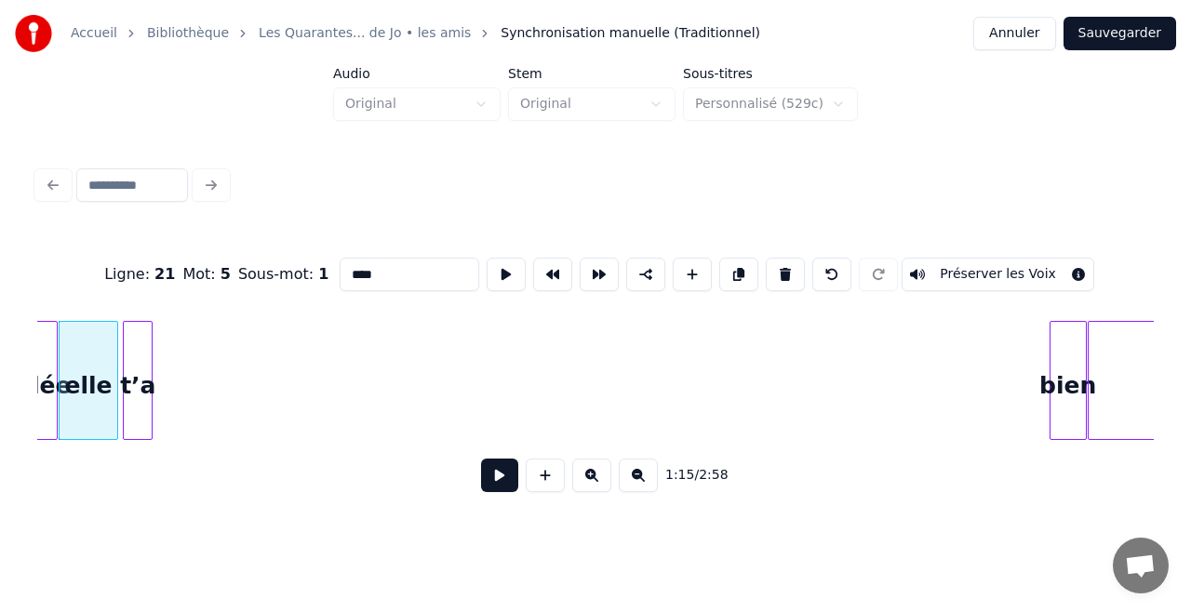
click at [134, 358] on div "t’a" at bounding box center [138, 385] width 28 height 127
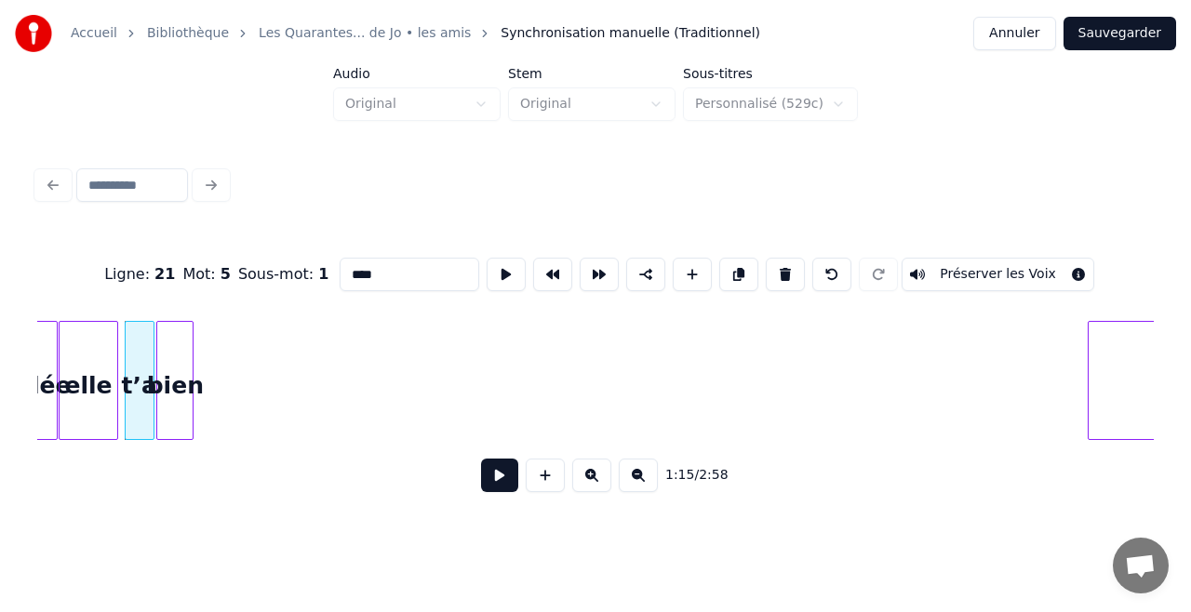
click at [173, 326] on div "bien" at bounding box center [174, 385] width 35 height 127
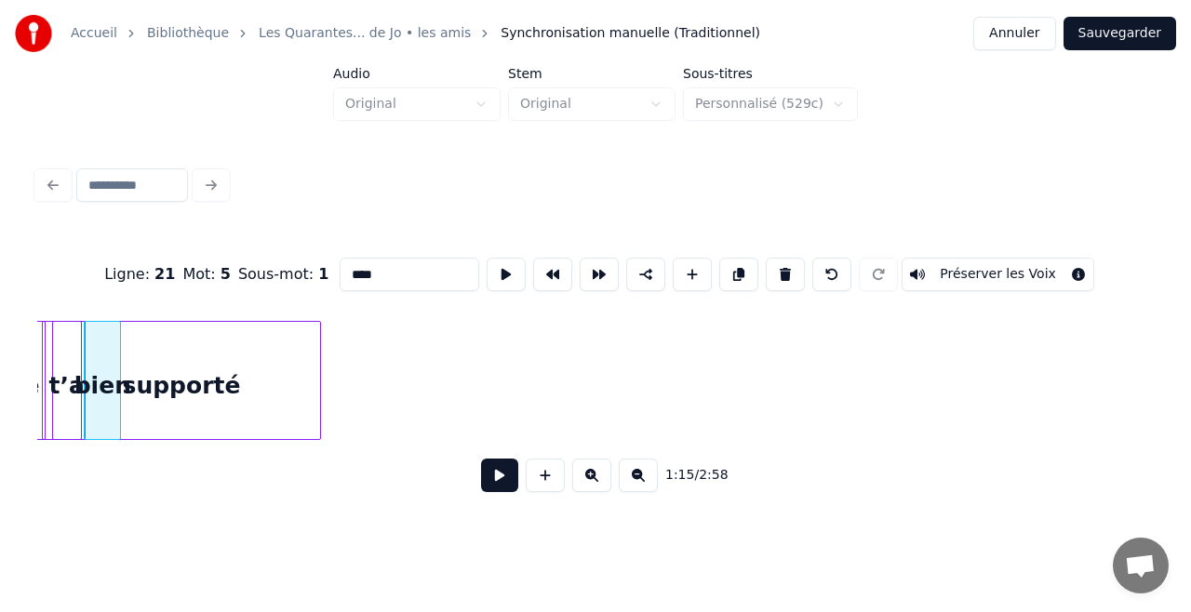
scroll to position [0, 14031]
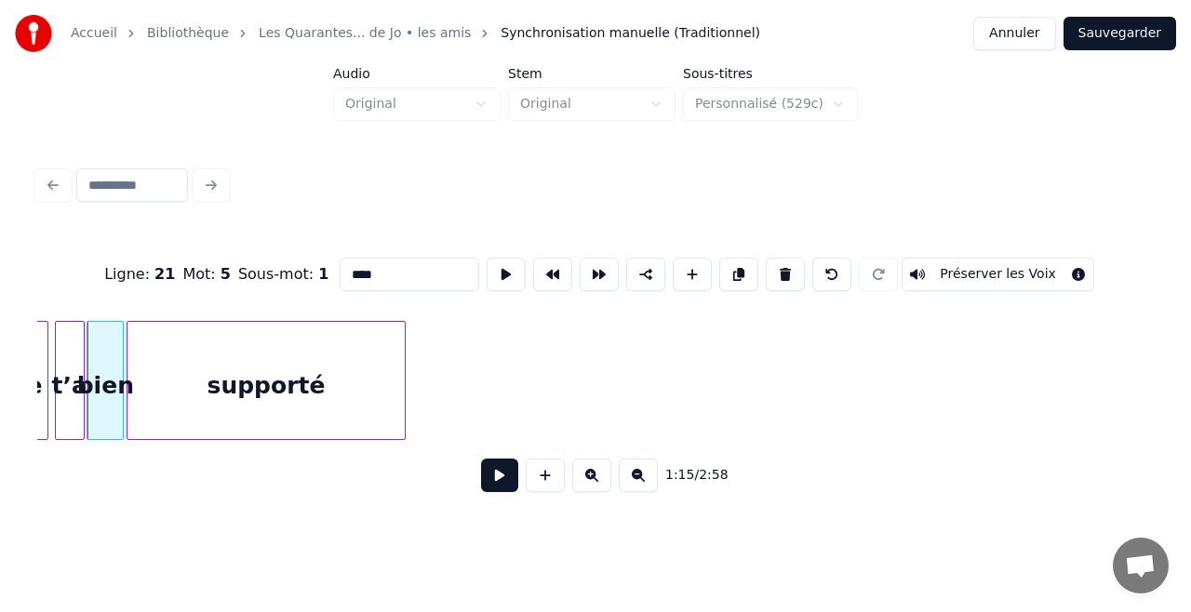
click at [218, 365] on div "supporté" at bounding box center [265, 385] width 277 height 127
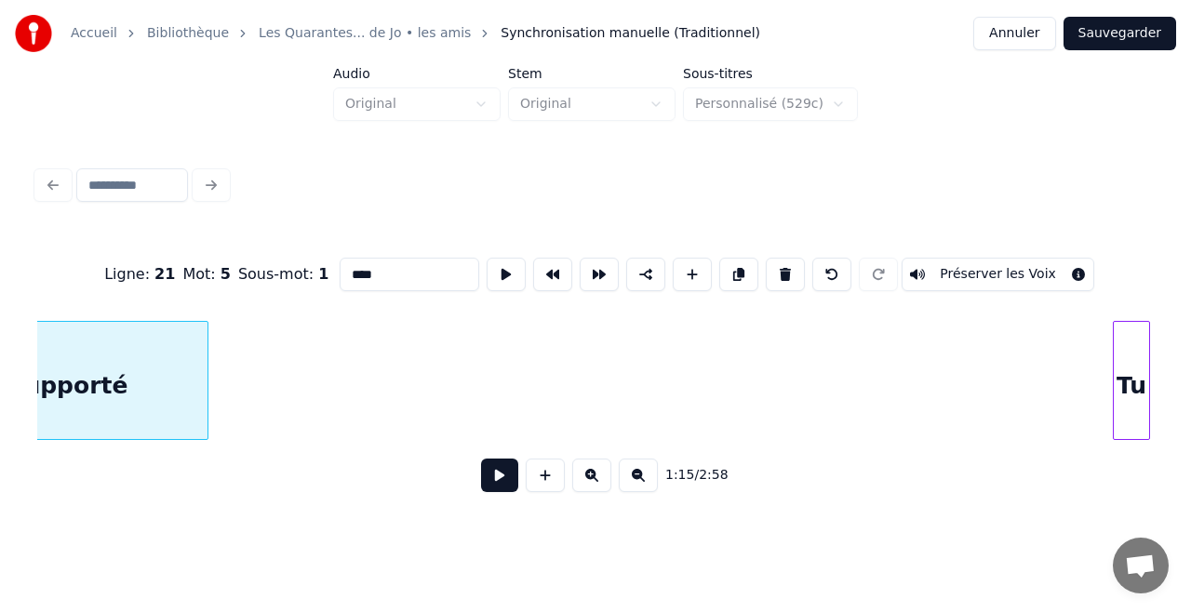
scroll to position [0, 14278]
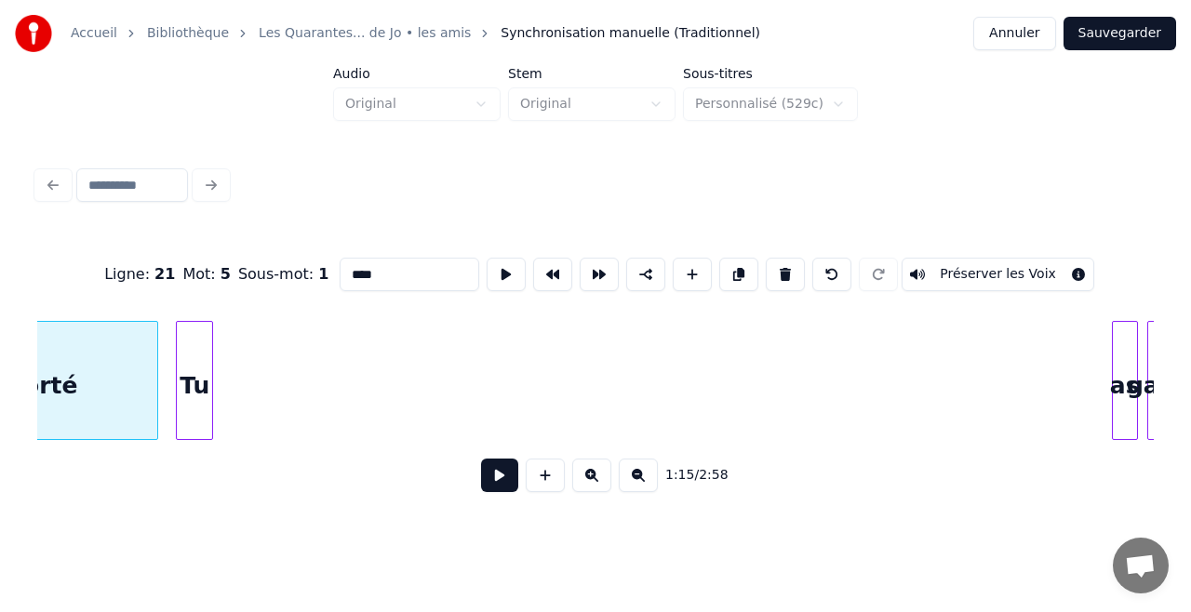
click at [192, 346] on div "Tu" at bounding box center [194, 385] width 35 height 127
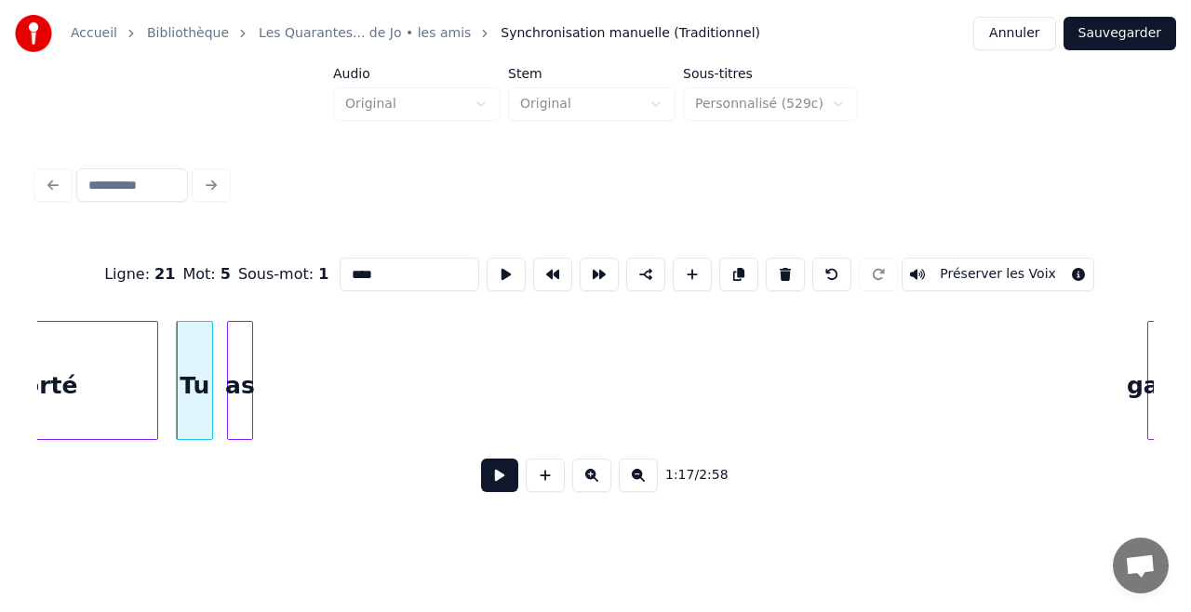
click at [234, 352] on div "as" at bounding box center [240, 385] width 24 height 127
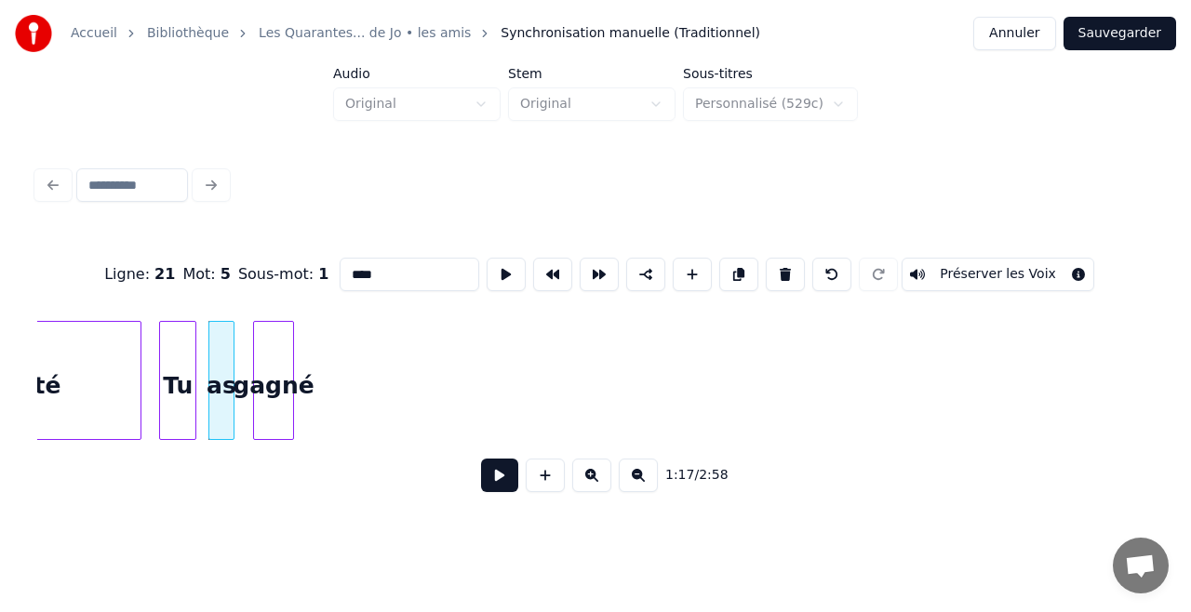
click at [267, 347] on div "gagné" at bounding box center [273, 380] width 41 height 119
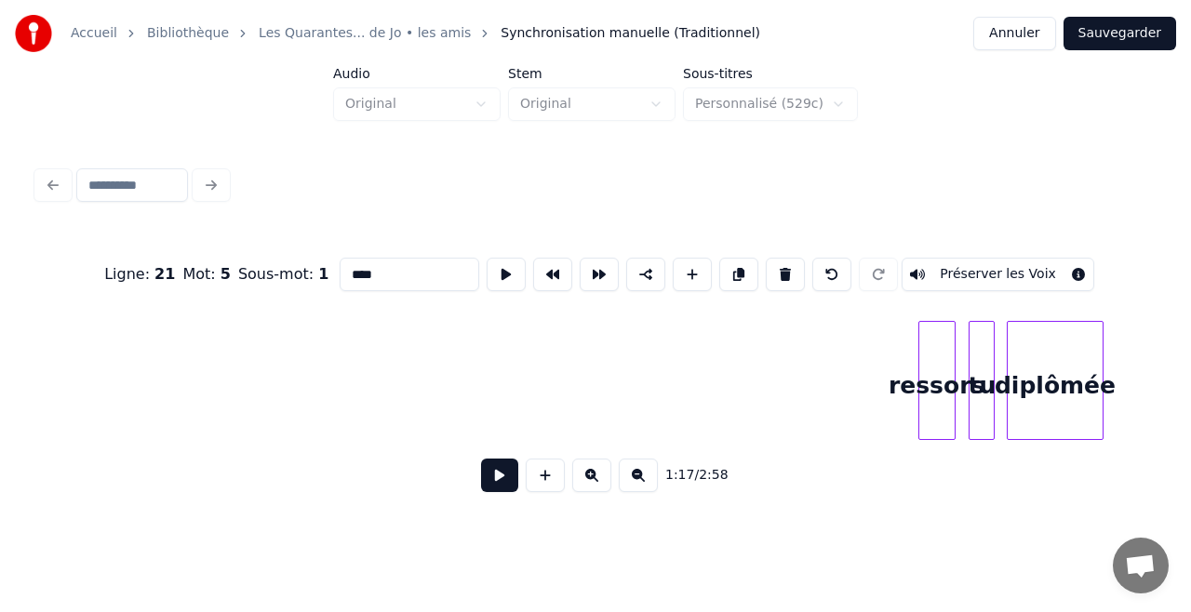
scroll to position [0, 14566]
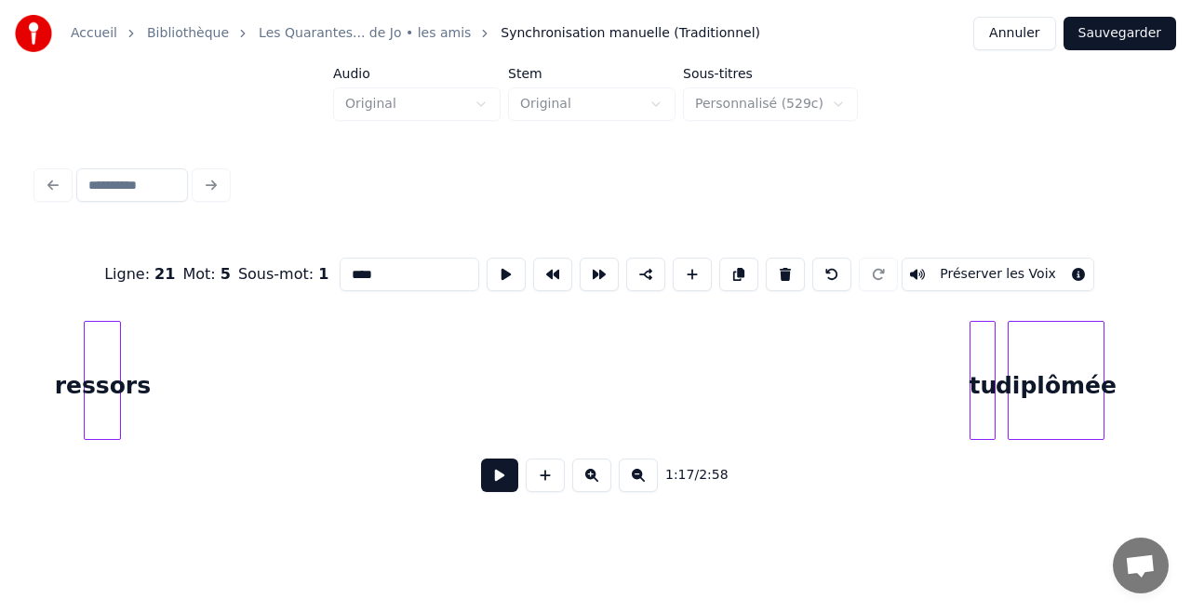
click at [102, 349] on div "ressors" at bounding box center [102, 385] width 35 height 127
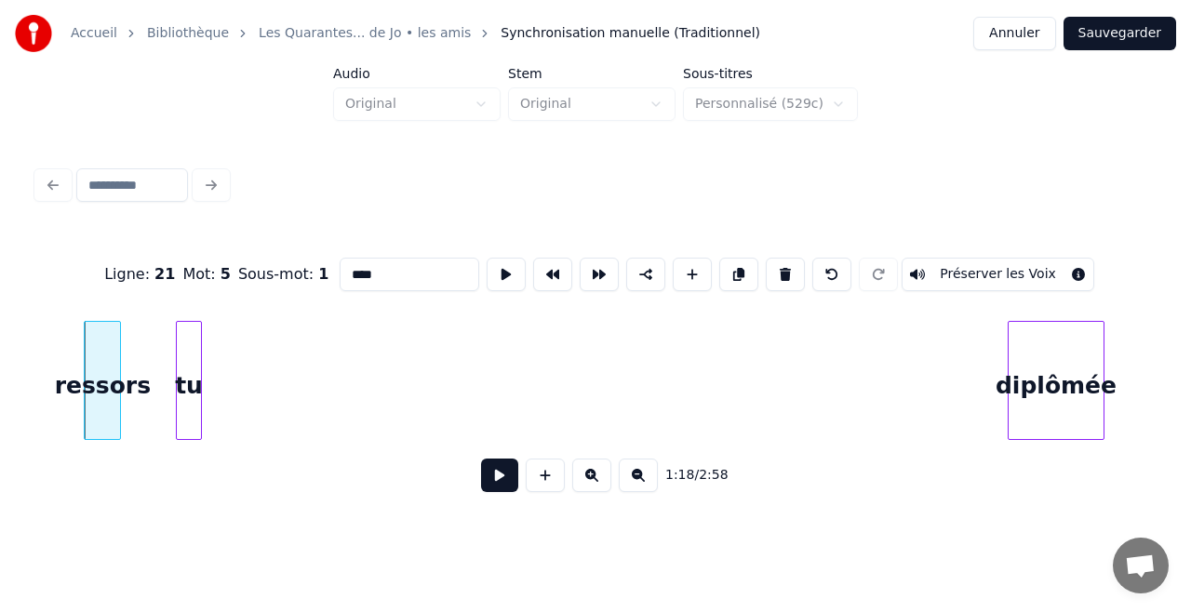
click at [184, 338] on div "tu" at bounding box center [189, 385] width 24 height 127
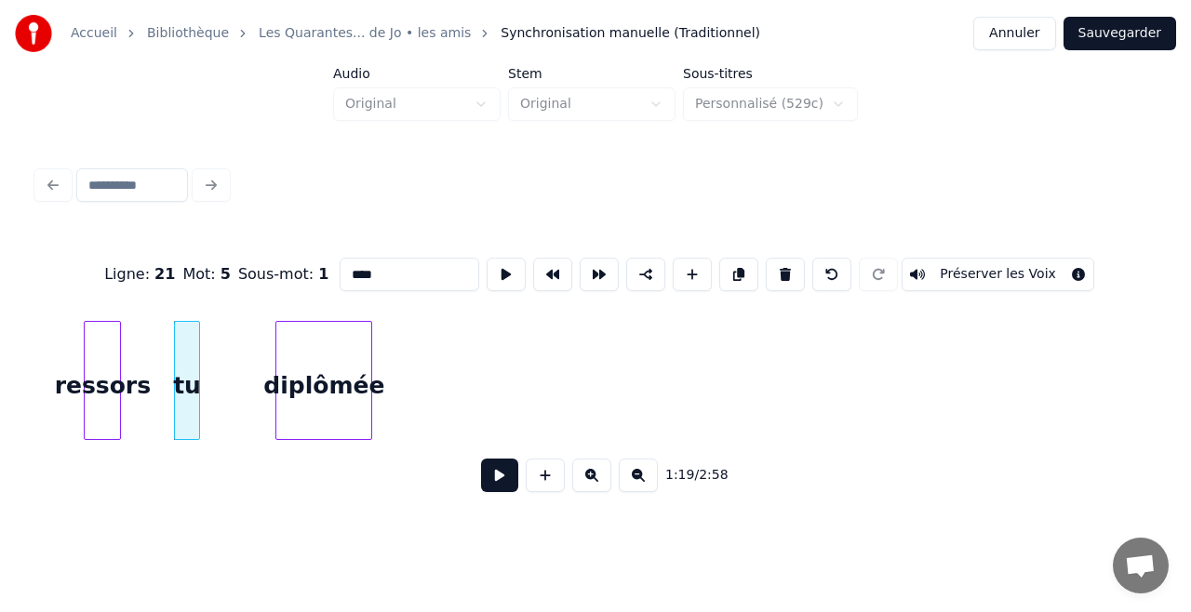
click at [311, 260] on div "Ligne : 21 Mot : 5 Sous-mot : 1 **** Préserver les Voix 1:19 / 2:58" at bounding box center [595, 369] width 1116 height 283
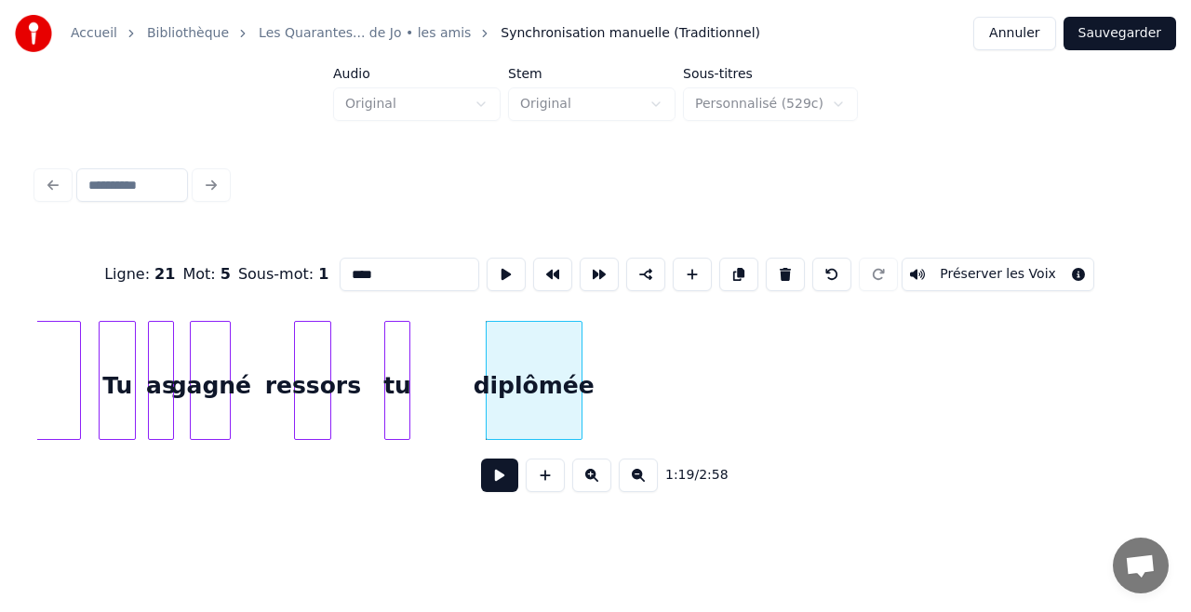
scroll to position [0, 14293]
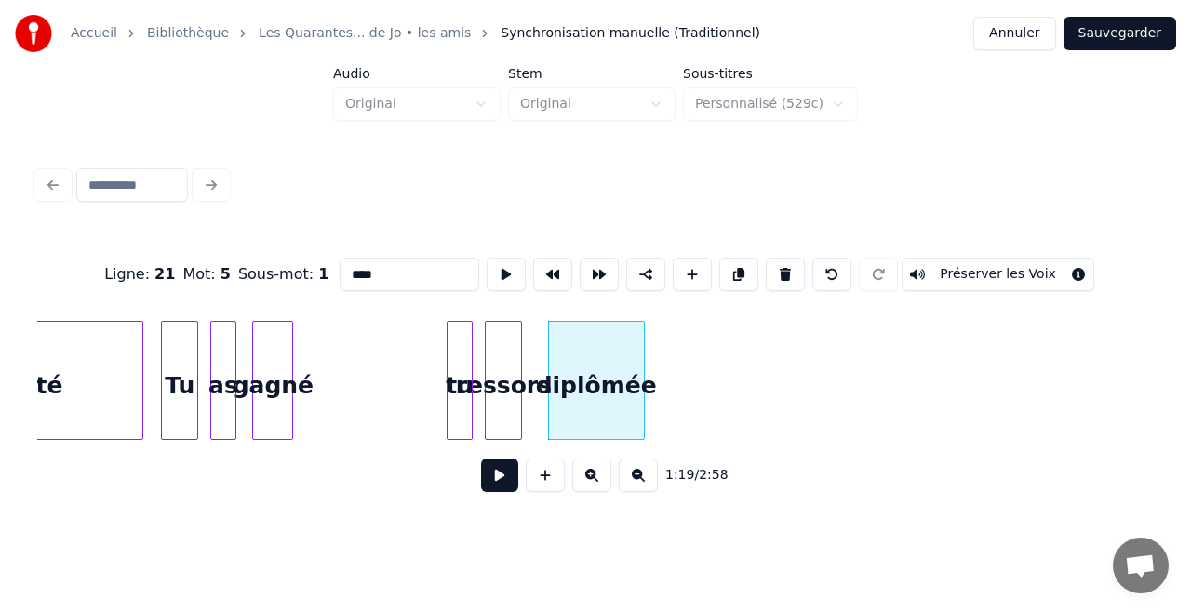
click at [497, 404] on div "ressors" at bounding box center [503, 385] width 35 height 127
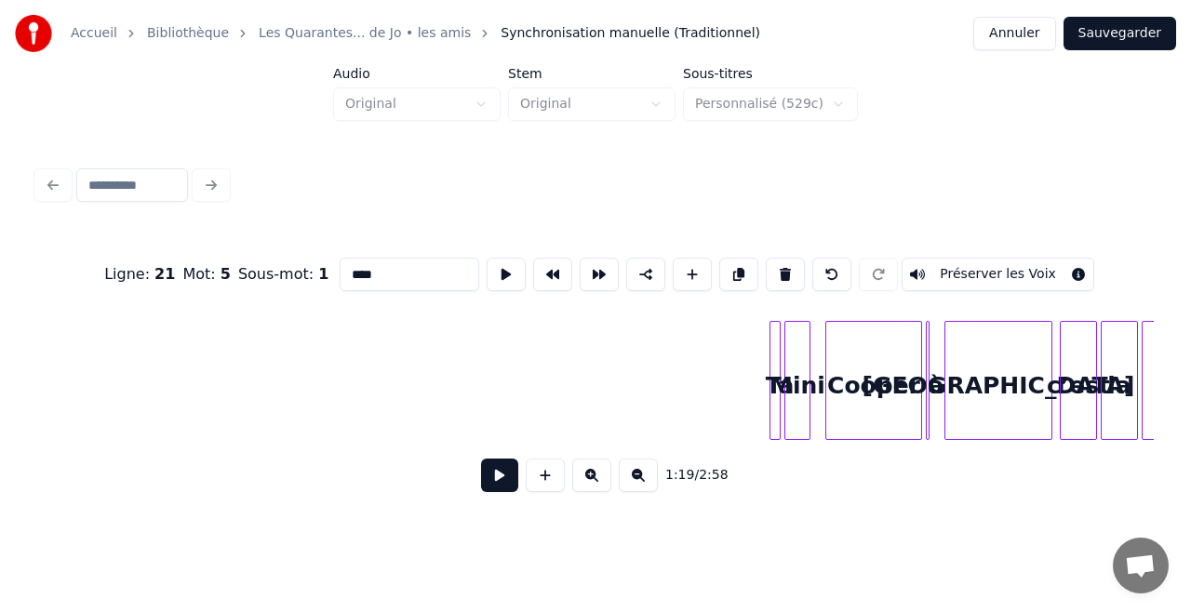
scroll to position [0, 15629]
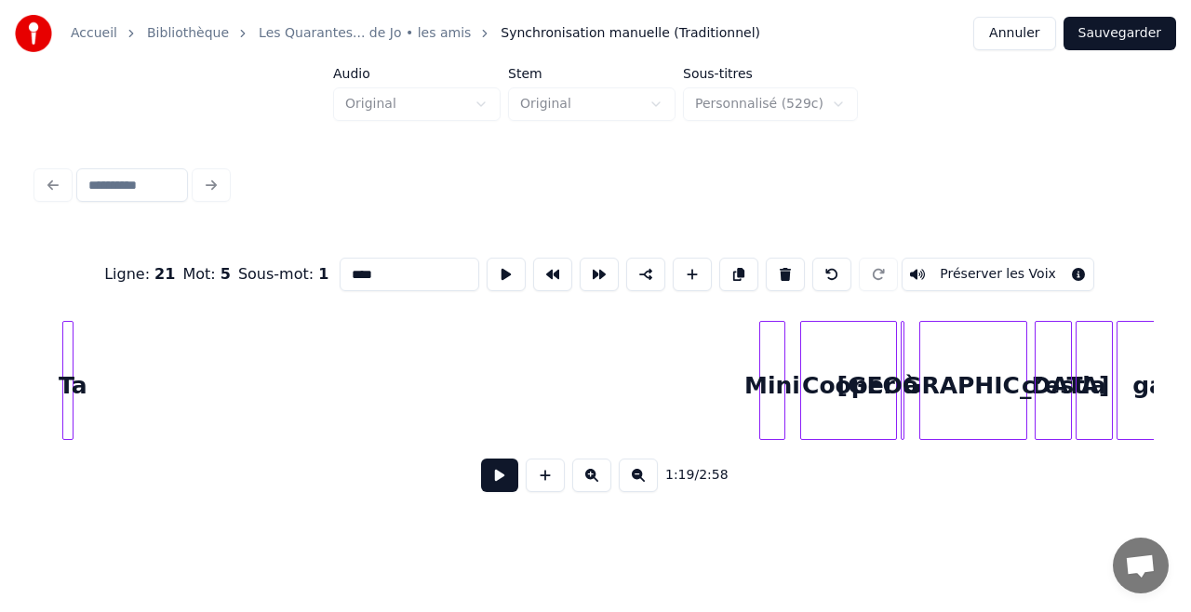
click at [74, 432] on div "Ta" at bounding box center [72, 385] width 19 height 127
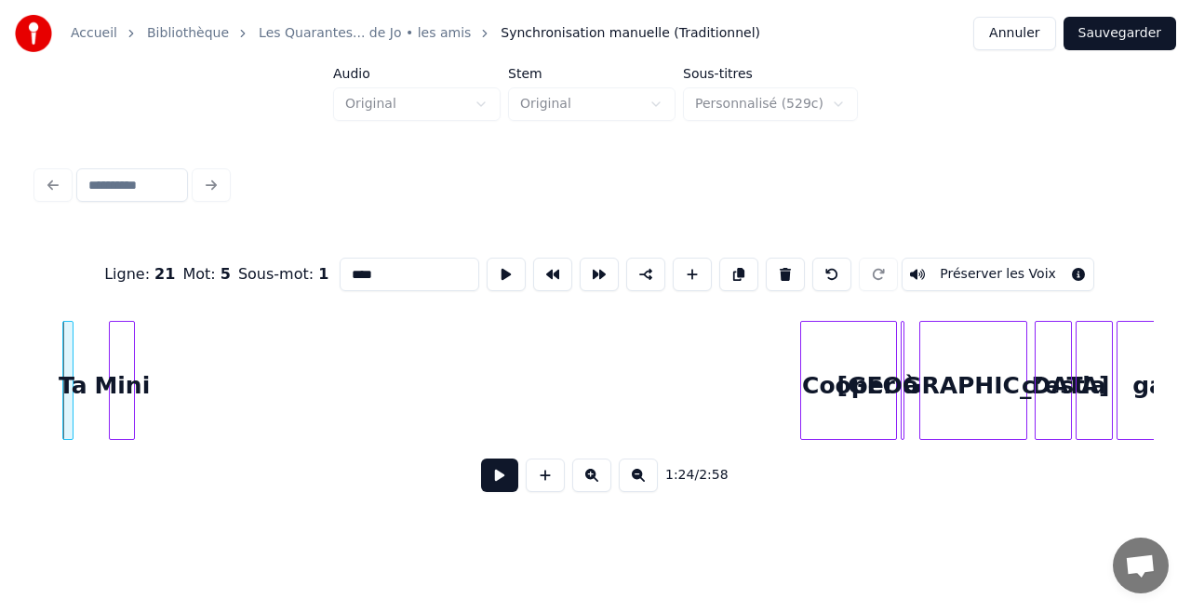
click at [110, 380] on div "Mini" at bounding box center [122, 385] width 24 height 127
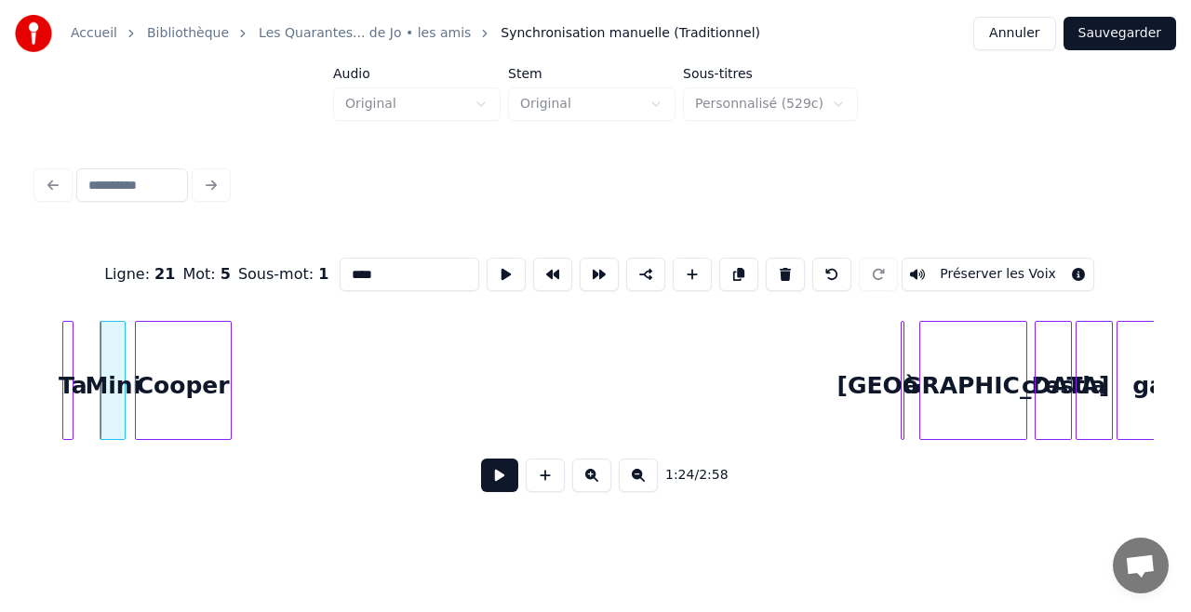
click at [172, 328] on div "Cooper" at bounding box center [183, 385] width 95 height 127
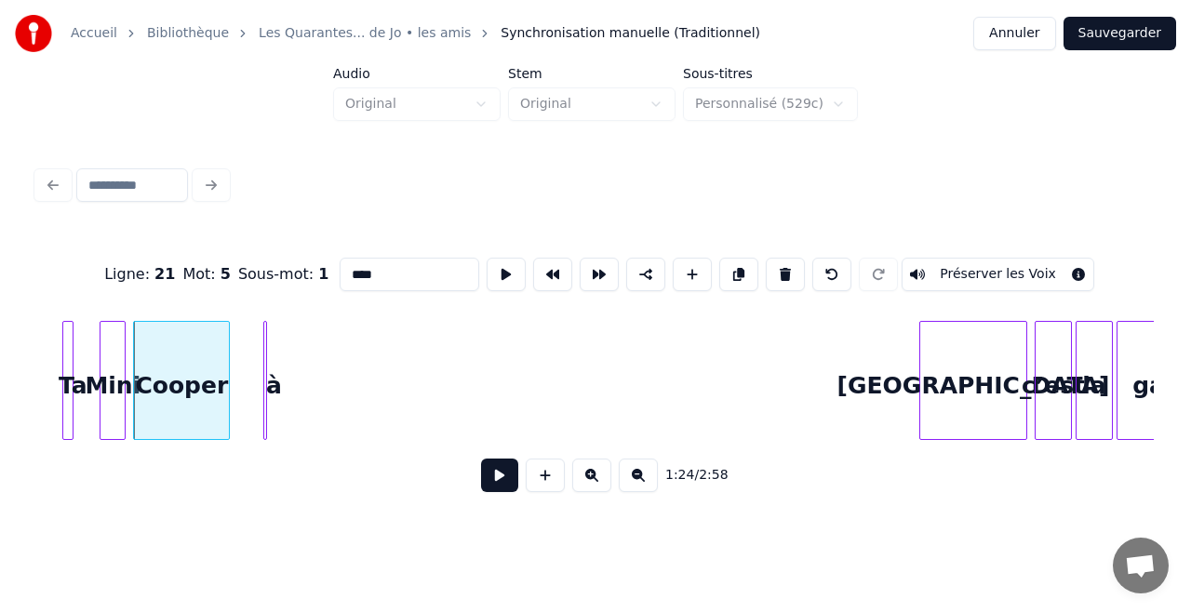
click at [271, 383] on div "à" at bounding box center [273, 385] width 19 height 127
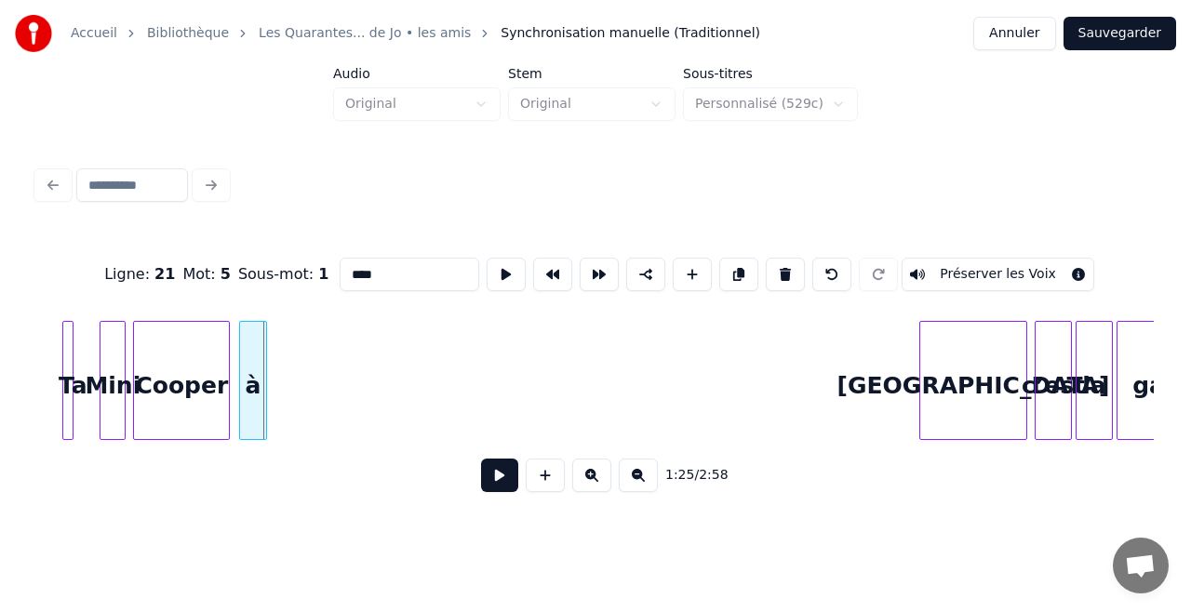
click at [242, 387] on div at bounding box center [243, 380] width 6 height 117
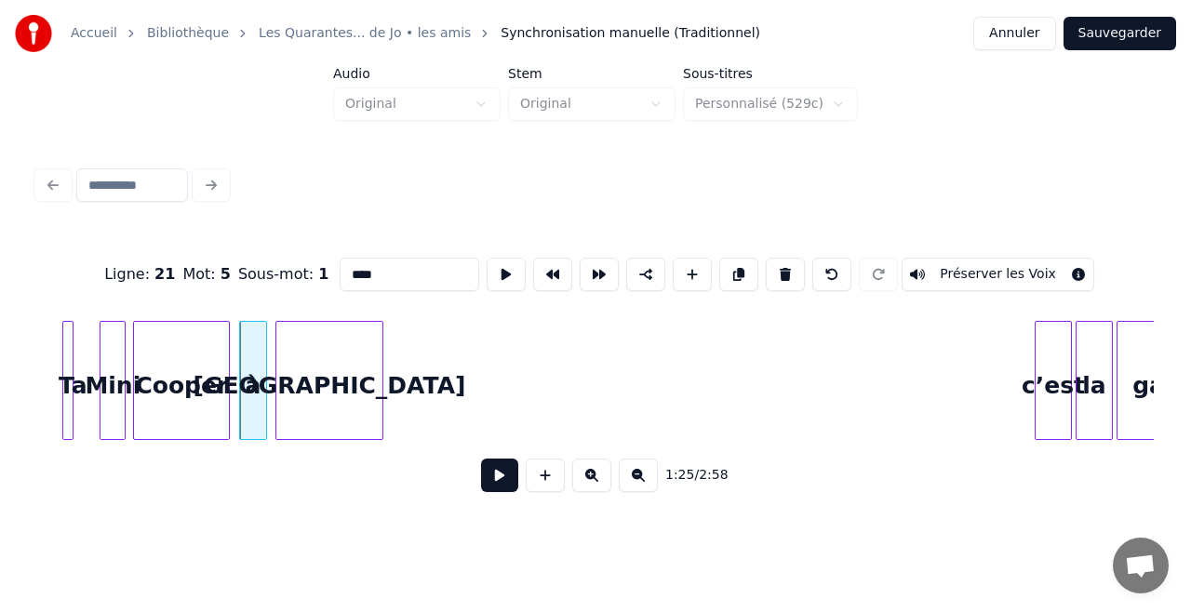
click at [314, 358] on div "[GEOGRAPHIC_DATA]" at bounding box center [329, 385] width 106 height 127
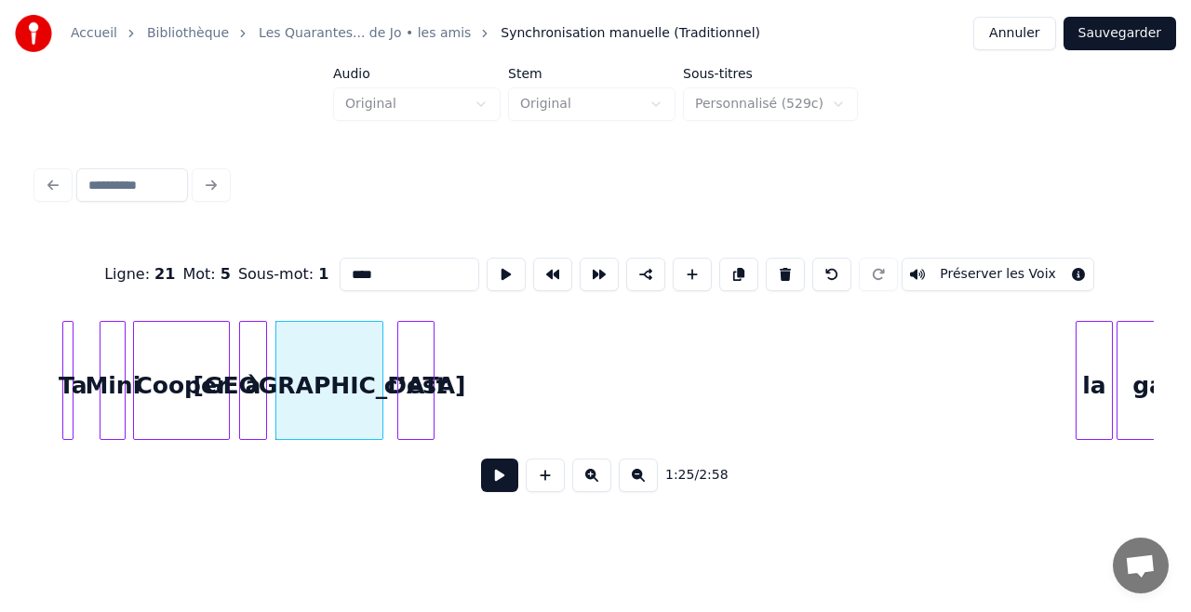
click at [423, 374] on div "c’est" at bounding box center [415, 385] width 35 height 127
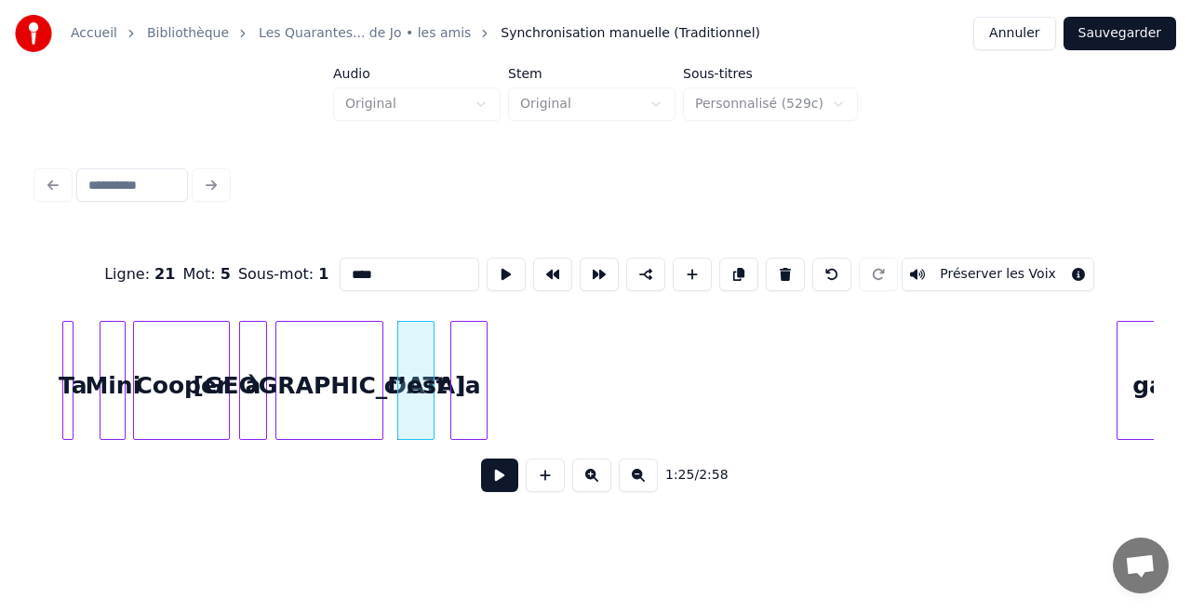
click at [464, 376] on div "la" at bounding box center [468, 385] width 35 height 127
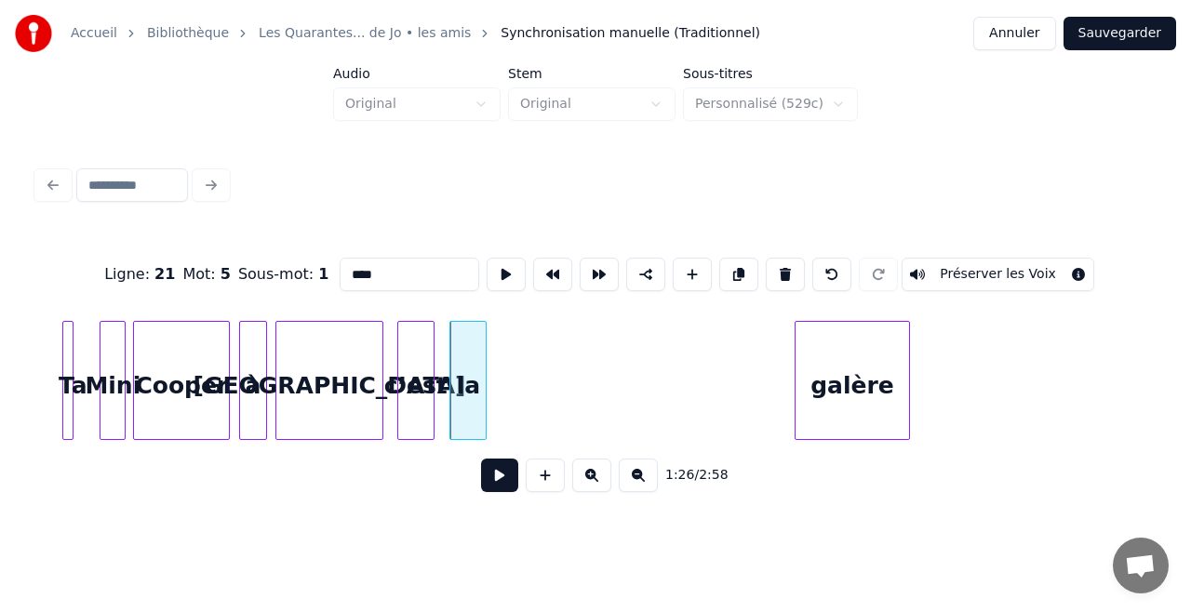
scroll to position [0, 15655]
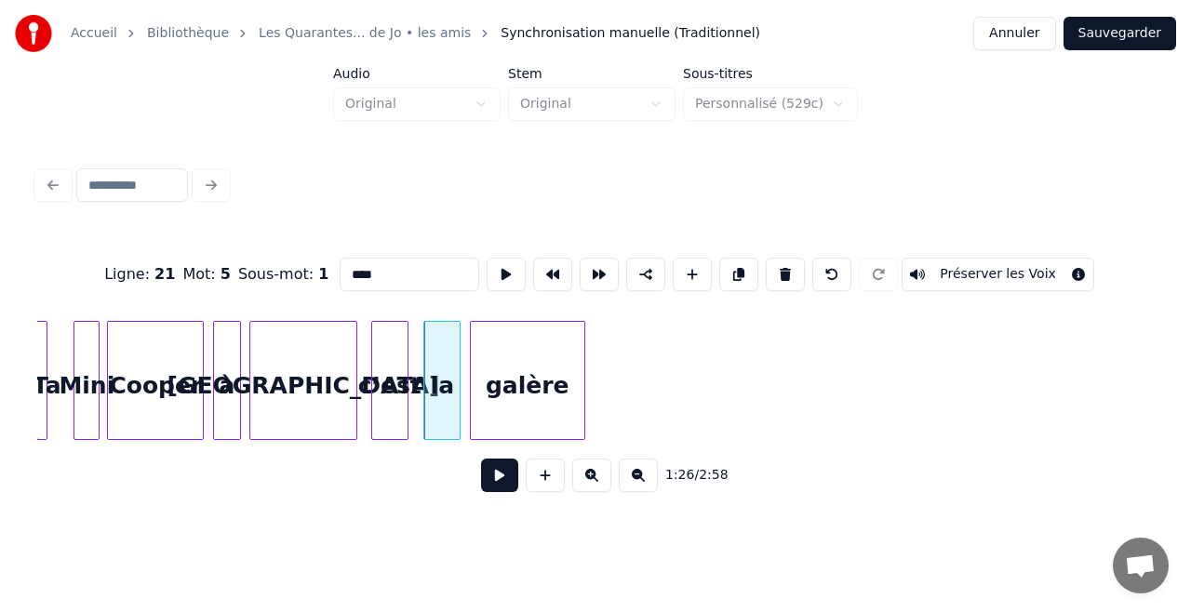
click at [517, 374] on div "galère" at bounding box center [527, 385] width 113 height 127
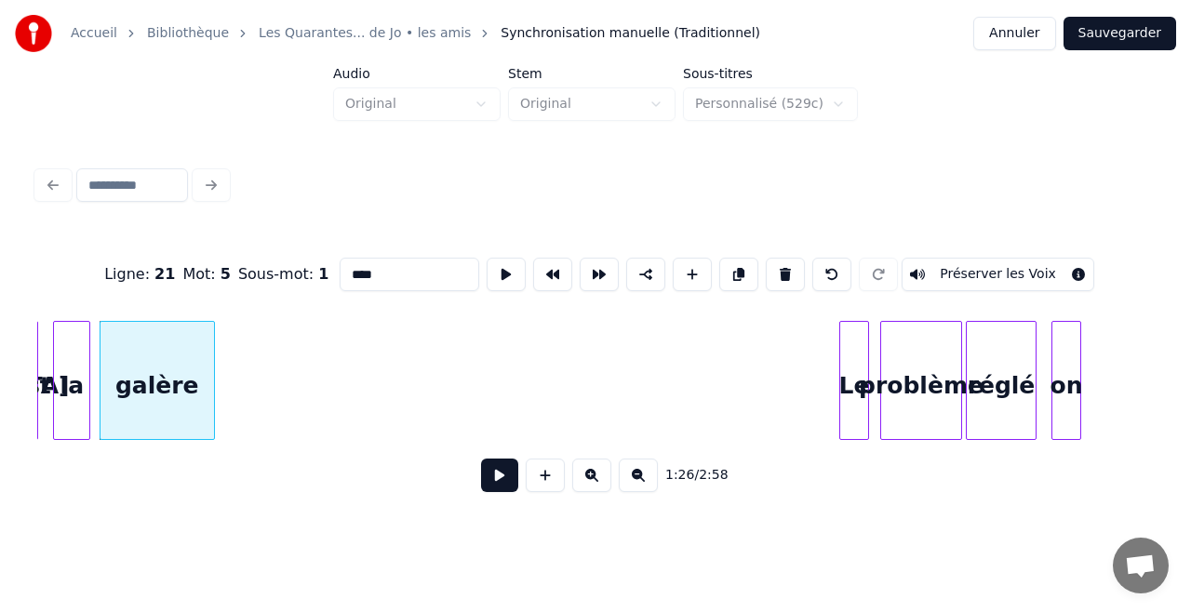
scroll to position [0, 16088]
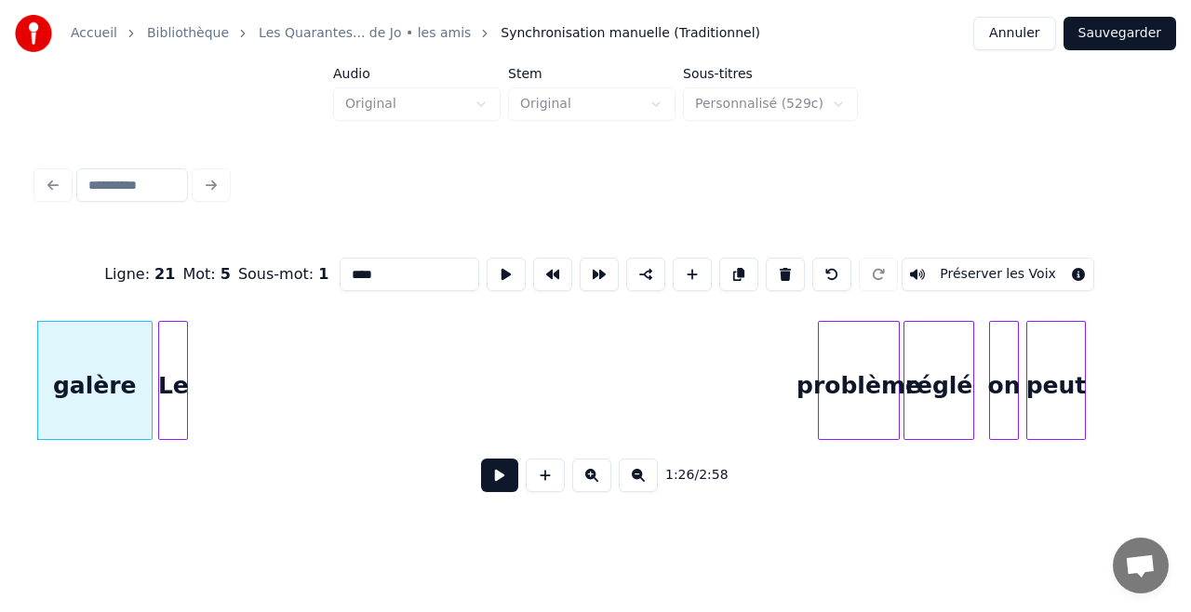
click at [173, 374] on div "Le" at bounding box center [173, 385] width 28 height 127
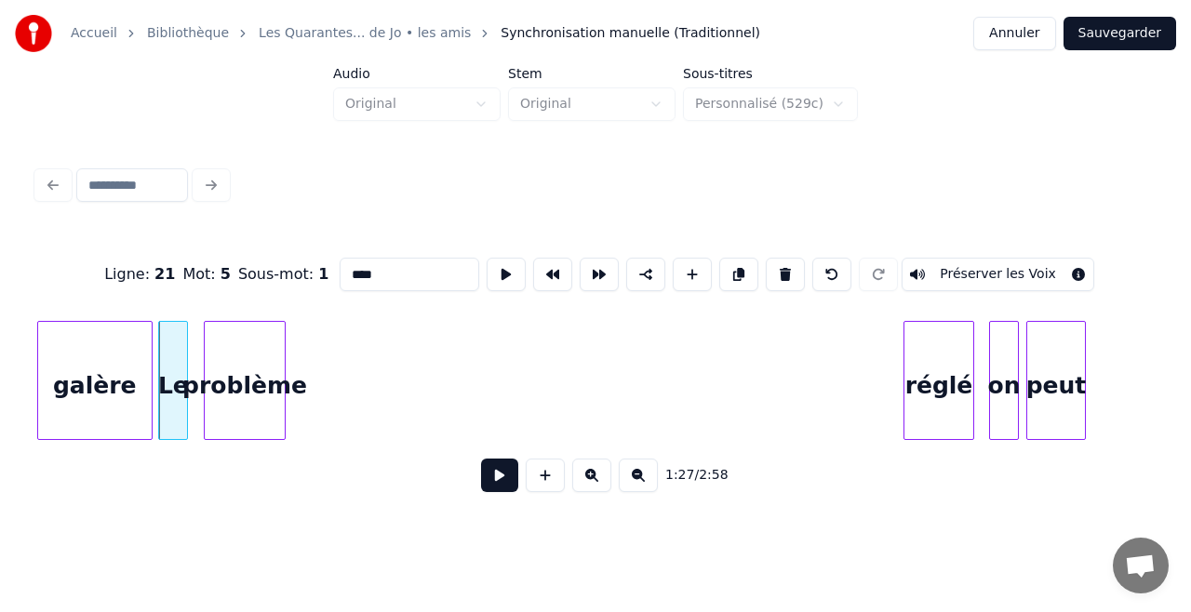
click at [258, 367] on div "problème" at bounding box center [245, 385] width 80 height 127
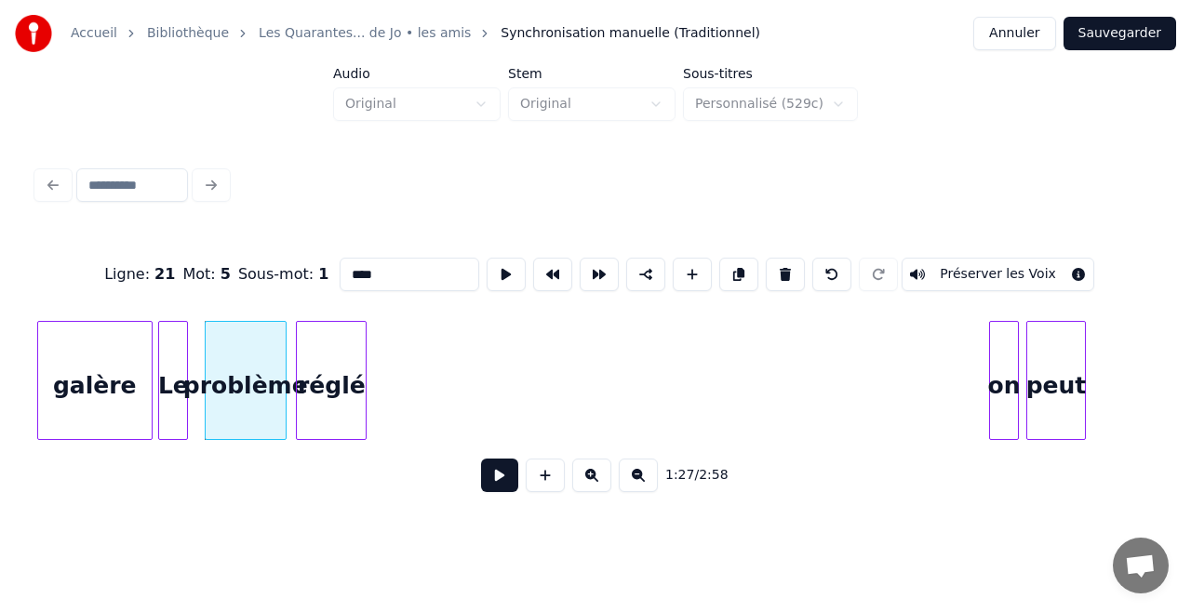
click at [344, 393] on div "réglé" at bounding box center [331, 385] width 69 height 127
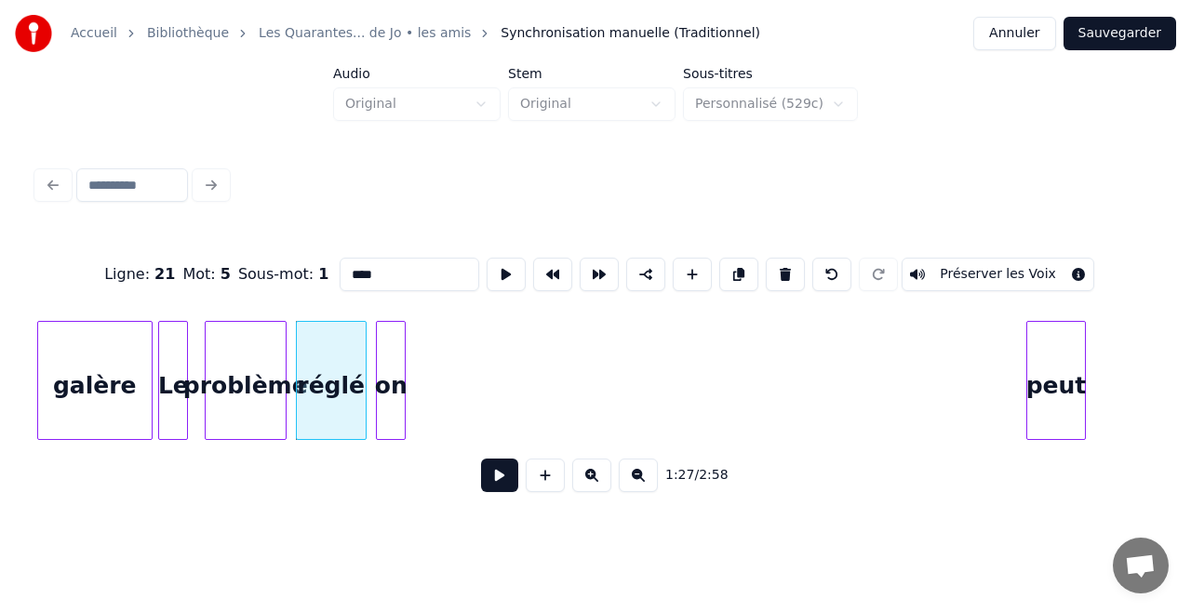
click at [394, 425] on div "on" at bounding box center [391, 385] width 28 height 127
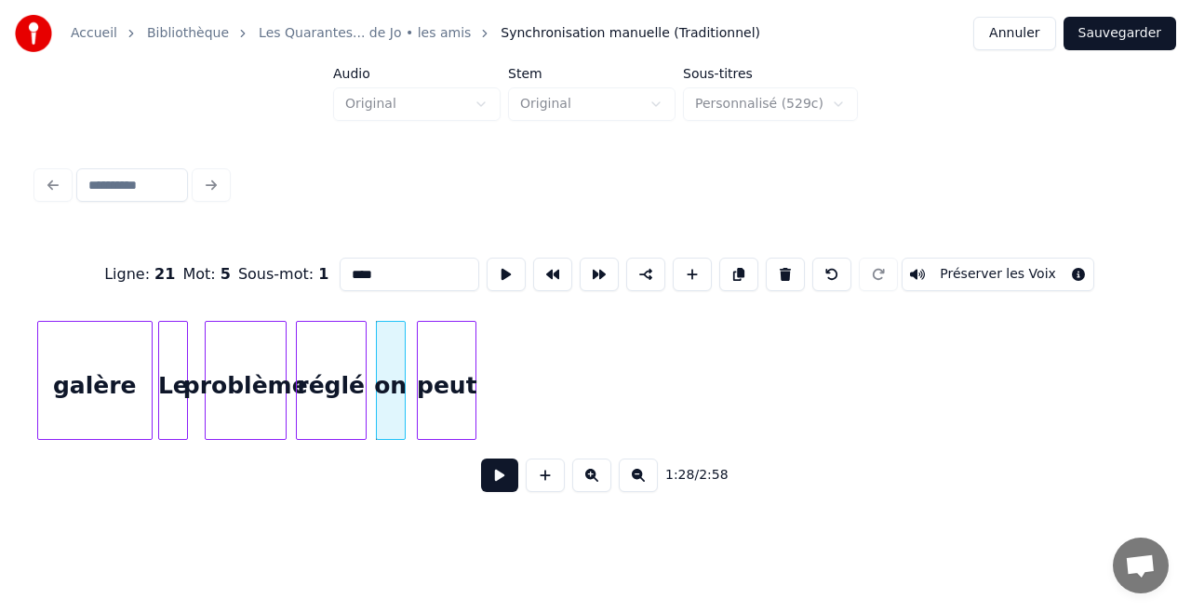
click at [450, 367] on div "peut" at bounding box center [447, 385] width 58 height 127
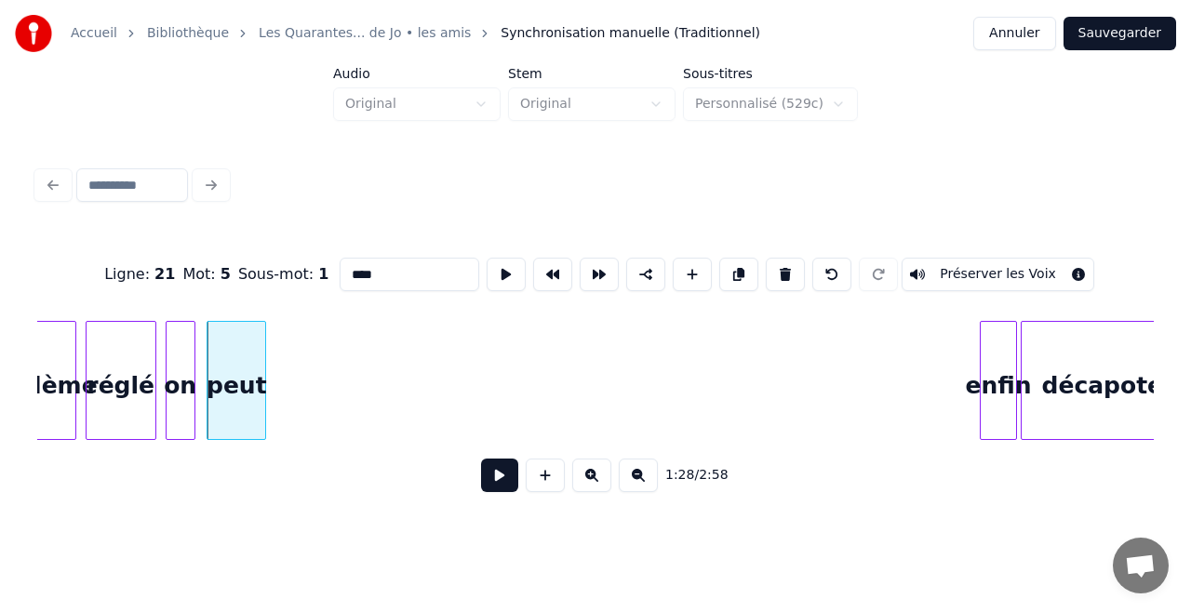
scroll to position [0, 16384]
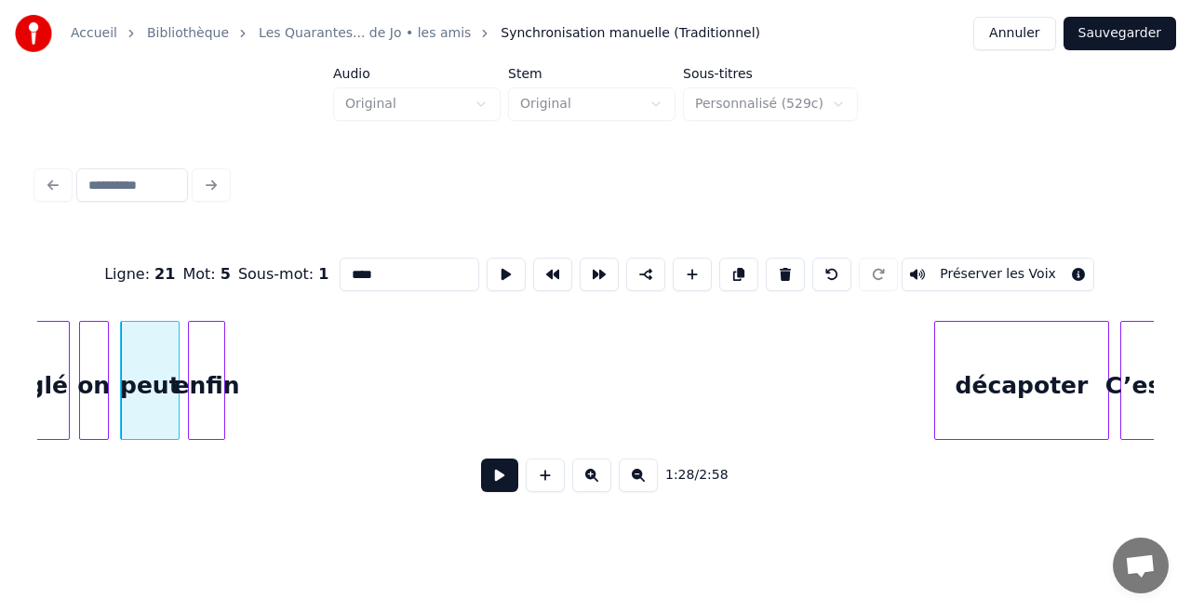
click at [213, 353] on div "enfin" at bounding box center [206, 385] width 35 height 127
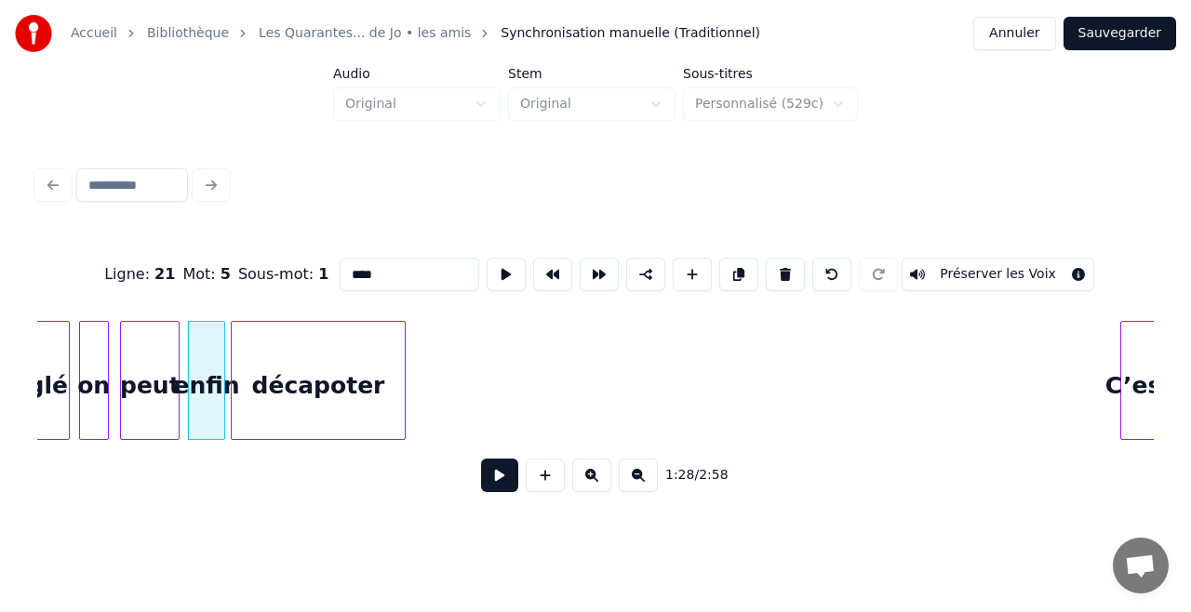
click at [272, 288] on div "Ligne : 21 Mot : 5 Sous-mot : 1 **** Préserver les Voix 1:28 / 2:58" at bounding box center [595, 369] width 1116 height 283
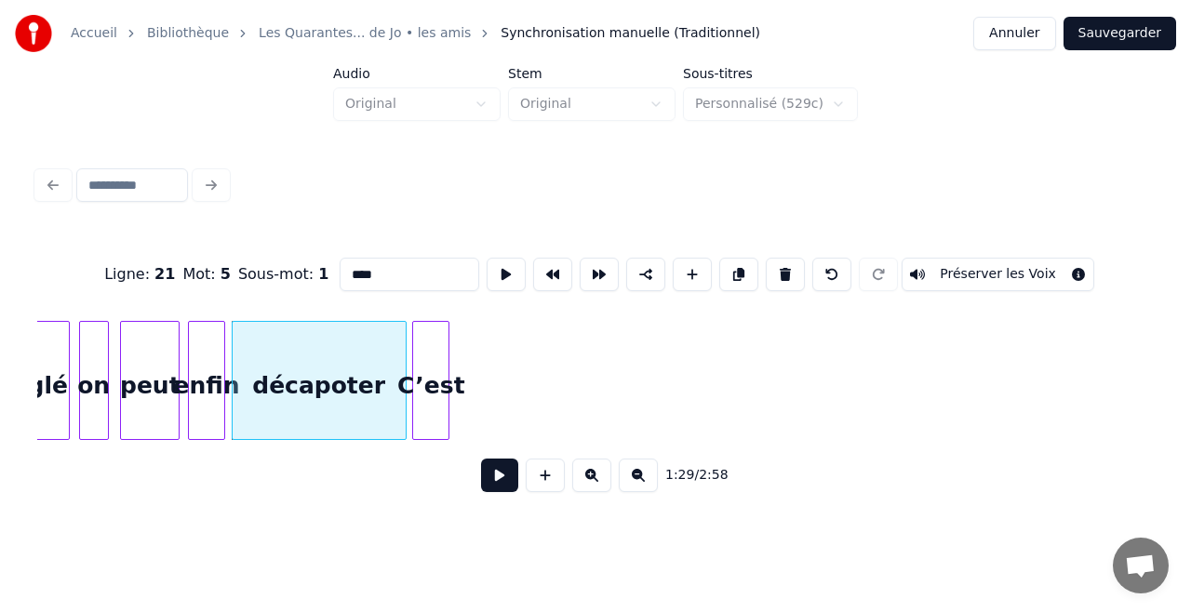
click at [432, 322] on div "C’est" at bounding box center [430, 385] width 35 height 127
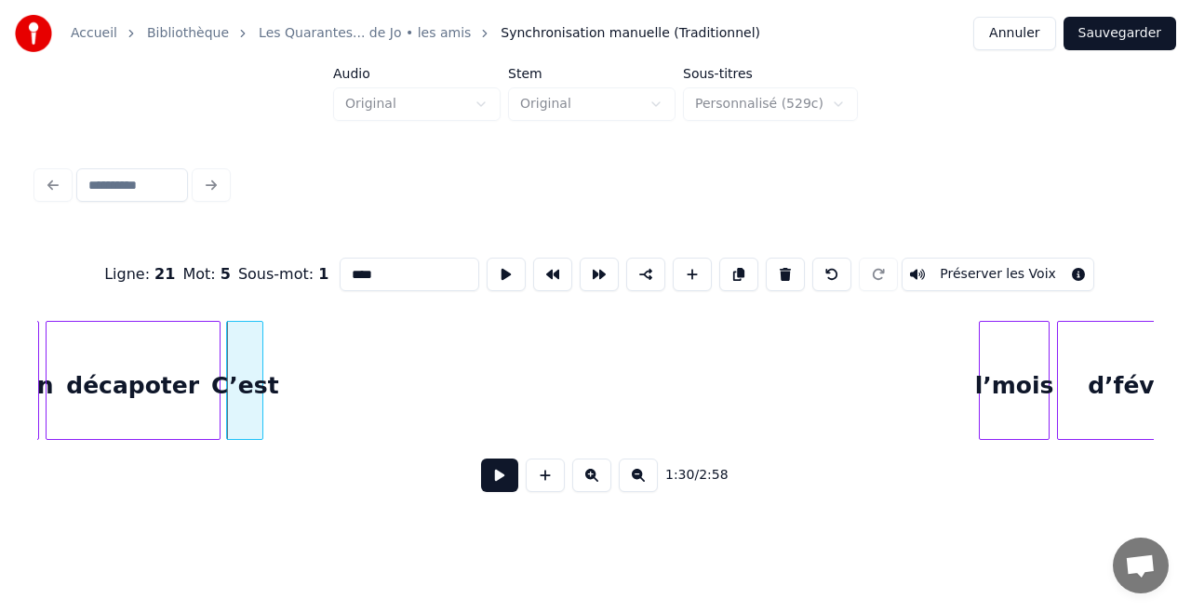
scroll to position [0, 16632]
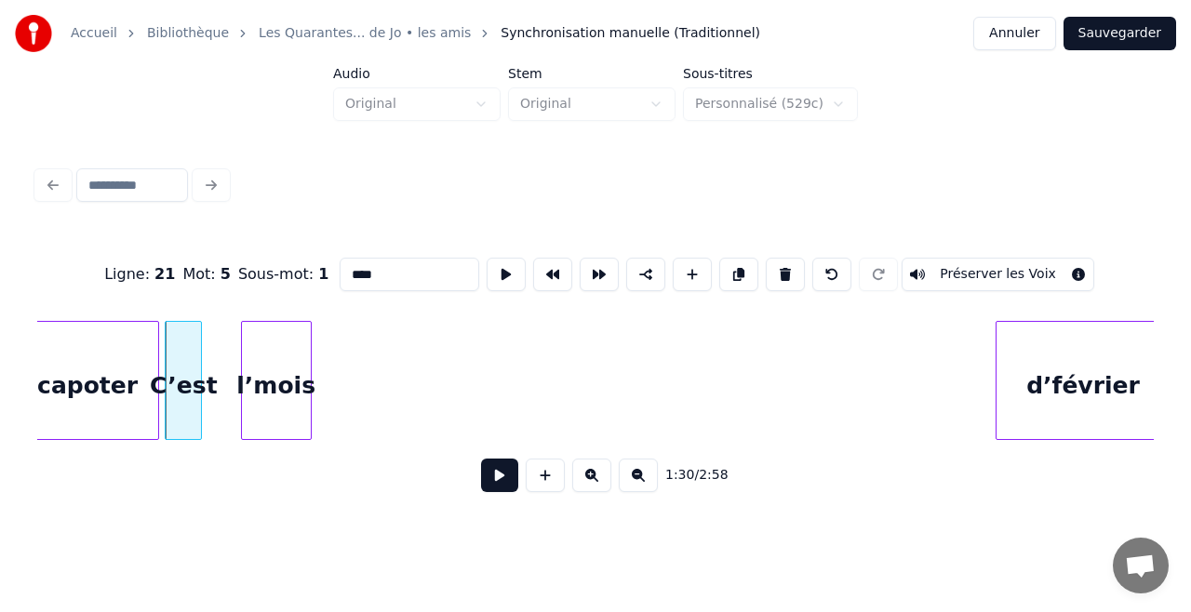
click at [281, 312] on div "Ligne : 21 Mot : 5 Sous-mot : 1 **** Préserver les Voix 1:30 / 2:58" at bounding box center [595, 369] width 1116 height 283
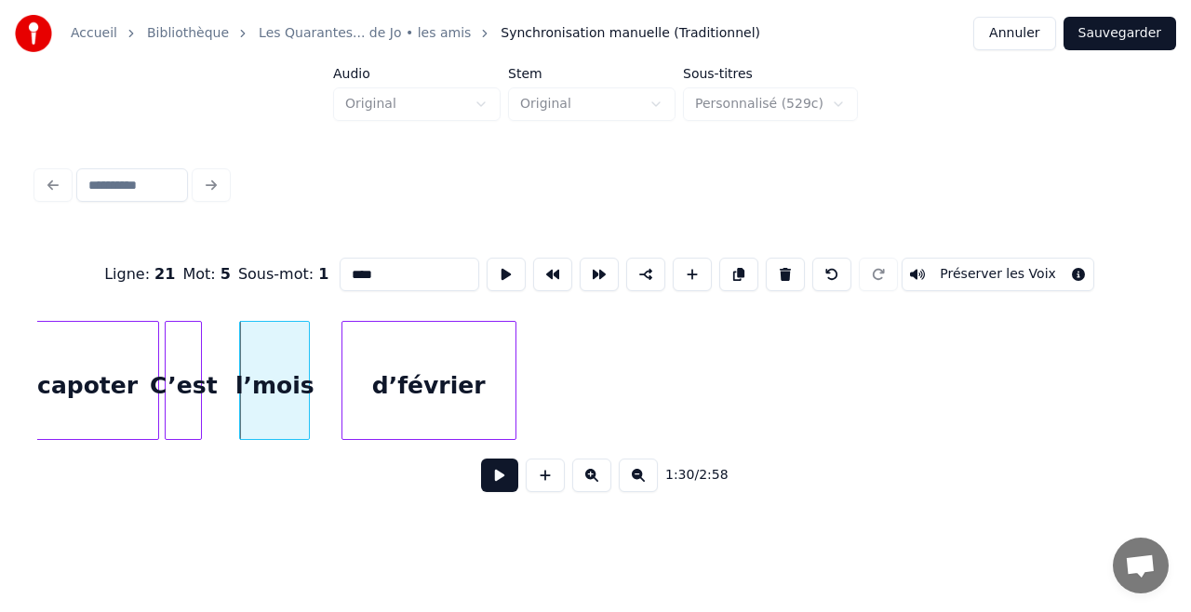
click at [412, 395] on div "d’février" at bounding box center [428, 385] width 173 height 127
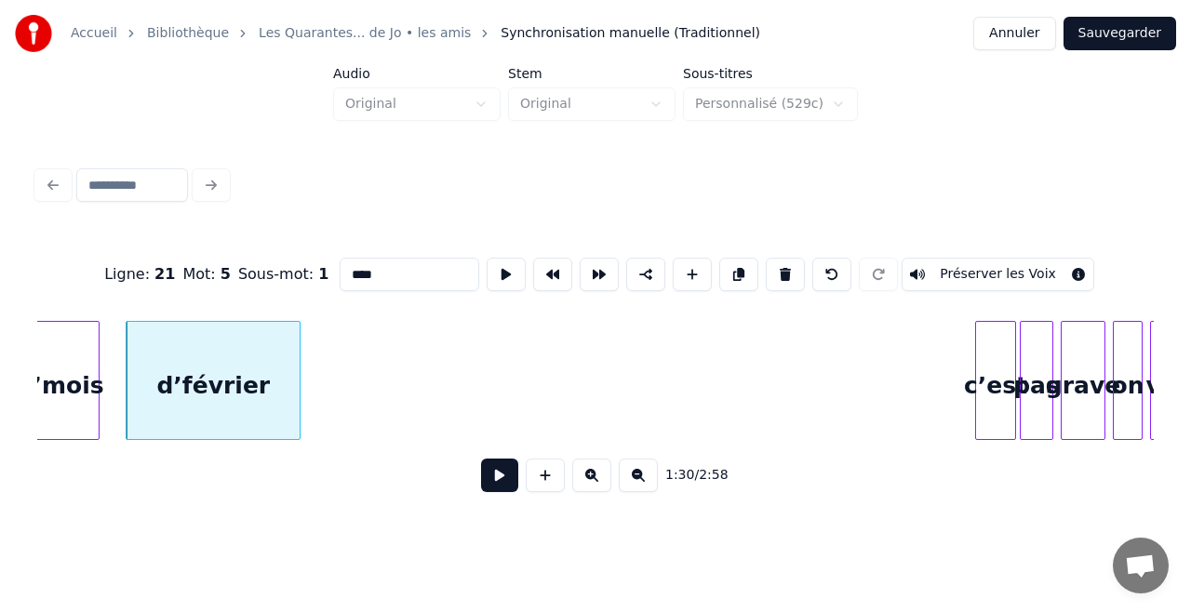
scroll to position [0, 16941]
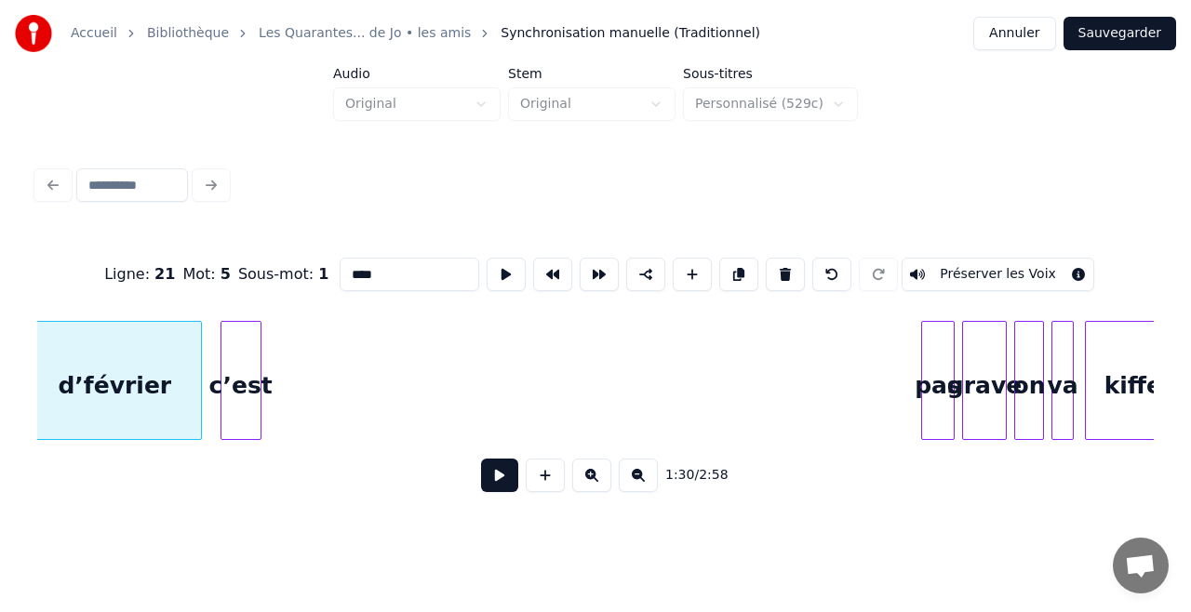
click at [242, 343] on div "c’est" at bounding box center [240, 385] width 39 height 127
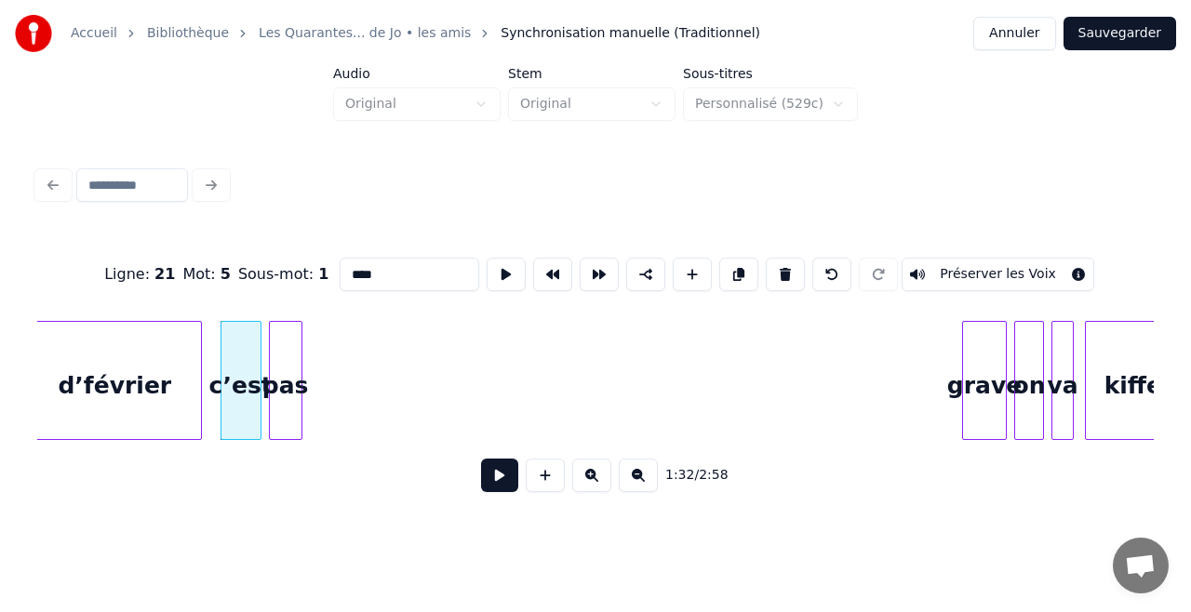
click at [285, 322] on div "pas" at bounding box center [286, 385] width 32 height 127
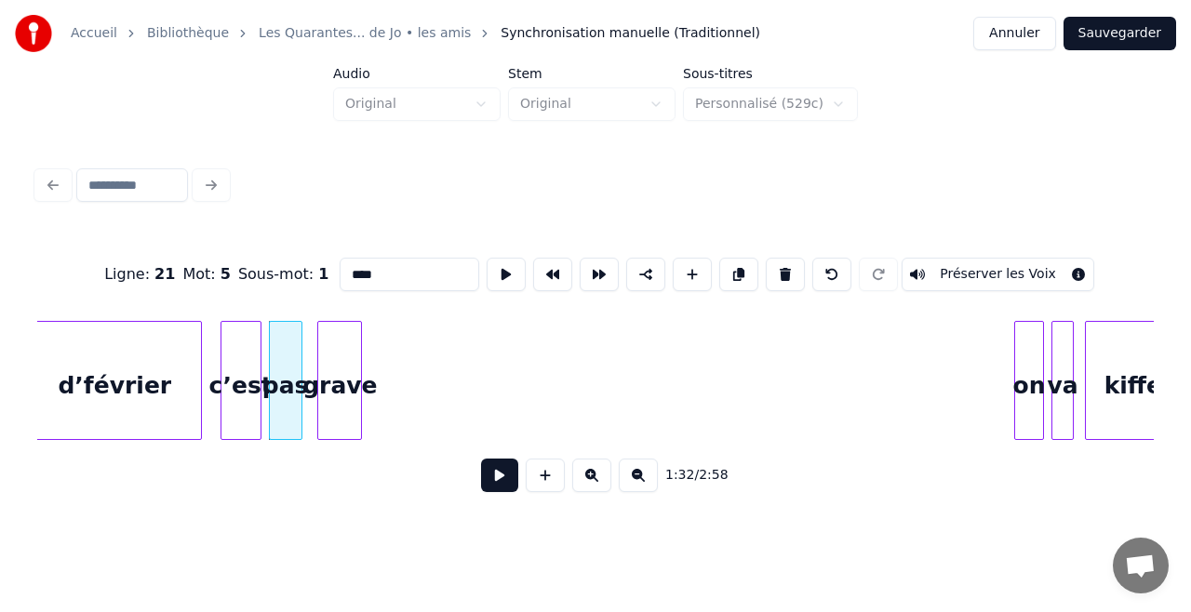
click at [334, 325] on div "grave" at bounding box center [339, 385] width 43 height 127
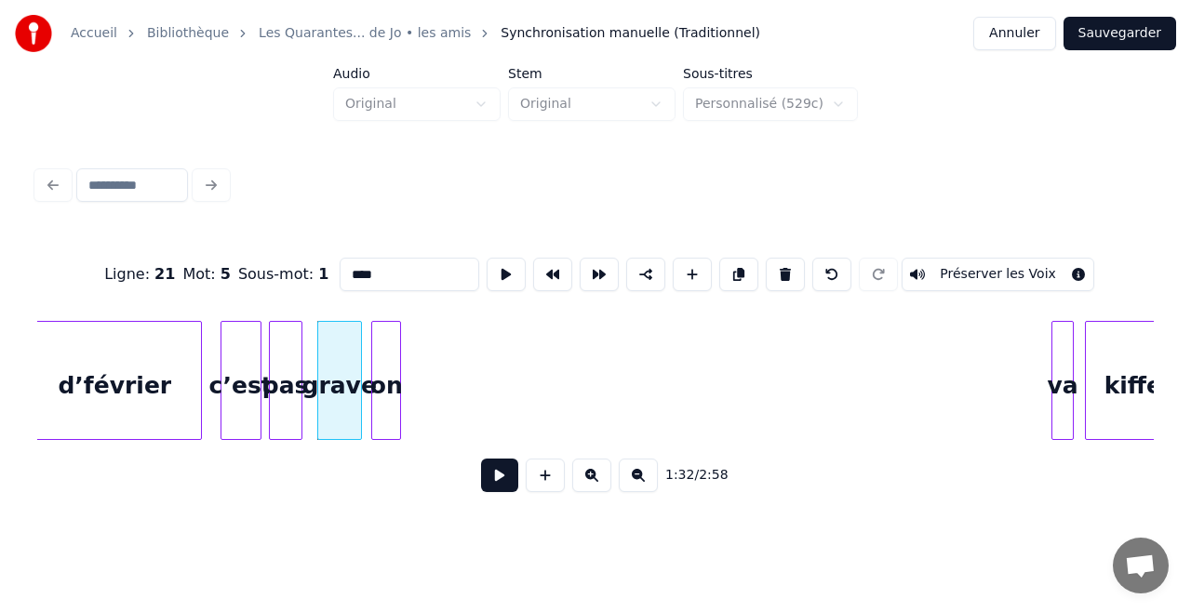
click at [387, 335] on div "on" at bounding box center [386, 385] width 28 height 127
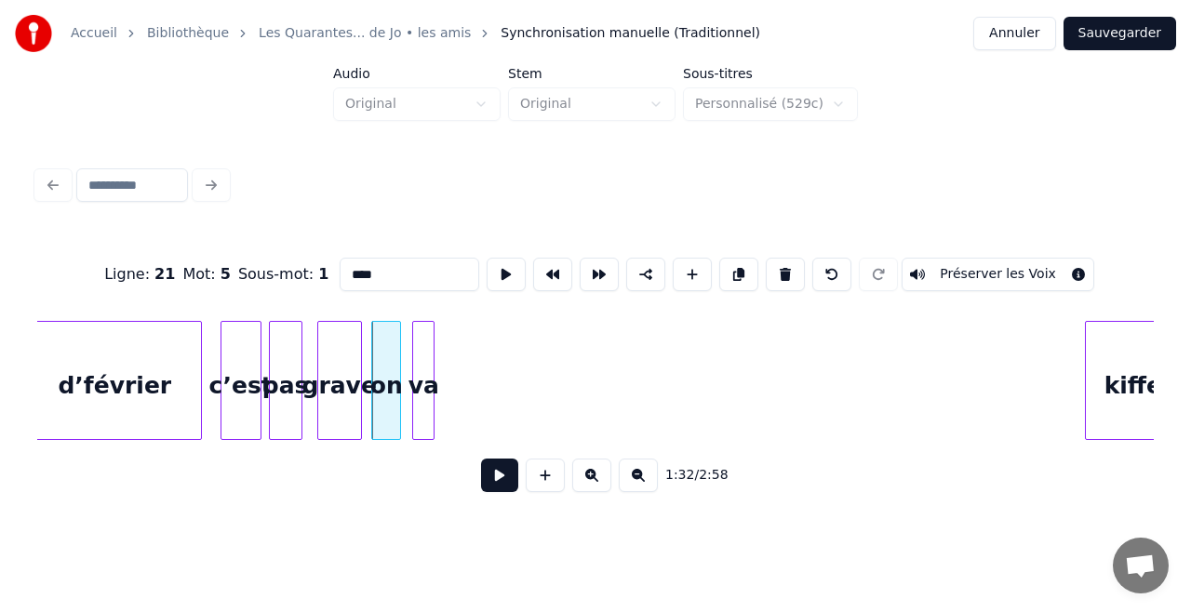
click at [420, 335] on div "va" at bounding box center [423, 385] width 20 height 127
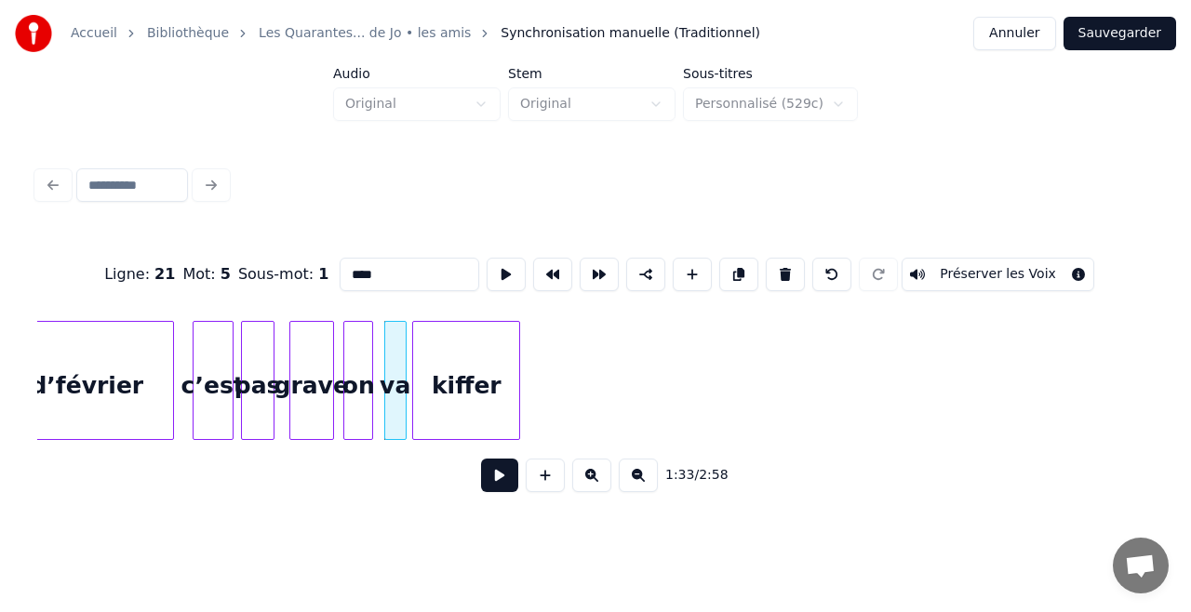
click at [470, 329] on div "kiffer" at bounding box center [466, 385] width 106 height 127
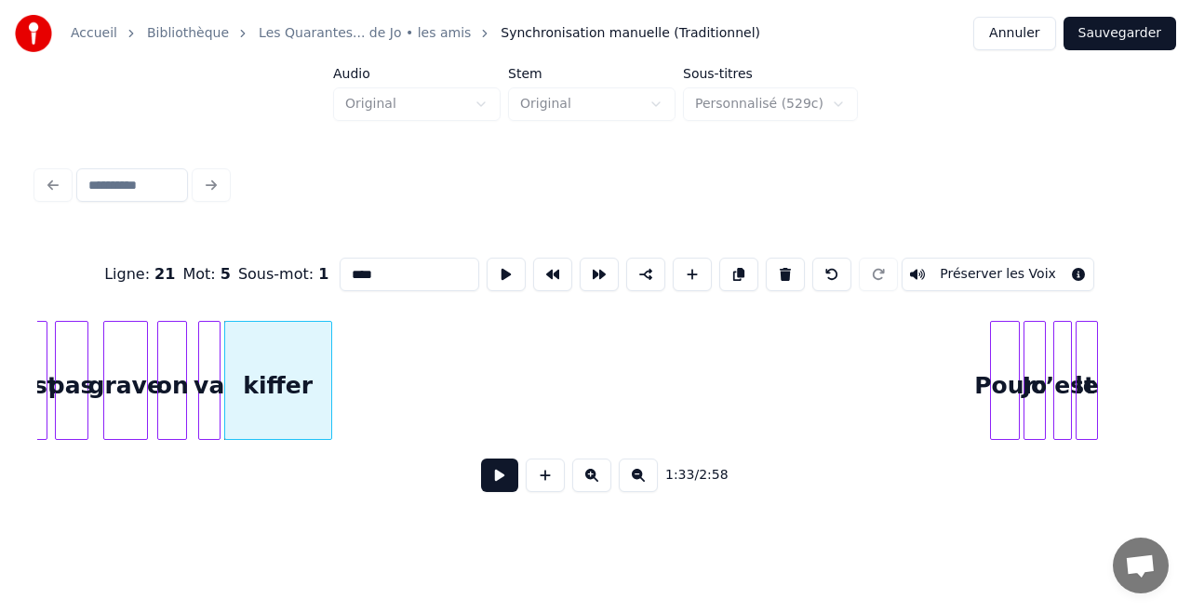
scroll to position [0, 17216]
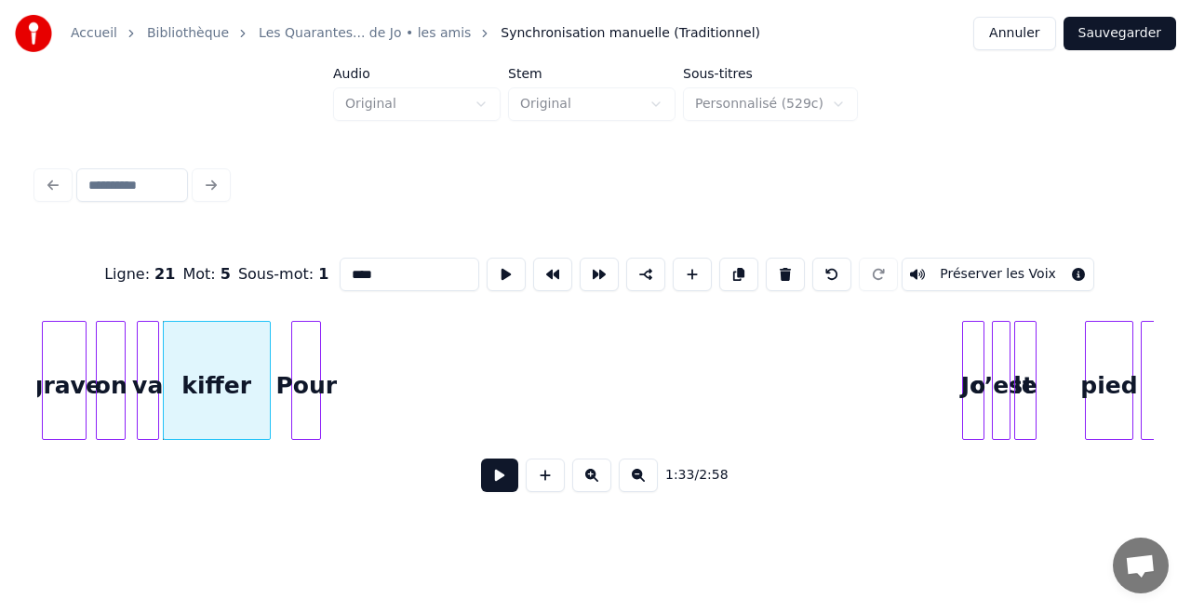
click at [311, 300] on div "Ligne : 21 Mot : 5 Sous-mot : 1 **** Préserver les Voix 1:33 / 2:58" at bounding box center [595, 369] width 1116 height 283
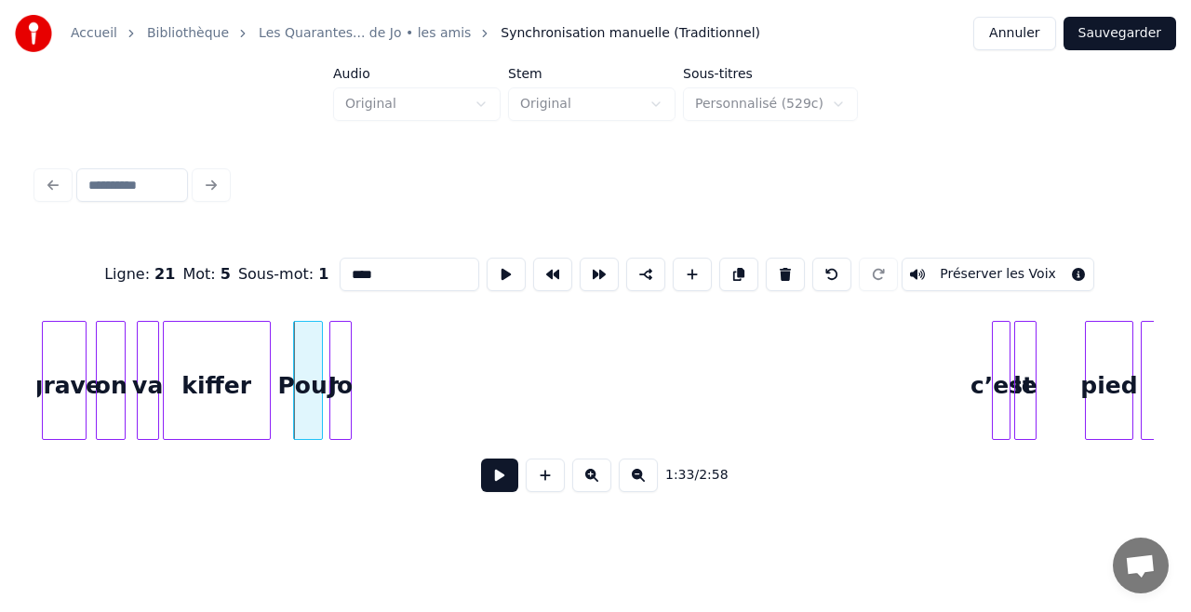
click at [343, 350] on div "Jo" at bounding box center [340, 385] width 20 height 127
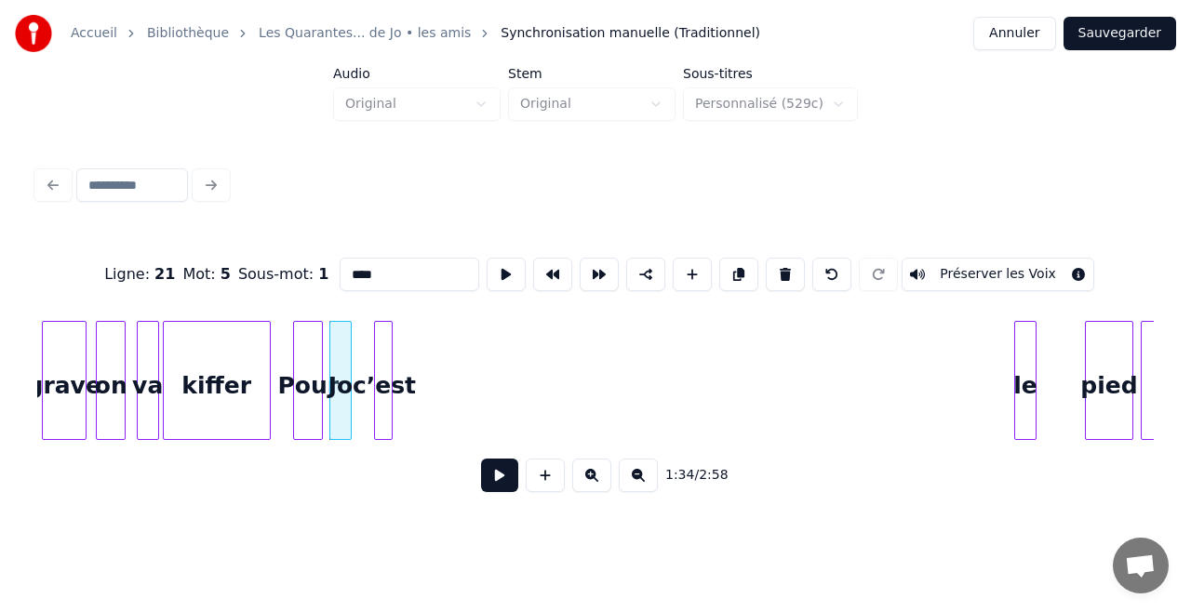
click at [383, 348] on div "c’est" at bounding box center [384, 385] width 19 height 127
click at [346, 341] on div "Jo" at bounding box center [349, 385] width 20 height 127
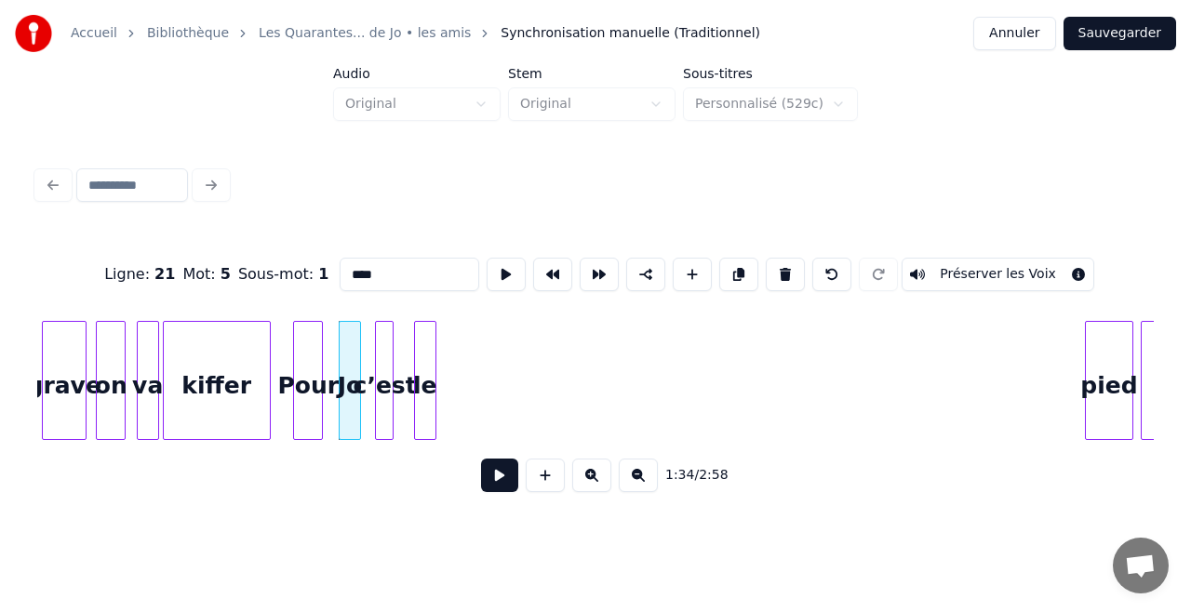
click at [428, 357] on div "le" at bounding box center [425, 385] width 20 height 127
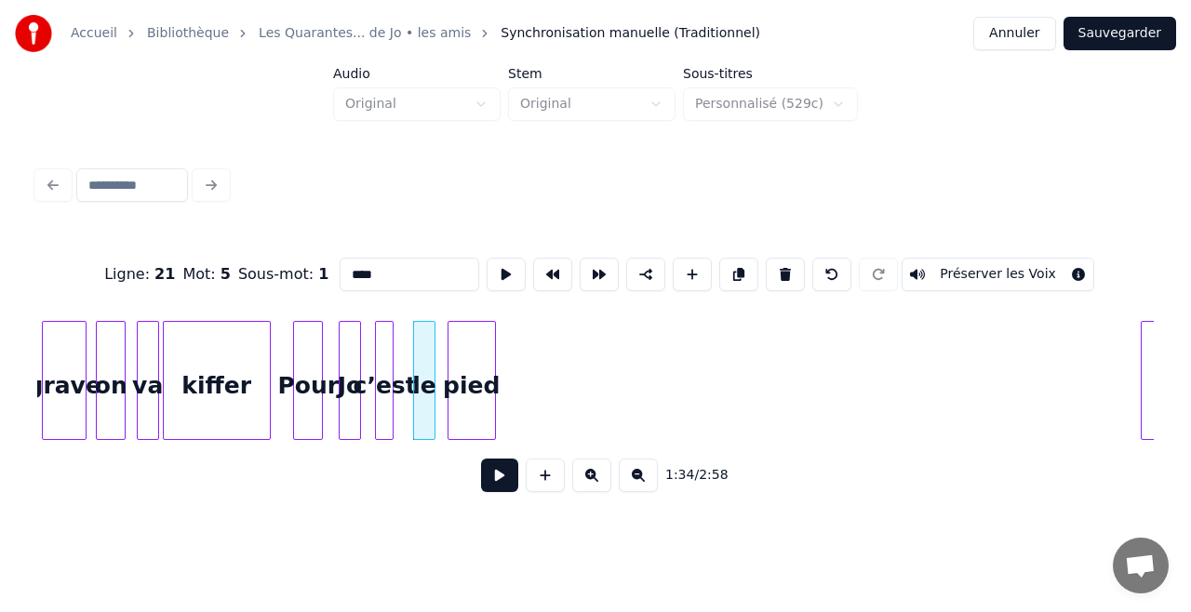
click at [473, 354] on div "pied" at bounding box center [471, 385] width 47 height 127
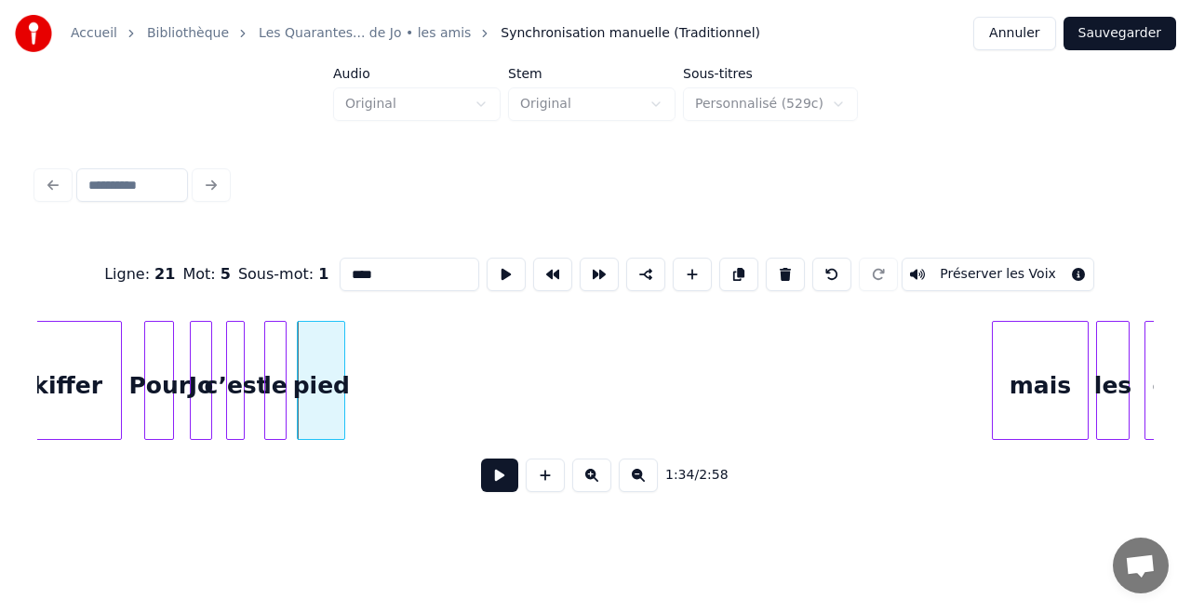
scroll to position [0, 17402]
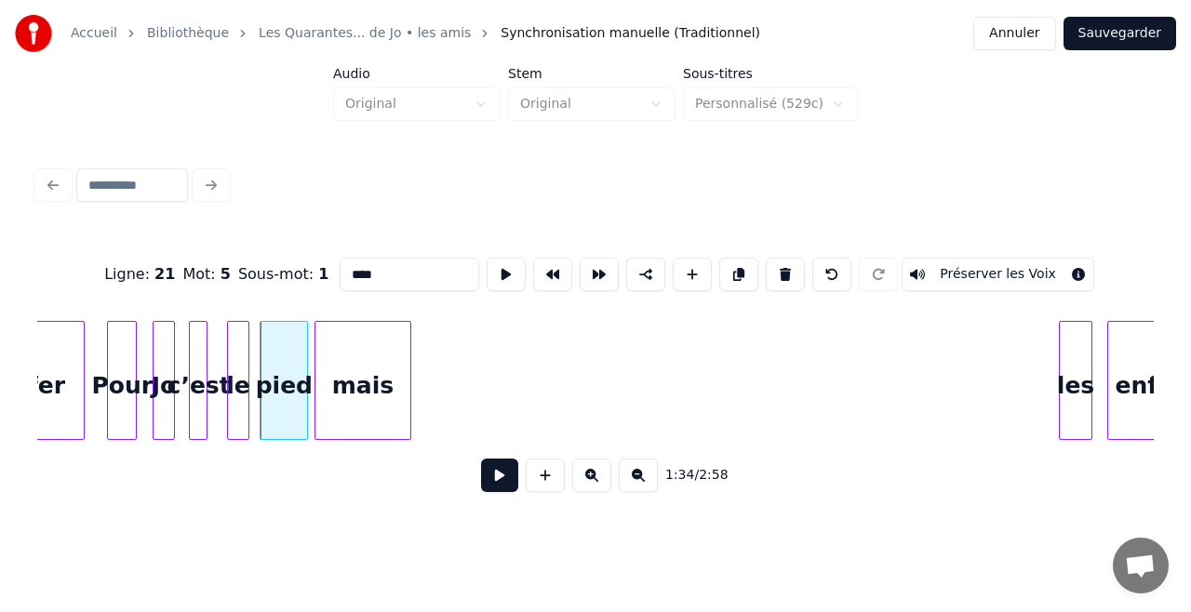
click at [348, 326] on div "mais" at bounding box center [362, 385] width 95 height 127
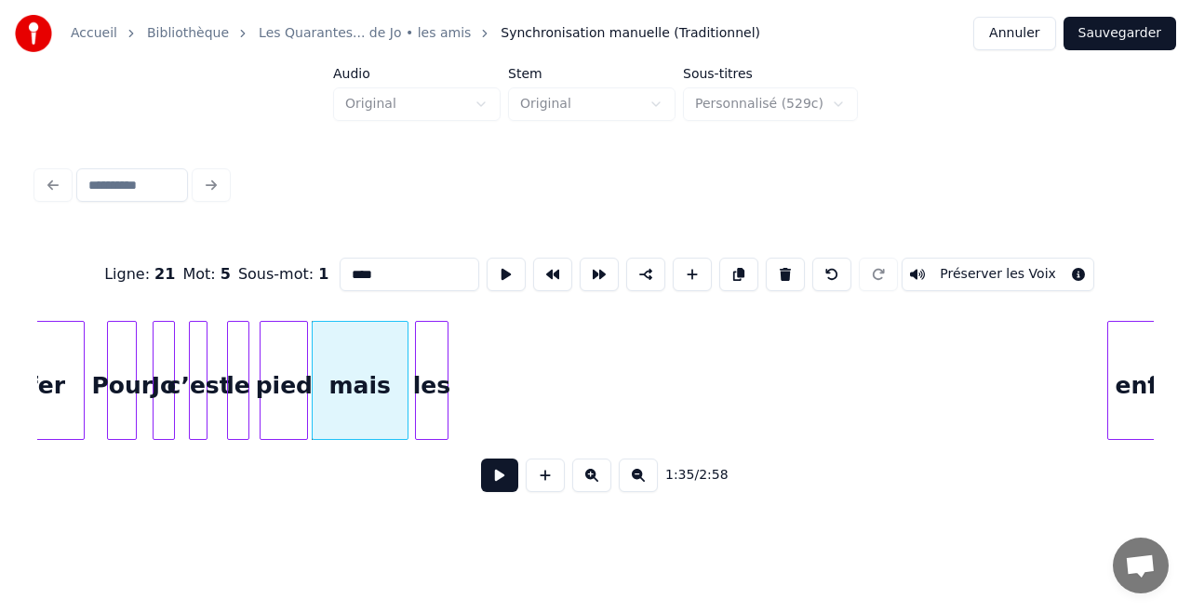
click at [437, 383] on div "les" at bounding box center [432, 385] width 32 height 127
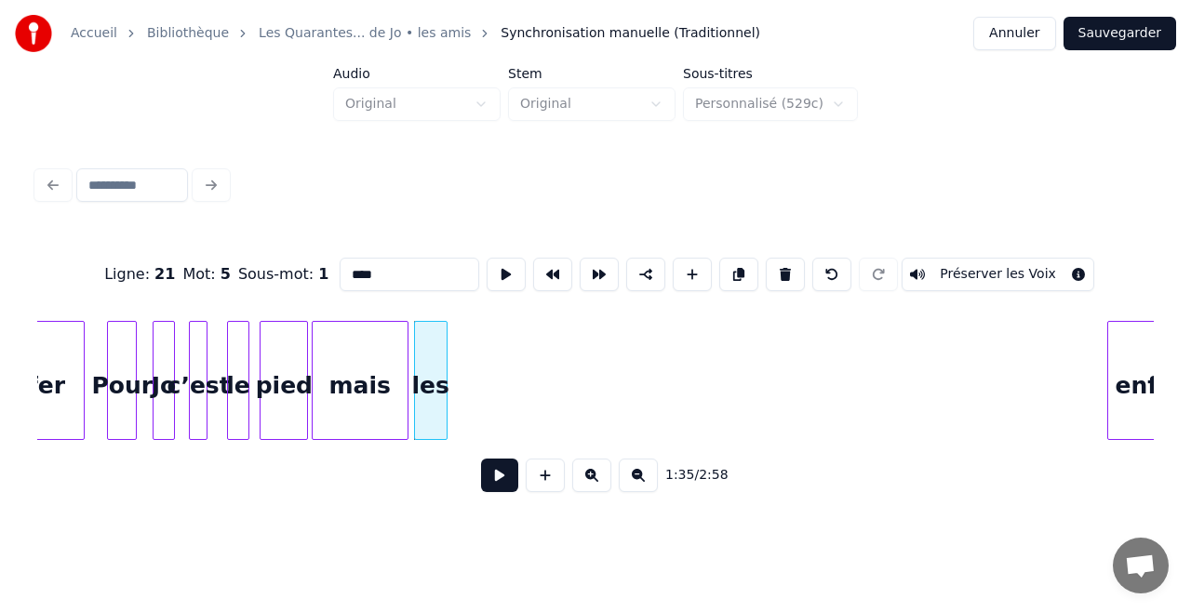
scroll to position [0, 17465]
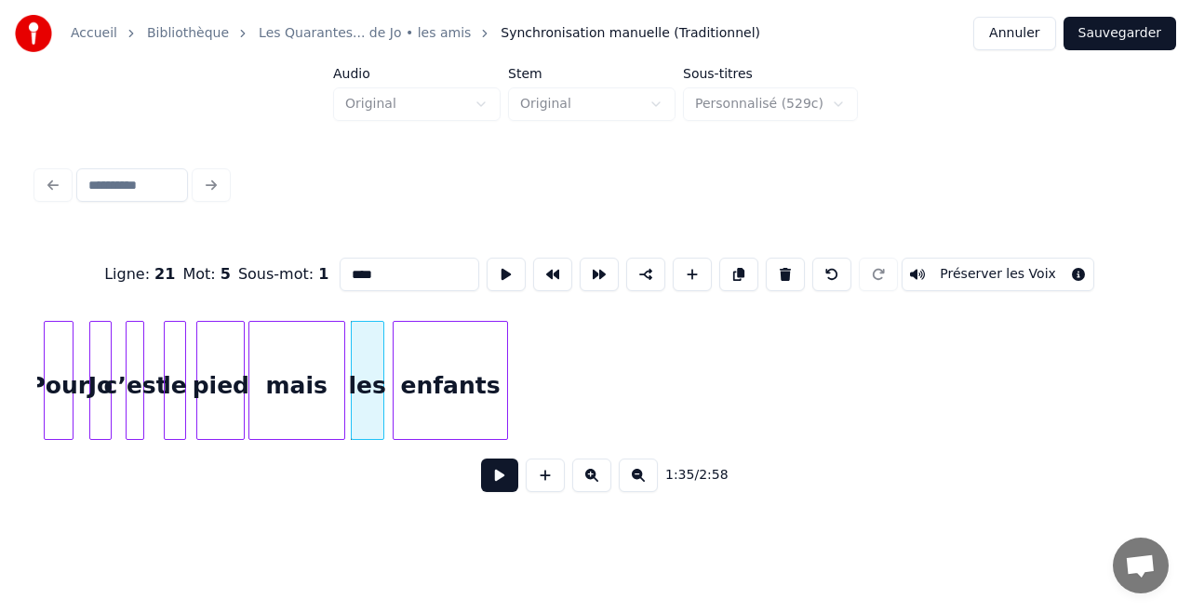
click at [489, 341] on div "enfants" at bounding box center [450, 385] width 113 height 127
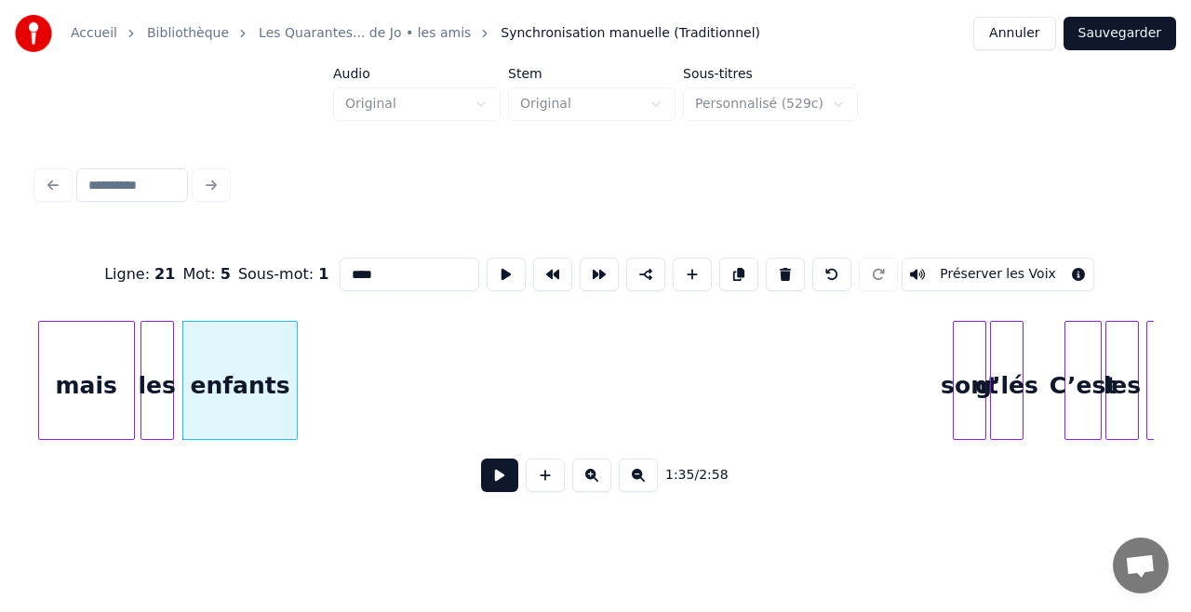
scroll to position [0, 17701]
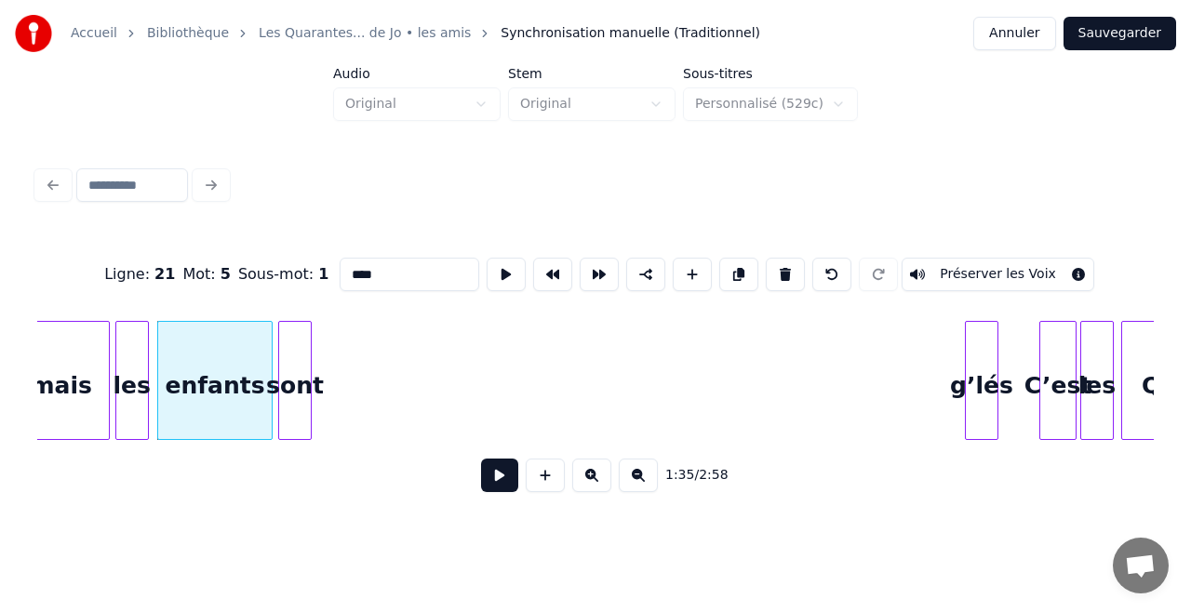
click at [294, 325] on div "sont" at bounding box center [295, 385] width 32 height 127
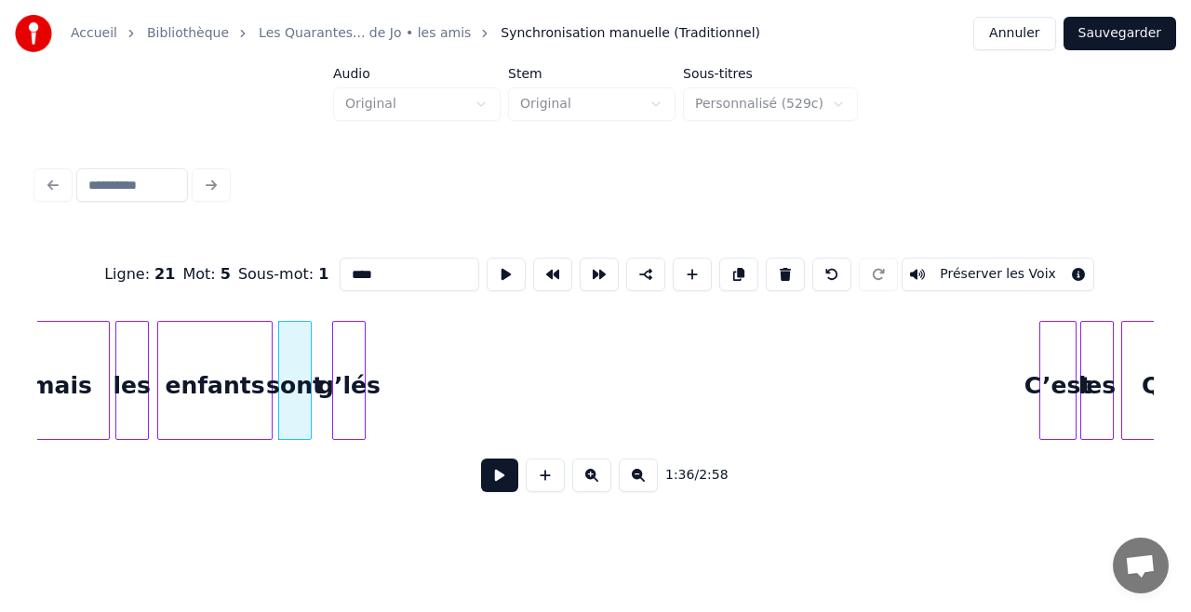
click at [350, 328] on div "g’lés" at bounding box center [349, 385] width 32 height 127
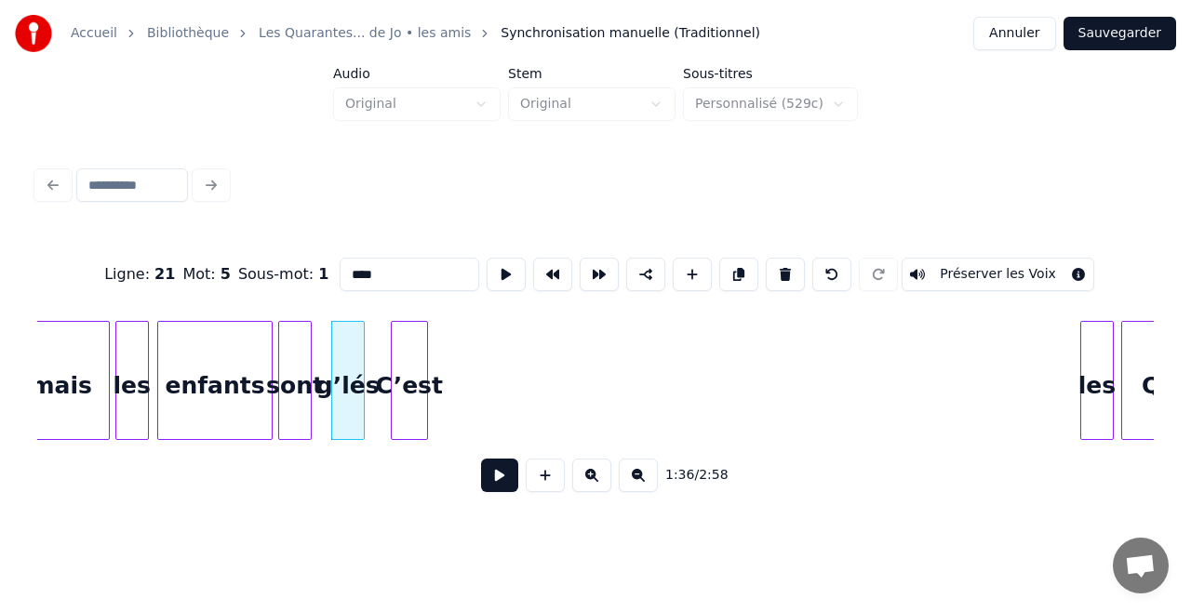
click at [420, 326] on div "C’est" at bounding box center [409, 385] width 35 height 127
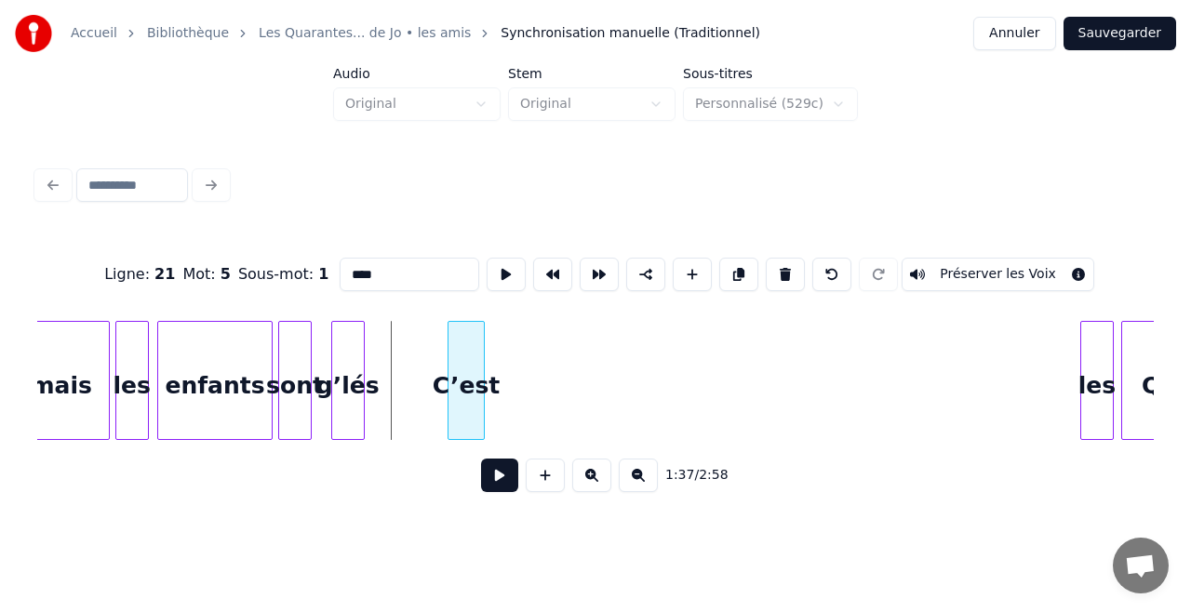
click at [474, 360] on div "C’est" at bounding box center [465, 385] width 35 height 127
click at [506, 359] on div "les" at bounding box center [510, 385] width 32 height 127
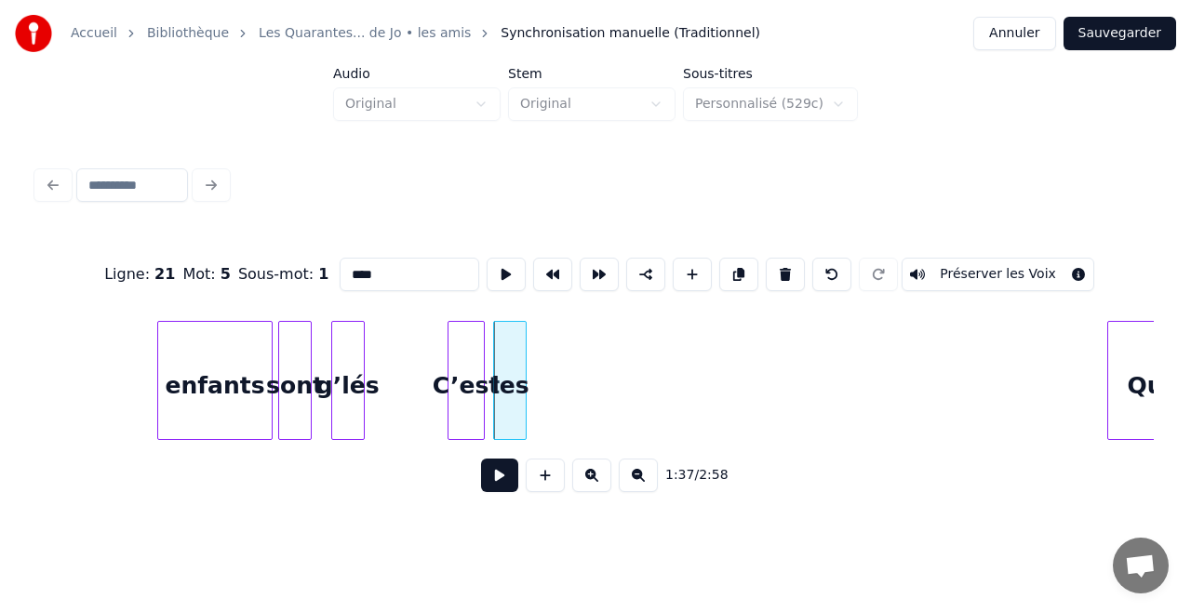
scroll to position [0, 17847]
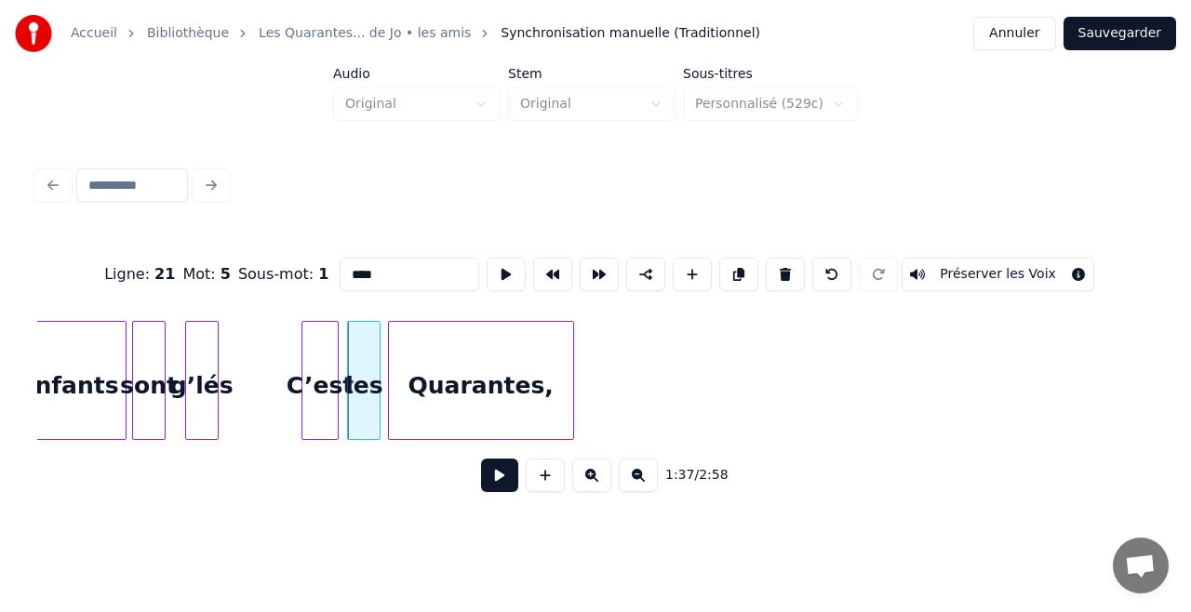
click at [549, 379] on div "Quarantes," at bounding box center [481, 385] width 184 height 127
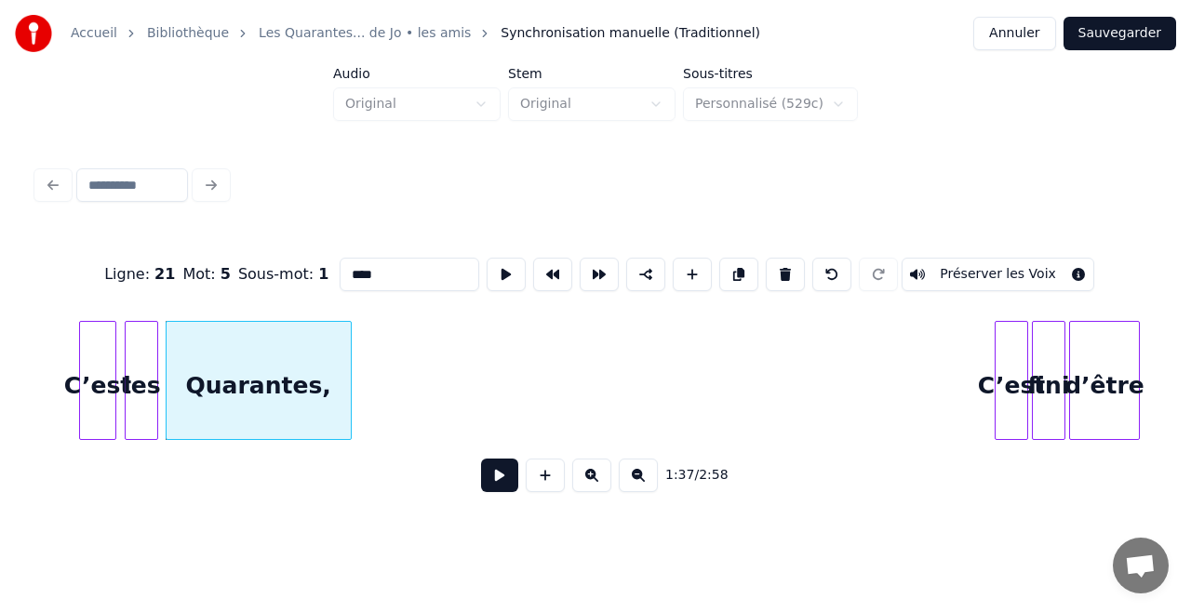
scroll to position [0, 18082]
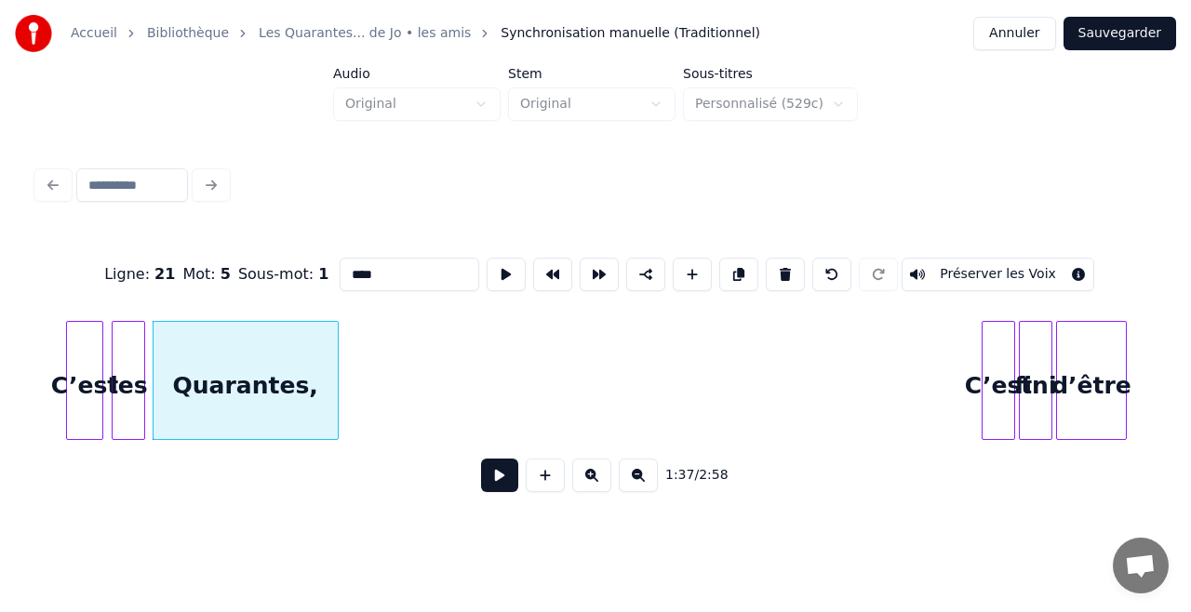
click at [1012, 376] on div at bounding box center [1011, 380] width 6 height 117
type input "*****"
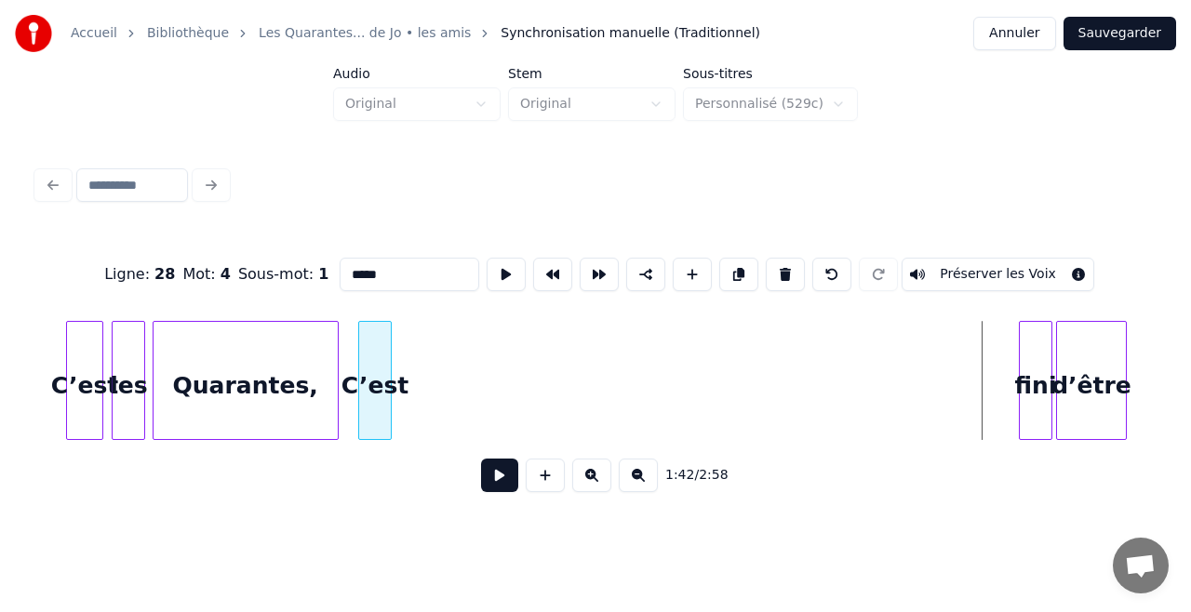
click at [370, 379] on div "C’est" at bounding box center [375, 385] width 32 height 127
click at [427, 381] on div "fini" at bounding box center [434, 385] width 32 height 127
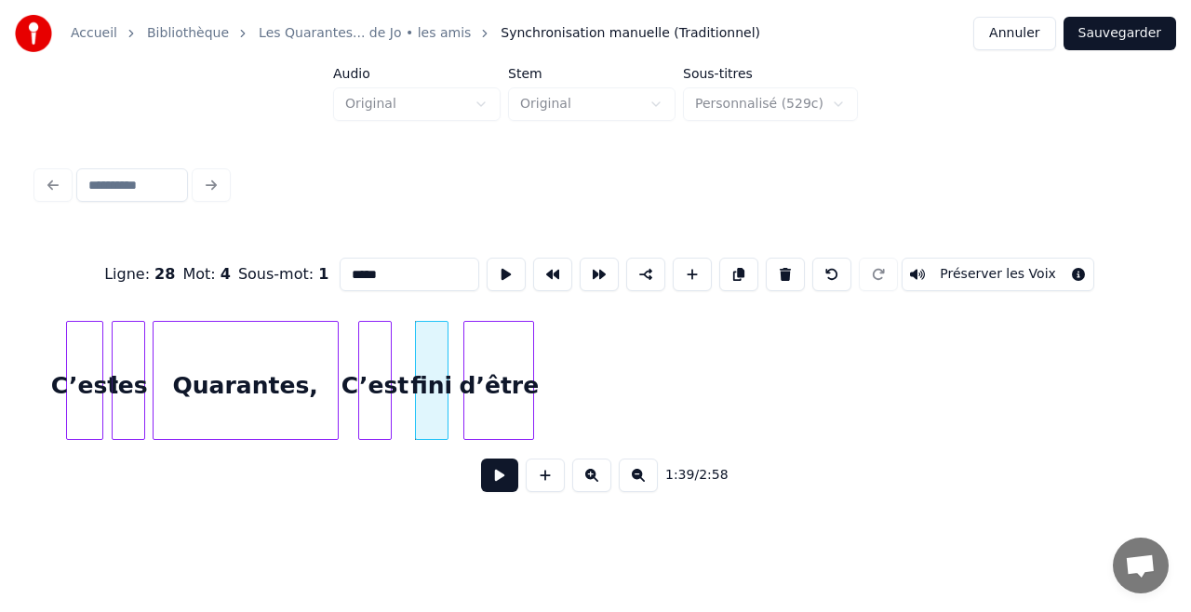
click at [489, 395] on div "d’être" at bounding box center [498, 385] width 69 height 127
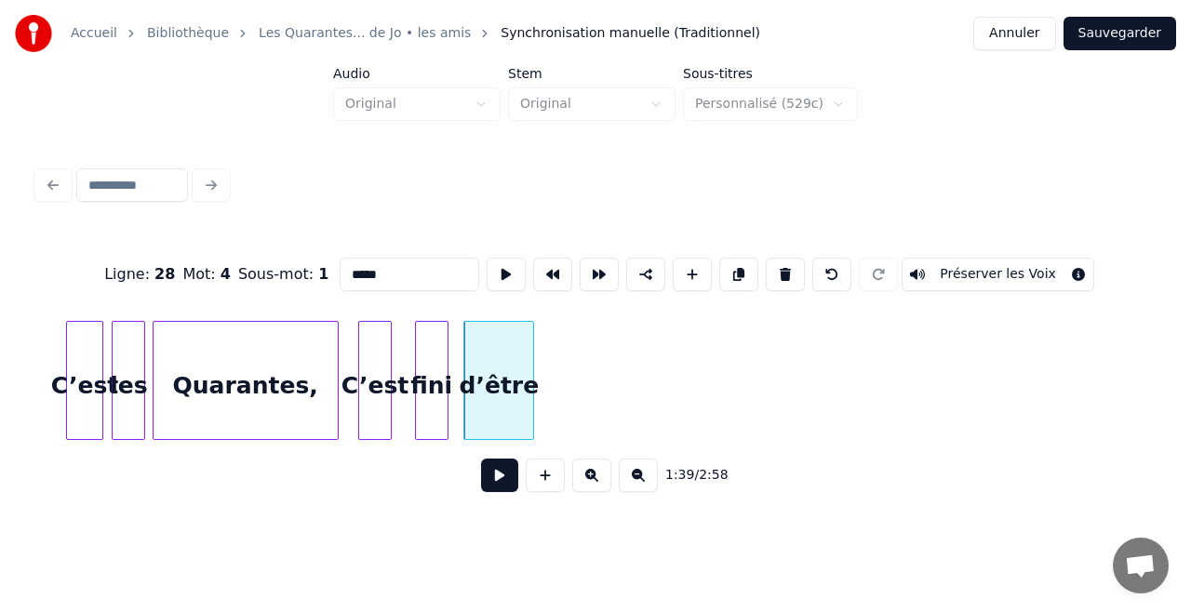
click at [1057, 264] on button "Préserver les Voix" at bounding box center [997, 274] width 193 height 33
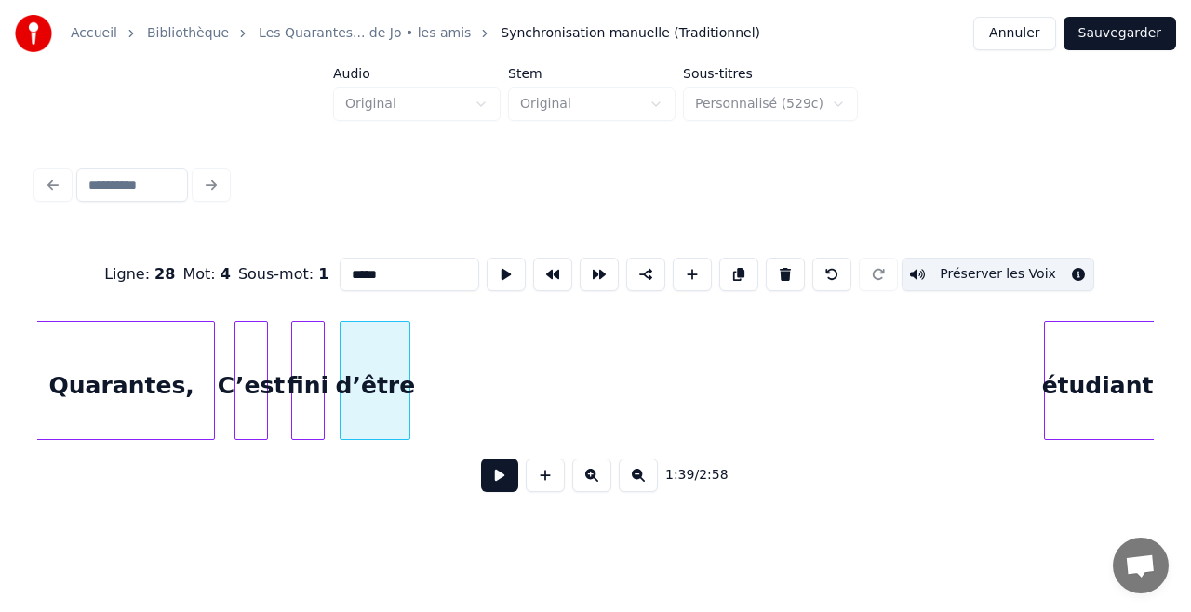
scroll to position [0, 18355]
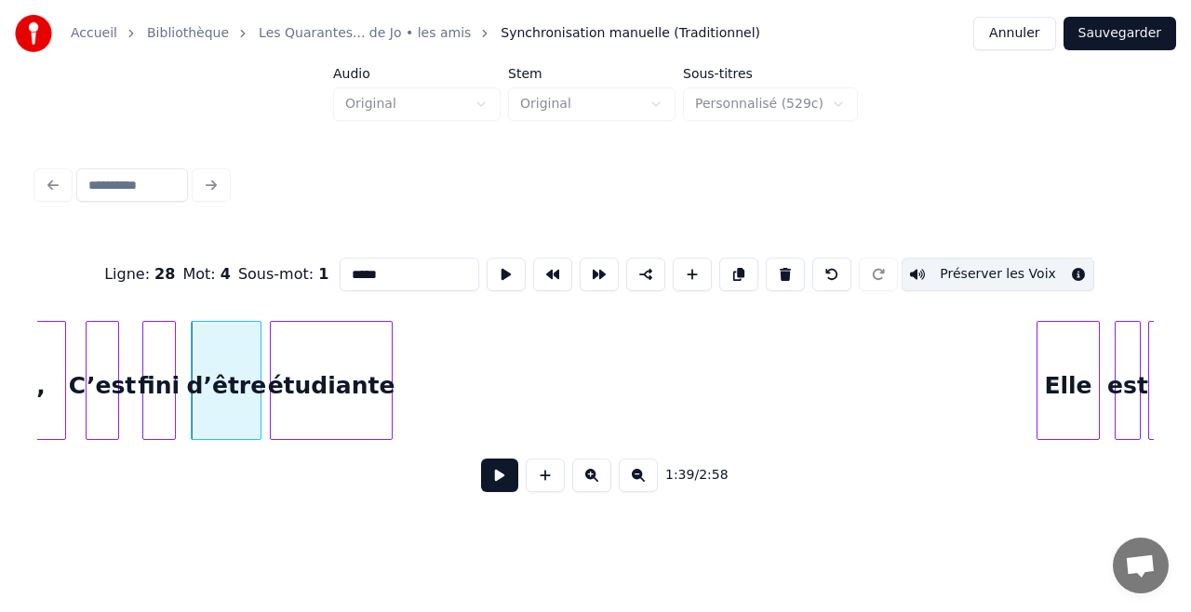
click at [340, 402] on div "étudiante" at bounding box center [331, 385] width 121 height 127
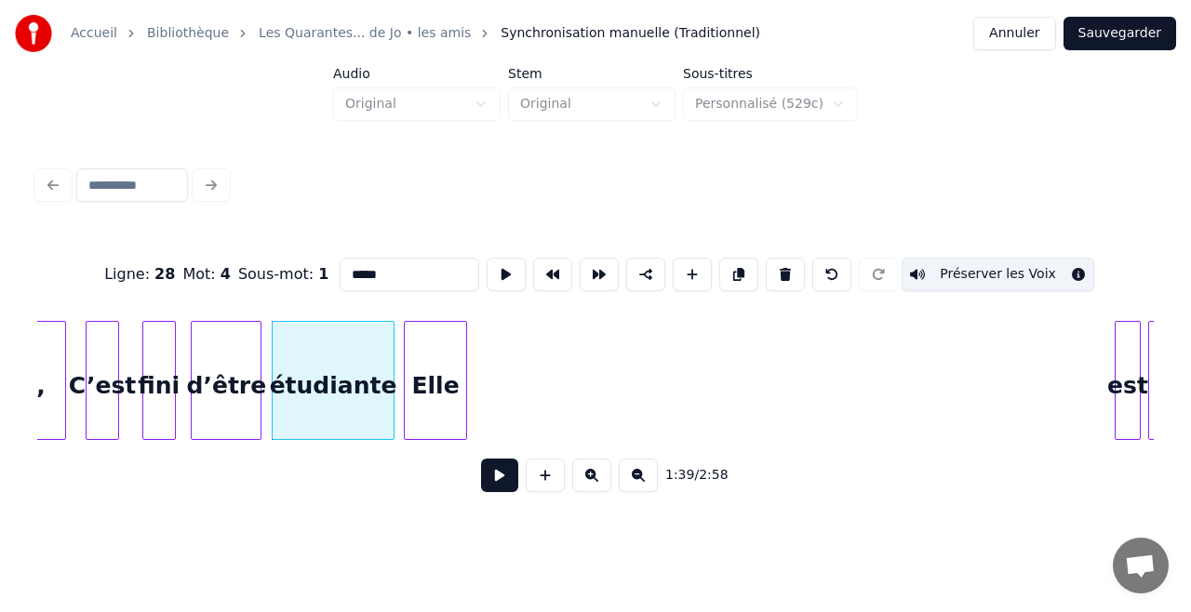
click at [426, 352] on div "Elle" at bounding box center [435, 385] width 61 height 127
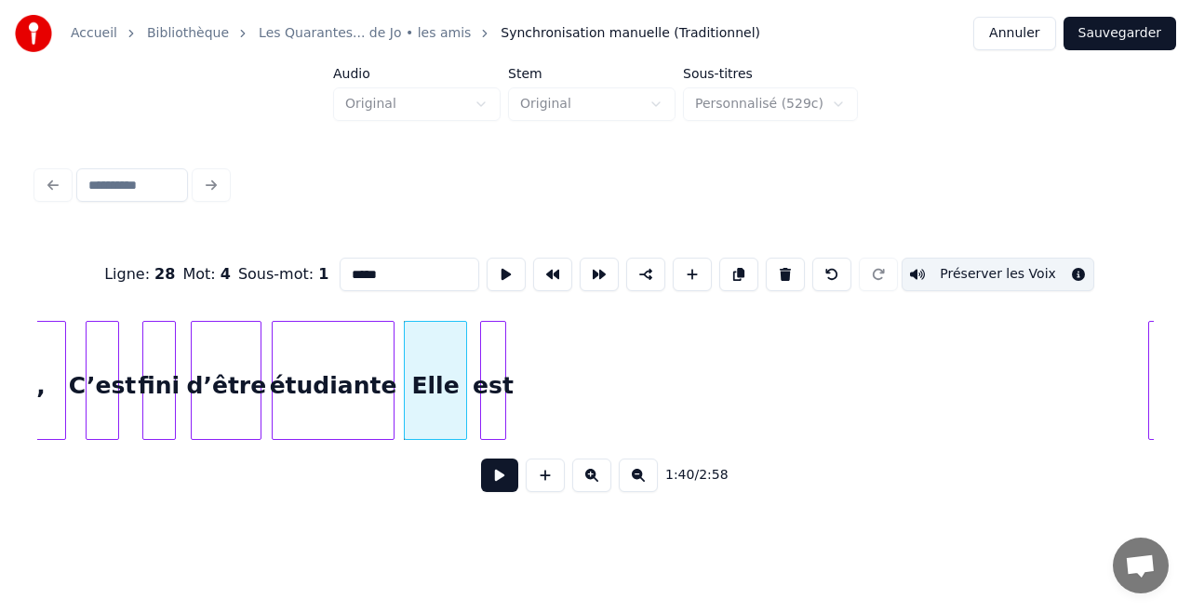
click at [494, 328] on div "est" at bounding box center [493, 385] width 24 height 127
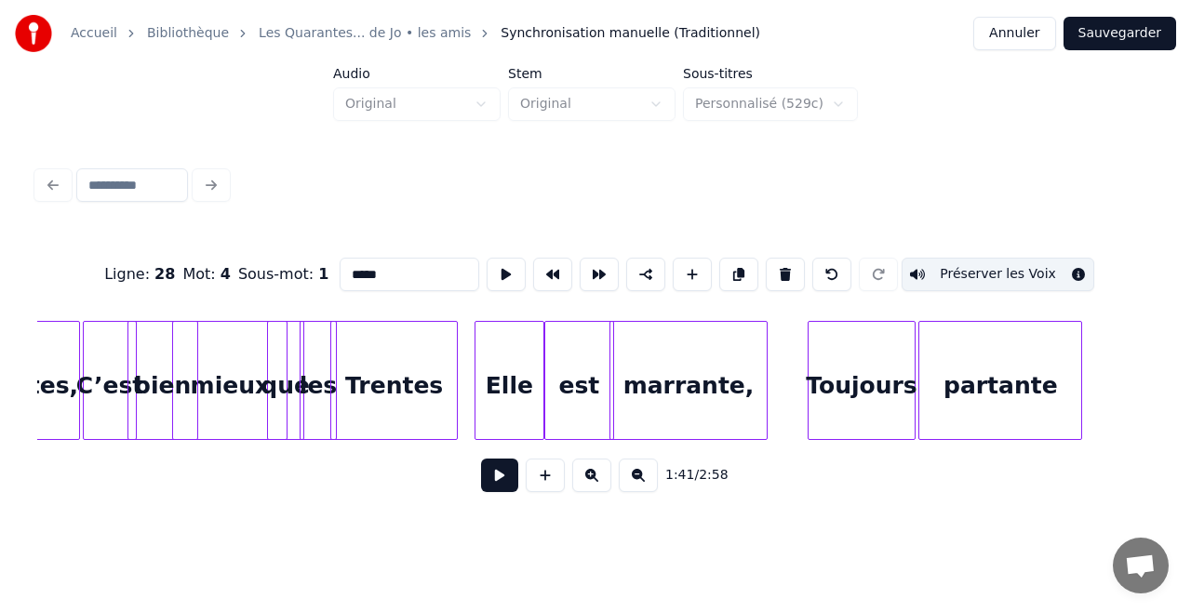
scroll to position [0, 10563]
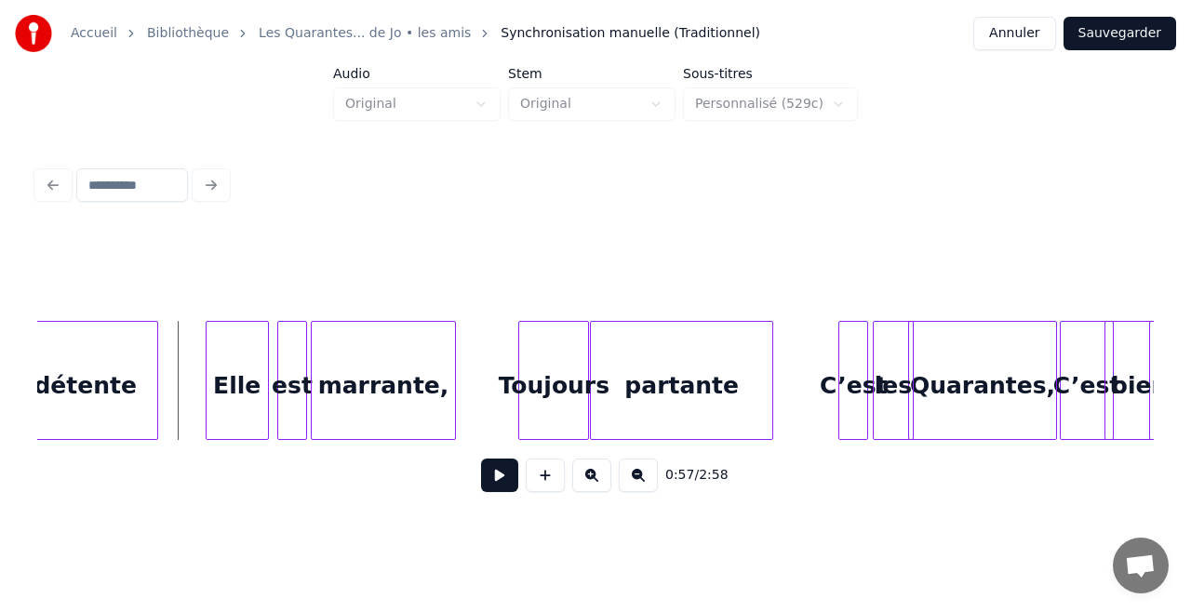
click at [501, 474] on button at bounding box center [499, 475] width 37 height 33
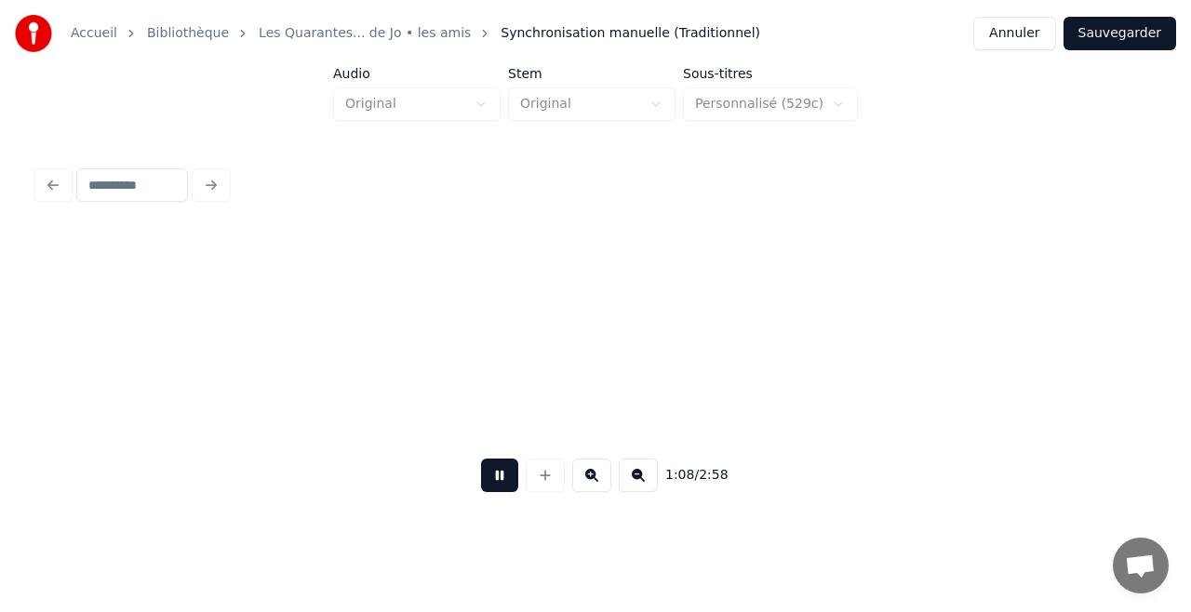
scroll to position [0, 12797]
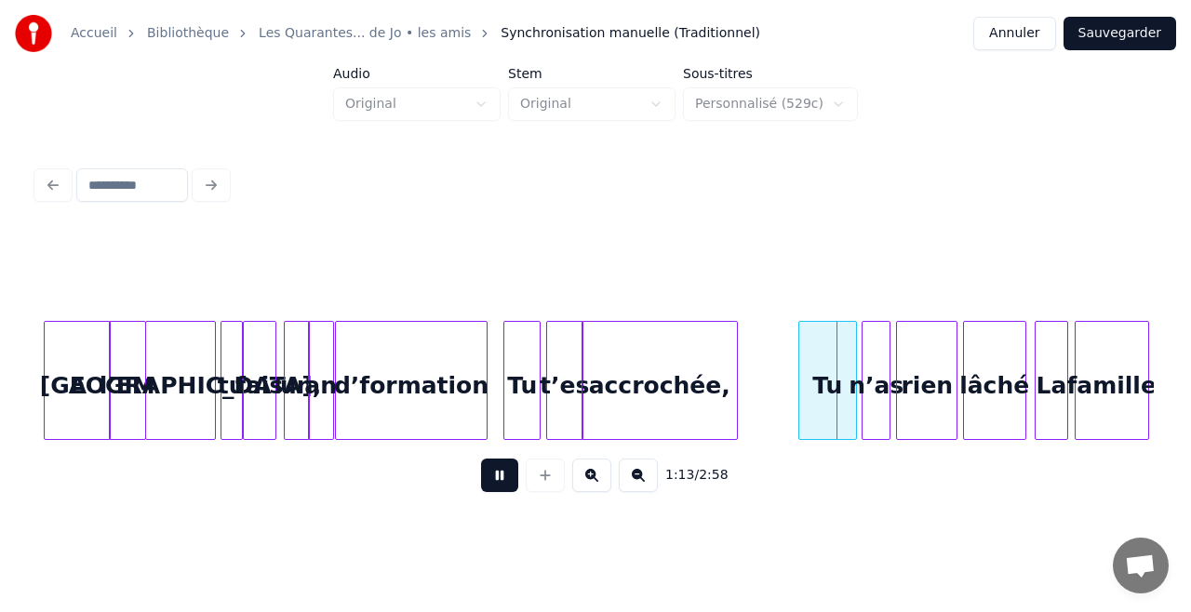
click at [501, 474] on button at bounding box center [499, 475] width 37 height 33
click at [672, 386] on div "accrochée," at bounding box center [715, 385] width 154 height 127
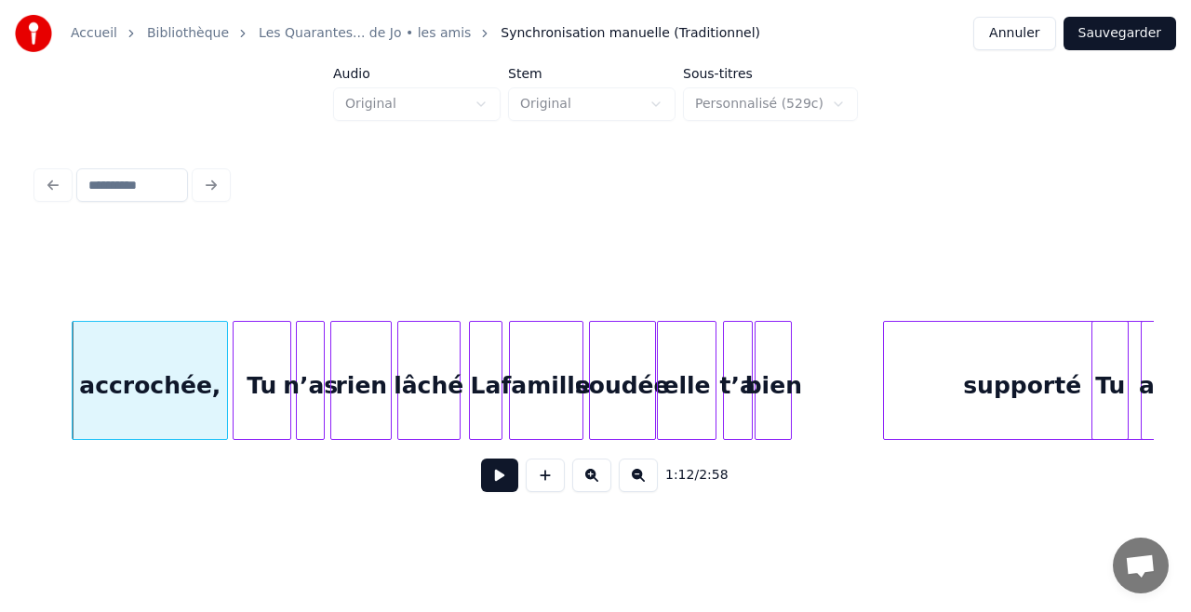
scroll to position [0, 13372]
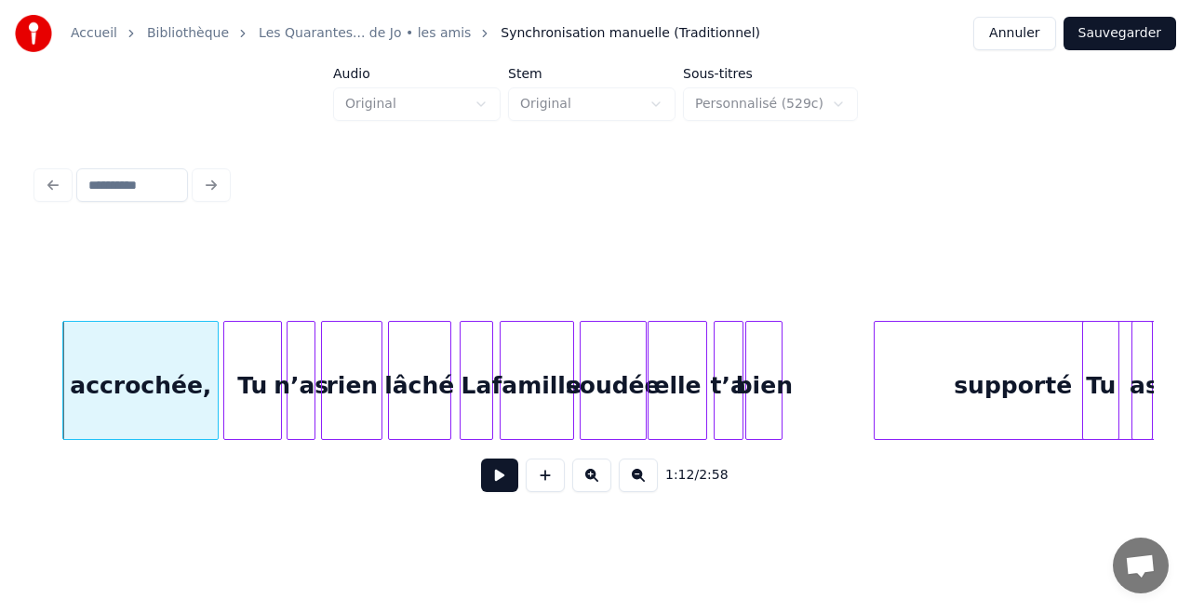
click at [1074, 383] on div "supporté" at bounding box center [1012, 385] width 277 height 127
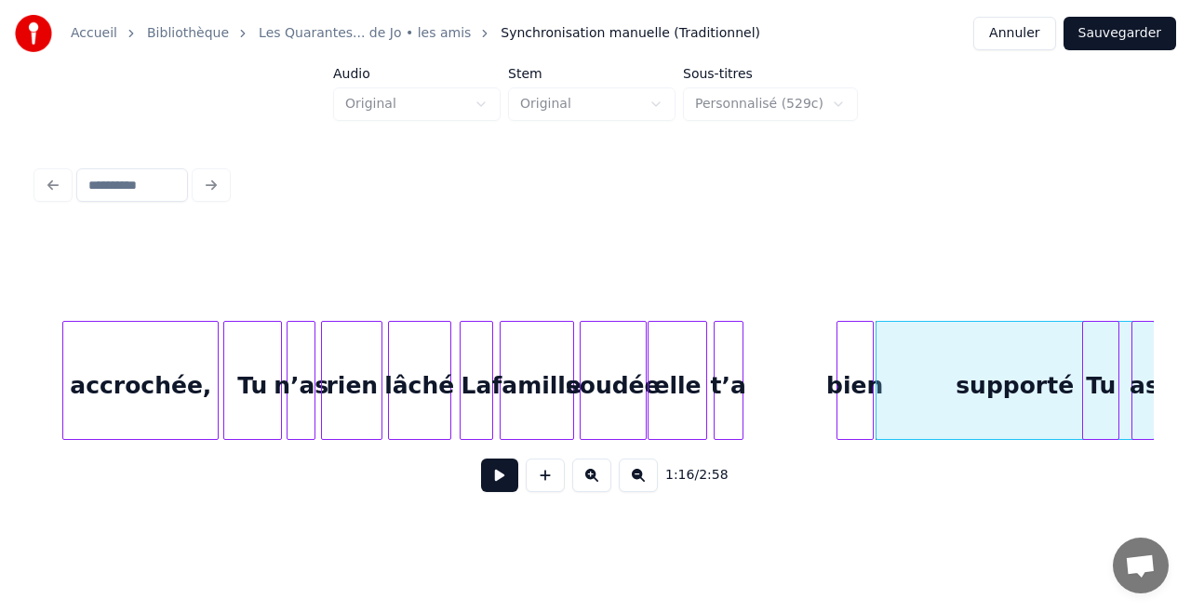
click at [861, 362] on div "bien" at bounding box center [854, 385] width 35 height 127
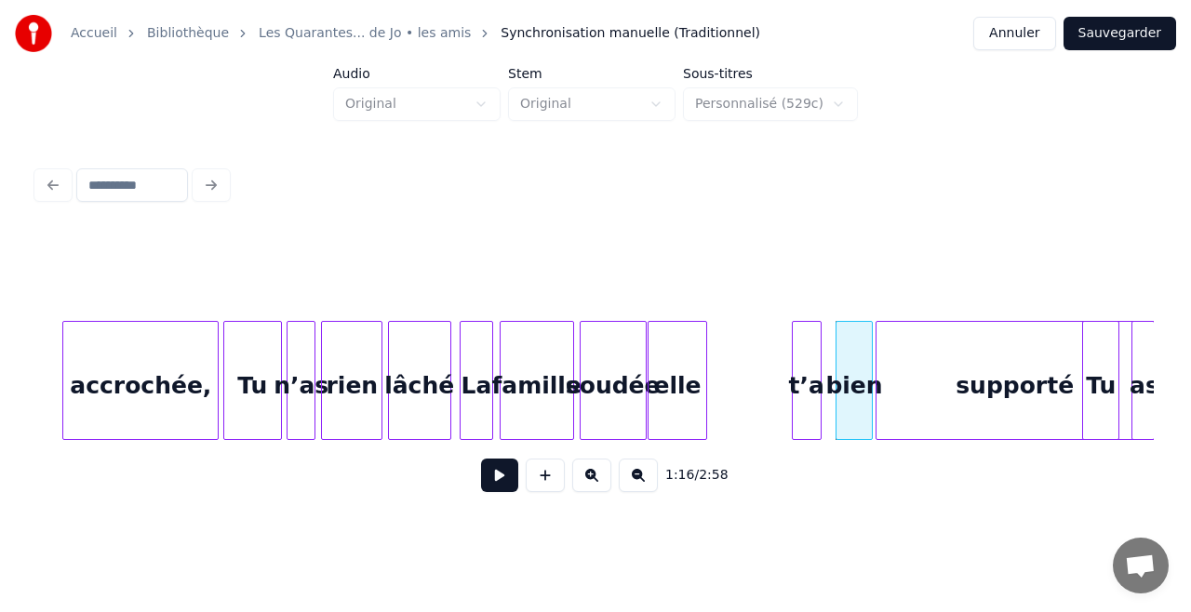
click at [811, 330] on div "t’a" at bounding box center [807, 385] width 28 height 127
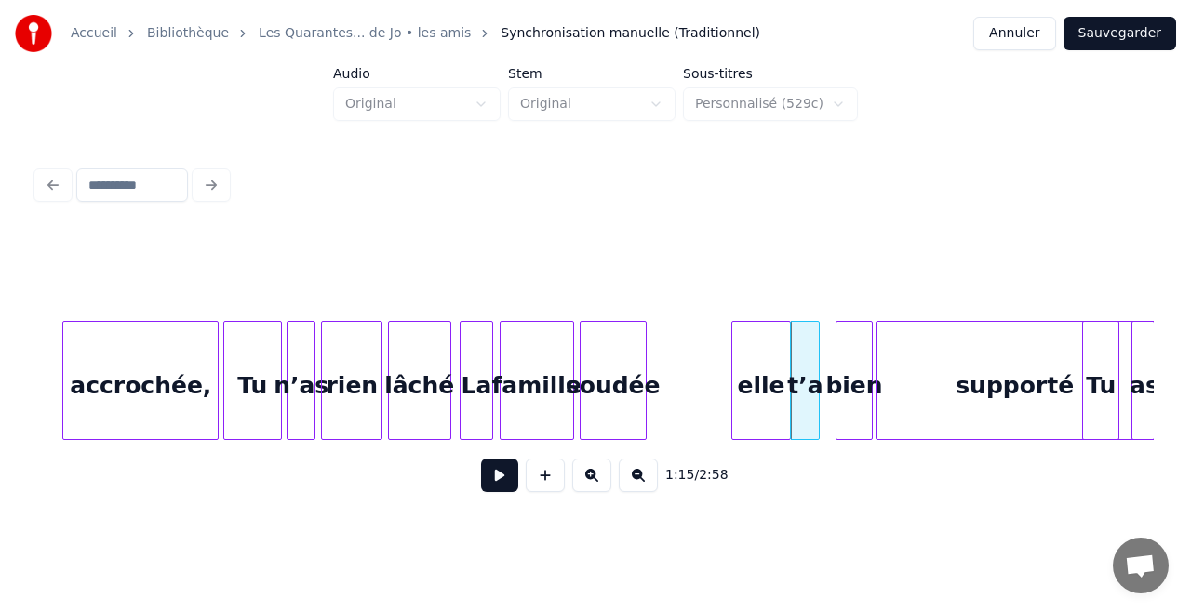
click at [767, 351] on div "elle" at bounding box center [761, 385] width 58 height 127
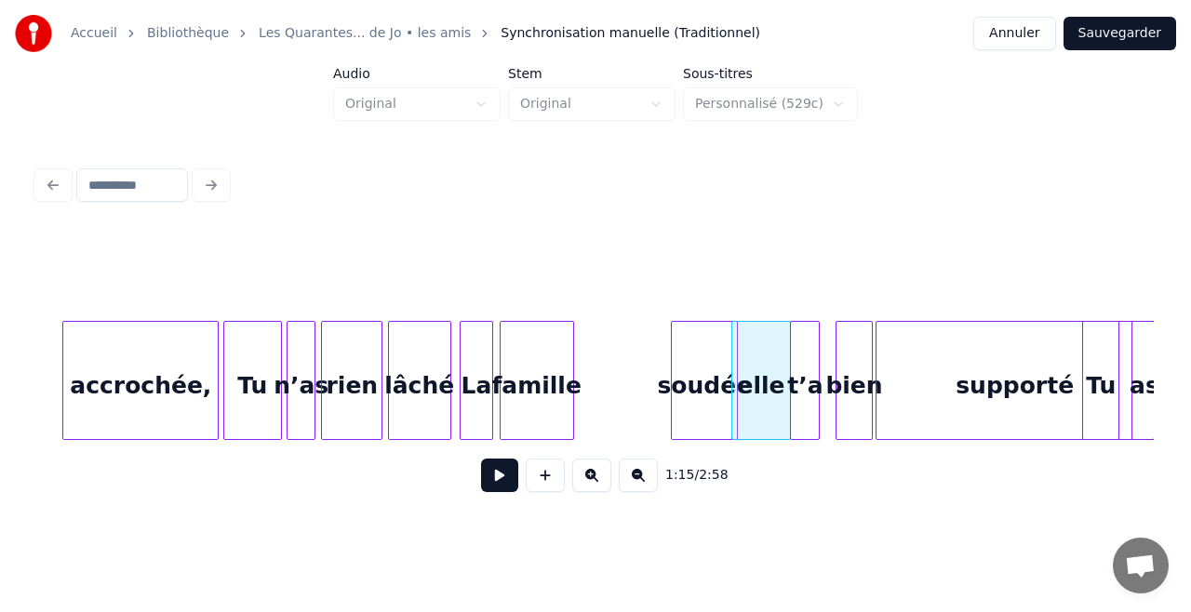
click at [727, 354] on div "soudée" at bounding box center [704, 385] width 65 height 127
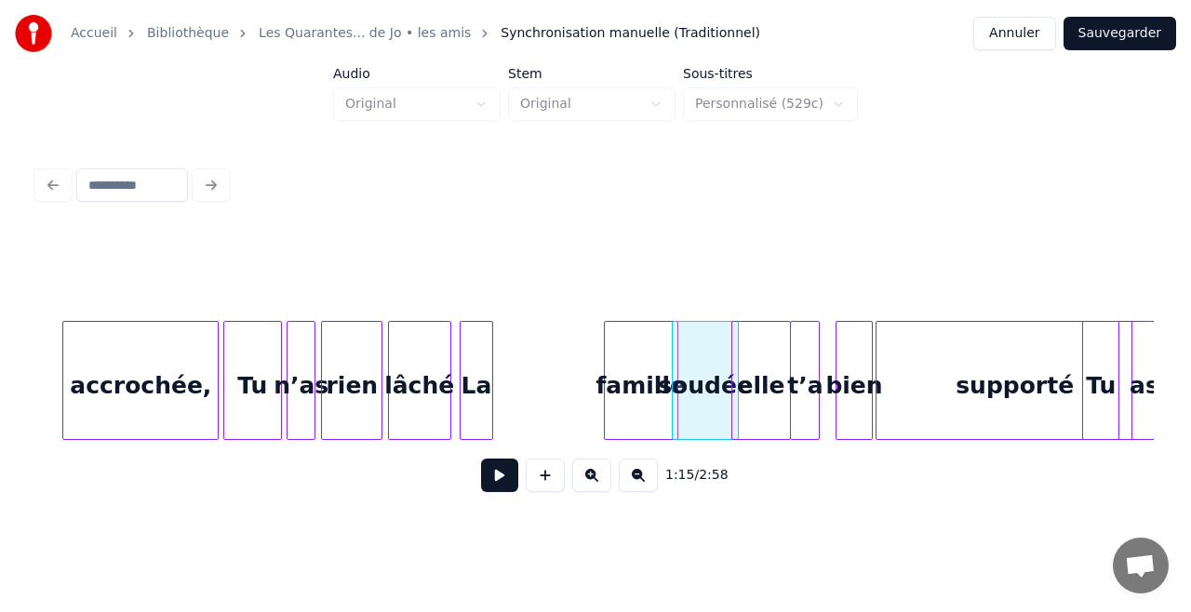
click at [657, 350] on div "famille" at bounding box center [641, 385] width 73 height 127
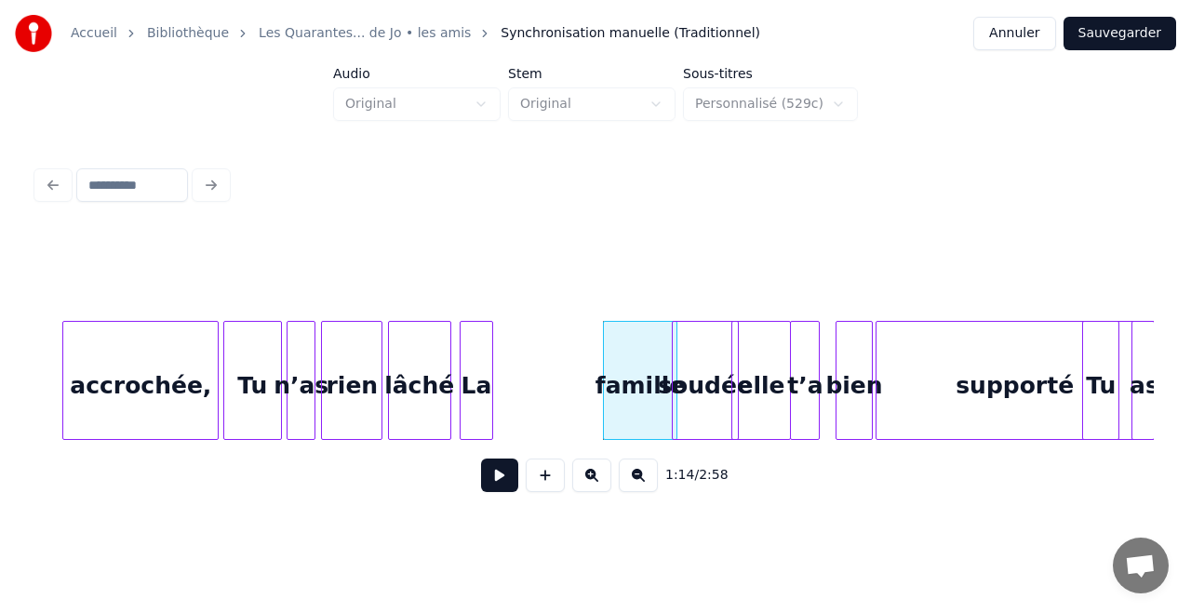
click at [486, 344] on div "La" at bounding box center [476, 385] width 32 height 127
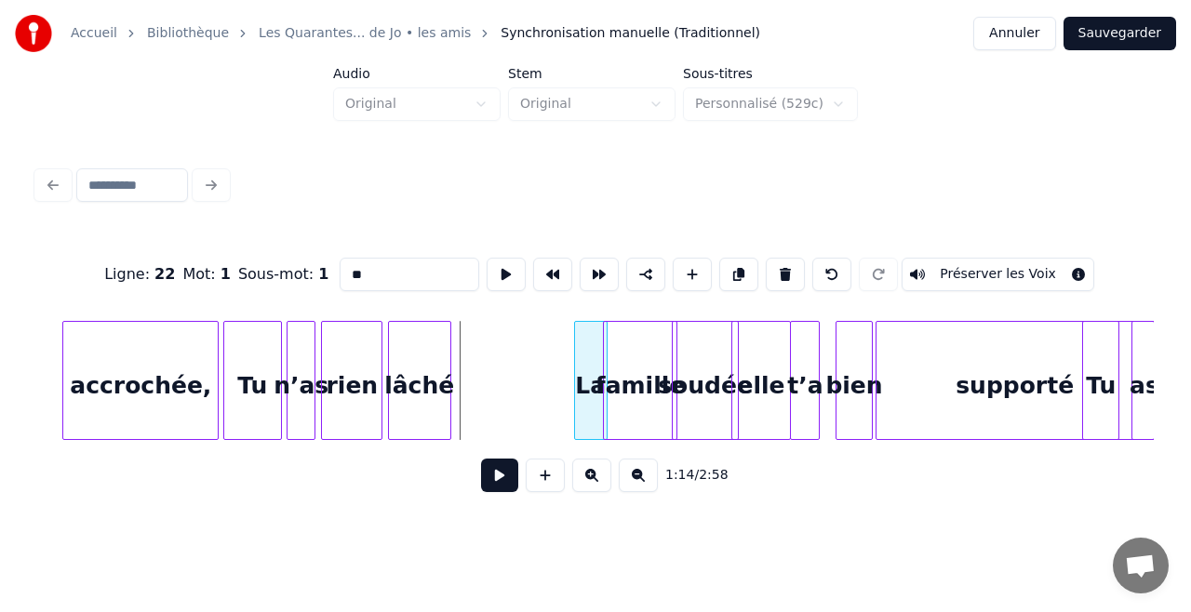
click at [600, 348] on div "La" at bounding box center [591, 385] width 32 height 127
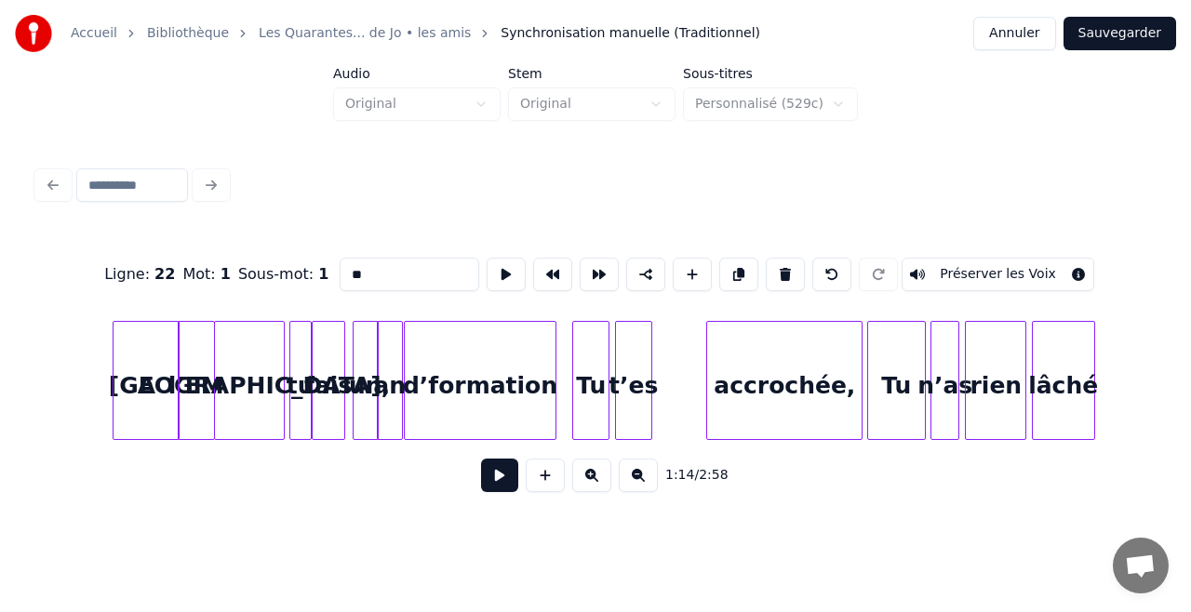
scroll to position [0, 12679]
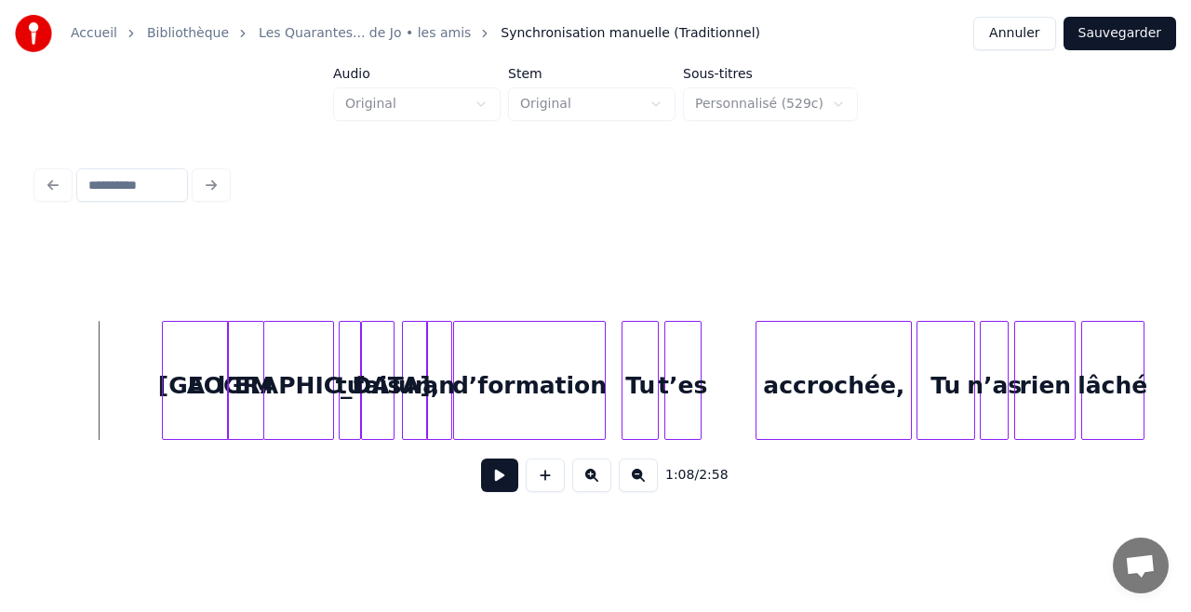
click at [492, 491] on button at bounding box center [499, 475] width 37 height 33
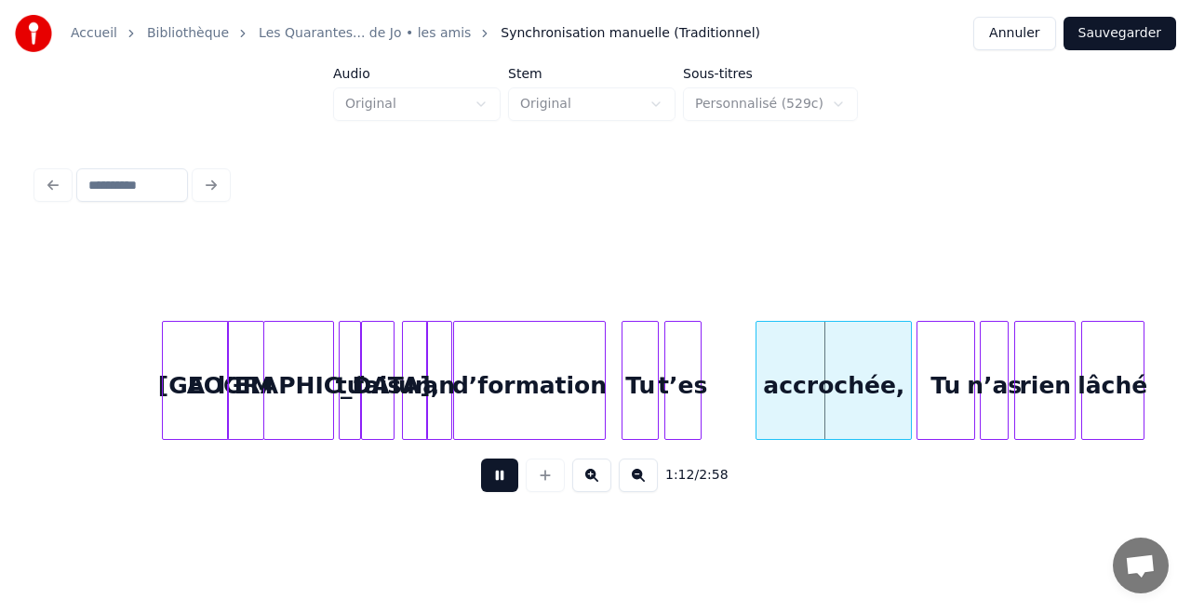
click at [492, 491] on button at bounding box center [499, 475] width 37 height 33
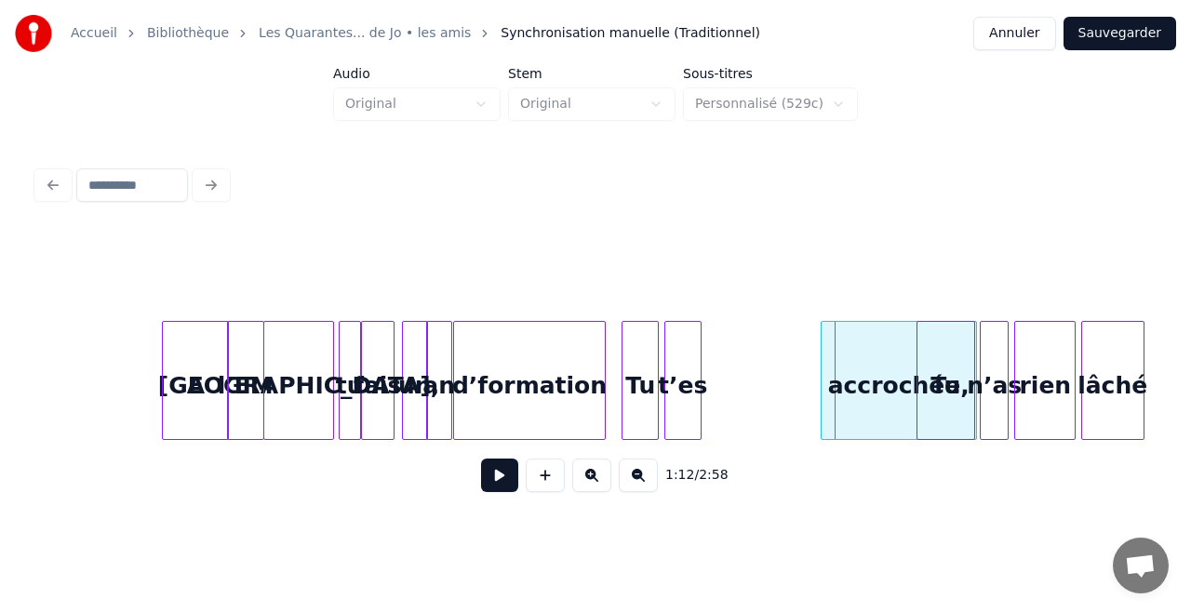
click at [901, 412] on div "accrochée," at bounding box center [898, 385] width 154 height 127
click at [787, 380] on div "t’es" at bounding box center [795, 385] width 35 height 127
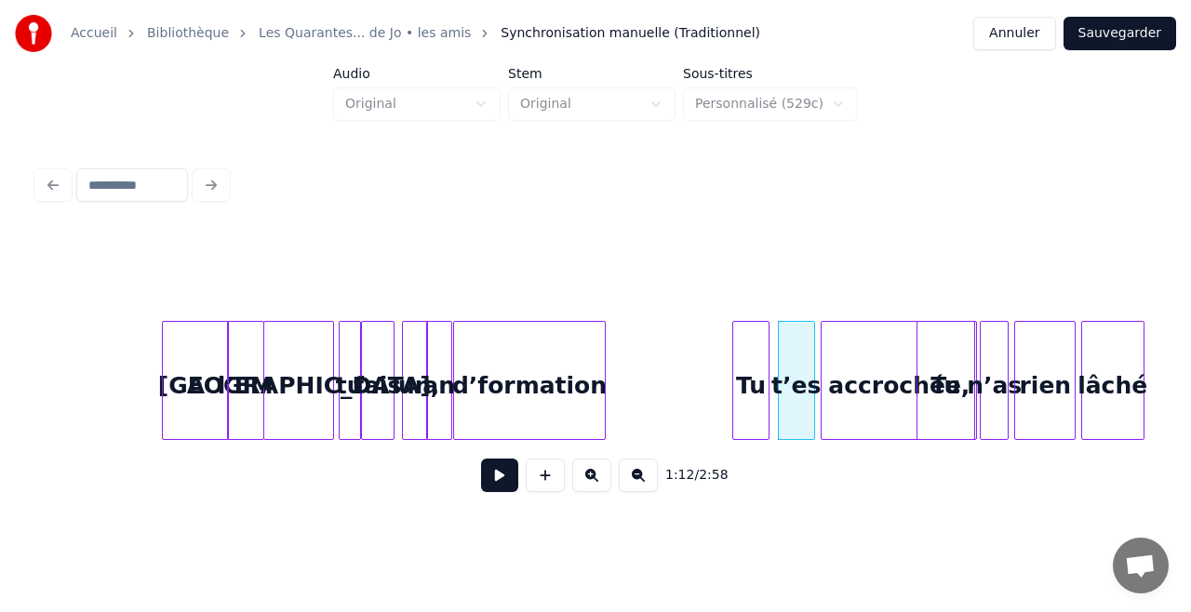
click at [757, 376] on div "Tu" at bounding box center [750, 385] width 35 height 127
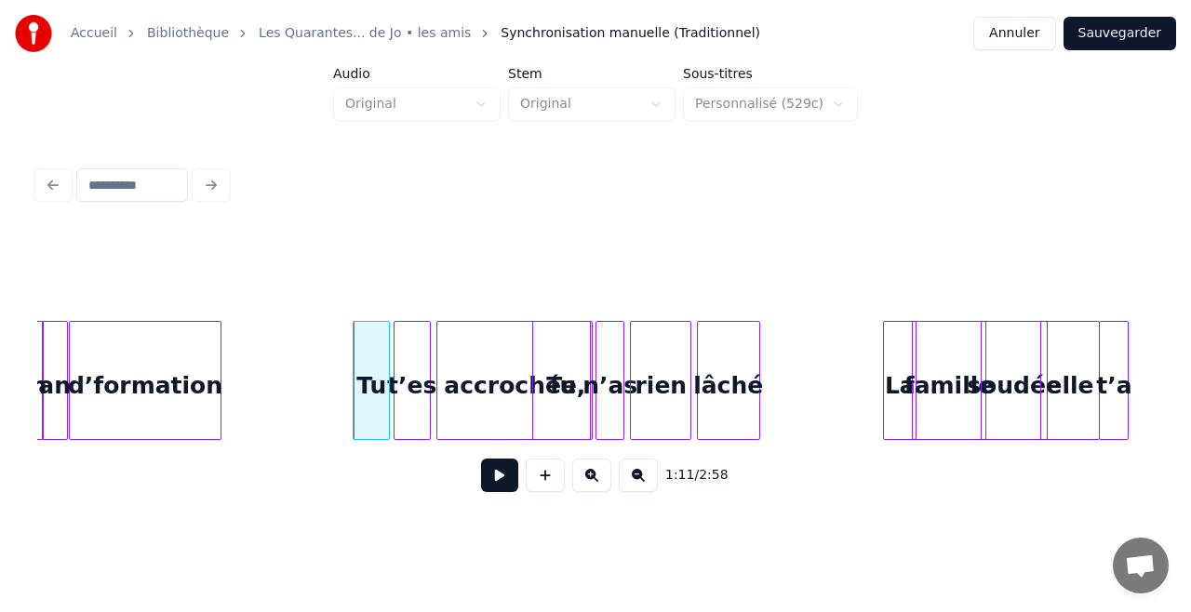
scroll to position [0, 13112]
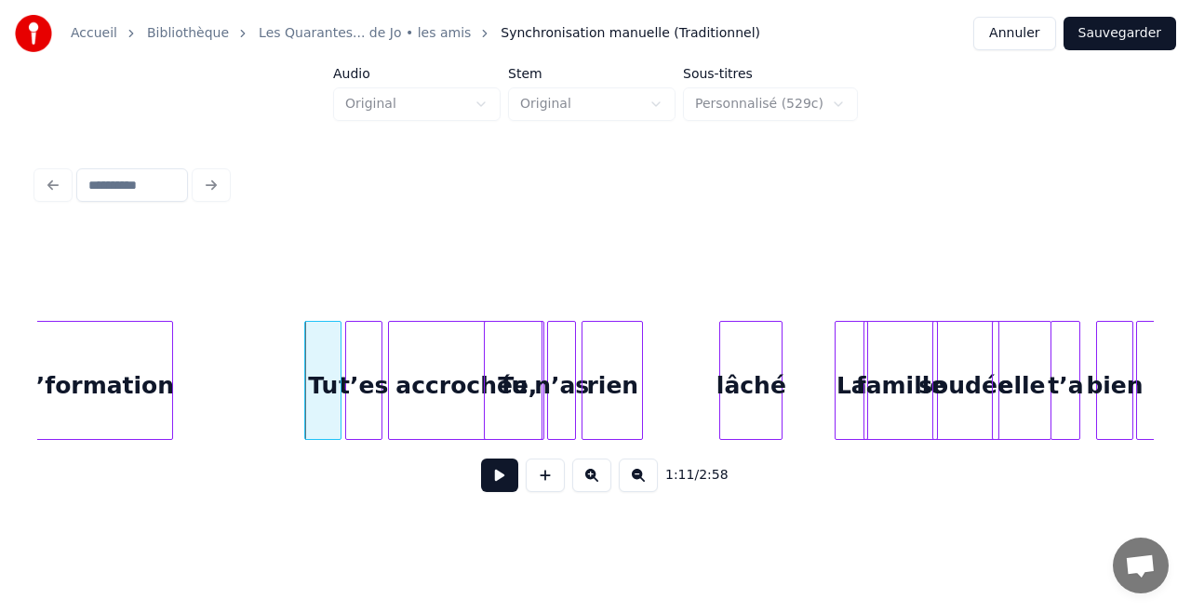
click at [778, 374] on div "lâché" at bounding box center [750, 385] width 61 height 127
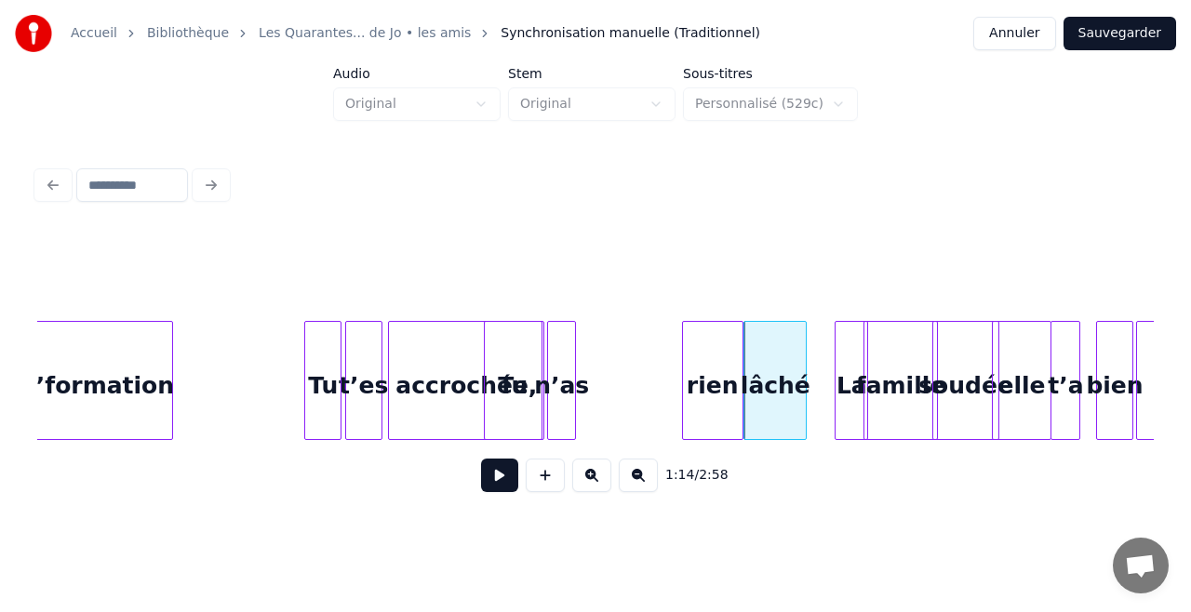
click at [716, 348] on div "rien" at bounding box center [713, 385] width 60 height 127
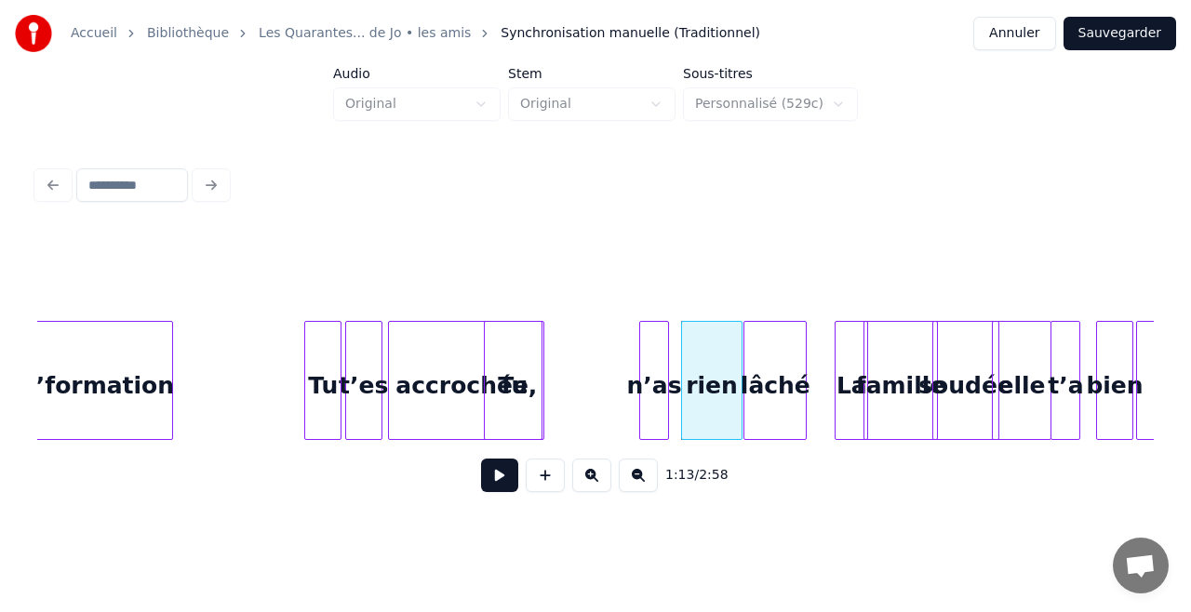
click at [667, 370] on div "n’as" at bounding box center [653, 385] width 27 height 127
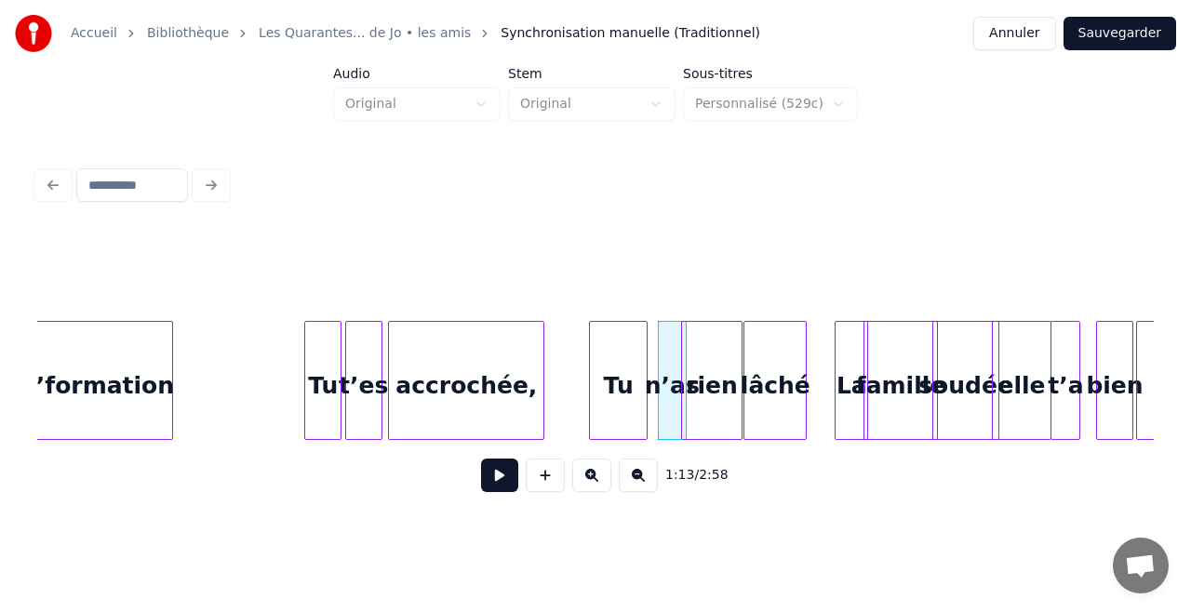
click at [633, 365] on div "Tu" at bounding box center [618, 385] width 57 height 127
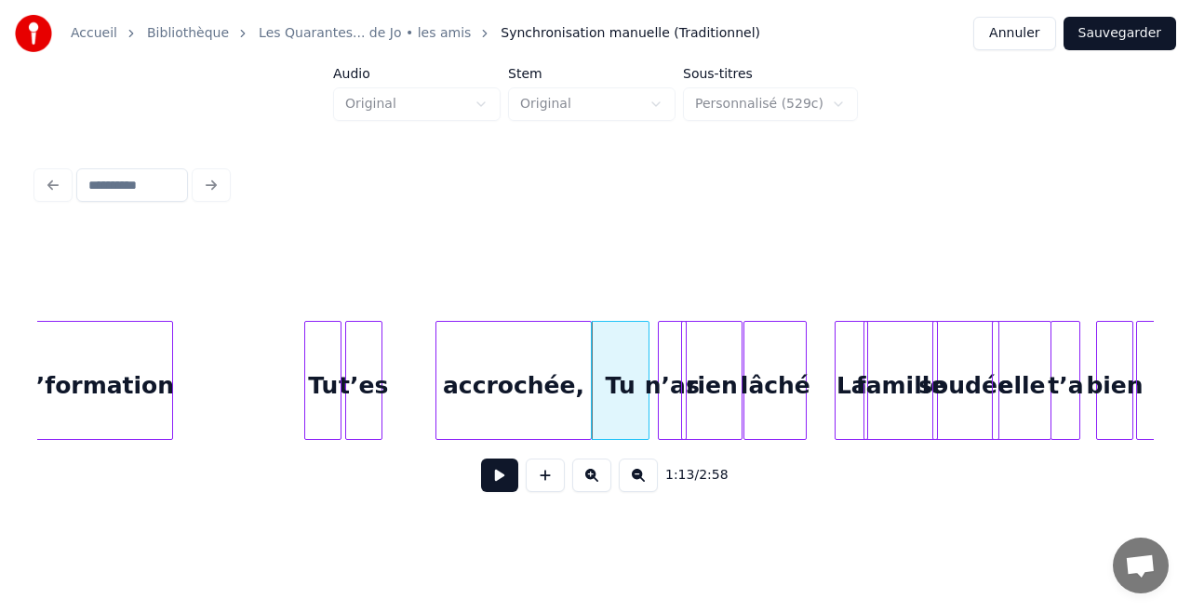
click at [554, 363] on div "accrochée," at bounding box center [513, 385] width 154 height 127
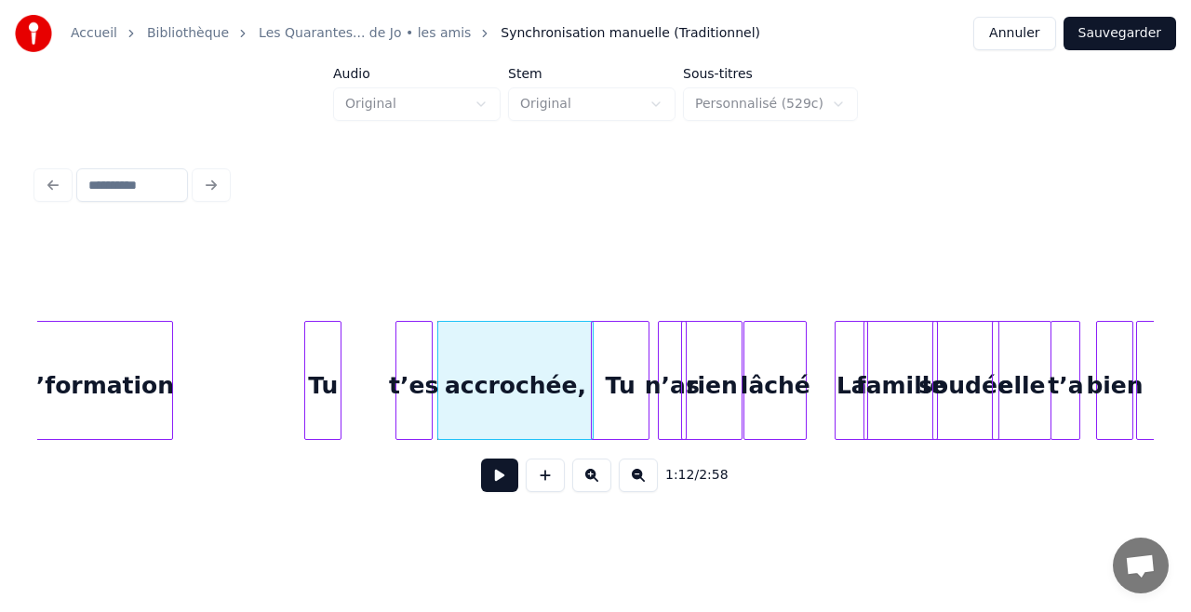
click at [414, 348] on div "t’es" at bounding box center [413, 385] width 35 height 127
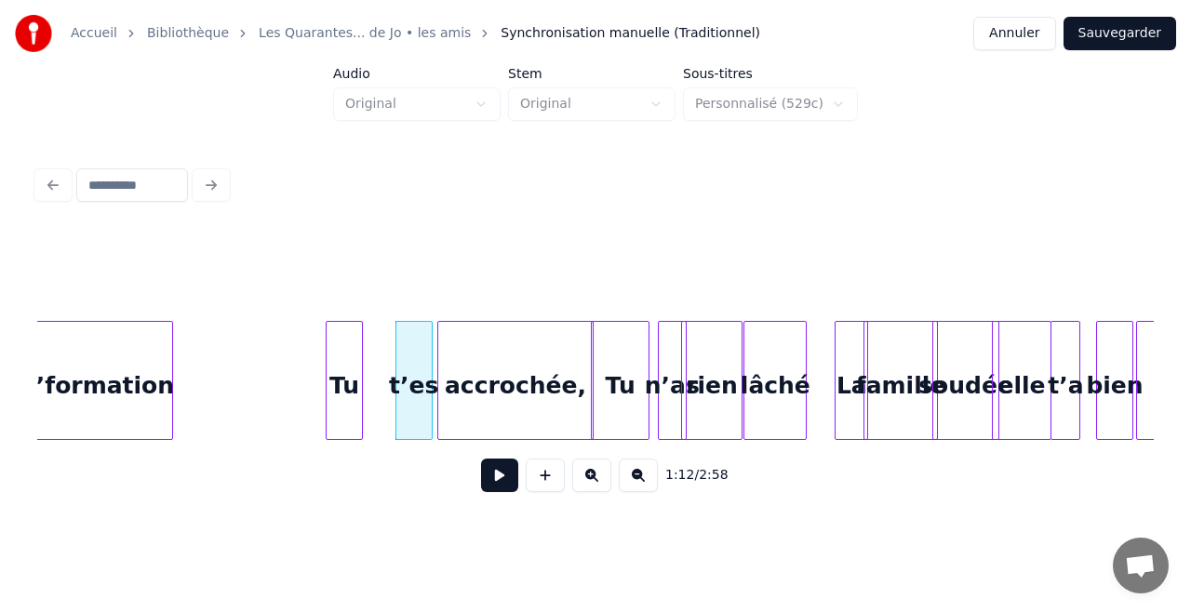
click at [351, 346] on div "Tu" at bounding box center [344, 385] width 35 height 127
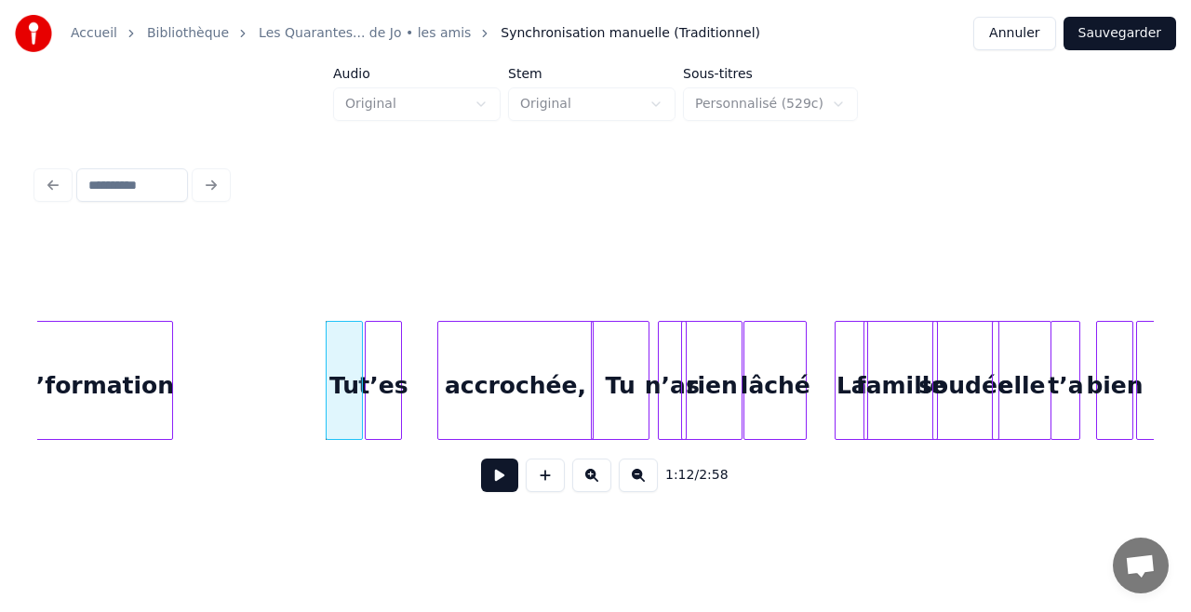
click at [375, 355] on div "t’es" at bounding box center [383, 385] width 35 height 127
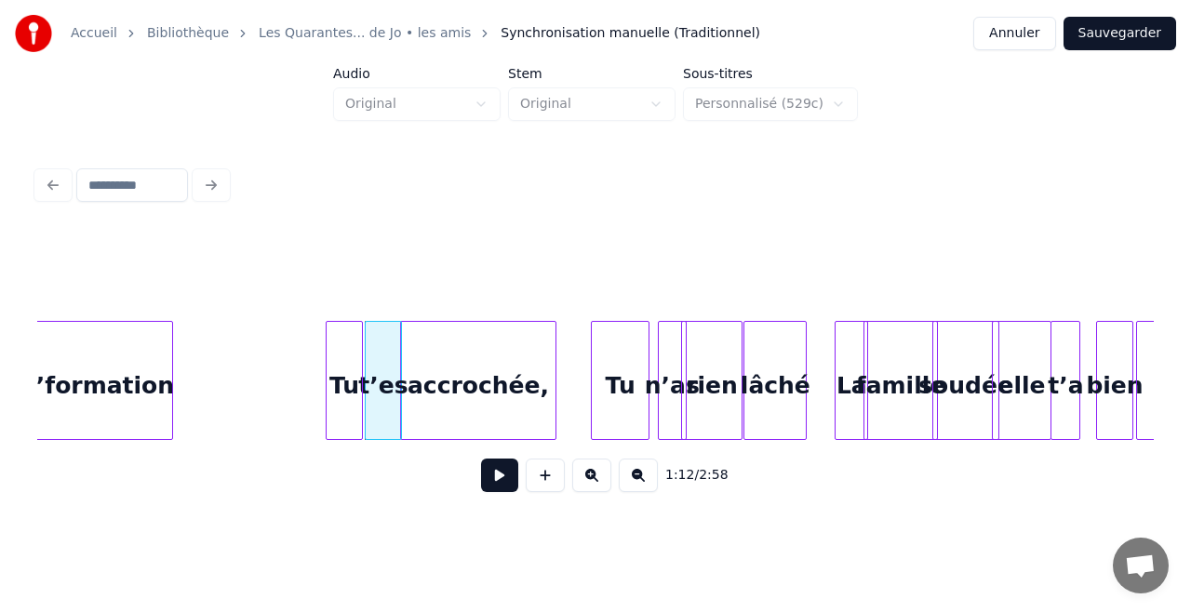
click at [437, 383] on div "accrochée," at bounding box center [478, 385] width 154 height 127
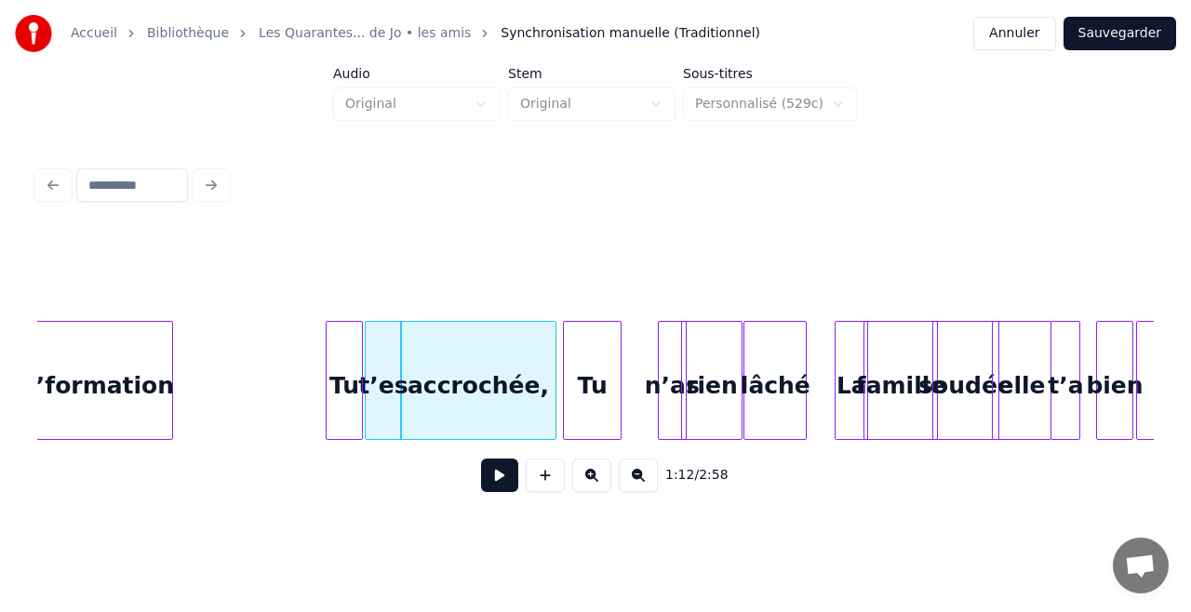
click at [580, 400] on div "Tu" at bounding box center [592, 385] width 57 height 127
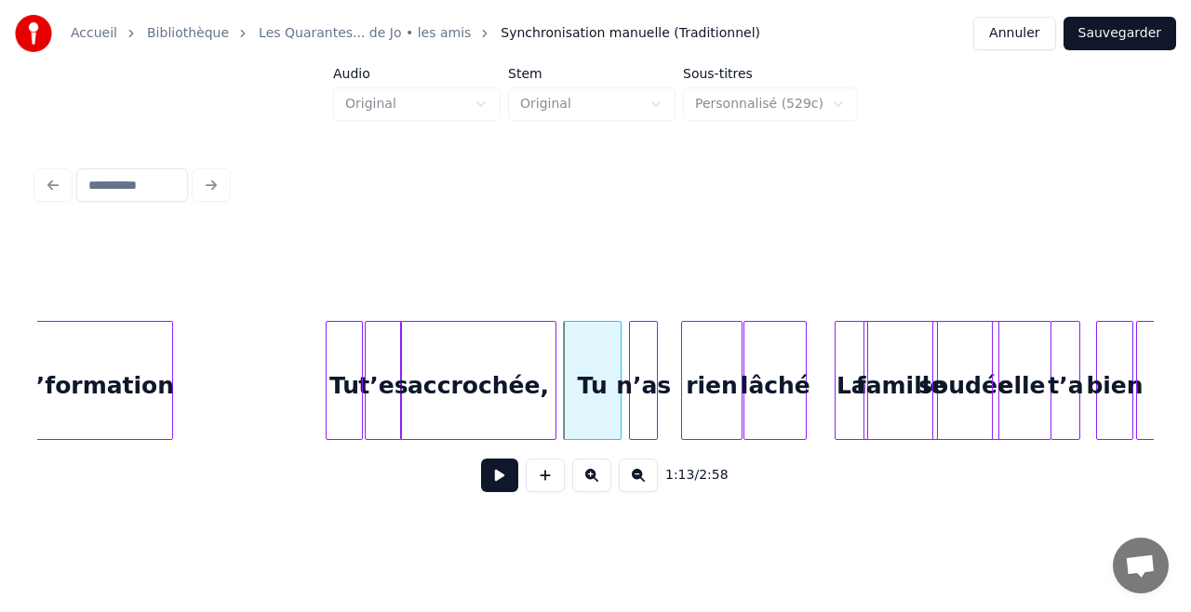
click at [641, 401] on div "n’as" at bounding box center [643, 385] width 27 height 127
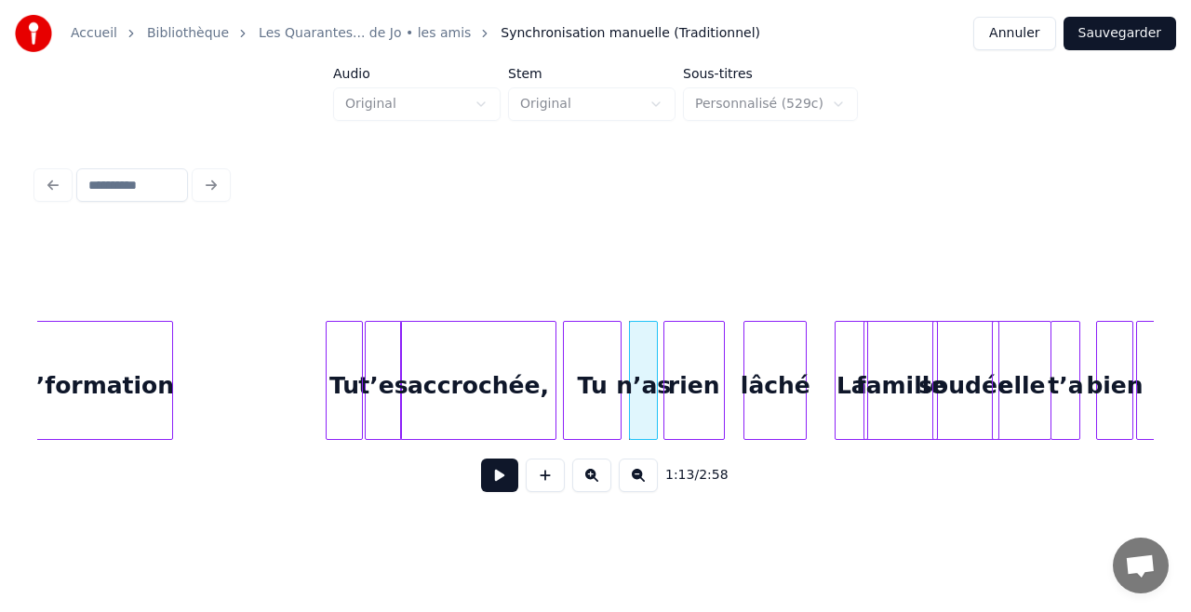
click at [692, 407] on div "rien" at bounding box center [694, 385] width 60 height 127
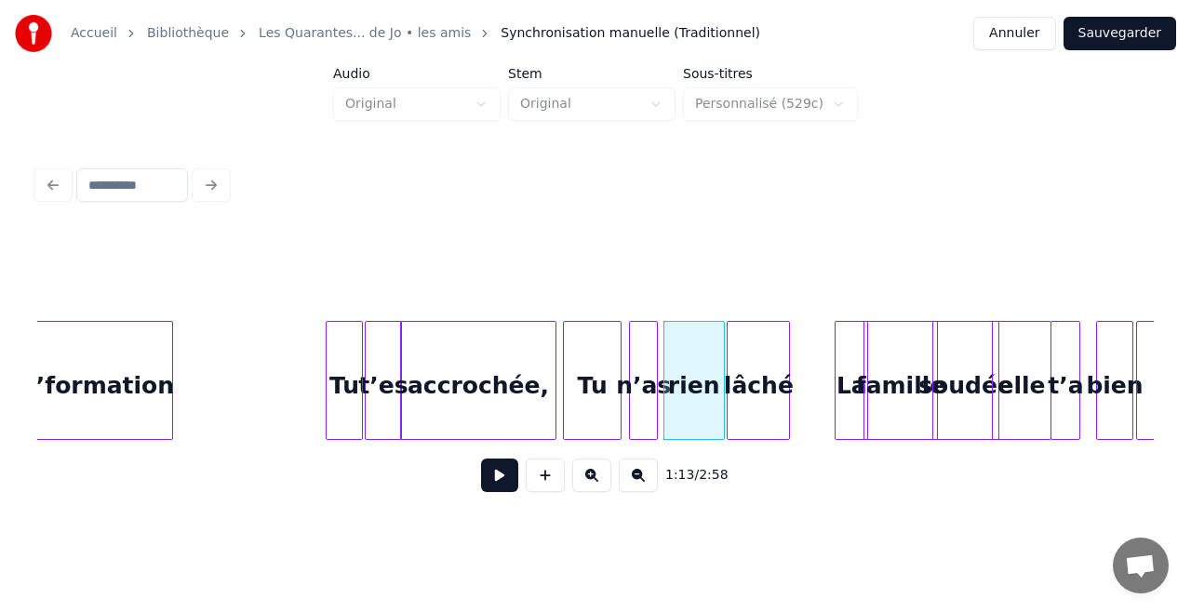
click at [747, 401] on div "lâché" at bounding box center [757, 385] width 61 height 127
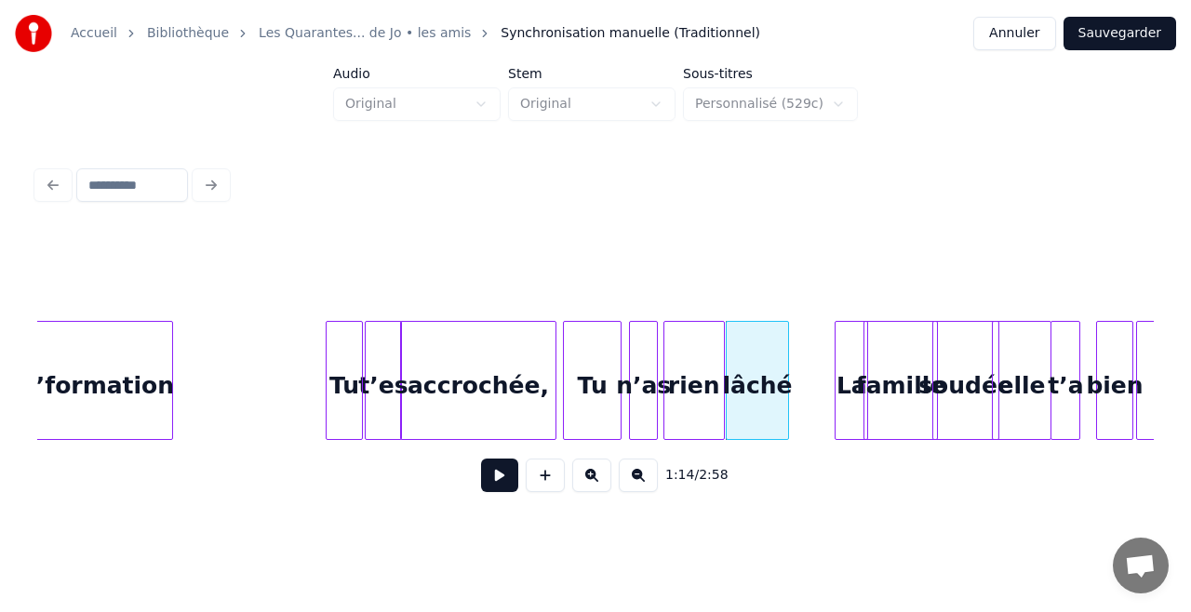
click at [41, 338] on div "d’formation" at bounding box center [96, 385] width 151 height 127
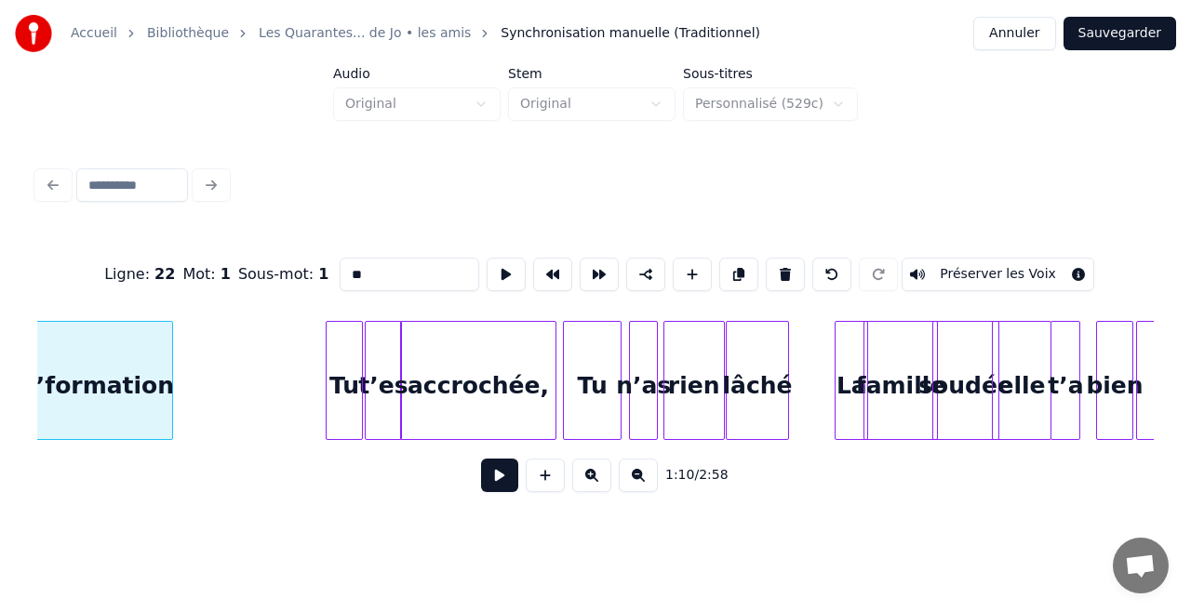
type input "**********"
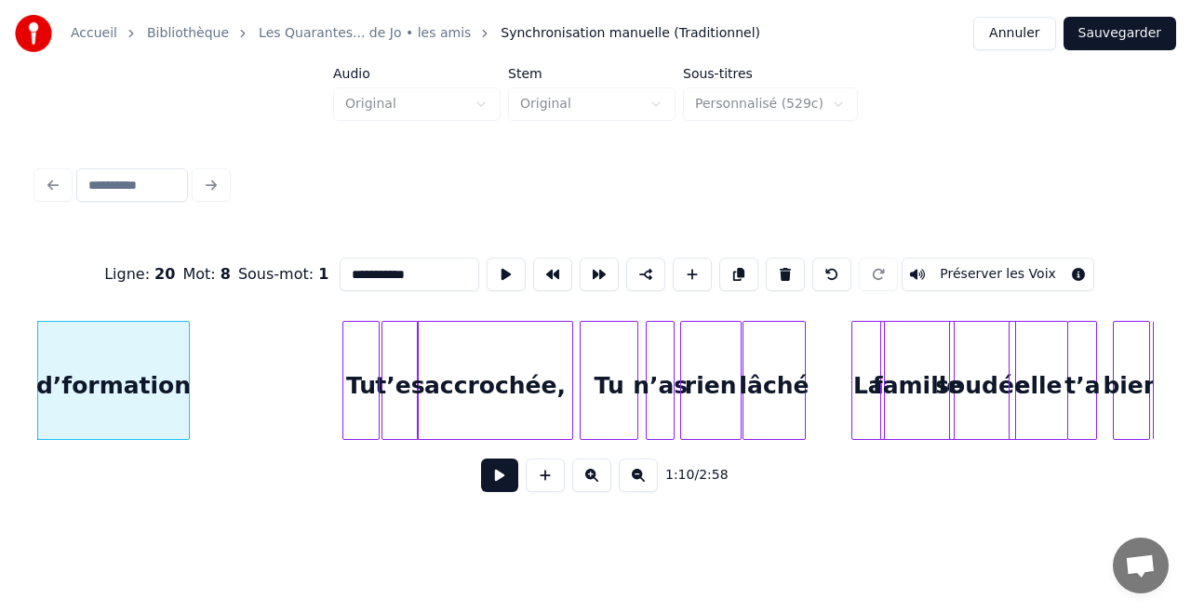
click at [501, 487] on button at bounding box center [499, 475] width 37 height 33
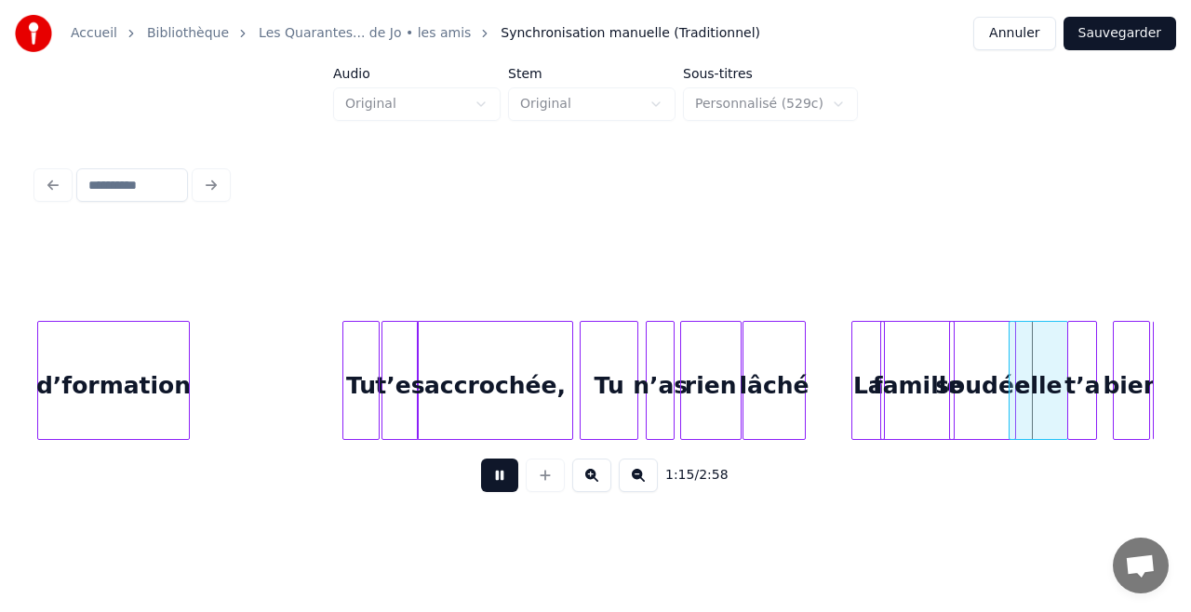
click at [501, 487] on button at bounding box center [499, 475] width 37 height 33
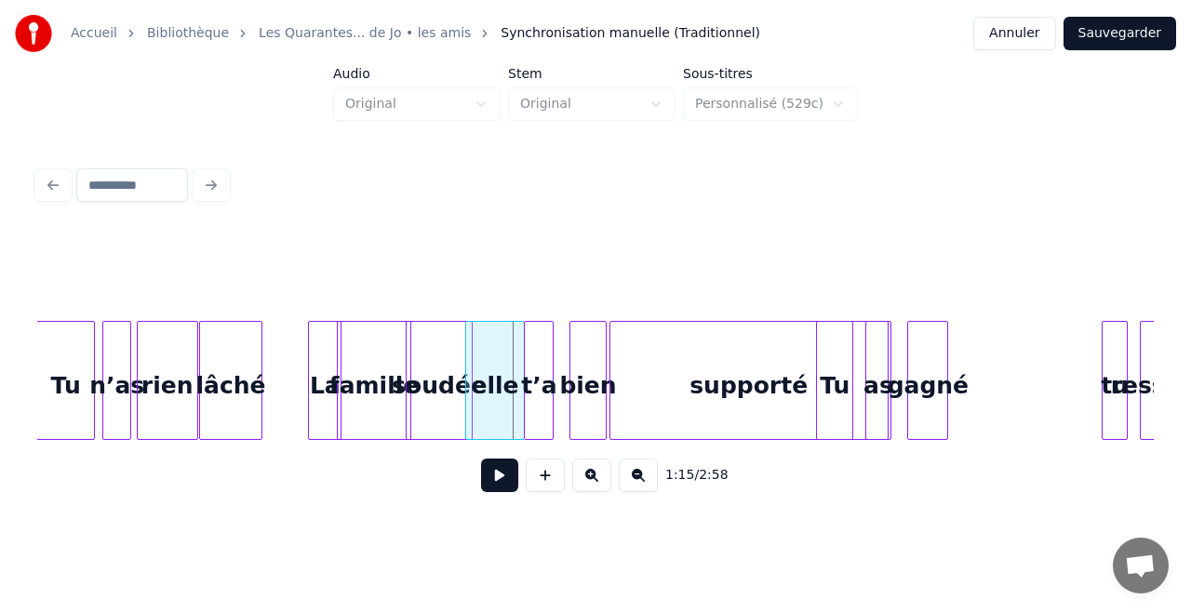
scroll to position [0, 13762]
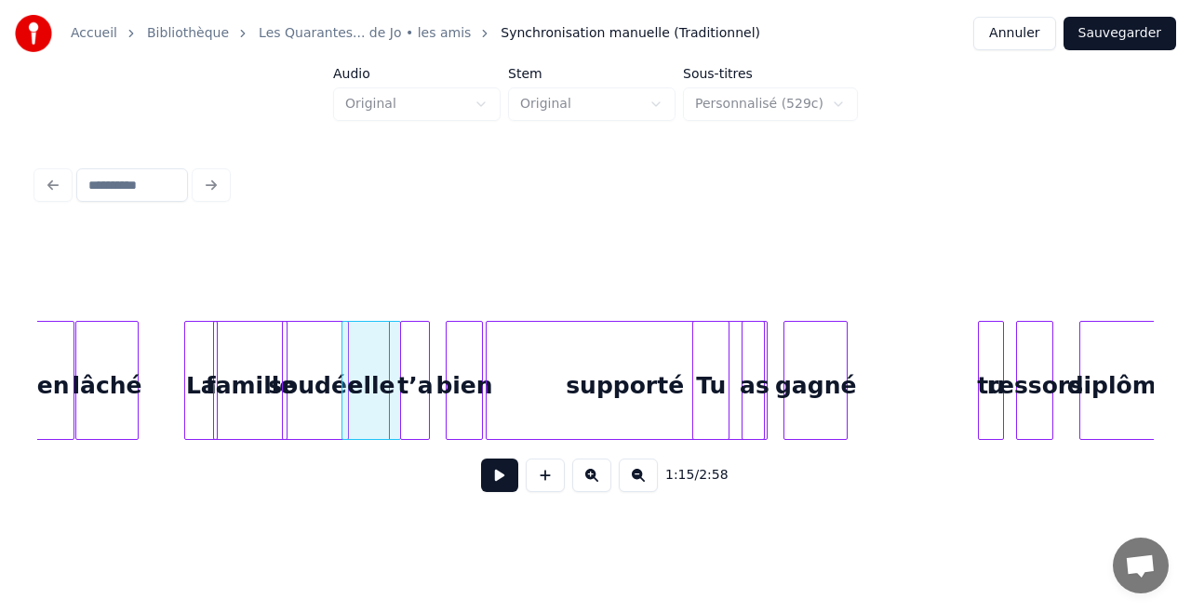
click at [841, 375] on div at bounding box center [844, 380] width 6 height 117
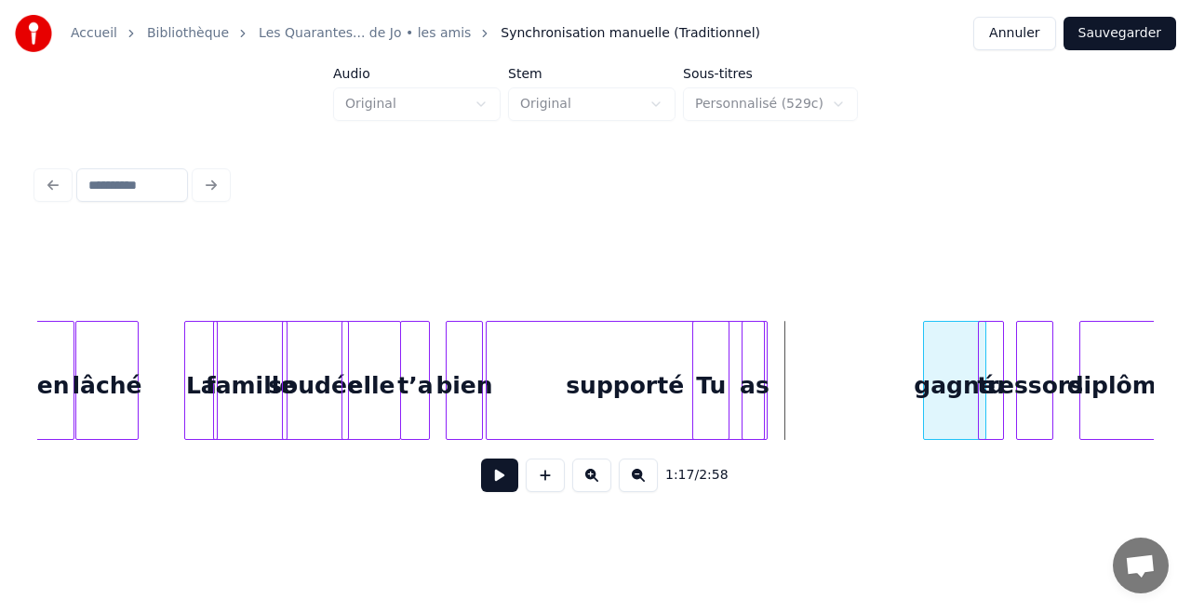
click at [967, 404] on div "gagné" at bounding box center [954, 385] width 60 height 127
click at [910, 394] on div "as" at bounding box center [905, 385] width 24 height 127
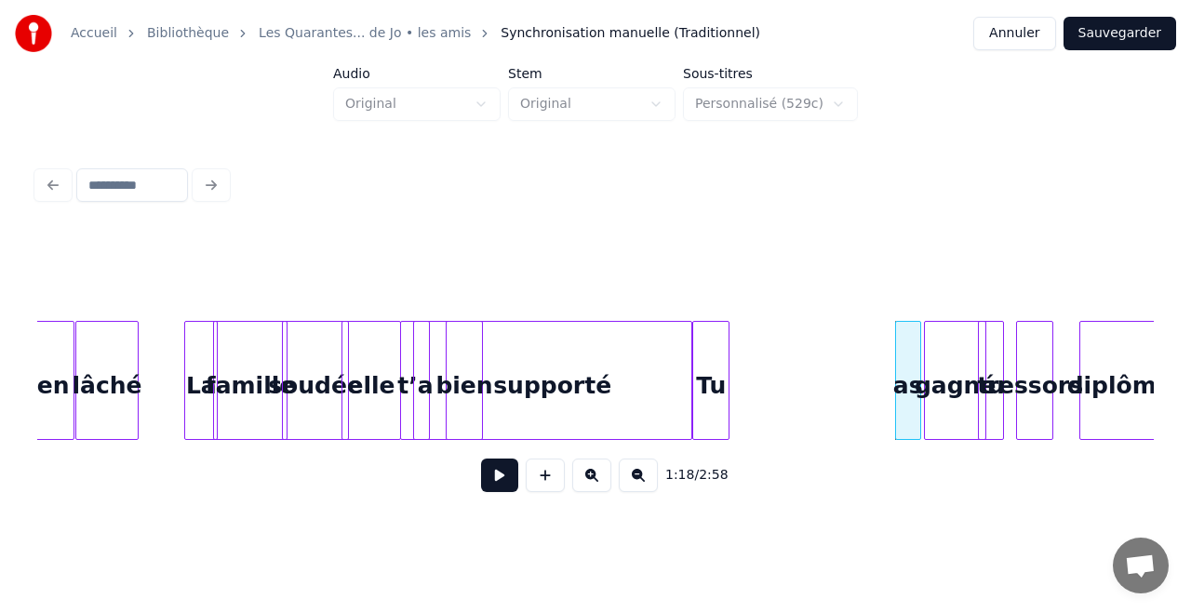
click at [672, 393] on div "supporté" at bounding box center [552, 385] width 277 height 127
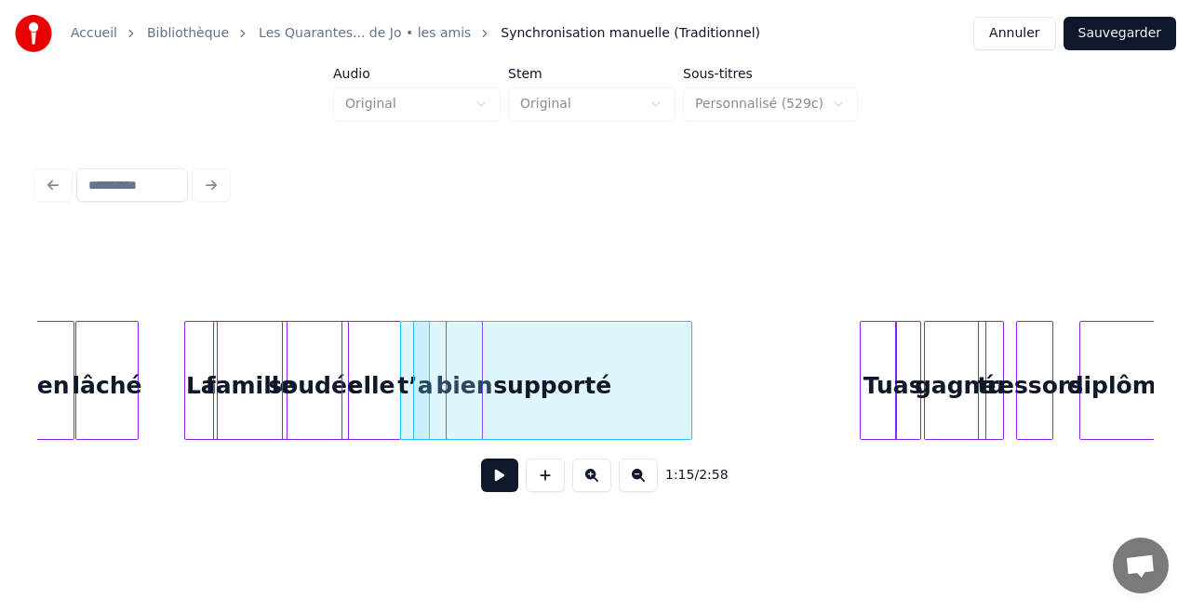
click at [877, 409] on div "Tu" at bounding box center [878, 385] width 35 height 127
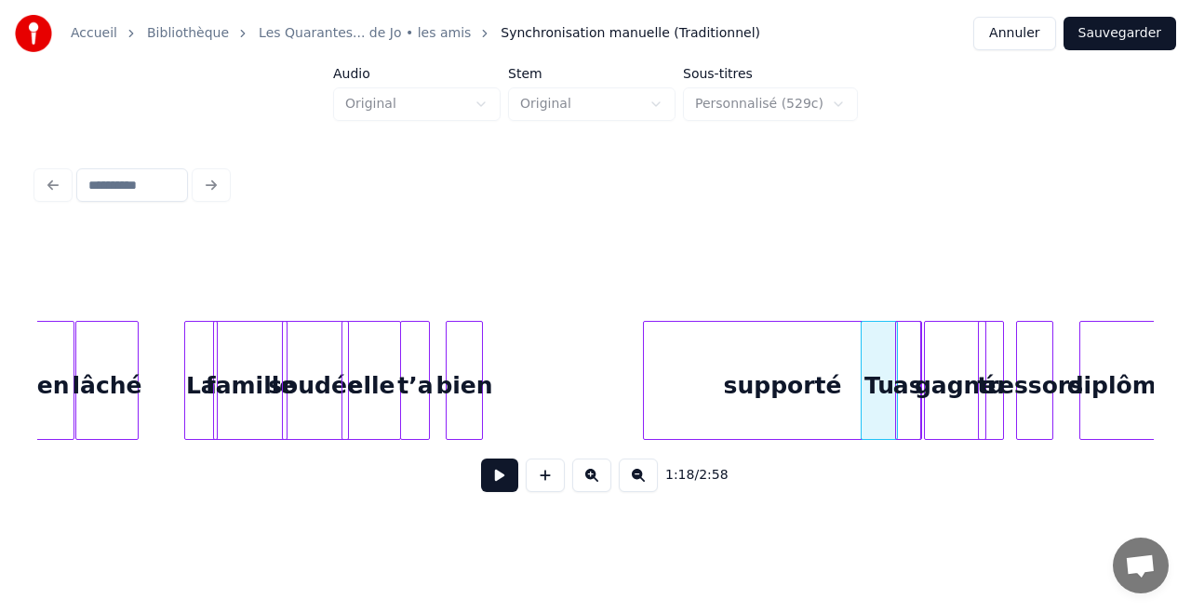
click at [856, 390] on div "supporté" at bounding box center [782, 385] width 277 height 127
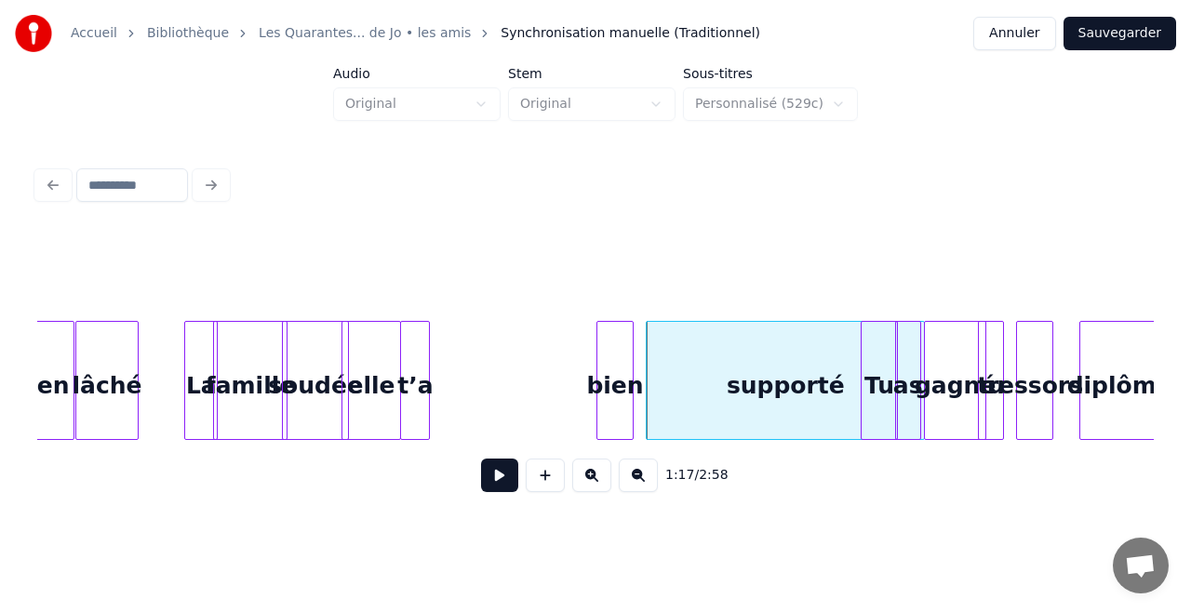
click at [627, 363] on div "bien" at bounding box center [614, 385] width 35 height 127
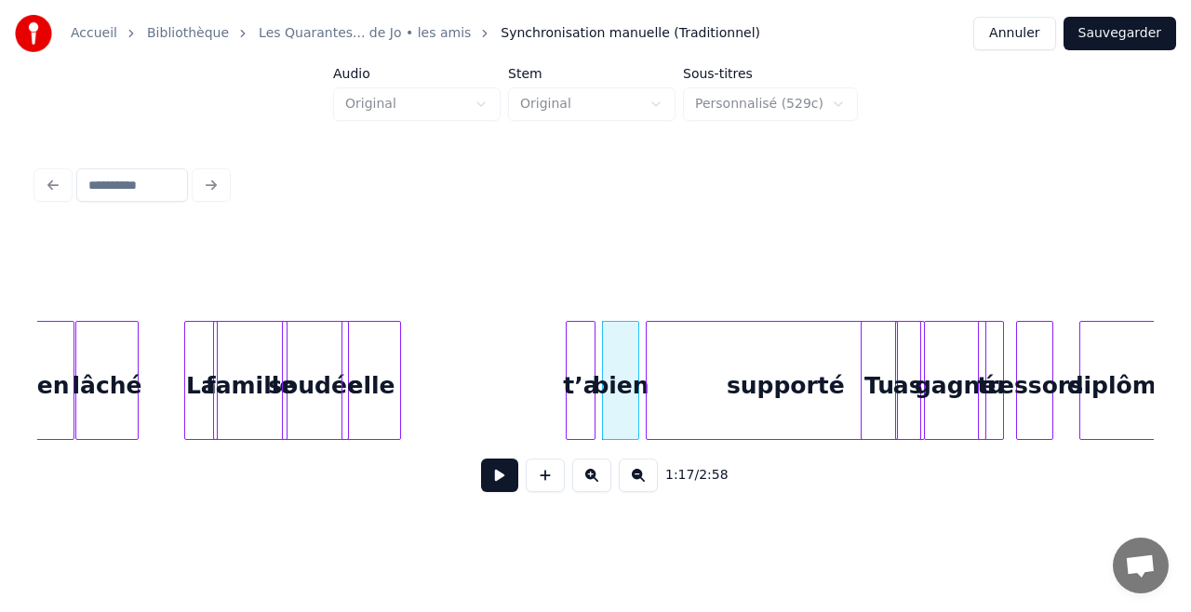
click at [582, 368] on div "t’a" at bounding box center [581, 385] width 28 height 127
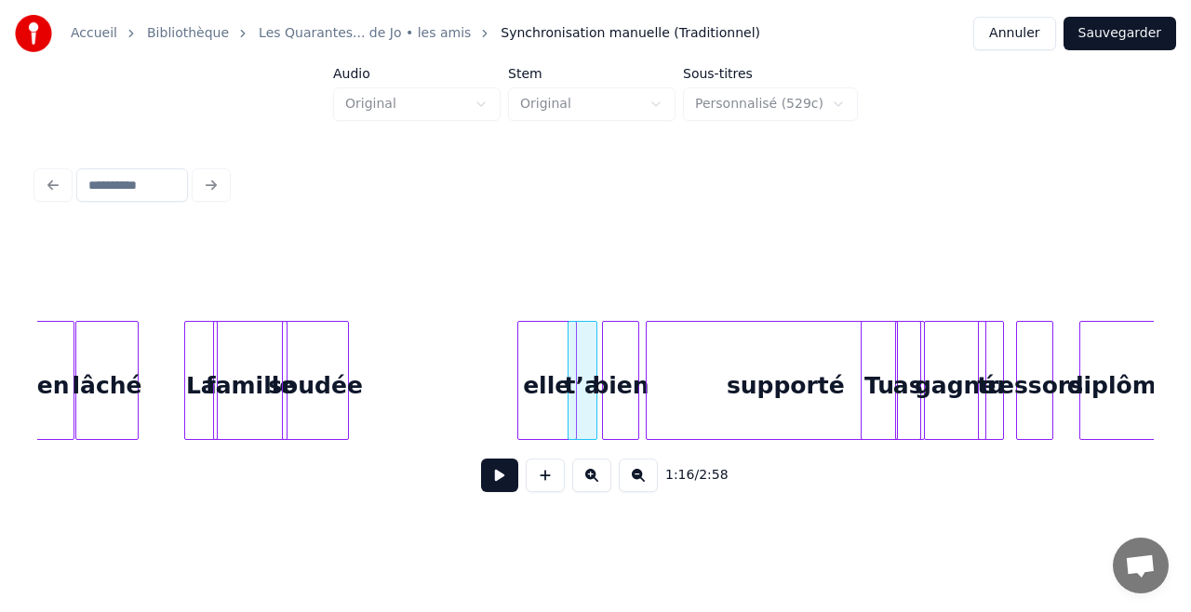
click at [562, 367] on div "elle" at bounding box center [547, 385] width 58 height 127
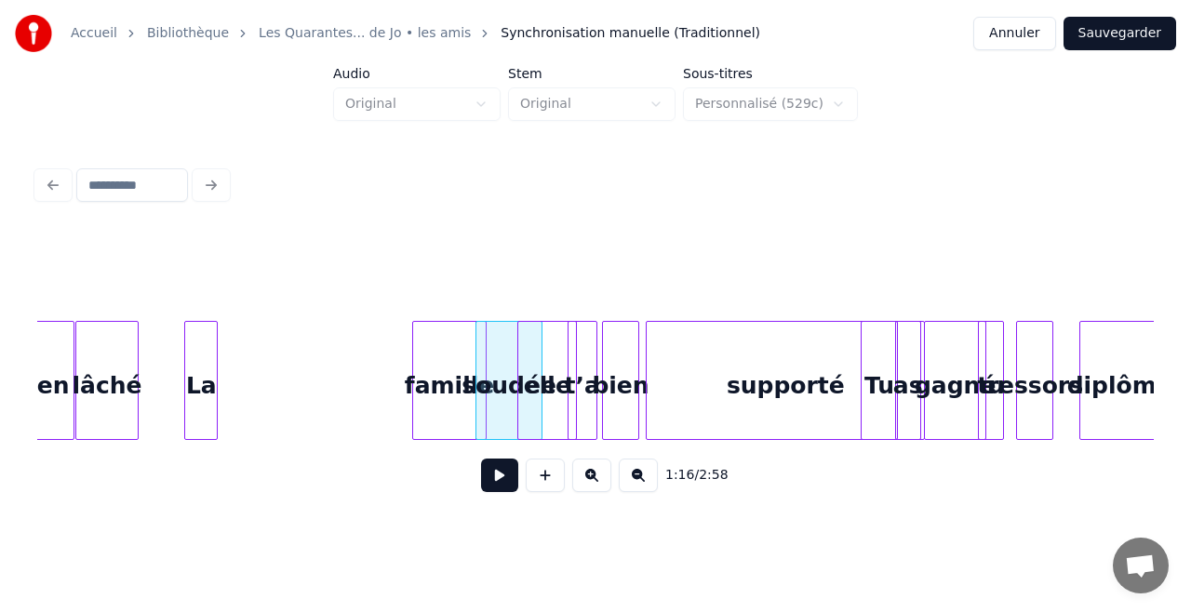
click at [438, 359] on div "famille" at bounding box center [449, 385] width 73 height 127
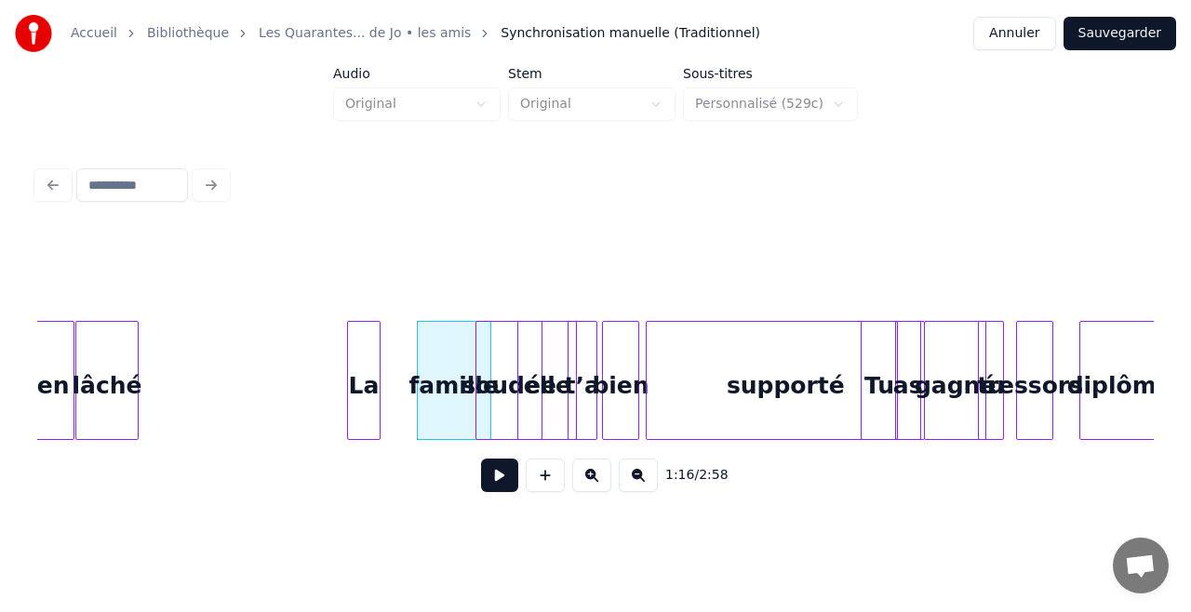
click at [367, 354] on div "La" at bounding box center [364, 385] width 32 height 127
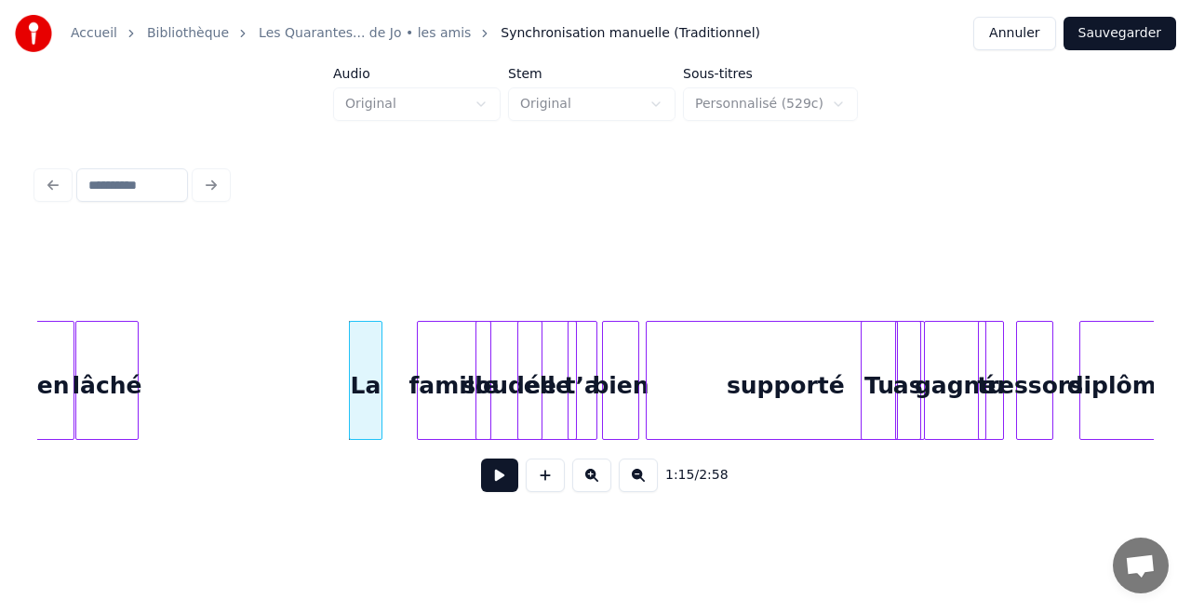
scroll to position [0, 12785]
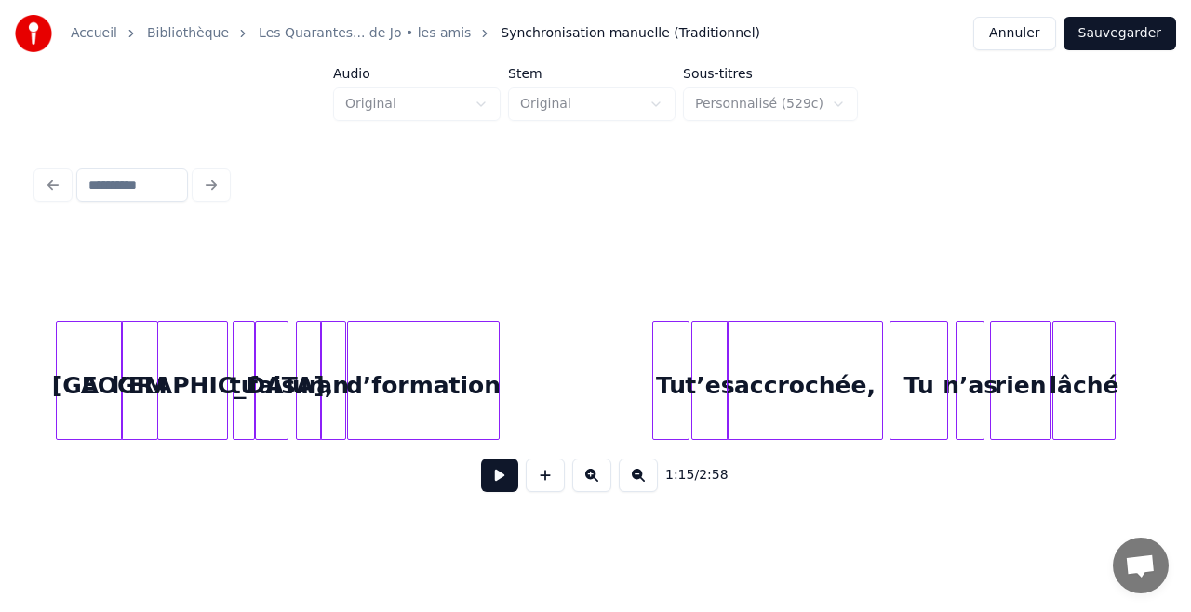
click at [71, 407] on div "A" at bounding box center [89, 385] width 65 height 127
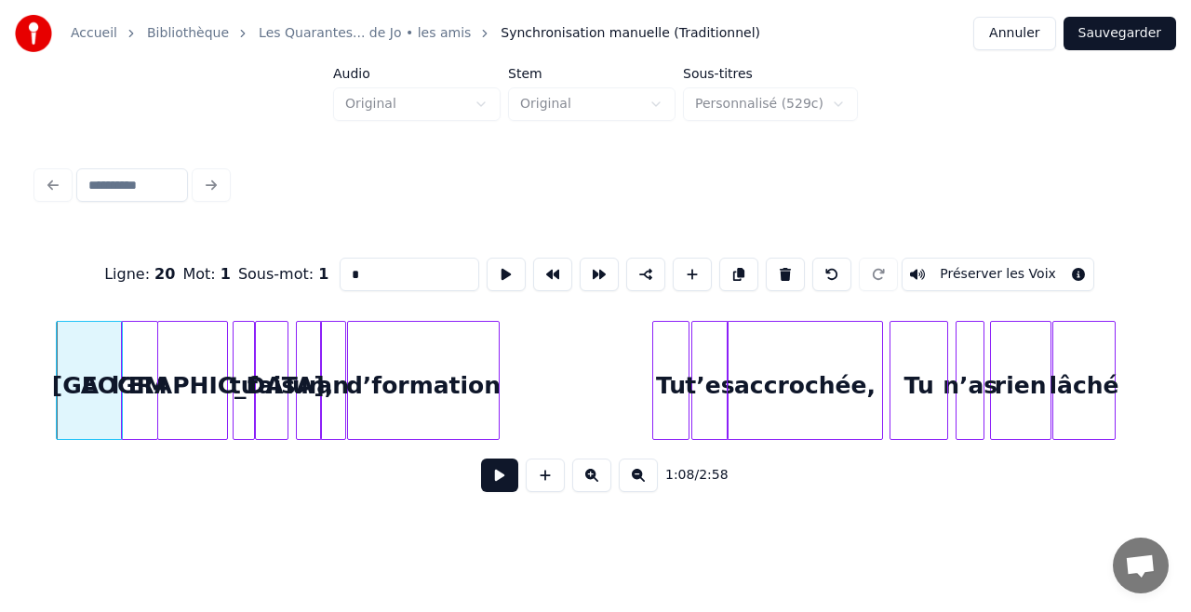
click at [506, 478] on button at bounding box center [499, 475] width 37 height 33
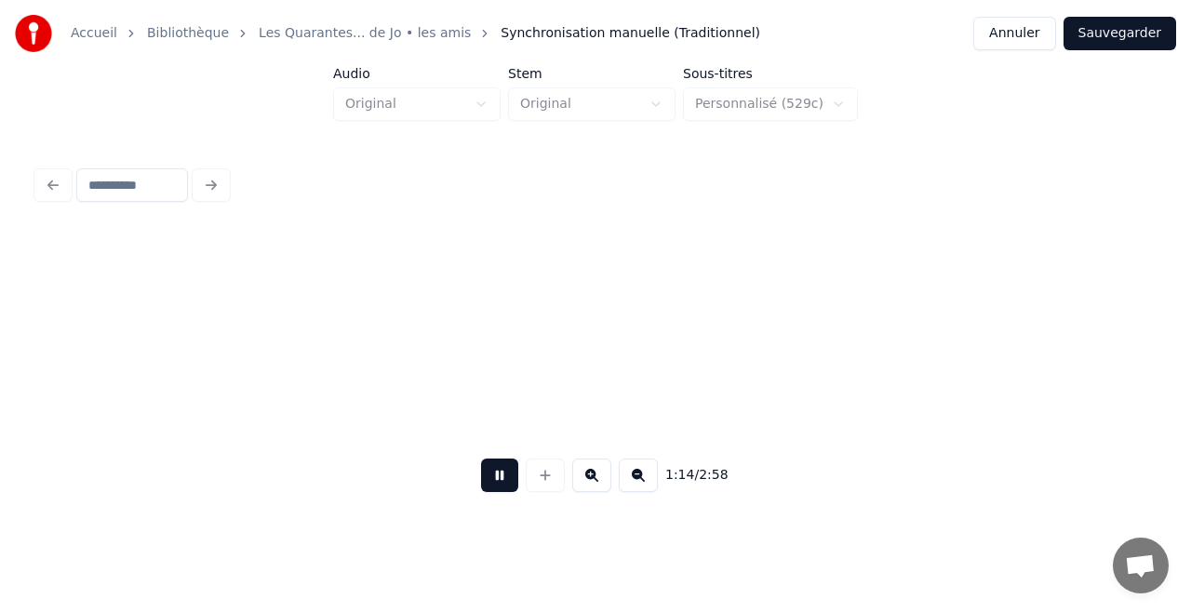
scroll to position [0, 13902]
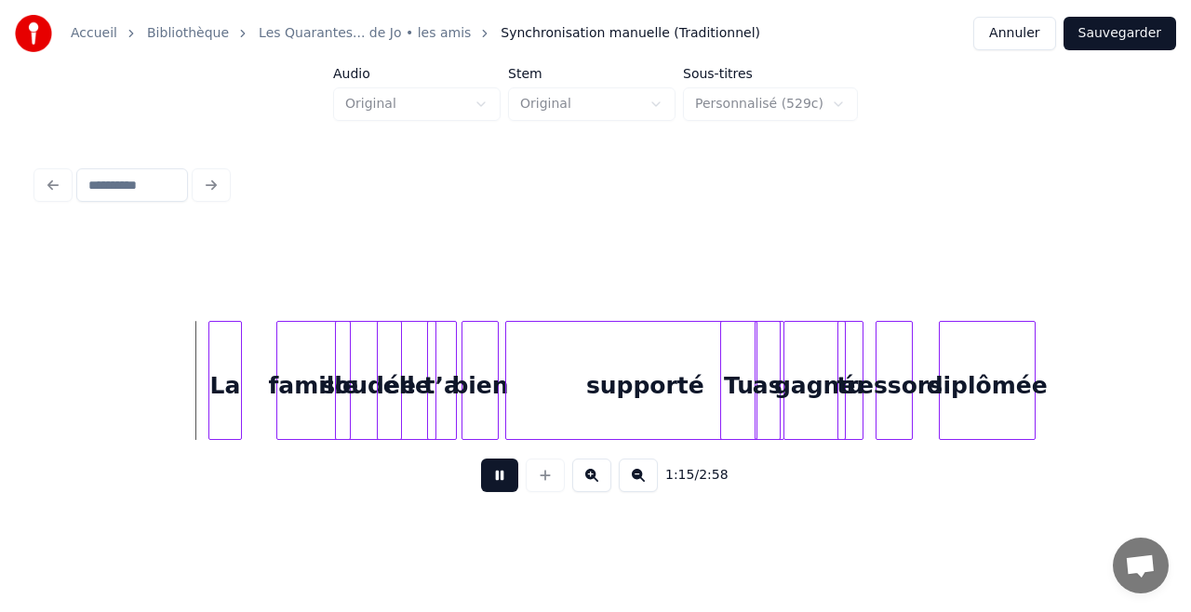
click at [506, 478] on button at bounding box center [499, 475] width 37 height 33
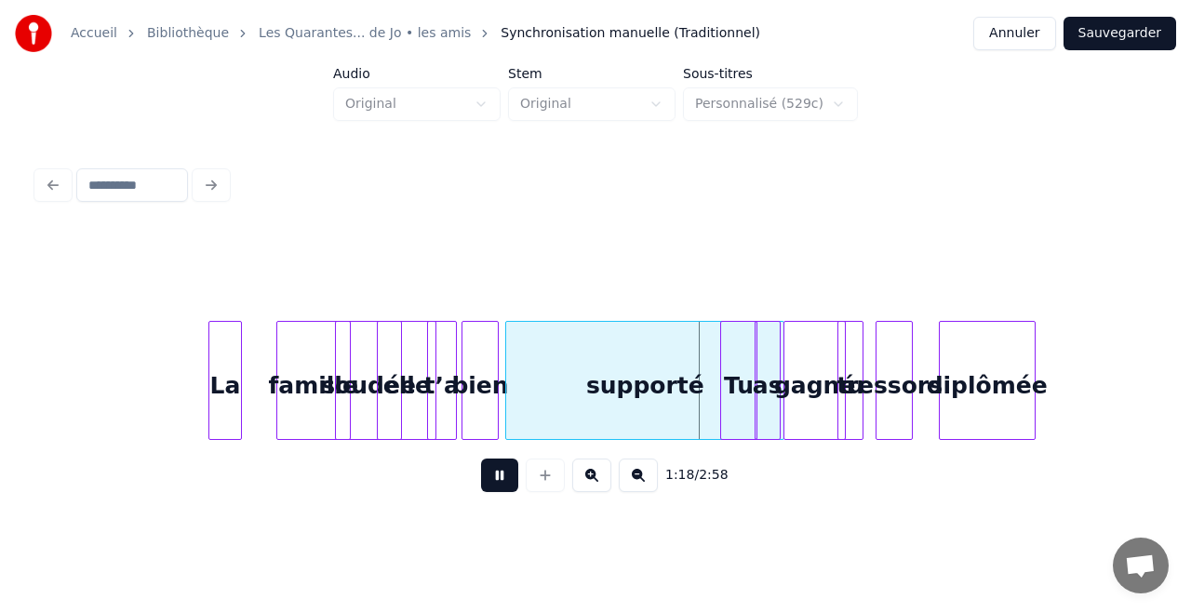
click at [506, 478] on button at bounding box center [499, 475] width 37 height 33
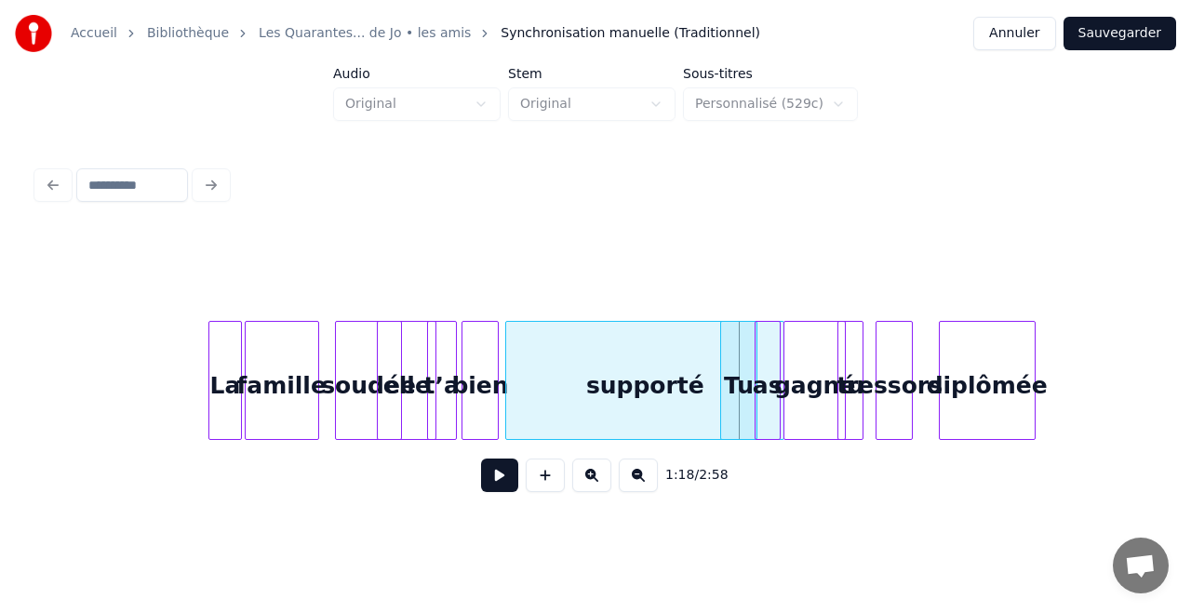
click at [281, 394] on div "famille" at bounding box center [282, 385] width 73 height 127
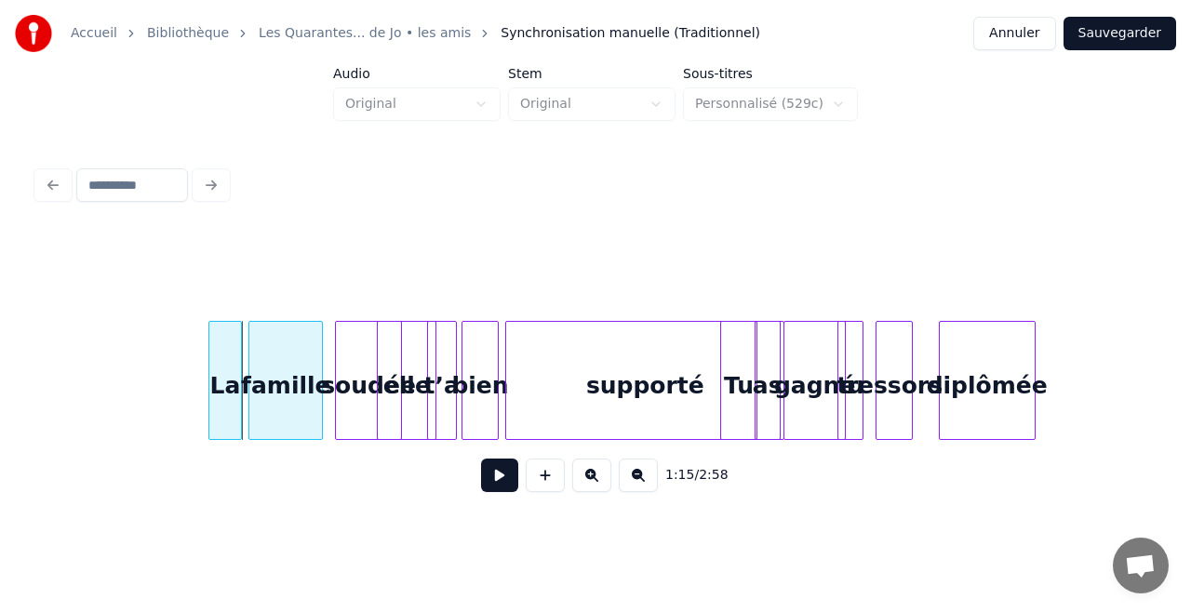
click at [288, 397] on div "famille" at bounding box center [285, 385] width 73 height 127
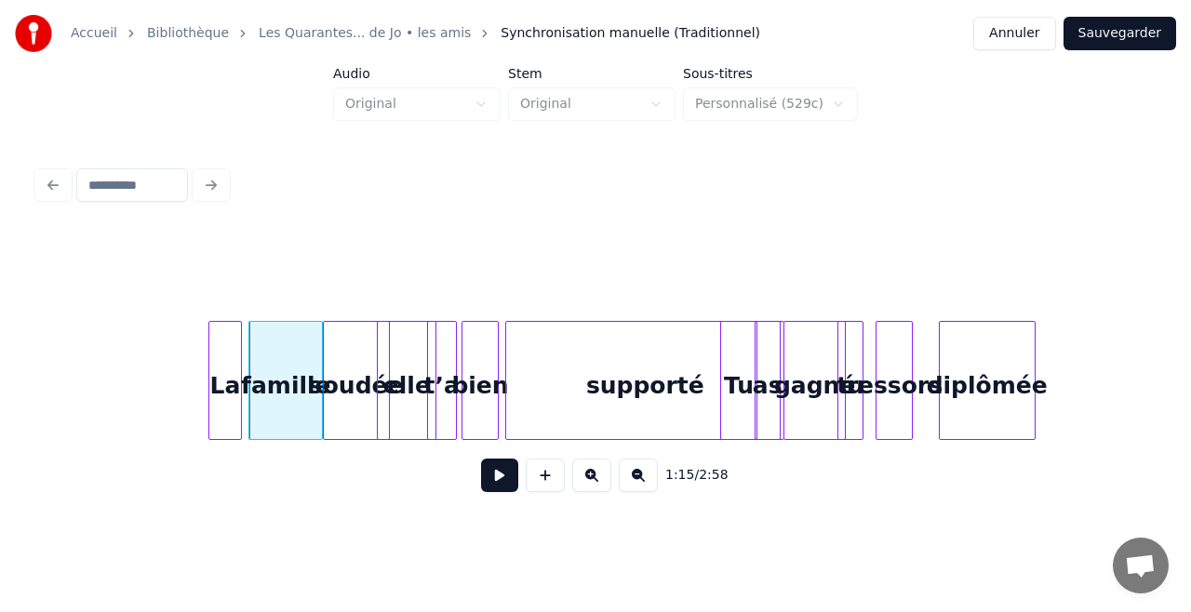
click at [340, 413] on div "soudée" at bounding box center [356, 385] width 65 height 127
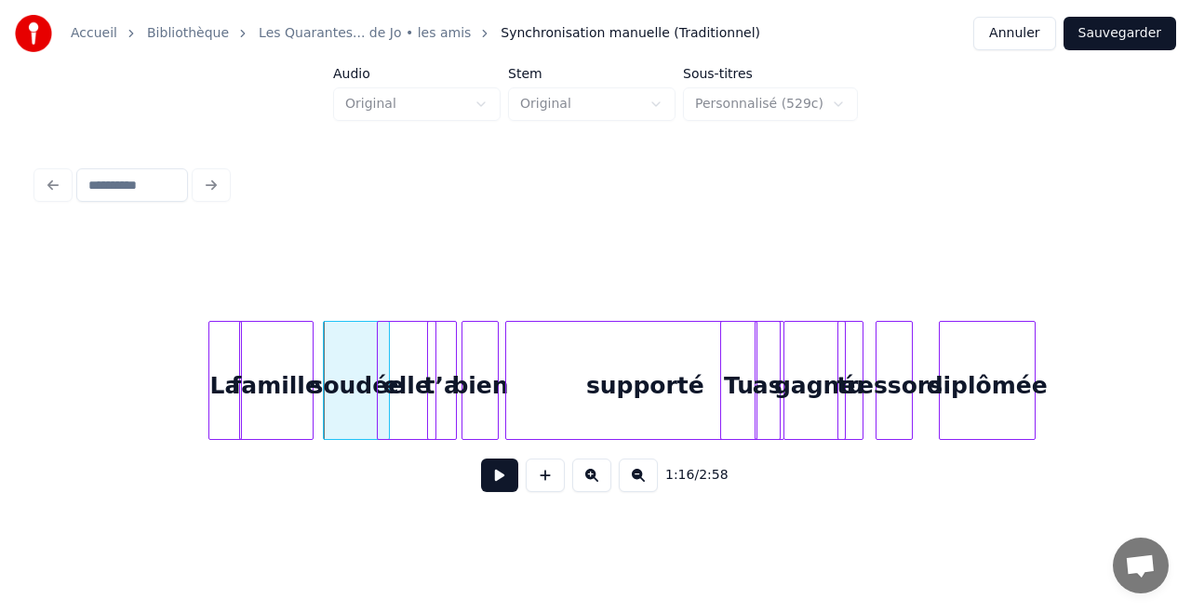
click at [284, 412] on div "famille" at bounding box center [276, 385] width 73 height 127
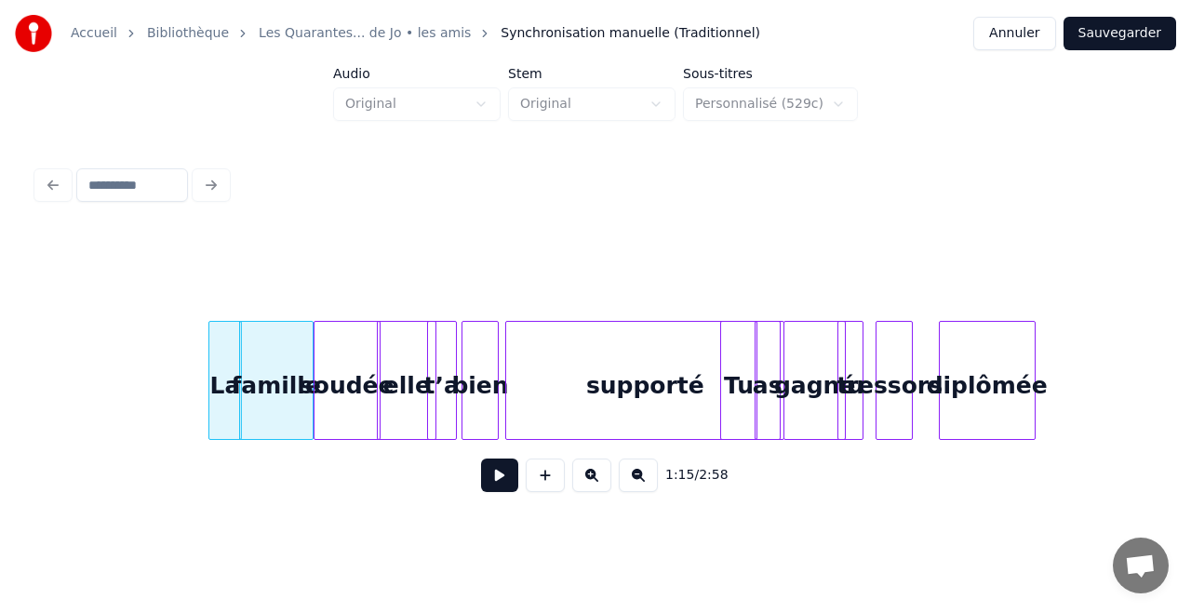
click at [329, 415] on div "soudée" at bounding box center [346, 385] width 65 height 127
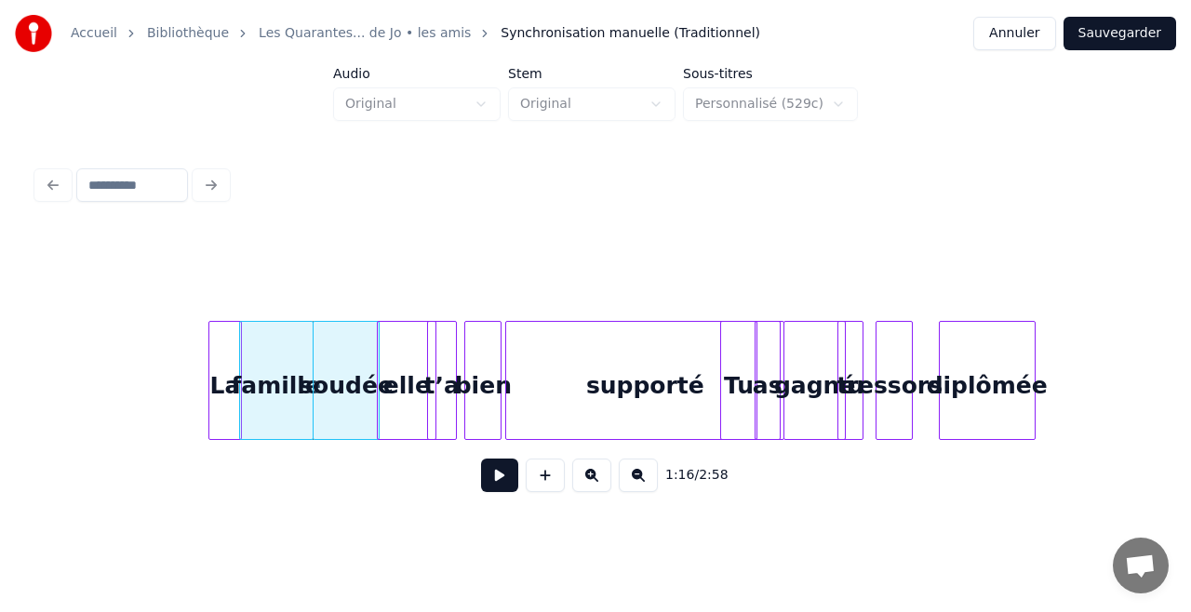
click at [474, 409] on div "bien" at bounding box center [482, 385] width 35 height 127
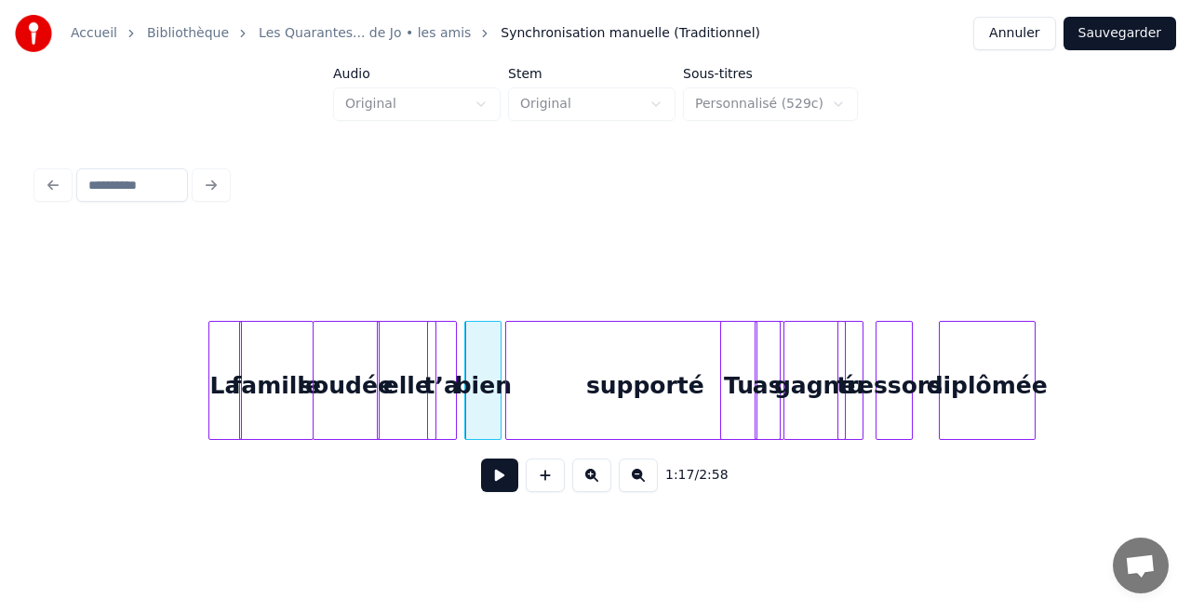
click at [473, 409] on div "bien" at bounding box center [482, 385] width 35 height 127
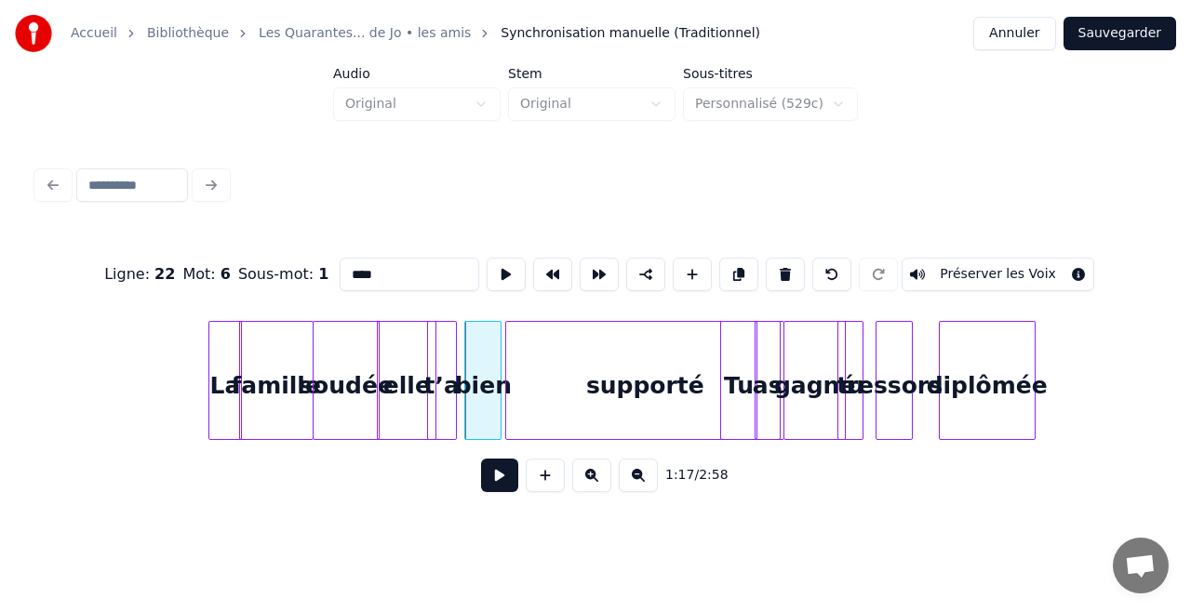
click at [591, 412] on div "supporté" at bounding box center [644, 385] width 277 height 127
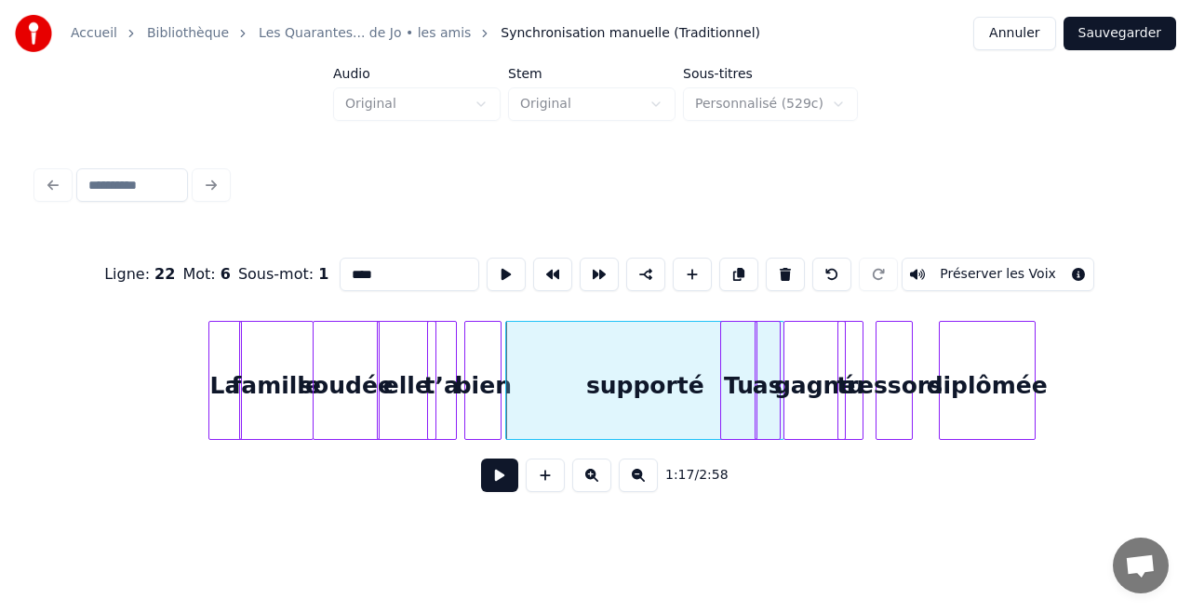
type input "********"
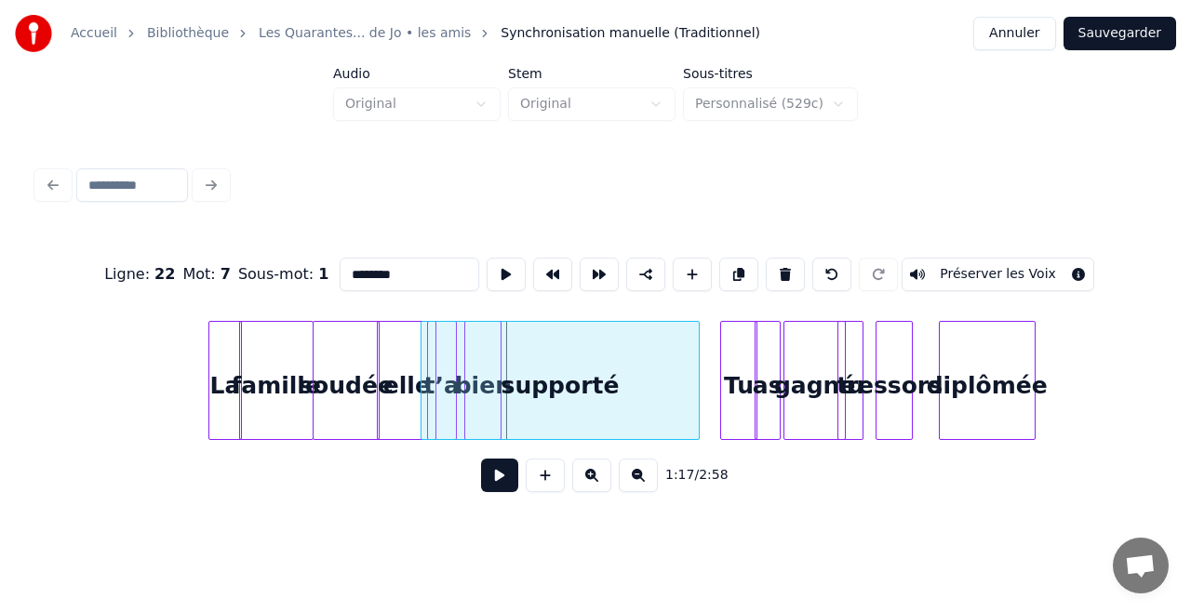
click at [587, 422] on div "supporté" at bounding box center [559, 385] width 277 height 127
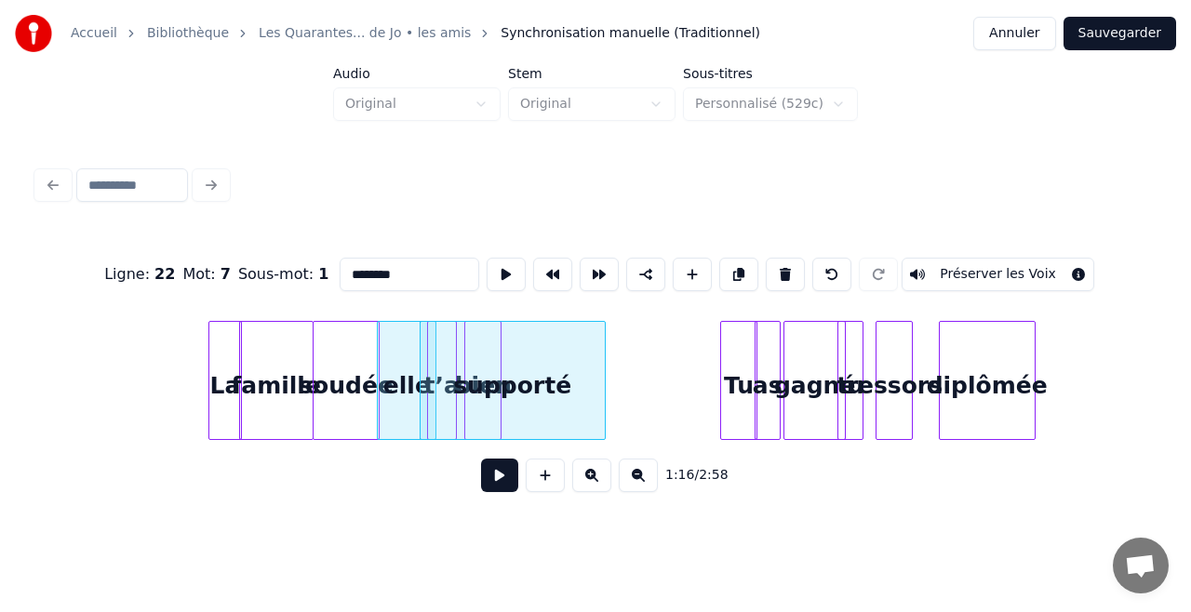
click at [599, 401] on div at bounding box center [602, 380] width 6 height 117
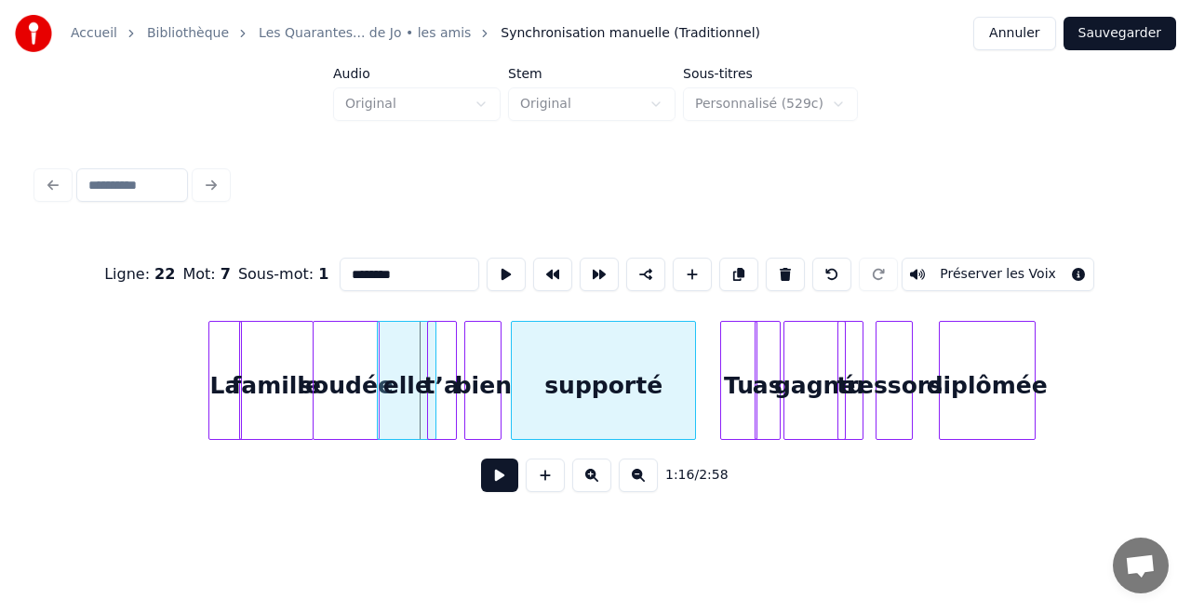
click at [651, 394] on div "supporté" at bounding box center [603, 385] width 183 height 127
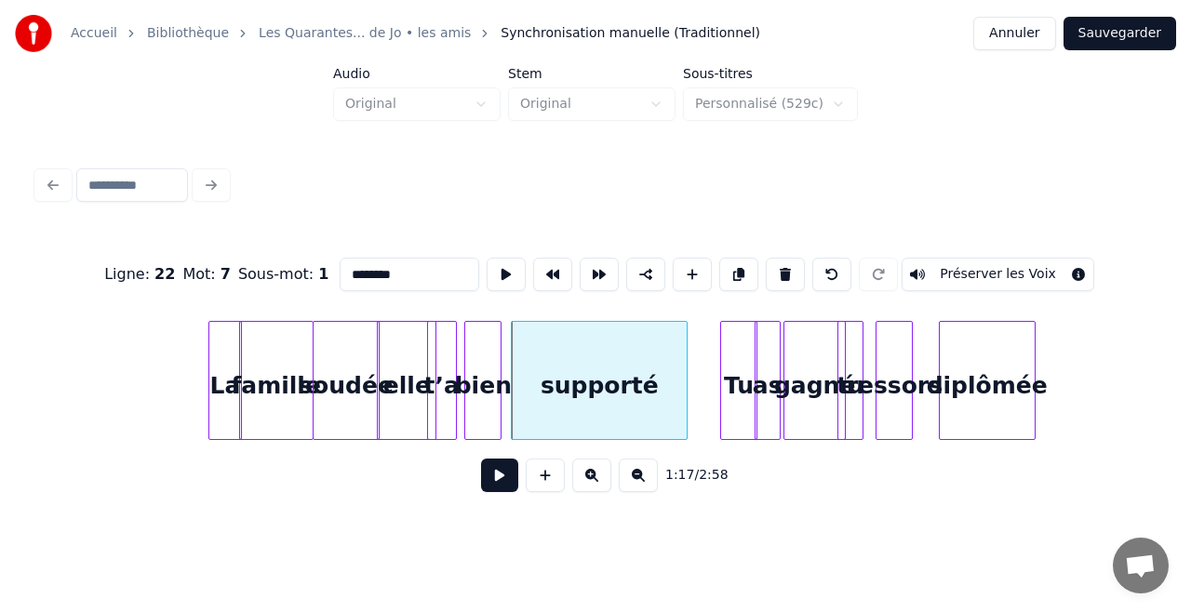
click at [681, 379] on div at bounding box center [684, 380] width 6 height 117
click at [647, 390] on div "supporté" at bounding box center [591, 385] width 174 height 127
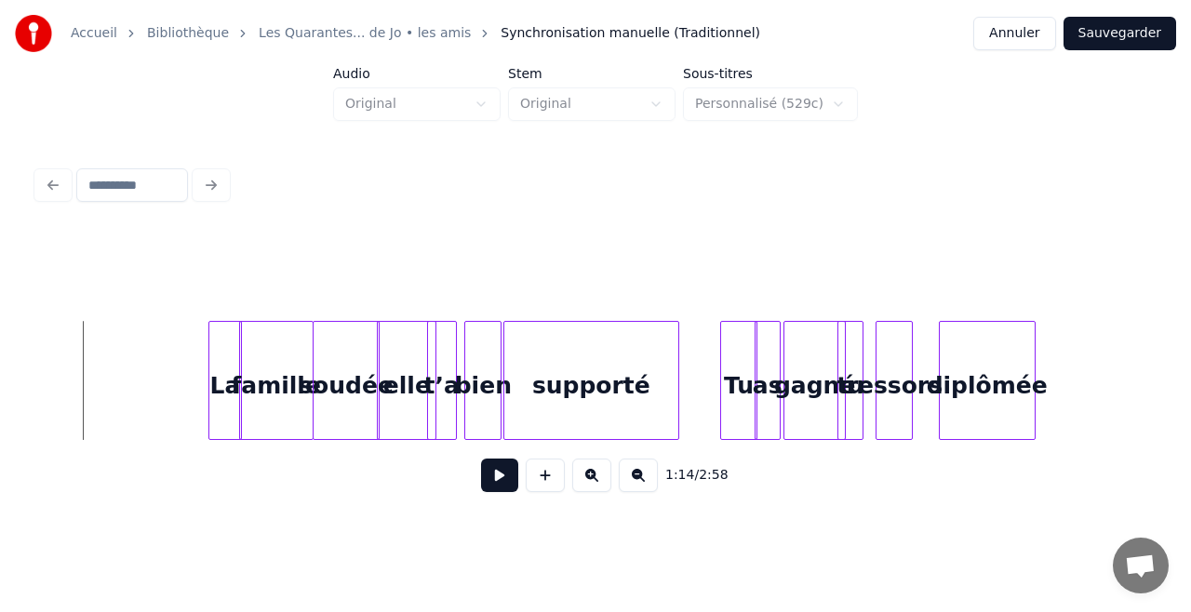
click at [487, 487] on button at bounding box center [499, 475] width 37 height 33
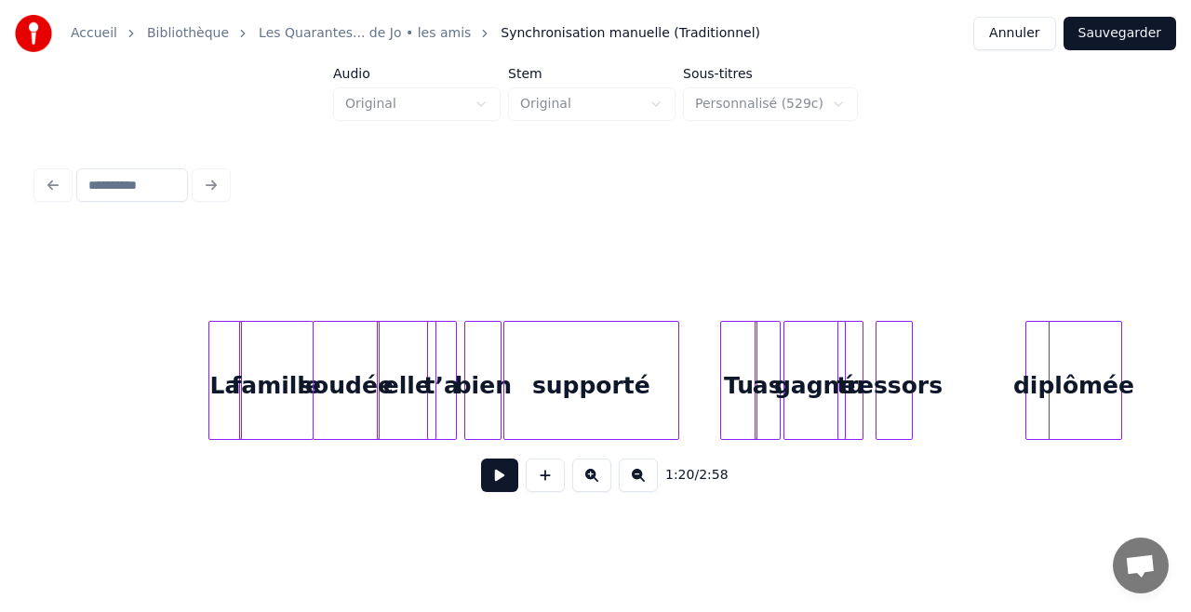
click at [1101, 400] on div "diplômée" at bounding box center [1073, 385] width 95 height 127
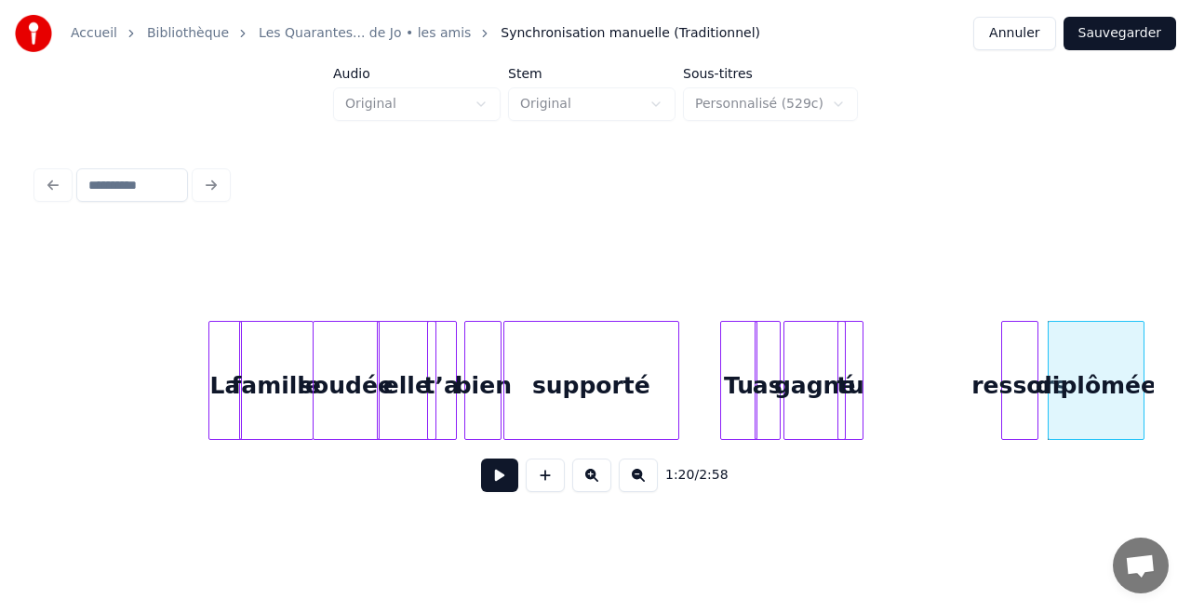
click at [1027, 380] on div "ressors" at bounding box center [1019, 385] width 35 height 127
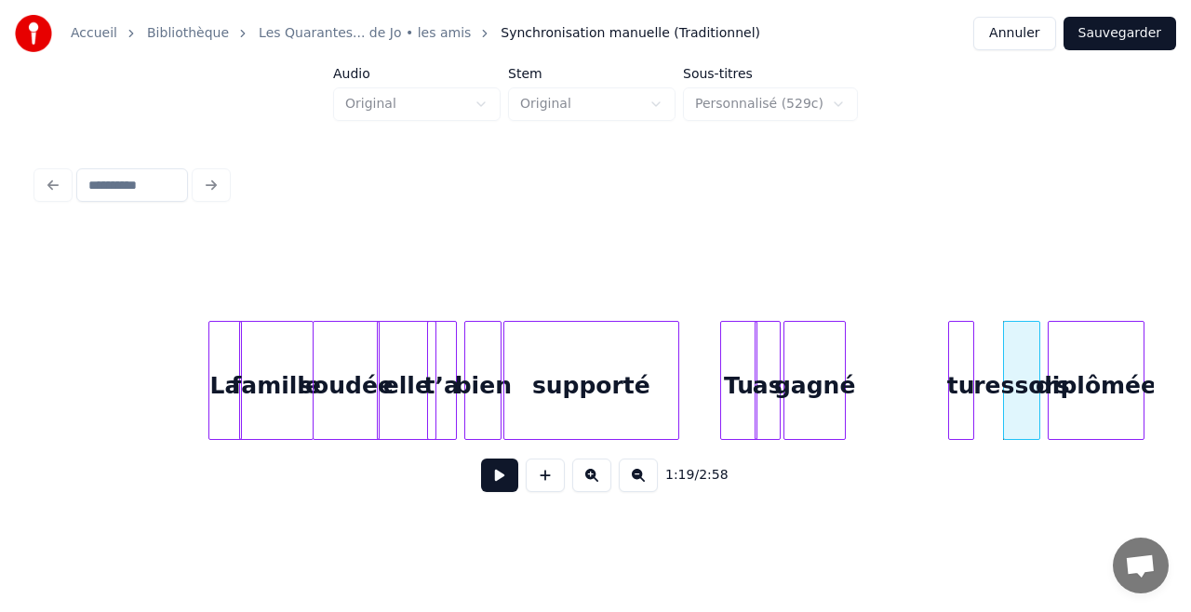
click at [964, 363] on div "tu" at bounding box center [961, 385] width 24 height 127
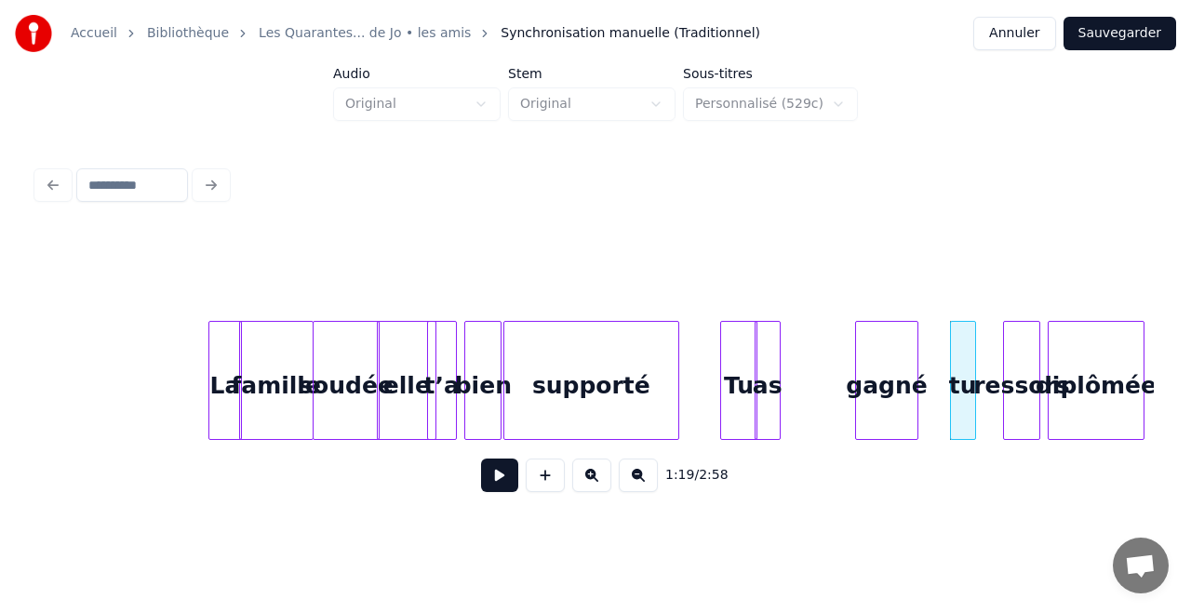
click at [903, 372] on div "gagné" at bounding box center [886, 385] width 60 height 127
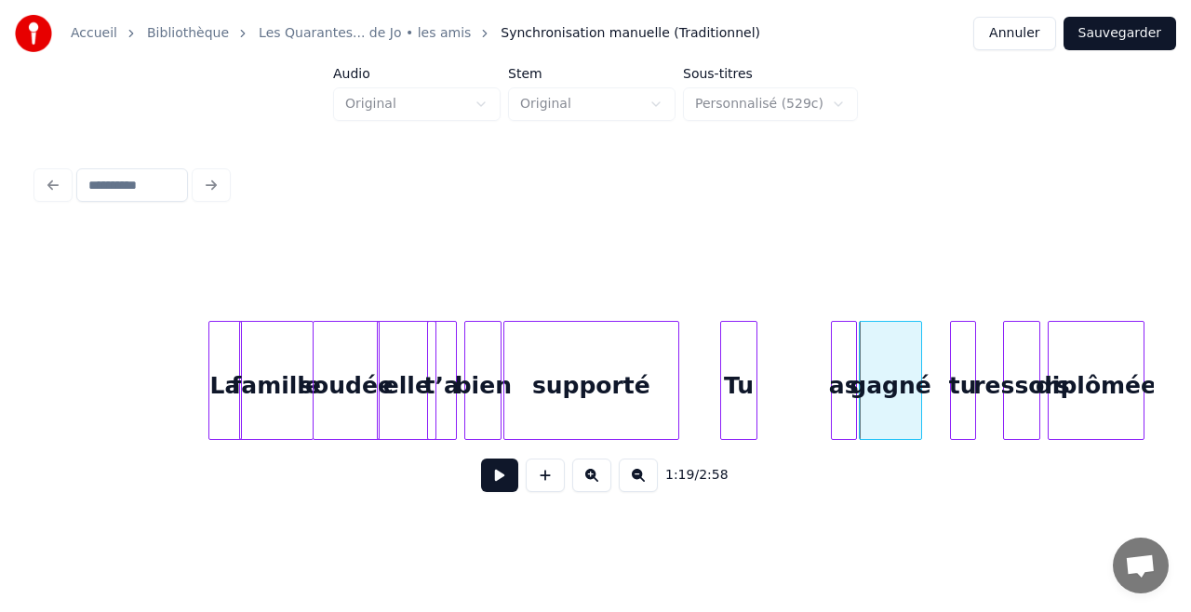
click at [847, 356] on div "as" at bounding box center [844, 385] width 24 height 127
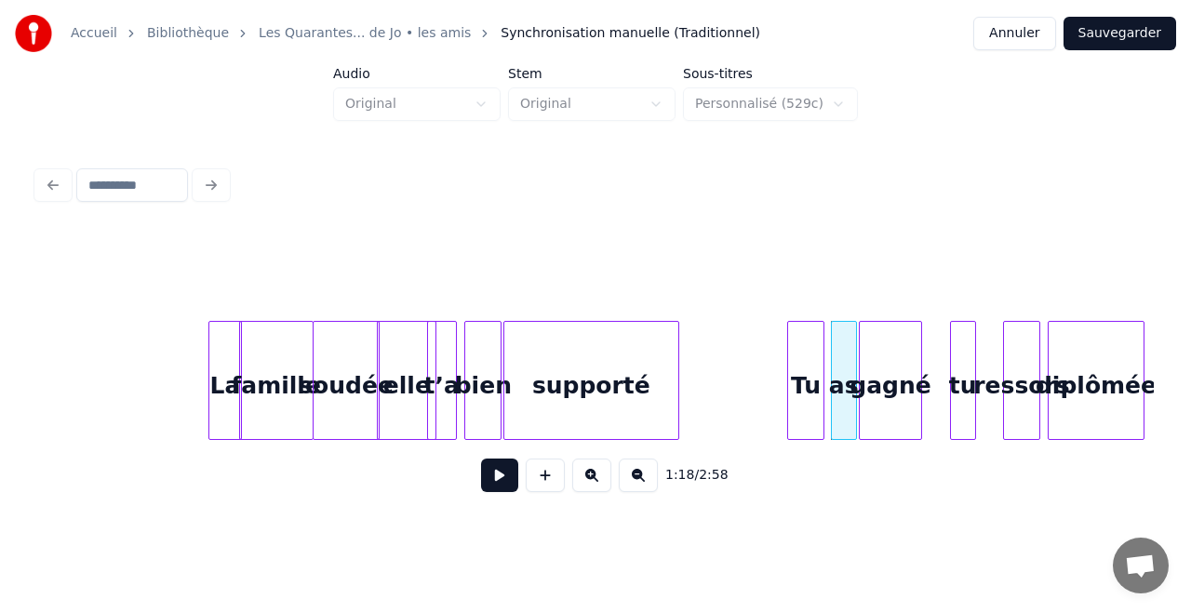
click at [809, 367] on div "Tu" at bounding box center [805, 385] width 35 height 127
click at [406, 370] on div "elle" at bounding box center [407, 385] width 58 height 127
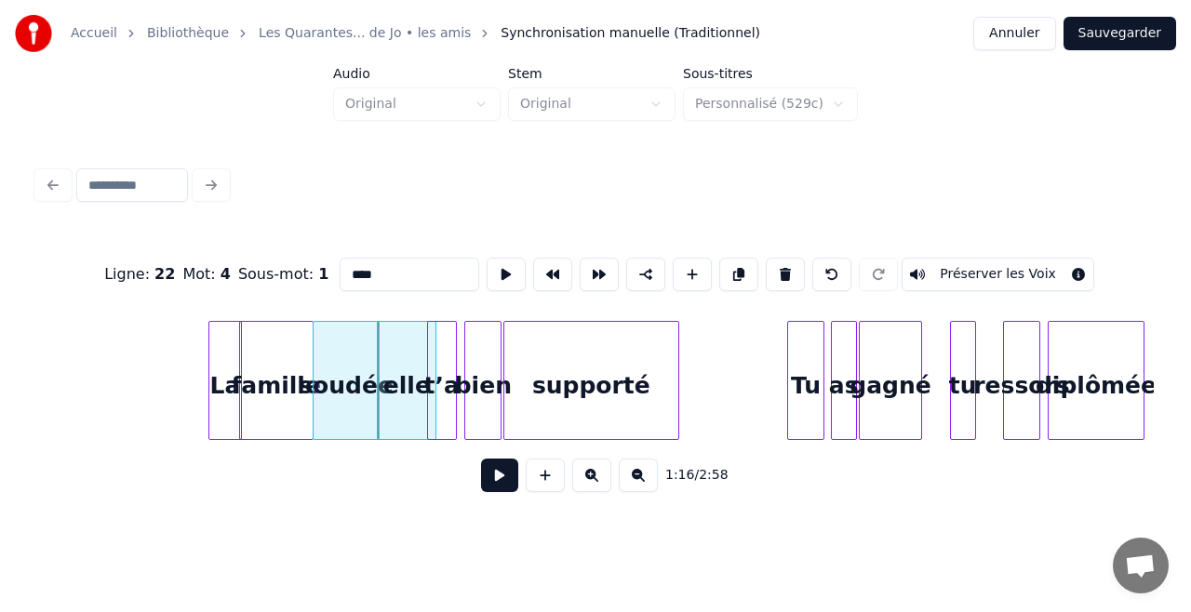
click at [519, 478] on div "1:16 / 2:58" at bounding box center [595, 475] width 1087 height 41
click at [500, 488] on button at bounding box center [499, 475] width 37 height 33
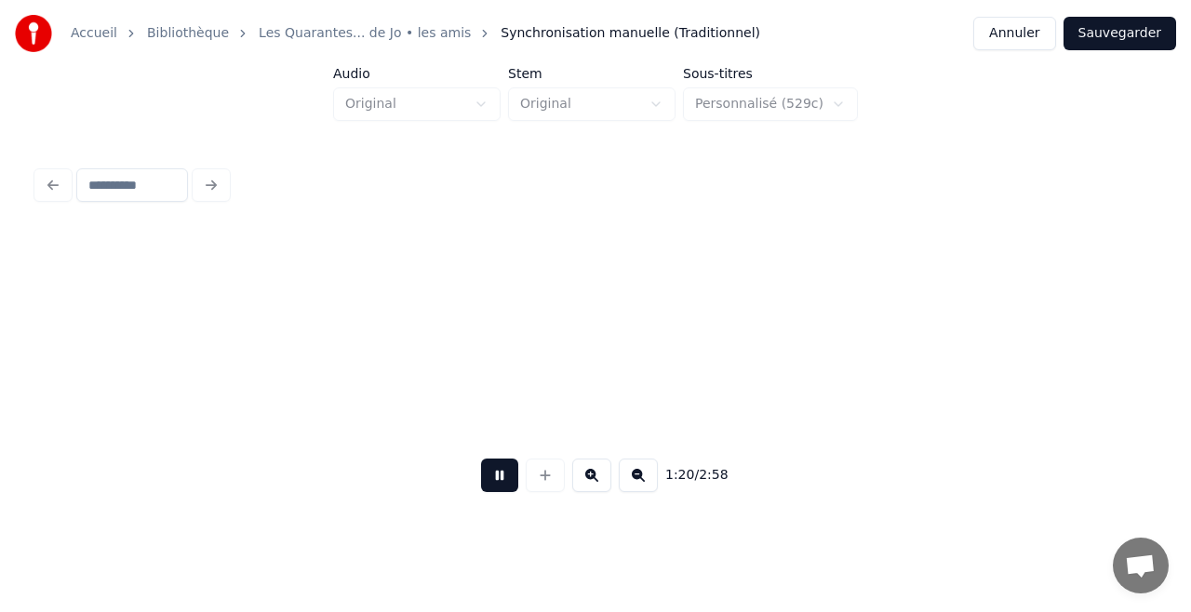
scroll to position [0, 15019]
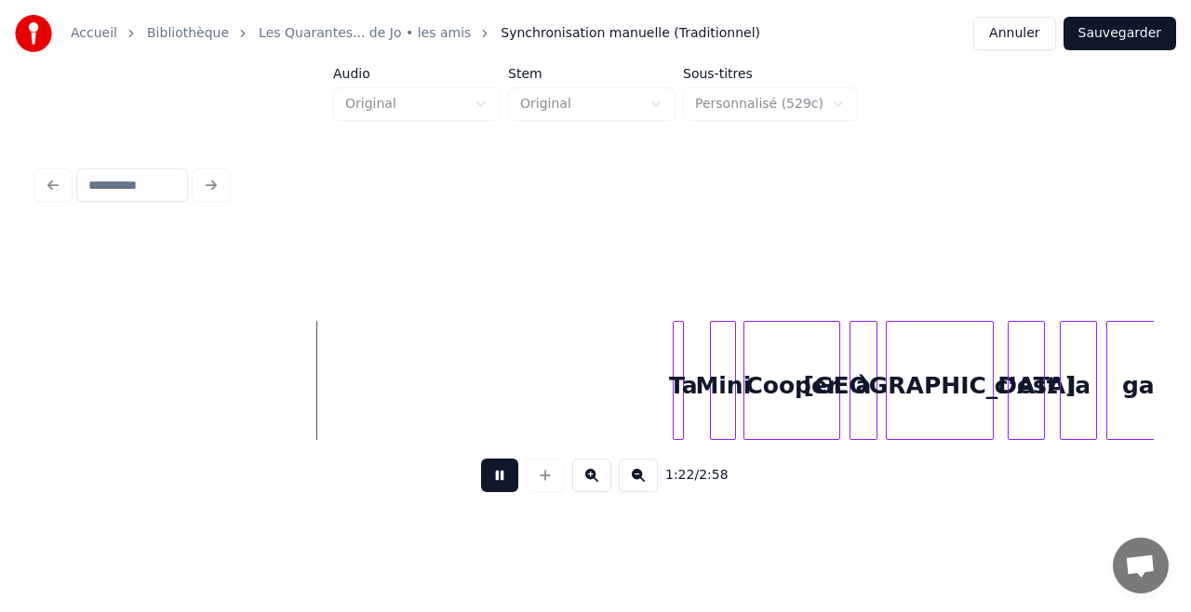
click at [500, 488] on button at bounding box center [499, 475] width 37 height 33
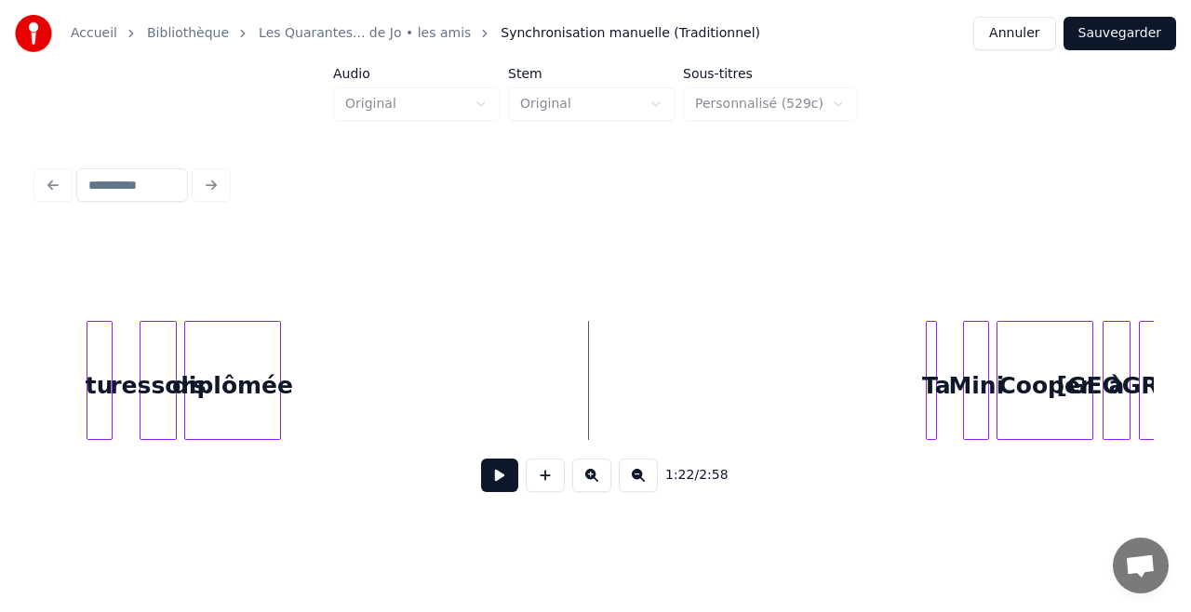
scroll to position [0, 14758]
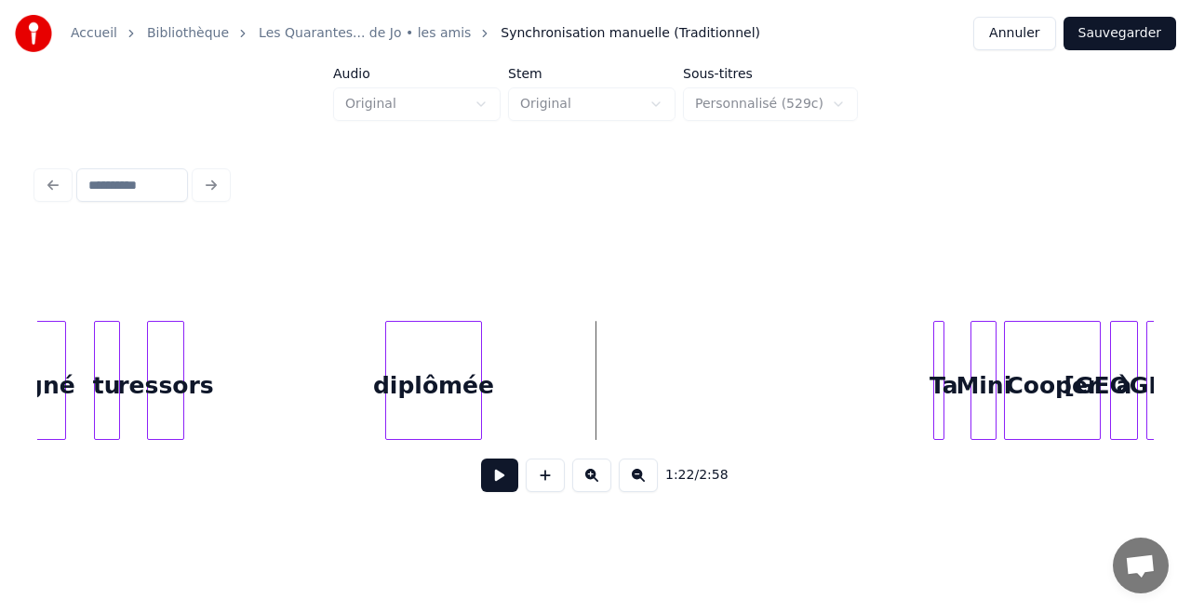
click at [437, 381] on div "diplômée" at bounding box center [433, 385] width 95 height 127
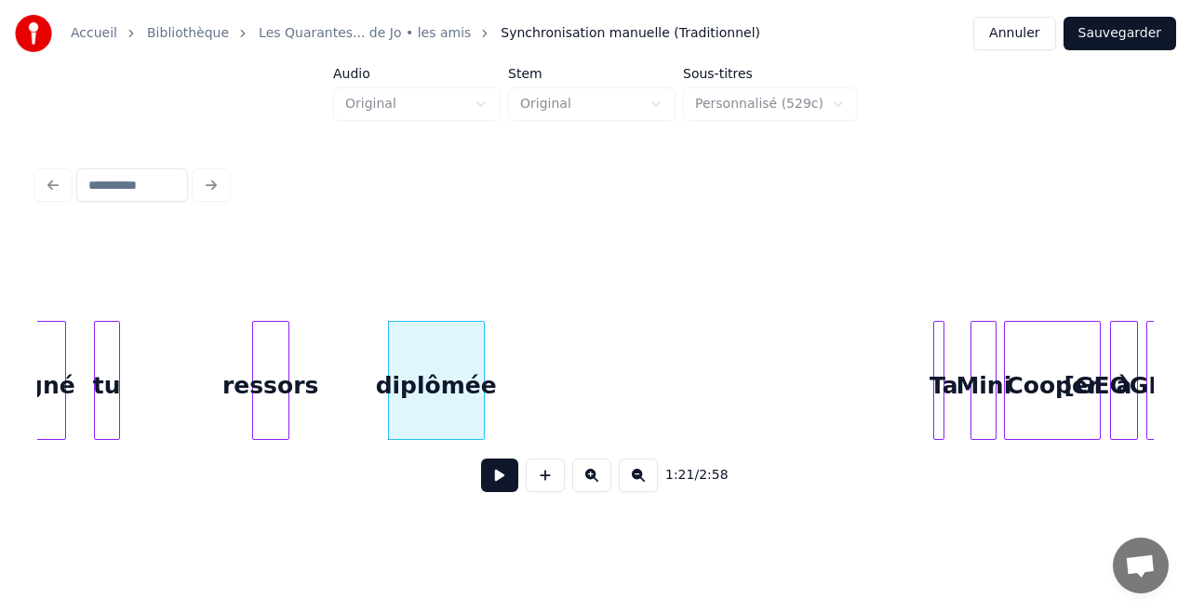
click at [274, 350] on div "ressors" at bounding box center [270, 385] width 35 height 127
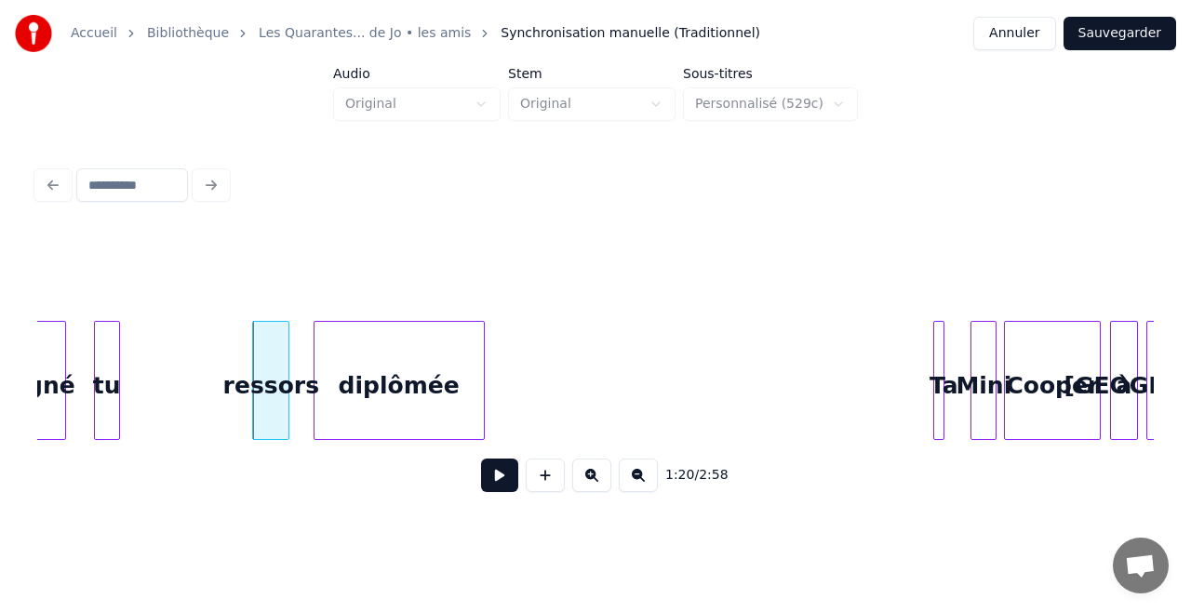
click at [314, 365] on div at bounding box center [317, 380] width 6 height 117
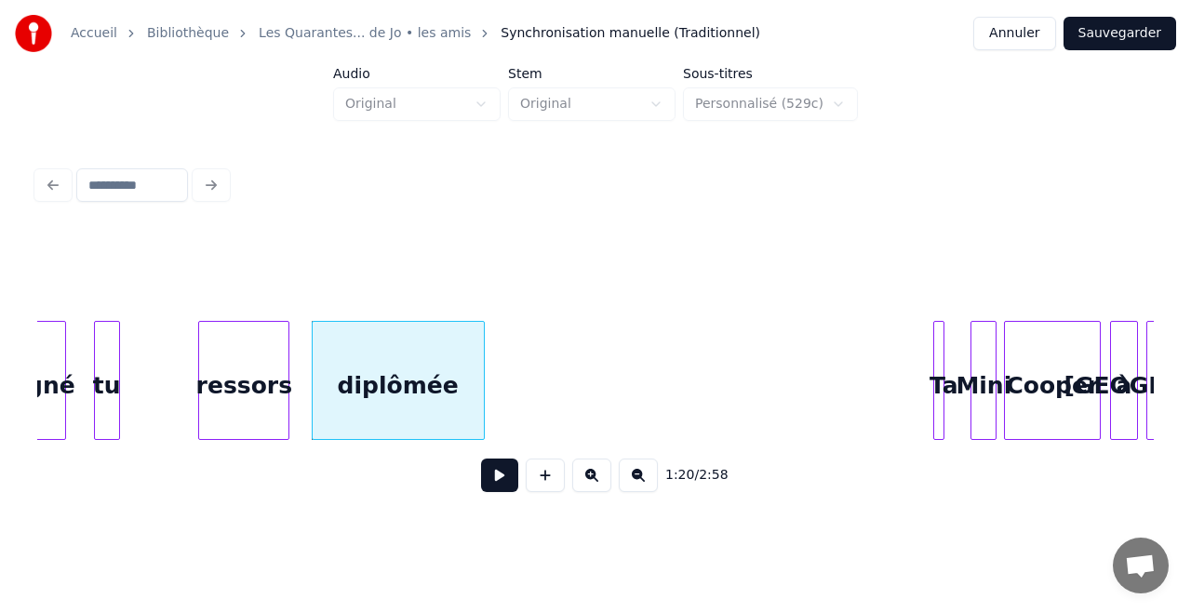
click at [199, 356] on div at bounding box center [202, 380] width 6 height 117
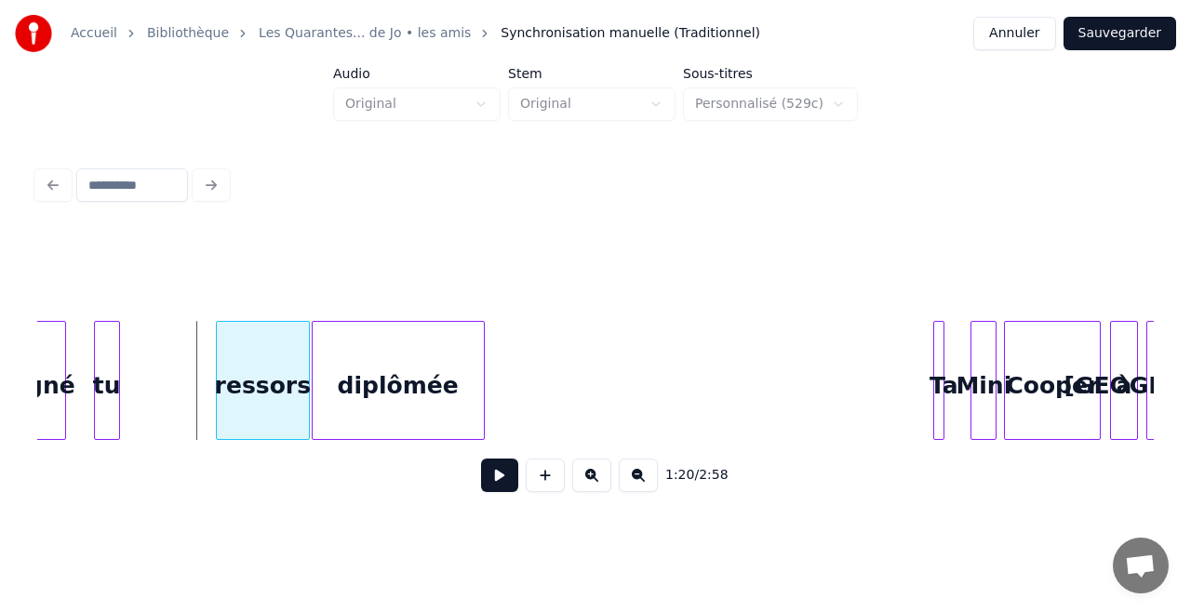
click at [242, 358] on div "ressors" at bounding box center [263, 385] width 92 height 127
click at [196, 349] on div "tu" at bounding box center [198, 385] width 24 height 127
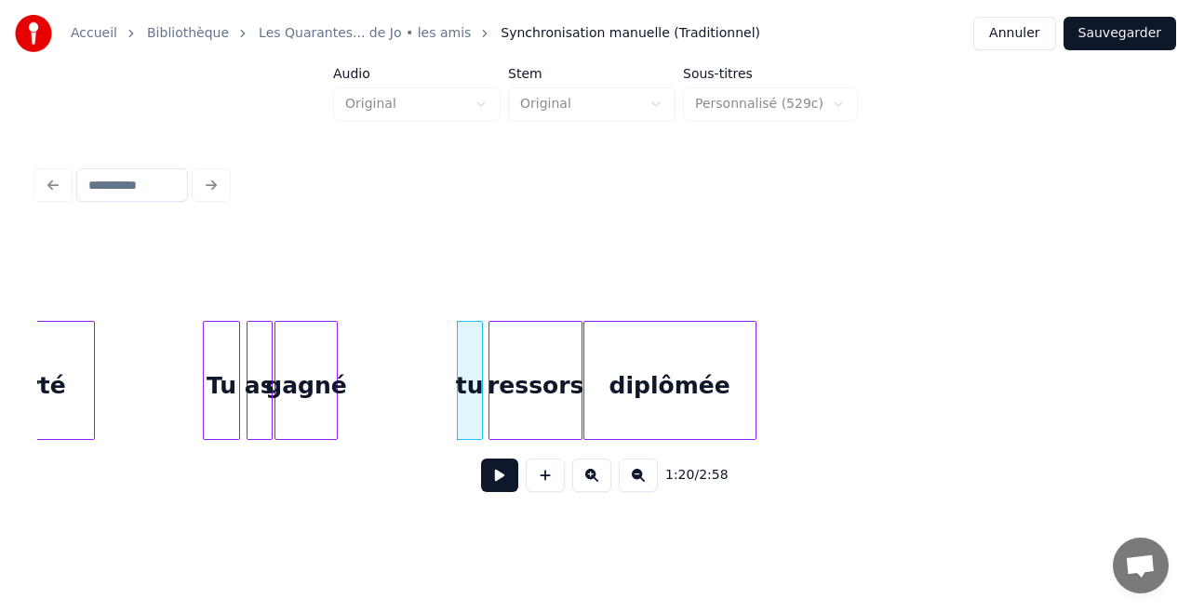
scroll to position [0, 14449]
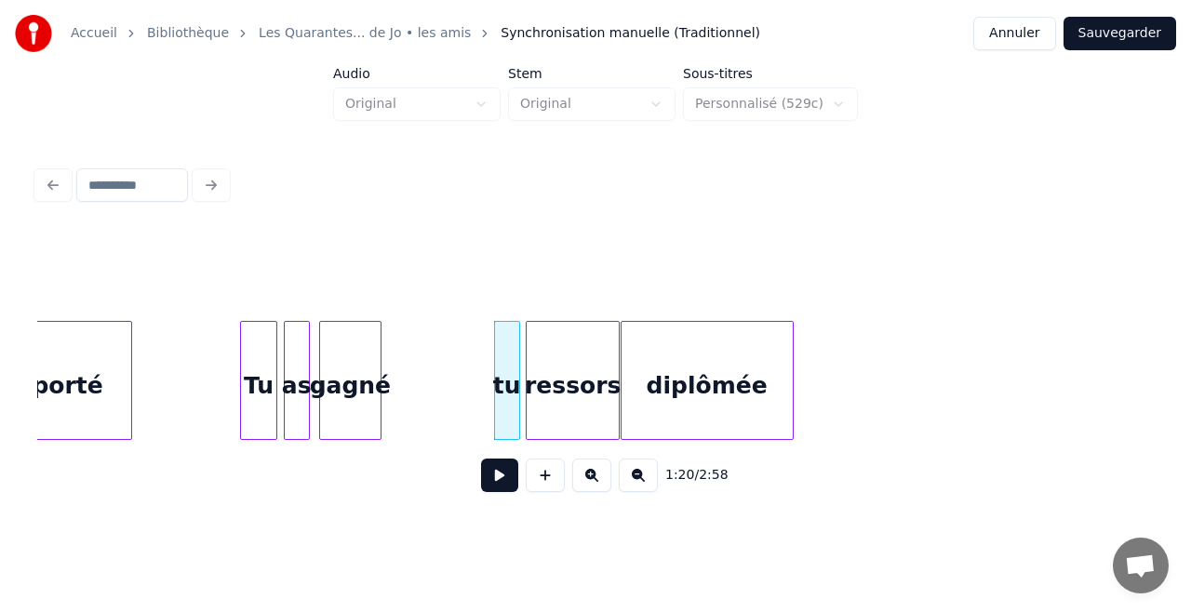
click at [337, 399] on div "gagné" at bounding box center [350, 385] width 60 height 127
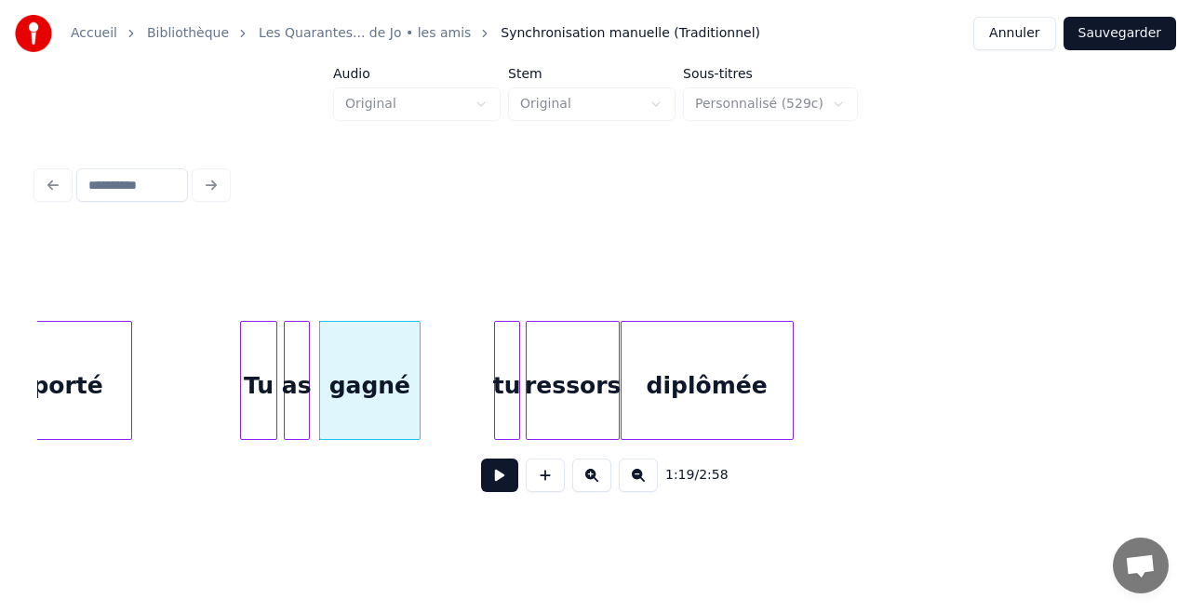
click at [417, 413] on div at bounding box center [417, 380] width 6 height 117
click at [441, 413] on div "tu" at bounding box center [446, 385] width 24 height 127
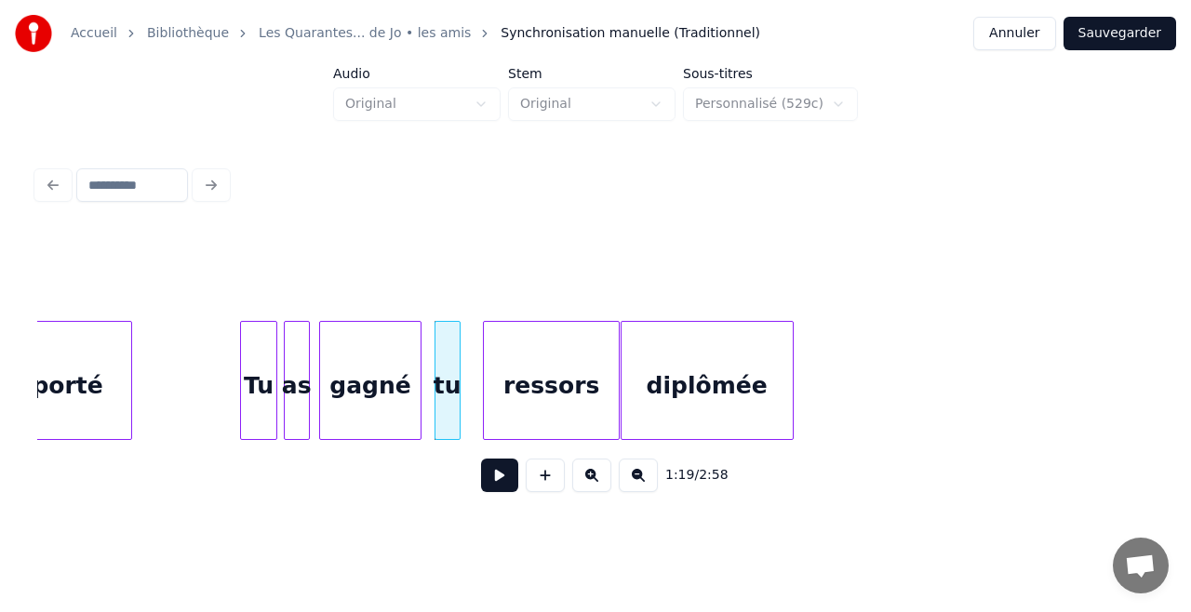
click at [484, 406] on div at bounding box center [487, 380] width 6 height 117
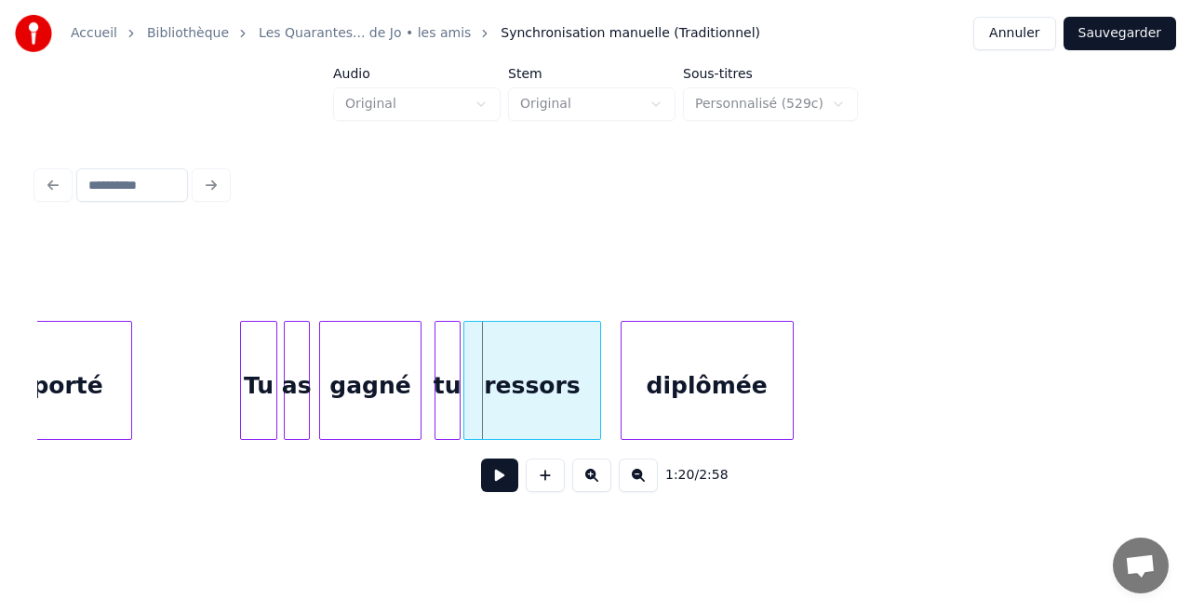
click at [527, 406] on div "ressors" at bounding box center [532, 385] width 136 height 127
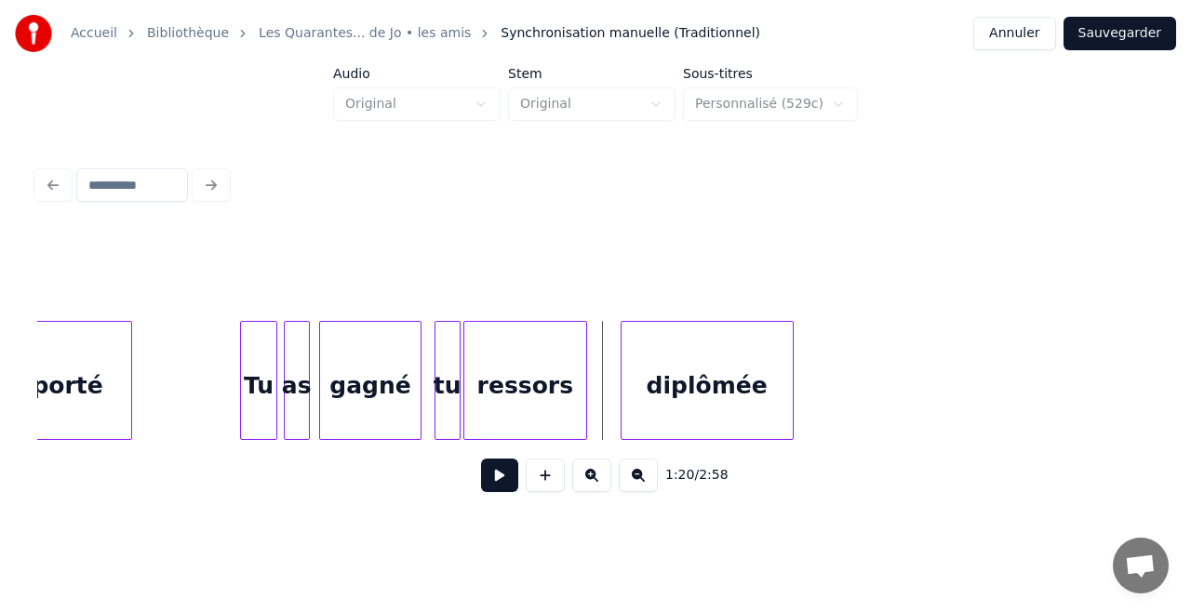
click at [583, 387] on div at bounding box center [584, 380] width 6 height 117
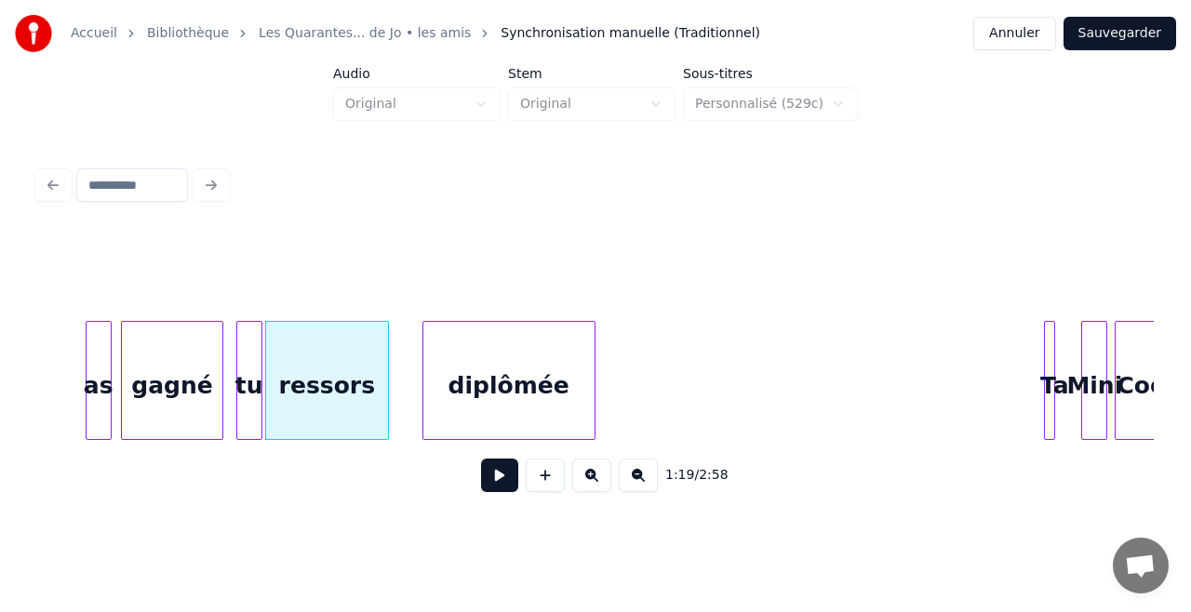
scroll to position [0, 14734]
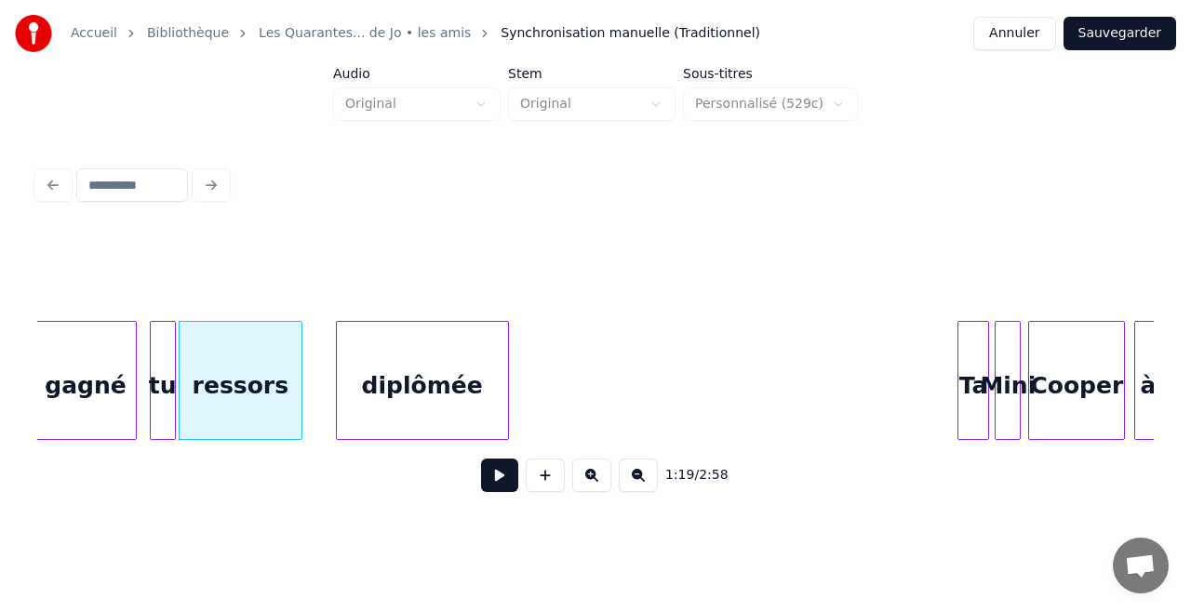
click at [985, 363] on div at bounding box center [985, 380] width 6 height 117
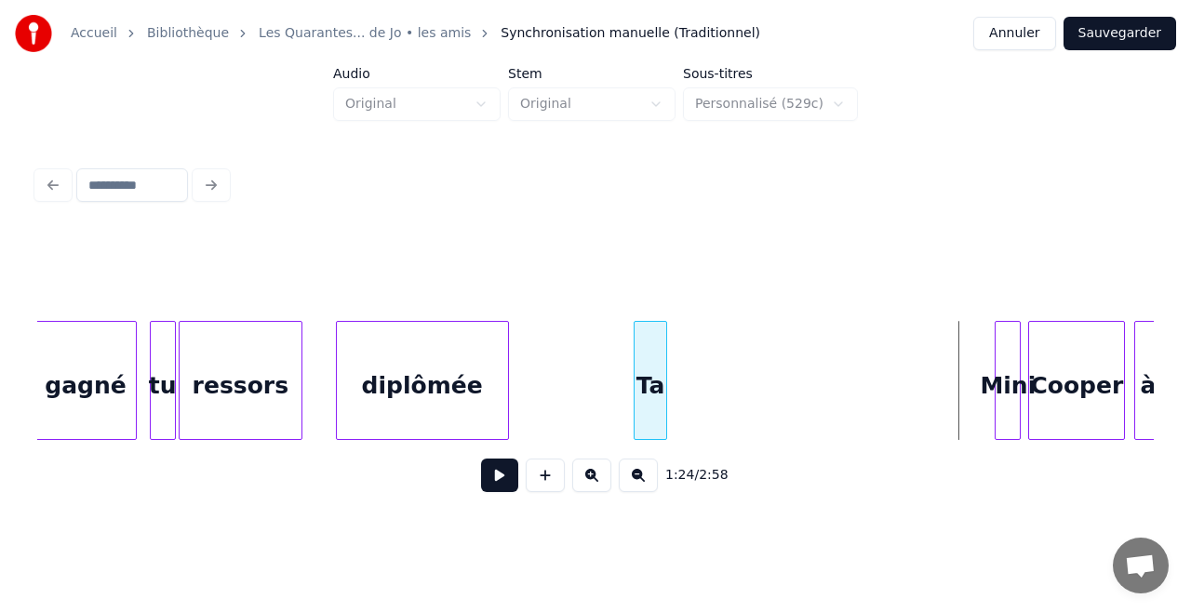
click at [652, 339] on div "Ta" at bounding box center [649, 385] width 31 height 127
click at [153, 365] on div at bounding box center [154, 380] width 6 height 117
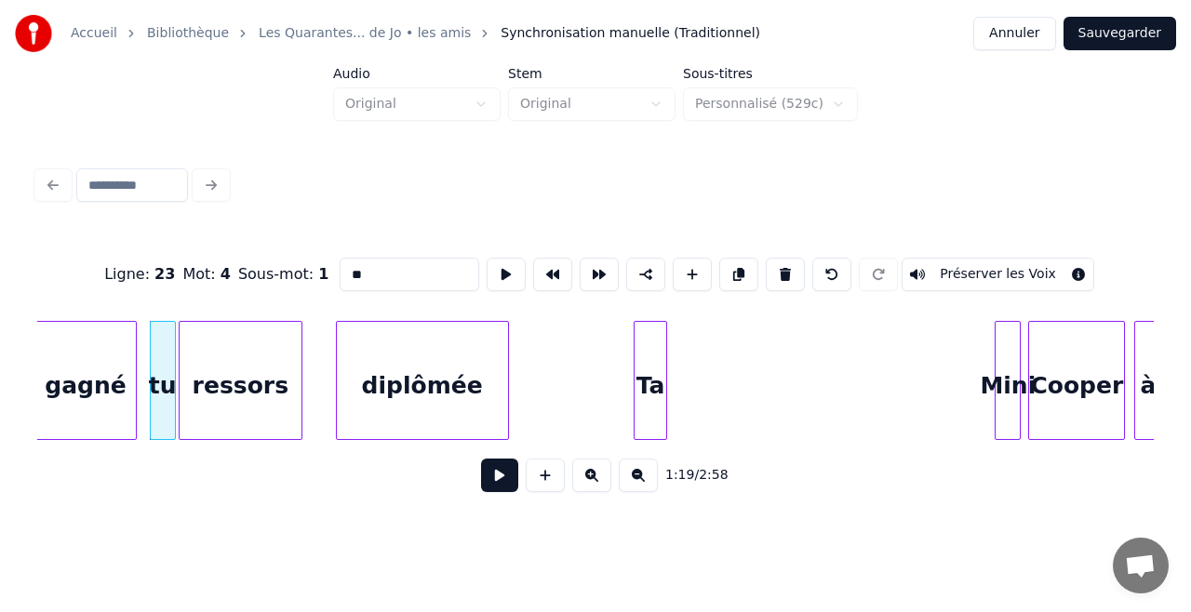
click at [507, 480] on button at bounding box center [499, 475] width 37 height 33
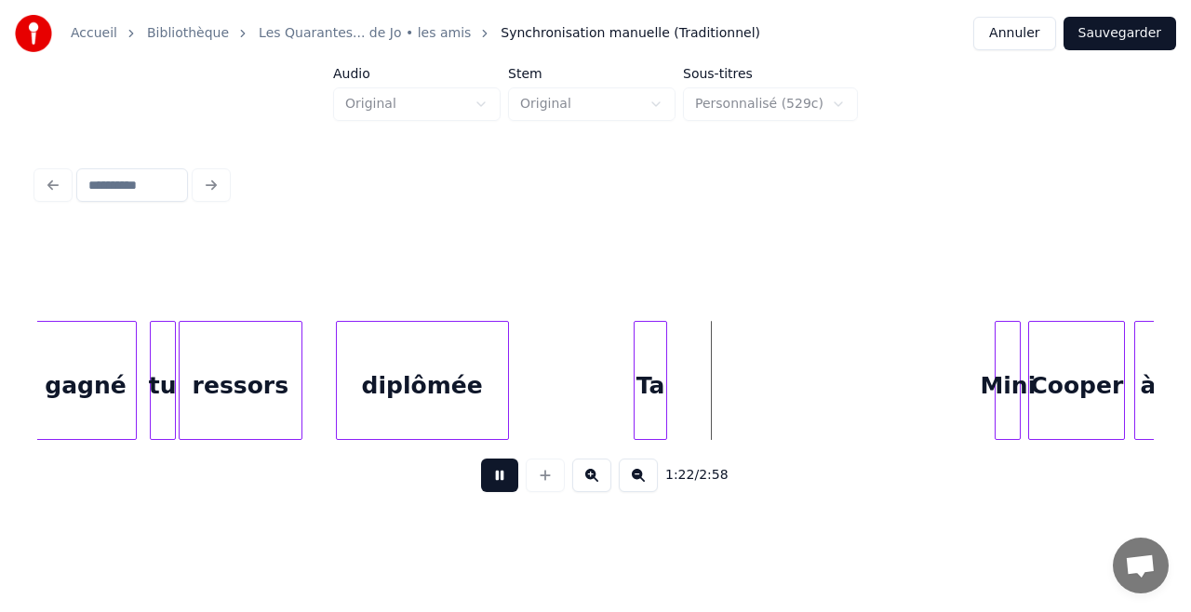
click at [507, 480] on button at bounding box center [499, 475] width 37 height 33
click at [614, 378] on div at bounding box center [617, 380] width 6 height 117
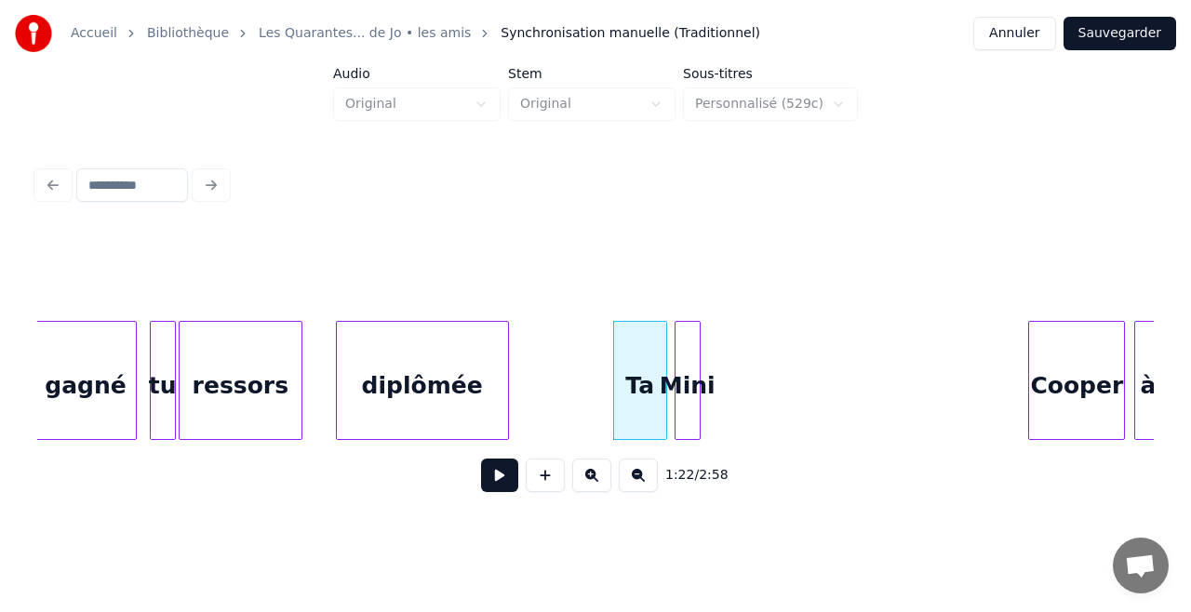
click at [682, 389] on div "Mini" at bounding box center [687, 385] width 24 height 127
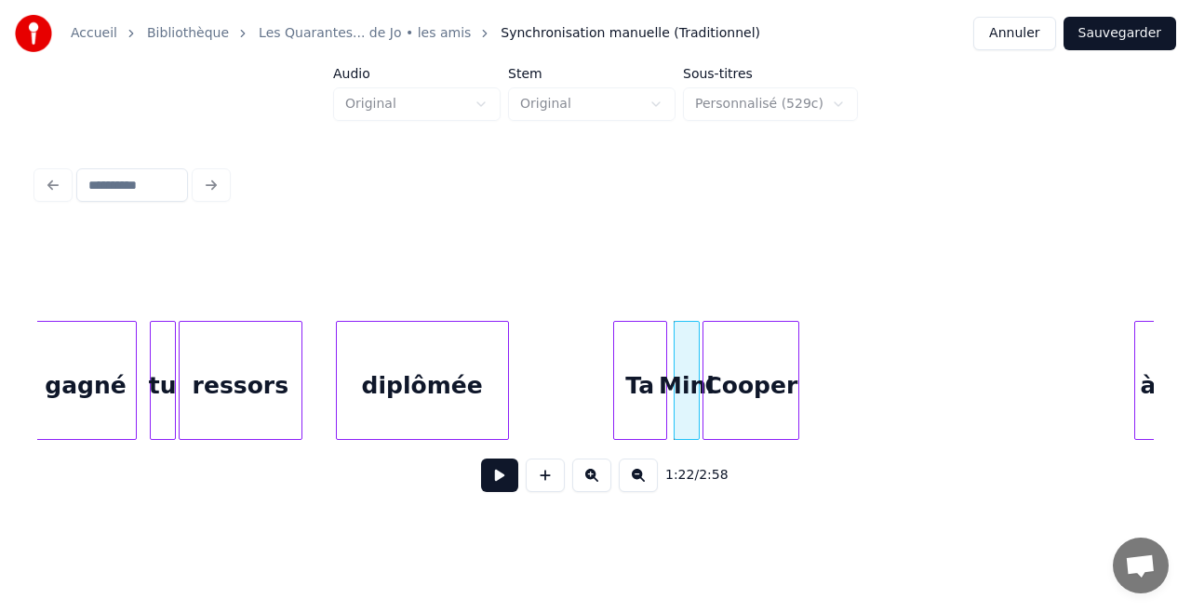
click at [745, 422] on div "Cooper" at bounding box center [750, 385] width 95 height 127
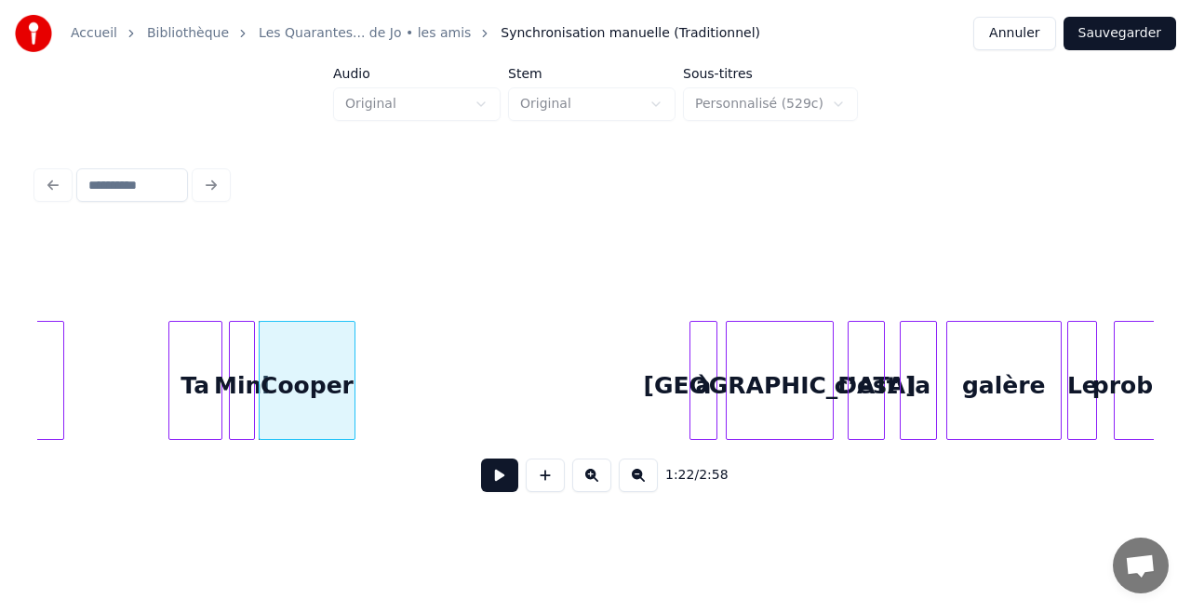
scroll to position [0, 15303]
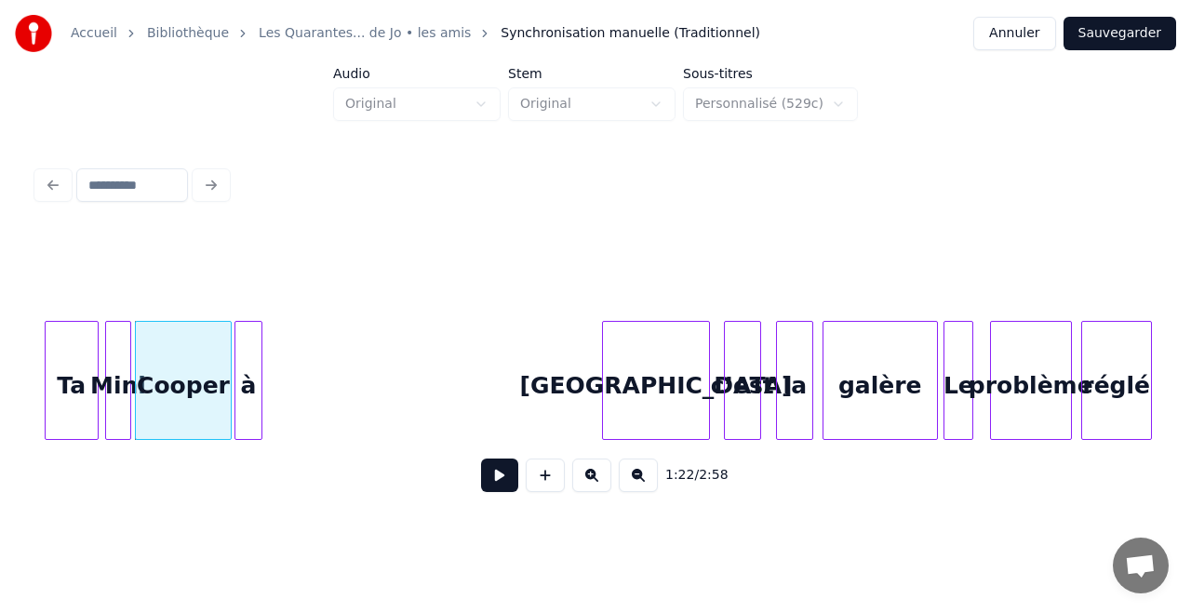
click at [247, 340] on div "à" at bounding box center [247, 385] width 25 height 127
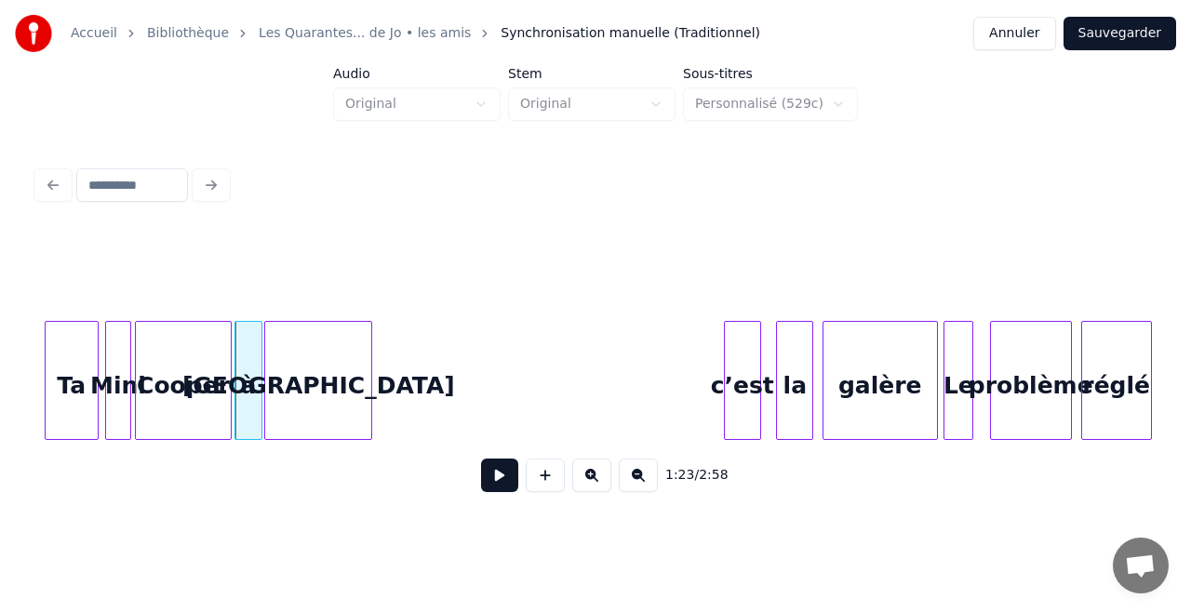
click at [337, 322] on div "[GEOGRAPHIC_DATA]" at bounding box center [318, 385] width 106 height 127
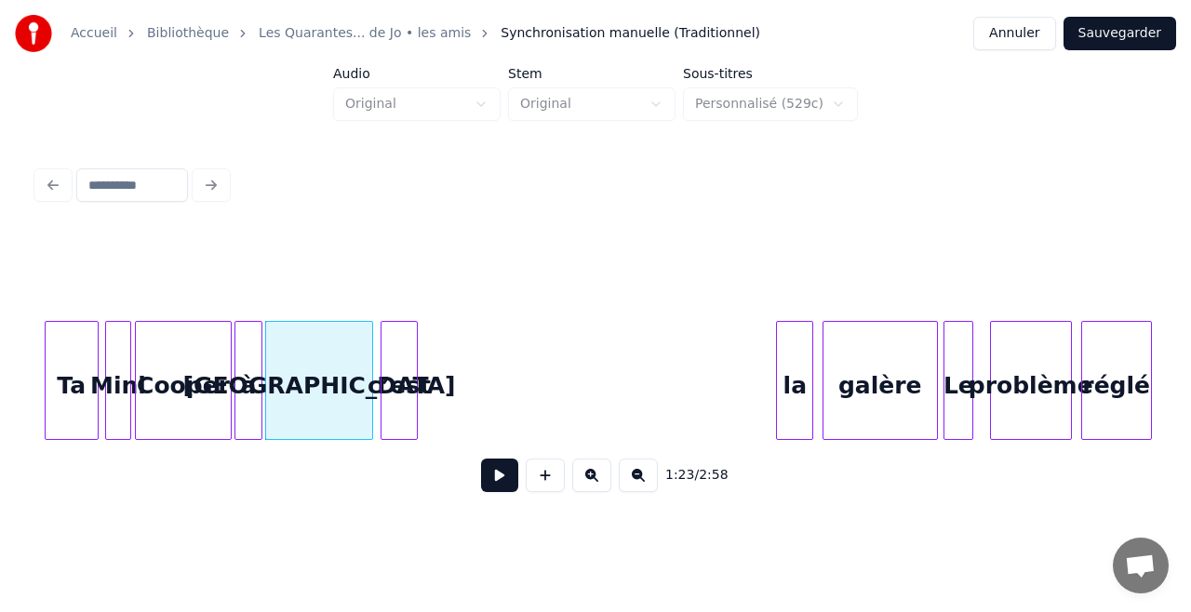
click at [399, 333] on div "c’est" at bounding box center [398, 385] width 35 height 127
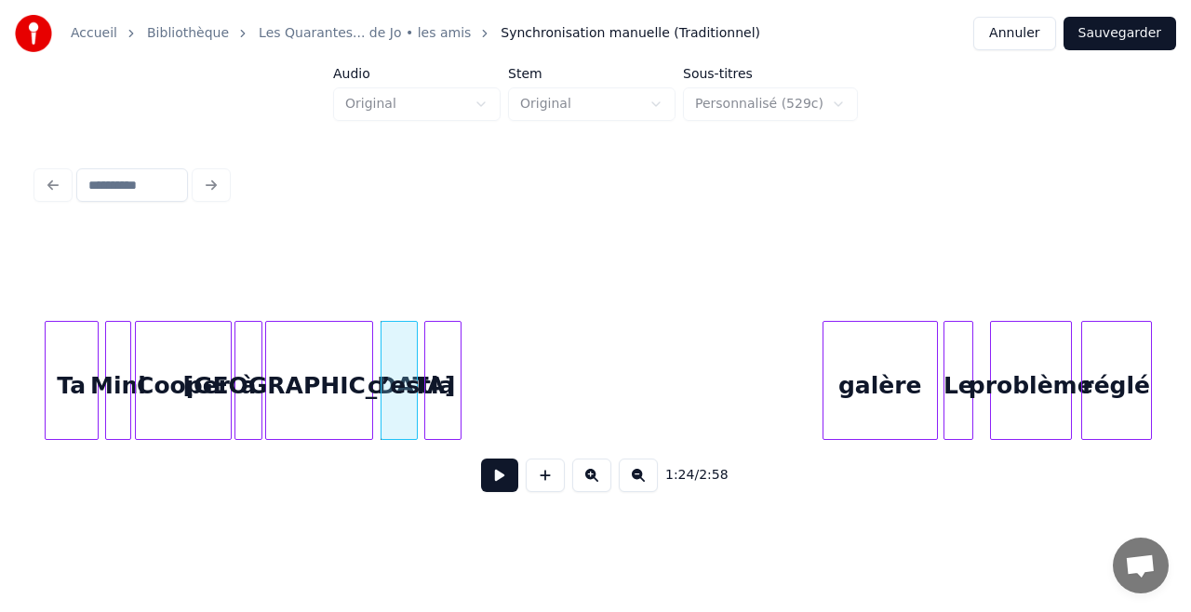
click at [451, 350] on div "la" at bounding box center [442, 385] width 35 height 127
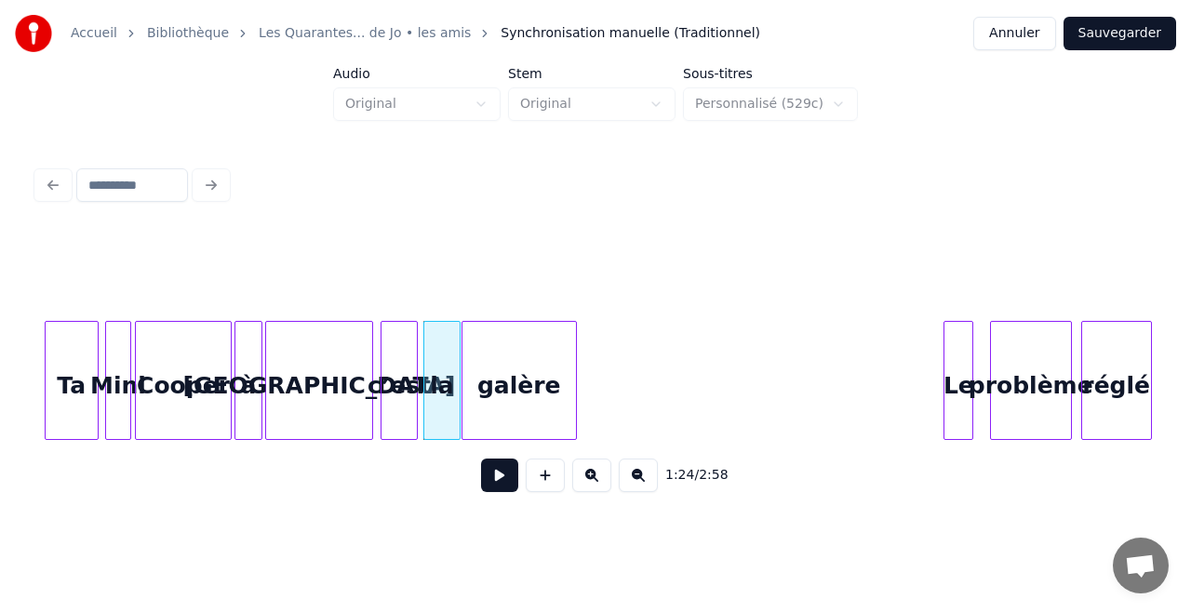
click at [529, 360] on div "galère" at bounding box center [518, 385] width 113 height 127
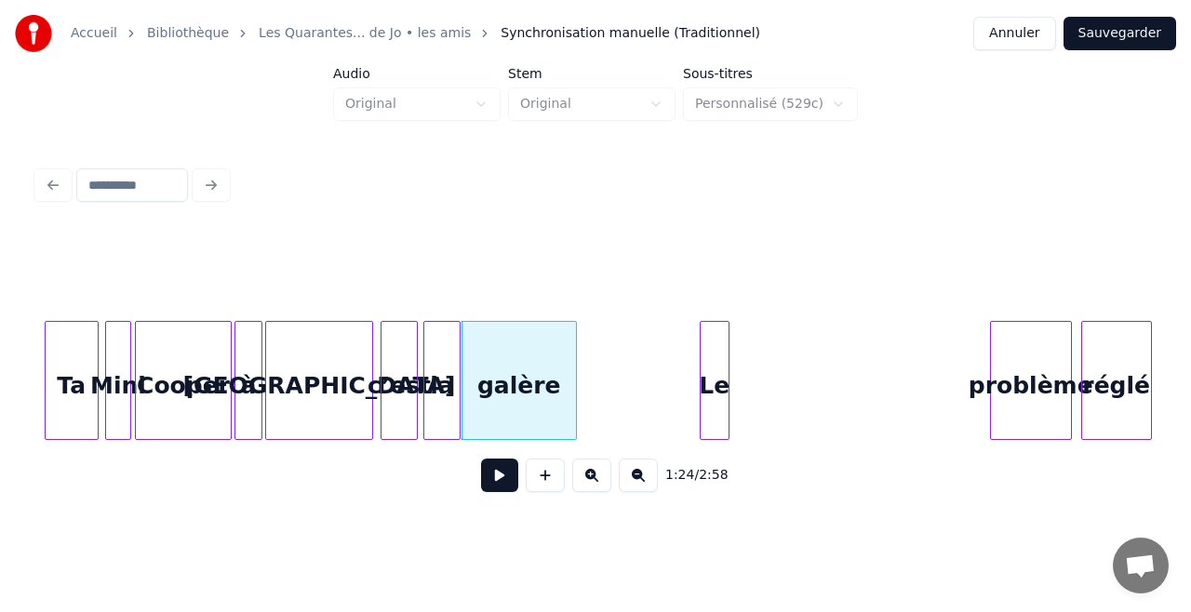
click at [711, 334] on div "Le" at bounding box center [715, 385] width 28 height 127
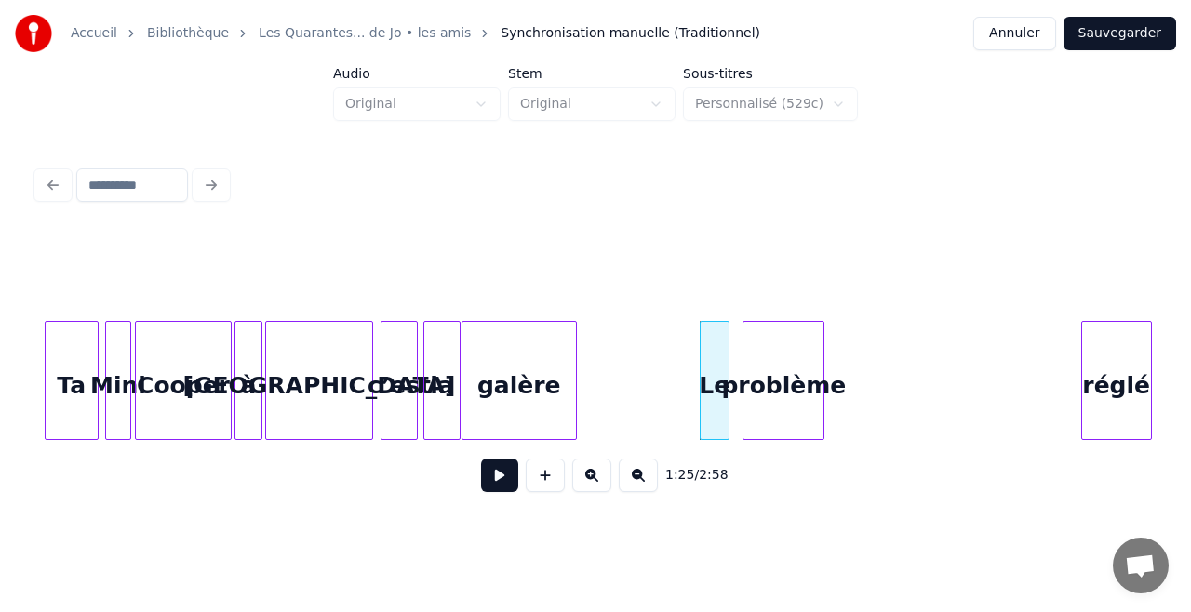
click at [761, 354] on div "problème" at bounding box center [783, 385] width 80 height 127
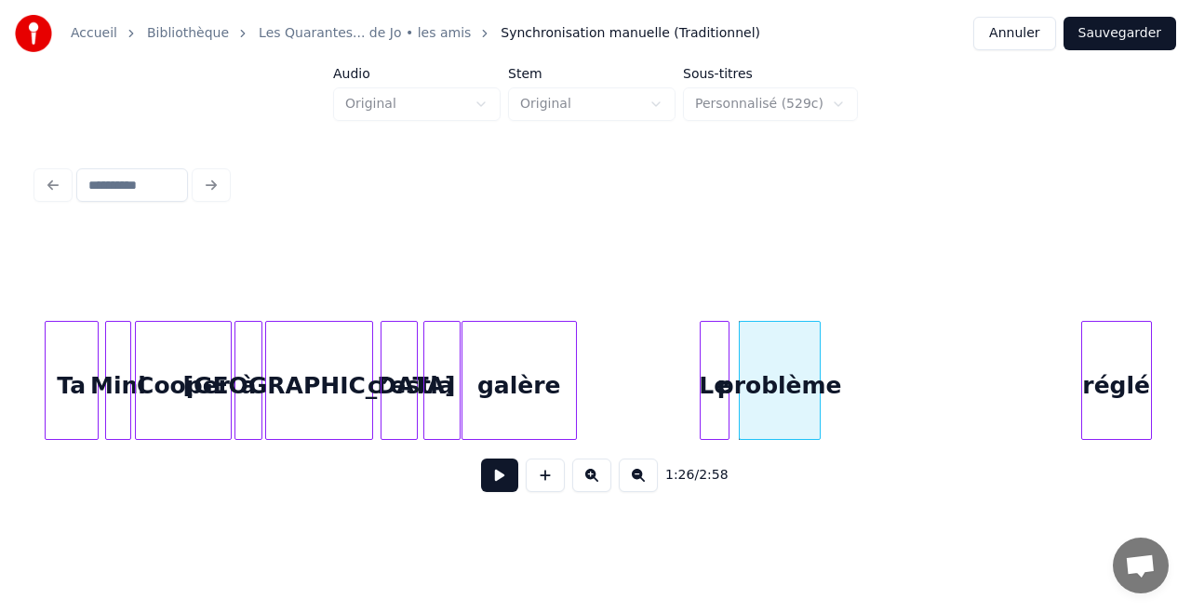
click at [88, 359] on div "Ta" at bounding box center [72, 385] width 52 height 127
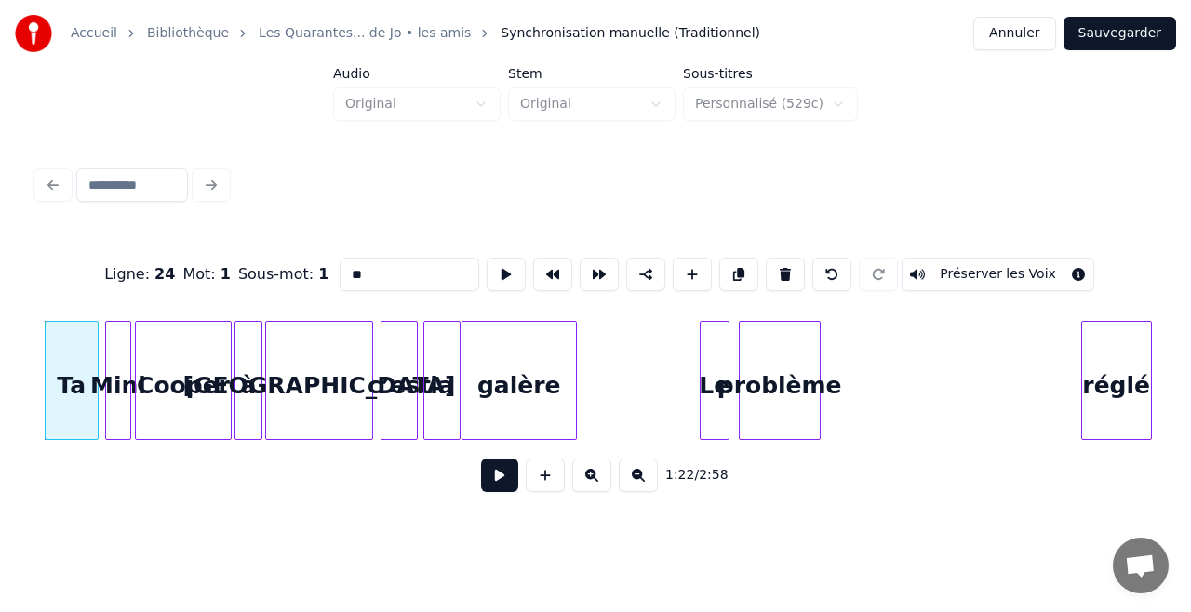
click at [502, 485] on button at bounding box center [499, 475] width 37 height 33
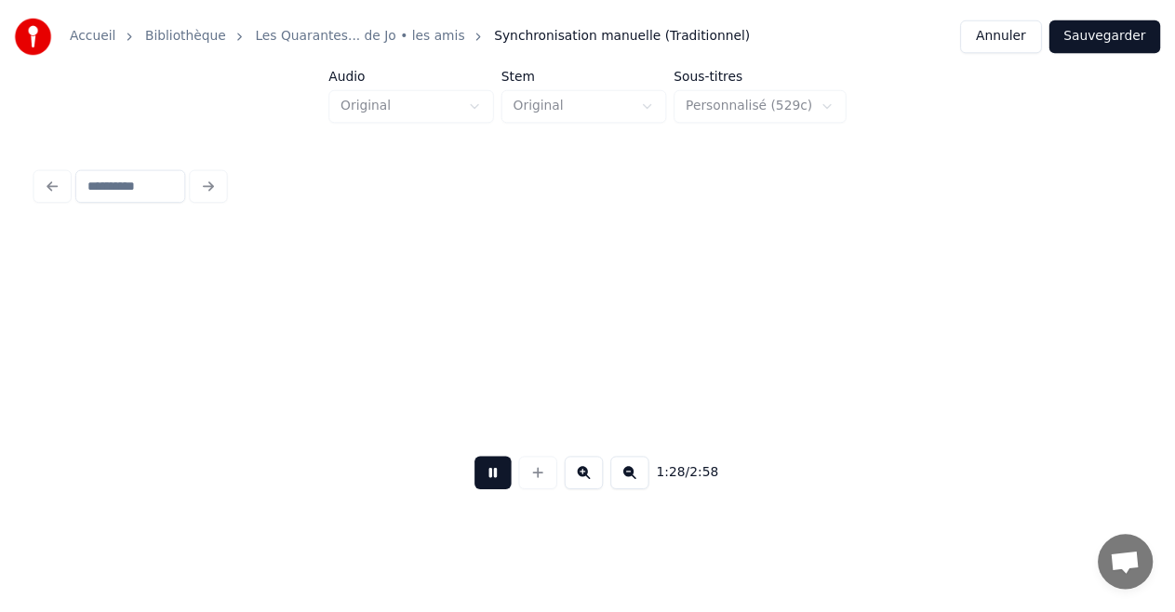
scroll to position [0, 16420]
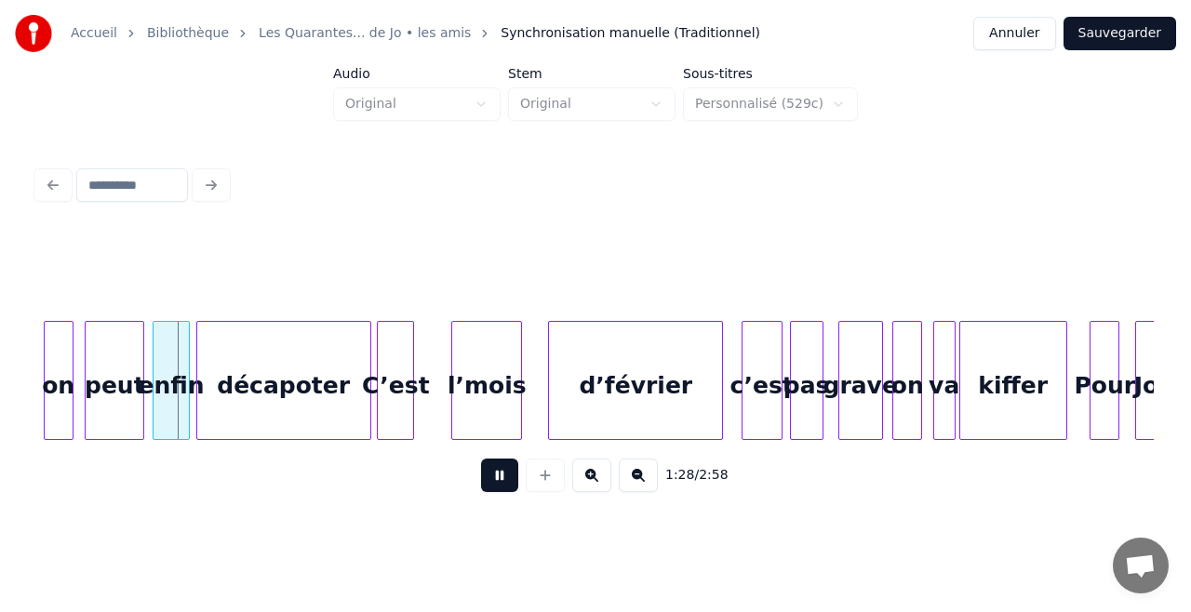
click at [502, 485] on button at bounding box center [499, 475] width 37 height 33
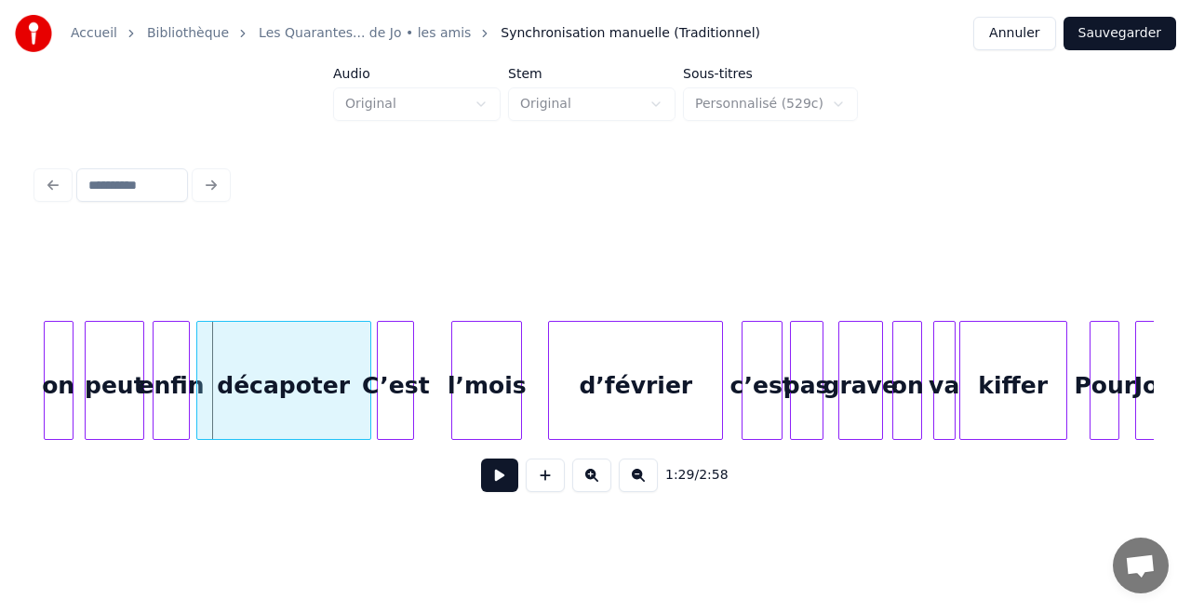
click at [1099, 32] on button "Sauvegarder" at bounding box center [1119, 33] width 113 height 33
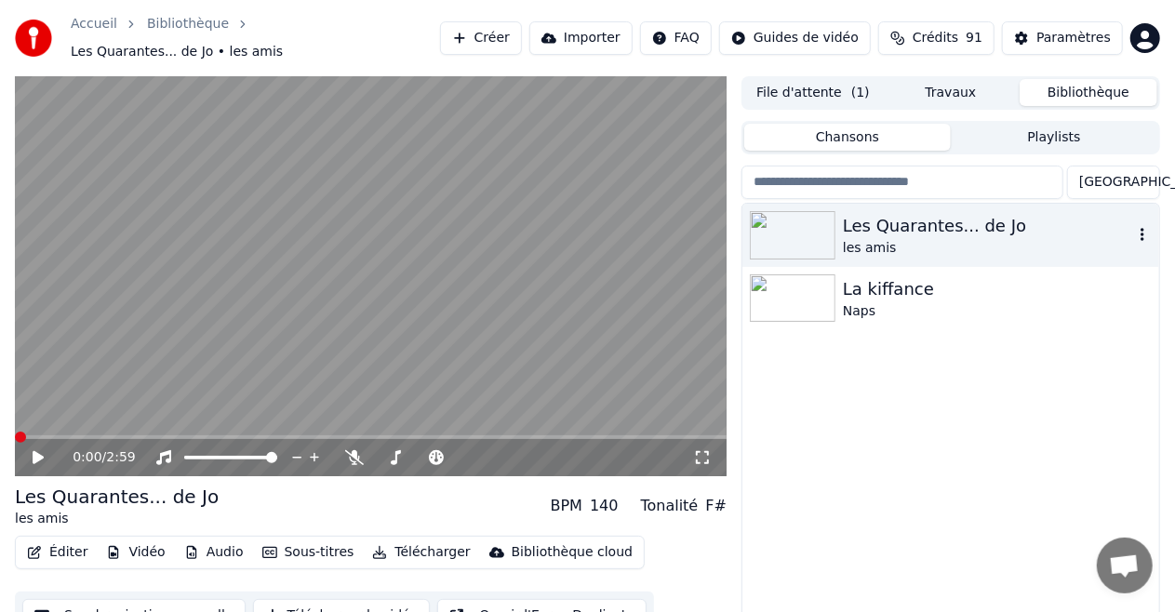
click at [819, 219] on img at bounding box center [793, 235] width 86 height 48
click at [35, 450] on icon at bounding box center [51, 457] width 43 height 15
click at [35, 452] on icon at bounding box center [37, 457] width 9 height 11
